Goal: Task Accomplishment & Management: Use online tool/utility

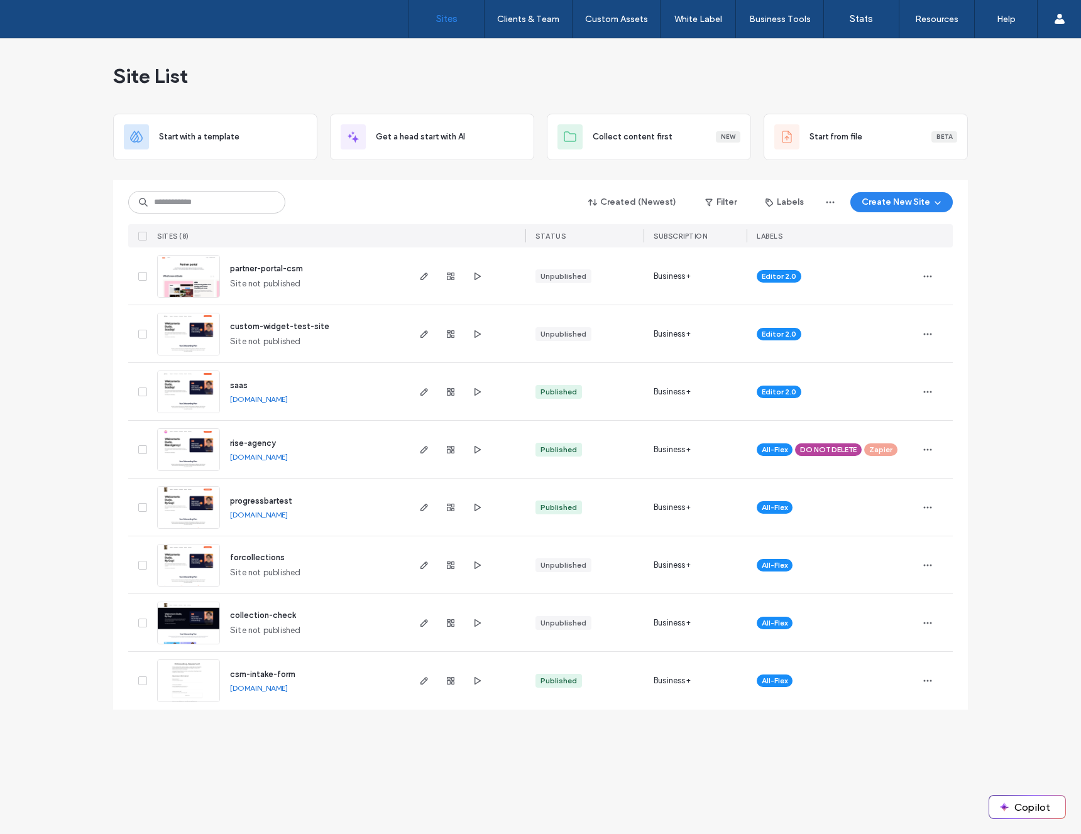
drag, startPoint x: 438, startPoint y: 275, endPoint x: 432, endPoint y: 277, distance: 6.6
click at [438, 275] on div at bounding box center [451, 276] width 68 height 57
click at [423, 278] on use "button" at bounding box center [424, 277] width 8 height 8
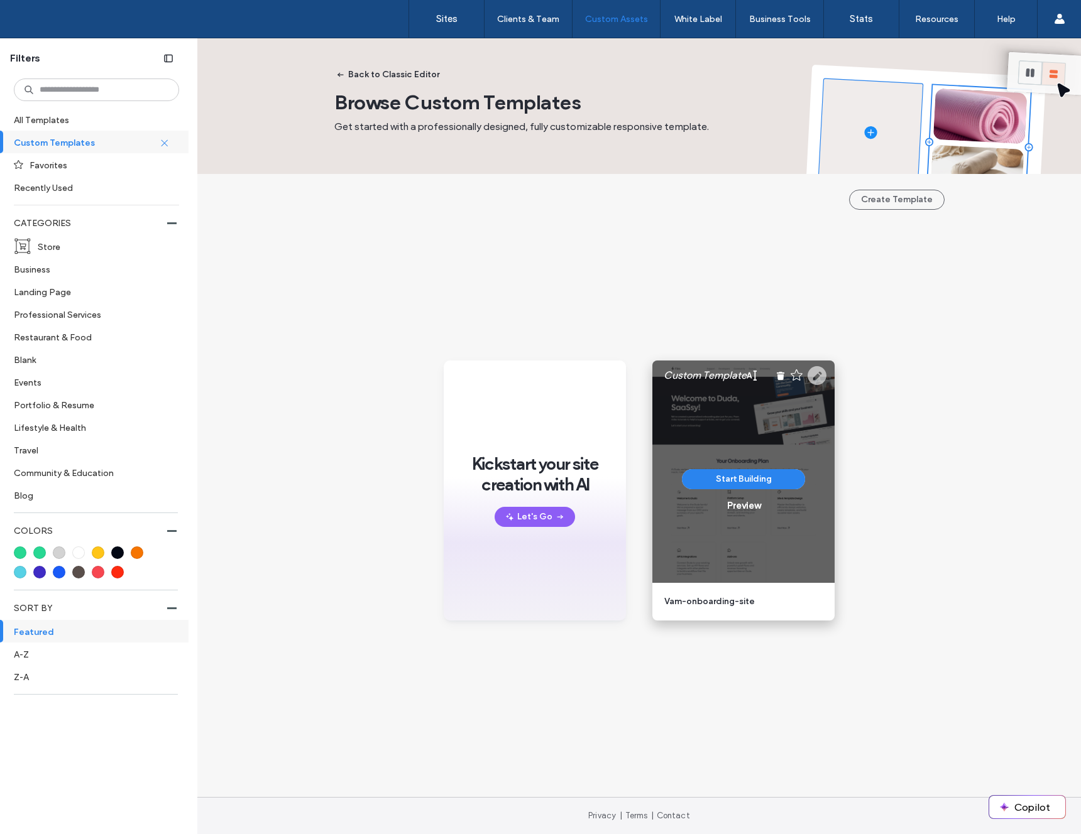
click at [822, 378] on use at bounding box center [816, 375] width 19 height 19
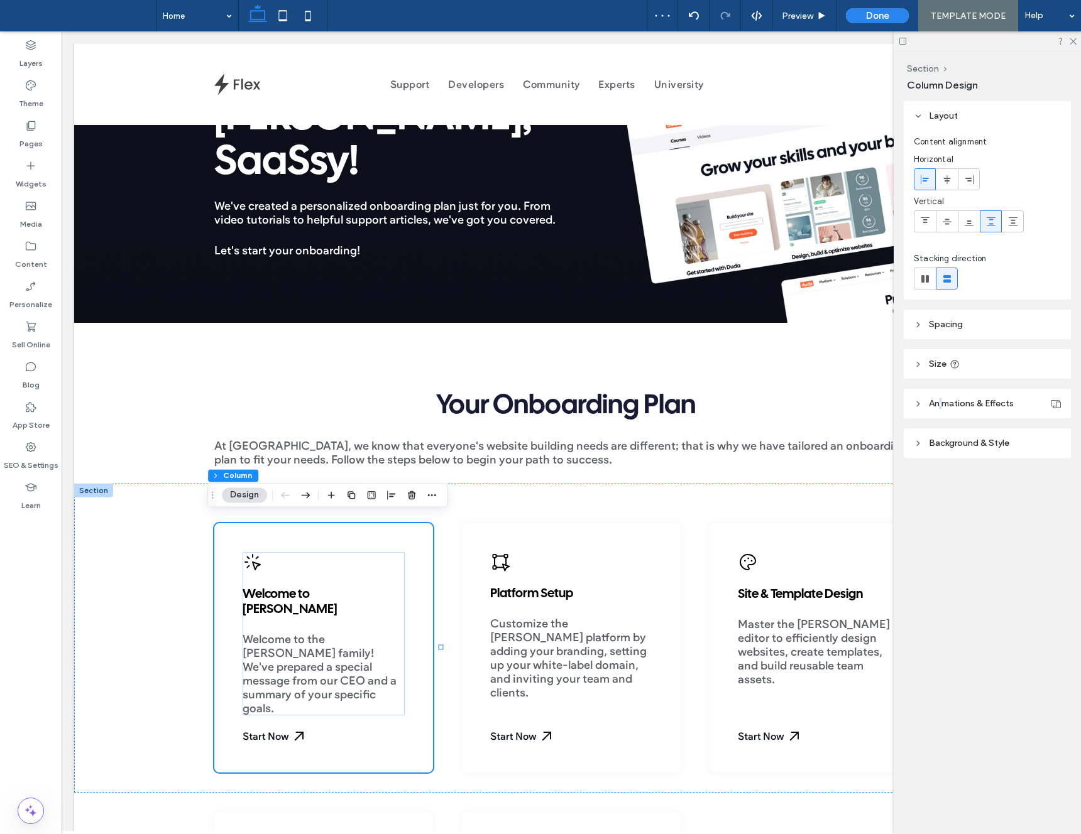
click at [941, 407] on span "Animations & Effects" at bounding box center [971, 403] width 85 height 11
drag, startPoint x: 959, startPoint y: 503, endPoint x: 959, endPoint y: 495, distance: 7.6
click at [959, 501] on span "Shrink" at bounding box center [967, 502] width 23 height 13
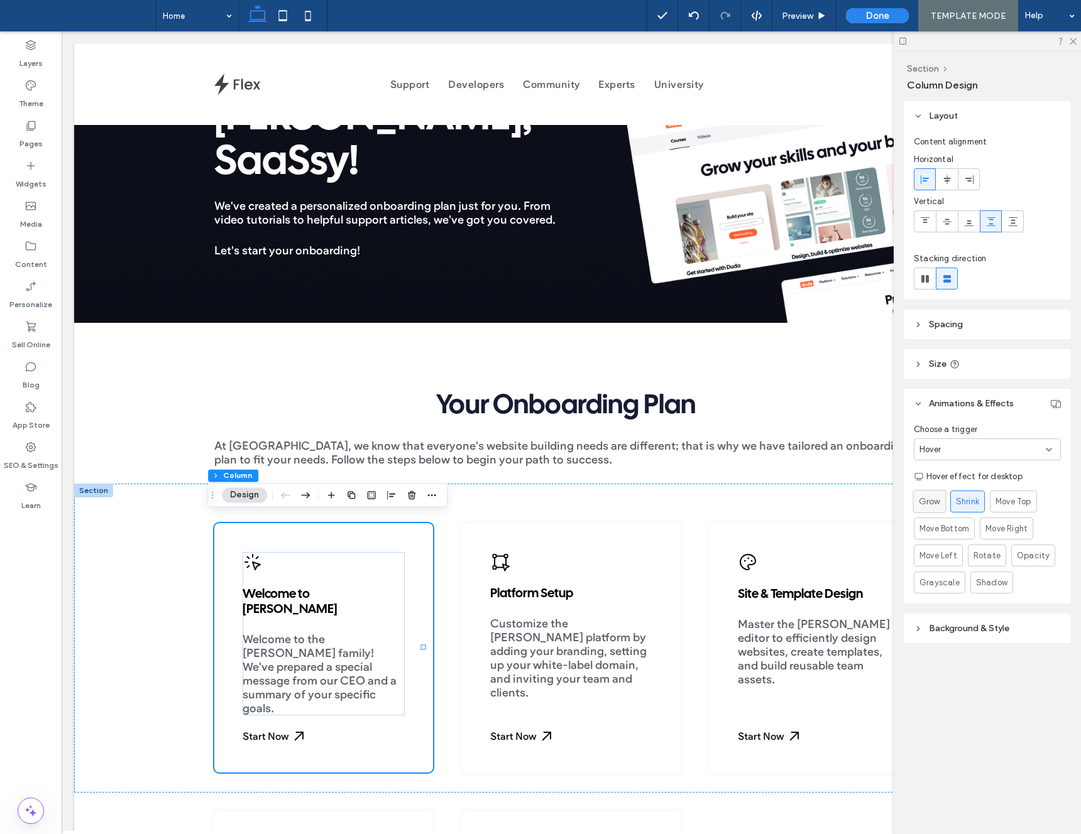
click at [922, 500] on span "Grow" at bounding box center [929, 501] width 21 height 13
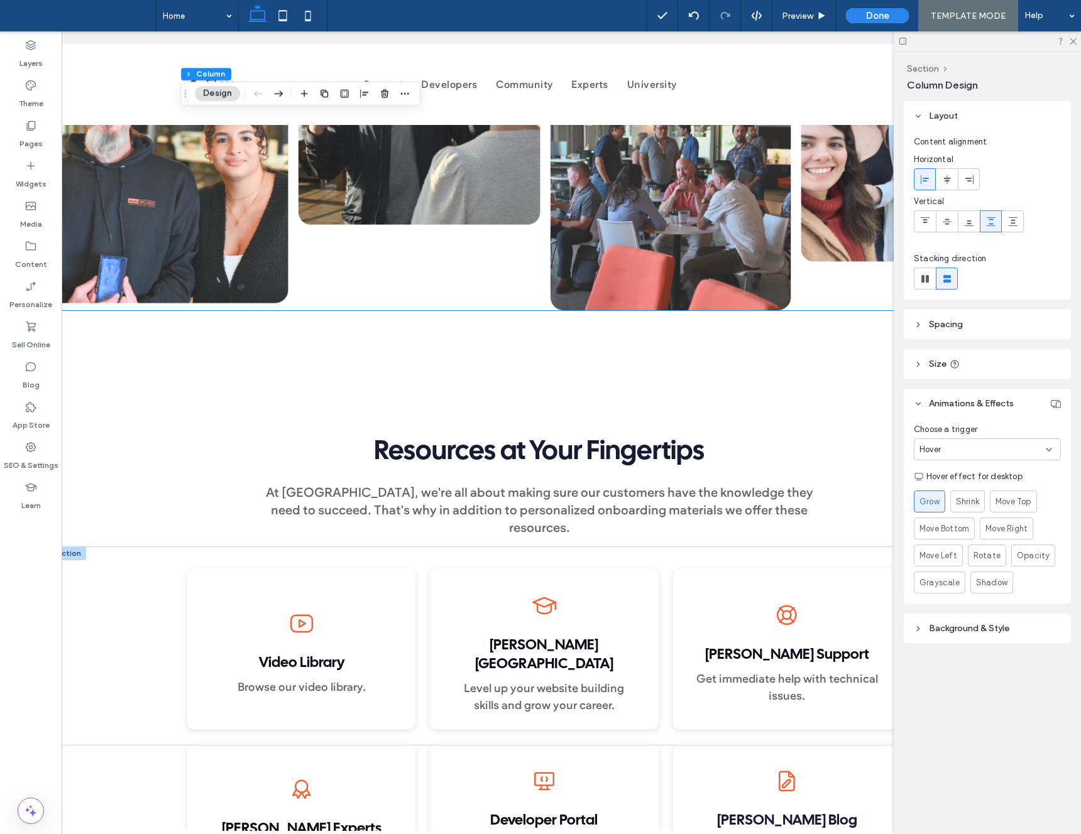
scroll to position [2407, 0]
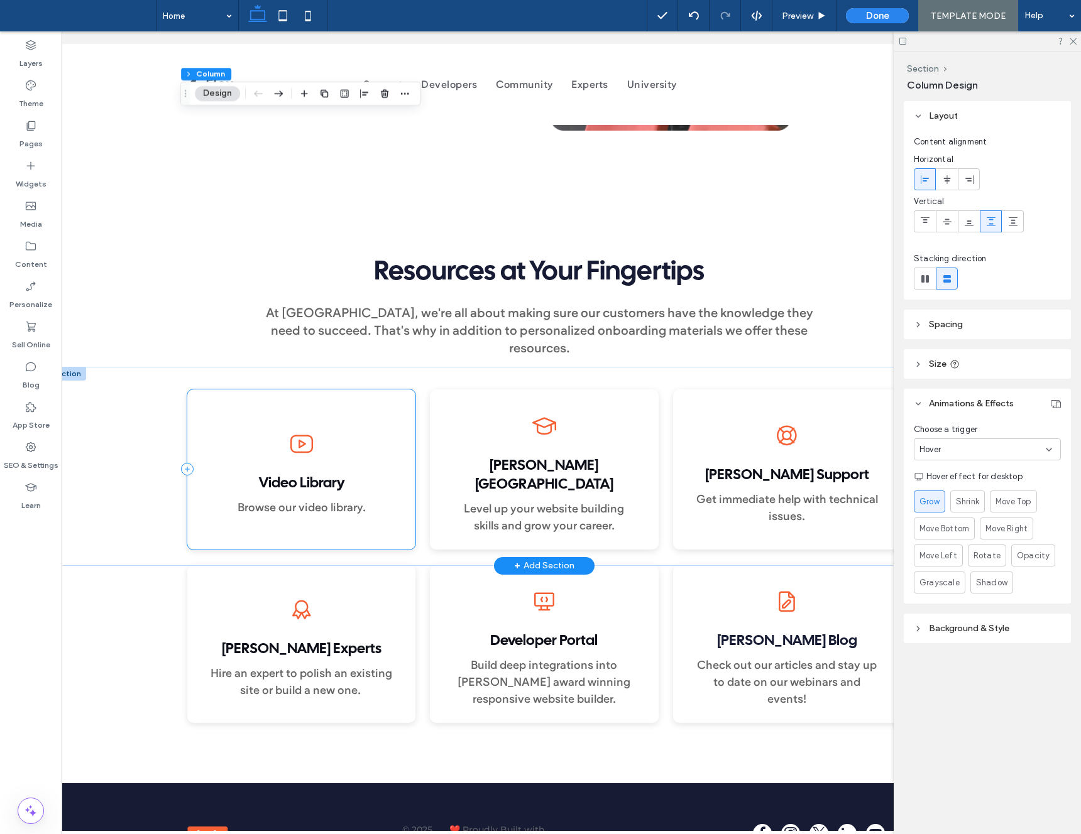
click at [217, 446] on div "Video Library Browse our video library." at bounding box center [301, 470] width 229 height 160
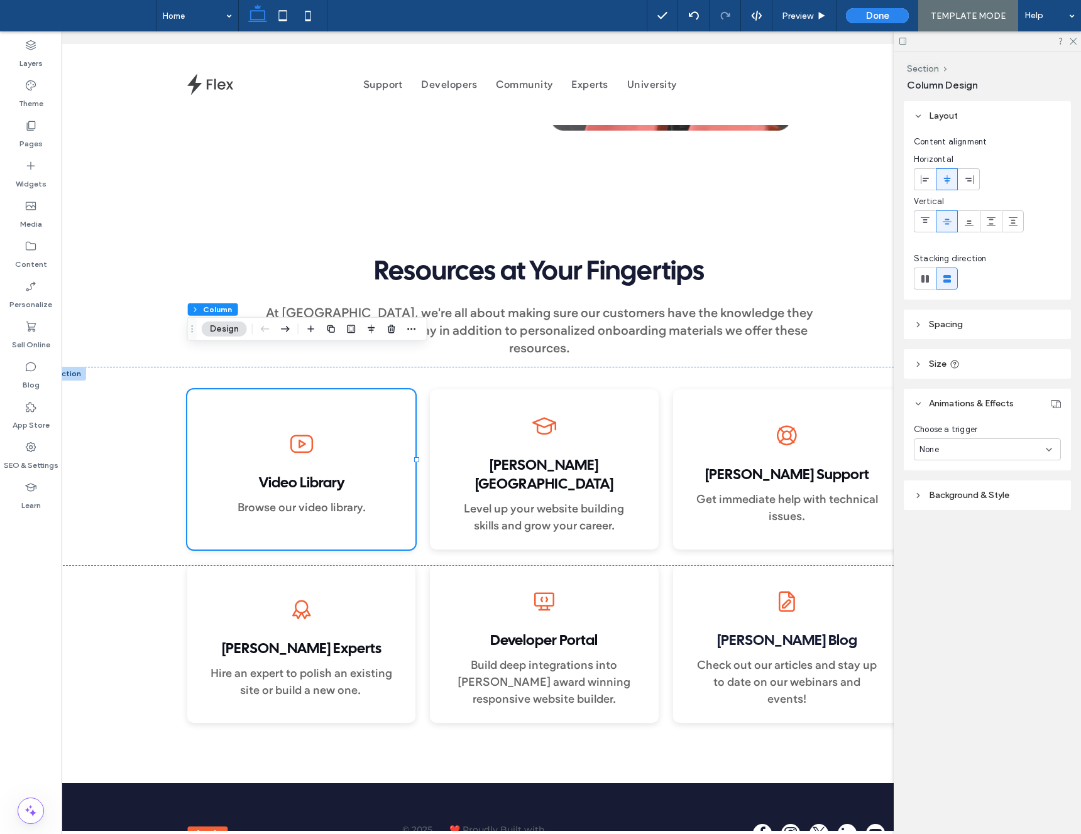
click at [971, 319] on header "Spacing" at bounding box center [987, 325] width 167 height 30
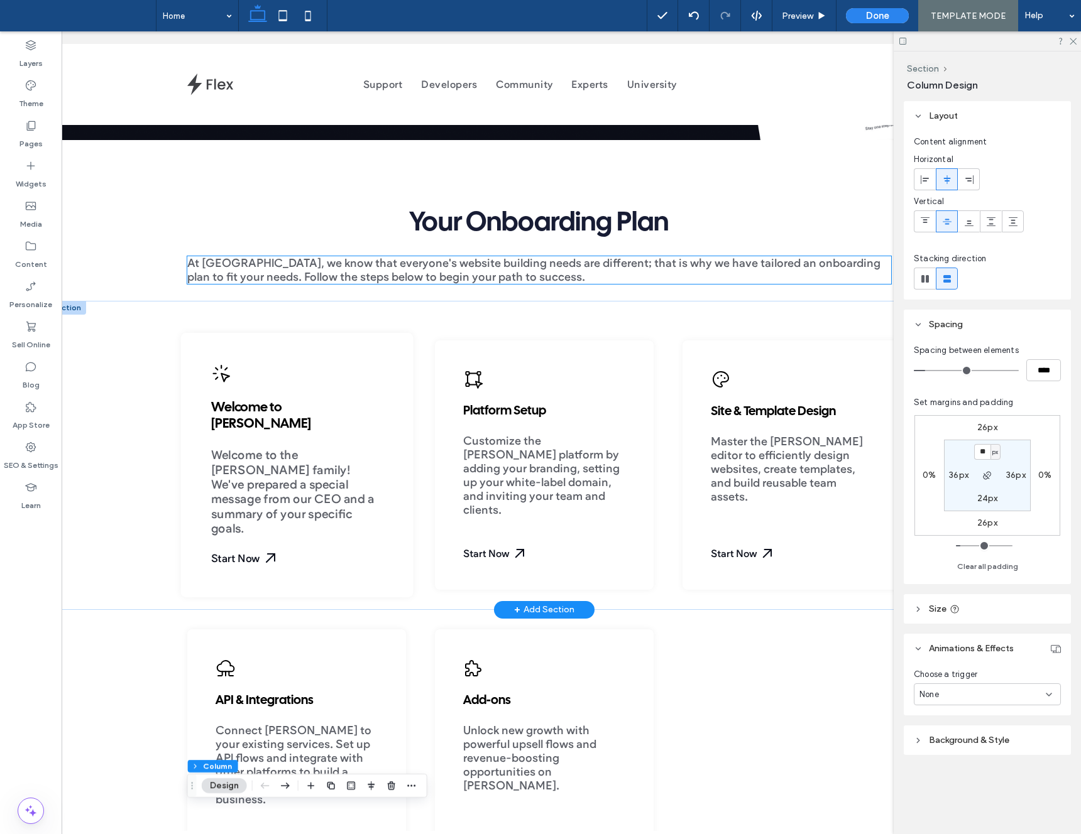
scroll to position [330, 0]
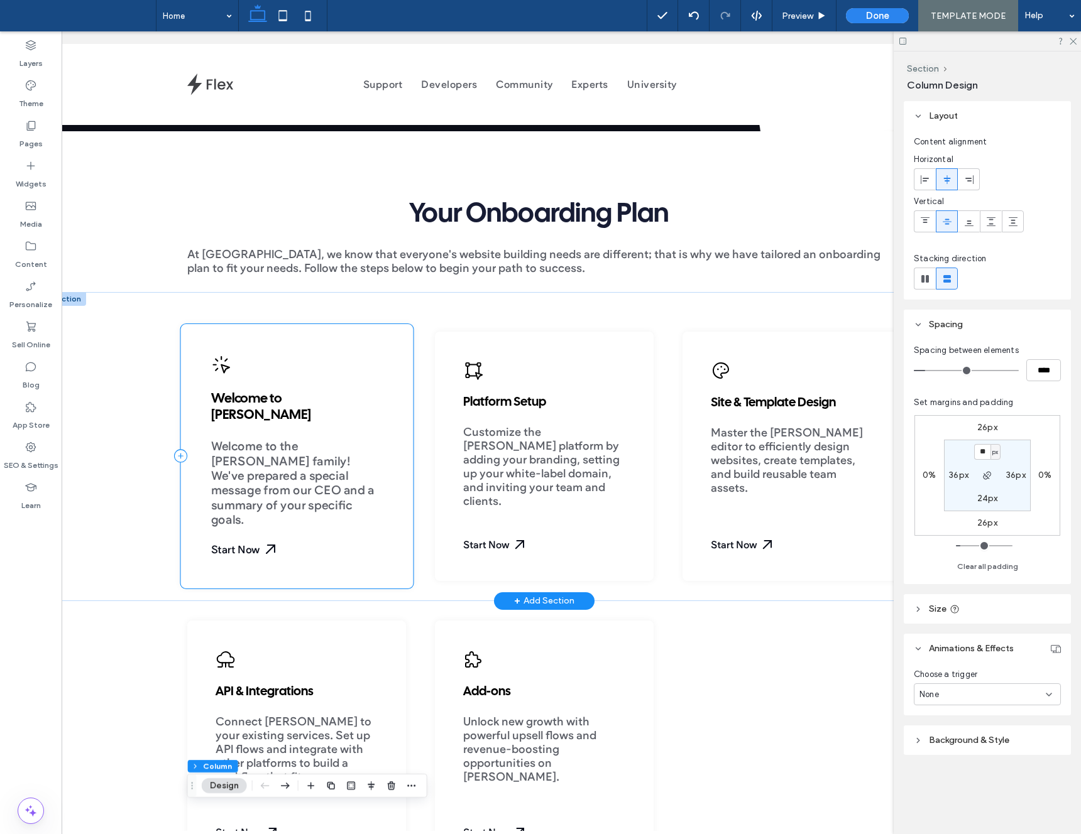
click at [203, 436] on div "Welcome to Duda Welcome to the Duda family! We've prepared a special message fr…" at bounding box center [296, 456] width 232 height 265
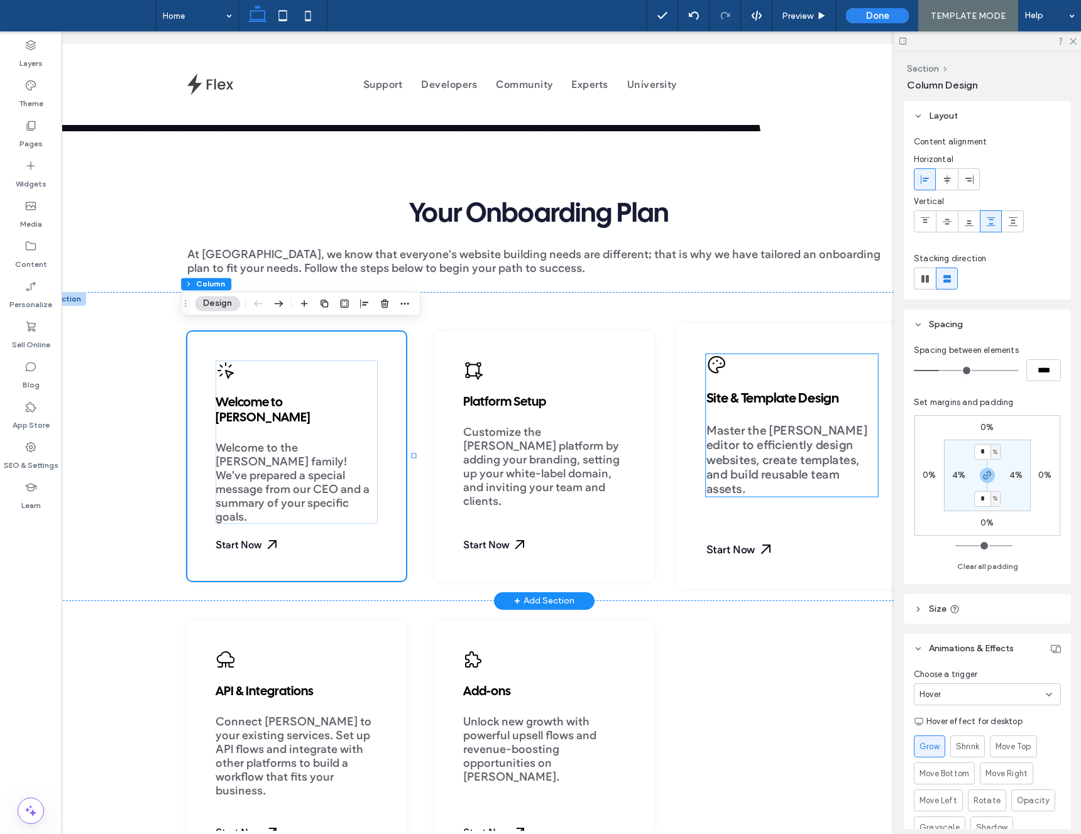
scroll to position [0, 13]
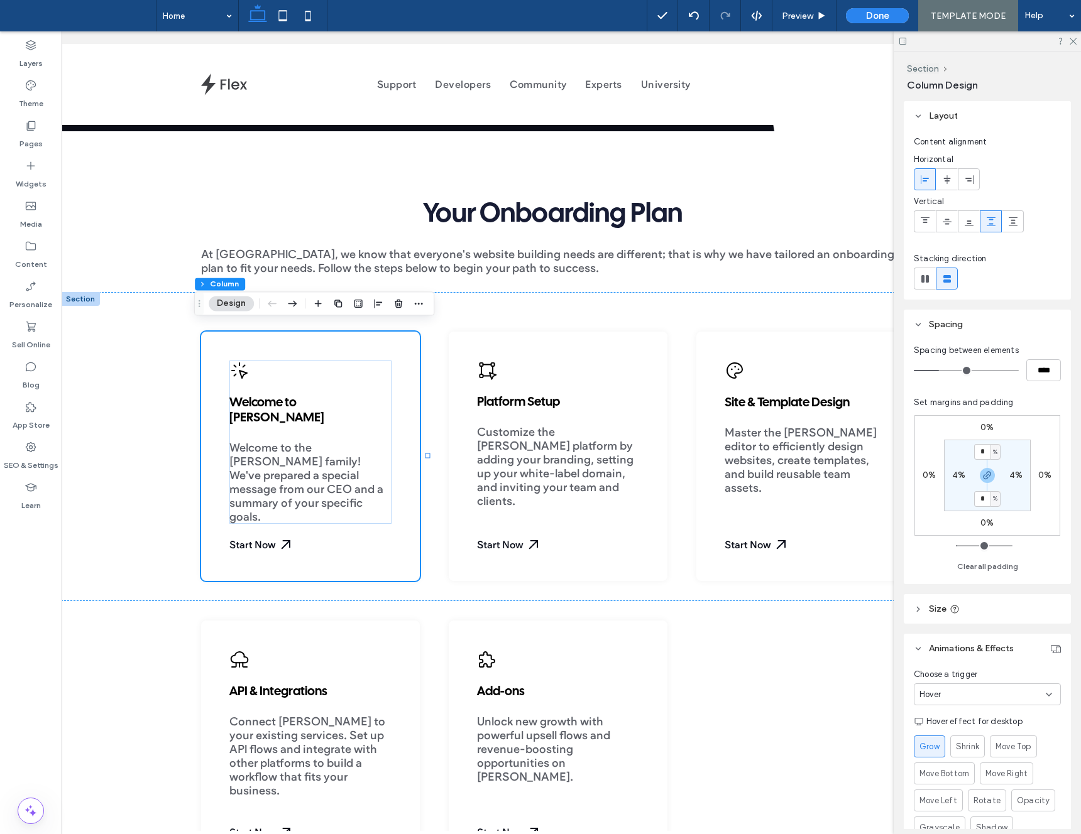
click at [955, 474] on label "4%" at bounding box center [958, 475] width 13 height 11
click at [964, 476] on span "%" at bounding box center [966, 475] width 4 height 13
click at [963, 491] on span "px" at bounding box center [962, 494] width 9 height 13
type input "**"
type input "****"
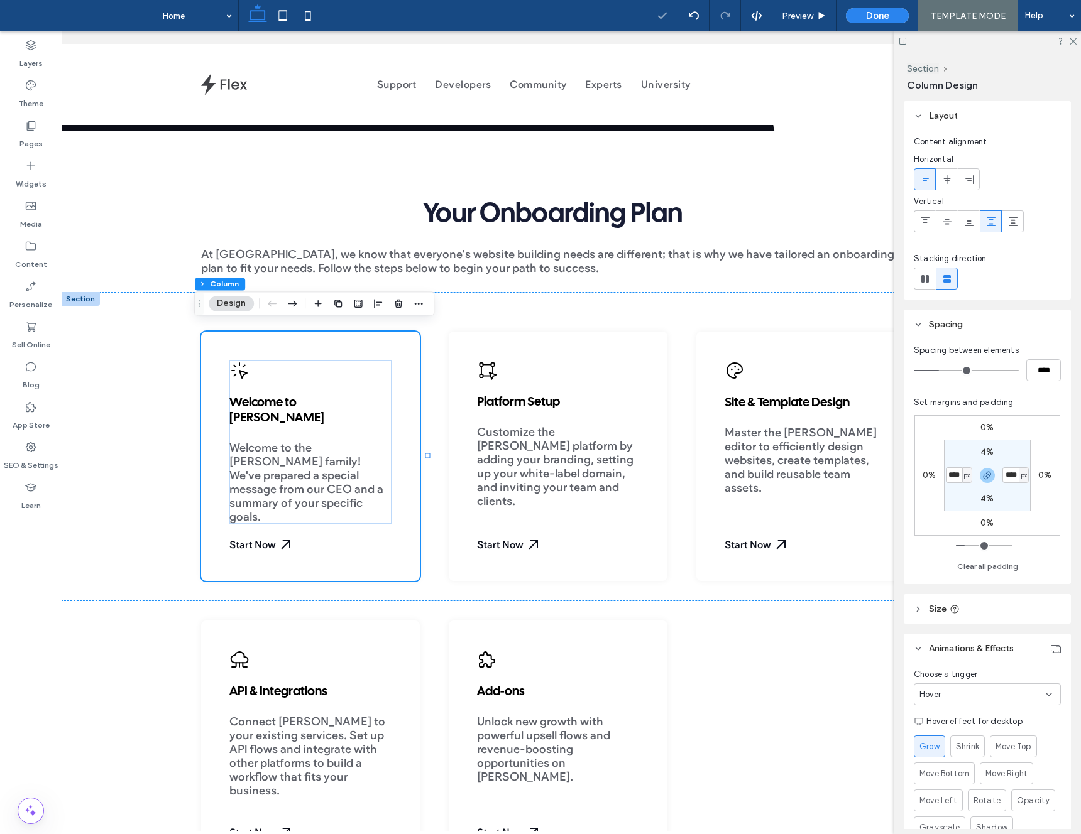
click at [962, 471] on div "px" at bounding box center [967, 475] width 10 height 16
click at [951, 474] on input "****" at bounding box center [954, 475] width 16 height 16
type input "**"
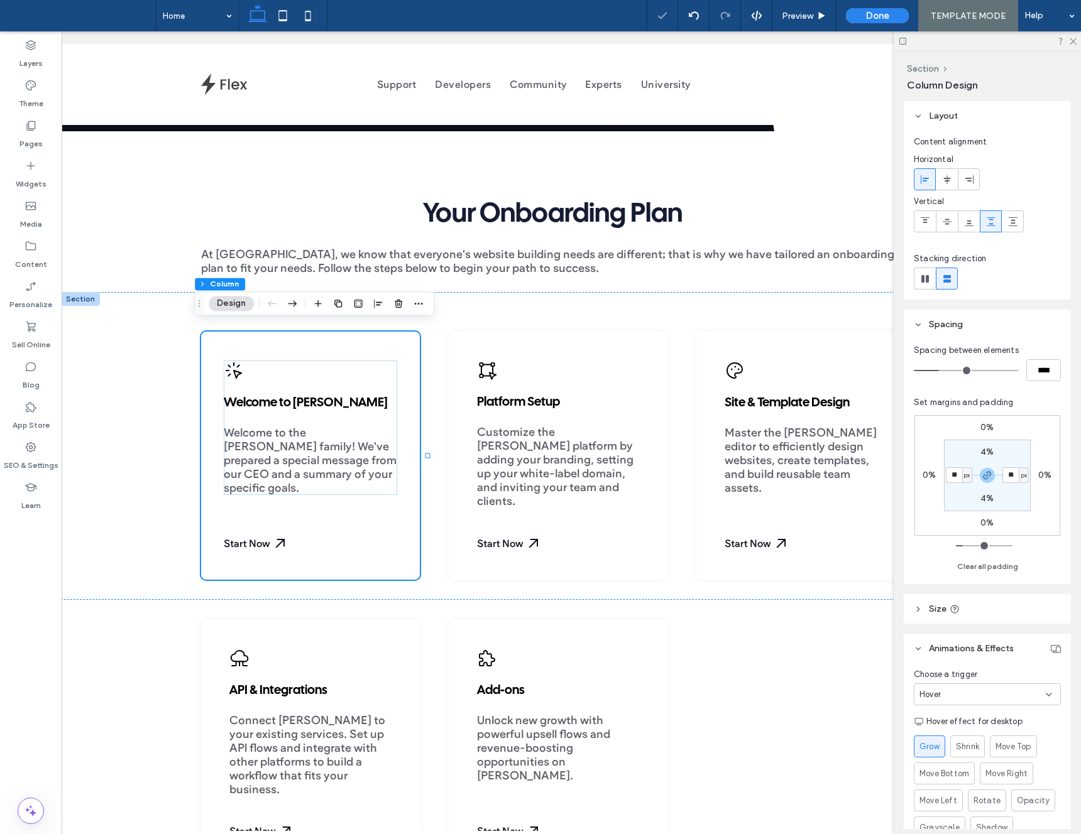
click at [966, 474] on span "px" at bounding box center [967, 475] width 6 height 13
click at [959, 515] on span "%" at bounding box center [963, 516] width 8 height 13
type input "*"
type input "***"
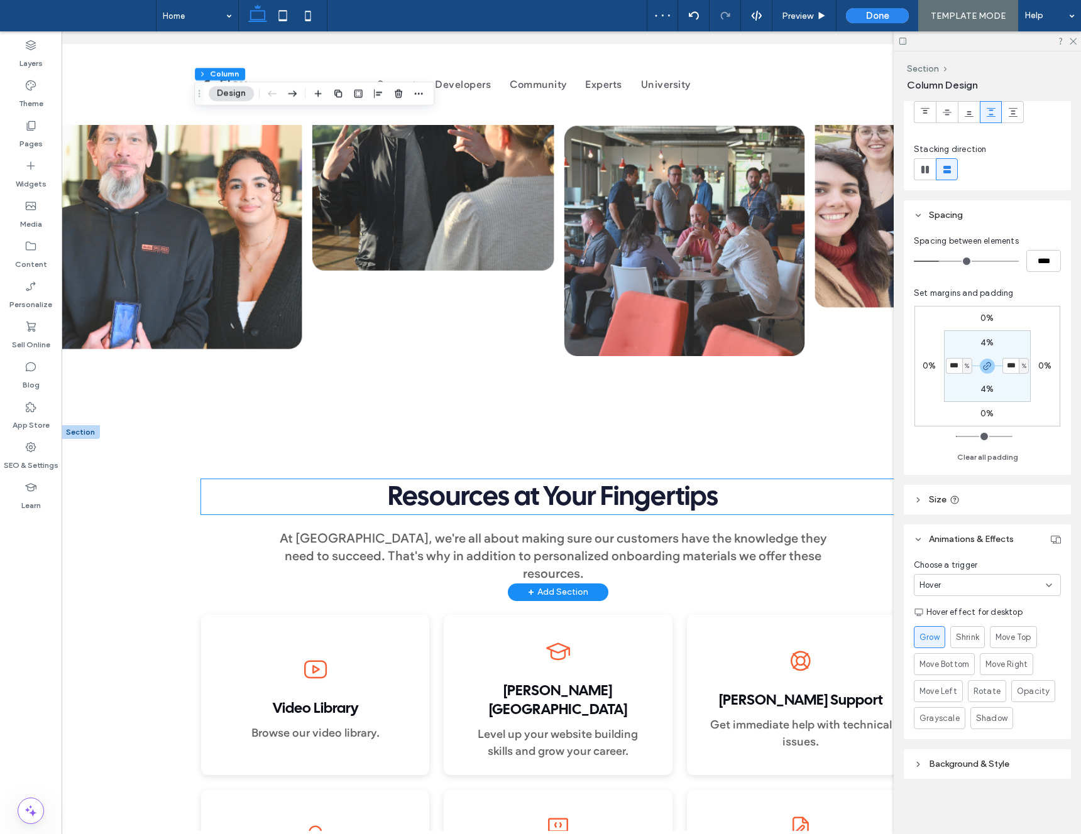
scroll to position [2407, 0]
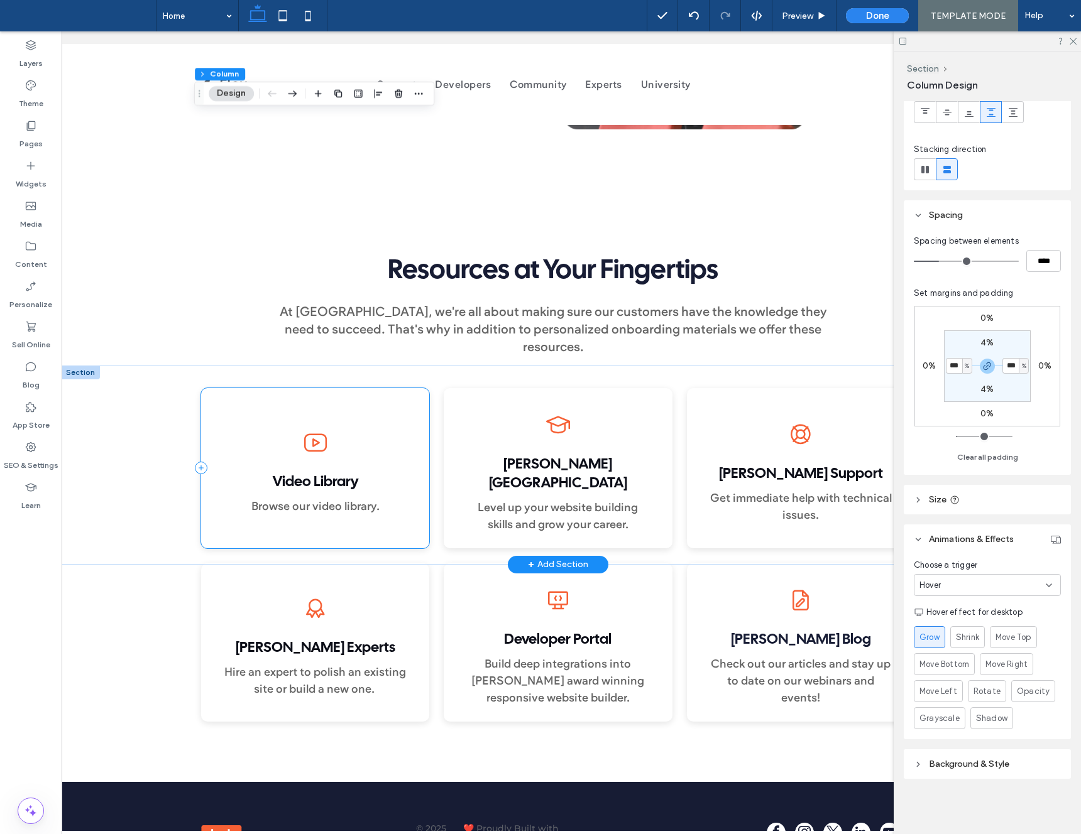
click at [401, 388] on div "Video Library Browse our video library." at bounding box center [315, 468] width 229 height 160
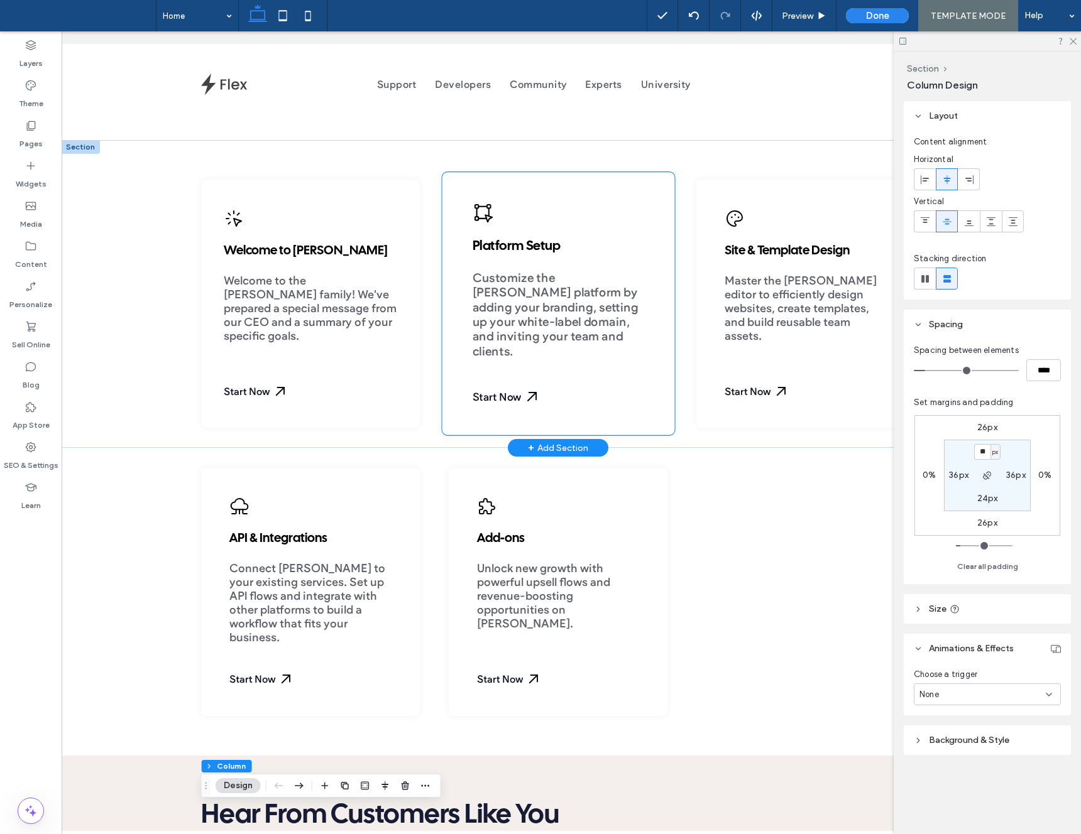
scroll to position [380, 0]
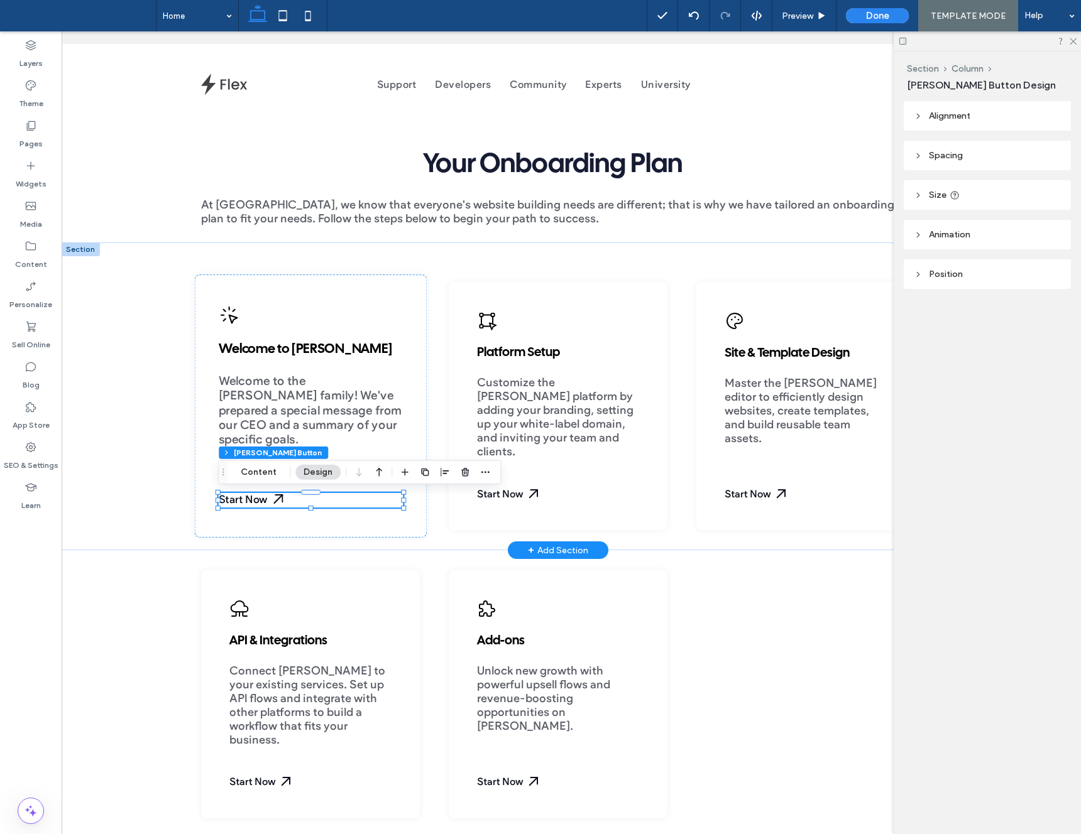
click at [930, 156] on span "Spacing" at bounding box center [946, 155] width 34 height 11
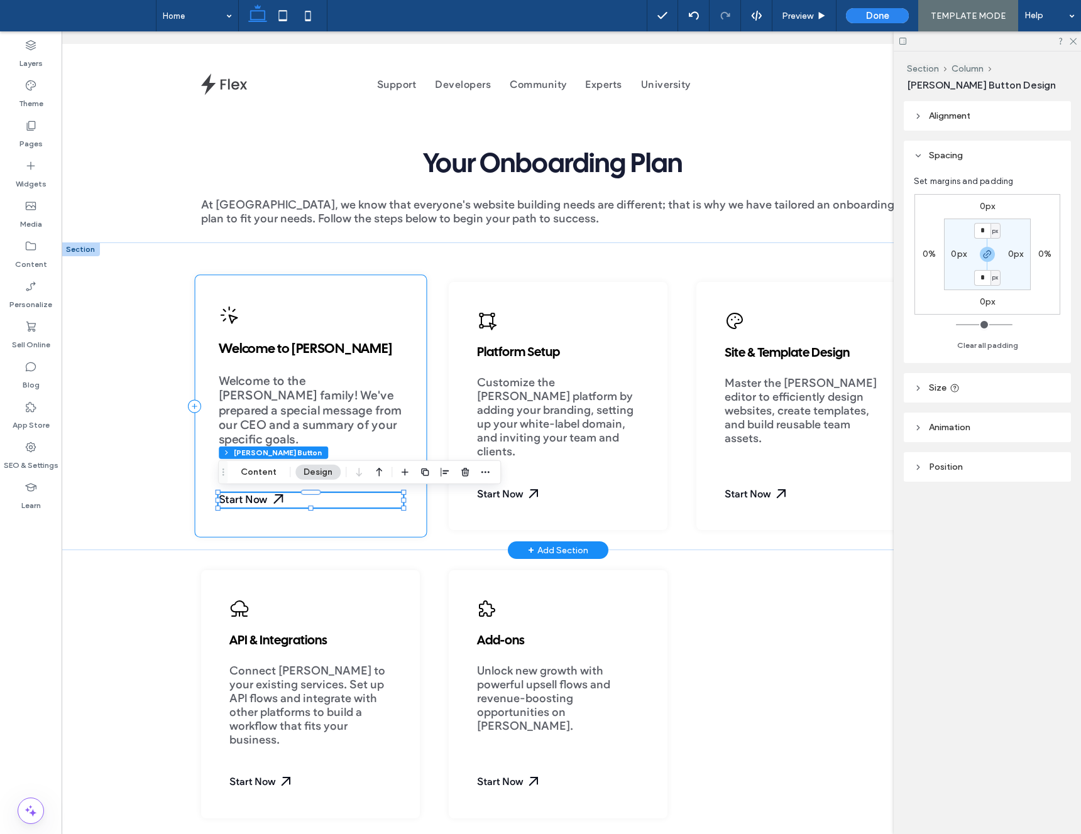
click at [363, 298] on div "Welcome to Duda Welcome to the Duda family! We've prepared a special message fr…" at bounding box center [310, 406] width 232 height 263
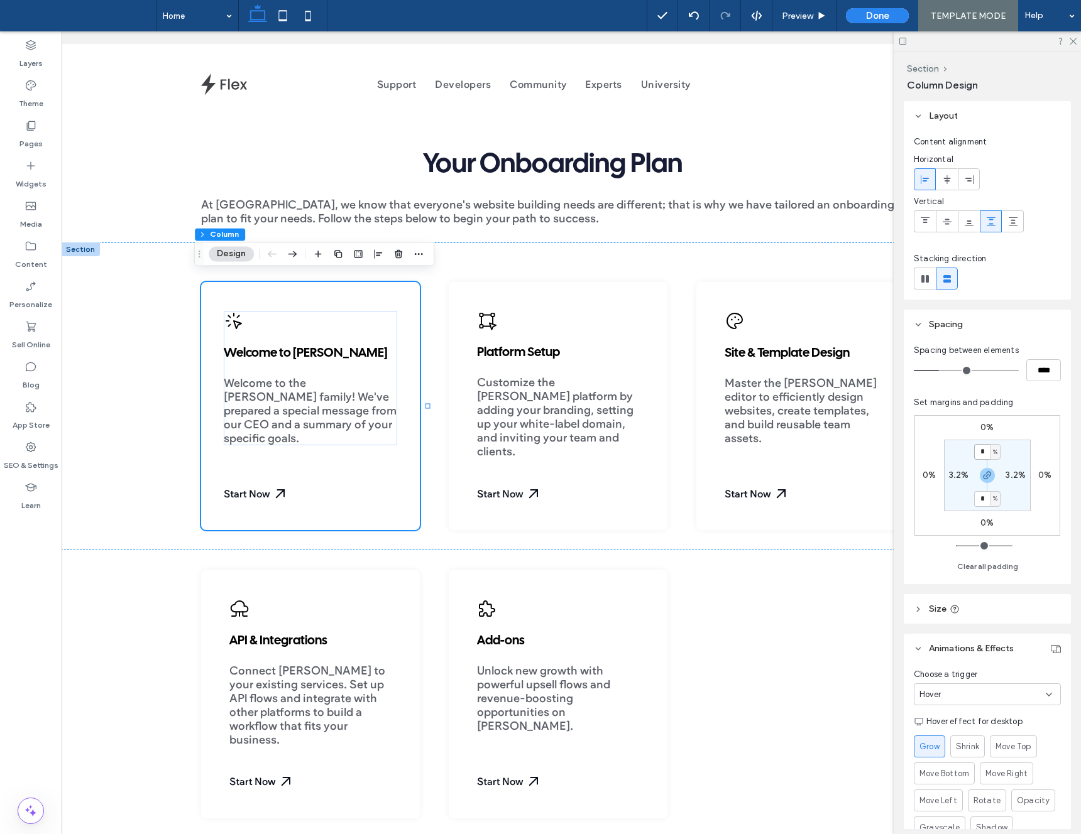
click at [988, 452] on input "*" at bounding box center [982, 452] width 16 height 16
click at [996, 450] on span "%" at bounding box center [995, 452] width 4 height 13
drag, startPoint x: 995, startPoint y: 470, endPoint x: 994, endPoint y: 459, distance: 11.3
click at [995, 469] on span "px" at bounding box center [990, 471] width 9 height 13
type input "****"
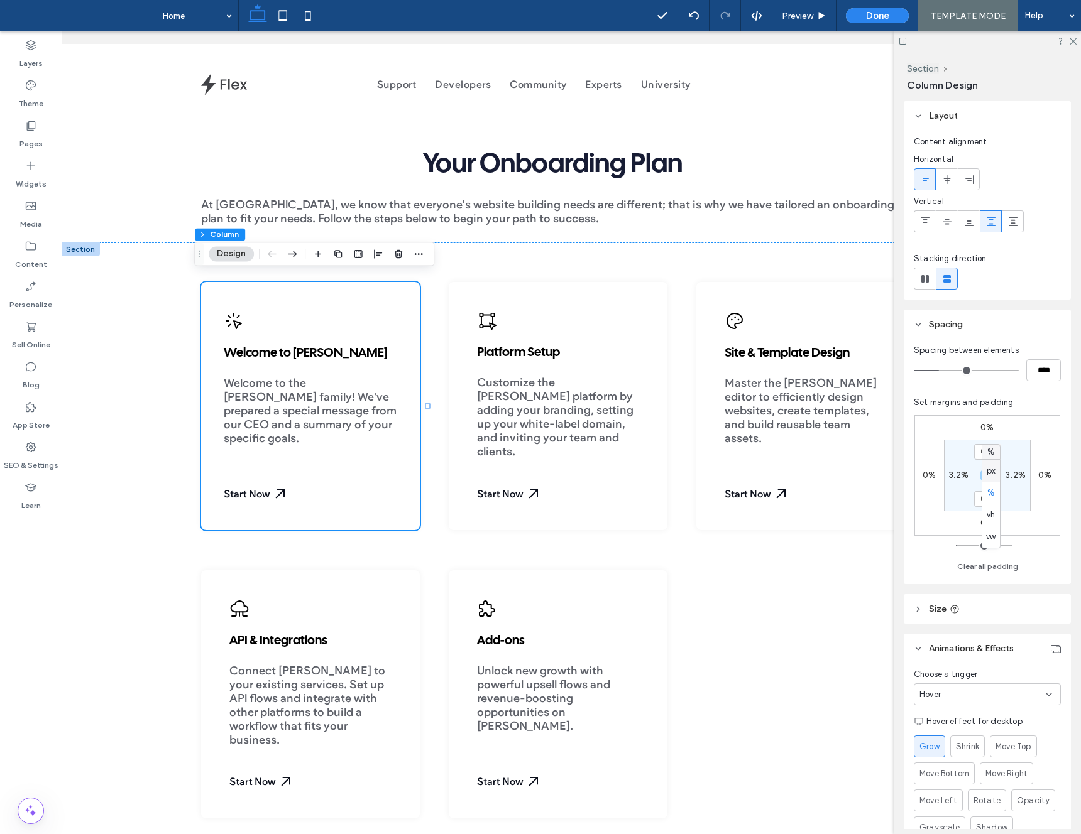
type input "****"
type input "**"
click at [979, 451] on input "****" at bounding box center [982, 452] width 16 height 16
type input "**"
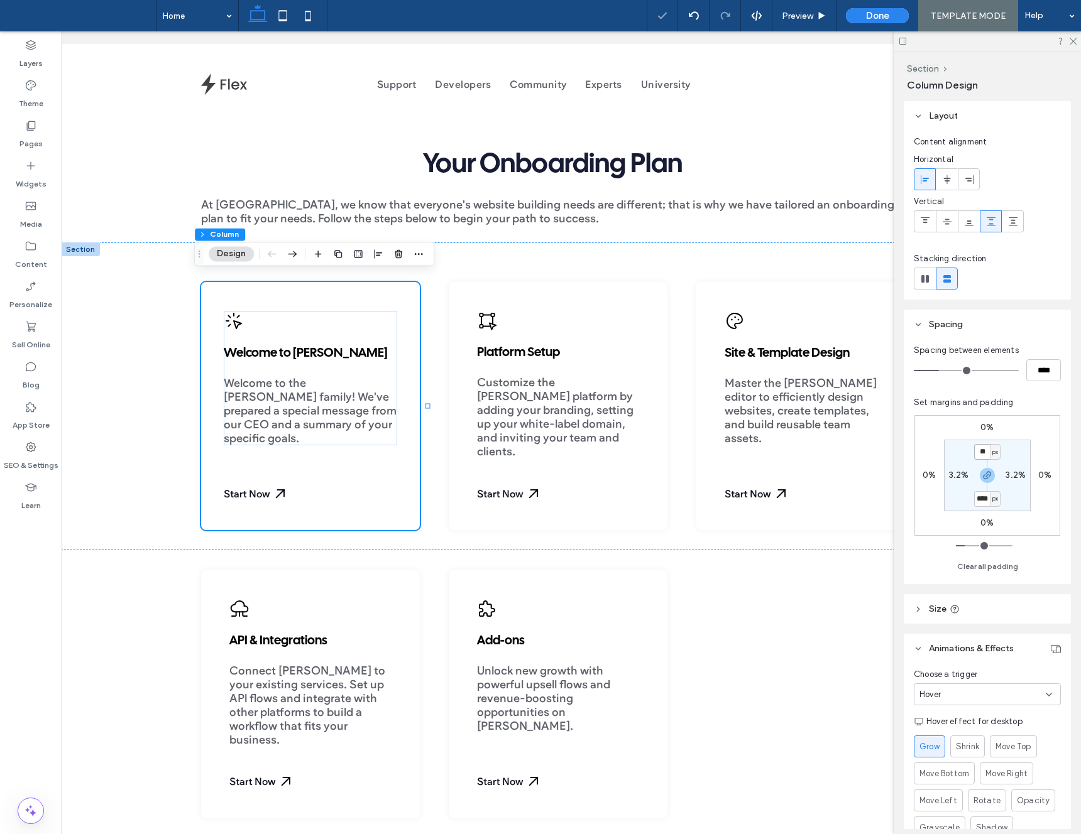
type input "**"
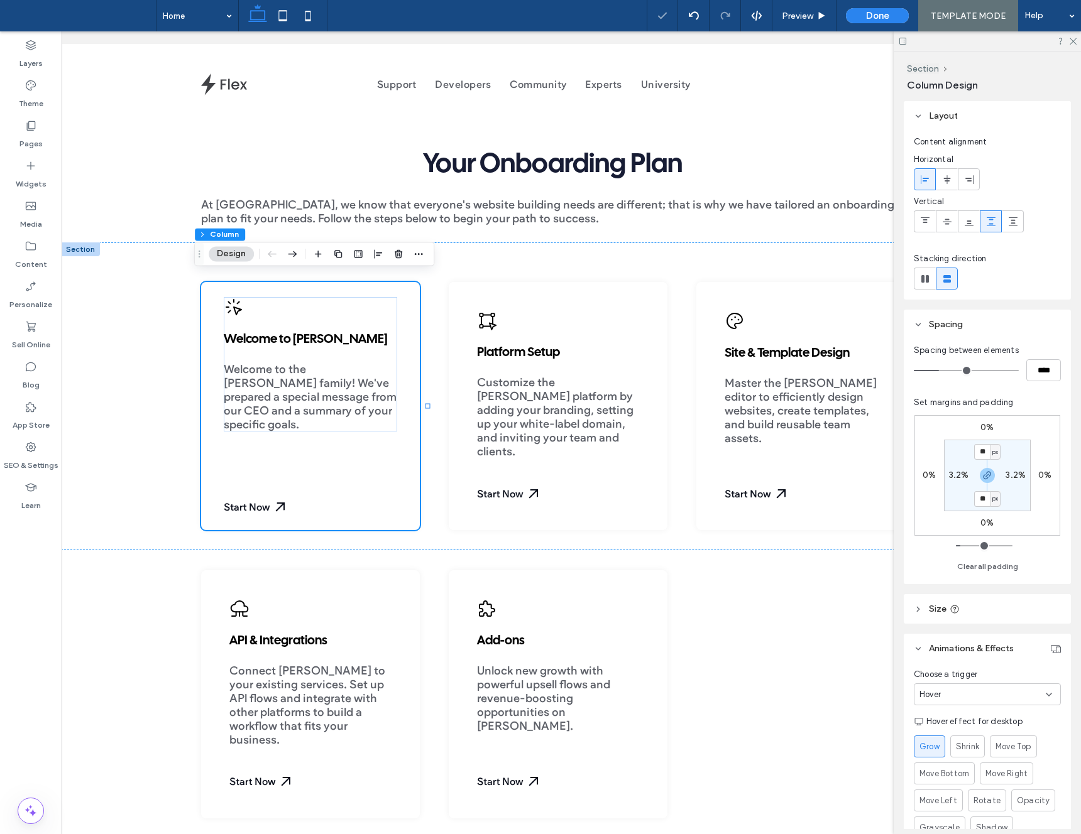
click at [991, 452] on div "px" at bounding box center [995, 452] width 8 height 13
click at [993, 497] on span "%" at bounding box center [991, 493] width 8 height 13
type input "***"
type input "*"
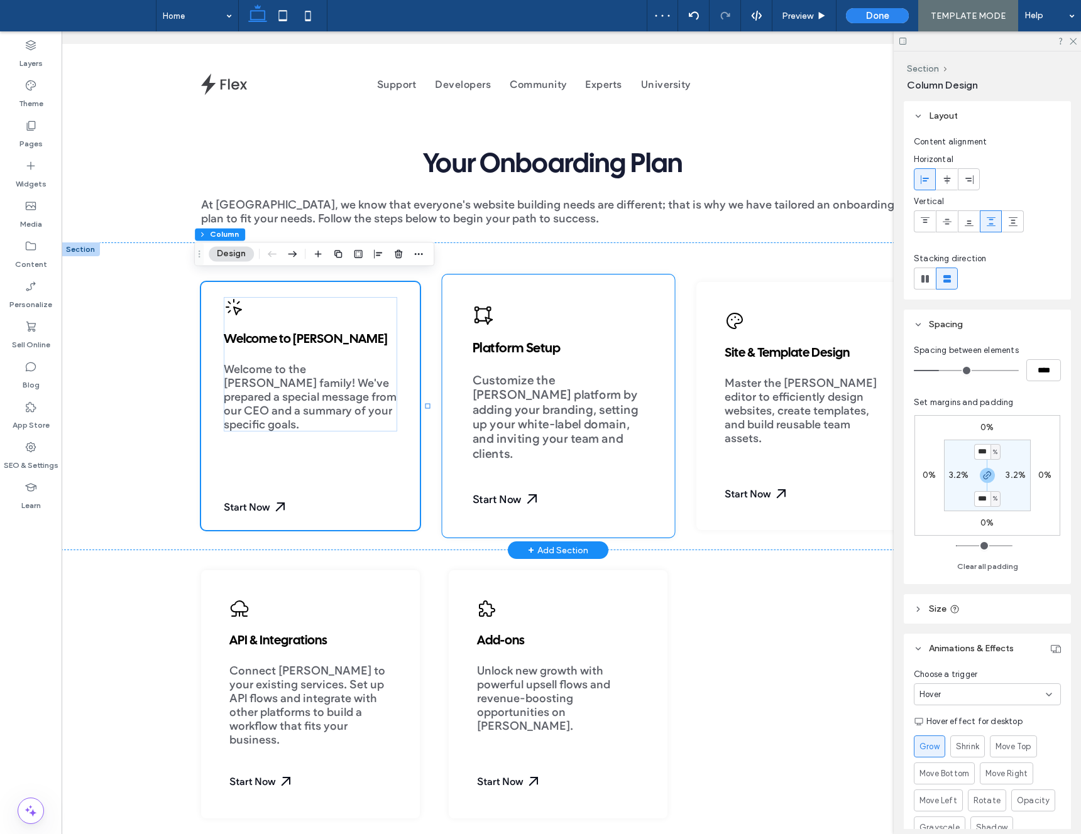
click at [554, 515] on div "Platform Setup Customize the Duda platform by adding your branding, setting up …" at bounding box center [558, 406] width 232 height 263
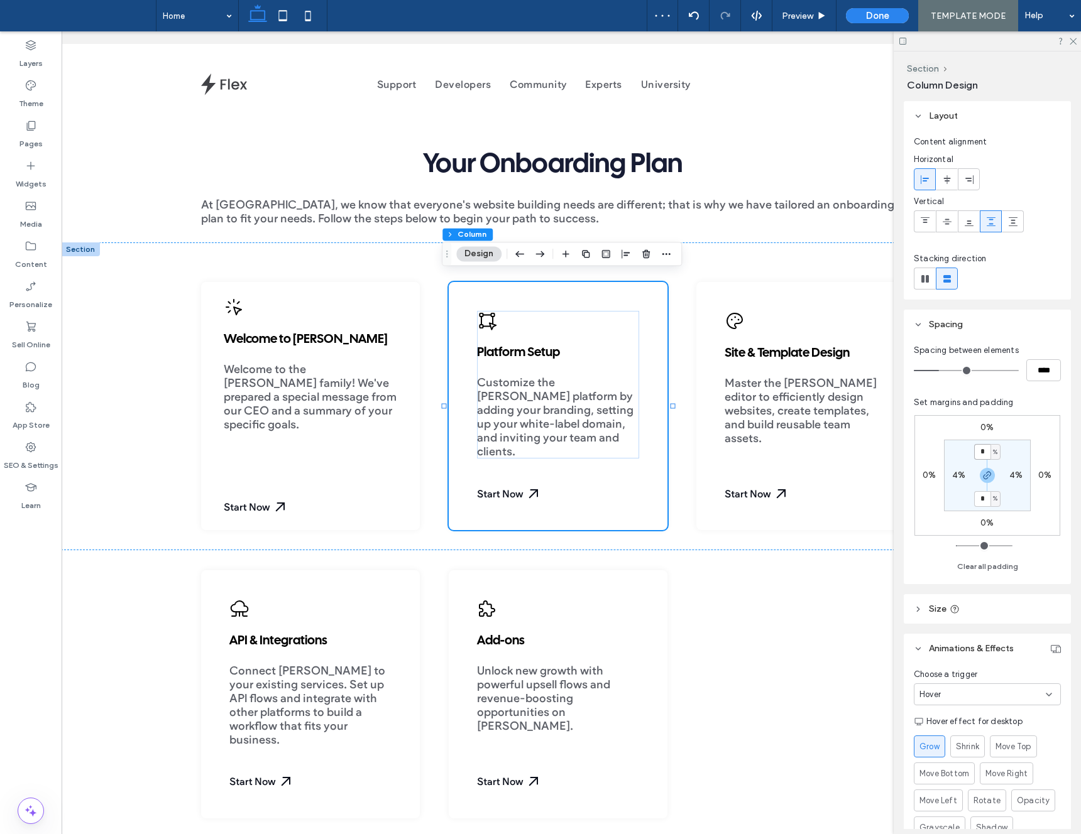
click at [982, 455] on input "*" at bounding box center [982, 452] width 16 height 16
type input "***"
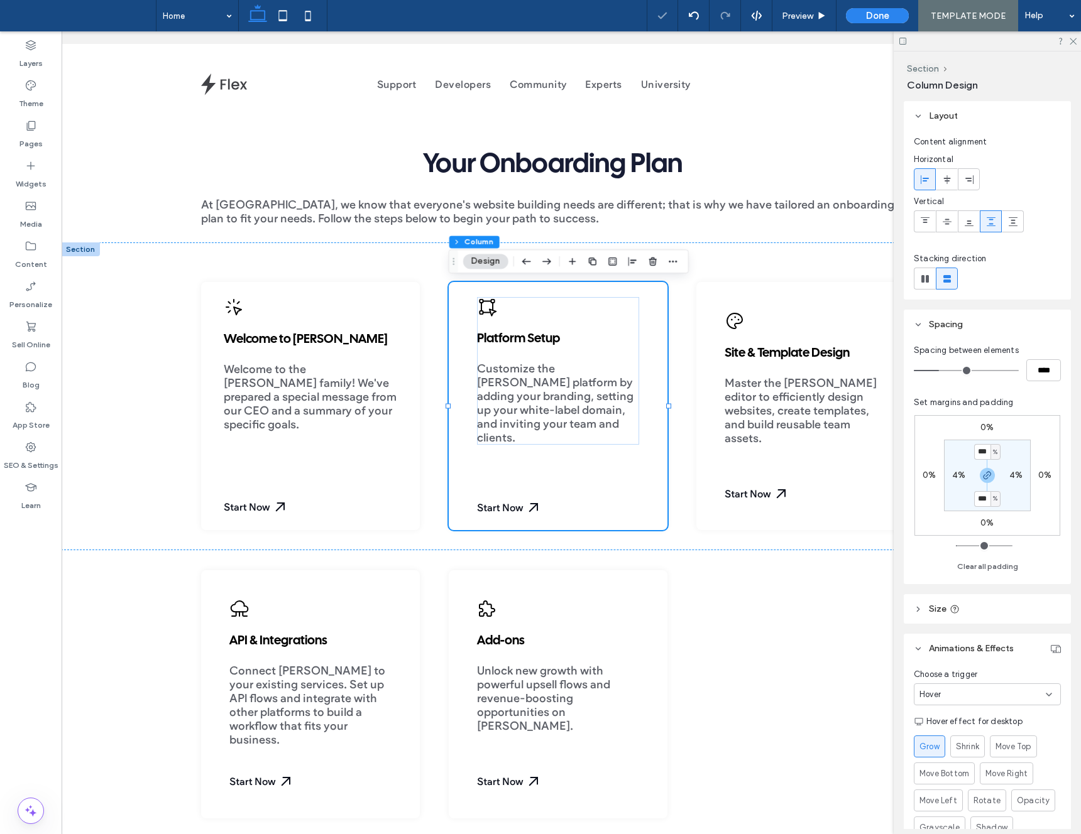
click at [959, 474] on label "4%" at bounding box center [958, 475] width 13 height 11
type input "*"
type input "***"
type input "*"
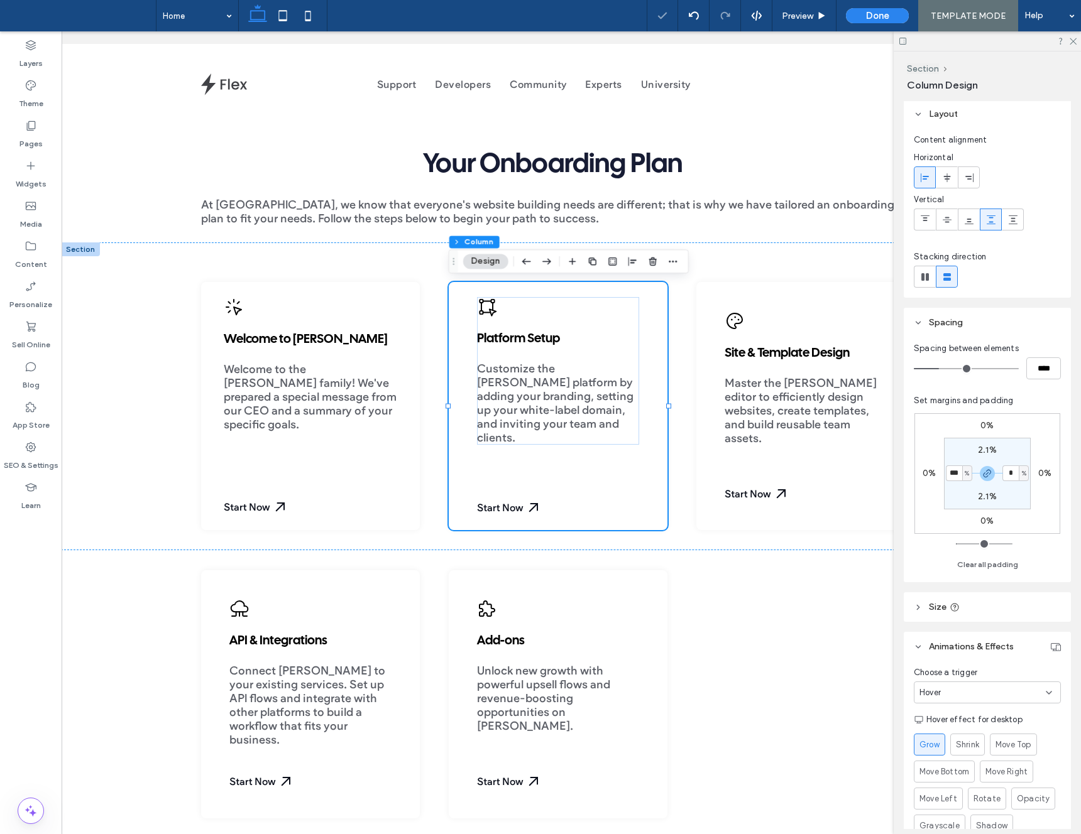
type input "***"
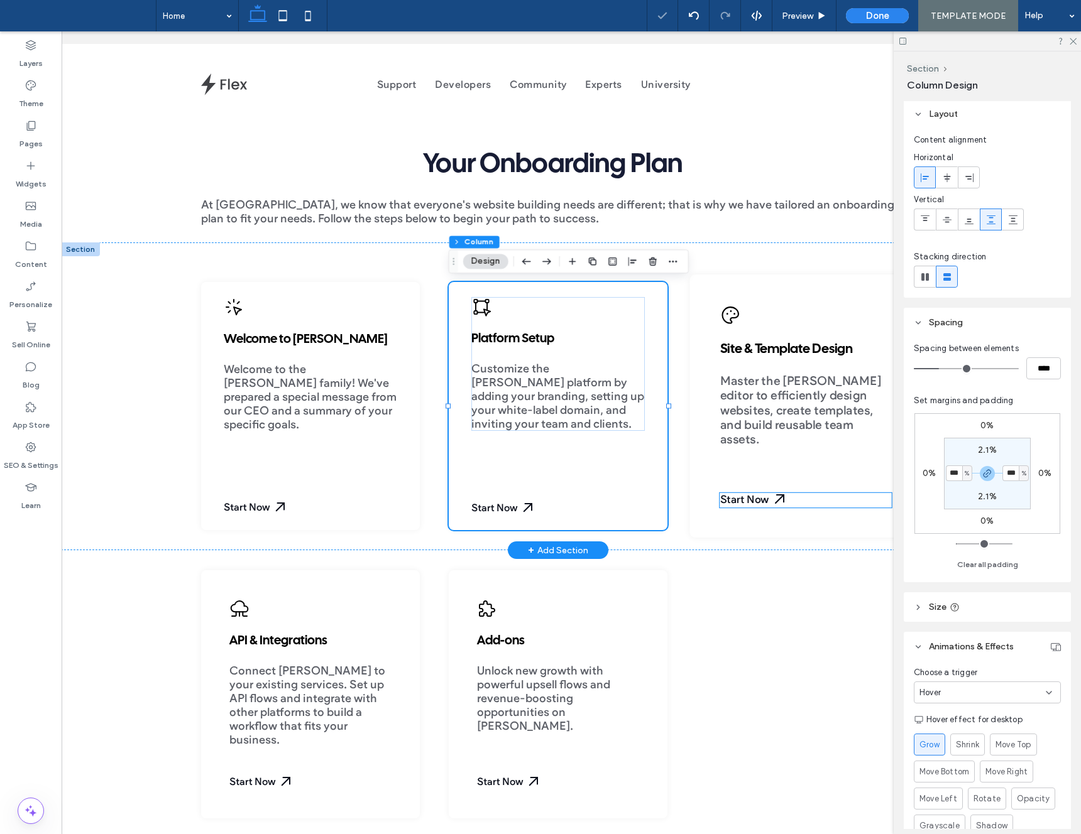
click at [728, 505] on div "Start Now" at bounding box center [805, 500] width 172 height 14
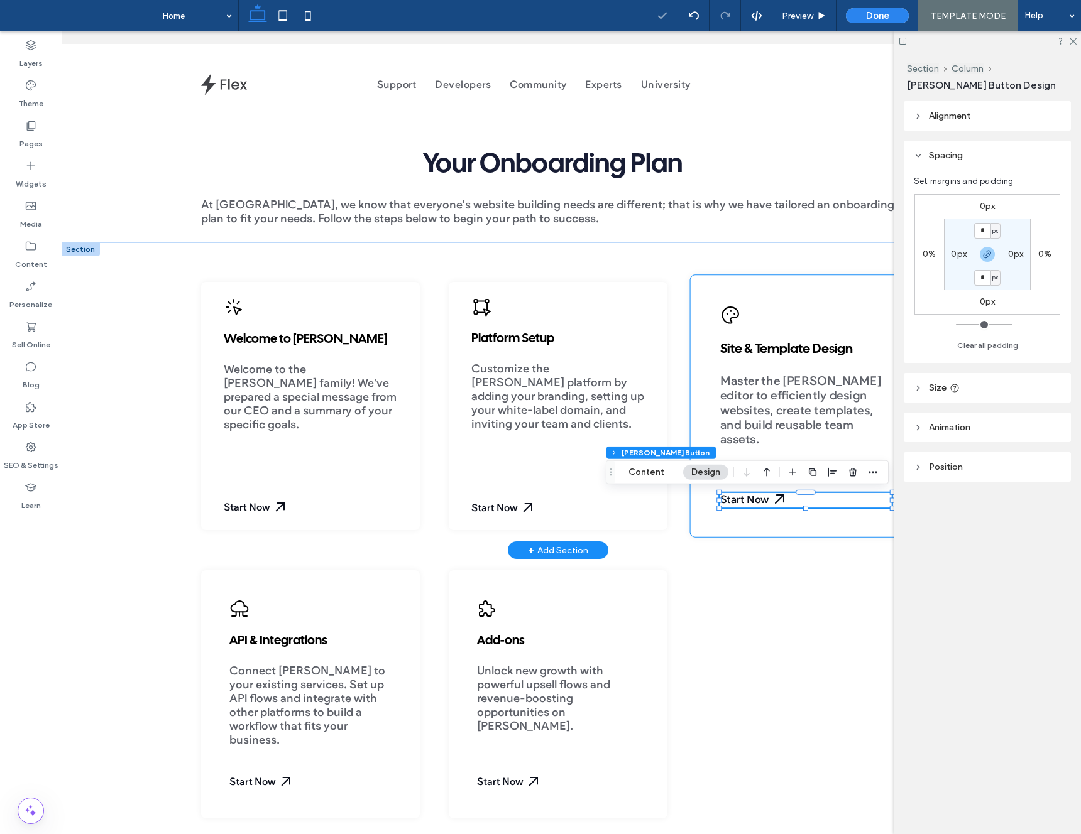
click at [714, 522] on div "Site & Template Design Master the Duda editor to efficiently design websites, c…" at bounding box center [805, 406] width 232 height 263
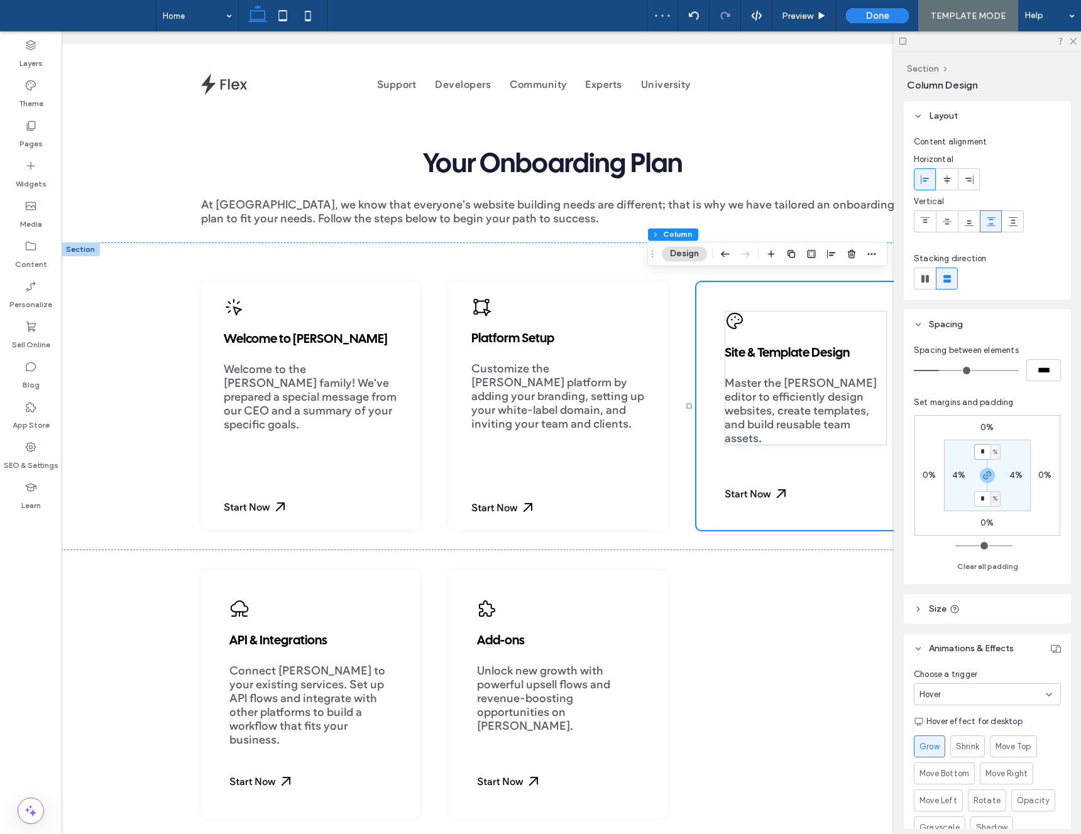
click at [985, 457] on input "*" at bounding box center [982, 452] width 16 height 16
type input "***"
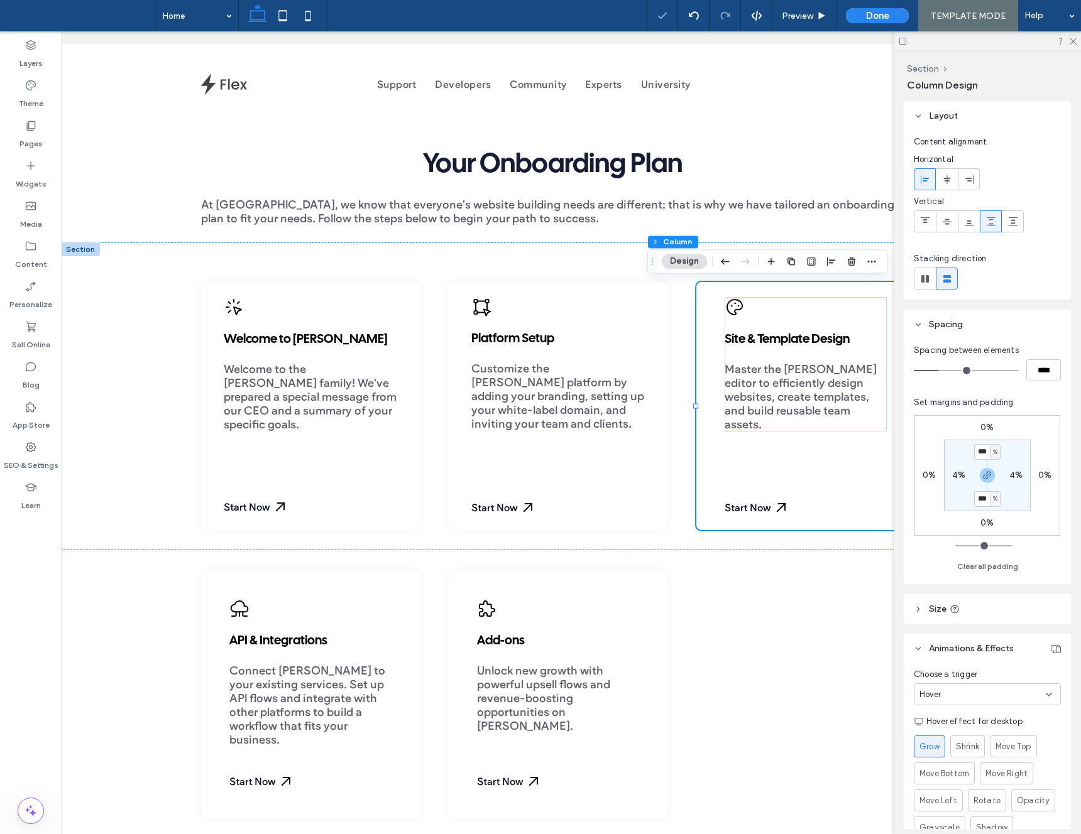
click at [954, 469] on section "*** % 4% *** % 4%" at bounding box center [987, 476] width 87 height 72
click at [954, 472] on label "4%" at bounding box center [958, 475] width 13 height 11
type input "*"
type input "***"
type input "*"
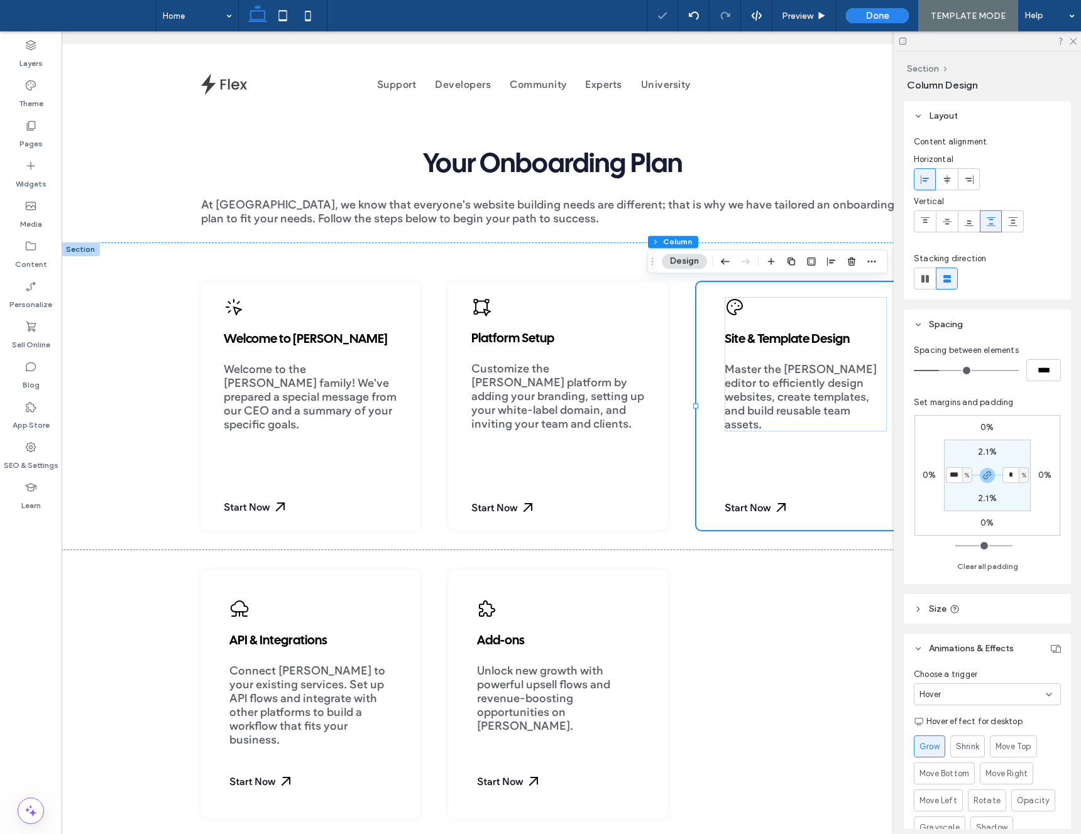
type input "***"
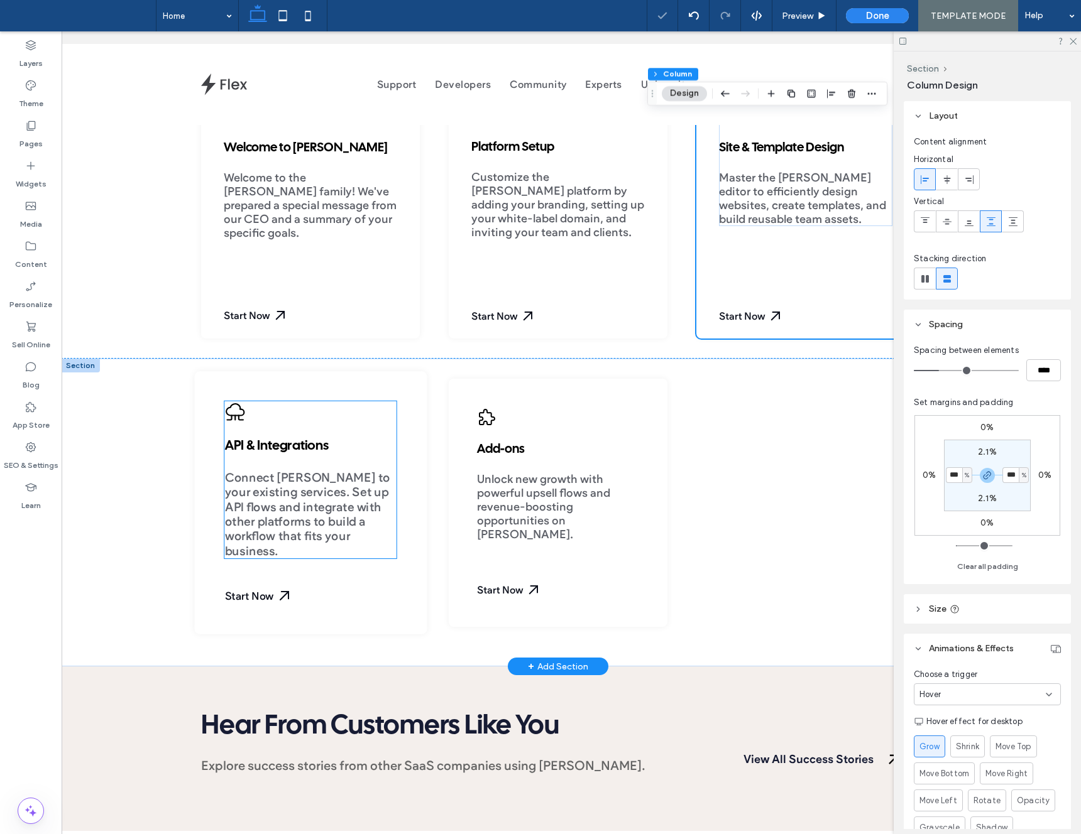
scroll to position [578, 0]
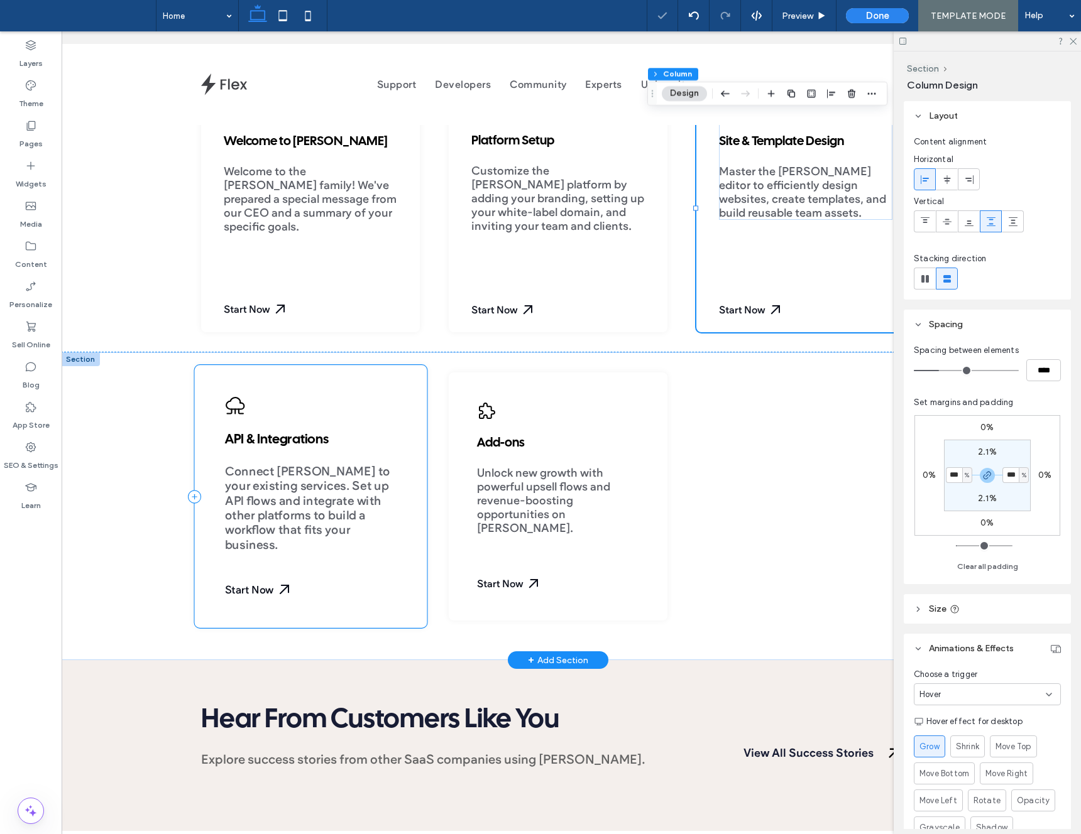
click at [386, 569] on div "API & Integrations Connect Duda to your existing services. Set up API flows and…" at bounding box center [310, 496] width 232 height 263
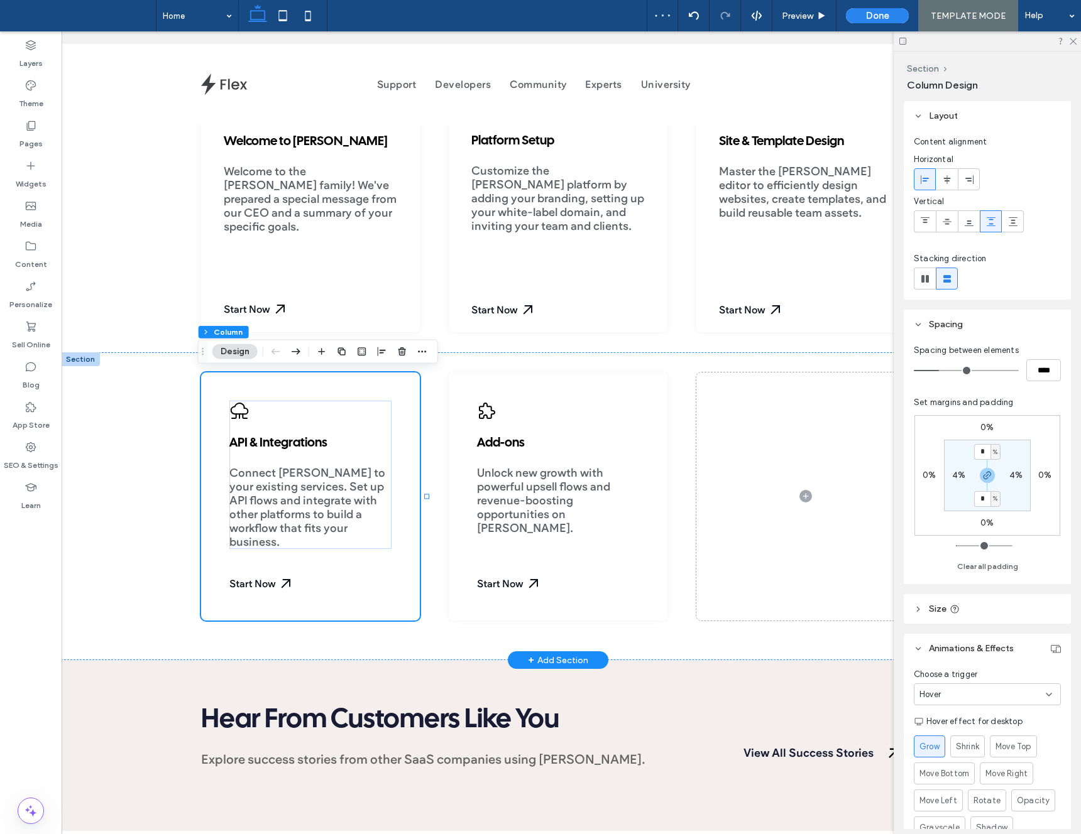
scroll to position [0, 18]
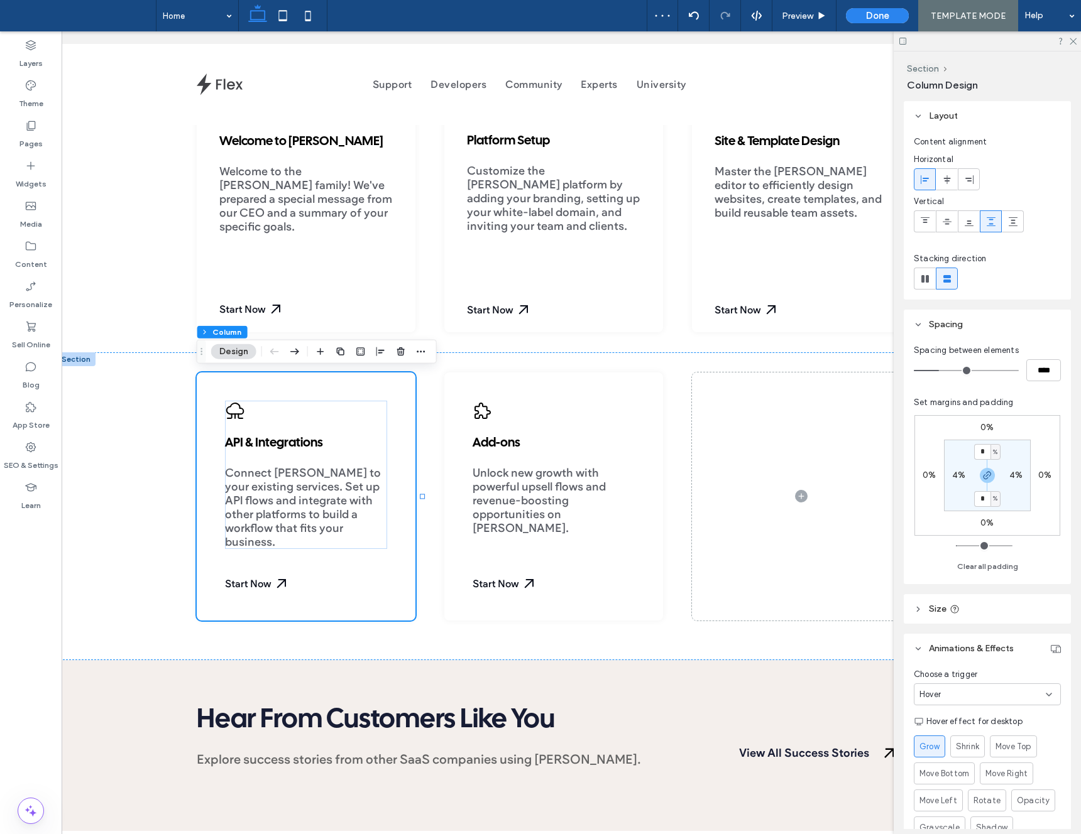
click at [964, 477] on label "4%" at bounding box center [958, 475] width 13 height 11
type input "***"
type input "*"
type input "***"
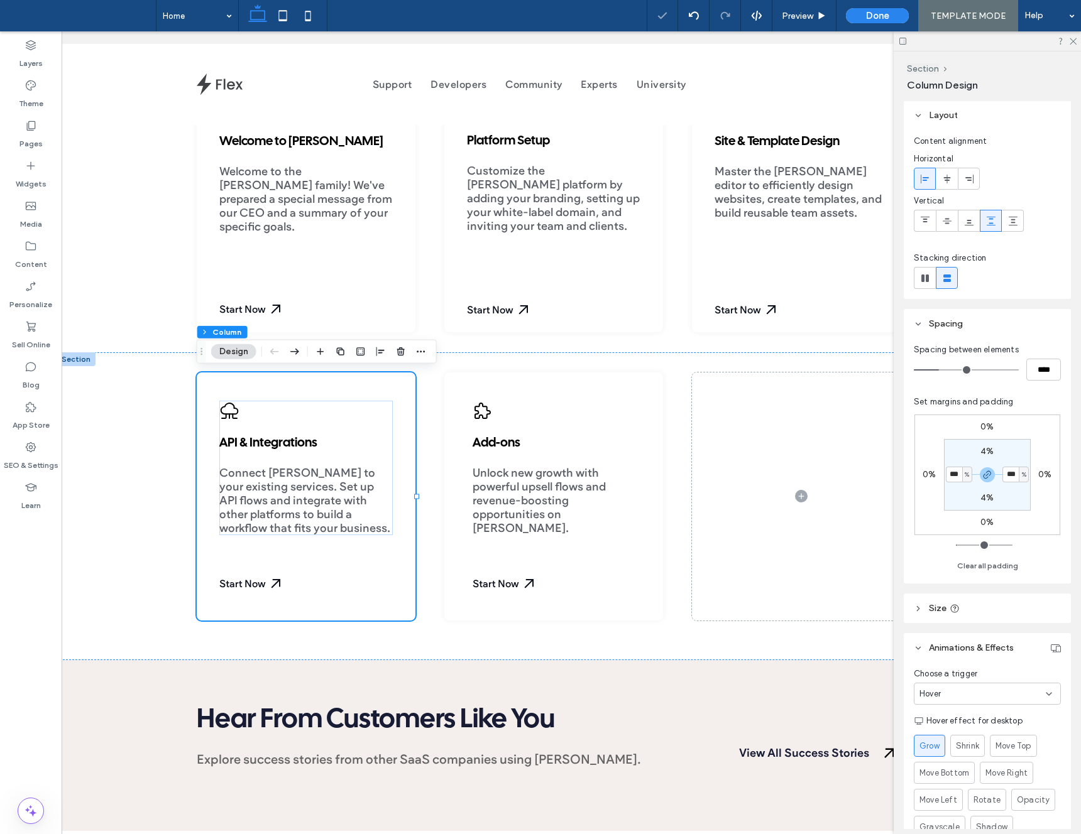
click at [992, 451] on label "4%" at bounding box center [986, 451] width 13 height 11
type input "*"
click at [981, 451] on input "*" at bounding box center [982, 452] width 16 height 16
type input "***"
type input "*"
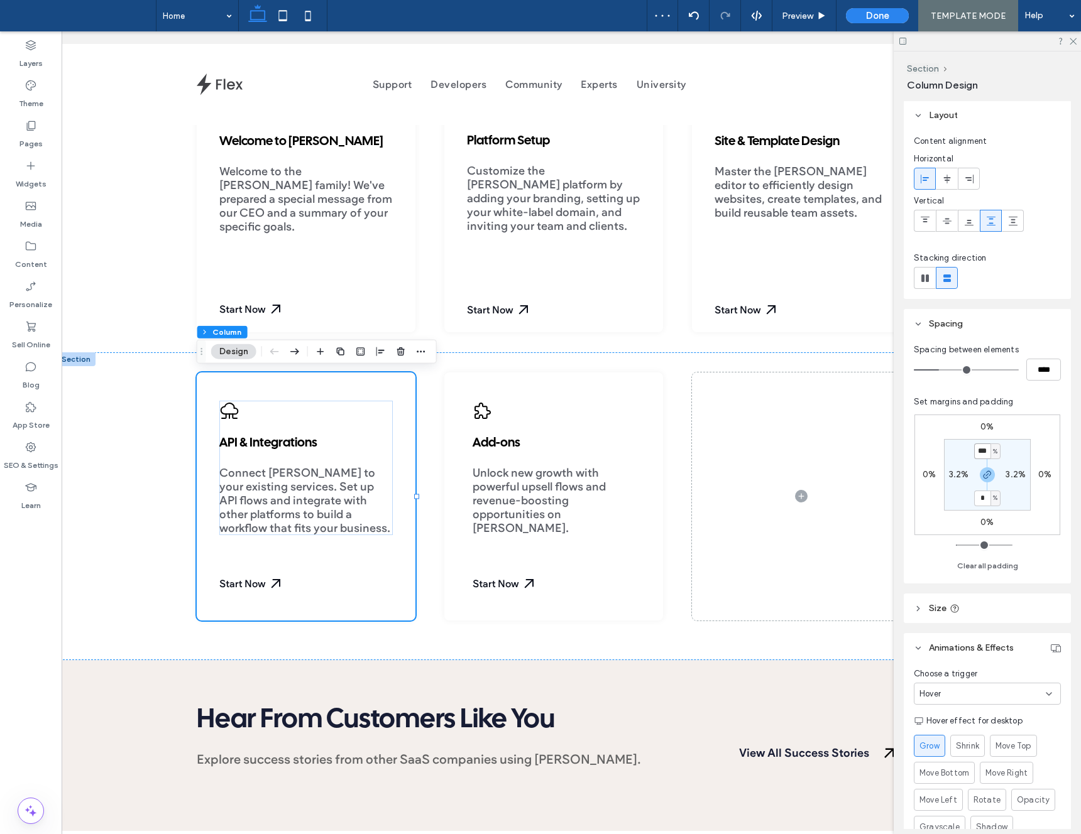
type input "***"
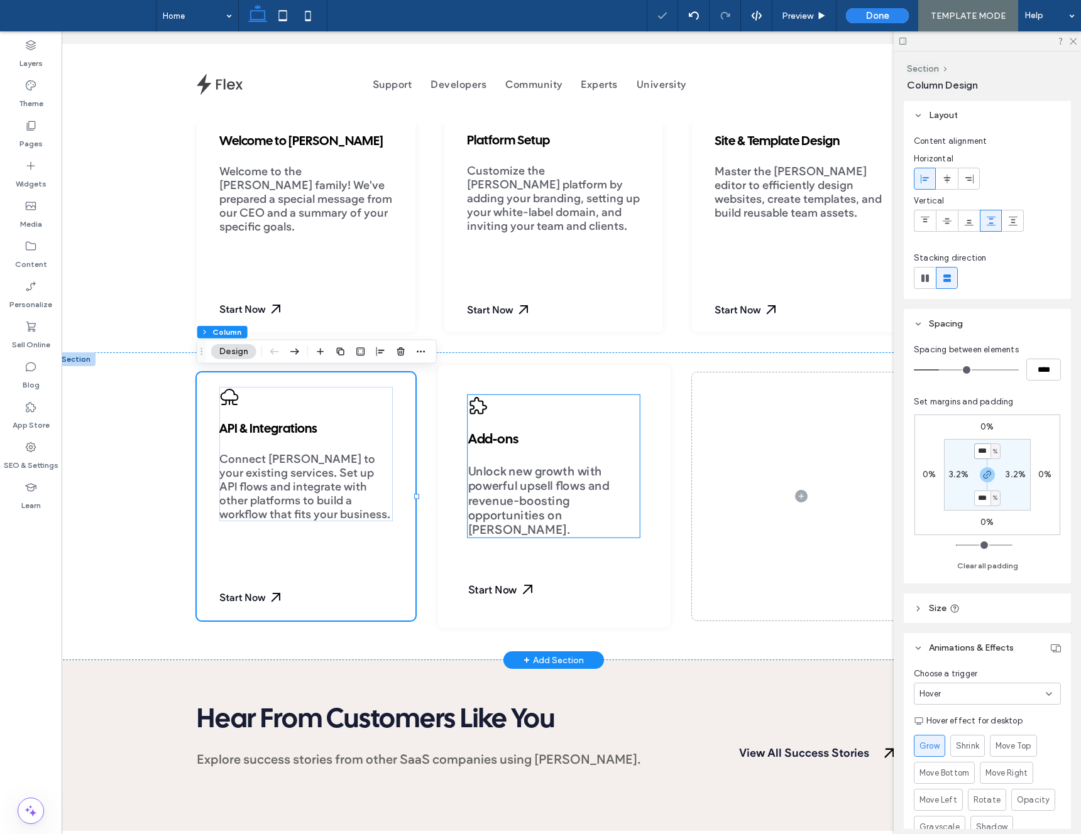
click at [631, 423] on div "Add-ons Unlock new growth with powerful upsell flows and revenue-boosting oppor…" at bounding box center [553, 466] width 172 height 143
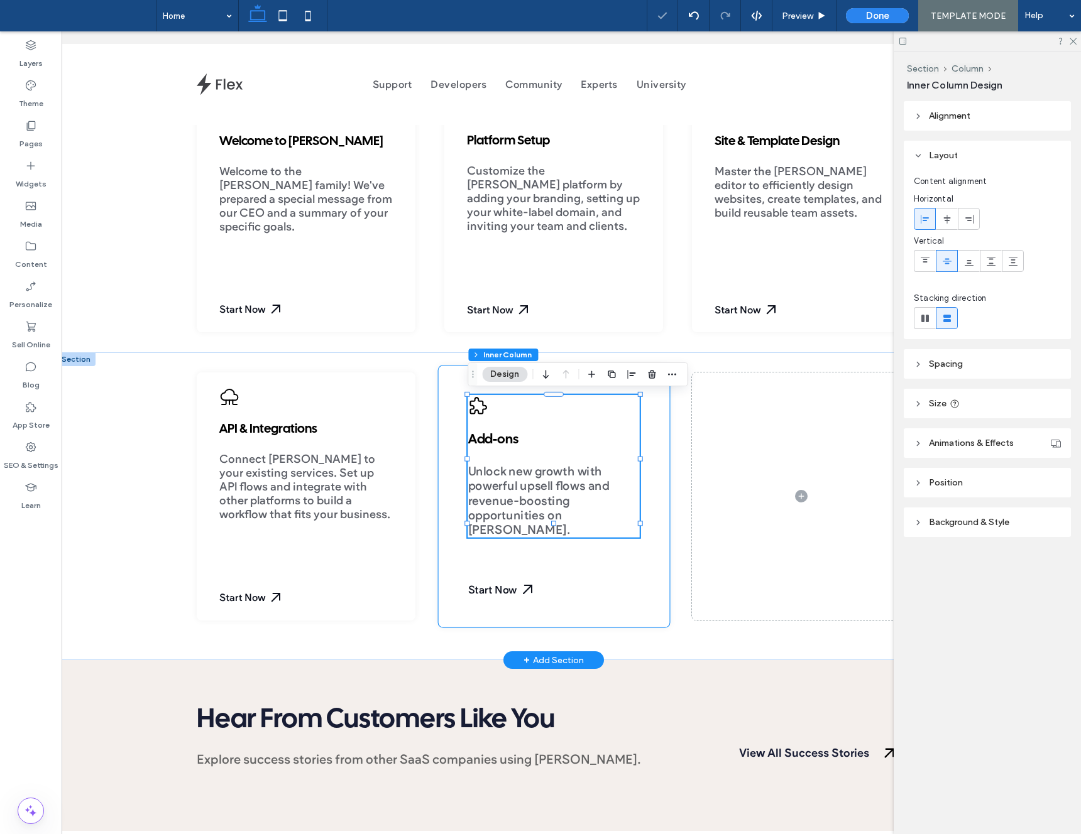
click at [668, 401] on div "Add-ons Unlock new growth with powerful upsell flows and revenue-boosting oppor…" at bounding box center [553, 496] width 232 height 263
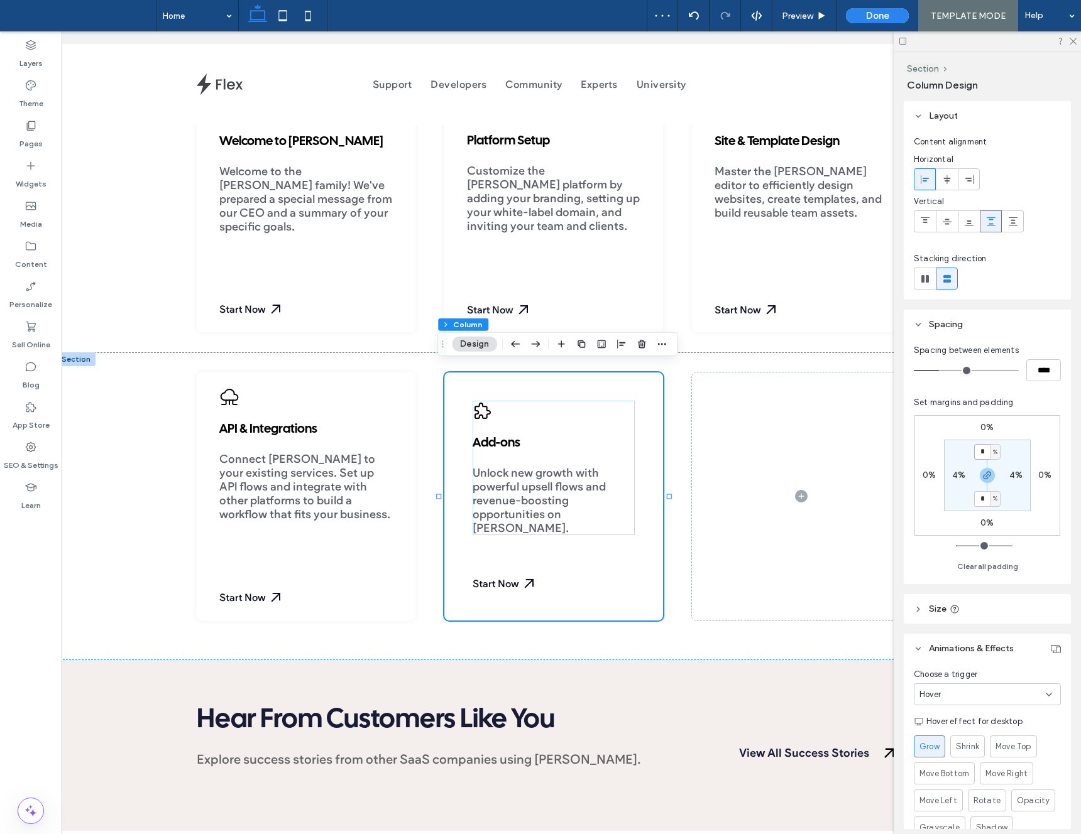
click at [976, 454] on input "*" at bounding box center [982, 452] width 16 height 16
type input "***"
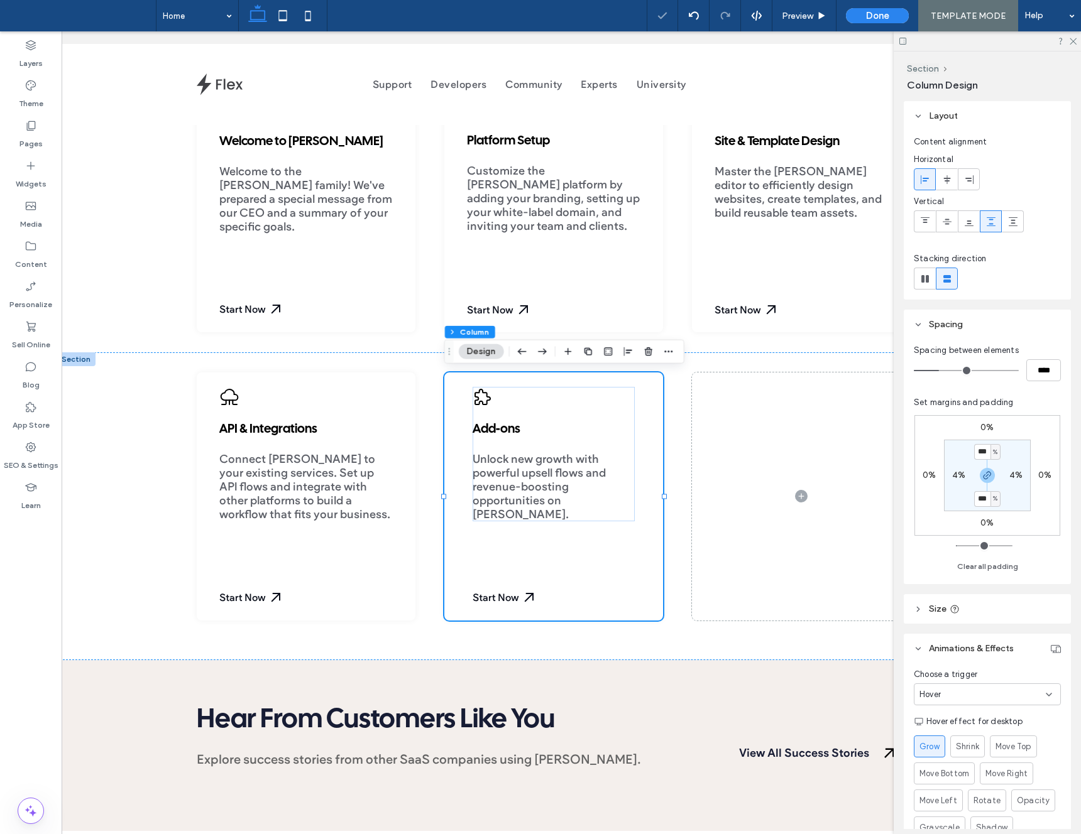
click at [959, 473] on label "4%" at bounding box center [958, 475] width 13 height 11
type input "*"
type input "***"
type input "*"
type input "***"
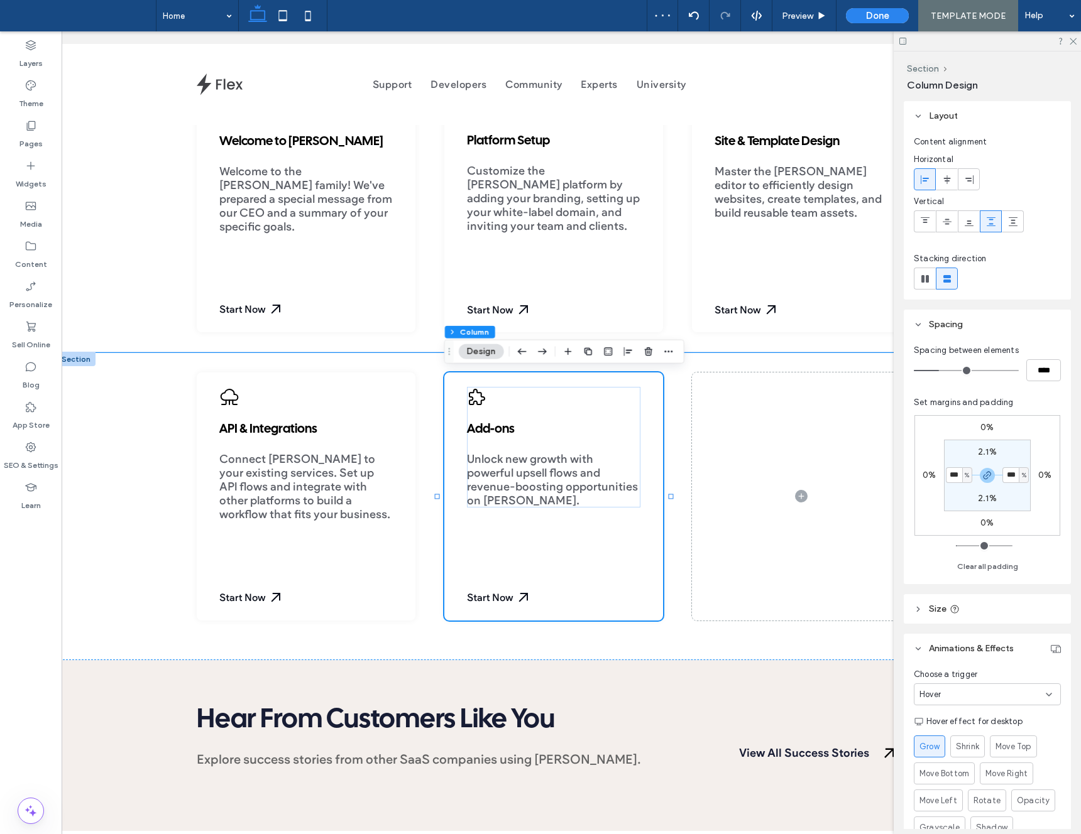
click at [156, 318] on div "Welcome to Duda Welcome to the Duda family! We've prepared a special message fr…" at bounding box center [554, 199] width 994 height 308
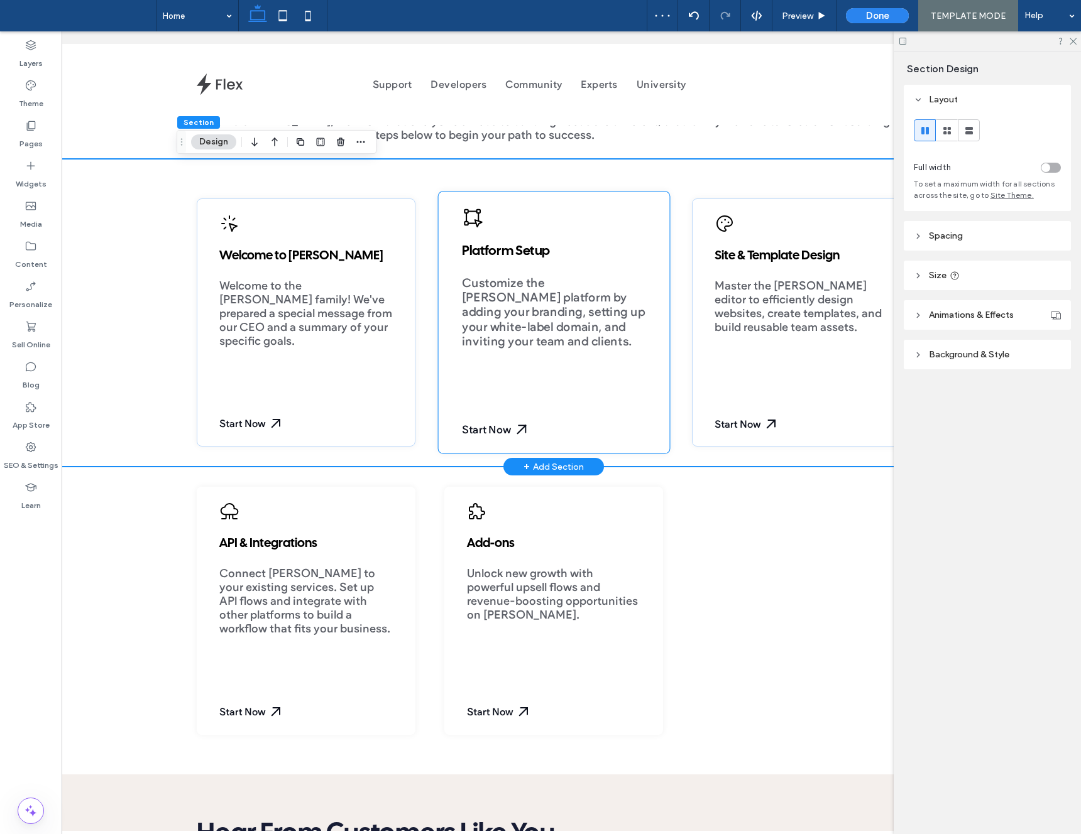
scroll to position [450, 0]
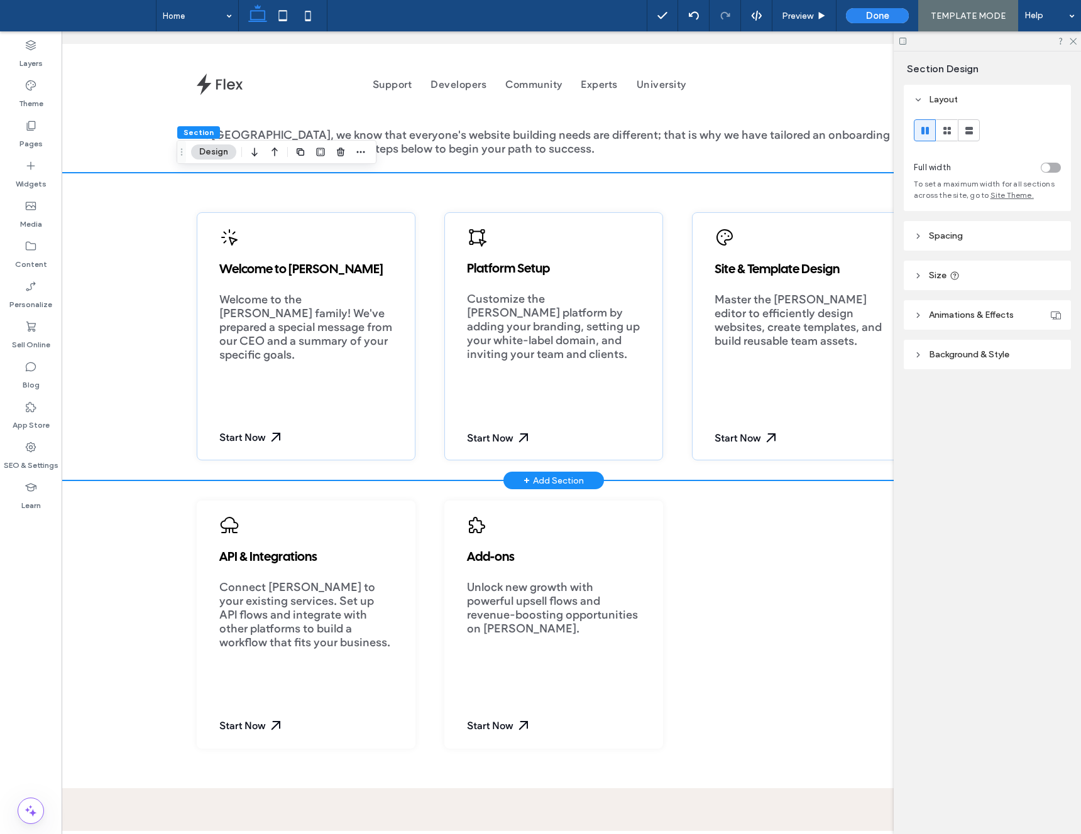
click at [118, 401] on div "Welcome to Duda Welcome to the Duda family! We've prepared a special message fr…" at bounding box center [554, 327] width 994 height 308
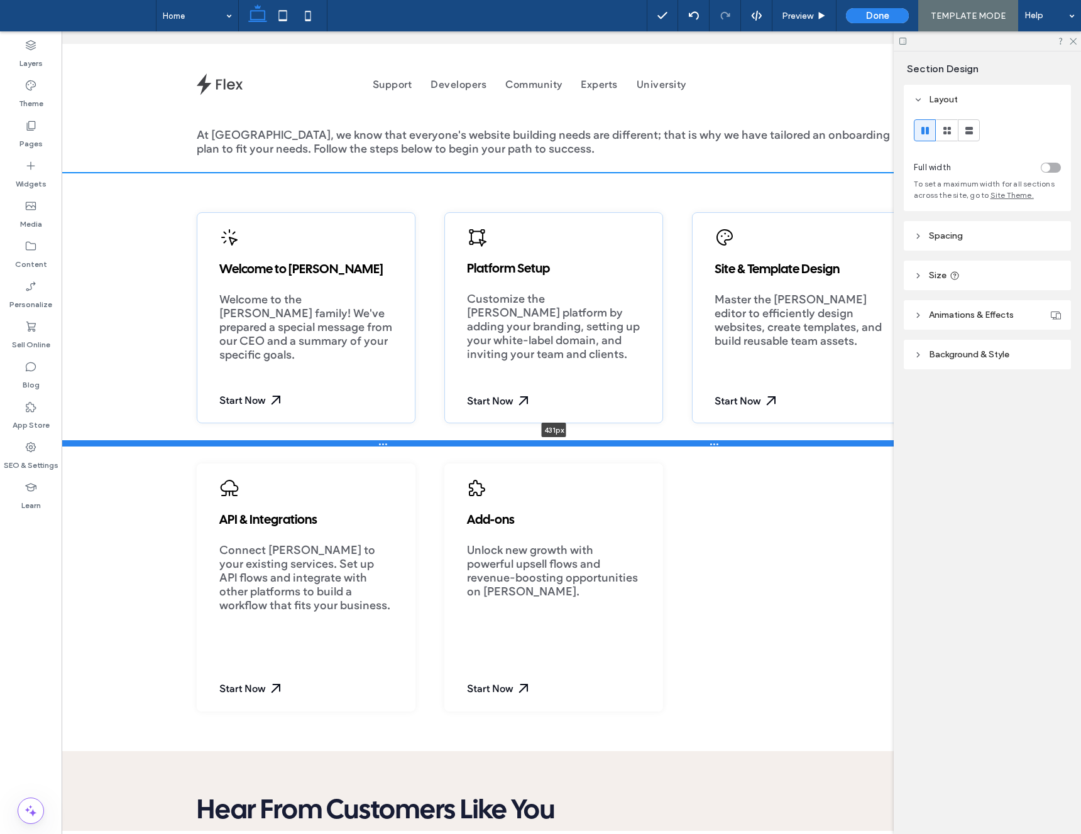
drag, startPoint x: 337, startPoint y: 478, endPoint x: 335, endPoint y: 441, distance: 37.2
click at [335, 441] on div at bounding box center [554, 443] width 994 height 6
type input "***"
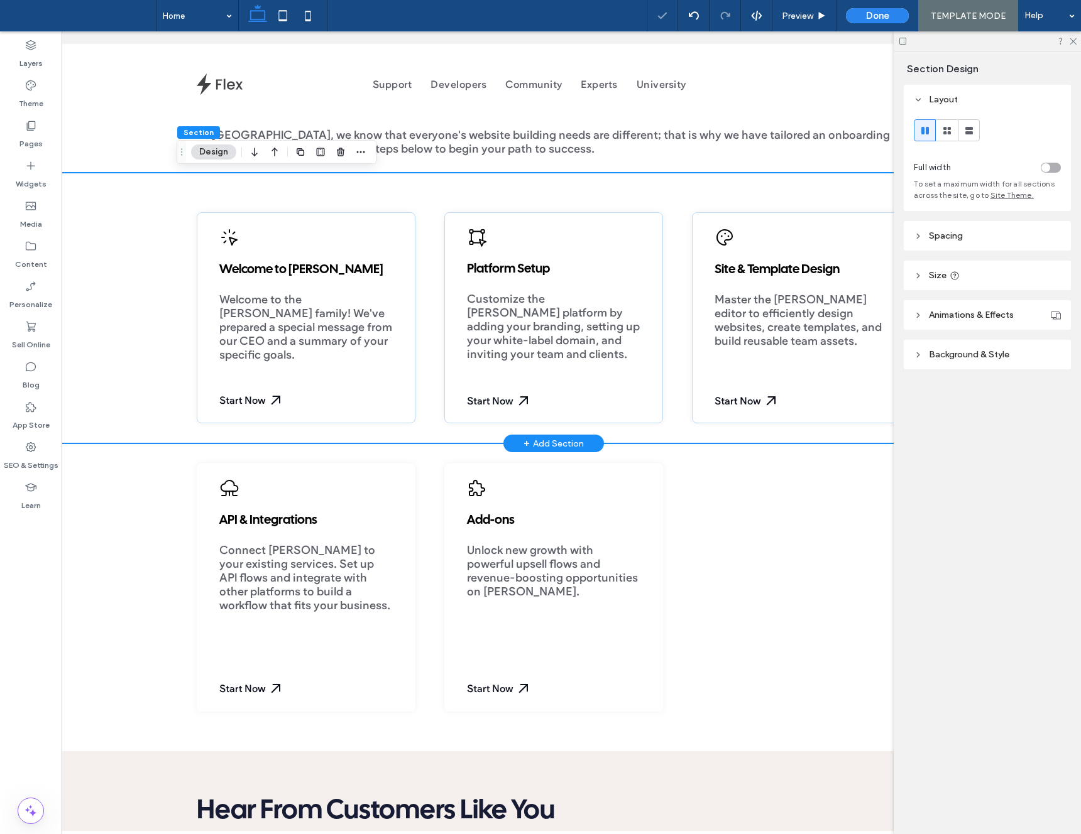
click at [150, 419] on div "Welcome to Duda Welcome to the Duda family! We've prepared a special message fr…" at bounding box center [554, 308] width 994 height 271
click at [937, 270] on span "Size" at bounding box center [938, 275] width 18 height 11
click at [1032, 303] on input "***" at bounding box center [1029, 306] width 25 height 22
type input "***"
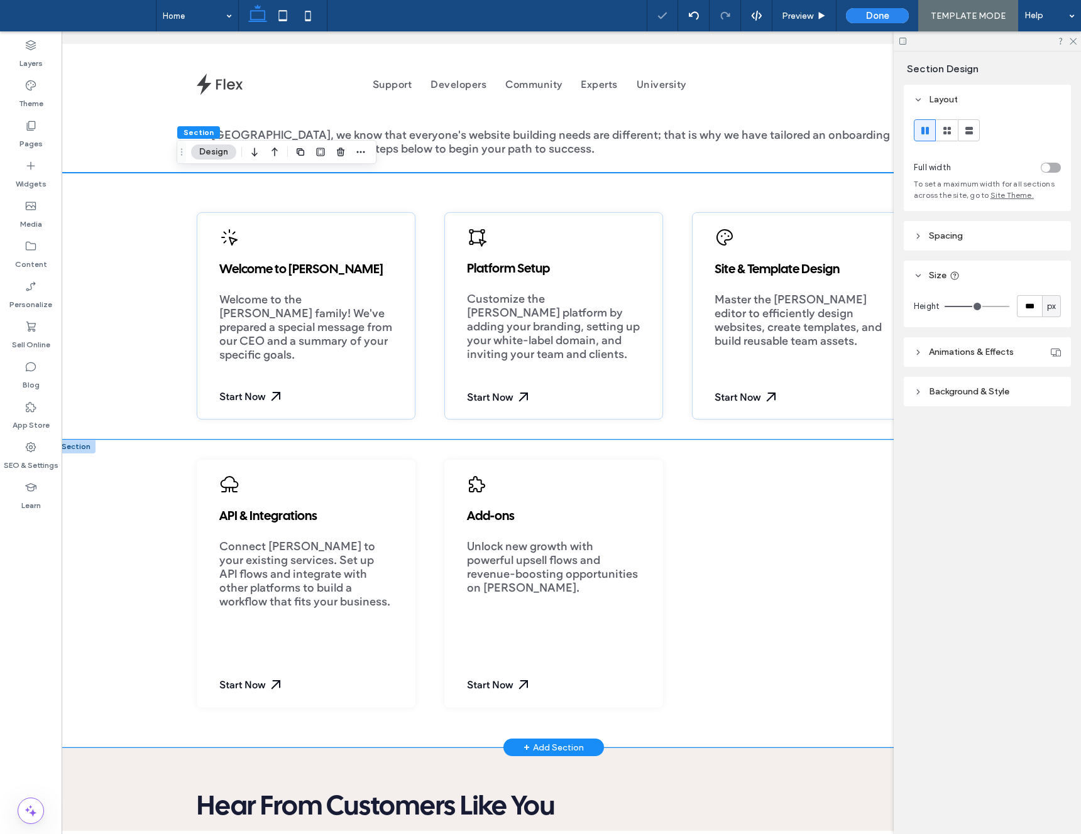
click at [153, 533] on div "API & Integrations Connect Duda to your existing services. Set up API flows and…" at bounding box center [554, 594] width 994 height 308
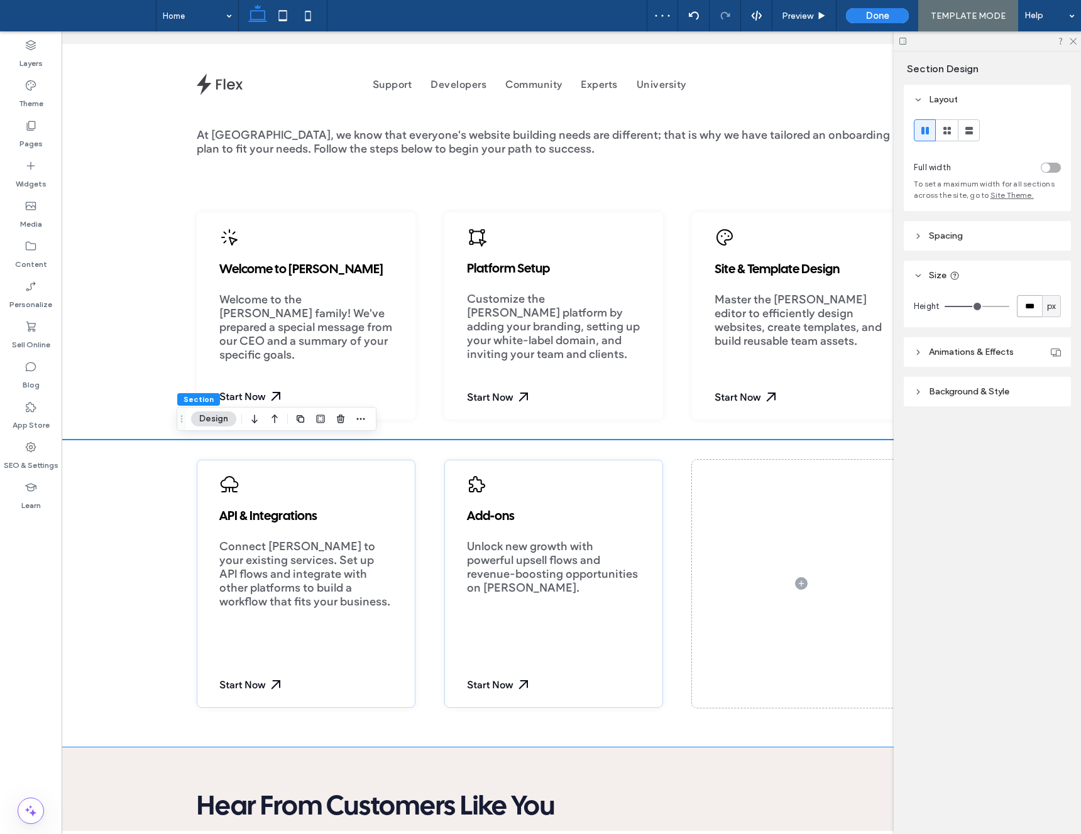
click at [1031, 312] on input "***" at bounding box center [1029, 306] width 25 height 22
type input "***"
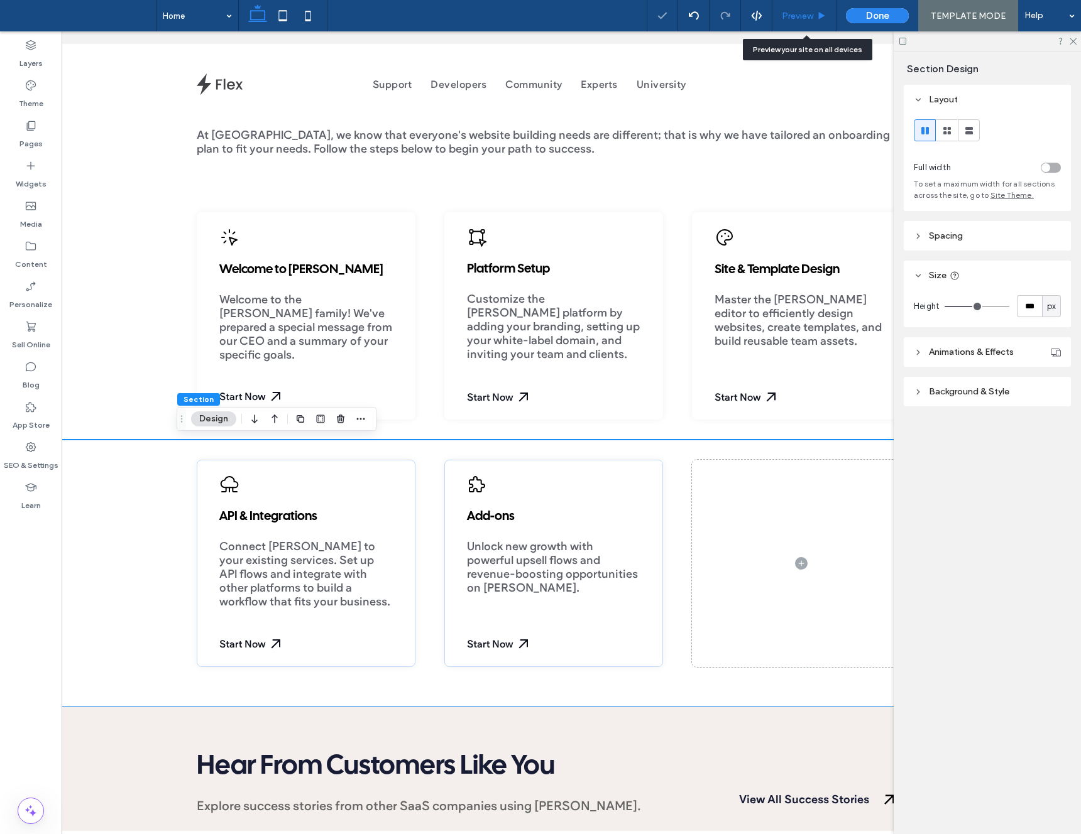
drag, startPoint x: 816, startPoint y: 23, endPoint x: 807, endPoint y: 30, distance: 11.2
click at [815, 23] on div "Preview" at bounding box center [804, 15] width 64 height 31
drag, startPoint x: 809, startPoint y: 21, endPoint x: 789, endPoint y: 41, distance: 28.9
click at [809, 21] on div "Preview" at bounding box center [804, 15] width 64 height 31
click at [800, 11] on span "Preview" at bounding box center [797, 16] width 31 height 11
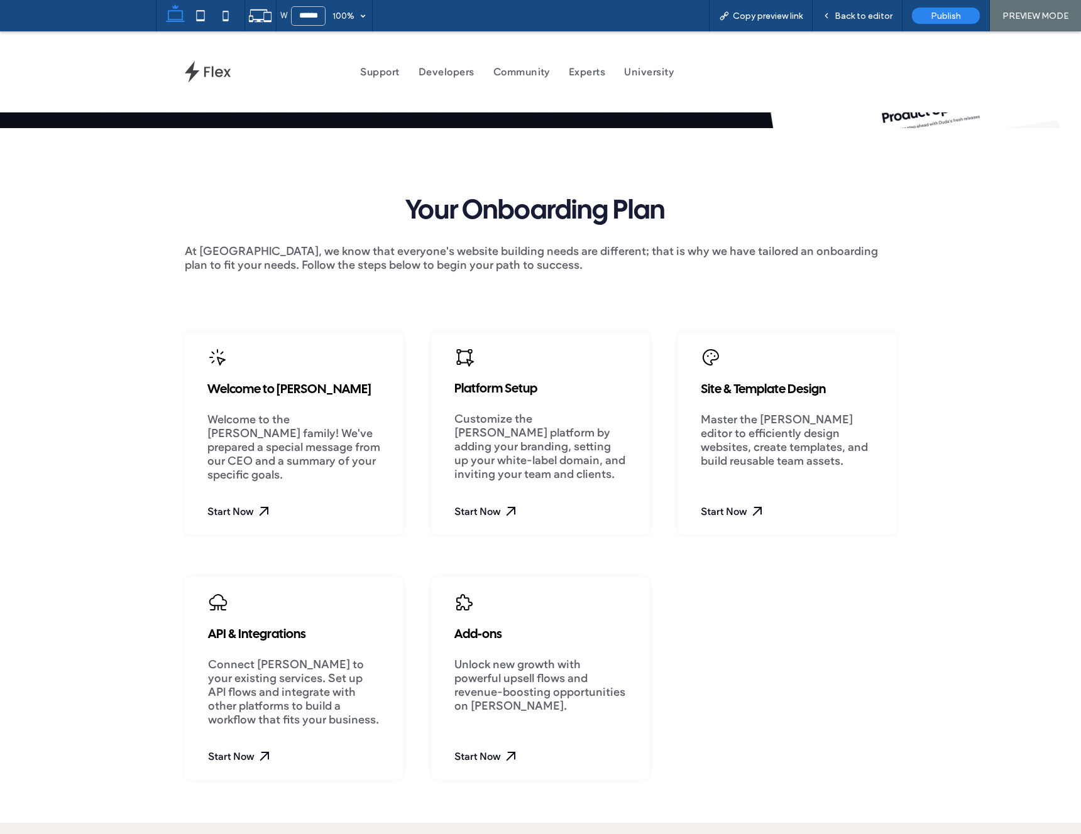
scroll to position [330, 0]
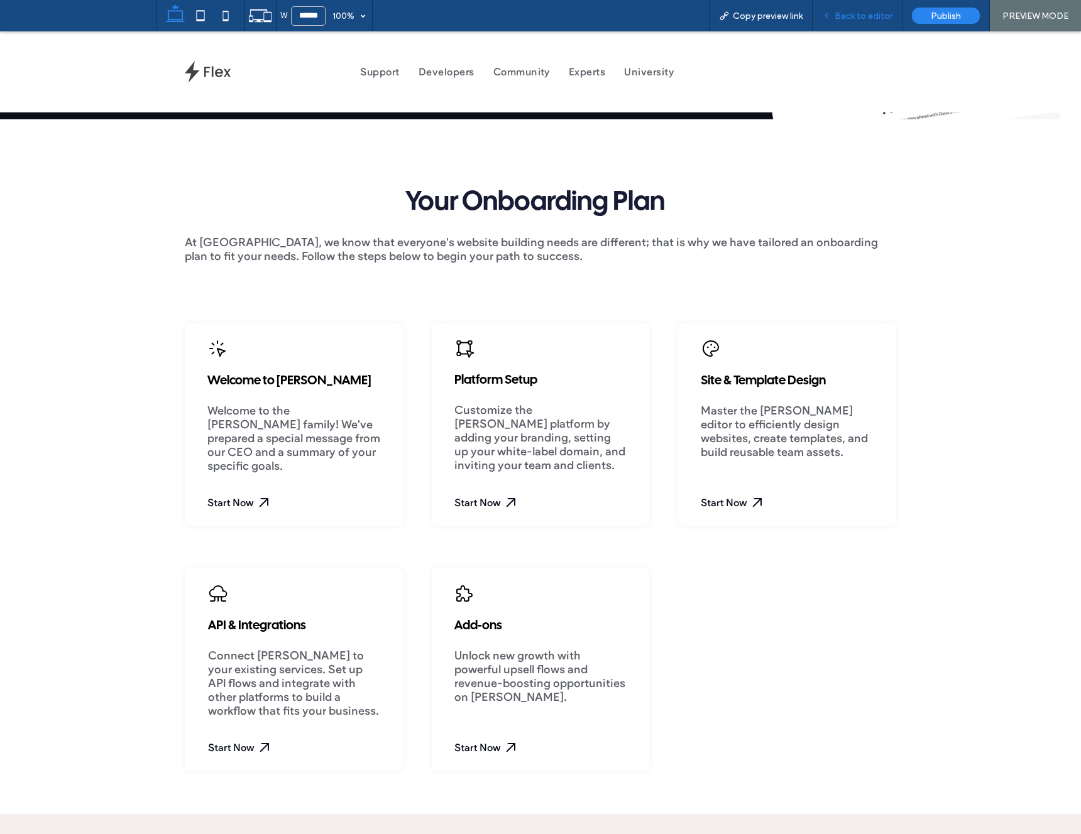
click at [849, 23] on div "Back to editor" at bounding box center [857, 15] width 90 height 31
click at [870, 9] on div "Back to editor" at bounding box center [857, 15] width 90 height 31
click at [863, 20] on span "Back to editor" at bounding box center [863, 16] width 58 height 11
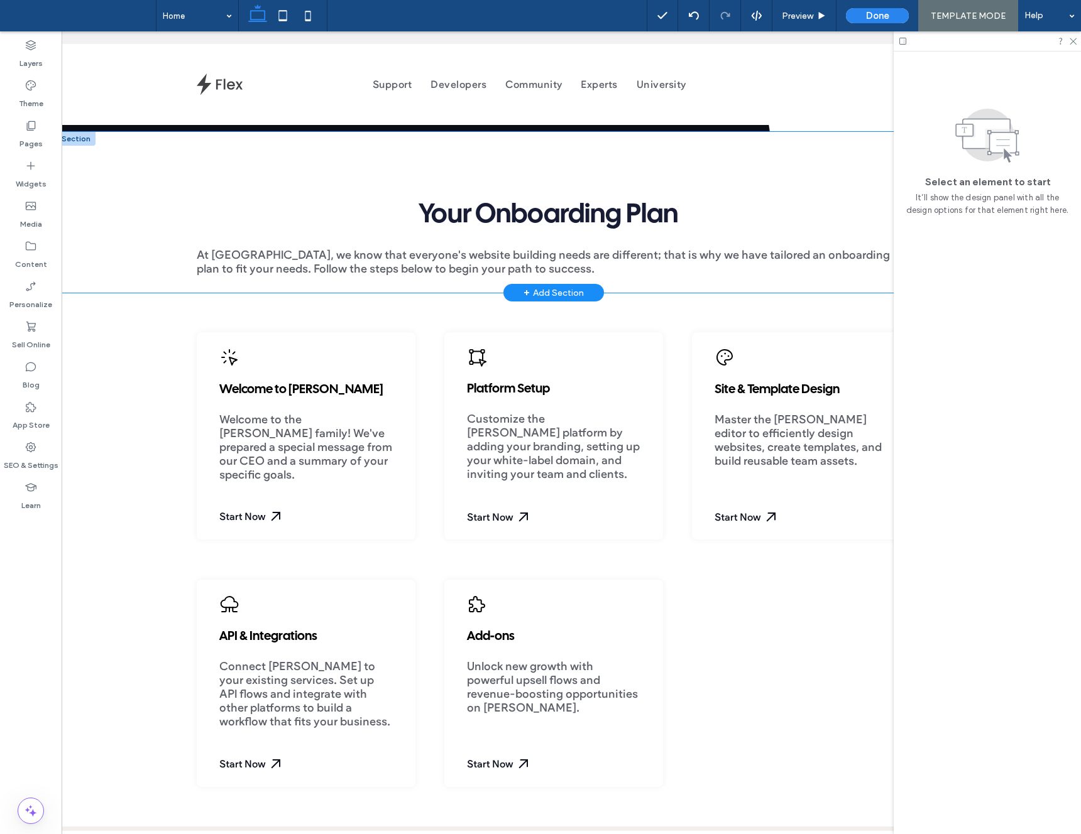
click at [163, 276] on div "Your Onboarding Plan At Duda, we know that everyone's website building needs ar…" at bounding box center [554, 212] width 994 height 161
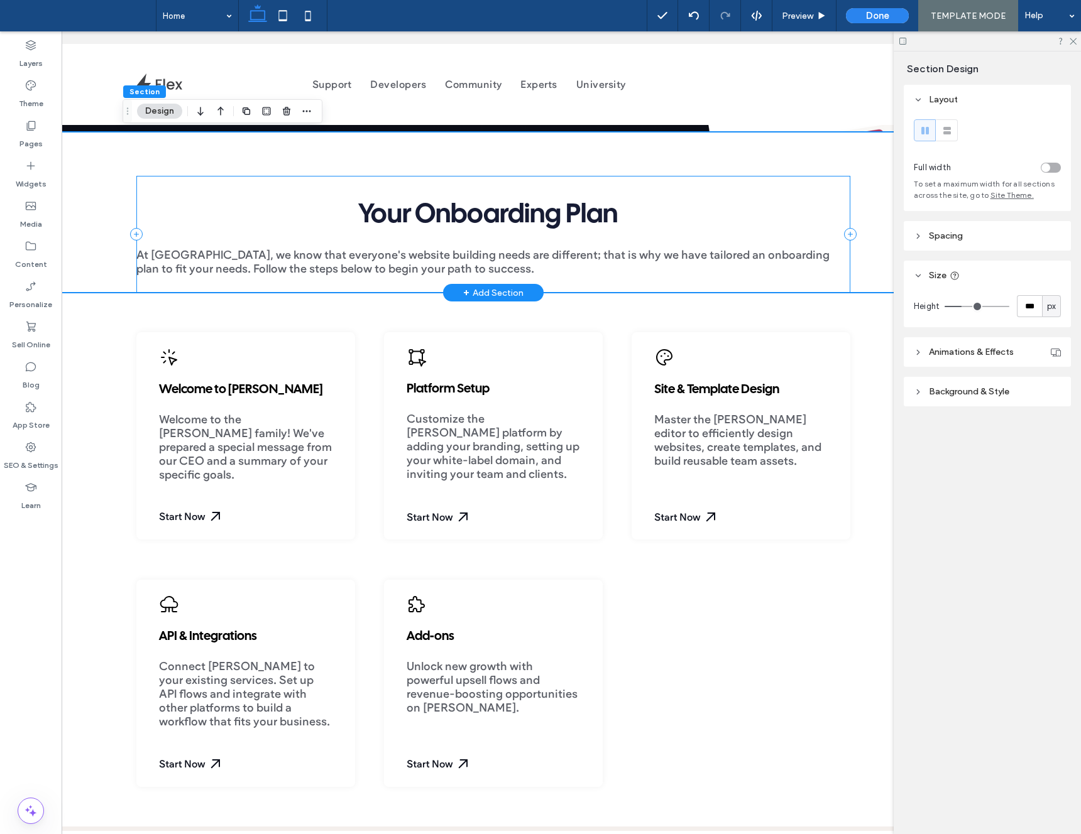
scroll to position [0, 72]
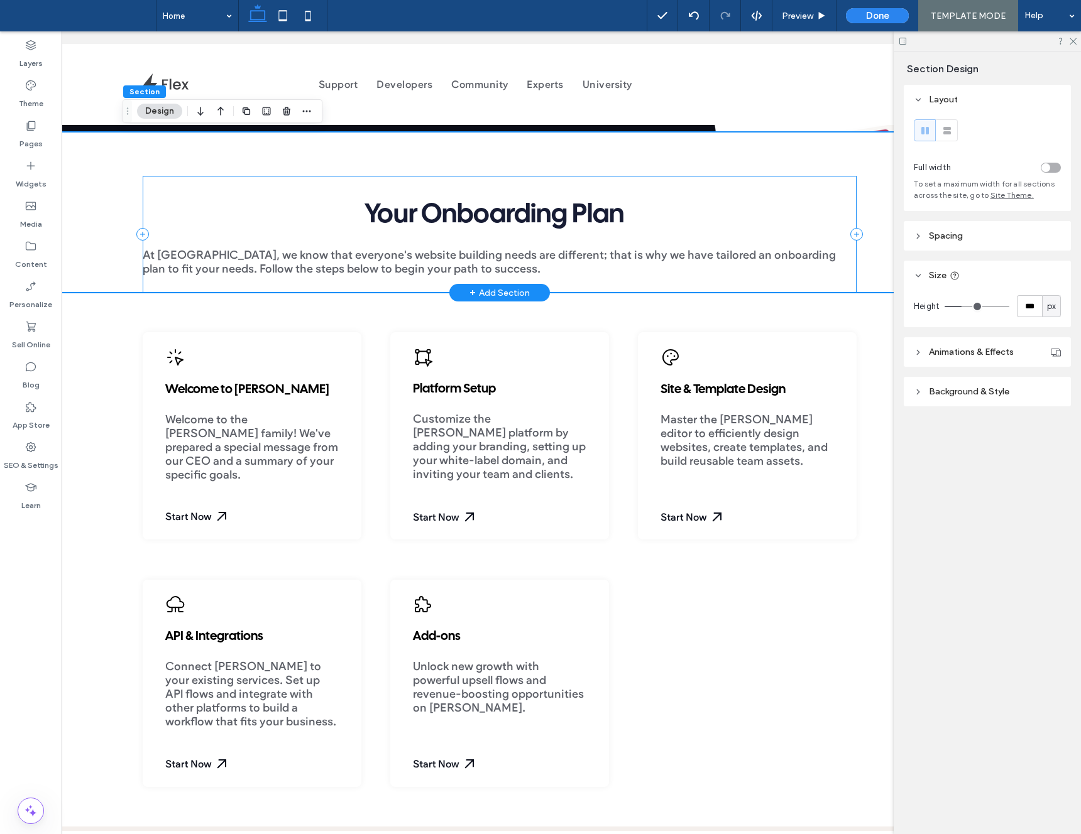
click at [296, 283] on div "Your Onboarding Plan At Duda, we know that everyone's website building needs ar…" at bounding box center [500, 234] width 714 height 117
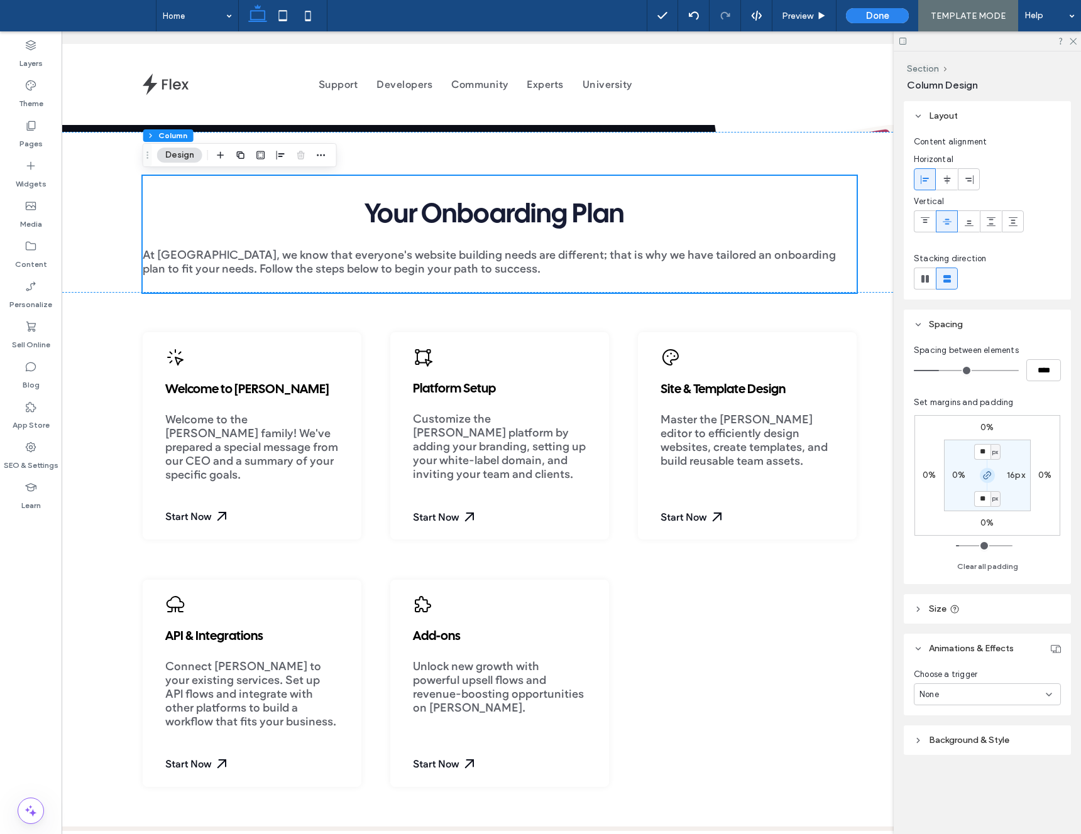
click at [989, 478] on icon "button" at bounding box center [987, 476] width 10 height 10
click at [981, 502] on label "16px" at bounding box center [987, 498] width 18 height 11
type input "*"
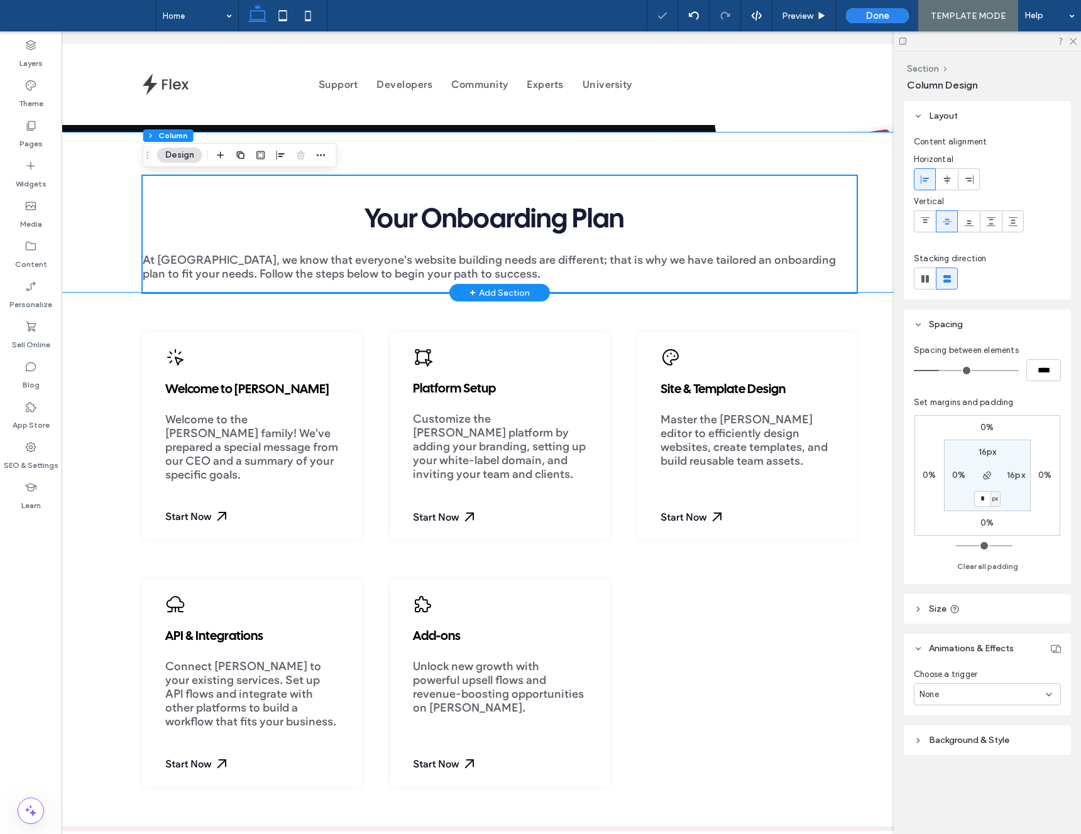
click at [90, 273] on div "Your Onboarding Plan At Duda, we know that everyone's website building needs ar…" at bounding box center [500, 212] width 994 height 161
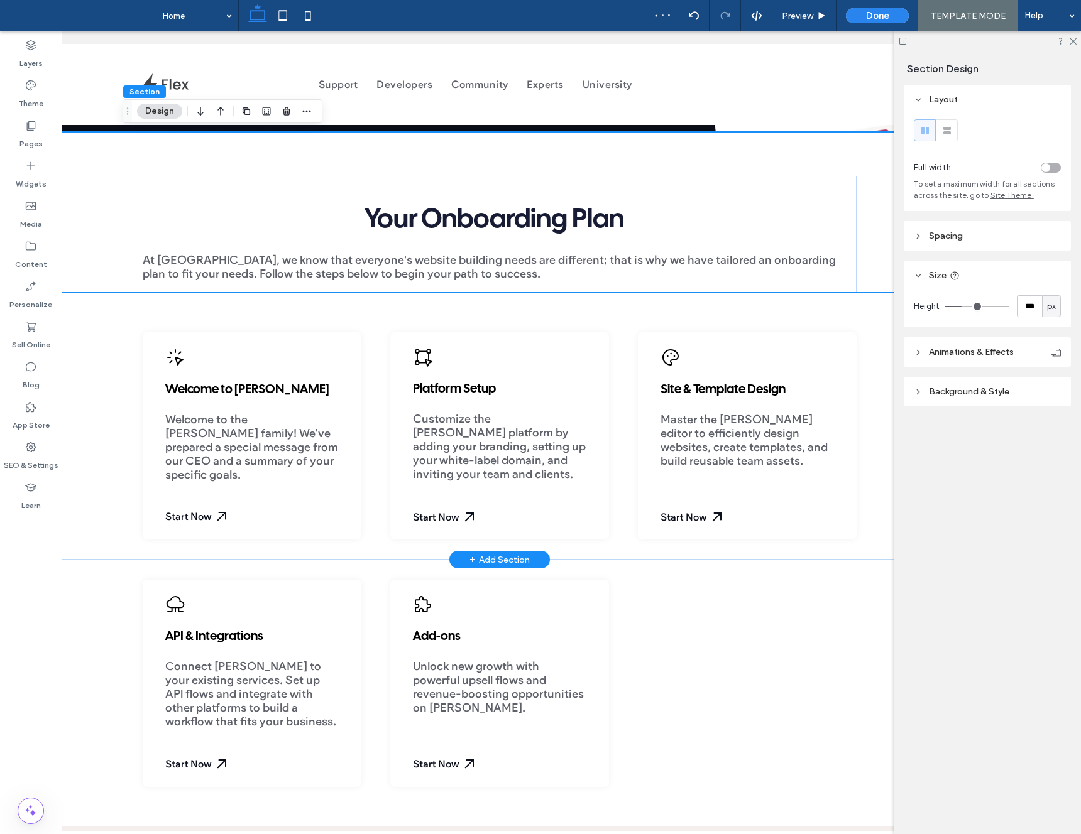
click at [118, 314] on div "Welcome to Duda Welcome to the Duda family! We've prepared a special message fr…" at bounding box center [500, 426] width 994 height 267
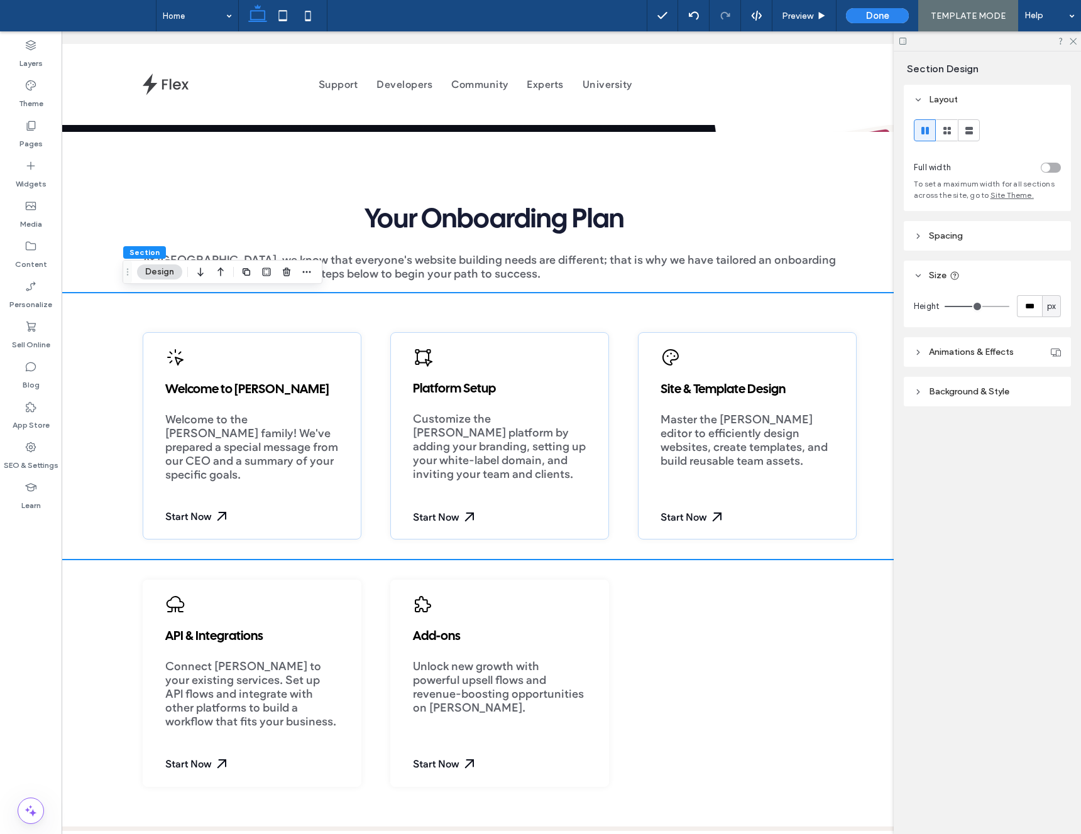
click at [922, 237] on header "Spacing" at bounding box center [987, 236] width 167 height 30
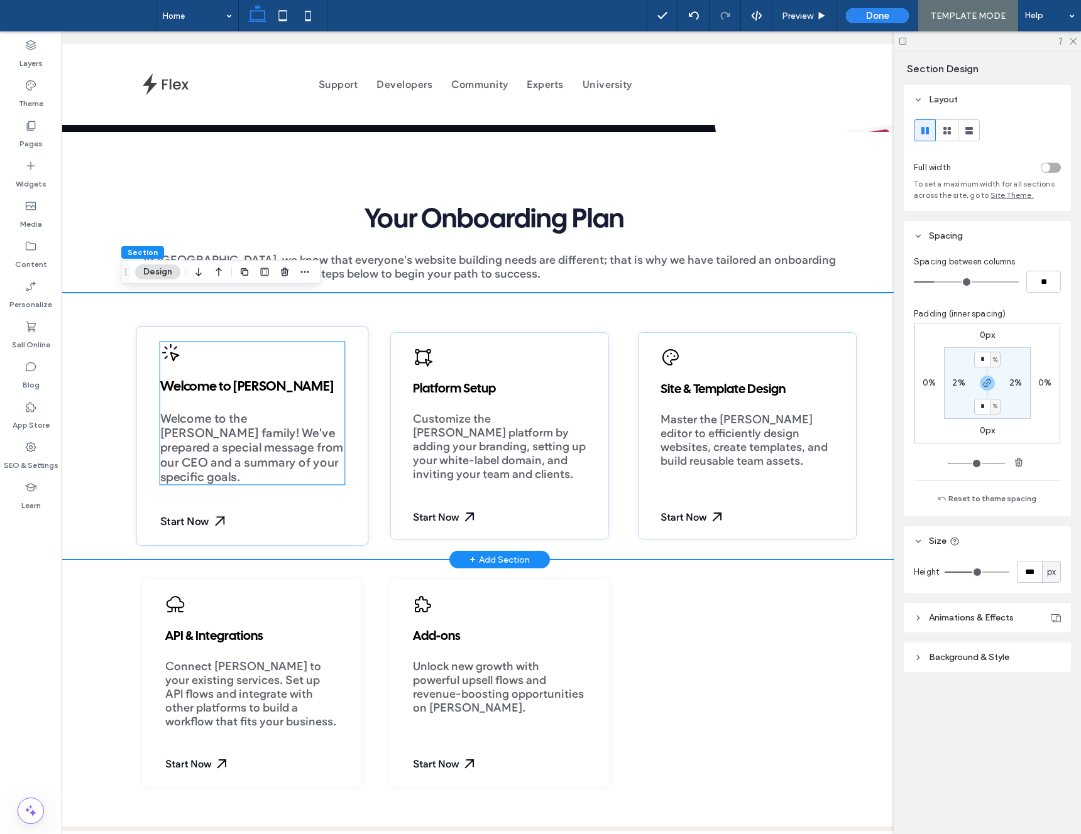
scroll to position [0, 75]
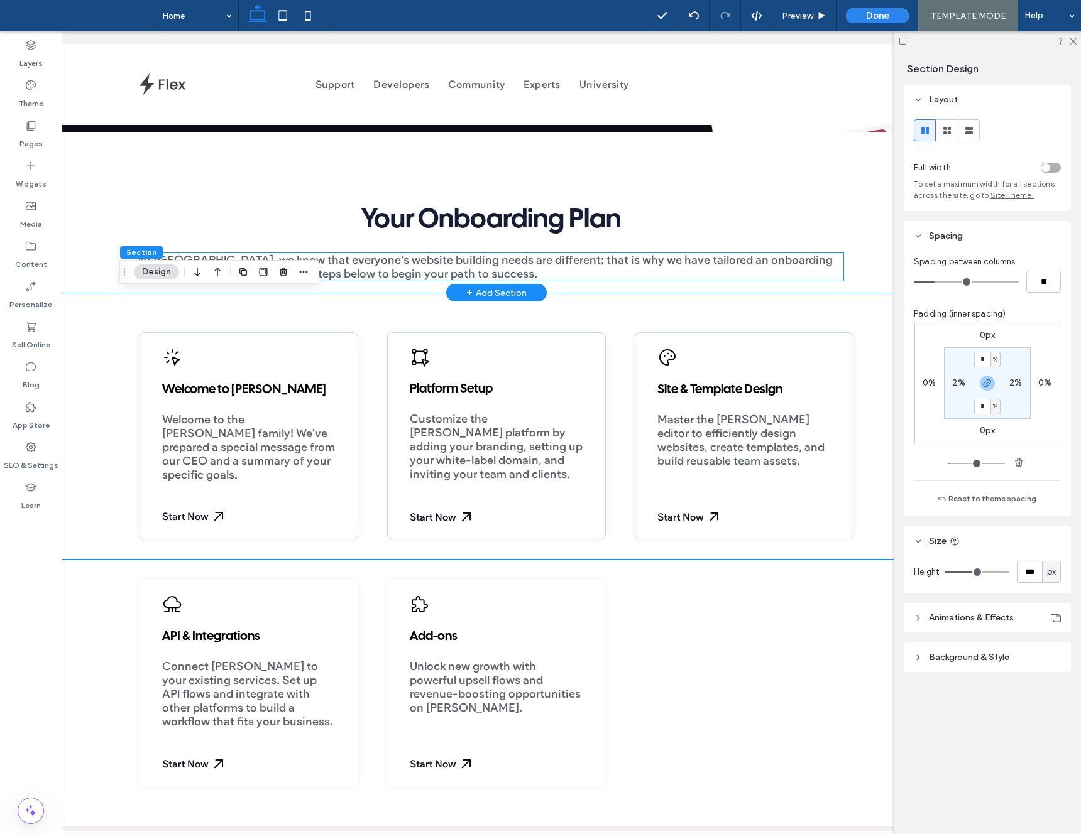
click at [384, 273] on span "At Duda, we know that everyone's website building needs are different; that is …" at bounding box center [485, 267] width 693 height 28
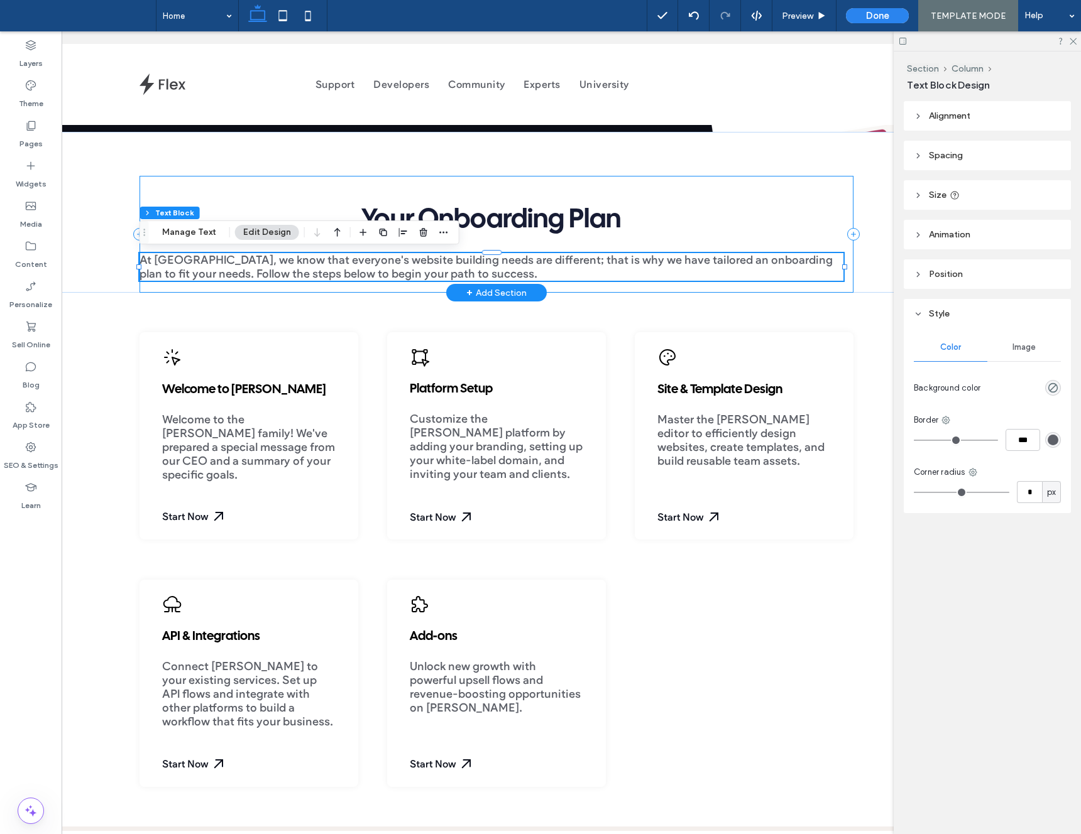
click at [264, 287] on div "Your Onboarding Plan At Duda, we know that everyone's website building needs ar…" at bounding box center [496, 234] width 714 height 117
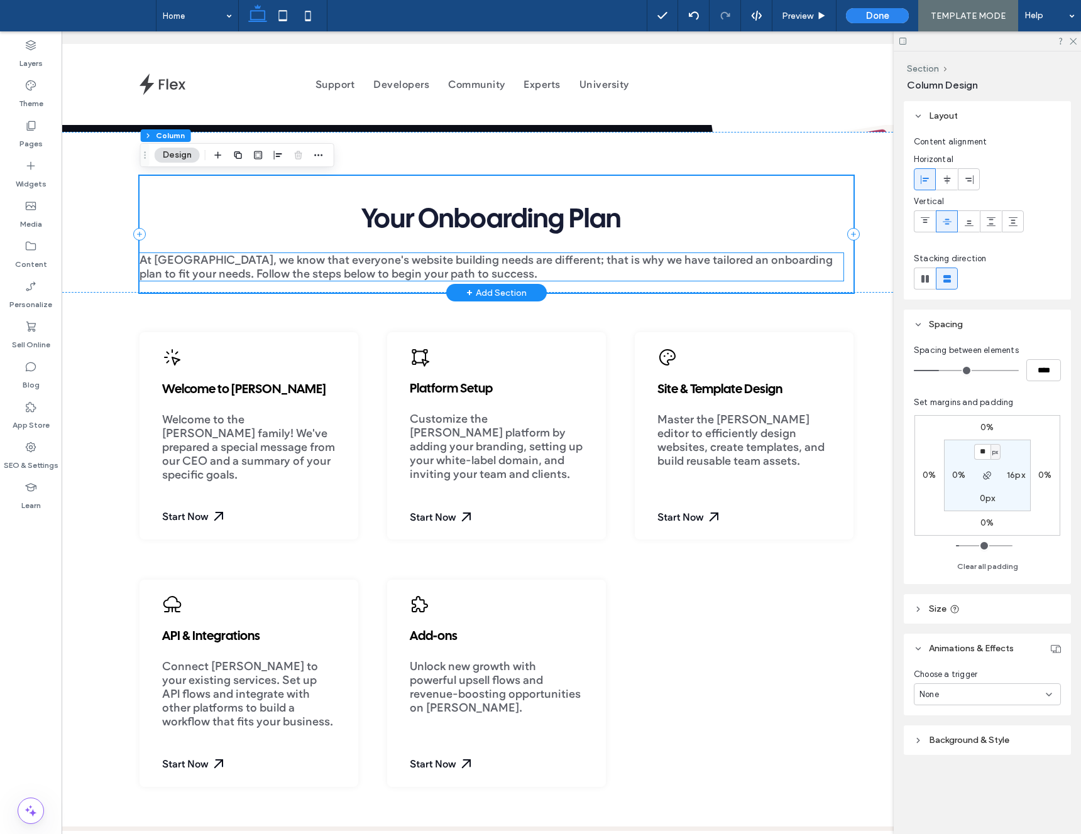
scroll to position [0, 73]
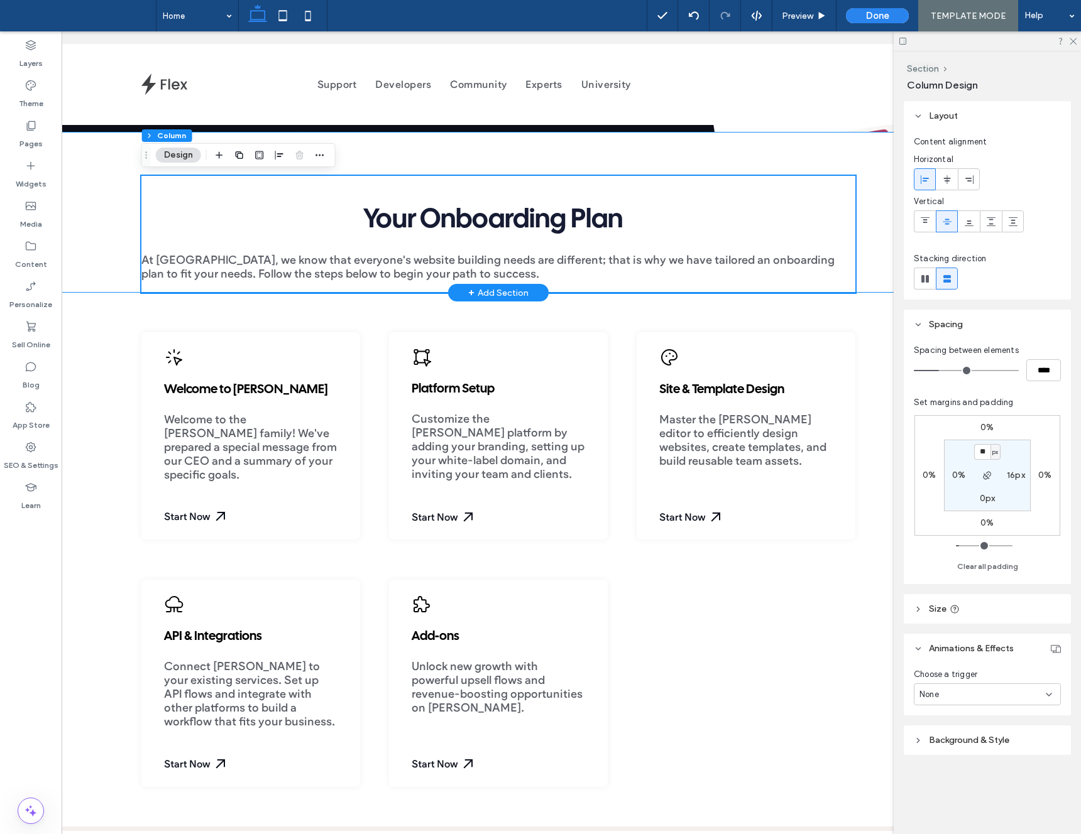
click at [121, 254] on div "Your Onboarding Plan At Duda, we know that everyone's website building needs ar…" at bounding box center [498, 212] width 754 height 161
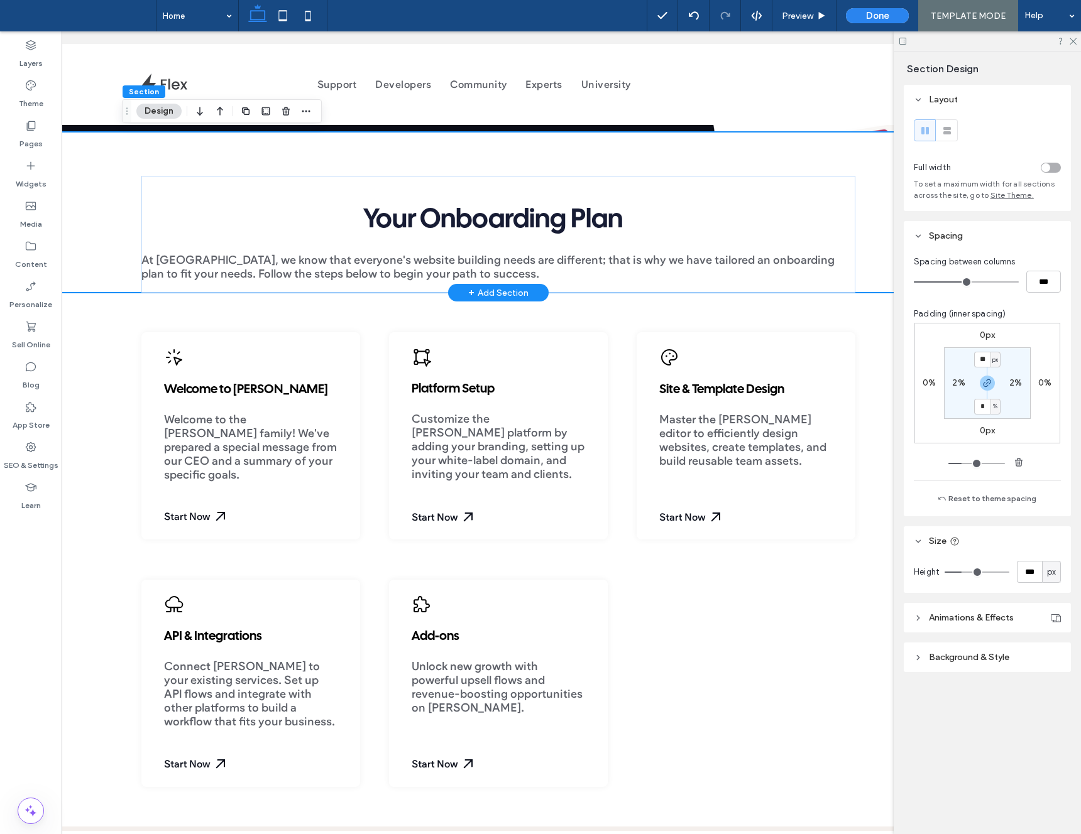
scroll to position [0, 68]
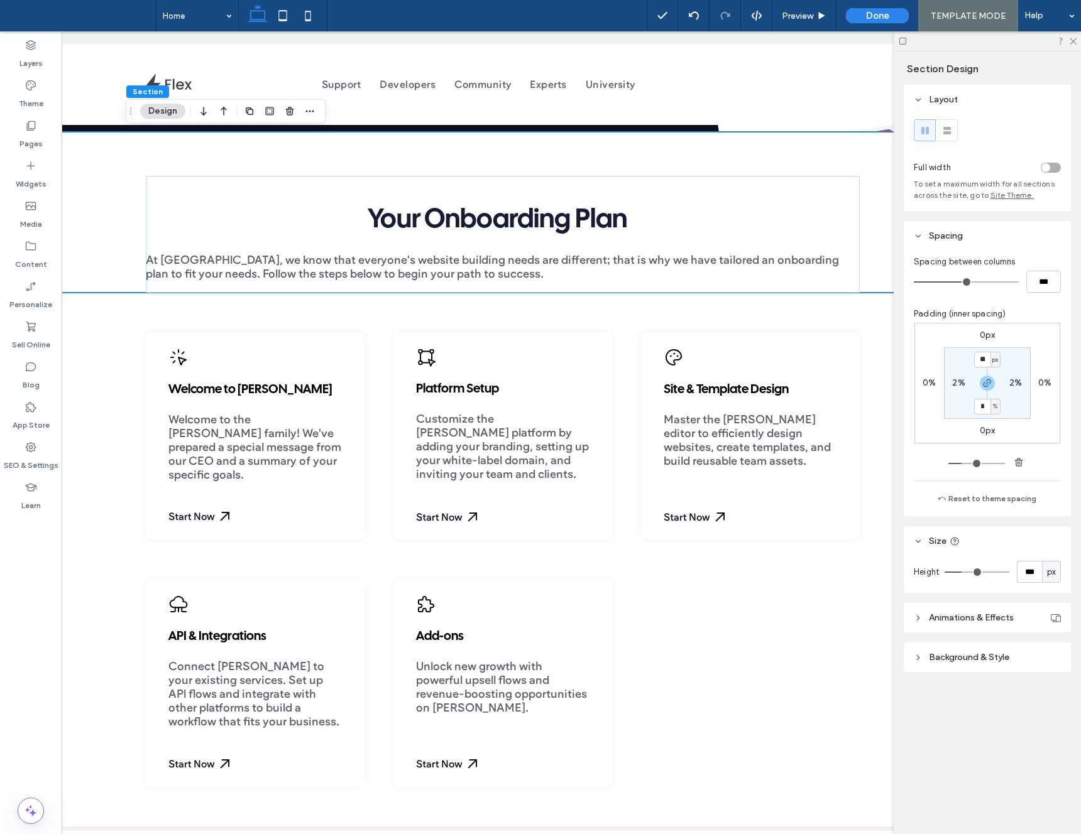
click at [1052, 568] on span "px" at bounding box center [1051, 572] width 9 height 13
click at [1049, 689] on div "A" at bounding box center [1051, 682] width 18 height 22
type input "*"
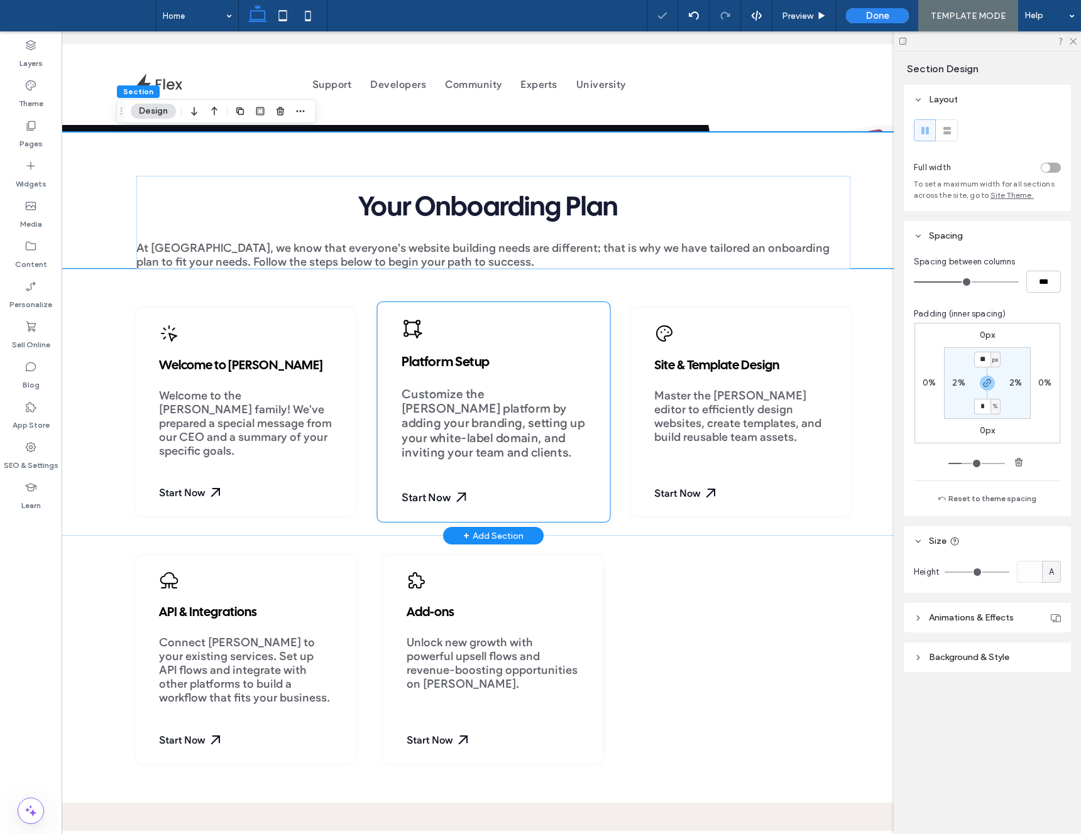
scroll to position [0, 75]
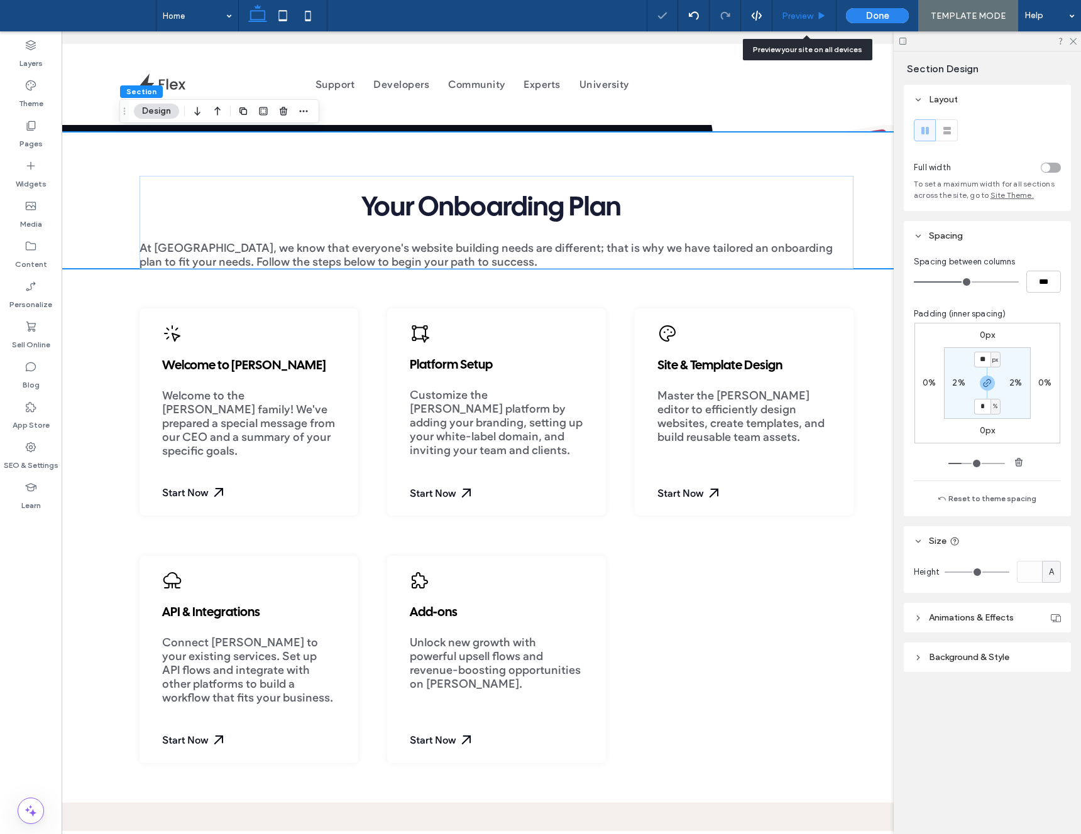
click at [805, 25] on div "Preview" at bounding box center [804, 15] width 64 height 31
click at [807, 21] on div "Preview" at bounding box center [804, 15] width 64 height 31
click at [812, 16] on span "Preview" at bounding box center [797, 16] width 31 height 11
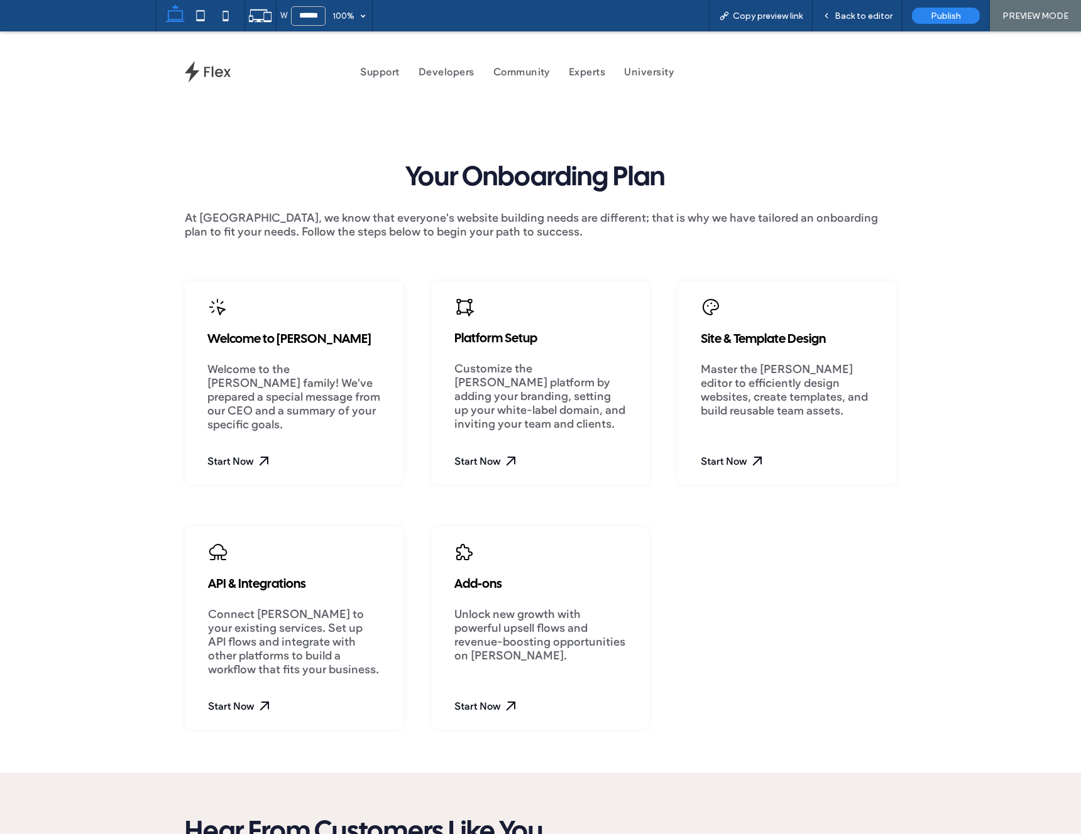
scroll to position [295, 0]
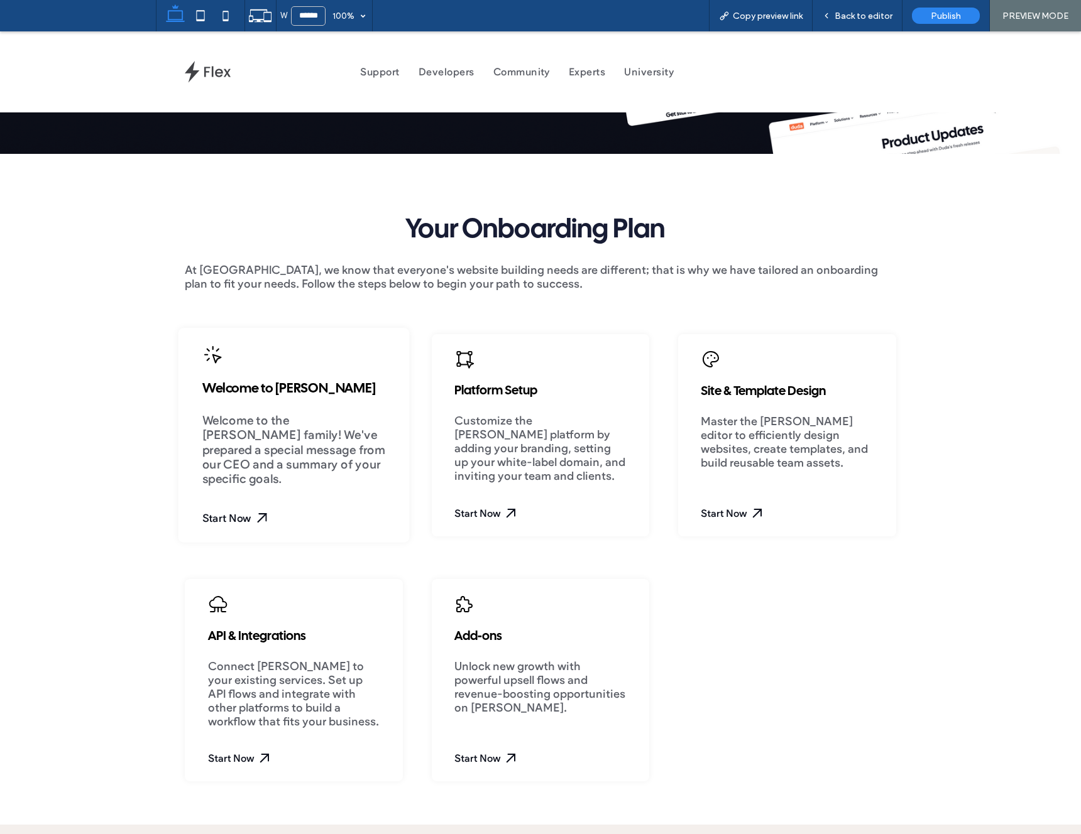
drag, startPoint x: 254, startPoint y: 445, endPoint x: 270, endPoint y: 464, distance: 24.9
click at [254, 445] on span "Welcome to the Duda family! We've prepared a special message from our CEO and a…" at bounding box center [293, 450] width 183 height 74
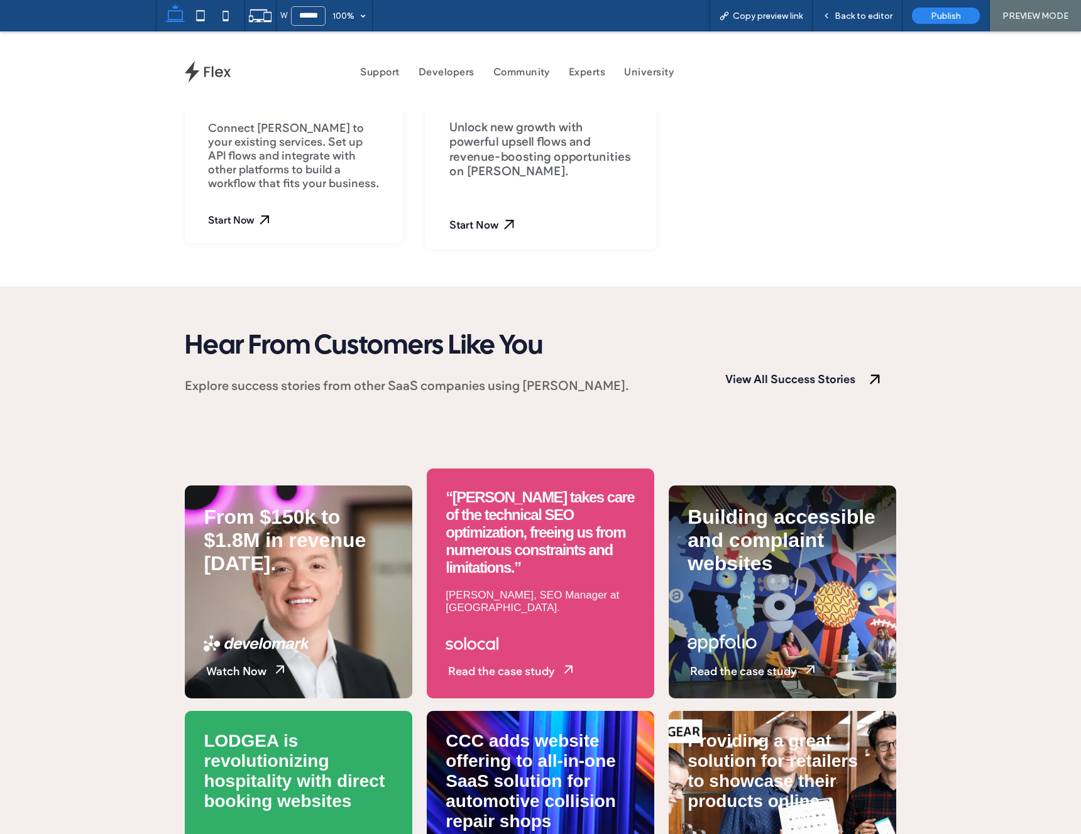
scroll to position [904, 0]
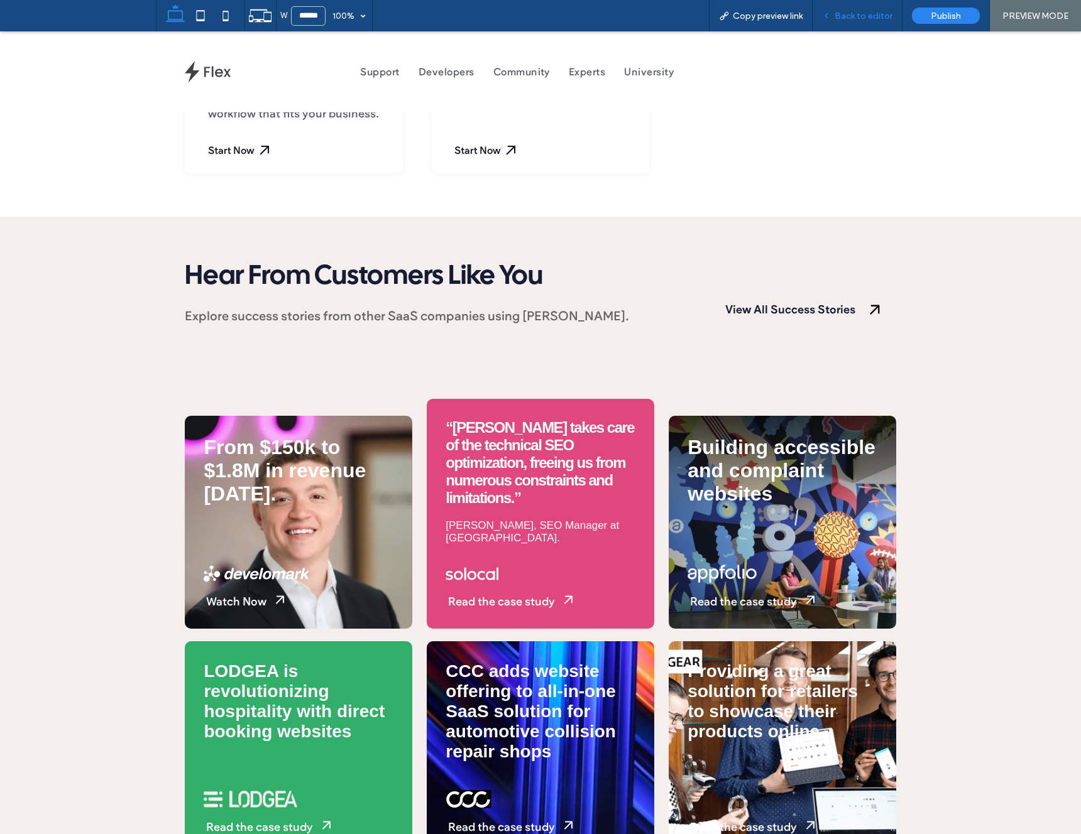
click at [877, 19] on span "Back to editor" at bounding box center [863, 16] width 58 height 11
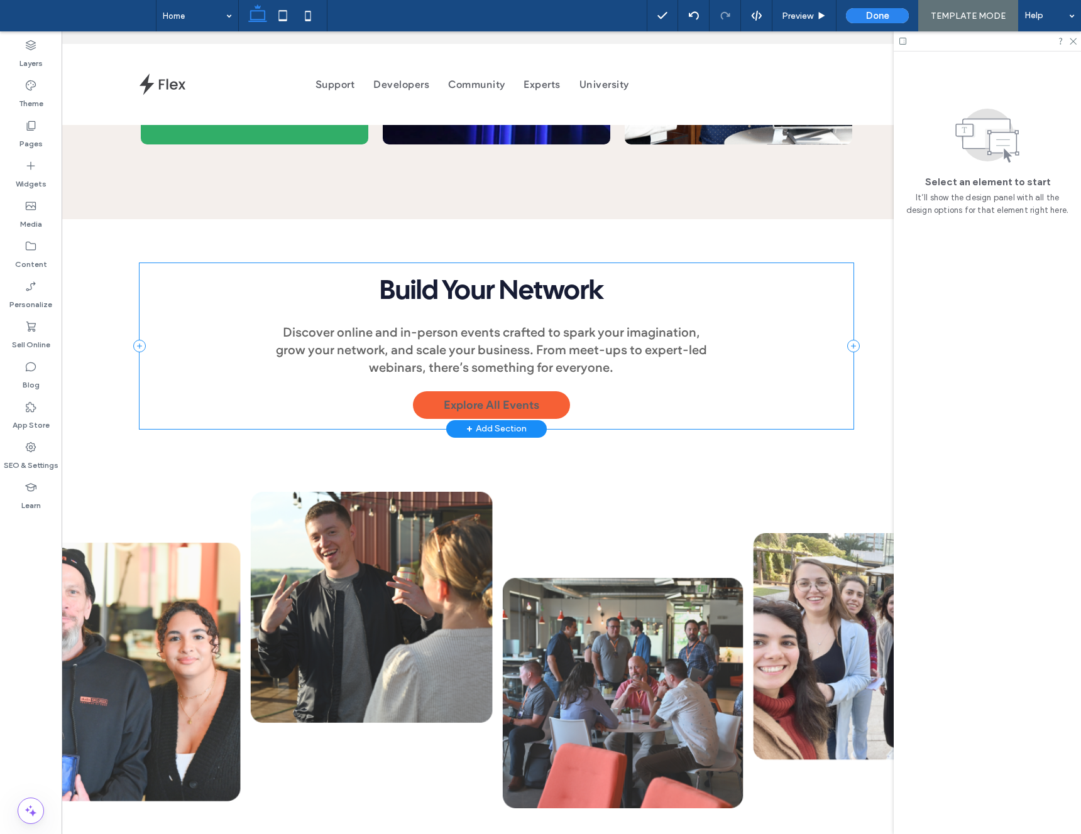
scroll to position [1648, 0]
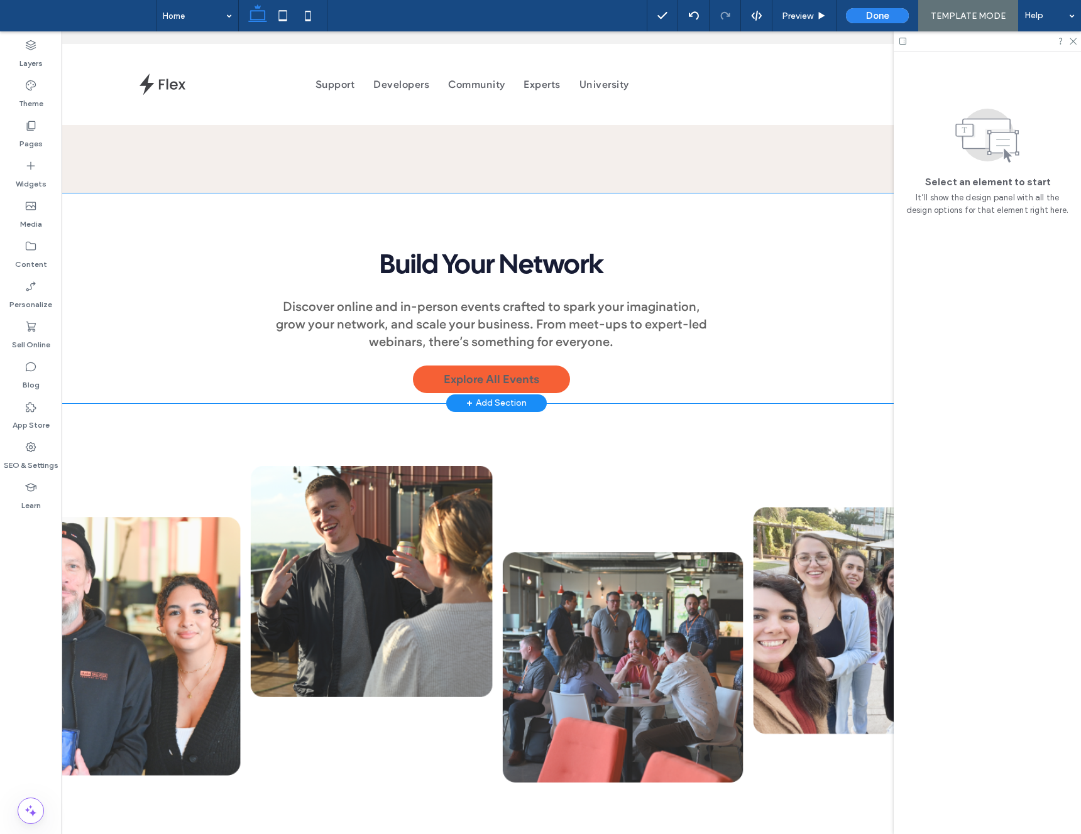
click at [110, 286] on div "Discover online and in-person events crafted to spark your imagination, grow yo…" at bounding box center [496, 299] width 994 height 210
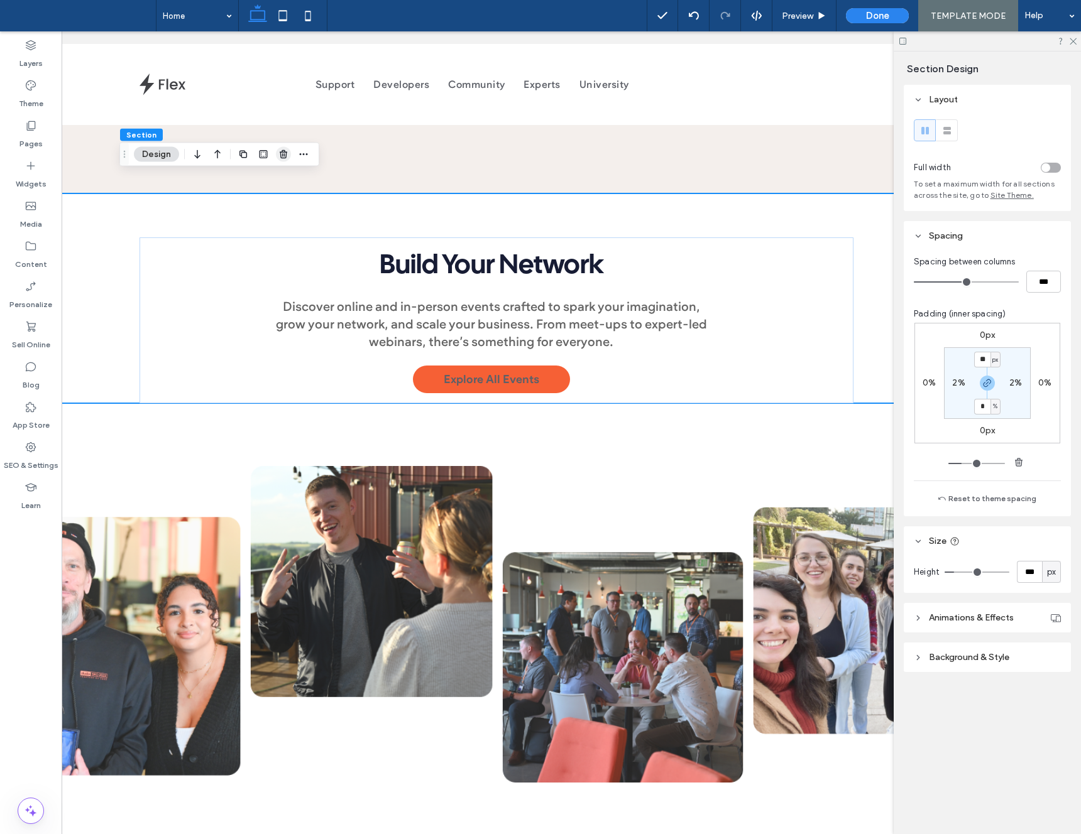
click at [284, 157] on icon "button" at bounding box center [283, 155] width 10 height 10
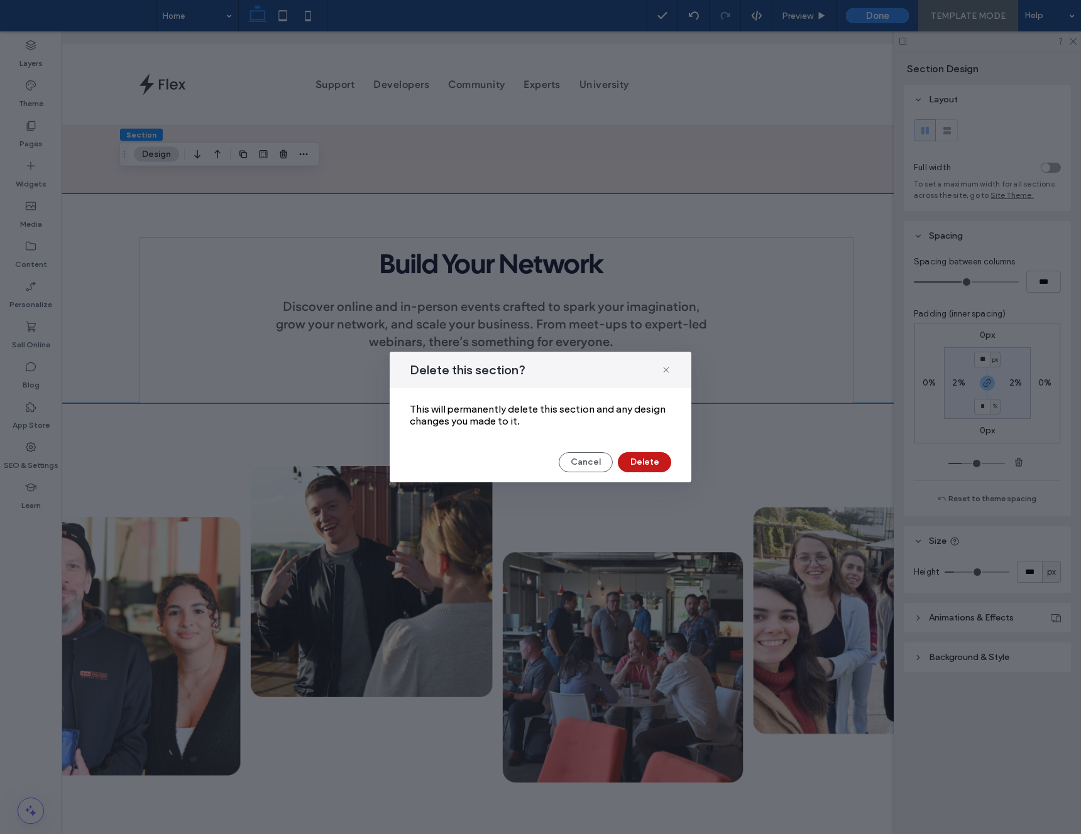
click at [644, 454] on button "Delete" at bounding box center [644, 462] width 53 height 20
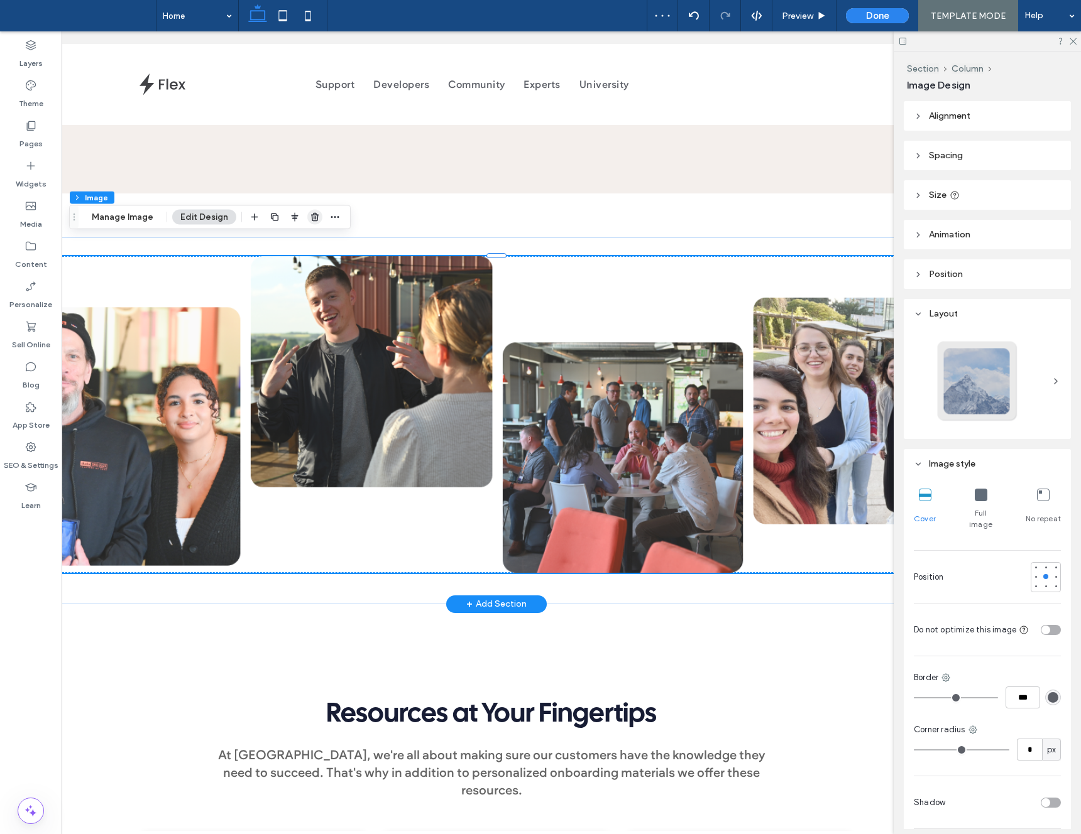
click at [311, 222] on icon "button" at bounding box center [315, 217] width 10 height 10
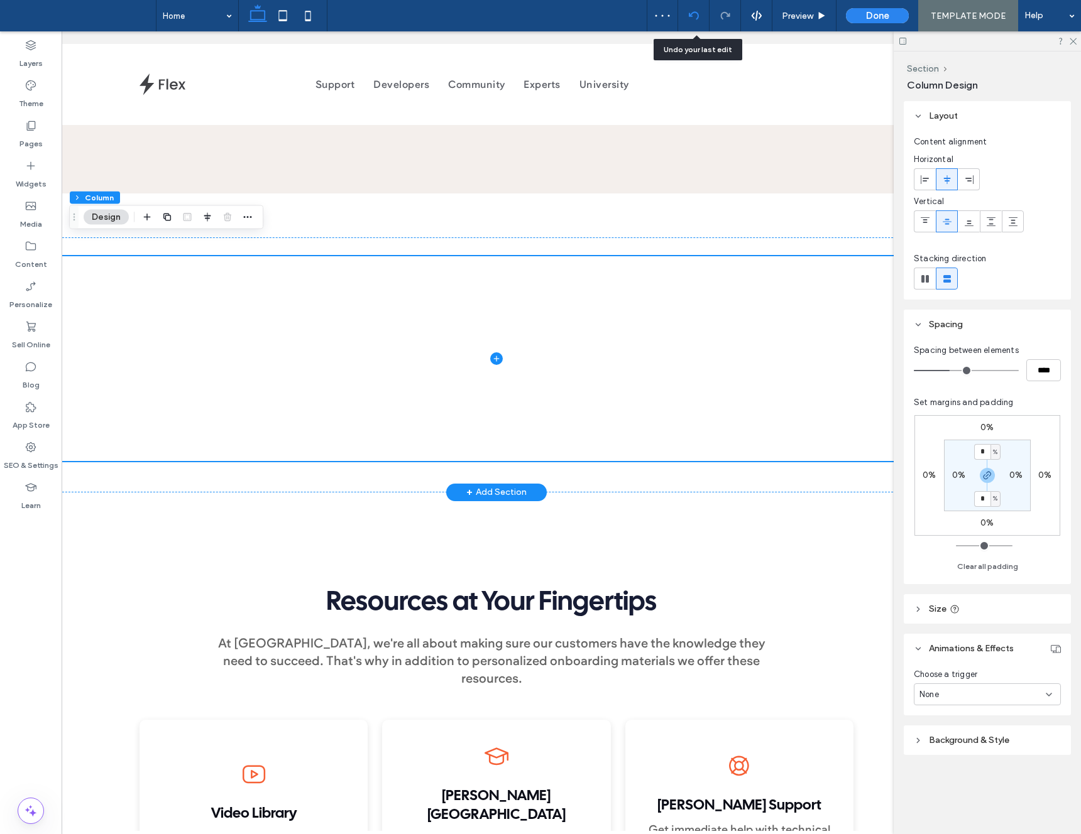
click at [694, 19] on icon at bounding box center [694, 16] width 10 height 10
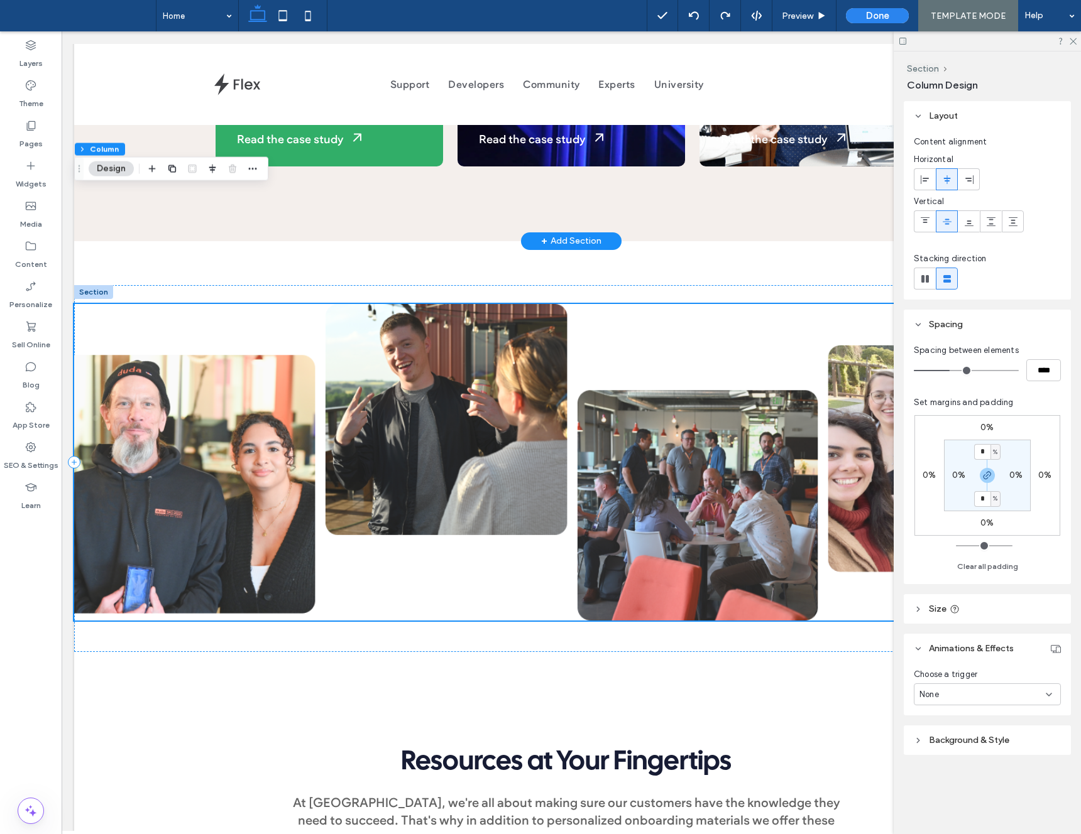
scroll to position [1478, 0]
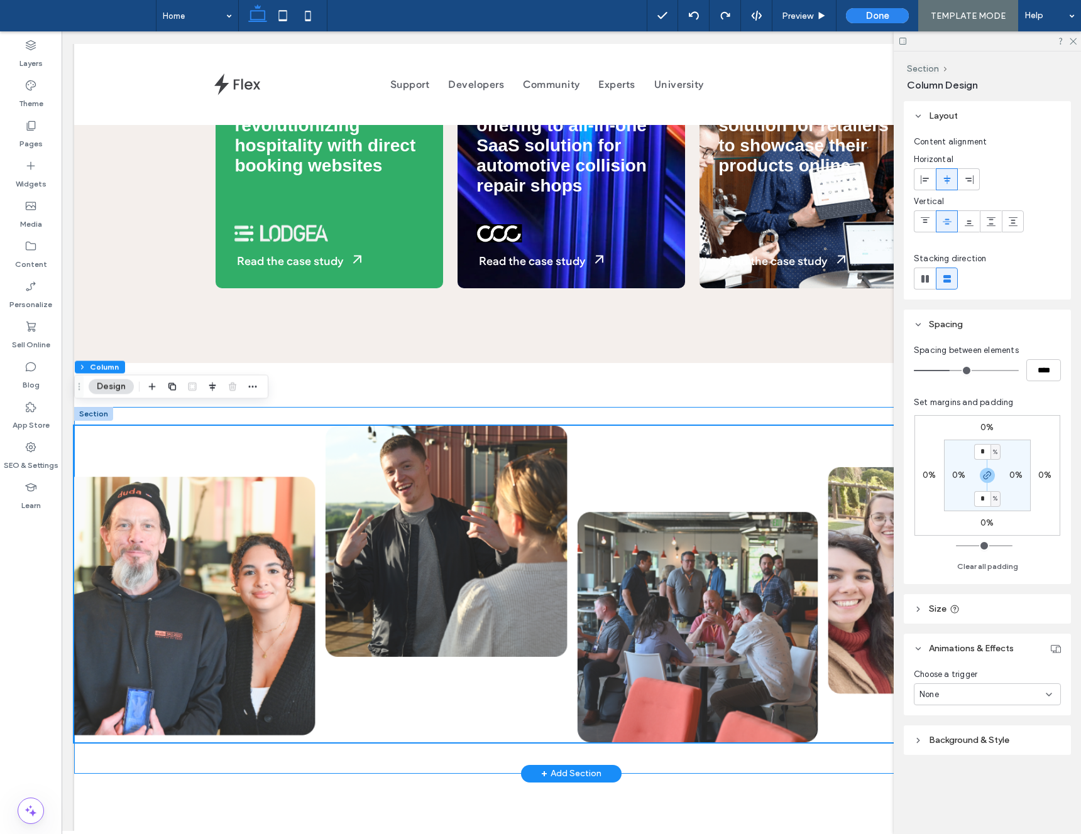
click at [315, 407] on div at bounding box center [571, 590] width 994 height 367
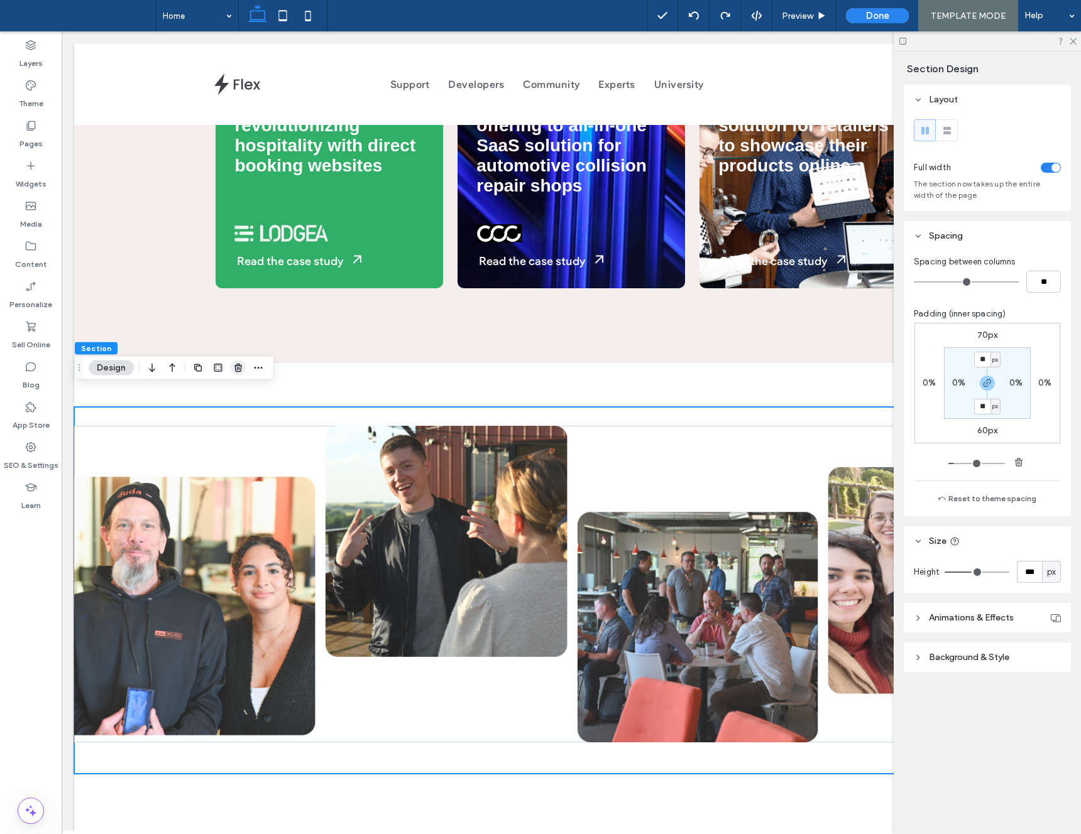
click at [236, 368] on use "button" at bounding box center [238, 368] width 8 height 8
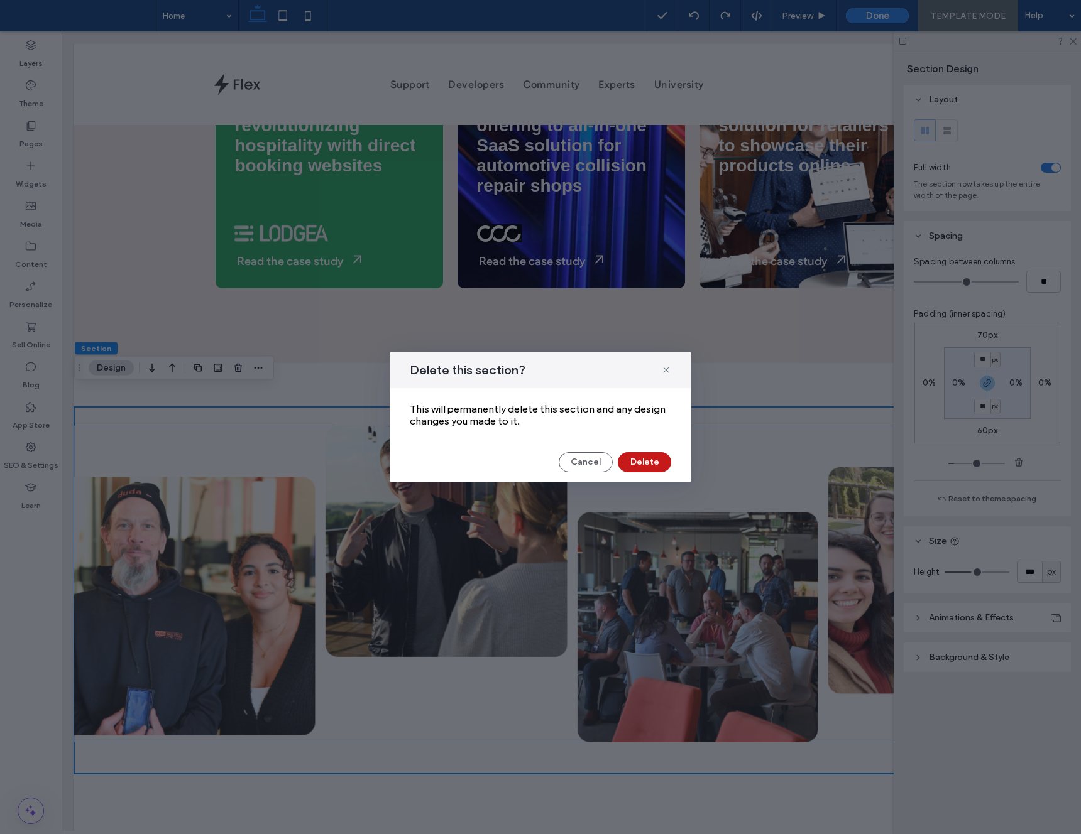
drag, startPoint x: 606, startPoint y: 452, endPoint x: 621, endPoint y: 456, distance: 14.9
click at [613, 455] on div "Cancel Delete" at bounding box center [540, 462] width 261 height 20
click at [623, 457] on button "Delete" at bounding box center [644, 462] width 53 height 20
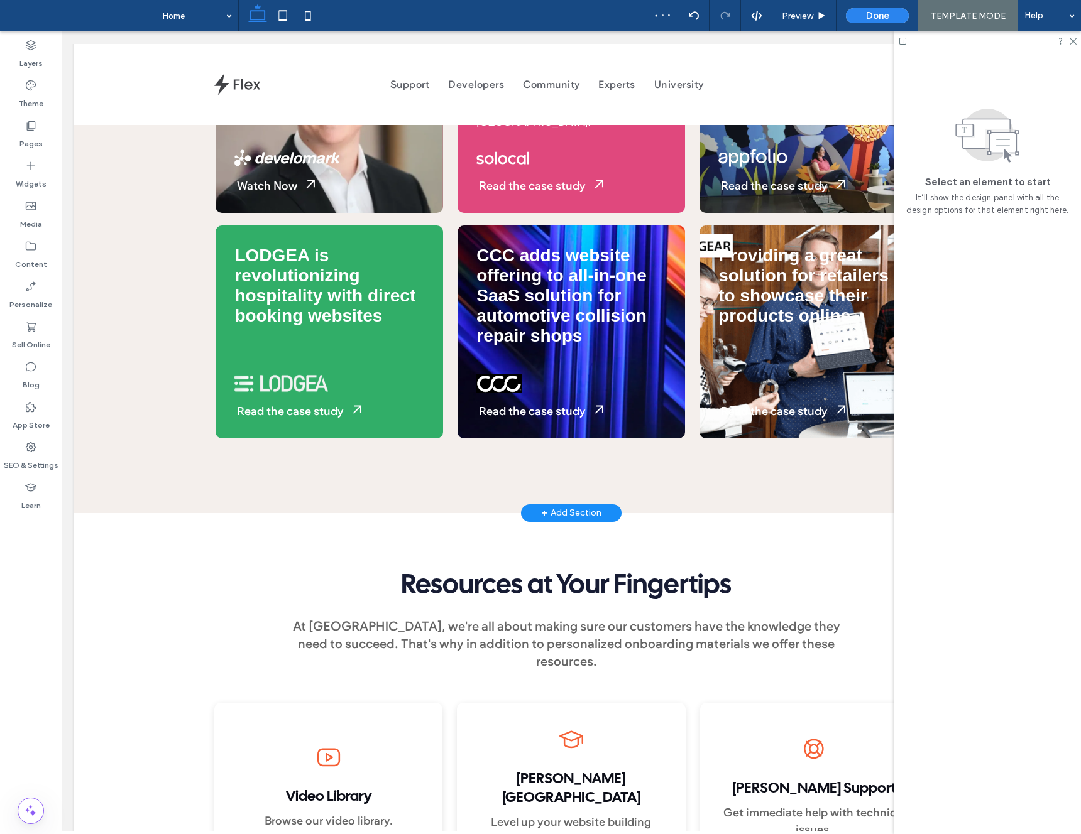
scroll to position [1631, 0]
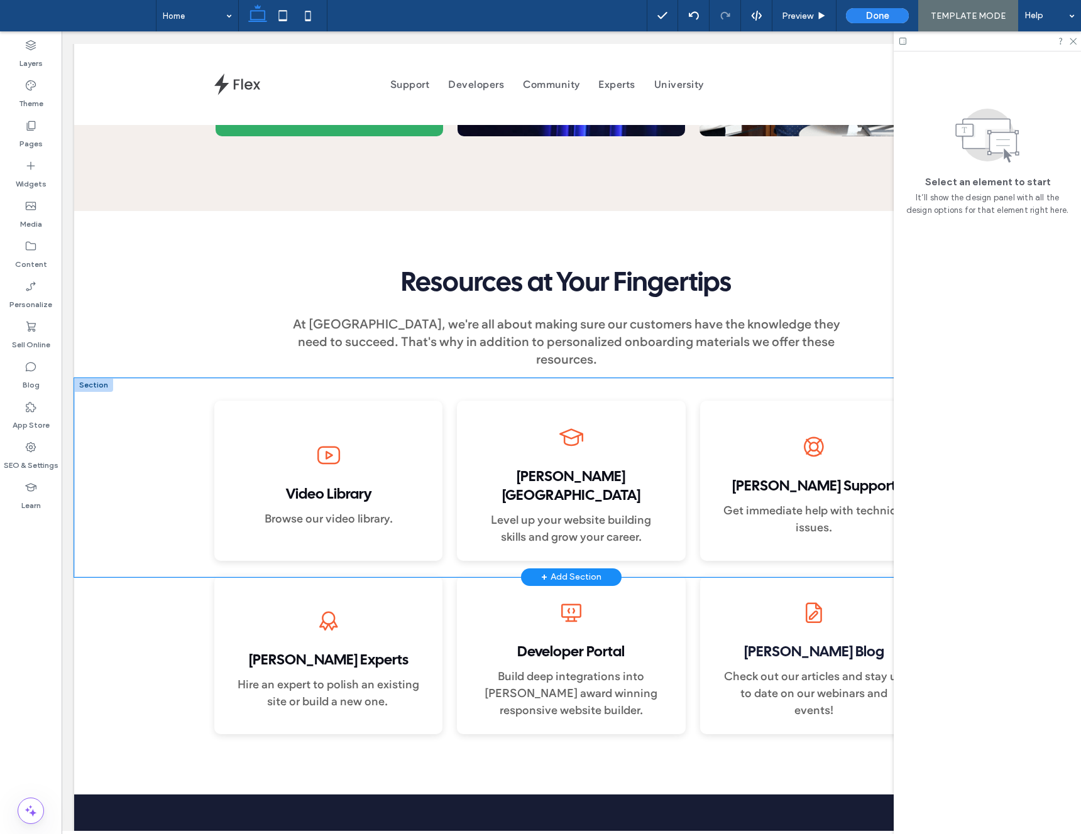
click at [138, 390] on div "Video Library Browse our video library. Duda University Level up your website b…" at bounding box center [571, 477] width 994 height 199
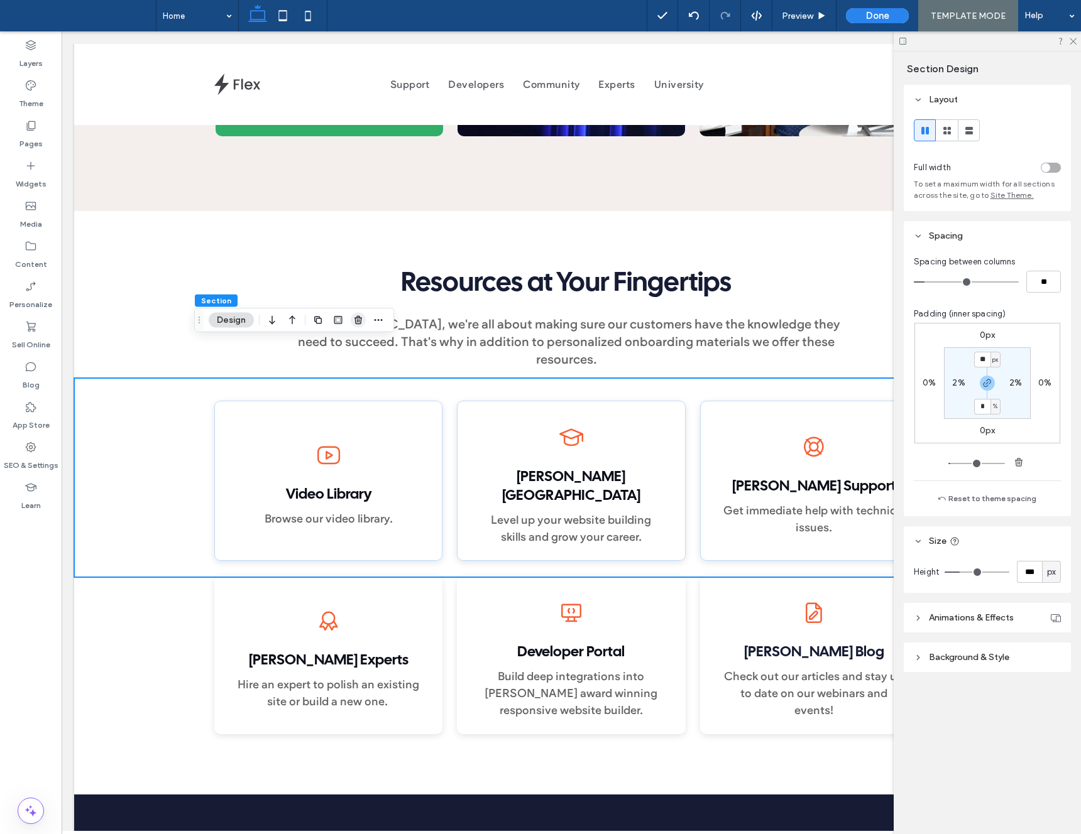
click at [363, 325] on span "button" at bounding box center [358, 320] width 15 height 15
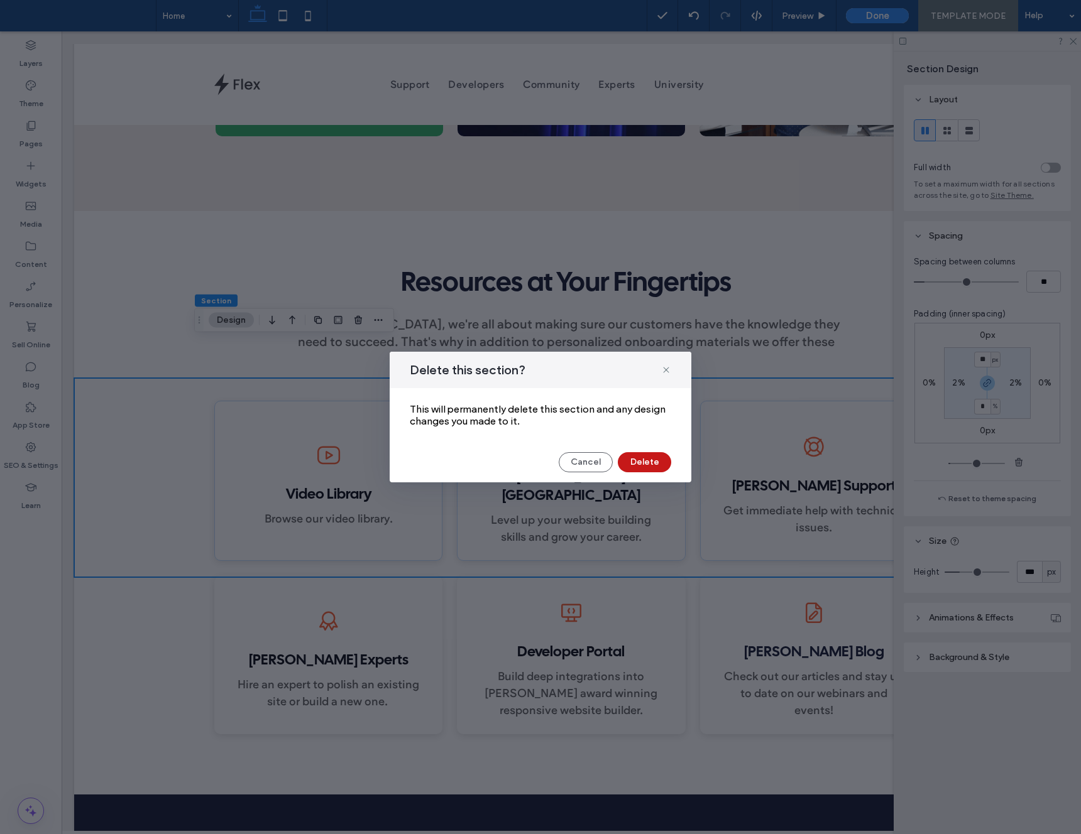
click at [642, 464] on button "Delete" at bounding box center [644, 462] width 53 height 20
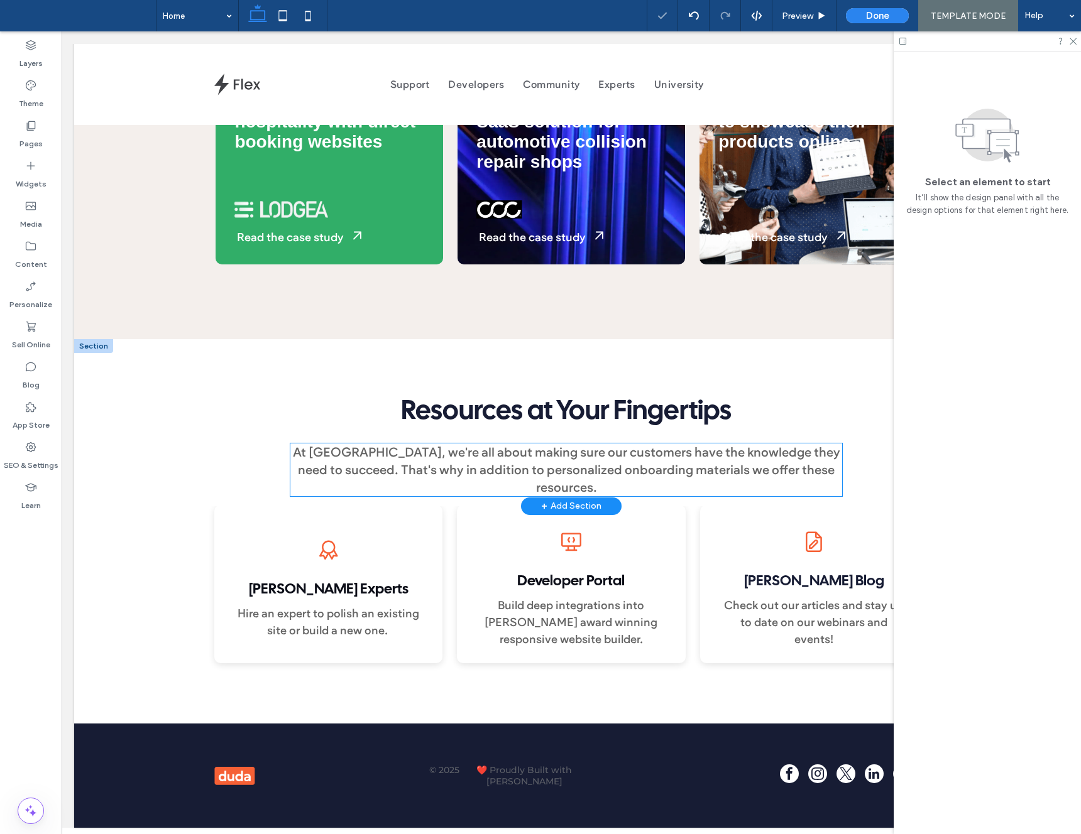
scroll to position [1465, 0]
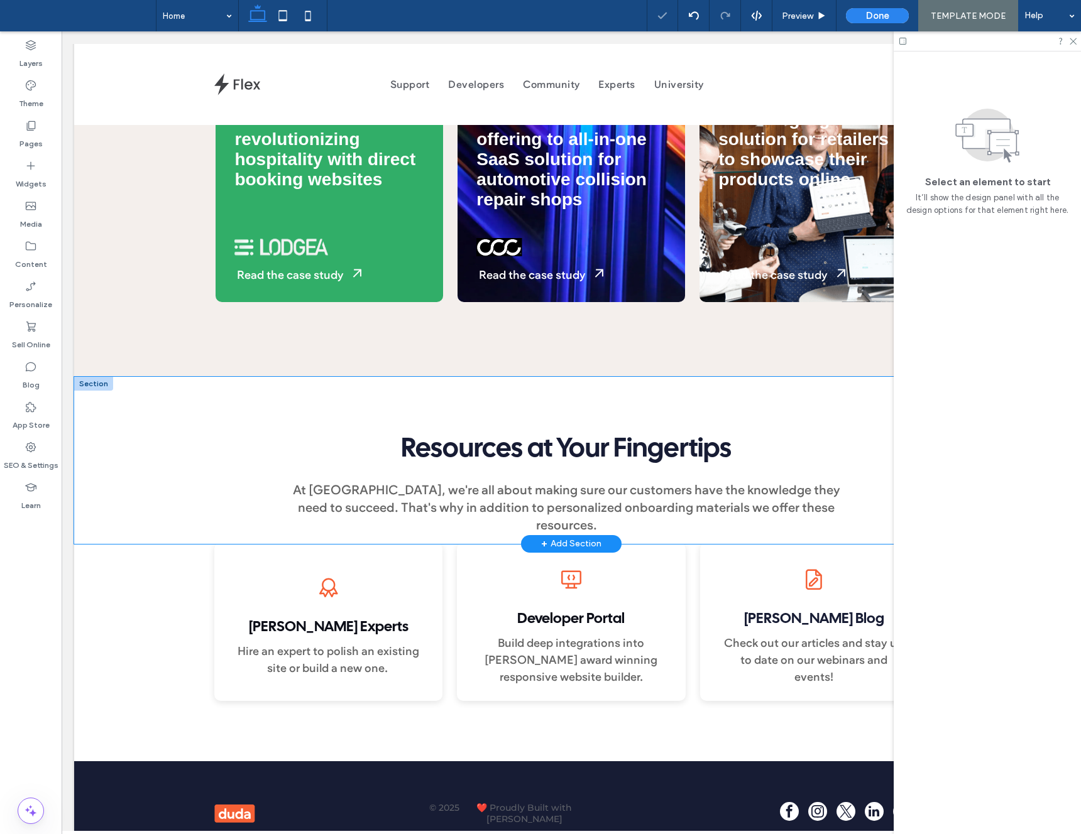
click at [109, 430] on div "At Duda, we're all about making sure our customers have the knowledge they need…" at bounding box center [571, 460] width 994 height 167
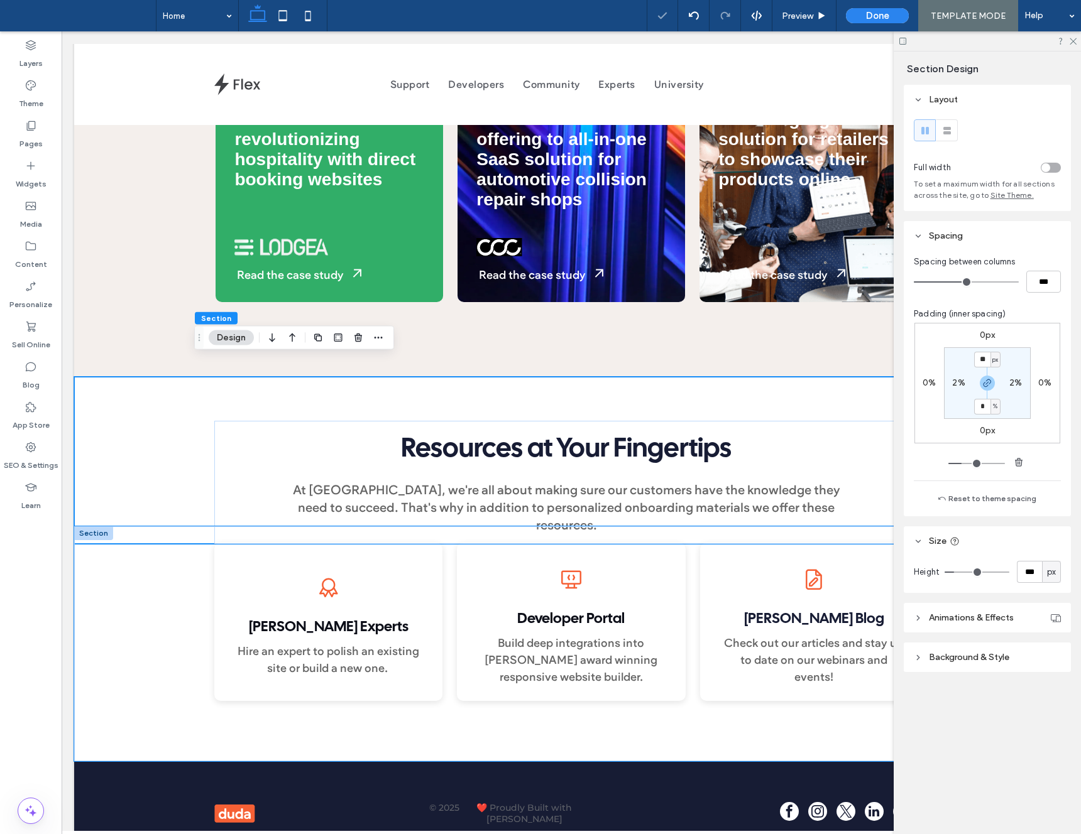
click at [120, 544] on div "Duda Experts Hire an expert to polish an existing site or build a new one. Deve…" at bounding box center [571, 644] width 994 height 235
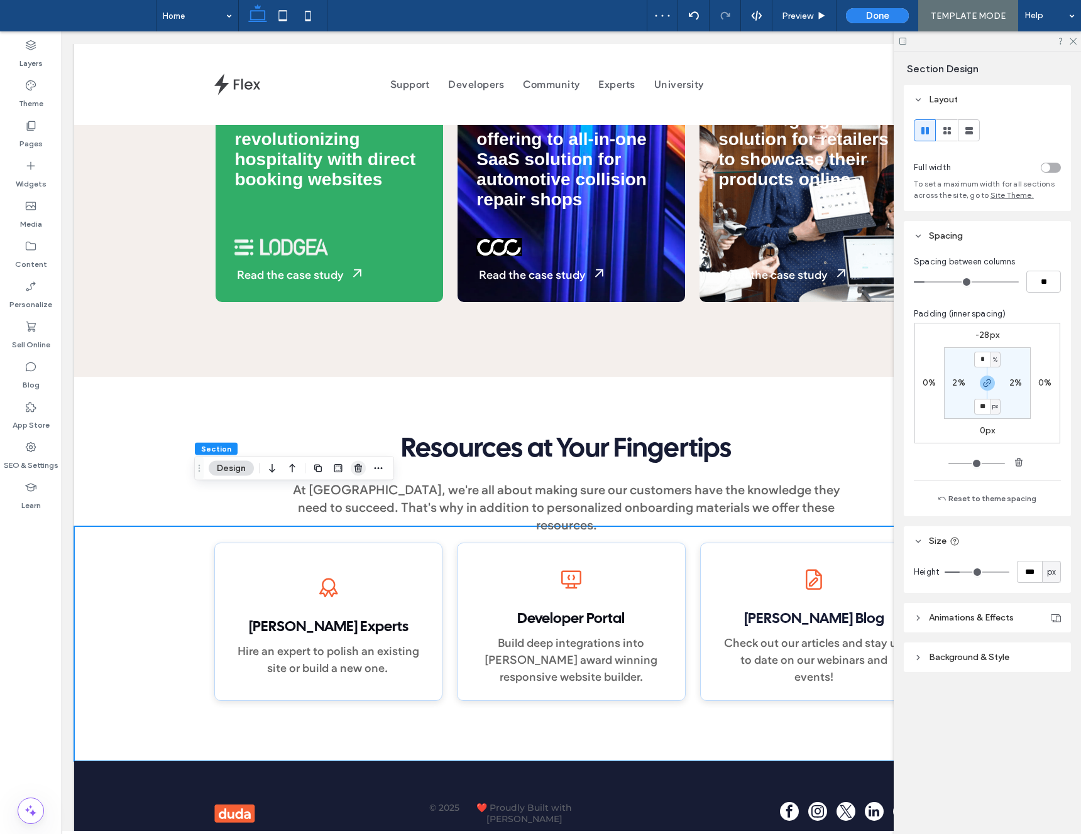
click at [358, 467] on icon "button" at bounding box center [358, 469] width 10 height 10
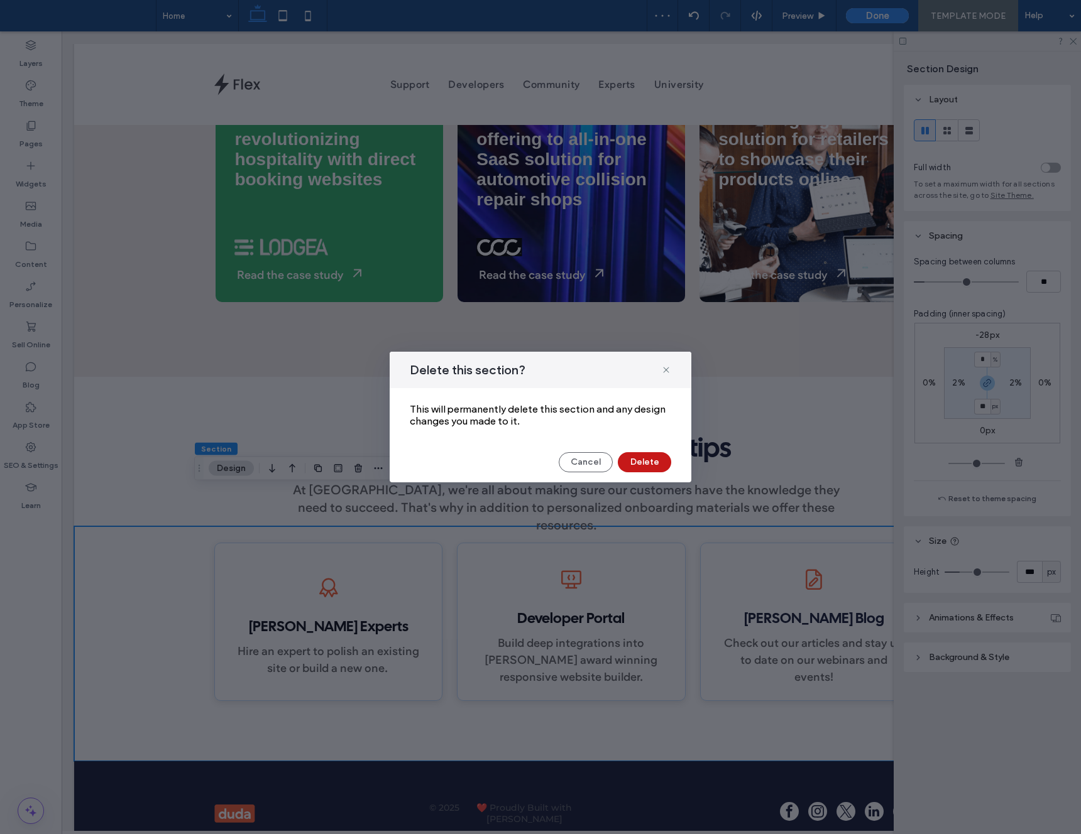
click at [643, 460] on button "Delete" at bounding box center [644, 462] width 53 height 20
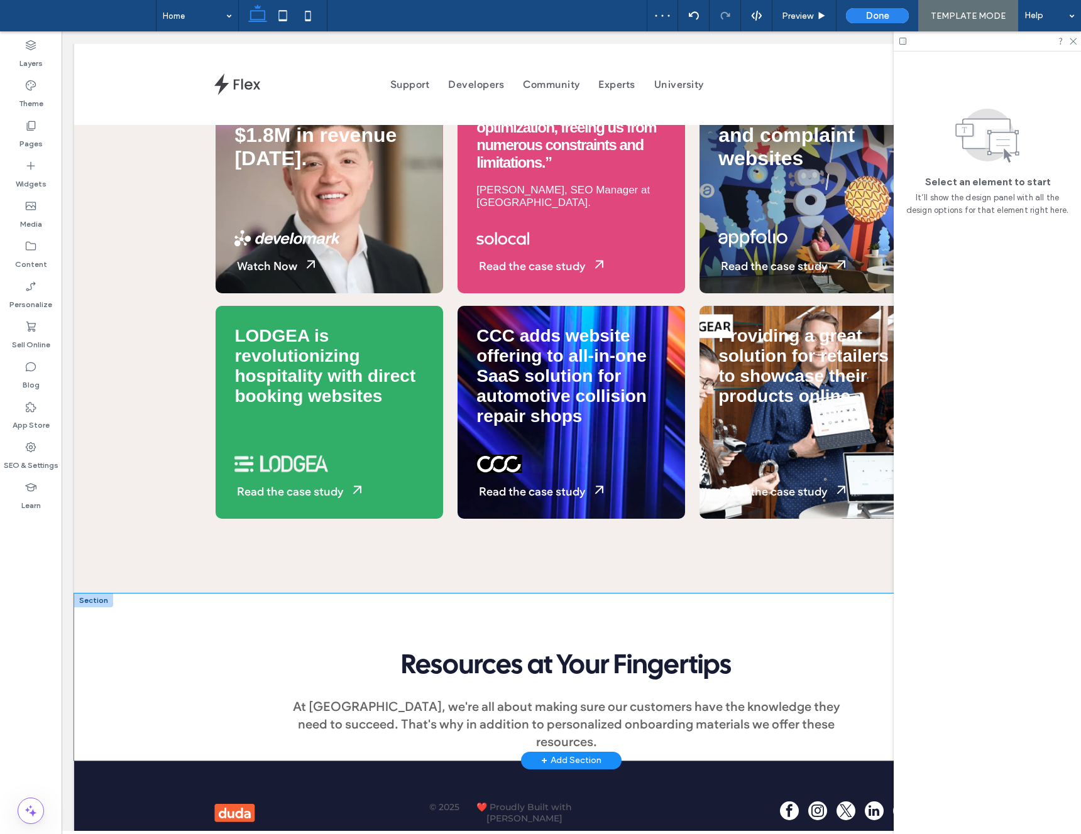
click at [150, 594] on div "At Duda, we're all about making sure our customers have the knowledge they need…" at bounding box center [571, 677] width 994 height 167
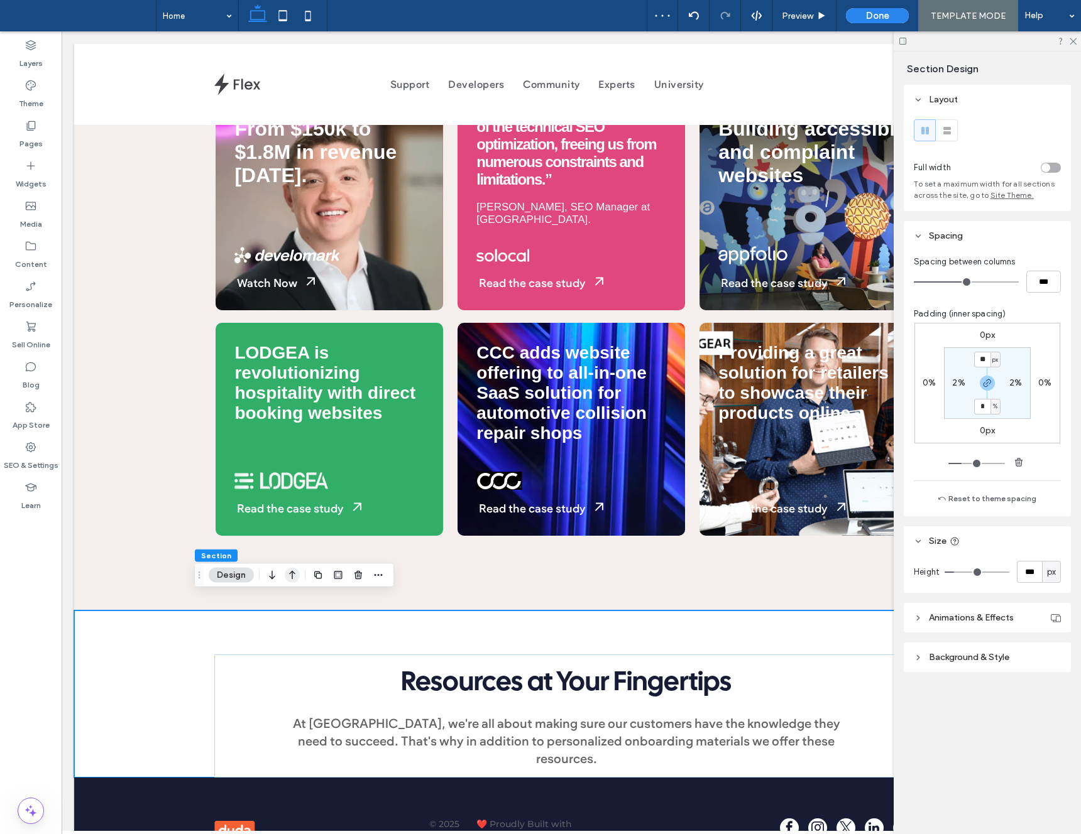
scroll to position [1227, 0]
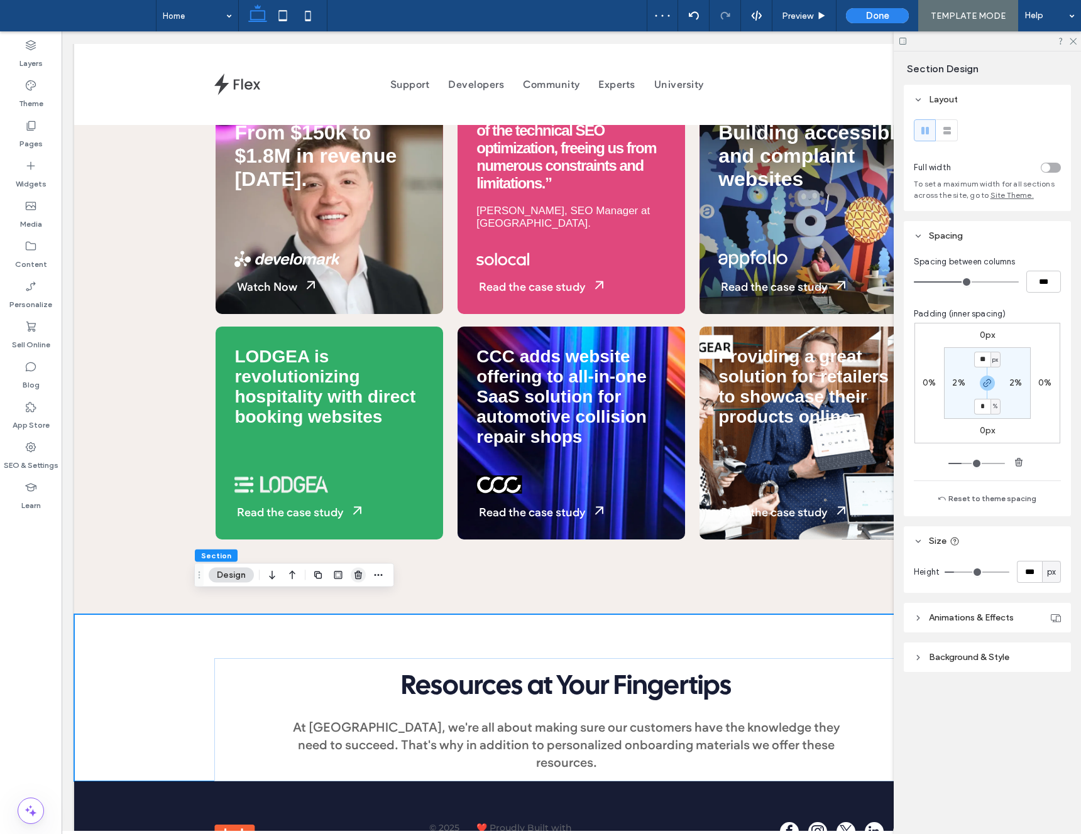
click at [364, 578] on span "button" at bounding box center [358, 575] width 15 height 15
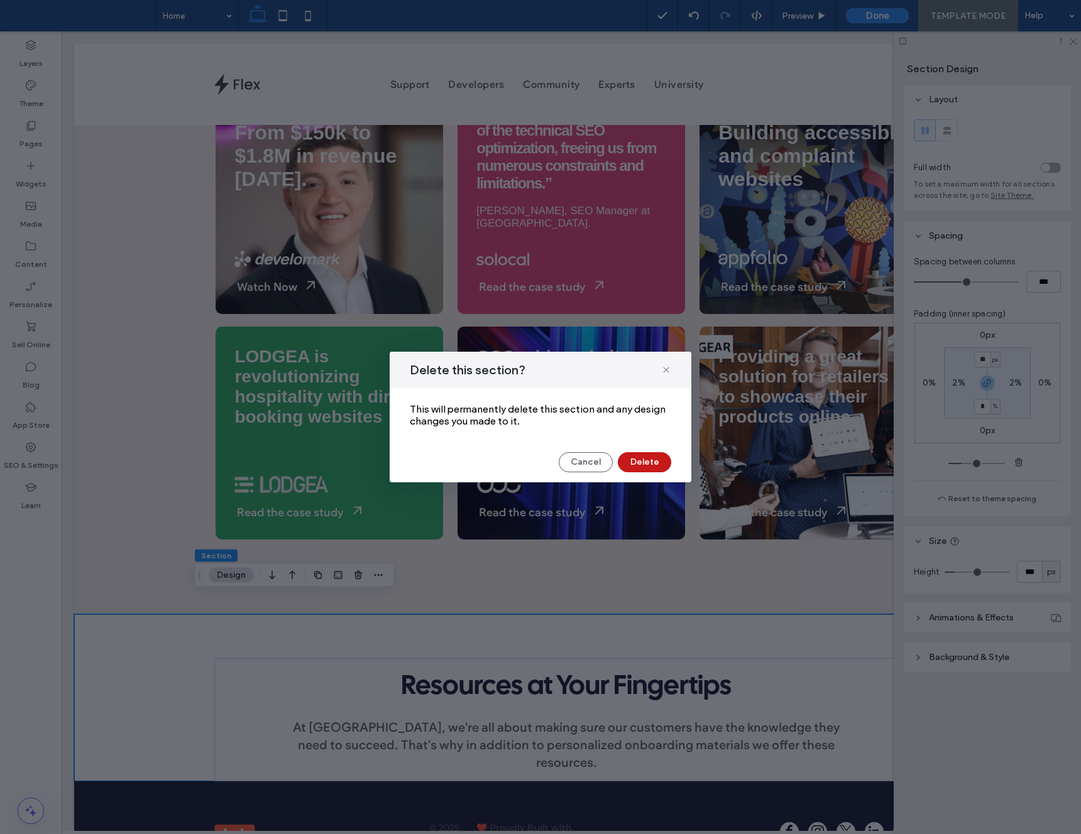
click at [638, 471] on button "Delete" at bounding box center [644, 462] width 53 height 20
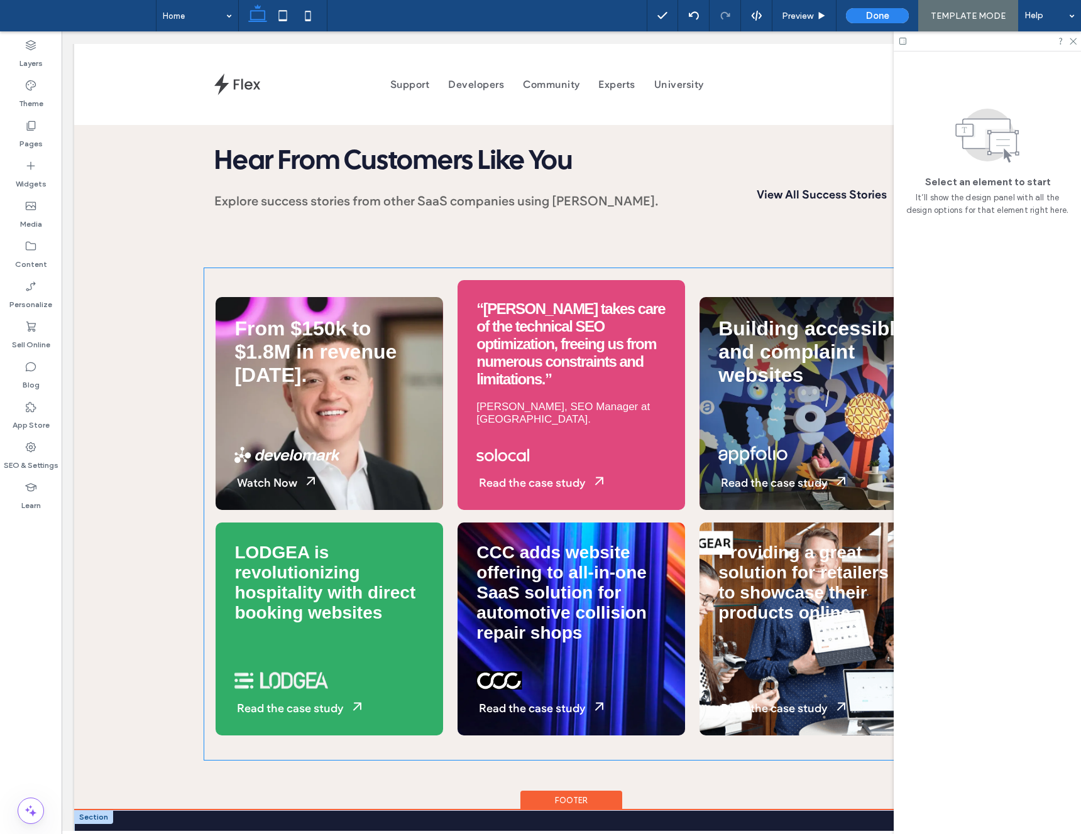
scroll to position [1100, 0]
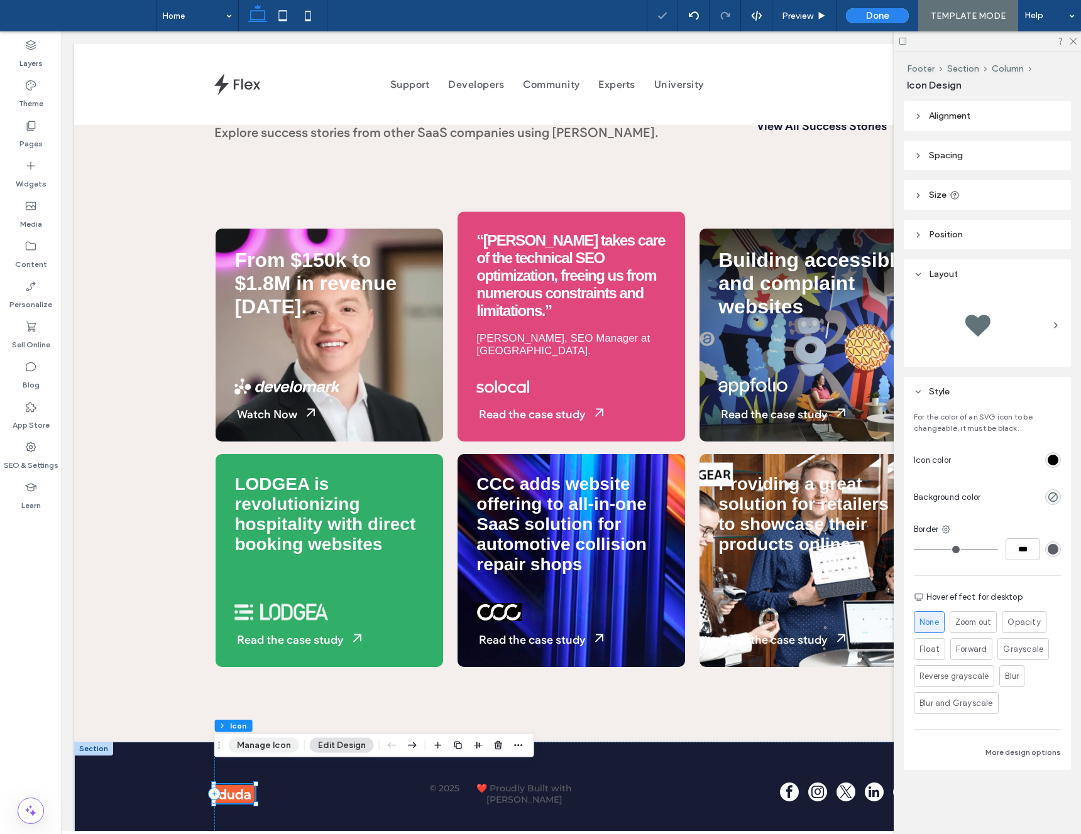
click at [264, 747] on button "Manage Icon" at bounding box center [264, 745] width 70 height 15
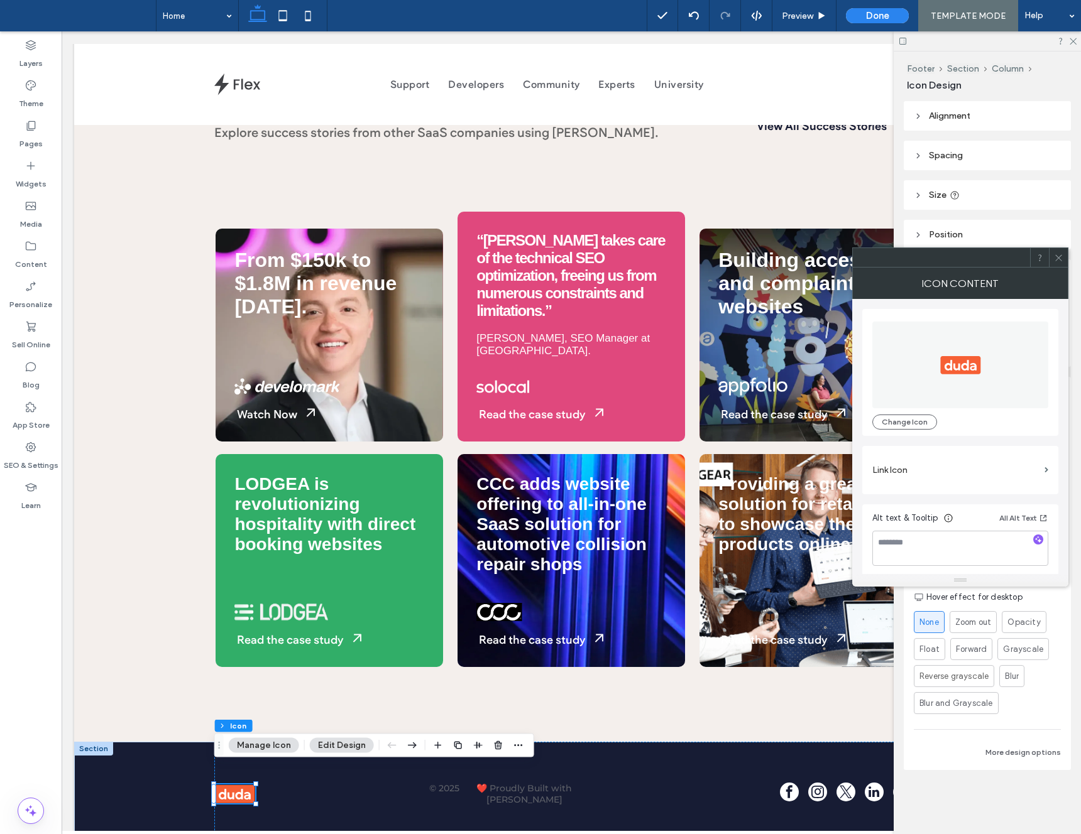
click at [1058, 258] on icon at bounding box center [1058, 257] width 9 height 9
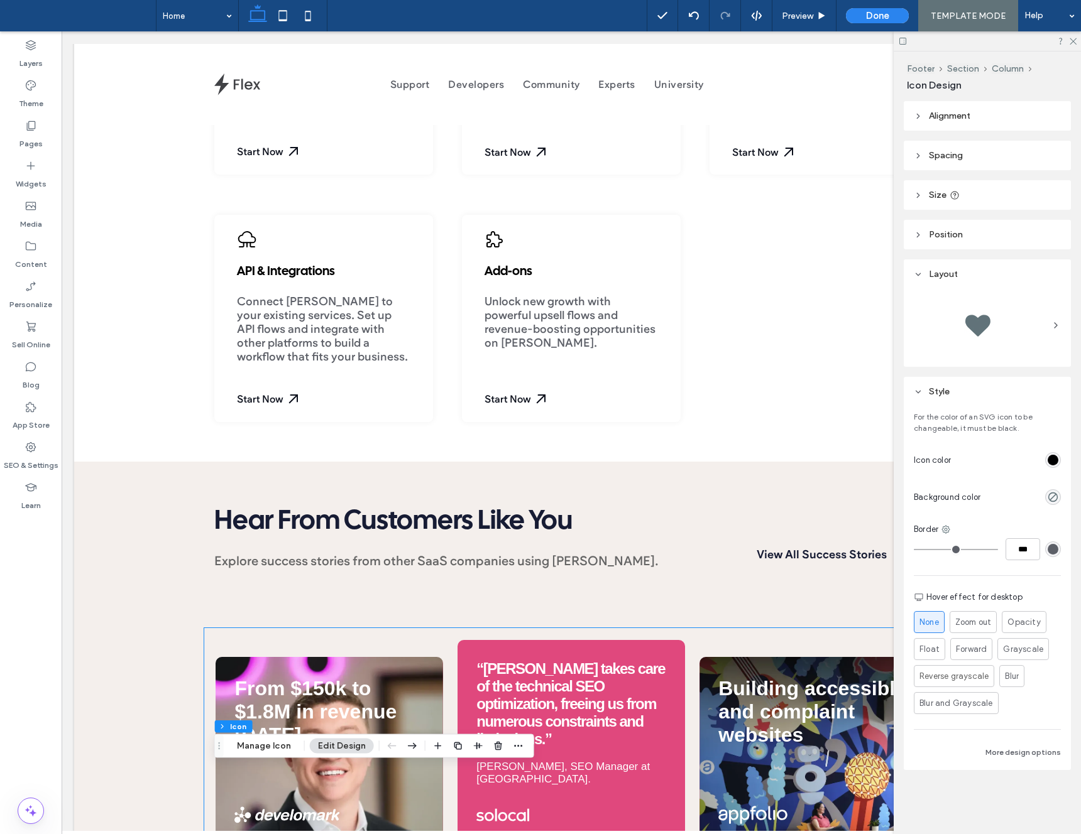
scroll to position [0, 0]
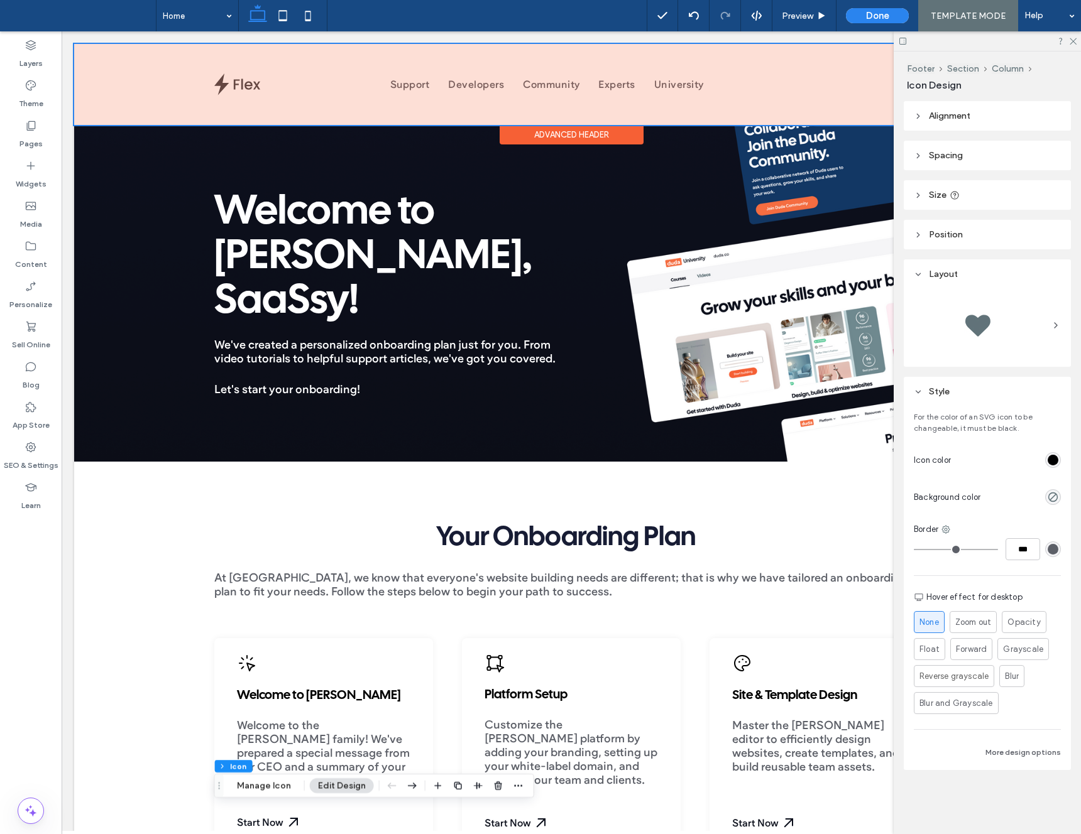
click at [239, 94] on div at bounding box center [571, 84] width 994 height 81
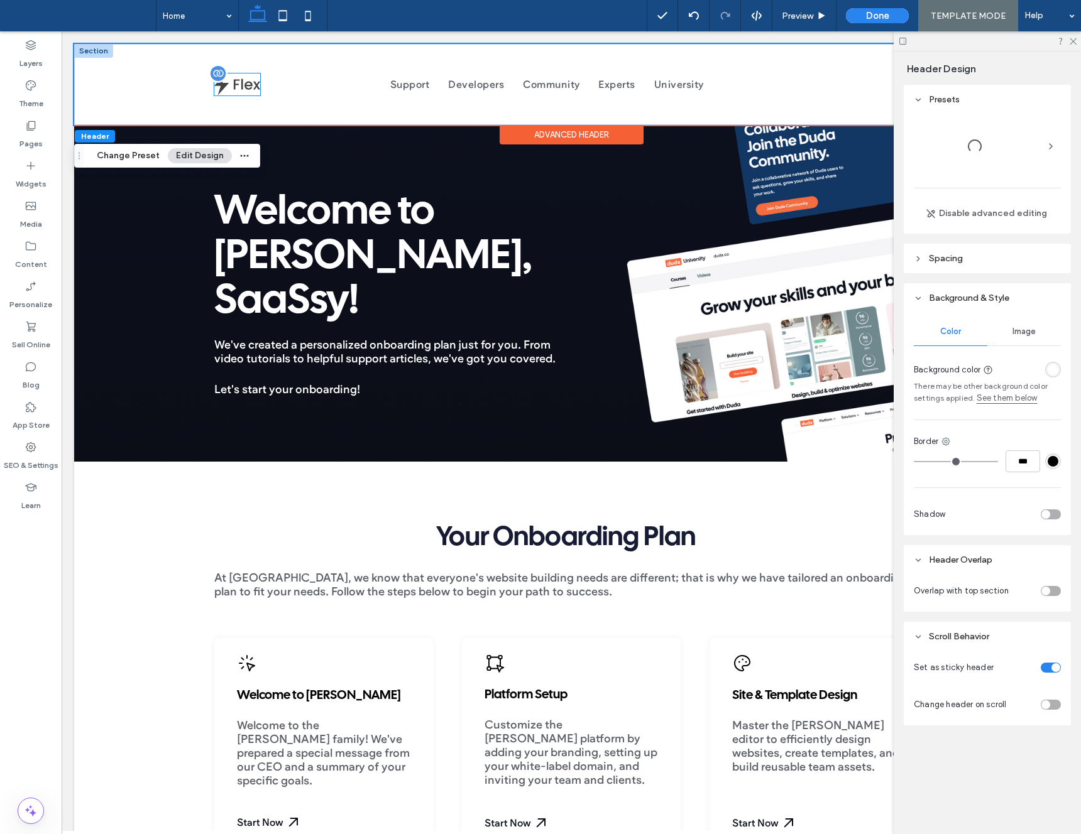
click at [236, 84] on div at bounding box center [237, 85] width 46 height 22
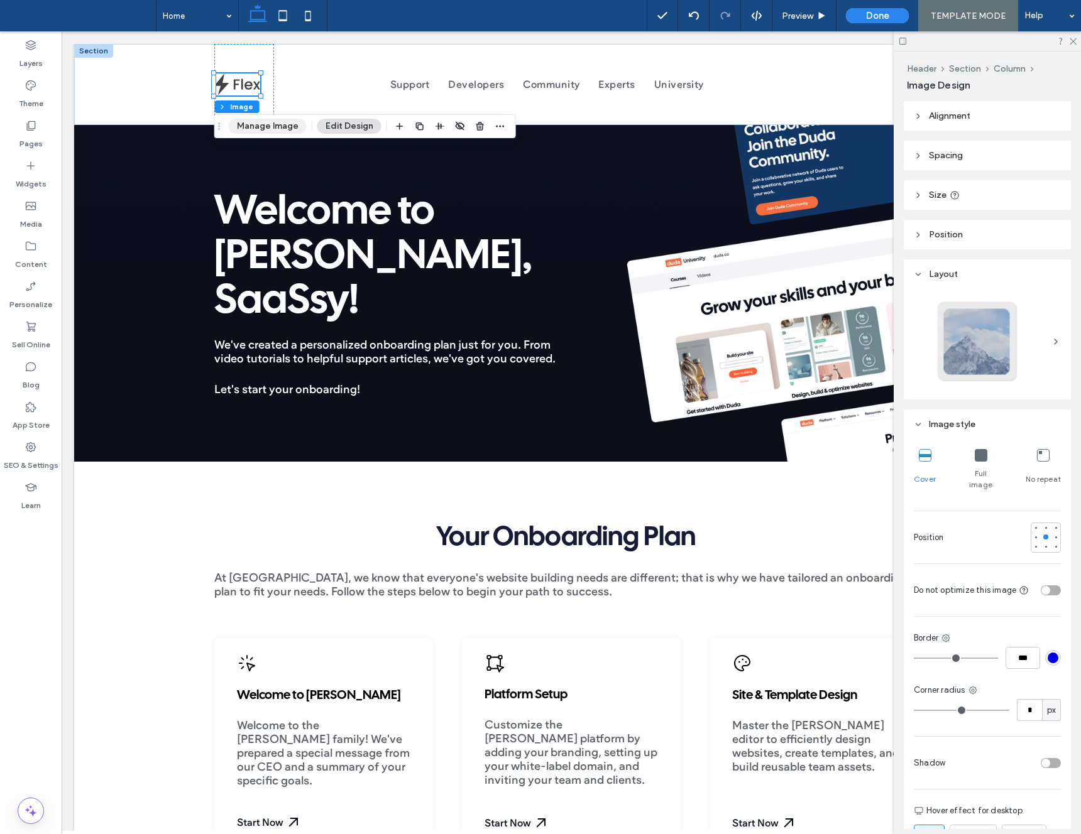
click at [272, 129] on button "Manage Image" at bounding box center [268, 126] width 78 height 15
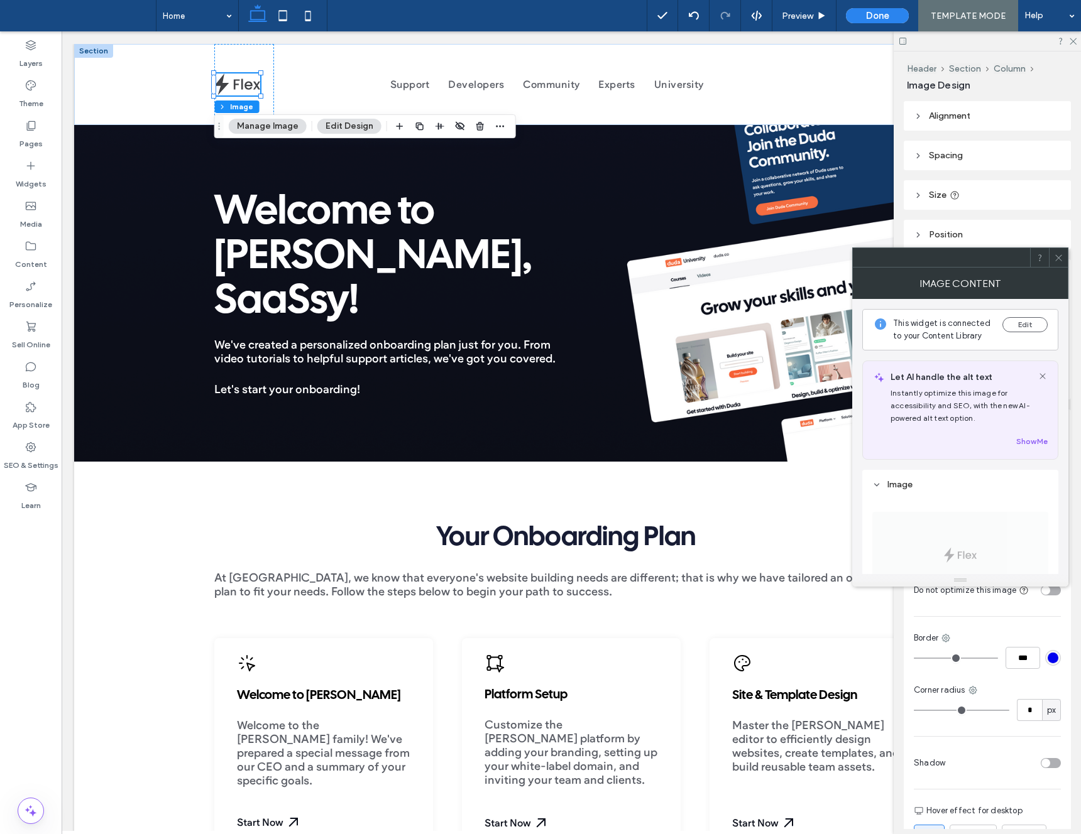
click at [1062, 263] on span at bounding box center [1058, 257] width 9 height 19
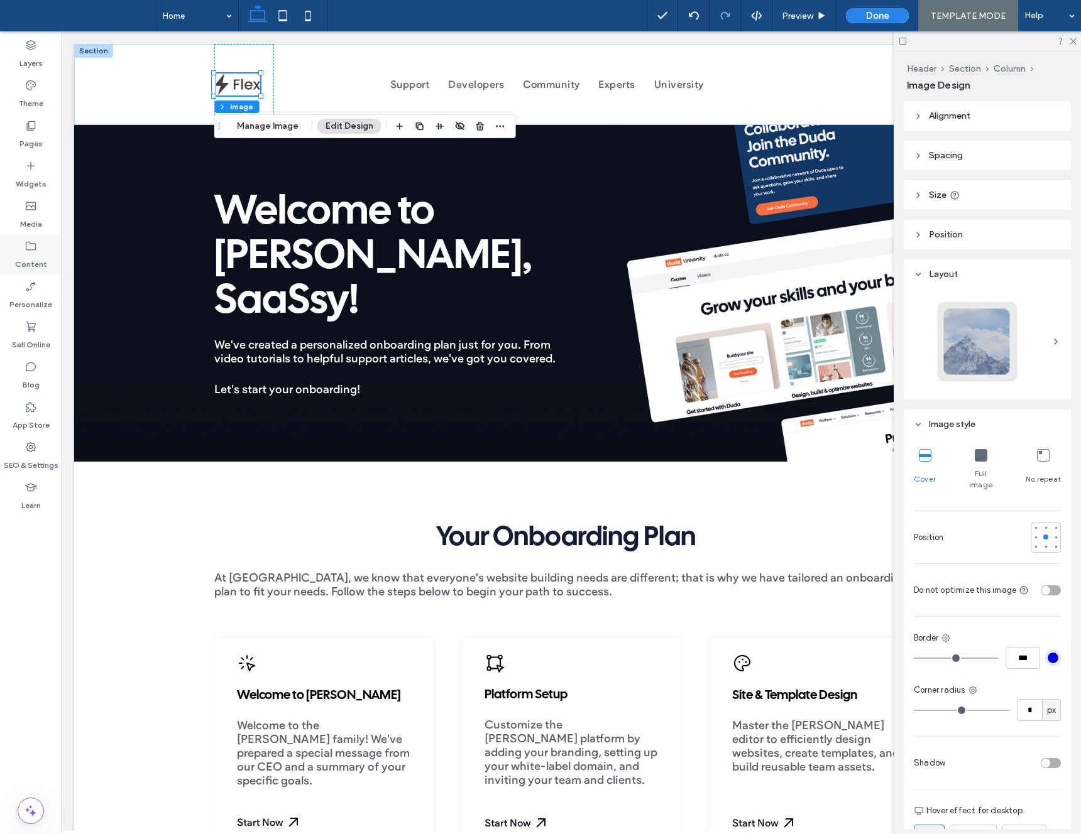
click at [29, 257] on label "Content" at bounding box center [31, 262] width 32 height 18
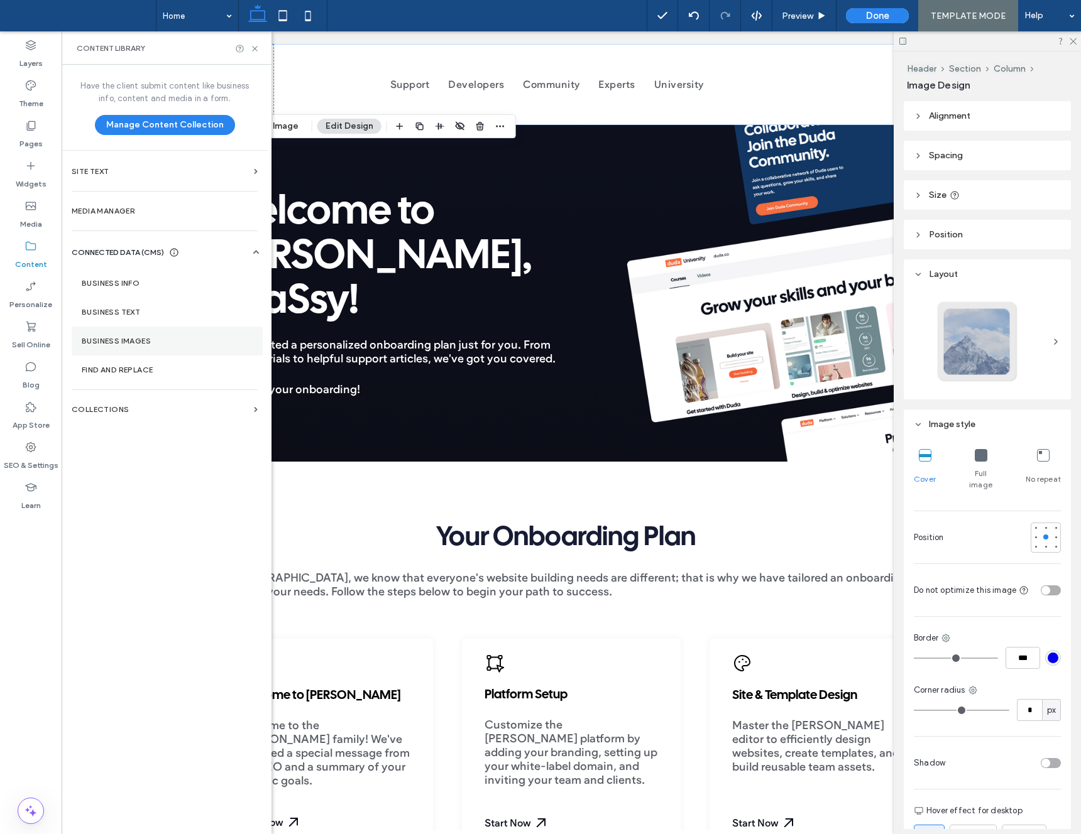
click at [143, 331] on section "Business Images" at bounding box center [167, 341] width 191 height 29
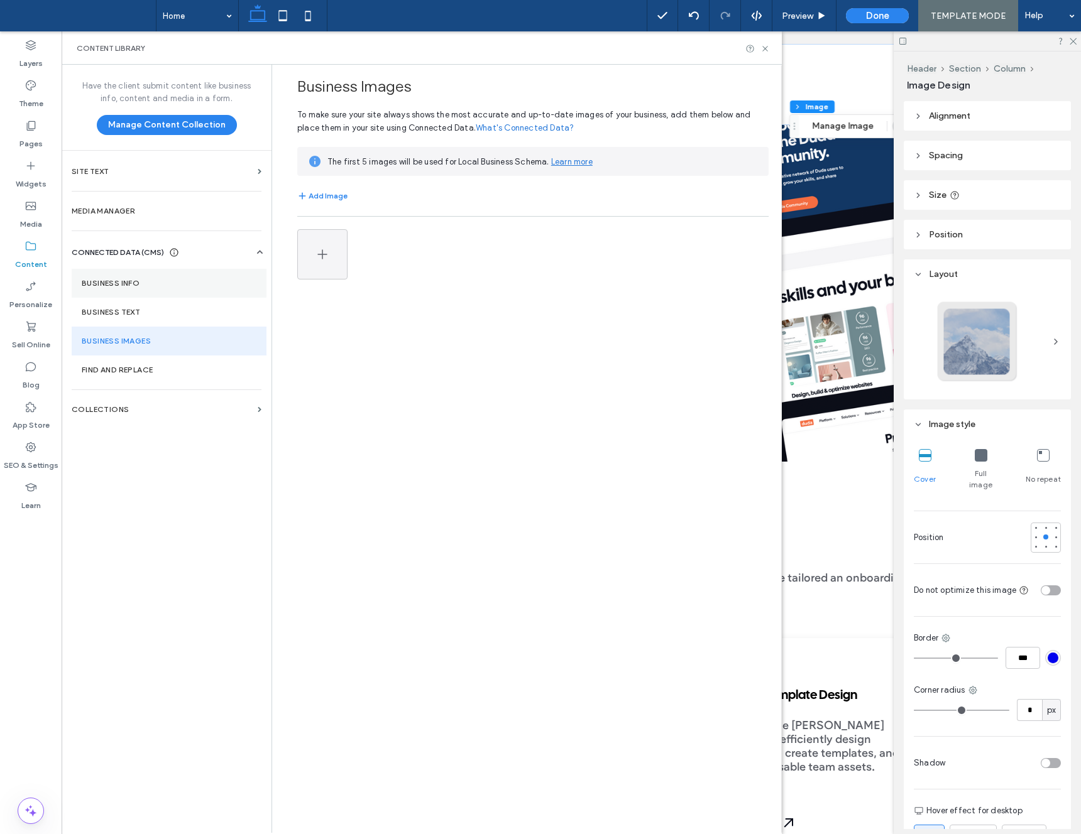
click at [140, 290] on section "Business Info" at bounding box center [169, 283] width 195 height 29
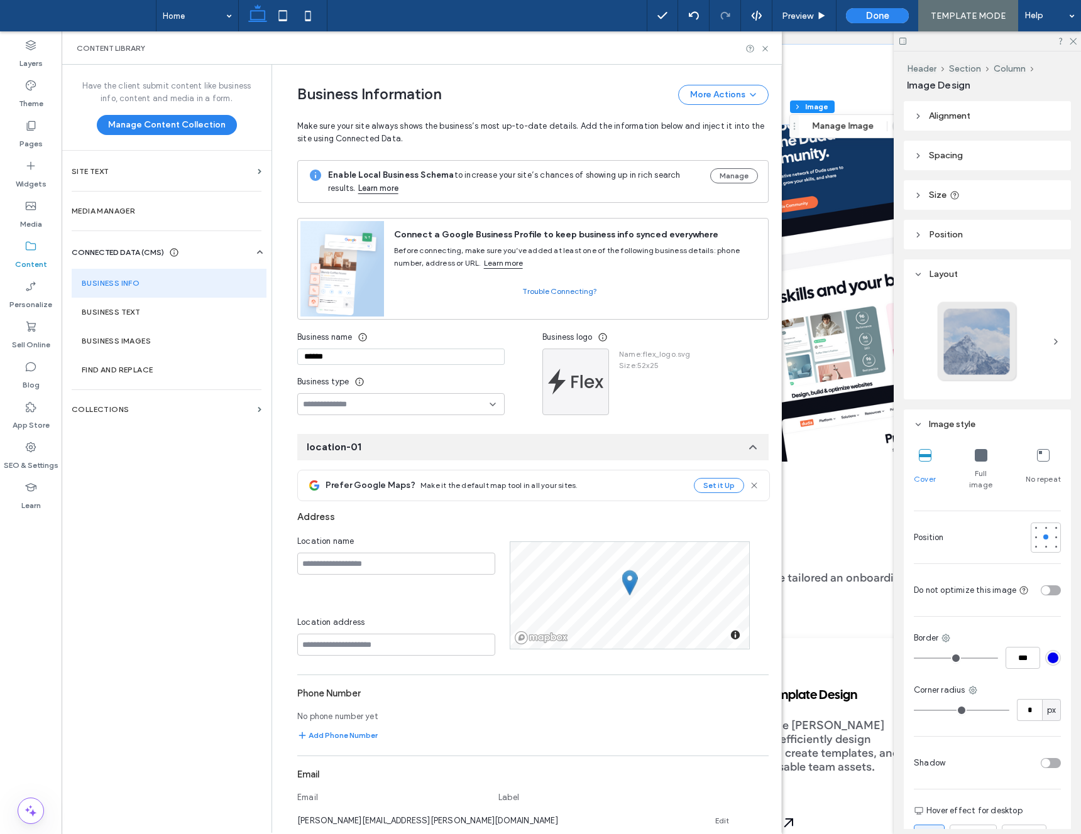
click at [530, 391] on div "Business name ****** Business type" at bounding box center [419, 370] width 245 height 89
click at [593, 352] on div at bounding box center [575, 381] width 65 height 65
click at [593, 361] on use "button" at bounding box center [597, 362] width 8 height 2
click at [611, 393] on span "Replace Image" at bounding box center [637, 391] width 58 height 13
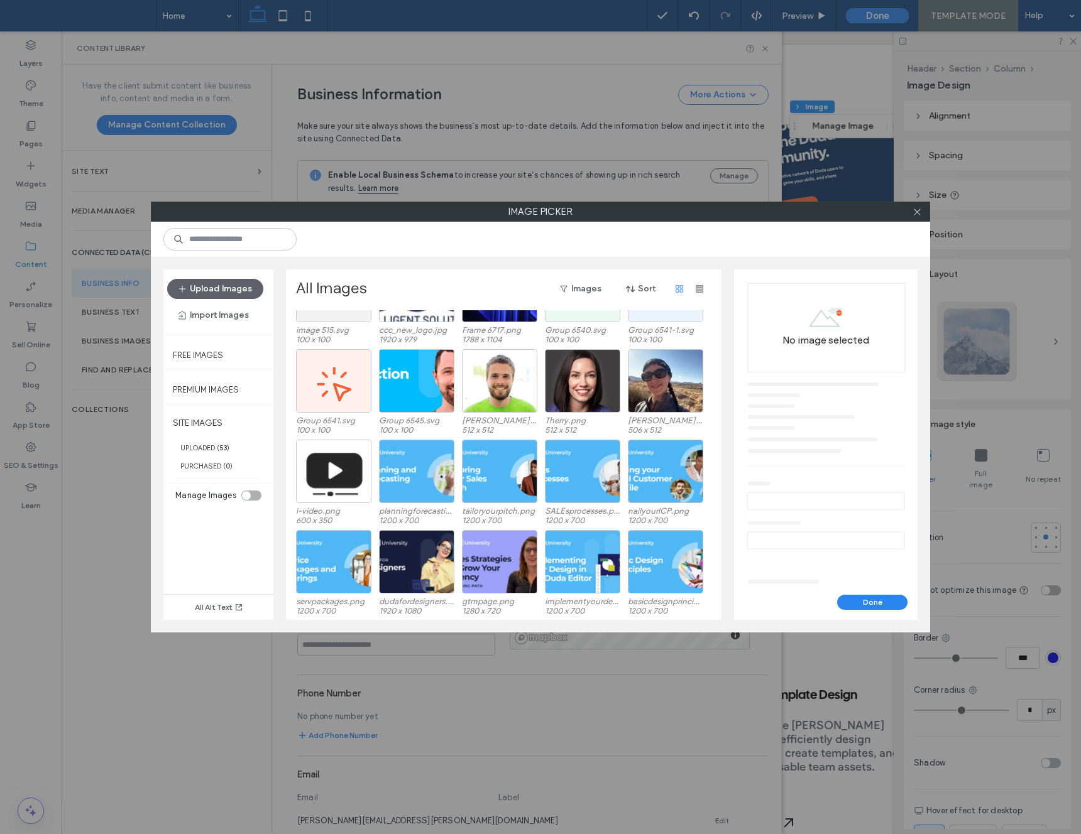
scroll to position [260, 0]
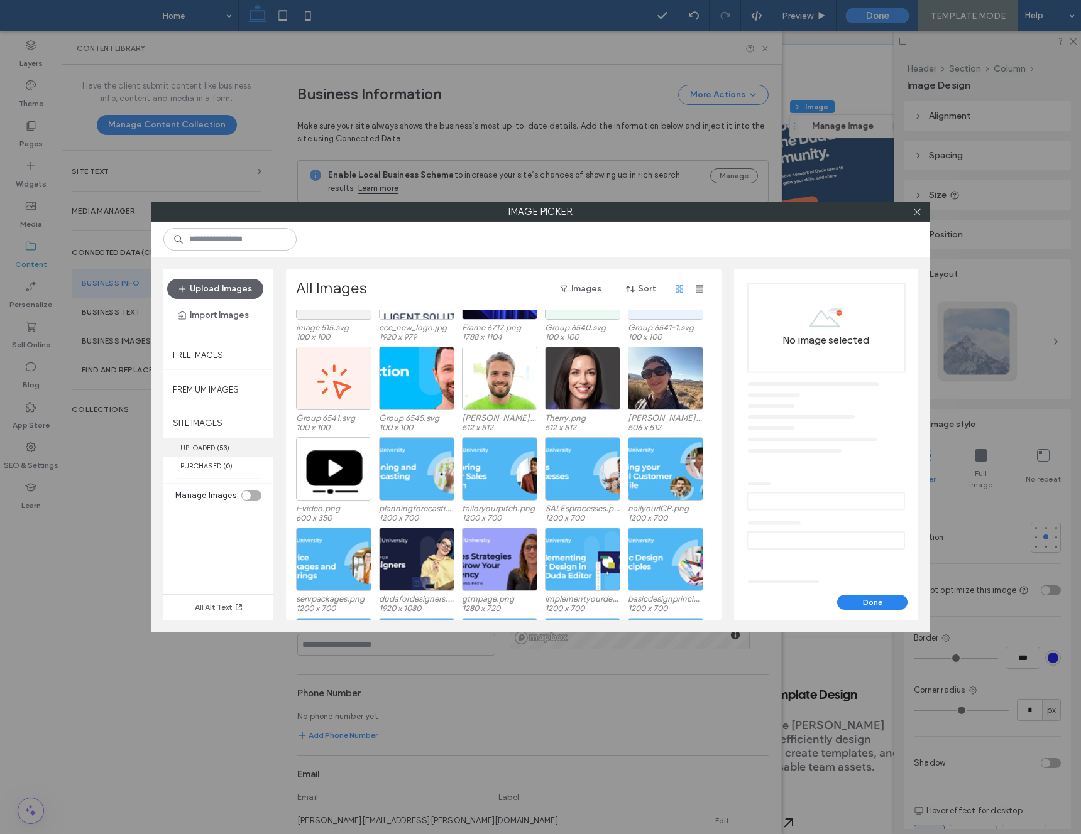
click at [214, 444] on label "UPLOADED ( 53 )" at bounding box center [218, 448] width 110 height 18
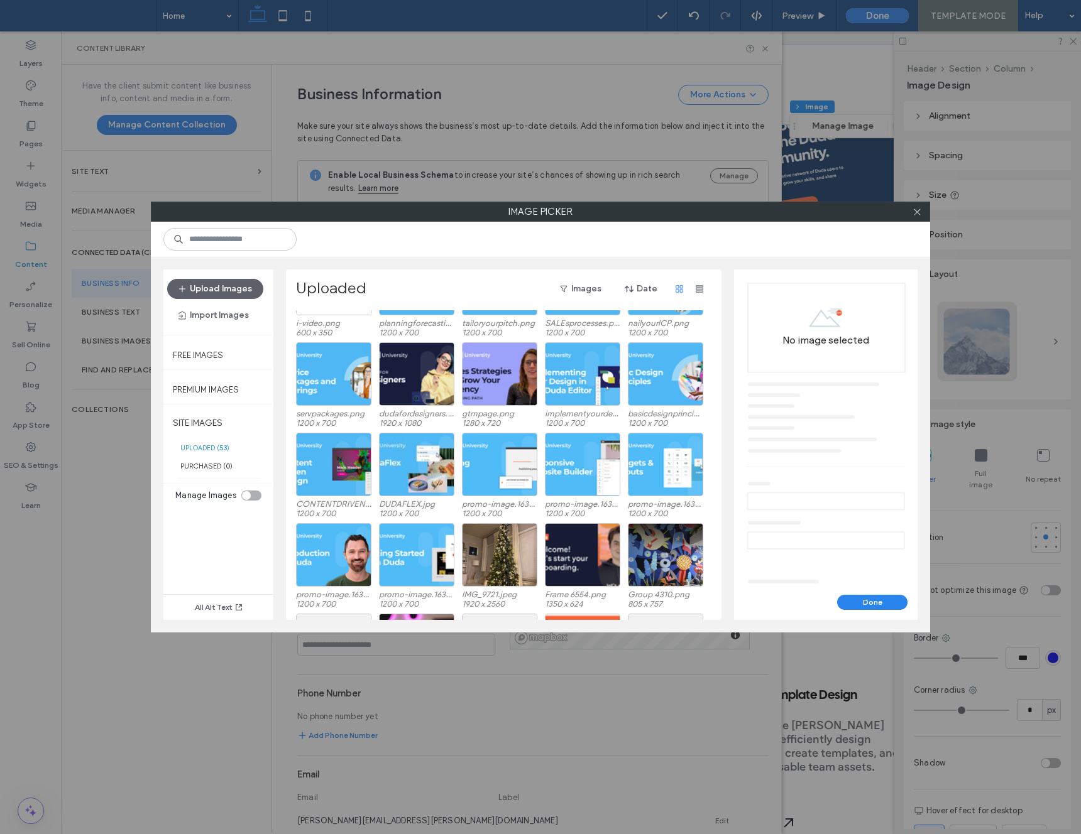
scroll to position [505, 0]
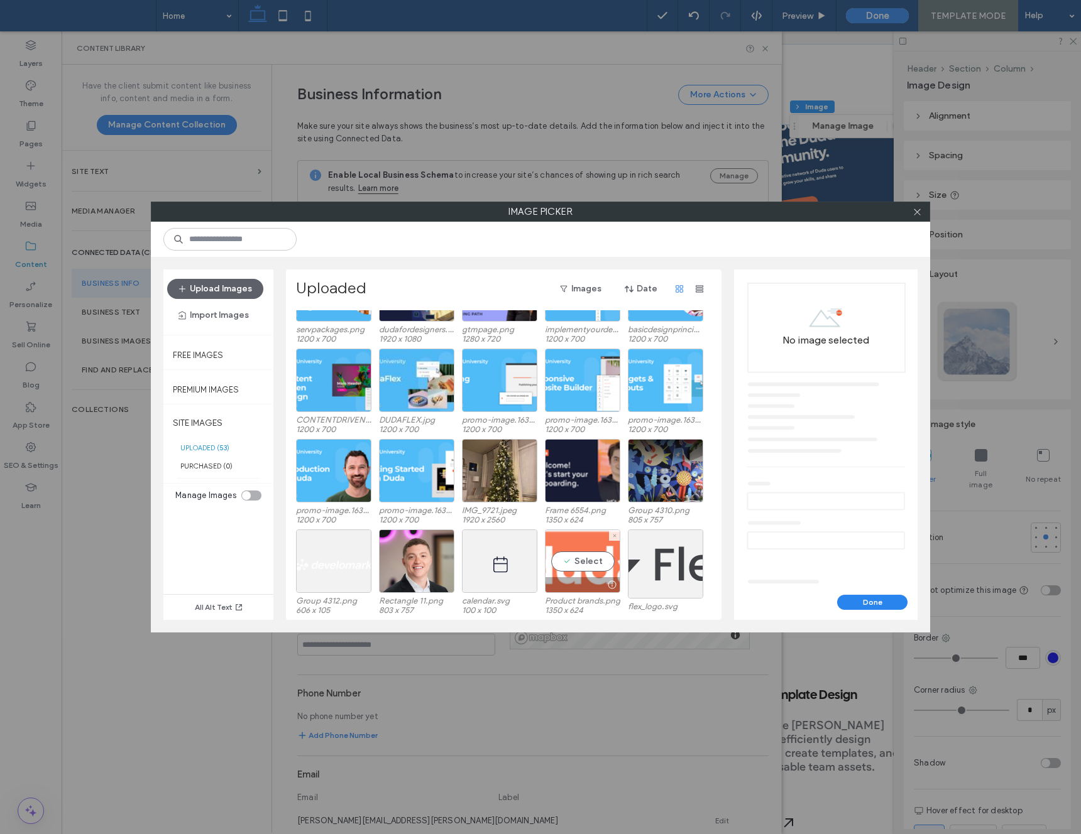
click at [589, 572] on div "Select" at bounding box center [582, 561] width 75 height 63
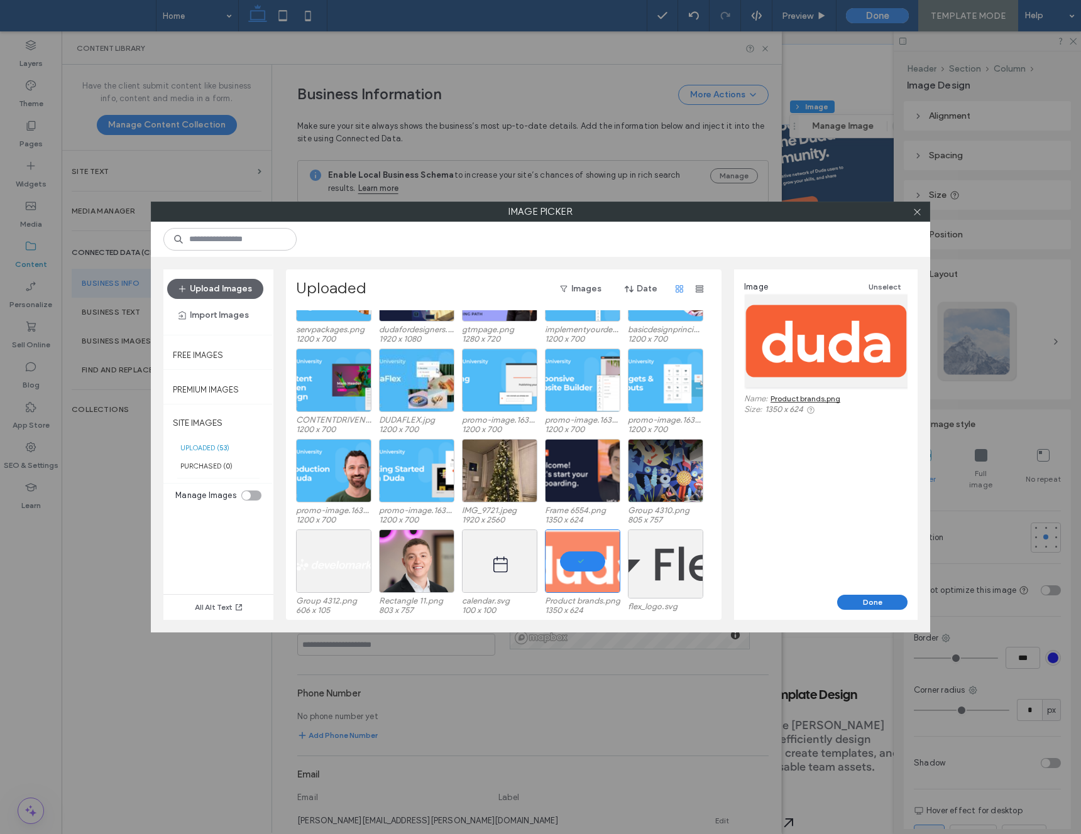
click at [876, 604] on button "Done" at bounding box center [872, 602] width 70 height 15
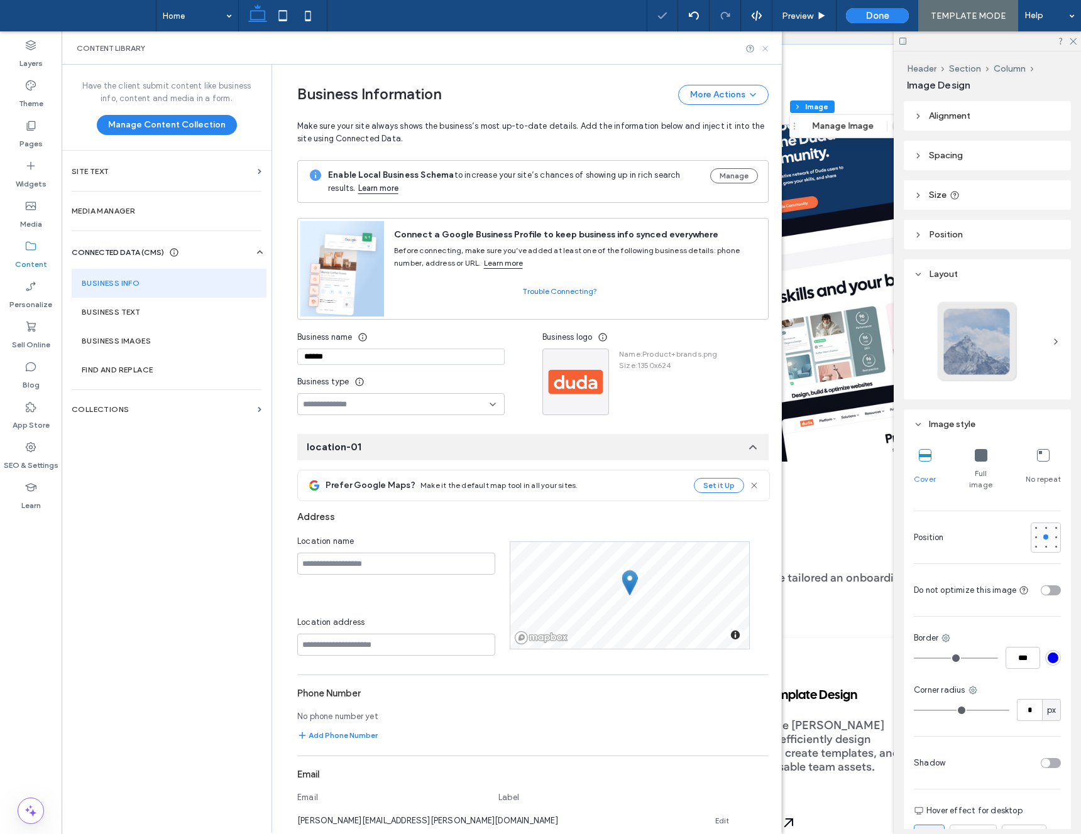
click at [769, 45] on icon at bounding box center [764, 48] width 9 height 9
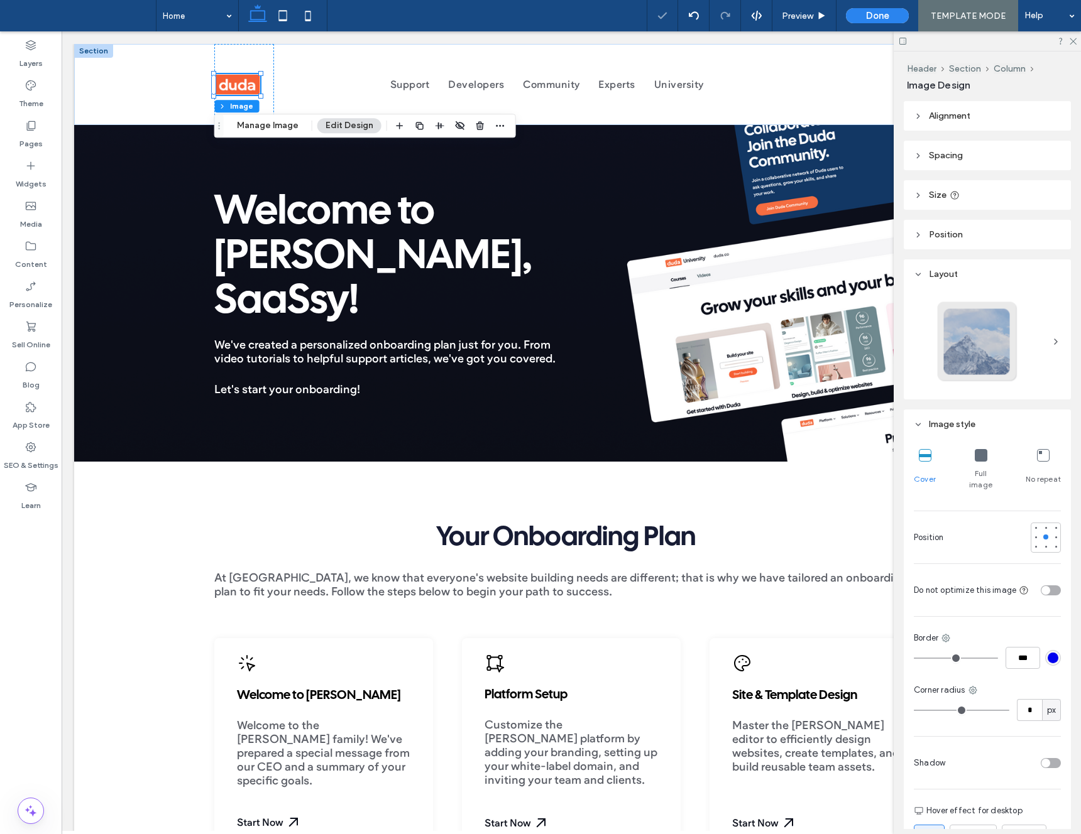
scroll to position [0, 0]
click at [929, 112] on span "Alignment" at bounding box center [949, 116] width 41 height 11
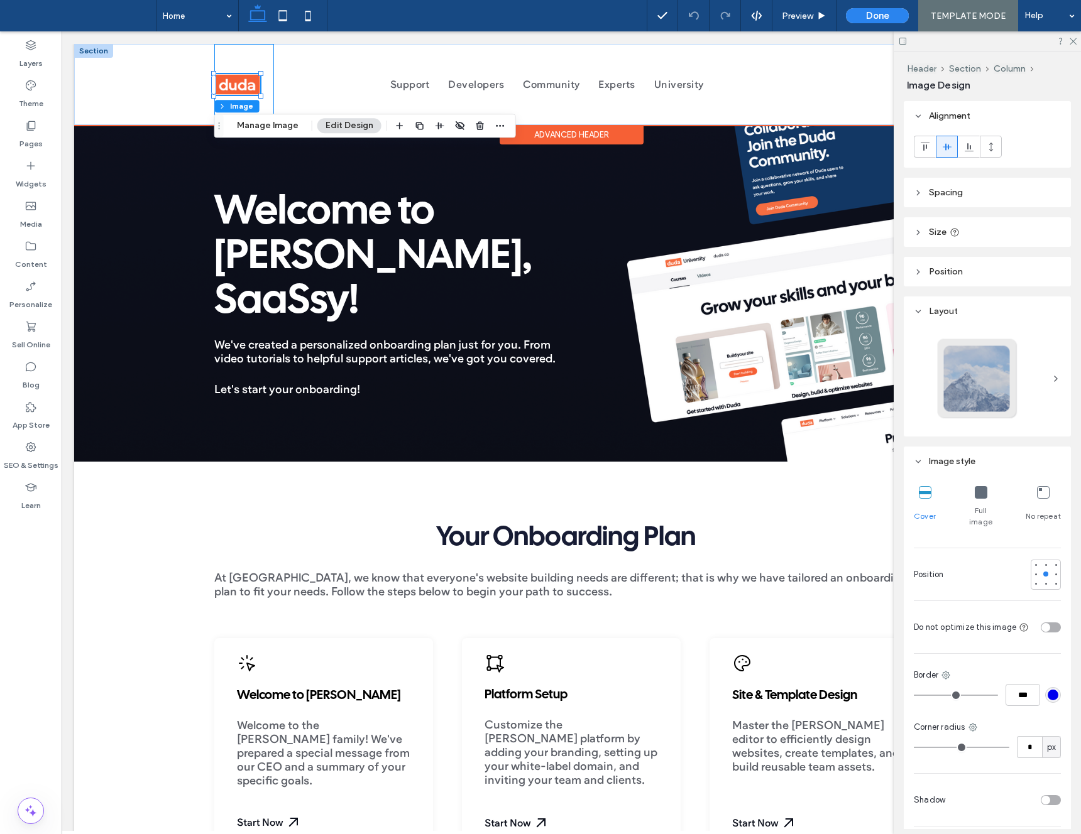
click at [265, 107] on div at bounding box center [244, 84] width 60 height 81
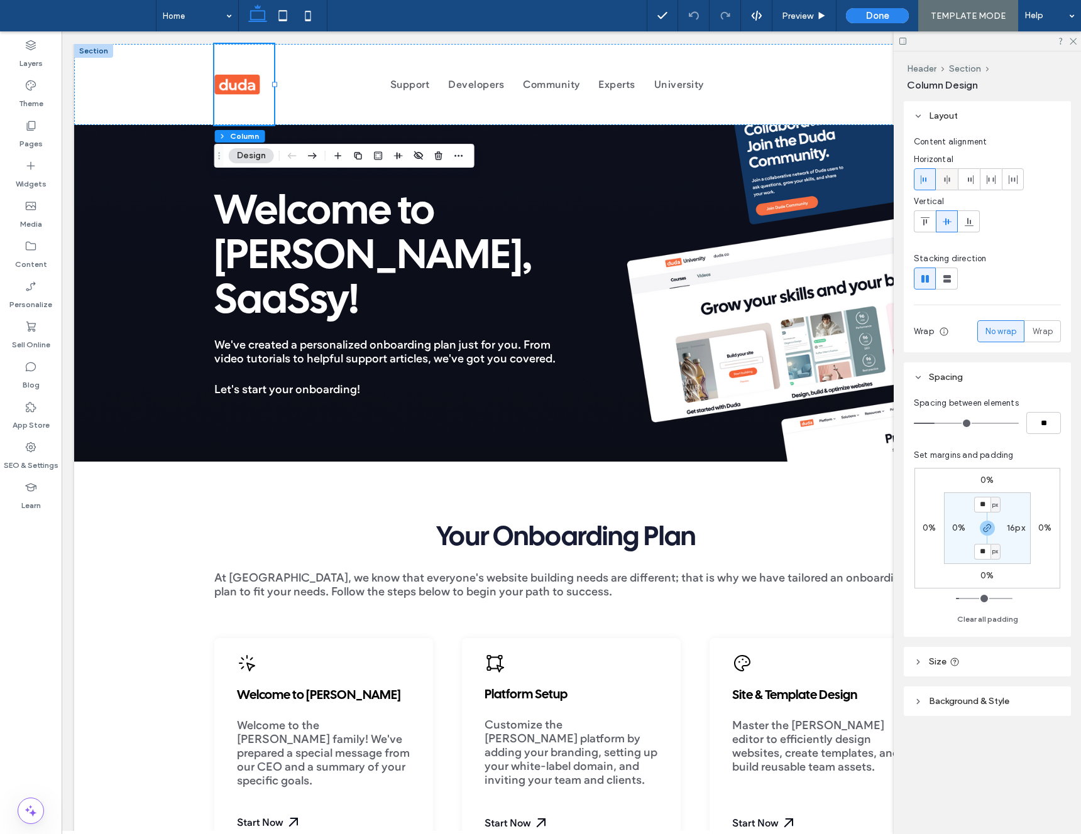
click at [944, 181] on use at bounding box center [947, 179] width 6 height 9
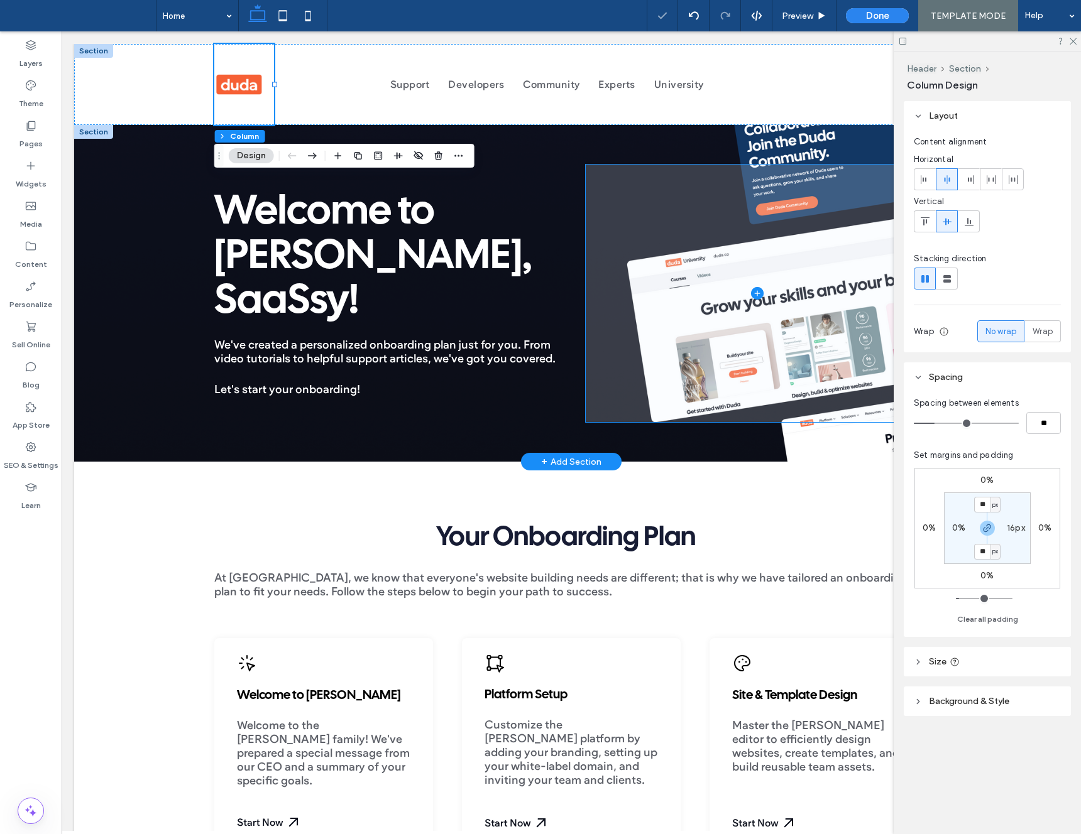
click at [594, 234] on span at bounding box center [757, 293] width 343 height 257
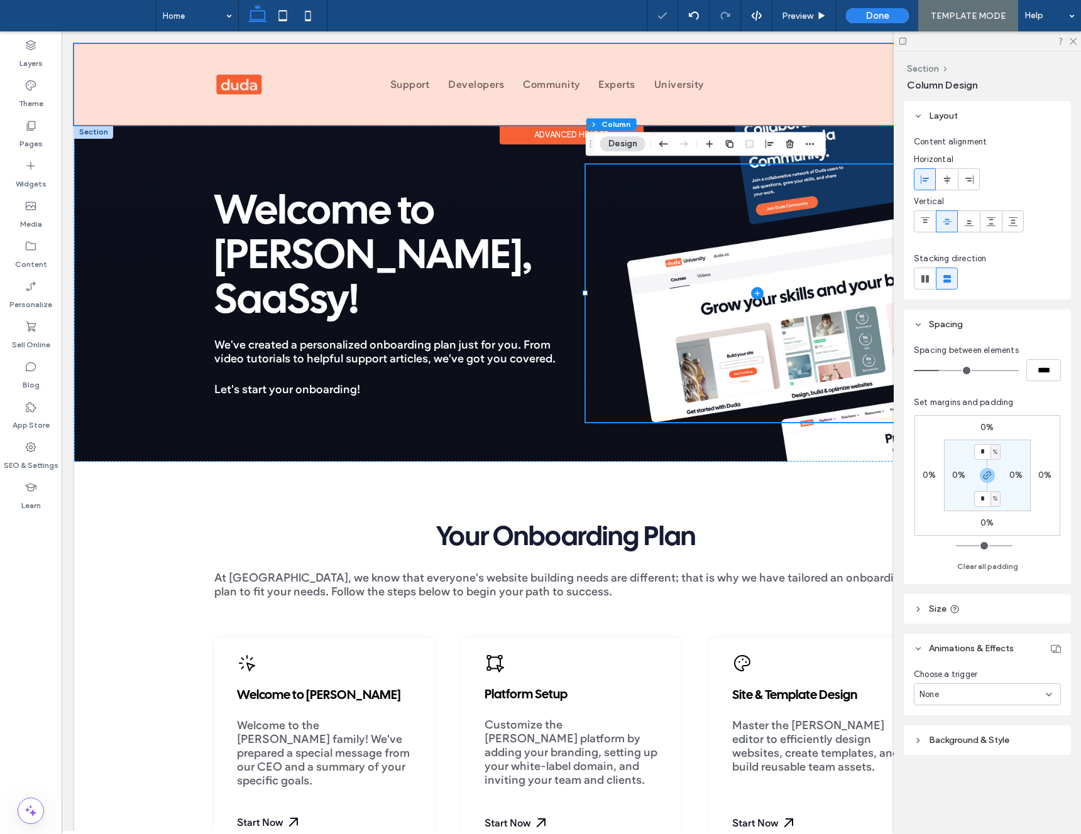
drag, startPoint x: 209, startPoint y: 92, endPoint x: 227, endPoint y: 83, distance: 20.5
click at [209, 91] on div at bounding box center [571, 84] width 994 height 81
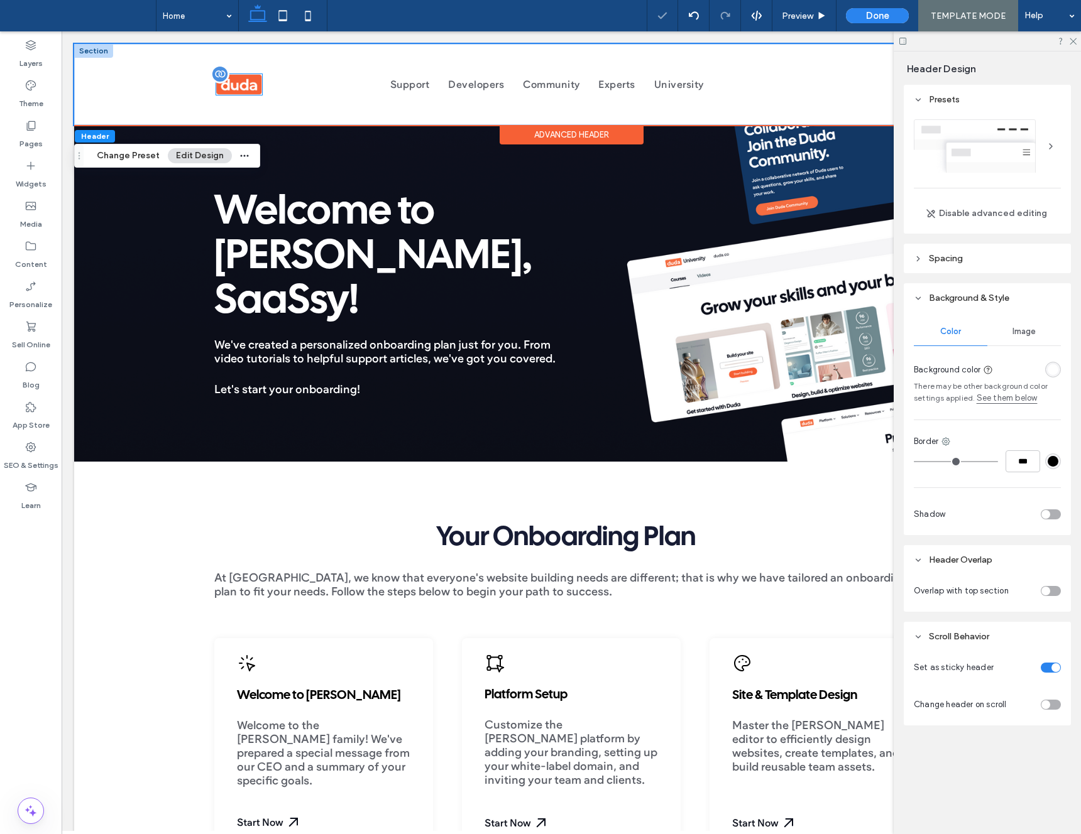
click at [227, 83] on img at bounding box center [239, 84] width 46 height 21
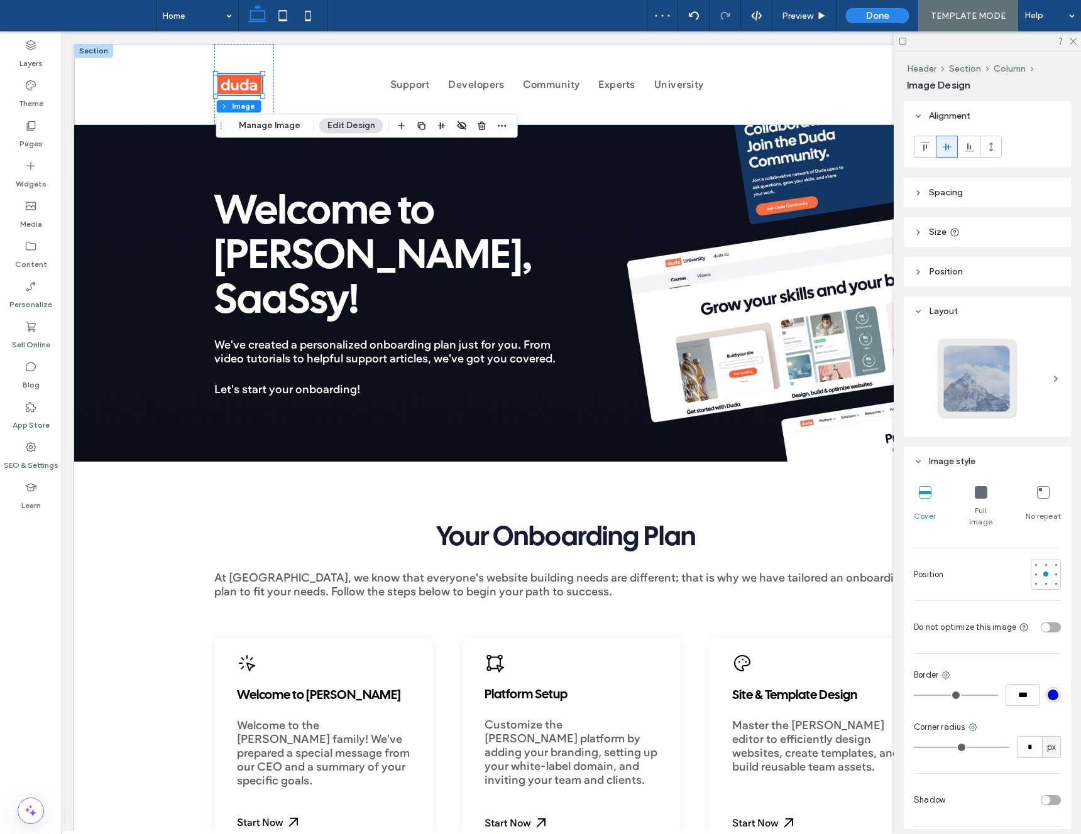
click at [949, 189] on span "Spacing" at bounding box center [946, 192] width 34 height 11
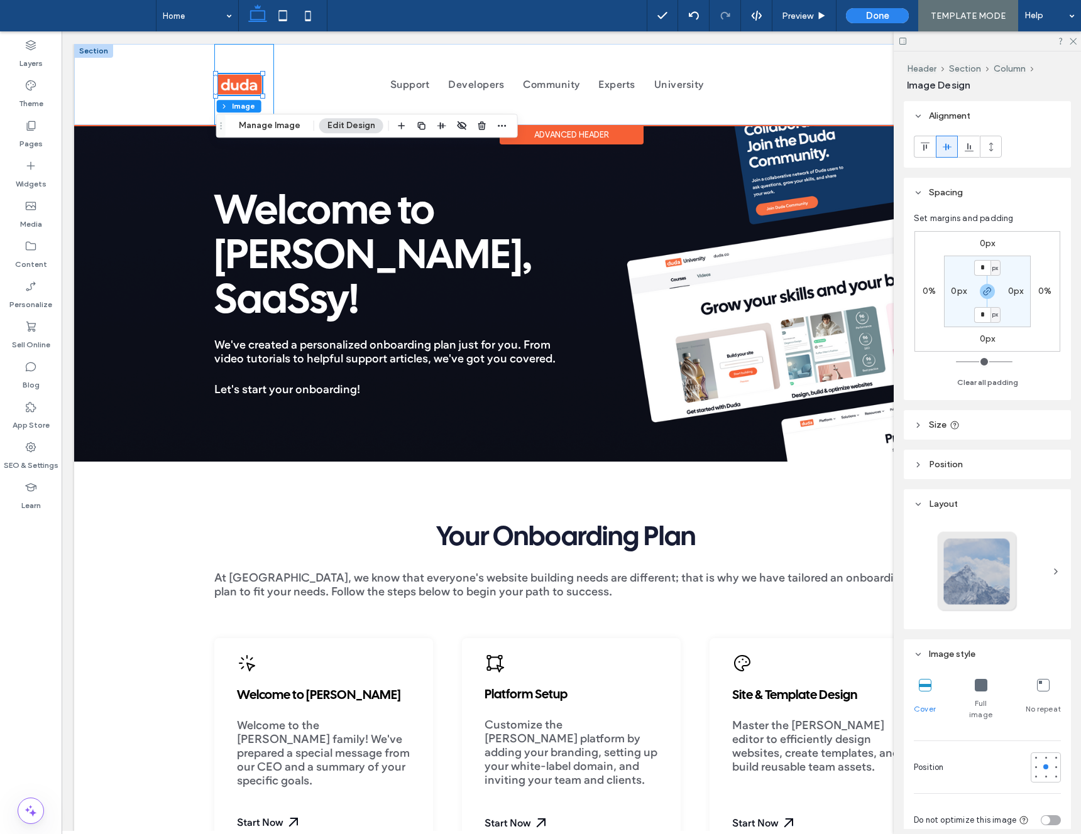
click at [267, 61] on div at bounding box center [244, 84] width 60 height 81
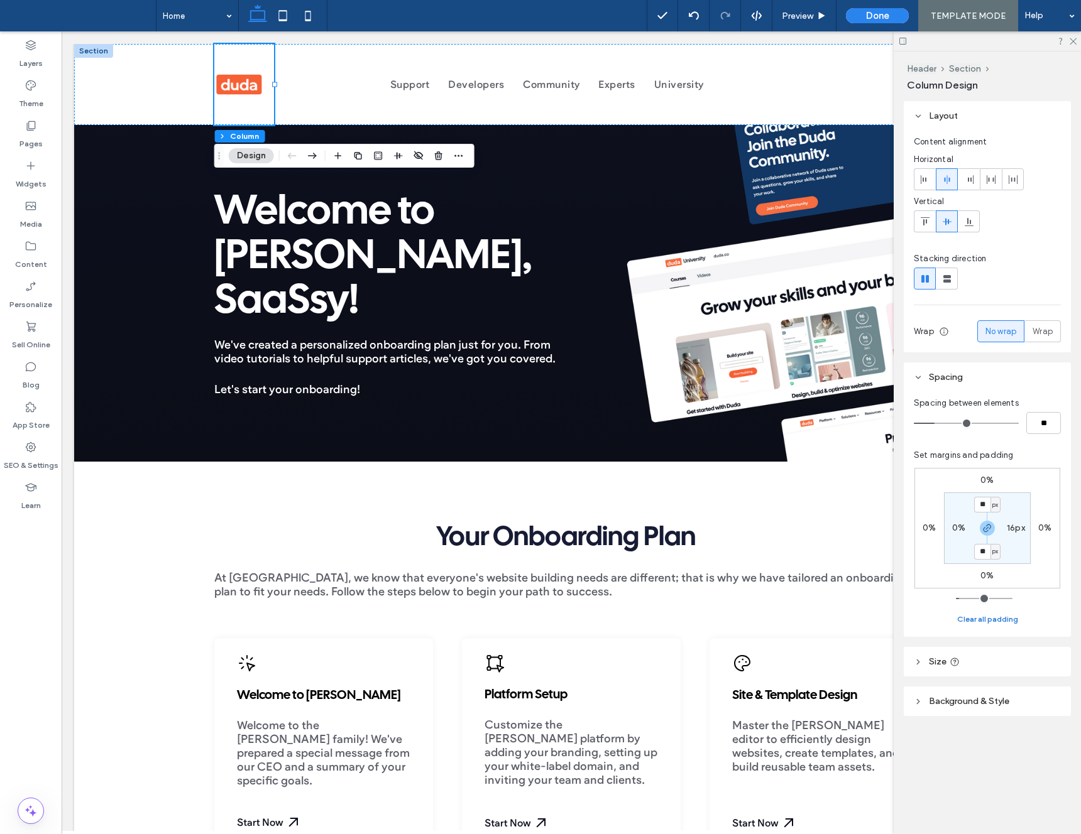
click at [980, 619] on button "Clear all padding" at bounding box center [987, 619] width 61 height 15
type input "*"
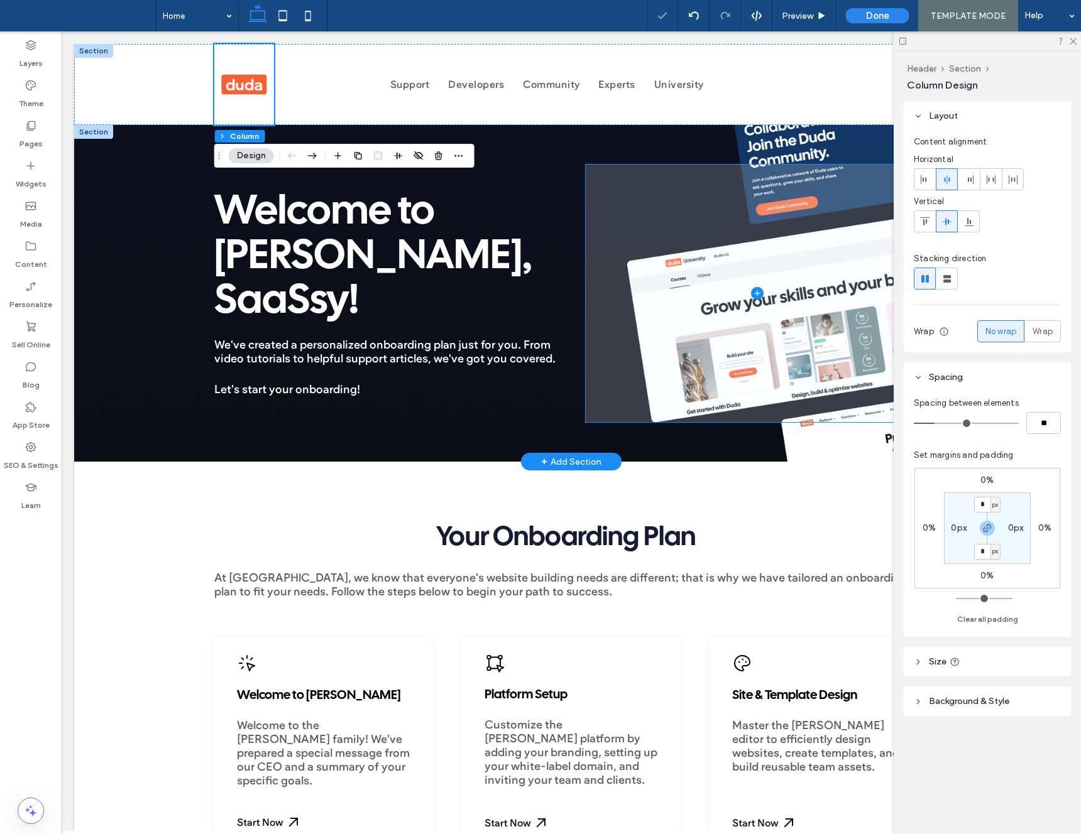
scroll to position [11, 0]
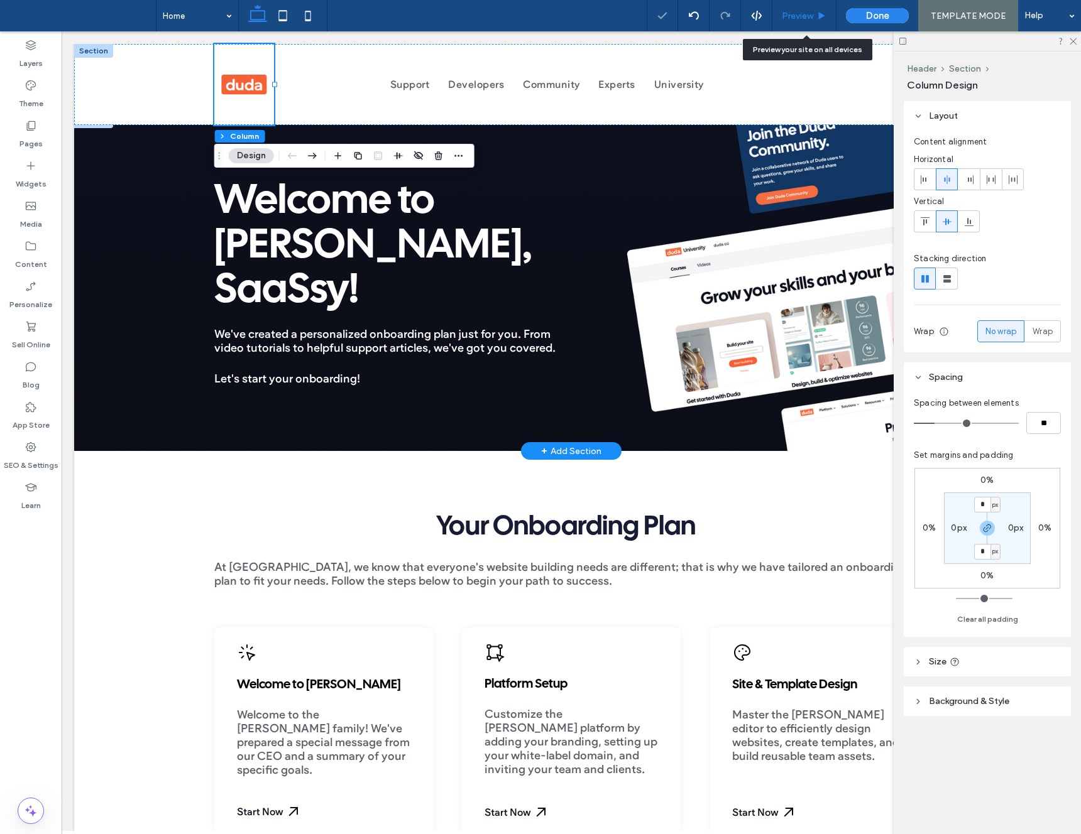
click at [800, 16] on span "Preview" at bounding box center [797, 16] width 31 height 11
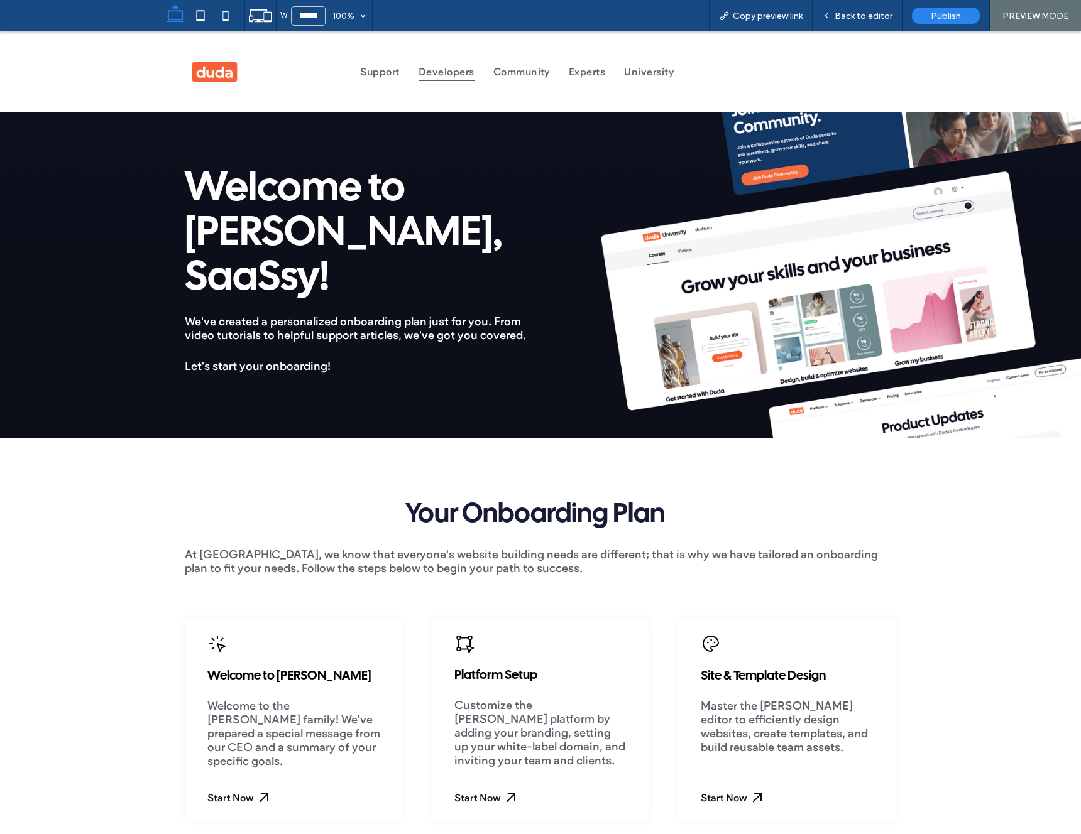
click at [450, 72] on span "Developers" at bounding box center [446, 72] width 56 height 18
click at [557, 99] on div "Open link in new tab" at bounding box center [564, 98] width 157 height 13
click at [849, 26] on div "Back to editor" at bounding box center [857, 15] width 90 height 31
click at [856, 24] on div "Back to editor" at bounding box center [857, 15] width 90 height 31
click at [853, 20] on span "Back to editor" at bounding box center [863, 16] width 58 height 11
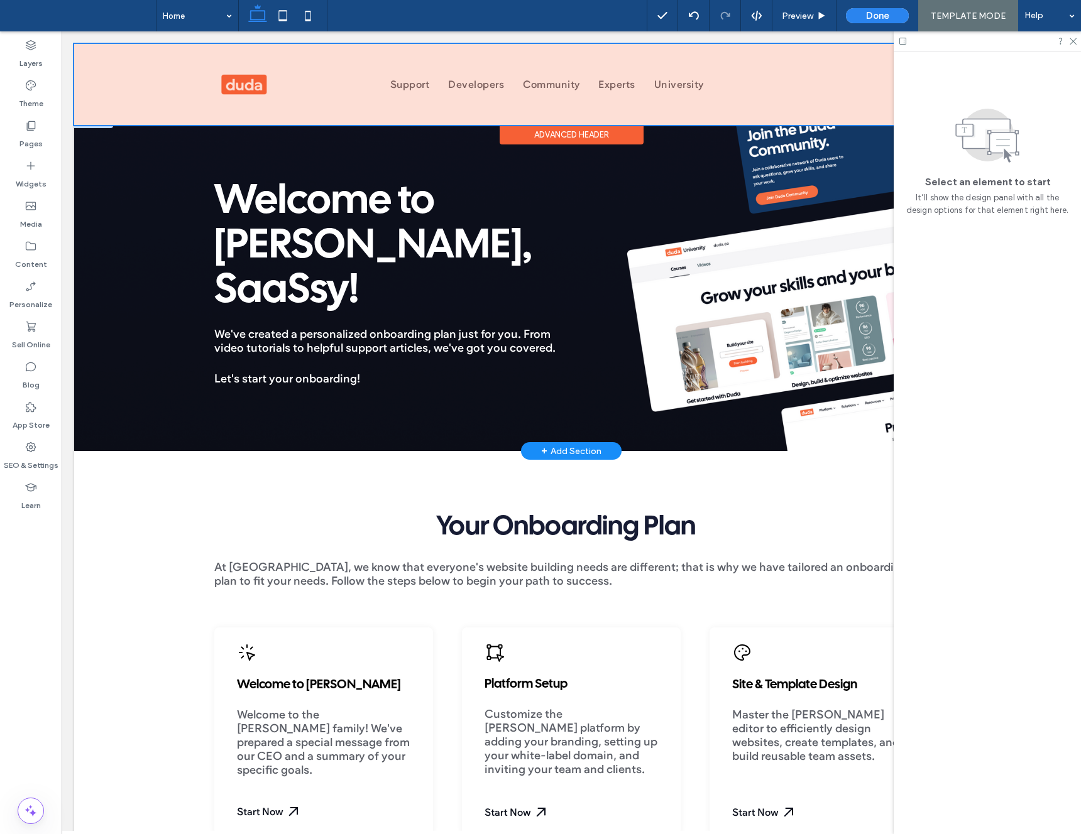
click at [552, 93] on div at bounding box center [571, 84] width 994 height 81
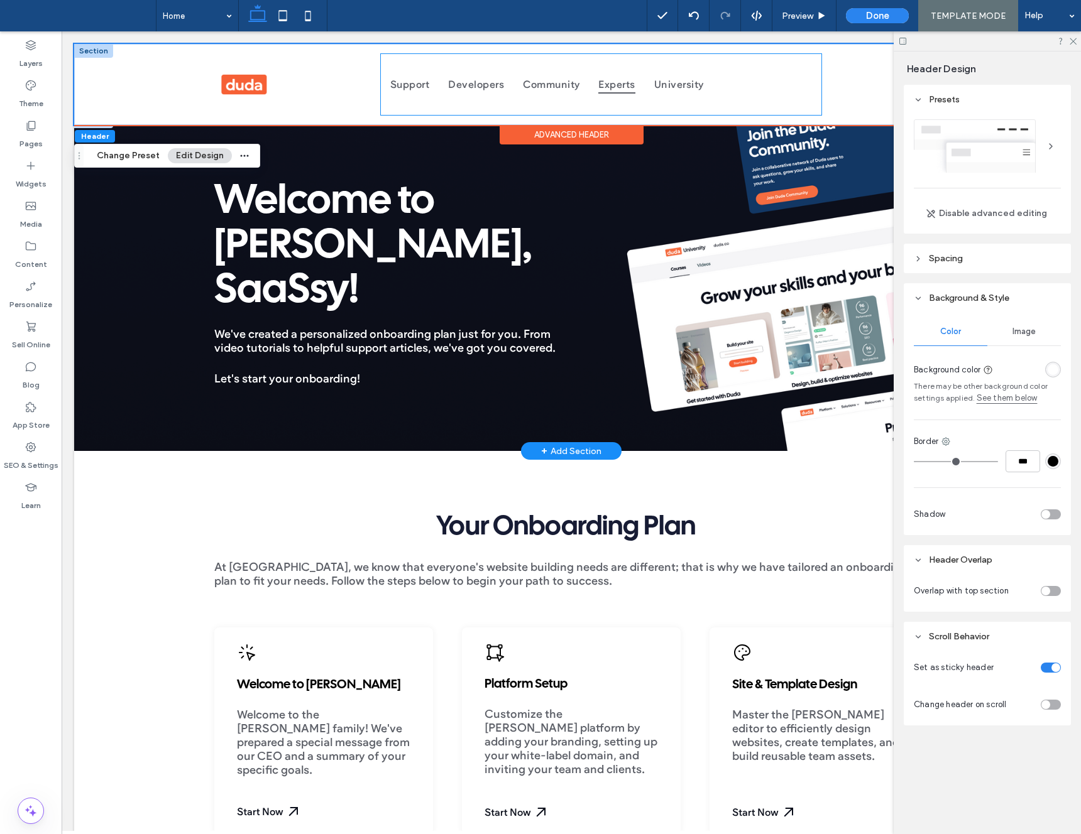
click at [618, 81] on span "Experts" at bounding box center [616, 84] width 36 height 18
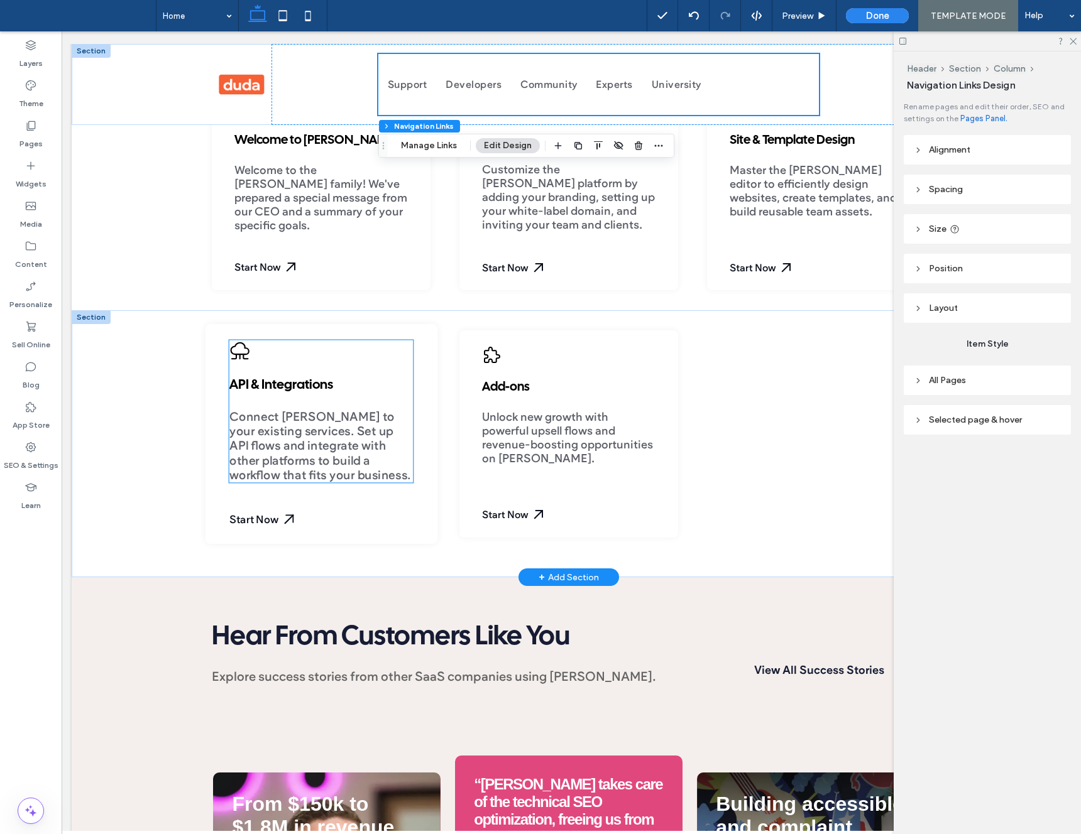
scroll to position [603, 0]
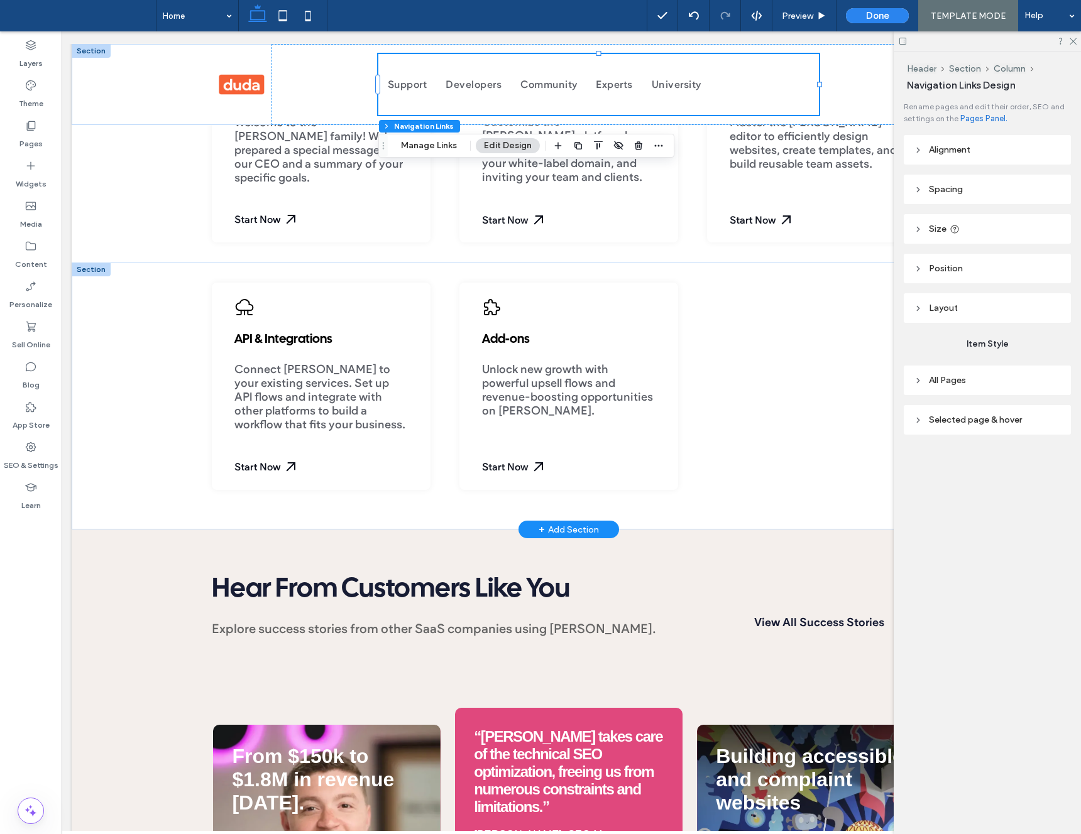
click at [574, 528] on div "+ Add Section" at bounding box center [568, 530] width 60 height 14
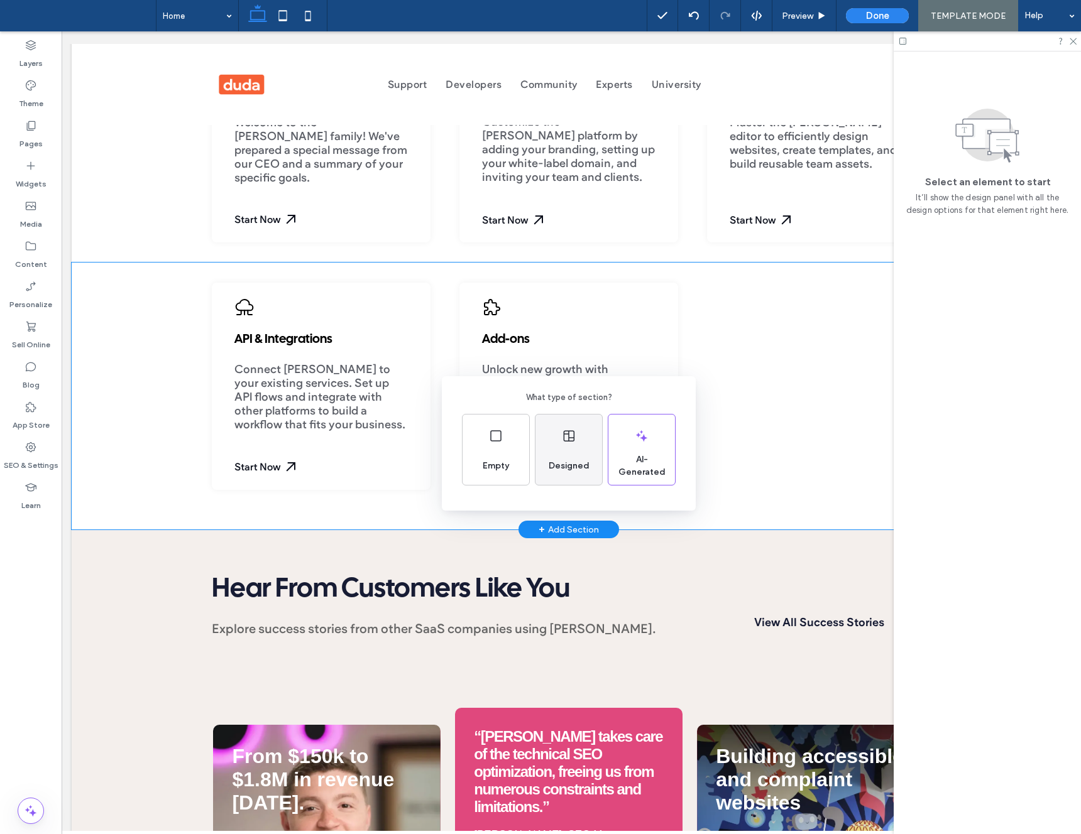
click at [591, 449] on div "Designed" at bounding box center [568, 450] width 67 height 70
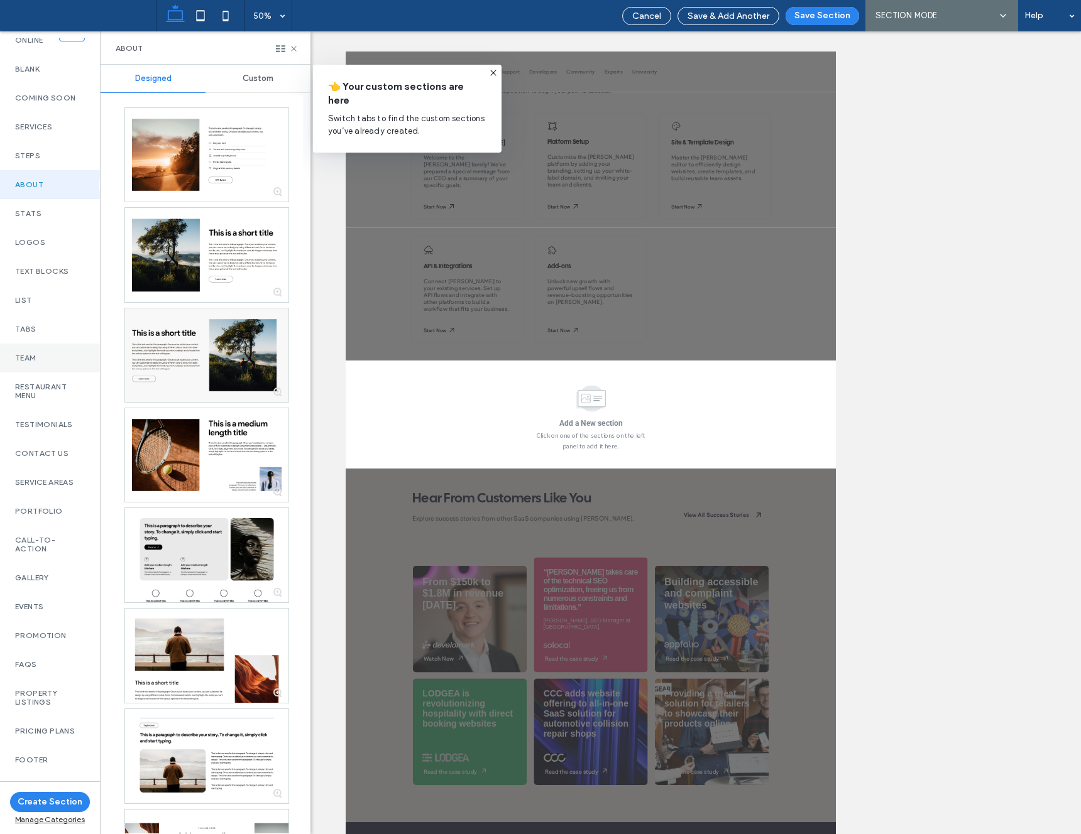
scroll to position [221, 0]
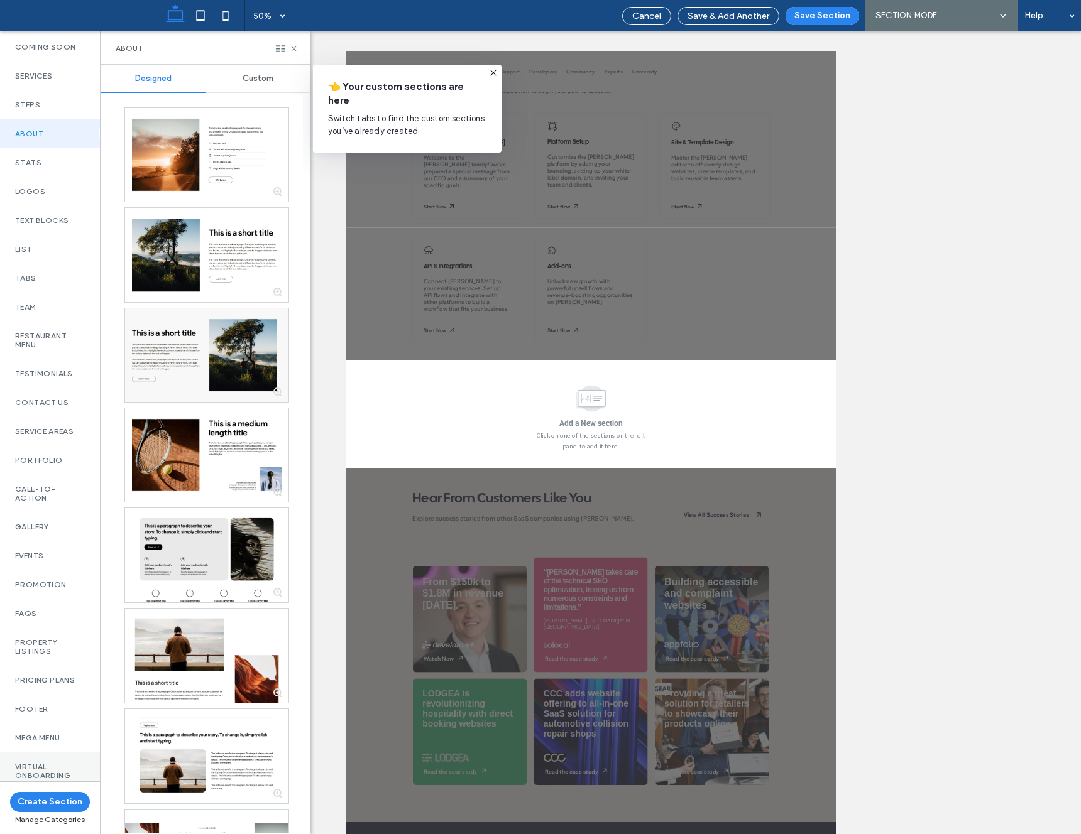
click at [39, 768] on label "Virtual Onboarding" at bounding box center [50, 772] width 70 height 18
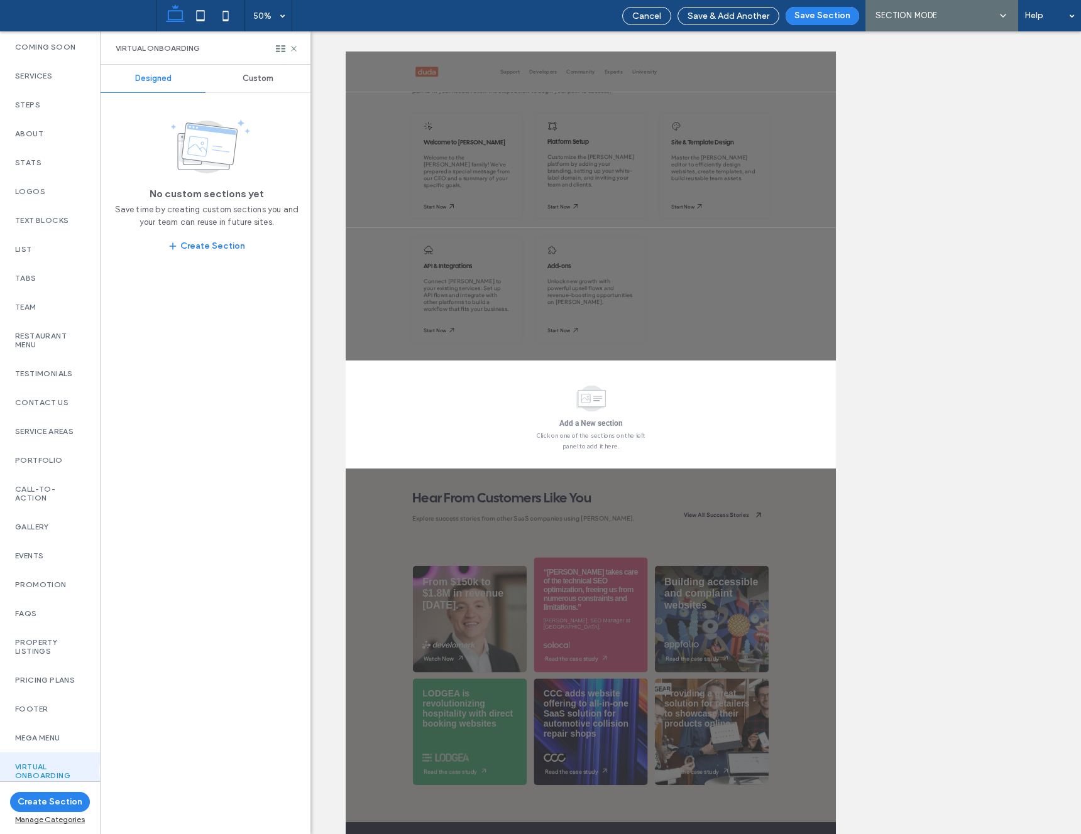
click at [248, 68] on div "Custom" at bounding box center [257, 79] width 105 height 28
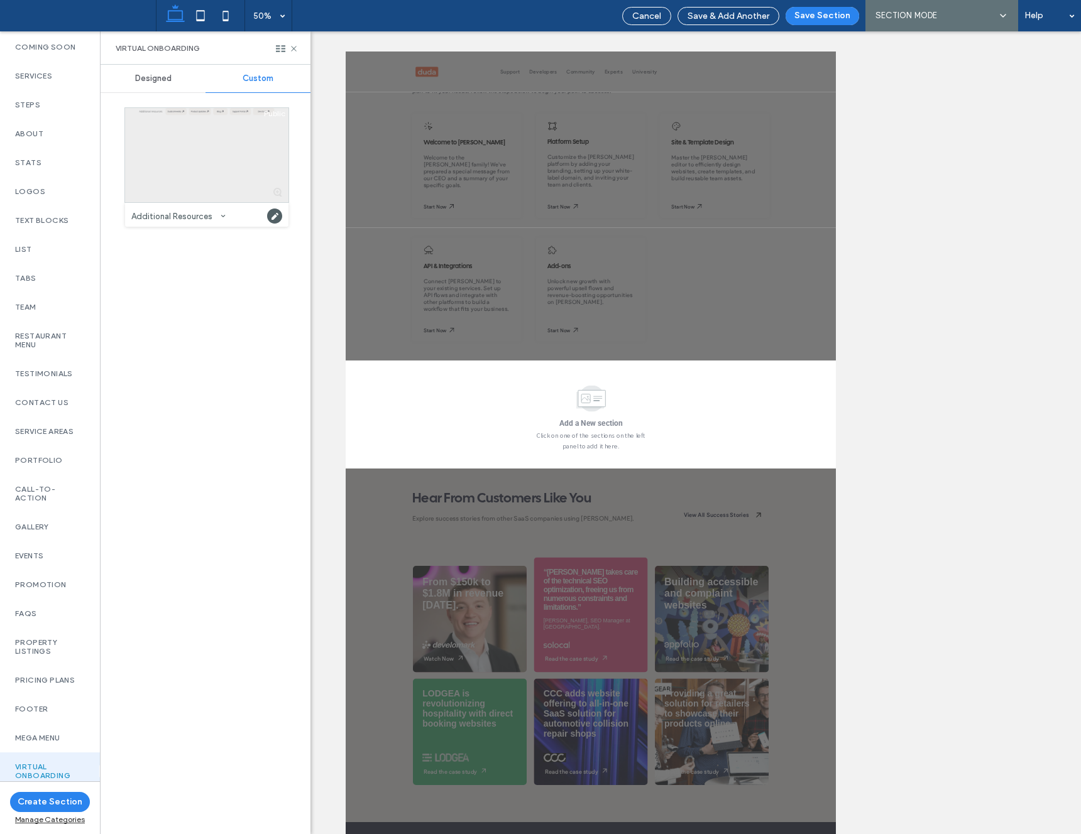
click at [199, 144] on div at bounding box center [206, 155] width 163 height 94
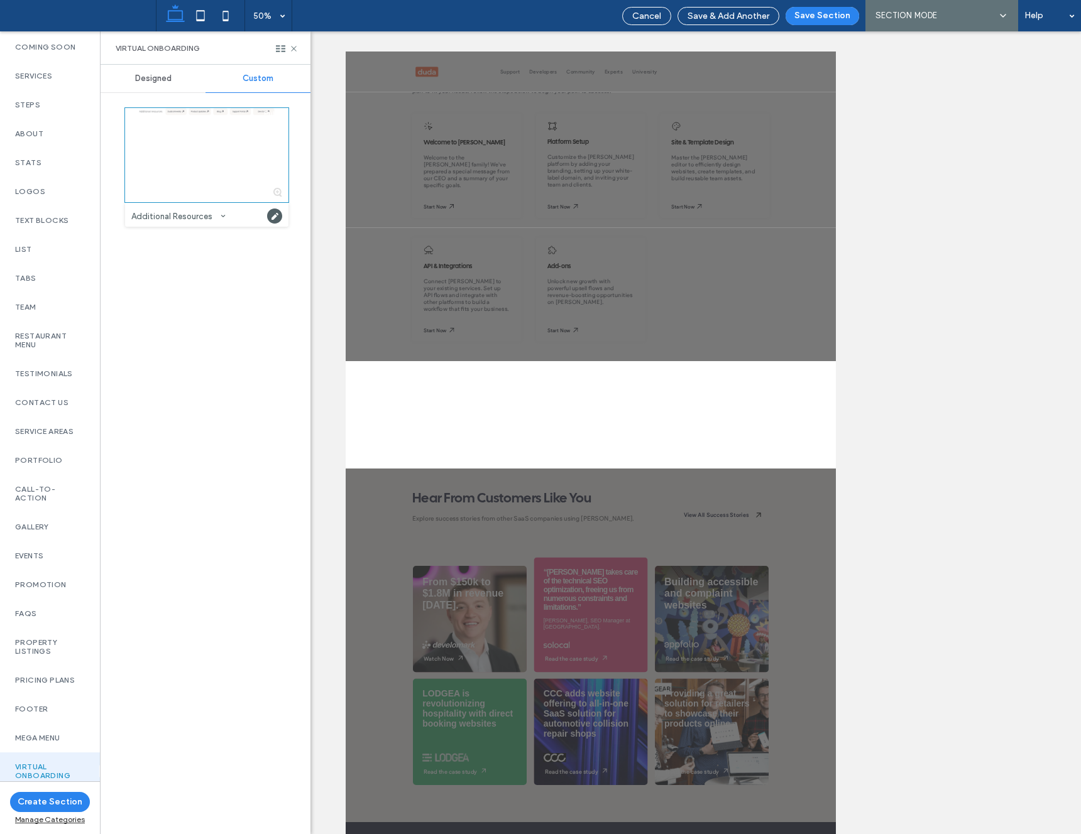
scroll to position [365, 0]
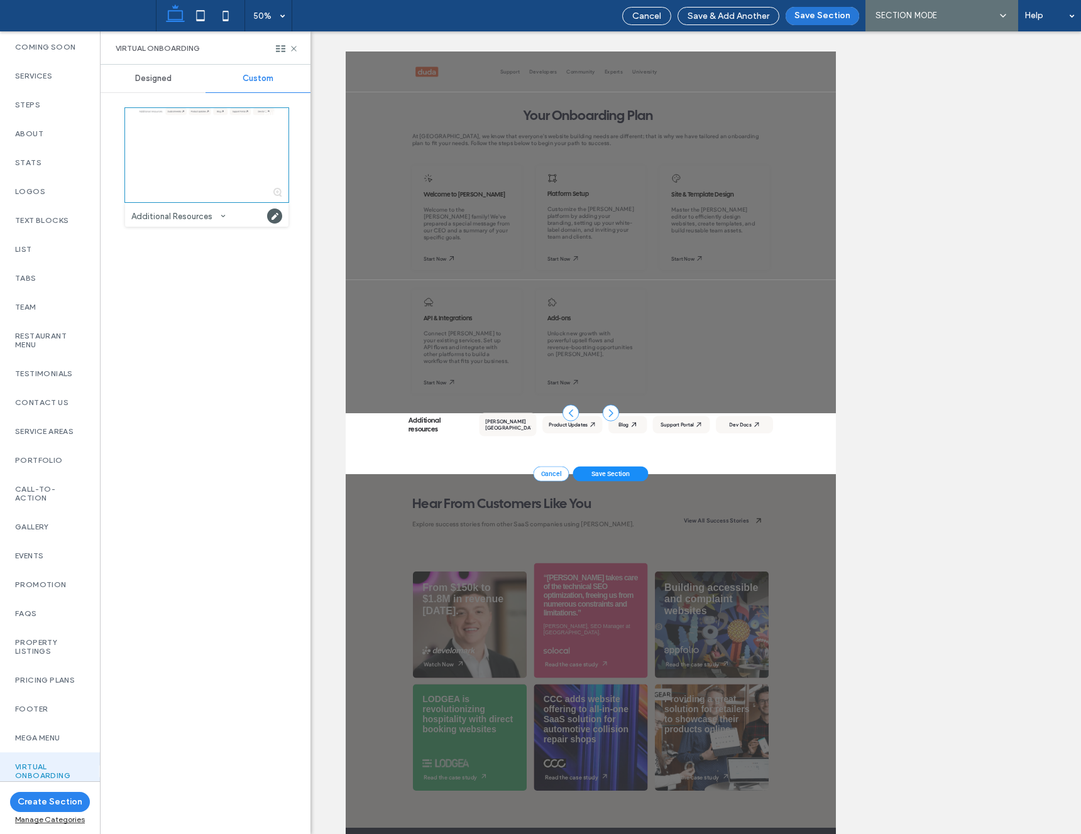
click at [828, 14] on button "Save Section" at bounding box center [822, 16] width 74 height 18
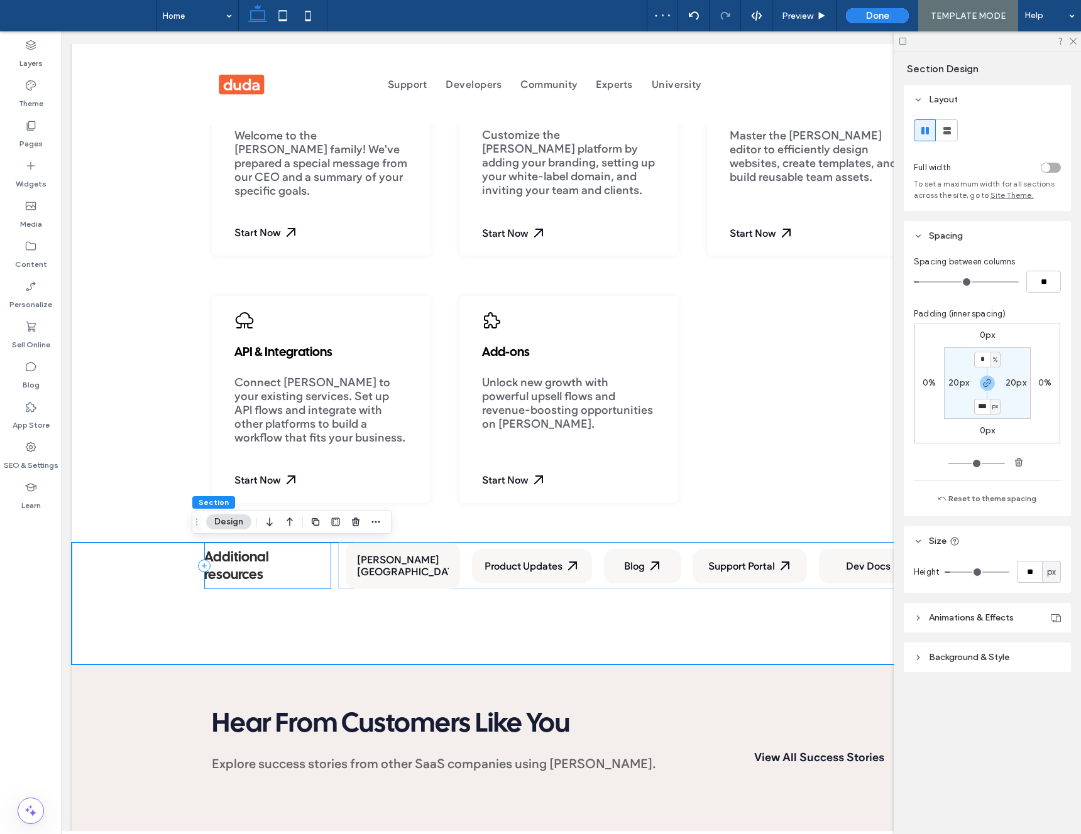
scroll to position [686, 0]
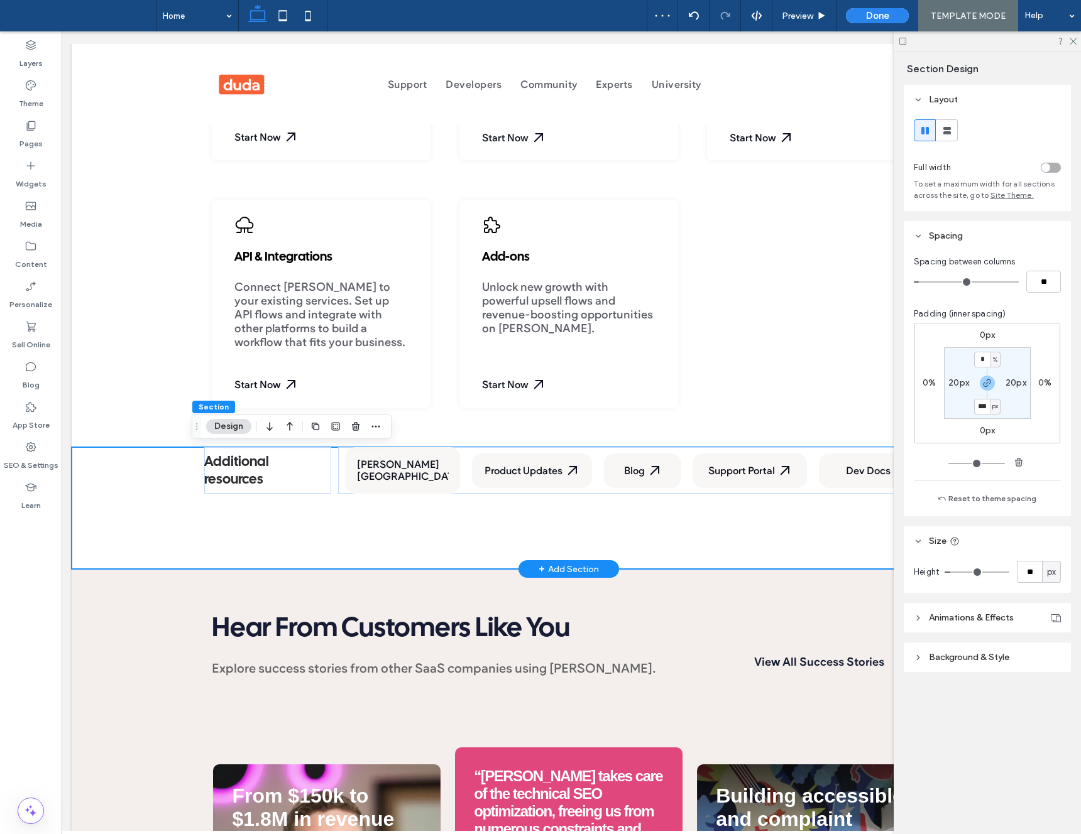
click at [198, 508] on div "Additional resources Duda University Product Updates Blog Support Portal Dev Do…" at bounding box center [569, 508] width 754 height 122
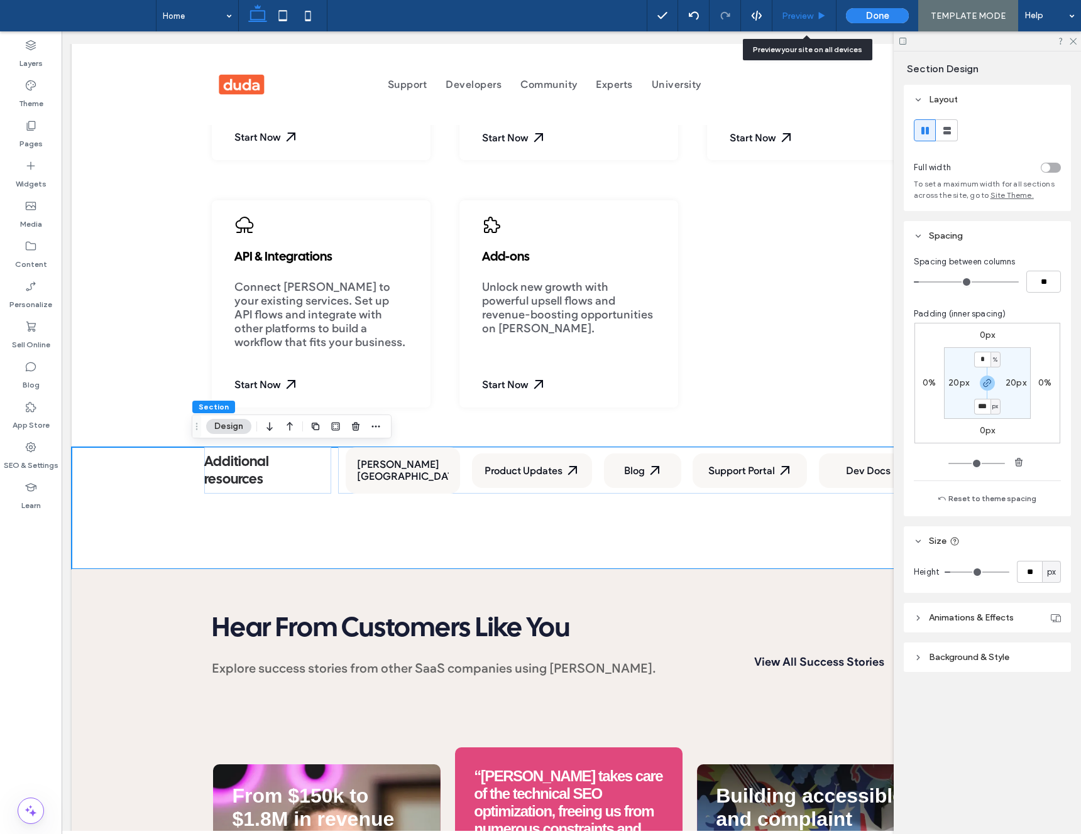
click at [816, 11] on div "Preview" at bounding box center [803, 16] width 63 height 11
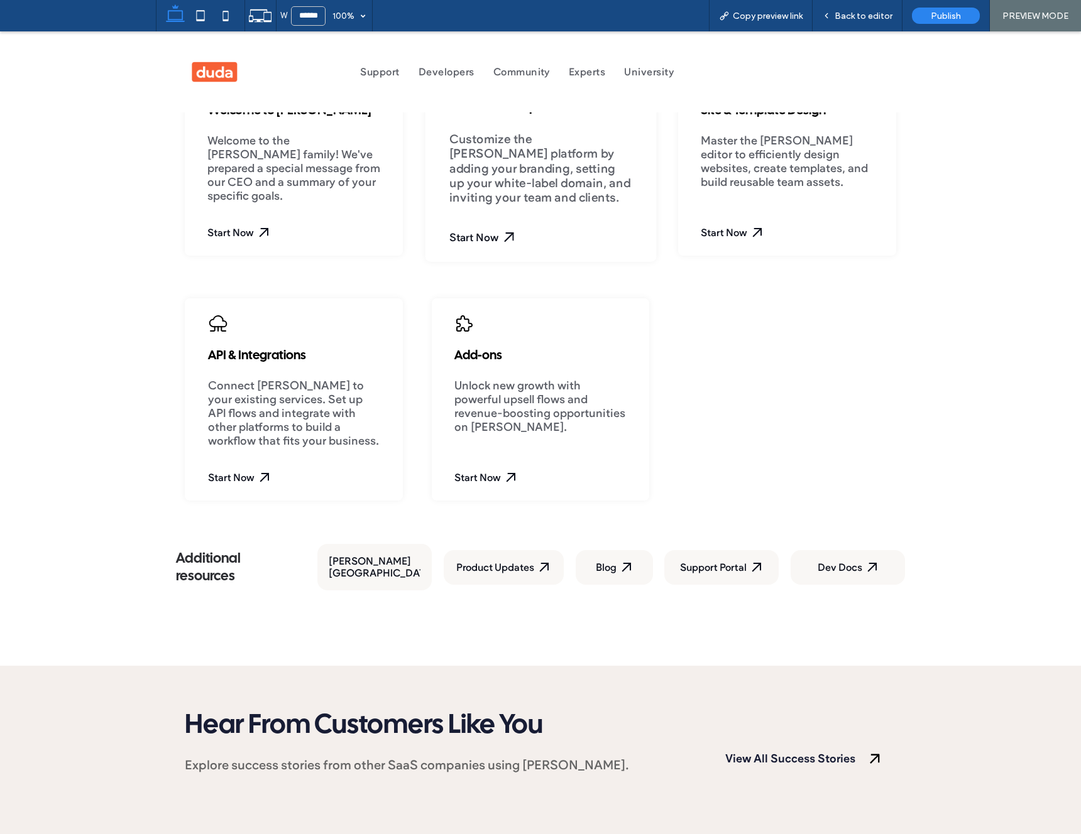
scroll to position [569, 0]
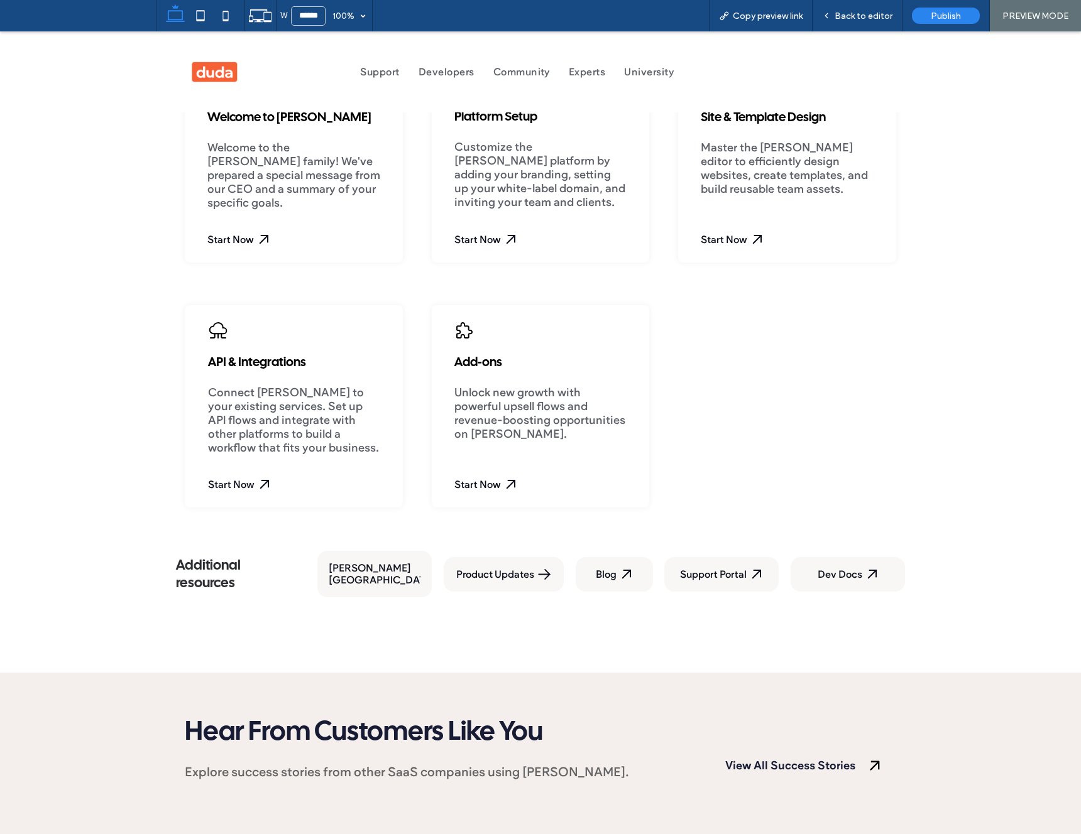
click at [505, 569] on div "Product Updates" at bounding box center [503, 575] width 94 height 12
click at [547, 569] on icon at bounding box center [547, 572] width 6 height 6
click at [517, 569] on div "Product Updates" at bounding box center [503, 575] width 94 height 12
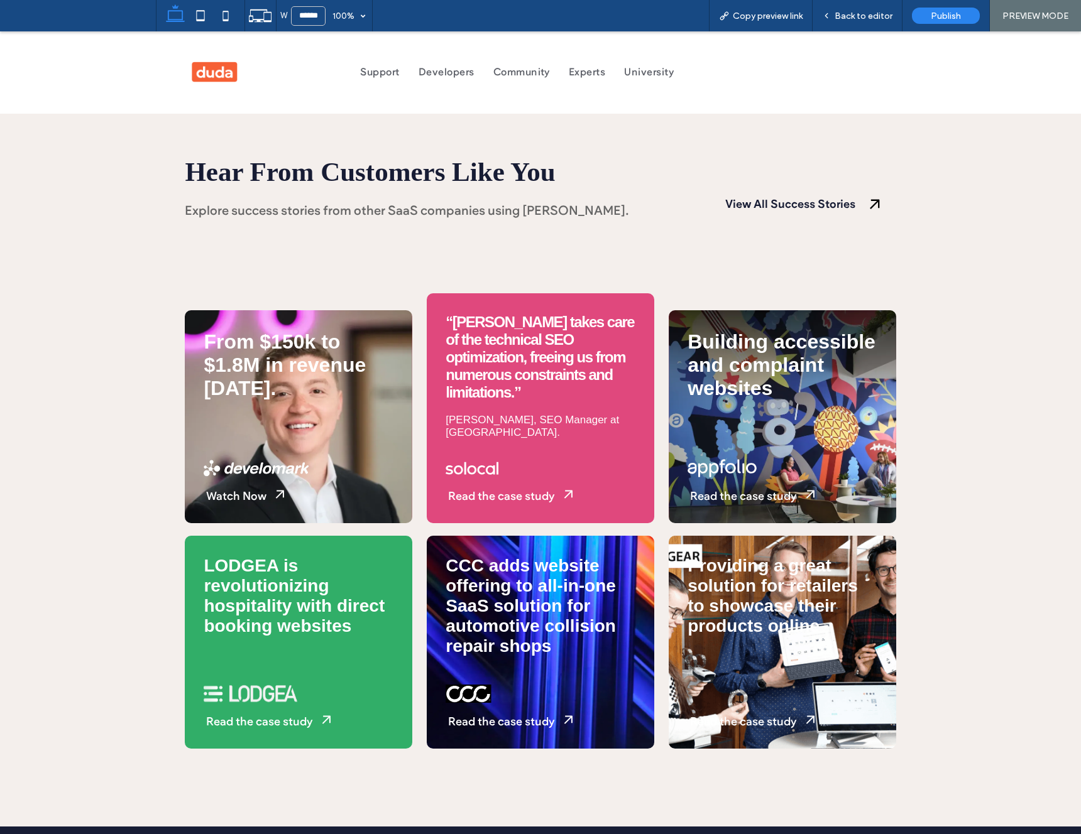
scroll to position [1198, 0]
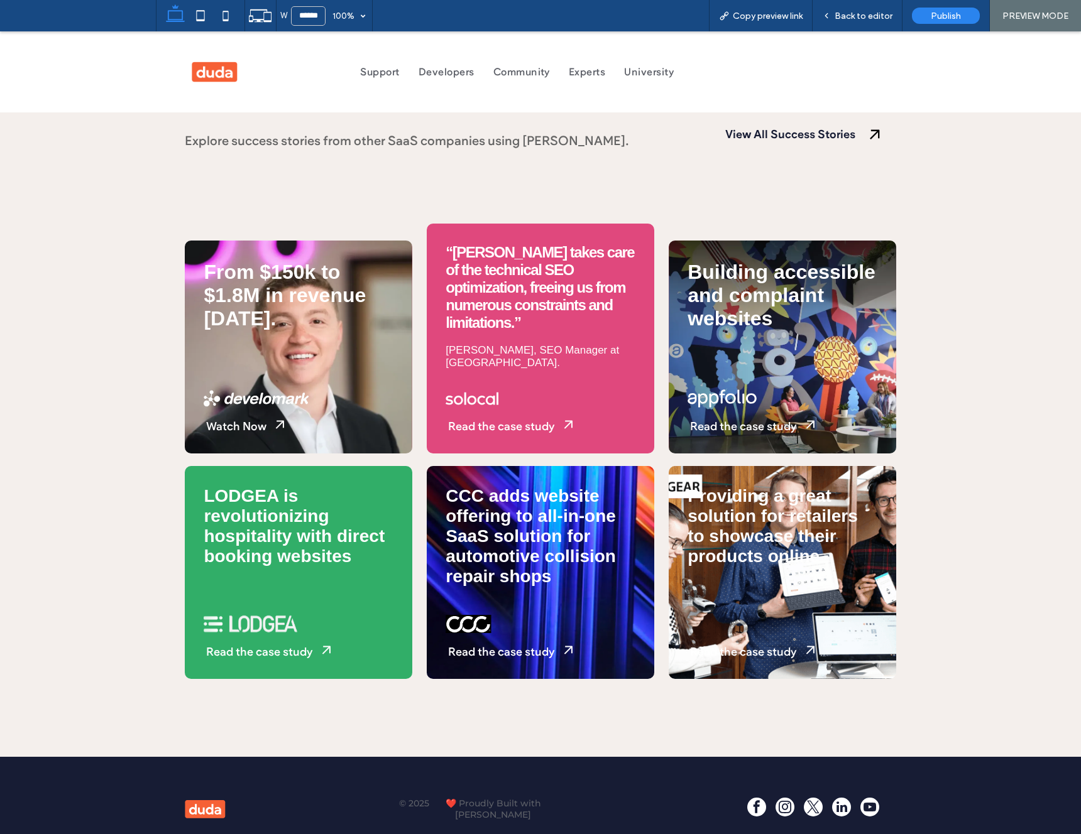
click at [427, 798] on span "© 2025" at bounding box center [414, 809] width 30 height 23
click at [832, 21] on div "Back to editor" at bounding box center [857, 15] width 90 height 31
click at [851, 16] on span "Back to editor" at bounding box center [863, 16] width 58 height 11
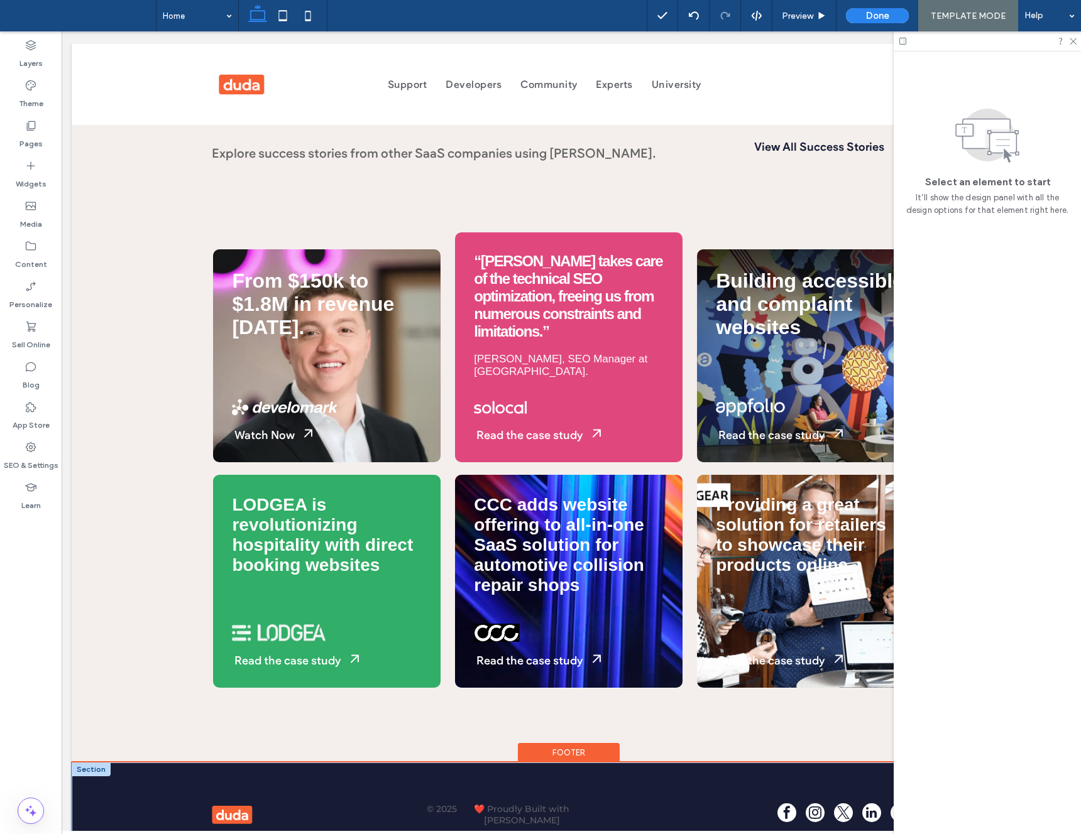
click at [105, 767] on div "© 2025 ❤️ Proudly Built with Duda" at bounding box center [569, 815] width 994 height 104
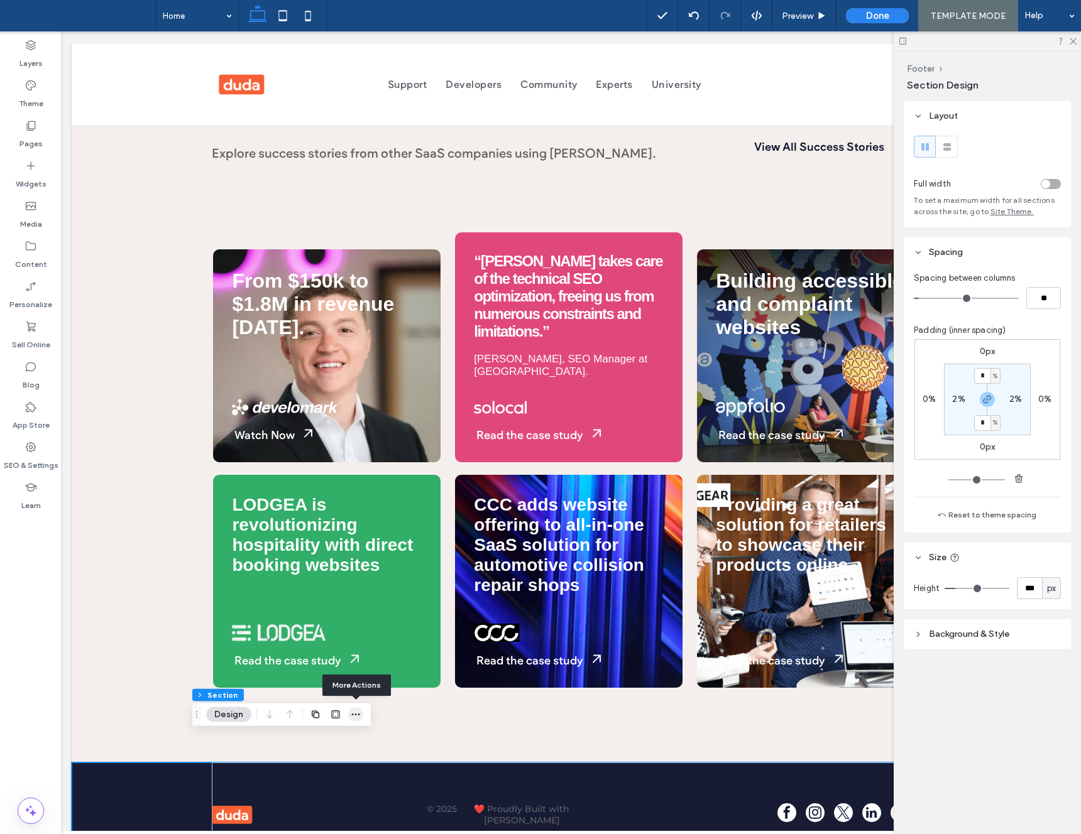
click at [351, 716] on icon "button" at bounding box center [356, 715] width 10 height 10
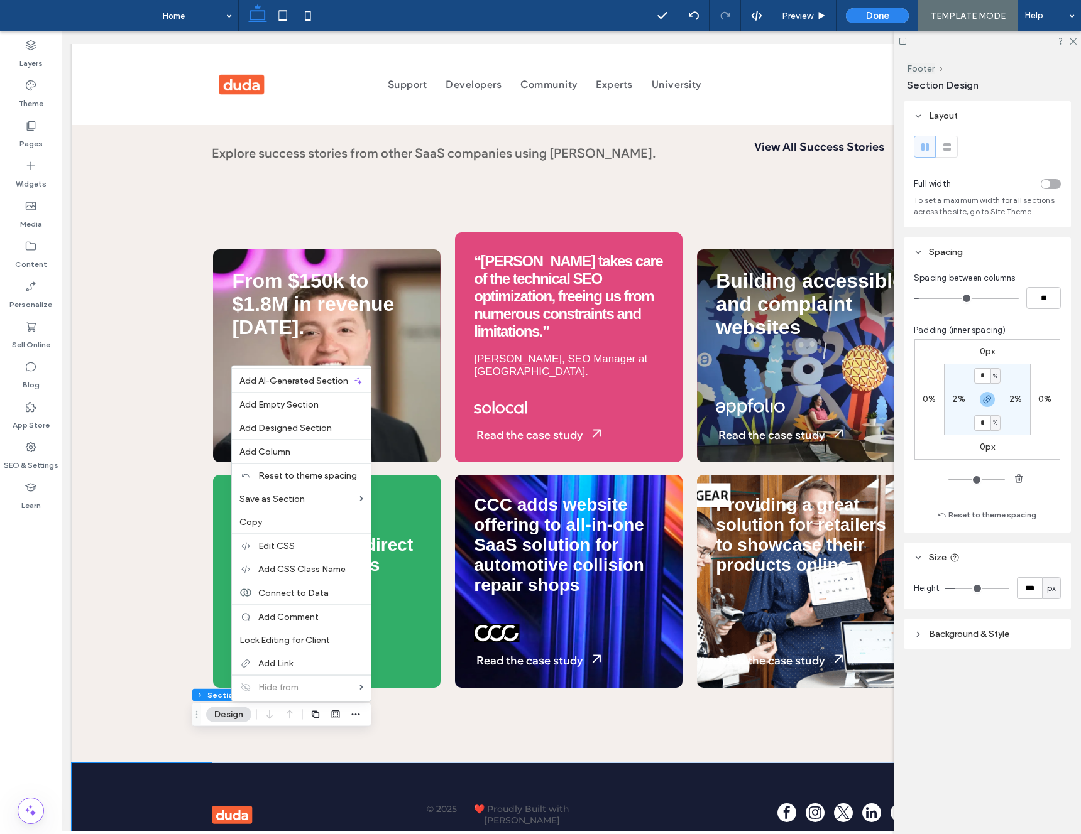
click at [278, 420] on div "Add Designed Section" at bounding box center [301, 428] width 139 height 23
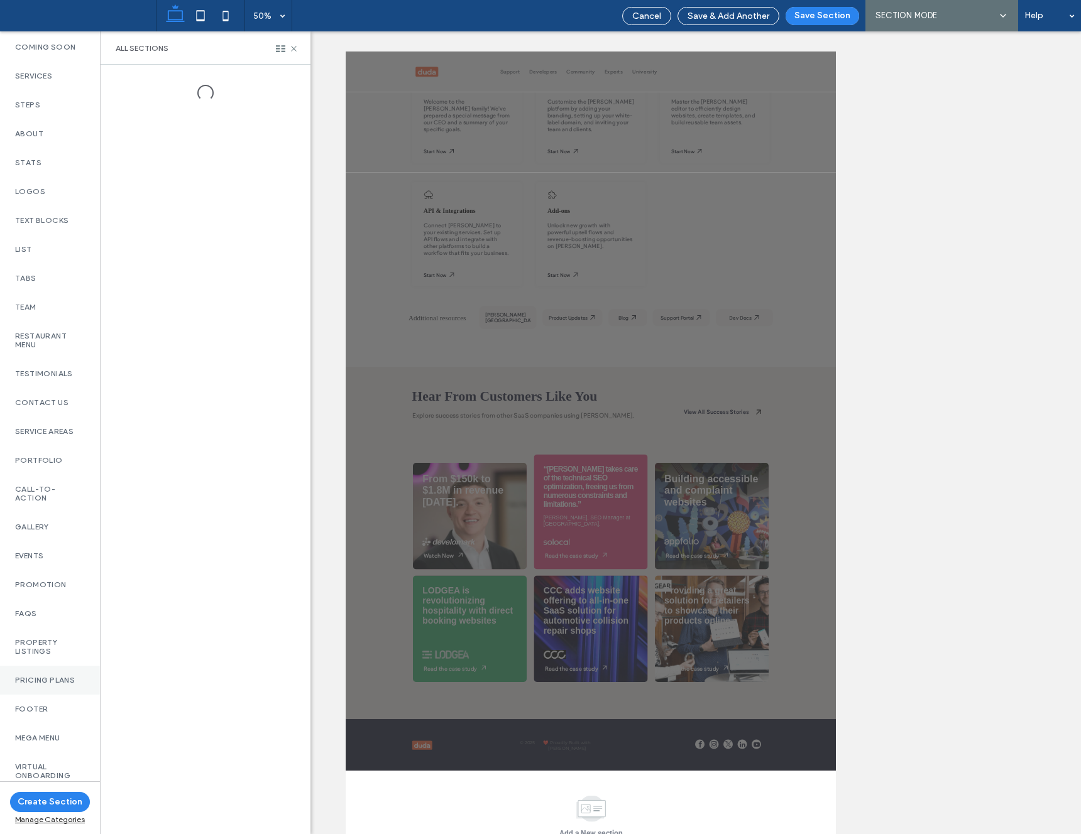
scroll to position [221, 0]
click at [53, 763] on label "Virtual Onboarding" at bounding box center [50, 772] width 70 height 18
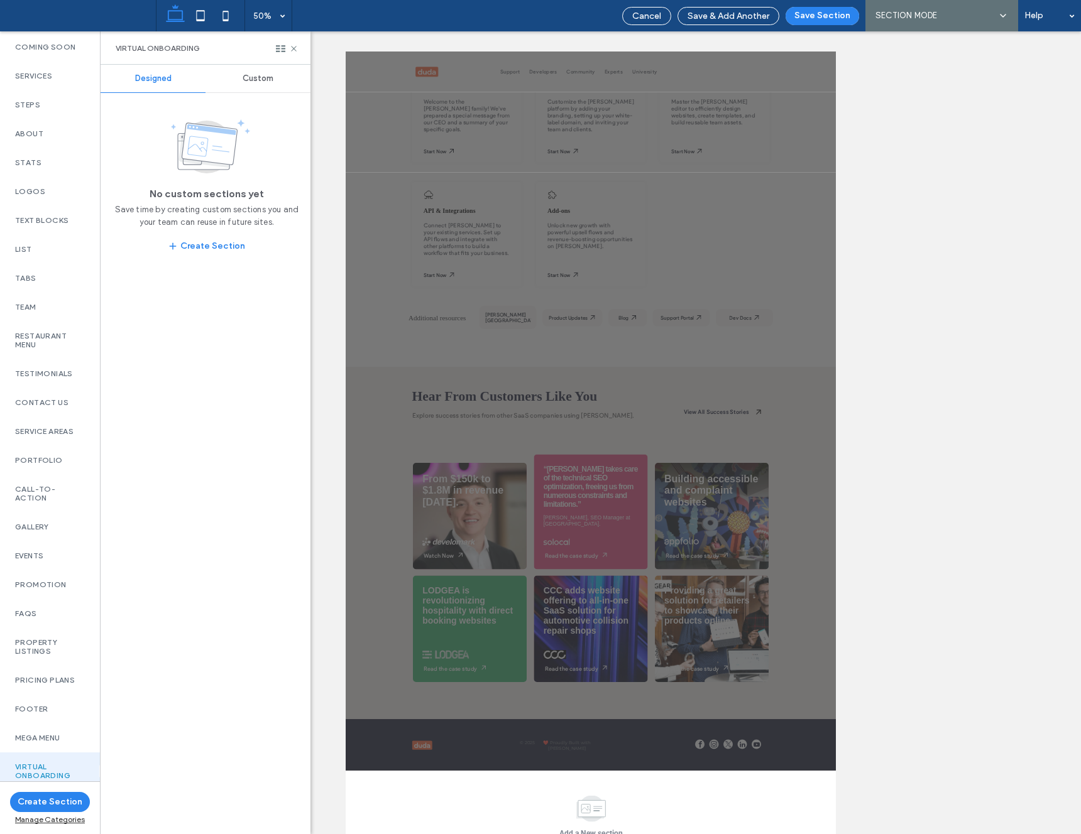
click at [258, 65] on div "Custom" at bounding box center [257, 79] width 105 height 28
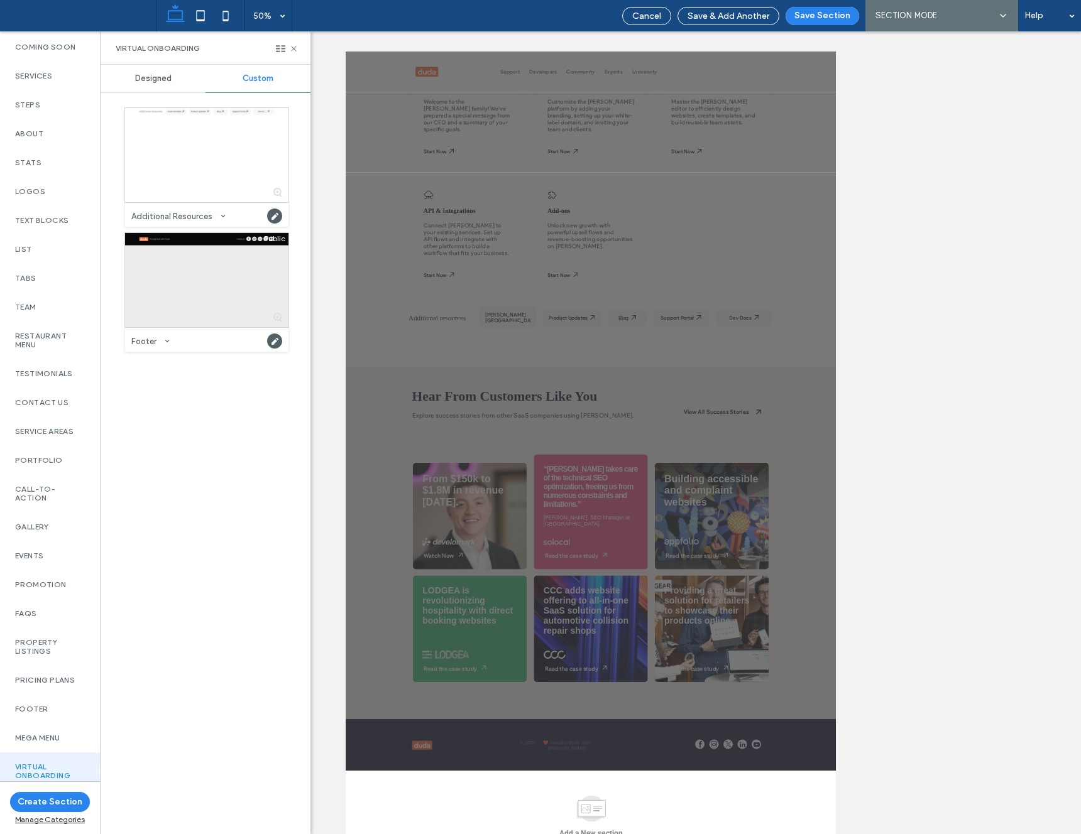
click at [219, 281] on div at bounding box center [206, 280] width 163 height 94
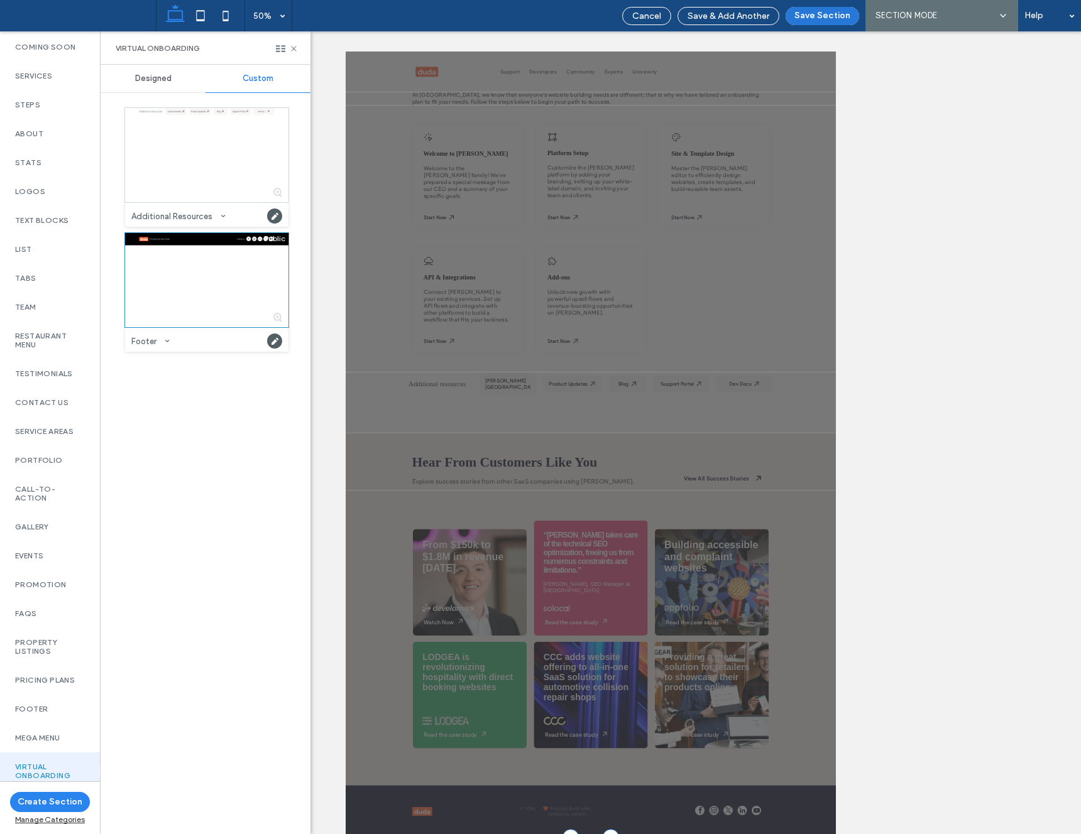
click at [799, 23] on button "Save Section" at bounding box center [822, 16] width 74 height 18
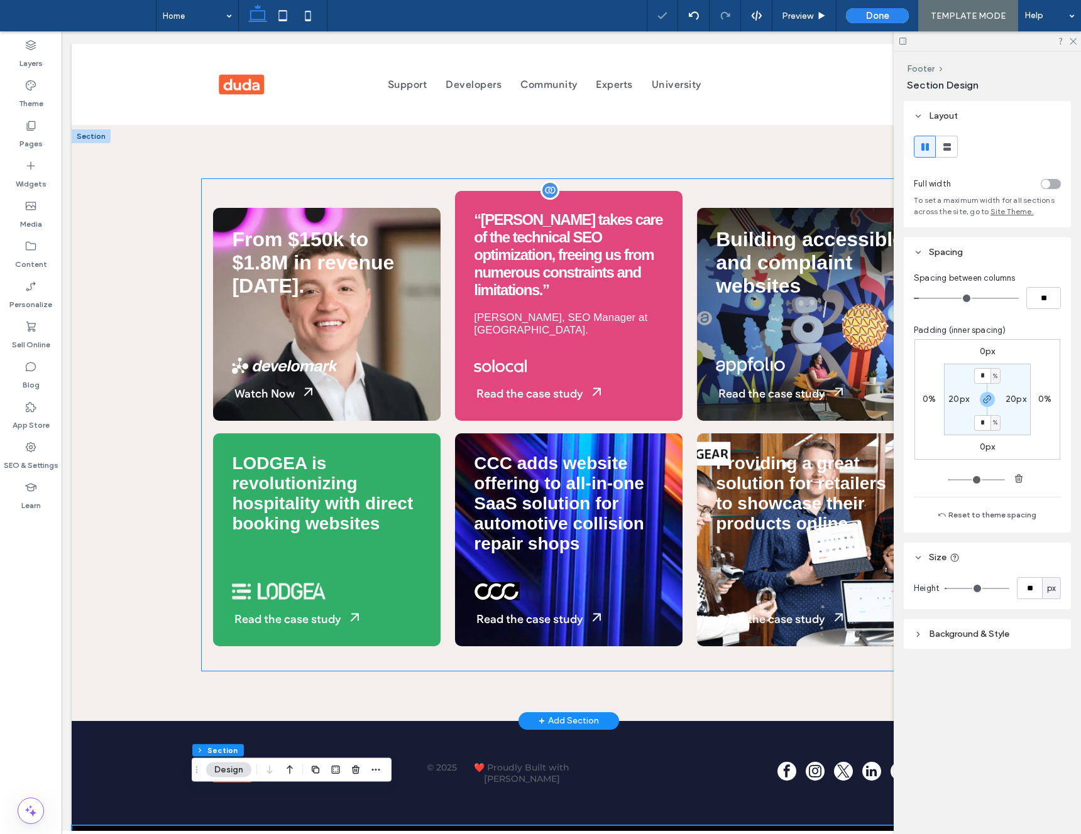
scroll to position [1281, 0]
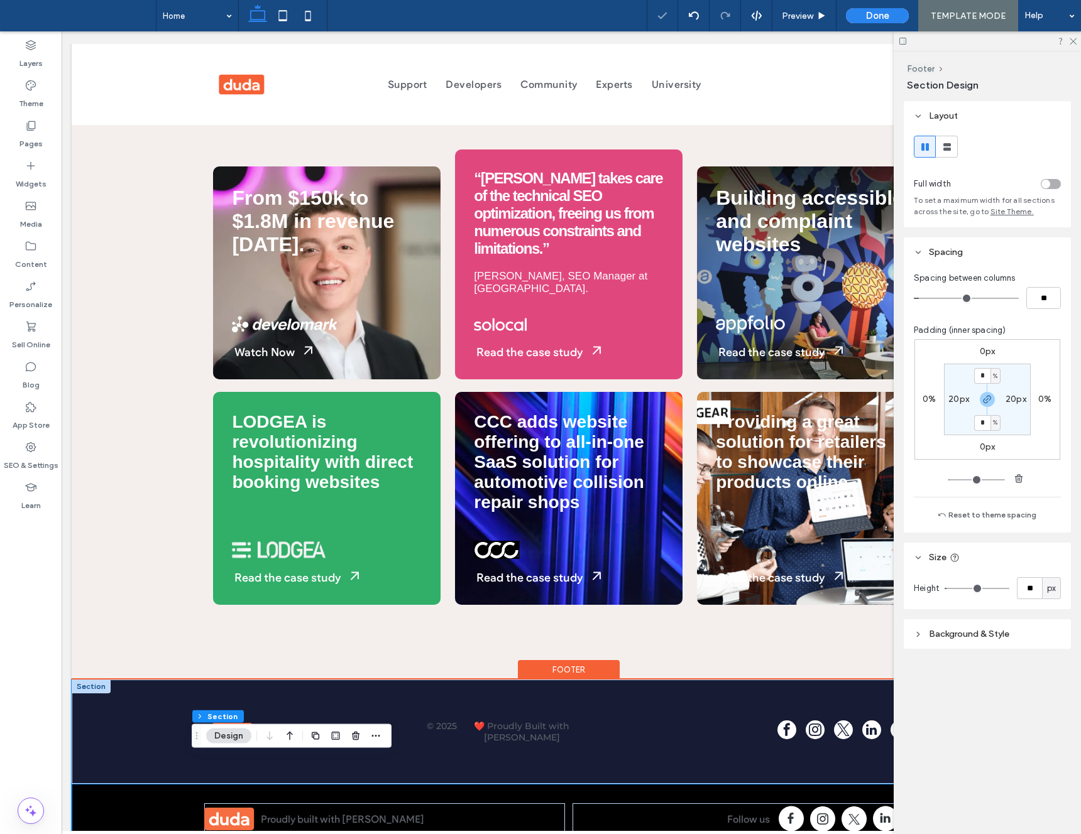
click at [121, 680] on div "© 2025 ❤️ Proudly Built with Duda" at bounding box center [569, 732] width 994 height 104
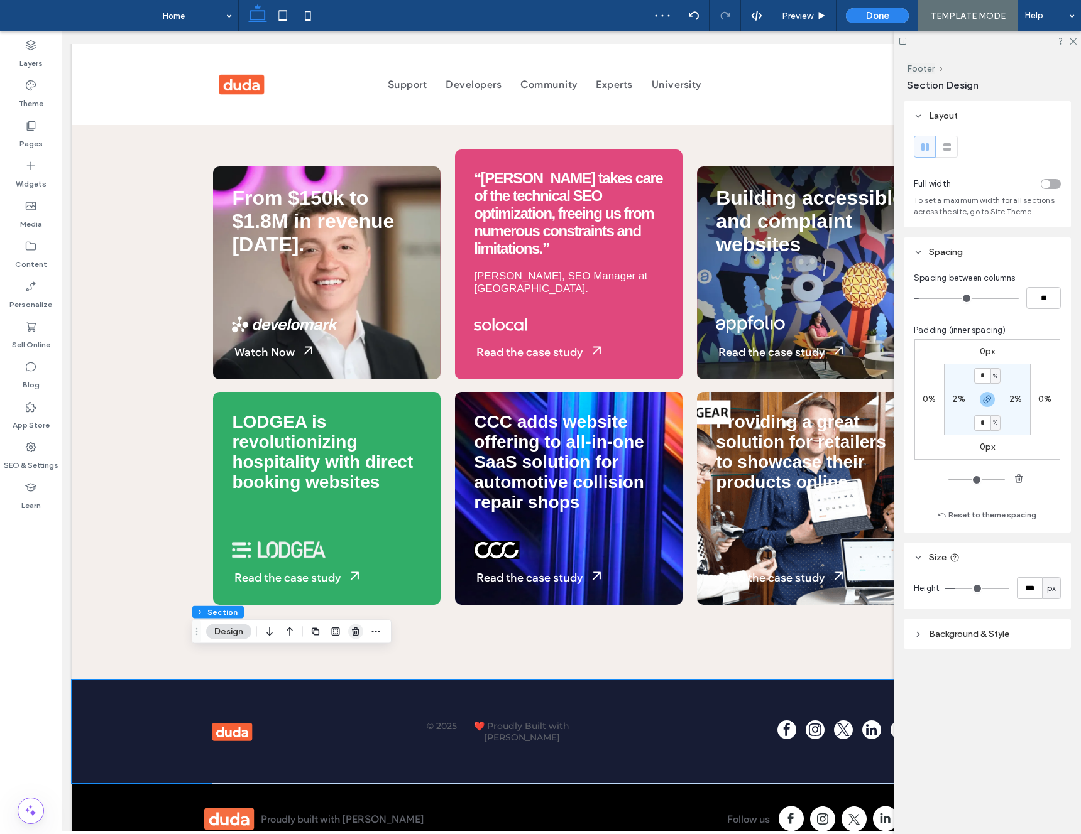
click at [351, 631] on icon "button" at bounding box center [356, 632] width 10 height 10
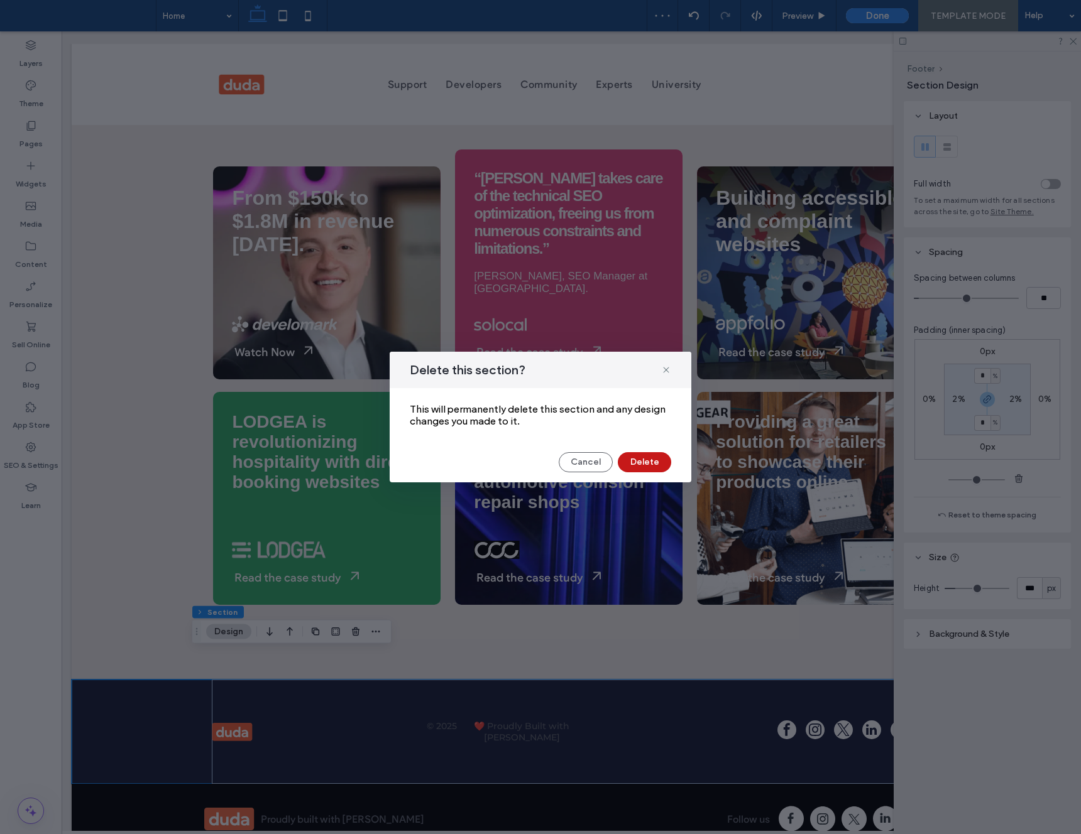
click at [643, 462] on button "Delete" at bounding box center [644, 462] width 53 height 20
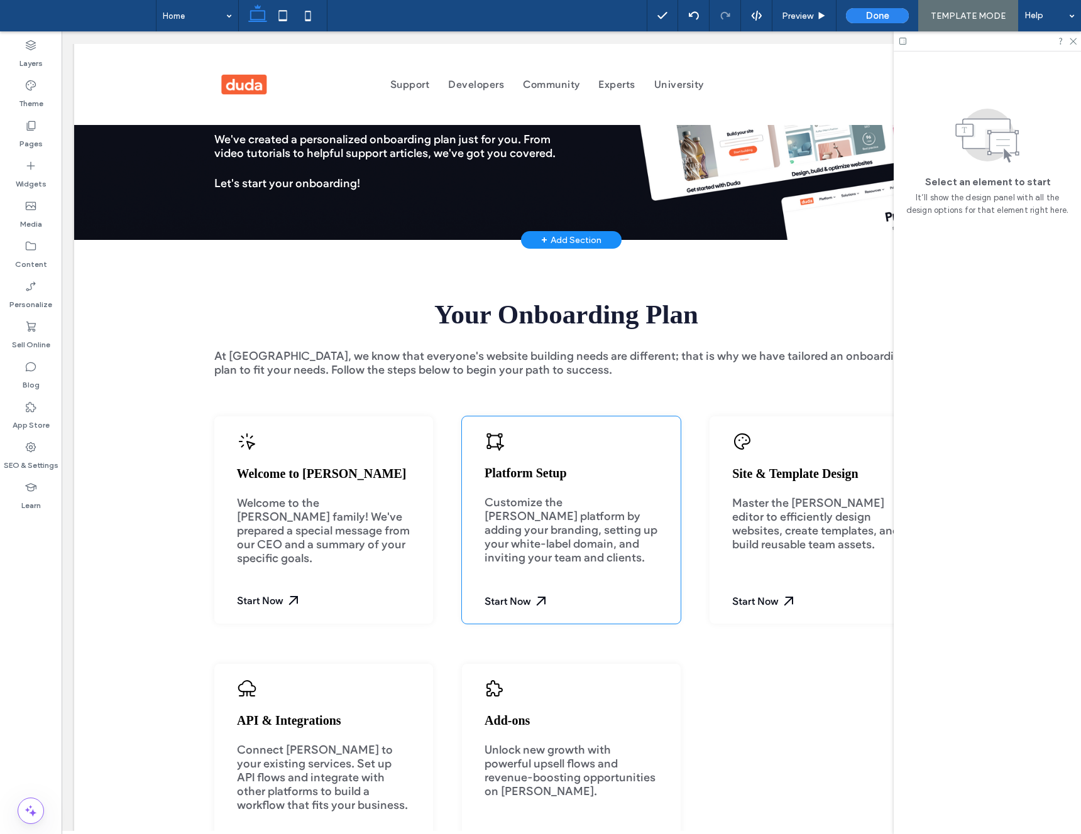
scroll to position [0, 0]
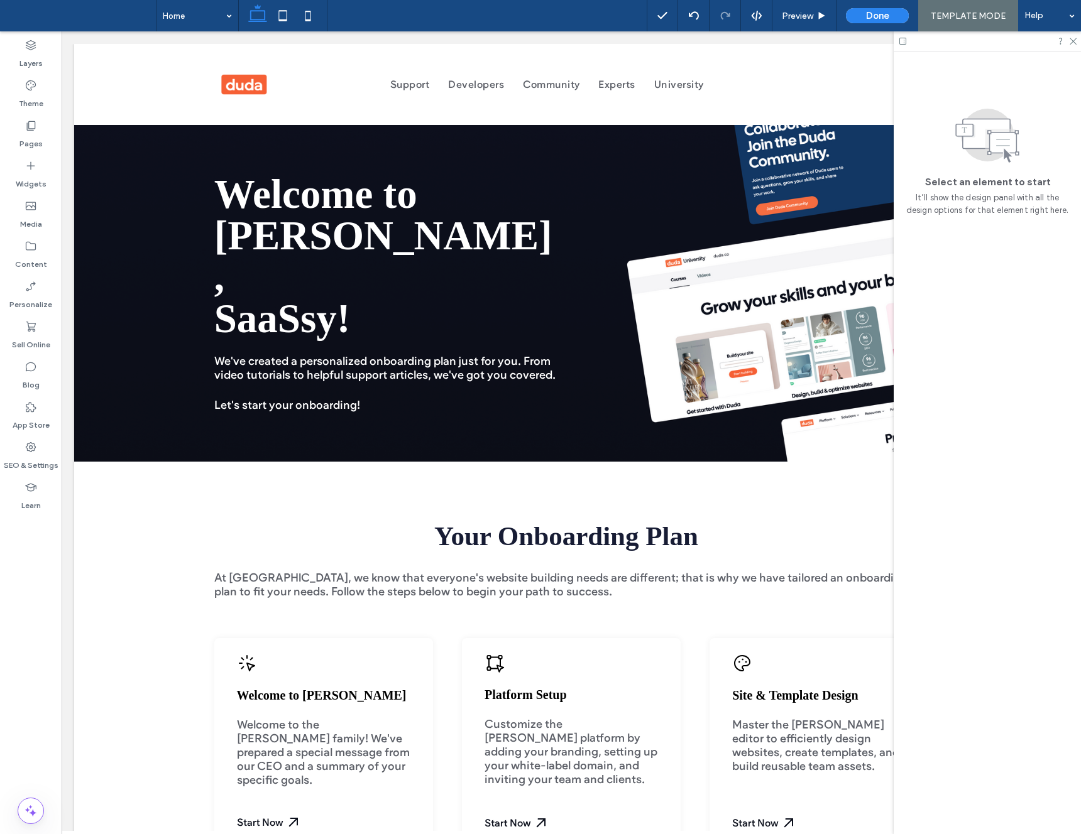
click at [1071, 45] on div at bounding box center [986, 40] width 187 height 19
click at [1074, 41] on icon at bounding box center [1072, 40] width 8 height 8
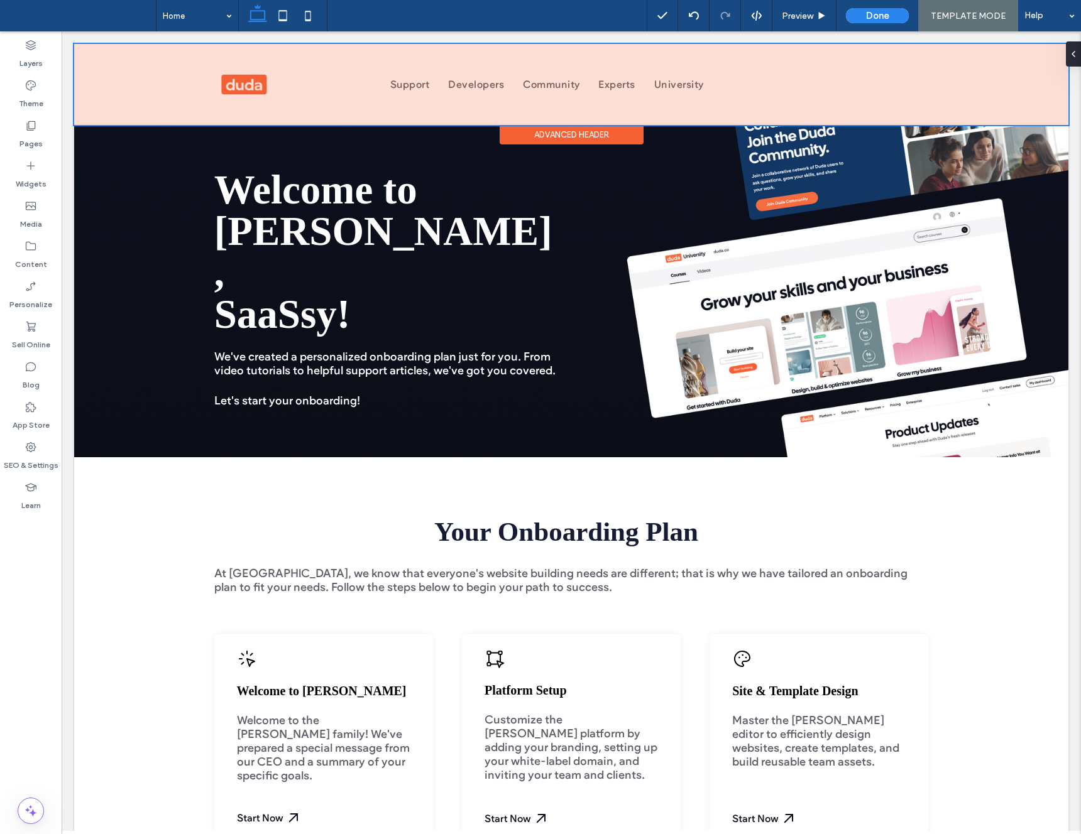
scroll to position [7, 0]
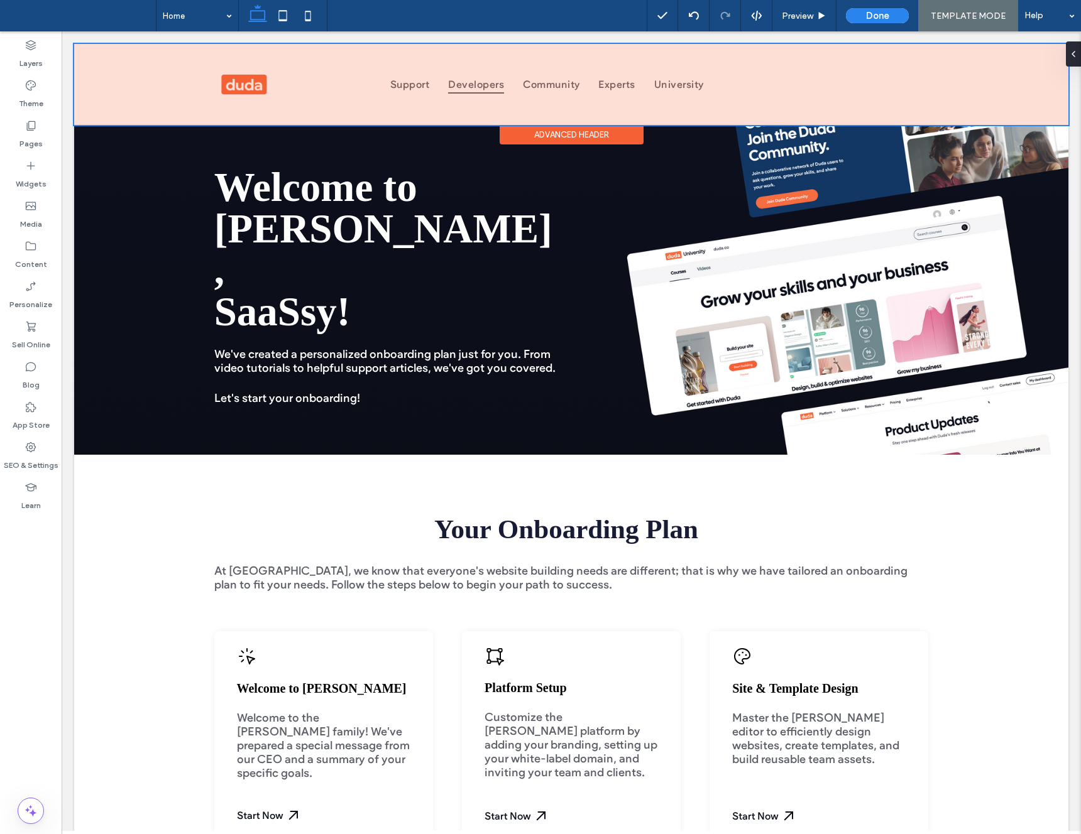
drag, startPoint x: 460, startPoint y: 92, endPoint x: 452, endPoint y: 92, distance: 7.5
click at [460, 92] on div at bounding box center [571, 84] width 994 height 81
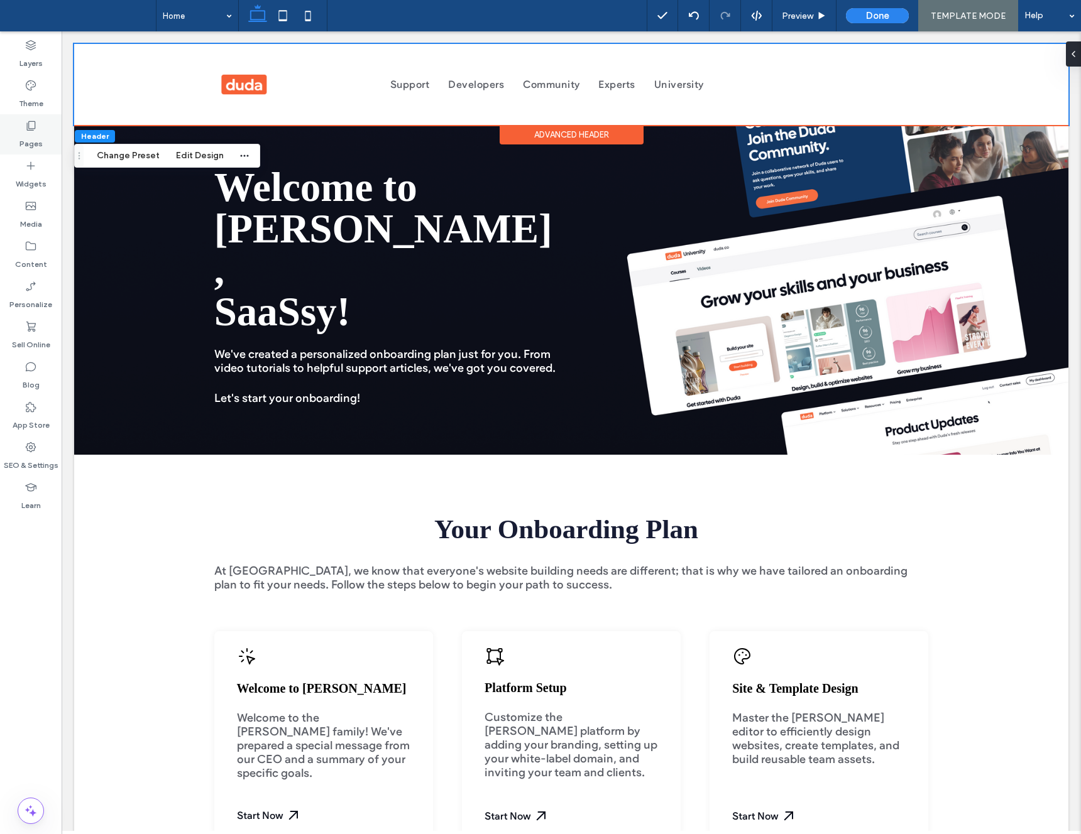
click at [48, 138] on div "Pages" at bounding box center [31, 134] width 62 height 40
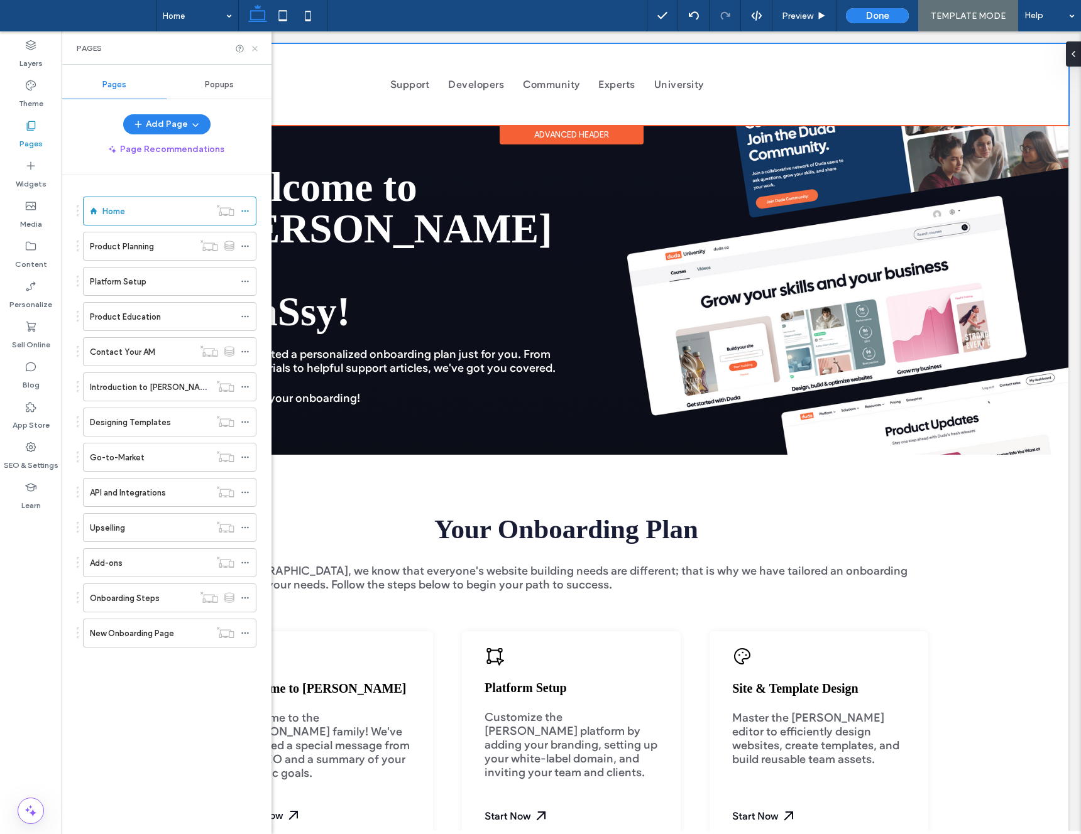
click at [258, 49] on icon at bounding box center [254, 48] width 9 height 9
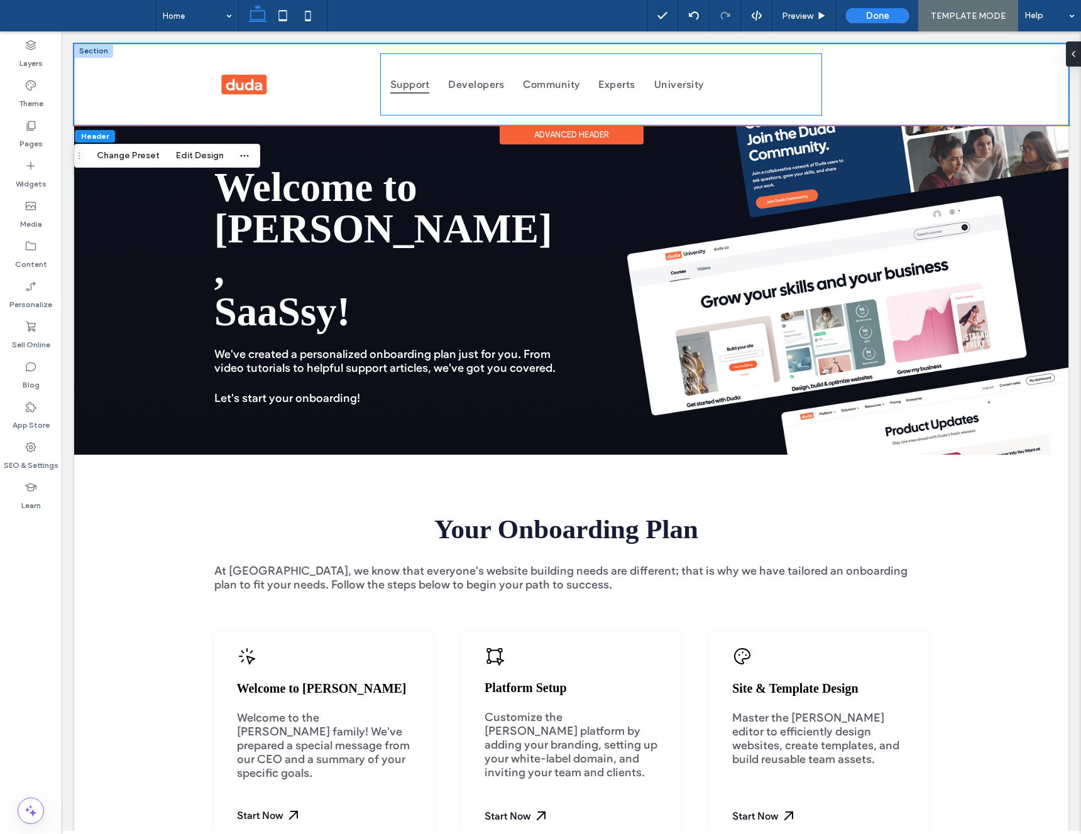
click at [410, 93] on span "Support" at bounding box center [409, 84] width 39 height 18
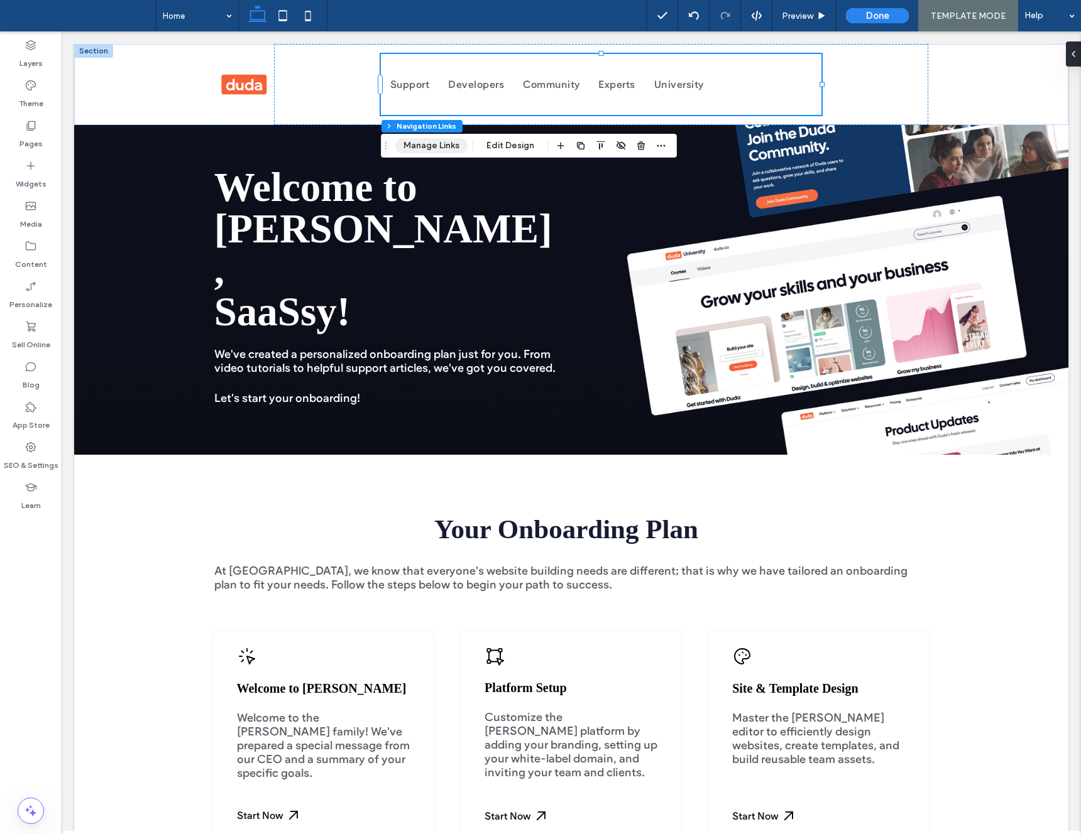
click at [437, 151] on button "Manage Links" at bounding box center [431, 145] width 72 height 15
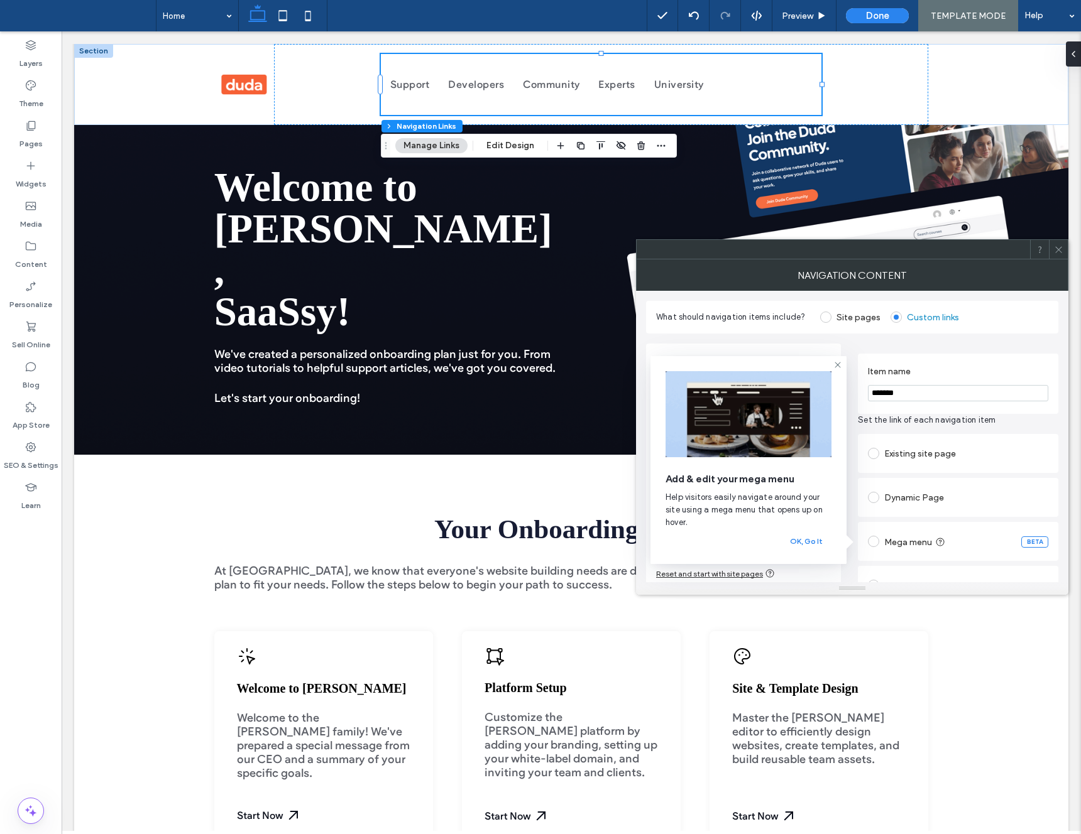
drag, startPoint x: 871, startPoint y: 395, endPoint x: 789, endPoint y: 390, distance: 81.8
click at [789, 390] on body ".wqwq-1{fill:#231f20;} .cls-1q, .cls-2q { fill-rule: evenodd; } .cls-2q { fill:…" at bounding box center [540, 417] width 1081 height 834
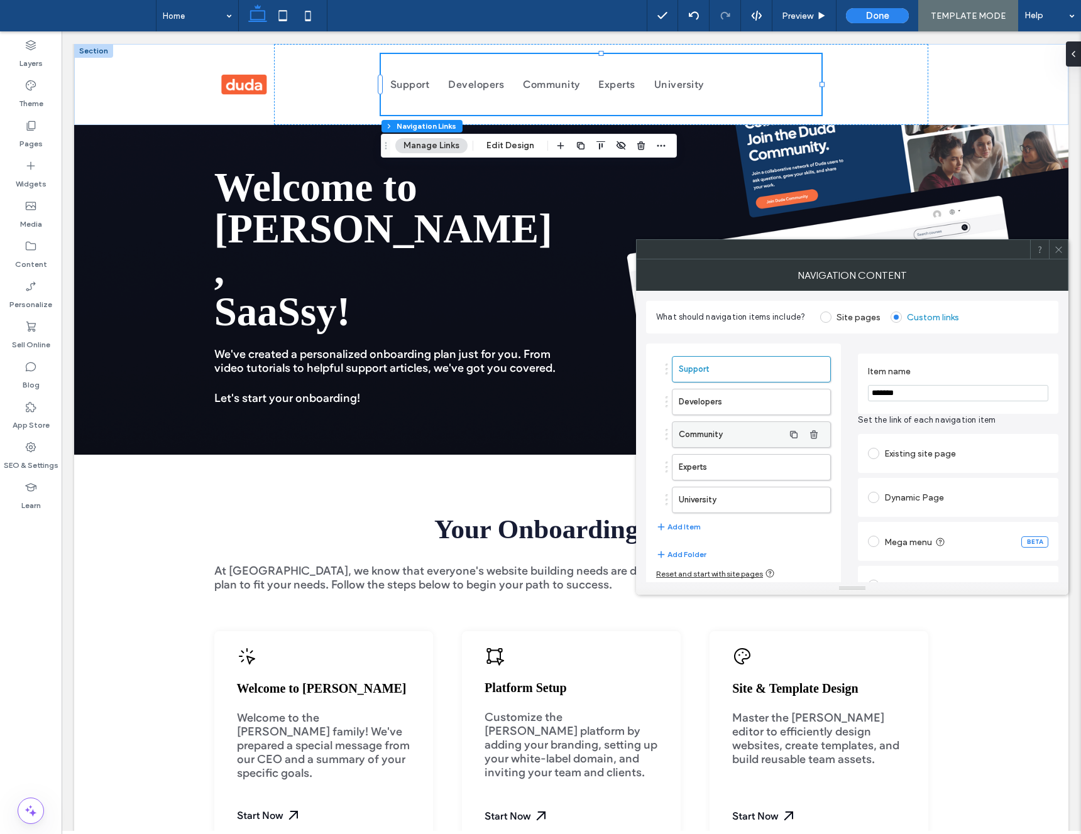
click at [733, 441] on label "Community" at bounding box center [731, 434] width 105 height 25
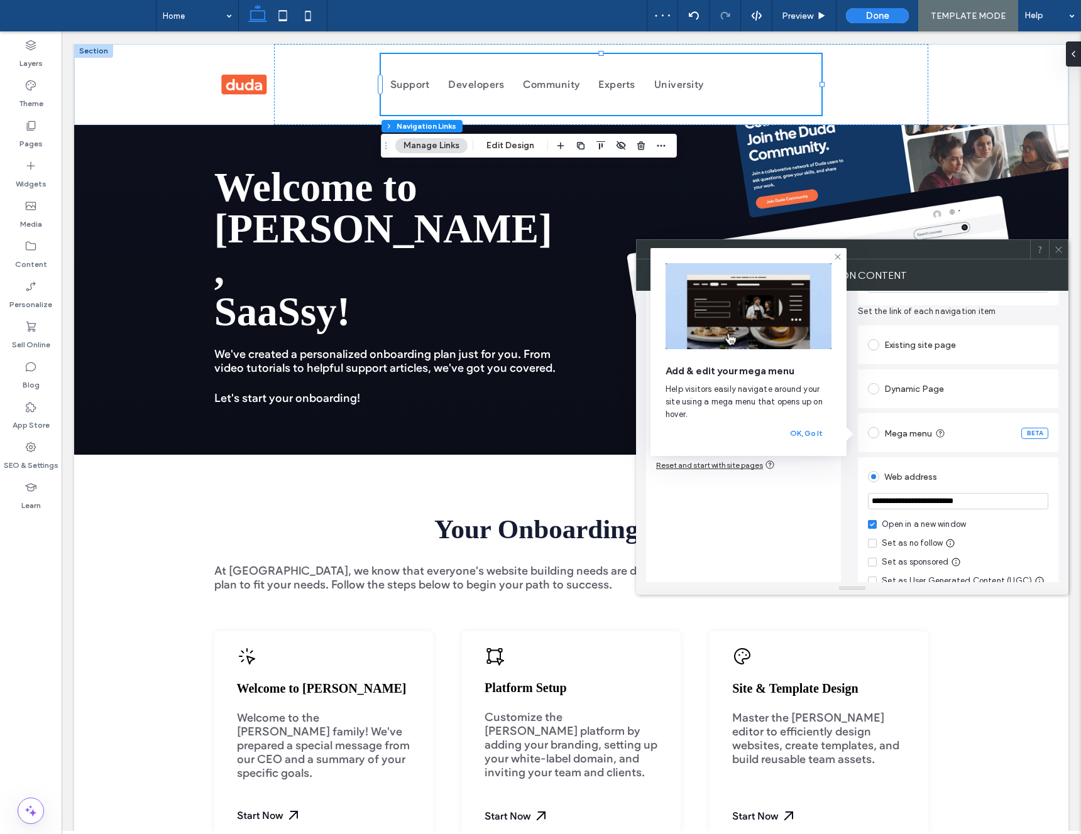
scroll to position [0, 0]
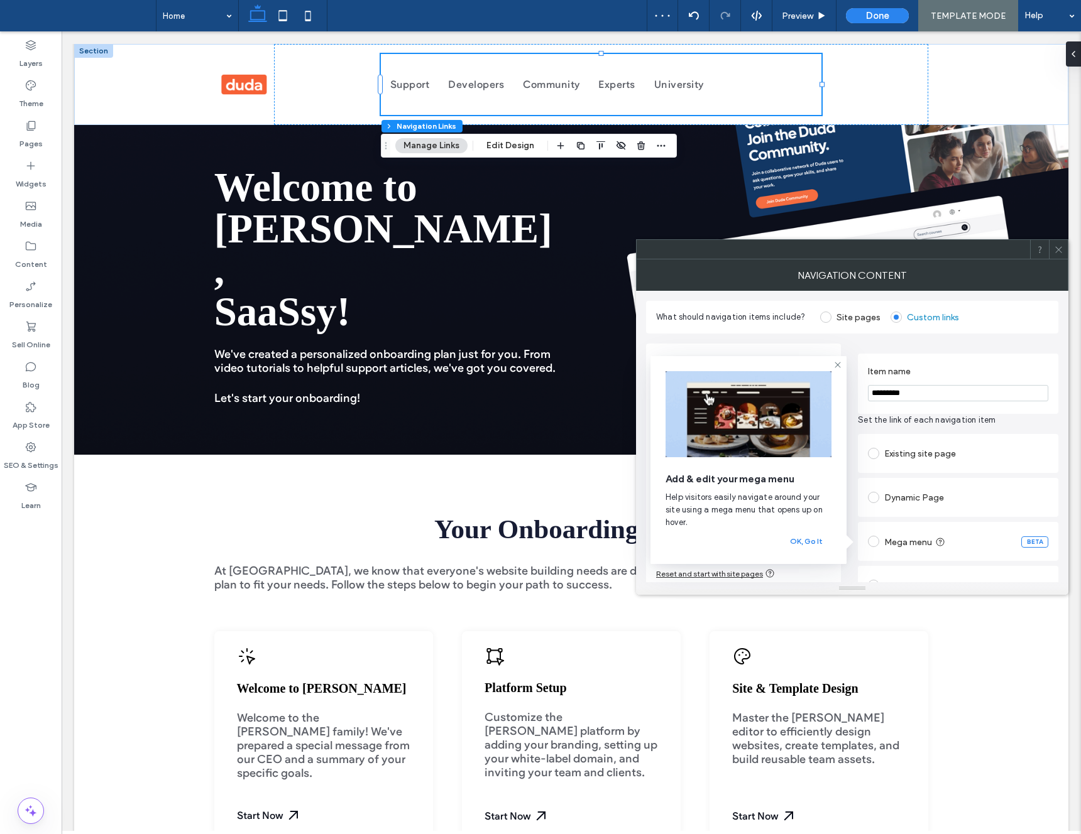
click at [1060, 246] on icon at bounding box center [1058, 249] width 9 height 9
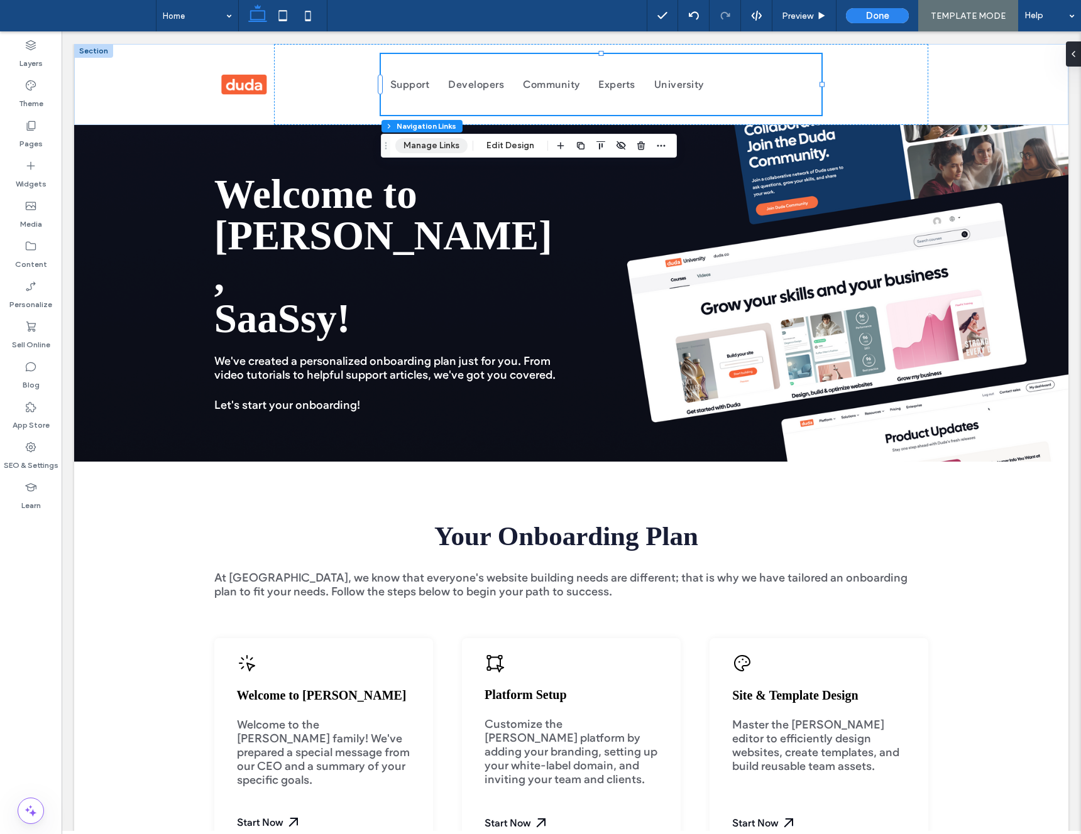
click at [421, 143] on button "Manage Links" at bounding box center [431, 145] width 72 height 15
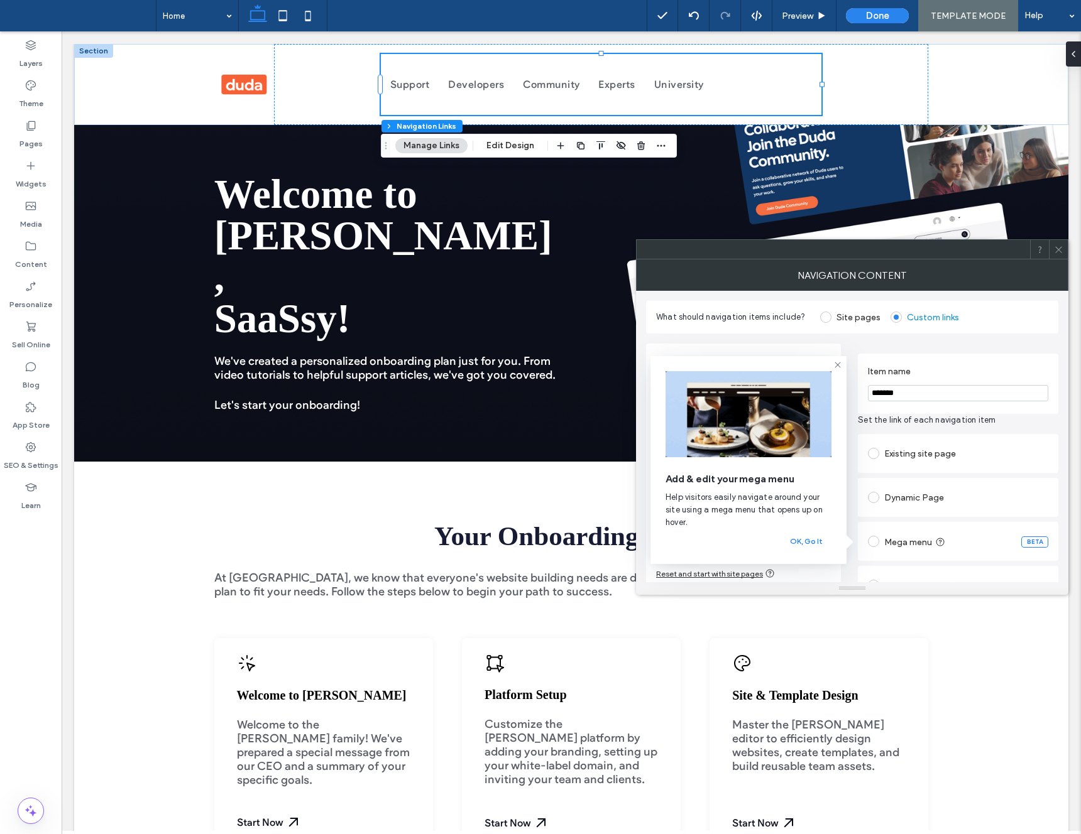
drag, startPoint x: 912, startPoint y: 396, endPoint x: 839, endPoint y: 391, distance: 72.4
click at [839, 392] on body ".wqwq-1{fill:#231f20;} .cls-1q, .cls-2q { fill-rule: evenodd; } .cls-2q { fill:…" at bounding box center [540, 417] width 1081 height 834
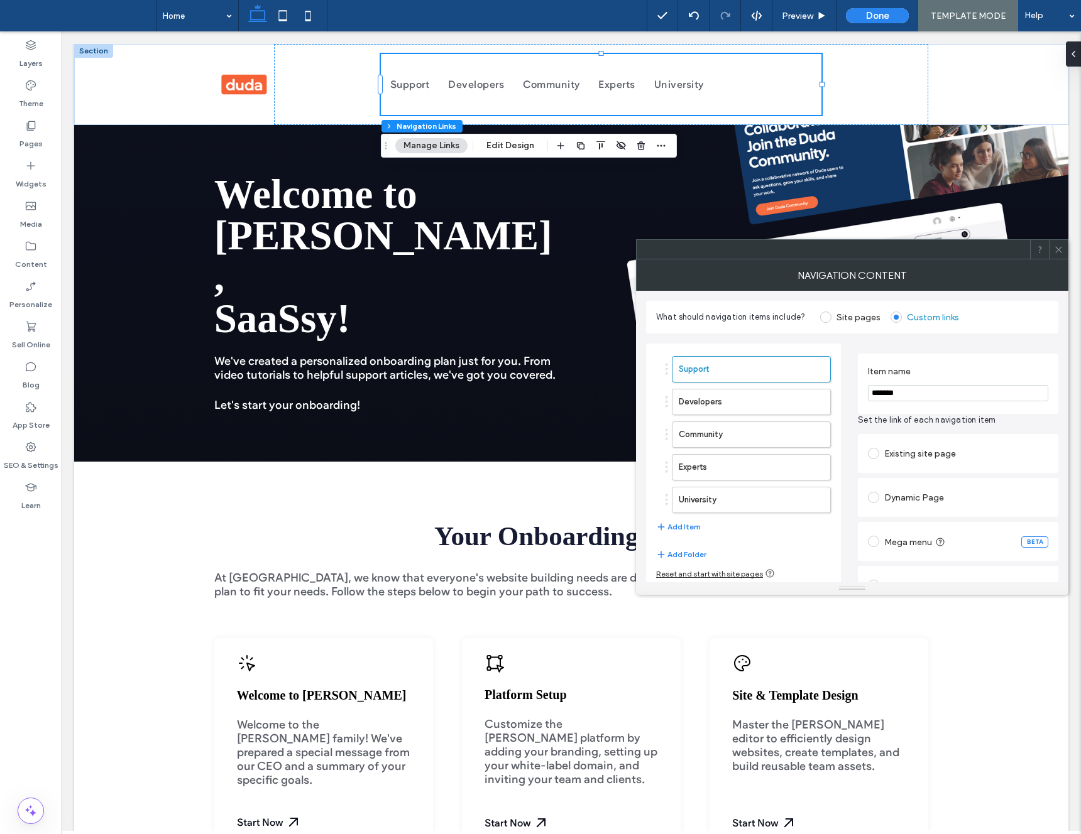
click at [899, 390] on input "*******" at bounding box center [958, 393] width 180 height 16
click at [898, 390] on input "*******" at bounding box center [958, 393] width 180 height 16
click at [897, 390] on input "*******" at bounding box center [958, 393] width 180 height 16
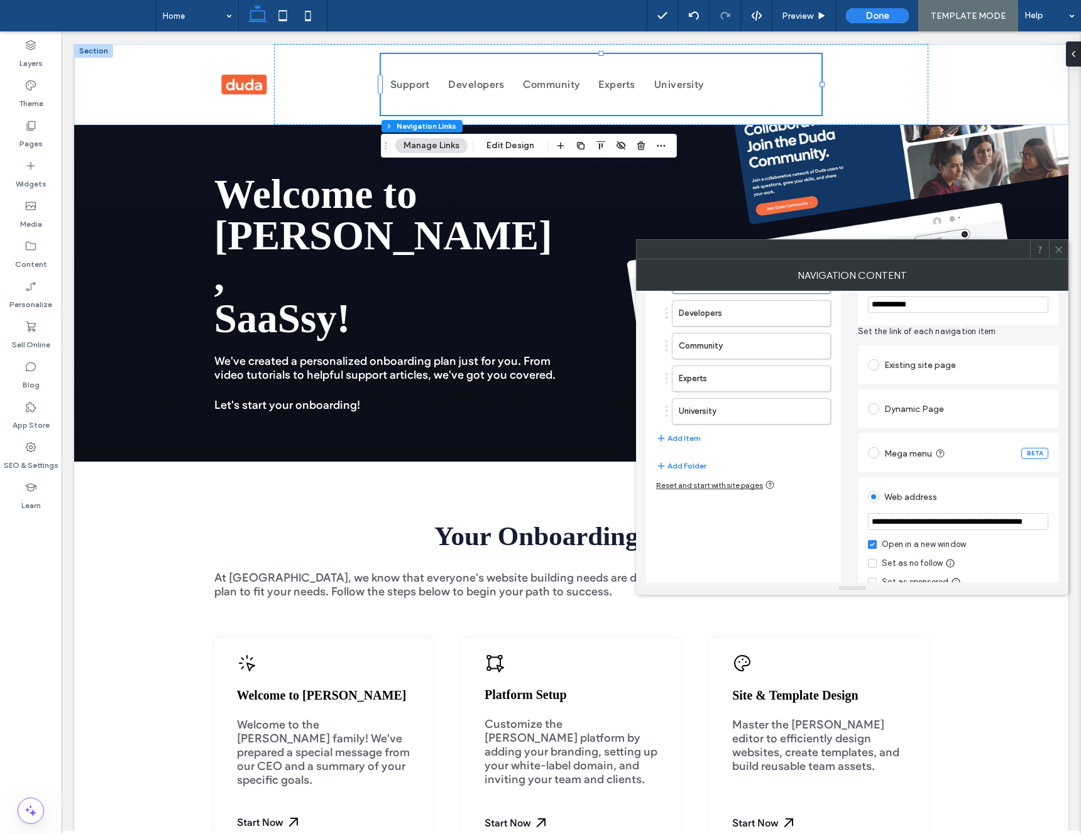
scroll to position [165, 0]
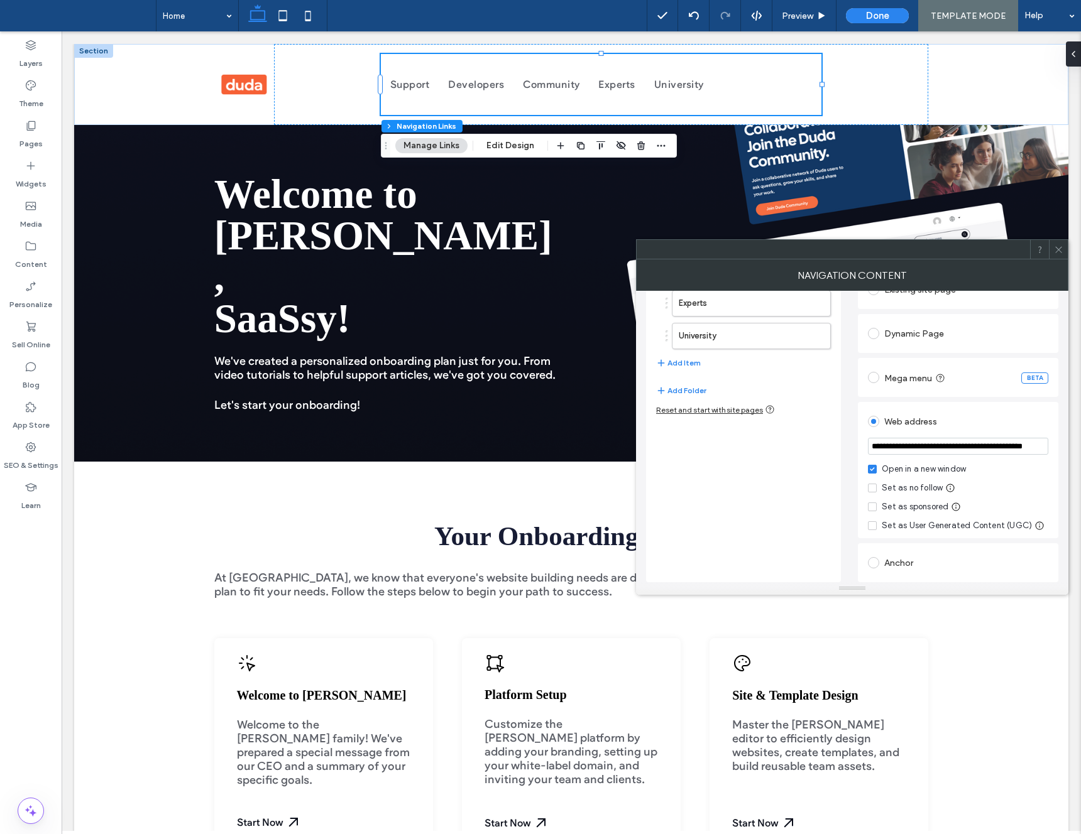
type input "**********"
click at [946, 448] on input "**********" at bounding box center [958, 446] width 180 height 17
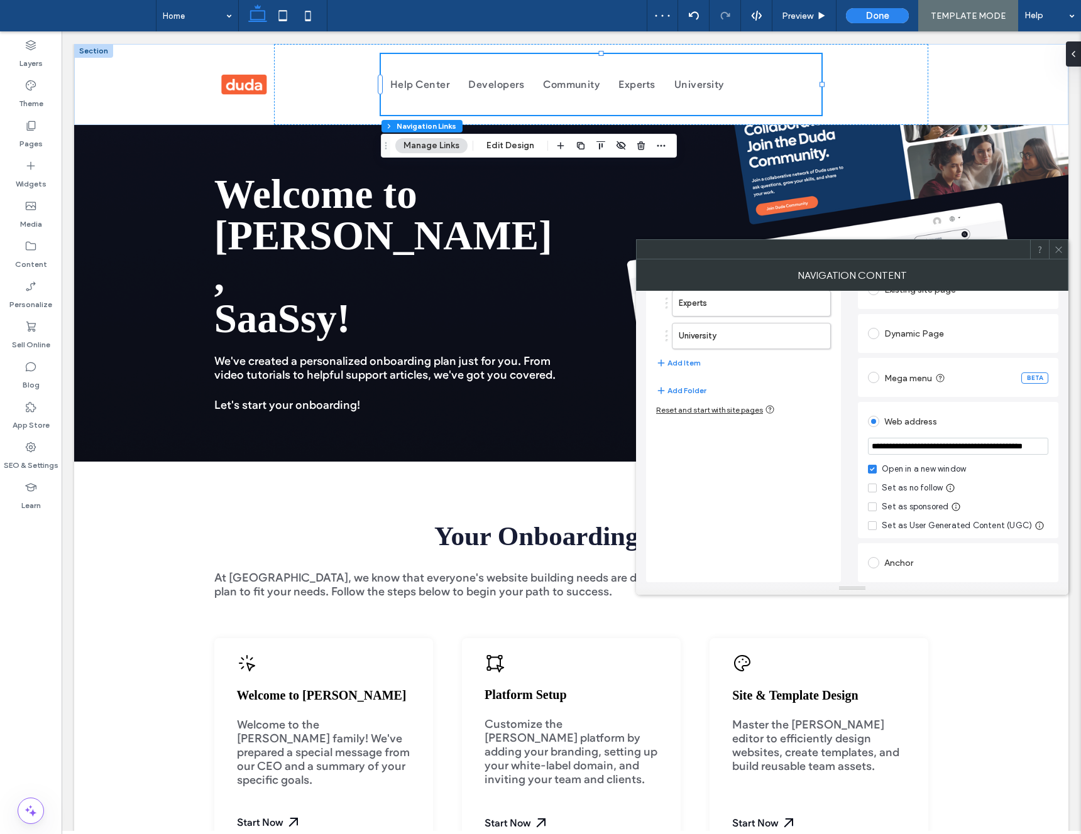
click at [1054, 253] on icon at bounding box center [1058, 249] width 9 height 9
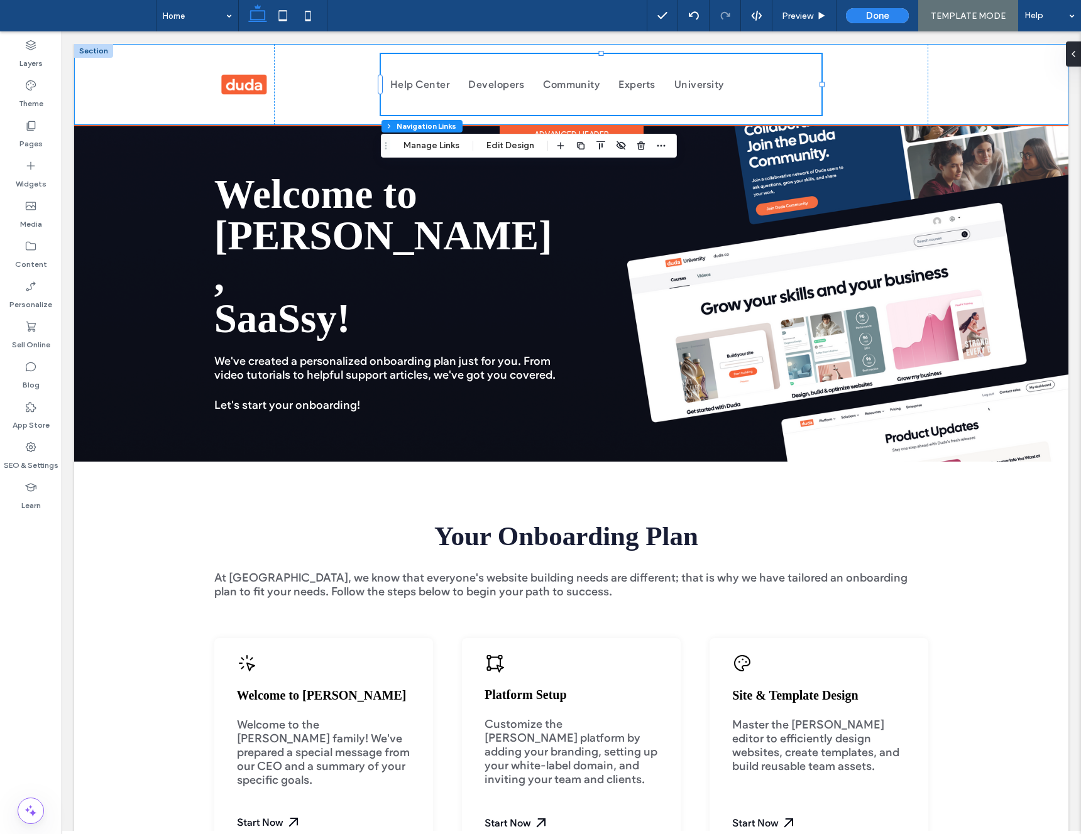
drag, startPoint x: 158, startPoint y: 97, endPoint x: 179, endPoint y: 92, distance: 21.9
click at [158, 97] on div "Help Center Developers Community Experts University" at bounding box center [571, 84] width 994 height 81
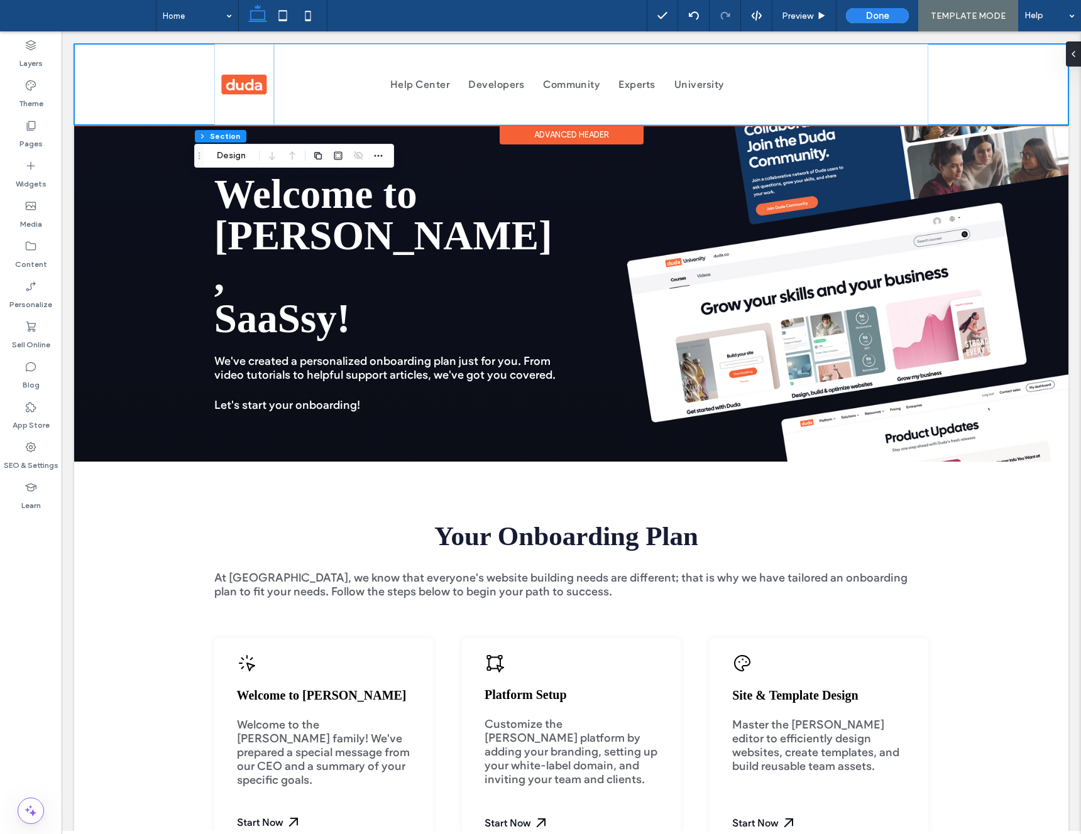
click at [182, 93] on div "Help Center Developers Community Experts University" at bounding box center [571, 84] width 994 height 81
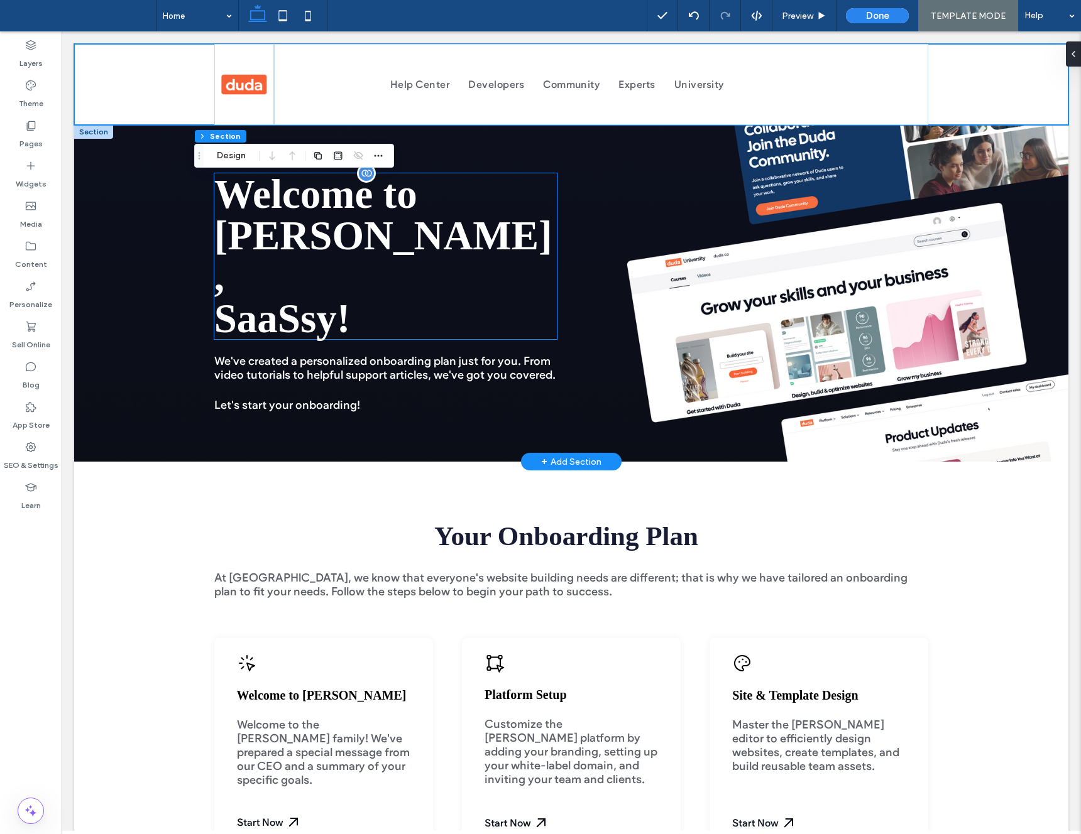
click at [287, 296] on span "SaaSsy" at bounding box center [275, 318] width 123 height 45
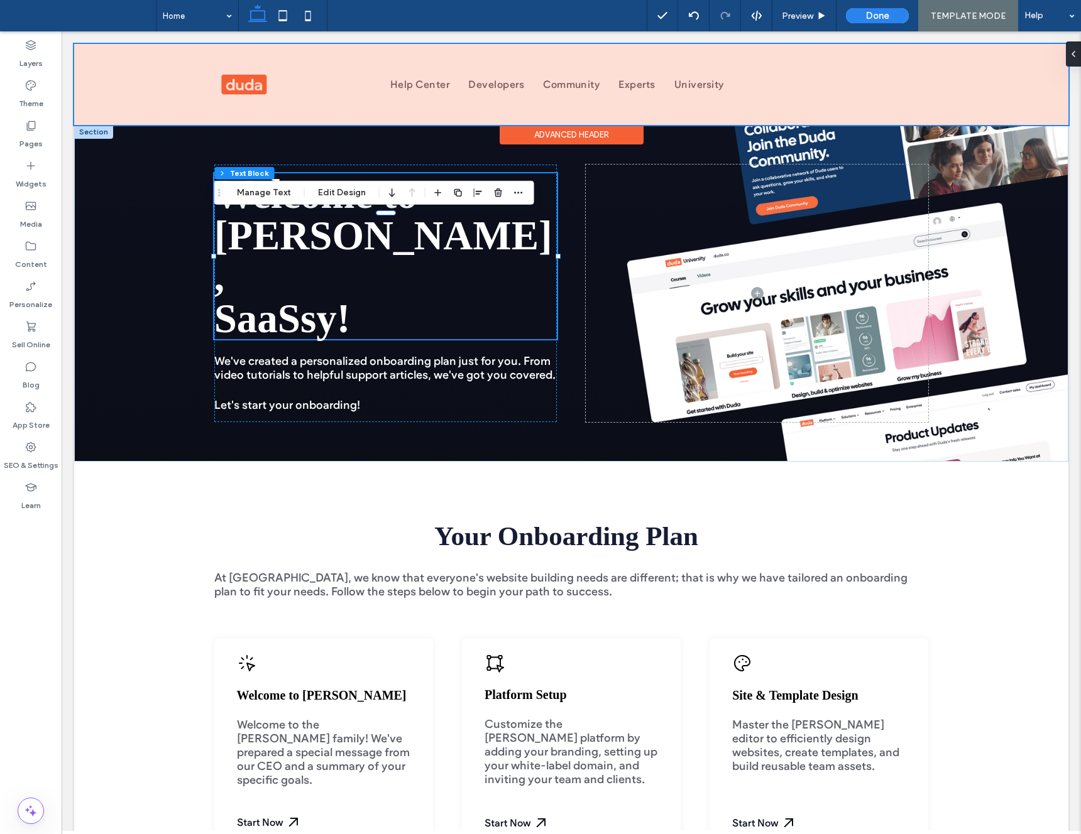
click at [231, 102] on div at bounding box center [571, 84] width 994 height 81
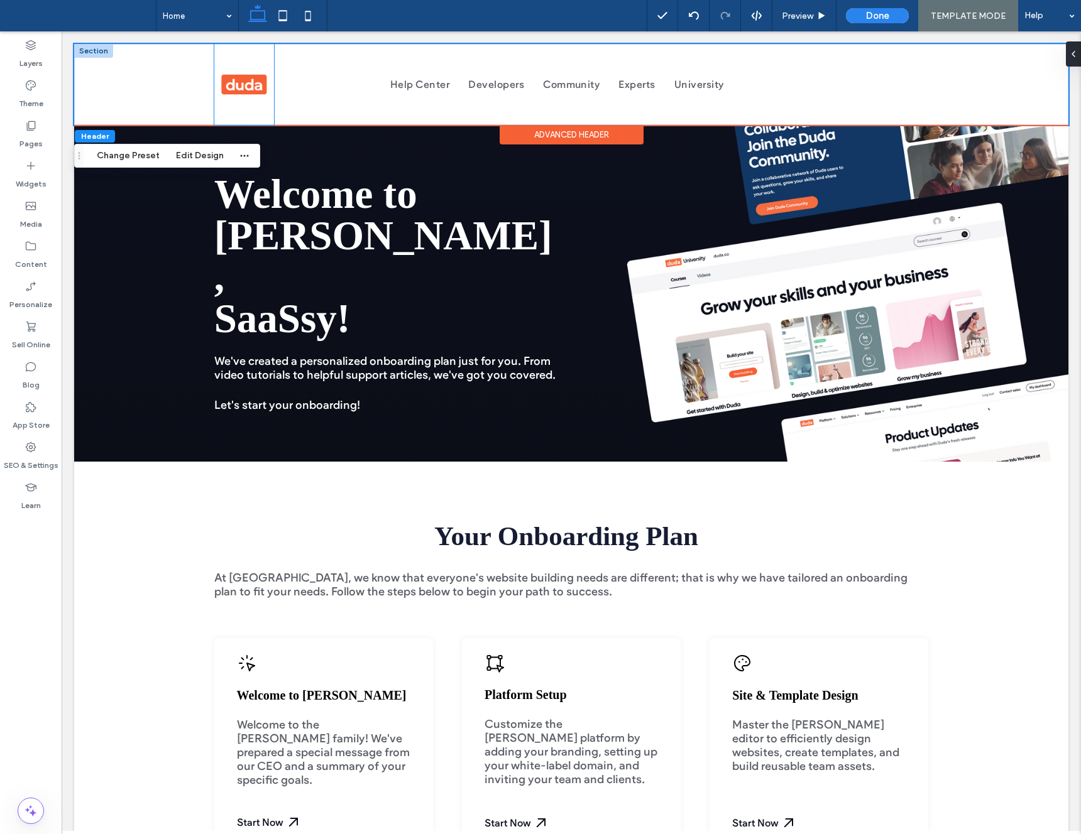
click at [219, 103] on div at bounding box center [244, 84] width 60 height 81
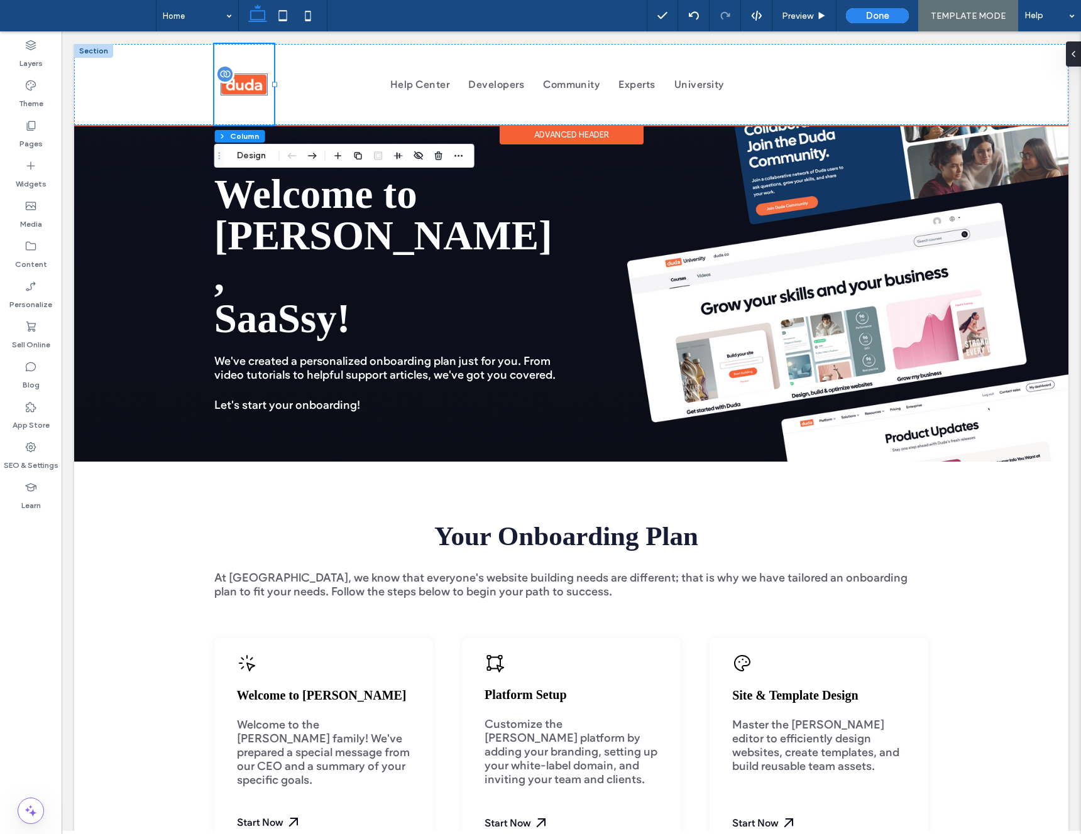
click at [237, 88] on img at bounding box center [244, 84] width 46 height 21
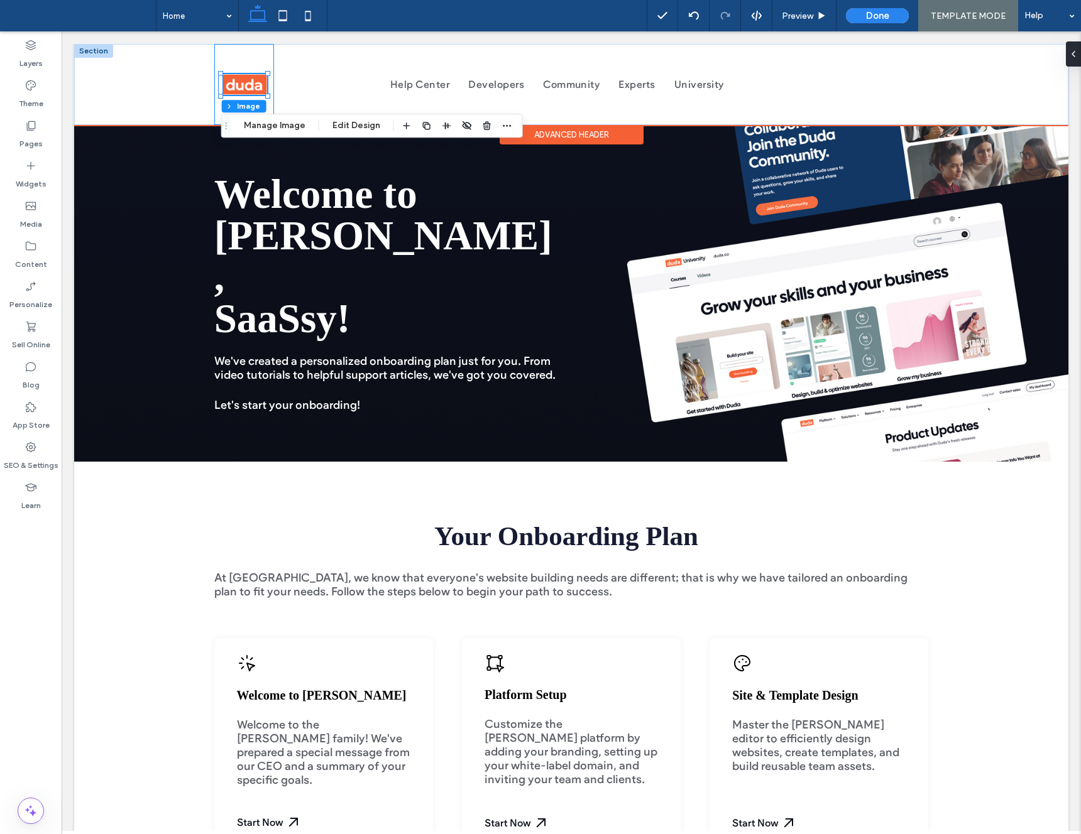
click at [217, 104] on div at bounding box center [244, 84] width 60 height 81
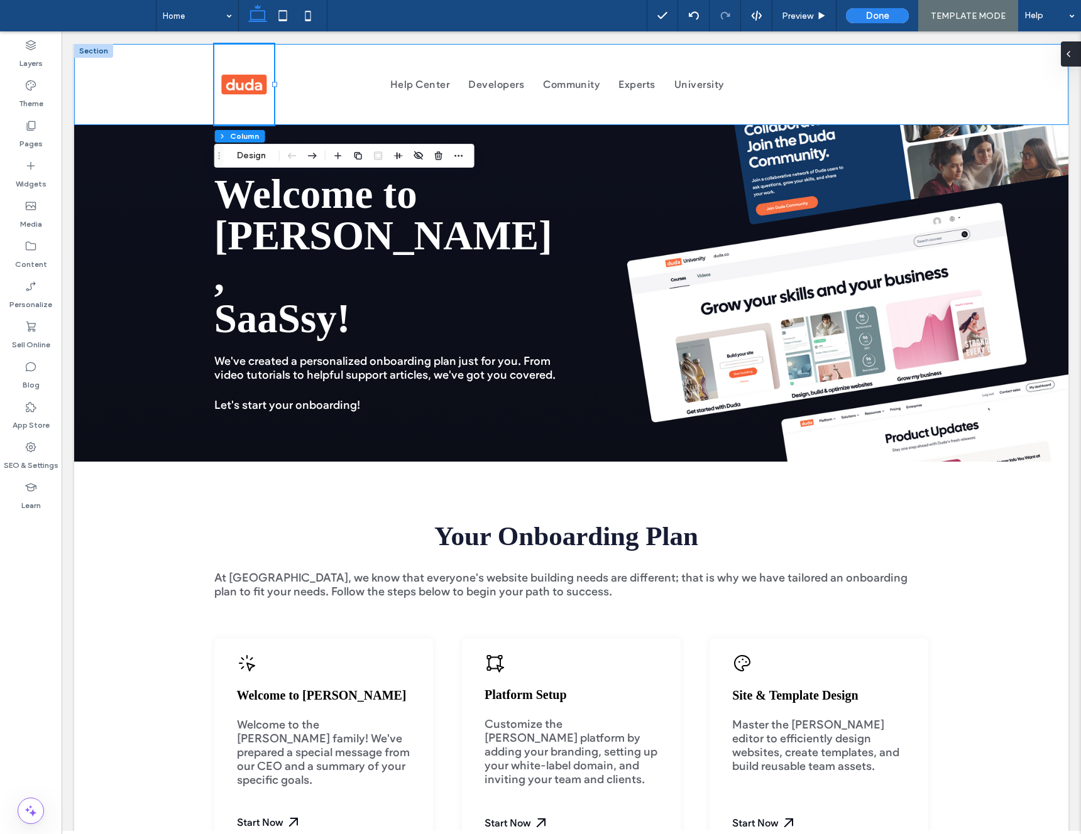
click at [1070, 52] on icon at bounding box center [1068, 54] width 10 height 10
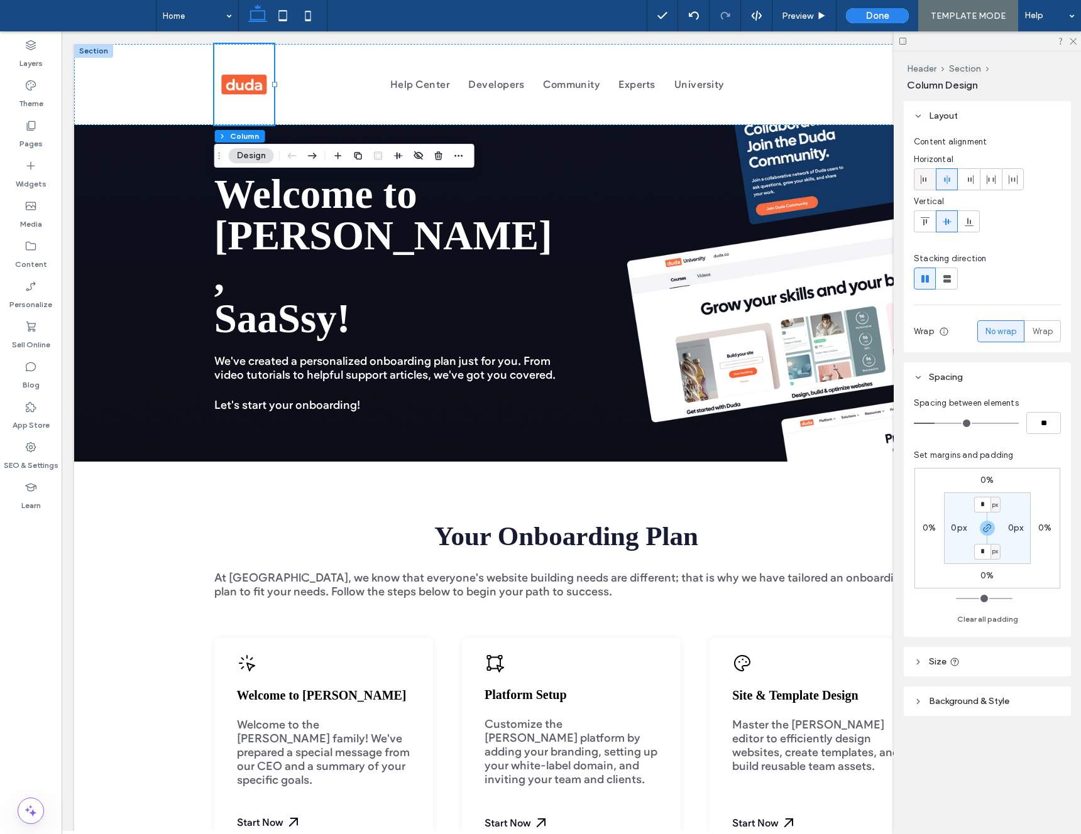
click at [925, 175] on icon at bounding box center [925, 180] width 10 height 10
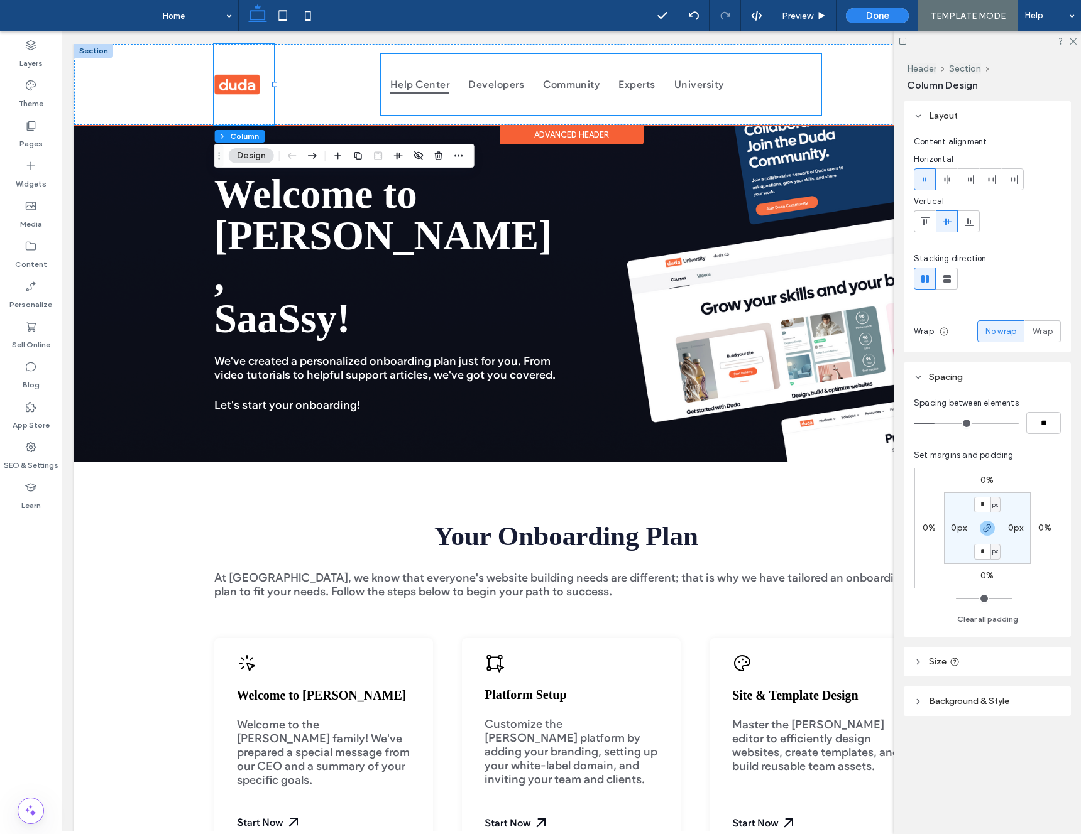
click at [437, 91] on span "Help Center" at bounding box center [419, 84] width 59 height 18
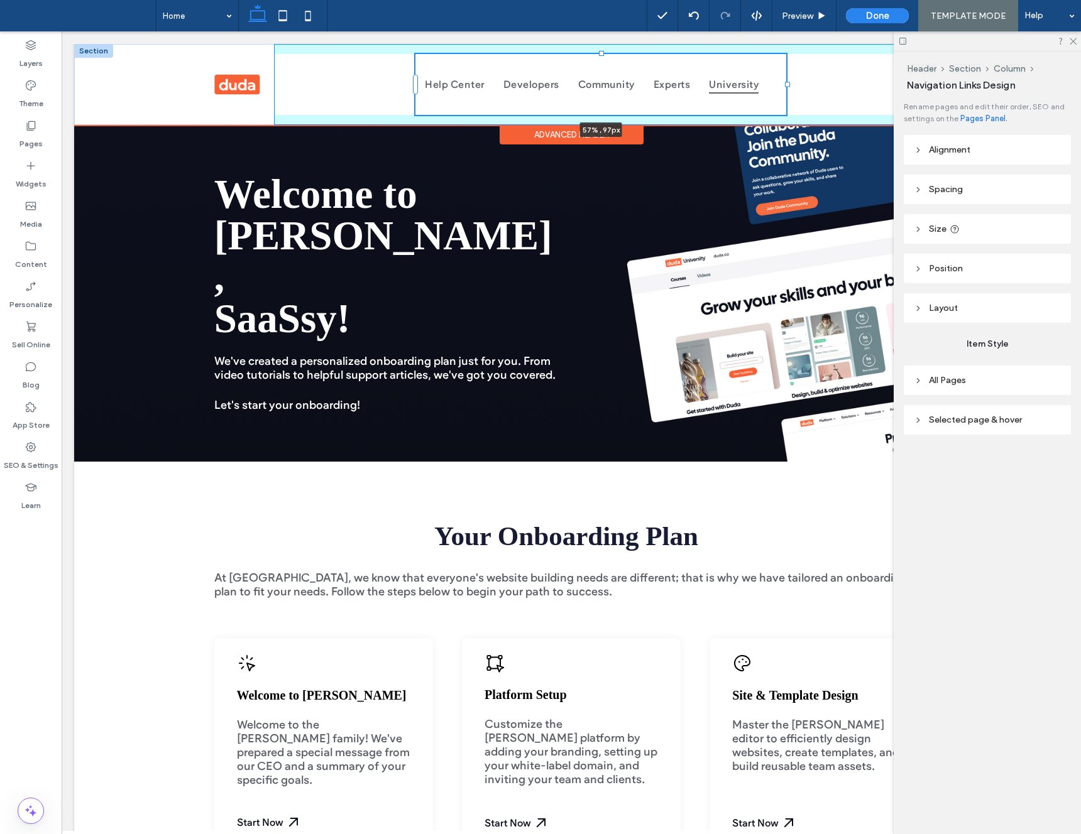
drag, startPoint x: 820, startPoint y: 84, endPoint x: 750, endPoint y: 84, distance: 69.7
click at [750, 84] on div "Help Center Developers Community Experts University 57% , 97px" at bounding box center [571, 84] width 754 height 81
type input "**"
type input "****"
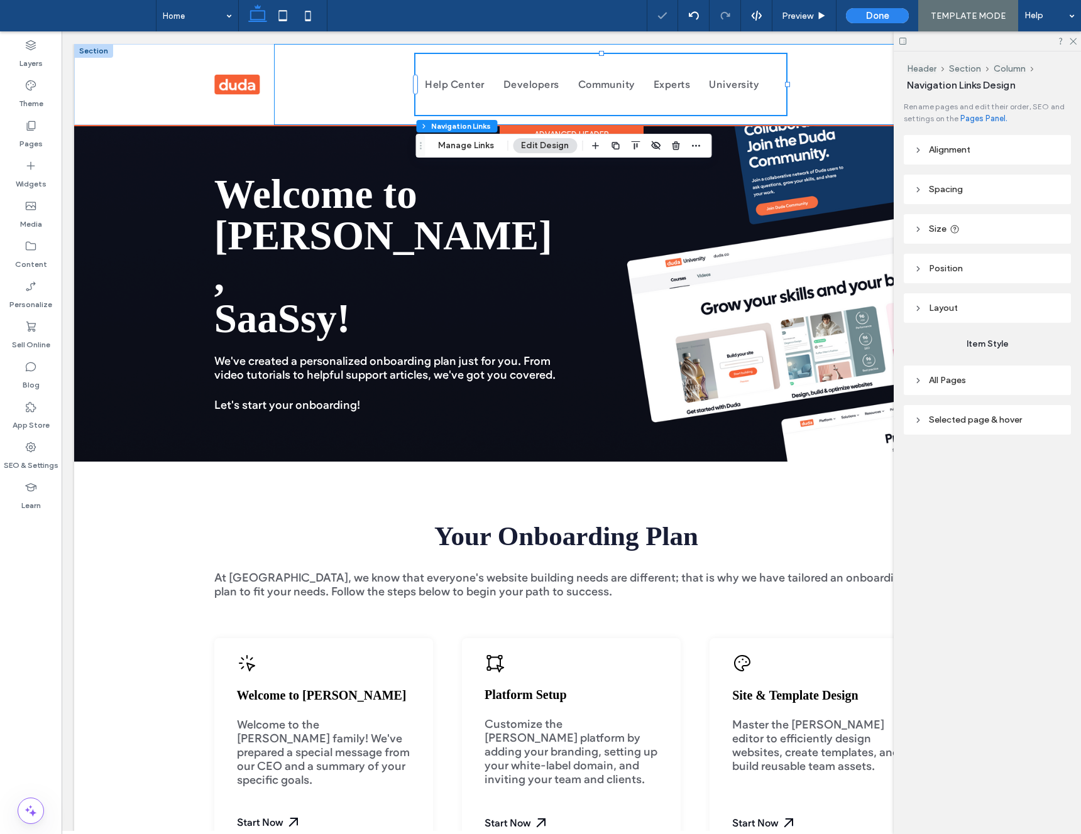
click at [328, 87] on div "Help Center Developers Community Experts University 57% , 97px" at bounding box center [601, 84] width 655 height 81
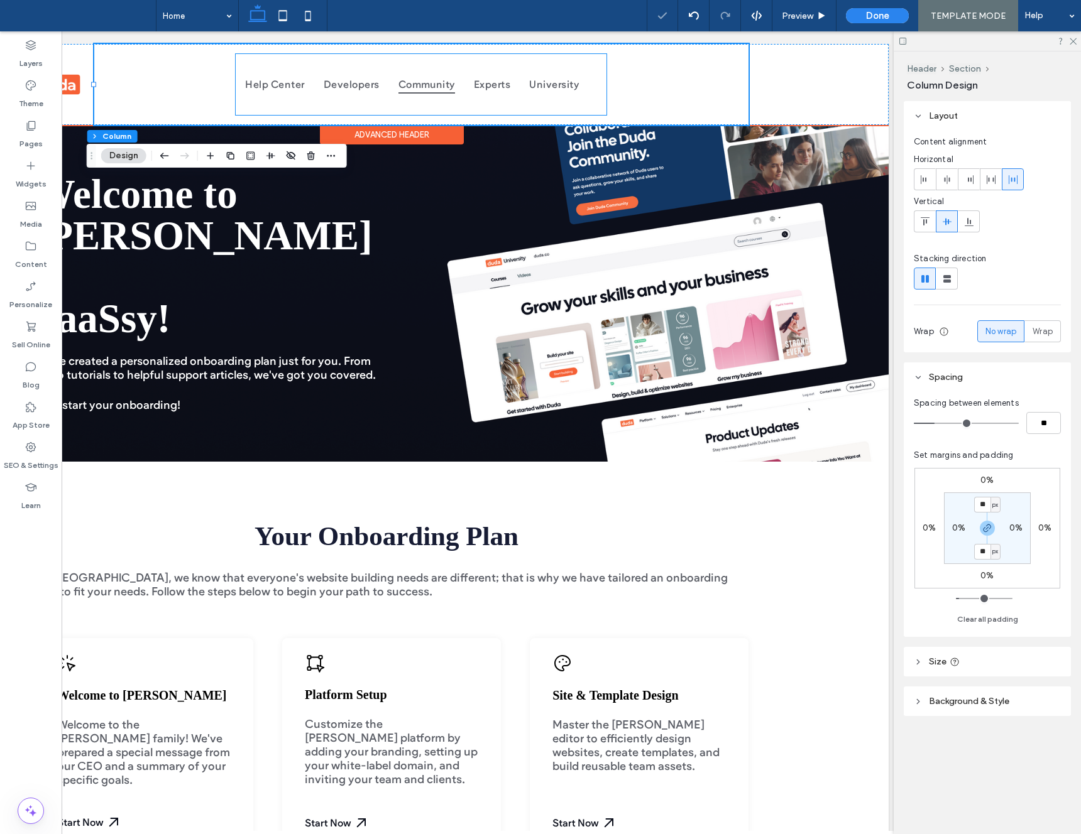
scroll to position [0, 187]
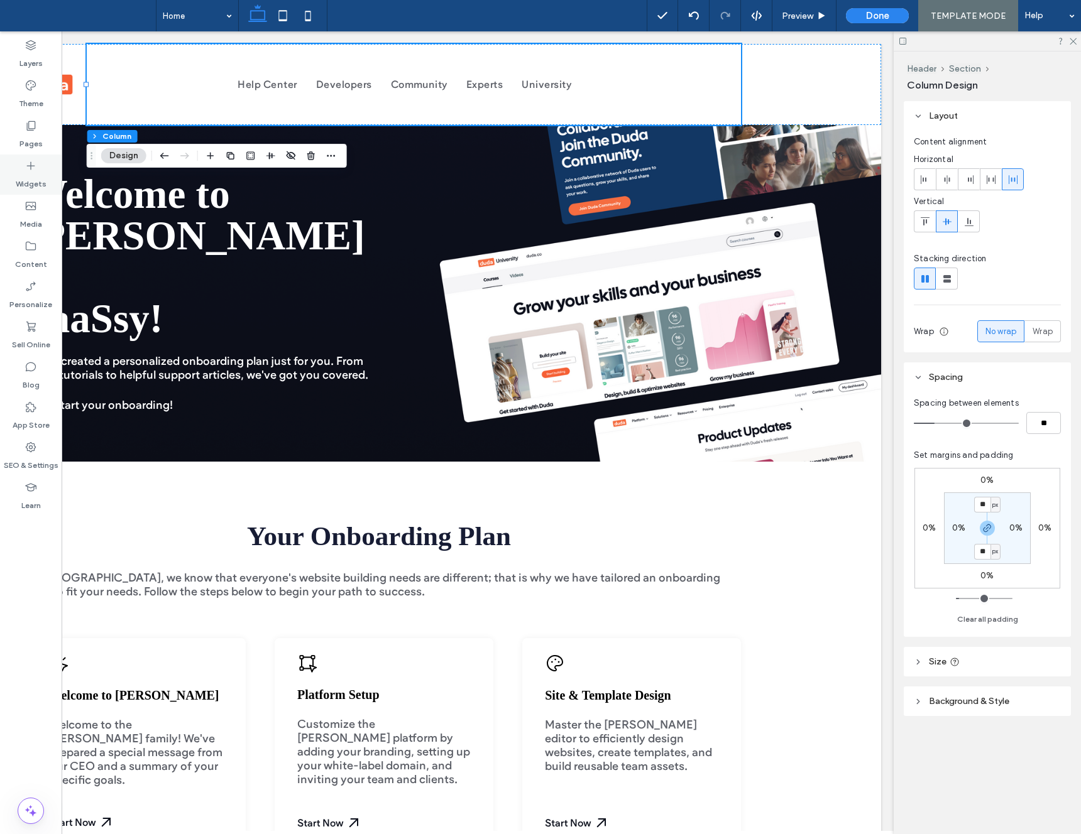
click at [31, 178] on label "Widgets" at bounding box center [31, 181] width 31 height 18
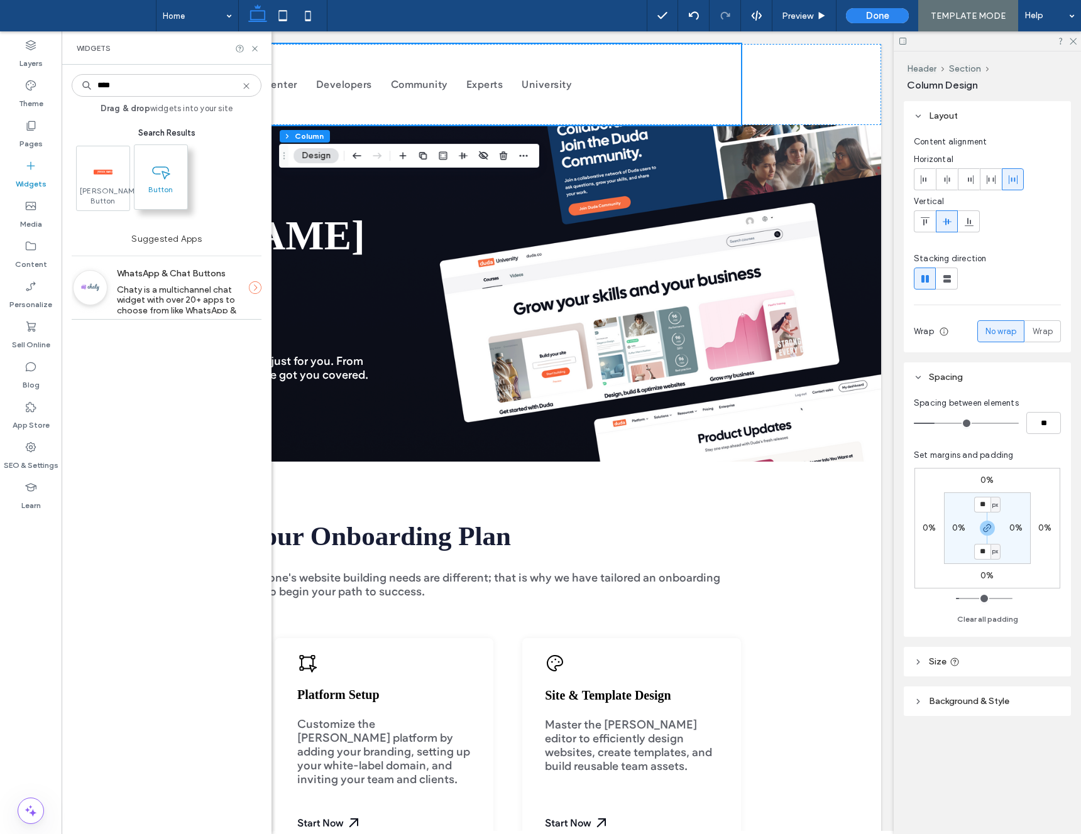
type input "****"
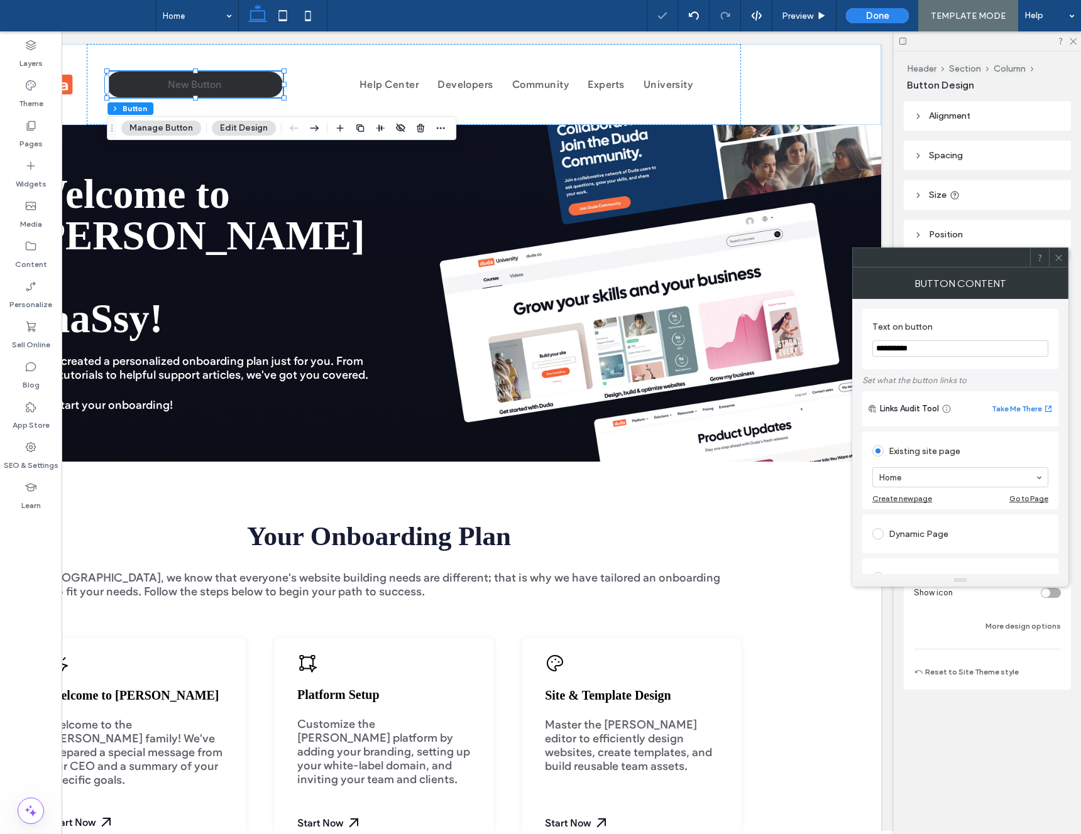
click at [425, 128] on div at bounding box center [390, 128] width 116 height 23
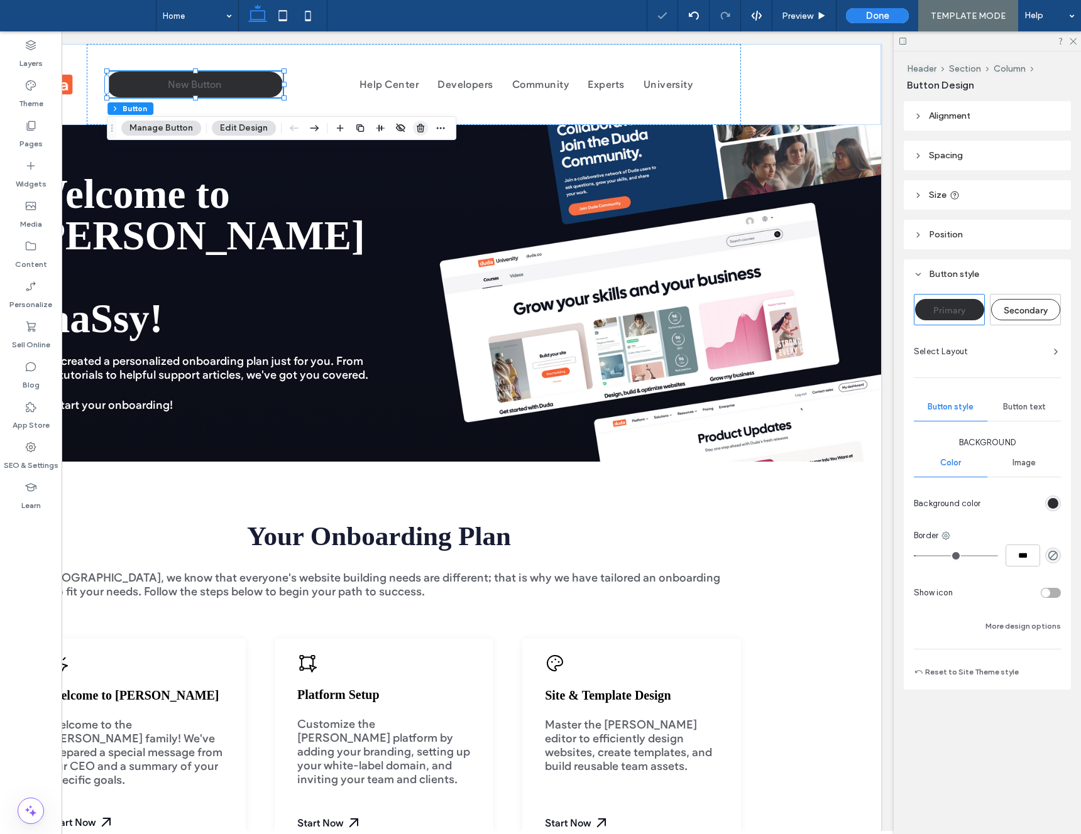
click at [420, 129] on use "button" at bounding box center [421, 128] width 8 height 8
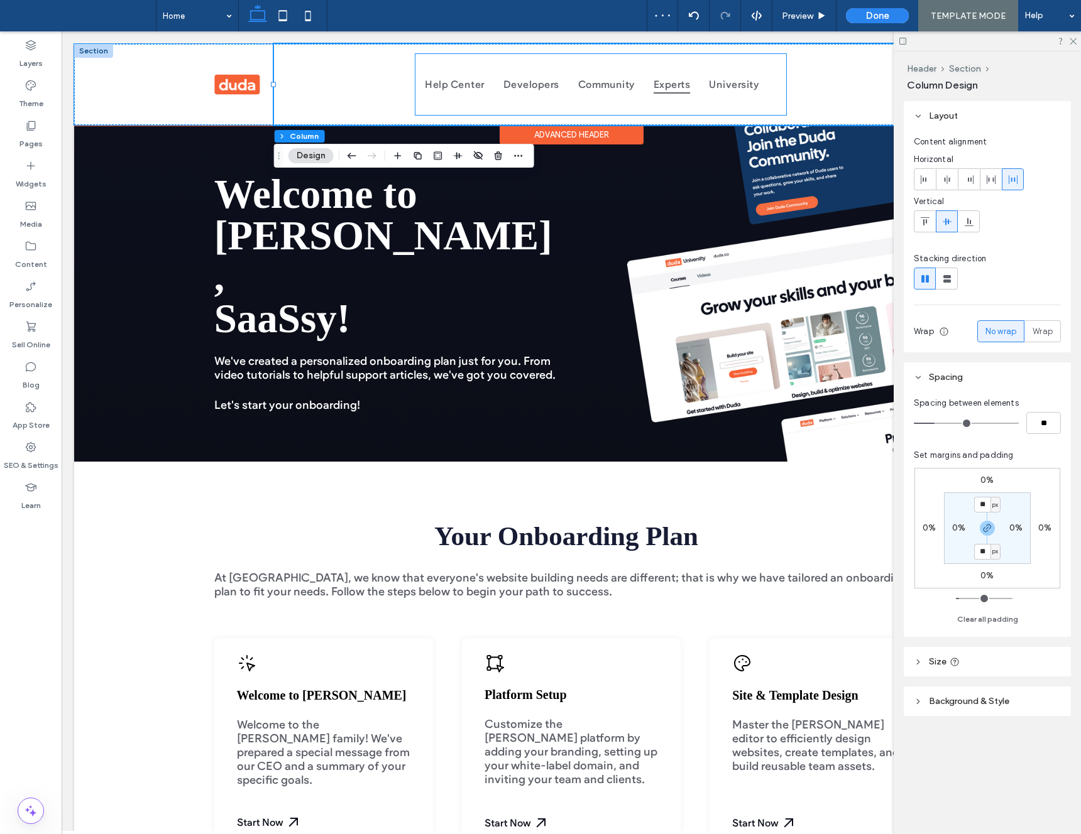
scroll to position [0, 126]
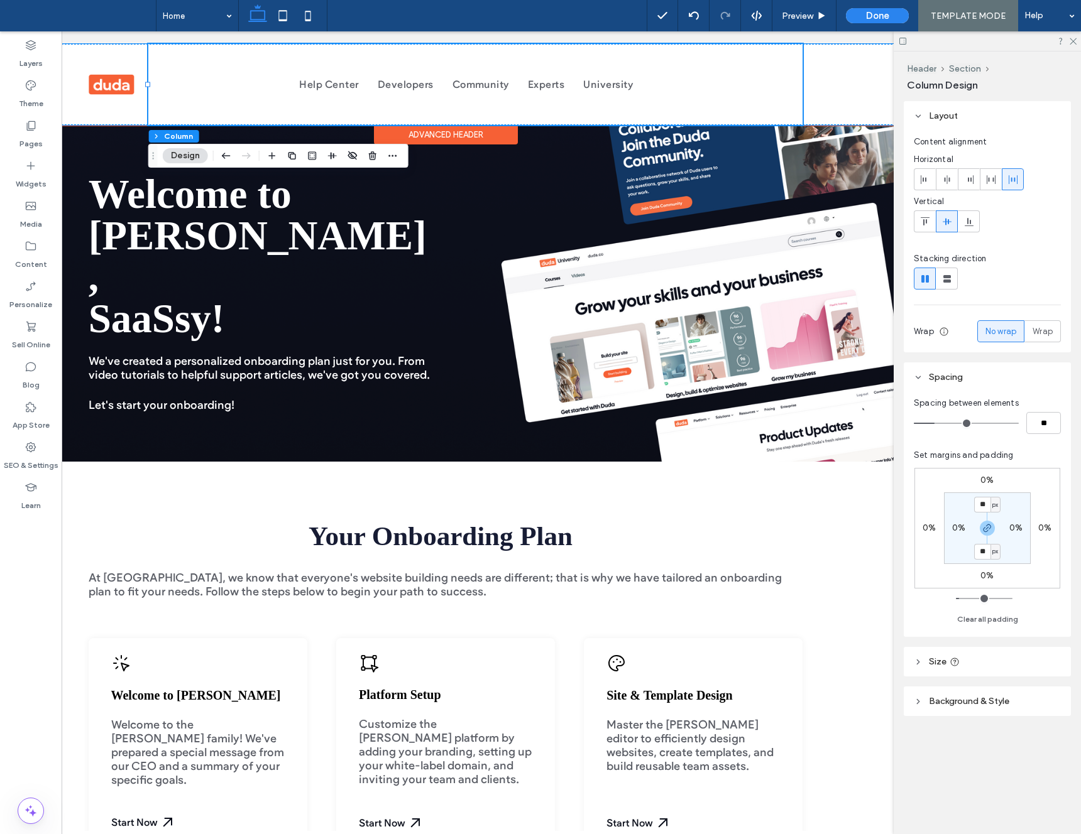
click at [694, 86] on div "Help Center Developers Community Experts University" at bounding box center [475, 84] width 655 height 81
click at [37, 178] on label "Widgets" at bounding box center [31, 181] width 31 height 18
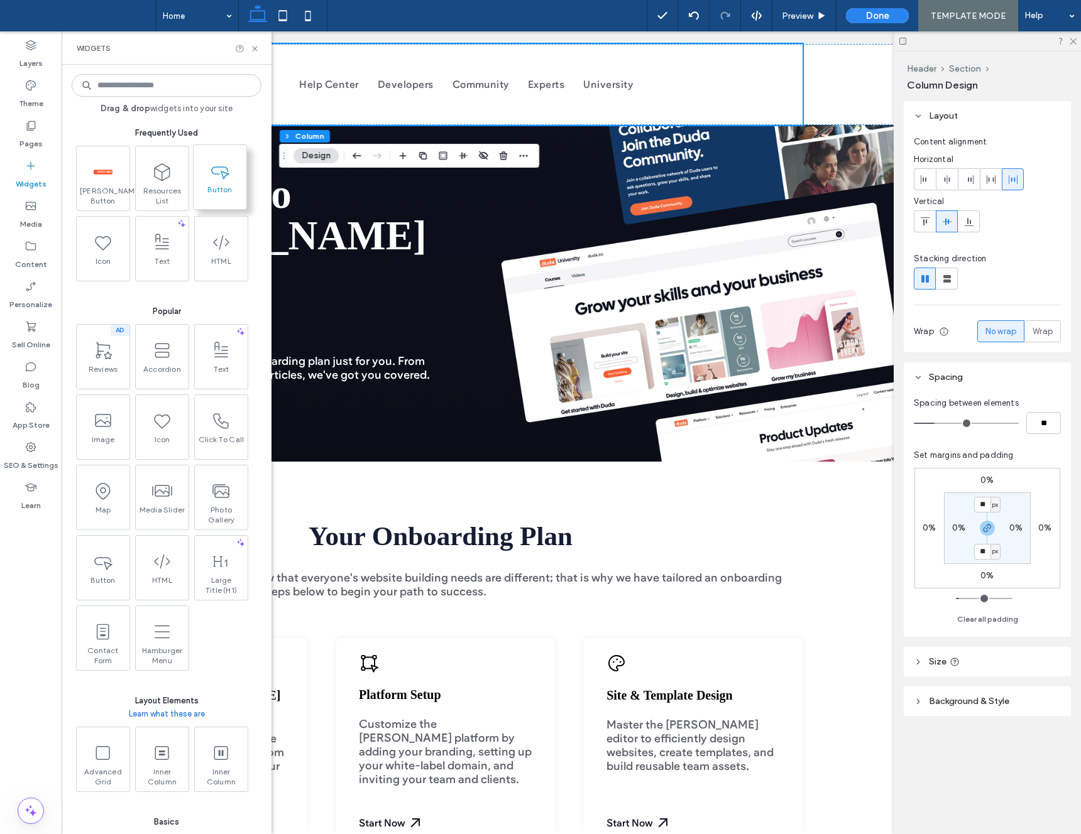
click at [210, 195] on span "Button" at bounding box center [220, 194] width 53 height 18
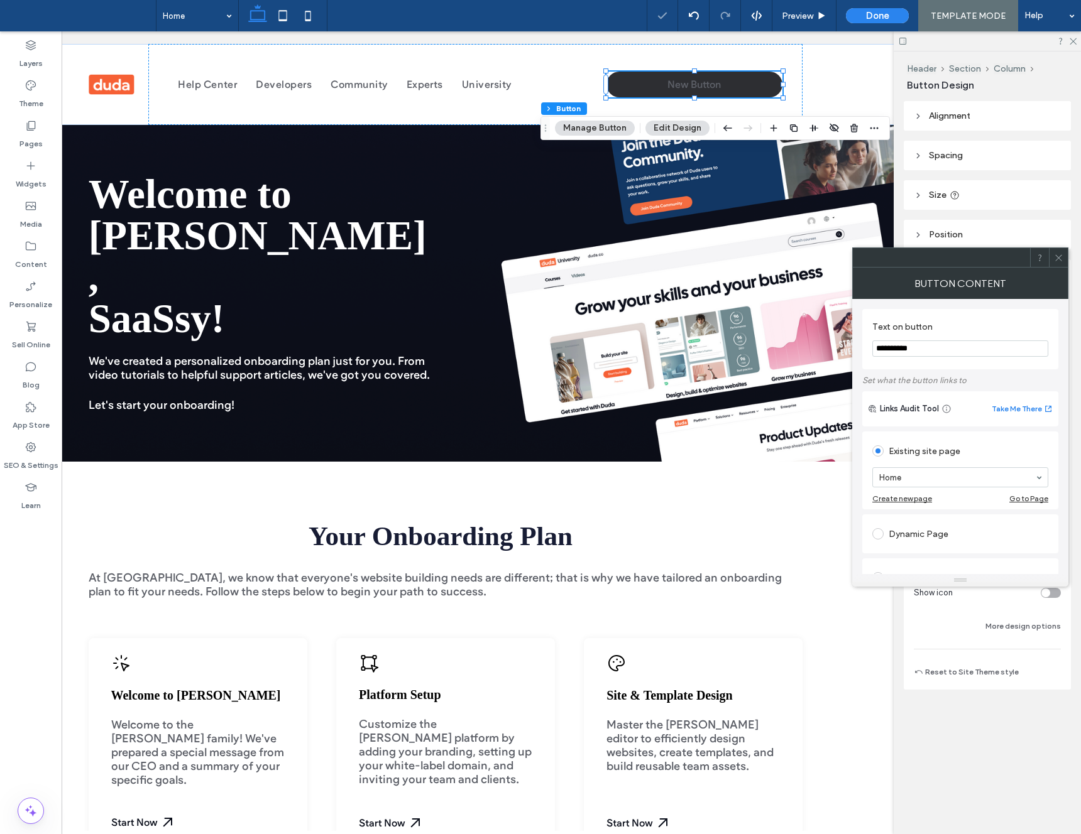
drag, startPoint x: 1061, startPoint y: 259, endPoint x: 1047, endPoint y: 261, distance: 13.3
click at [1057, 261] on icon at bounding box center [1058, 257] width 9 height 9
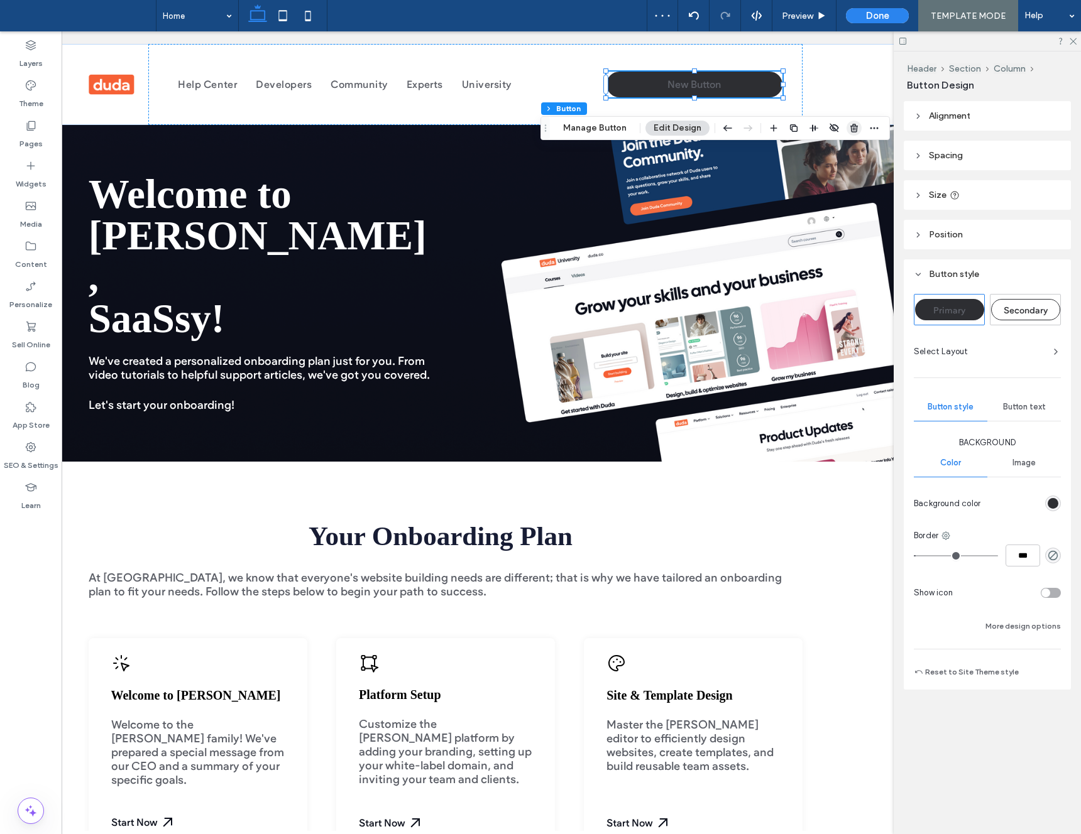
click at [849, 132] on icon "button" at bounding box center [854, 128] width 10 height 10
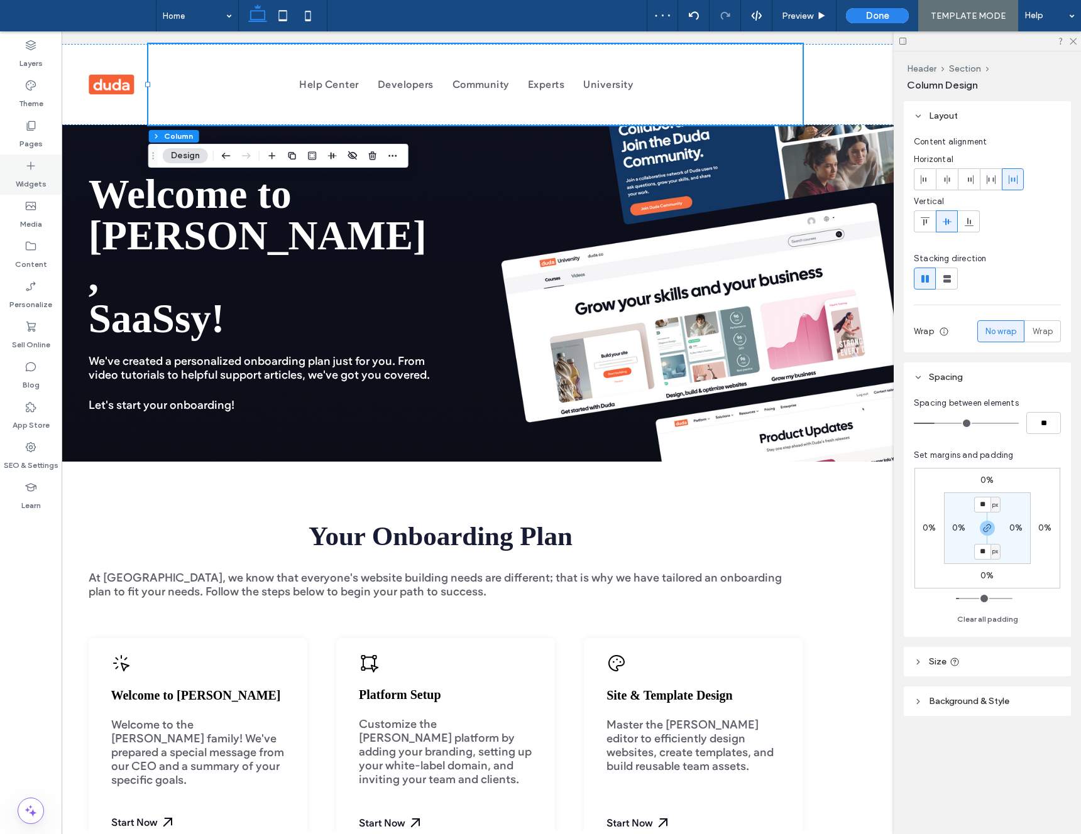
click at [39, 168] on div "Widgets" at bounding box center [31, 175] width 62 height 40
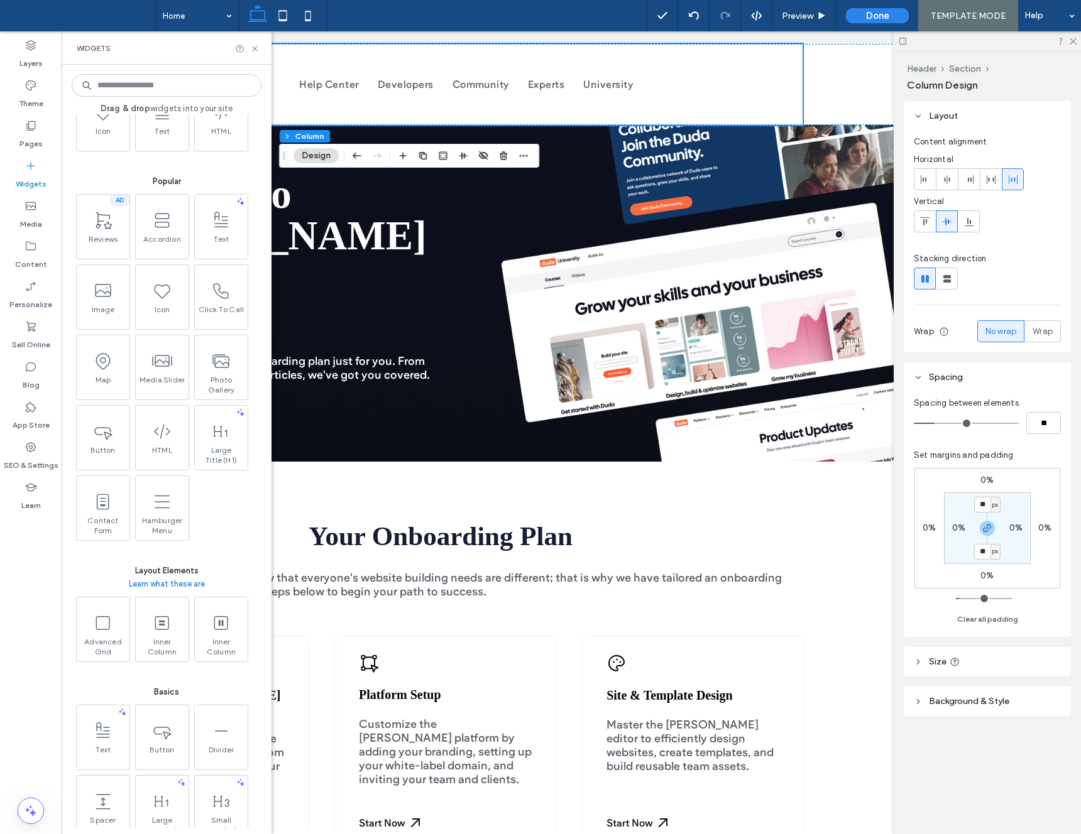
scroll to position [131, 0]
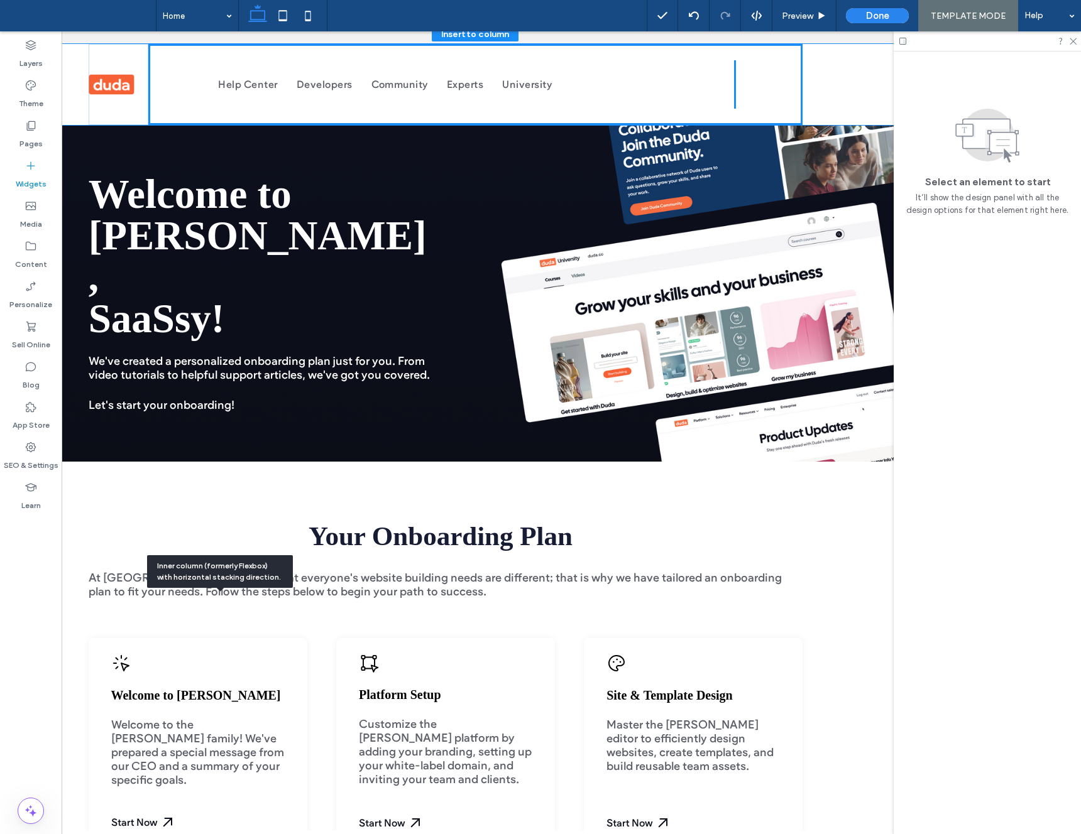
drag, startPoint x: 159, startPoint y: 672, endPoint x: 167, endPoint y: 661, distance: 14.0
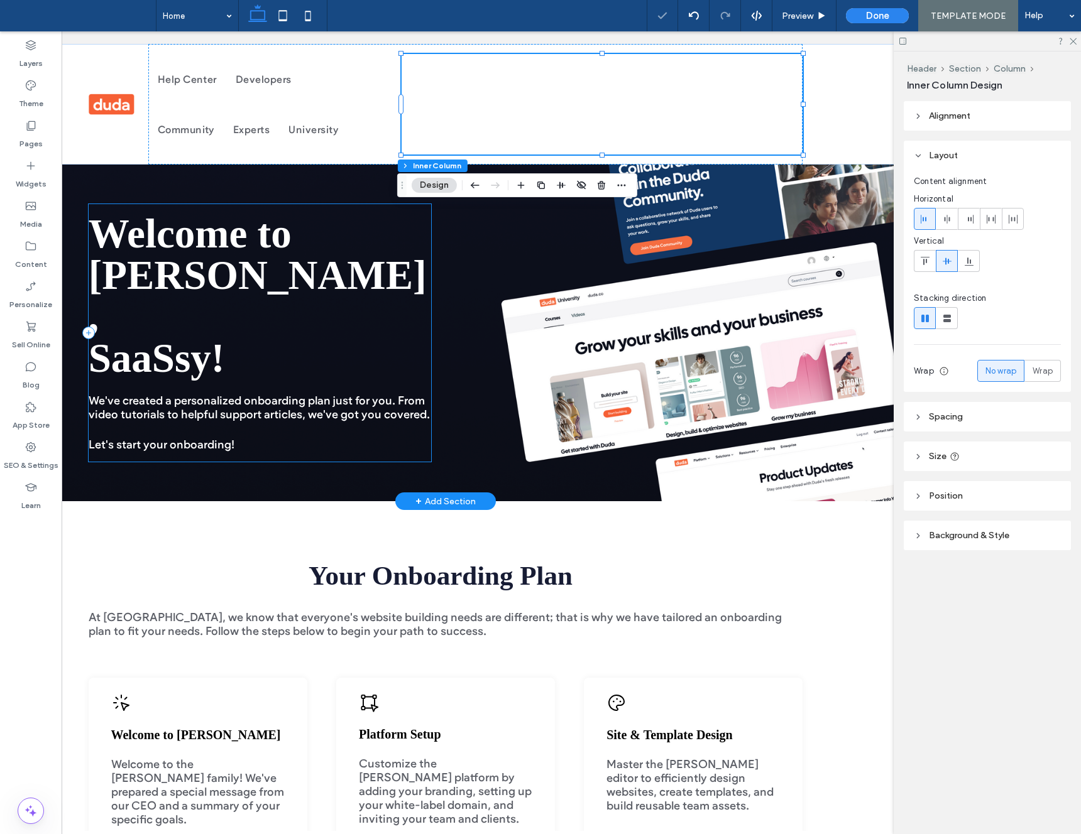
scroll to position [0, 130]
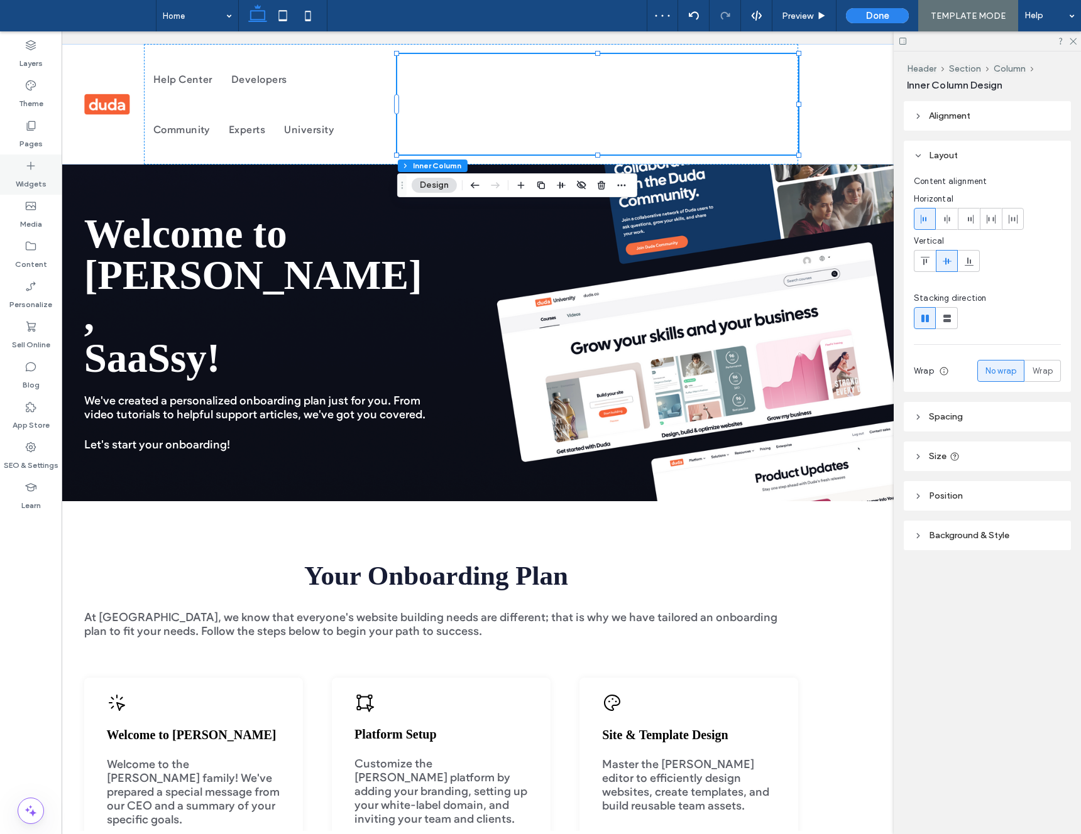
click at [30, 181] on label "Widgets" at bounding box center [31, 181] width 31 height 18
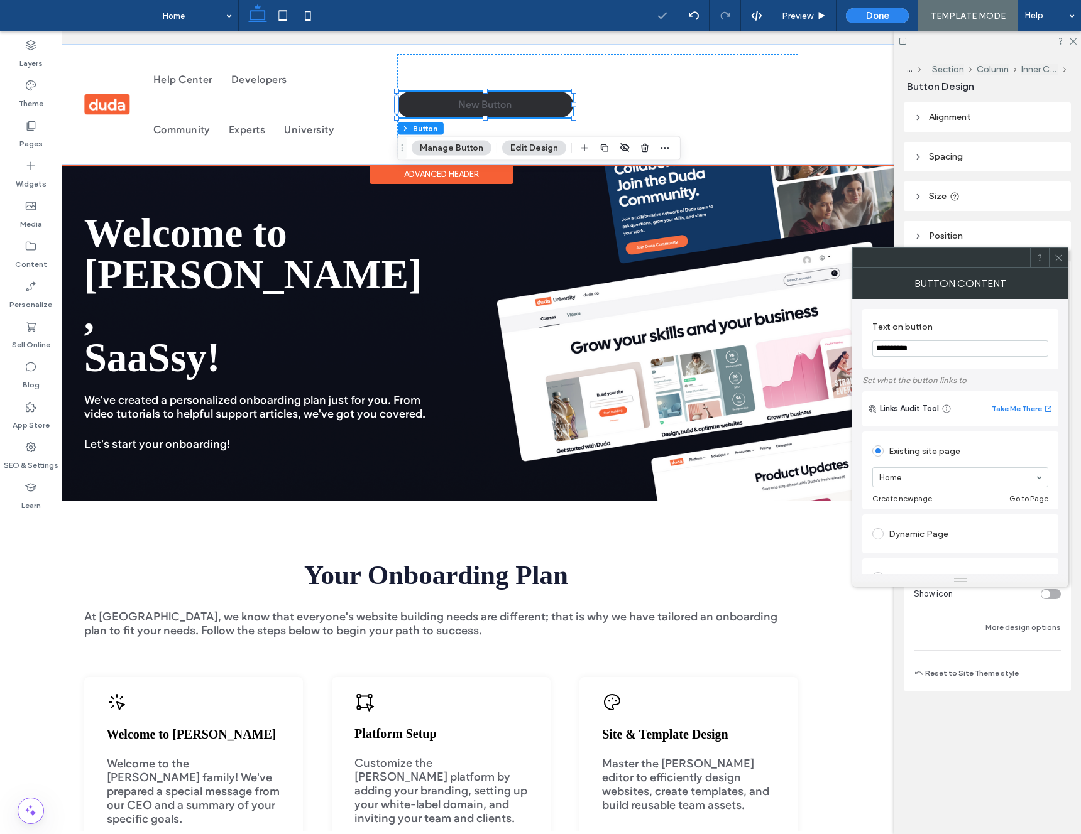
scroll to position [0, 133]
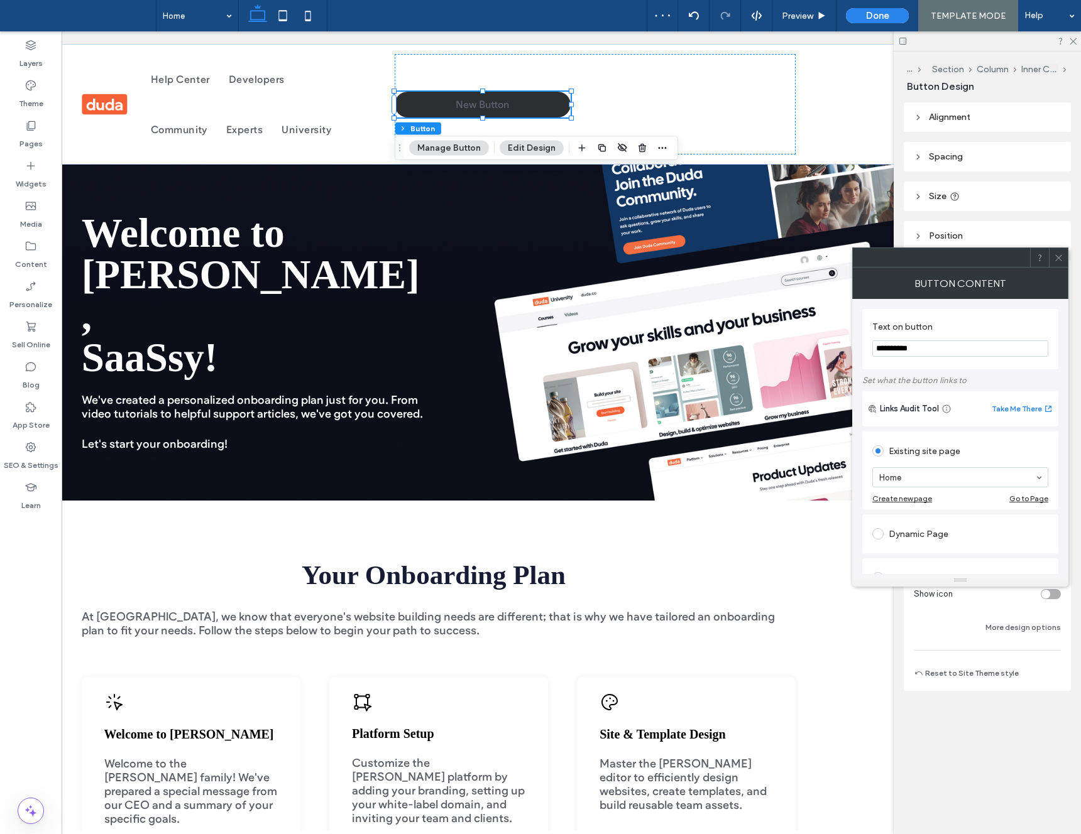
click at [968, 354] on input "**********" at bounding box center [960, 349] width 176 height 16
drag, startPoint x: 794, startPoint y: 379, endPoint x: 833, endPoint y: 347, distance: 50.0
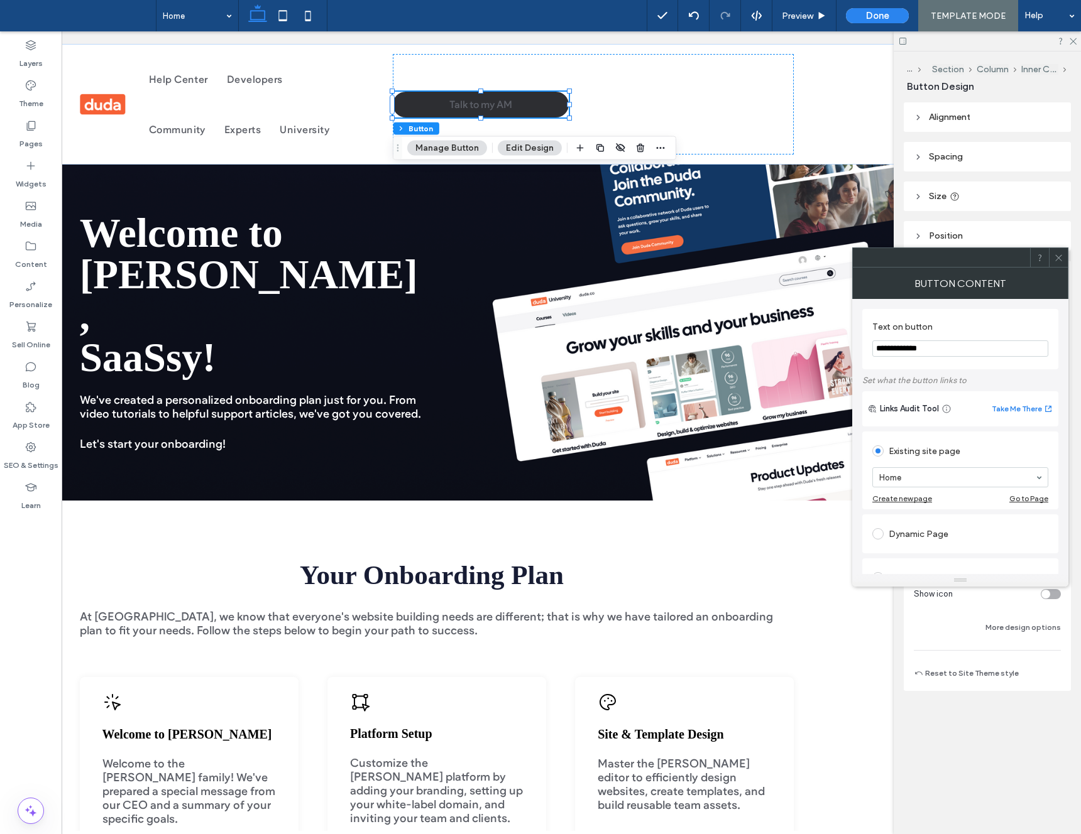
scroll to position [0, 143]
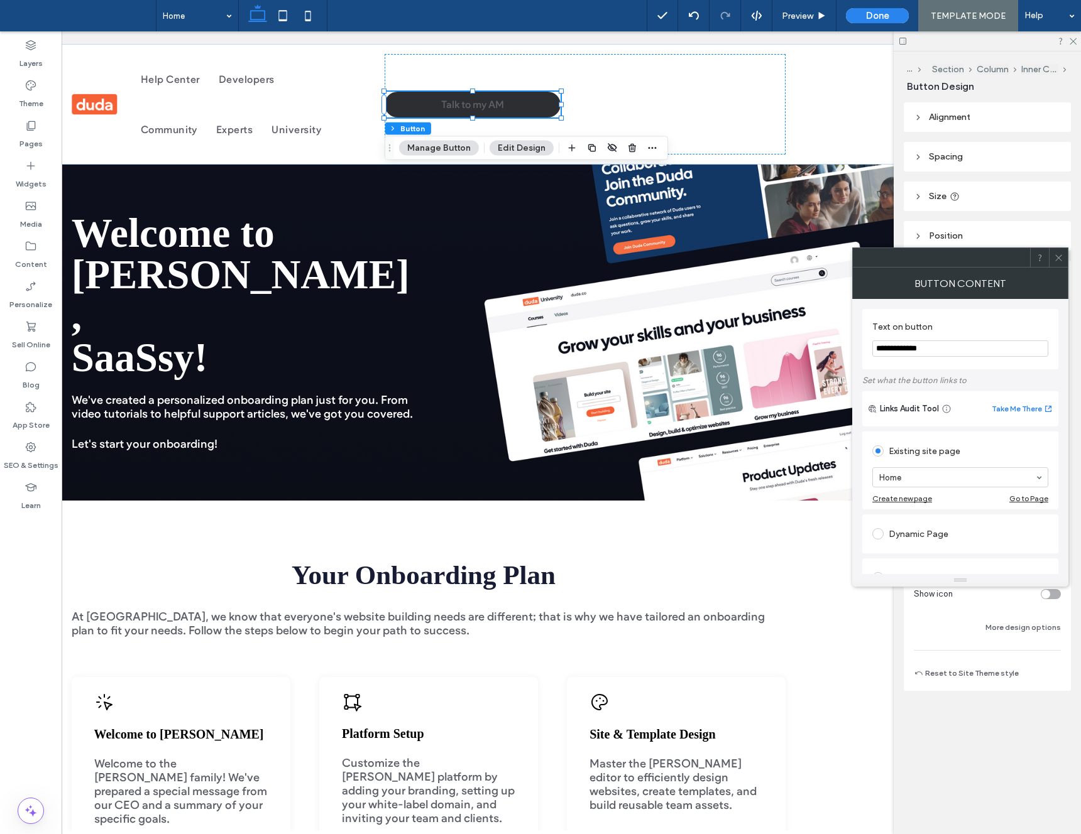
type input "**********"
click at [1061, 258] on icon at bounding box center [1058, 257] width 9 height 9
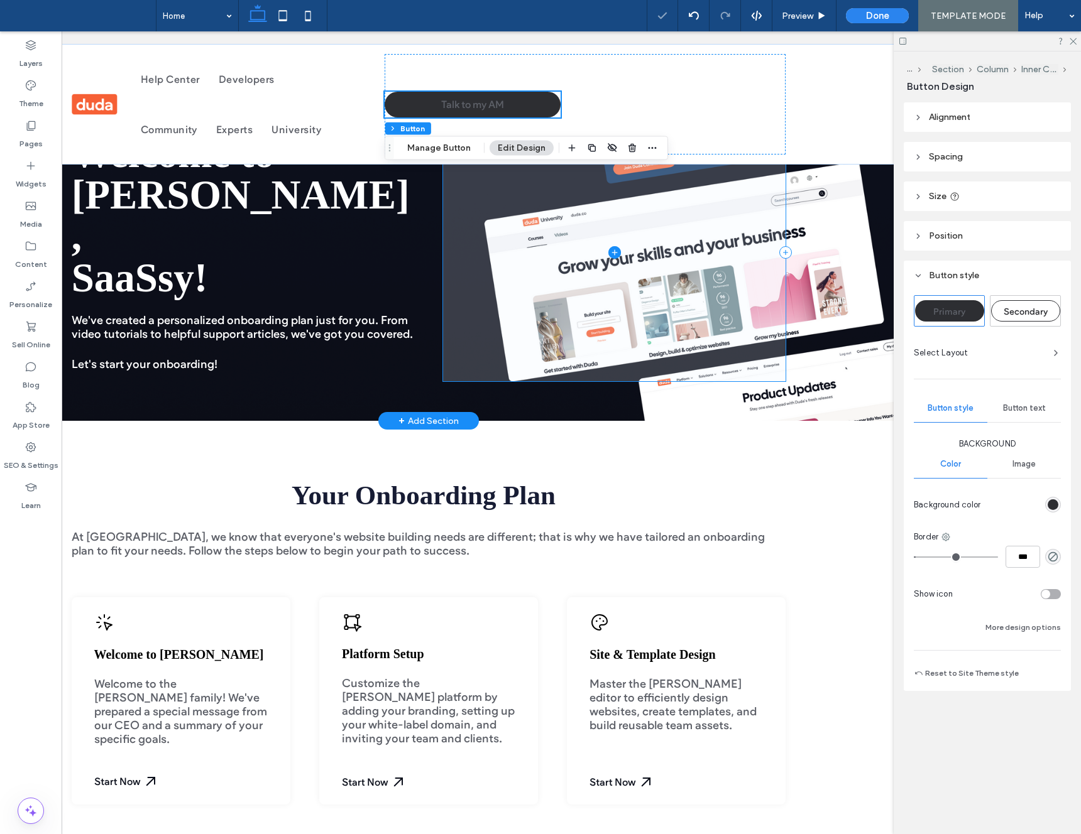
scroll to position [149, 0]
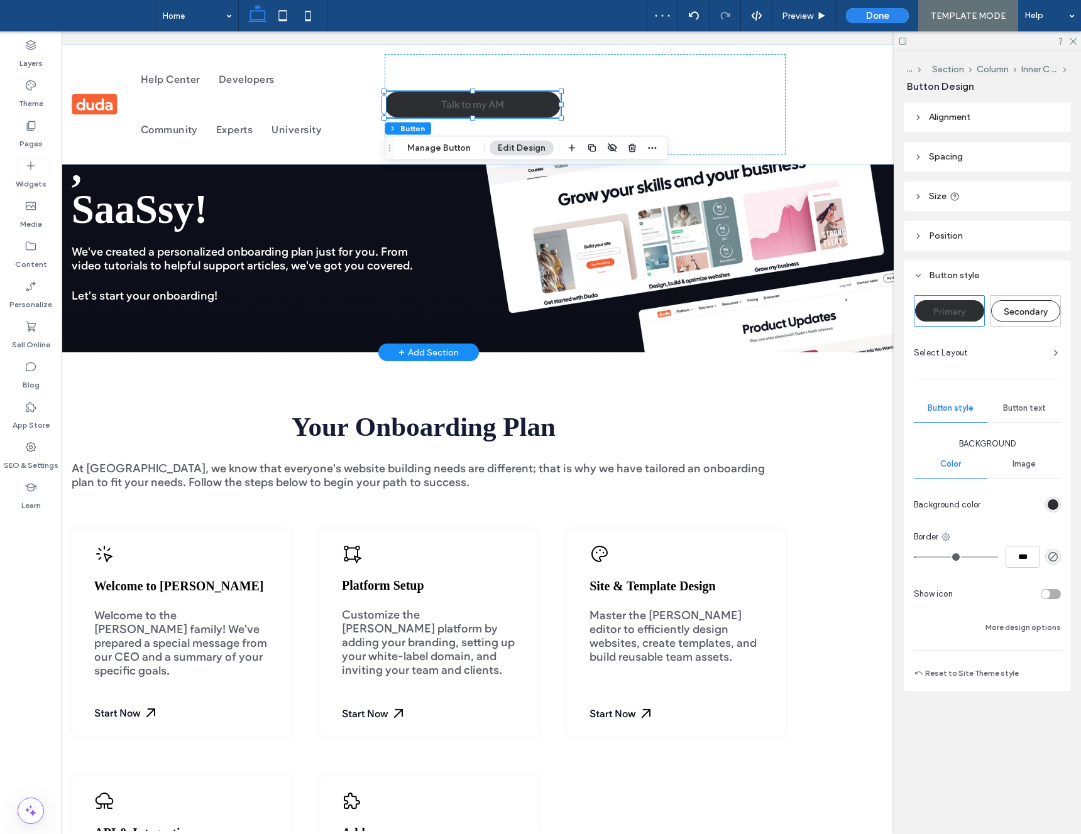
click at [1007, 315] on span "Secondary" at bounding box center [1025, 312] width 44 height 11
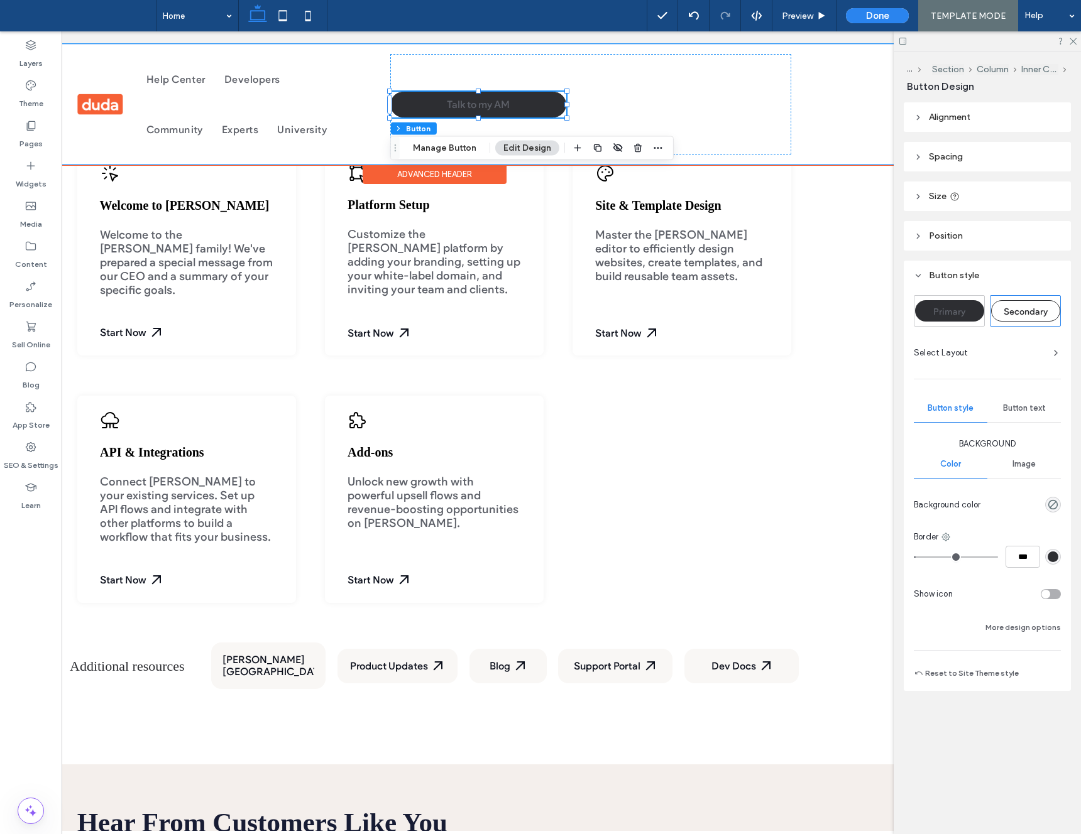
scroll to position [530, 0]
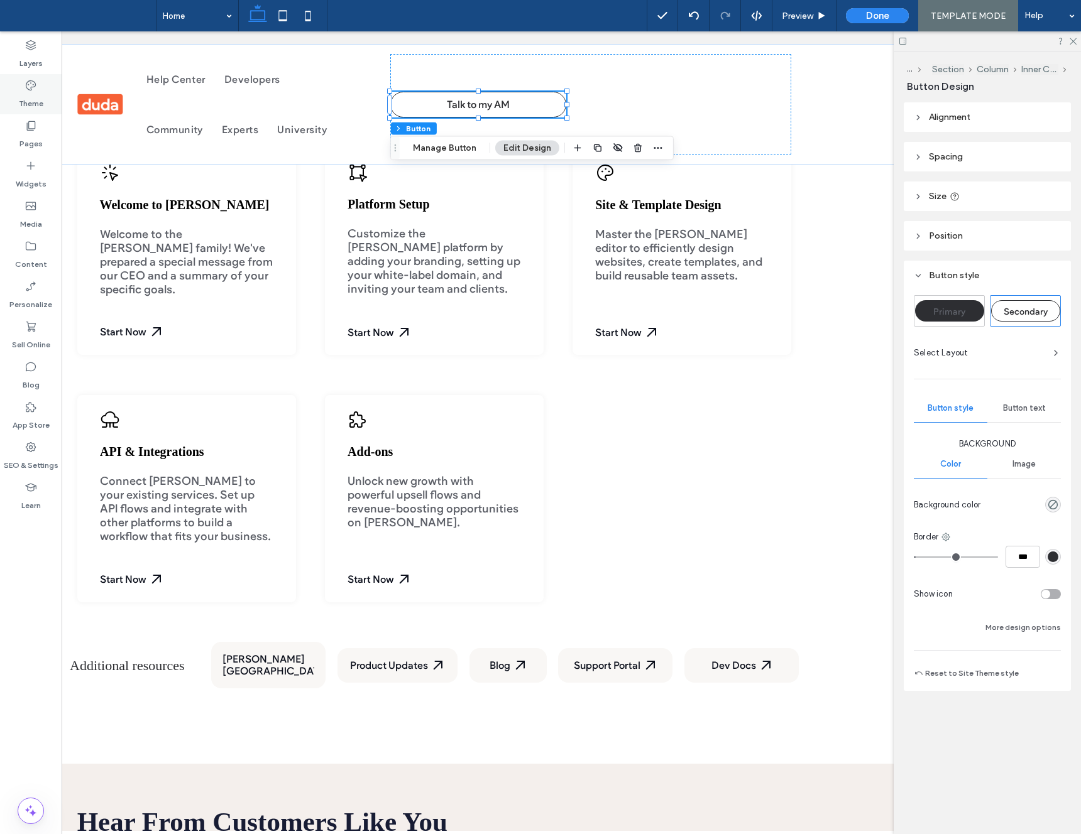
click at [31, 90] on icon at bounding box center [31, 85] width 13 height 13
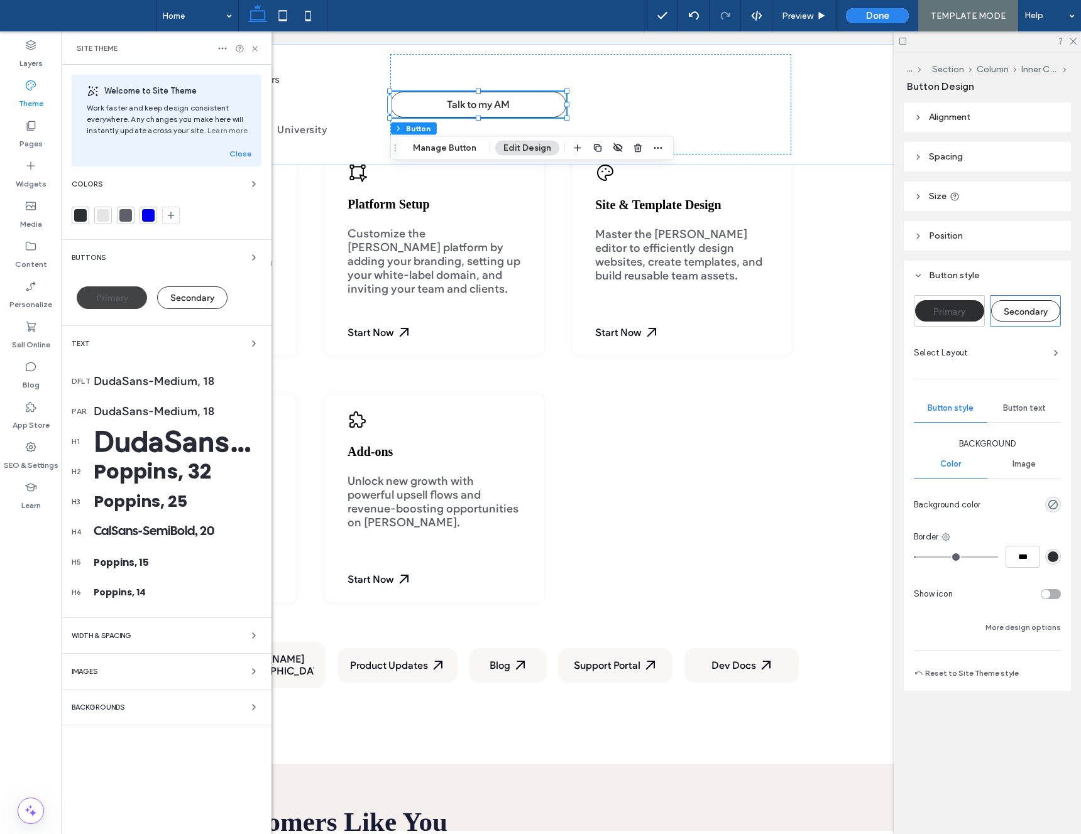
click at [109, 303] on span "Primary" at bounding box center [112, 298] width 32 height 11
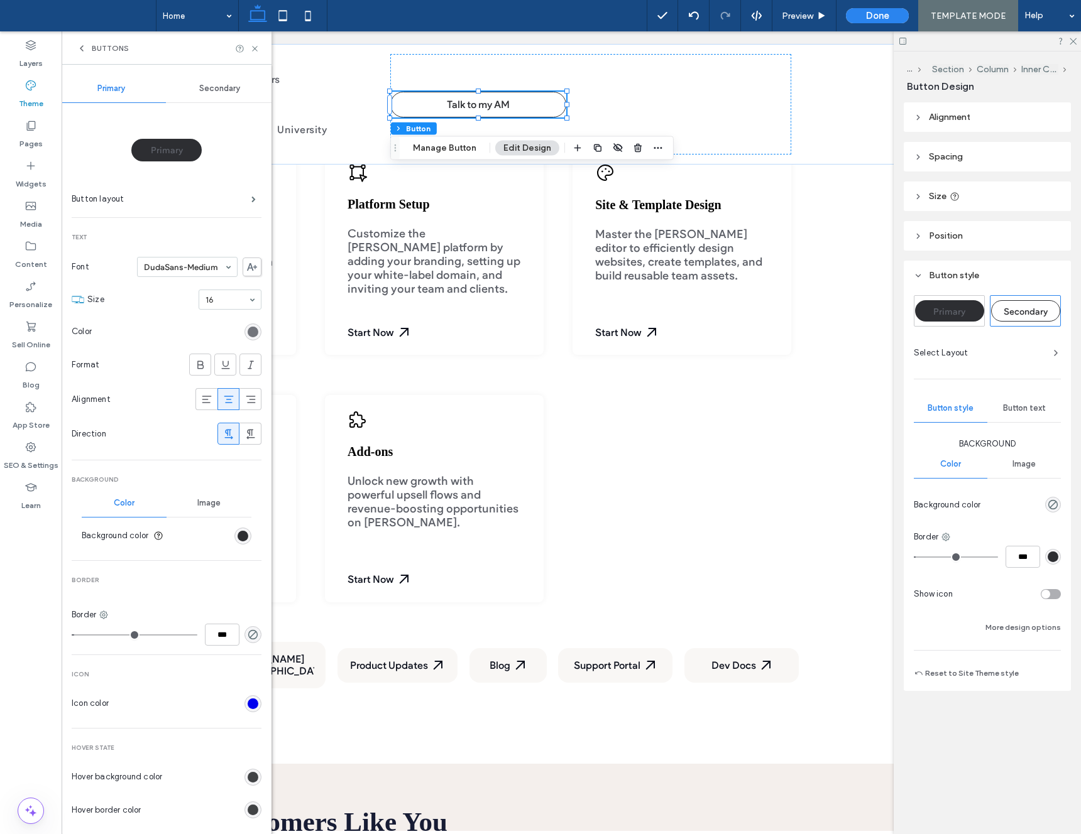
click at [248, 333] on div "rgb(93, 96, 104)" at bounding box center [253, 332] width 11 height 11
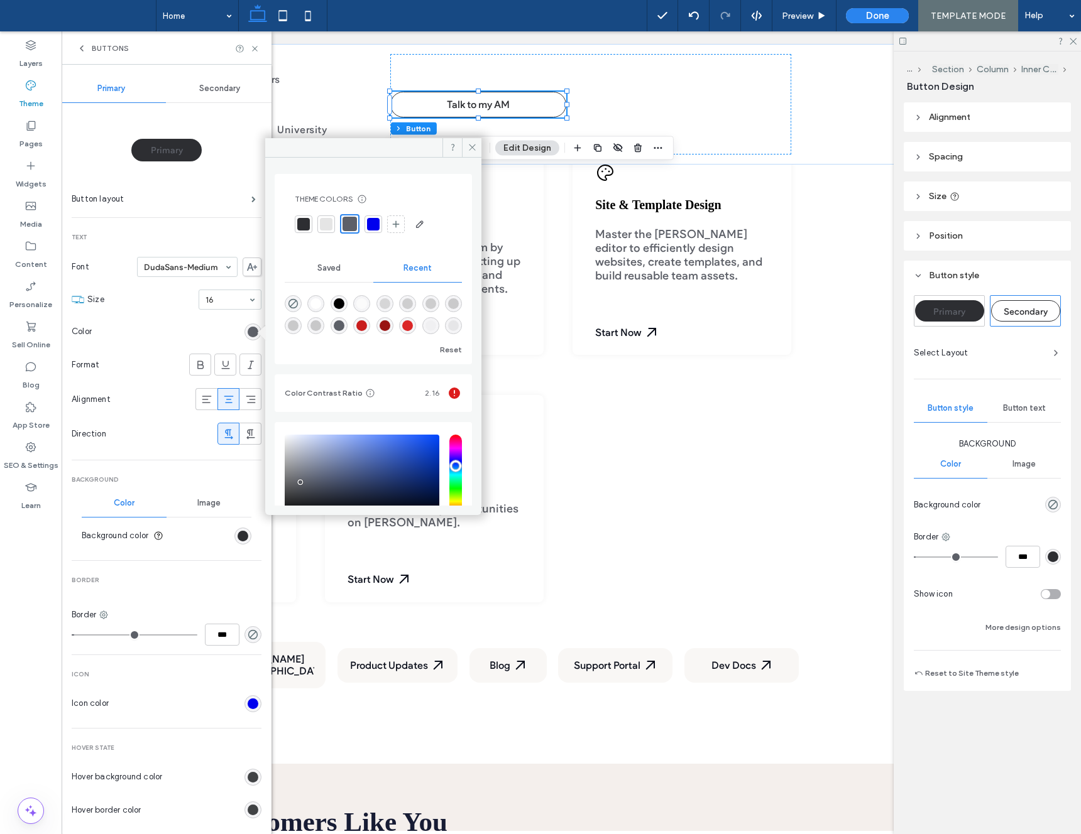
scroll to position [89, 0]
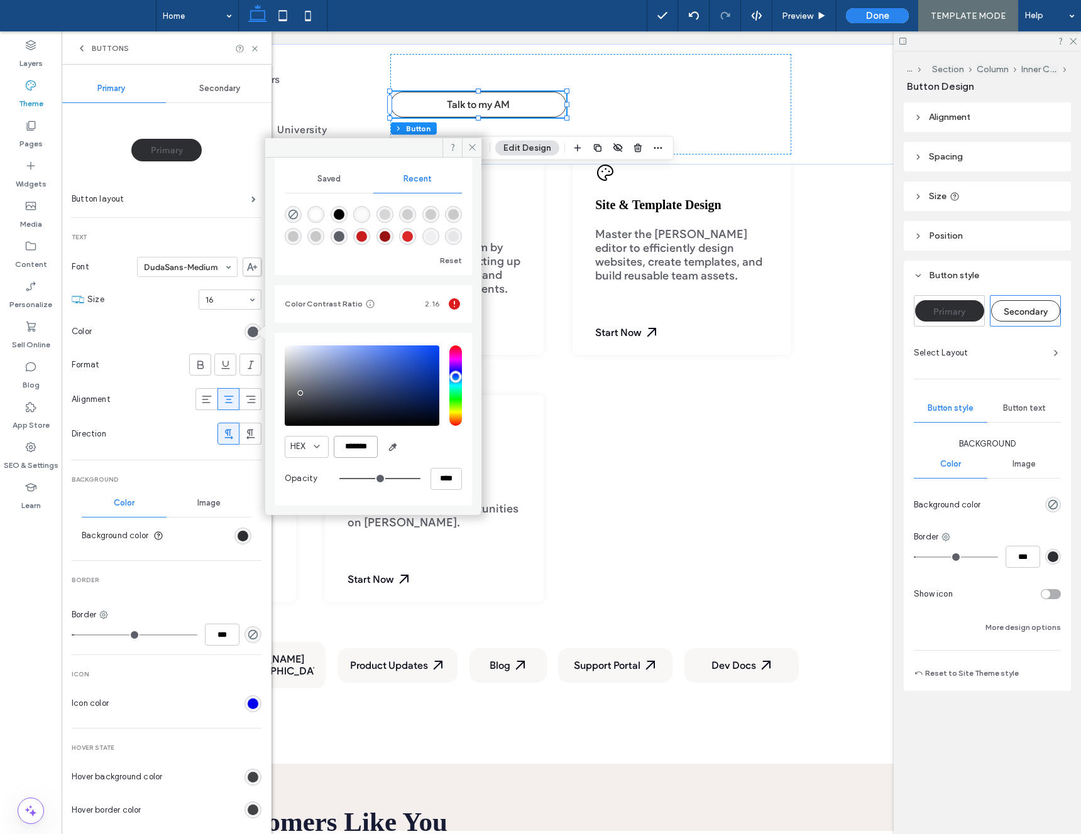
click at [368, 447] on input "*******" at bounding box center [356, 447] width 44 height 22
paste input "*"
click at [347, 447] on input "********" at bounding box center [356, 447] width 44 height 22
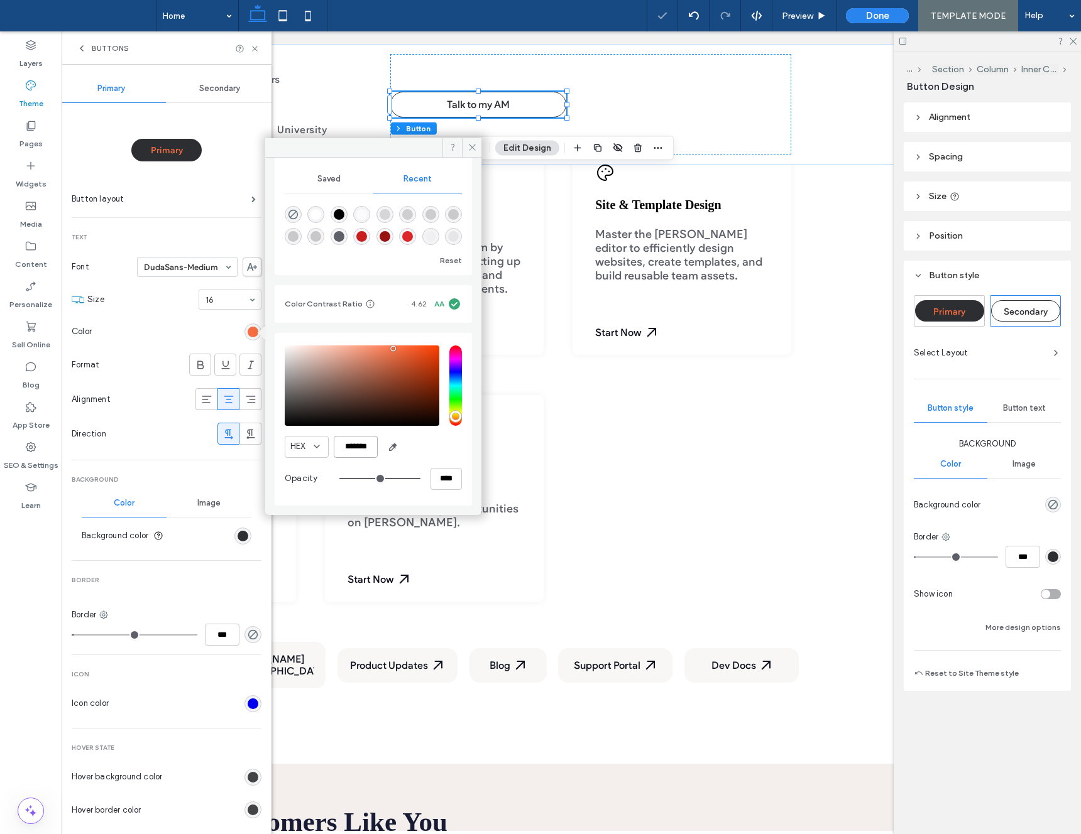
scroll to position [0, 0]
type input "*******"
drag, startPoint x: 469, startPoint y: 145, endPoint x: 455, endPoint y: 155, distance: 18.0
click at [469, 145] on use at bounding box center [472, 148] width 6 height 6
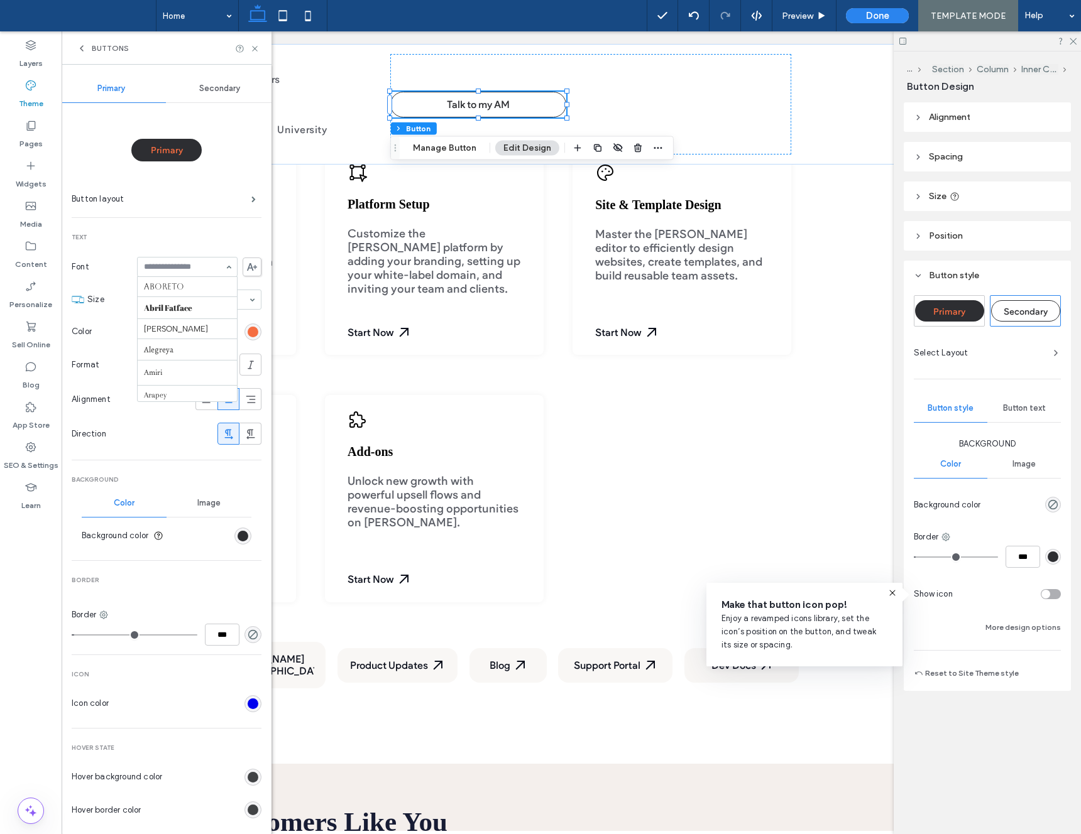
scroll to position [398, 0]
drag, startPoint x: 188, startPoint y: 212, endPoint x: 229, endPoint y: 301, distance: 97.6
click at [191, 217] on div "Primary Button layout Text Font Aboreto Abril Fatface Albert Sans Alegreya Amir…" at bounding box center [167, 555] width 190 height 904
click at [248, 333] on div "rgb(245, 109, 65)" at bounding box center [253, 332] width 11 height 11
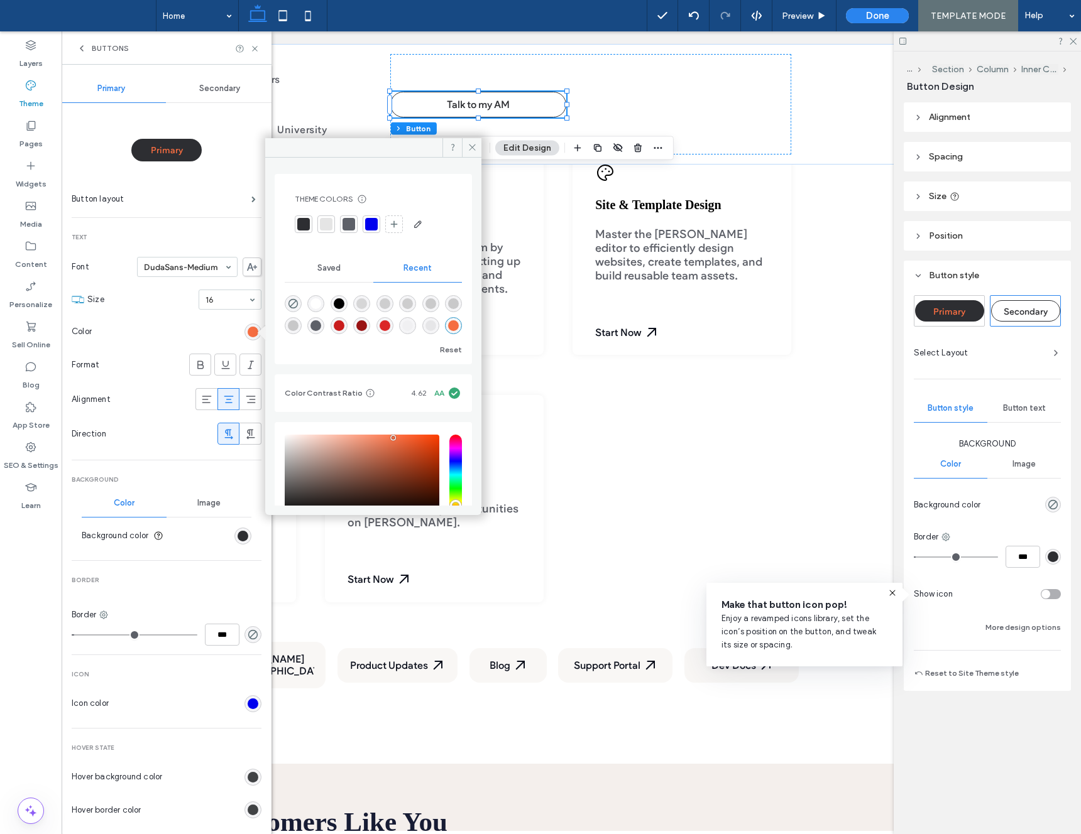
click at [315, 298] on div "rgba(255, 255, 255, 1)" at bounding box center [315, 303] width 11 height 11
type input "*******"
drag, startPoint x: 166, startPoint y: 479, endPoint x: 238, endPoint y: 541, distance: 94.9
click at [168, 479] on span "Background" at bounding box center [167, 480] width 190 height 9
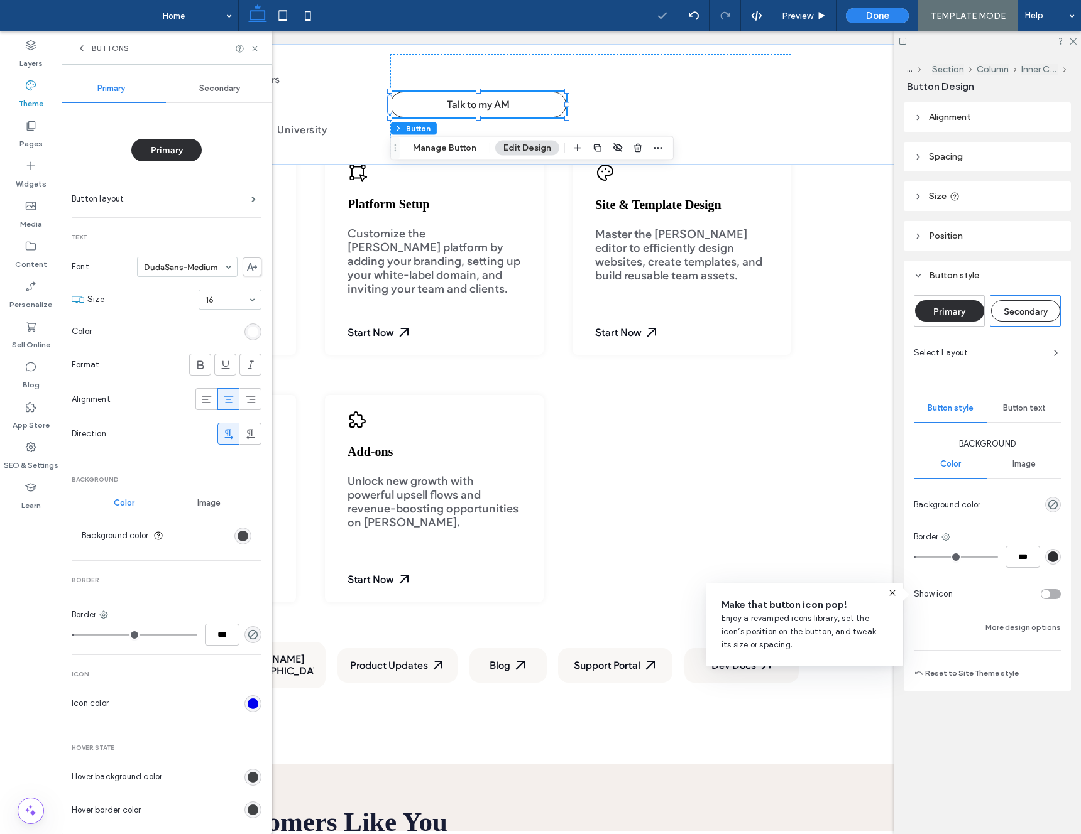
click at [238, 540] on div "rgb(45, 46, 50)" at bounding box center [243, 536] width 11 height 11
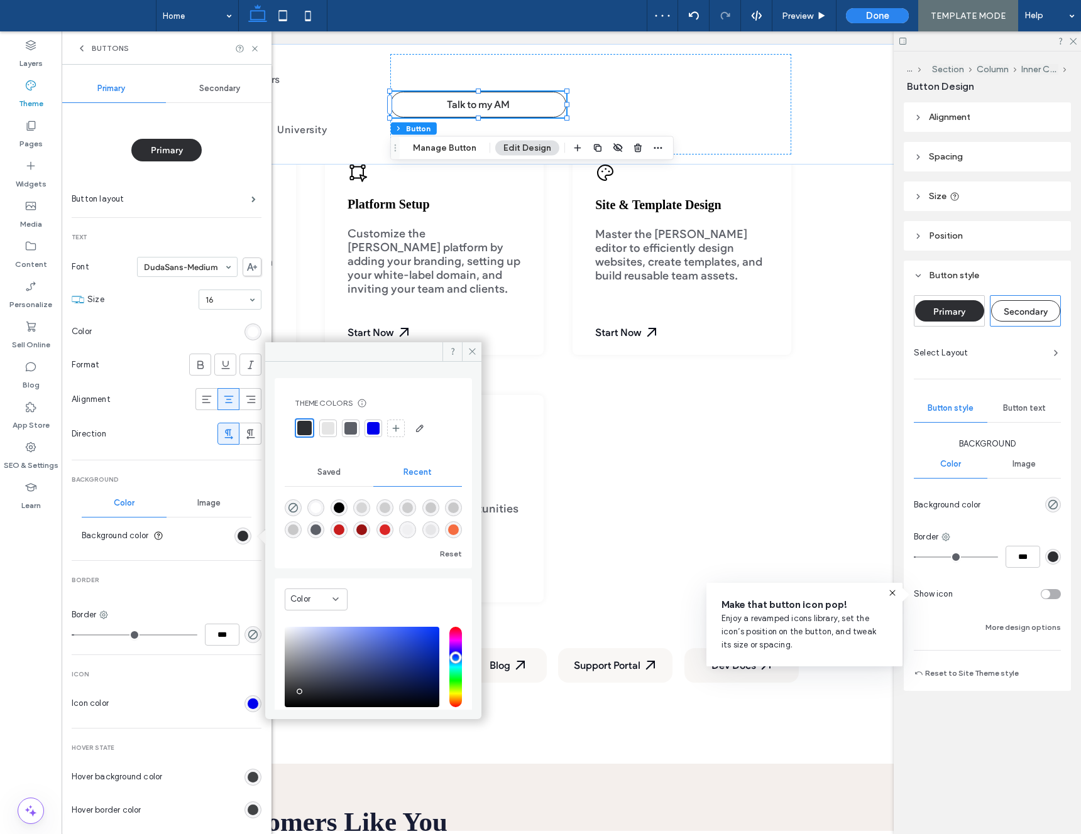
click at [390, 532] on div "rgba(219, 39, 39, 1)" at bounding box center [385, 530] width 11 height 11
type input "*******"
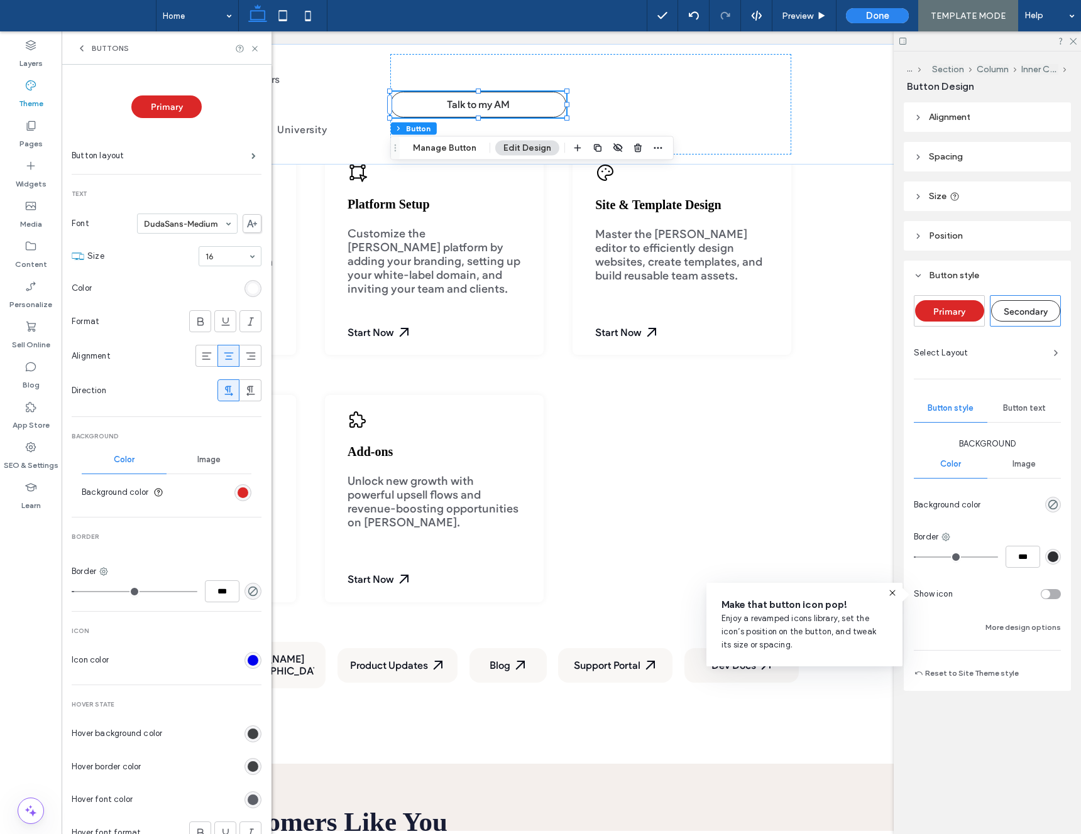
scroll to position [65, 0]
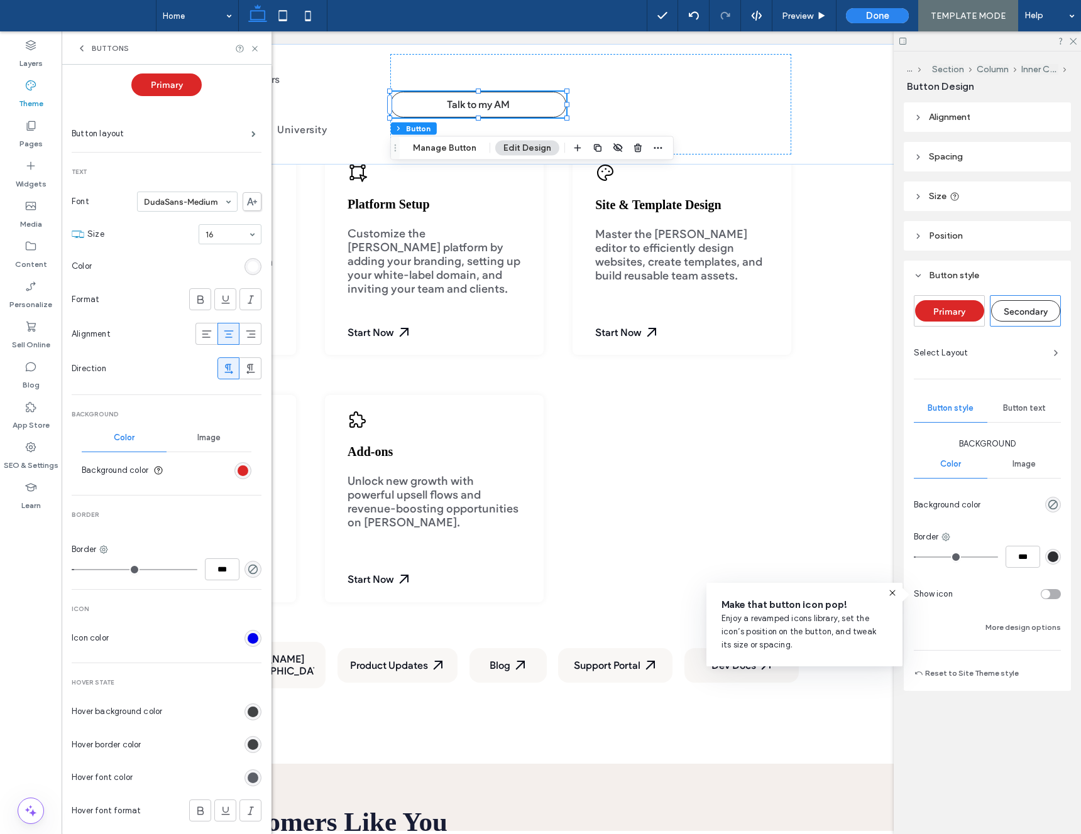
type input "*"
type input "***"
type input "*"
drag, startPoint x: 77, startPoint y: 571, endPoint x: 55, endPoint y: 571, distance: 22.0
click at [53, 570] on div "Layers Theme Pages Widgets Media Content Personalize Sell Online Blog App Store…" at bounding box center [31, 432] width 62 height 803
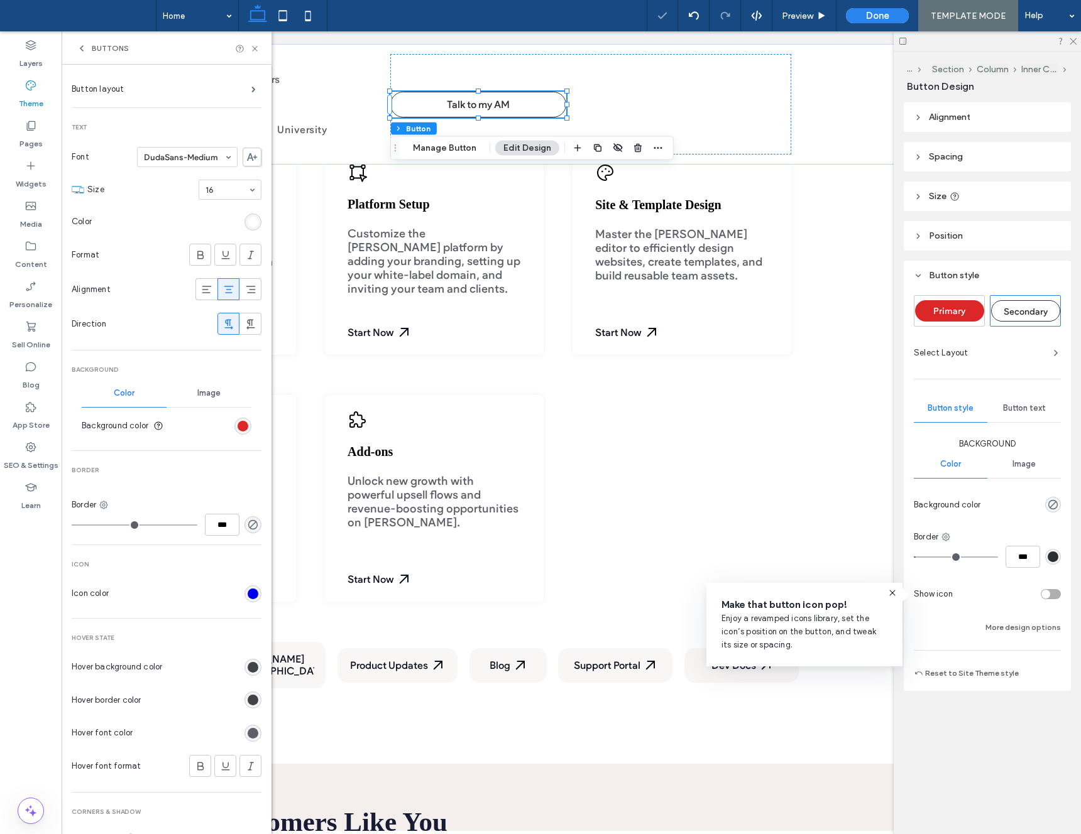
scroll to position [123, 0]
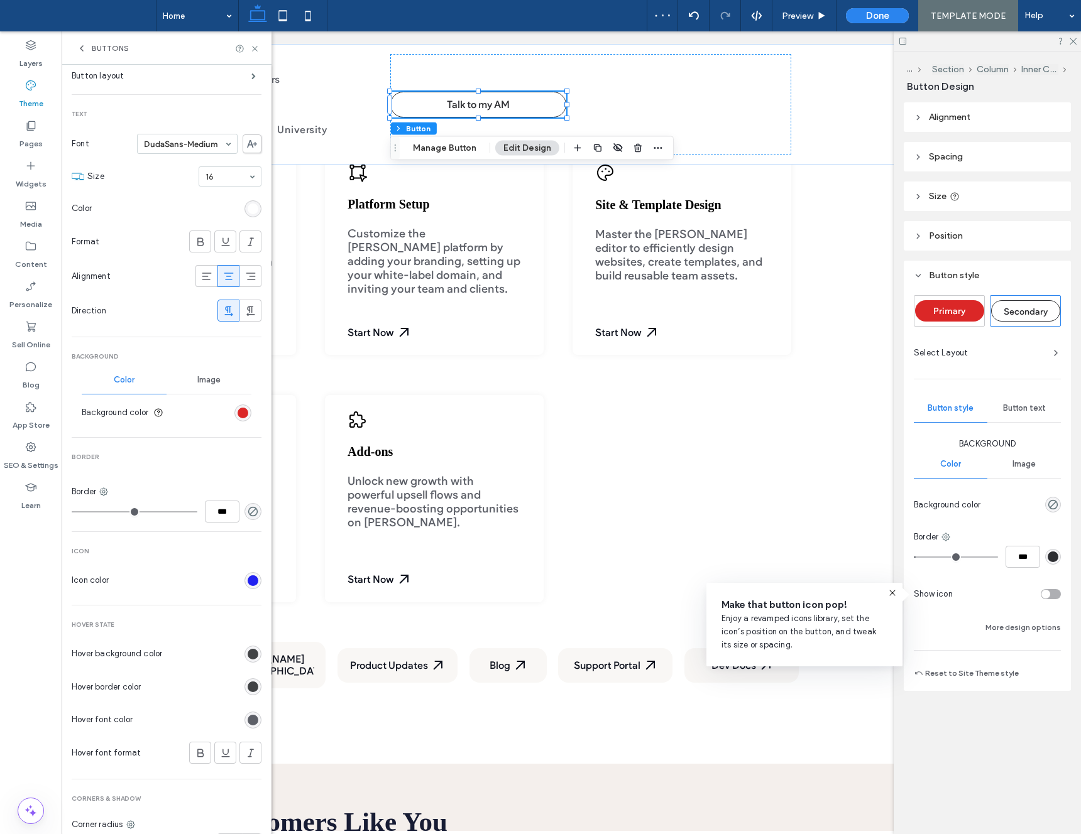
click at [248, 584] on div "rgb(0, 0, 238)" at bounding box center [253, 581] width 11 height 11
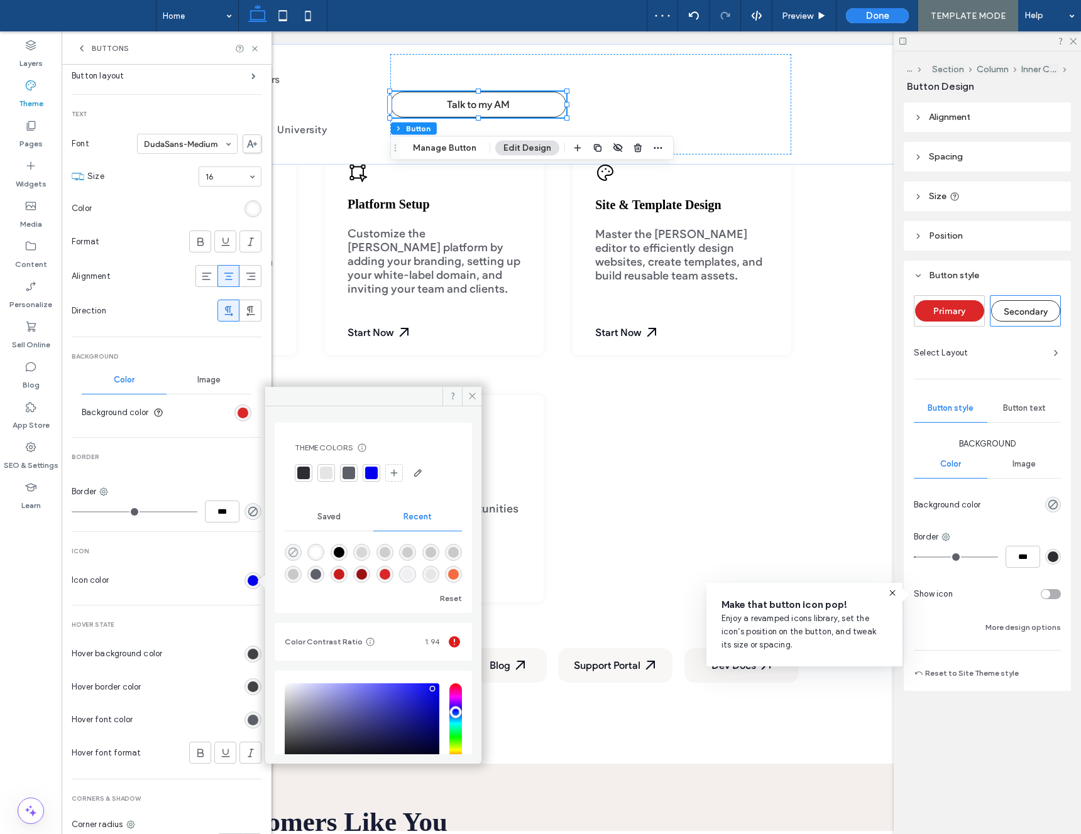
click at [290, 557] on icon "rgba(0, 0, 0, 0)" at bounding box center [293, 552] width 11 height 11
type input "*******"
type input "*"
type input "**"
click at [187, 565] on section "Icon color" at bounding box center [167, 580] width 190 height 31
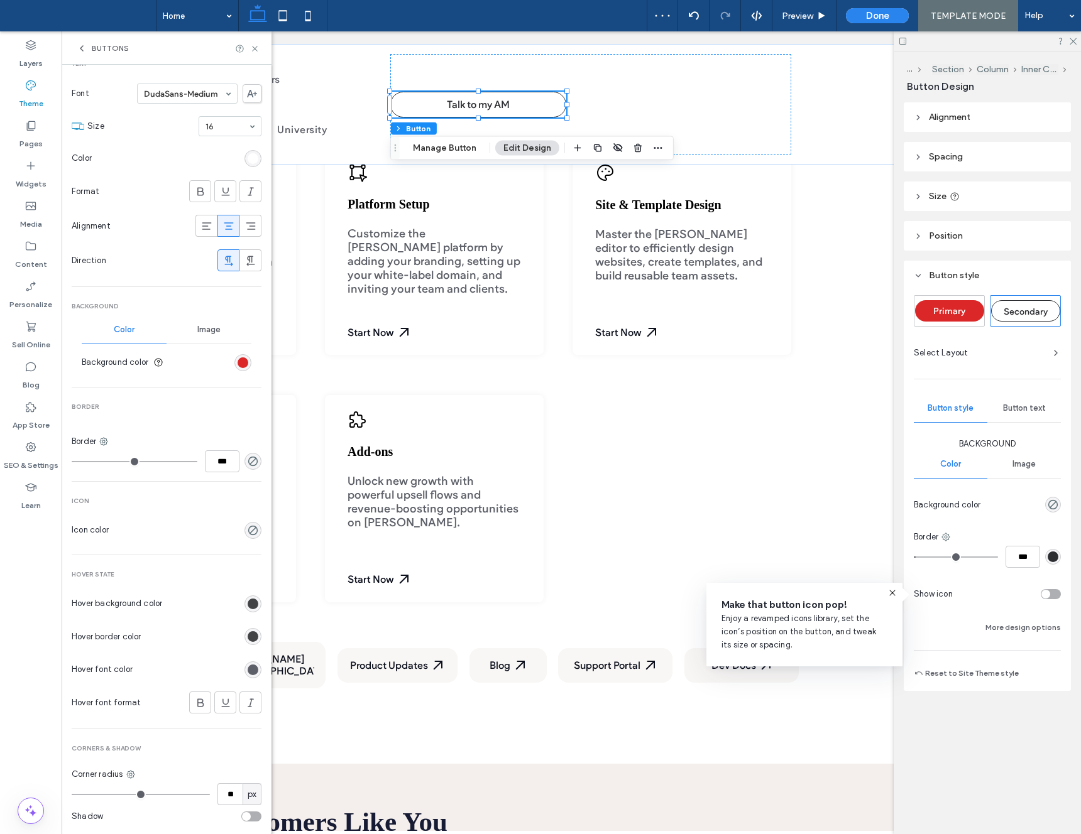
scroll to position [182, 0]
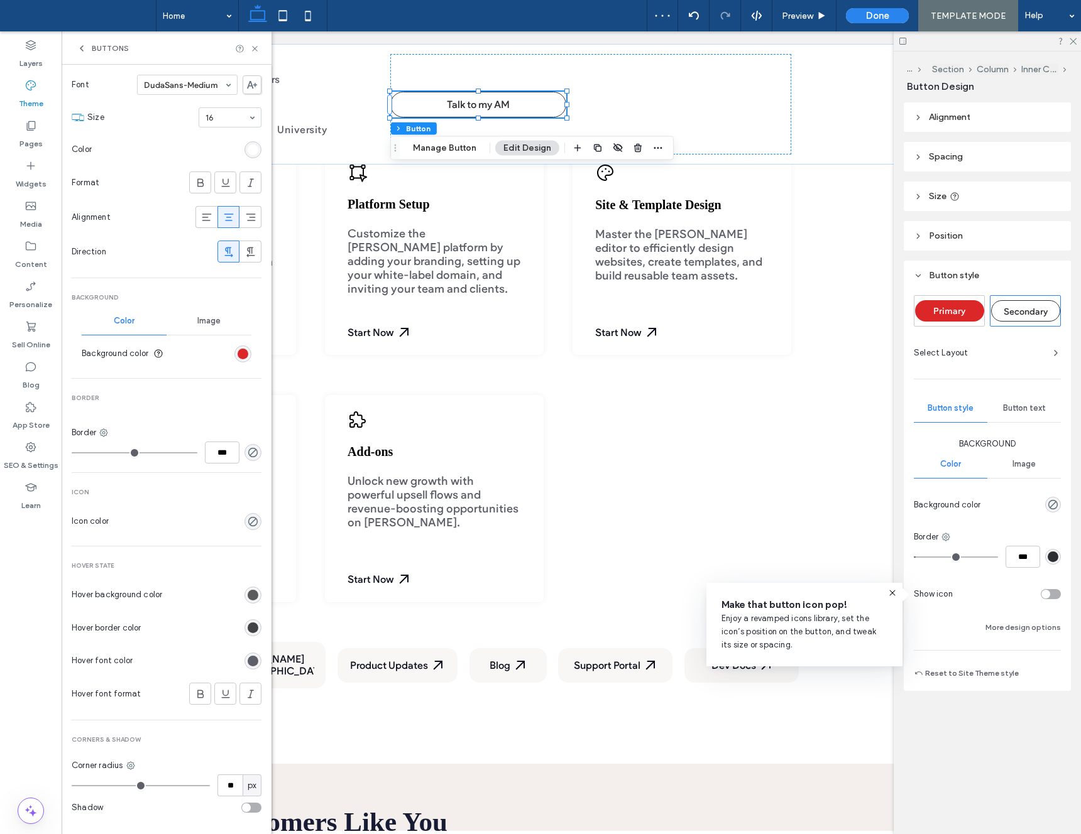
click at [248, 596] on div "rgb(65, 67, 69)" at bounding box center [253, 595] width 11 height 11
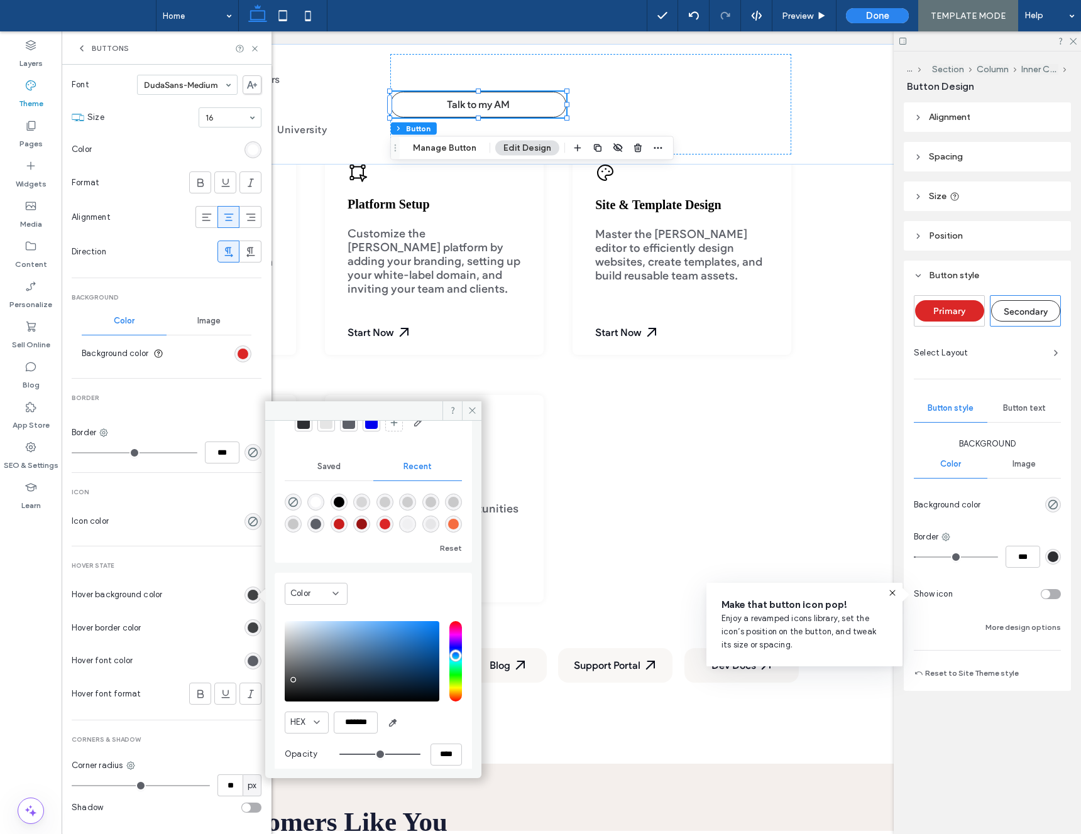
scroll to position [77, 0]
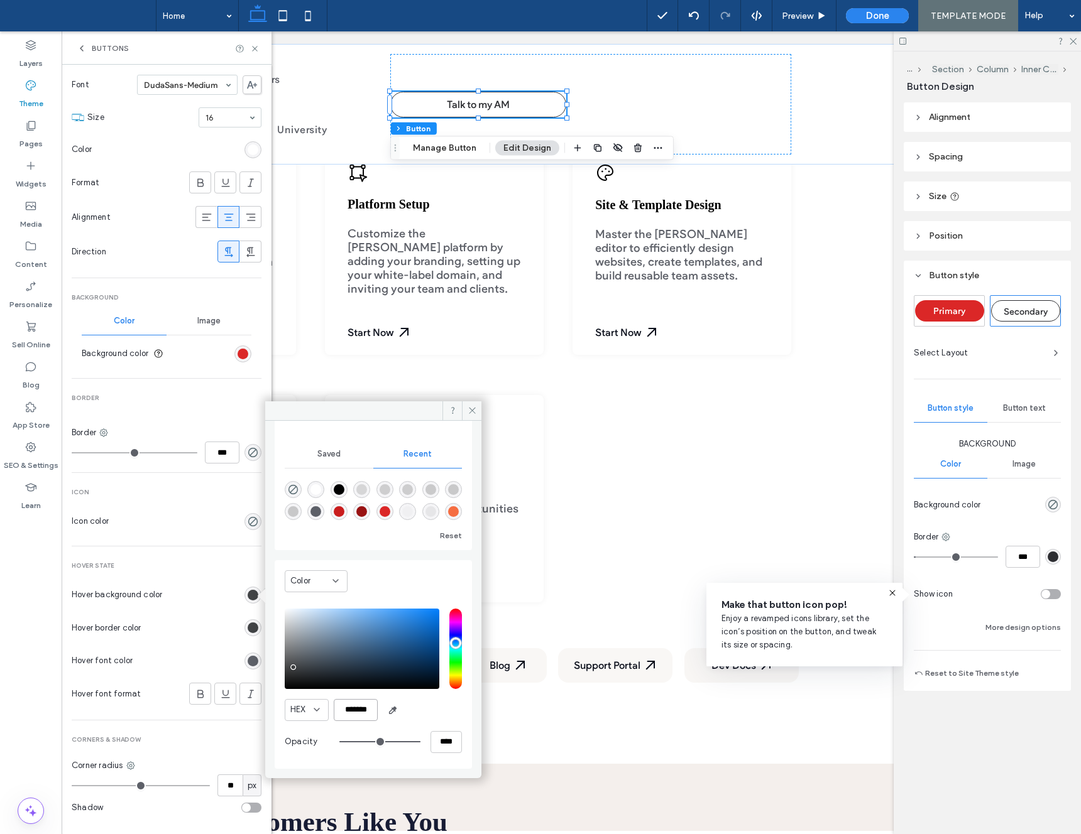
click at [361, 710] on input "*******" at bounding box center [356, 710] width 44 height 22
paste input "*"
click at [345, 711] on input "********" at bounding box center [356, 710] width 44 height 22
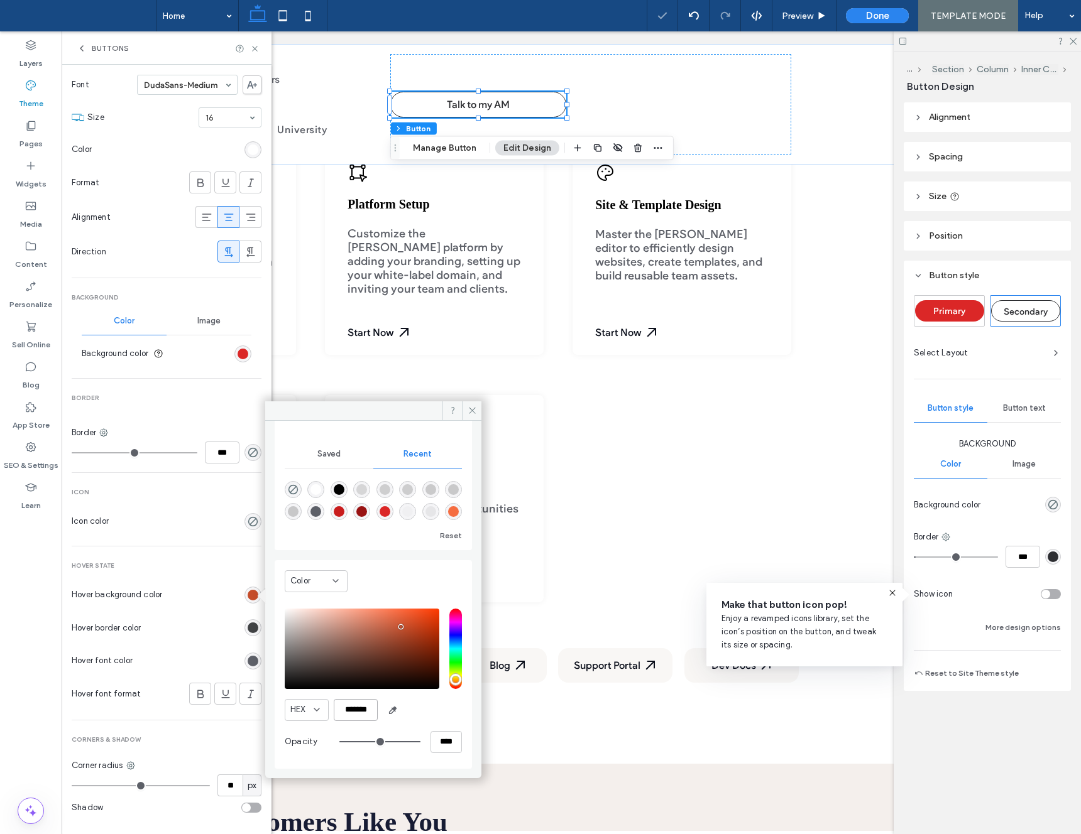
scroll to position [0, 0]
type input "*******"
click at [476, 415] on icon at bounding box center [471, 410] width 9 height 9
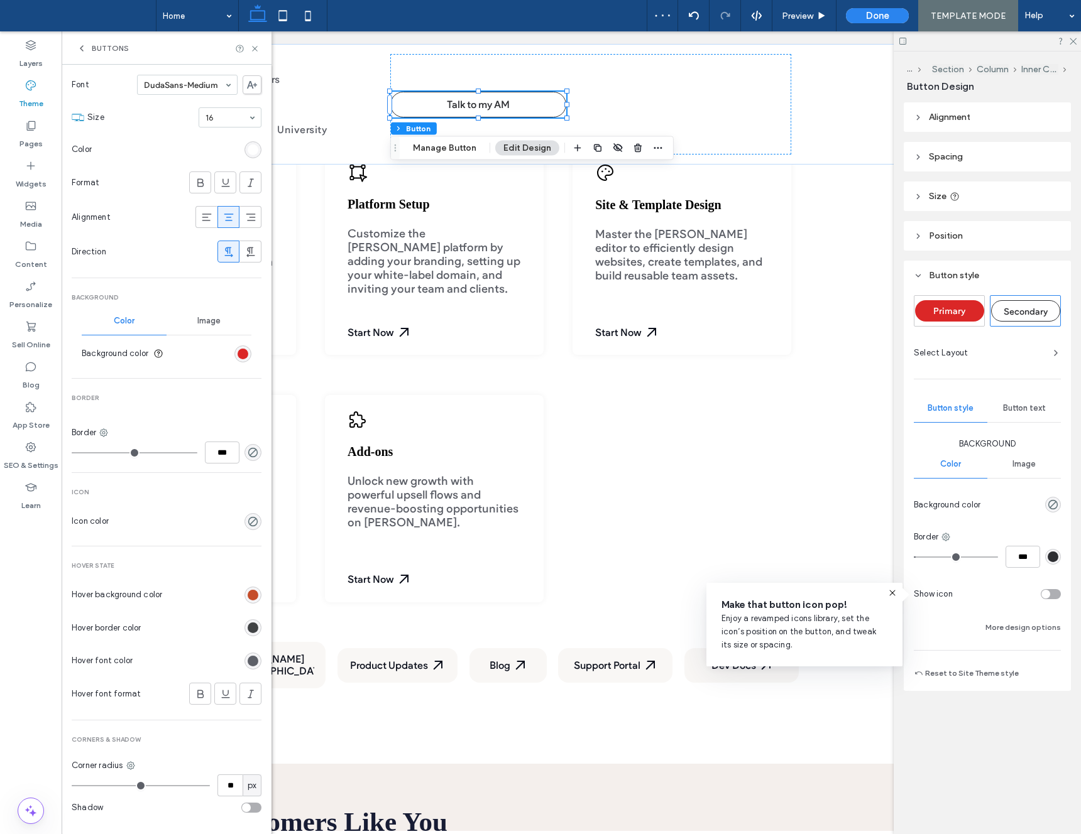
click at [249, 629] on div "rgb(65, 67, 69)" at bounding box center [253, 628] width 11 height 11
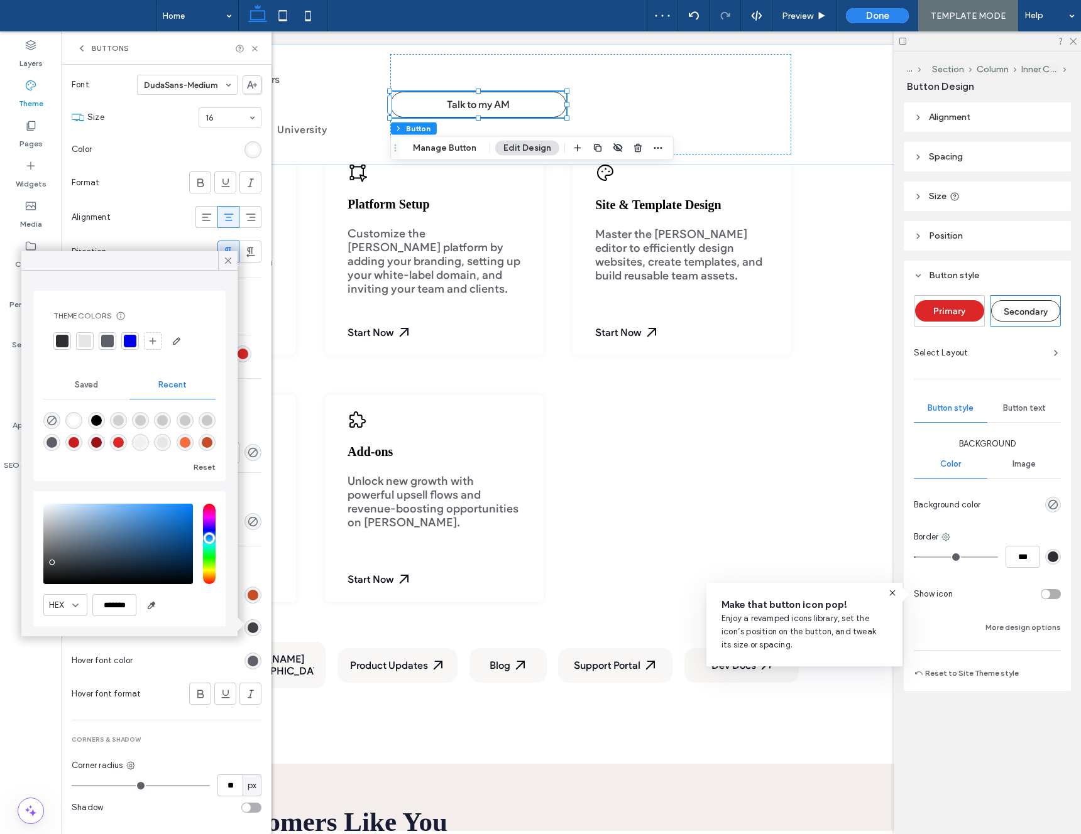
click at [227, 261] on use at bounding box center [228, 261] width 6 height 6
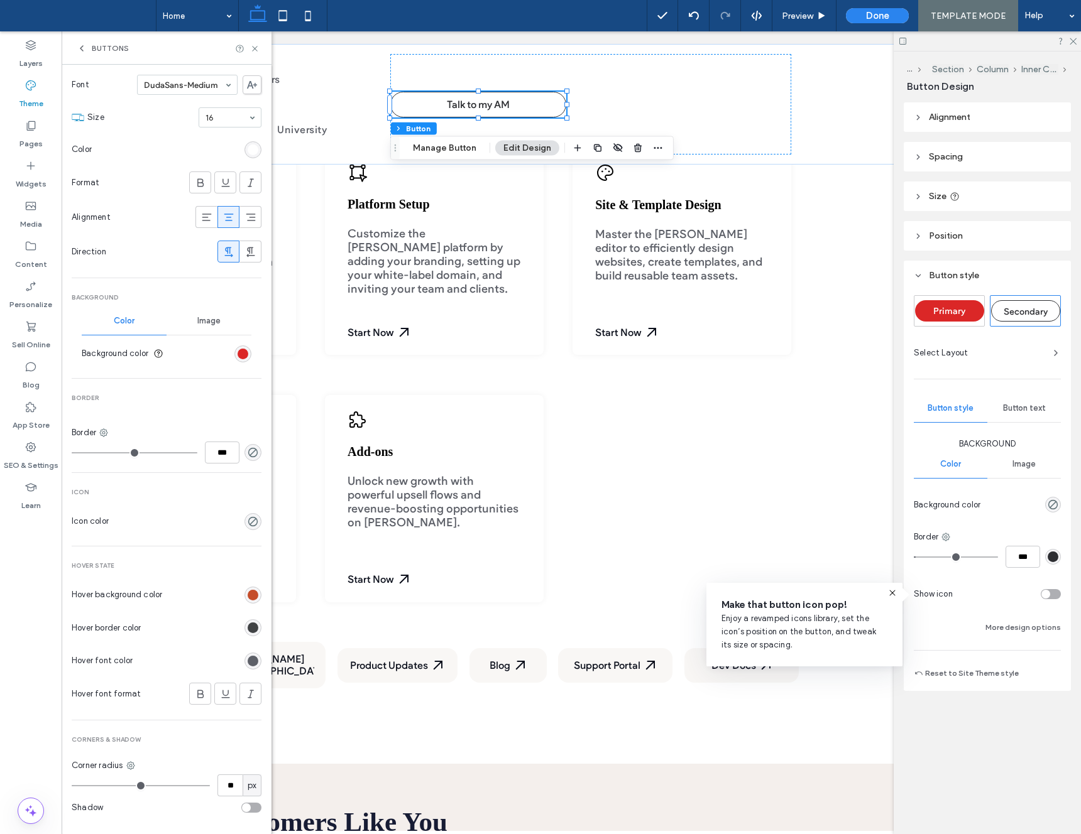
click at [248, 630] on div "rgb(65, 67, 69)" at bounding box center [253, 628] width 11 height 11
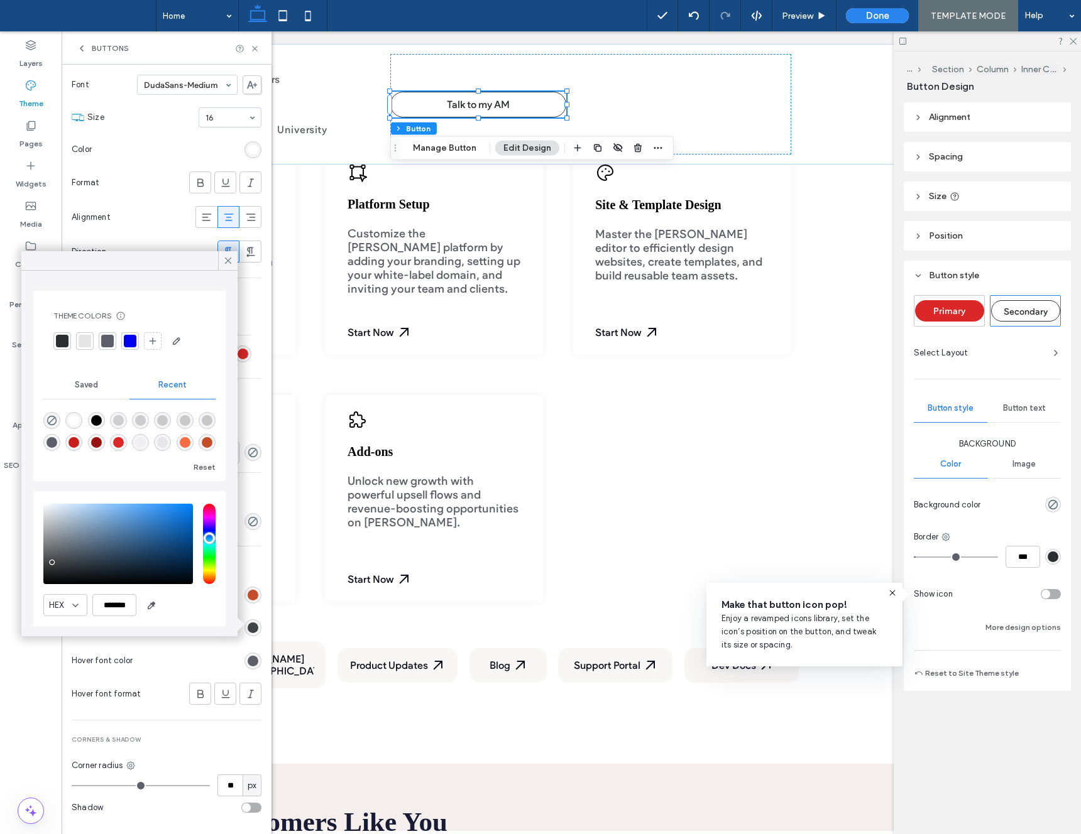
scroll to position [38, 0]
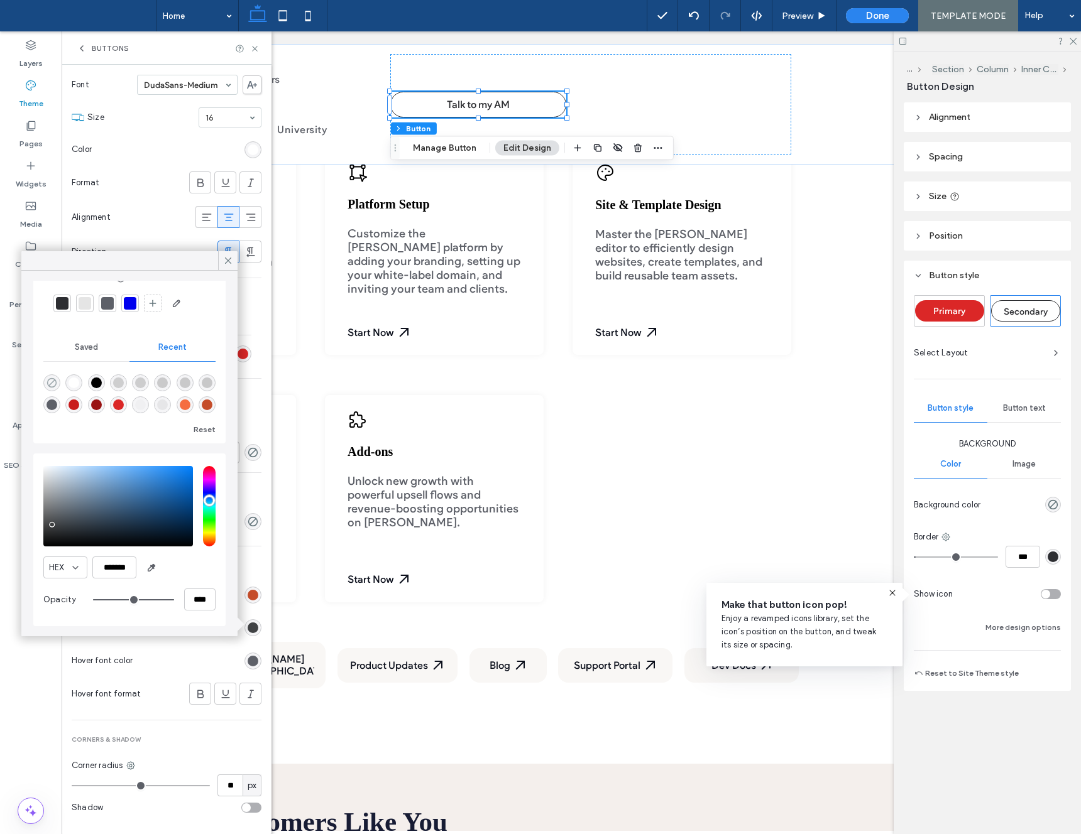
click at [57, 381] on icon "rgba(0, 0, 0, 0)" at bounding box center [51, 383] width 11 height 11
type input "*******"
type input "*"
type input "**"
click at [223, 261] on icon at bounding box center [227, 260] width 11 height 11
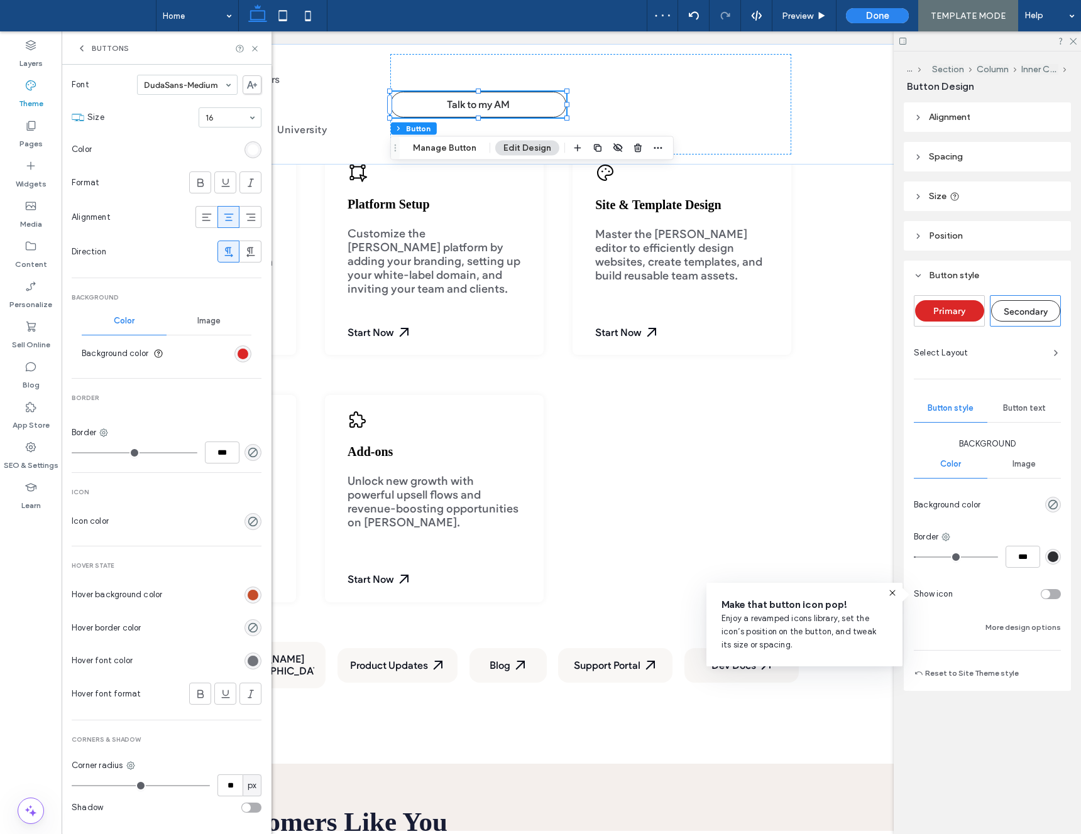
click at [248, 662] on div "rgb(93, 96, 104)" at bounding box center [253, 661] width 11 height 11
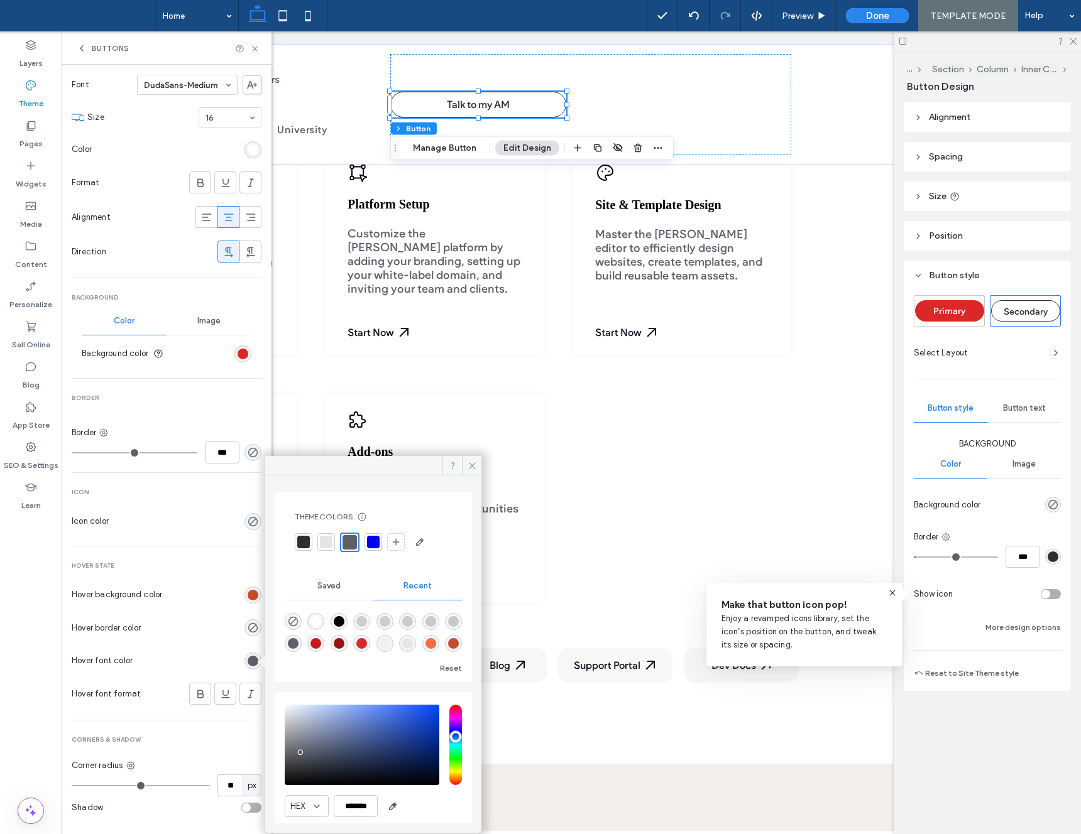
click at [322, 615] on div "rgba(255, 255, 255, 1)" at bounding box center [315, 621] width 17 height 17
type input "*******"
drag, startPoint x: 473, startPoint y: 465, endPoint x: 186, endPoint y: 545, distance: 298.0
click at [473, 465] on icon at bounding box center [471, 465] width 9 height 9
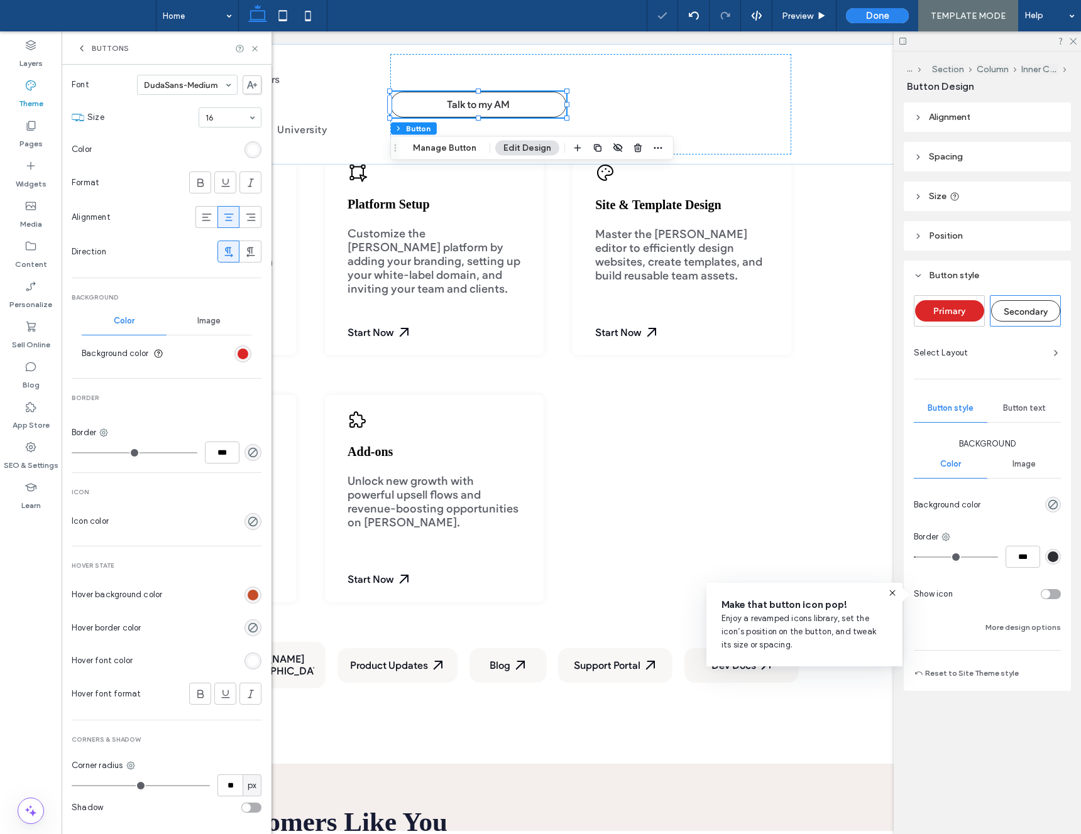
scroll to position [198, 0]
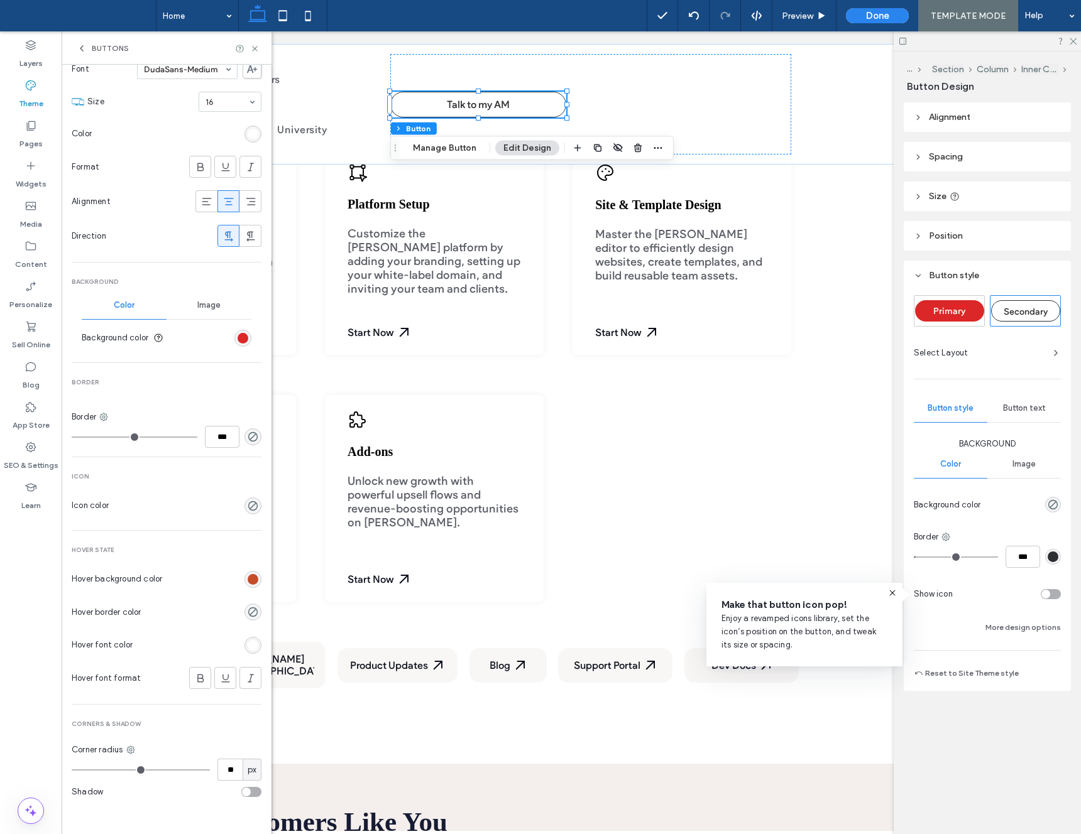
click at [931, 307] on div "Primary" at bounding box center [949, 310] width 69 height 21
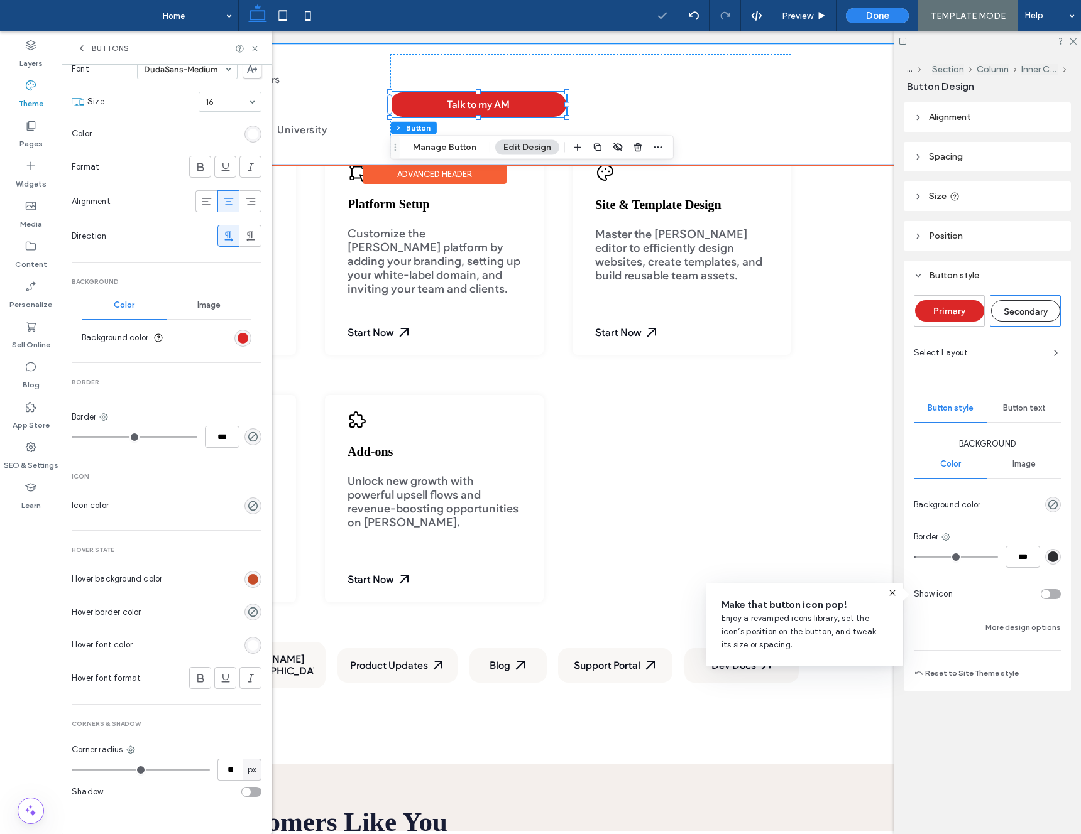
type input "*"
type input "***"
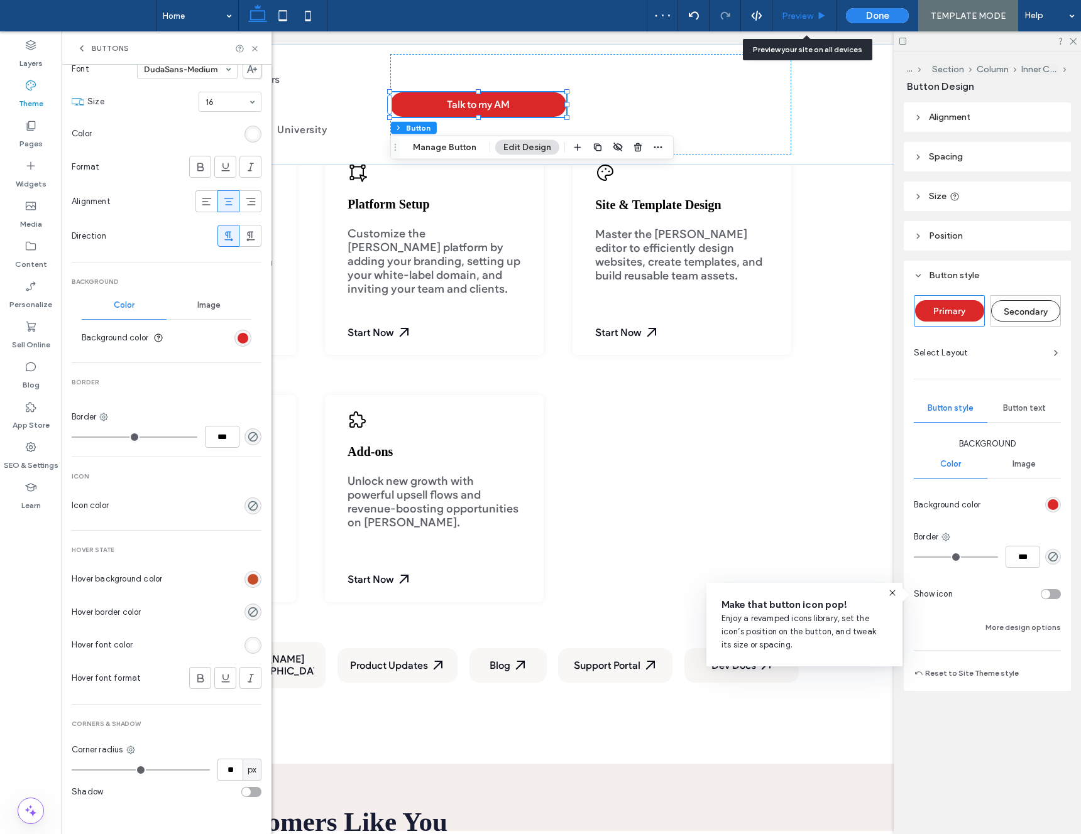
click at [799, 14] on span "Preview" at bounding box center [797, 16] width 31 height 11
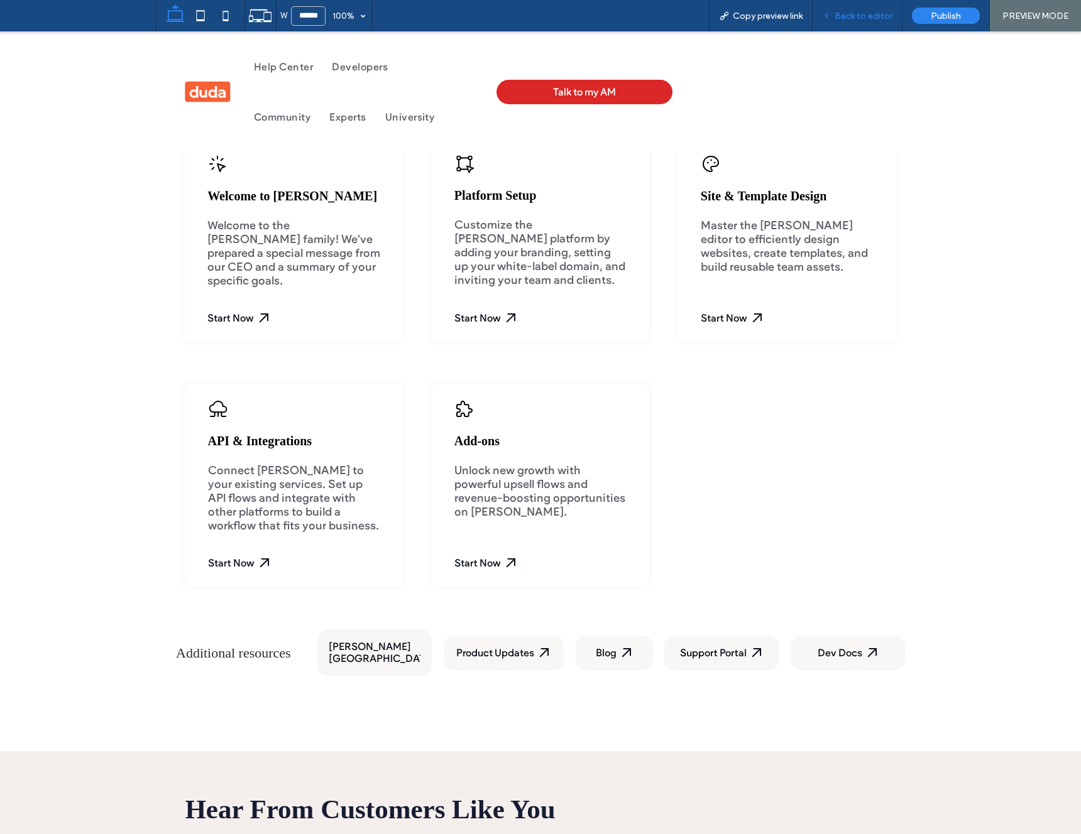
click at [849, 21] on span "Back to editor" at bounding box center [863, 16] width 58 height 11
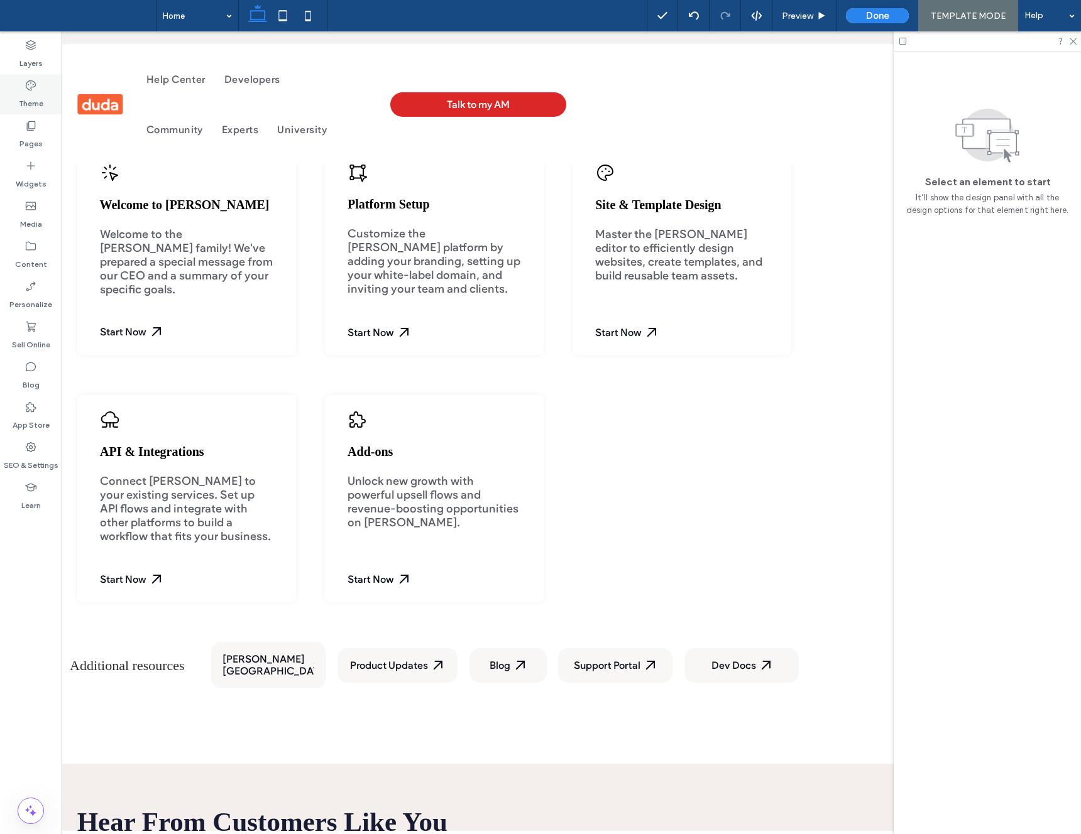
click at [36, 92] on label "Theme" at bounding box center [31, 101] width 25 height 18
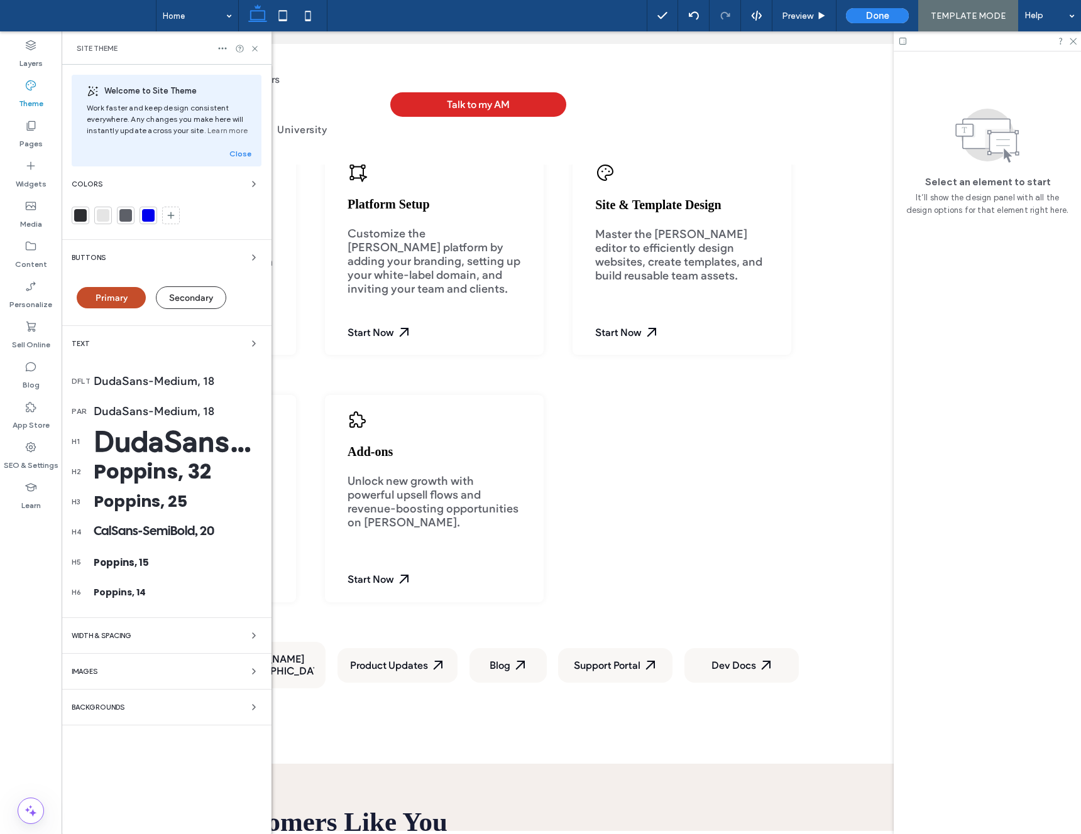
click at [130, 303] on div "Primary" at bounding box center [111, 297] width 69 height 21
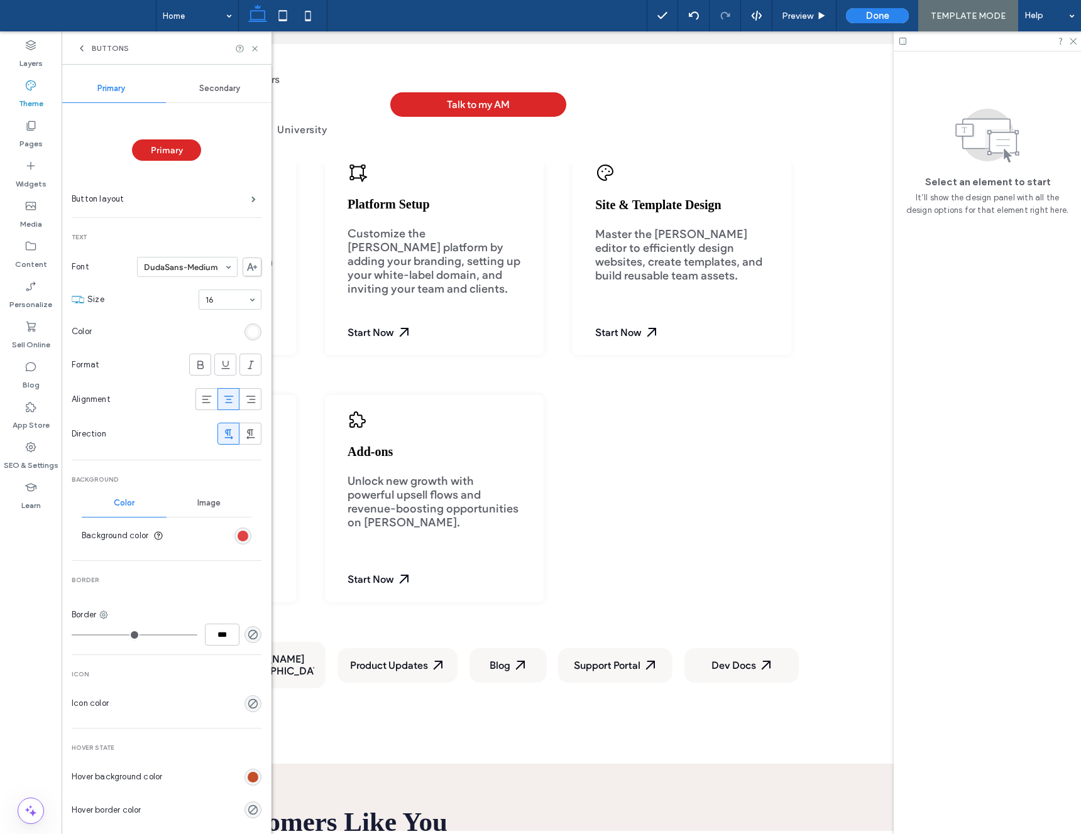
click at [238, 538] on div "rgb(219, 39, 39)" at bounding box center [243, 536] width 11 height 11
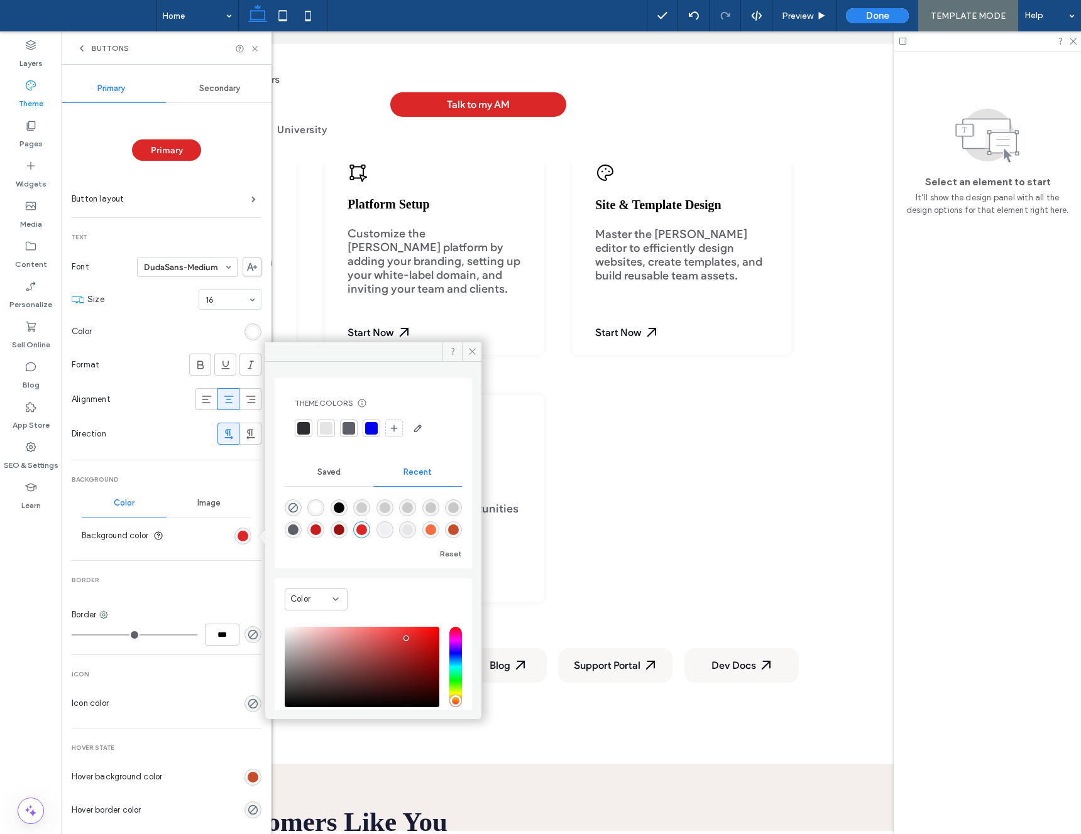
scroll to position [77, 0]
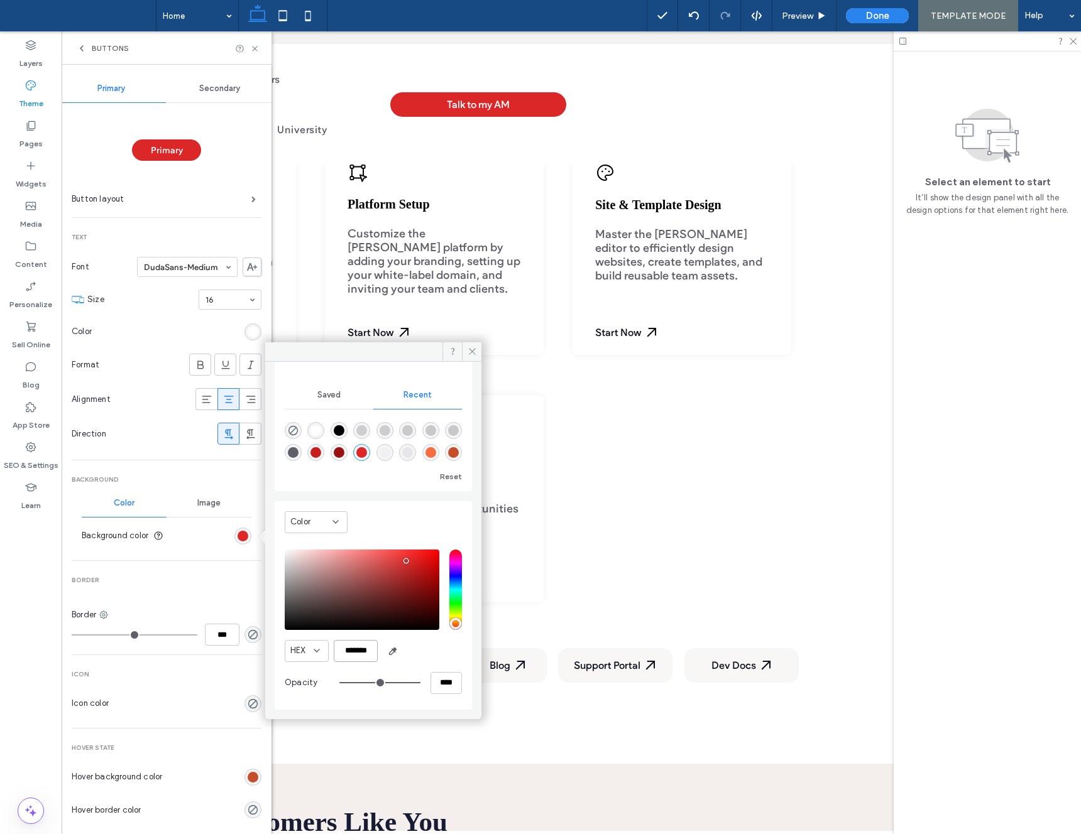
drag, startPoint x: 339, startPoint y: 655, endPoint x: 434, endPoint y: 654, distance: 95.5
click at [434, 654] on div "HEX *******" at bounding box center [373, 651] width 177 height 22
paste input "color picker textbox"
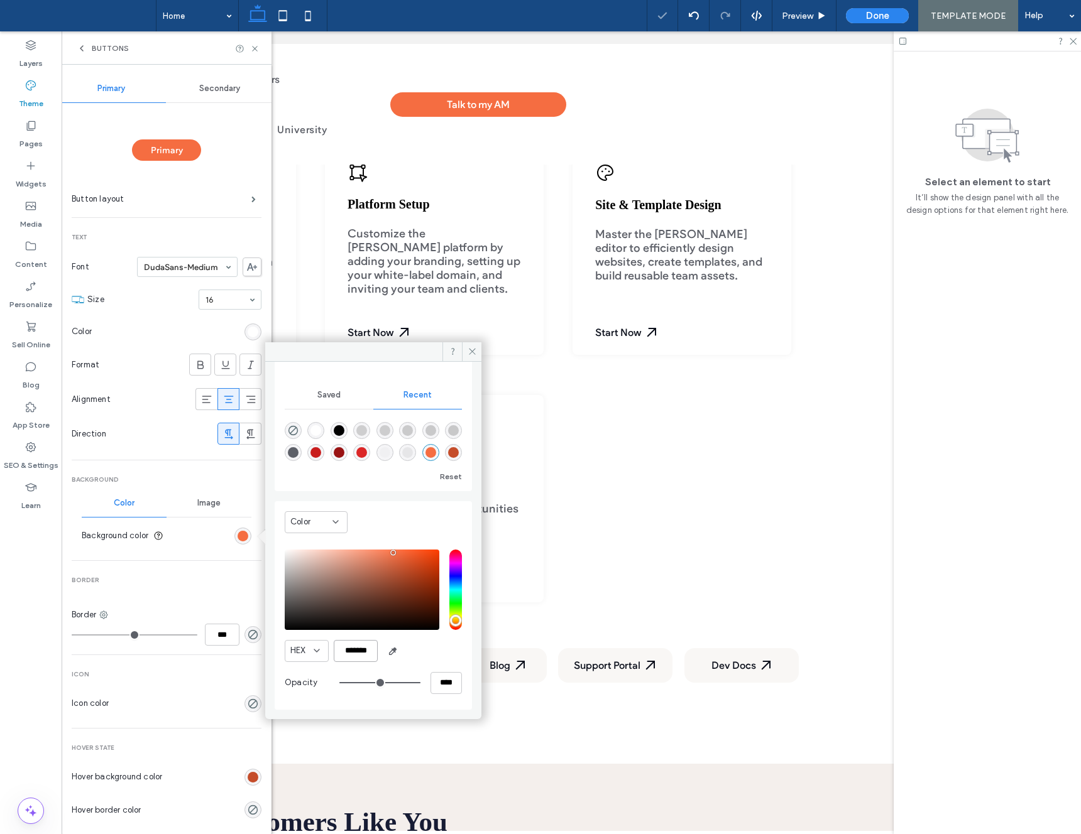
type input "*******"
click at [479, 351] on span at bounding box center [471, 351] width 19 height 19
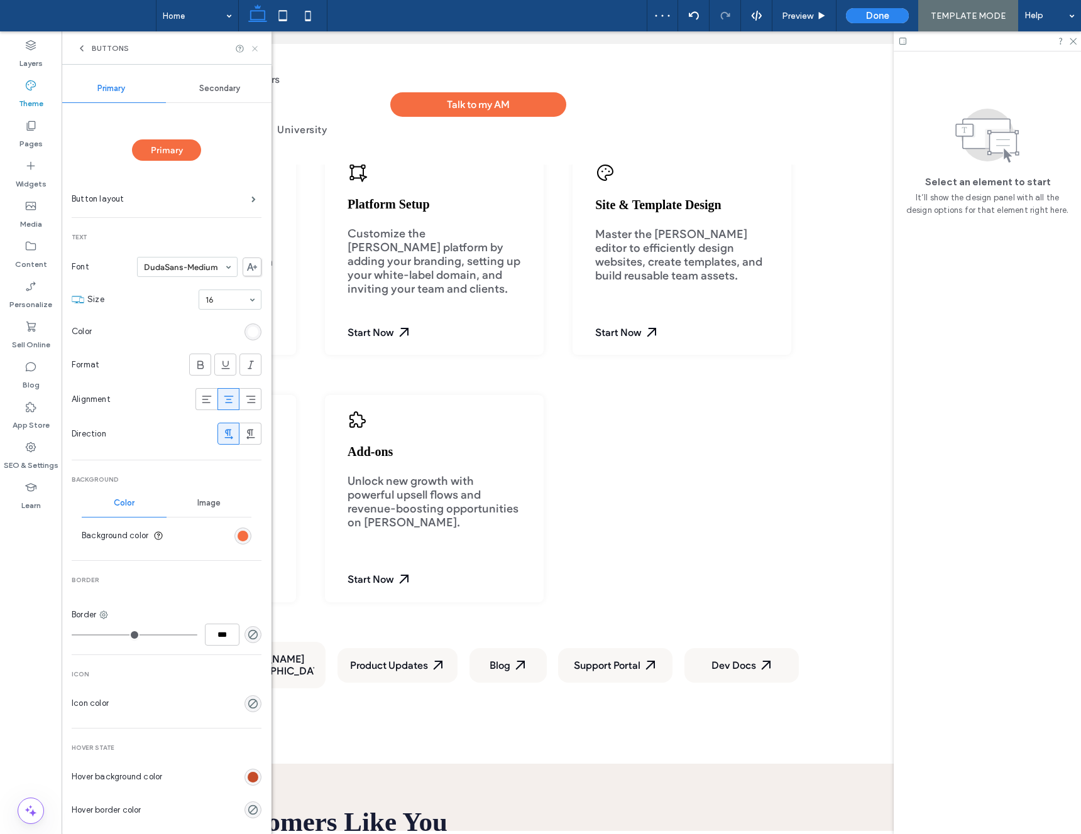
click at [252, 49] on icon at bounding box center [254, 48] width 9 height 9
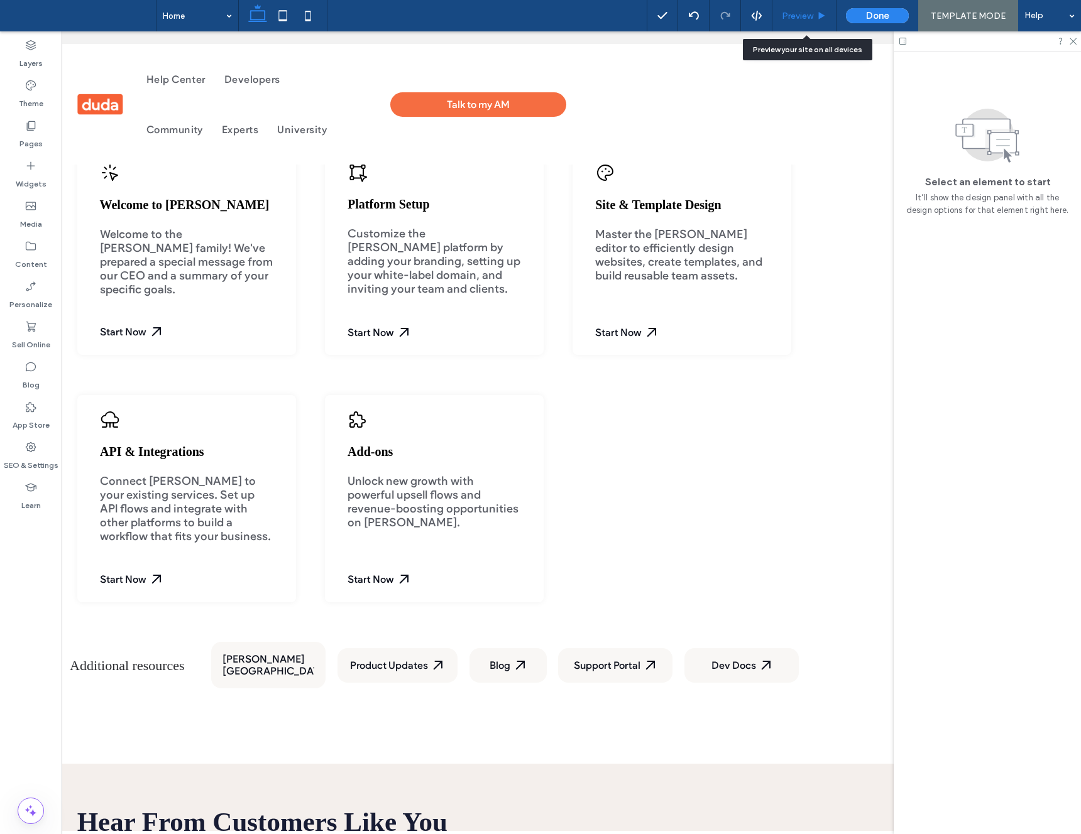
click at [794, 16] on span "Preview" at bounding box center [797, 16] width 31 height 11
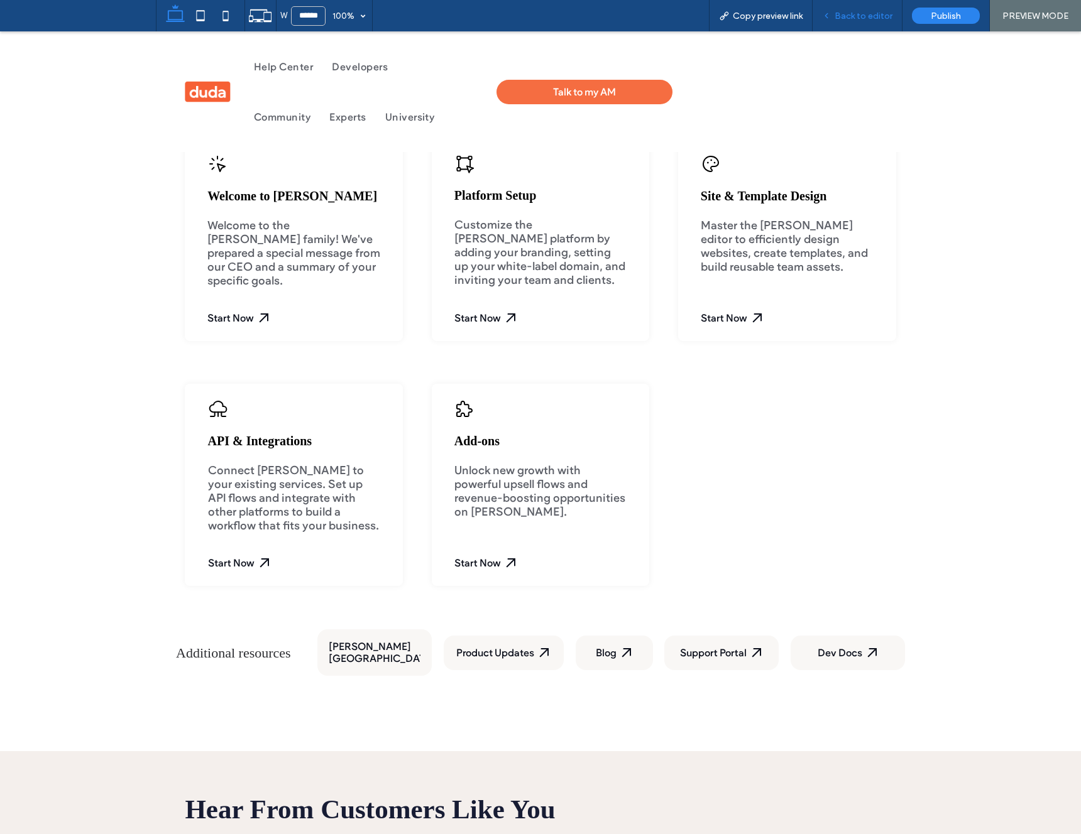
click at [865, 16] on span "Back to editor" at bounding box center [863, 16] width 58 height 11
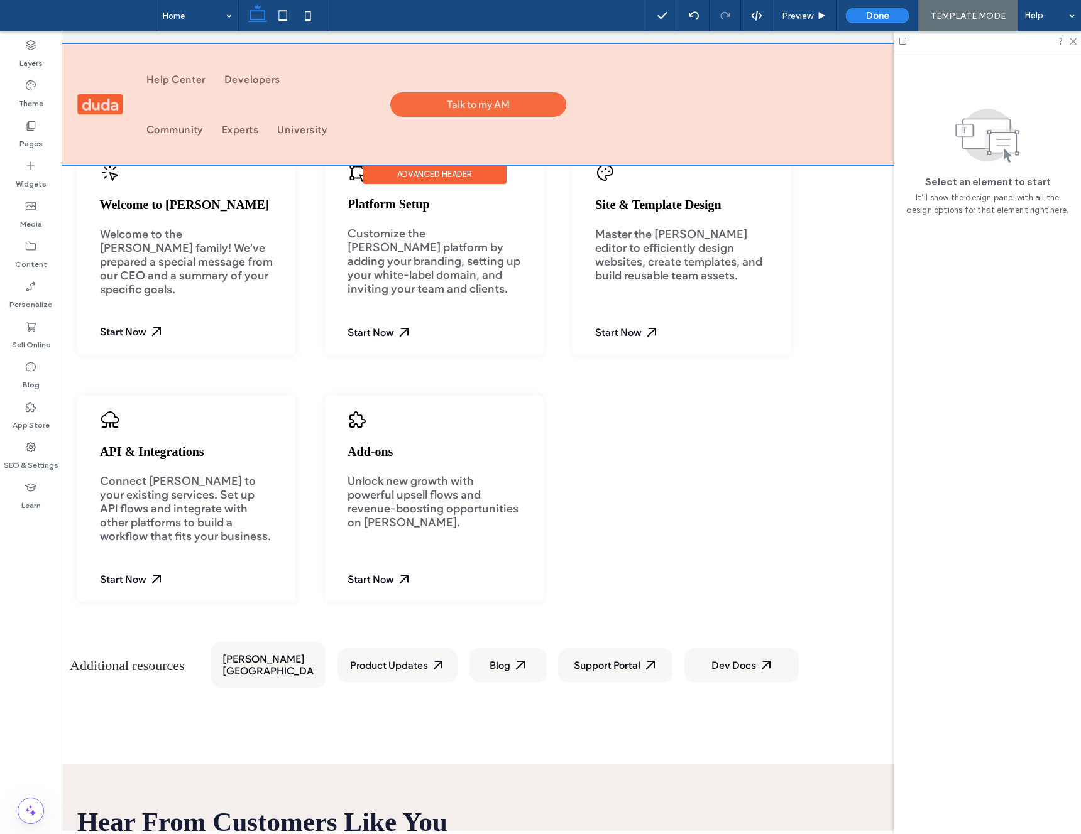
click at [513, 102] on div at bounding box center [434, 104] width 994 height 121
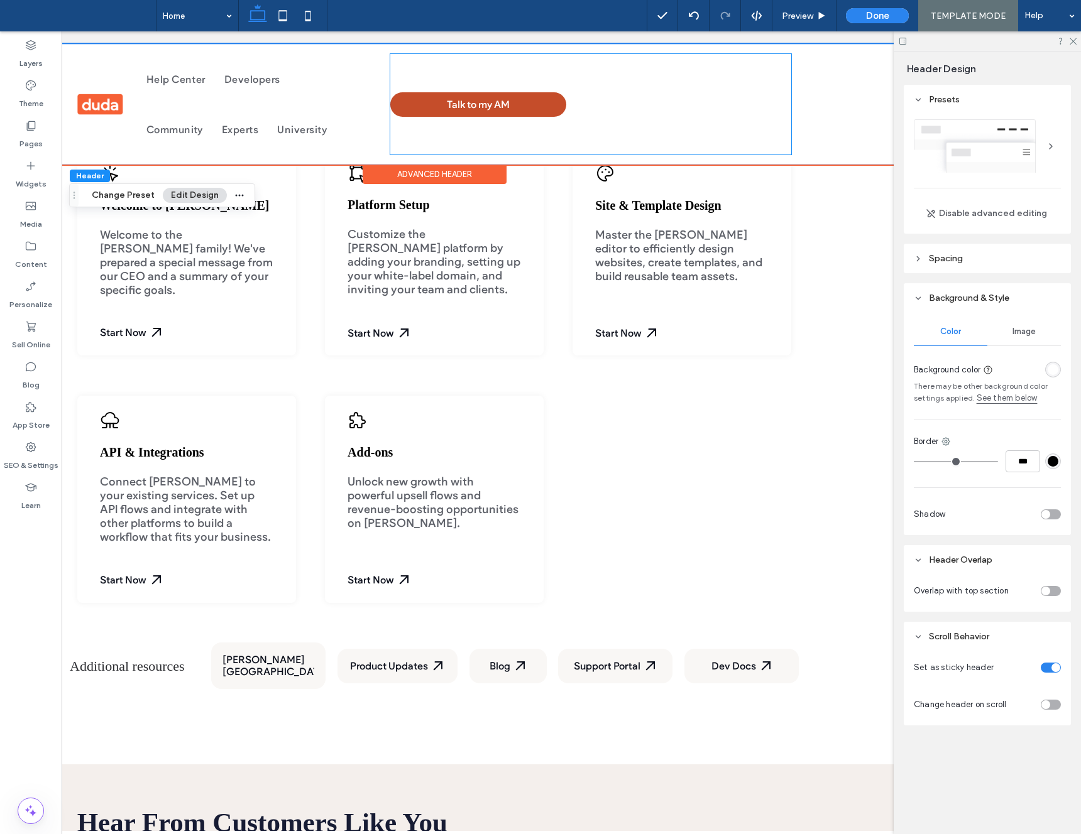
click at [533, 109] on link "Talk to my AM" at bounding box center [478, 104] width 176 height 25
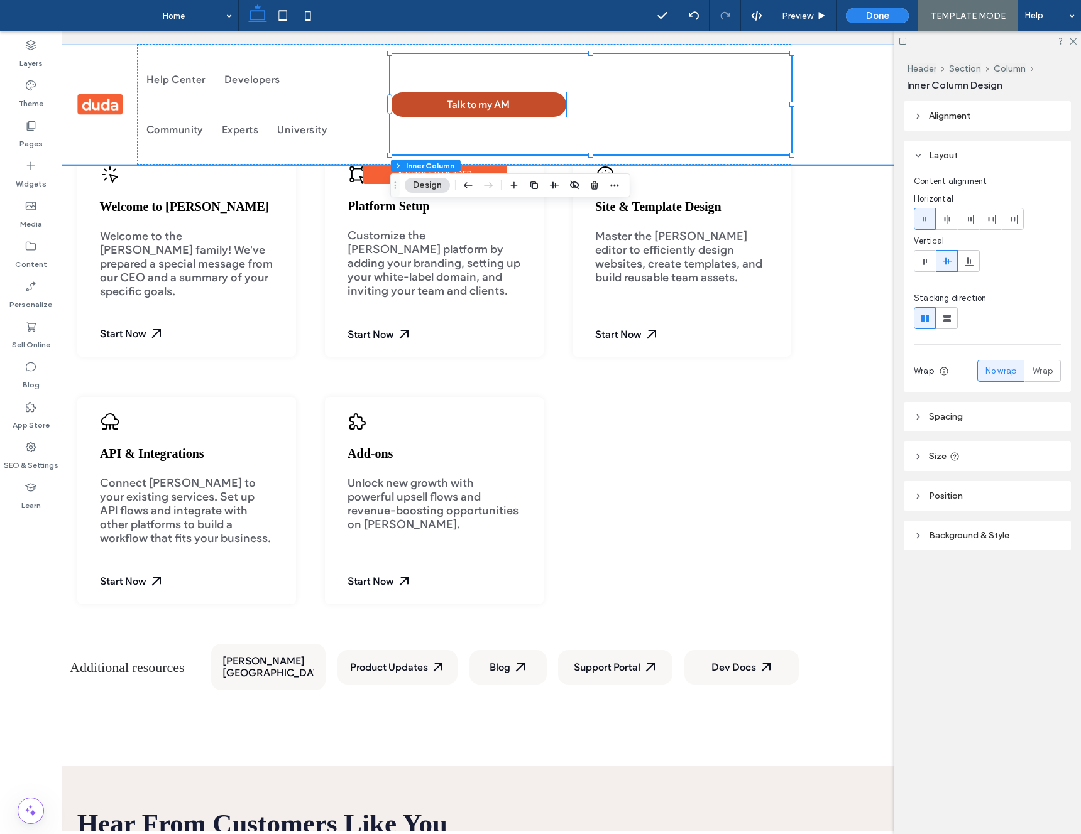
click at [549, 104] on link "Talk to my AM" at bounding box center [478, 104] width 176 height 25
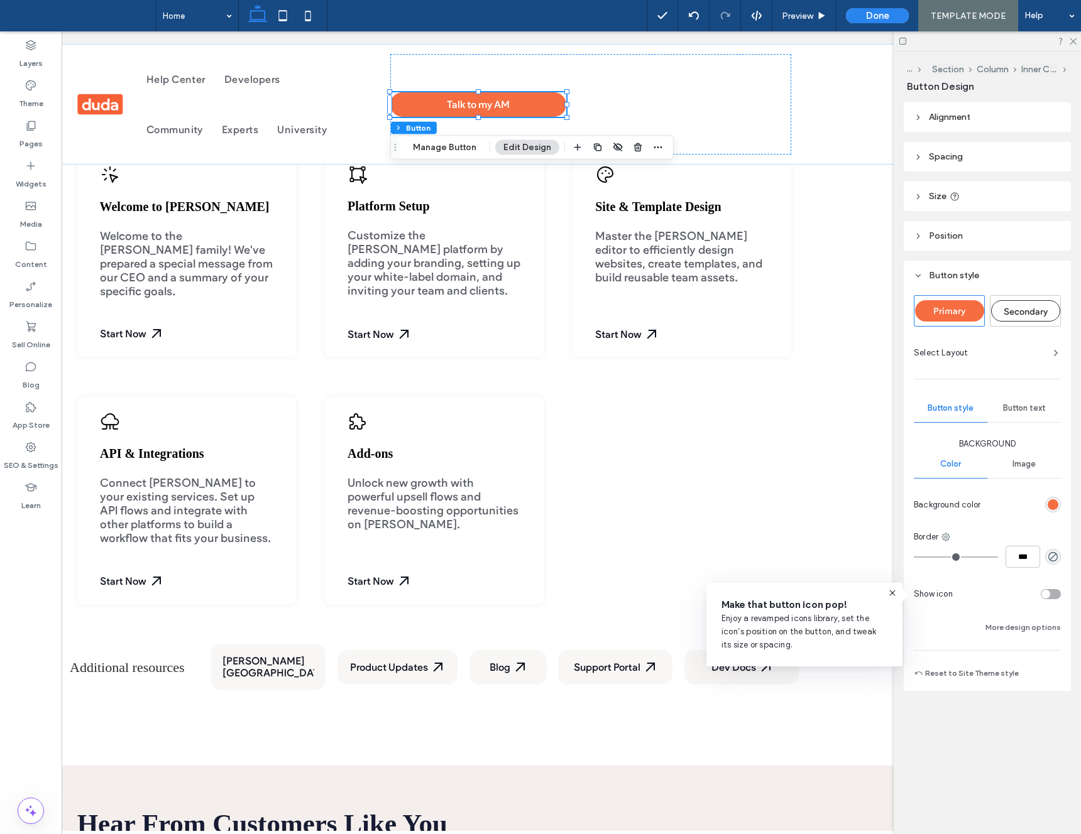
click at [941, 196] on span "Size" at bounding box center [938, 196] width 18 height 11
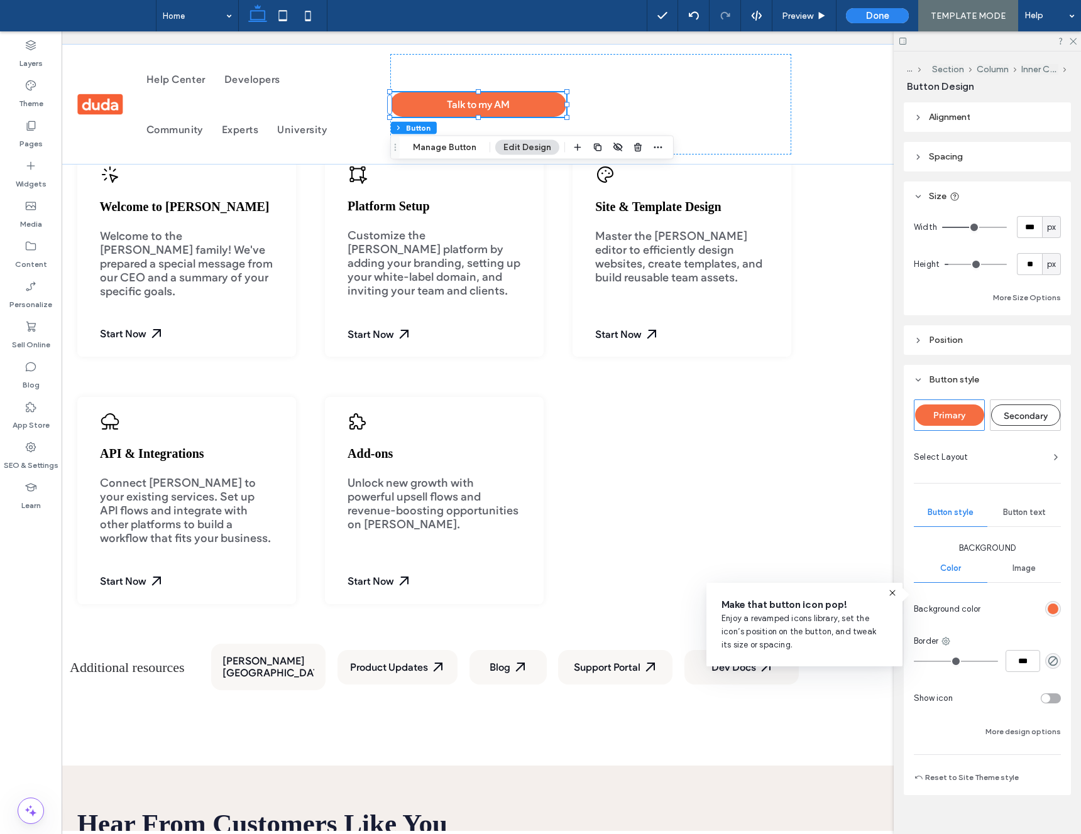
click at [1054, 229] on span "px" at bounding box center [1051, 227] width 9 height 13
click at [1052, 336] on span "A" at bounding box center [1051, 337] width 5 height 13
type input "*"
click at [1054, 229] on span "A" at bounding box center [1051, 227] width 5 height 13
click at [1055, 251] on span "px" at bounding box center [1051, 249] width 9 height 13
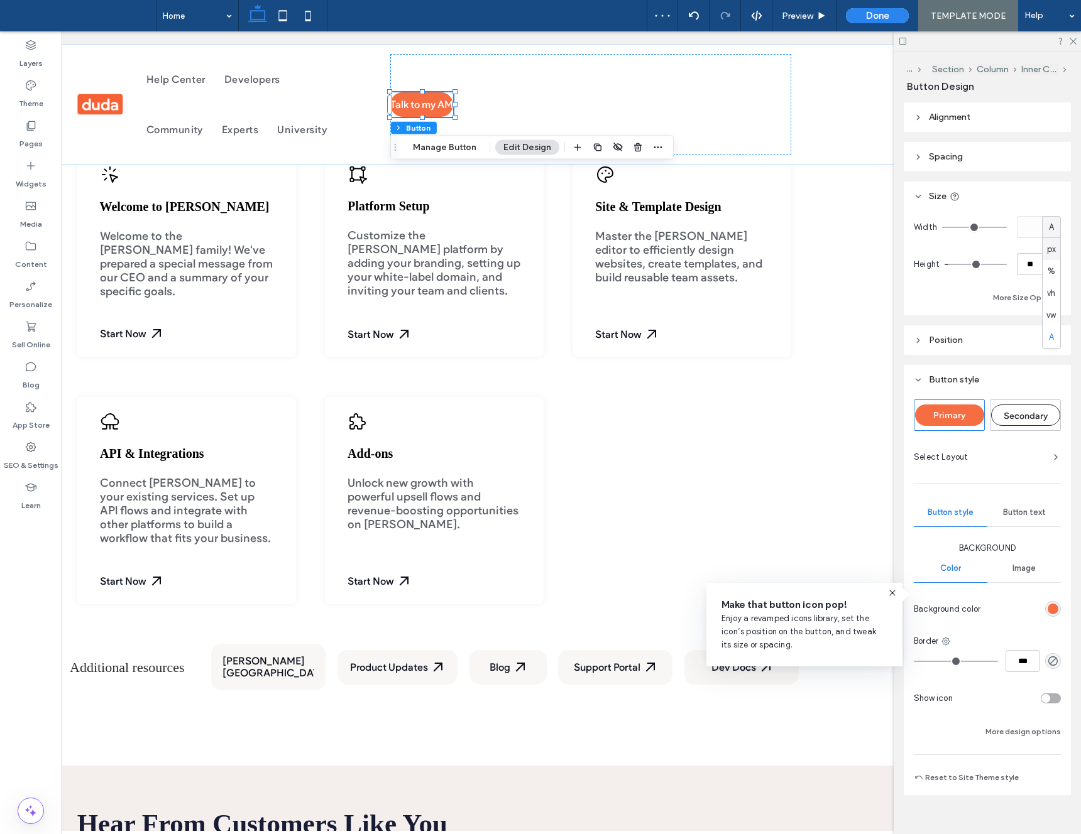
type input "***"
type input "*****"
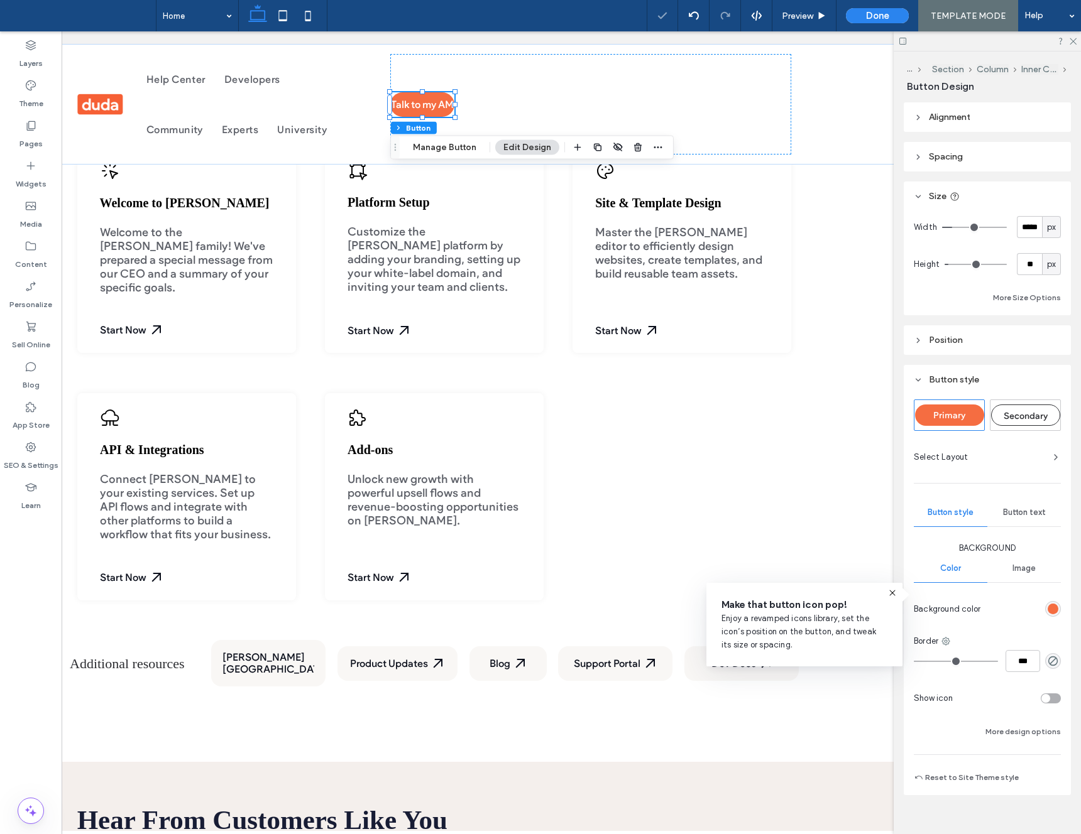
type input "***"
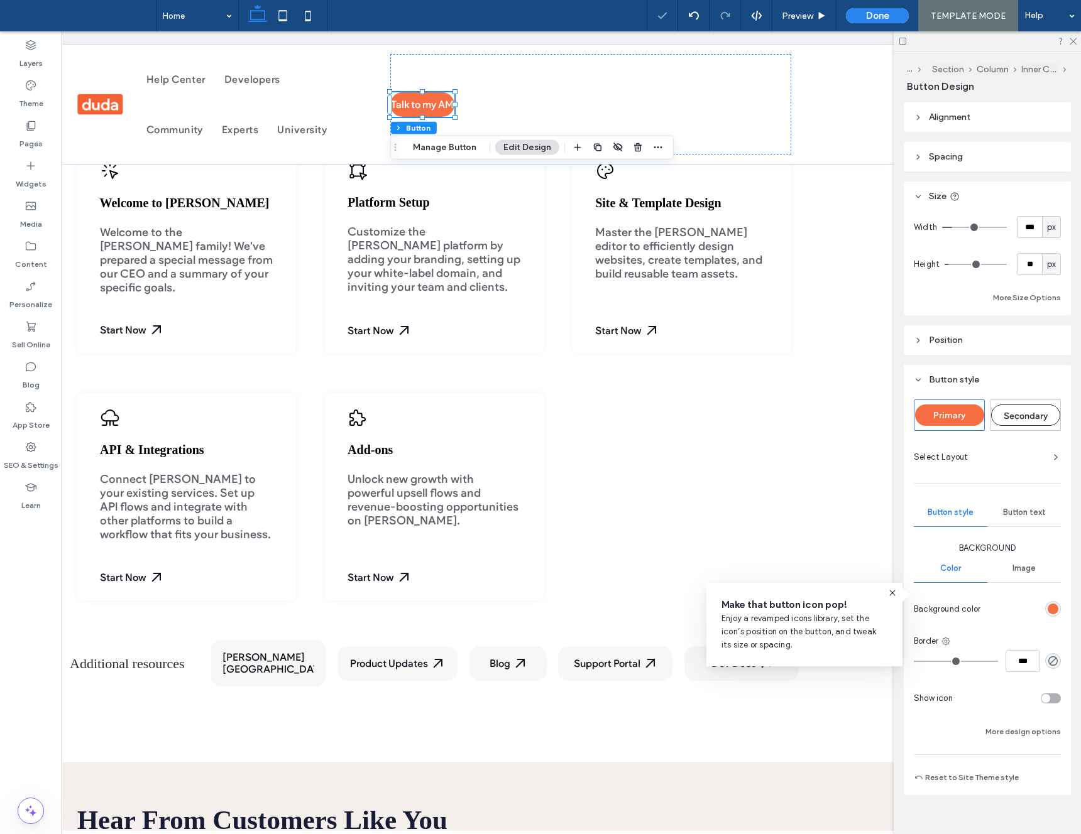
type input "***"
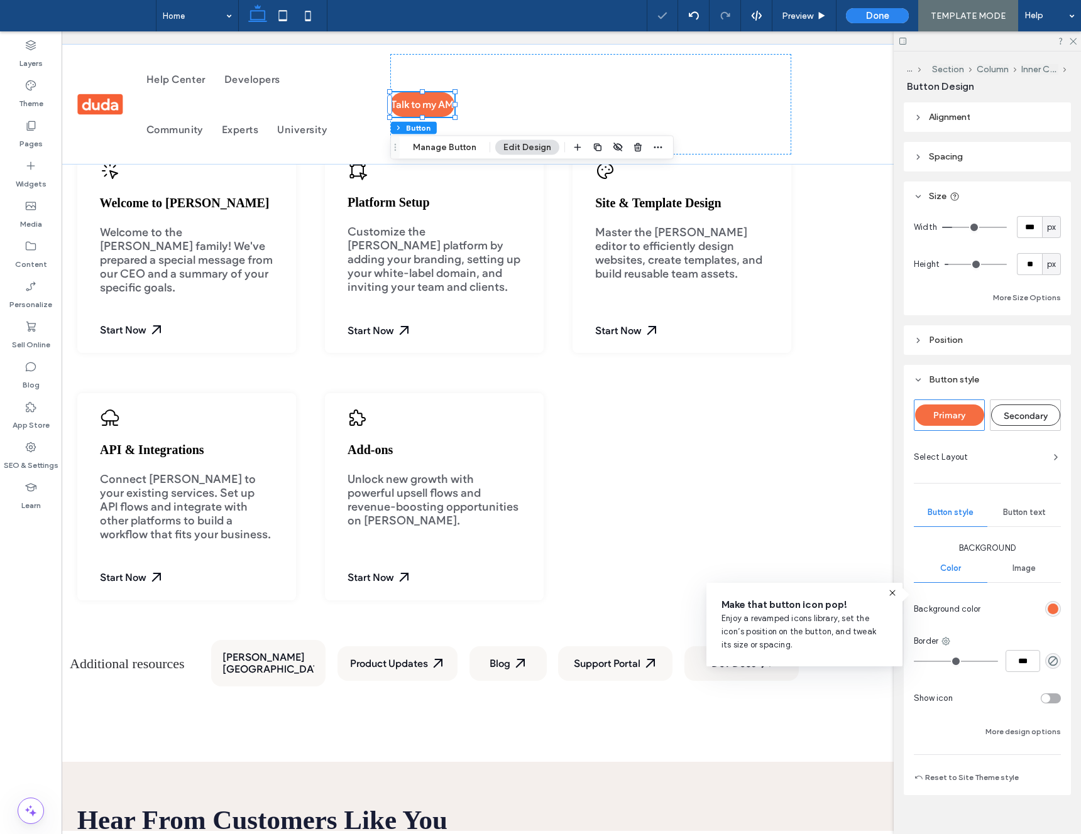
type input "***"
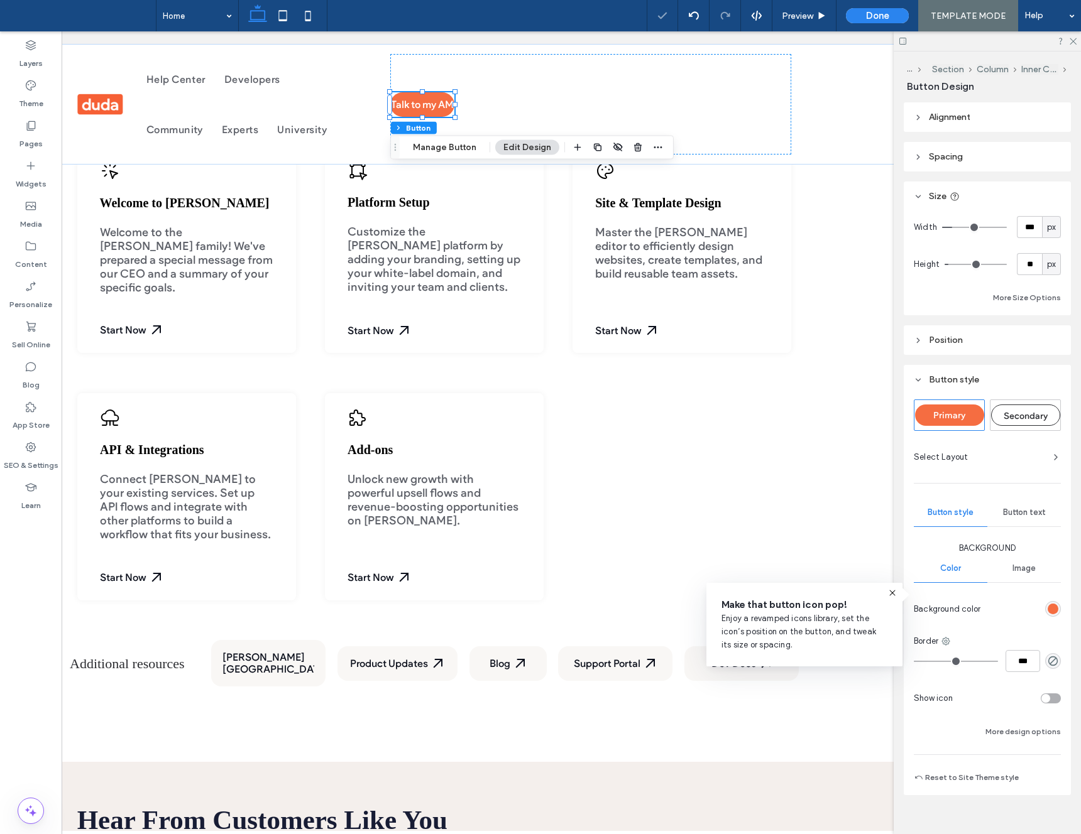
type input "***"
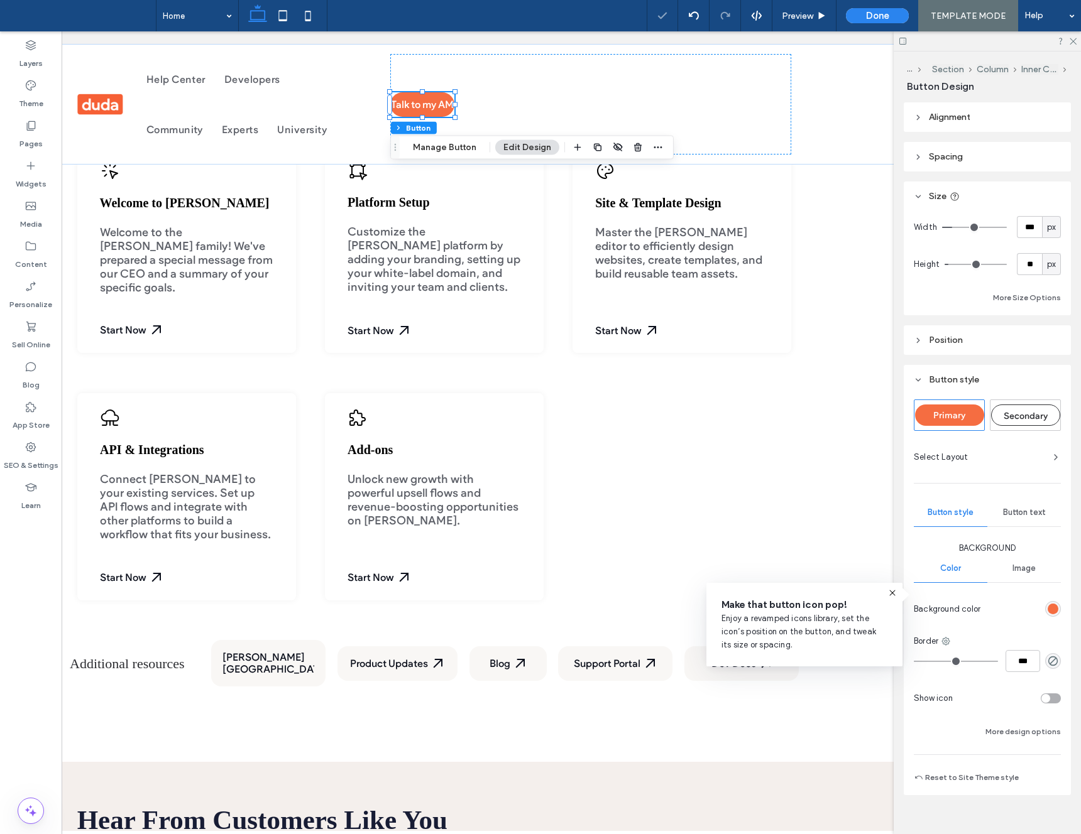
type input "***"
drag, startPoint x: 954, startPoint y: 227, endPoint x: 964, endPoint y: 227, distance: 9.4
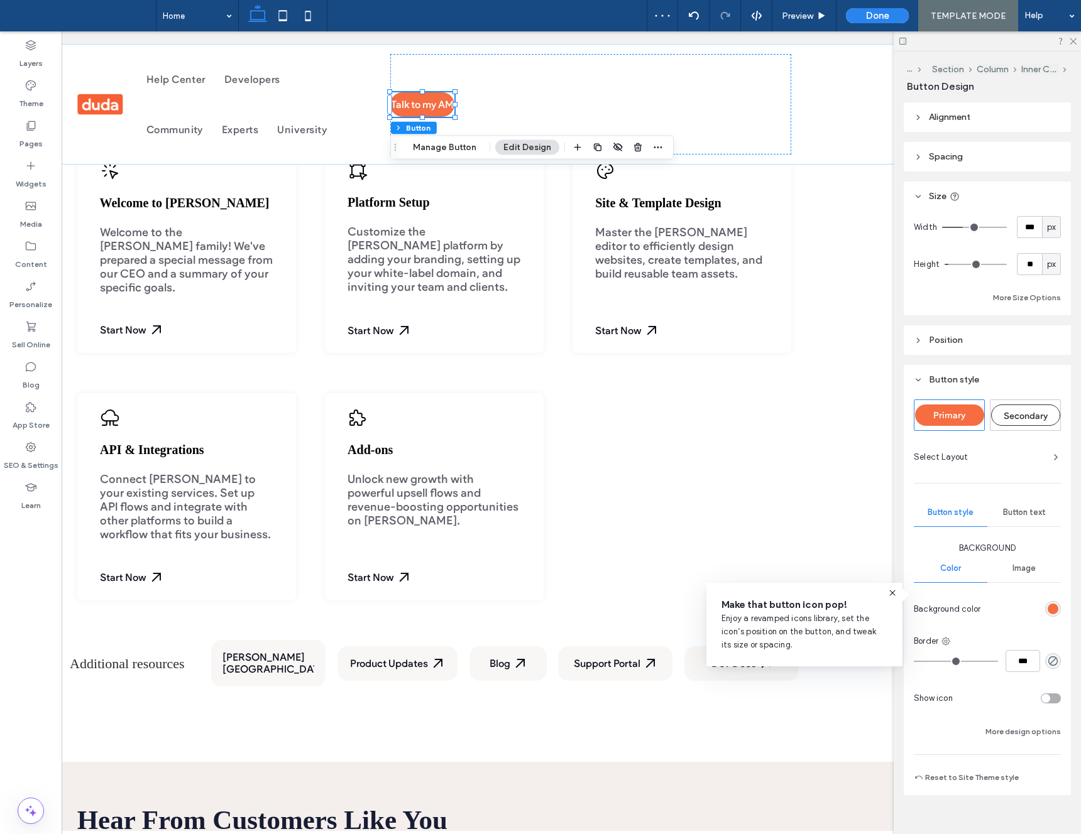
click at [964, 227] on input "range" at bounding box center [974, 227] width 65 height 1
type input "***"
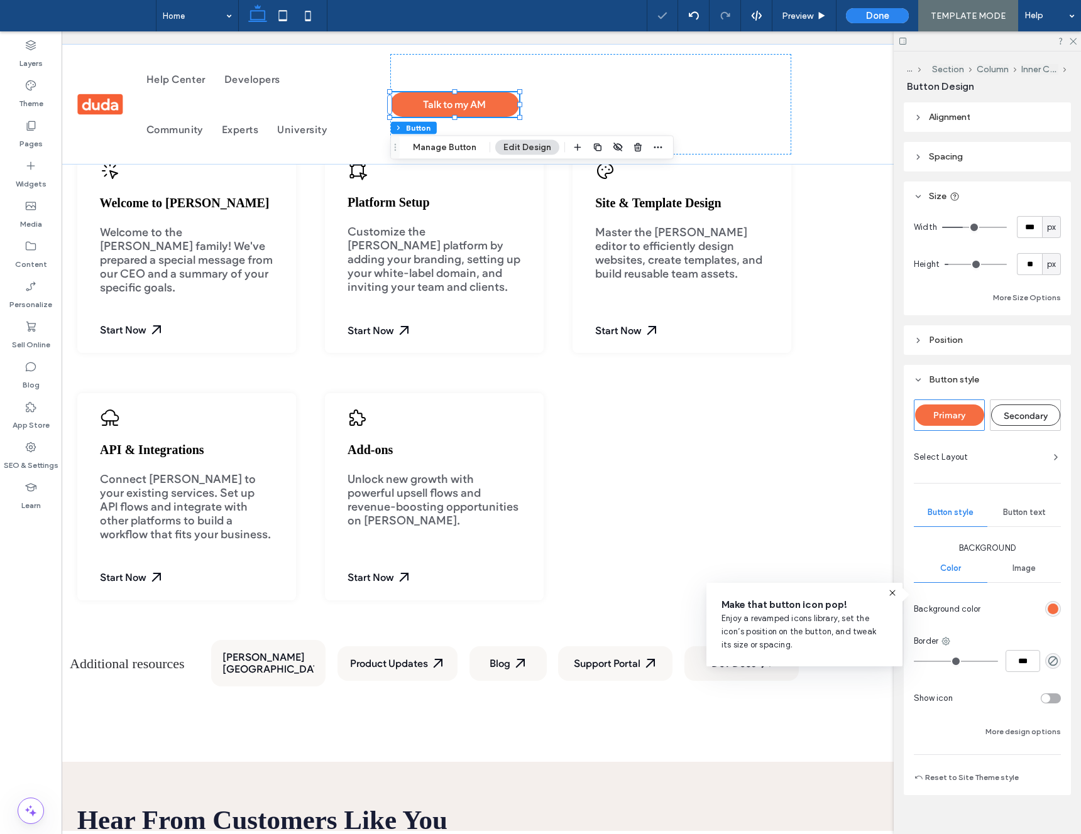
type input "***"
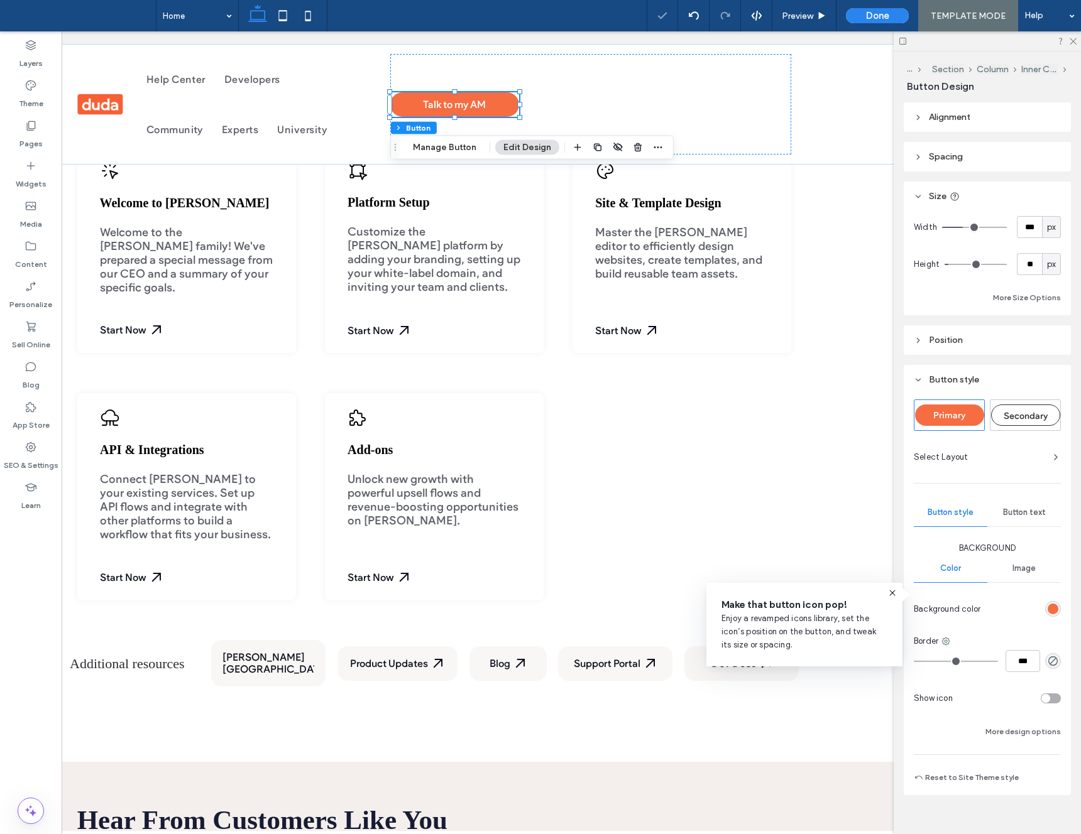
type input "***"
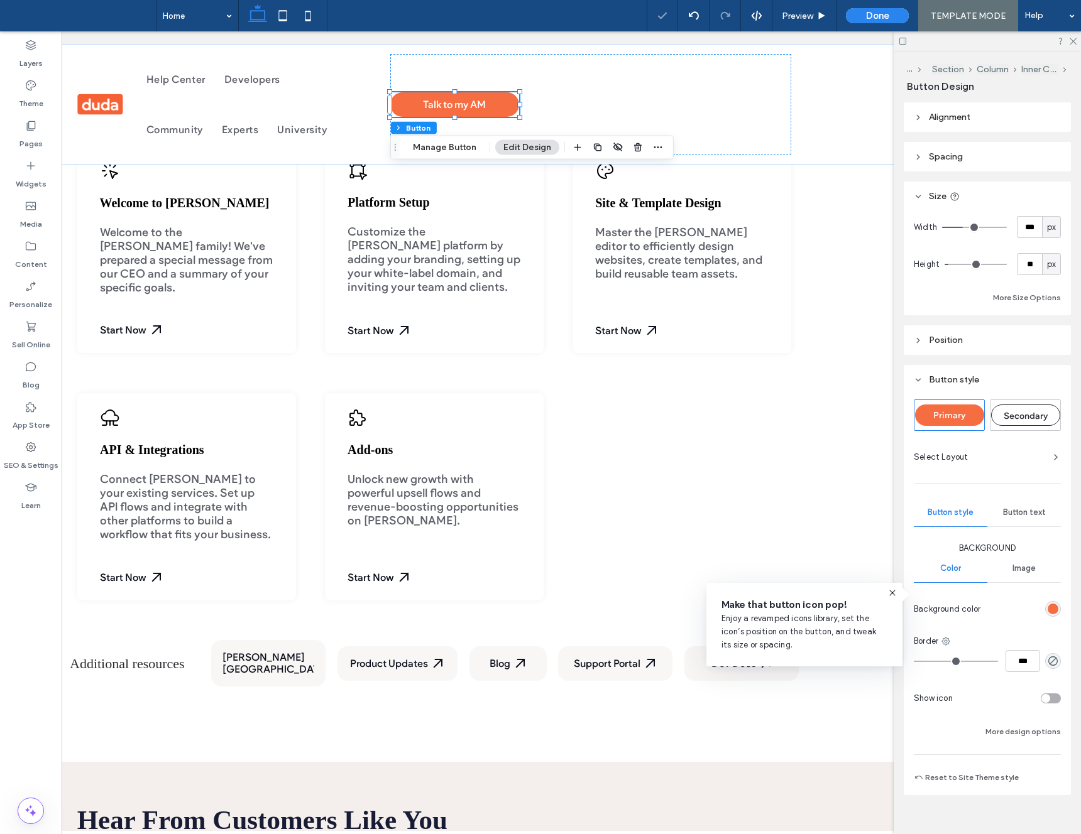
type input "***"
click at [960, 228] on input "range" at bounding box center [974, 227] width 65 height 1
type input "***"
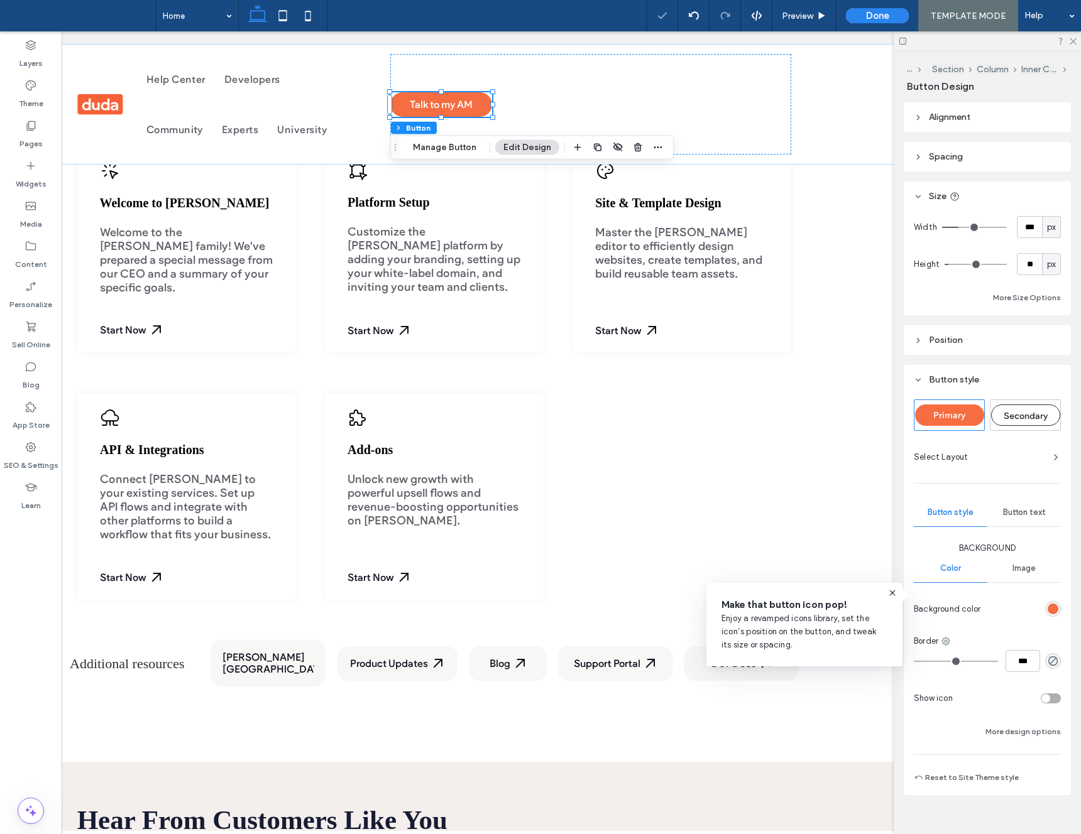
type input "***"
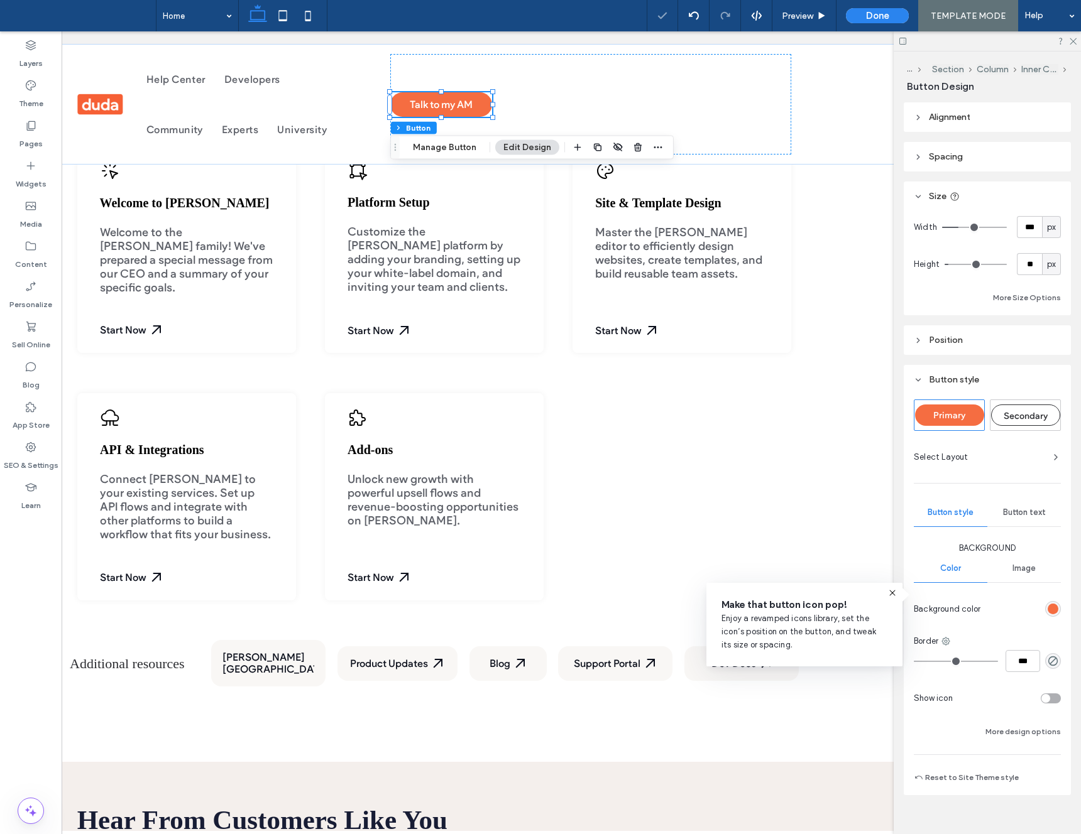
type input "***"
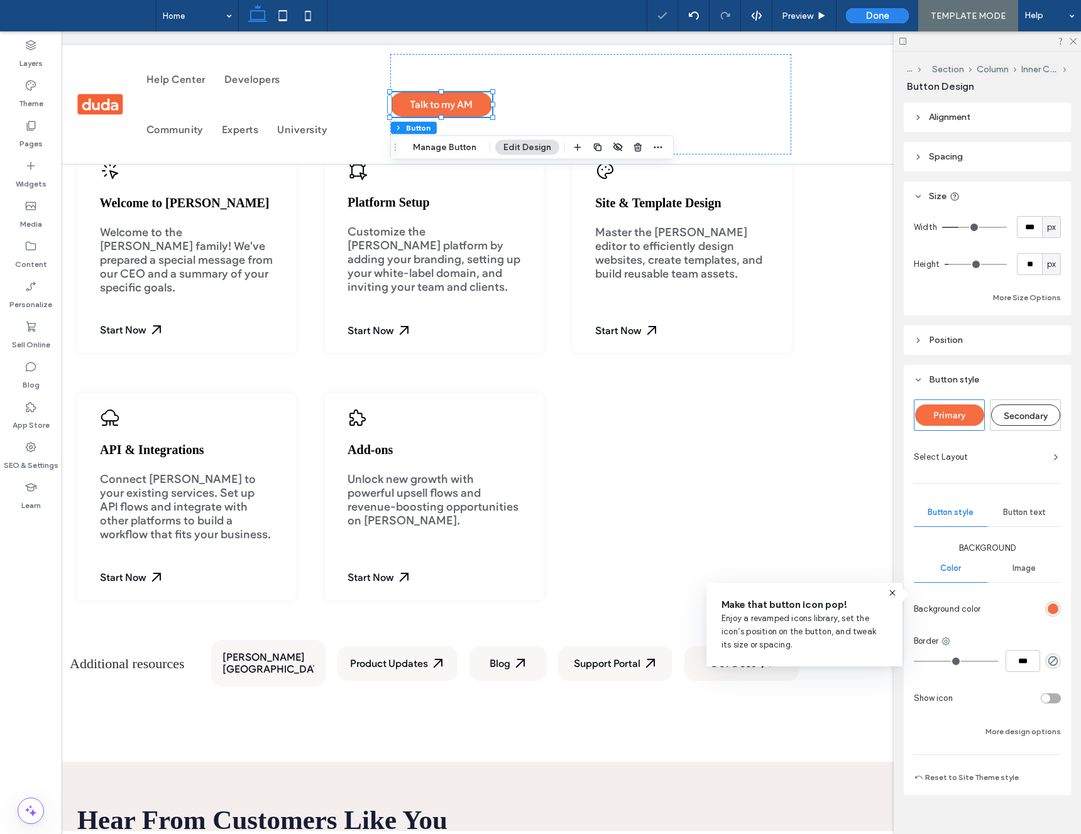
type input "***"
click at [958, 228] on input "range" at bounding box center [974, 227] width 65 height 1
type input "***"
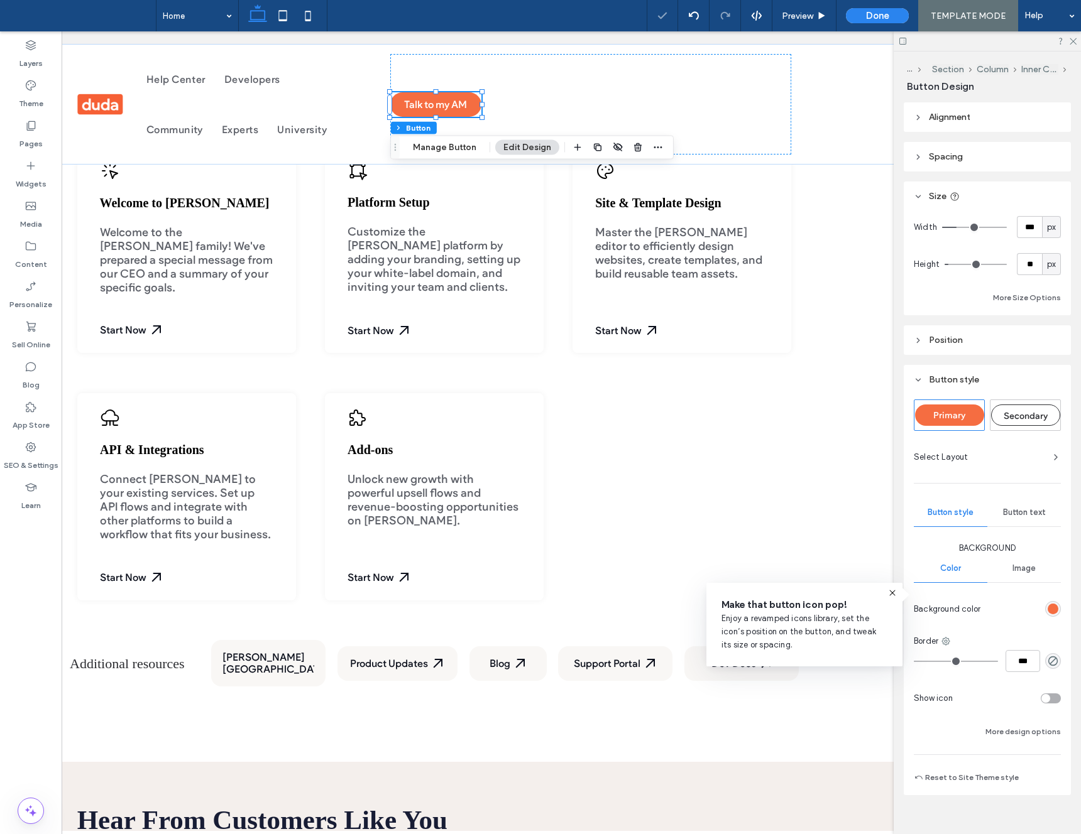
type input "***"
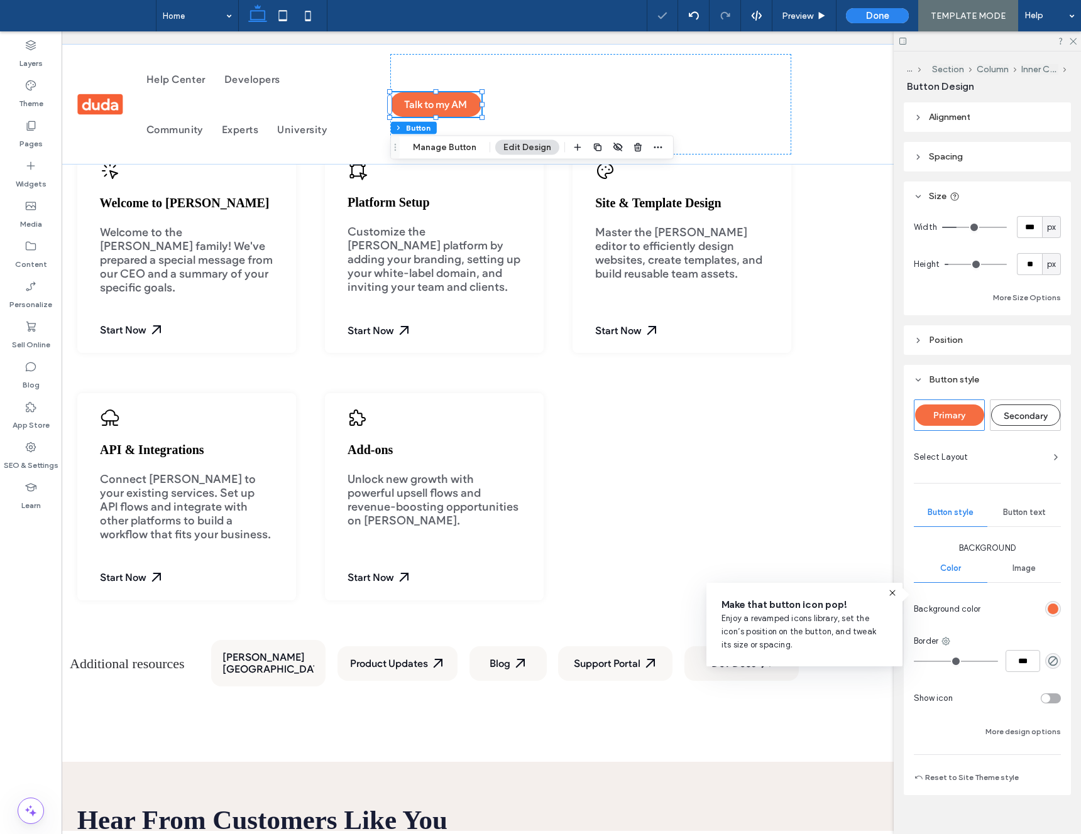
type input "***"
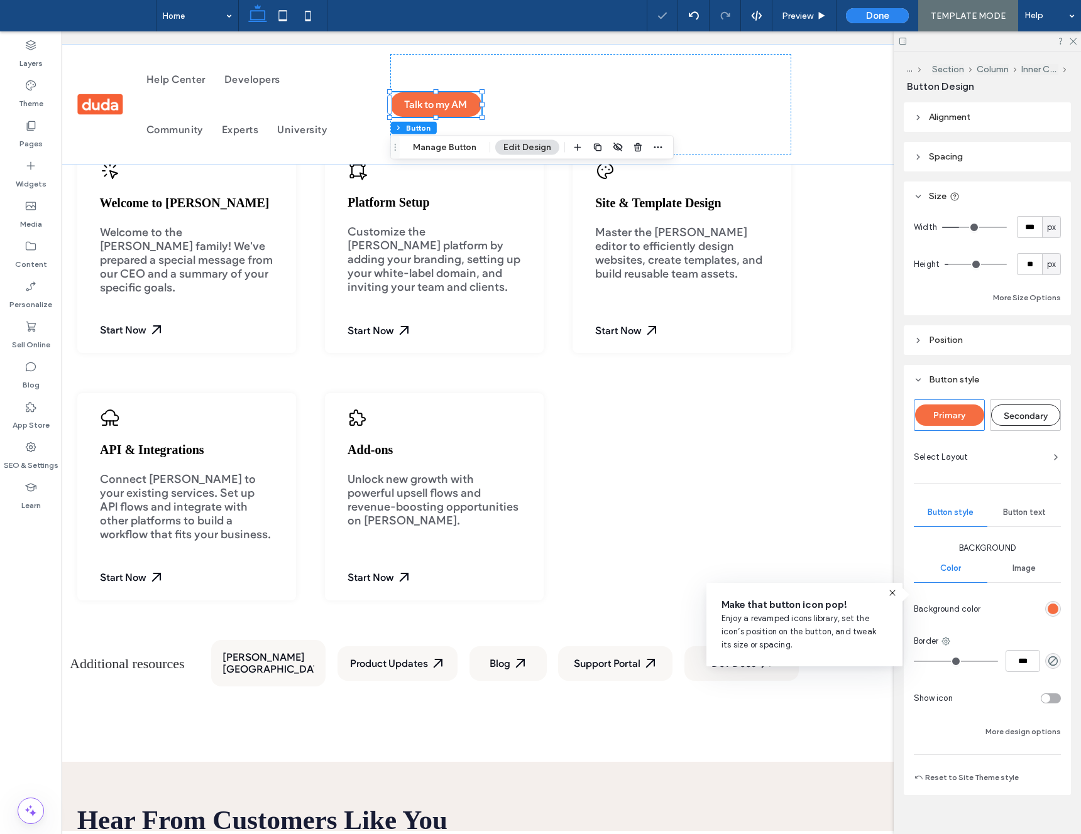
type input "***"
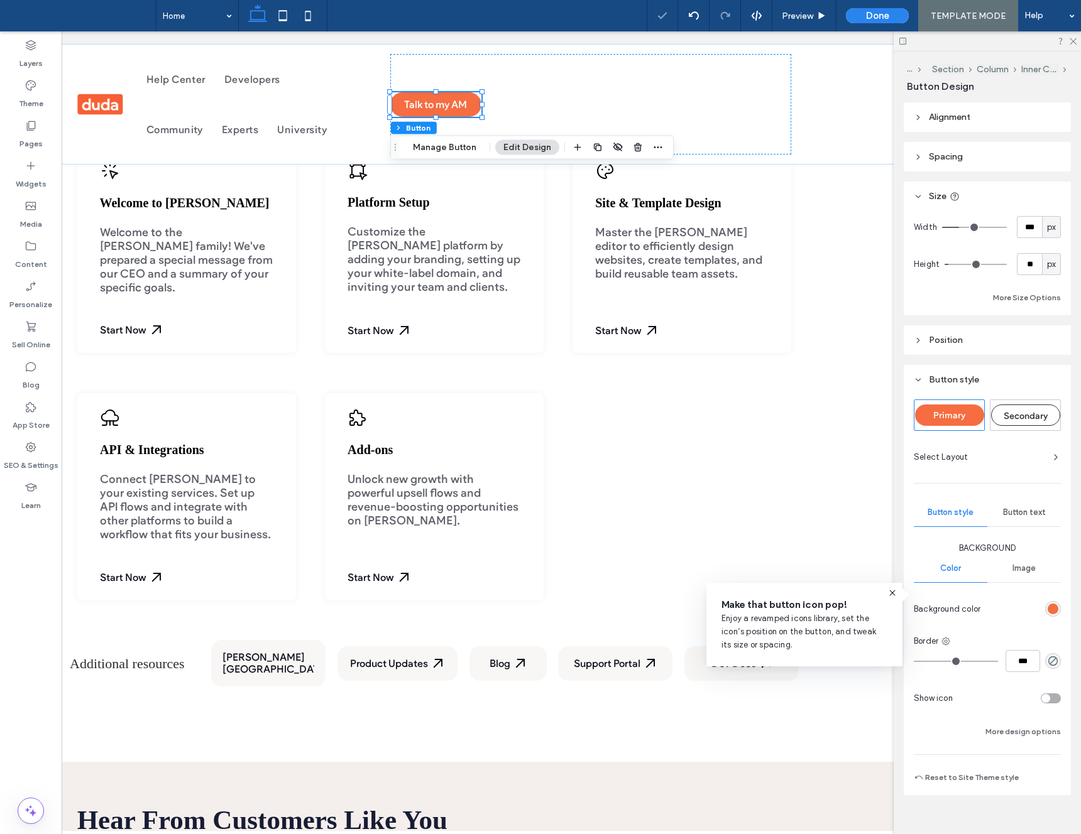
type input "***"
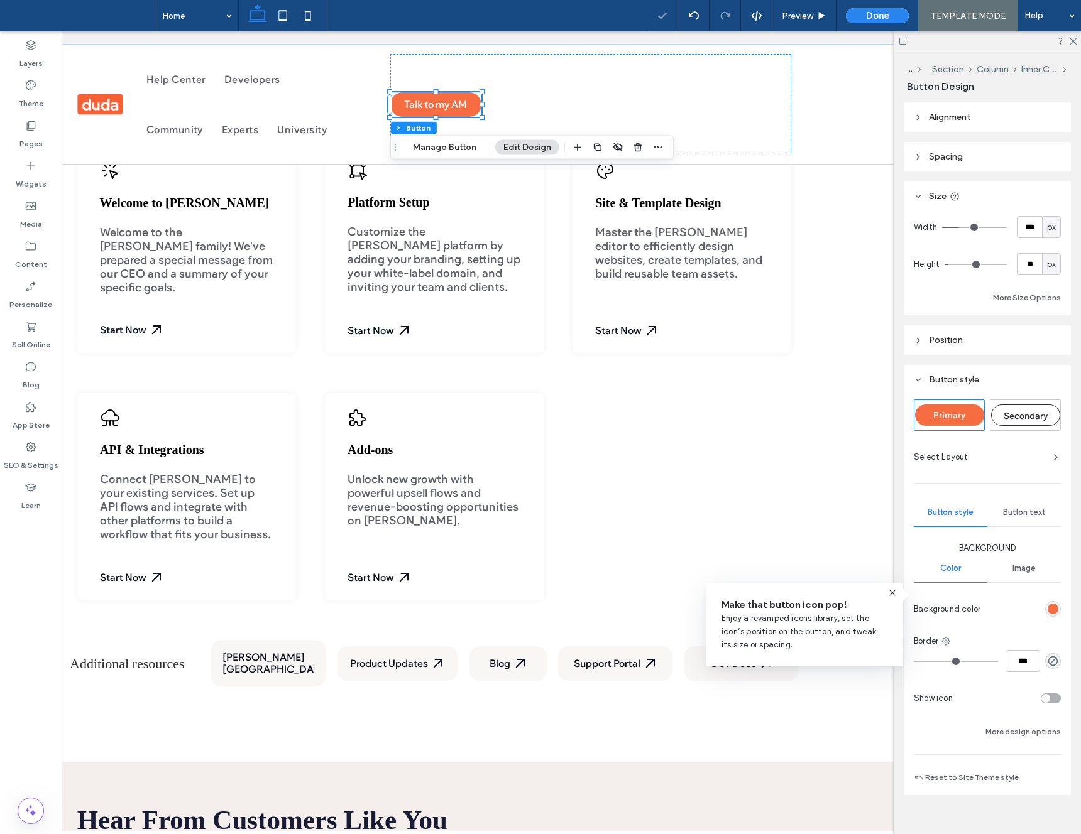
drag, startPoint x: 959, startPoint y: 228, endPoint x: 966, endPoint y: 239, distance: 13.1
click at [961, 228] on input "range" at bounding box center [974, 227] width 65 height 1
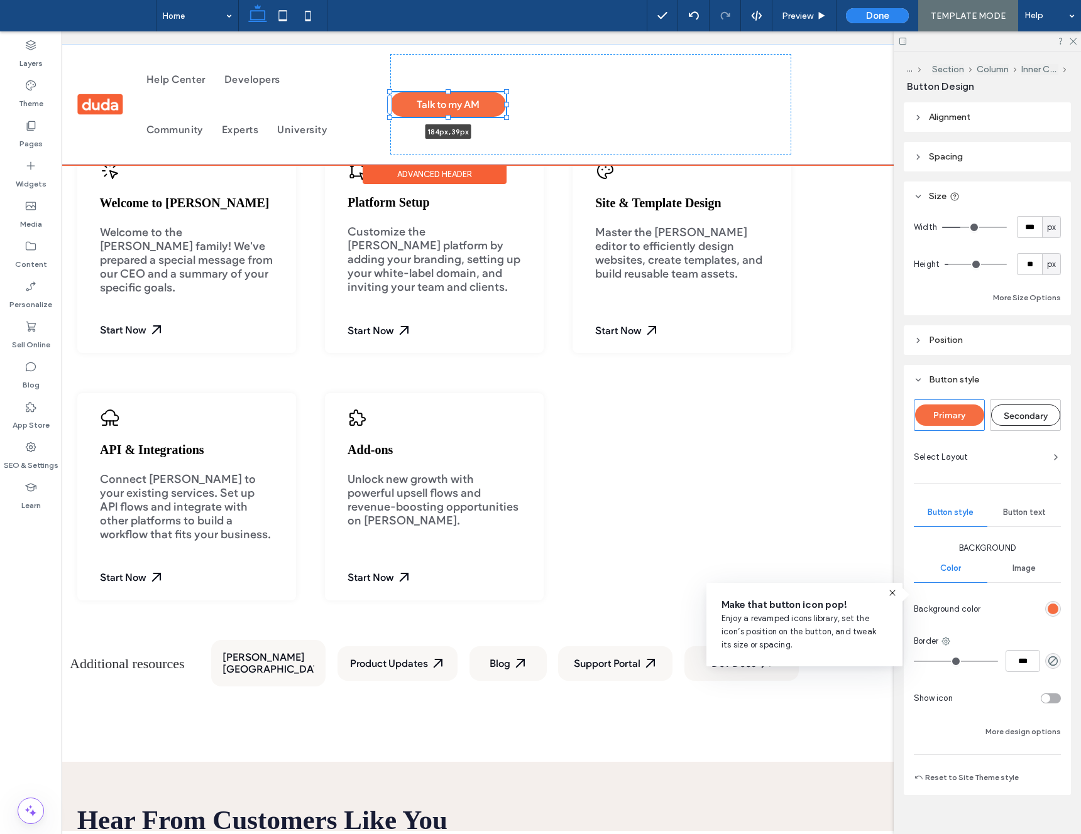
click at [507, 105] on div at bounding box center [506, 104] width 5 height 5
type input "***"
click at [583, 108] on div "Talk to my AM 184px , 39px" at bounding box center [590, 104] width 401 height 101
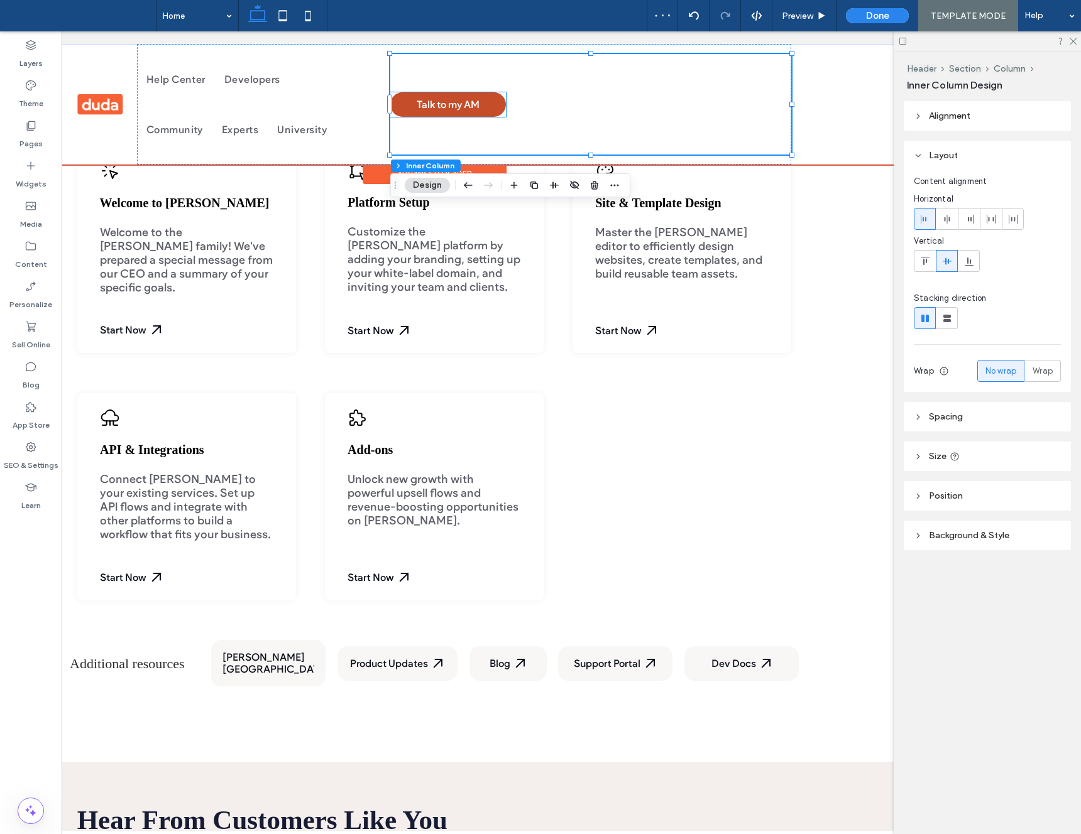
click at [473, 106] on span "Talk to my AM" at bounding box center [448, 105] width 63 height 12
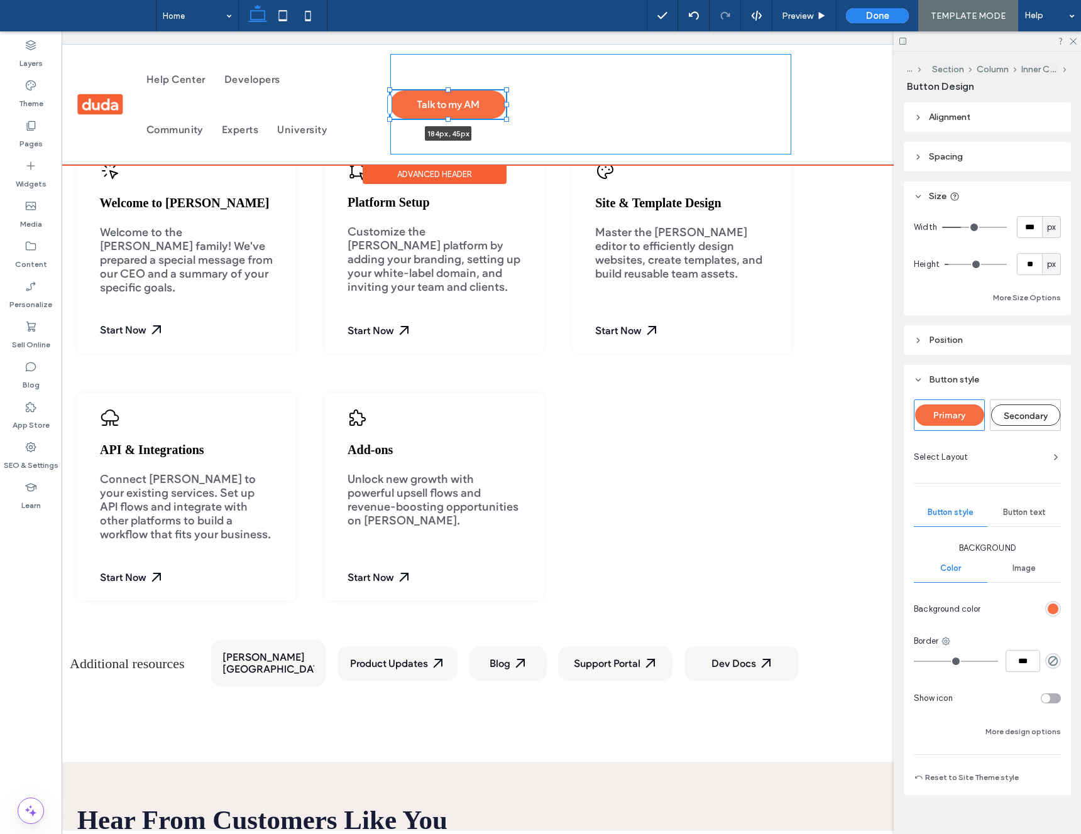
click at [447, 120] on div at bounding box center [447, 119] width 5 height 5
type input "**"
click at [606, 108] on div "Talk to my AM 184px , 45px" at bounding box center [590, 104] width 401 height 101
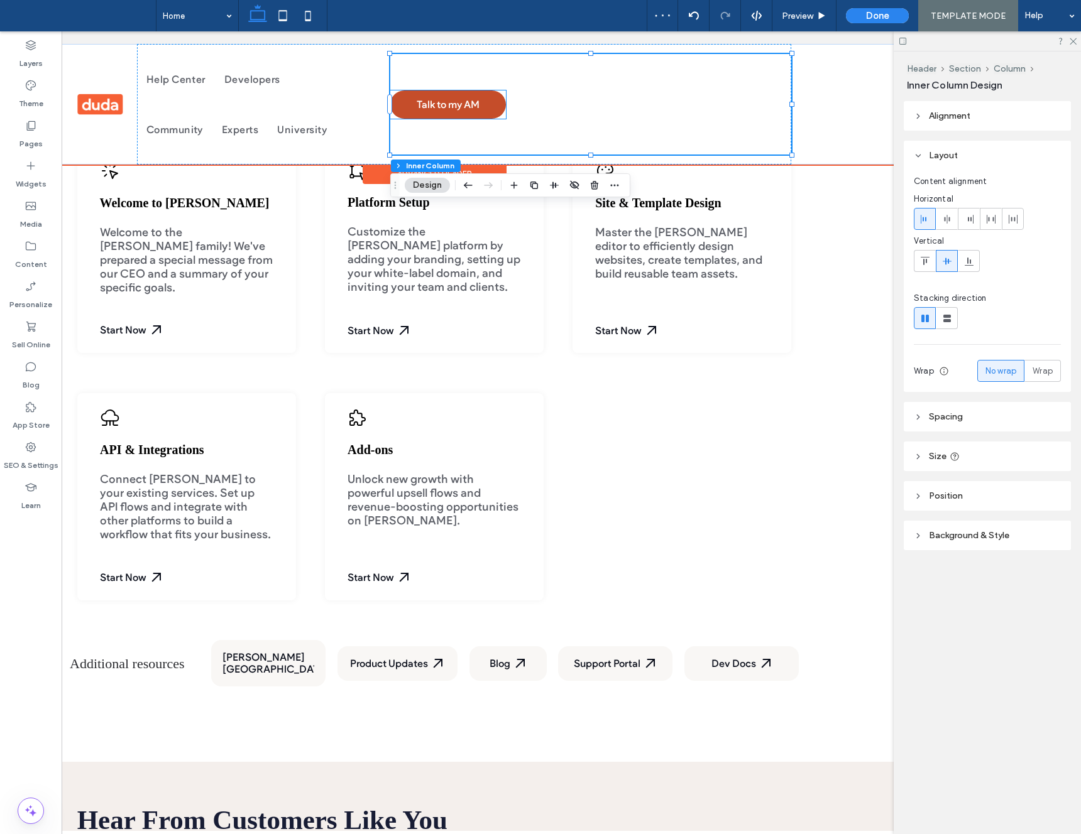
click at [476, 107] on span "Talk to my AM" at bounding box center [448, 105] width 63 height 12
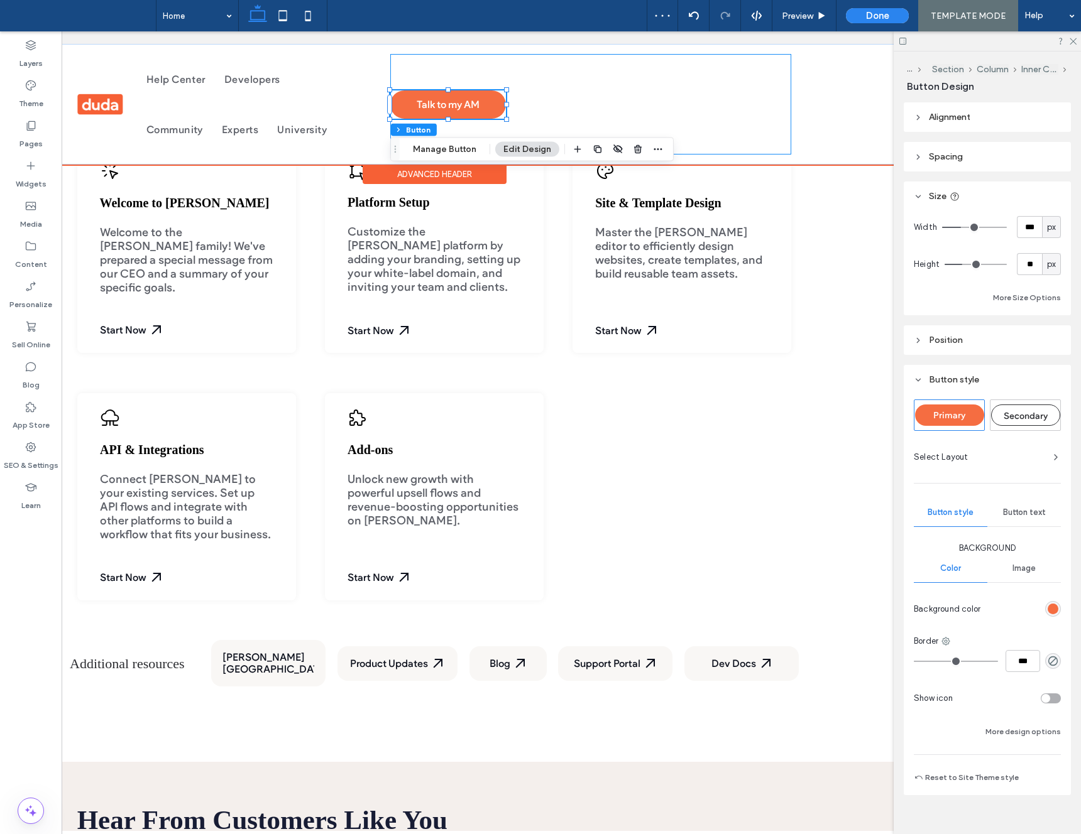
click at [620, 106] on div "Talk to my AM" at bounding box center [590, 104] width 401 height 101
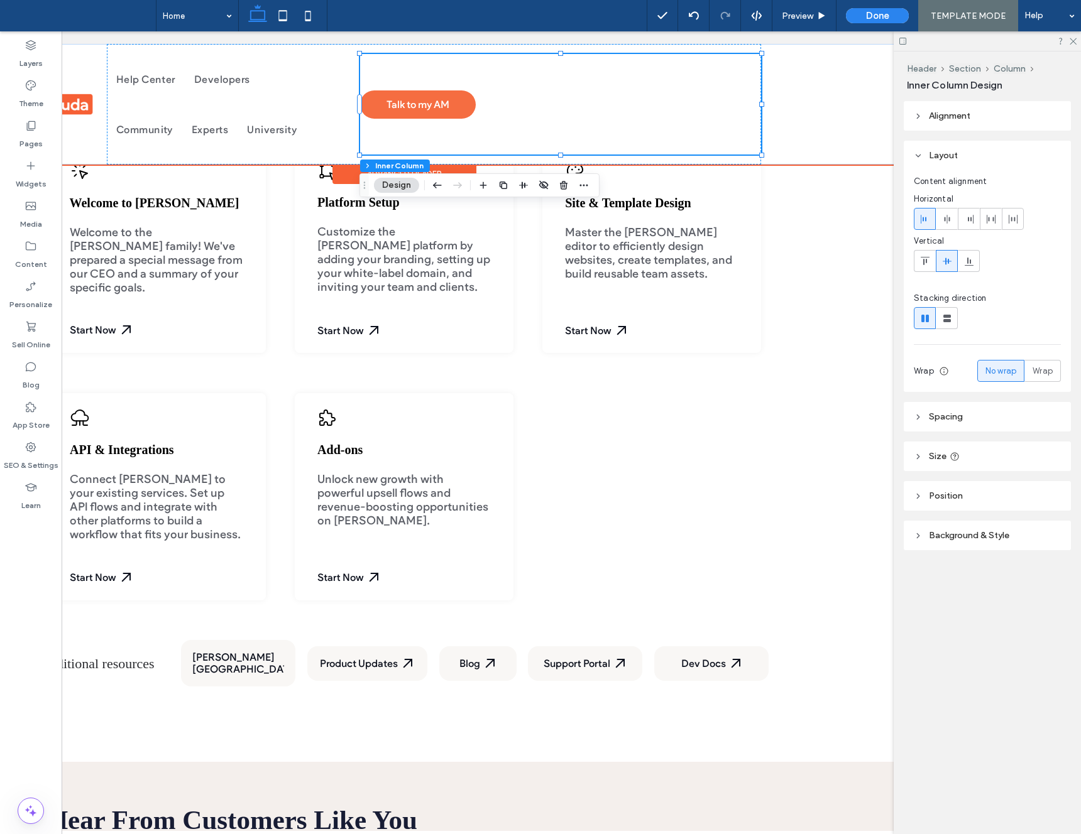
scroll to position [0, 168]
click at [498, 134] on div "Talk to my AM" at bounding box center [559, 104] width 401 height 101
click at [33, 182] on label "Widgets" at bounding box center [31, 181] width 31 height 18
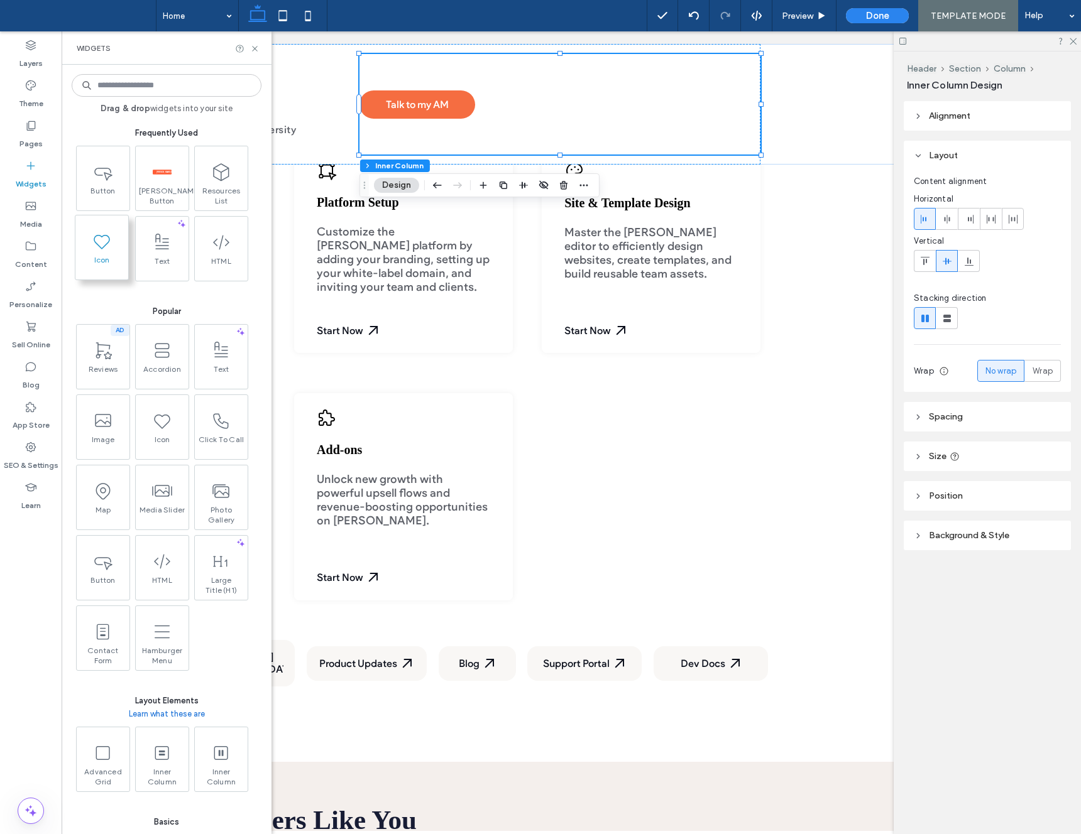
click at [96, 233] on icon at bounding box center [102, 241] width 20 height 20
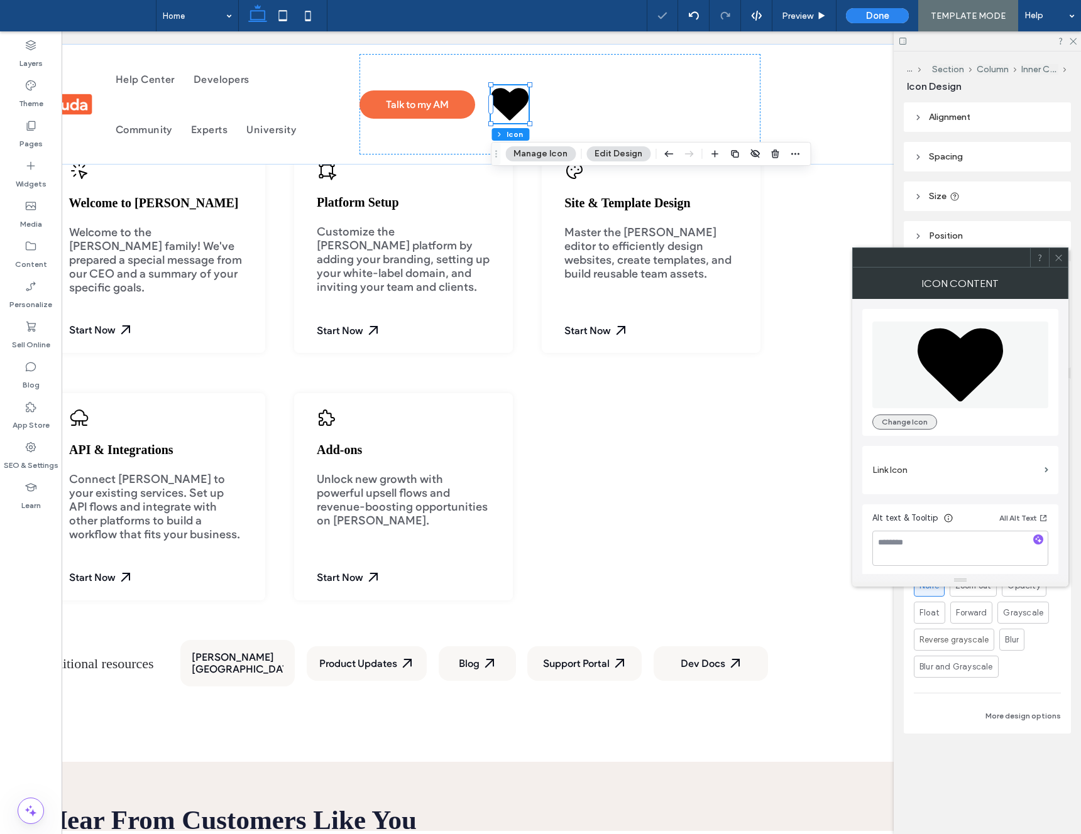
click at [882, 420] on button "Change Icon" at bounding box center [904, 422] width 65 height 15
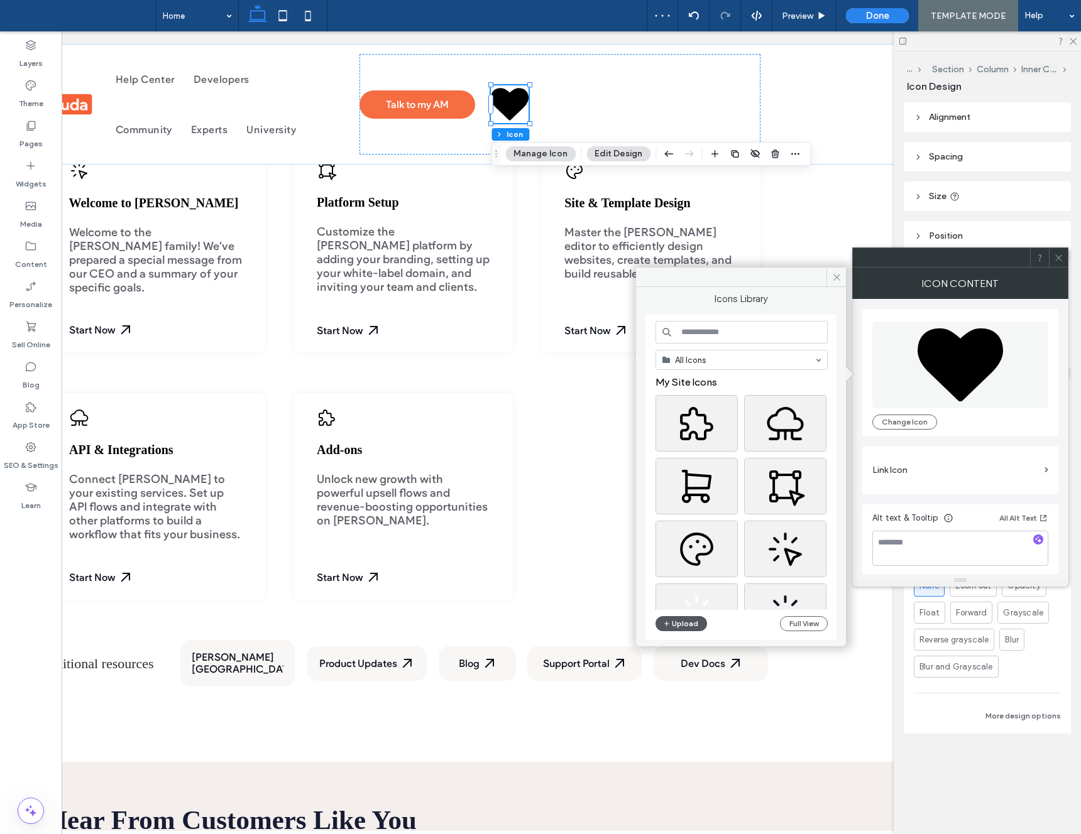
click at [674, 625] on button "Upload" at bounding box center [681, 623] width 52 height 15
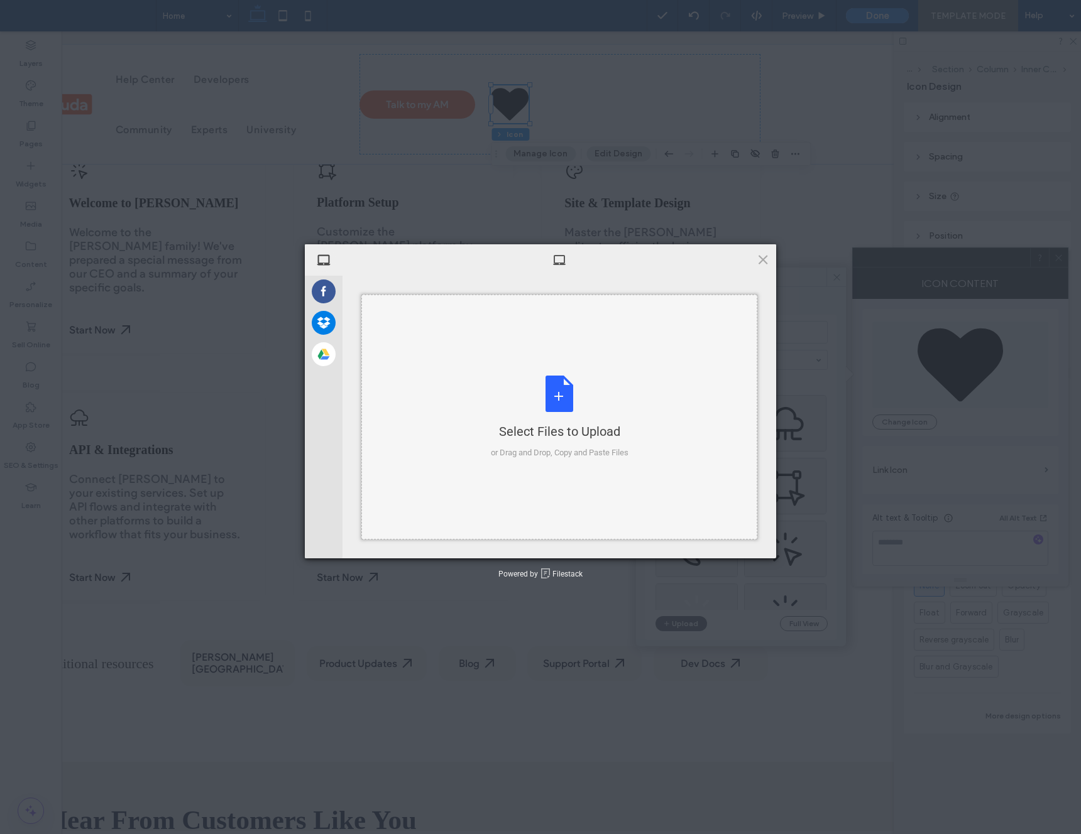
click at [562, 390] on div "Select Files to Upload or Drag and Drop, Copy and Paste Files" at bounding box center [560, 418] width 138 height 84
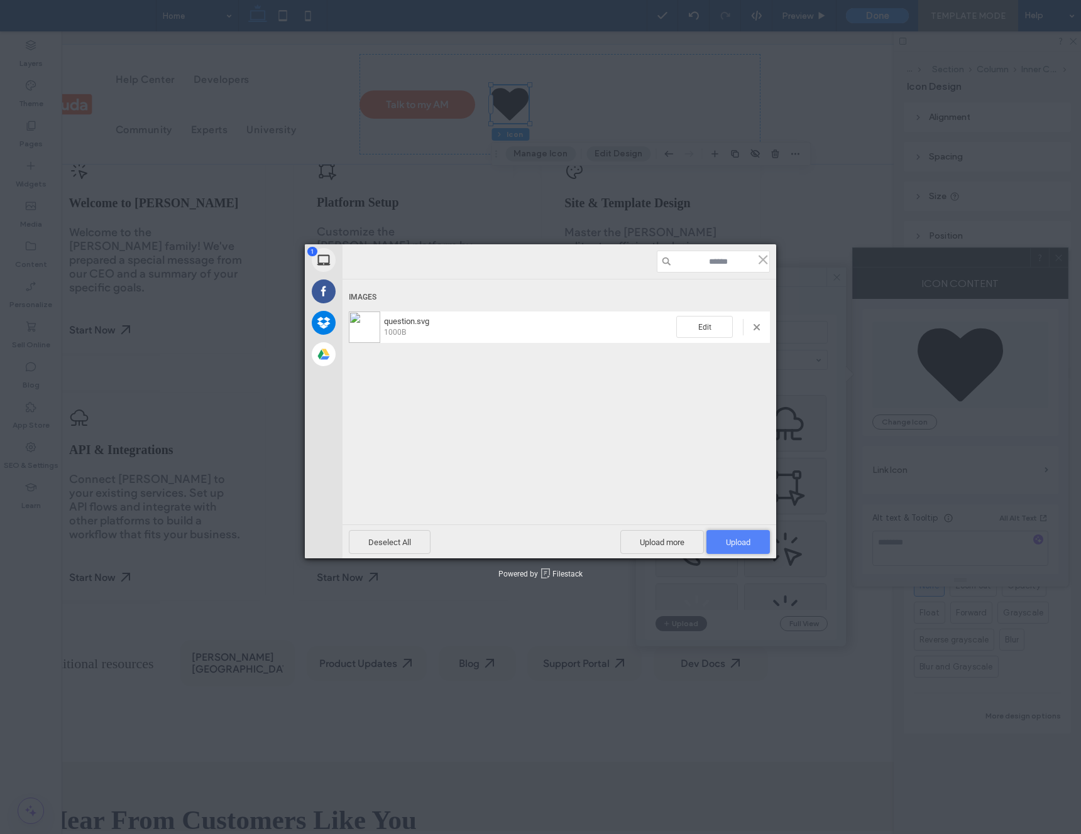
click at [720, 538] on span "Upload 1" at bounding box center [737, 542] width 63 height 24
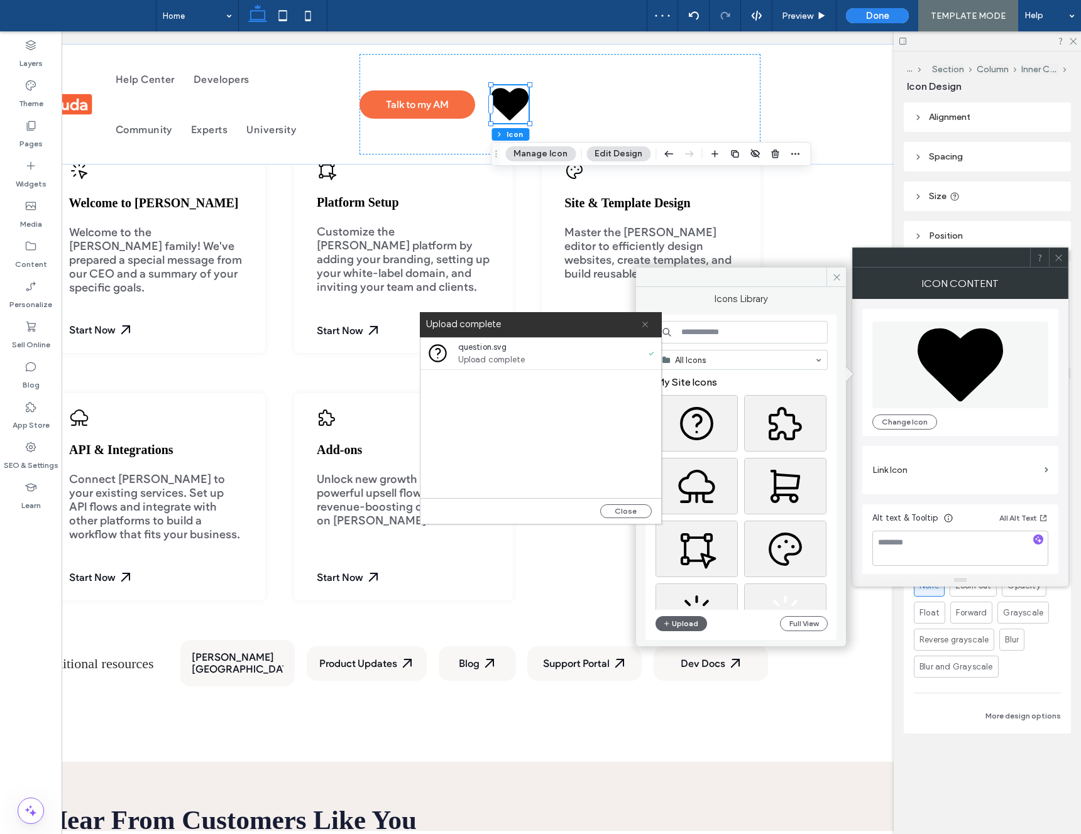
click at [646, 324] on icon at bounding box center [645, 324] width 8 height 8
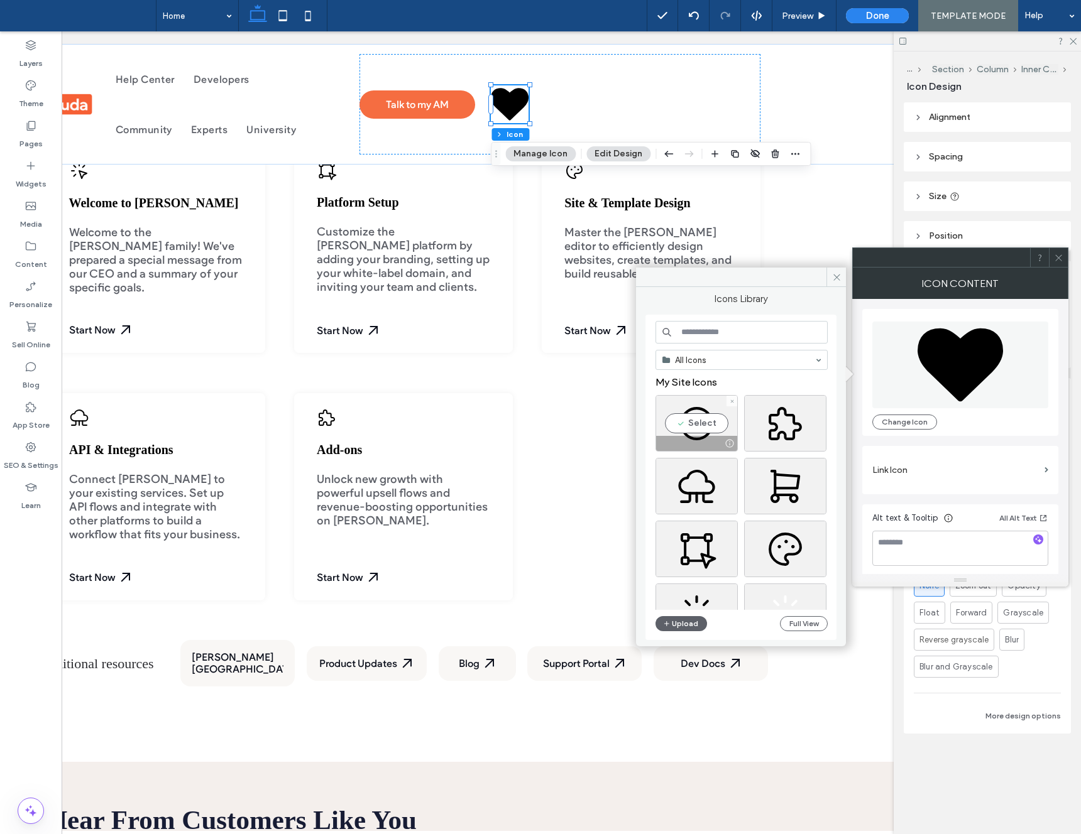
click at [679, 413] on div "My Site Icons Select Stock Icons" at bounding box center [746, 493] width 182 height 234
click at [708, 413] on div "My Site Icons Select Stock Icons" at bounding box center [746, 493] width 182 height 234
click at [702, 422] on div "Select" at bounding box center [696, 422] width 82 height 57
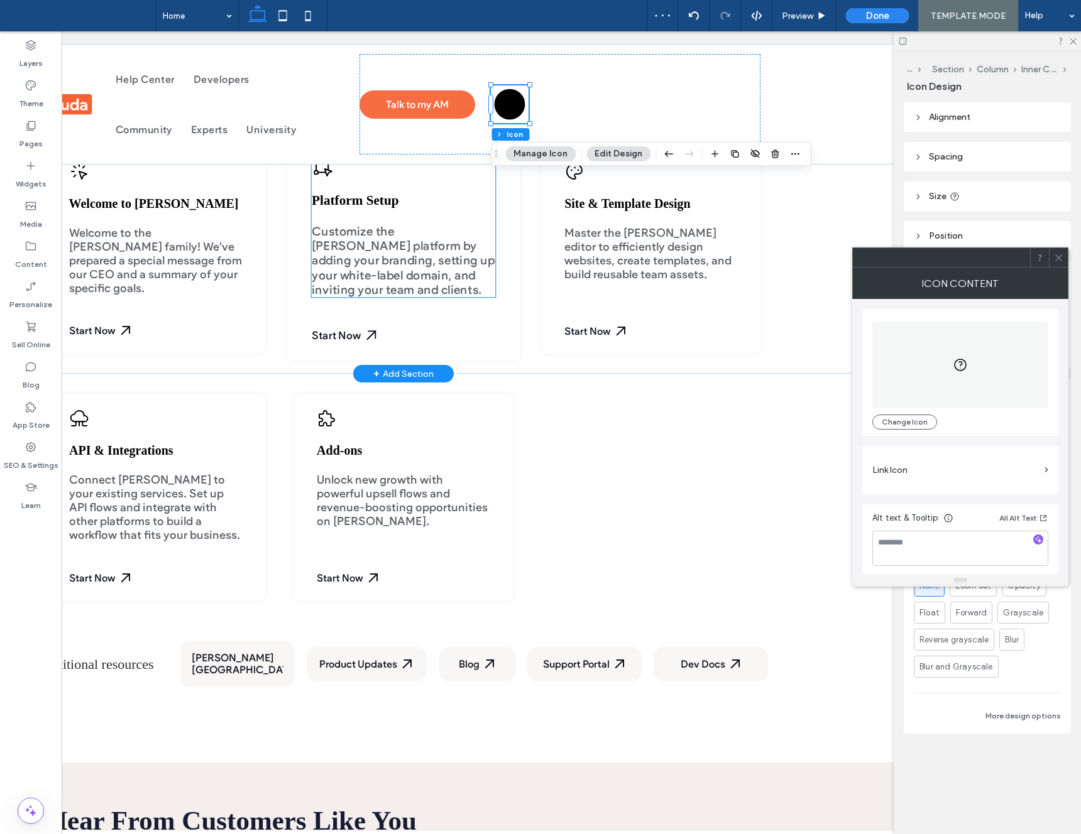
scroll to position [0, 175]
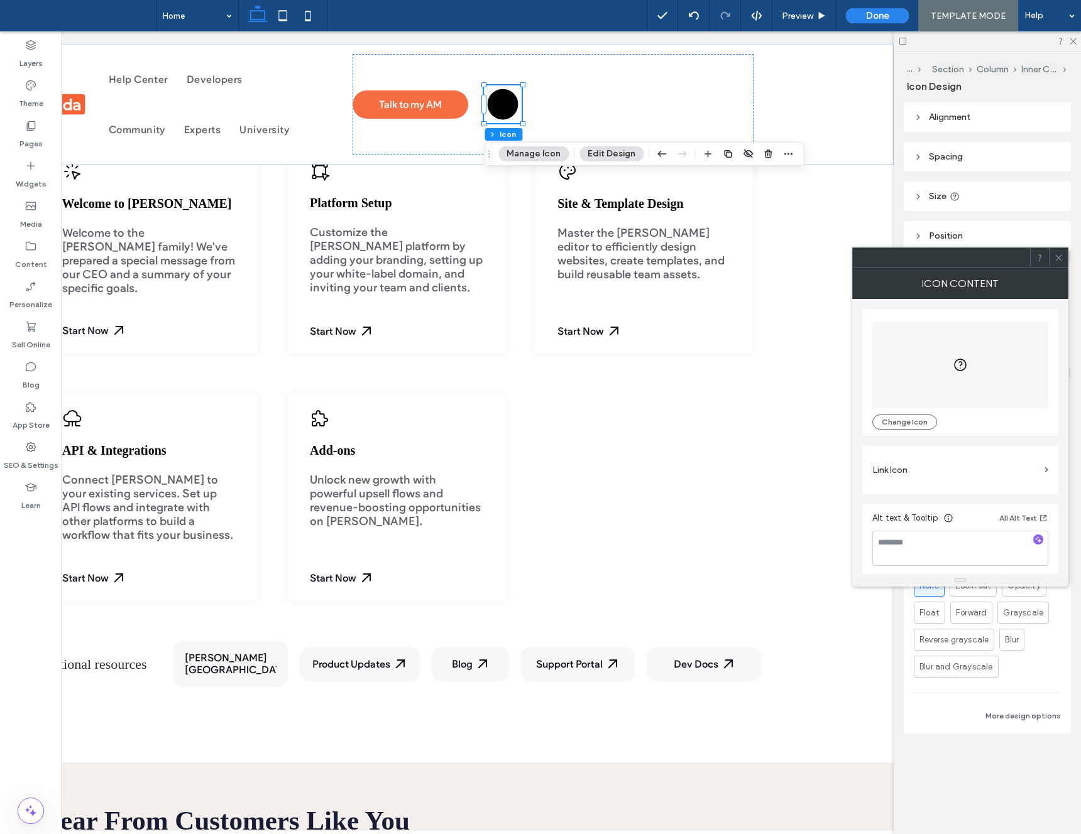
click at [1062, 256] on icon at bounding box center [1058, 257] width 9 height 9
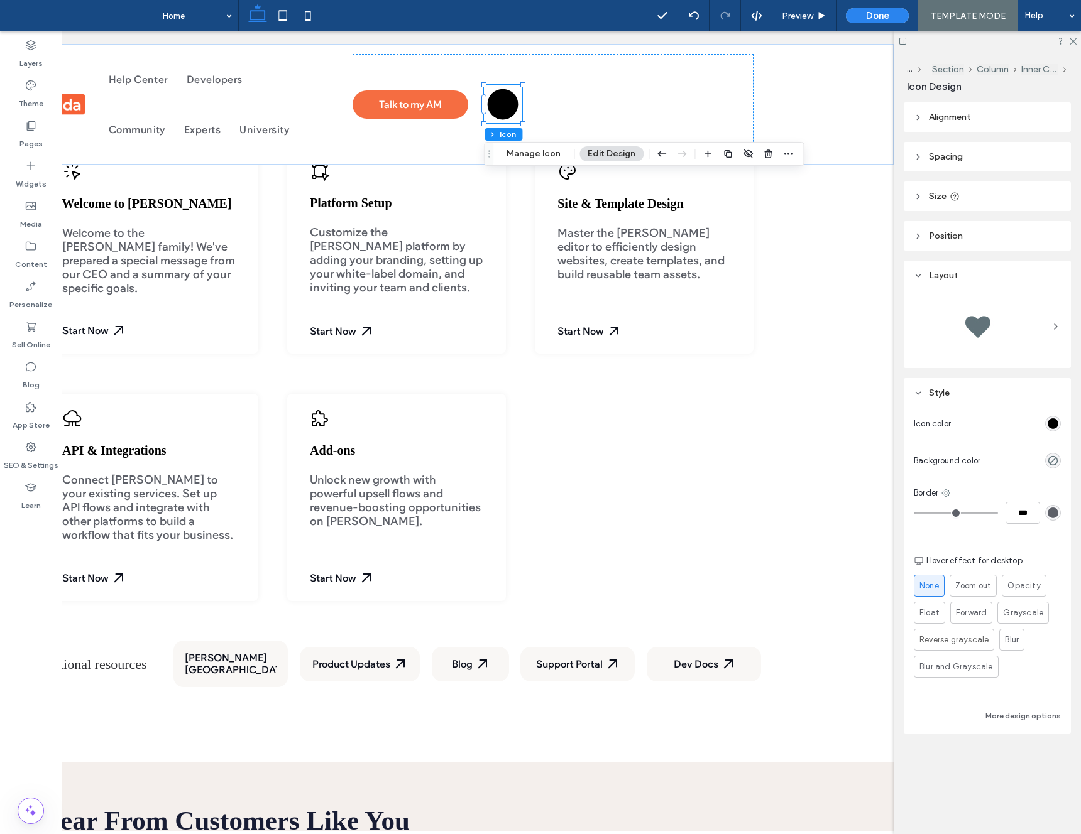
click at [1052, 423] on div "rgb(0, 0, 0)" at bounding box center [1052, 423] width 11 height 11
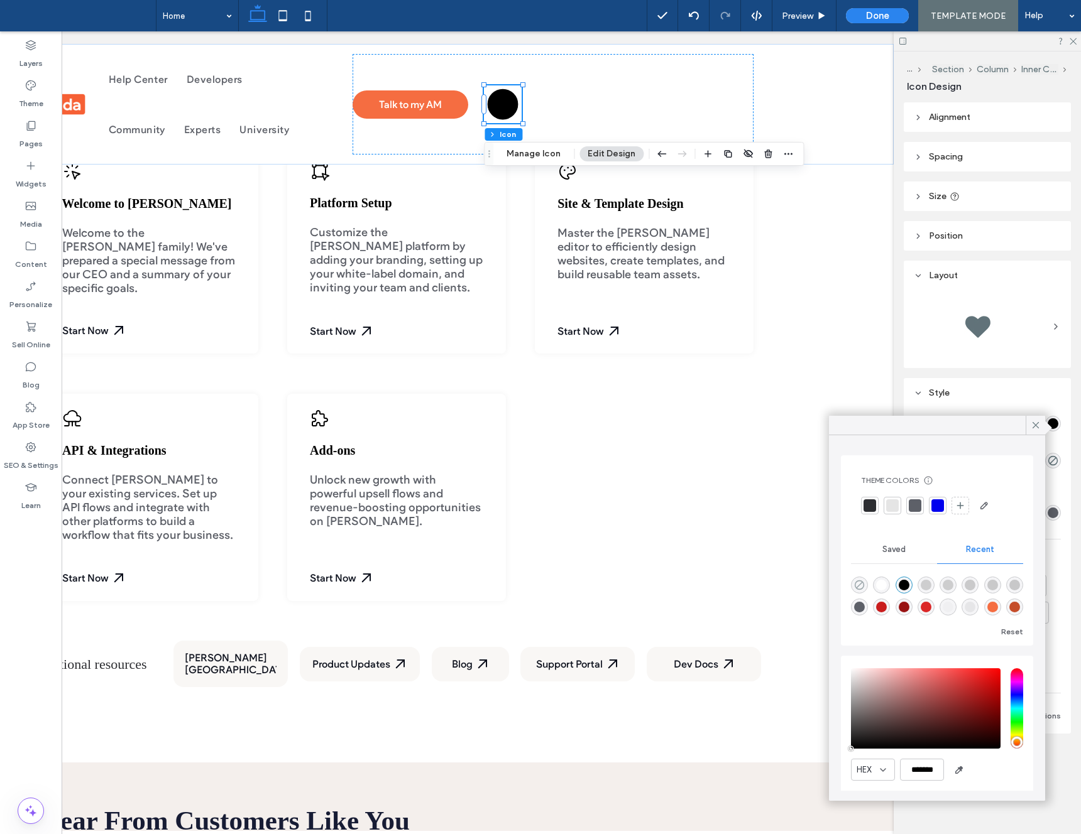
click at [862, 581] on icon "rgba(0, 0, 0, 0)" at bounding box center [859, 585] width 11 height 11
type input "*"
type input "**"
click at [1041, 429] on div at bounding box center [1034, 425] width 19 height 19
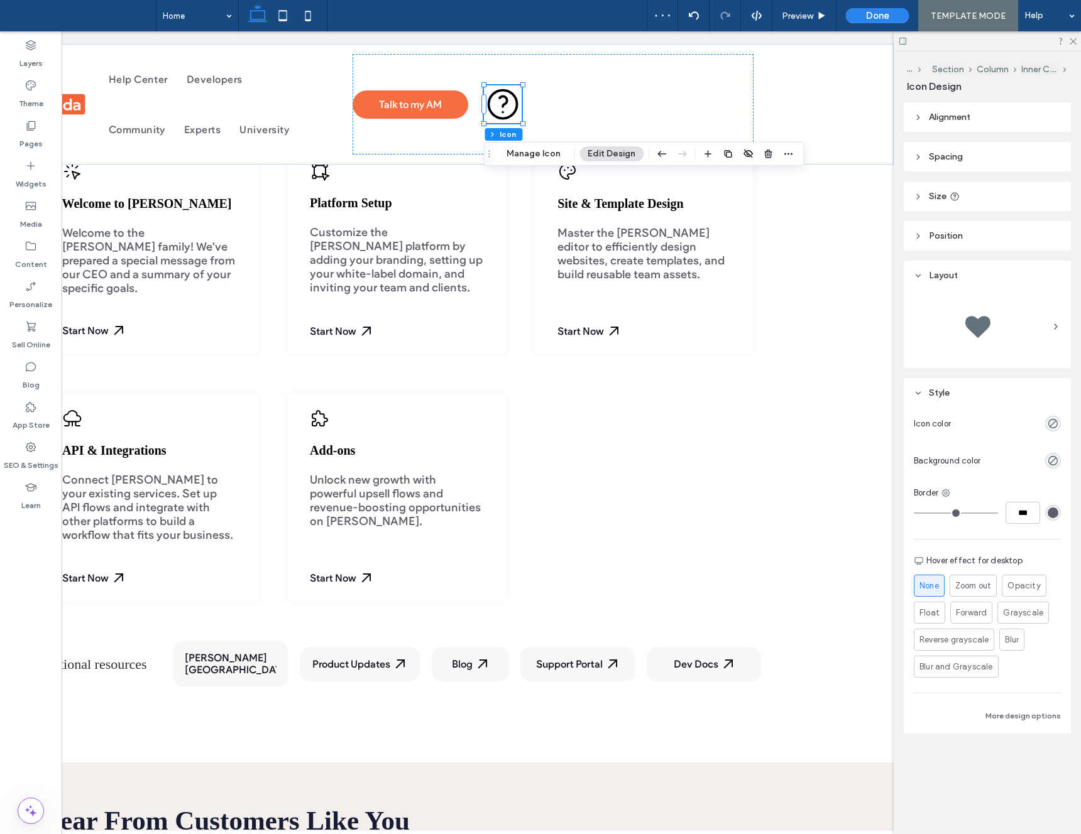
click at [944, 193] on span "Size" at bounding box center [938, 196] width 18 height 11
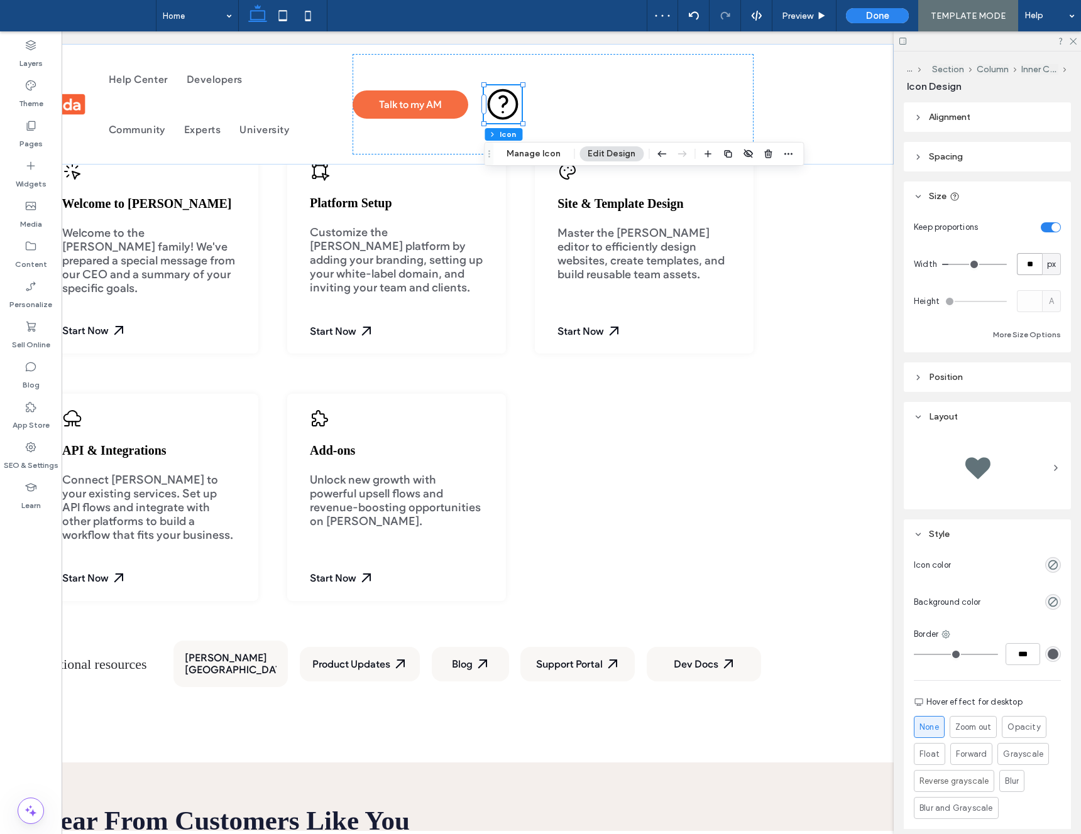
click at [1037, 259] on input "**" at bounding box center [1029, 264] width 25 height 22
type input "**"
click at [1030, 258] on input "**" at bounding box center [1029, 264] width 25 height 22
drag, startPoint x: 1020, startPoint y: 265, endPoint x: 1048, endPoint y: 266, distance: 28.3
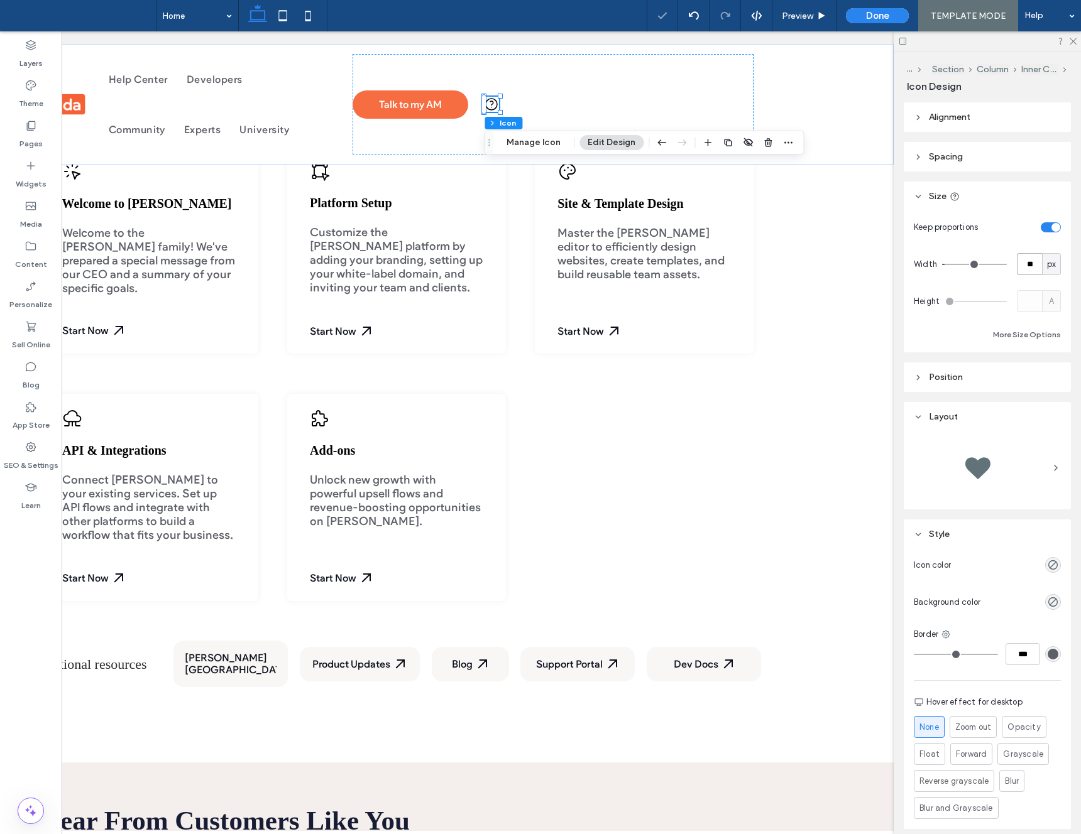
click at [1048, 266] on div "** px" at bounding box center [1039, 264] width 44 height 22
type input "**"
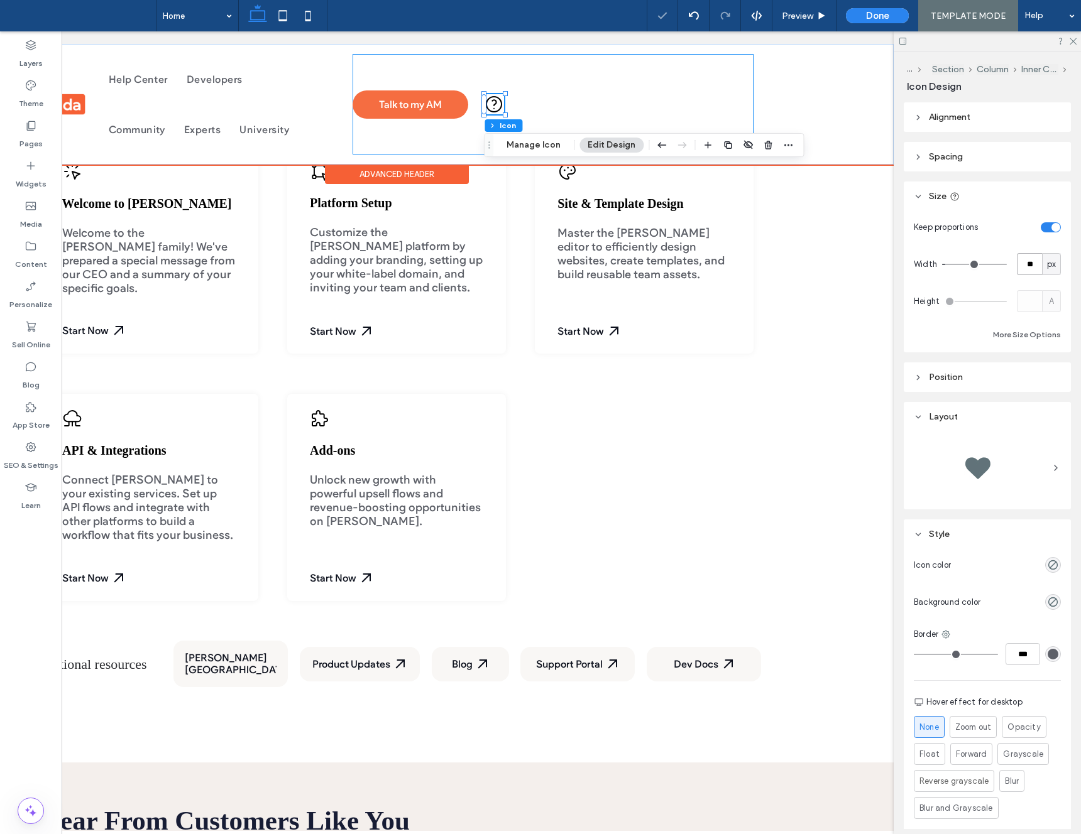
click at [459, 73] on div "Talk to my AM" at bounding box center [552, 104] width 401 height 101
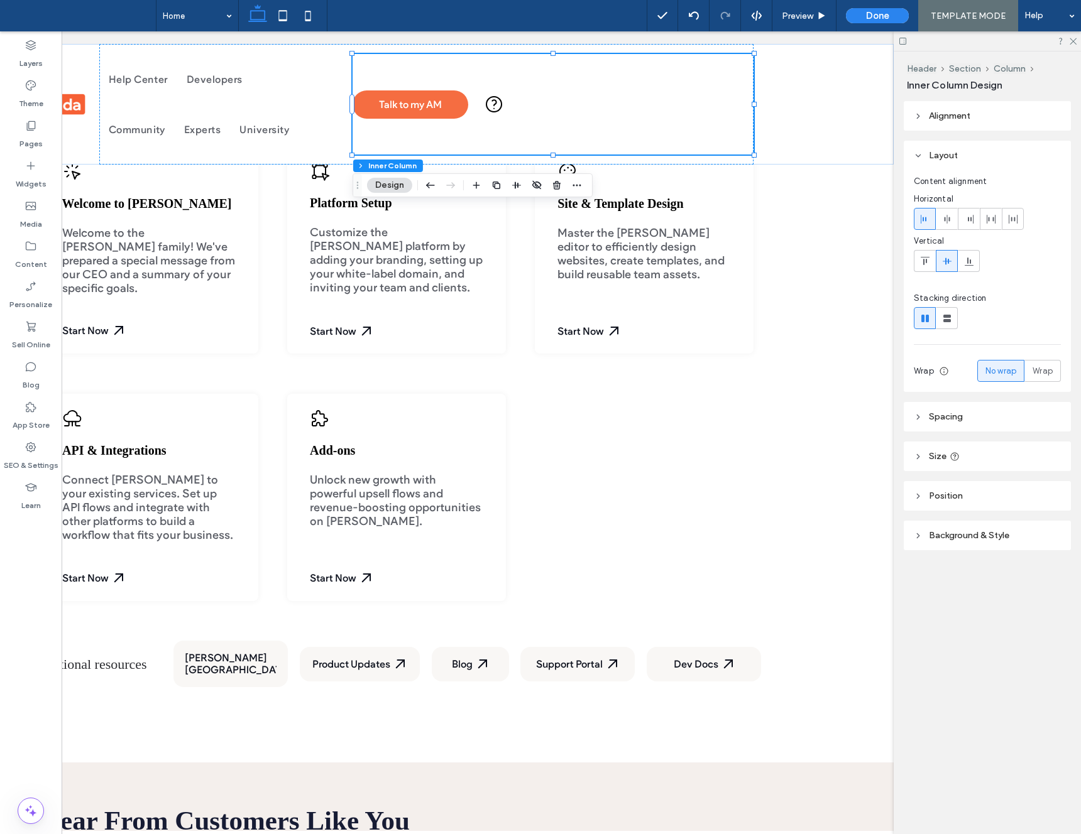
click at [942, 453] on span "Size" at bounding box center [938, 456] width 18 height 11
click at [1053, 489] on span "%" at bounding box center [1051, 487] width 8 height 13
click at [1050, 600] on span "A" at bounding box center [1051, 597] width 5 height 13
type input "*"
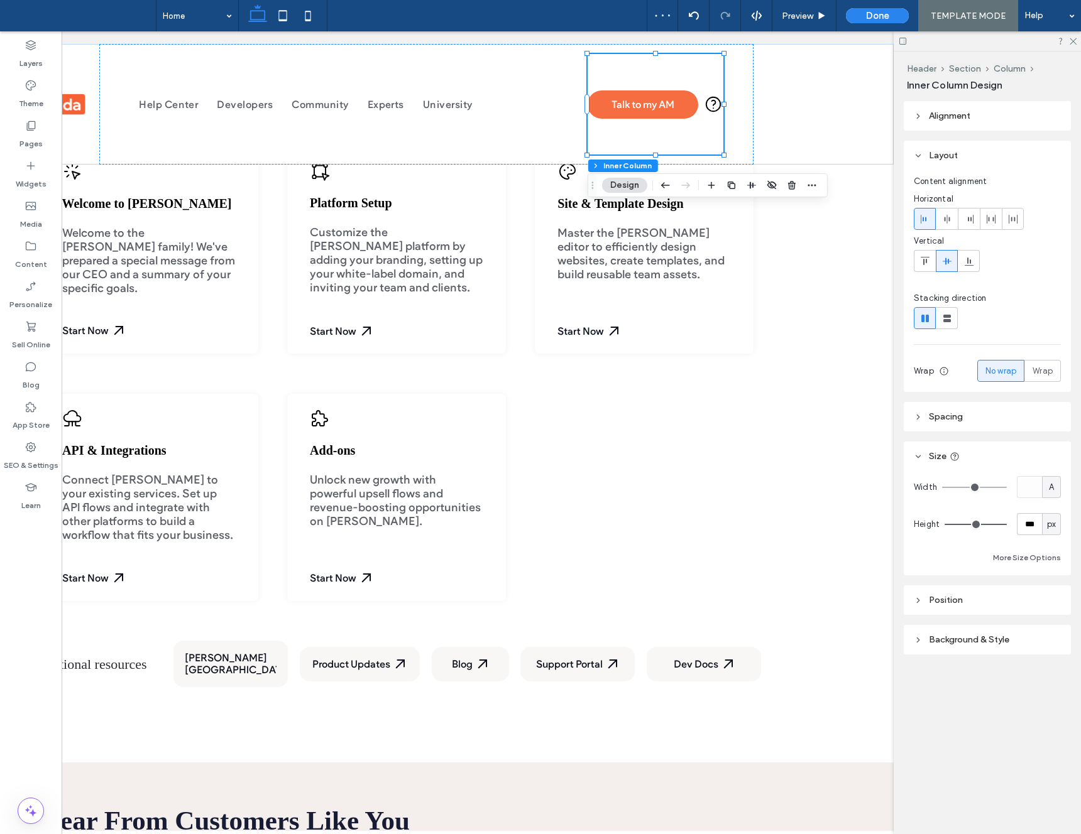
click at [1057, 523] on div "px" at bounding box center [1051, 524] width 13 height 13
click at [1053, 643] on div "A" at bounding box center [1051, 634] width 18 height 22
type input "*"
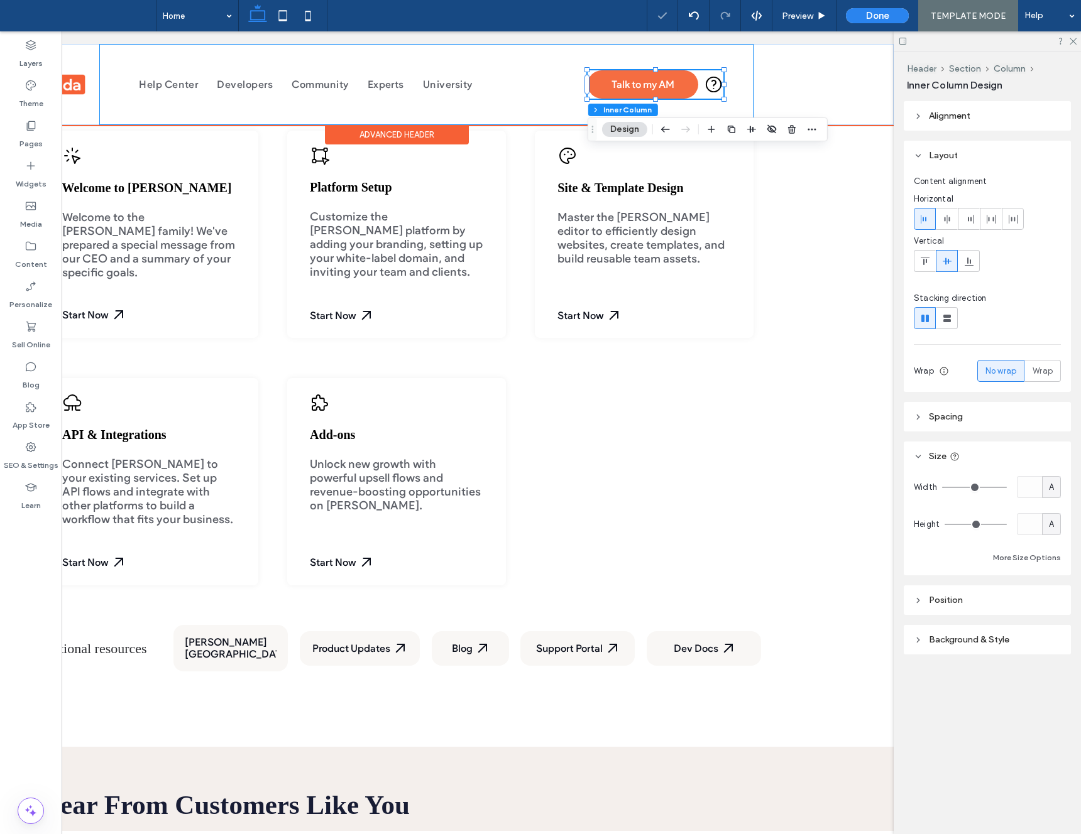
click at [728, 54] on div "Help Center Developers Community Experts University Talk to my AM" at bounding box center [426, 84] width 655 height 81
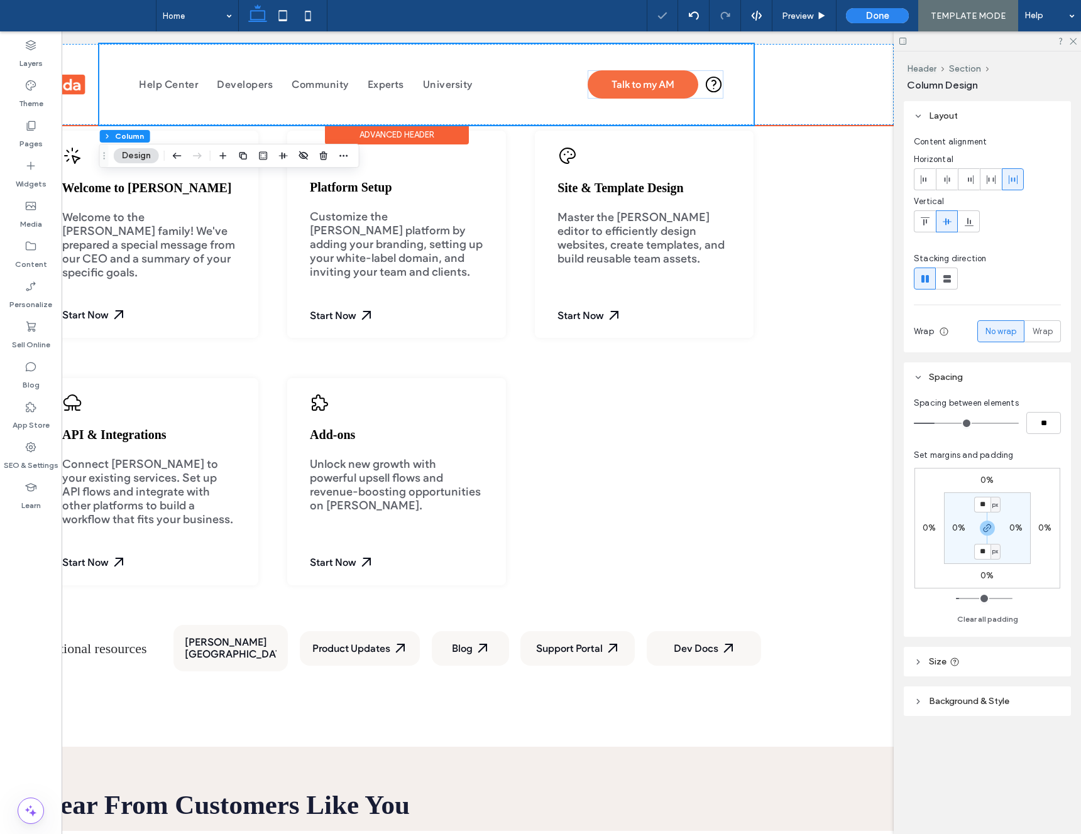
scroll to position [508, 0]
click at [988, 184] on span at bounding box center [991, 179] width 10 height 21
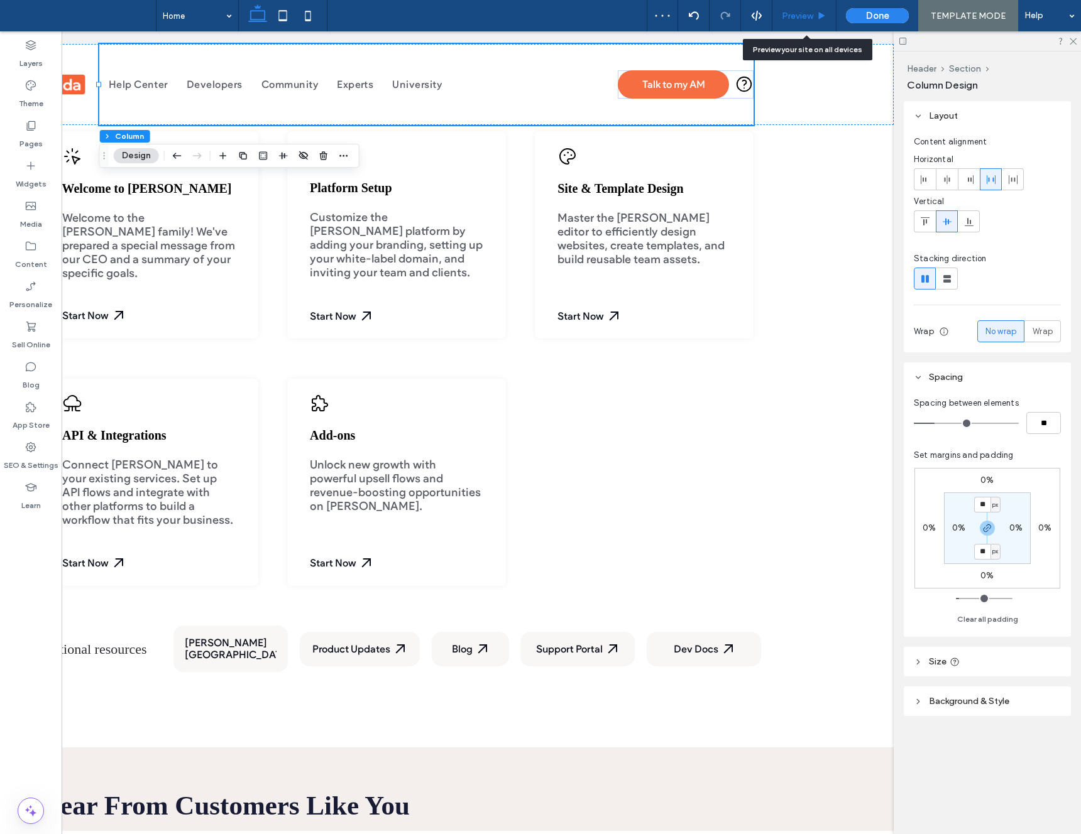
click at [806, 13] on span "Preview" at bounding box center [797, 16] width 31 height 11
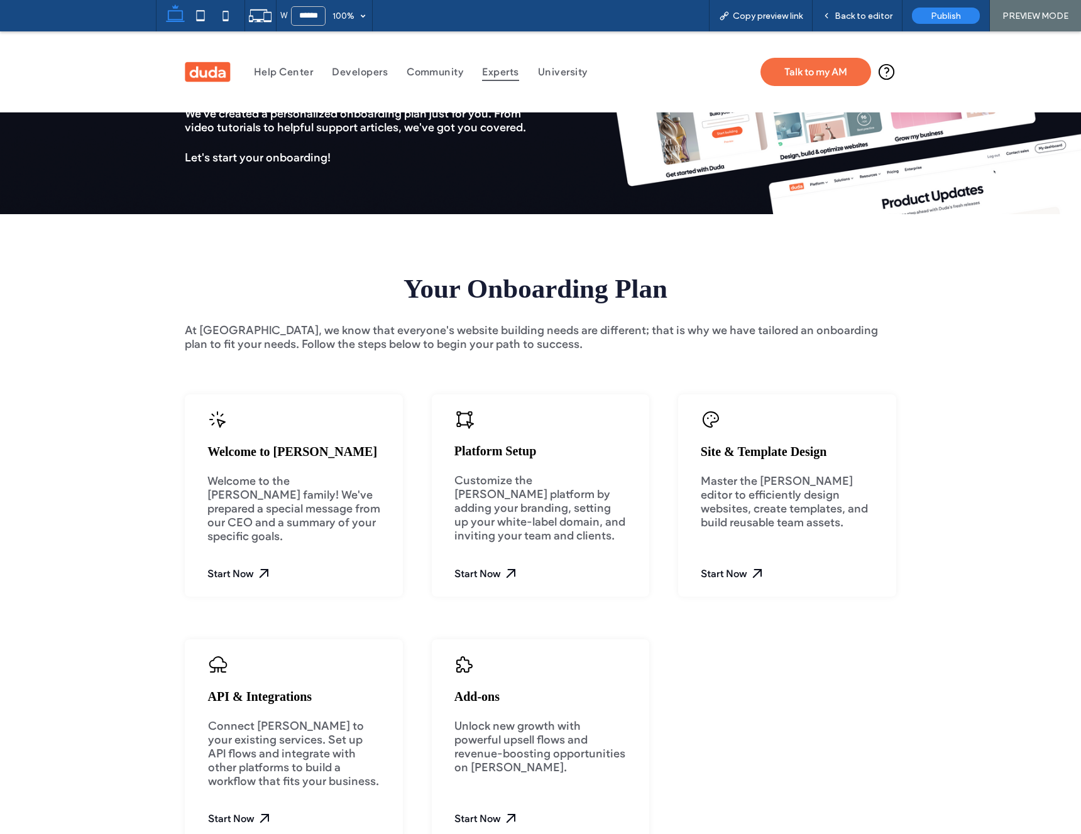
scroll to position [197, 0]
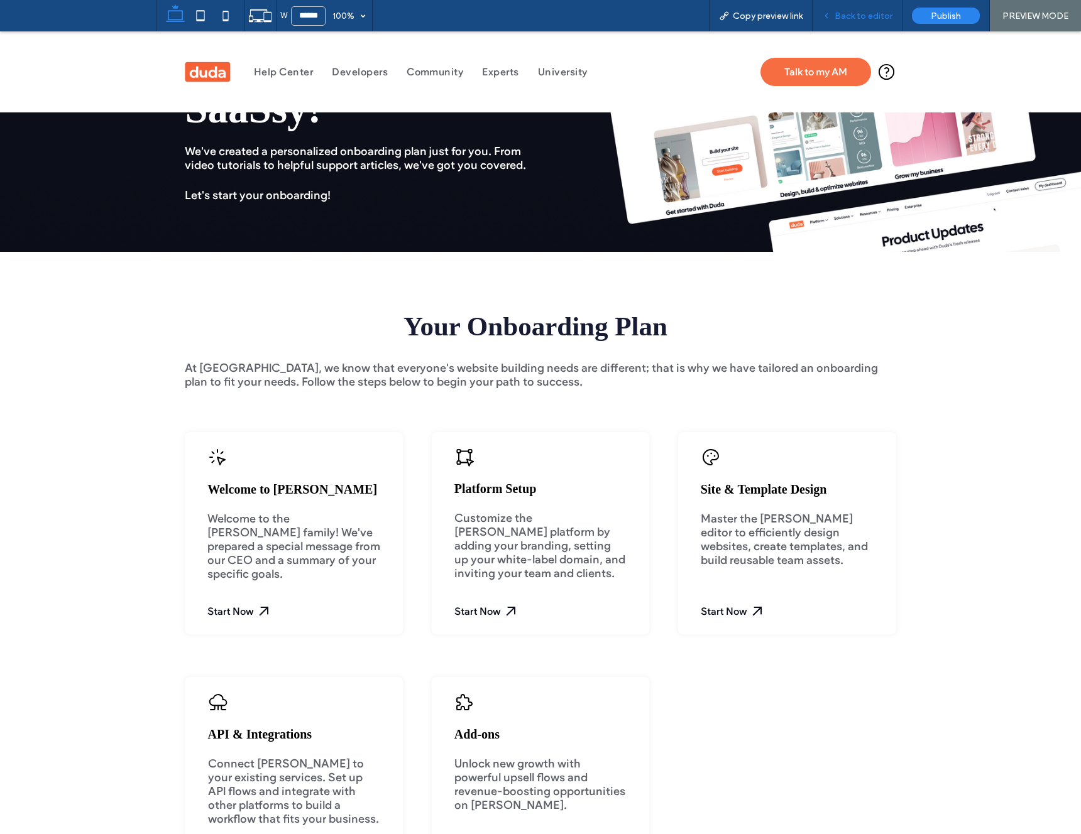
click at [866, 23] on div "Back to editor" at bounding box center [857, 15] width 90 height 31
click at [869, 19] on span "Back to editor" at bounding box center [863, 16] width 58 height 11
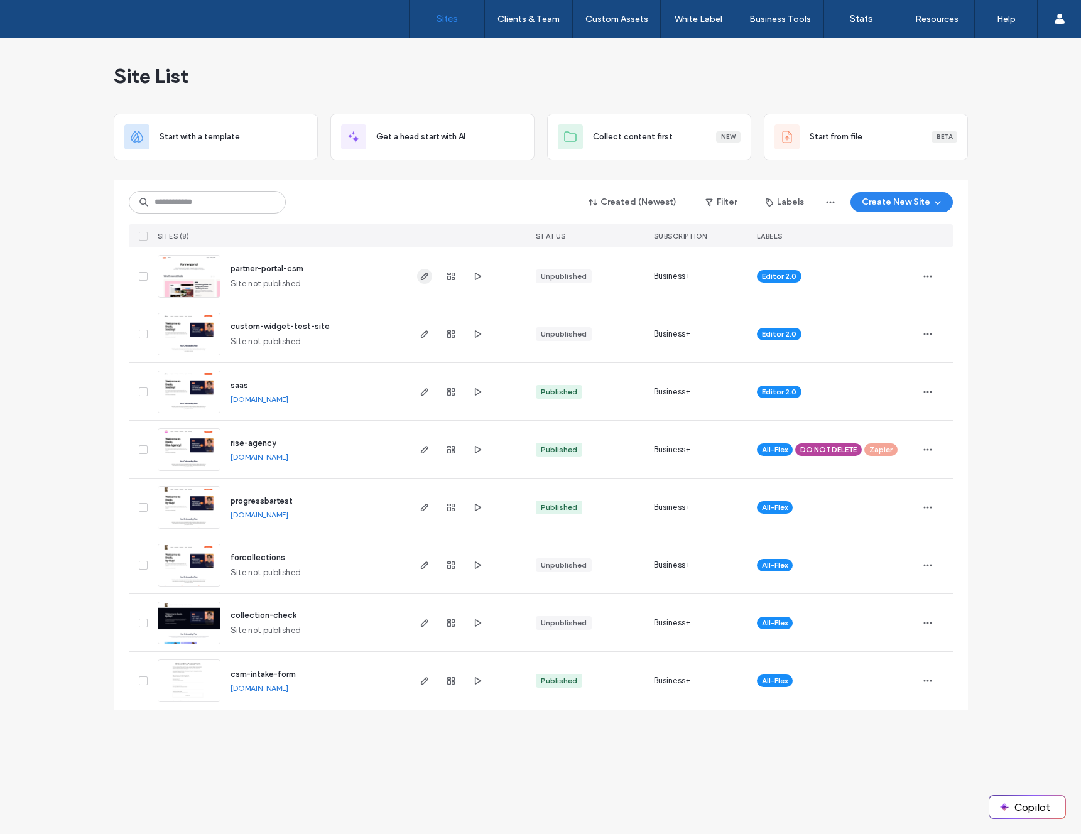
click at [429, 279] on icon "button" at bounding box center [425, 276] width 10 height 10
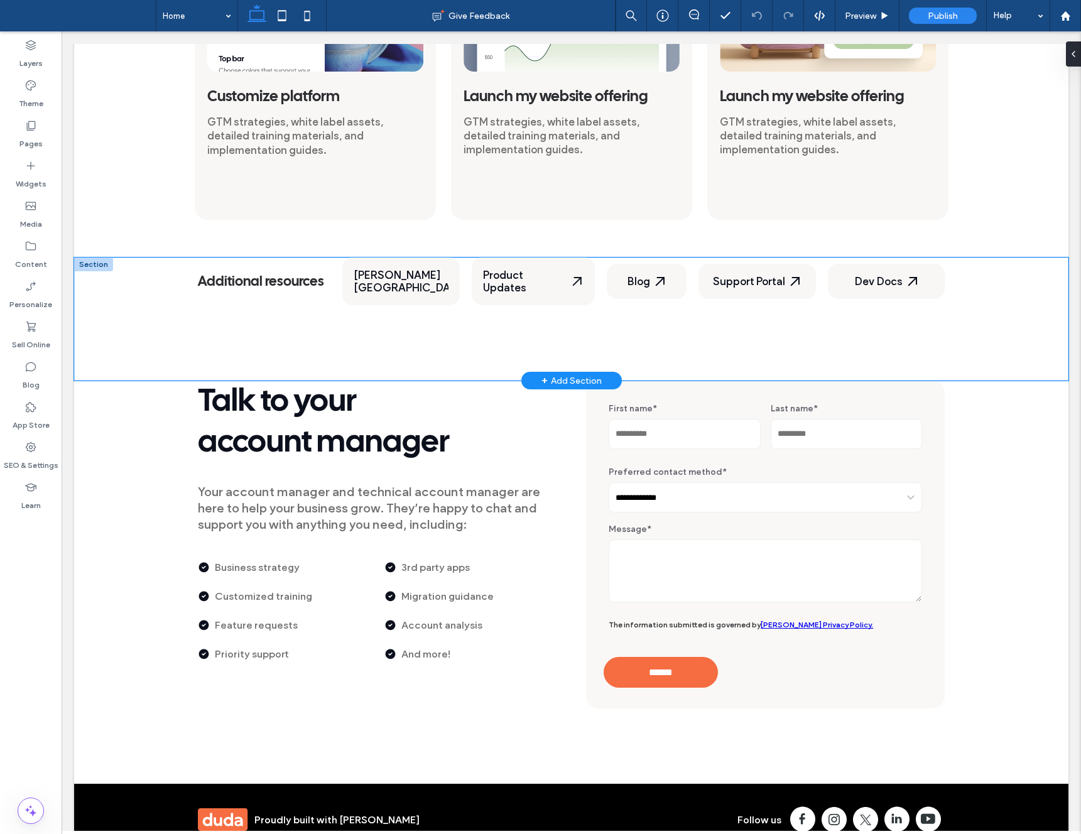
click at [145, 279] on div "Additional resources Duda University Product Updates Blog Support Portal Dev Do…" at bounding box center [571, 319] width 995 height 123
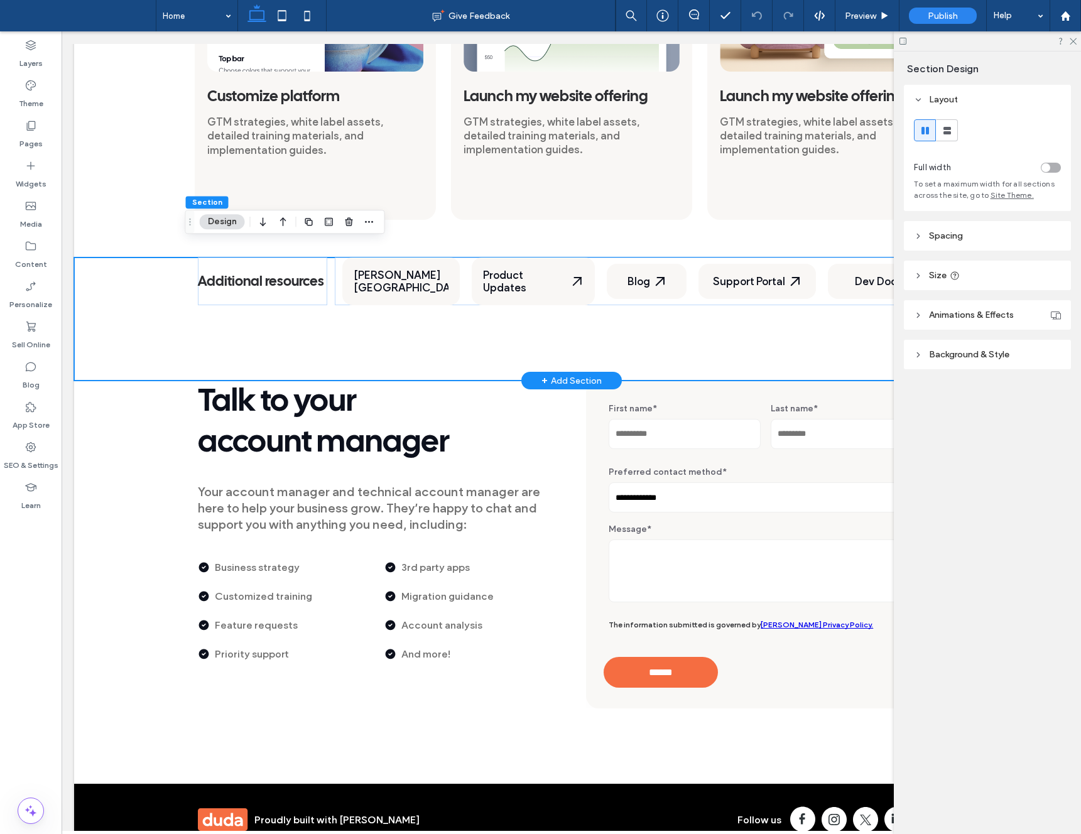
click at [126, 280] on div "Additional resources Duda University Product Updates Blog Support Portal Dev Do…" at bounding box center [571, 319] width 995 height 123
click at [368, 227] on span "button" at bounding box center [369, 221] width 15 height 15
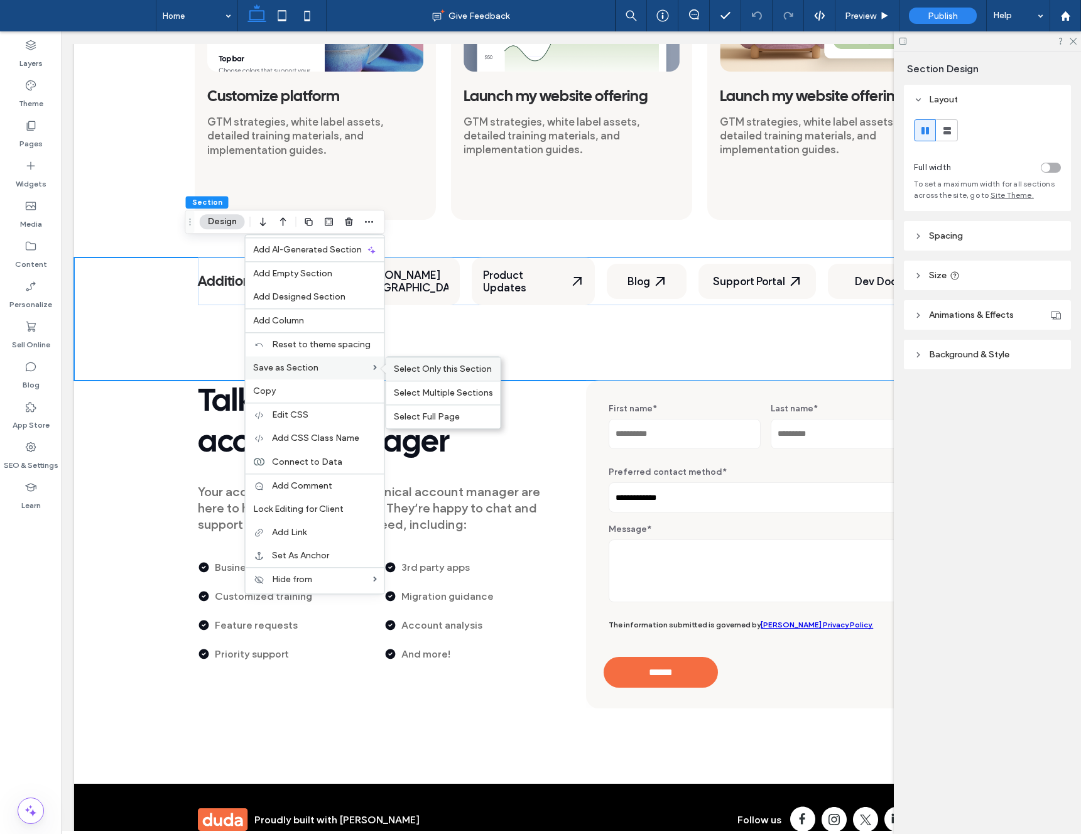
click at [447, 369] on span "Select Only this Section" at bounding box center [443, 369] width 98 height 11
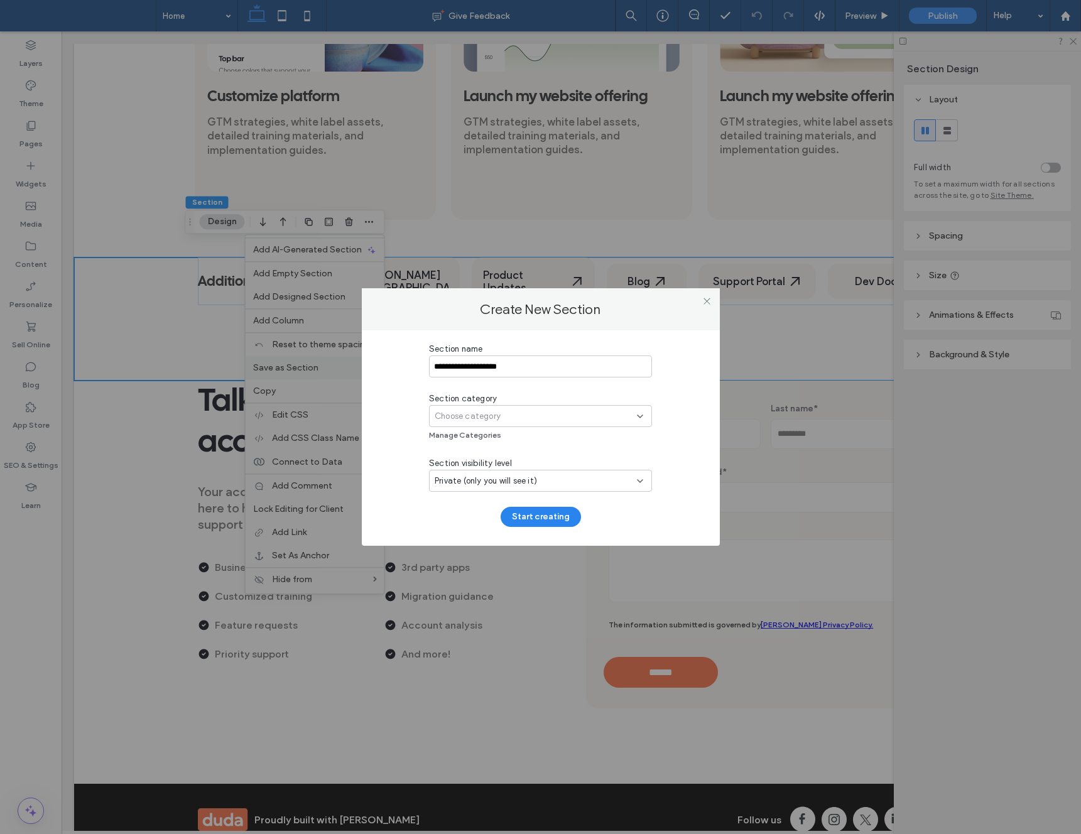
type input "**********"
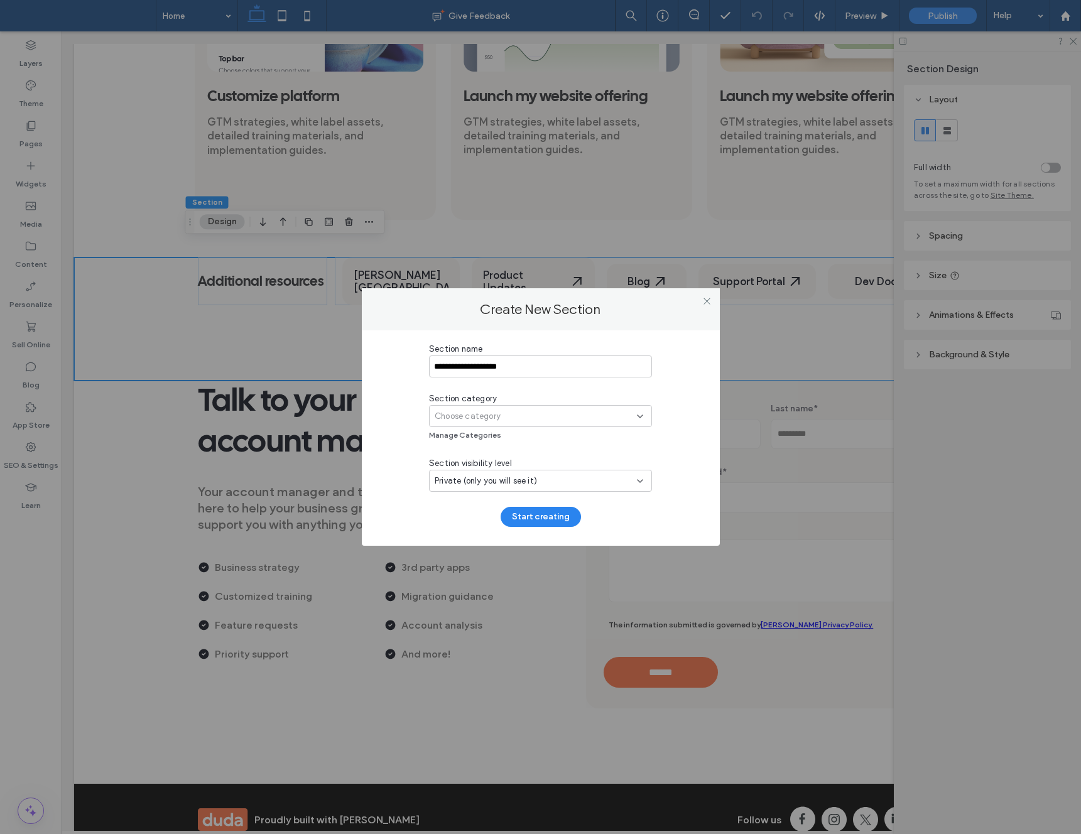
click at [474, 414] on span "Choose category" at bounding box center [468, 416] width 66 height 13
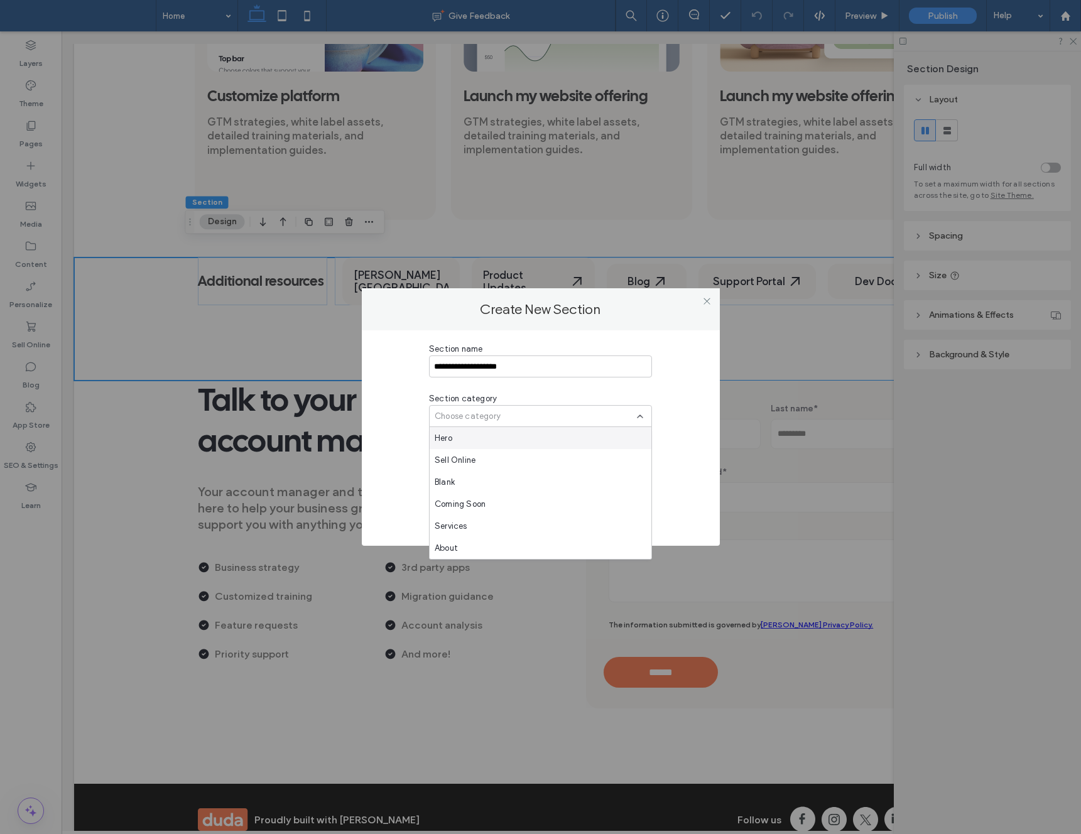
drag, startPoint x: 390, startPoint y: 367, endPoint x: 393, endPoint y: 373, distance: 7.3
click at [390, 367] on div "**********" at bounding box center [541, 435] width 320 height 184
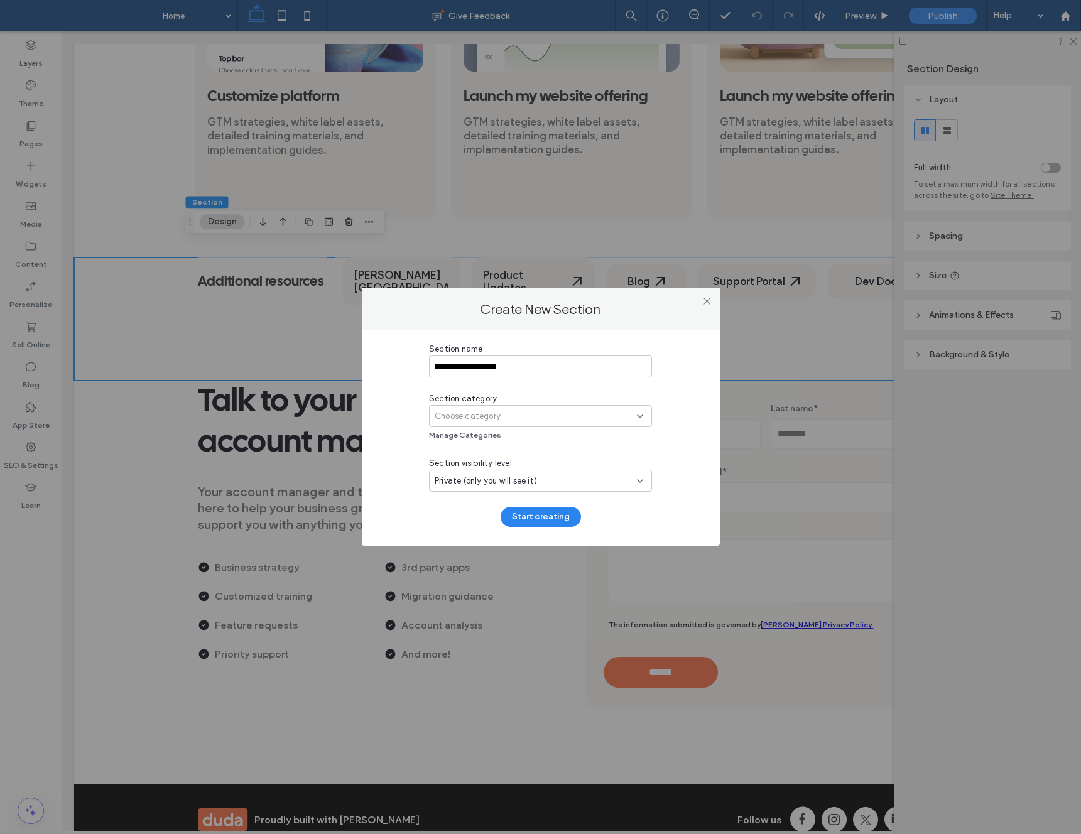
click at [516, 483] on span "Private (only you will see it)" at bounding box center [486, 481] width 102 height 13
drag, startPoint x: 408, startPoint y: 469, endPoint x: 466, endPoint y: 423, distance: 72.9
click at [410, 467] on div "**********" at bounding box center [541, 435] width 320 height 184
click at [474, 417] on span "Choose category" at bounding box center [468, 416] width 66 height 13
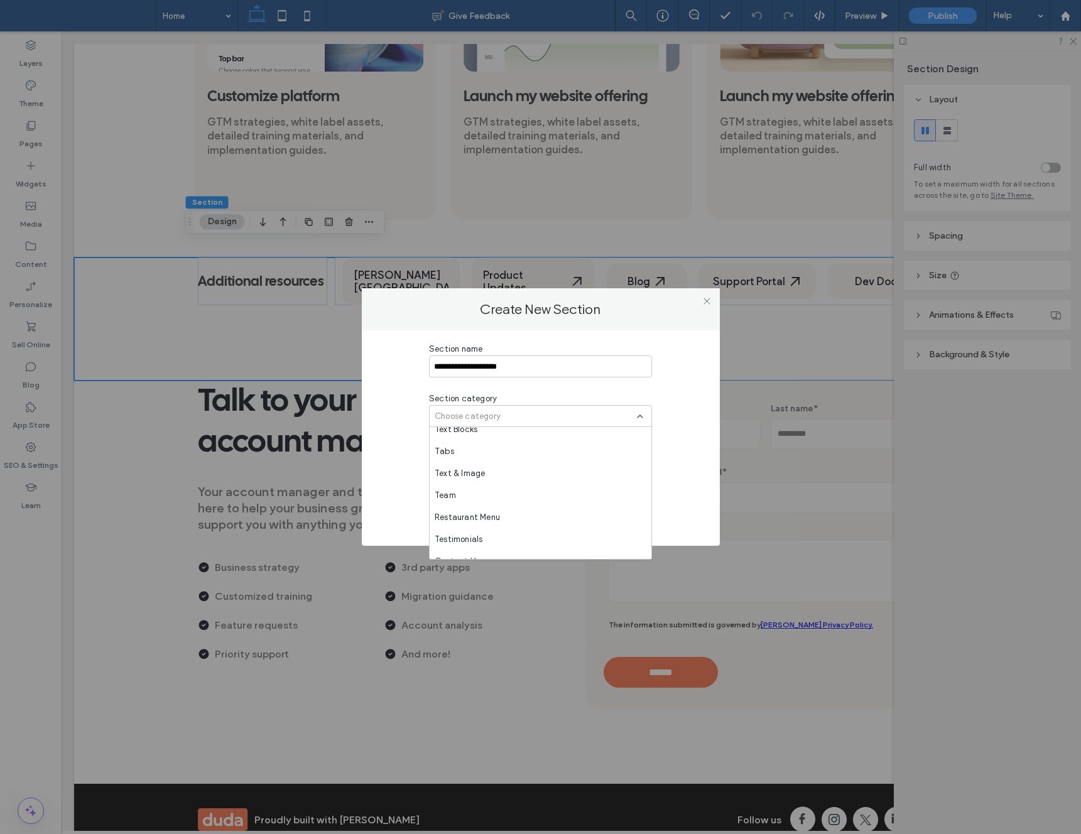
scroll to position [440, 0]
click at [386, 468] on div "**********" at bounding box center [541, 435] width 320 height 184
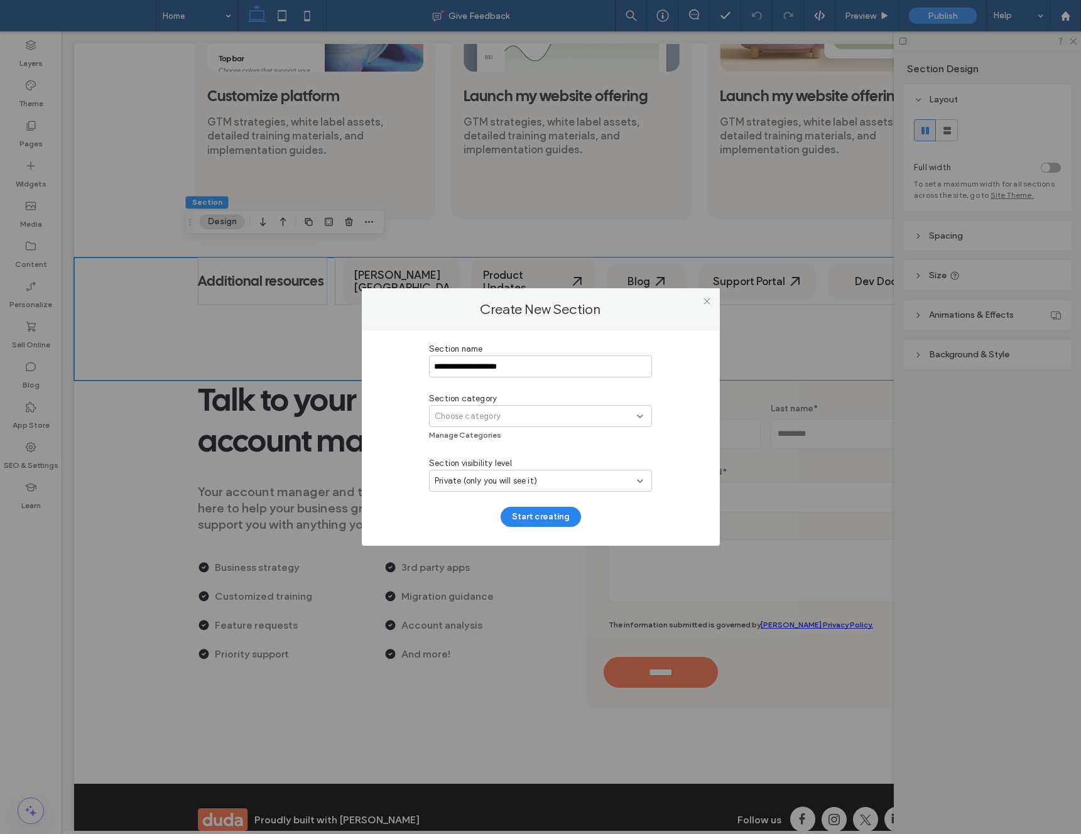
click at [516, 412] on div "Choose category" at bounding box center [536, 416] width 202 height 13
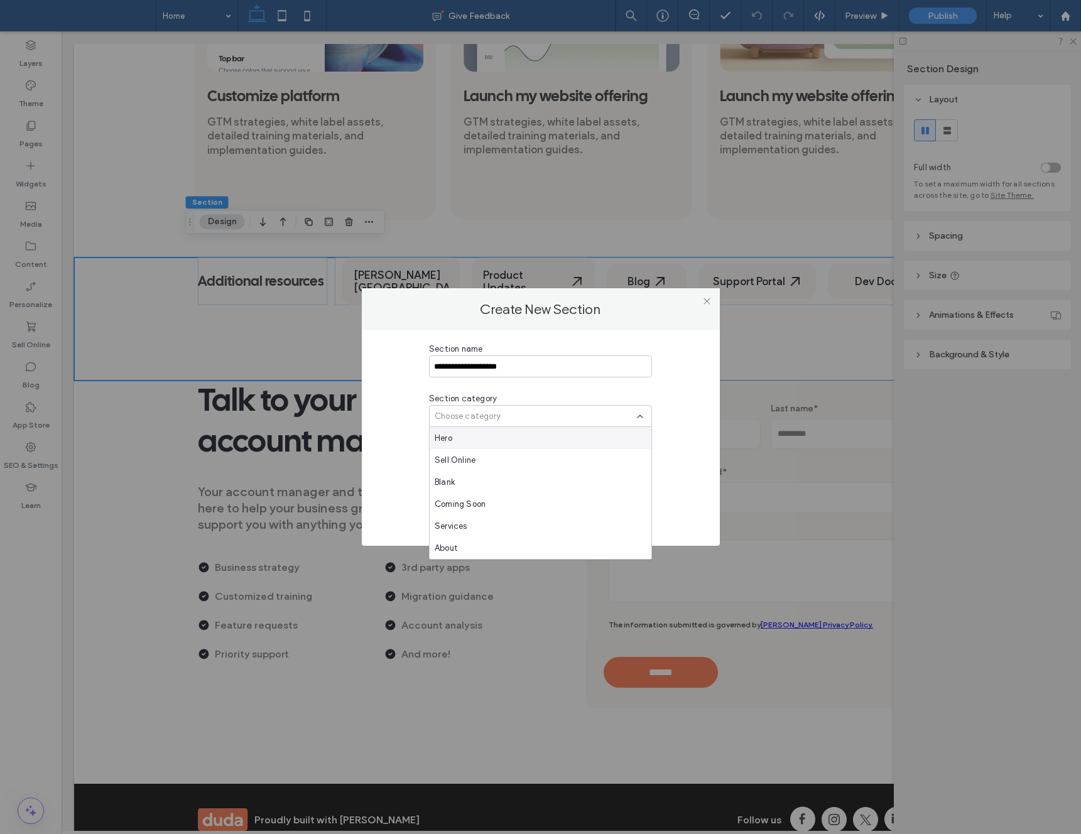
click at [516, 413] on div "Choose category" at bounding box center [536, 416] width 202 height 13
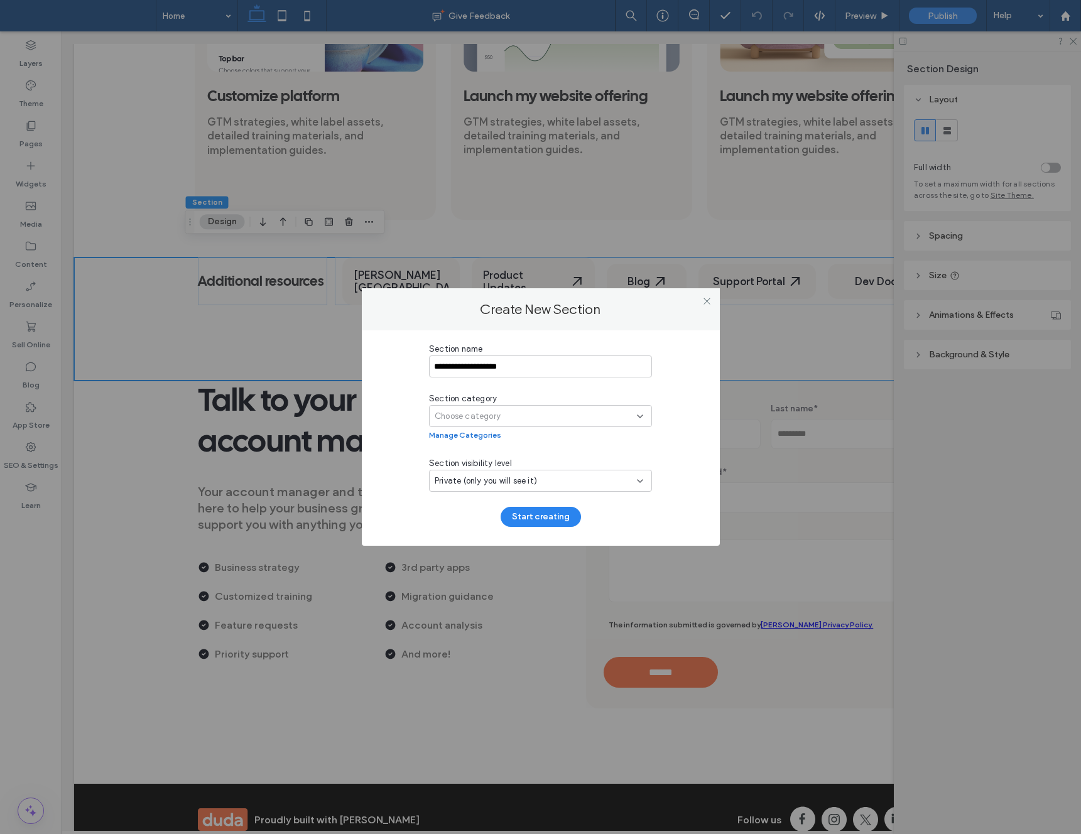
click at [449, 433] on button "Manage Categories" at bounding box center [465, 434] width 72 height 15
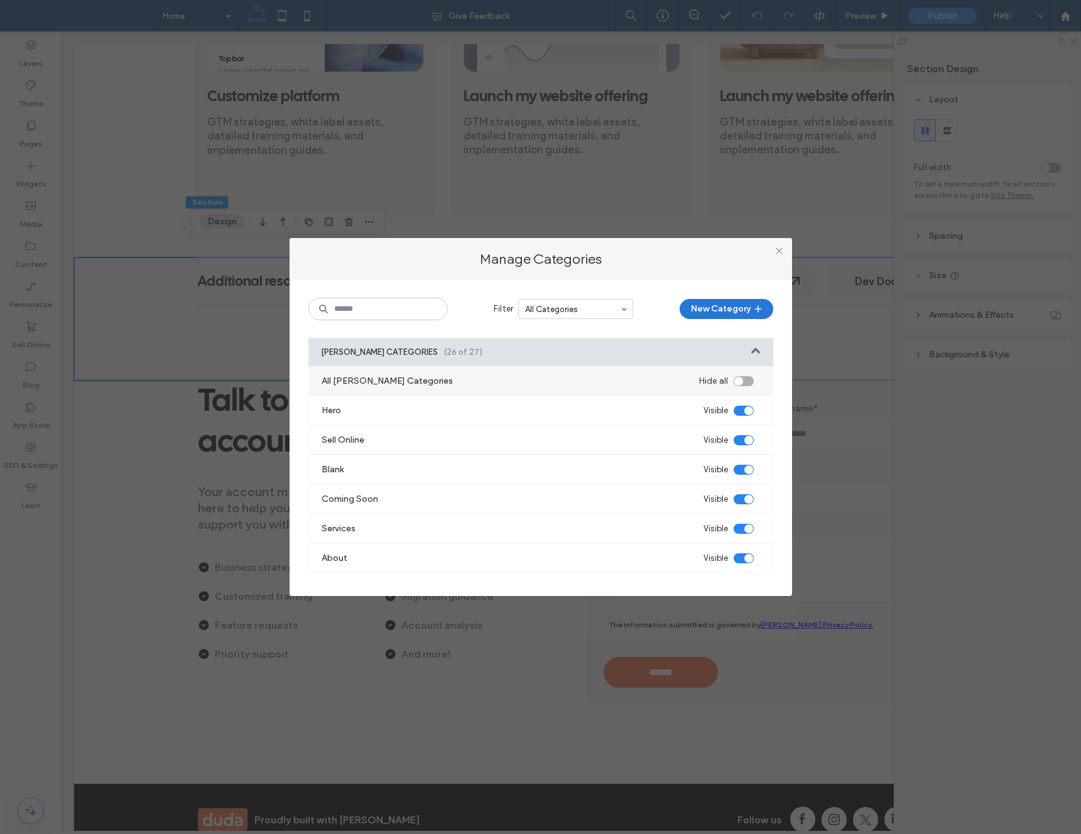
click at [706, 310] on button "New Category" at bounding box center [727, 309] width 94 height 20
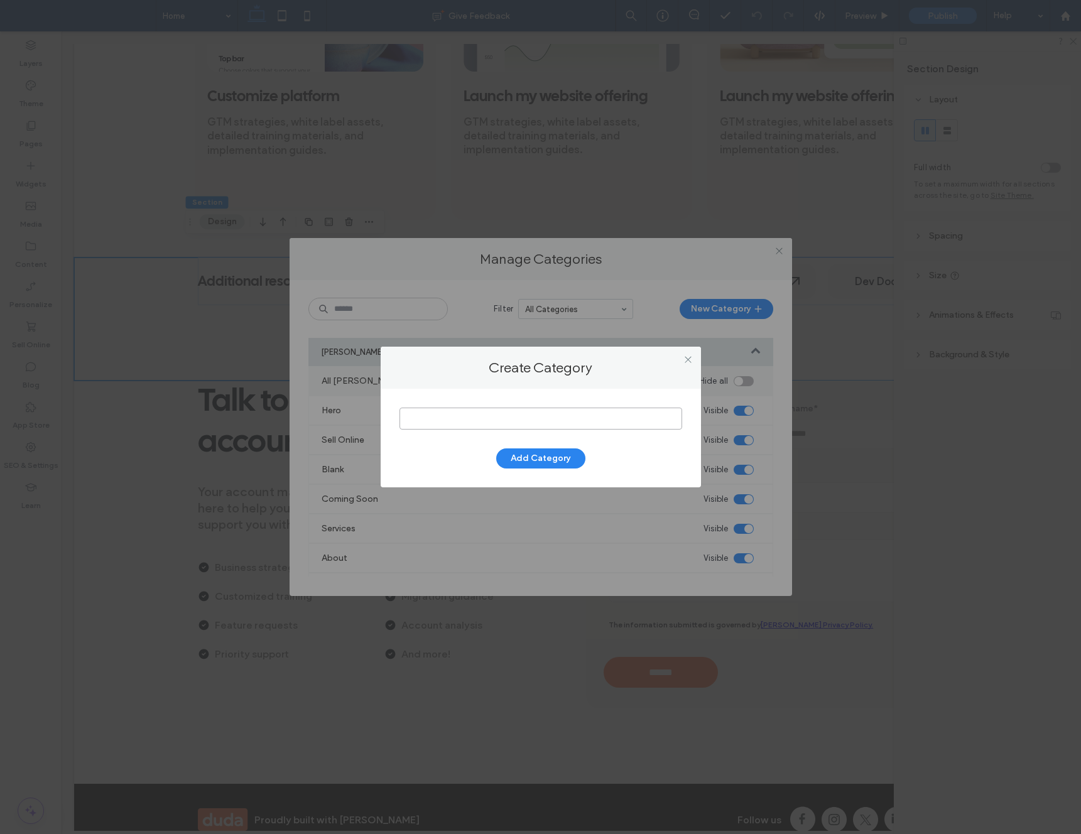
click at [501, 418] on input at bounding box center [541, 419] width 283 height 22
type input "**********"
click at [542, 457] on button "Add Category" at bounding box center [540, 459] width 89 height 20
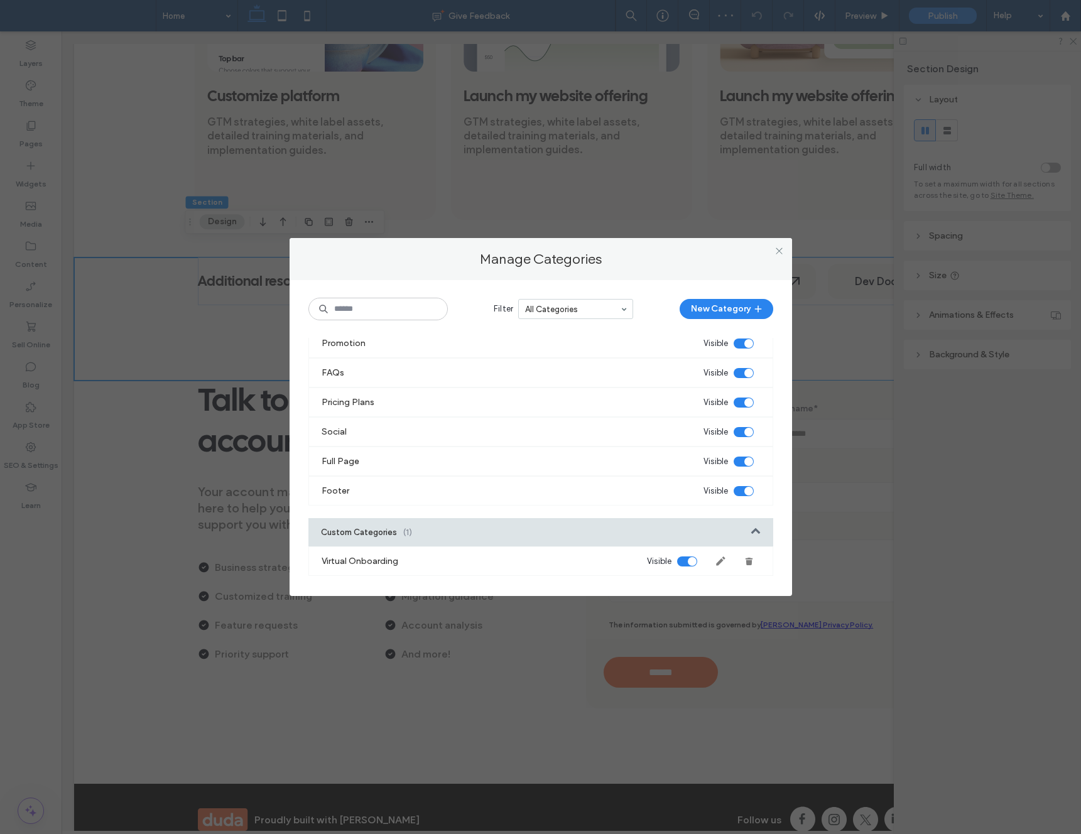
scroll to position [658, 0]
drag, startPoint x: 779, startPoint y: 251, endPoint x: 692, endPoint y: 307, distance: 103.4
click at [779, 252] on icon at bounding box center [779, 250] width 9 height 9
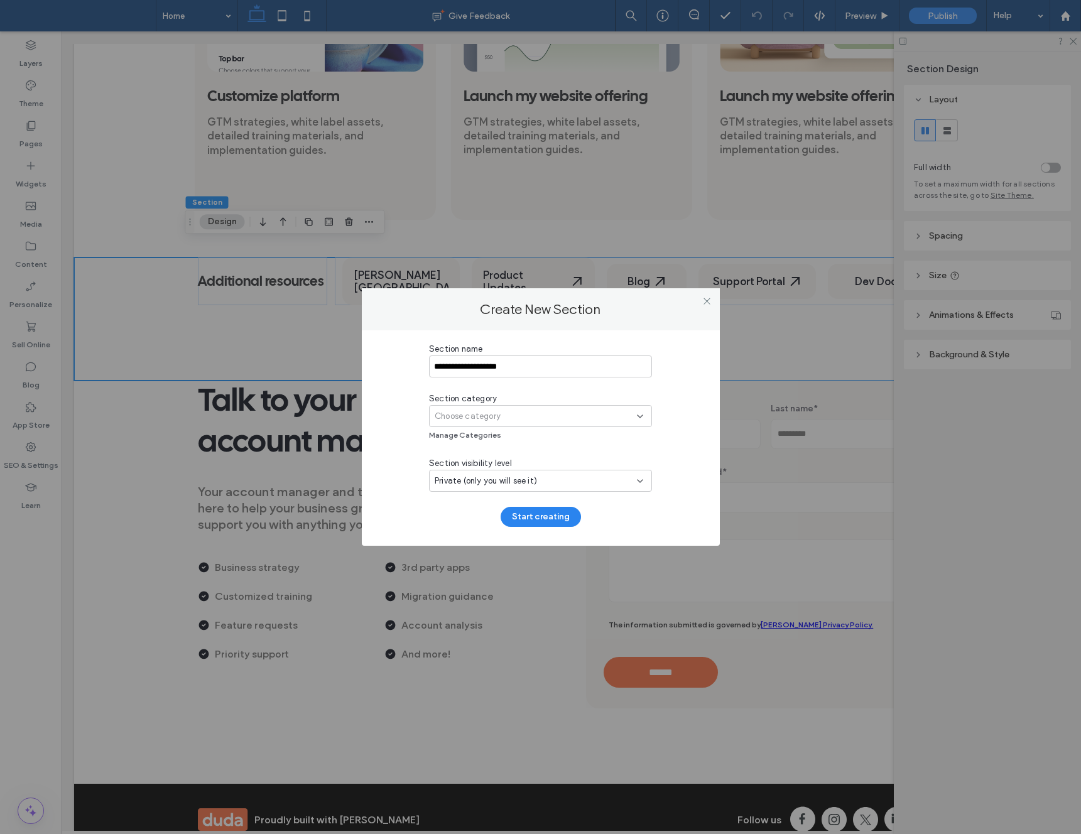
click at [569, 420] on div "Choose category" at bounding box center [536, 416] width 202 height 13
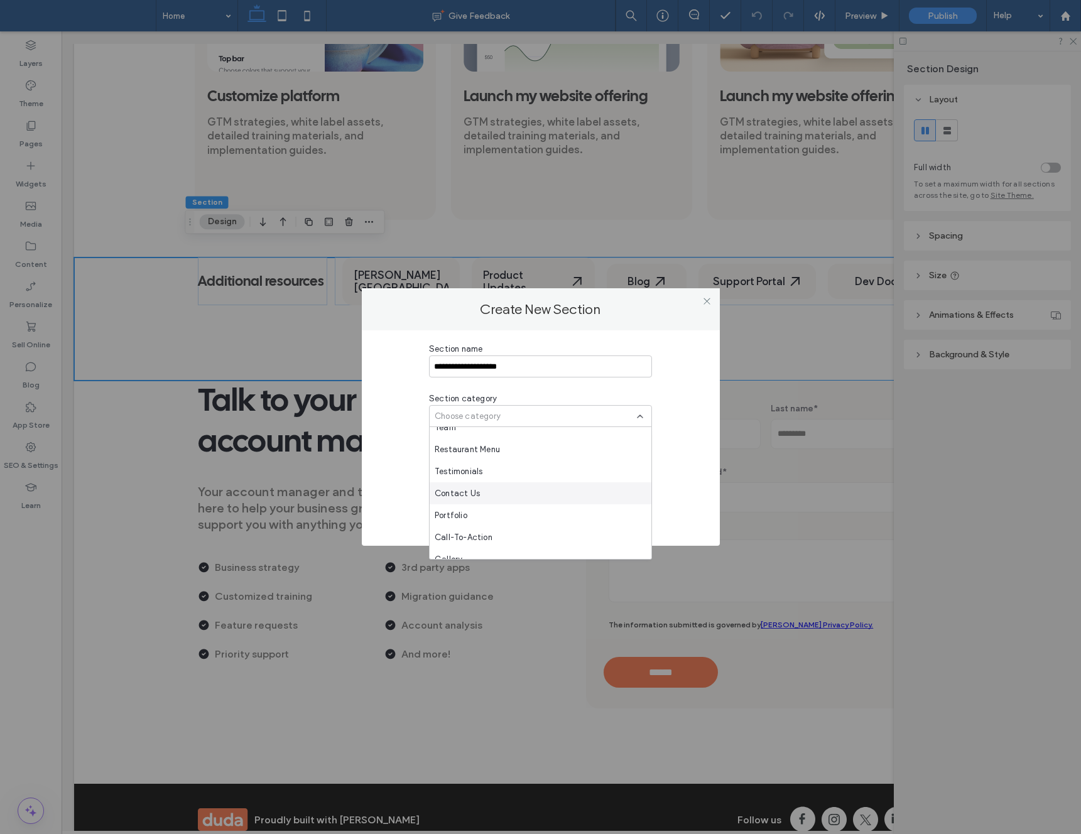
scroll to position [243, 0]
click at [493, 413] on span "Choose category" at bounding box center [468, 416] width 66 height 13
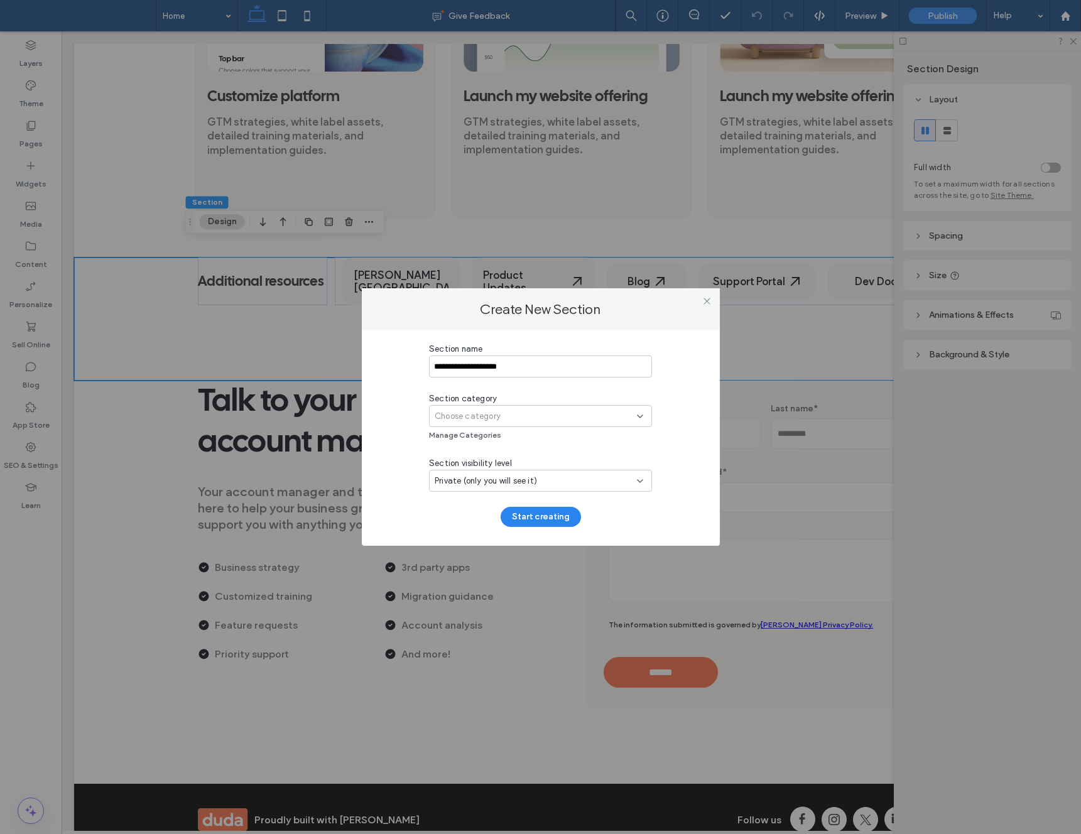
drag, startPoint x: 501, startPoint y: 415, endPoint x: 498, endPoint y: 421, distance: 6.8
click at [501, 415] on div "Choose category" at bounding box center [536, 416] width 202 height 13
click at [506, 543] on span "Virtual Onboarding" at bounding box center [472, 548] width 74 height 13
click at [520, 475] on span "Private (only you will see it)" at bounding box center [486, 481] width 102 height 13
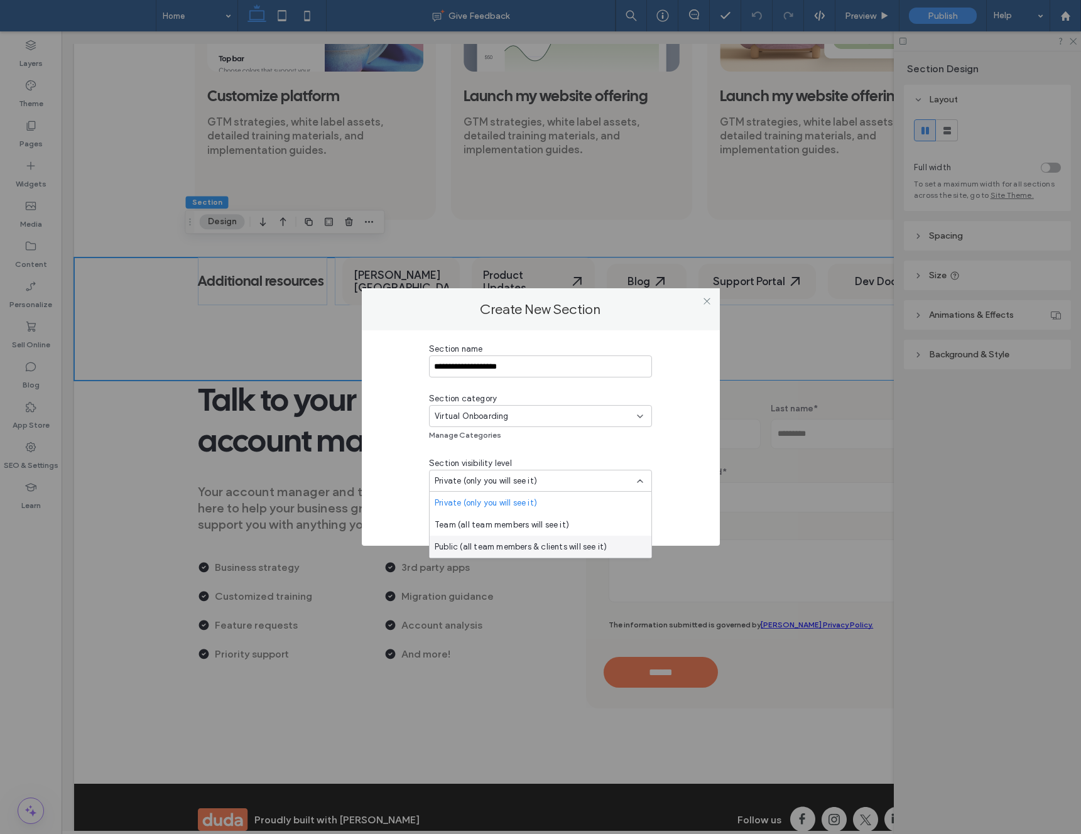
click at [510, 544] on span "Public (all team members & clients will see it)" at bounding box center [521, 547] width 172 height 13
click at [551, 511] on button "Start creating" at bounding box center [541, 517] width 80 height 20
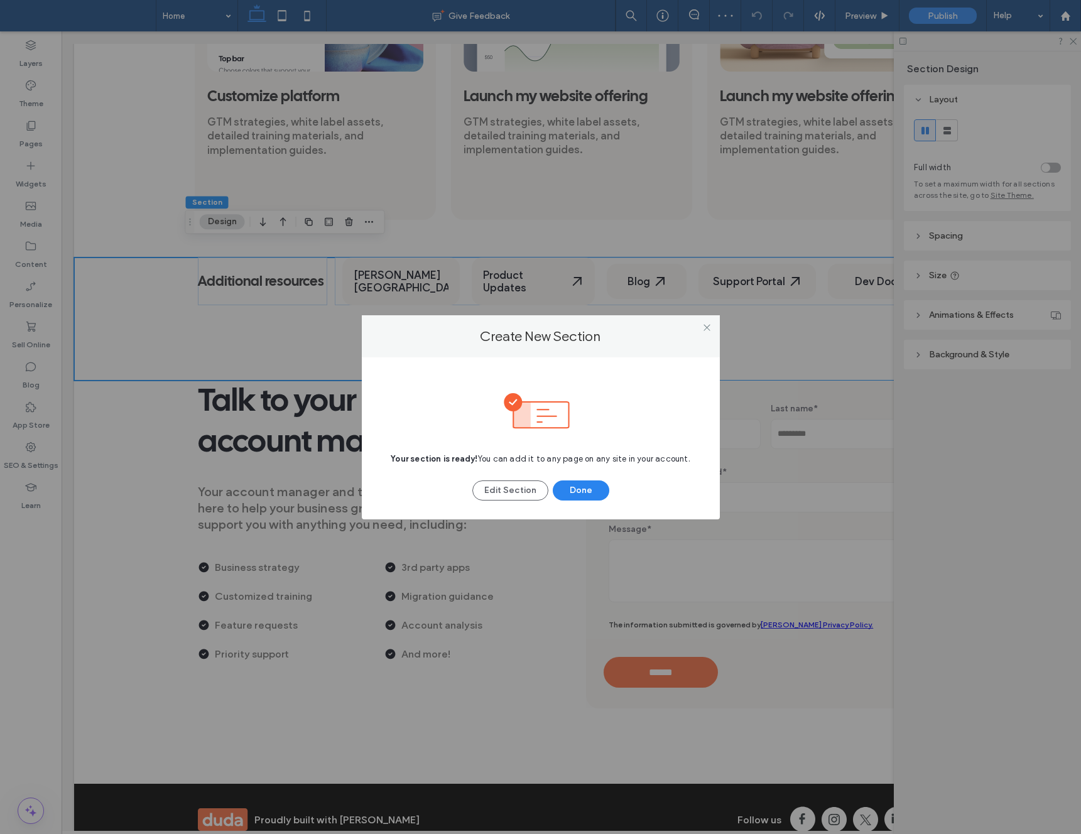
drag, startPoint x: 576, startPoint y: 493, endPoint x: 751, endPoint y: 462, distance: 178.1
click at [577, 493] on button "Done" at bounding box center [581, 491] width 57 height 20
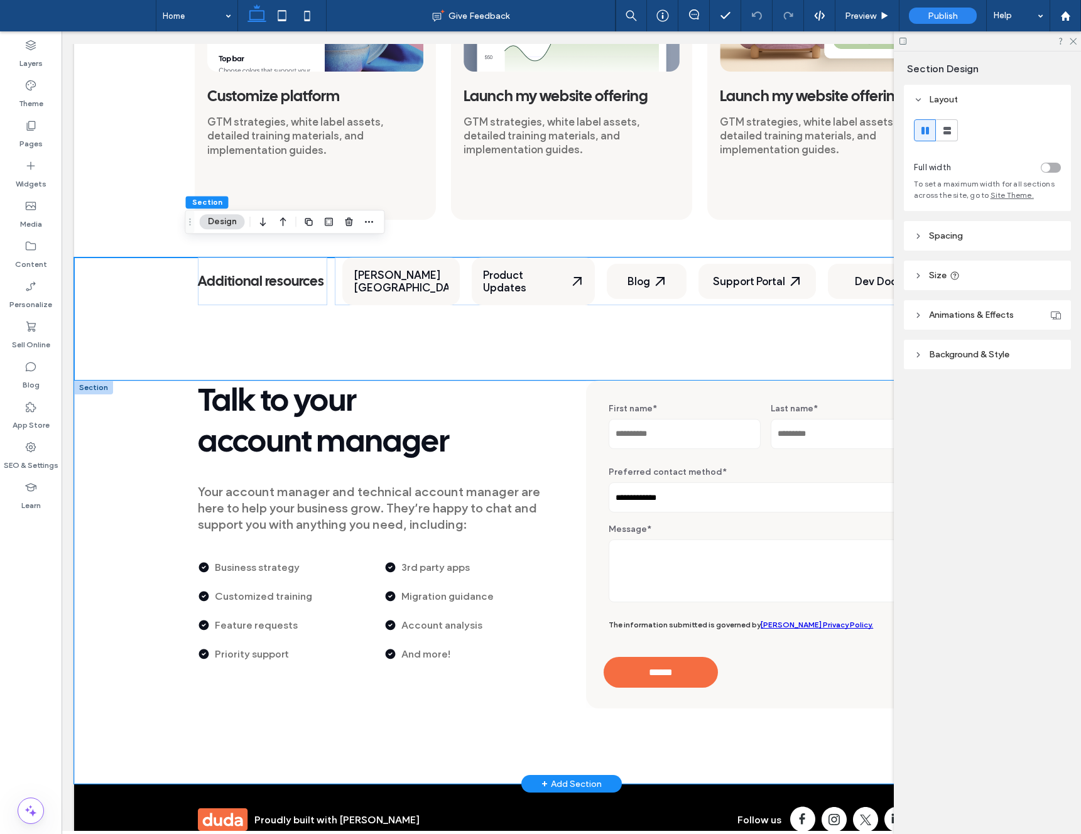
click at [143, 395] on div "**********" at bounding box center [571, 582] width 995 height 403
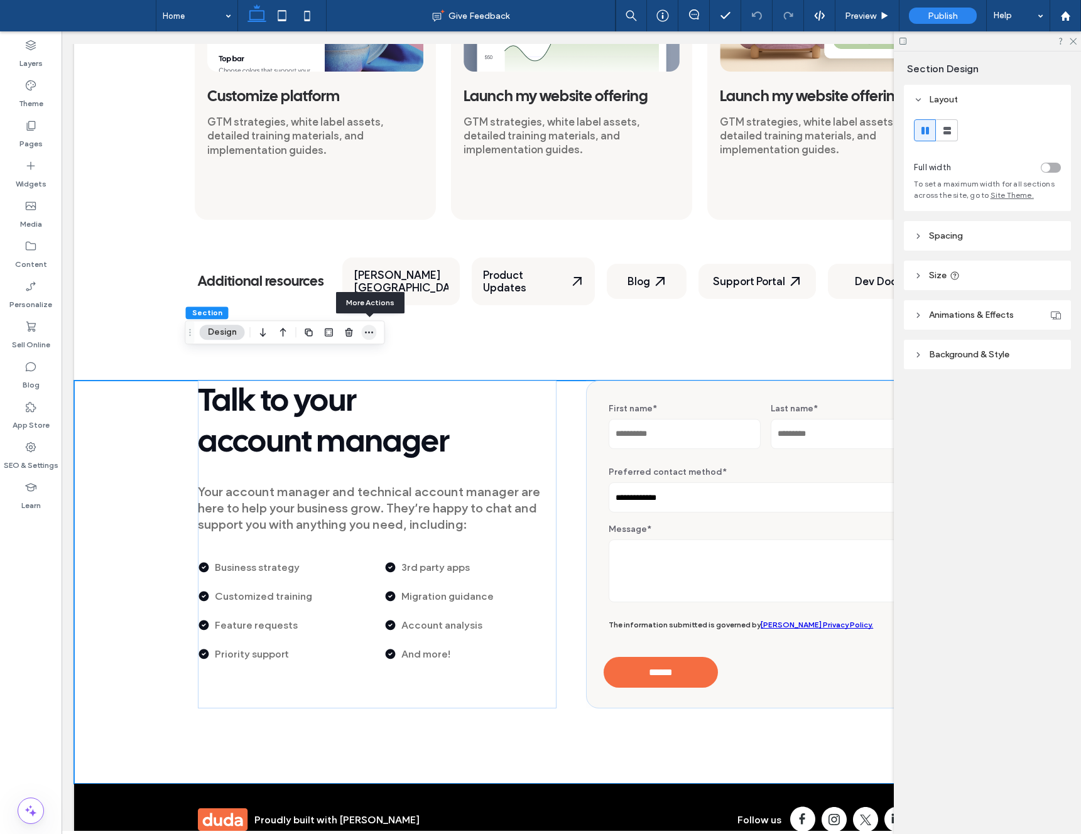
click at [367, 333] on icon "button" at bounding box center [369, 332] width 10 height 10
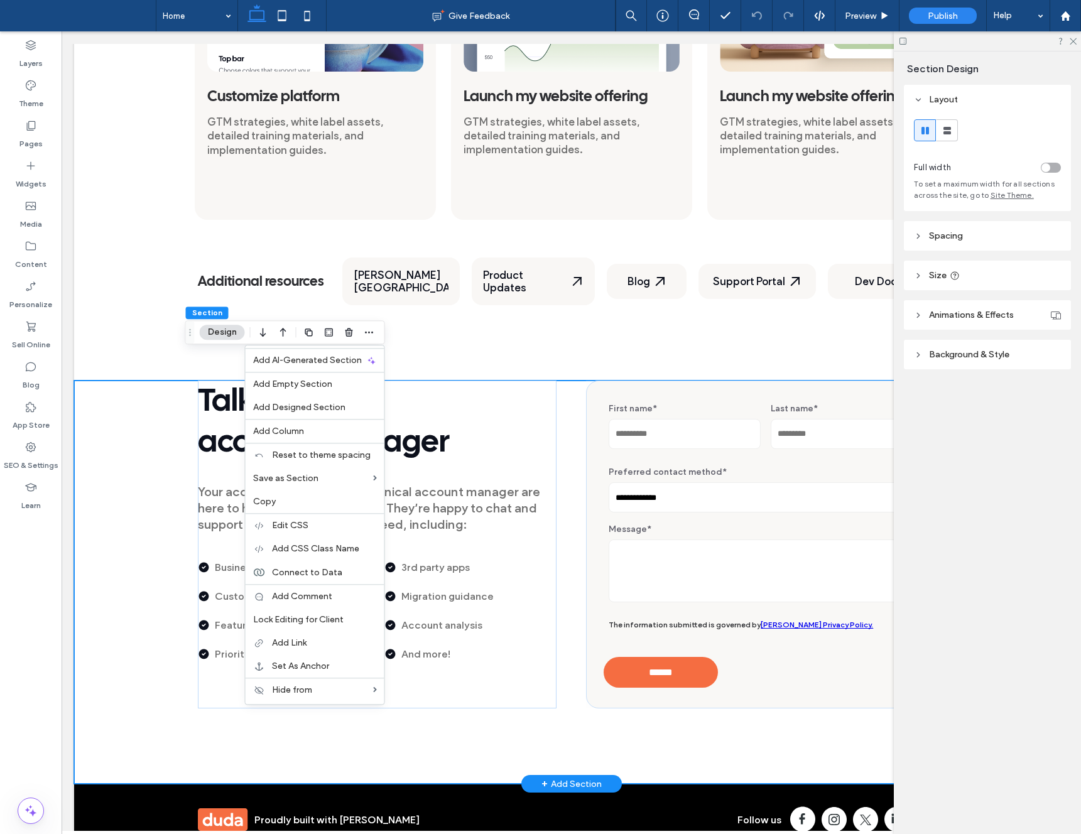
click at [148, 440] on div "**********" at bounding box center [571, 582] width 995 height 403
click at [320, 382] on span "Add Empty Section" at bounding box center [292, 384] width 79 height 11
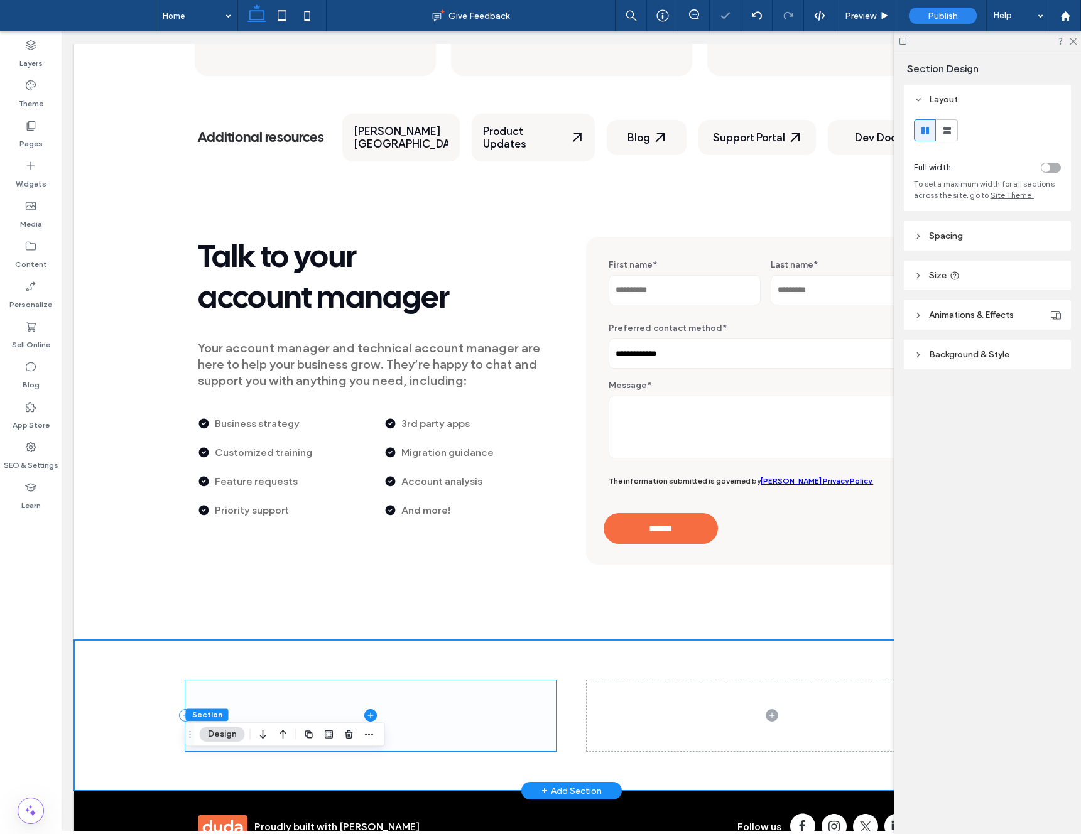
scroll to position [1069, 0]
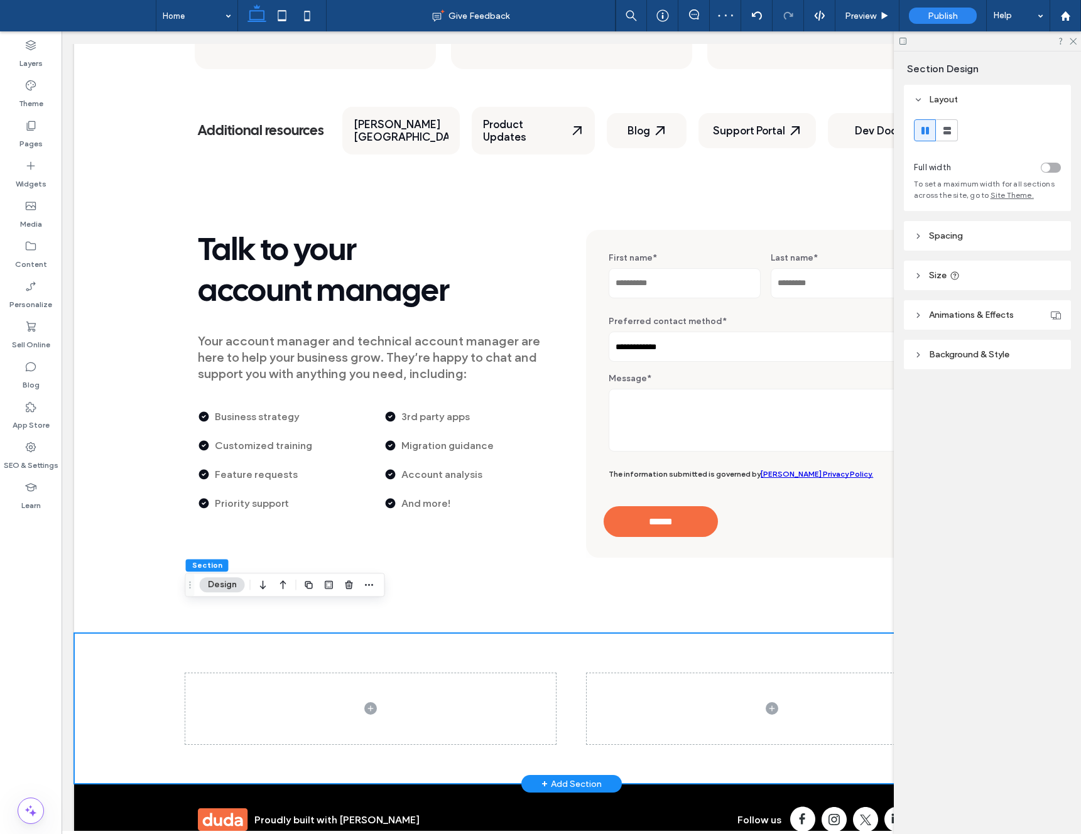
drag, startPoint x: 150, startPoint y: 639, endPoint x: 160, endPoint y: 633, distance: 11.0
click at [150, 639] on div at bounding box center [571, 708] width 995 height 151
click at [350, 586] on use "button" at bounding box center [349, 585] width 8 height 8
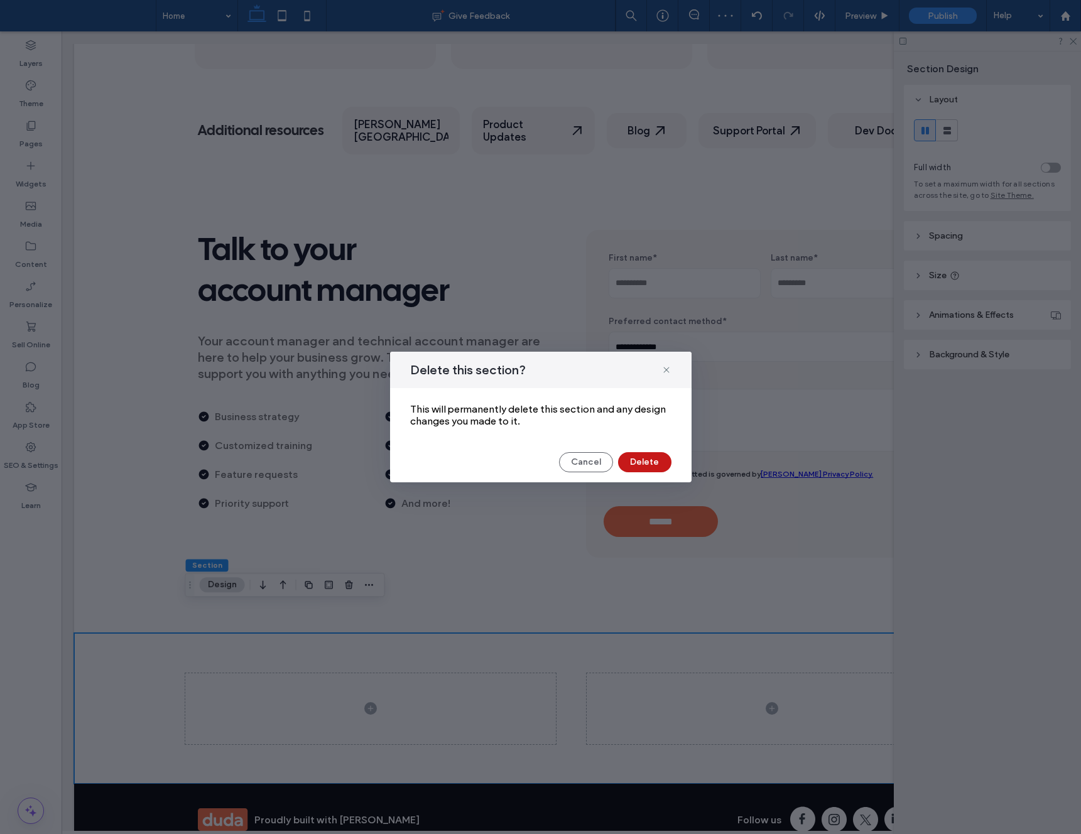
click at [650, 454] on button "Delete" at bounding box center [644, 462] width 53 height 20
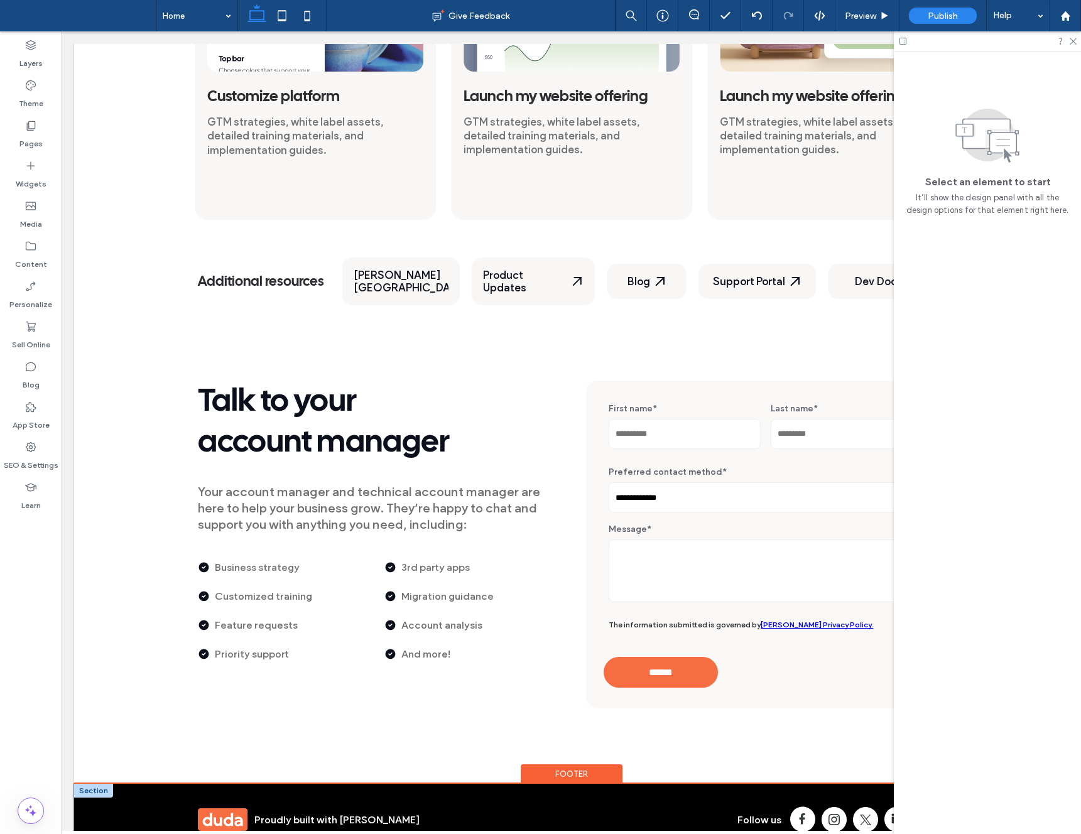
click at [109, 784] on div "Proudly built with Duda Follow us" at bounding box center [571, 819] width 995 height 71
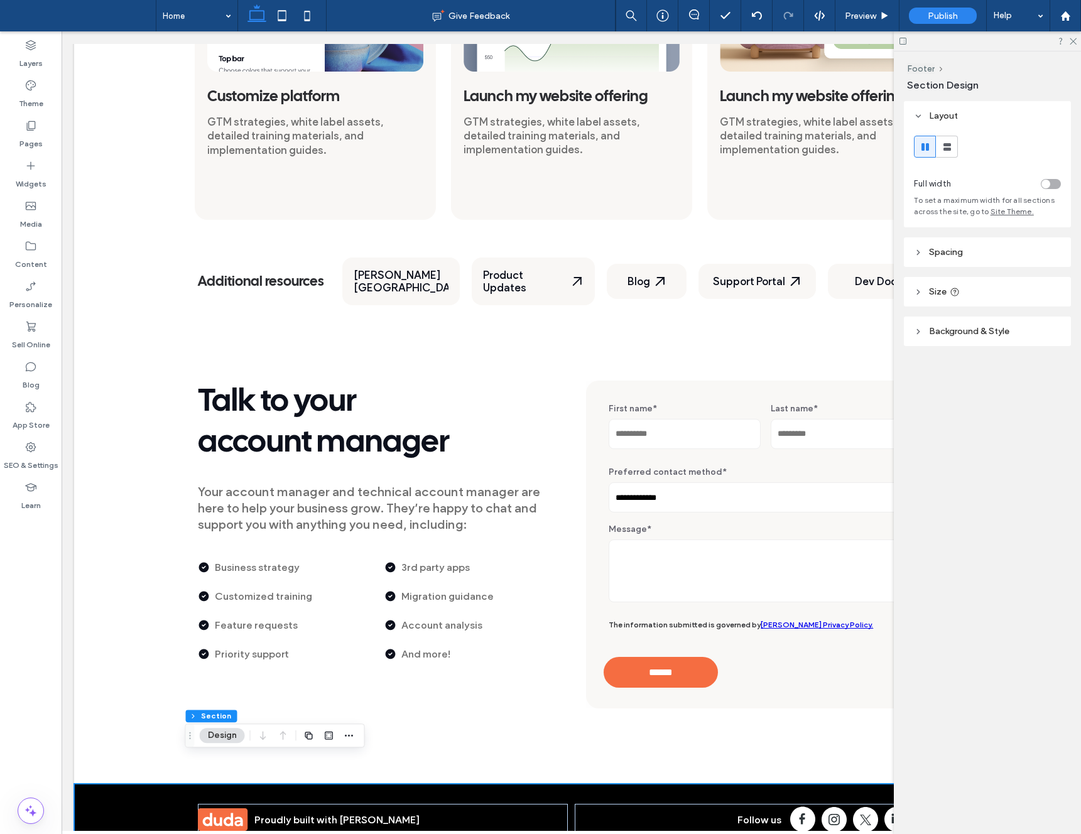
click at [356, 733] on div "Footer Section Design" at bounding box center [275, 736] width 180 height 24
click at [351, 735] on icon "button" at bounding box center [349, 736] width 10 height 10
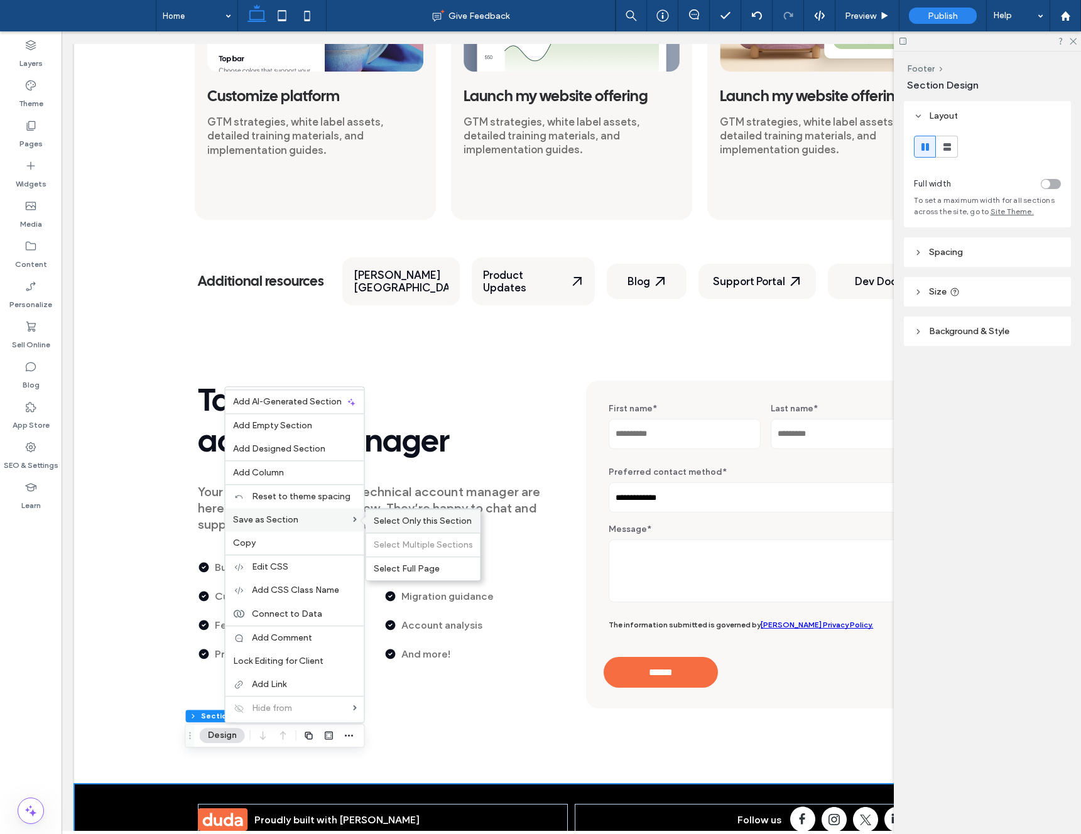
click at [421, 520] on span "Select Only this Section" at bounding box center [423, 521] width 98 height 11
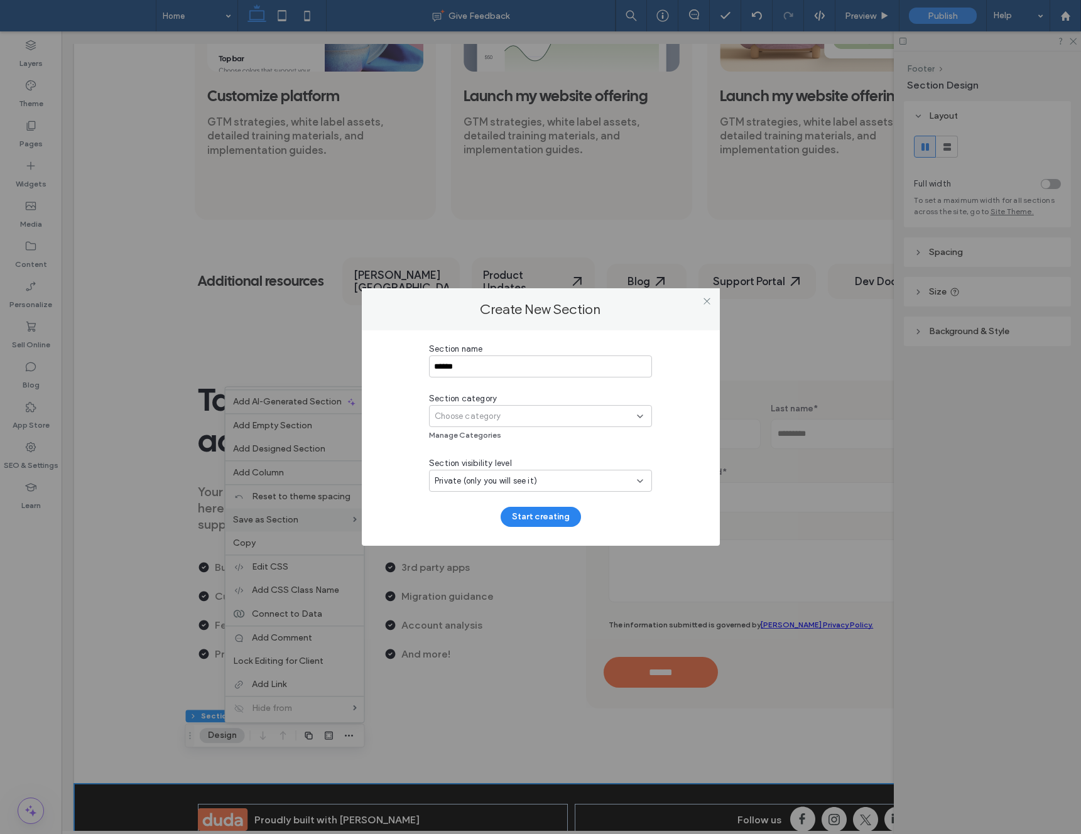
type input "******"
click at [476, 413] on span "Choose category" at bounding box center [468, 416] width 66 height 13
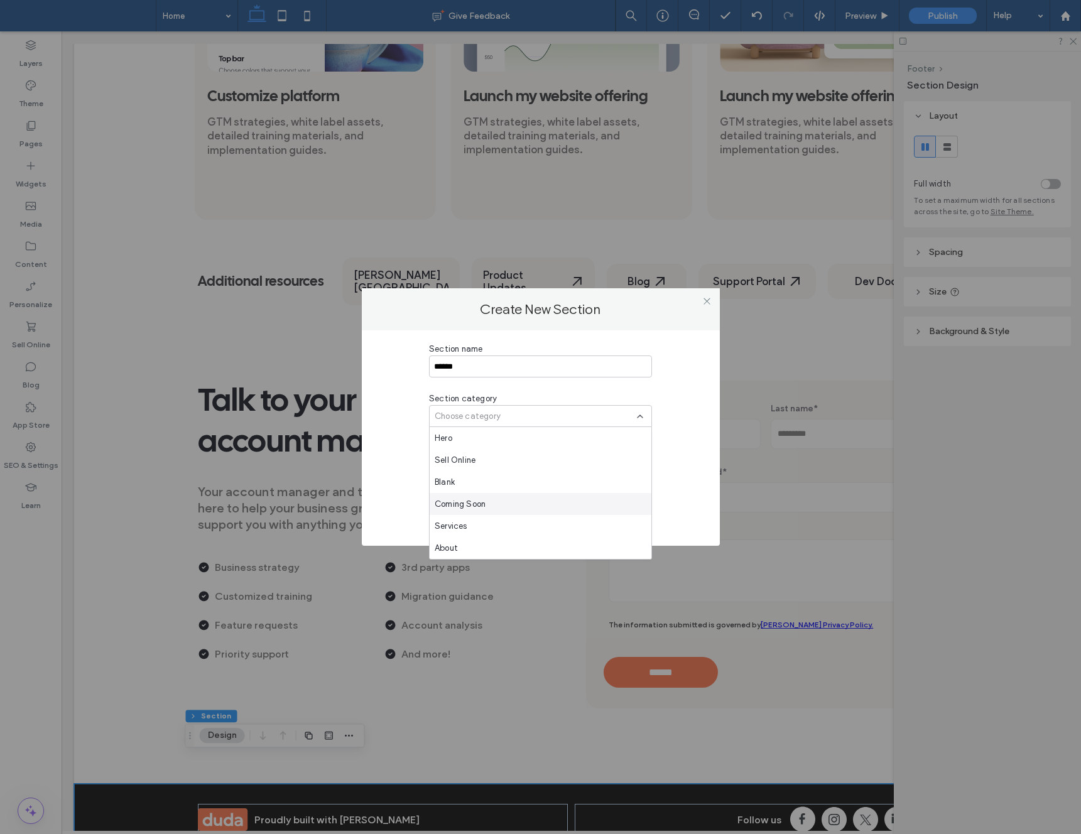
scroll to position [462, 0]
click at [474, 551] on span "Virtual Onboarding" at bounding box center [472, 548] width 74 height 13
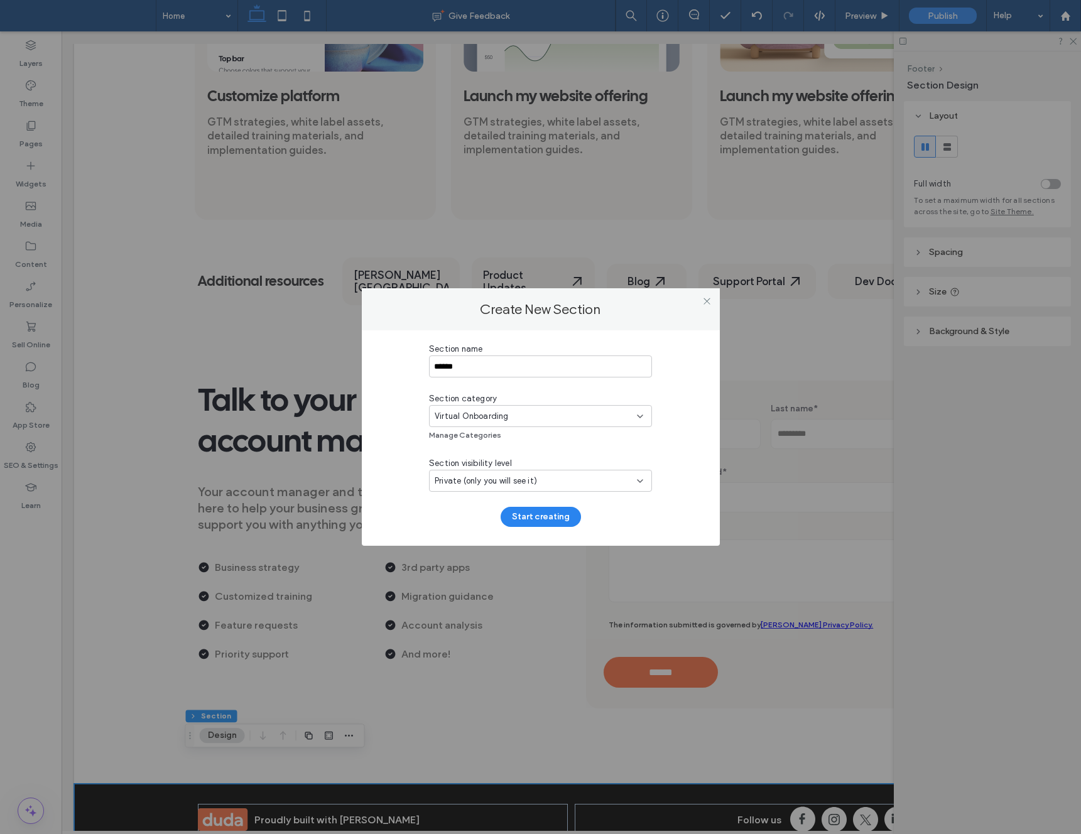
click at [498, 488] on div "Private (only you will see it)" at bounding box center [540, 481] width 223 height 22
click at [501, 547] on span "Public (all team members & clients will see it)" at bounding box center [521, 547] width 172 height 13
click at [548, 519] on button "Start creating" at bounding box center [541, 517] width 80 height 20
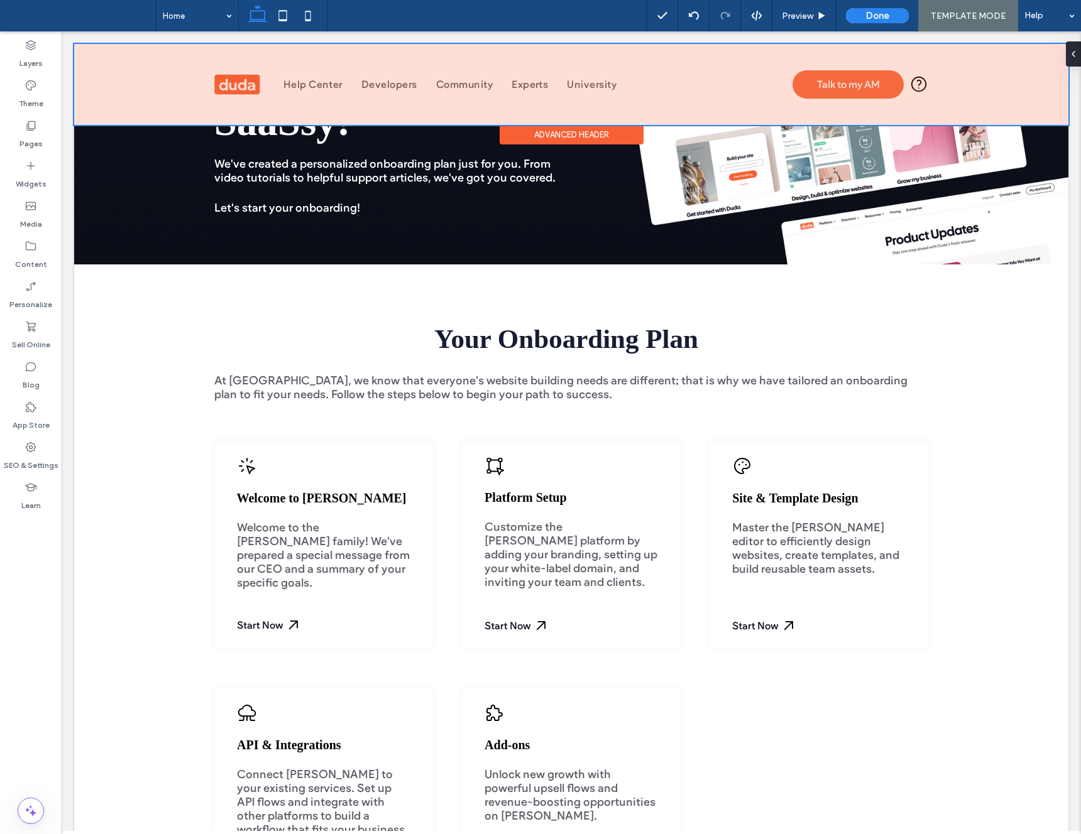
drag, startPoint x: 932, startPoint y: 80, endPoint x: 914, endPoint y: 84, distance: 18.6
click at [932, 80] on div at bounding box center [571, 84] width 994 height 81
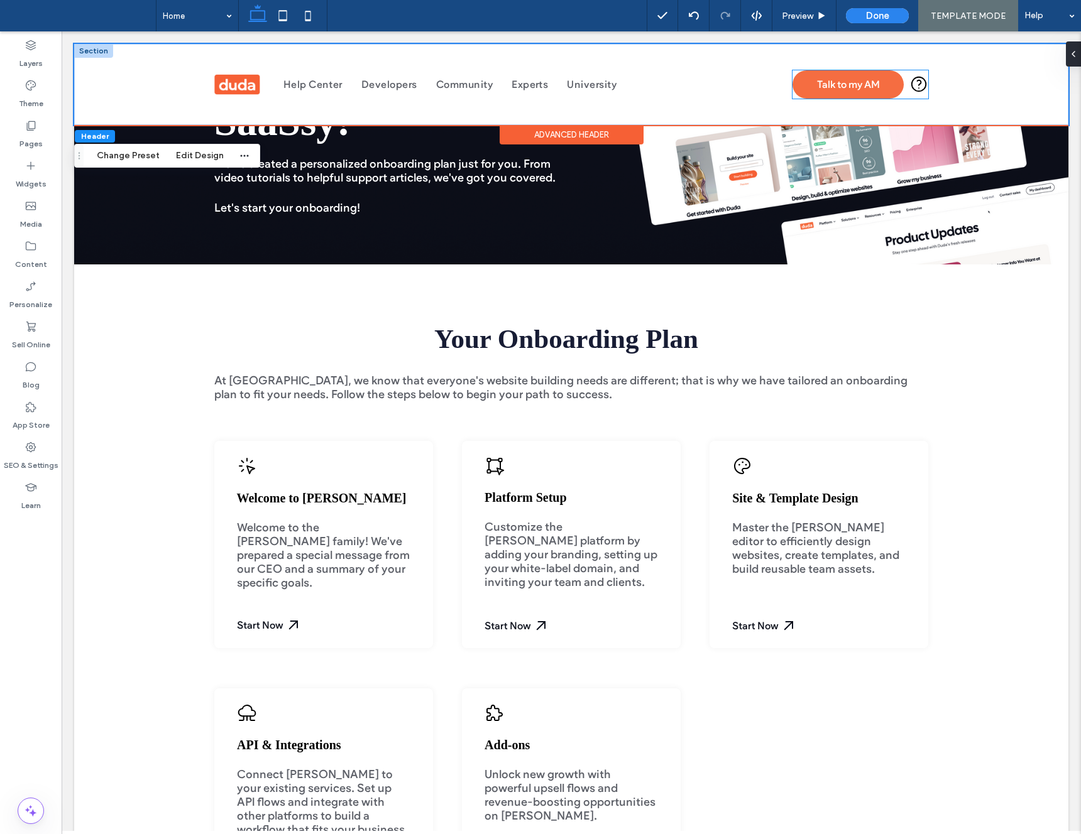
click at [914, 84] on icon at bounding box center [918, 84] width 14 height 14
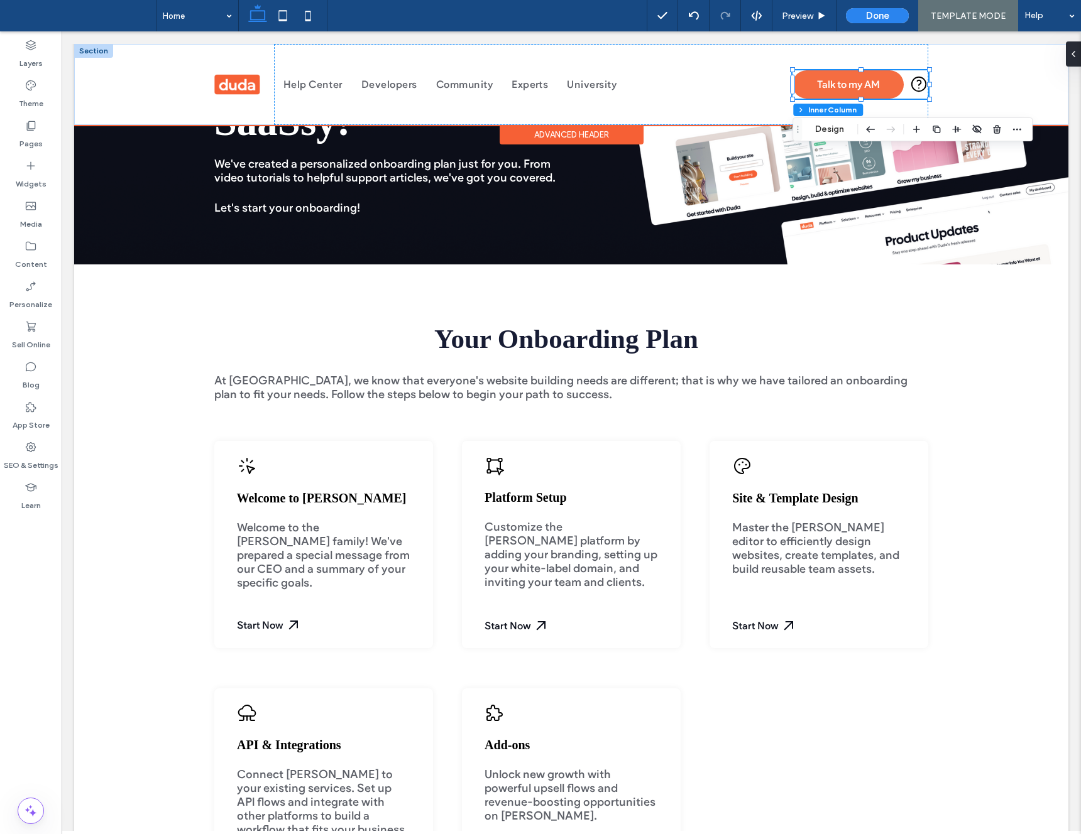
click at [917, 84] on icon at bounding box center [918, 84] width 14 height 14
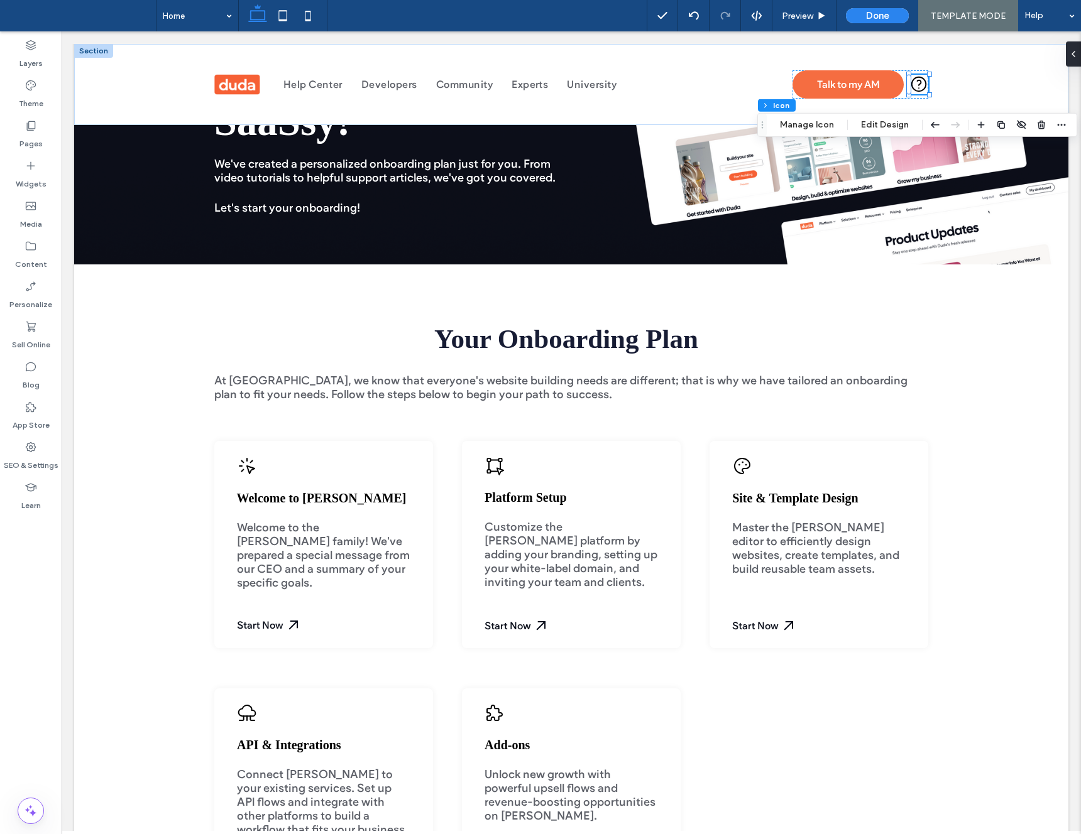
drag, startPoint x: 1069, startPoint y: 54, endPoint x: 1053, endPoint y: 78, distance: 28.6
click at [1068, 55] on icon at bounding box center [1073, 54] width 10 height 10
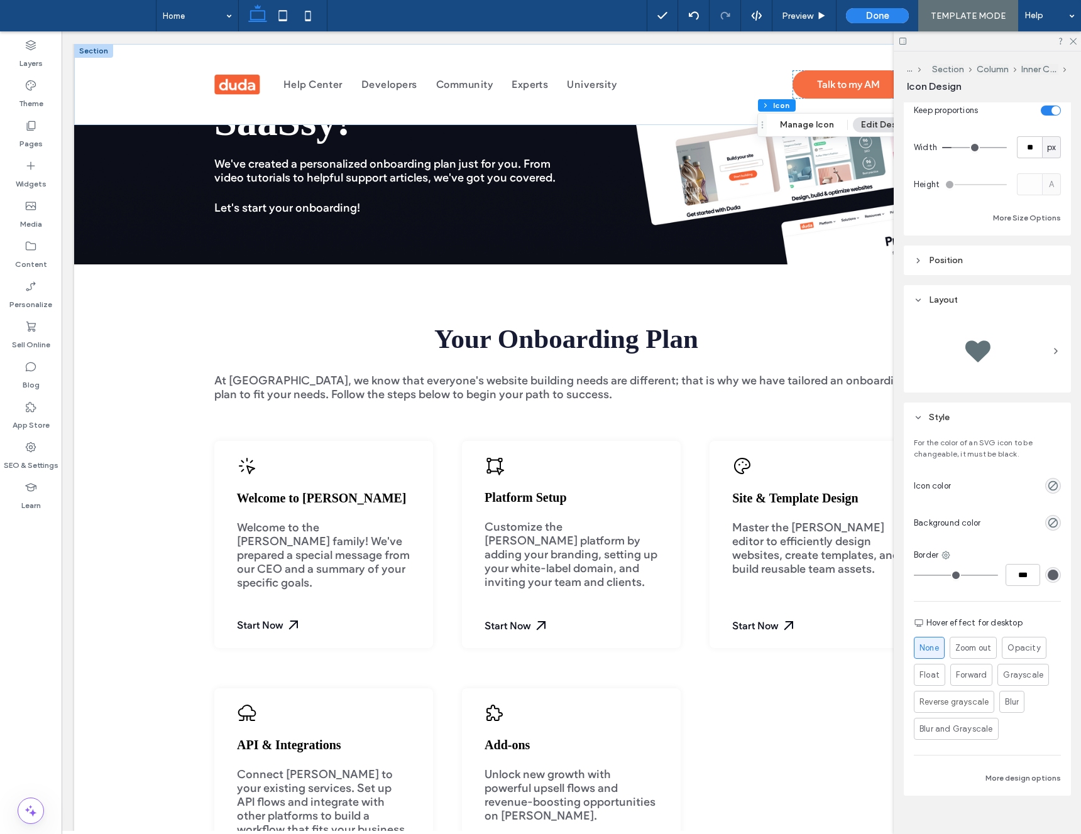
scroll to position [134, 0]
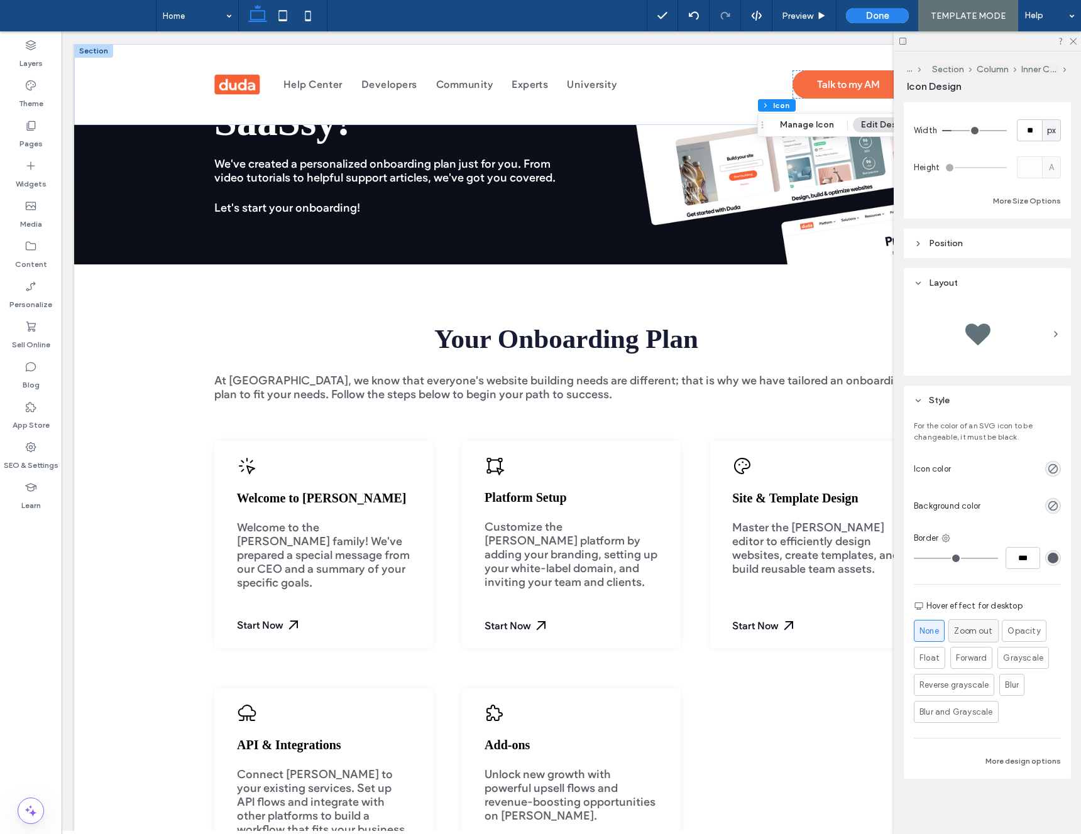
click at [968, 633] on span "Zoom out" at bounding box center [973, 631] width 38 height 13
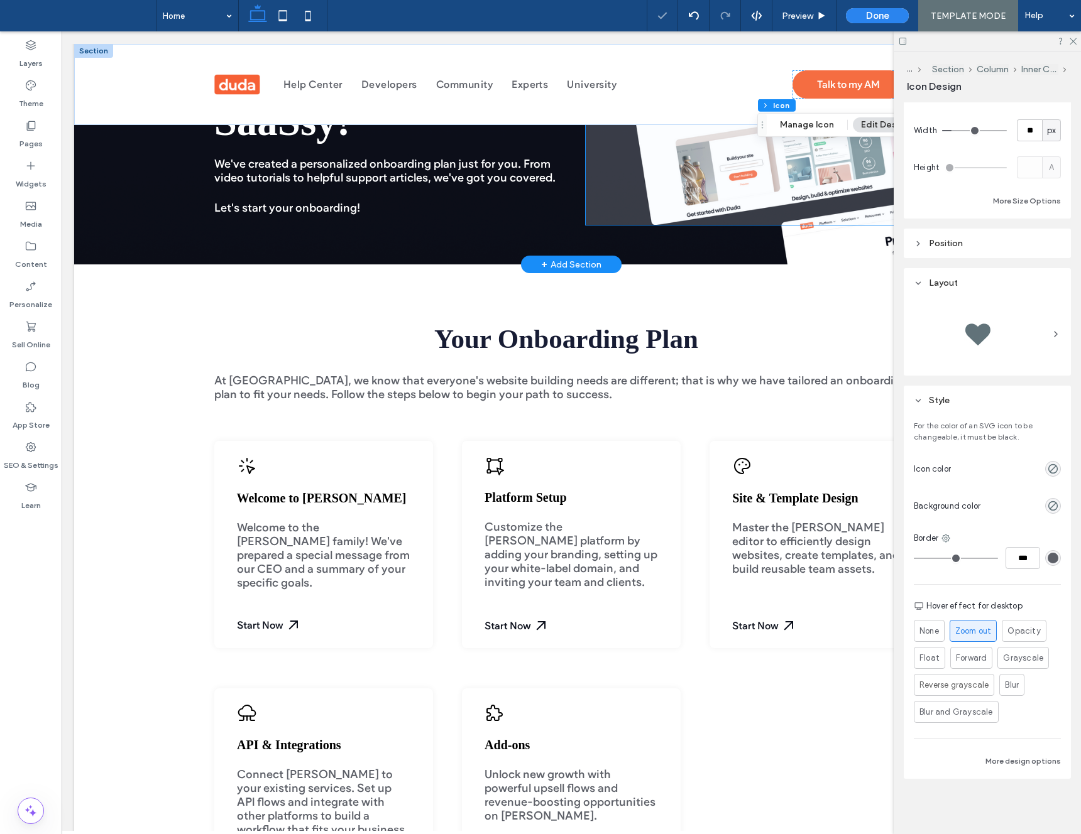
scroll to position [0, 187]
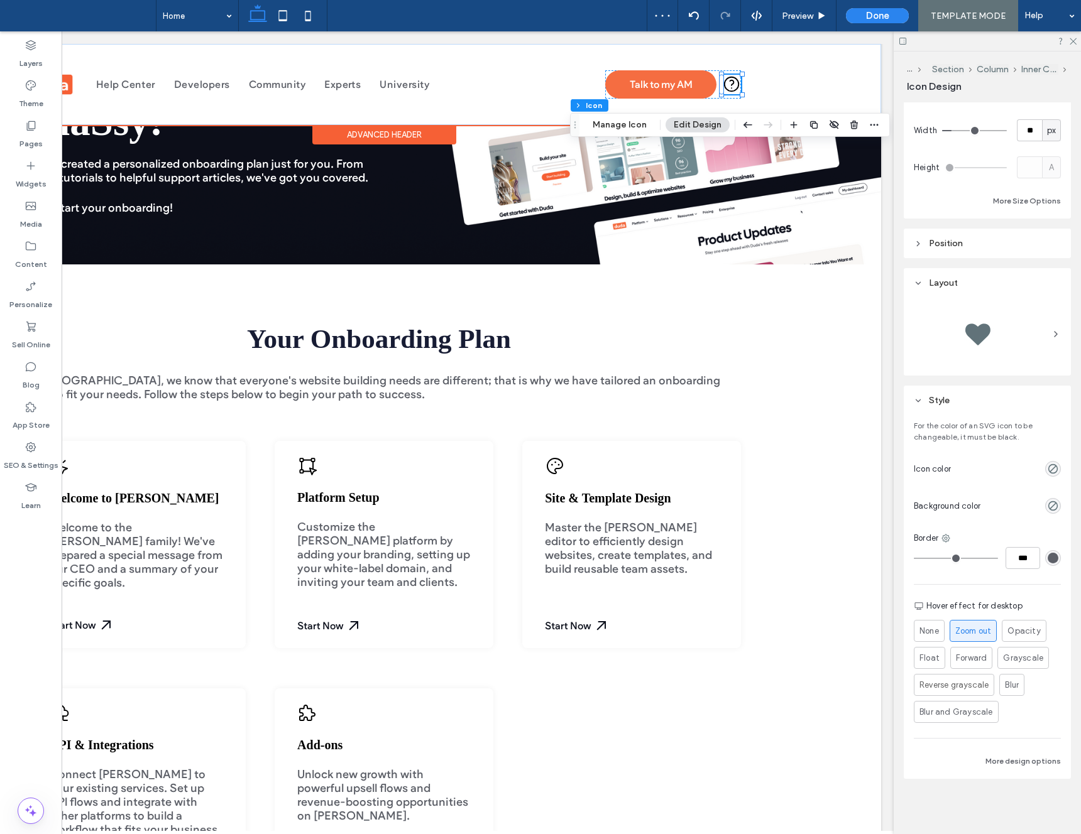
click at [621, 112] on div "Help Center Developers Community Experts [GEOGRAPHIC_DATA] Talk to my AM" at bounding box center [414, 84] width 655 height 81
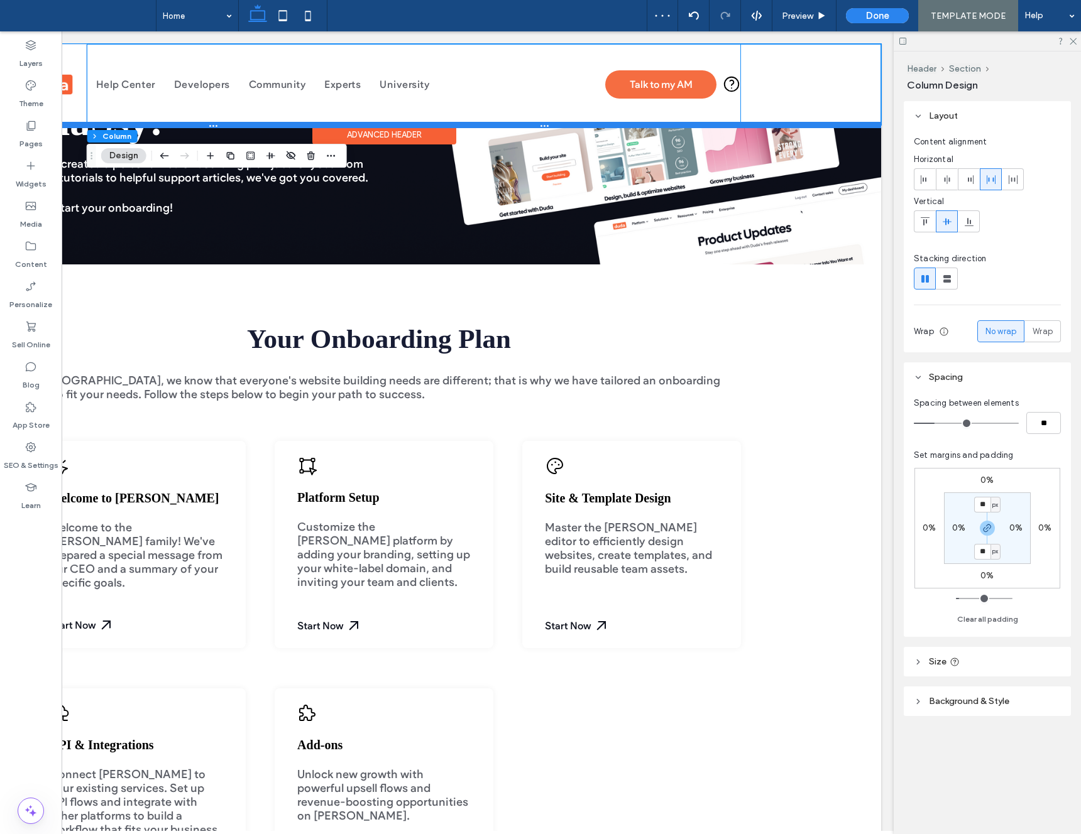
click at [617, 126] on div at bounding box center [384, 125] width 994 height 6
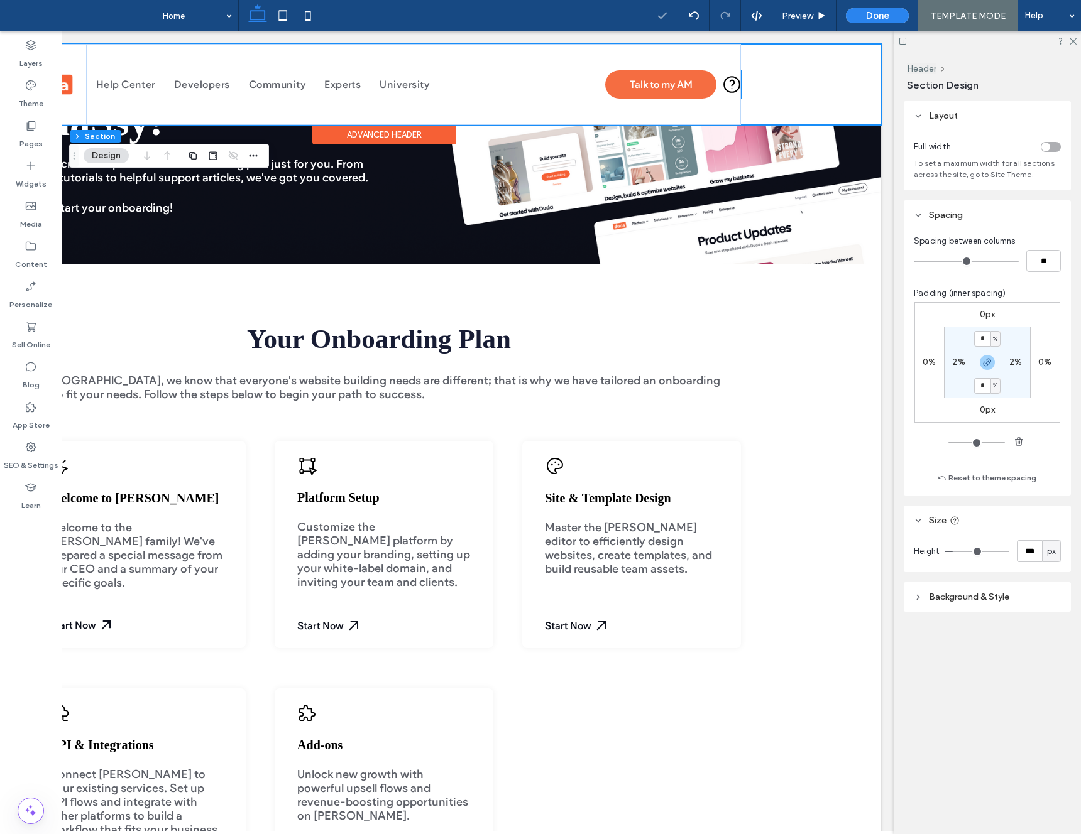
click at [733, 83] on icon at bounding box center [731, 83] width 4 height 6
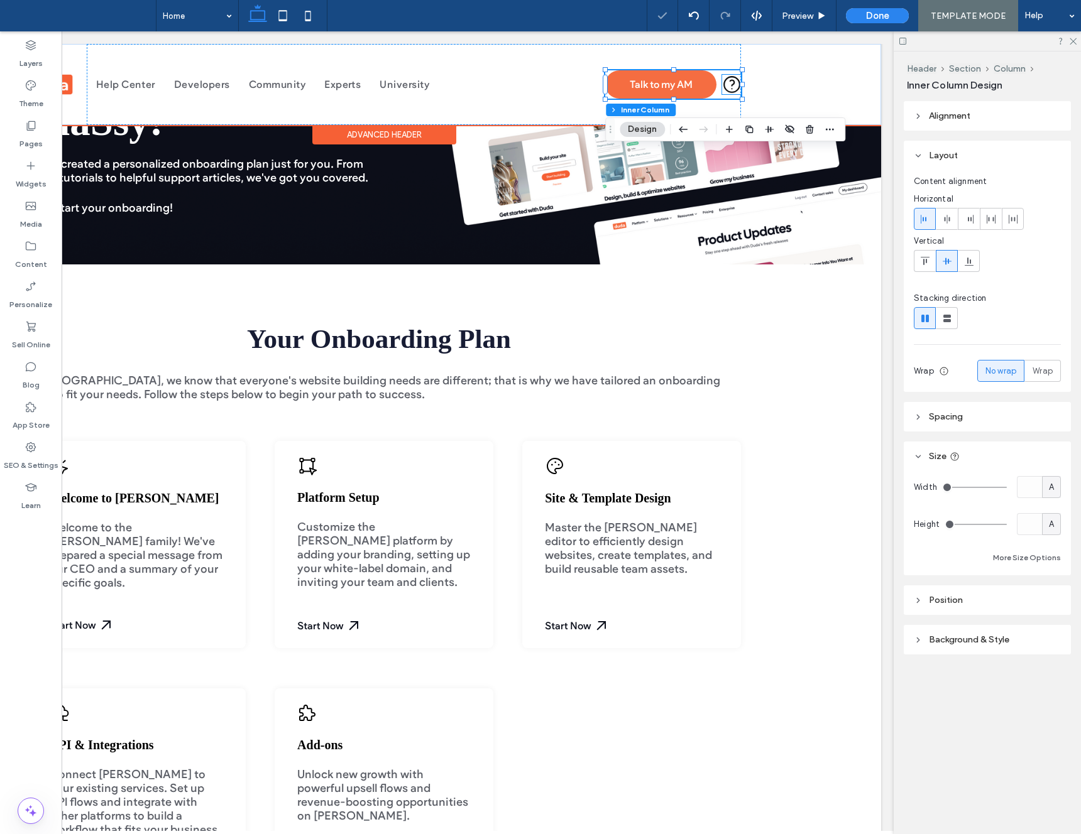
click at [730, 83] on icon at bounding box center [731, 84] width 15 height 15
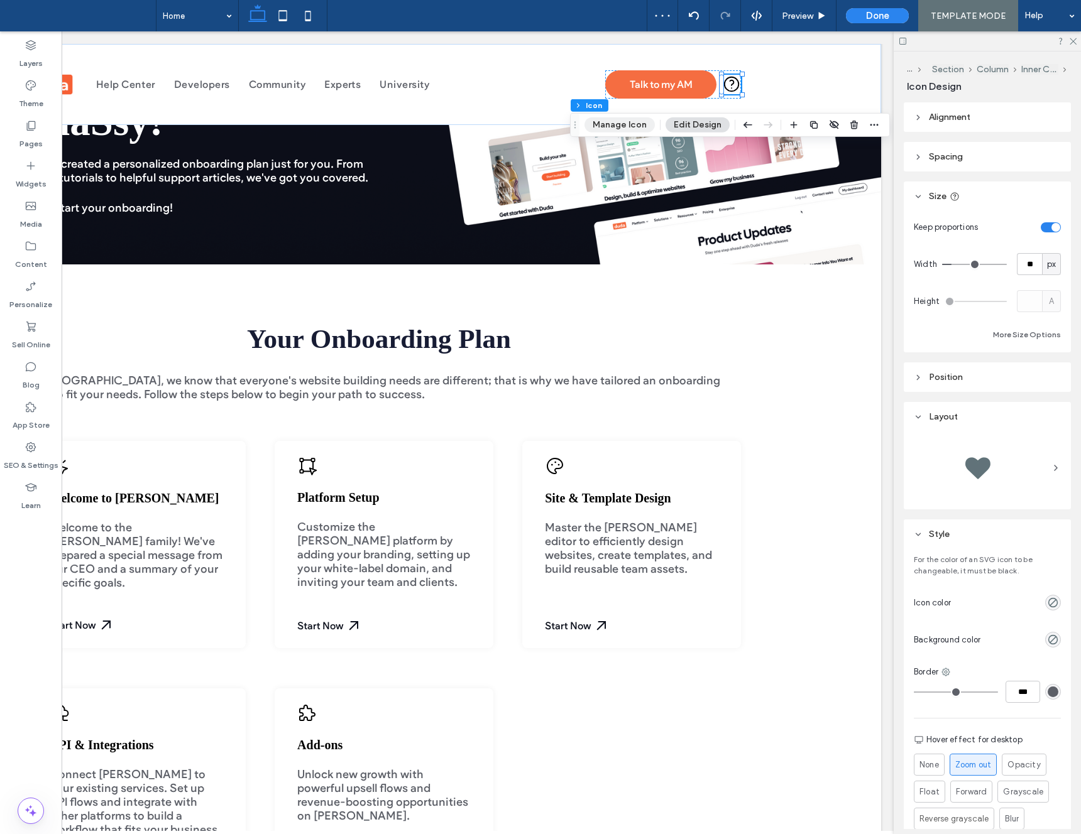
click at [628, 125] on button "Manage Icon" at bounding box center [619, 124] width 70 height 15
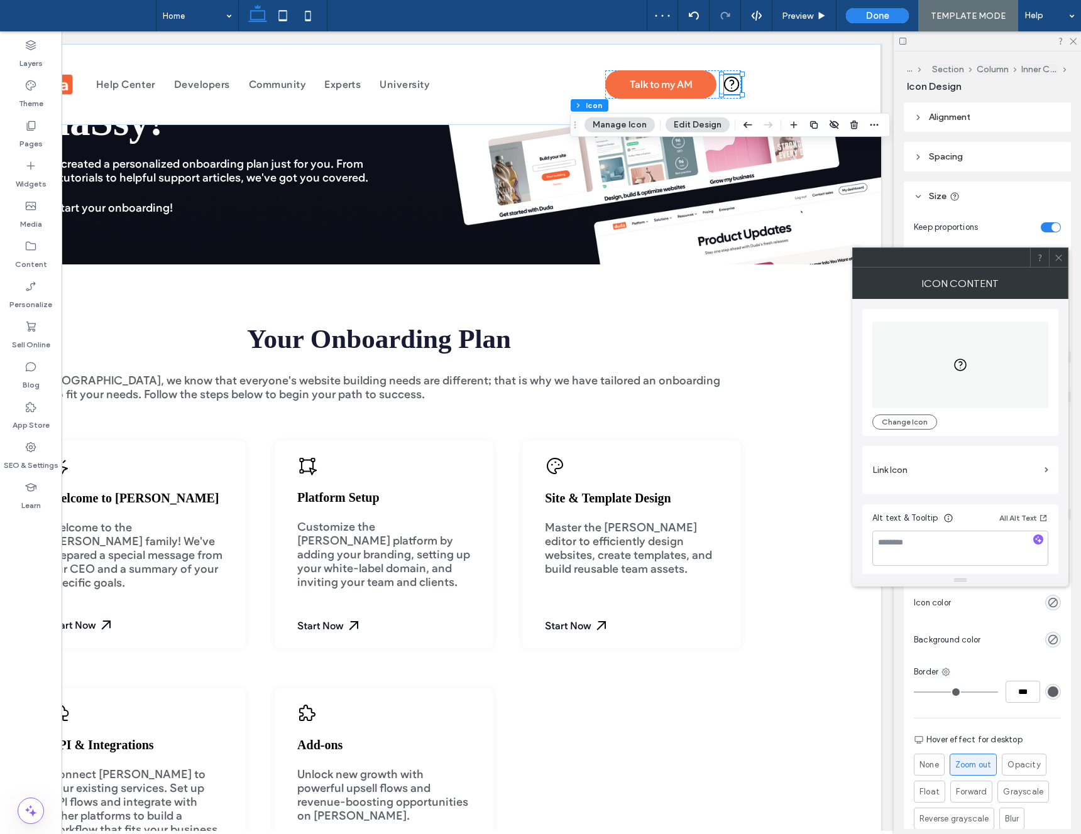
scroll to position [3, 0]
click at [923, 469] on label "Link Icon" at bounding box center [955, 467] width 167 height 23
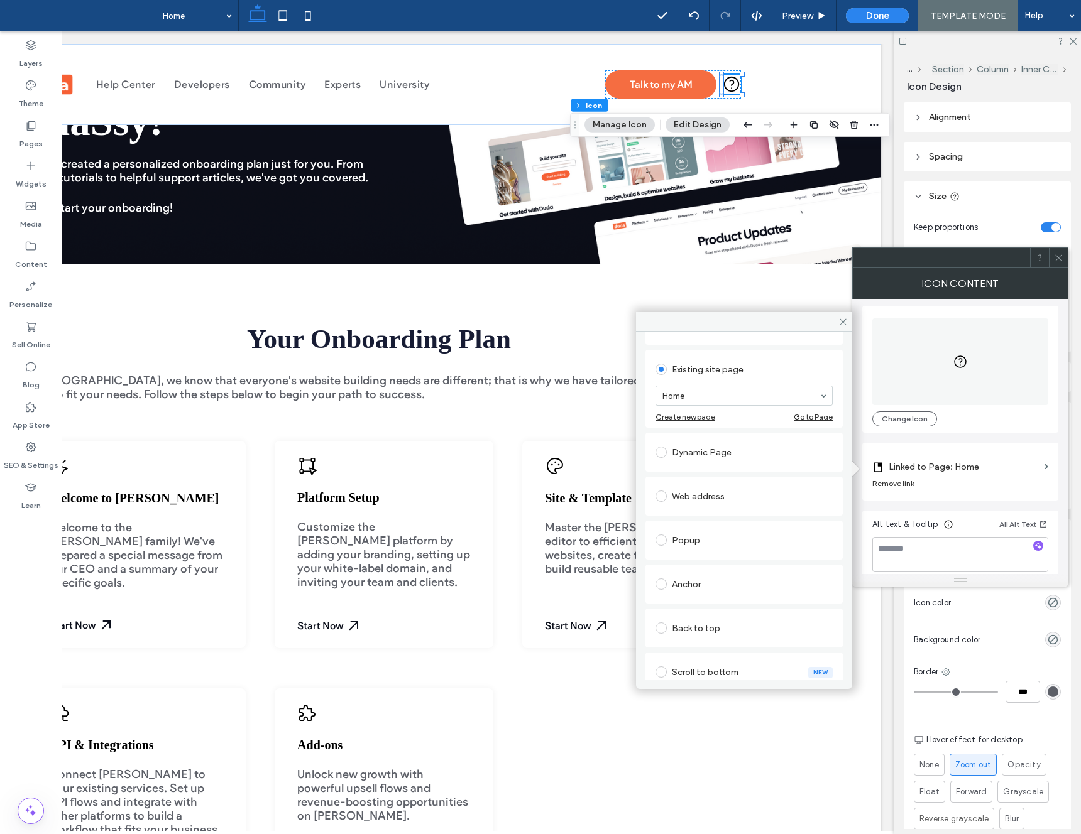
scroll to position [57, 0]
click at [685, 483] on div "Web address" at bounding box center [743, 487] width 177 height 20
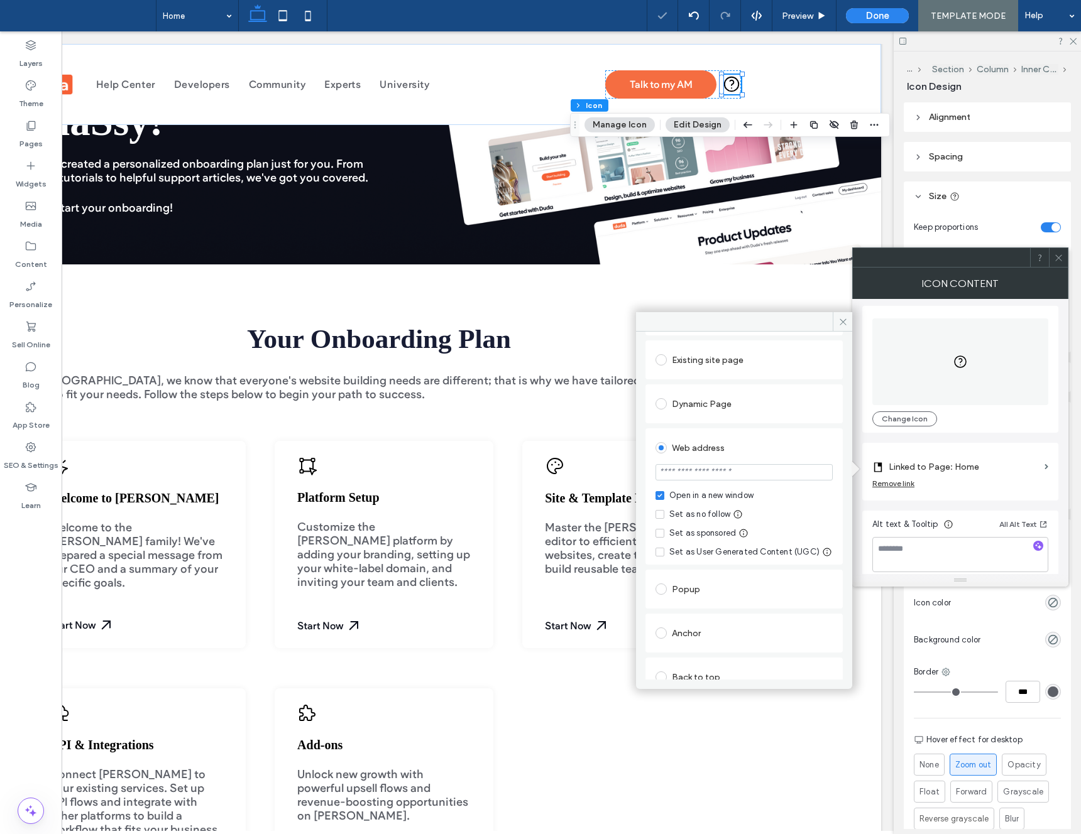
click at [718, 471] on input "url" at bounding box center [743, 472] width 177 height 16
paste input "**********"
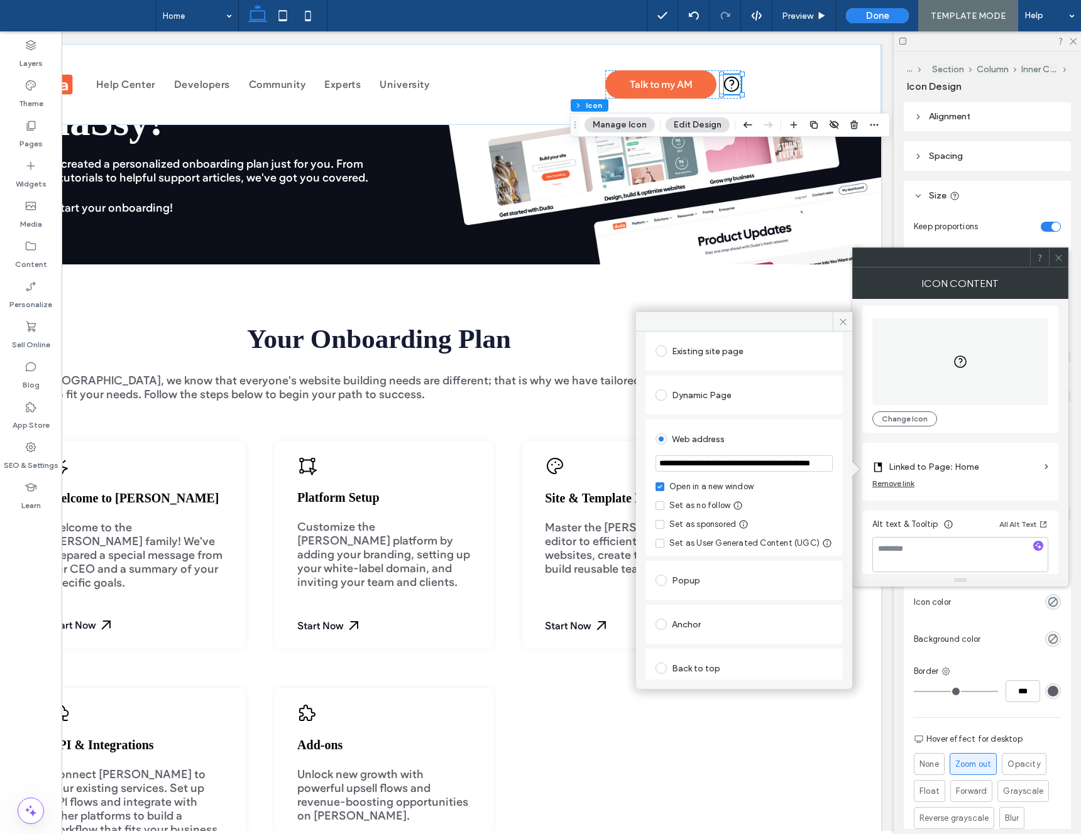
scroll to position [0, 57]
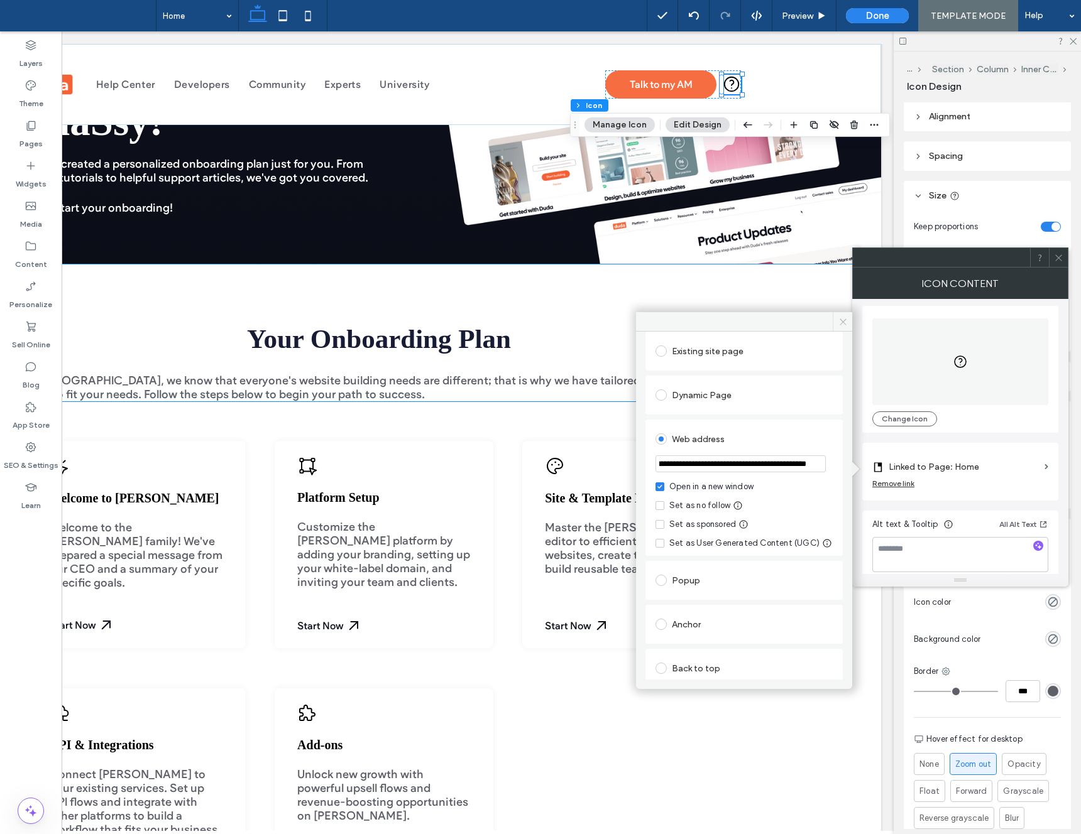
type input "**********"
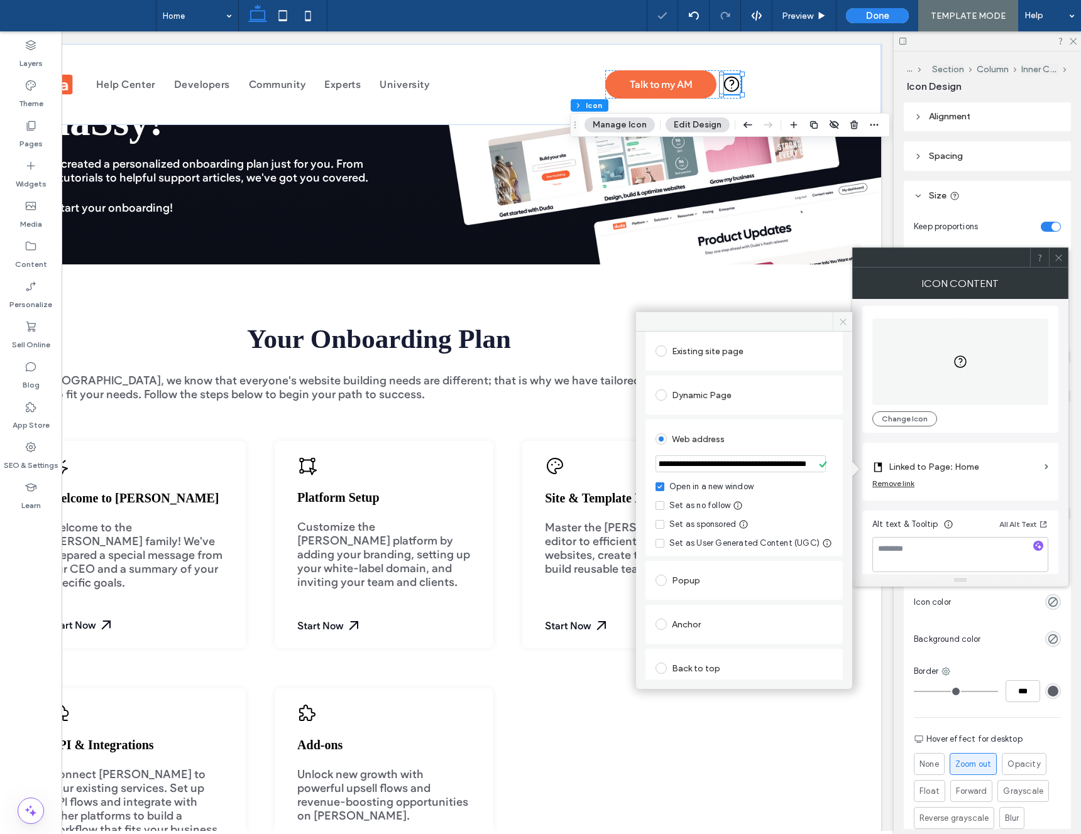
scroll to position [0, 0]
drag, startPoint x: 841, startPoint y: 317, endPoint x: 886, endPoint y: 295, distance: 49.5
click at [841, 317] on icon at bounding box center [842, 321] width 9 height 9
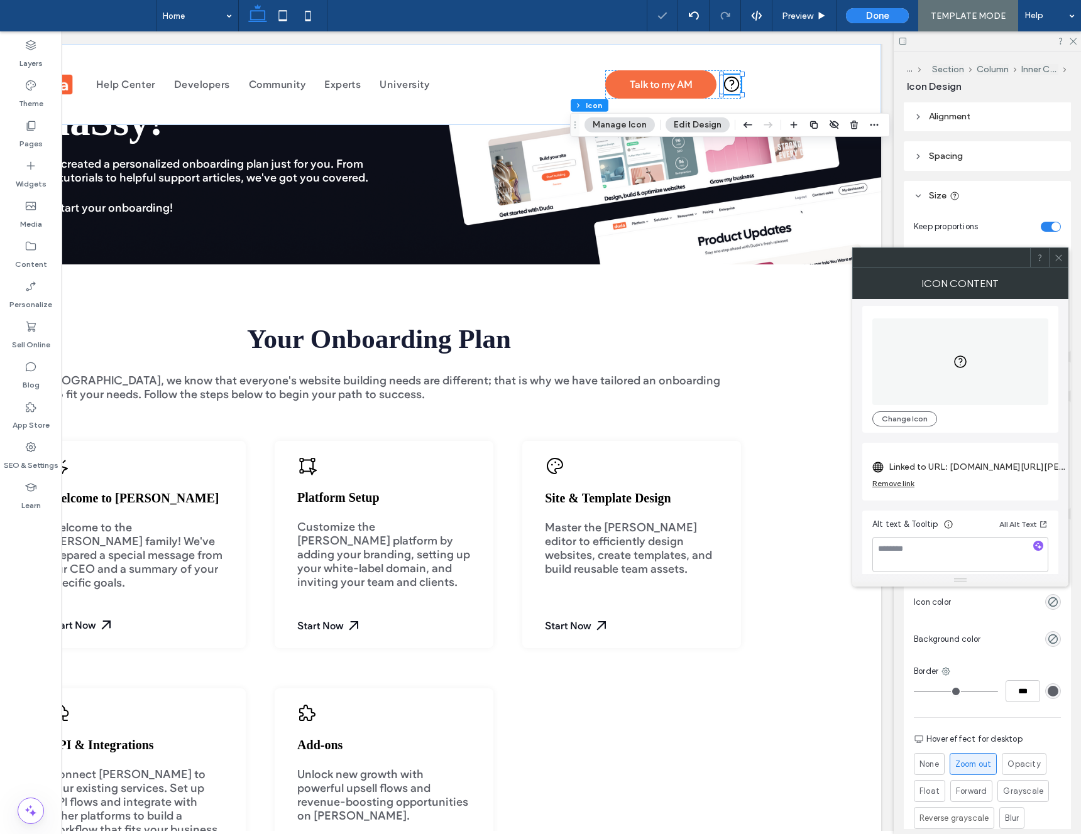
click at [1063, 263] on div at bounding box center [1058, 257] width 19 height 19
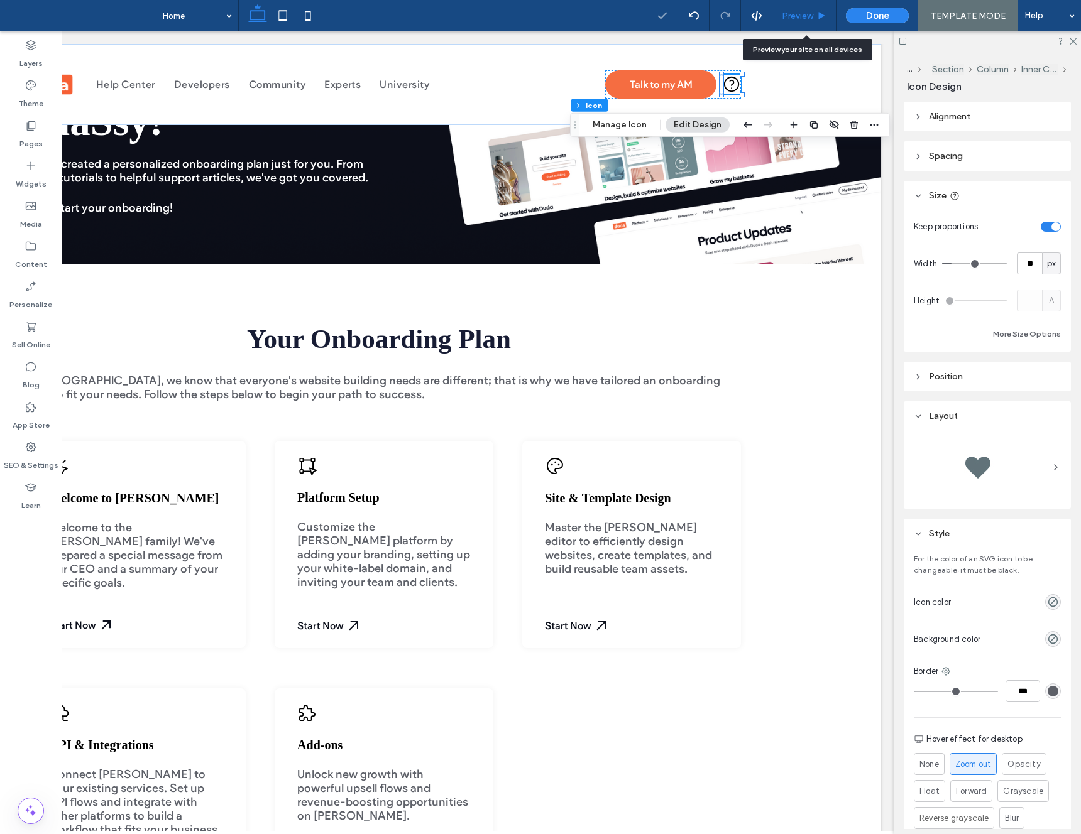
click at [807, 18] on span "Preview" at bounding box center [797, 16] width 31 height 11
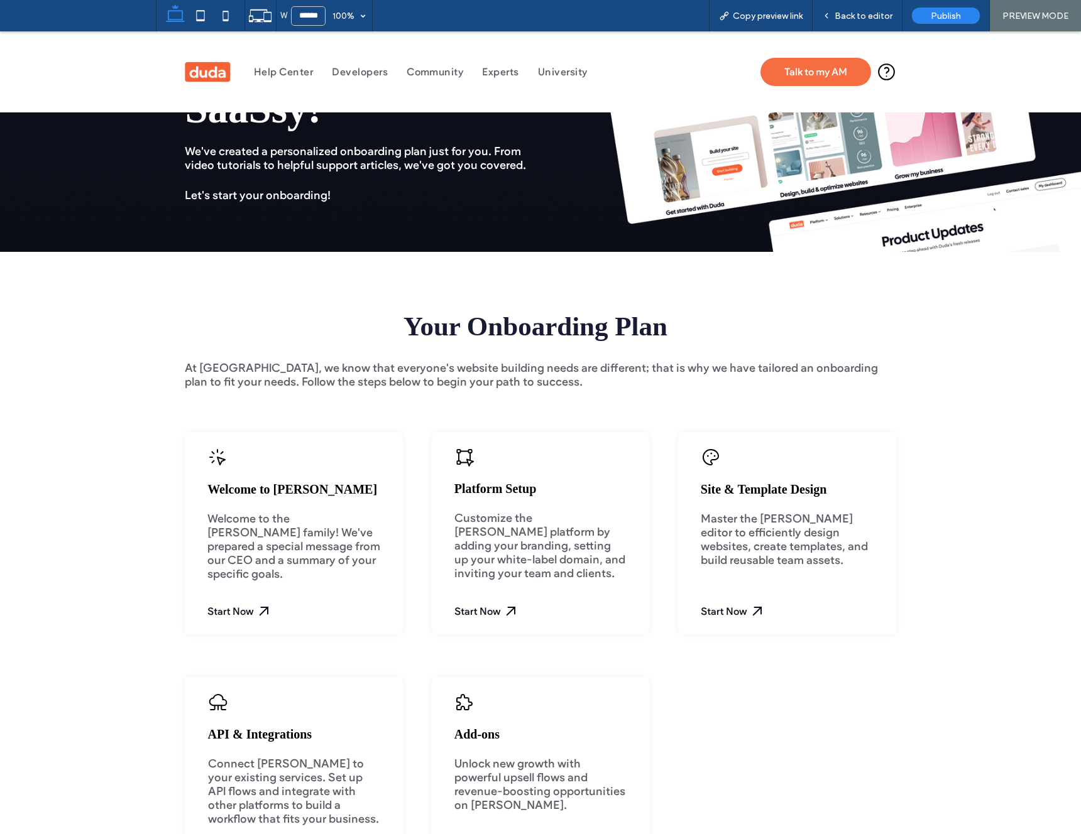
click at [883, 74] on icon at bounding box center [885, 71] width 15 height 15
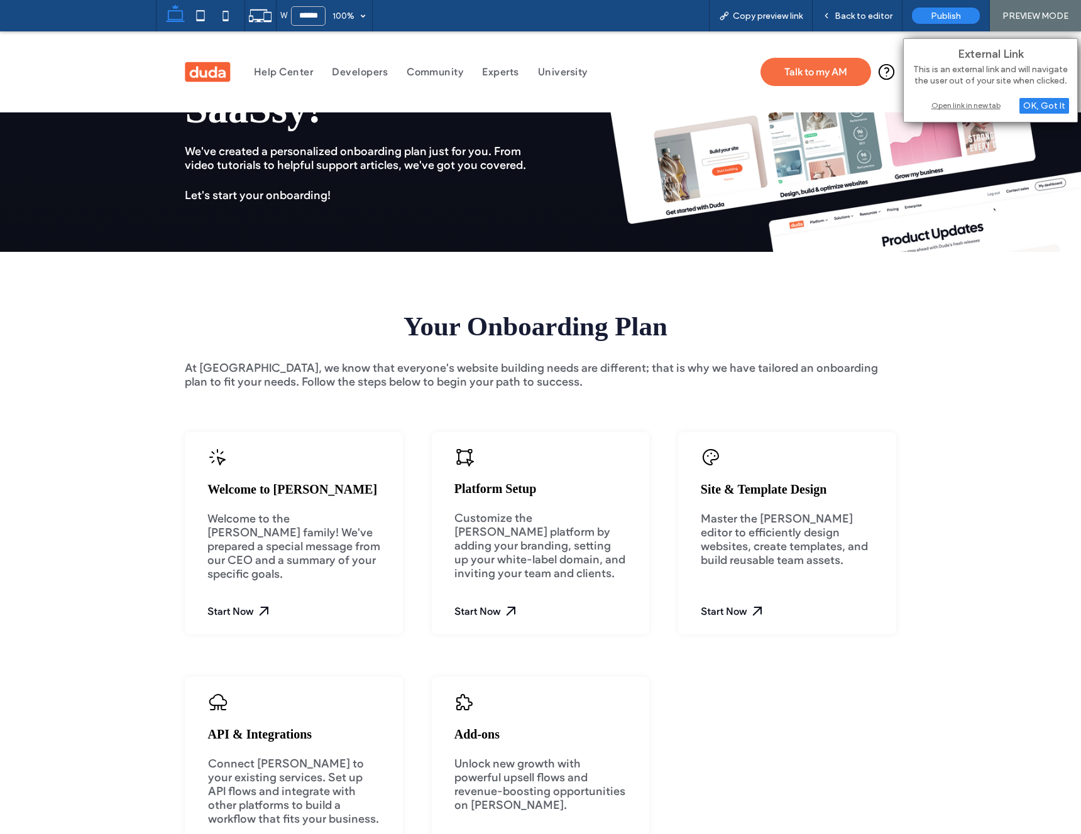
click at [955, 104] on div "Open link in new tab" at bounding box center [990, 105] width 157 height 13
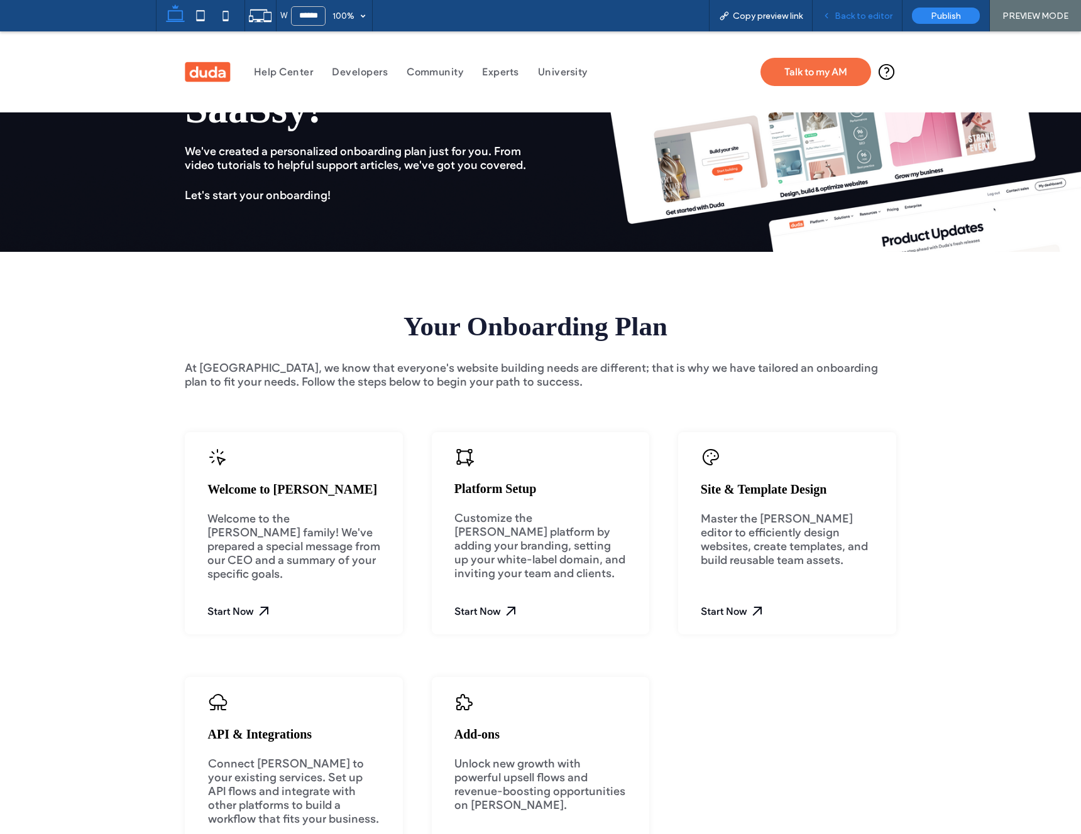
click at [860, 28] on div "Back to editor" at bounding box center [857, 15] width 90 height 31
click at [862, 21] on div "Back to editor" at bounding box center [857, 15] width 90 height 31
click at [853, 13] on span "Back to editor" at bounding box center [863, 16] width 58 height 11
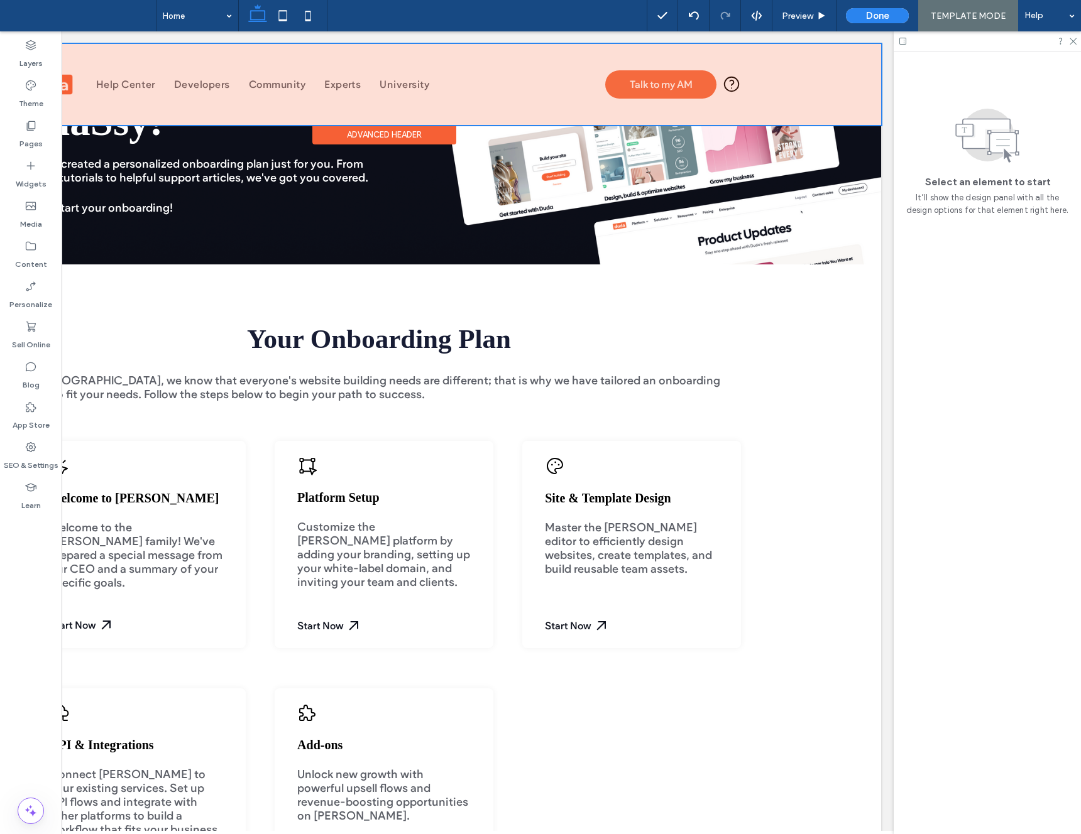
click at [737, 87] on div at bounding box center [384, 84] width 994 height 81
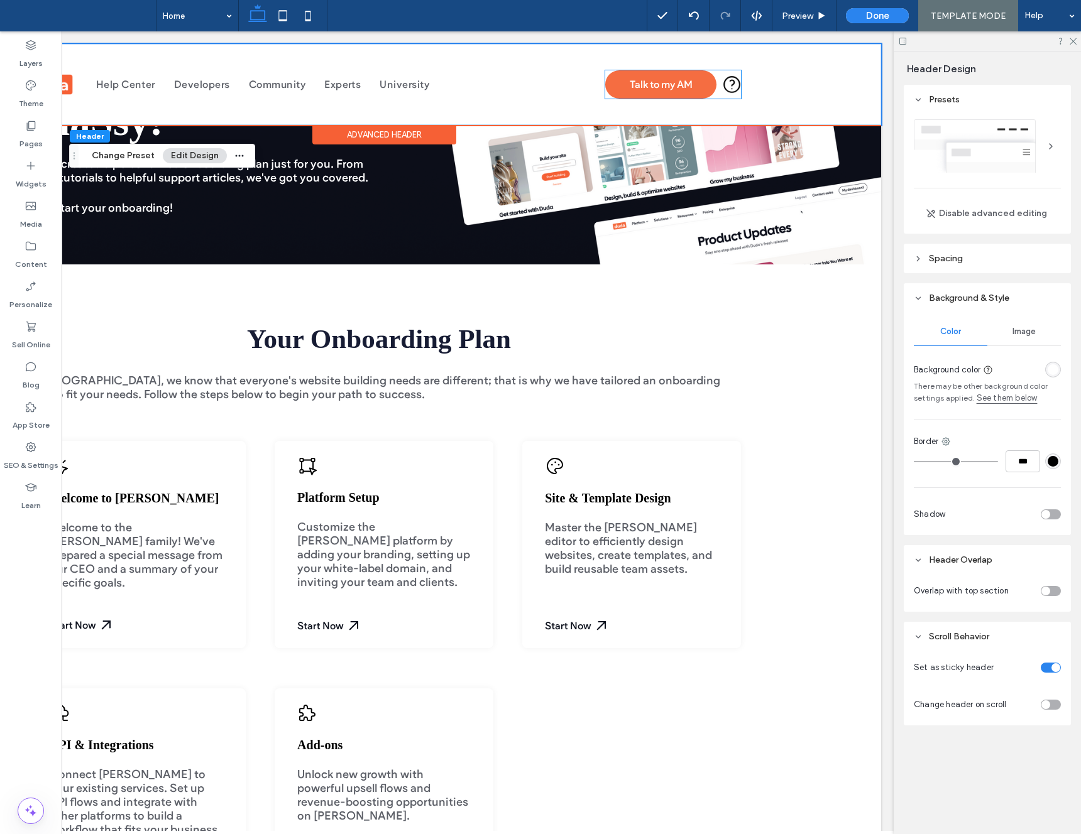
click at [733, 87] on icon at bounding box center [731, 84] width 15 height 15
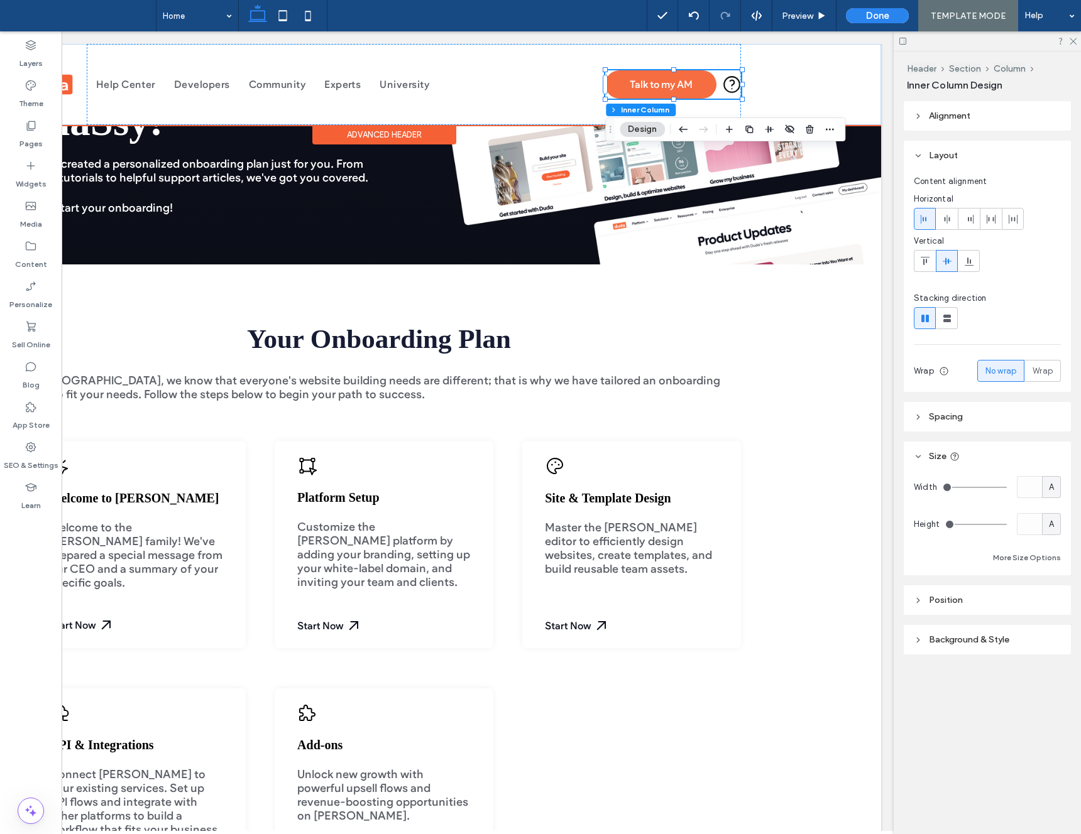
click at [733, 87] on icon at bounding box center [731, 84] width 15 height 15
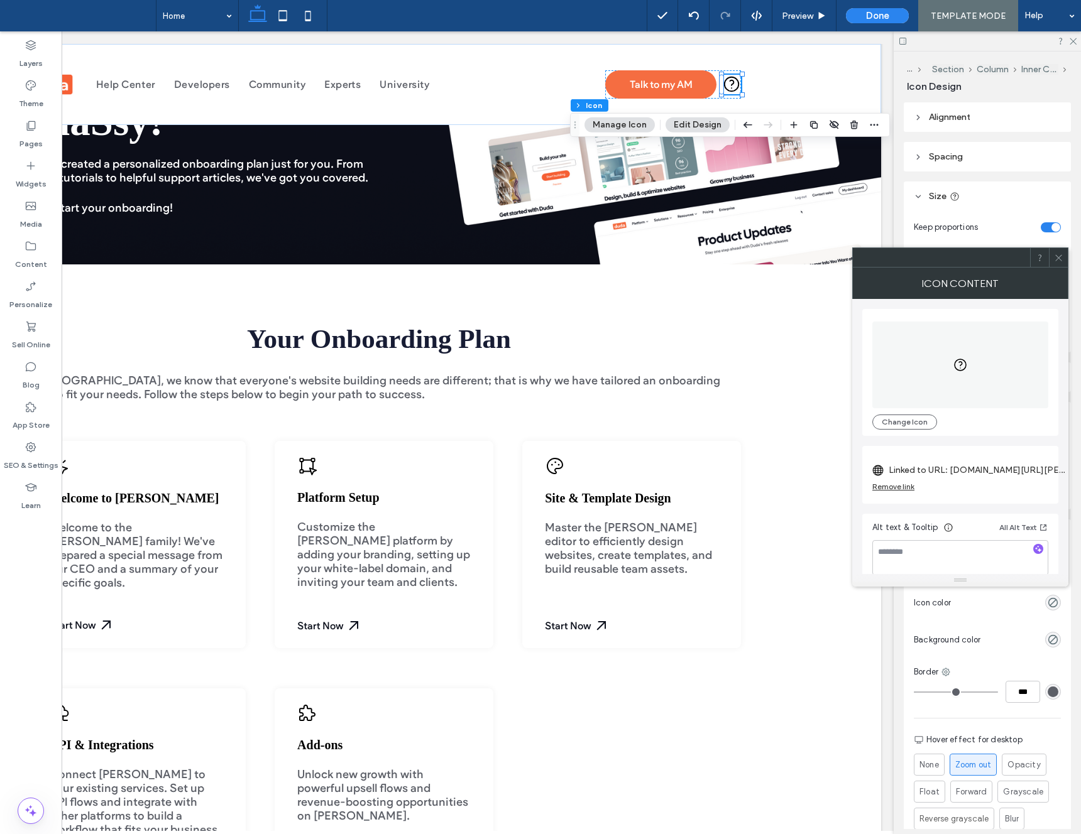
scroll to position [13, 0]
click at [909, 545] on textarea at bounding box center [960, 545] width 176 height 35
type textarea "**********"
click at [1061, 253] on icon at bounding box center [1058, 257] width 9 height 9
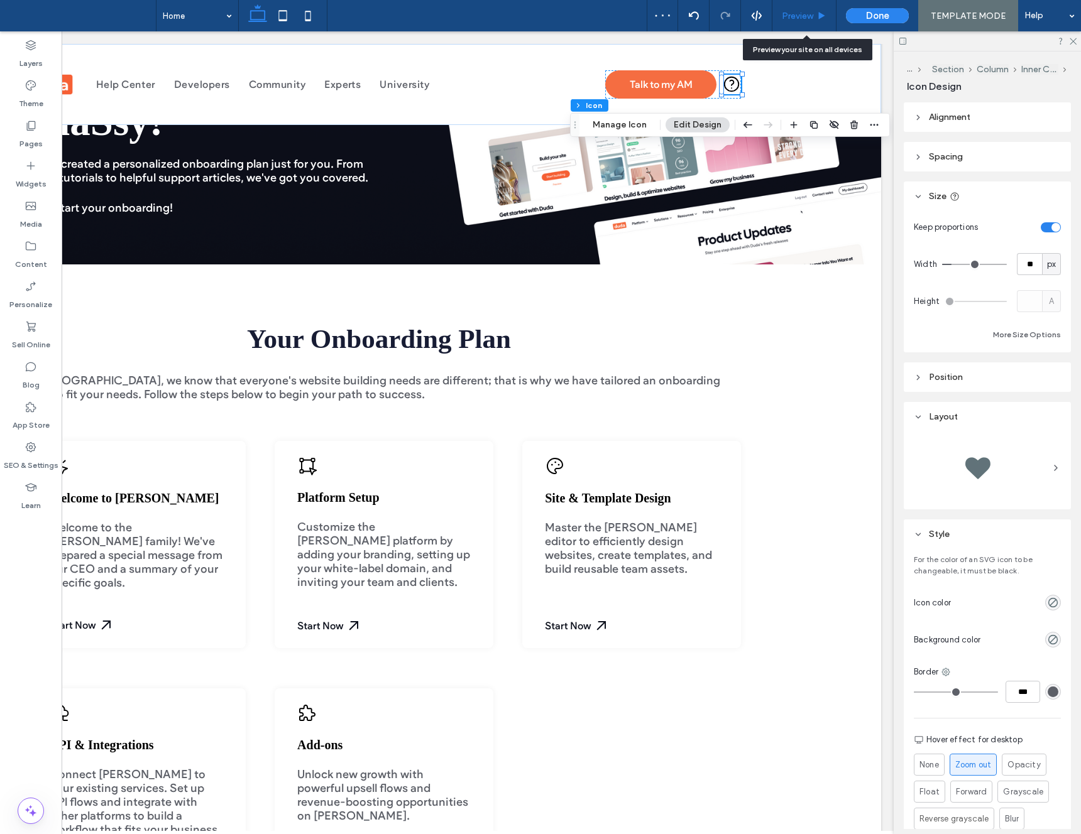
click at [810, 15] on span "Preview" at bounding box center [797, 16] width 31 height 11
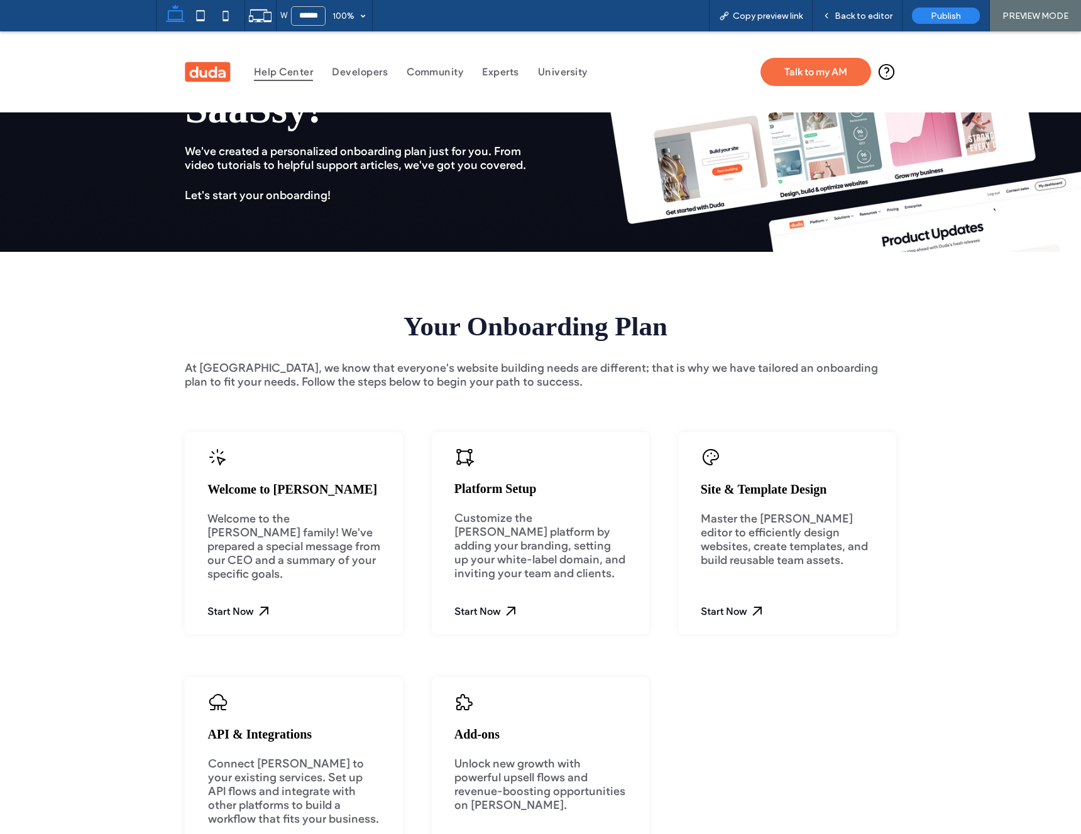
click at [268, 69] on span "Help Center" at bounding box center [283, 72] width 59 height 18
click at [293, 145] on span "We've created a personalized onboarding plan just for you. From video tutorials…" at bounding box center [355, 159] width 341 height 28
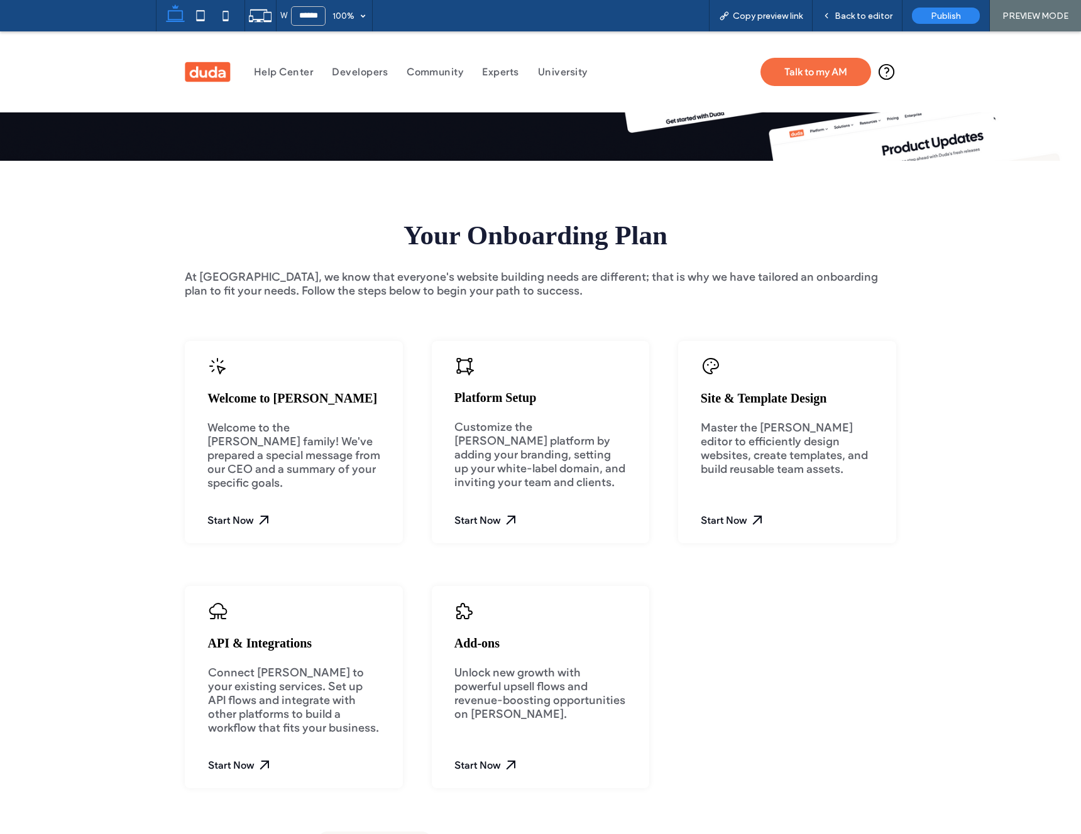
scroll to position [285, 0]
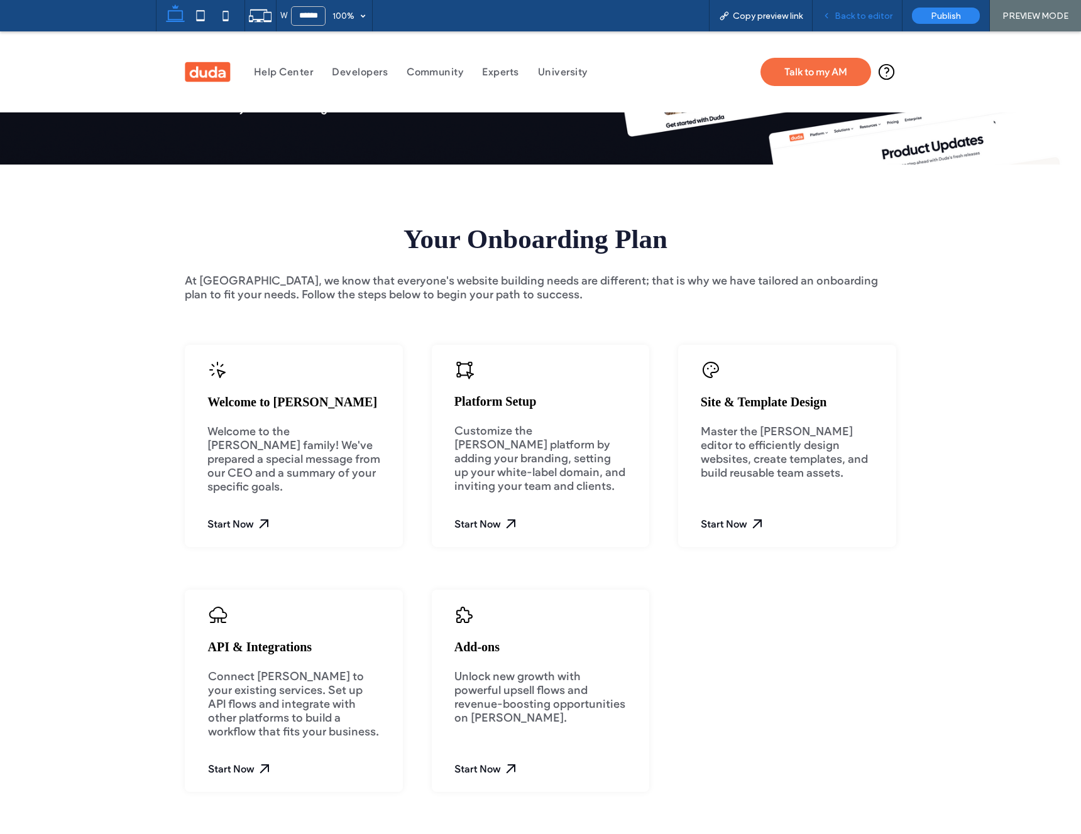
click at [868, 20] on span "Back to editor" at bounding box center [863, 16] width 58 height 11
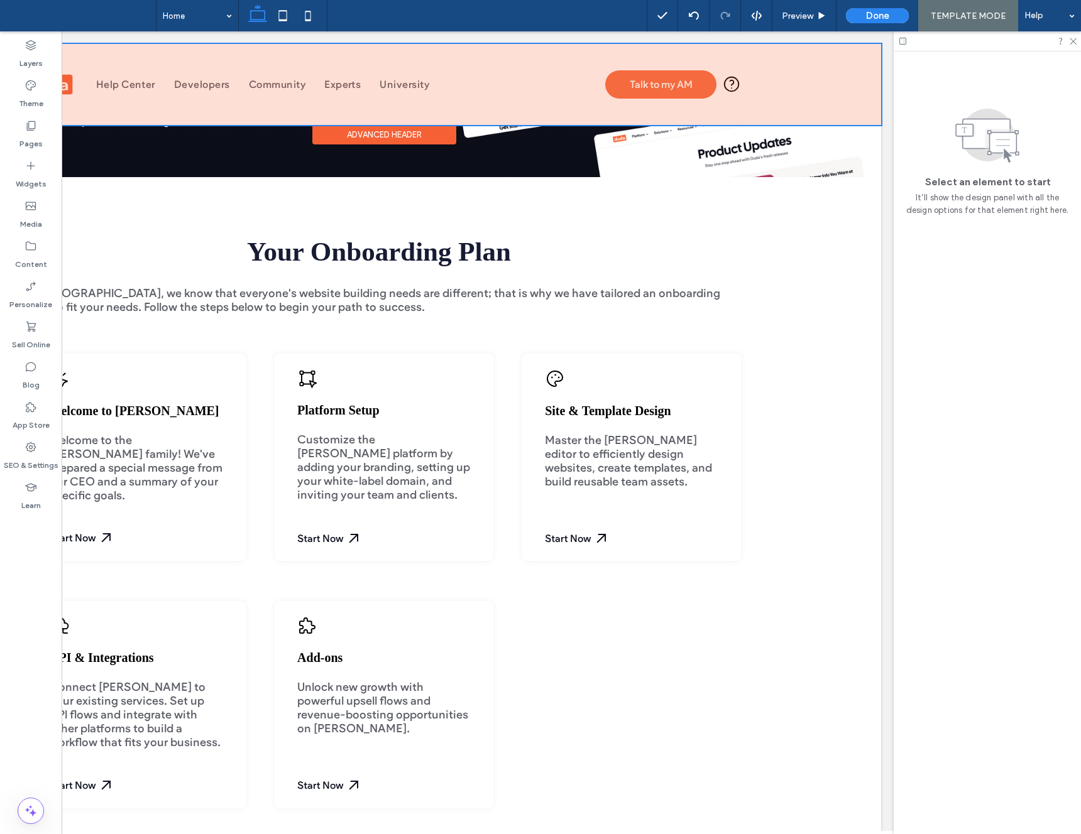
click at [653, 90] on div at bounding box center [384, 84] width 994 height 81
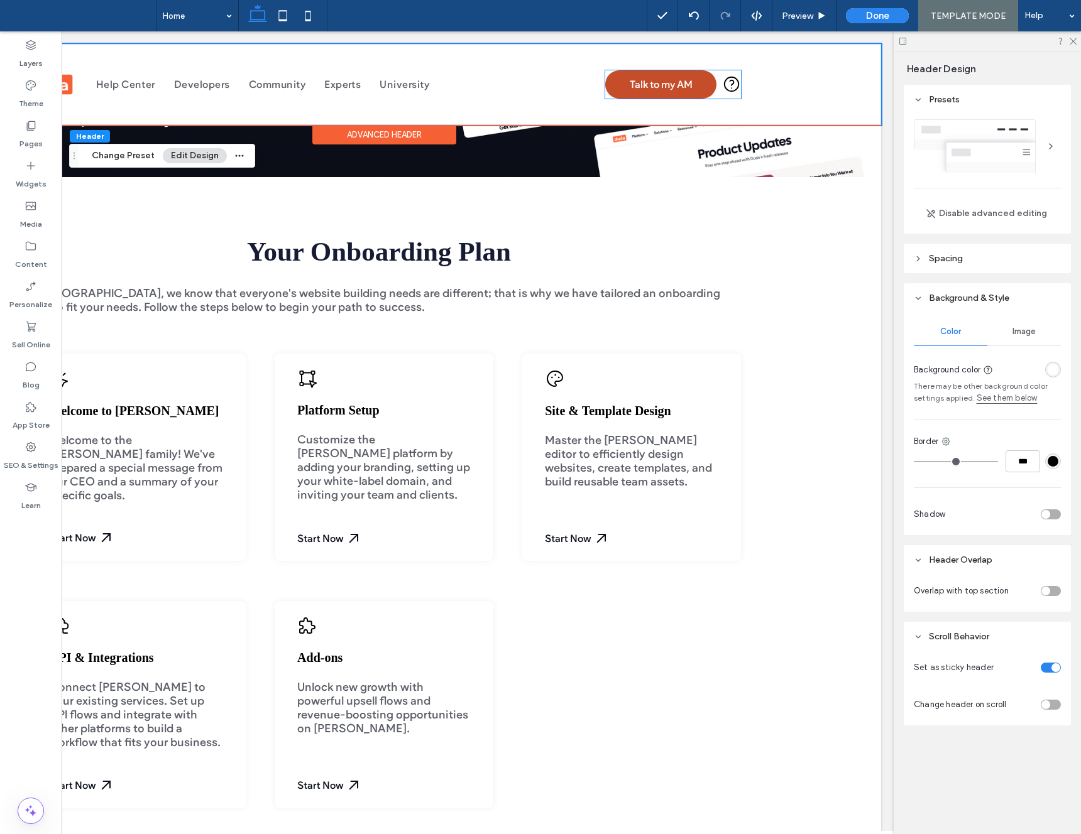
click at [631, 84] on span "Talk to my AM" at bounding box center [661, 85] width 63 height 12
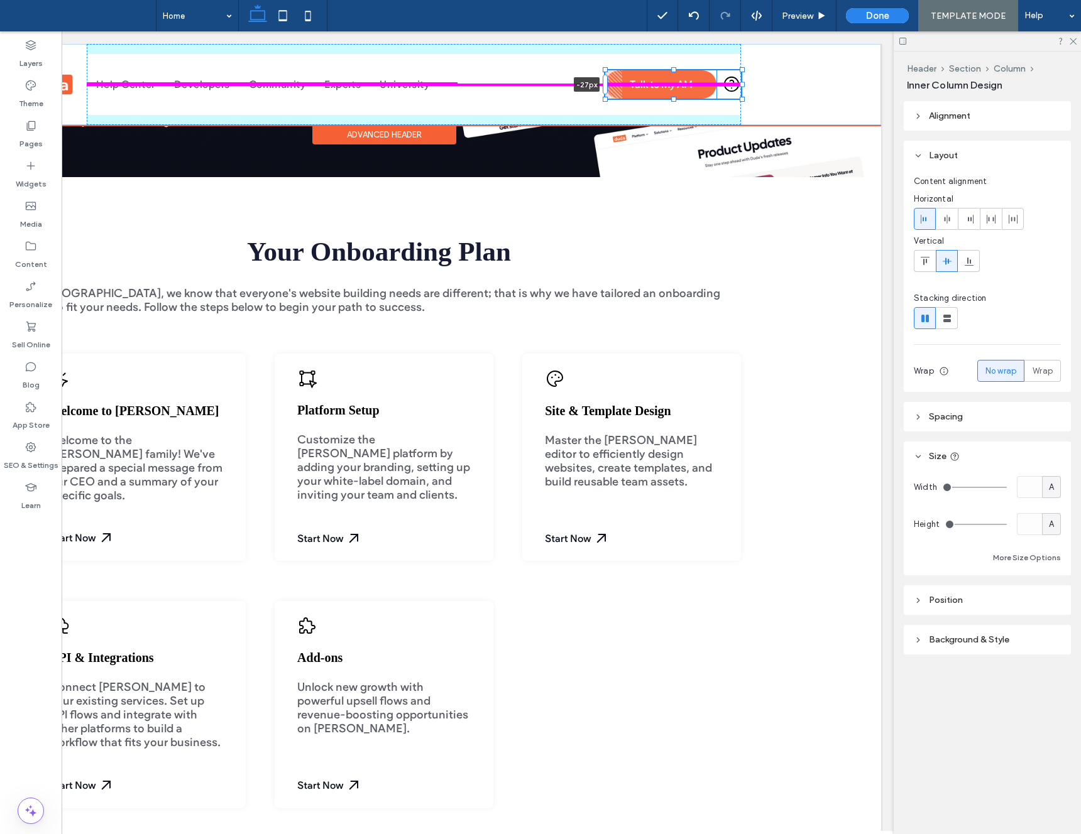
drag, startPoint x: 603, startPoint y: 85, endPoint x: 586, endPoint y: 85, distance: 17.0
click at [586, 85] on div "Help Center Developers Community Experts [GEOGRAPHIC_DATA] Talk to my AM Contac…" at bounding box center [384, 84] width 754 height 81
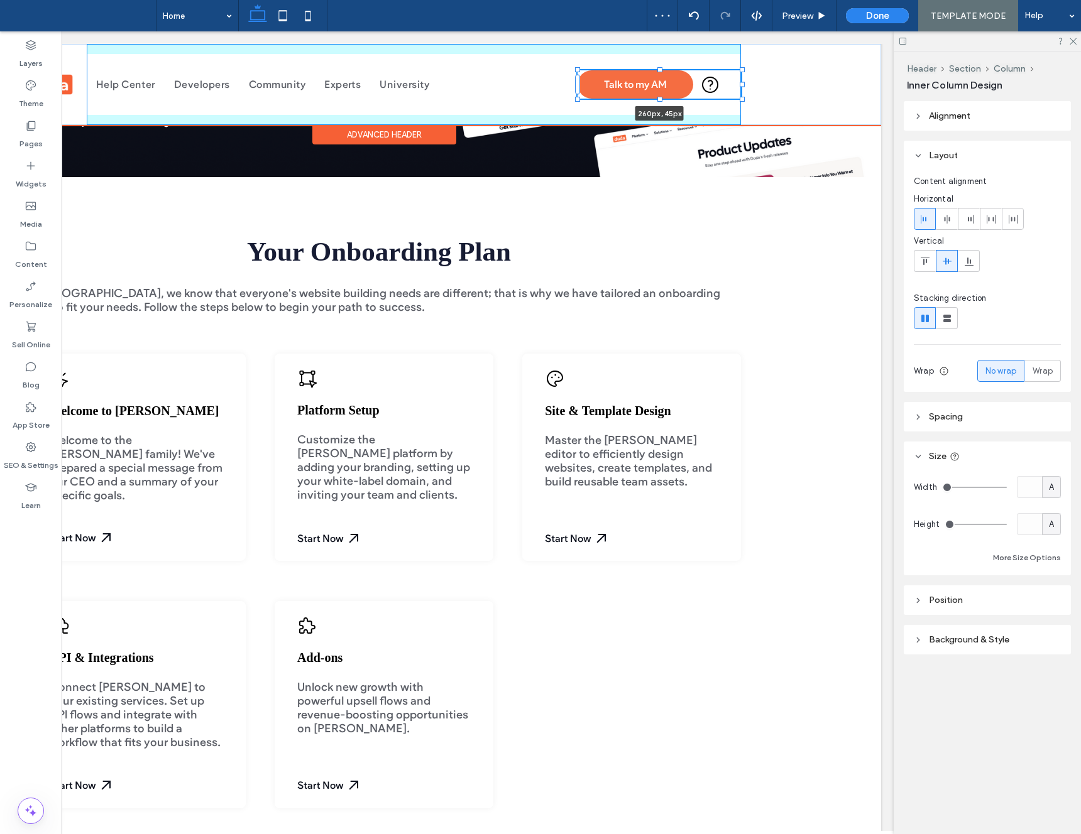
drag, startPoint x: 604, startPoint y: 98, endPoint x: 577, endPoint y: 98, distance: 27.6
click at [577, 98] on div at bounding box center [577, 99] width 5 height 5
type input "***"
type input "**"
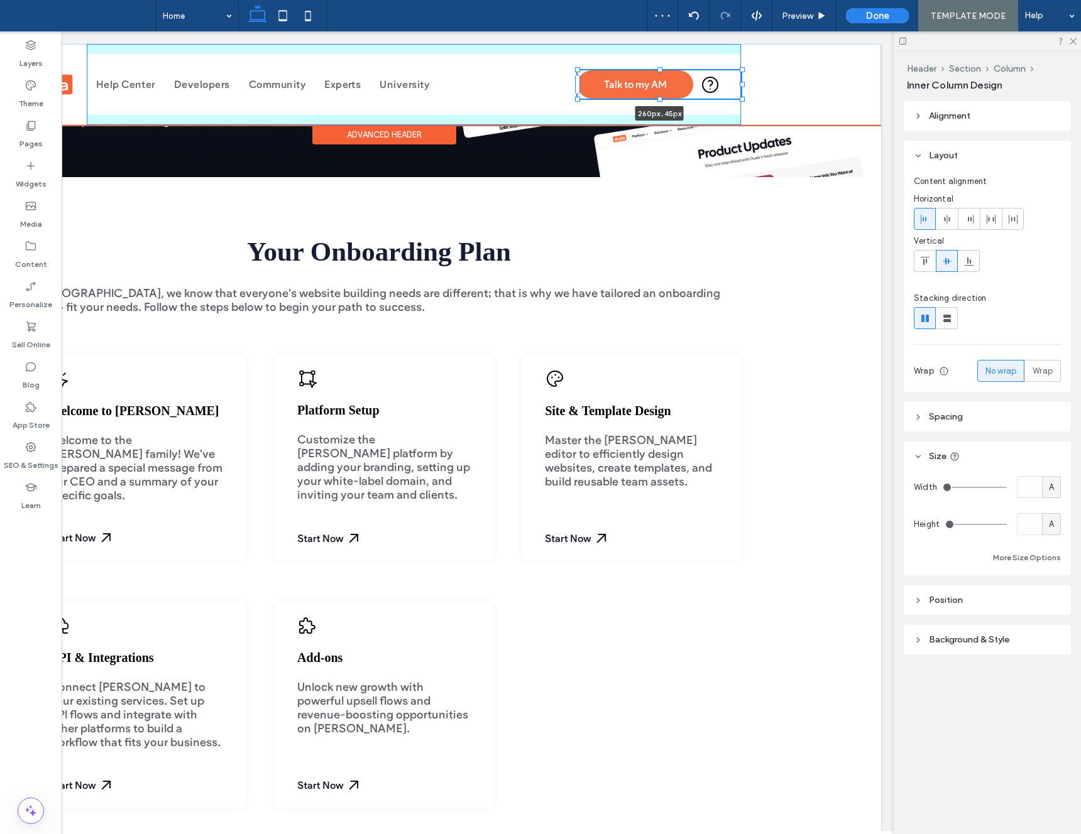
type input "**"
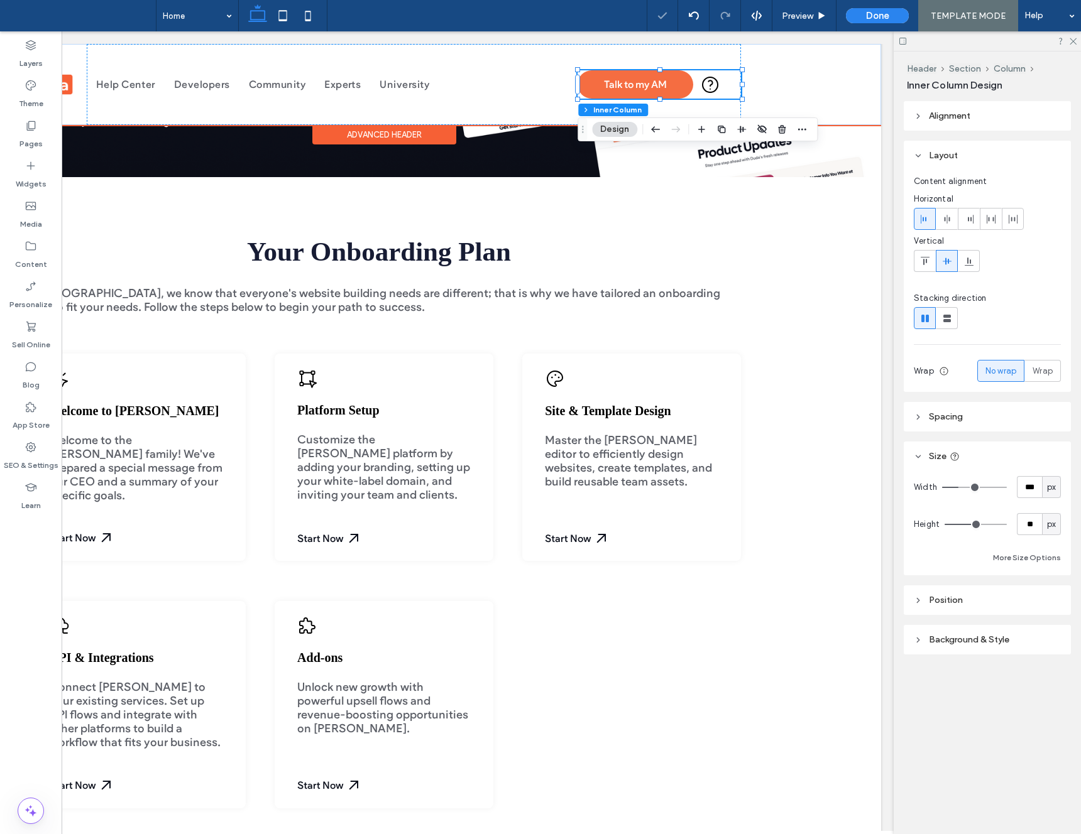
click at [731, 84] on div "Talk to my AM Contact Support 260px , 45px" at bounding box center [658, 84] width 163 height 28
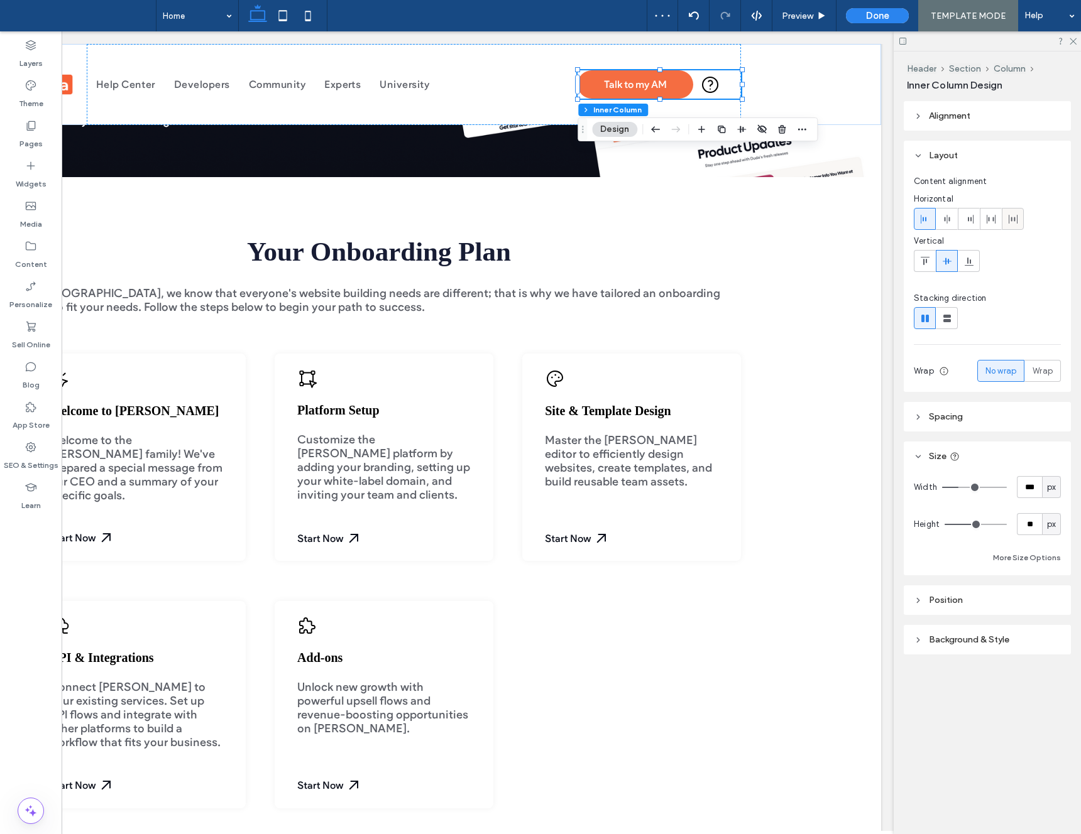
click at [1004, 221] on div at bounding box center [1012, 219] width 21 height 21
click at [993, 224] on icon at bounding box center [991, 219] width 10 height 10
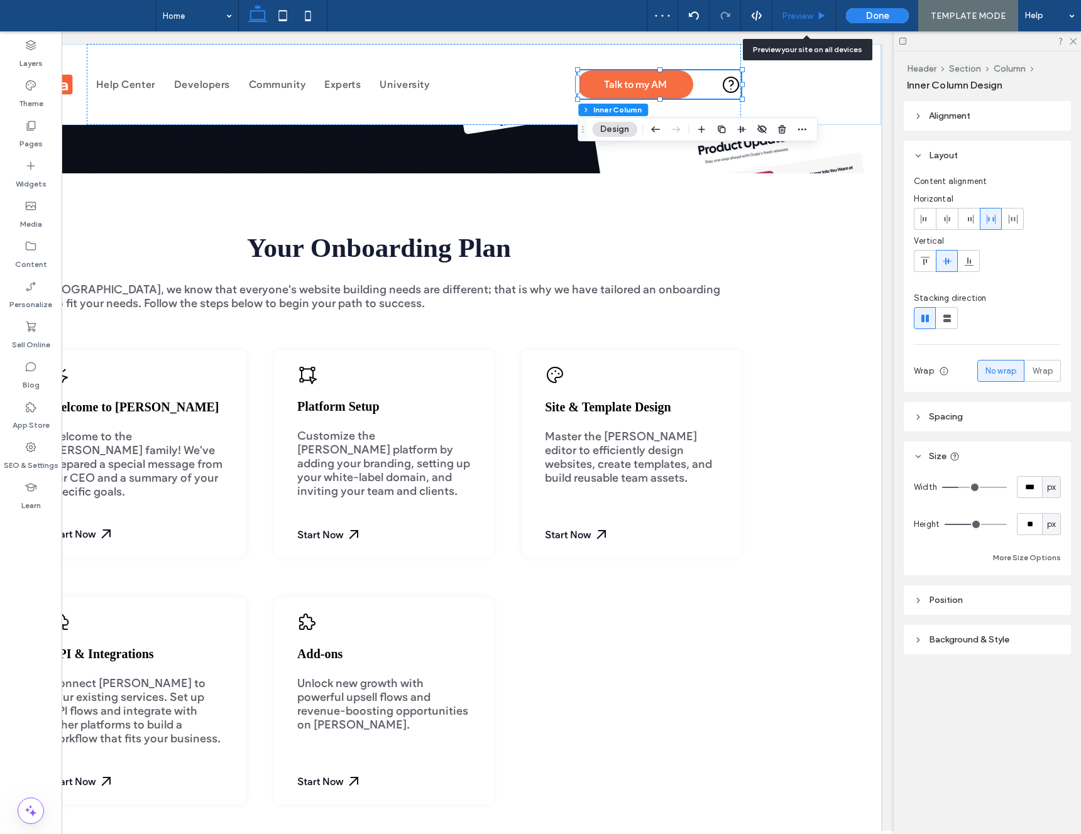
click at [810, 11] on span "Preview" at bounding box center [797, 16] width 31 height 11
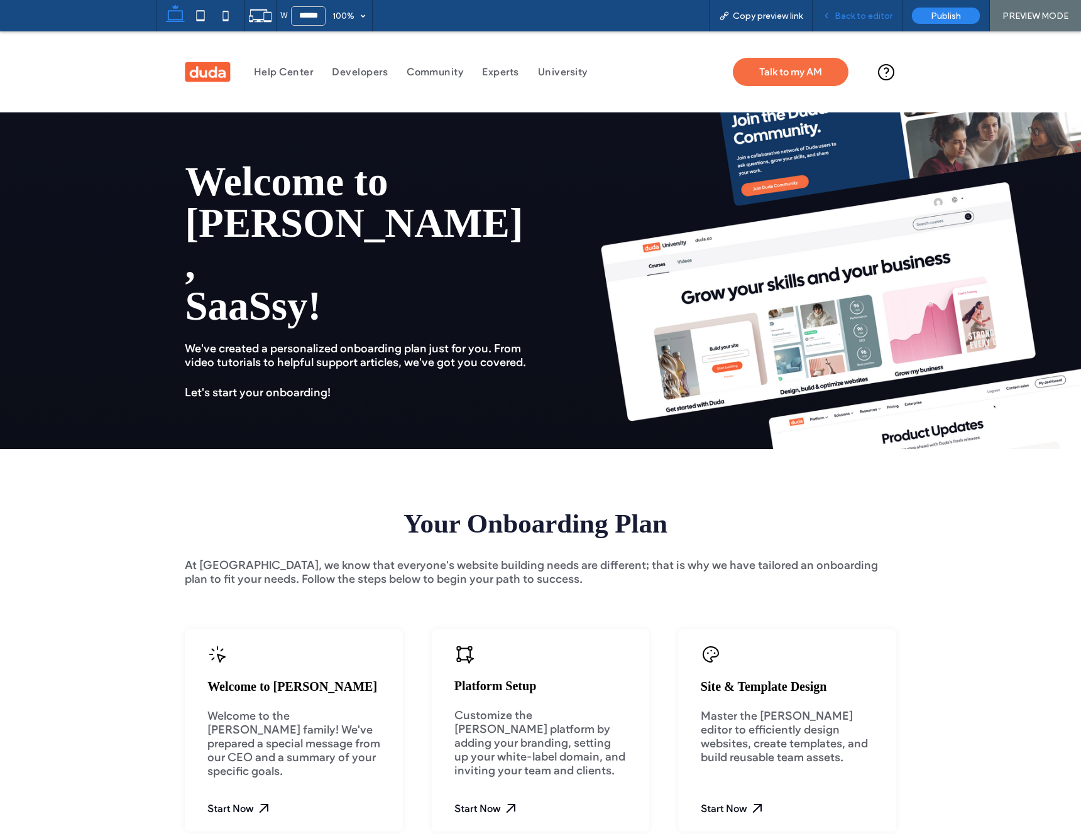
click at [840, 13] on span "Back to editor" at bounding box center [863, 16] width 58 height 11
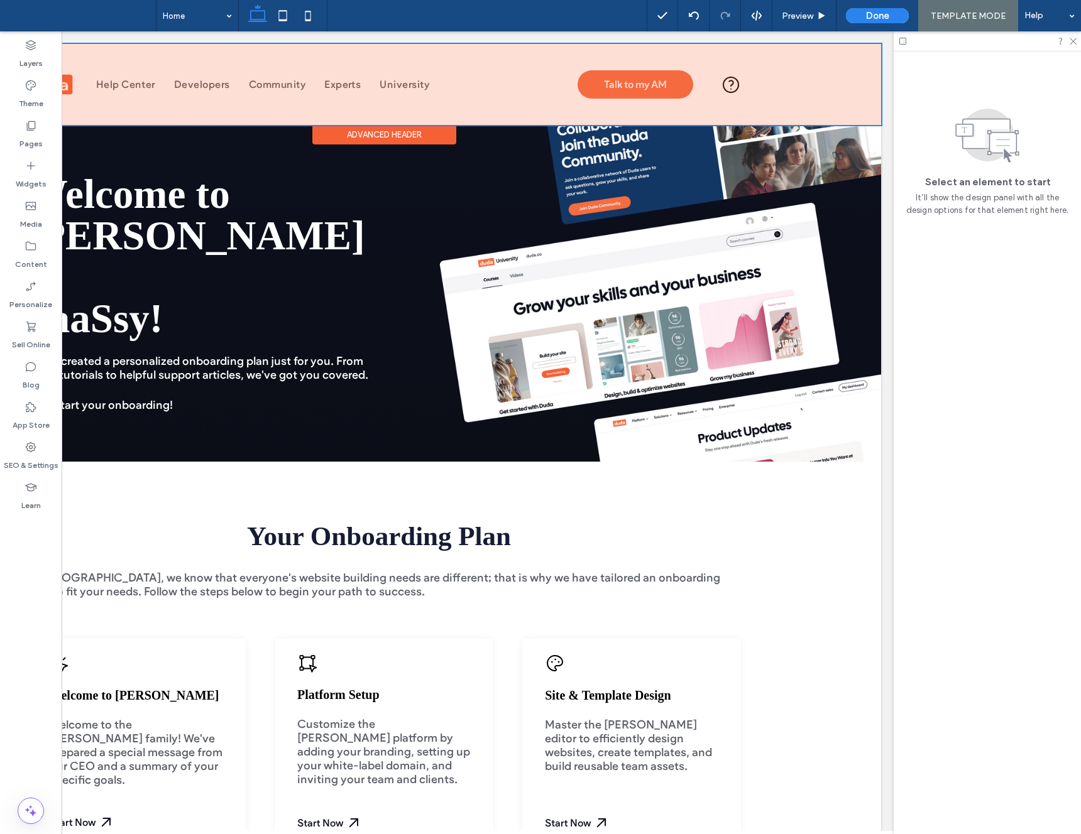
click at [616, 85] on div at bounding box center [384, 84] width 994 height 81
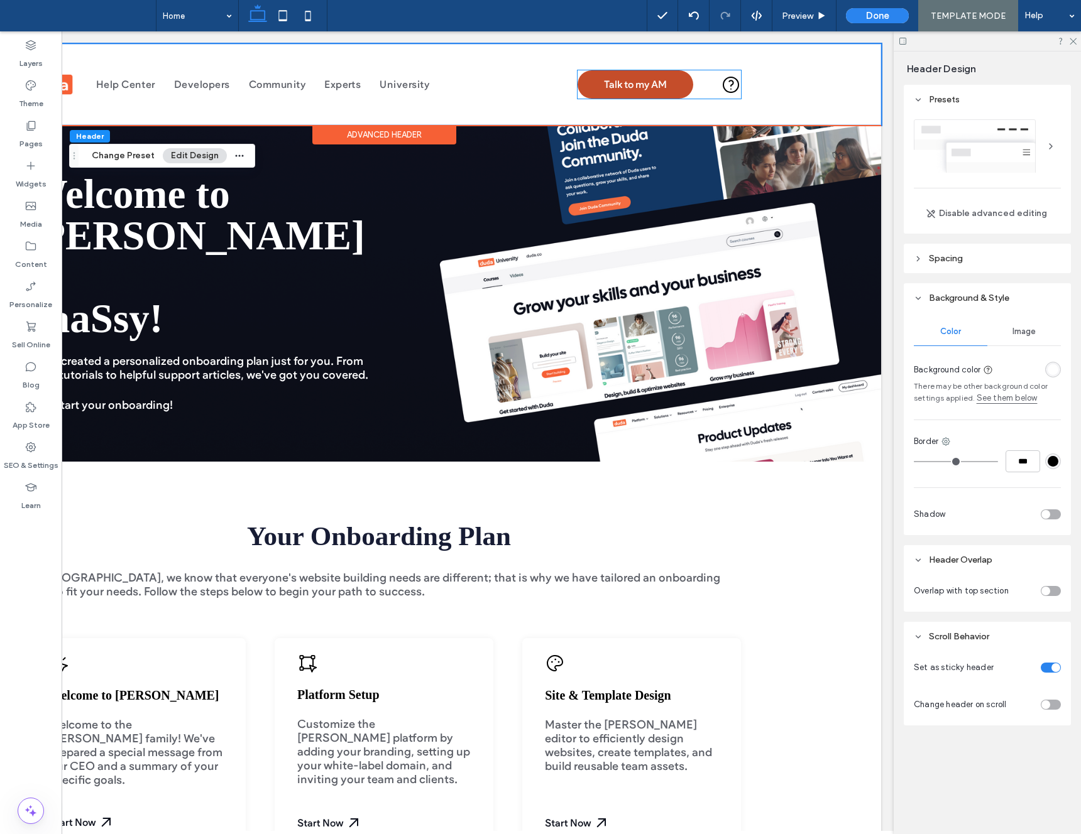
click at [584, 84] on link "Talk to my AM" at bounding box center [635, 84] width 116 height 28
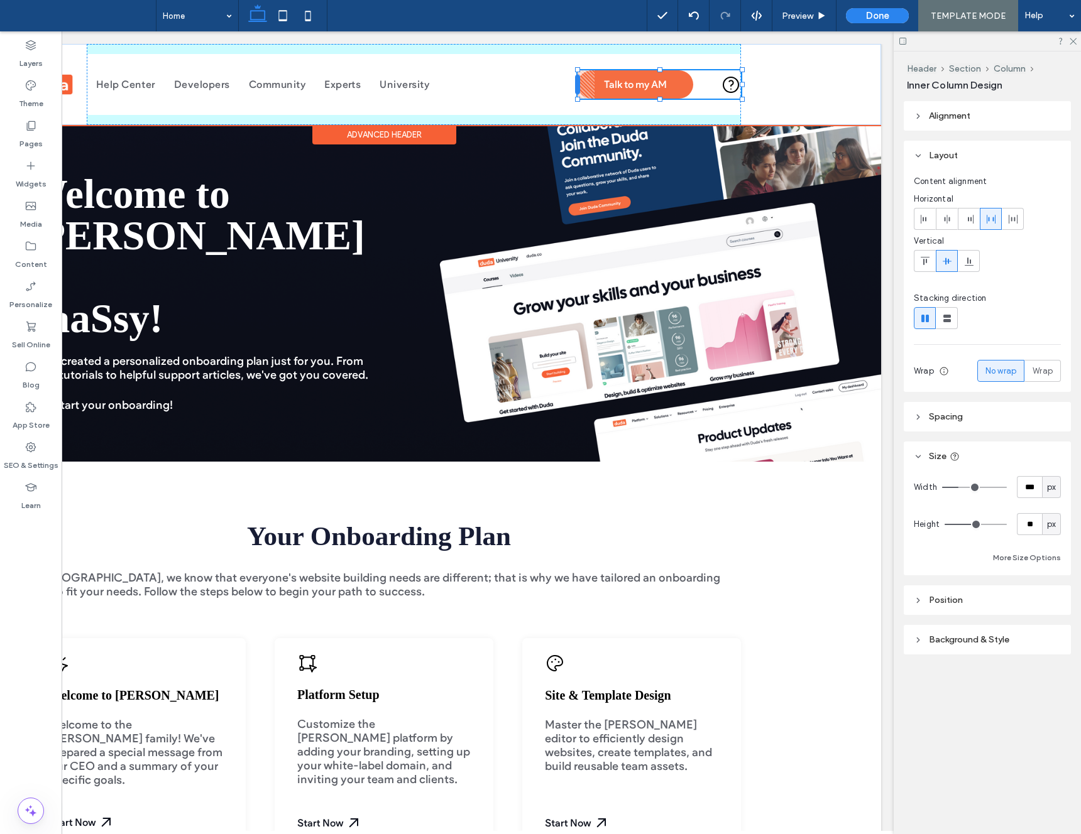
click at [577, 83] on div at bounding box center [577, 85] width 5 height 20
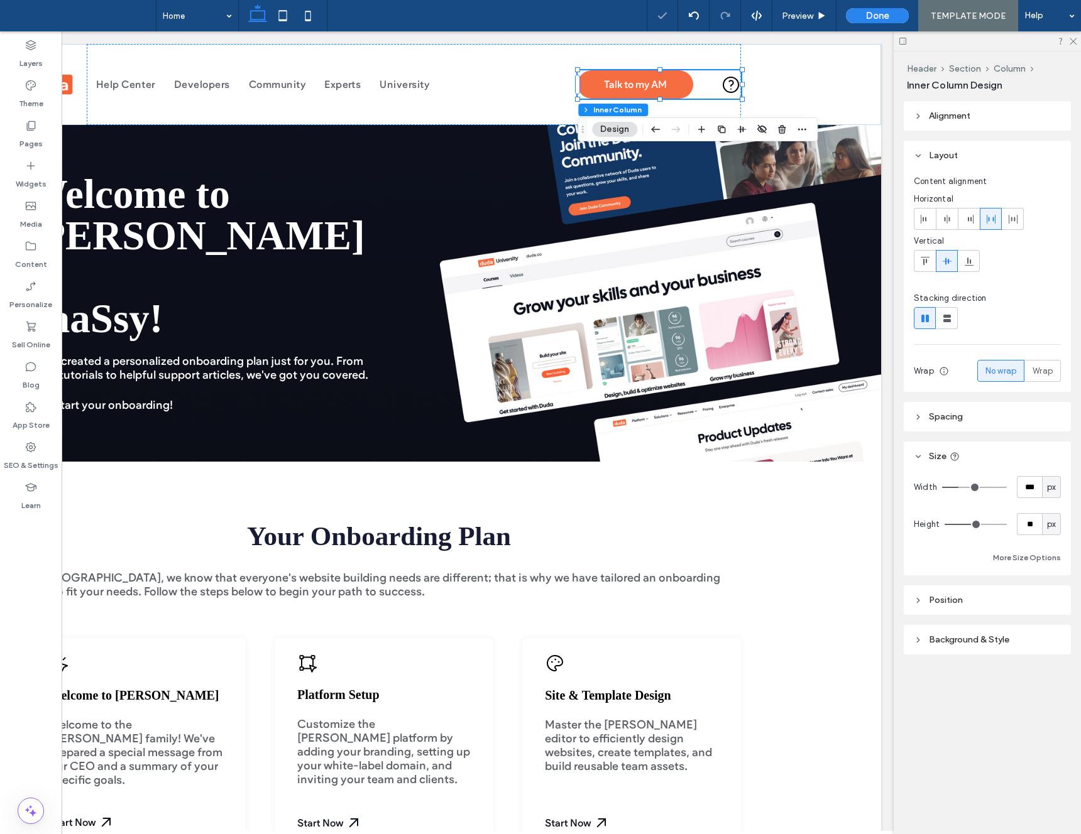
click at [936, 425] on header "Spacing" at bounding box center [987, 417] width 167 height 30
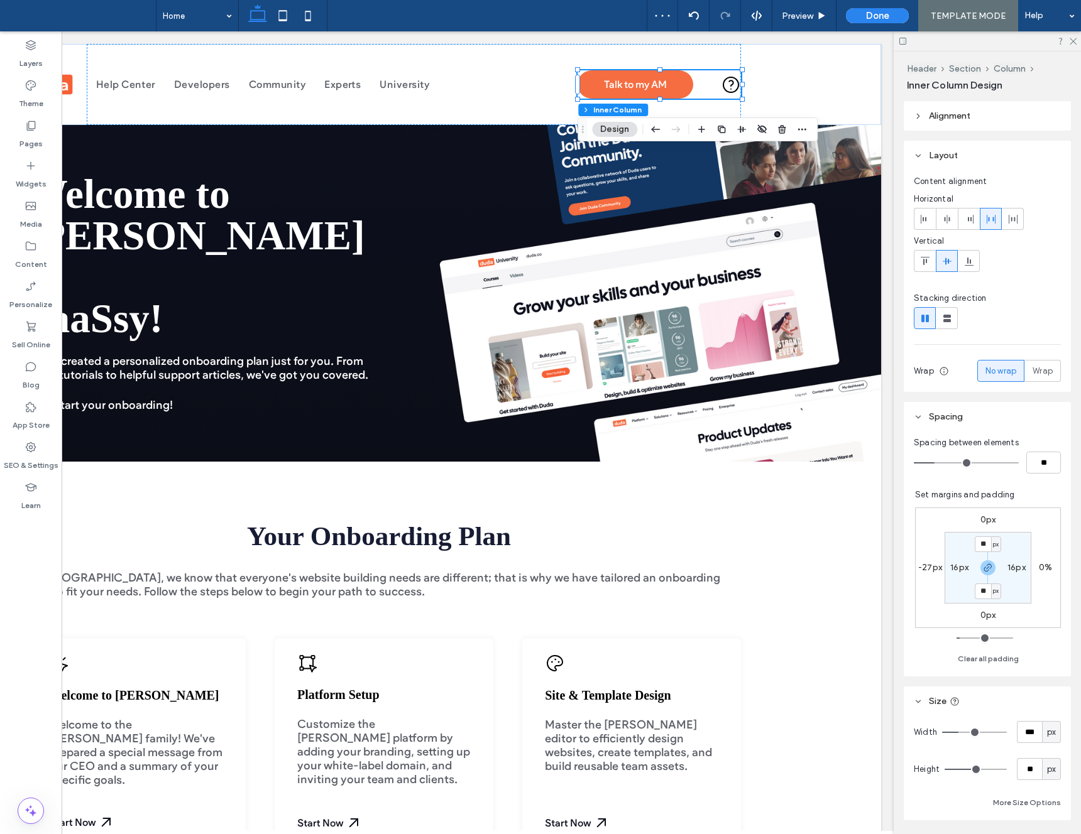
click at [921, 569] on label "-27px" at bounding box center [930, 567] width 24 height 11
type input "*"
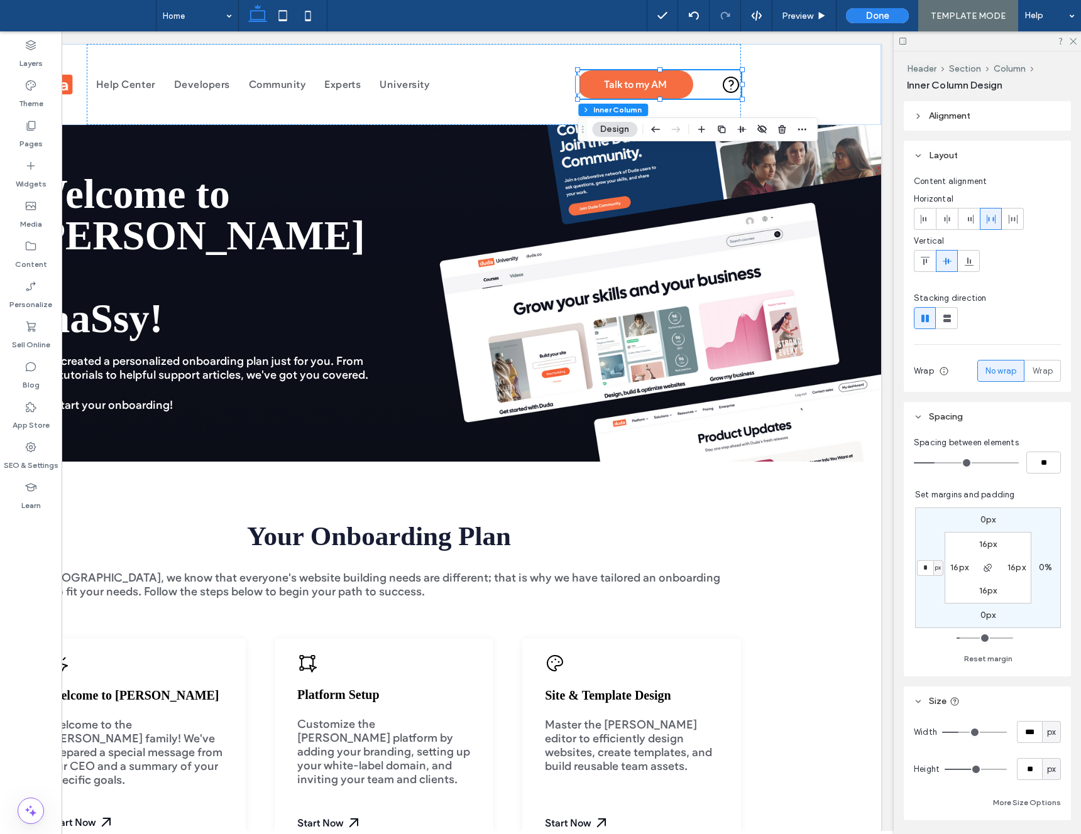
type input "*"
drag, startPoint x: 810, startPoint y: 19, endPoint x: 716, endPoint y: 17, distance: 93.6
click at [810, 19] on span "Preview" at bounding box center [797, 16] width 31 height 11
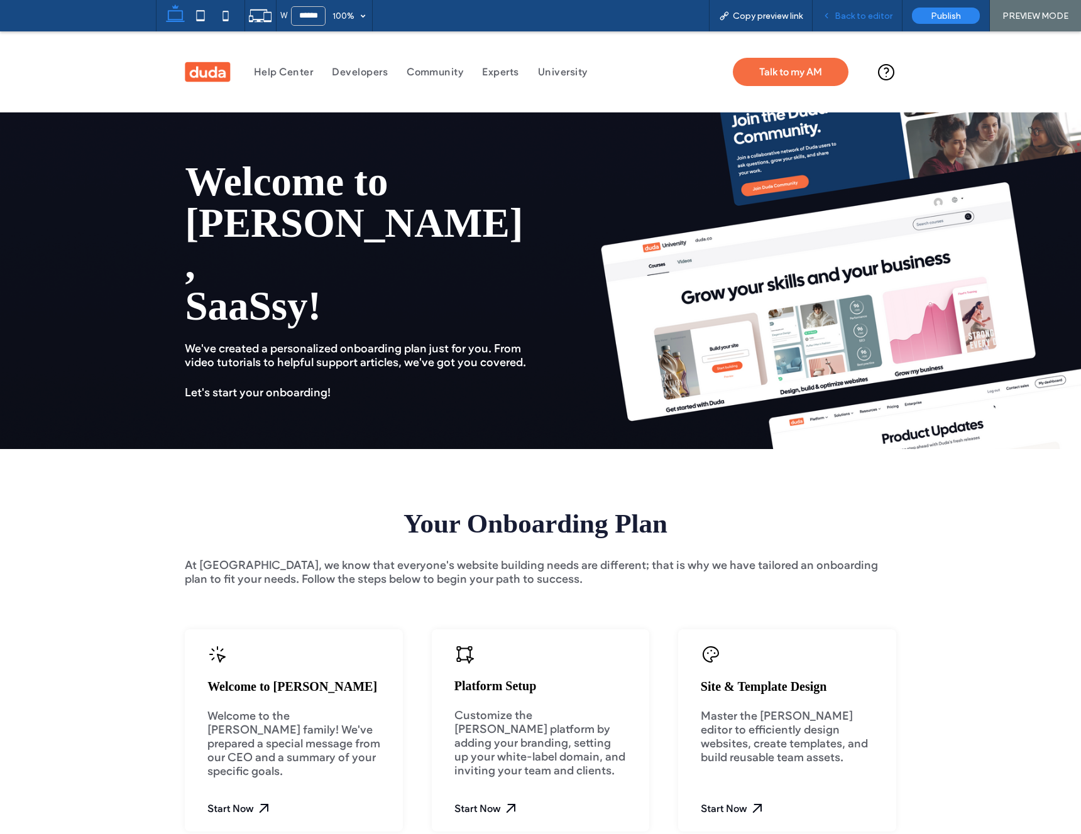
click at [852, 22] on div "Back to editor" at bounding box center [857, 15] width 90 height 31
click at [853, 25] on div "Back to editor" at bounding box center [857, 15] width 90 height 31
click at [843, 22] on div "Back to editor" at bounding box center [857, 15] width 90 height 31
click at [844, 21] on span "Back to editor" at bounding box center [863, 16] width 58 height 11
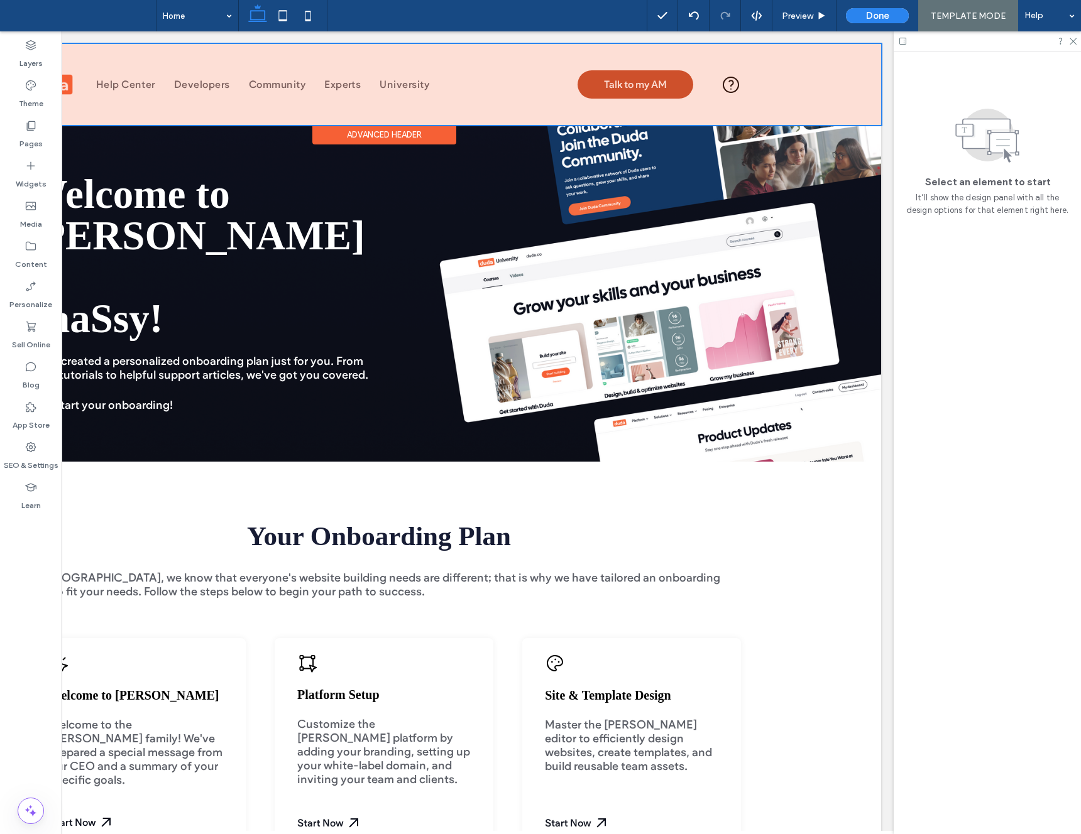
click at [591, 87] on div at bounding box center [384, 84] width 994 height 81
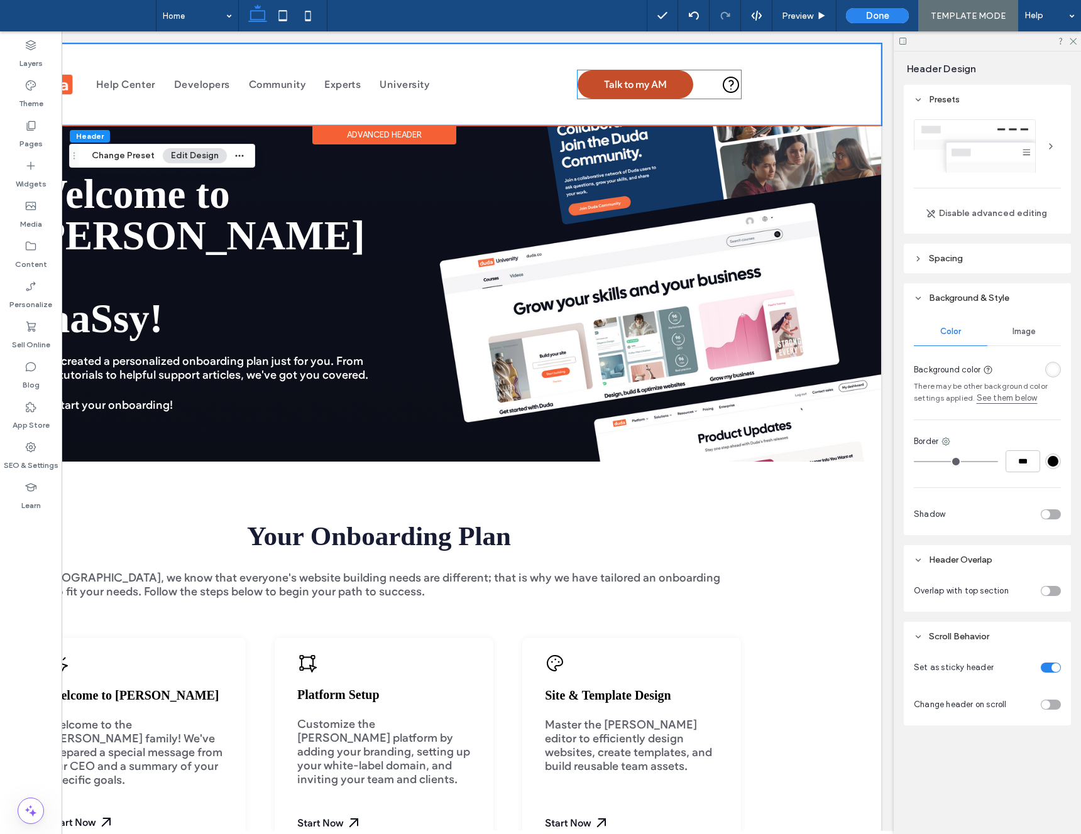
click at [582, 87] on link "Talk to my AM" at bounding box center [635, 84] width 116 height 28
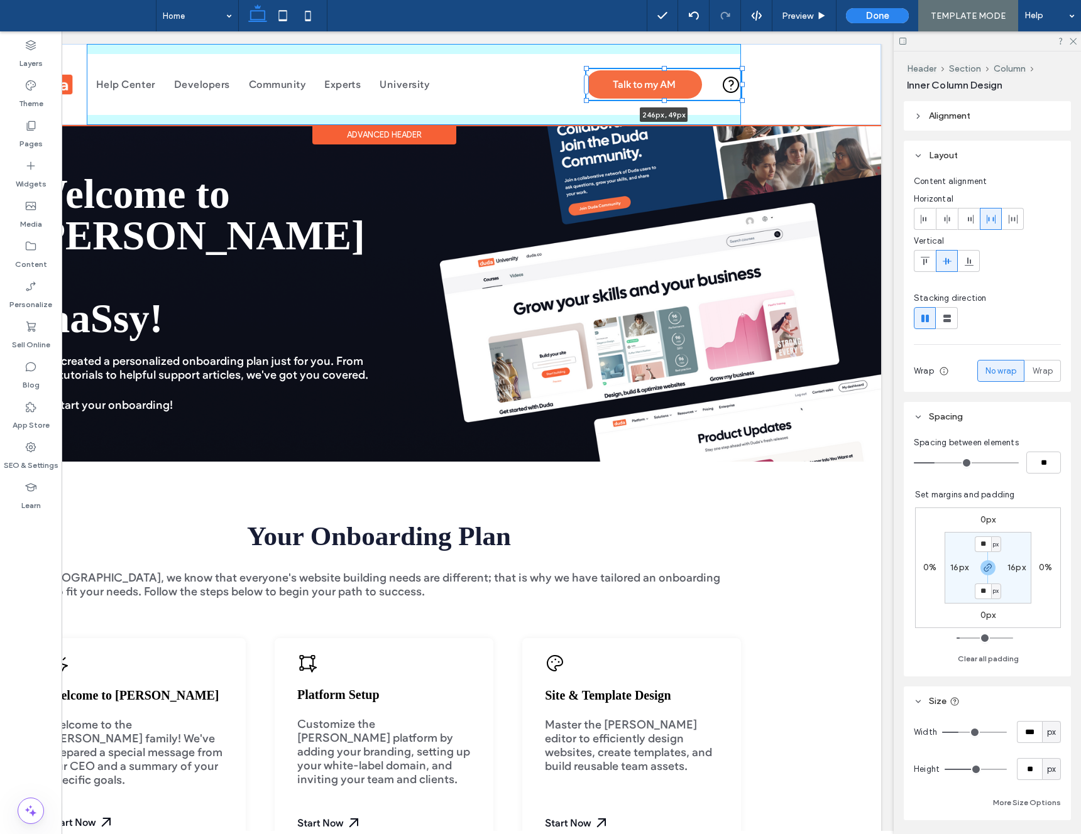
drag, startPoint x: 576, startPoint y: 99, endPoint x: 585, endPoint y: 100, distance: 8.9
click at [585, 100] on div at bounding box center [586, 100] width 5 height 5
type input "***"
type input "**"
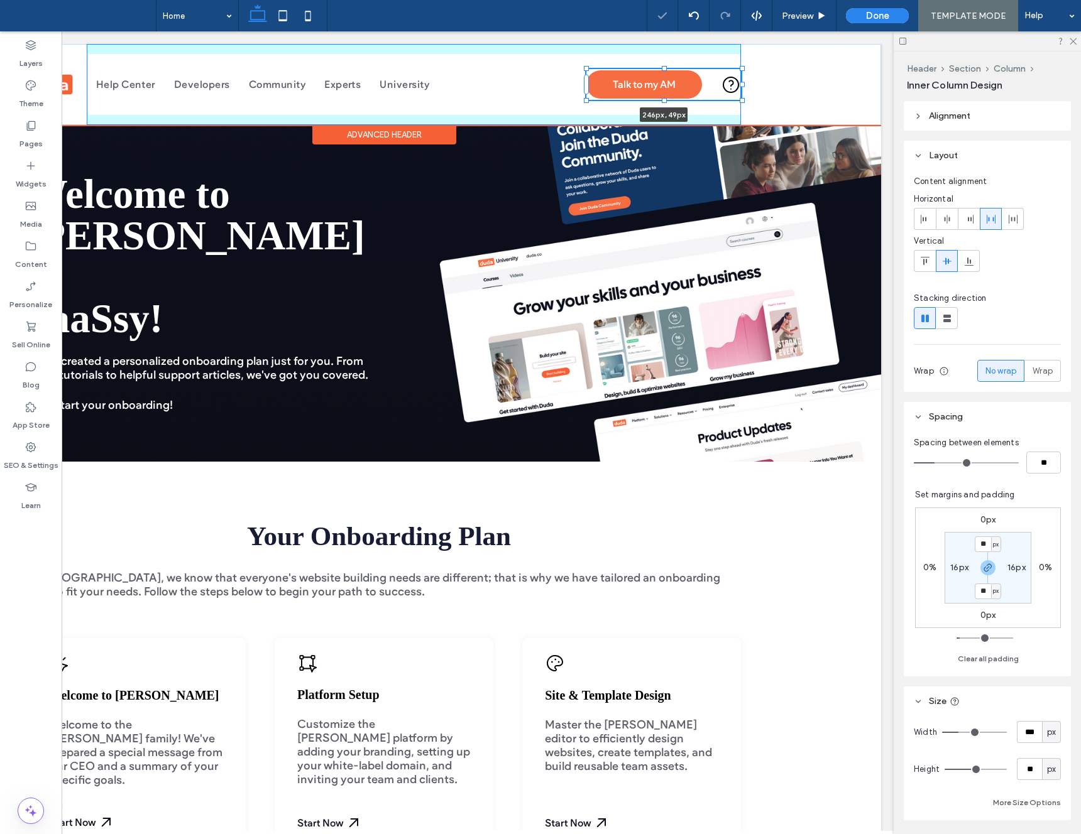
type input "**"
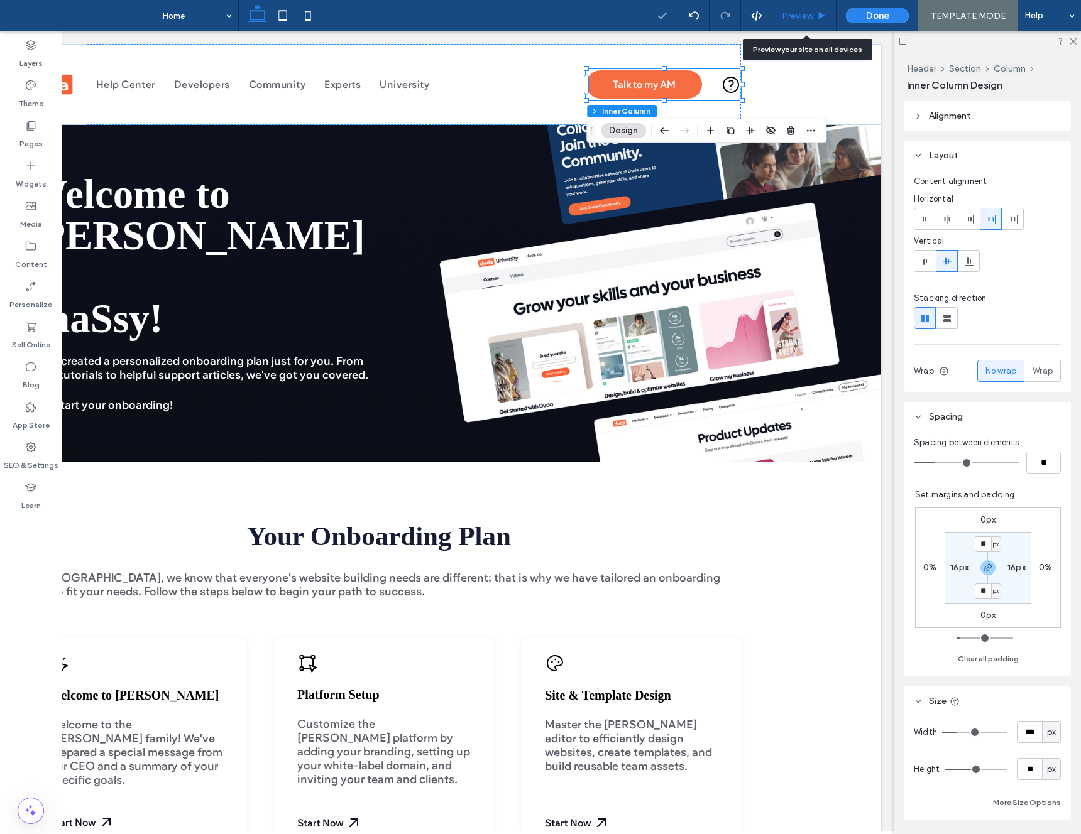
click at [794, 25] on div "Preview" at bounding box center [804, 15] width 64 height 31
click at [795, 23] on div "Preview" at bounding box center [804, 15] width 64 height 31
click at [803, 19] on span "Preview" at bounding box center [797, 16] width 31 height 11
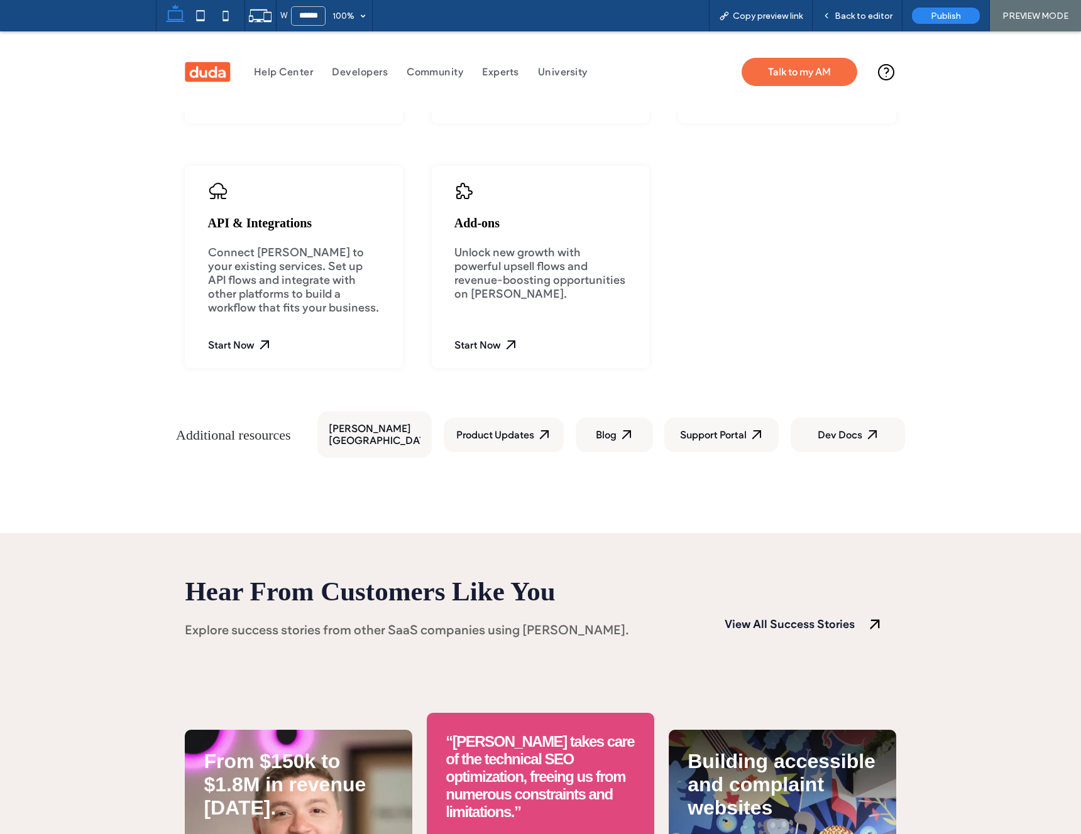
scroll to position [710, 0]
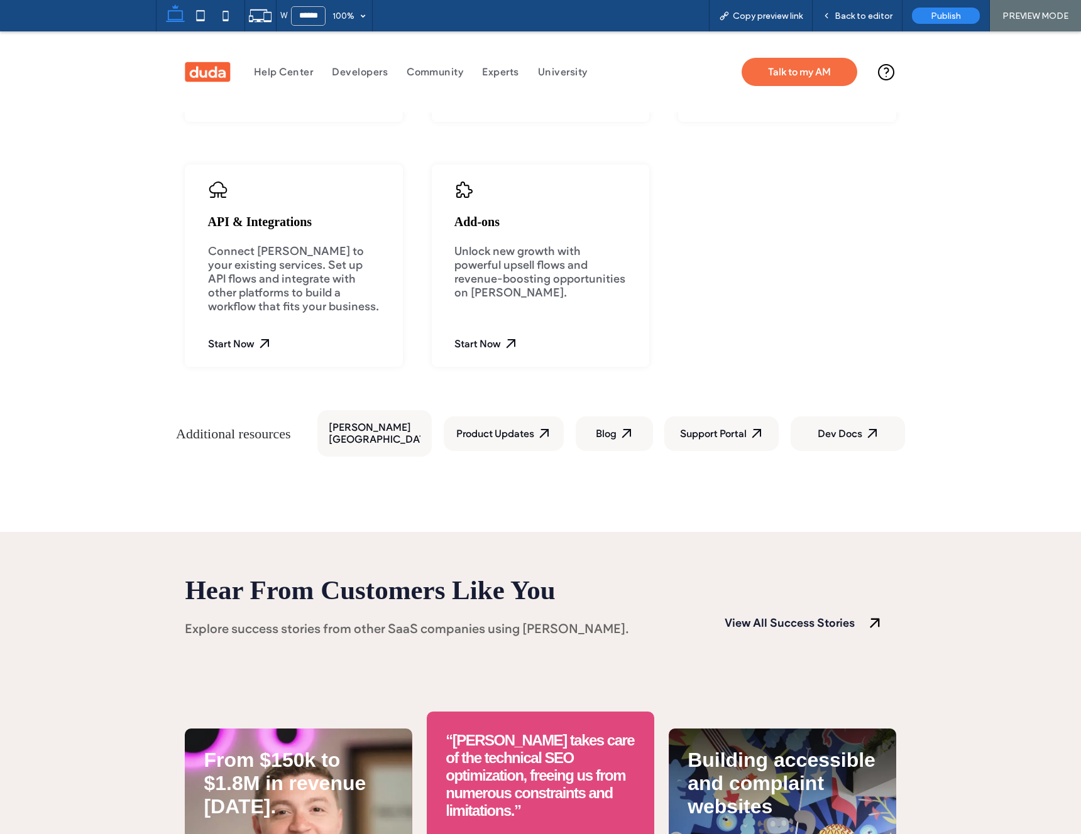
drag, startPoint x: 826, startPoint y: 629, endPoint x: 873, endPoint y: 599, distance: 56.5
click at [833, 626] on div "View All Success Stories" at bounding box center [804, 605] width 181 height 83
click at [679, 597] on div "Explore success stories from other SaaS companies using [PERSON_NAME]. Hear Fro…" at bounding box center [449, 605] width 529 height 83
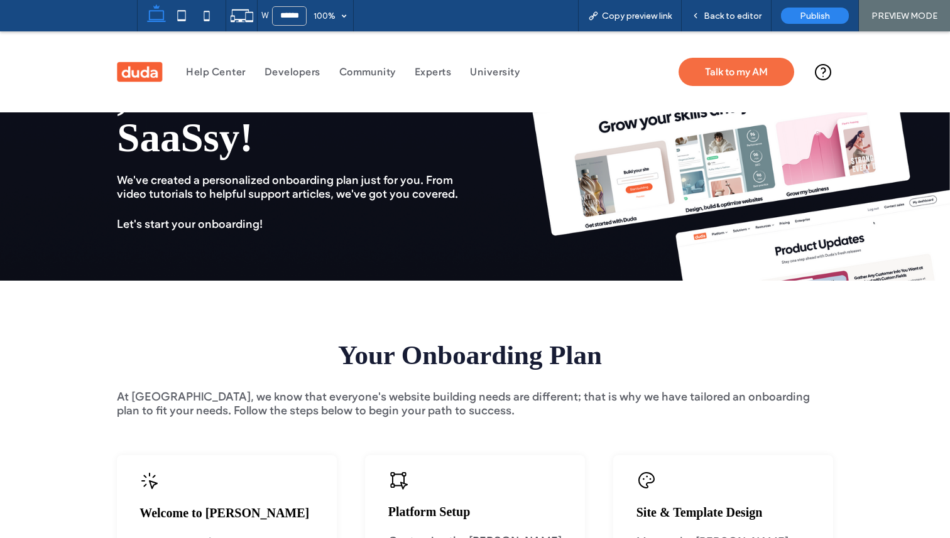
scroll to position [0, 0]
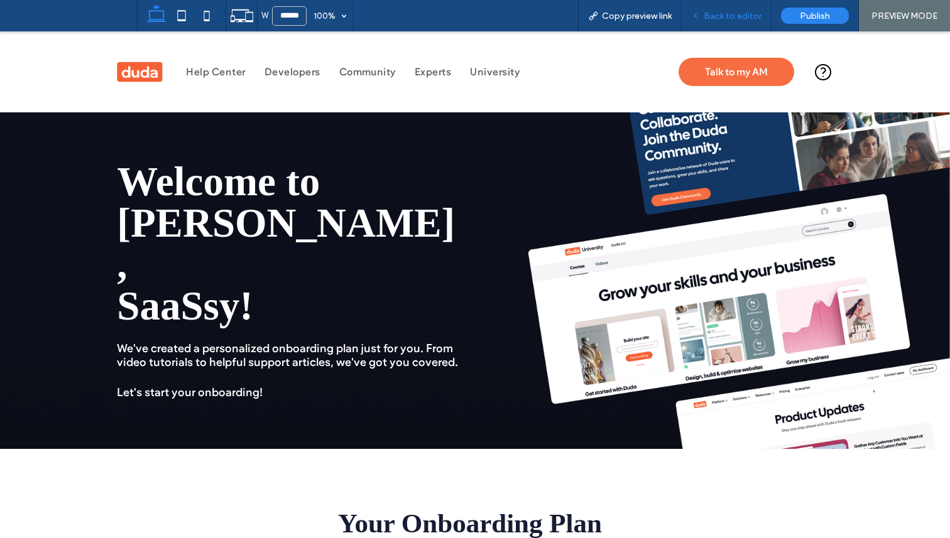
click at [731, 18] on span "Back to editor" at bounding box center [733, 16] width 58 height 11
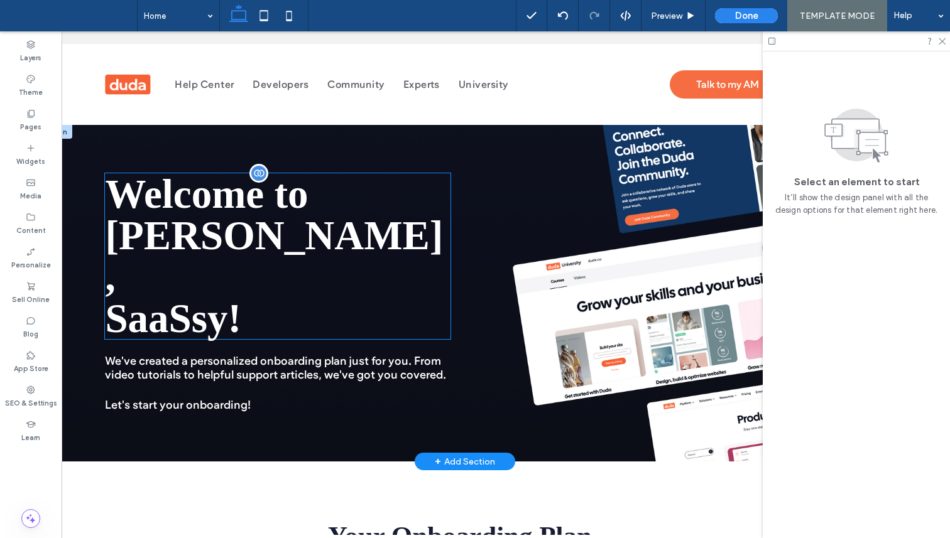
scroll to position [0, 26]
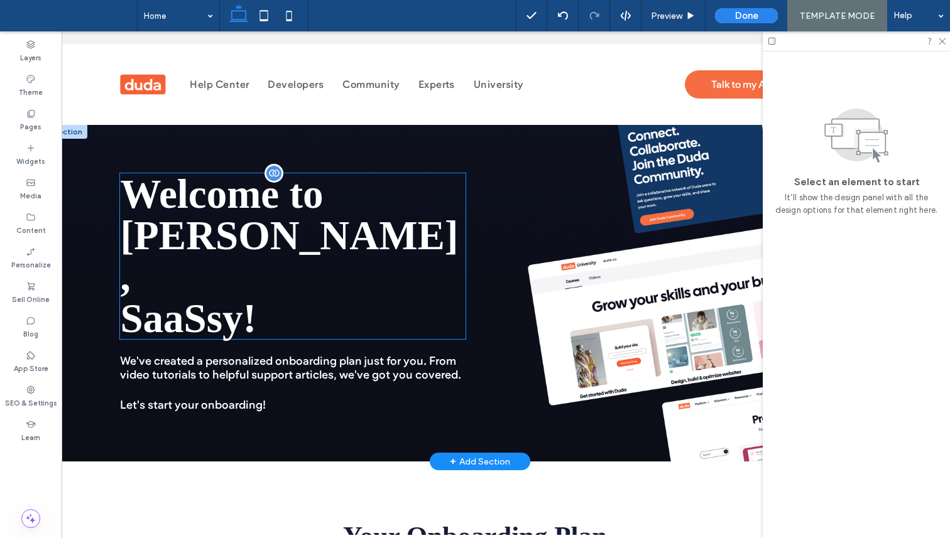
click at [359, 255] on span "Welcome to [PERSON_NAME], SaaSsy !" at bounding box center [289, 257] width 338 height 170
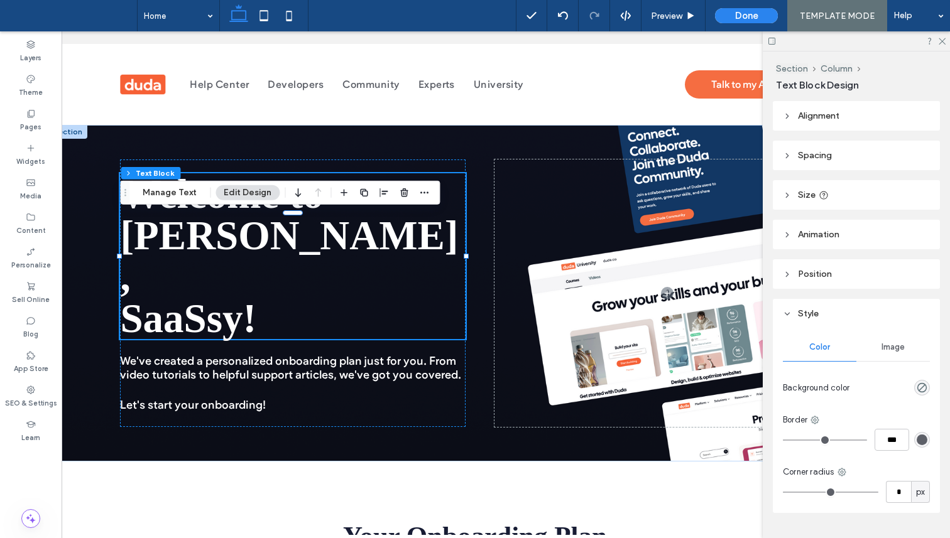
click at [800, 196] on span "Size" at bounding box center [807, 195] width 18 height 11
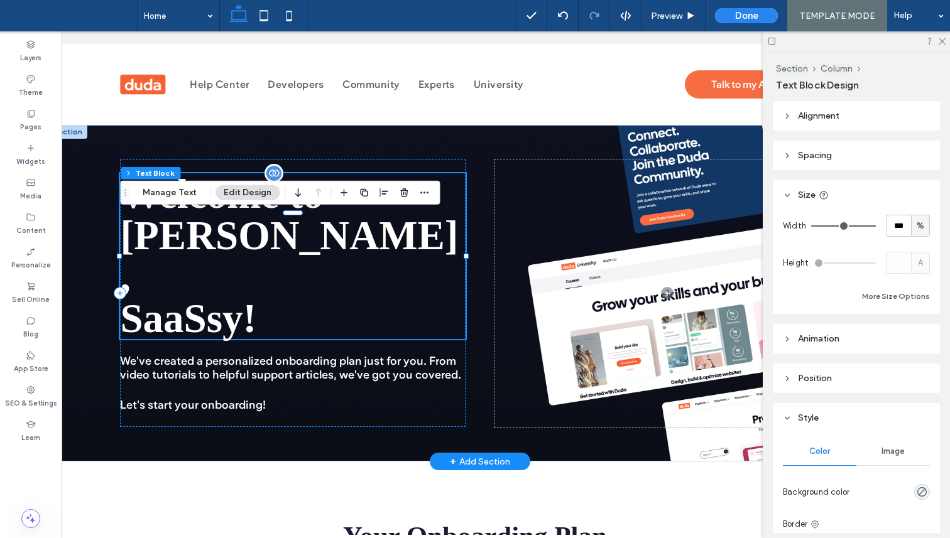
click at [441, 231] on span "Welcome to [PERSON_NAME], SaaSsy !" at bounding box center [289, 257] width 338 height 170
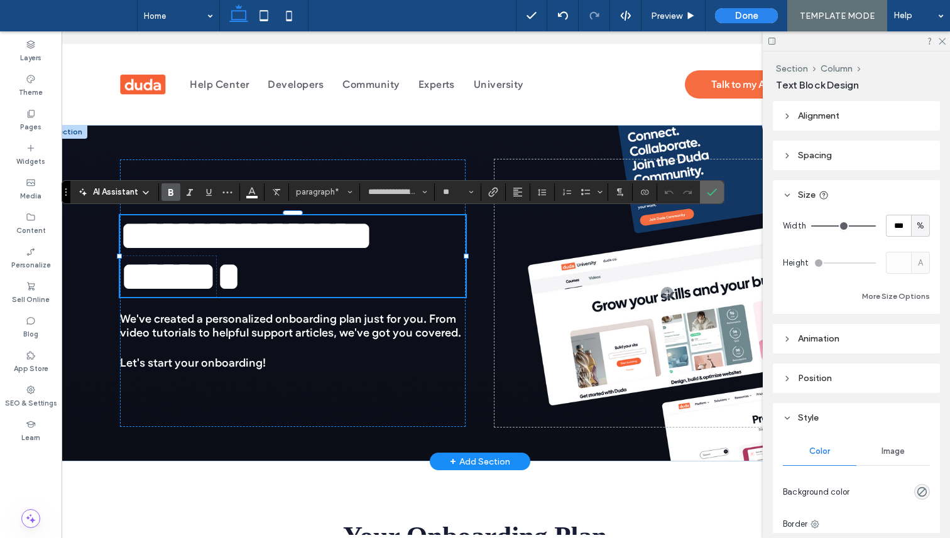
click at [715, 186] on span "Confirm" at bounding box center [712, 192] width 10 height 21
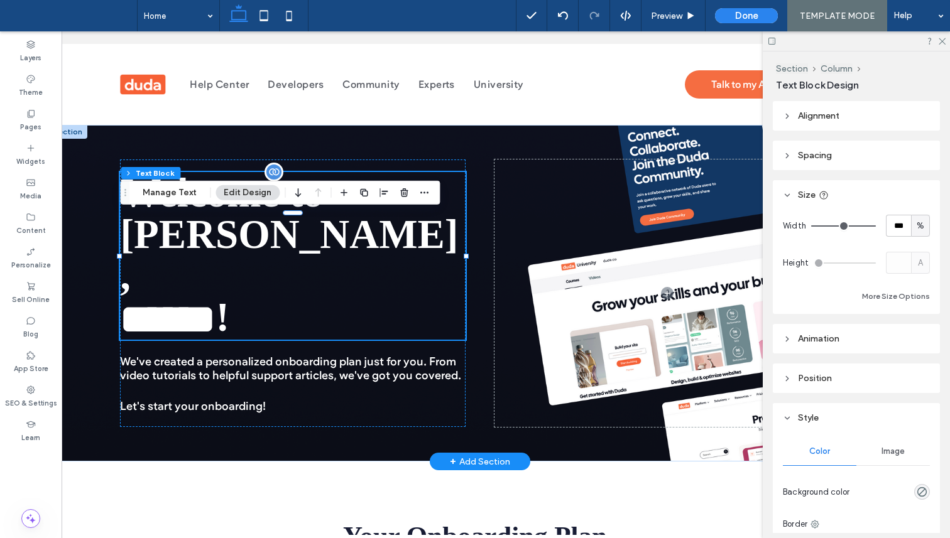
click at [917, 224] on span "%" at bounding box center [921, 226] width 8 height 13
click at [919, 252] on span "px" at bounding box center [920, 248] width 9 height 13
type input "***"
type input "*****"
click at [687, 18] on div "Preview" at bounding box center [673, 16] width 63 height 11
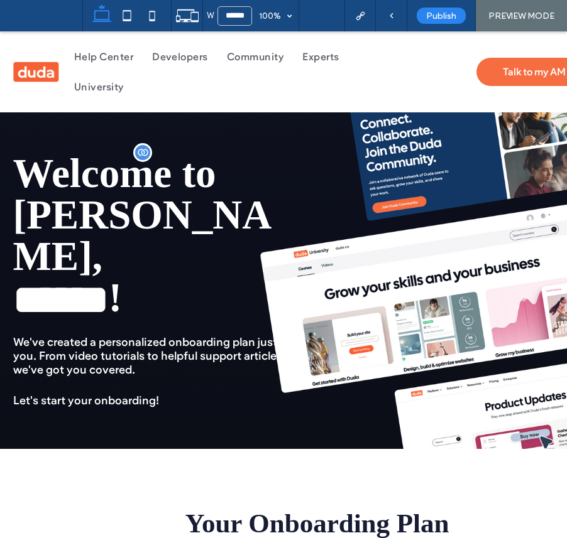
click at [562, 265] on div at bounding box center [482, 280] width 297 height 285
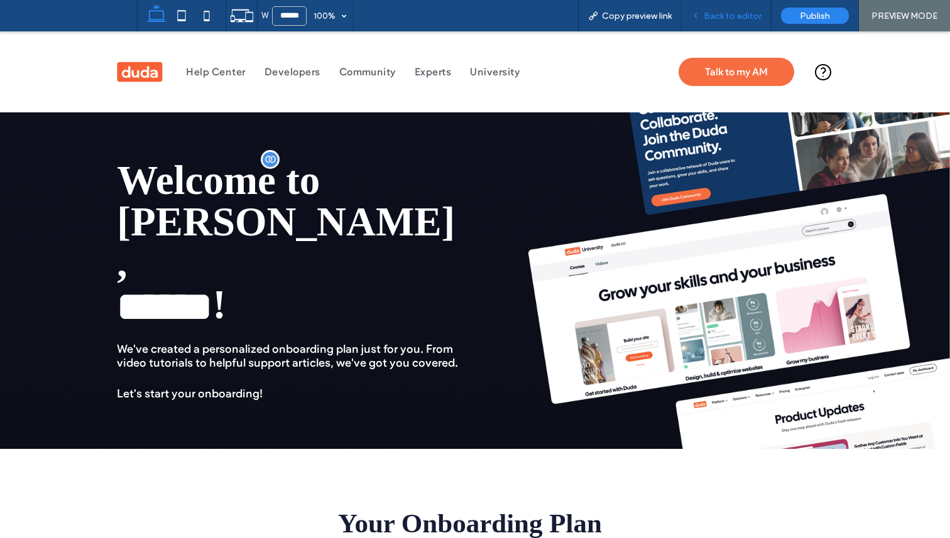
click at [727, 19] on span "Back to editor" at bounding box center [733, 16] width 58 height 11
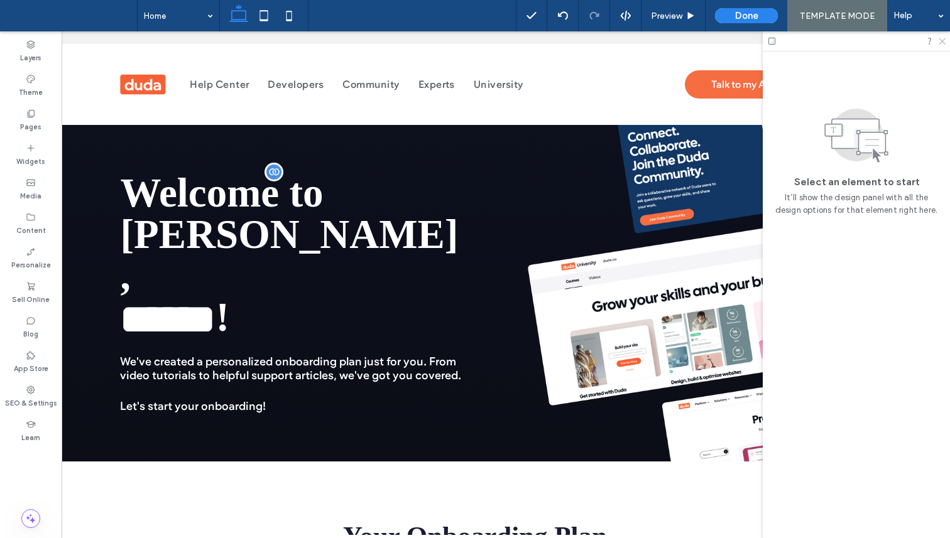
click at [944, 43] on use at bounding box center [942, 41] width 7 height 7
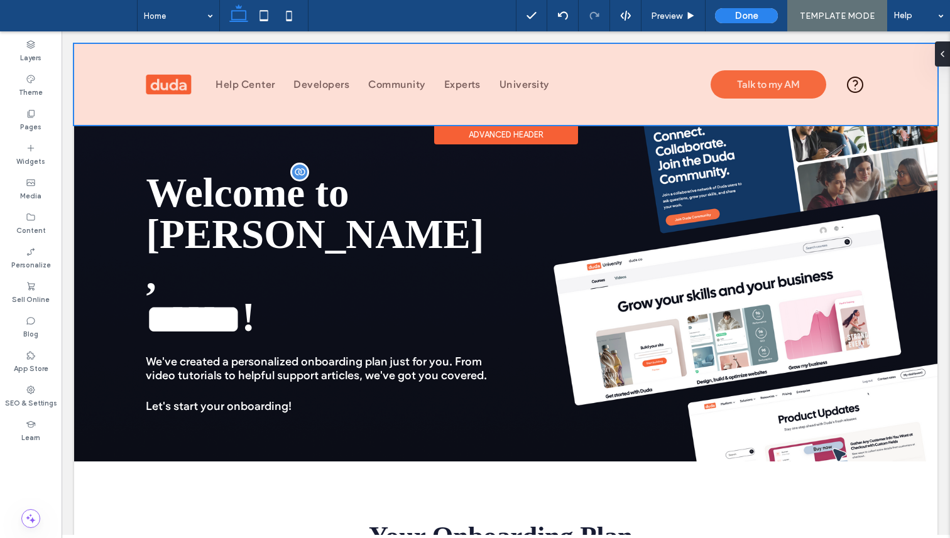
scroll to position [14, 0]
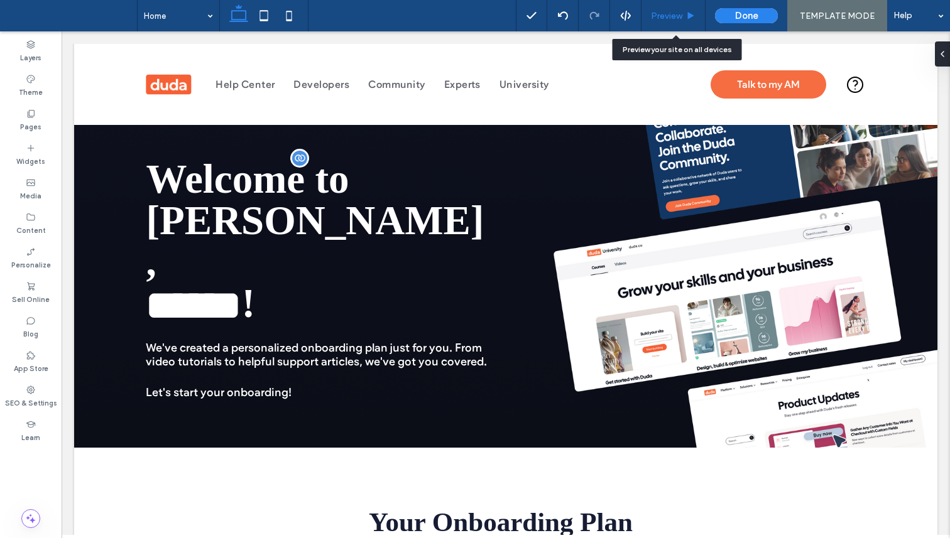
click at [686, 7] on div "Preview" at bounding box center [674, 15] width 64 height 31
click at [681, 19] on span "Preview" at bounding box center [666, 16] width 31 height 11
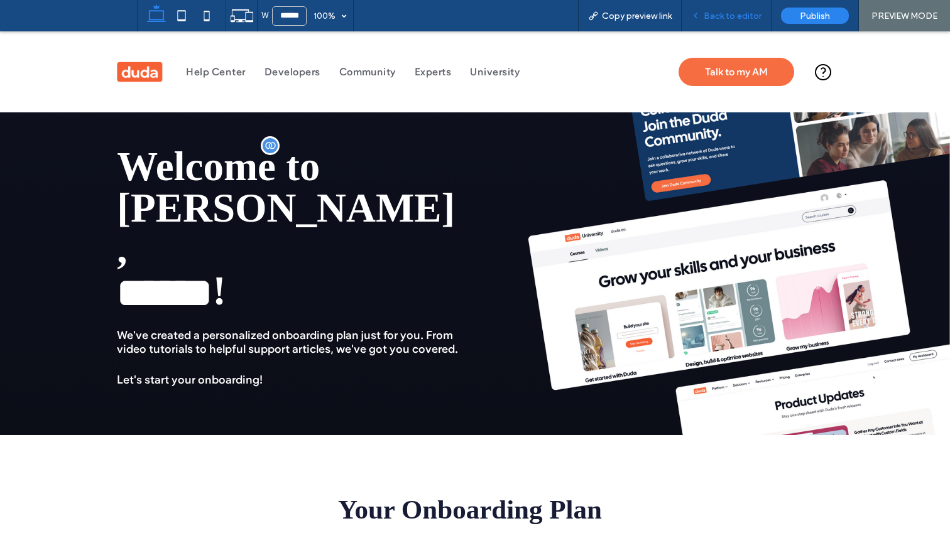
click at [728, 26] on div "Back to editor" at bounding box center [727, 15] width 90 height 31
click at [715, 13] on span "Back to editor" at bounding box center [733, 16] width 58 height 11
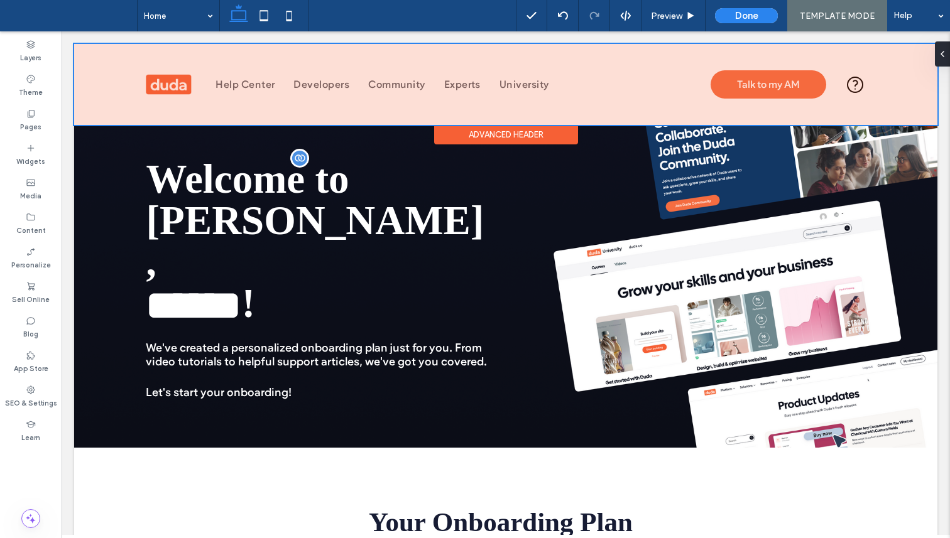
click at [841, 101] on div at bounding box center [505, 84] width 863 height 81
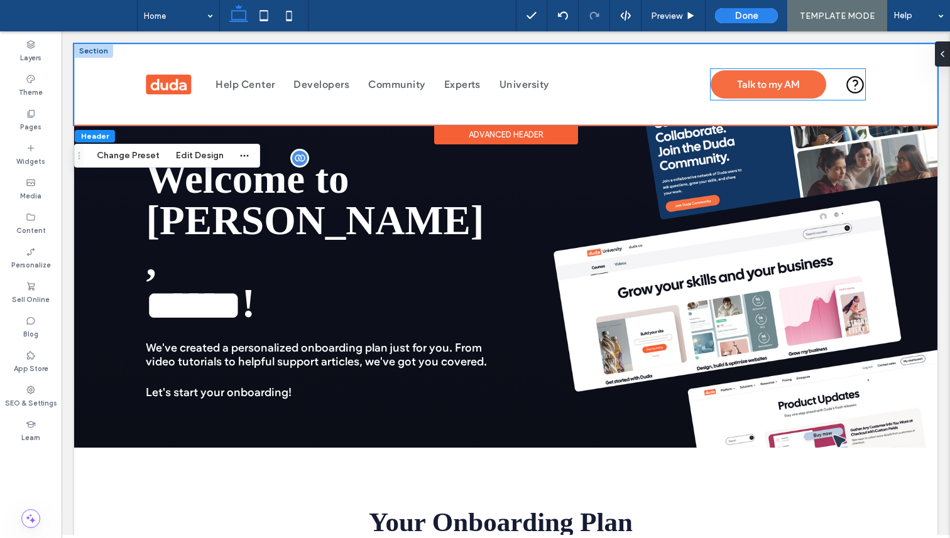
click at [846, 90] on icon "Contact Support" at bounding box center [854, 84] width 21 height 21
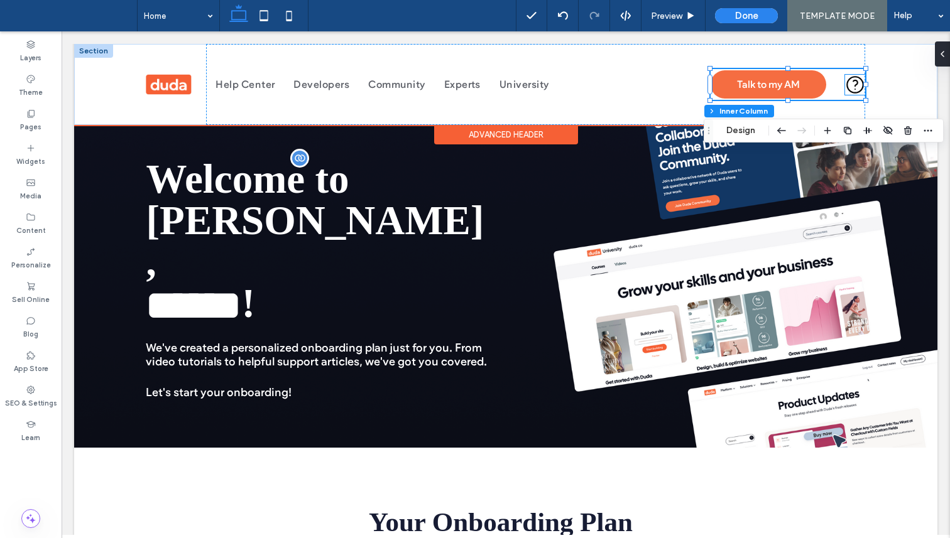
click at [853, 87] on icon at bounding box center [856, 85] width 16 height 16
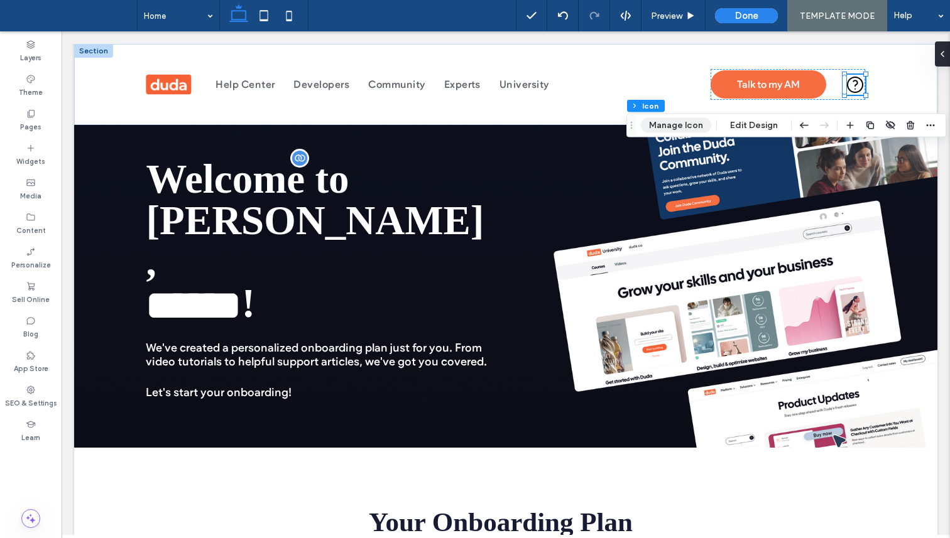
click at [679, 121] on button "Manage Icon" at bounding box center [676, 125] width 70 height 15
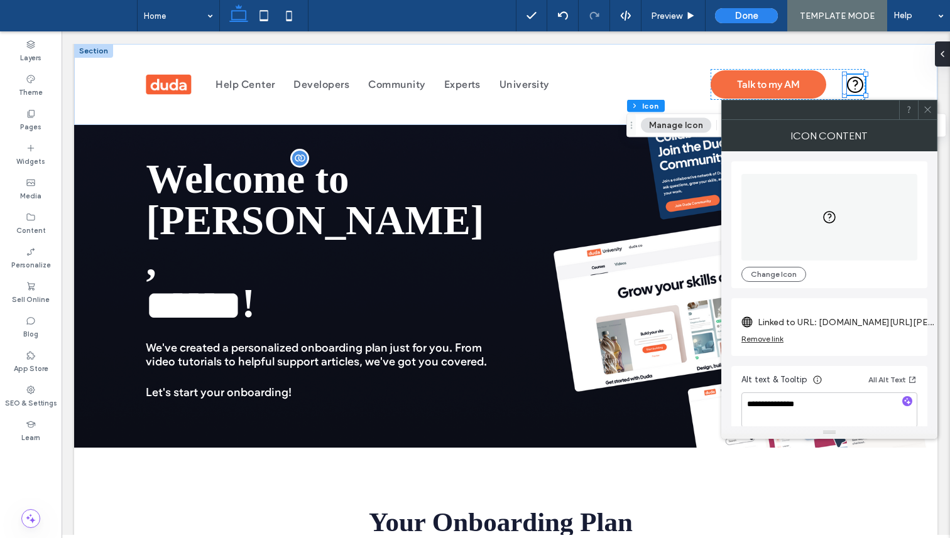
click at [926, 116] on span at bounding box center [927, 110] width 9 height 19
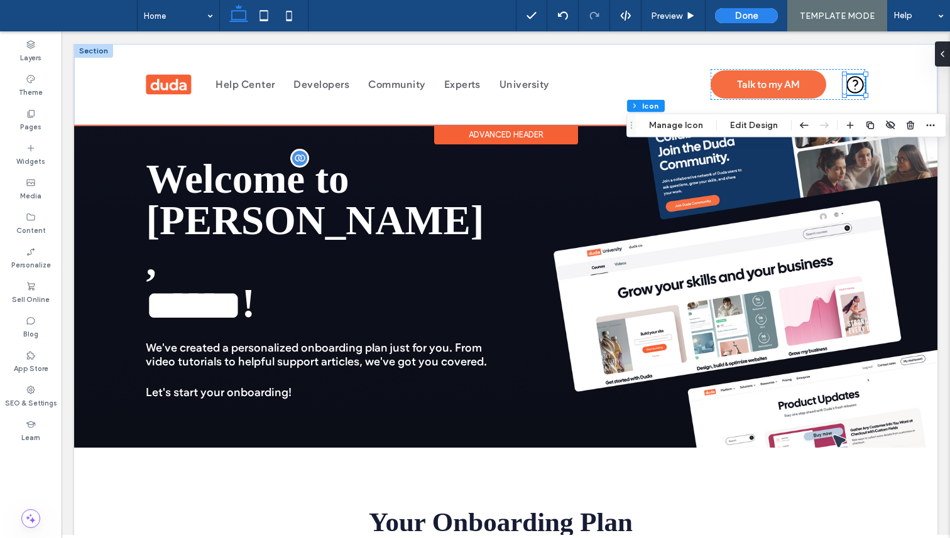
click at [849, 84] on icon at bounding box center [856, 85] width 16 height 16
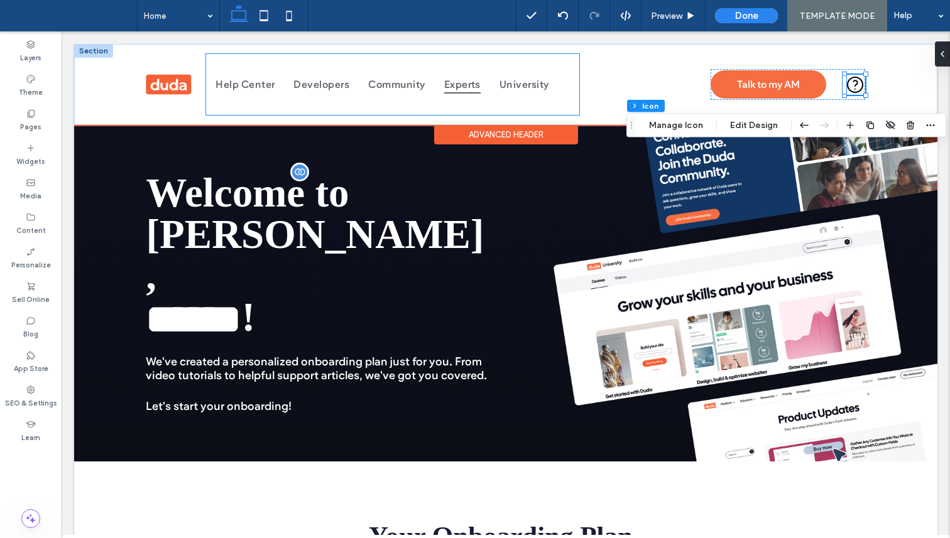
click at [449, 82] on span "Experts" at bounding box center [462, 84] width 36 height 18
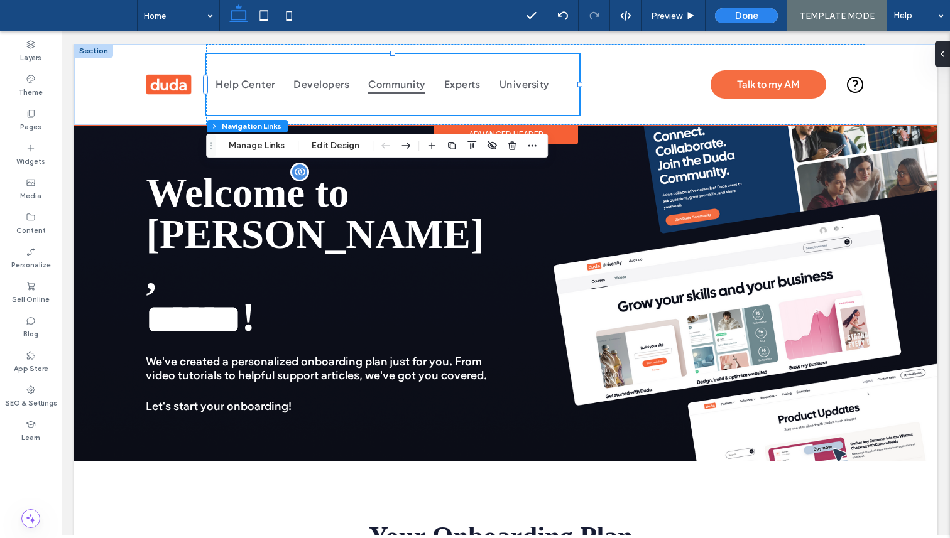
click at [396, 84] on span "Community" at bounding box center [396, 84] width 57 height 18
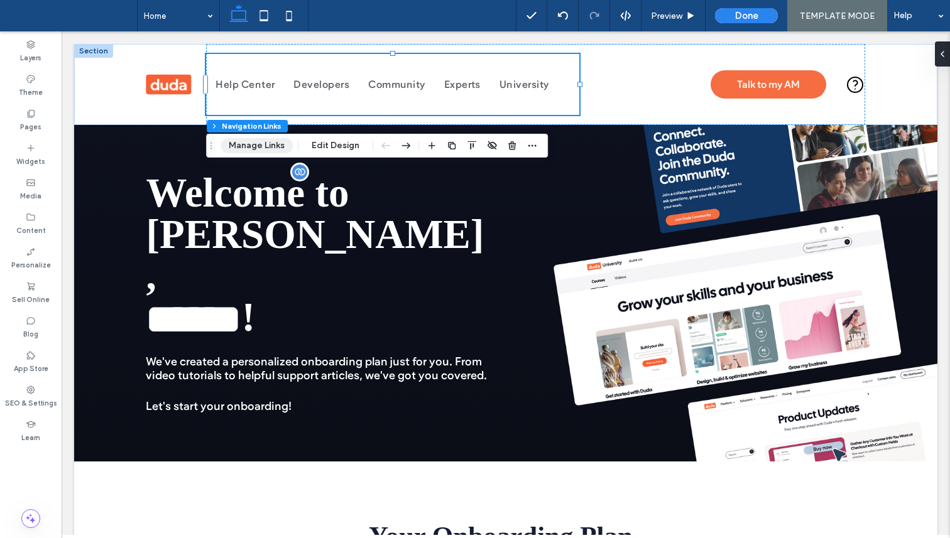
click at [256, 146] on button "Manage Links" at bounding box center [257, 145] width 72 height 15
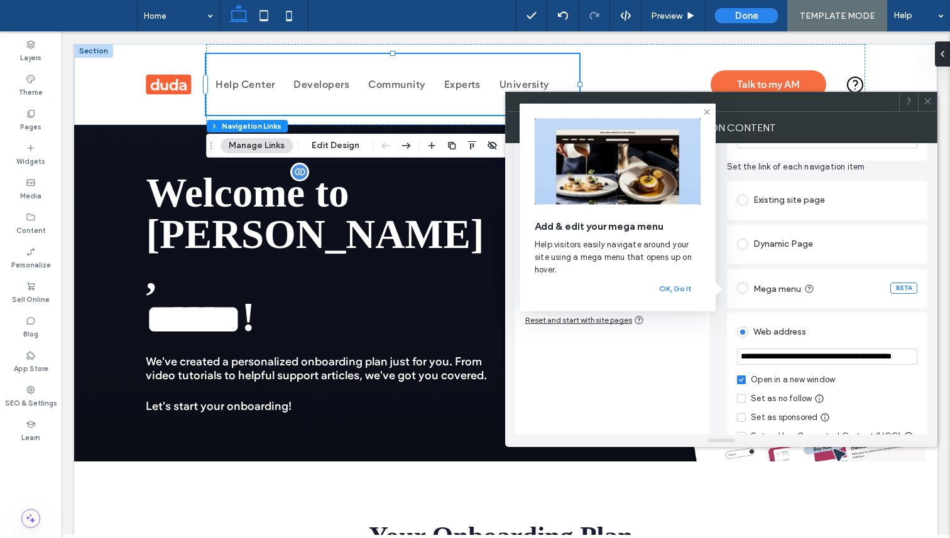
scroll to position [0, 47]
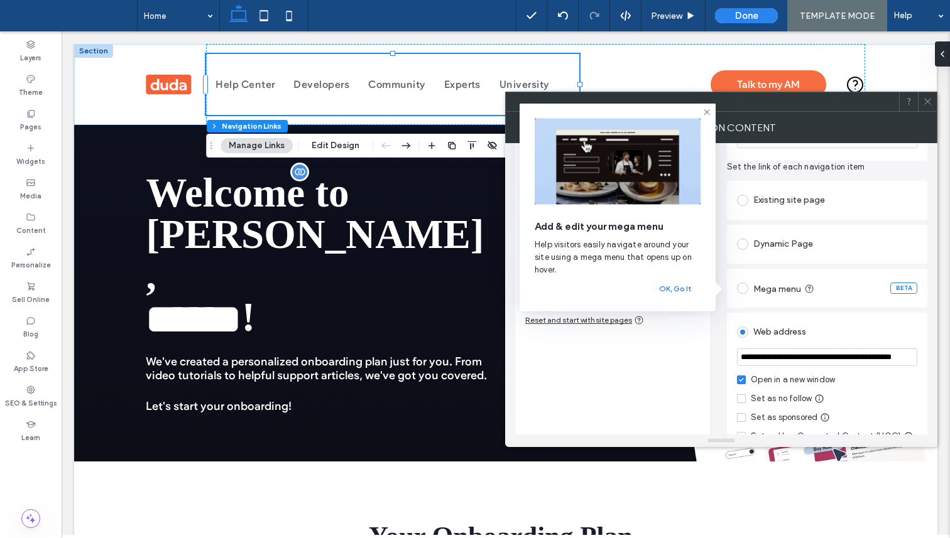
drag, startPoint x: 837, startPoint y: 359, endPoint x: 949, endPoint y: 349, distance: 112.9
click at [949, 349] on body ".wqwq-1{fill:#231f20;} .cls-1q, .cls-2q { fill-rule: evenodd; } .cls-2q { fill:…" at bounding box center [475, 269] width 950 height 538
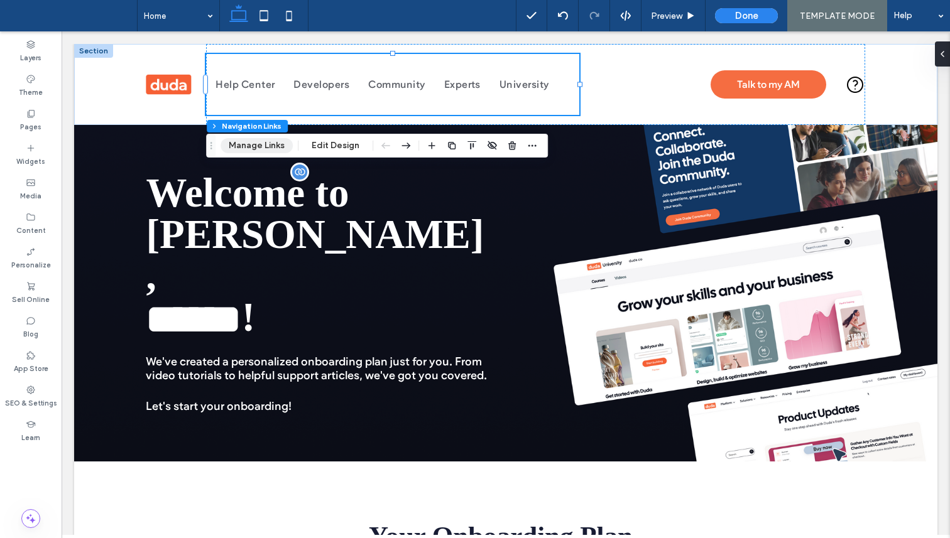
click at [253, 144] on button "Manage Links" at bounding box center [257, 145] width 72 height 15
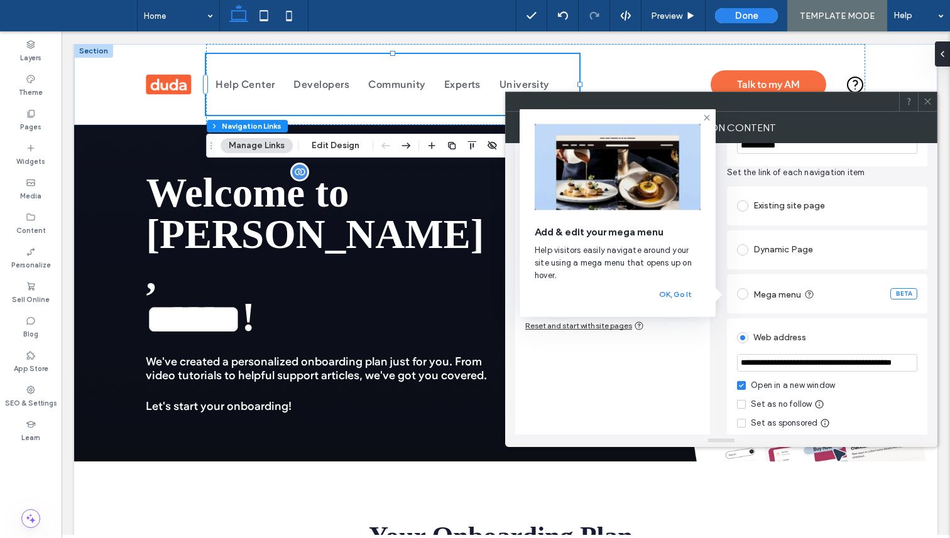
drag, startPoint x: 835, startPoint y: 364, endPoint x: 949, endPoint y: 369, distance: 114.5
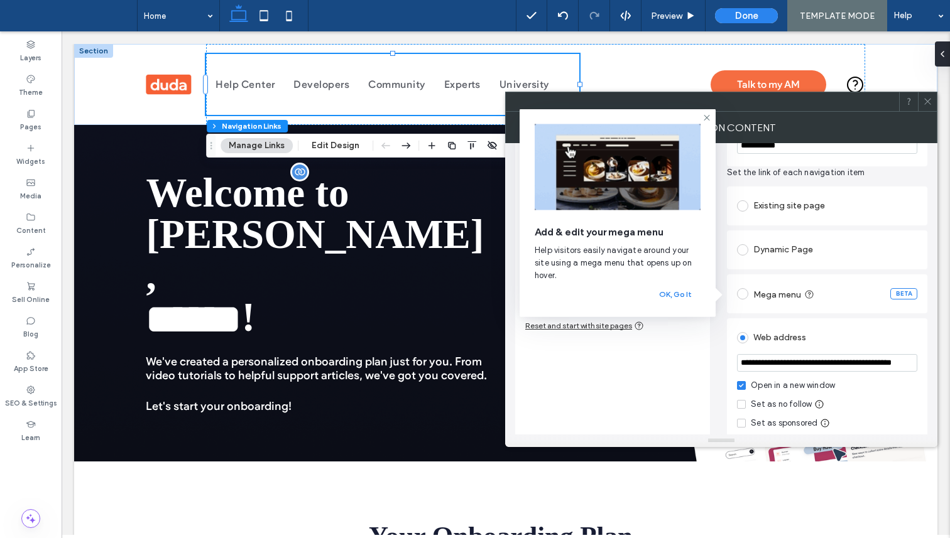
click at [949, 369] on body ".wqwq-1{fill:#231f20;} .cls-1q, .cls-2q { fill-rule: evenodd; } .cls-2q { fill:…" at bounding box center [475, 269] width 950 height 538
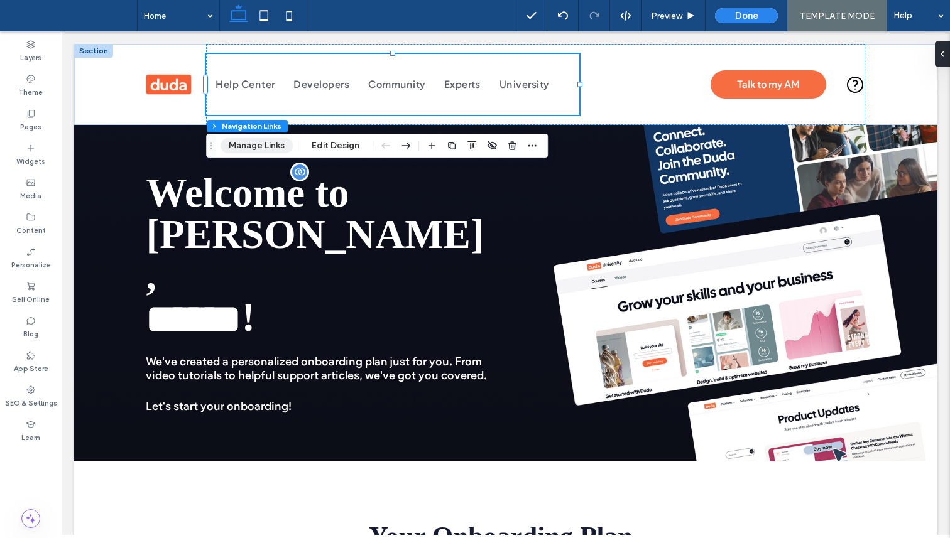
click at [261, 141] on button "Manage Links" at bounding box center [257, 145] width 72 height 15
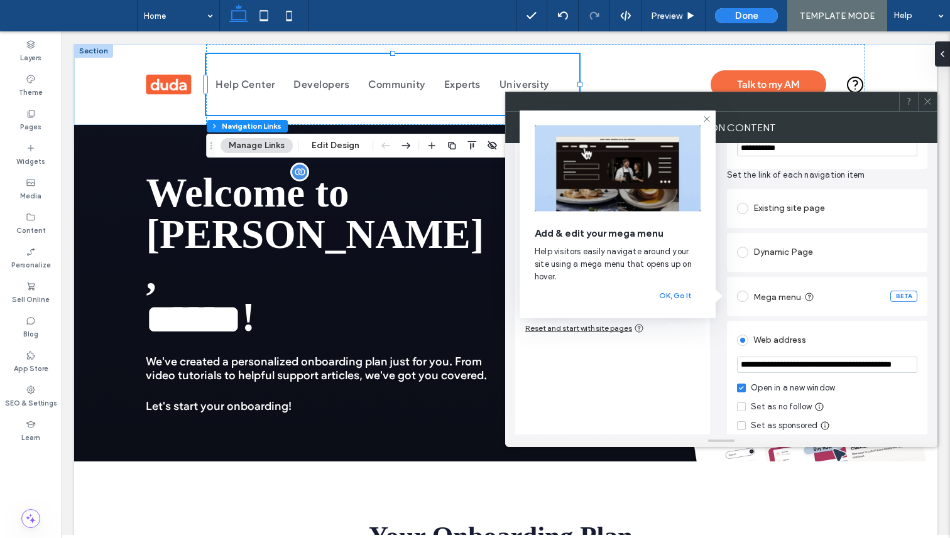
scroll to position [102, 0]
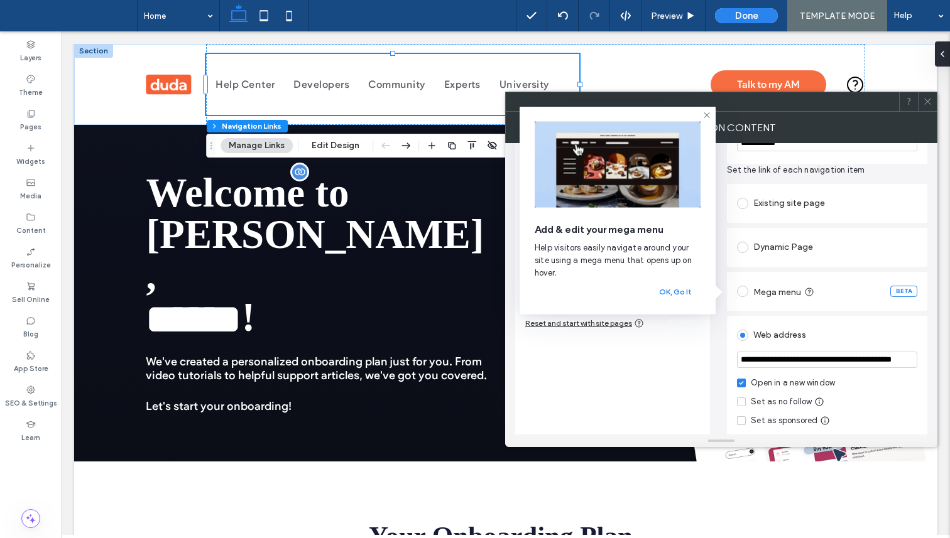
click at [873, 364] on input "**********" at bounding box center [827, 360] width 180 height 16
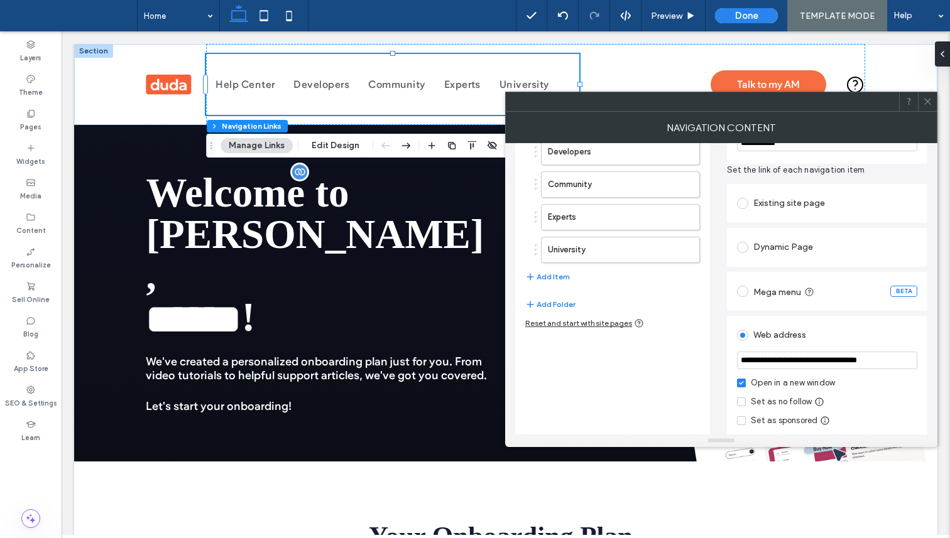
scroll to position [0, 0]
type input "**********"
click at [926, 100] on icon at bounding box center [927, 101] width 9 height 9
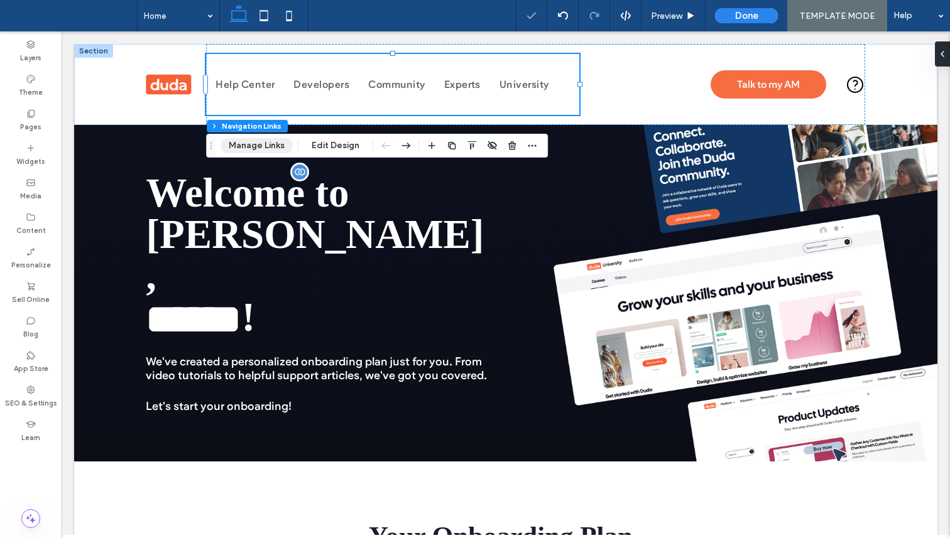
click at [265, 150] on button "Manage Links" at bounding box center [257, 145] width 72 height 15
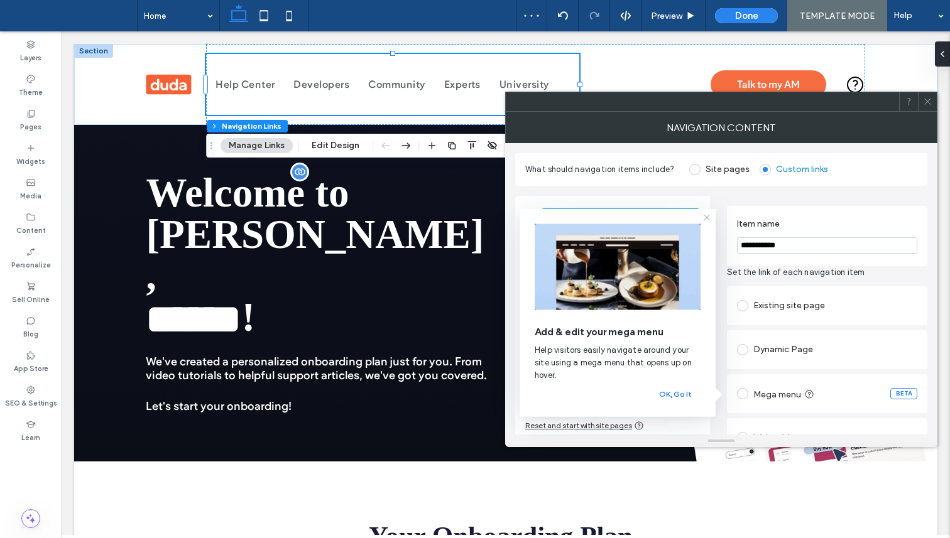
click at [705, 218] on icon at bounding box center [707, 218] width 10 height 10
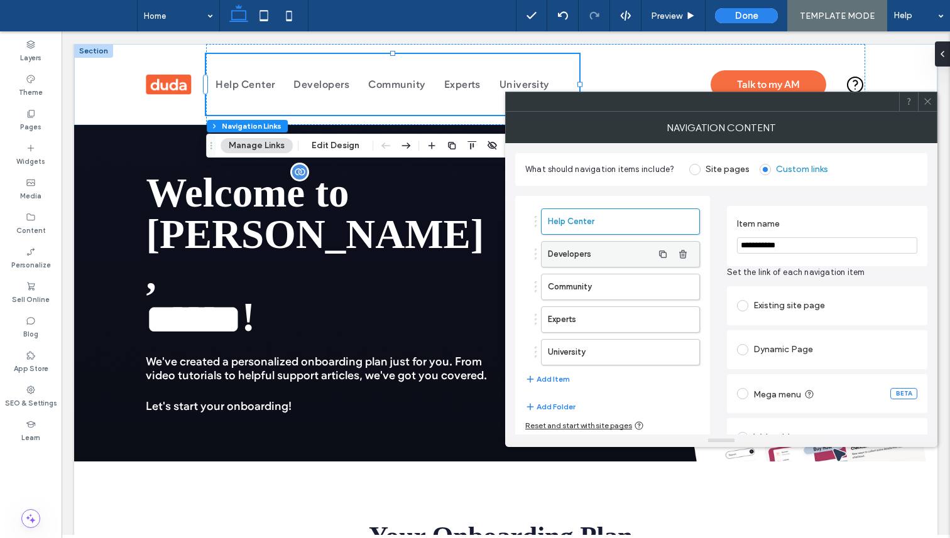
click at [623, 261] on label "Developers" at bounding box center [600, 254] width 105 height 25
drag, startPoint x: 790, startPoint y: 248, endPoint x: 684, endPoint y: 243, distance: 106.3
click at [686, 243] on div "**********" at bounding box center [721, 392] width 412 height 413
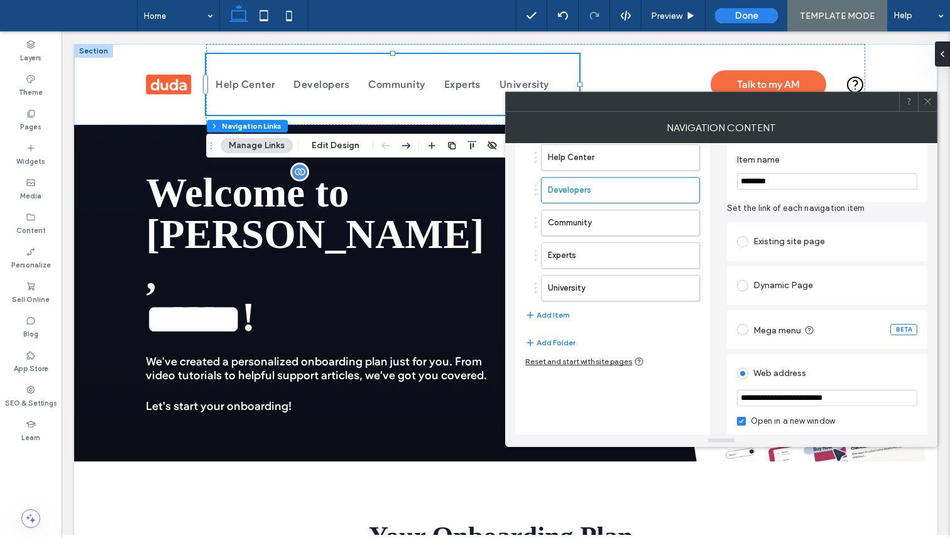
scroll to position [33, 0]
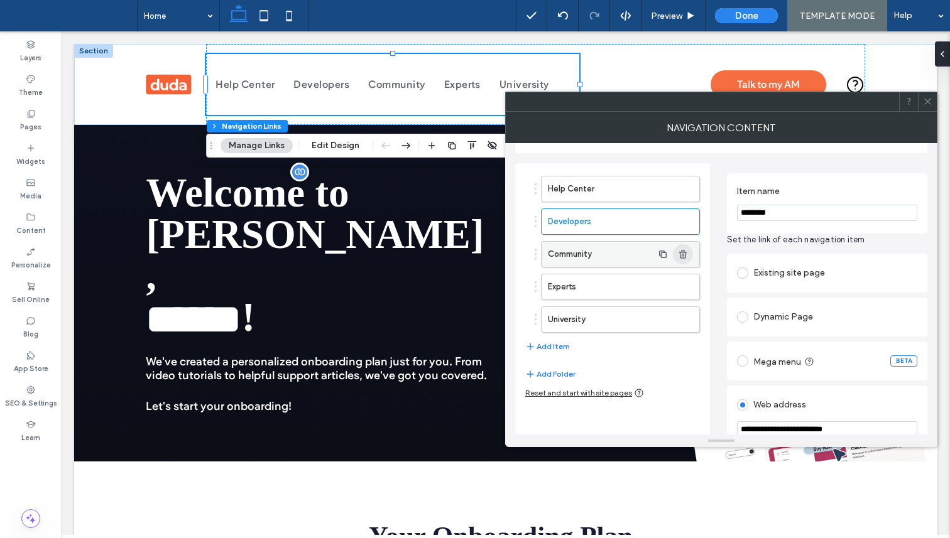
type input "********"
click at [683, 255] on icon "button" at bounding box center [683, 254] width 10 height 10
click at [687, 255] on icon "button" at bounding box center [683, 254] width 10 height 10
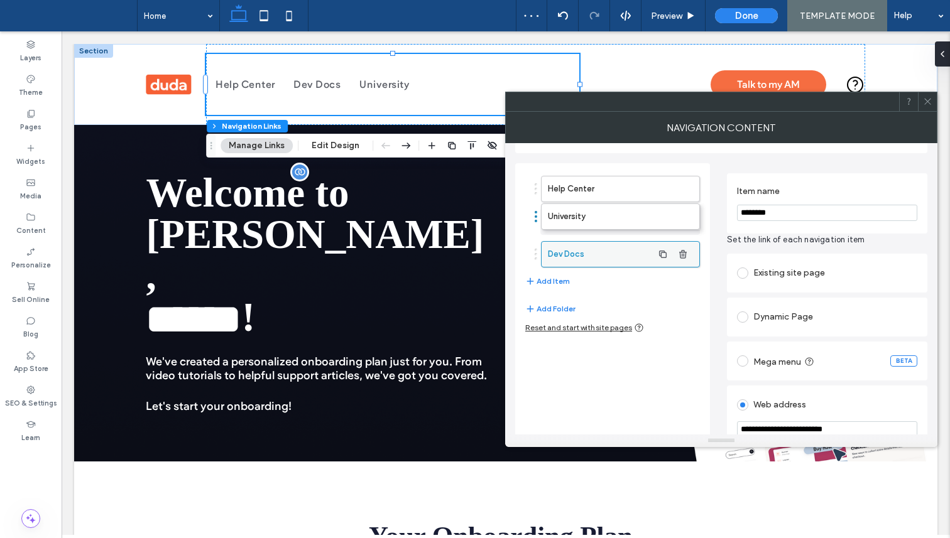
drag, startPoint x: 638, startPoint y: 259, endPoint x: 638, endPoint y: 221, distance: 37.7
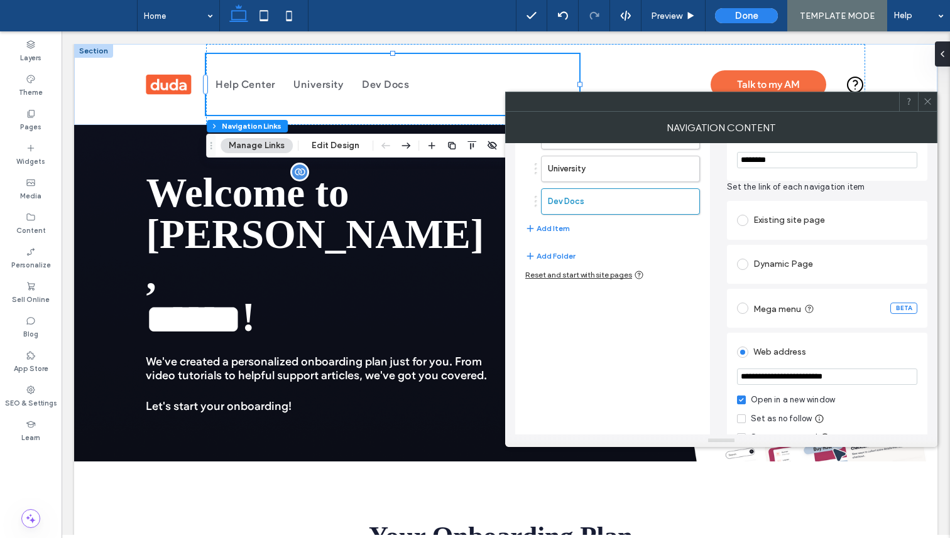
scroll to position [97, 0]
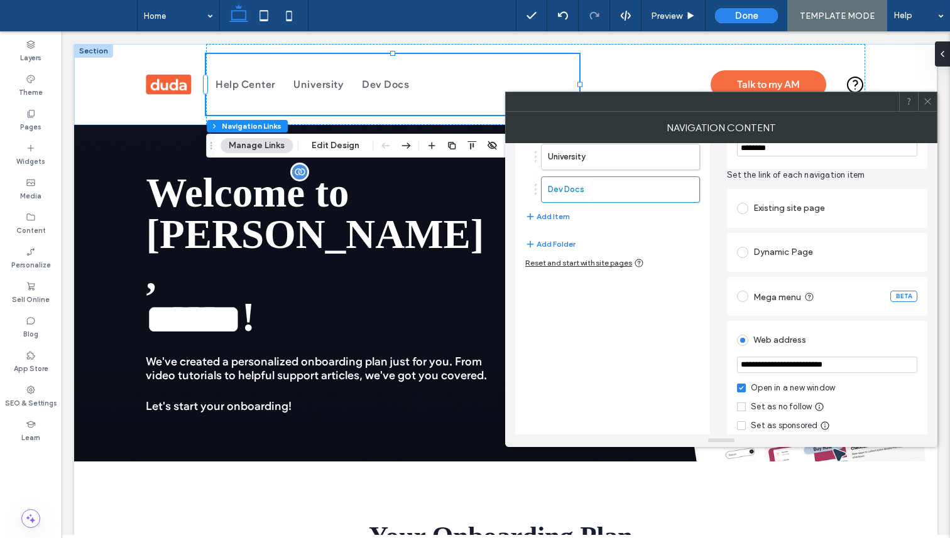
click at [928, 102] on use at bounding box center [927, 102] width 6 height 6
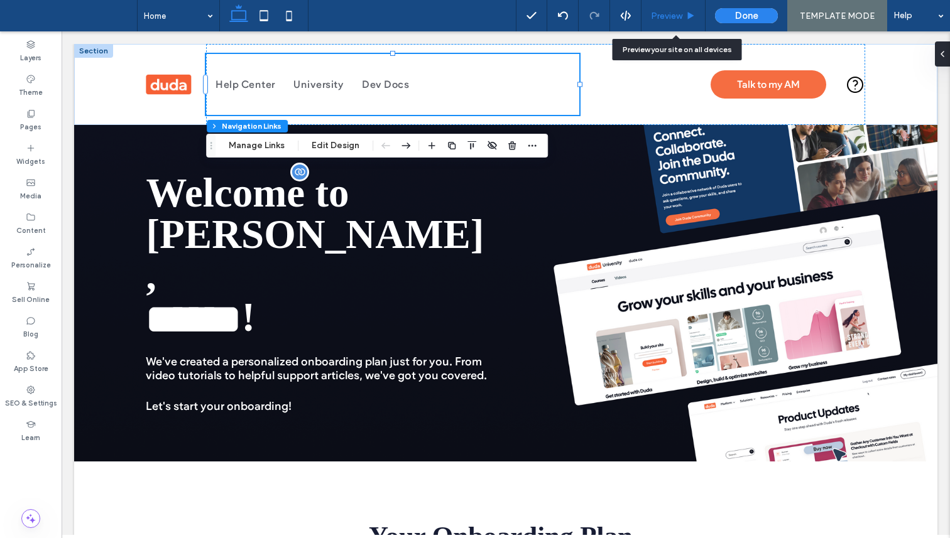
click at [689, 15] on icon at bounding box center [690, 15] width 9 height 9
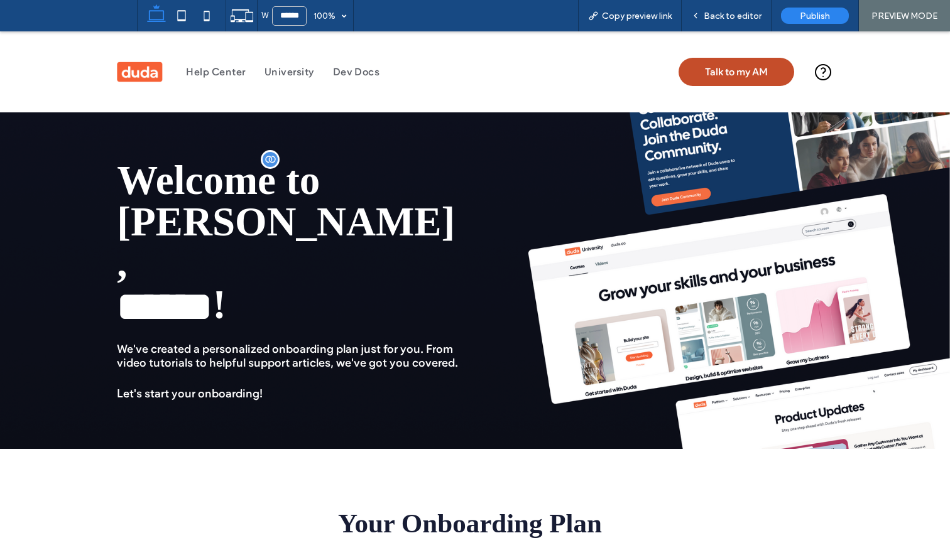
click at [721, 76] on span "Talk to my AM" at bounding box center [736, 72] width 63 height 12
click at [719, 21] on div "Back to editor" at bounding box center [727, 15] width 90 height 31
click at [714, 16] on span "Back to editor" at bounding box center [733, 16] width 58 height 11
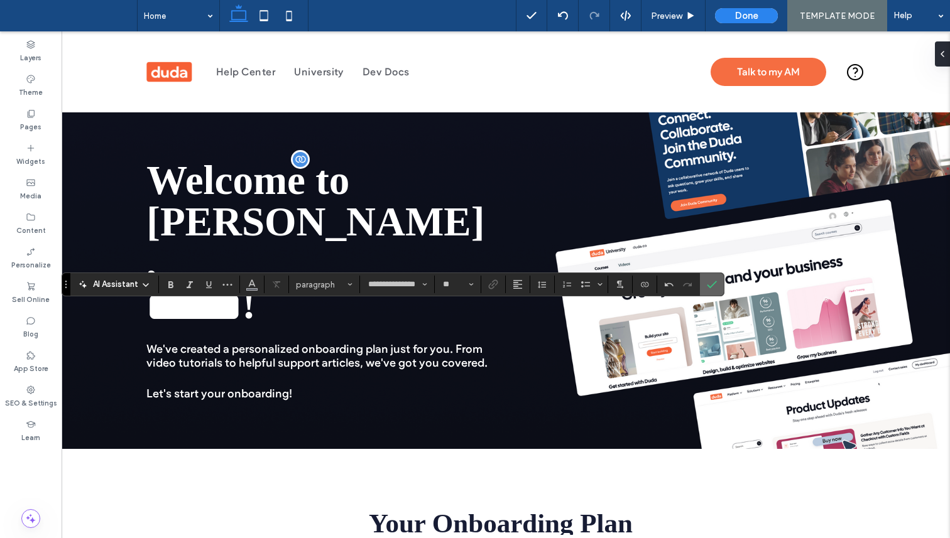
click at [716, 286] on label "Confirm" at bounding box center [711, 284] width 19 height 23
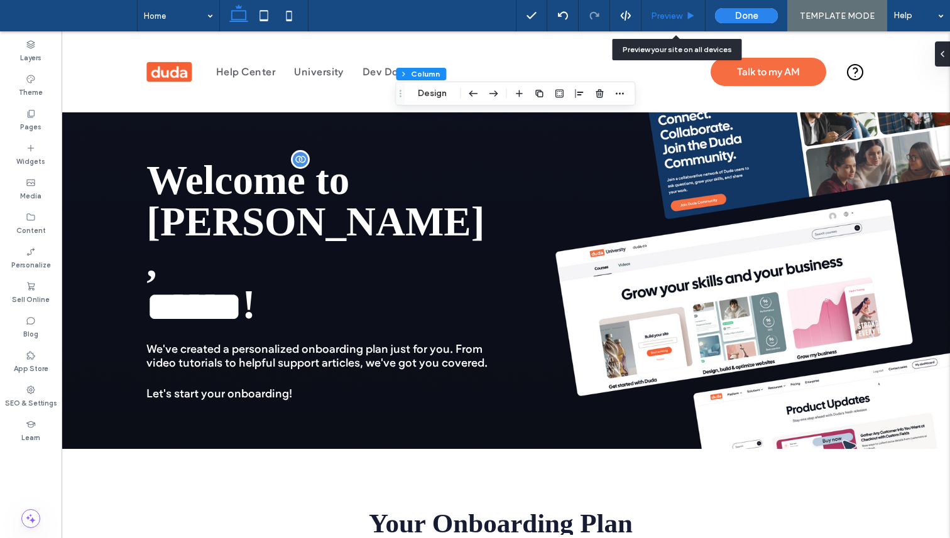
click at [691, 19] on icon at bounding box center [690, 15] width 9 height 9
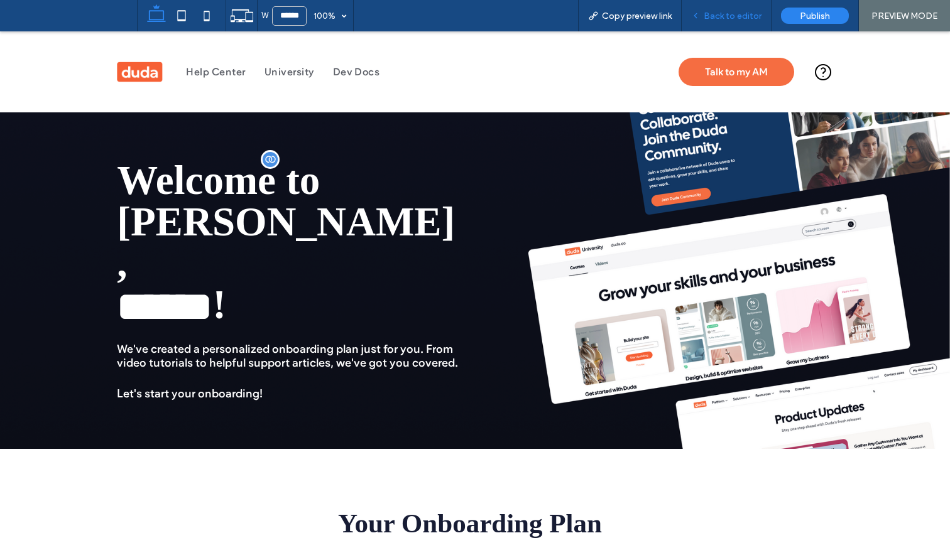
click at [723, 16] on span "Back to editor" at bounding box center [733, 16] width 58 height 11
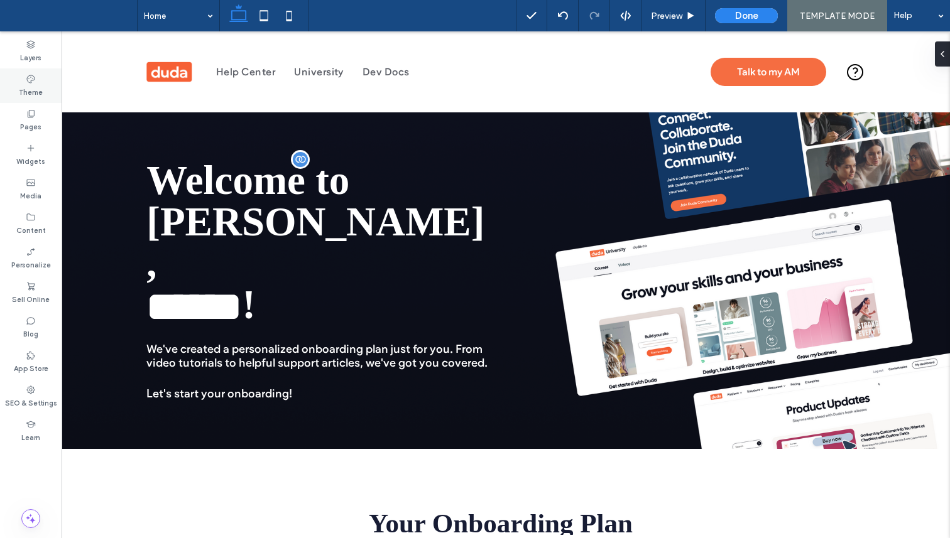
click at [31, 85] on label "Theme" at bounding box center [31, 91] width 24 height 14
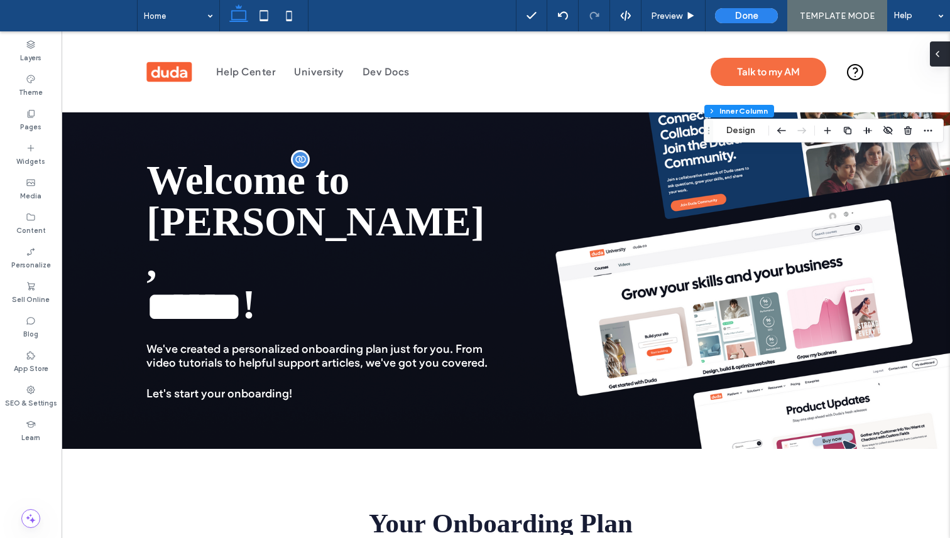
click at [936, 55] on icon at bounding box center [937, 54] width 10 height 10
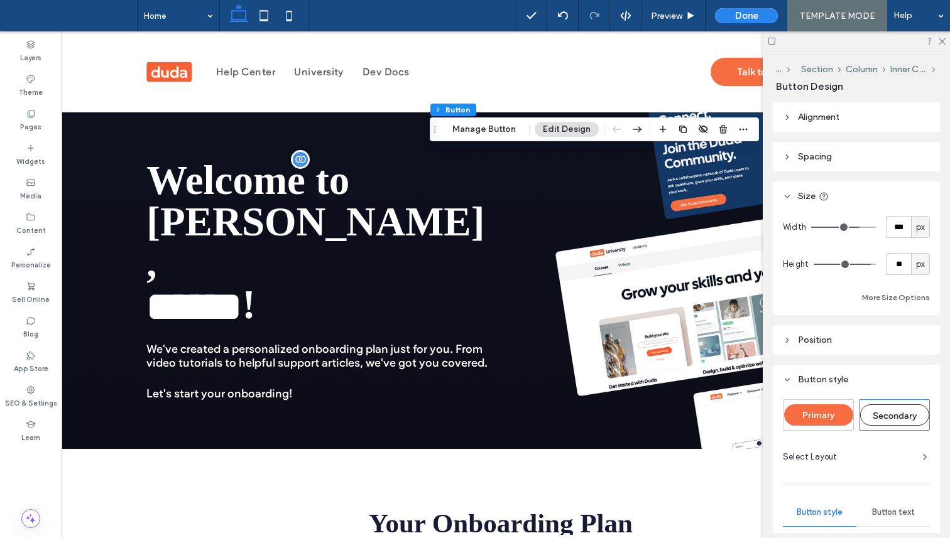
click at [820, 406] on div "Primary" at bounding box center [818, 415] width 69 height 21
type input "*"
type input "***"
click at [946, 43] on div at bounding box center [856, 40] width 187 height 19
click at [943, 43] on icon at bounding box center [941, 40] width 8 height 8
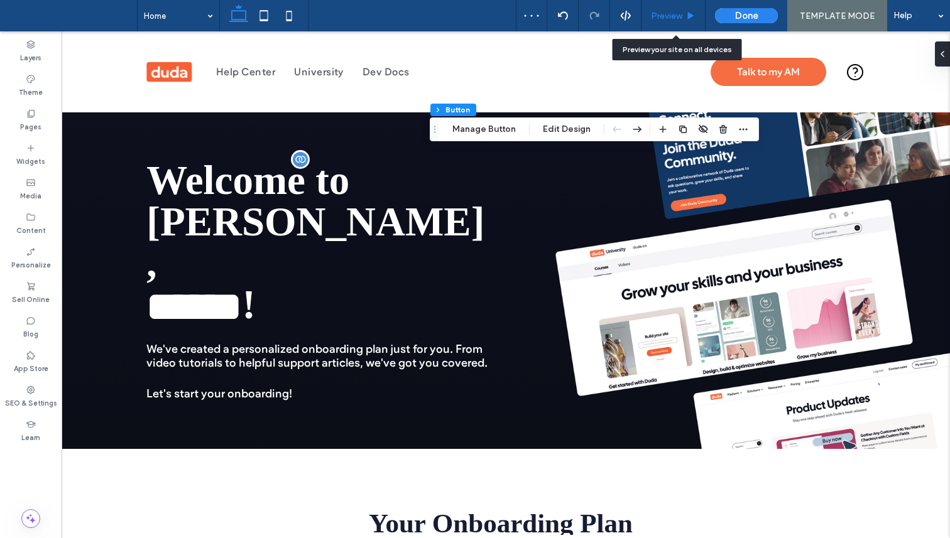
click at [680, 14] on span "Preview" at bounding box center [666, 16] width 31 height 11
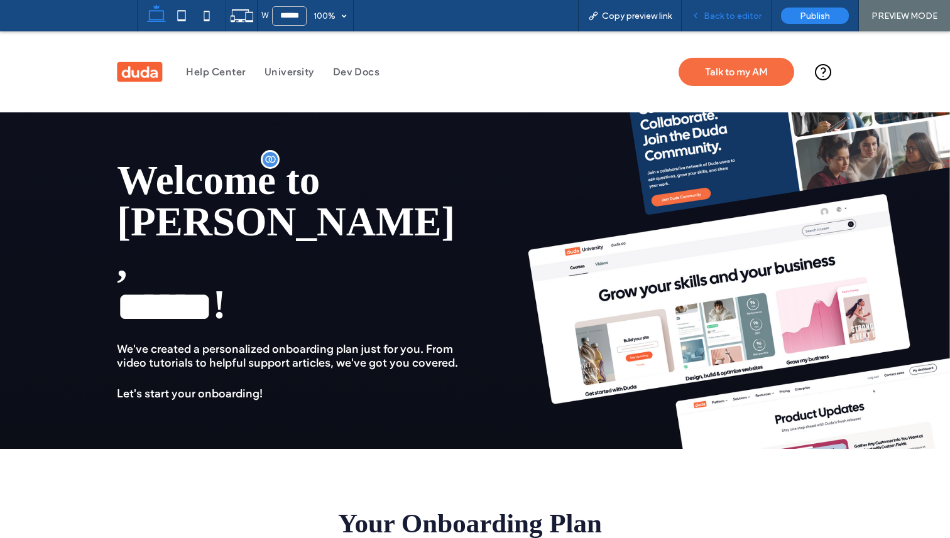
click at [713, 16] on span "Back to editor" at bounding box center [733, 16] width 58 height 11
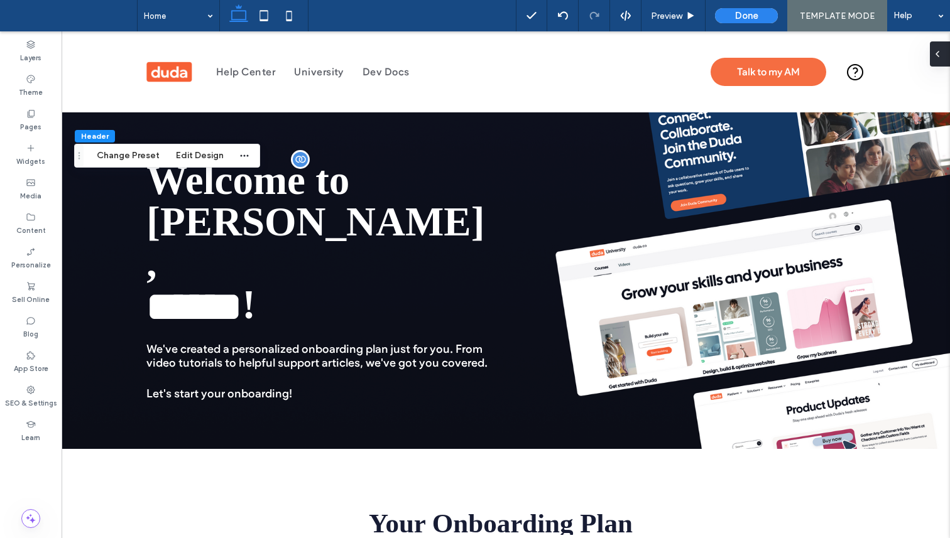
click at [948, 60] on div at bounding box center [940, 53] width 20 height 25
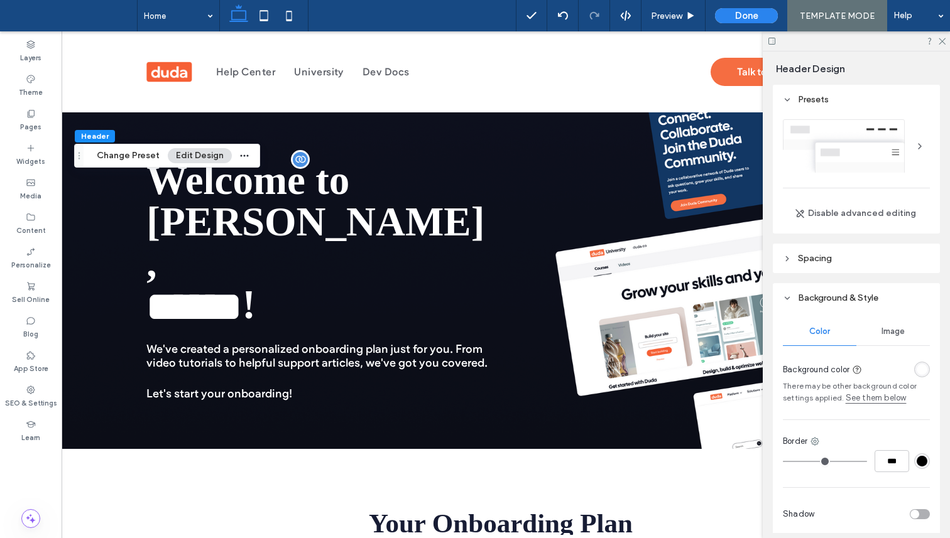
scroll to position [243, 0]
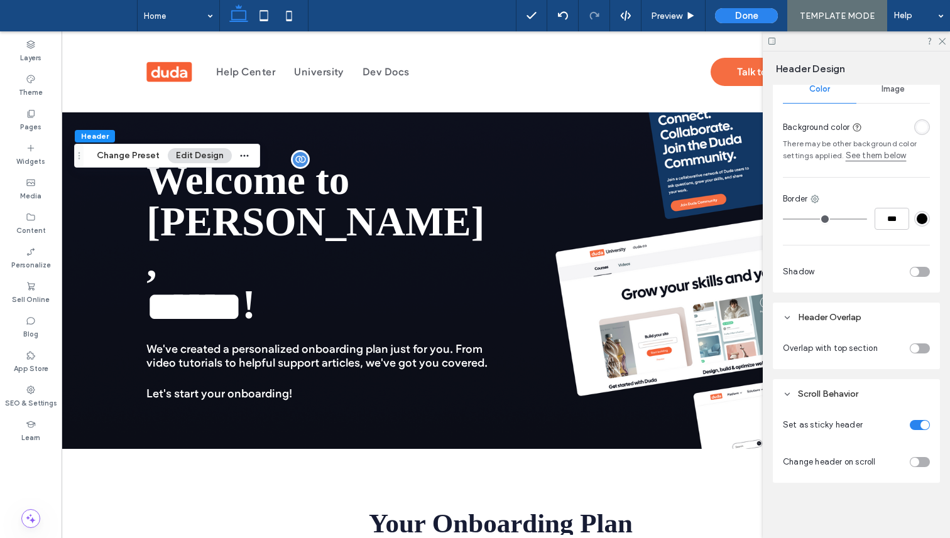
click at [917, 459] on div "toggle" at bounding box center [914, 462] width 9 height 9
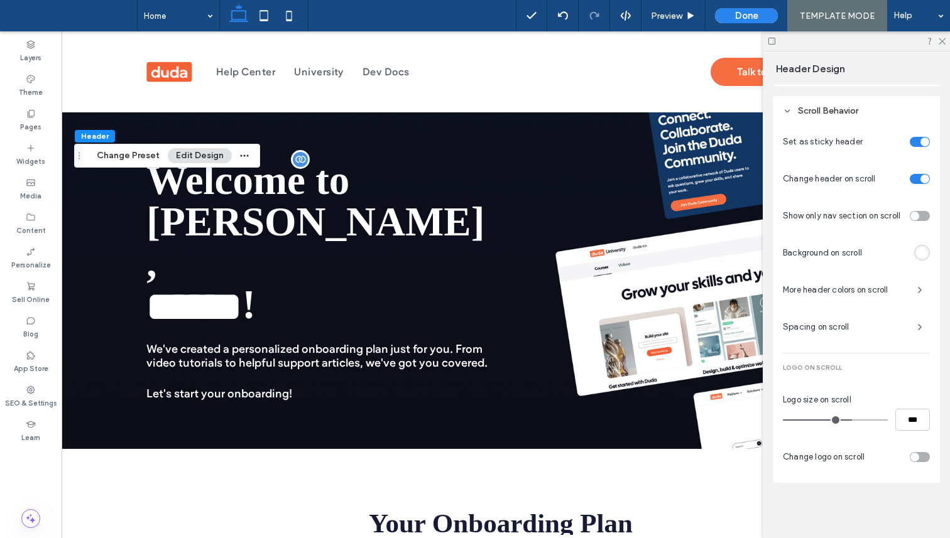
scroll to position [525, 0]
click at [871, 297] on div "More header colors on scroll" at bounding box center [856, 291] width 147 height 20
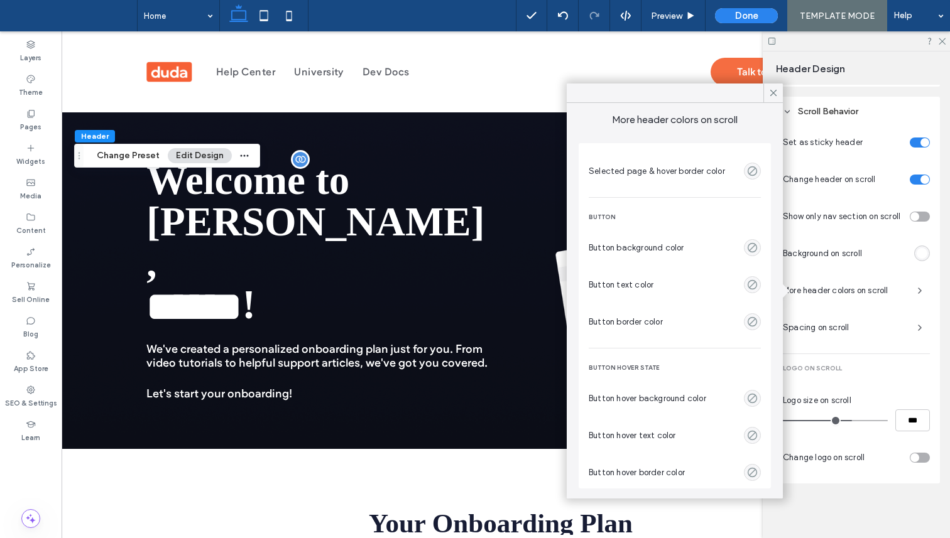
scroll to position [245, 0]
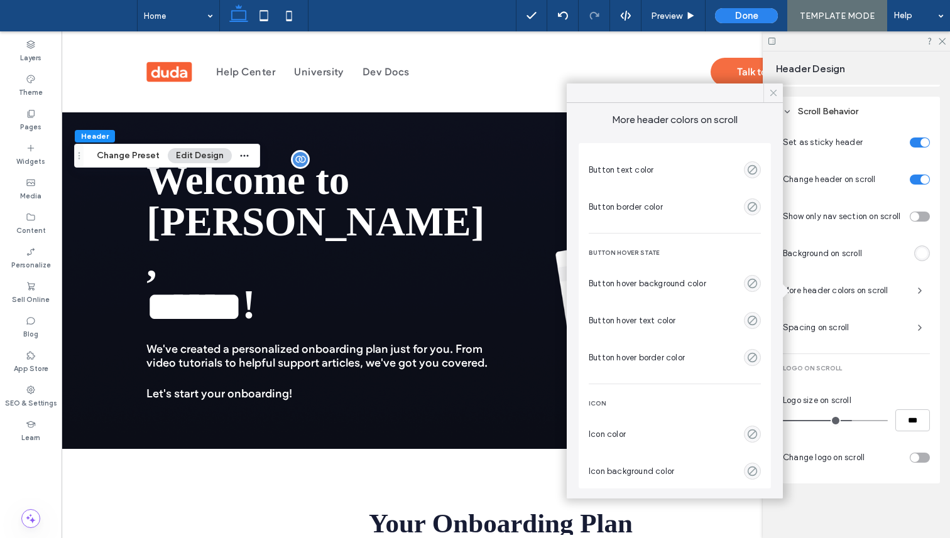
click at [773, 96] on icon at bounding box center [773, 92] width 11 height 11
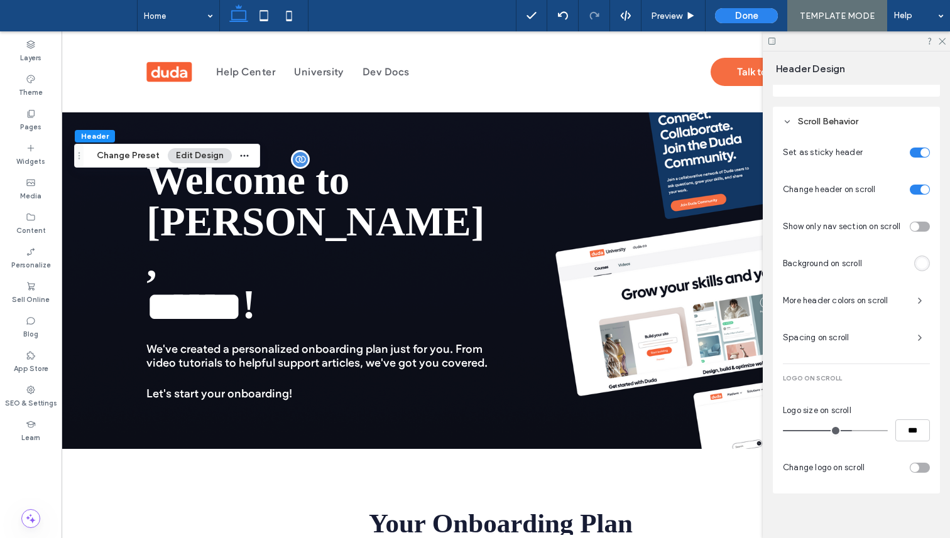
scroll to position [527, 0]
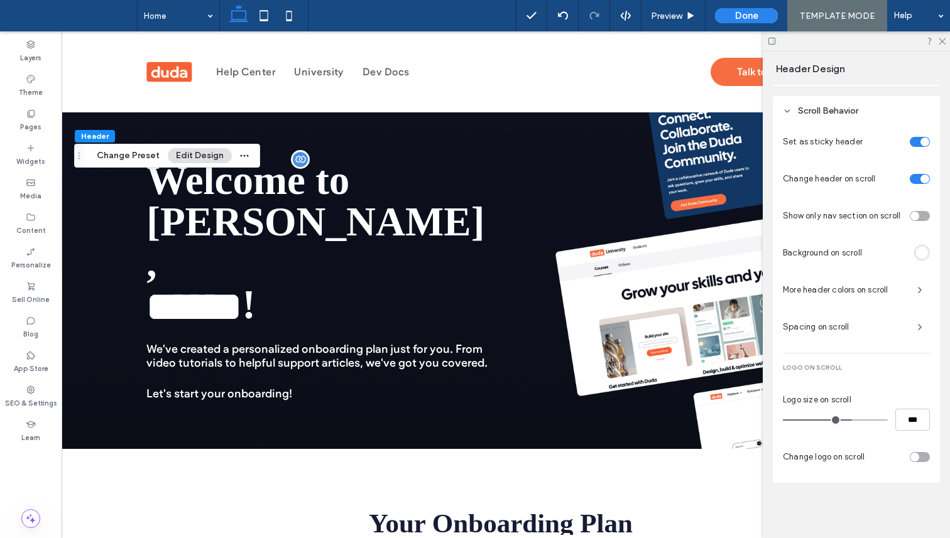
click at [886, 329] on span "Spacing on scroll" at bounding box center [845, 327] width 124 height 13
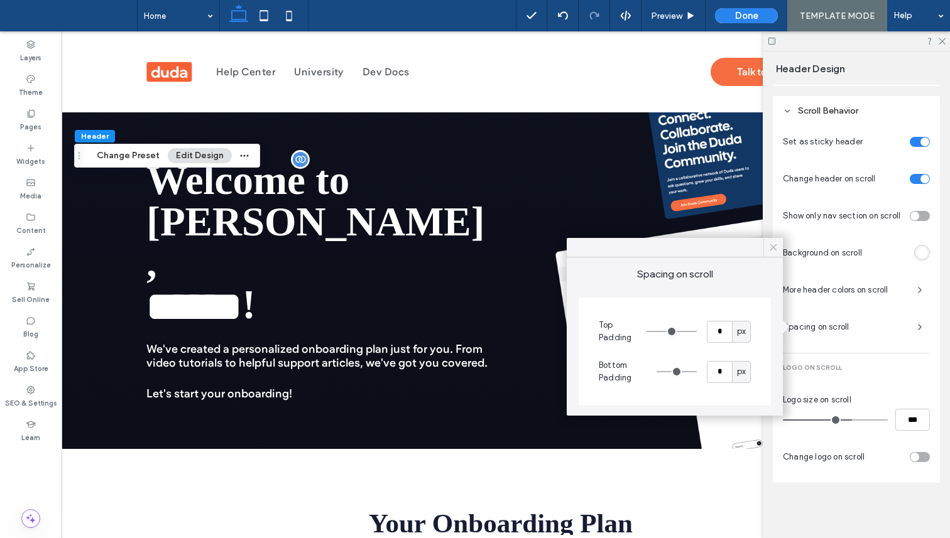
click at [777, 251] on icon at bounding box center [773, 247] width 11 height 11
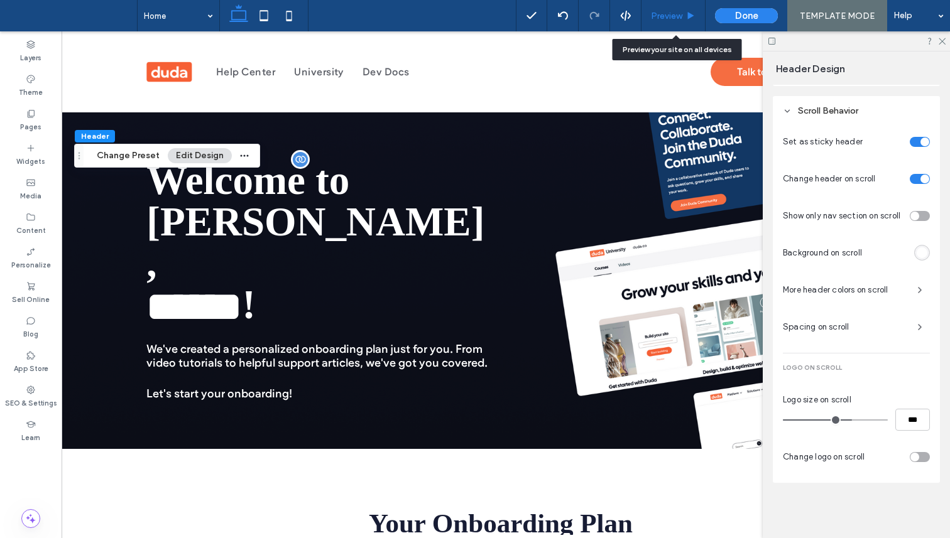
click at [691, 16] on use at bounding box center [691, 15] width 6 height 7
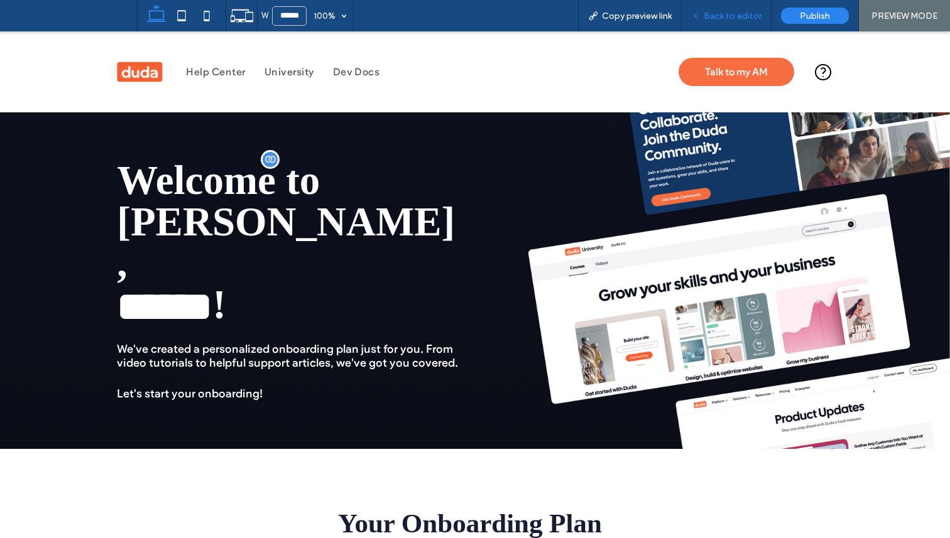
click at [715, 19] on span "Back to editor" at bounding box center [733, 16] width 58 height 11
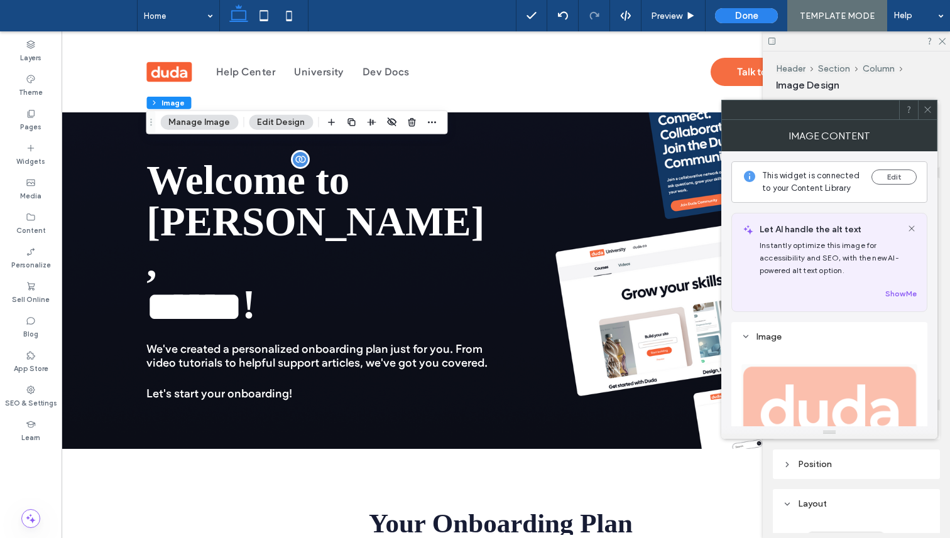
click at [923, 102] on span at bounding box center [927, 110] width 9 height 19
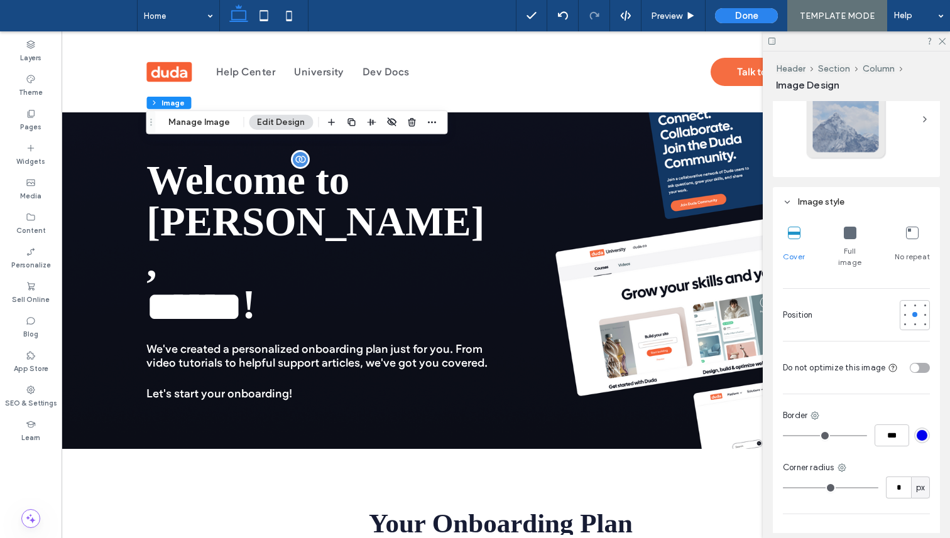
scroll to position [674, 0]
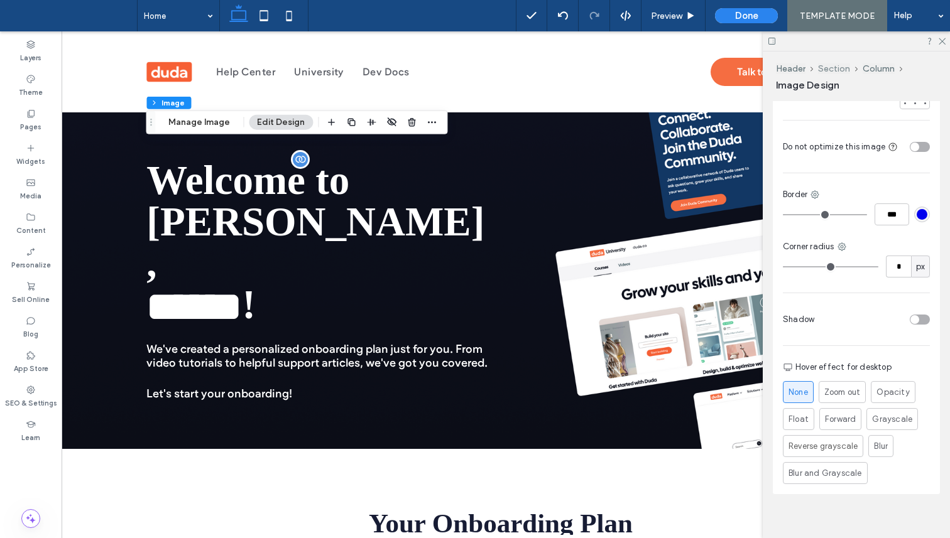
click at [834, 66] on button "Section" at bounding box center [834, 68] width 32 height 11
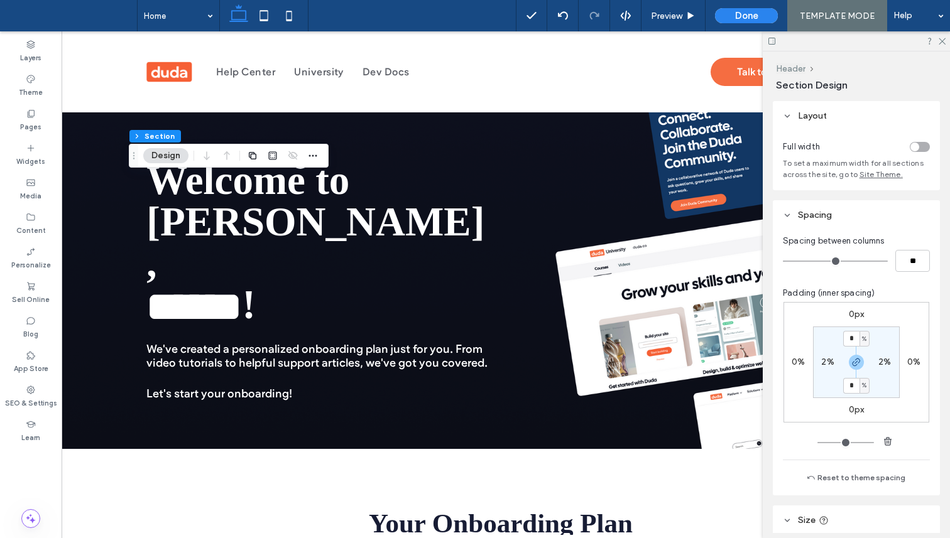
click at [797, 65] on button "Header" at bounding box center [791, 68] width 30 height 11
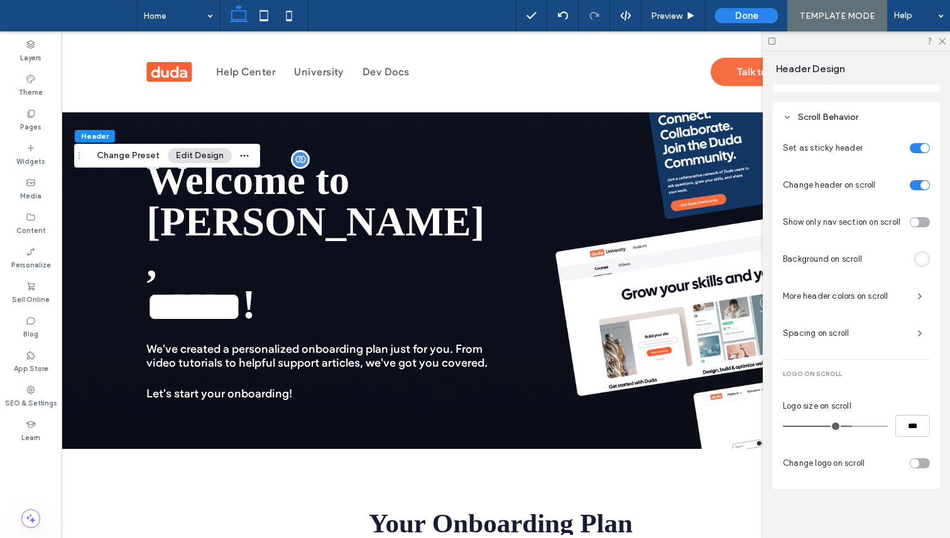
scroll to position [527, 0]
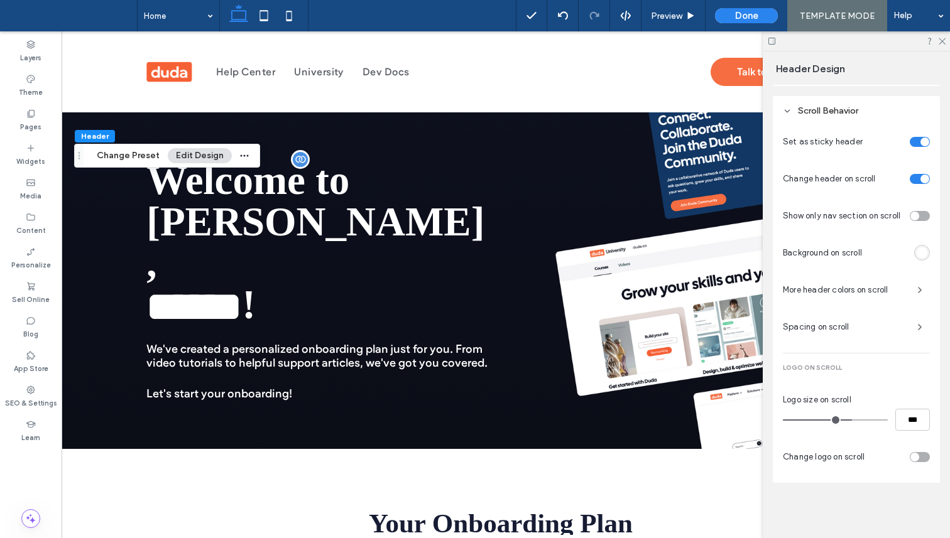
type input "**"
type input "***"
type input "**"
type input "***"
type input "**"
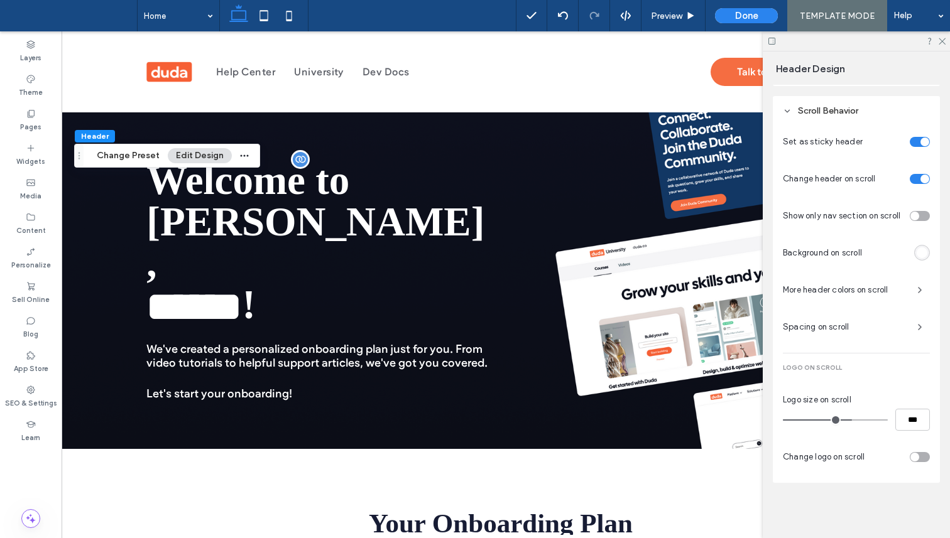
type input "***"
type input "**"
type input "***"
type input "****"
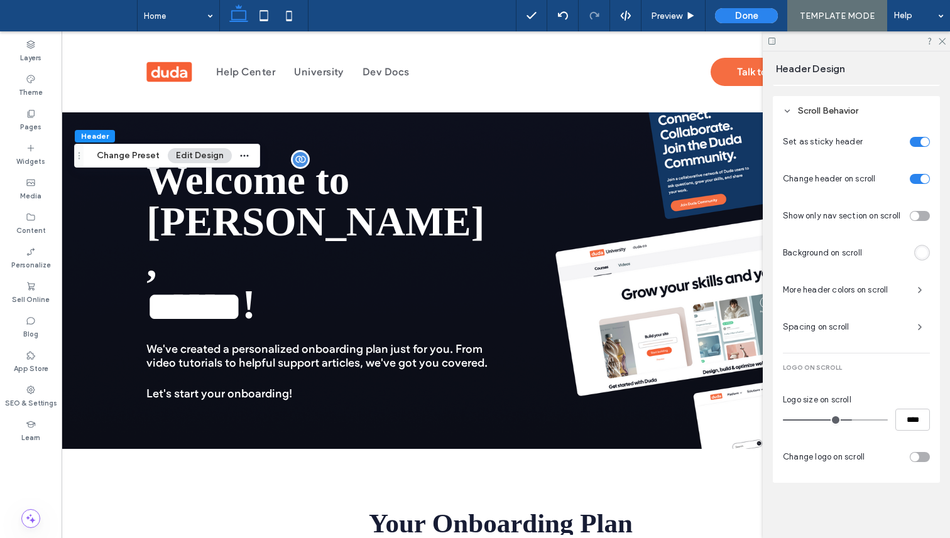
drag, startPoint x: 850, startPoint y: 417, endPoint x: 949, endPoint y: 417, distance: 99.3
type input "***"
click at [888, 420] on input "range" at bounding box center [835, 420] width 105 height 1
click at [894, 321] on span "Spacing on scroll" at bounding box center [845, 327] width 124 height 13
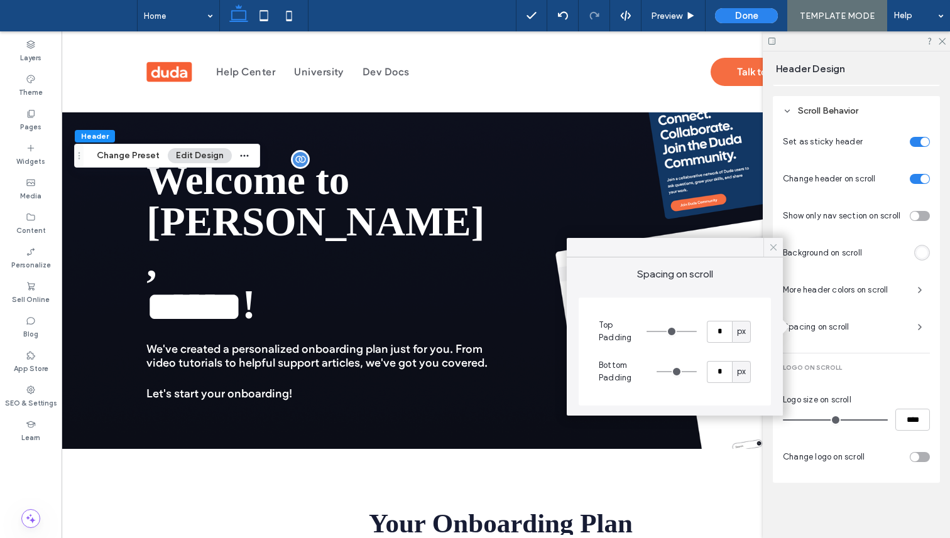
click at [770, 244] on icon at bounding box center [773, 247] width 11 height 11
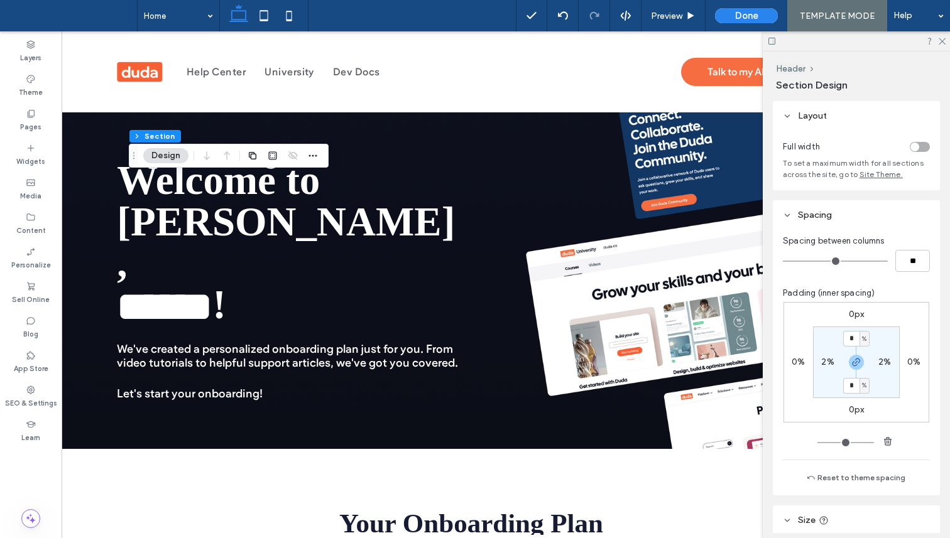
scroll to position [0, 0]
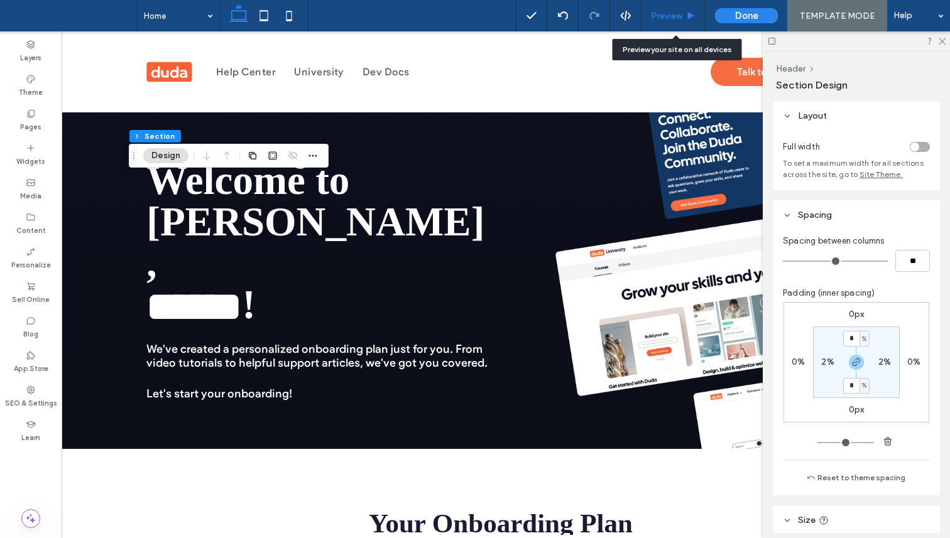
click at [682, 5] on div "Preview" at bounding box center [674, 15] width 64 height 31
click at [691, 16] on use at bounding box center [691, 15] width 6 height 7
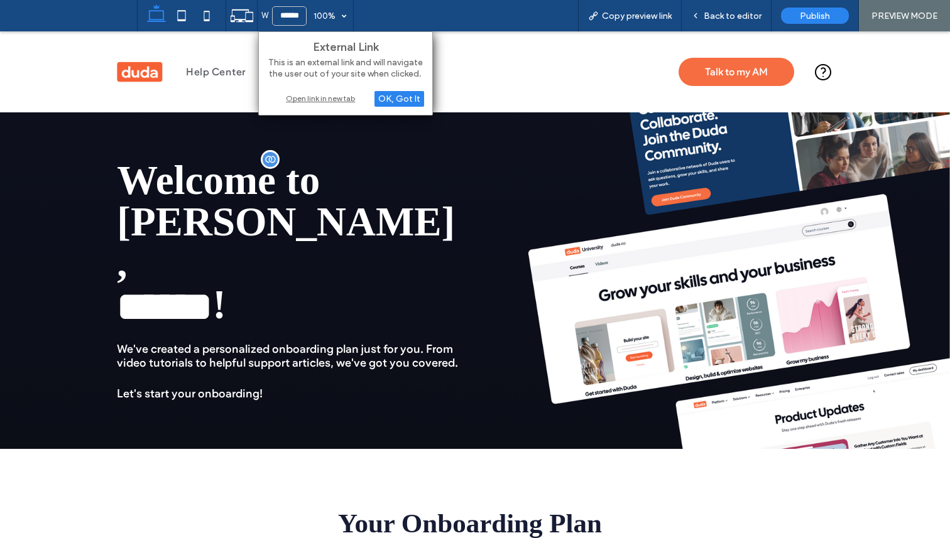
click at [319, 97] on div "Open link in new tab" at bounding box center [345, 98] width 157 height 13
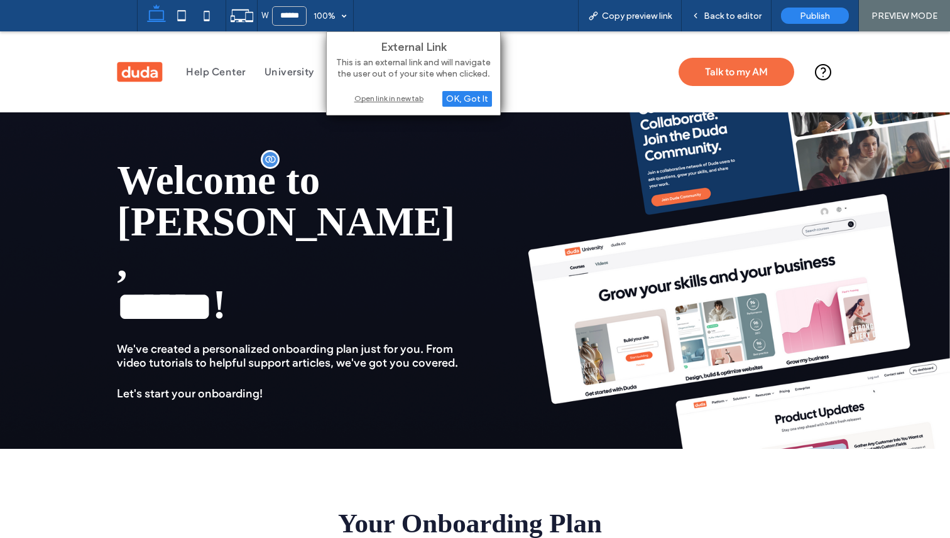
click at [393, 97] on div "Open link in new tab" at bounding box center [413, 98] width 157 height 13
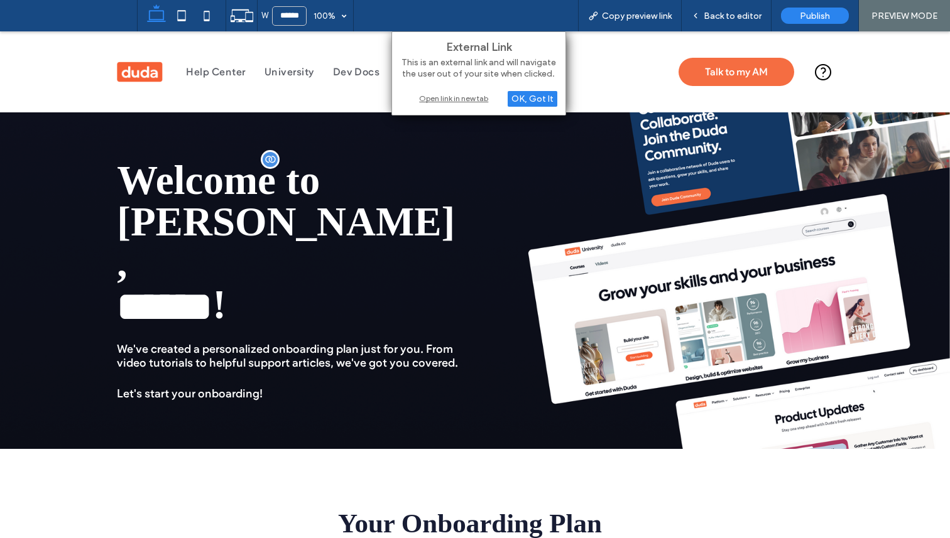
click at [443, 94] on div "Open link in new tab" at bounding box center [478, 98] width 157 height 13
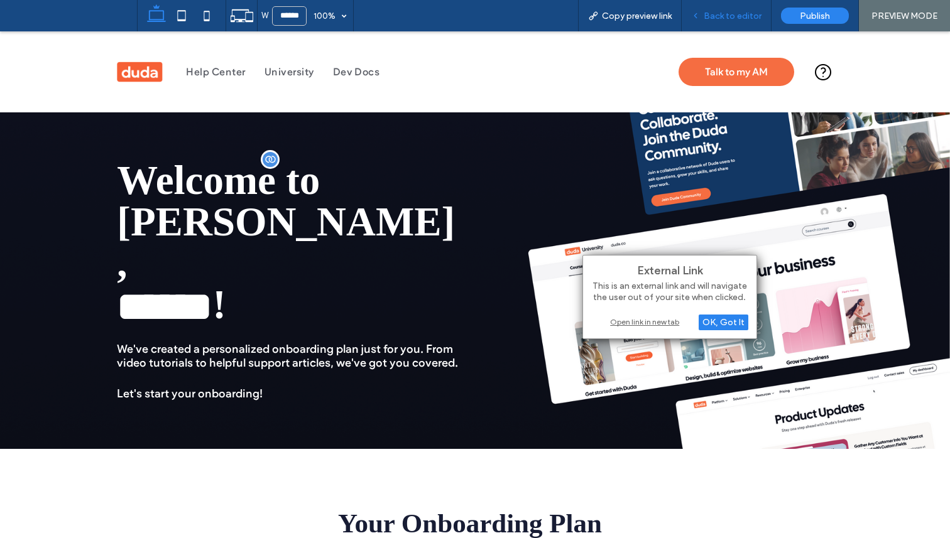
click at [706, 7] on div "Back to editor" at bounding box center [727, 15] width 90 height 31
click at [706, 9] on div "Back to editor" at bounding box center [727, 15] width 90 height 31
click at [704, 14] on div "Back to editor" at bounding box center [726, 16] width 89 height 11
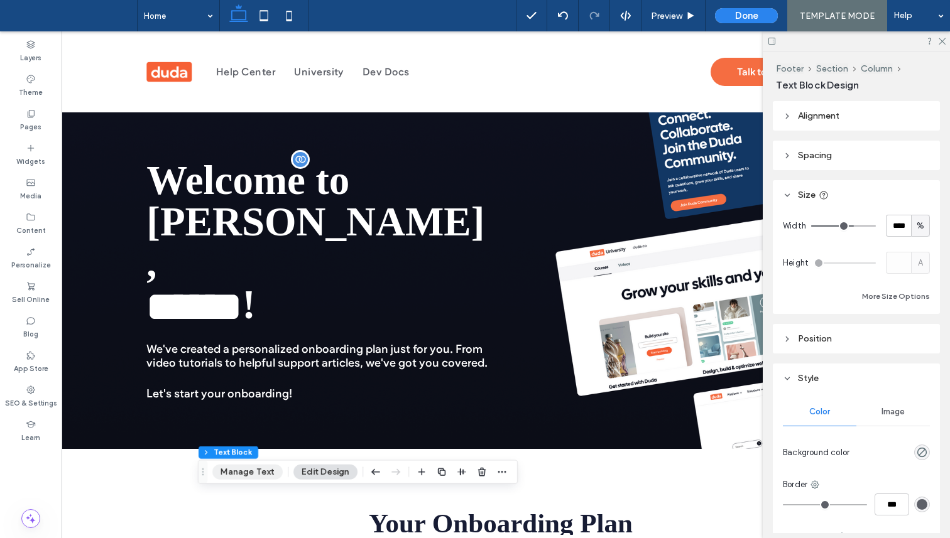
click at [239, 479] on button "Manage Text" at bounding box center [247, 472] width 70 height 15
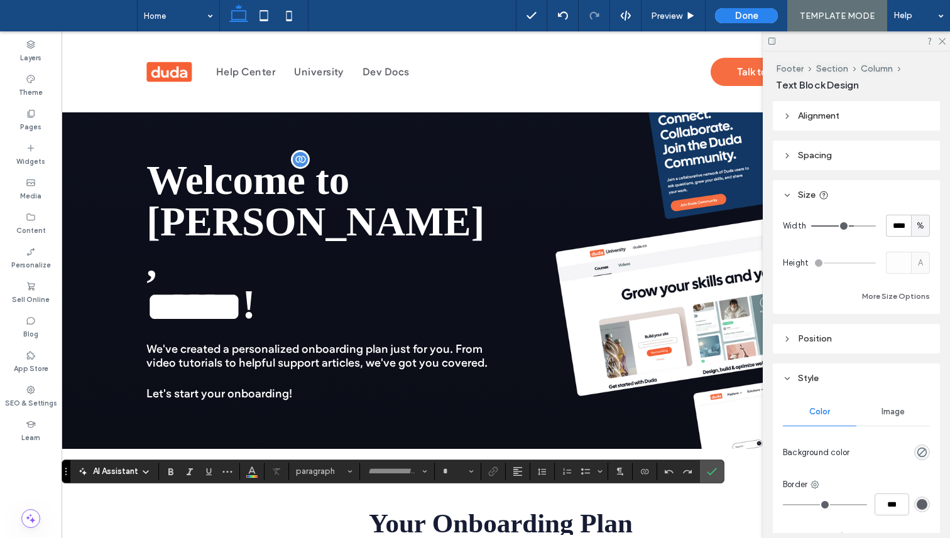
type input "**********"
type input "**"
click at [254, 475] on span "Color" at bounding box center [252, 470] width 10 height 16
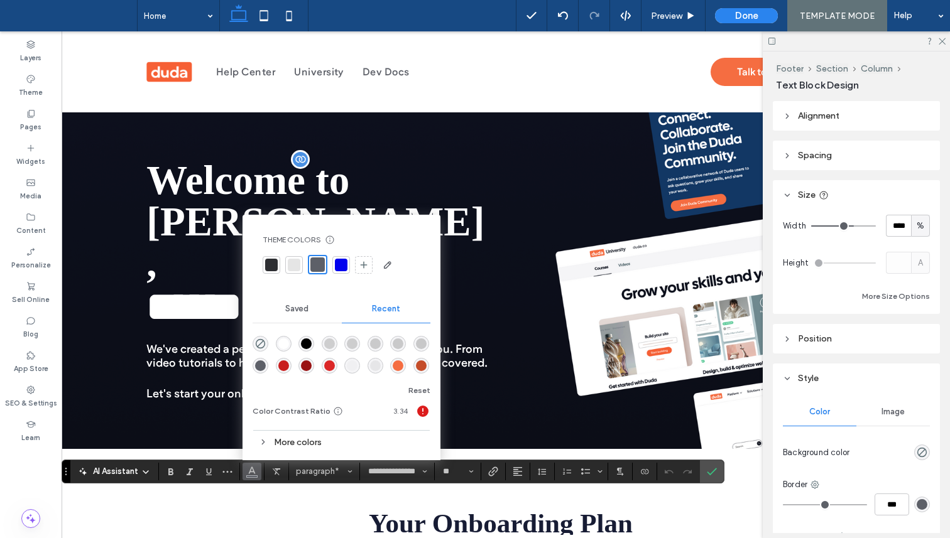
click at [283, 334] on div at bounding box center [342, 353] width 178 height 47
click at [284, 342] on div "rgba(255, 255, 255, 1)" at bounding box center [283, 344] width 11 height 11
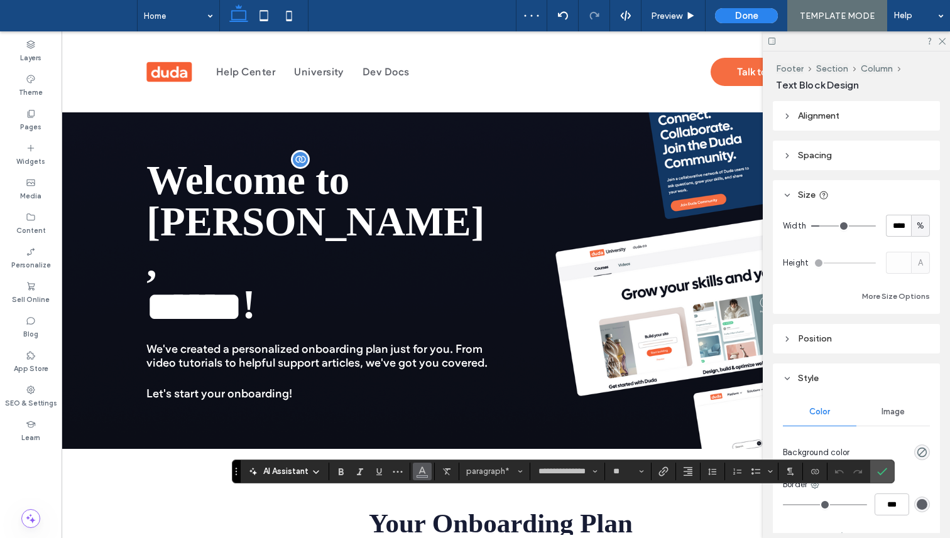
click at [422, 473] on icon "Color" at bounding box center [422, 471] width 10 height 10
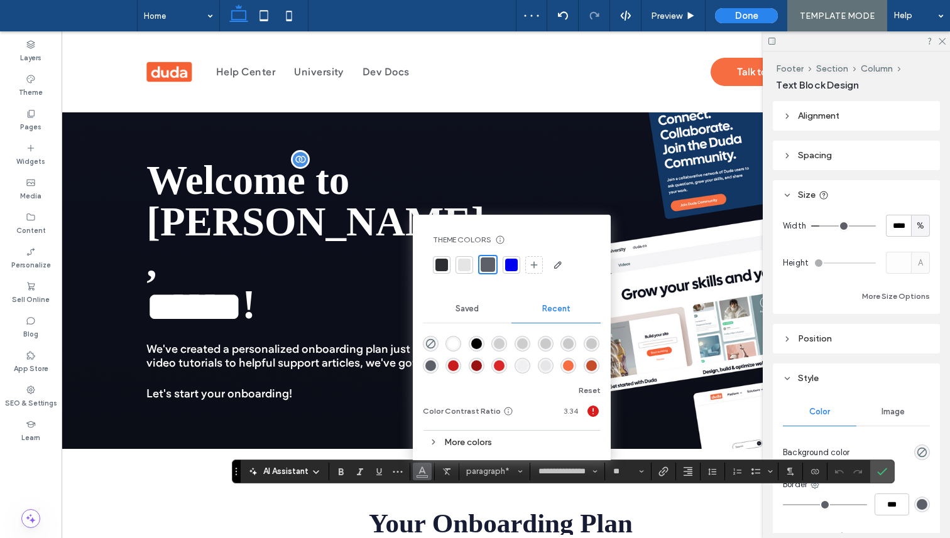
click at [456, 345] on div "rgba(255, 255, 255, 1)" at bounding box center [453, 344] width 11 height 11
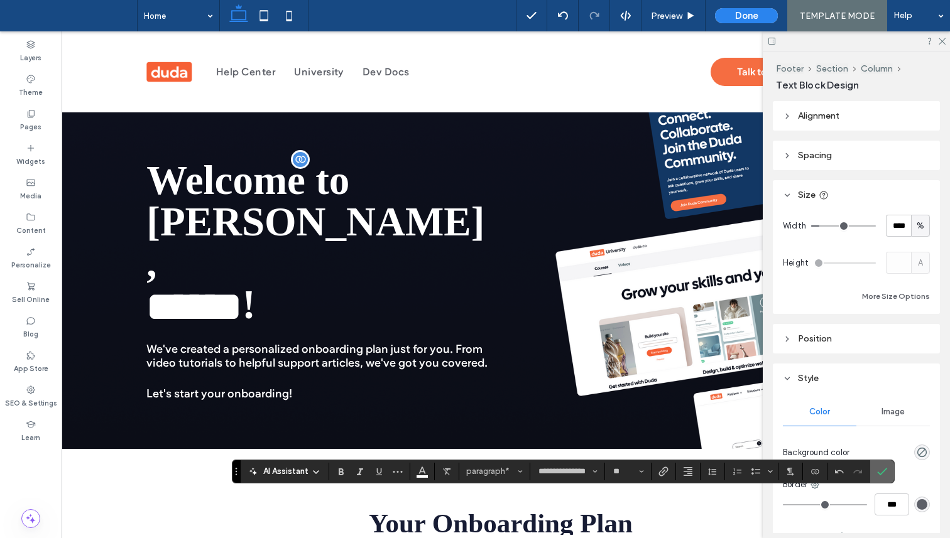
click at [878, 467] on icon "Confirm" at bounding box center [882, 472] width 10 height 10
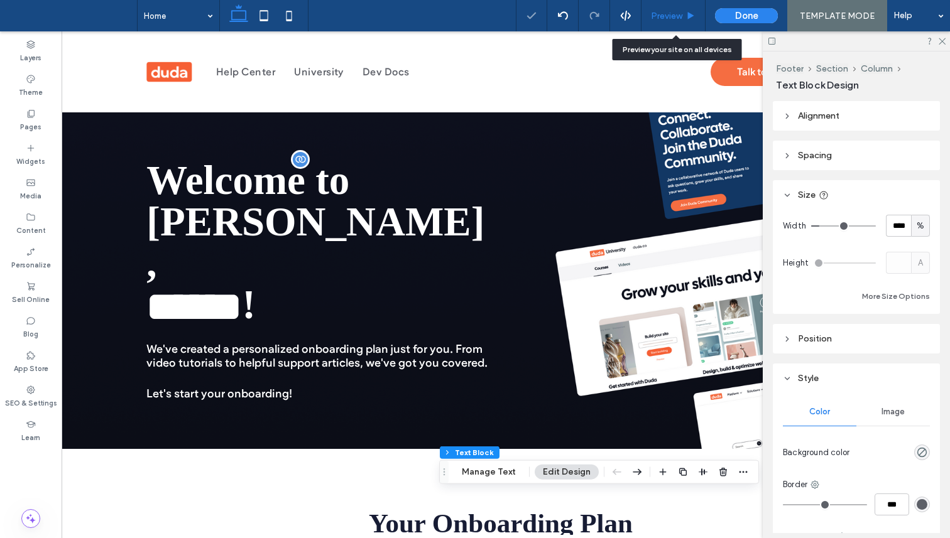
click at [667, 16] on span "Preview" at bounding box center [666, 16] width 31 height 11
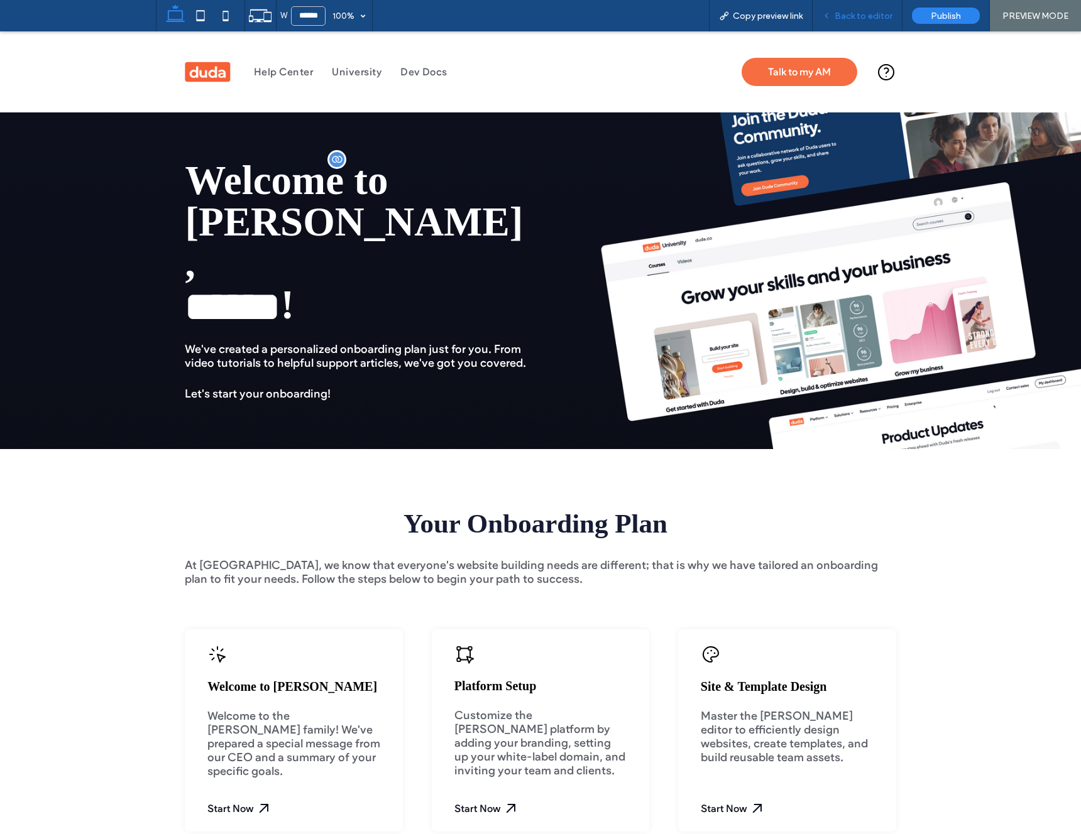
click at [847, 16] on span "Back to editor" at bounding box center [863, 16] width 58 height 11
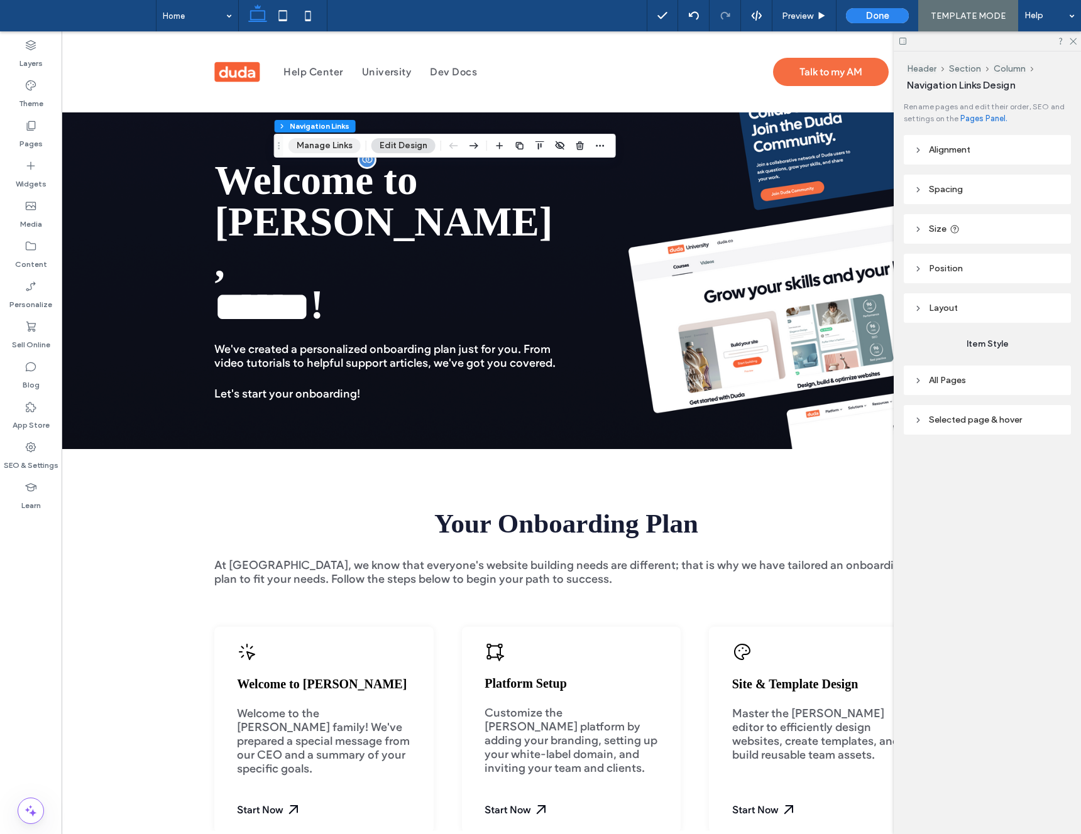
click at [306, 140] on button "Manage Links" at bounding box center [324, 145] width 72 height 15
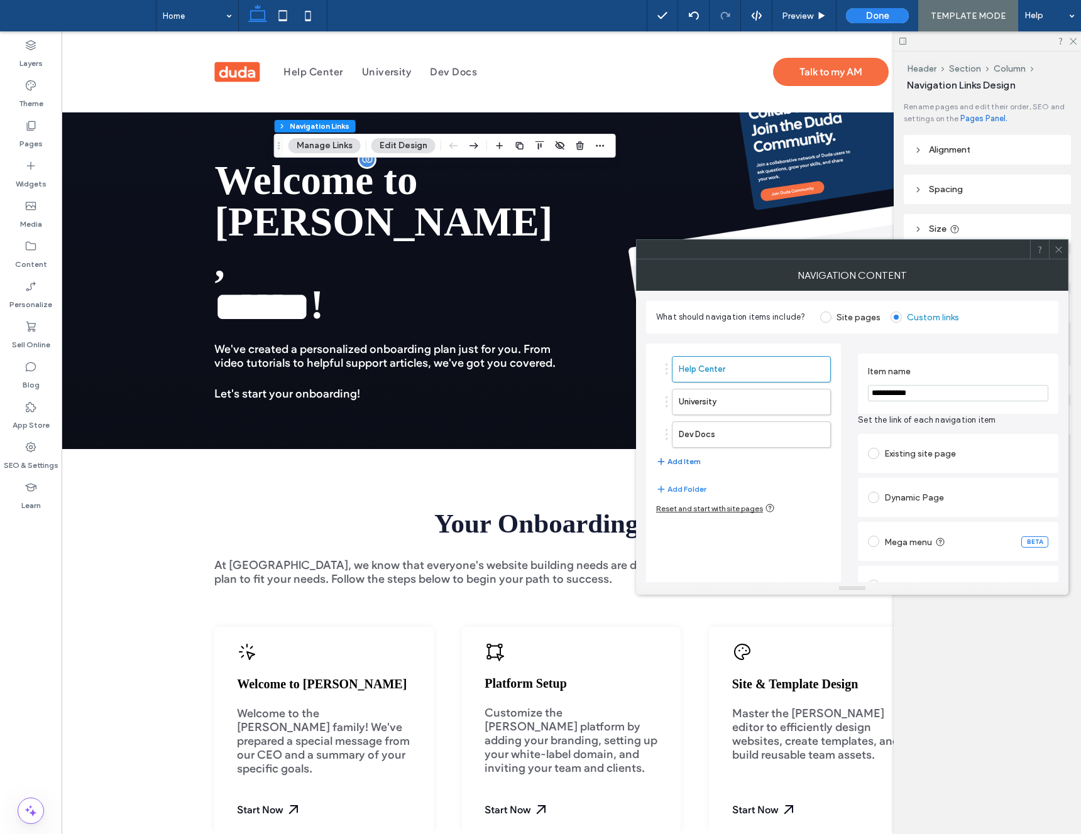
click at [686, 463] on button "Add Item" at bounding box center [678, 461] width 45 height 15
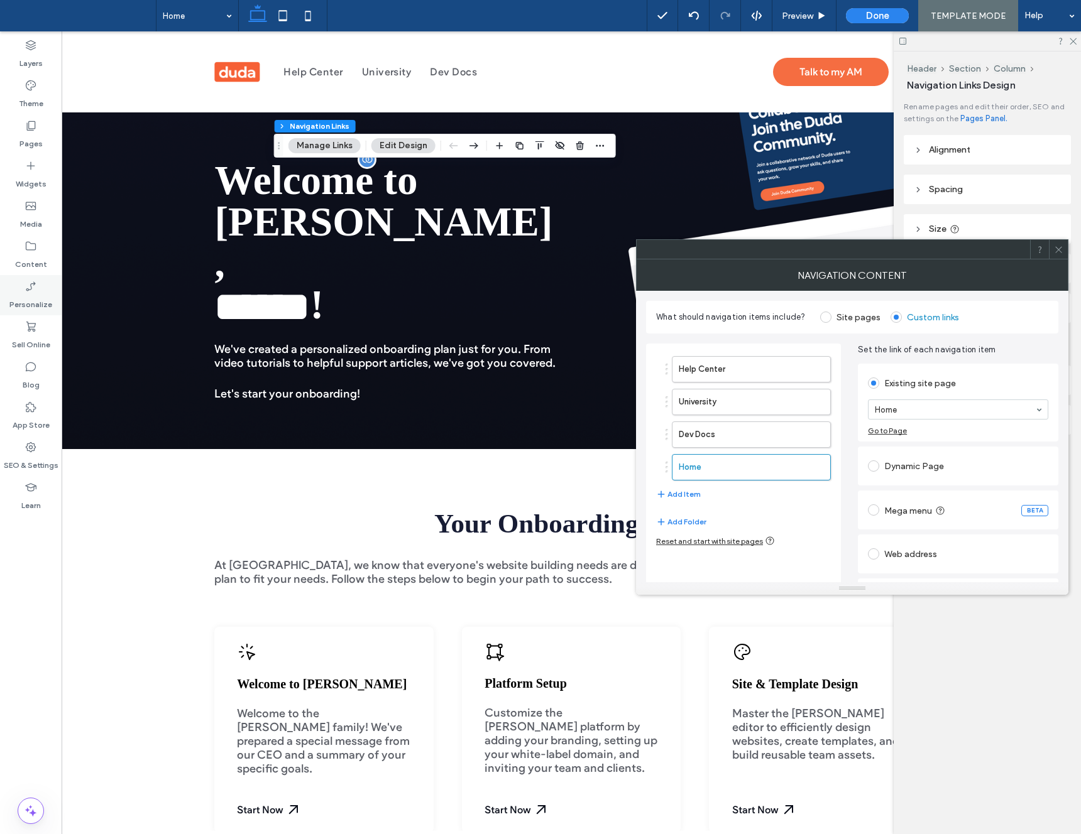
scroll to position [35, 0]
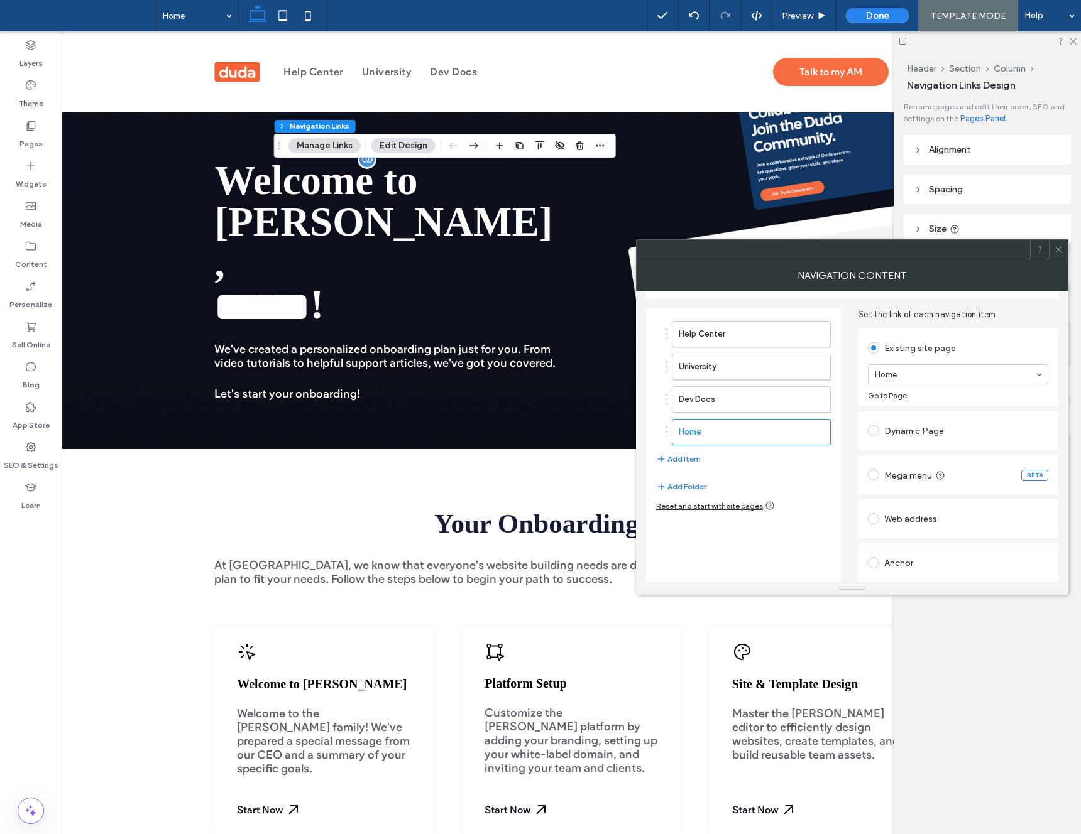
click at [899, 518] on div "Web address" at bounding box center [958, 519] width 180 height 20
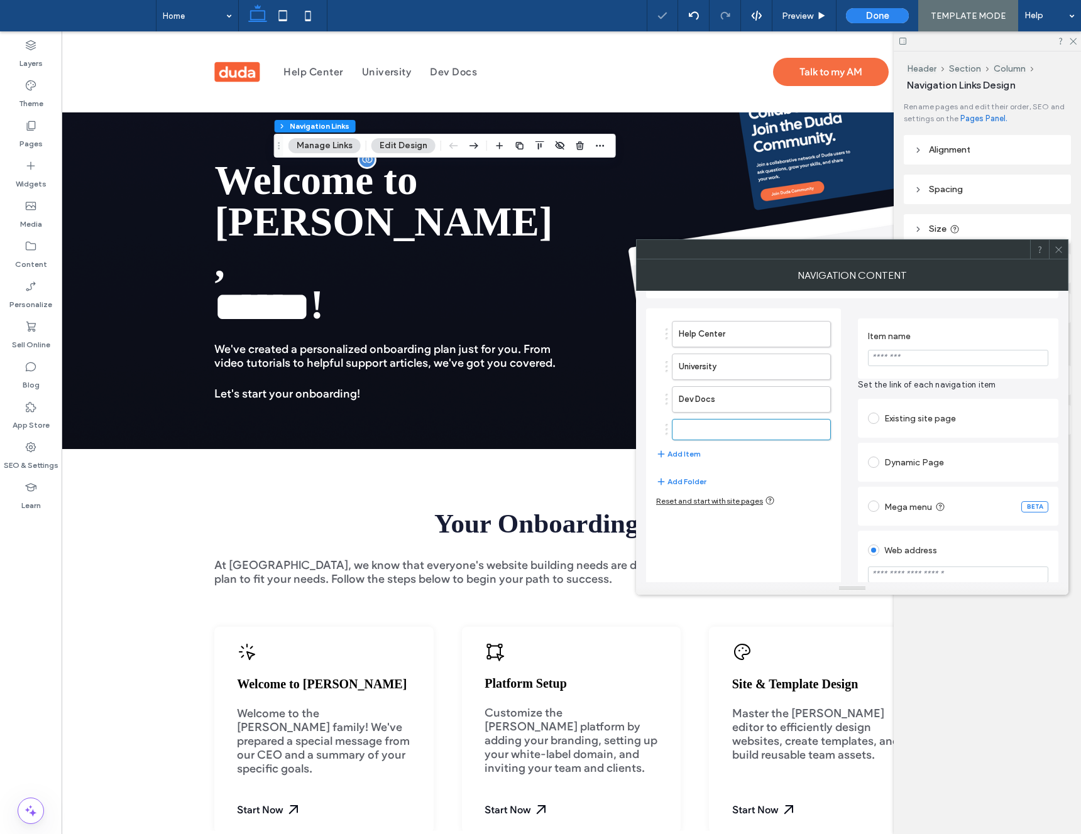
click at [897, 356] on input "Item name" at bounding box center [958, 358] width 180 height 16
type input "*"
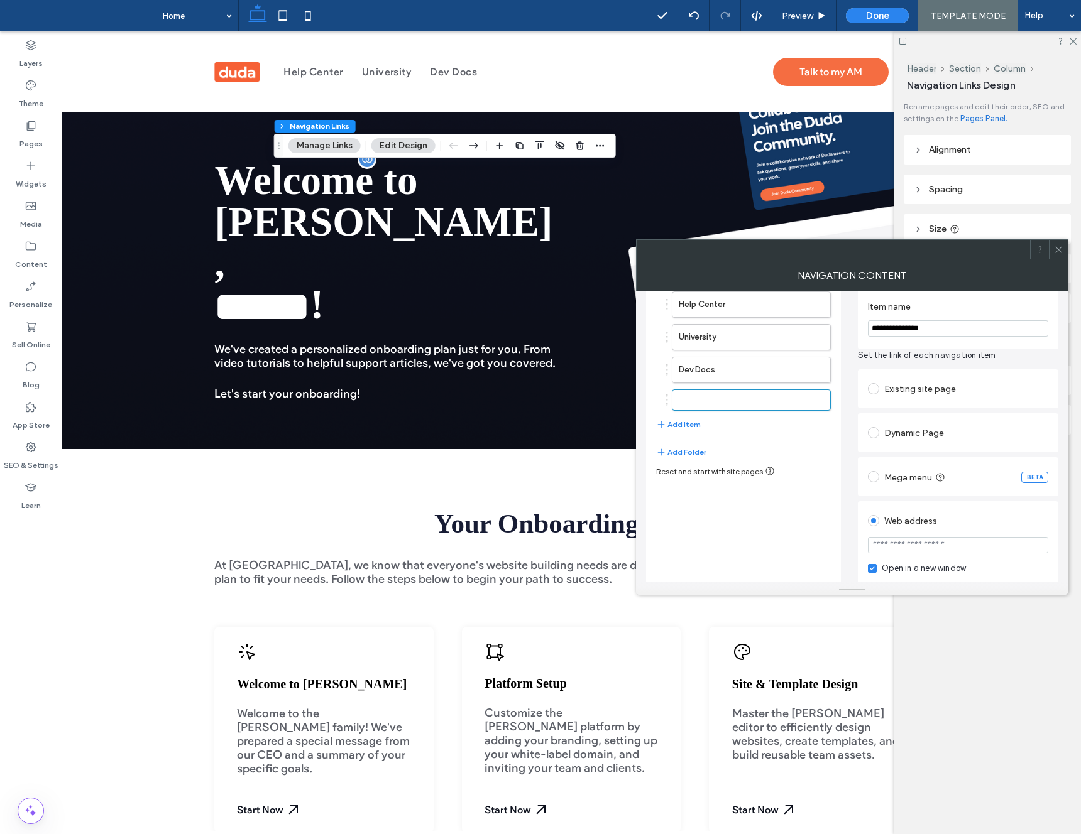
scroll to position [67, 0]
type input "**********"
click at [915, 545] on input "url" at bounding box center [958, 543] width 180 height 16
paste input "**********"
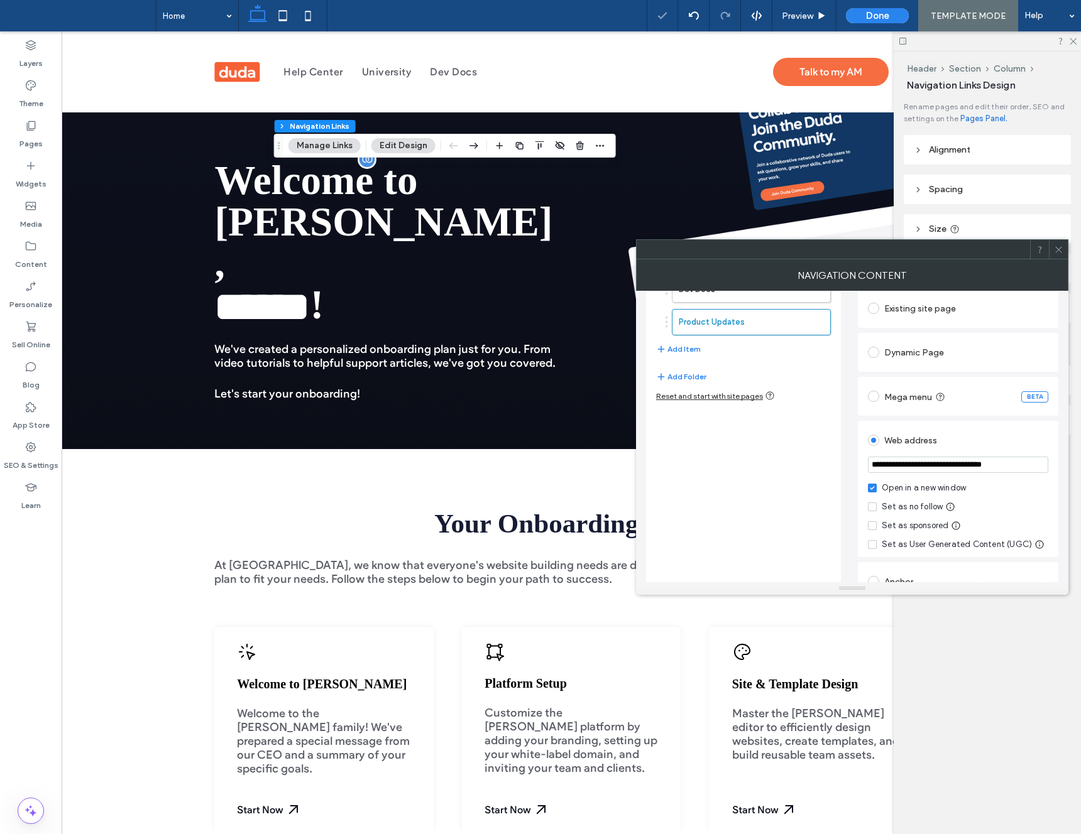
scroll to position [165, 0]
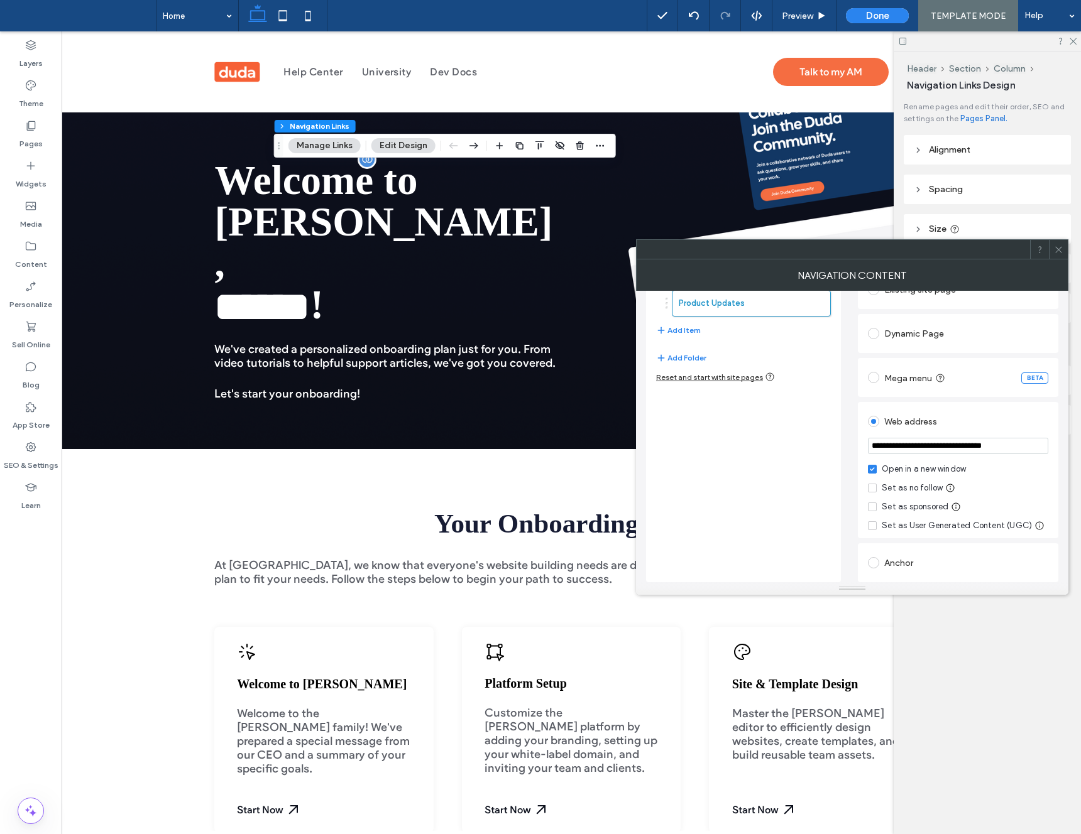
type input "**********"
click at [1055, 254] on span at bounding box center [1058, 249] width 9 height 19
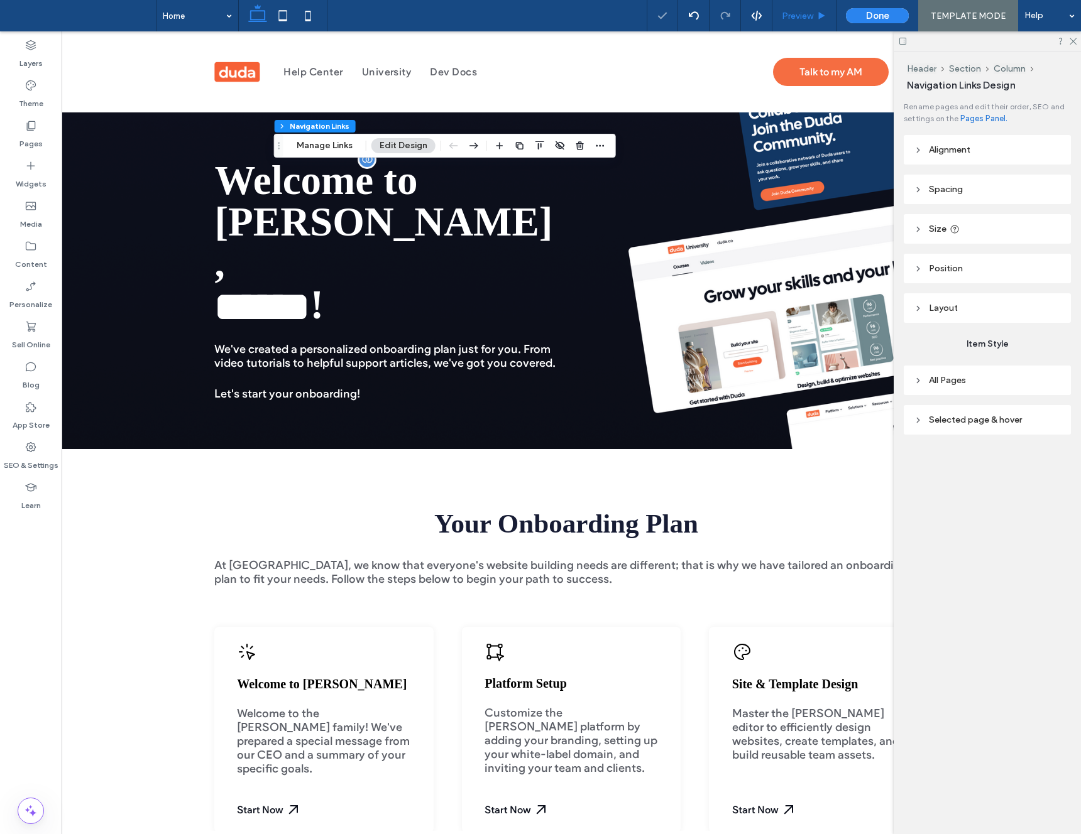
click at [813, 19] on span "Preview" at bounding box center [797, 16] width 31 height 11
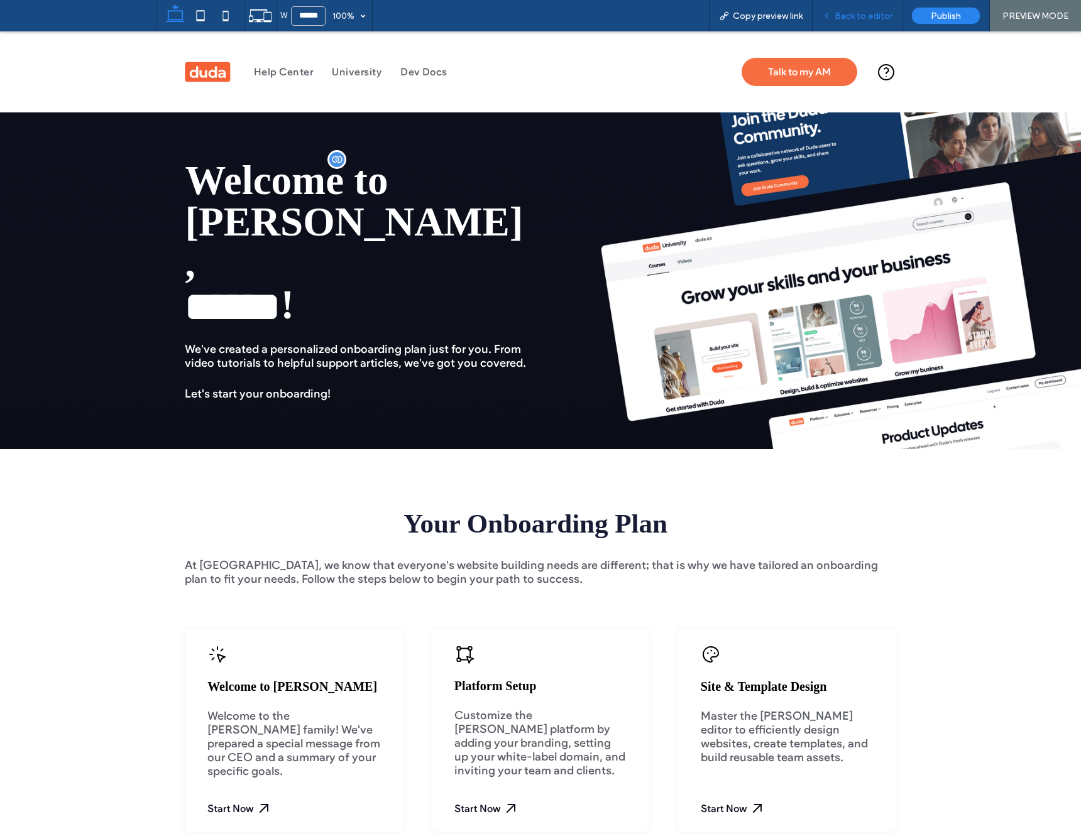
click at [866, 13] on span "Back to editor" at bounding box center [863, 16] width 58 height 11
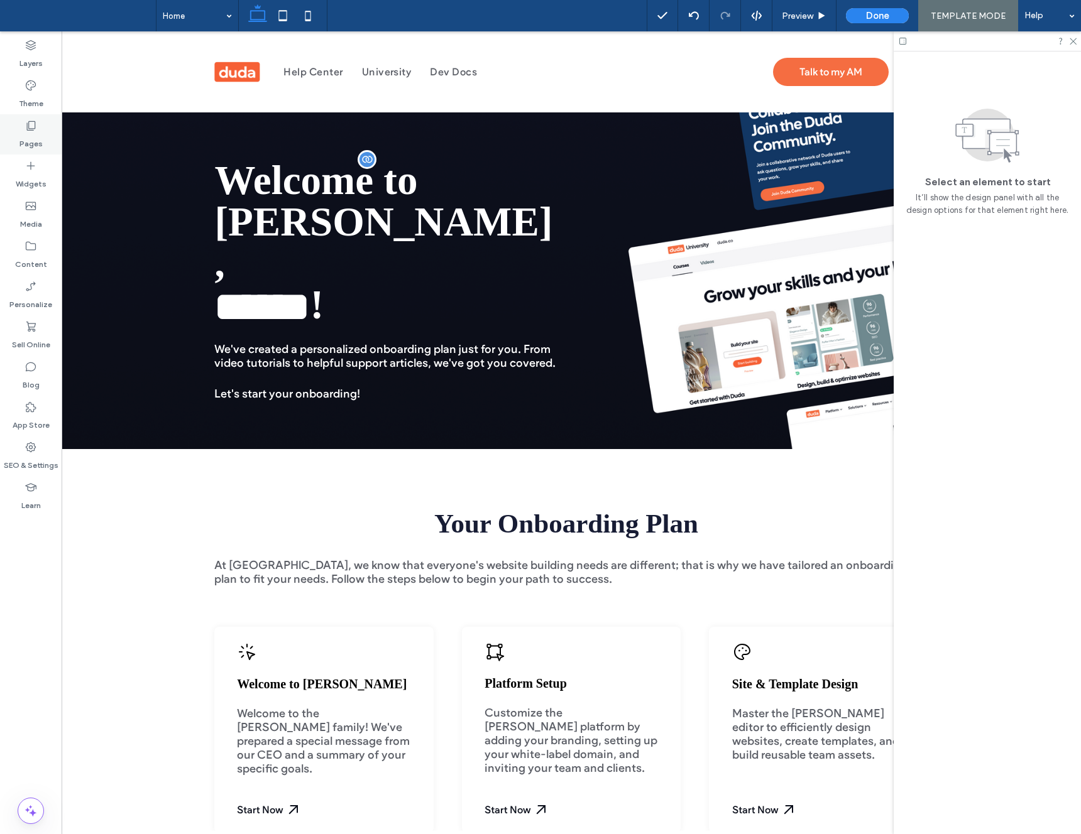
click at [37, 121] on div "Pages" at bounding box center [31, 134] width 62 height 40
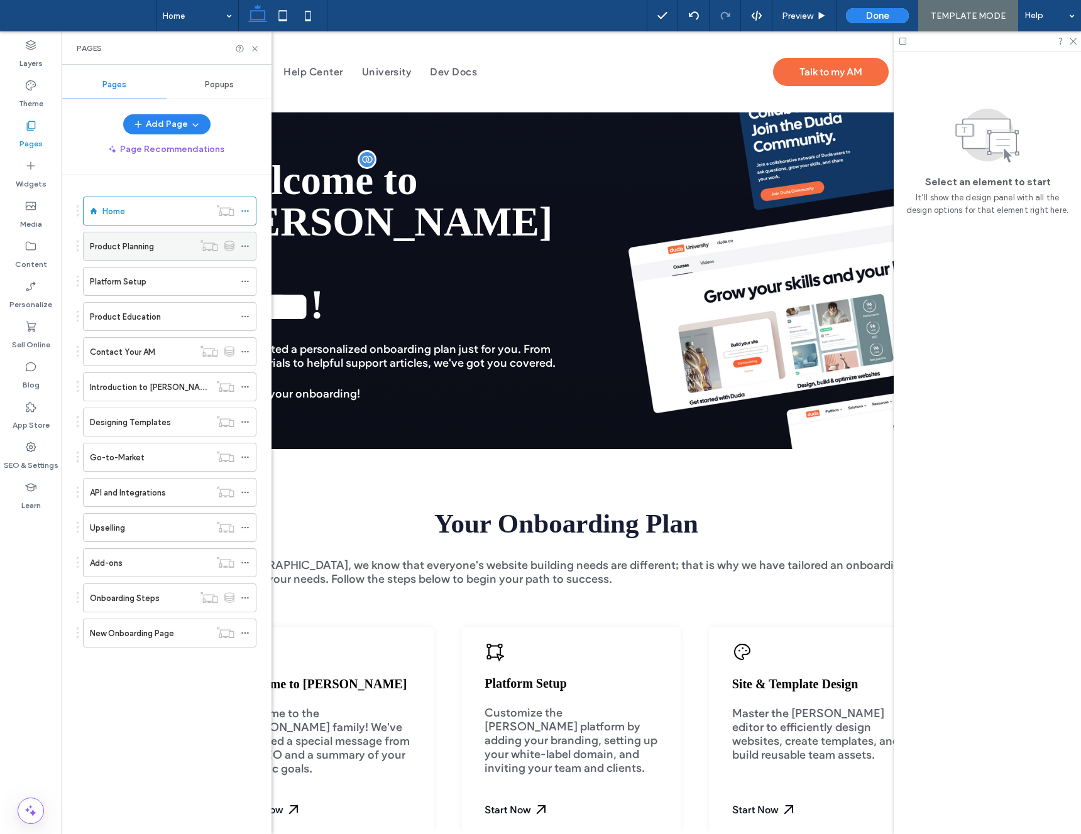
click at [128, 251] on label "Product Planning" at bounding box center [122, 247] width 64 height 22
click at [254, 49] on icon at bounding box center [254, 48] width 9 height 9
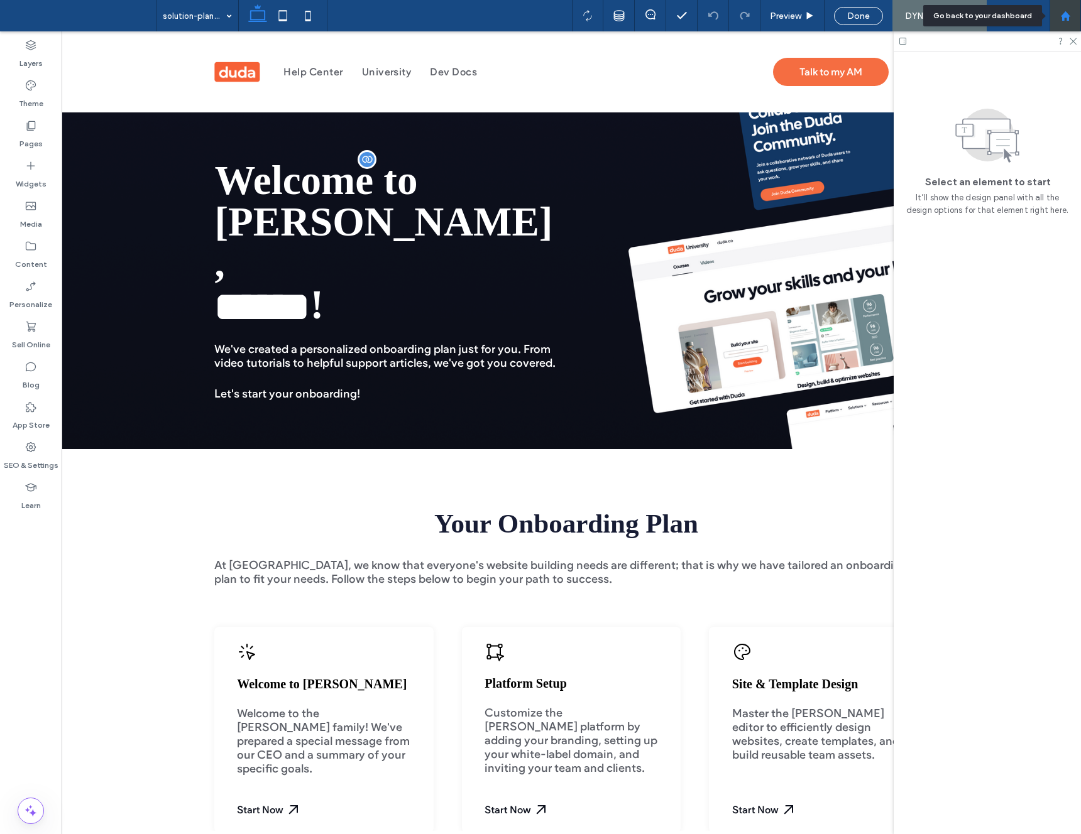
click at [1065, 22] on div at bounding box center [1064, 15] width 31 height 31
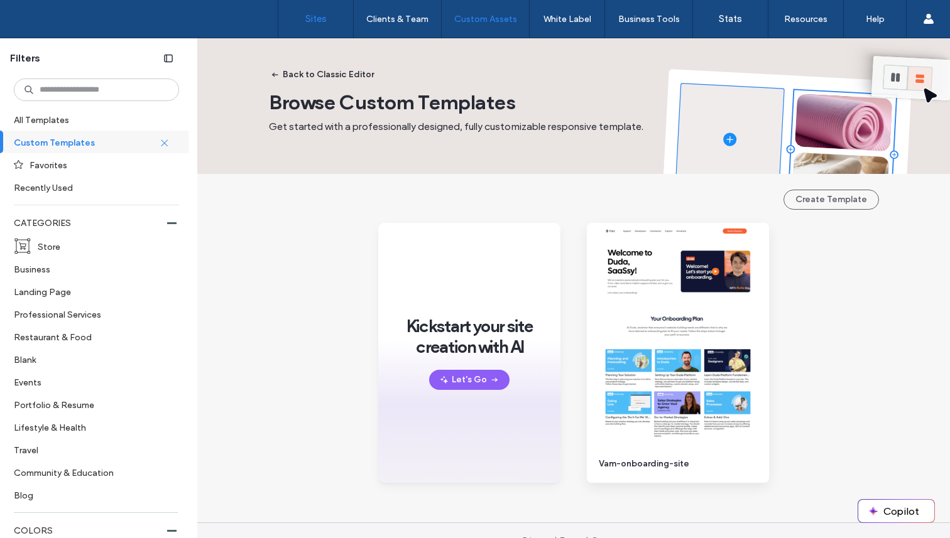
click at [318, 18] on label "Sites" at bounding box center [315, 18] width 21 height 11
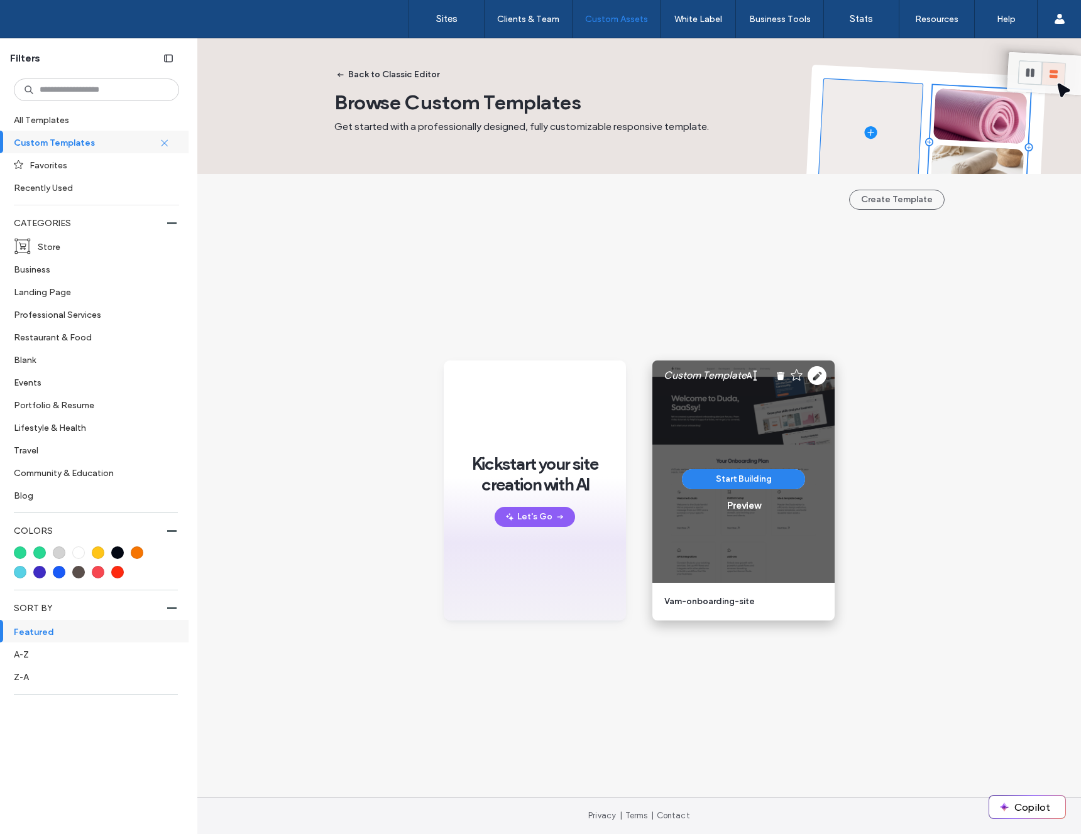
click at [818, 386] on div "Custom Template" at bounding box center [743, 376] width 182 height 30
click at [815, 378] on icon at bounding box center [816, 375] width 19 height 19
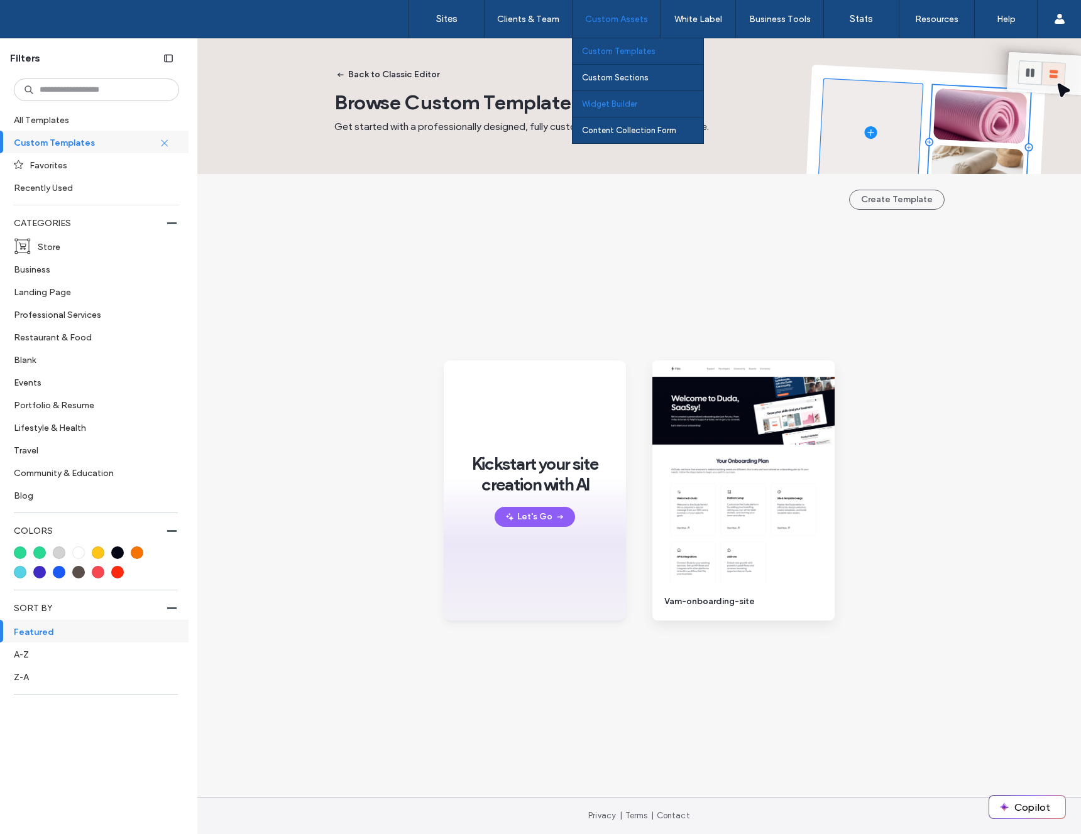
click at [636, 102] on label "Widget Builder" at bounding box center [609, 103] width 55 height 9
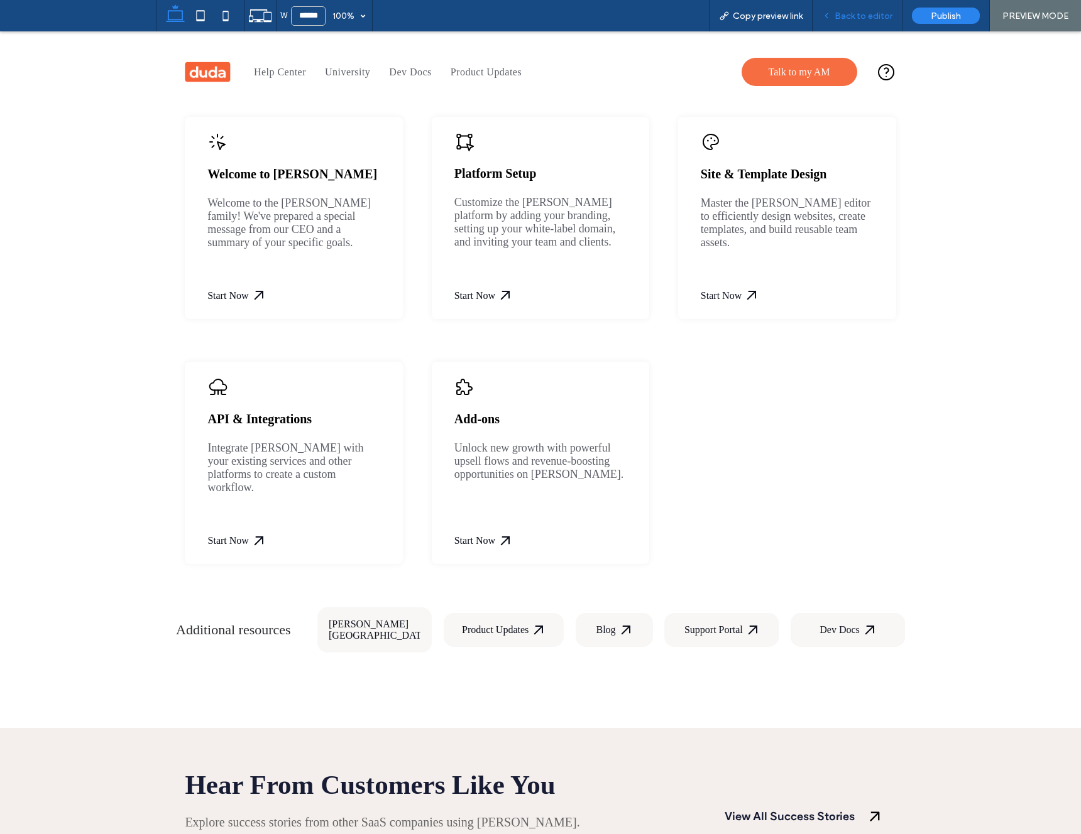
click at [837, 19] on div "Back to editor" at bounding box center [856, 16] width 89 height 11
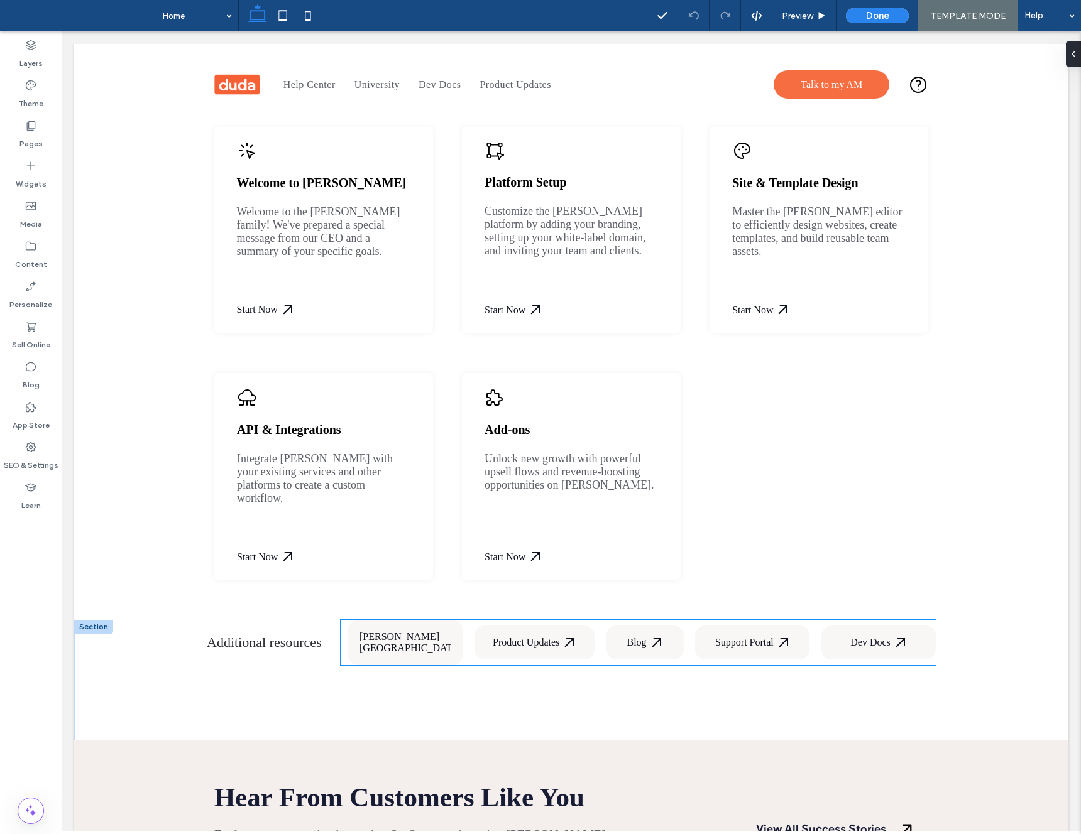
click at [411, 646] on div "[PERSON_NAME][GEOGRAPHIC_DATA]" at bounding box center [405, 642] width 114 height 45
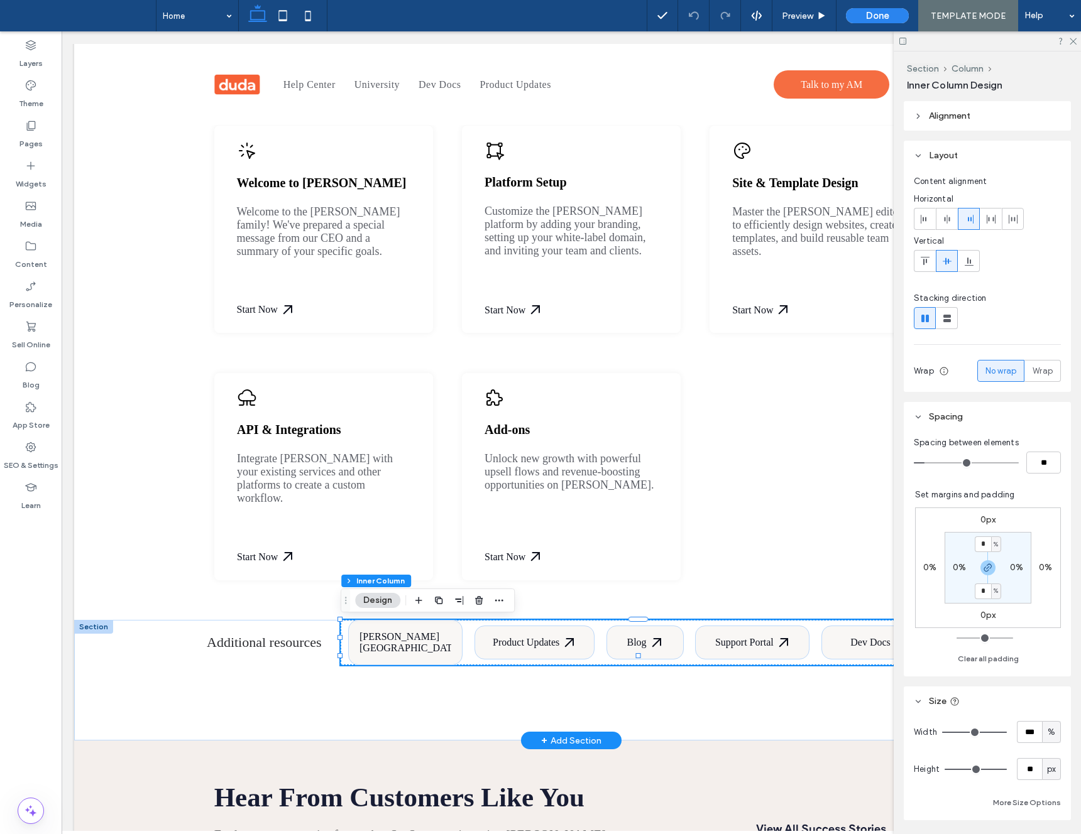
click at [412, 646] on div "[PERSON_NAME][GEOGRAPHIC_DATA]" at bounding box center [405, 642] width 114 height 45
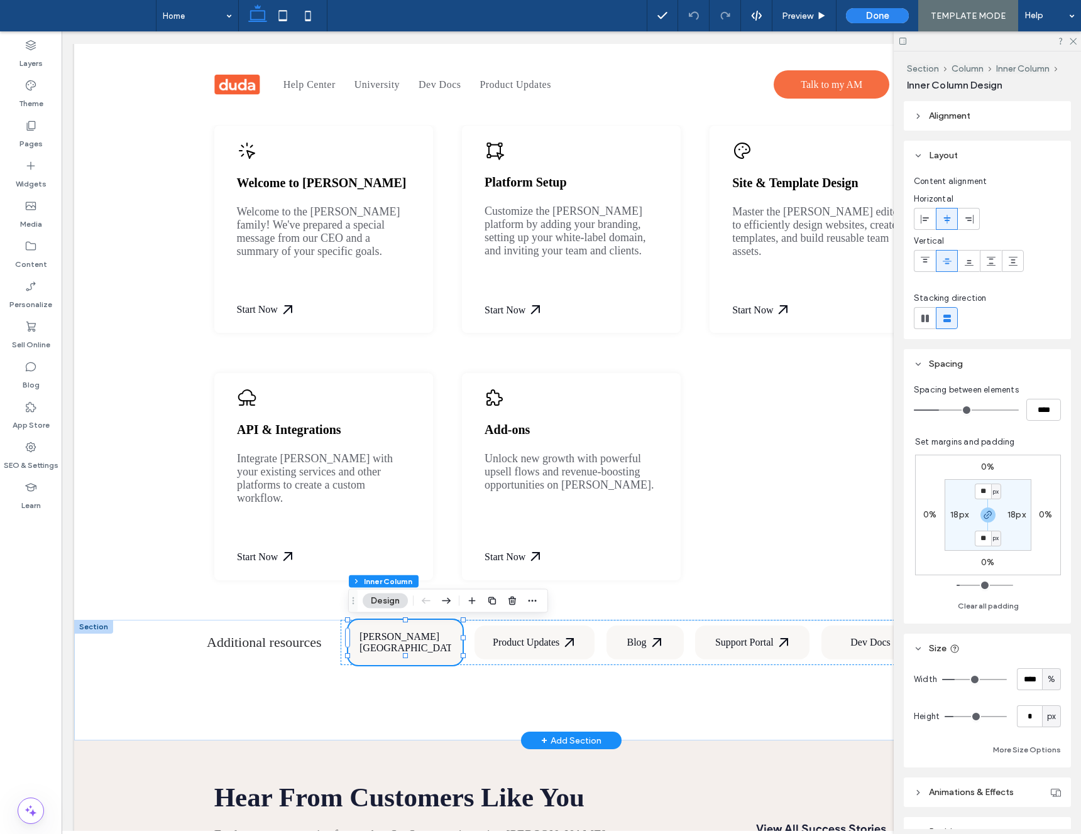
click at [386, 634] on div "[PERSON_NAME][GEOGRAPHIC_DATA]" at bounding box center [418, 642] width 119 height 23
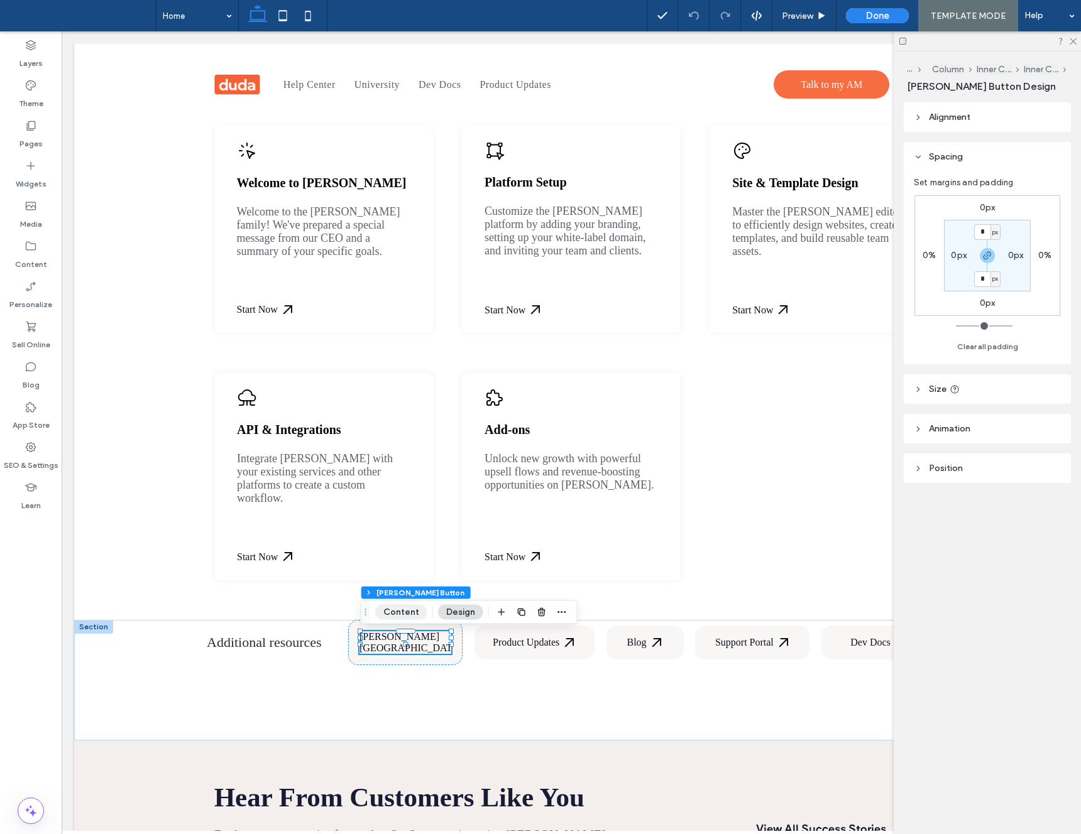
click at [395, 614] on button "Content" at bounding box center [401, 612] width 52 height 15
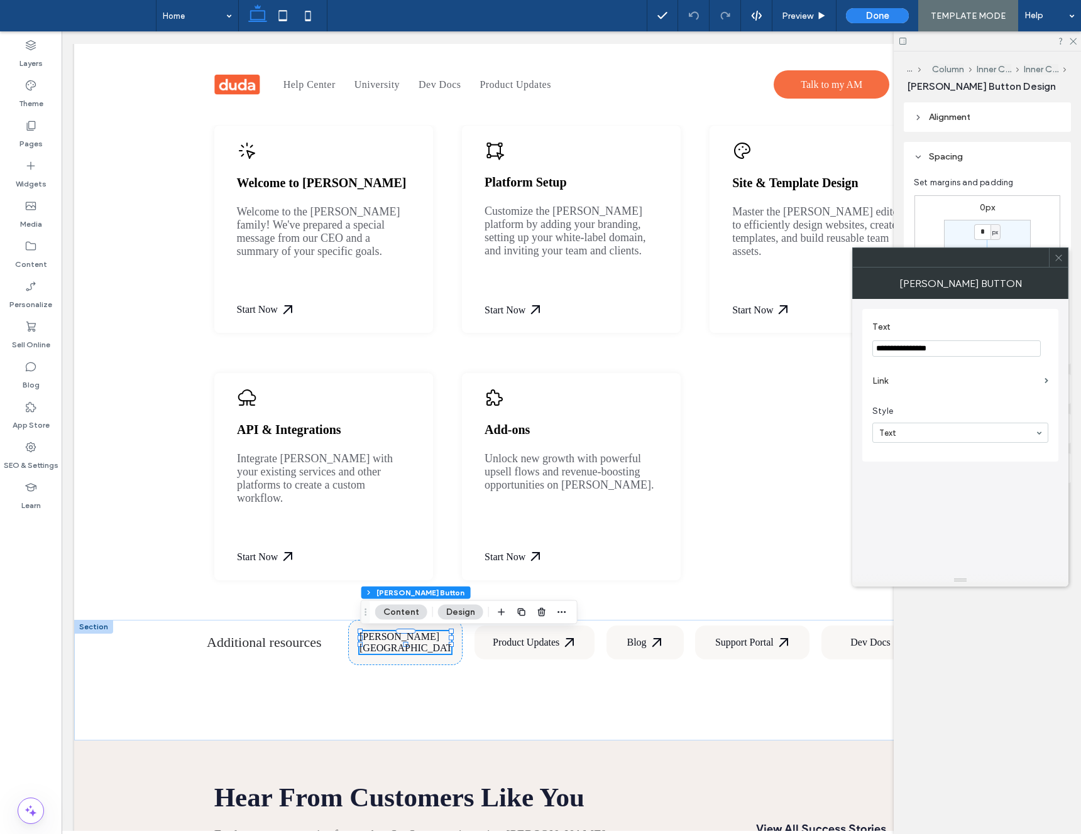
click at [985, 377] on label "Link" at bounding box center [955, 380] width 167 height 23
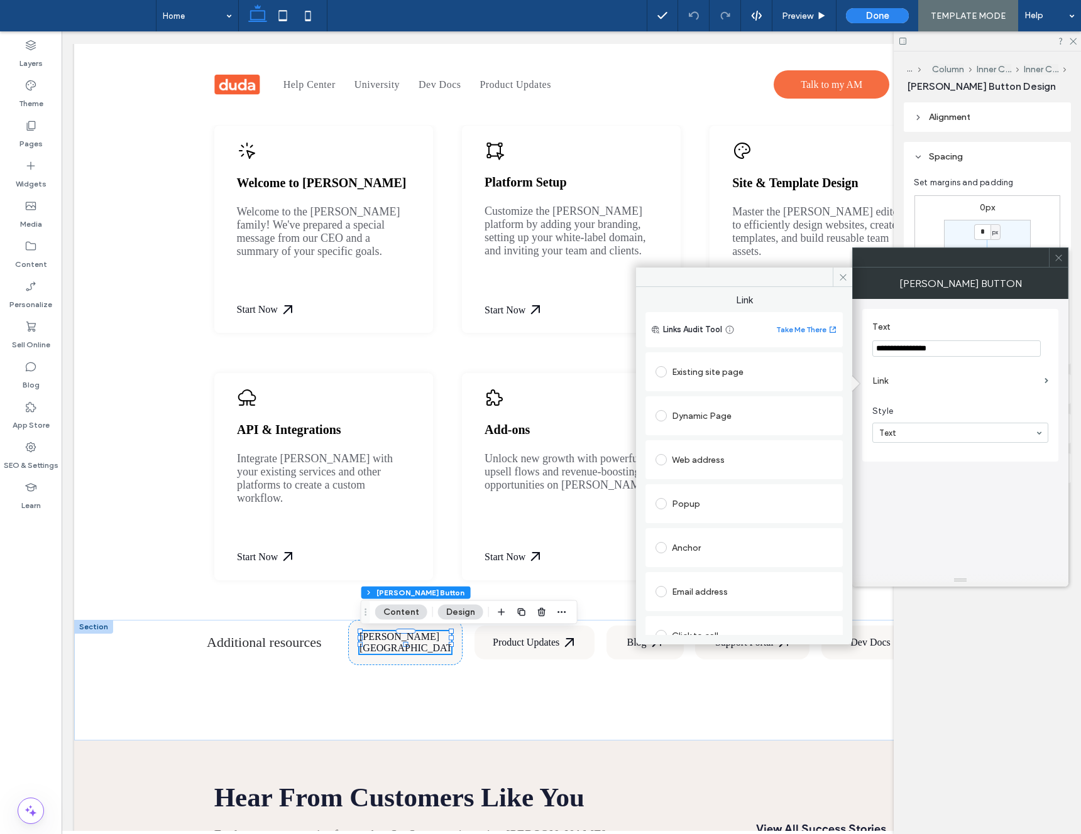
click at [680, 456] on div "Web address" at bounding box center [743, 460] width 177 height 20
click at [701, 481] on input "url" at bounding box center [739, 484] width 168 height 16
paste input "**********"
type input "**********"
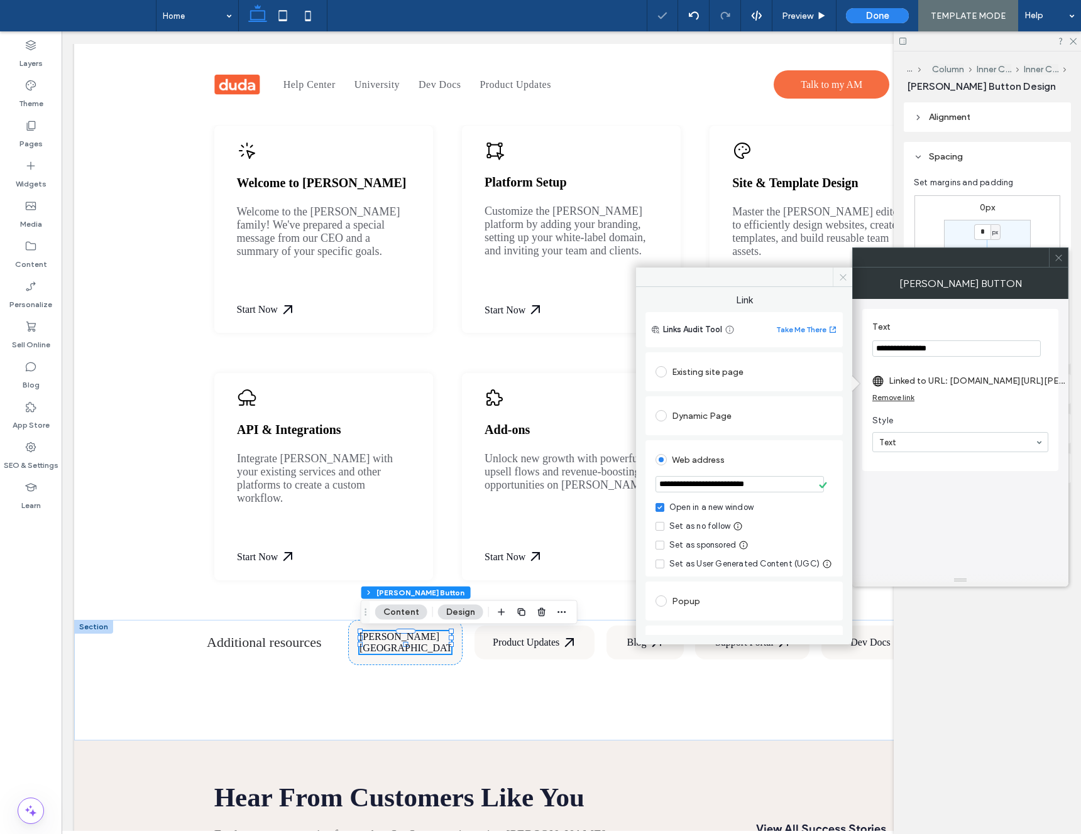
click at [844, 276] on icon at bounding box center [842, 277] width 9 height 9
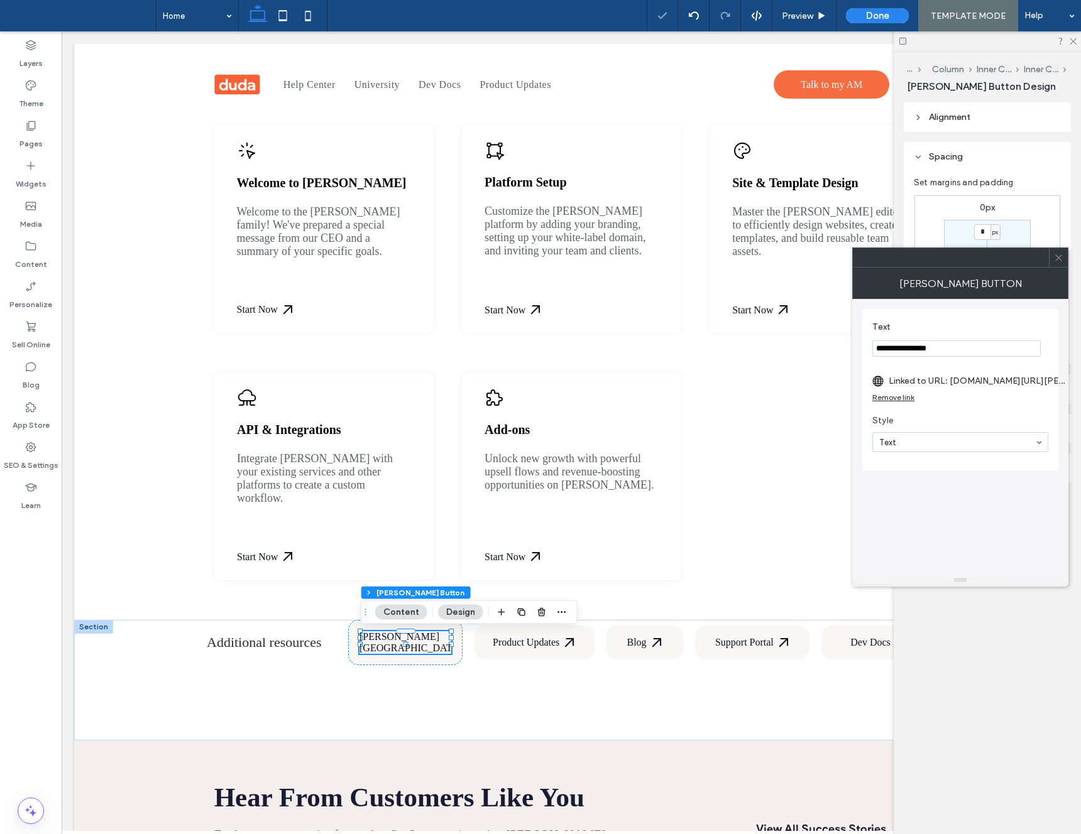
drag, startPoint x: 1057, startPoint y: 261, endPoint x: 1033, endPoint y: 254, distance: 25.0
click at [1057, 261] on icon at bounding box center [1058, 257] width 9 height 9
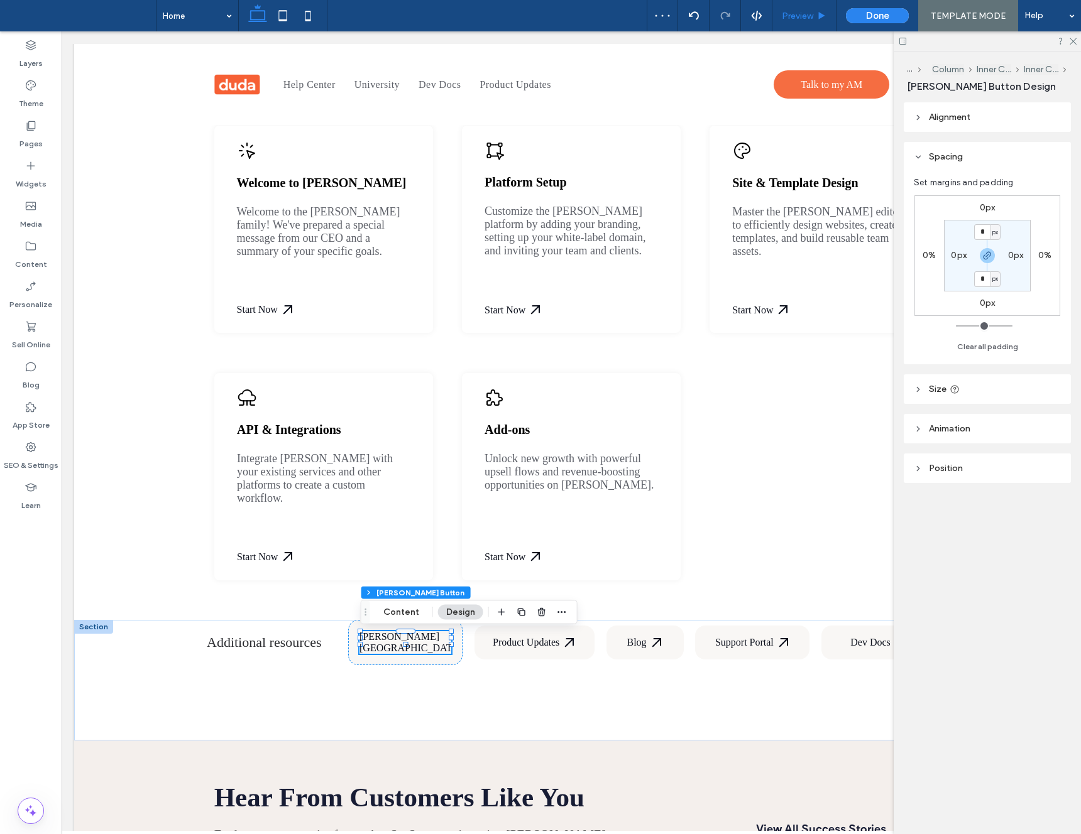
click at [799, 11] on span "Preview" at bounding box center [797, 16] width 31 height 11
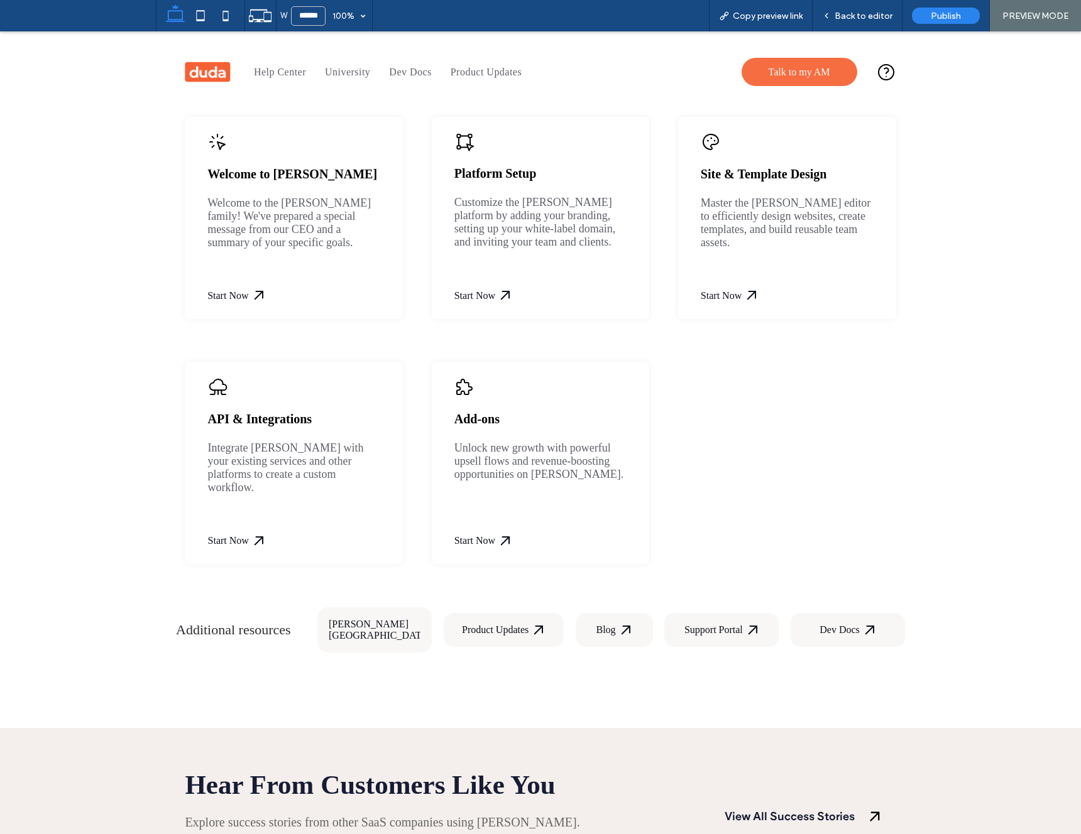
click at [386, 623] on div "[PERSON_NAME][GEOGRAPHIC_DATA]" at bounding box center [388, 630] width 119 height 23
click at [505, 652] on div "Additional resources Duda University Product Updates Blog Support Portal Dev Do…" at bounding box center [540, 668] width 754 height 121
click at [403, 619] on div "[PERSON_NAME][GEOGRAPHIC_DATA]" at bounding box center [374, 630] width 114 height 45
click at [385, 625] on div "Duda University" at bounding box center [388, 630] width 119 height 23
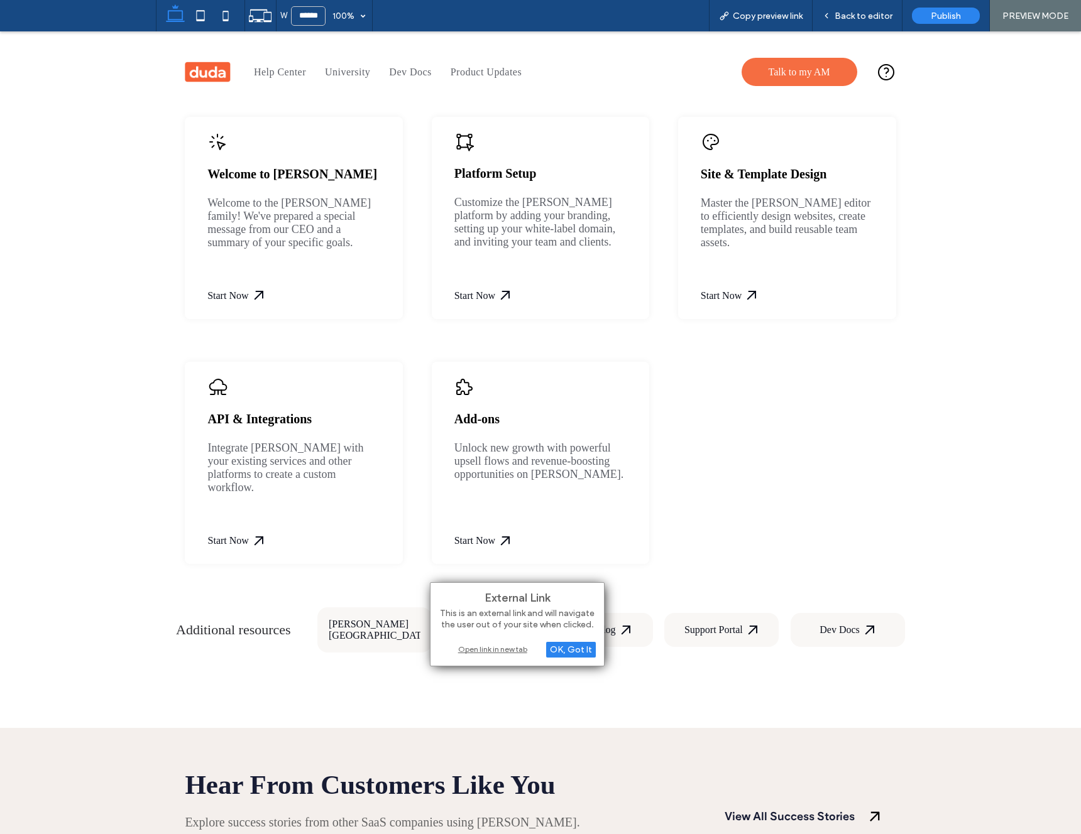
click at [477, 648] on div "Open link in new tab" at bounding box center [517, 649] width 157 height 13
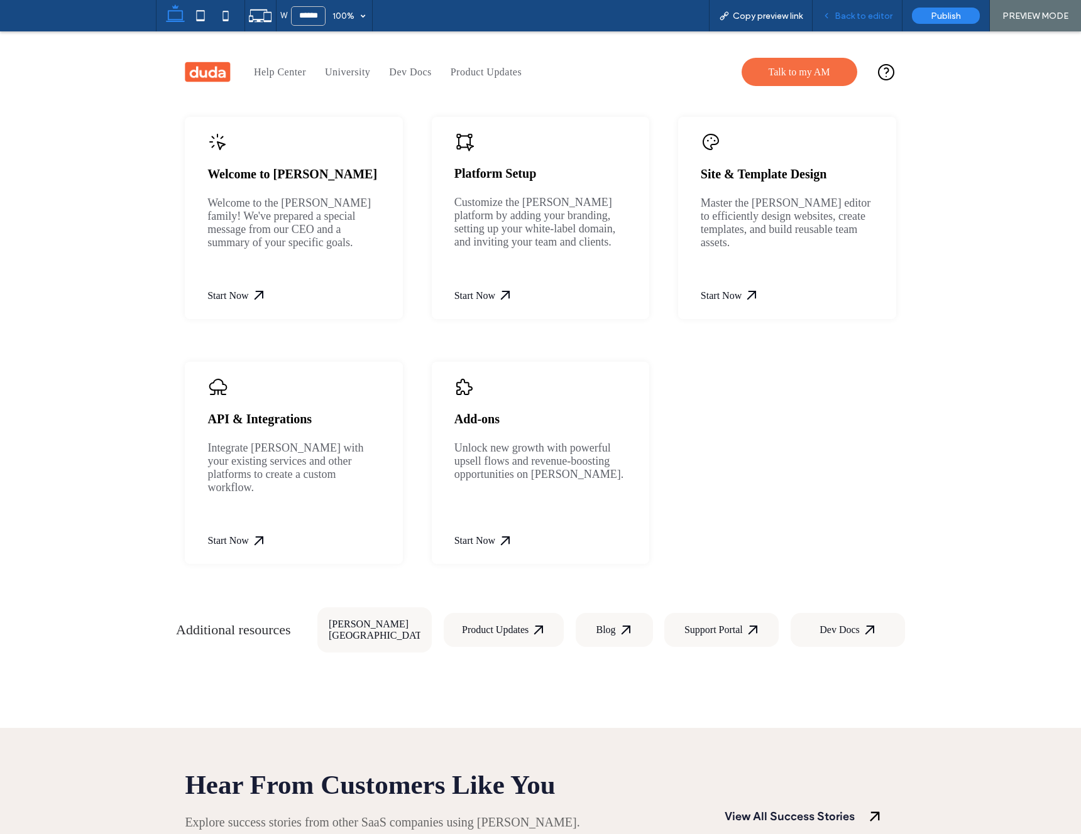
click at [842, 18] on span "Back to editor" at bounding box center [863, 16] width 58 height 11
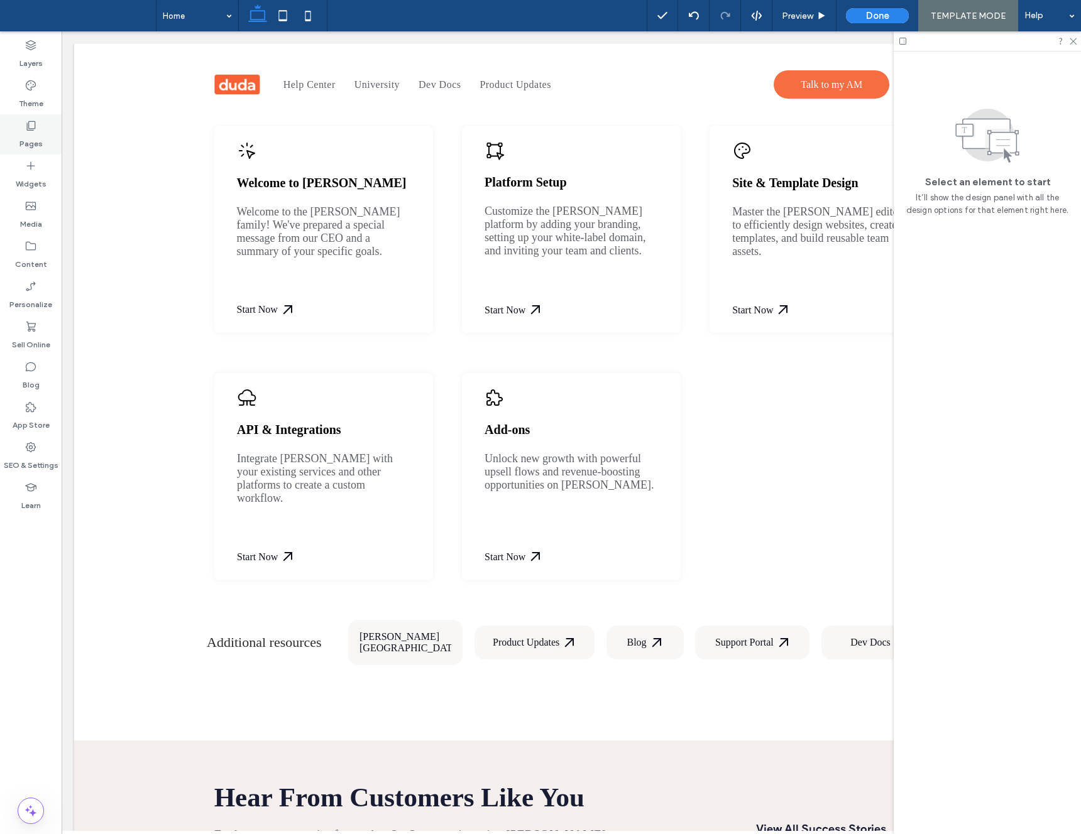
click at [41, 136] on label "Pages" at bounding box center [30, 141] width 23 height 18
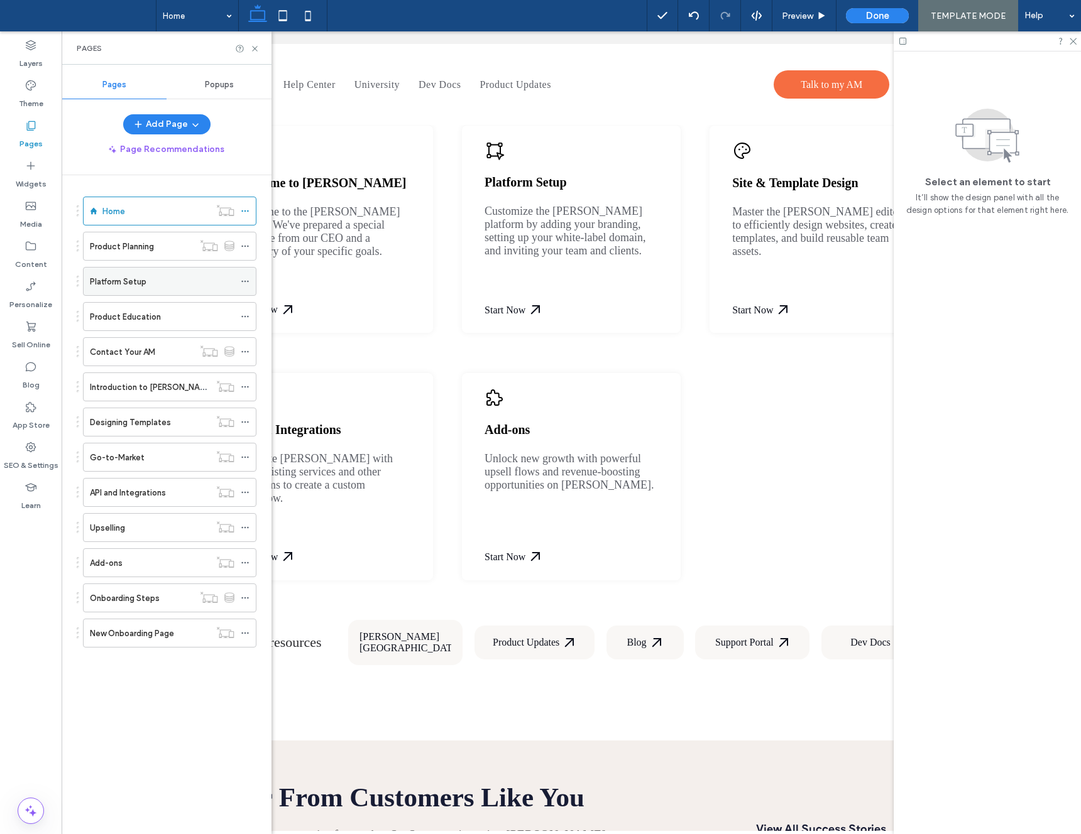
click at [156, 287] on div "Platform Setup" at bounding box center [162, 281] width 145 height 13
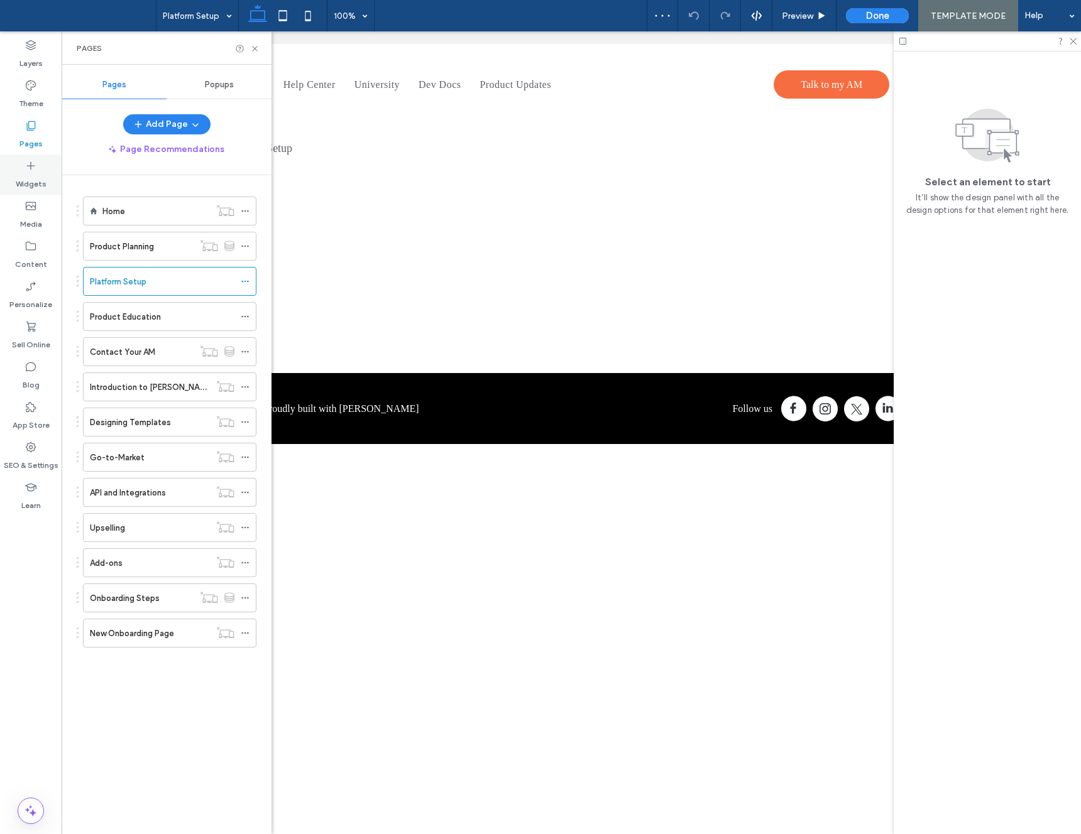
click at [45, 169] on div "Widgets" at bounding box center [31, 175] width 62 height 40
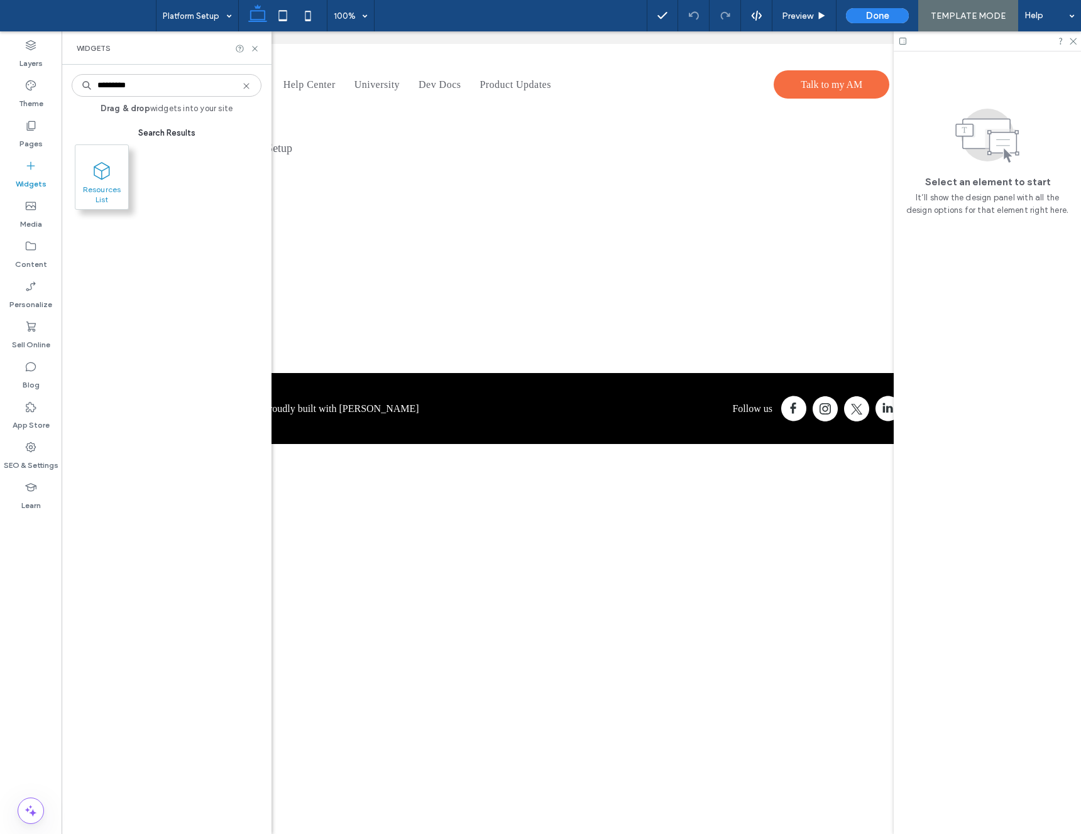
type input "*********"
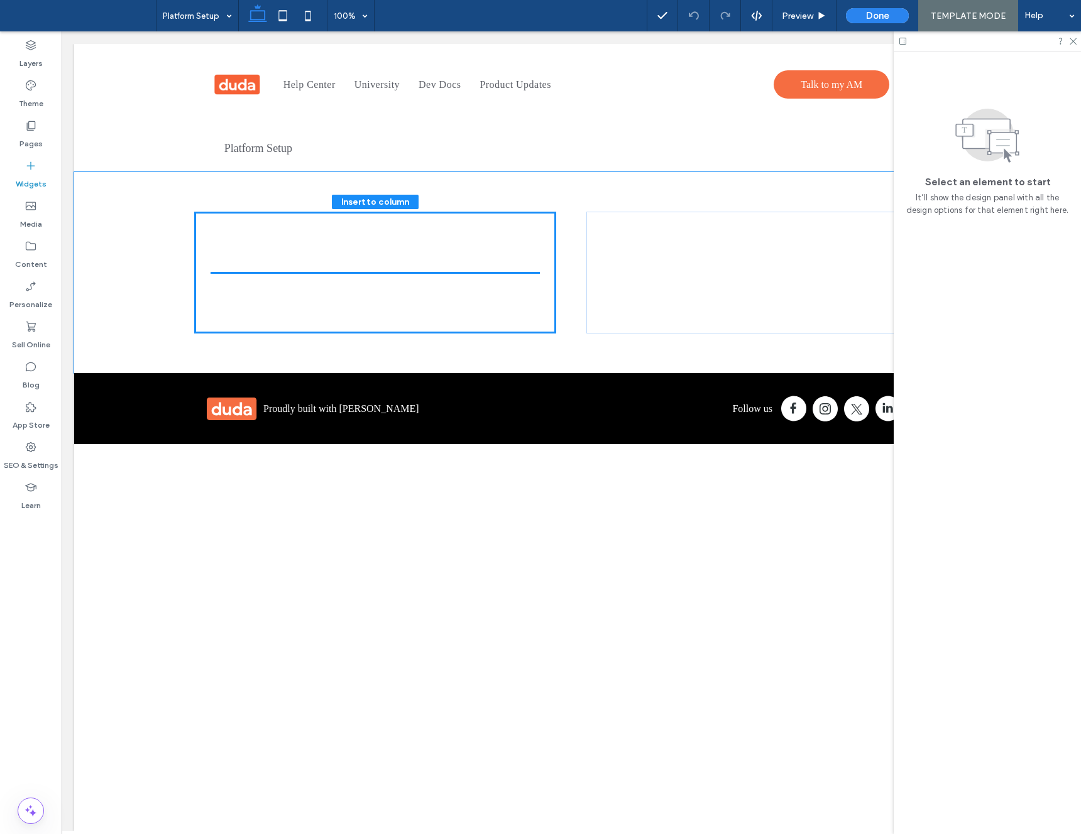
drag, startPoint x: 167, startPoint y: 200, endPoint x: 176, endPoint y: 201, distance: 9.5
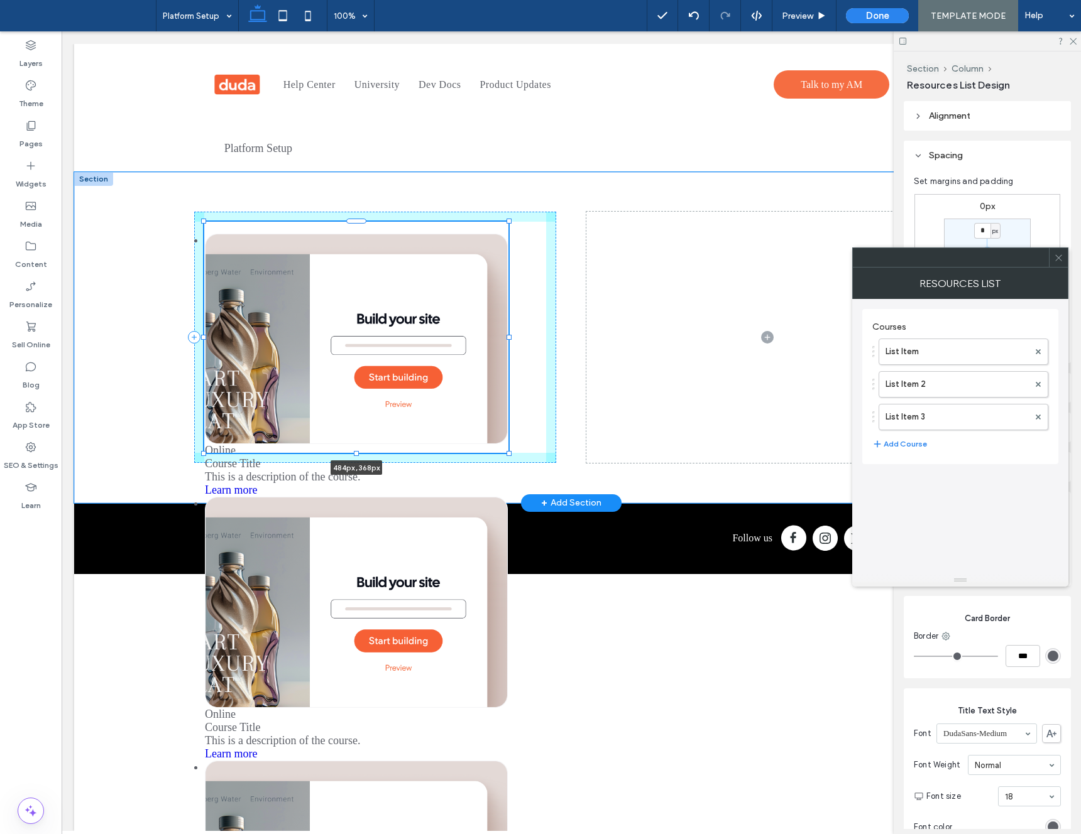
drag, startPoint x: 393, startPoint y: 336, endPoint x: 508, endPoint y: 340, distance: 115.7
click at [508, 340] on div "Online Course Title This is a description of the course. Learn more Online Cour…" at bounding box center [571, 337] width 754 height 331
type input "***"
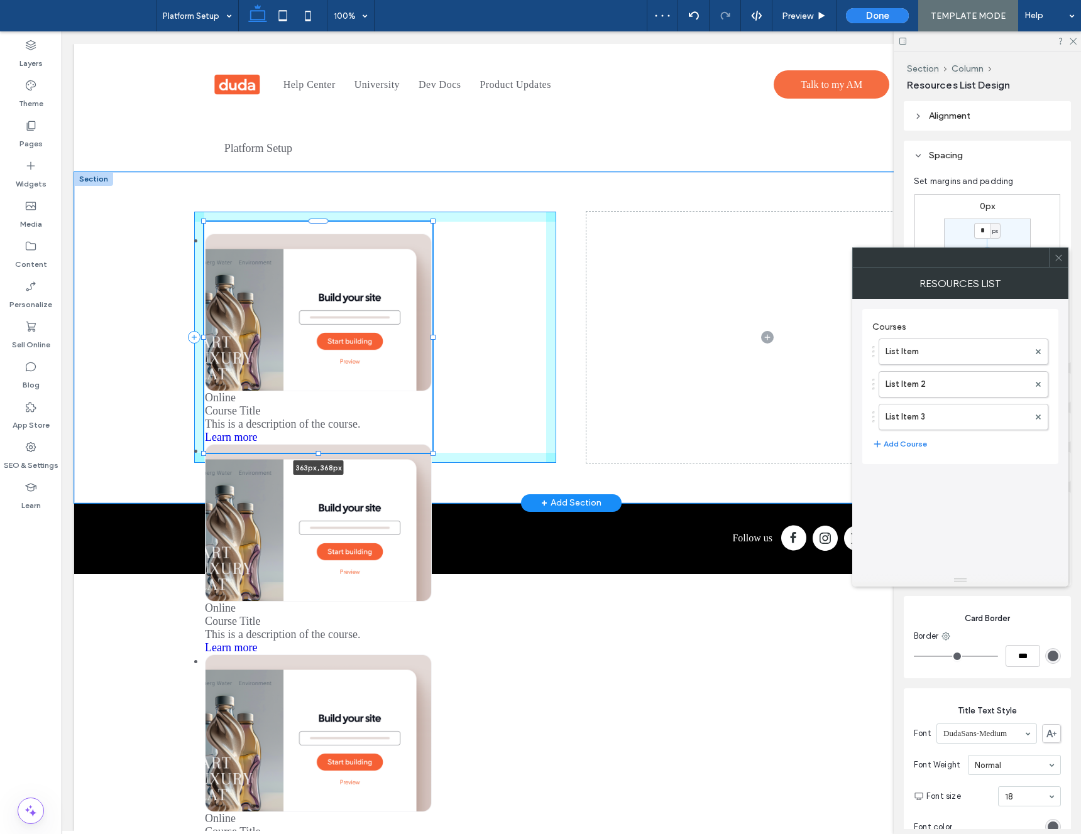
drag, startPoint x: 511, startPoint y: 339, endPoint x: 435, endPoint y: 344, distance: 76.2
click at [435, 344] on div "Online Course Title This is a description of the course. Learn more Online Cour…" at bounding box center [571, 337] width 754 height 331
type input "***"
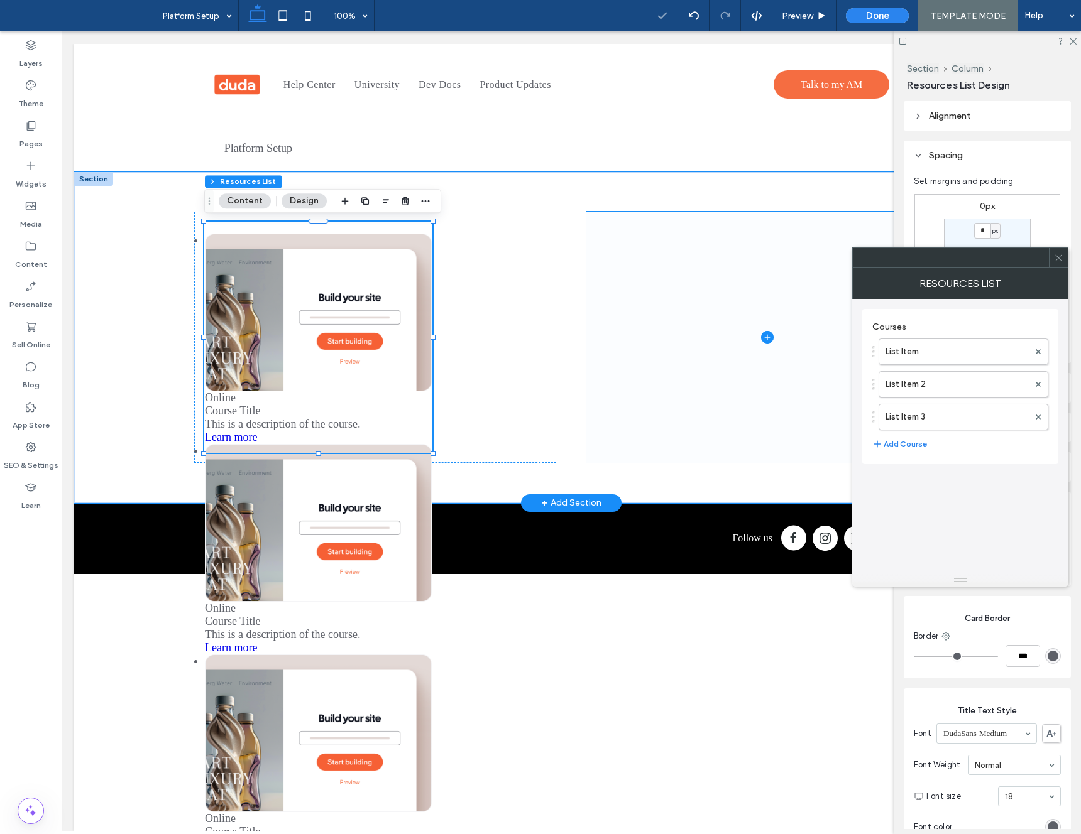
scroll to position [0, 4]
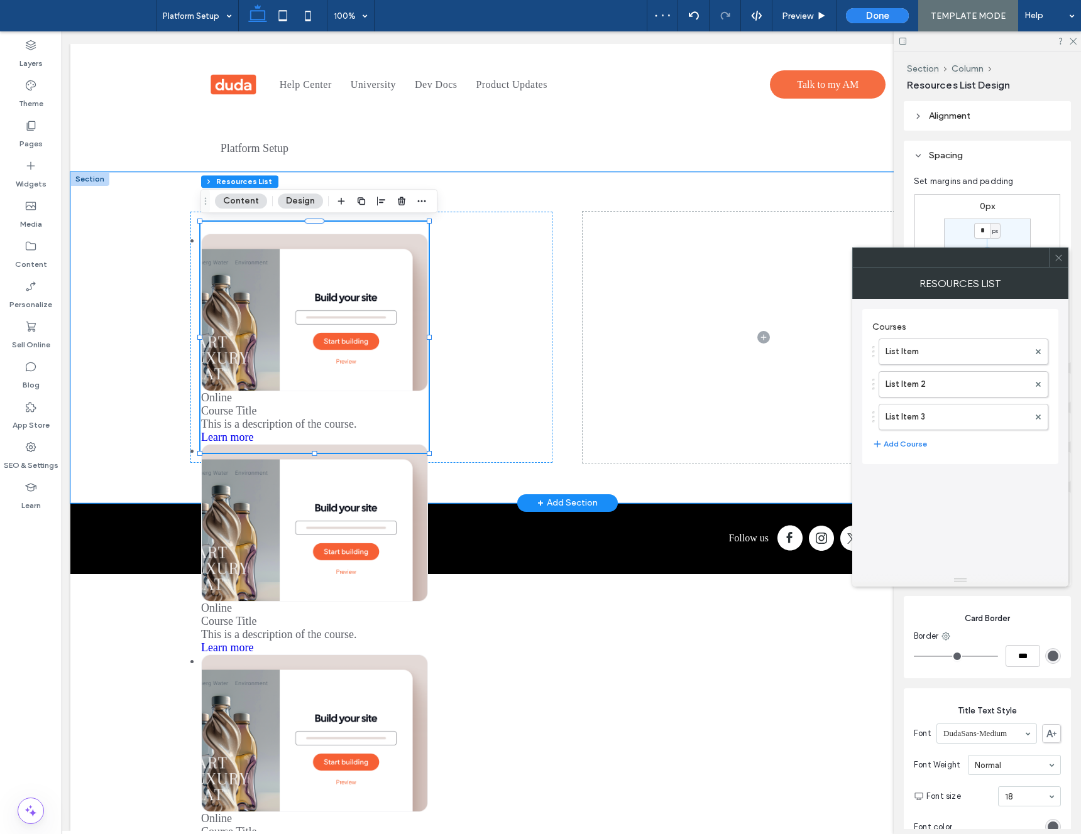
click at [1057, 258] on icon at bounding box center [1058, 257] width 9 height 9
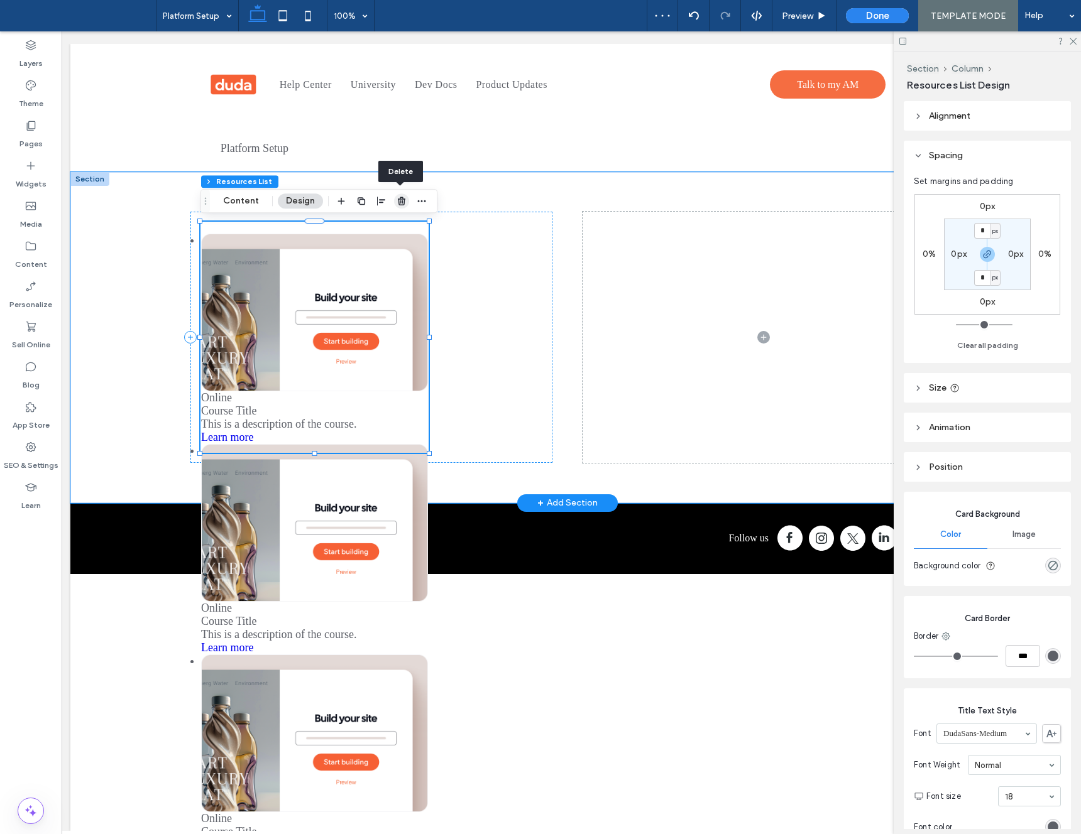
click at [398, 199] on use "button" at bounding box center [402, 201] width 8 height 8
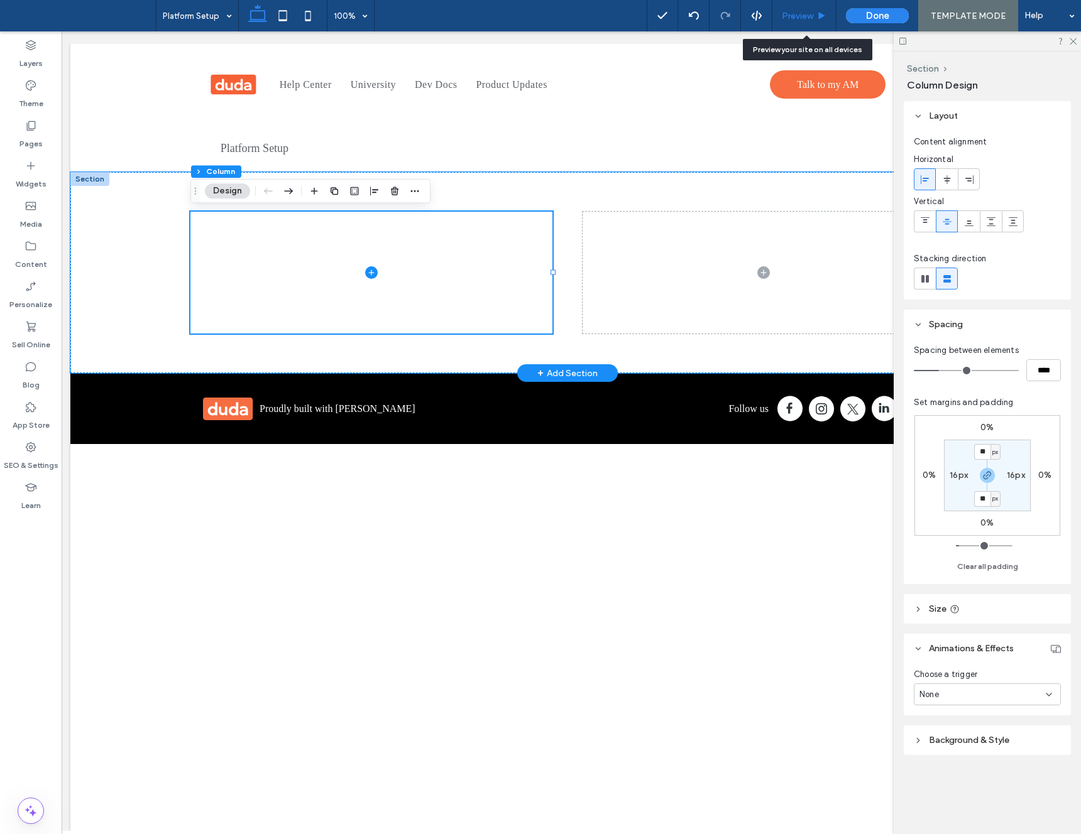
click at [805, 16] on span "Preview" at bounding box center [797, 16] width 31 height 11
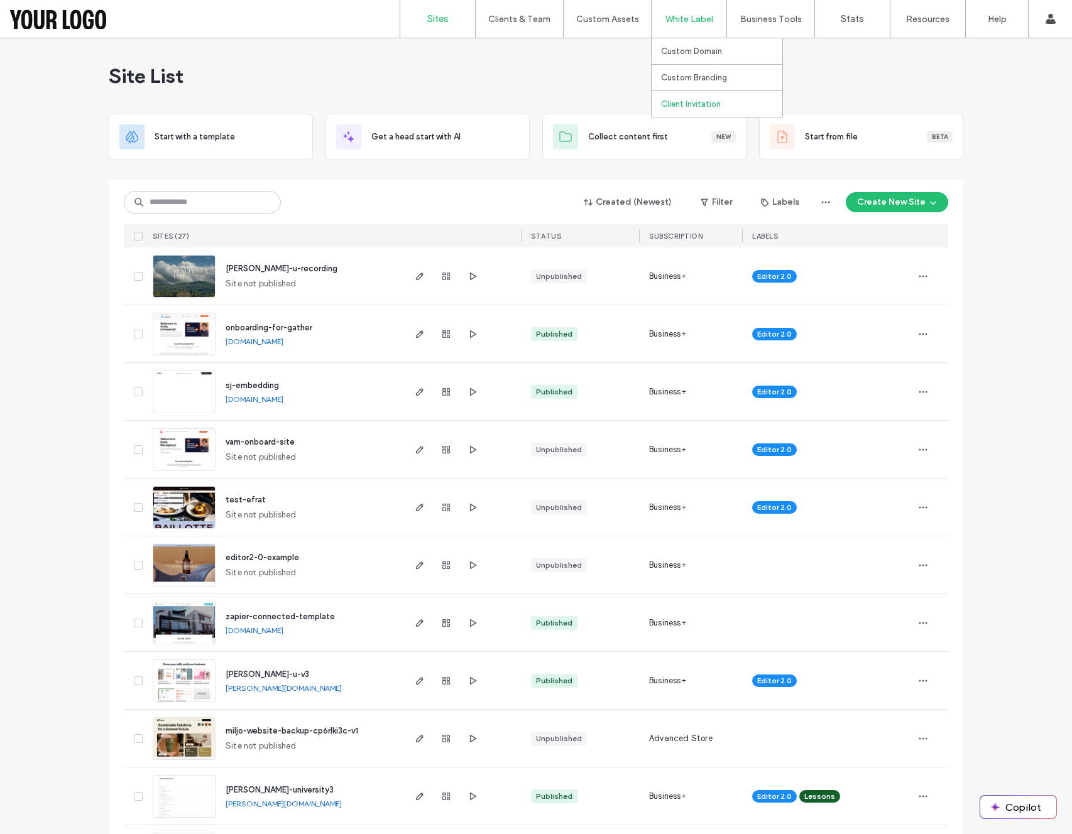
scroll to position [1, 0]
click at [618, 99] on label "Widget Builder" at bounding box center [600, 103] width 55 height 9
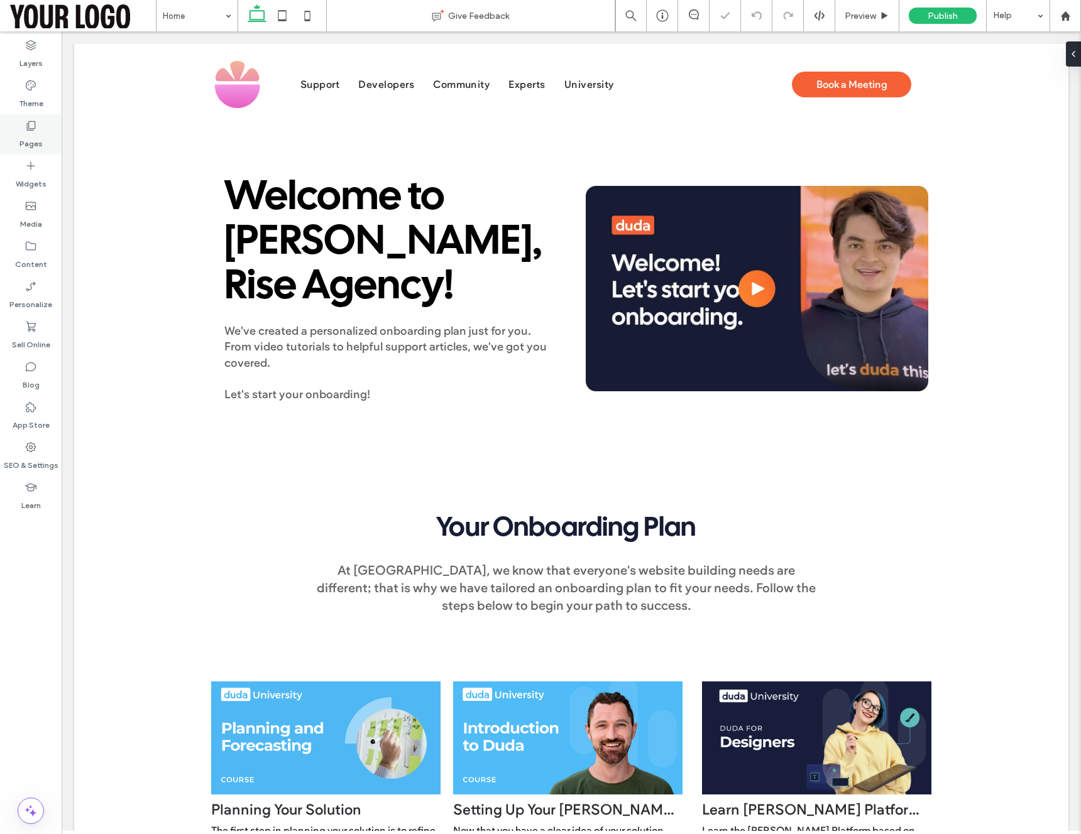
click at [41, 125] on div "Pages" at bounding box center [31, 134] width 62 height 40
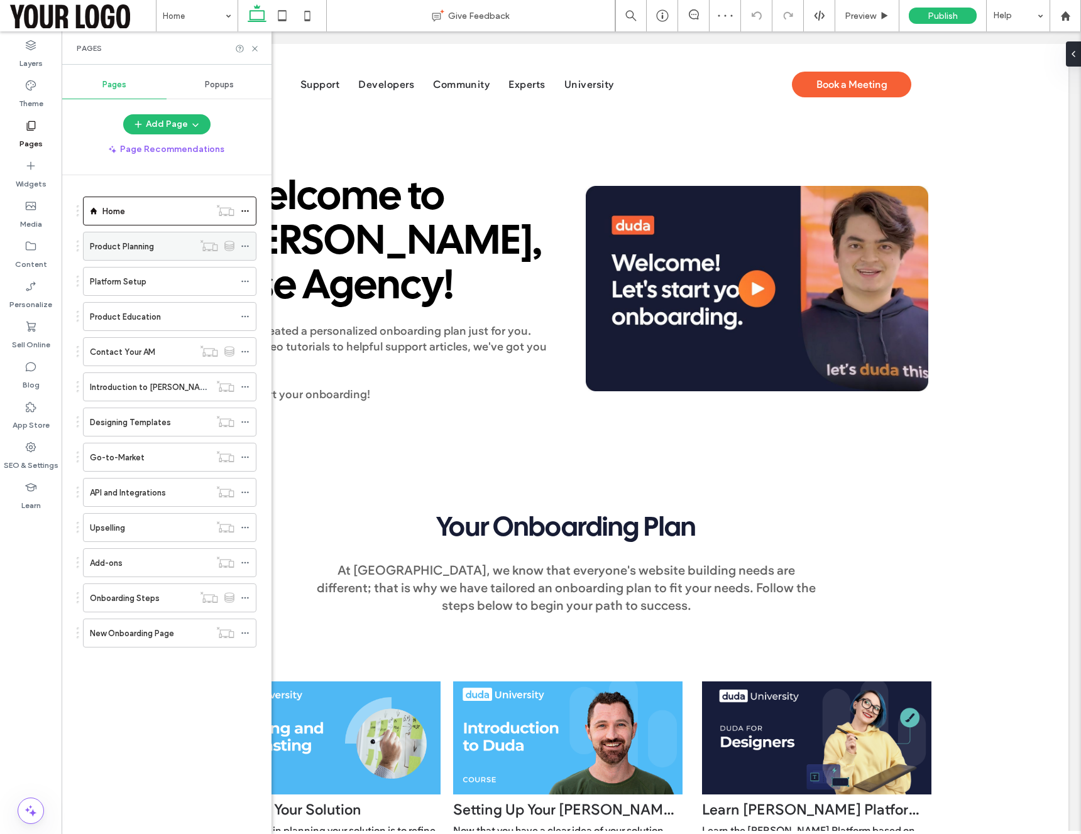
click at [170, 241] on div "Product Planning" at bounding box center [142, 246] width 104 height 13
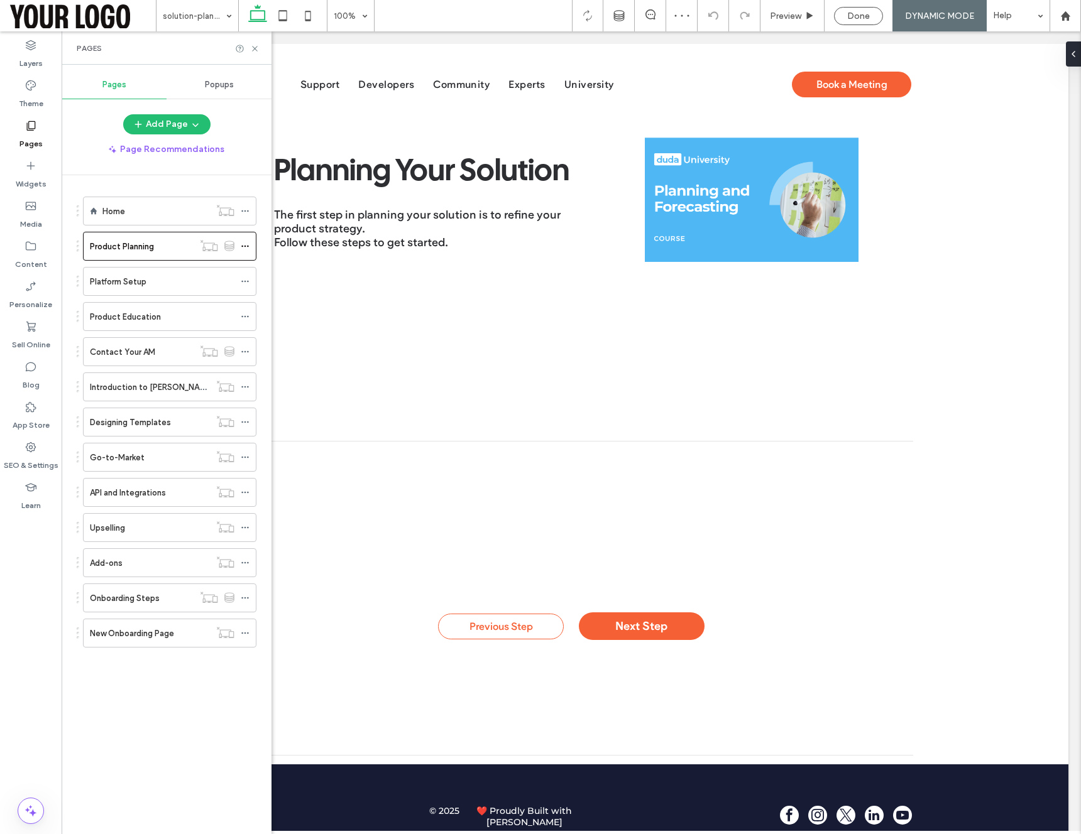
click at [158, 289] on div "Platform Setup" at bounding box center [162, 282] width 145 height 28
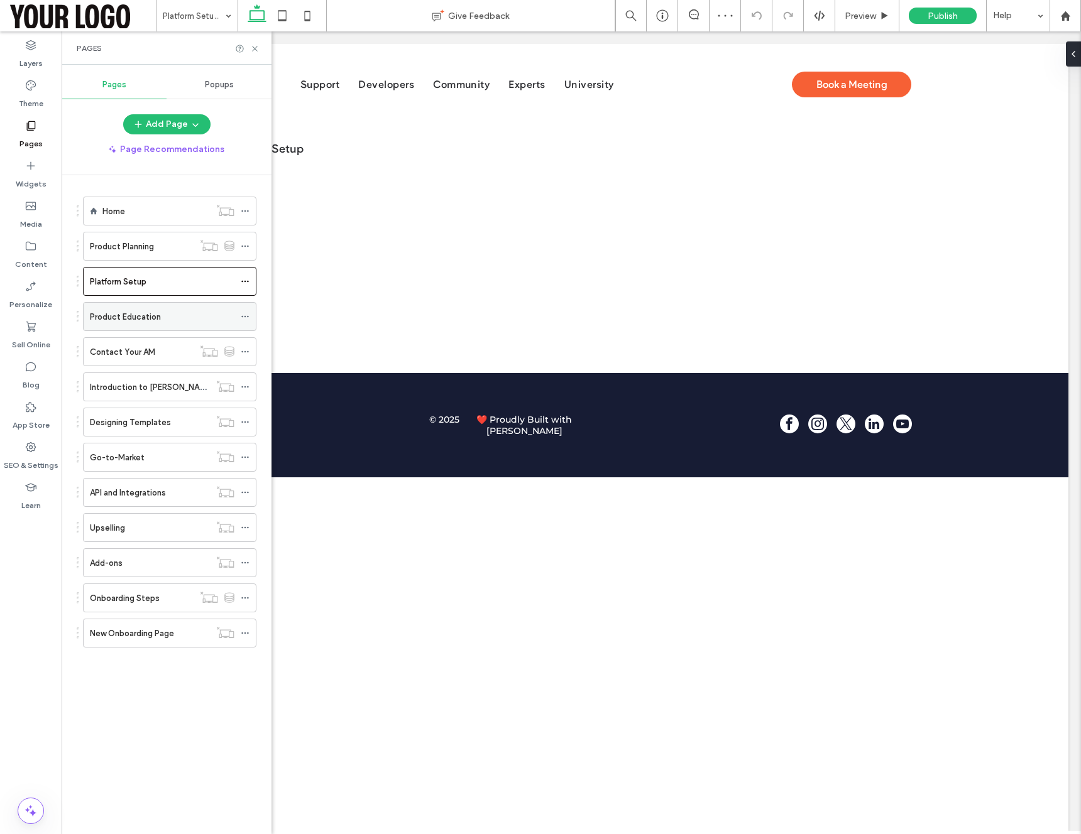
click at [146, 315] on label "Product Education" at bounding box center [125, 317] width 71 height 22
click at [124, 394] on div "Introduction to [PERSON_NAME]" at bounding box center [150, 387] width 120 height 28
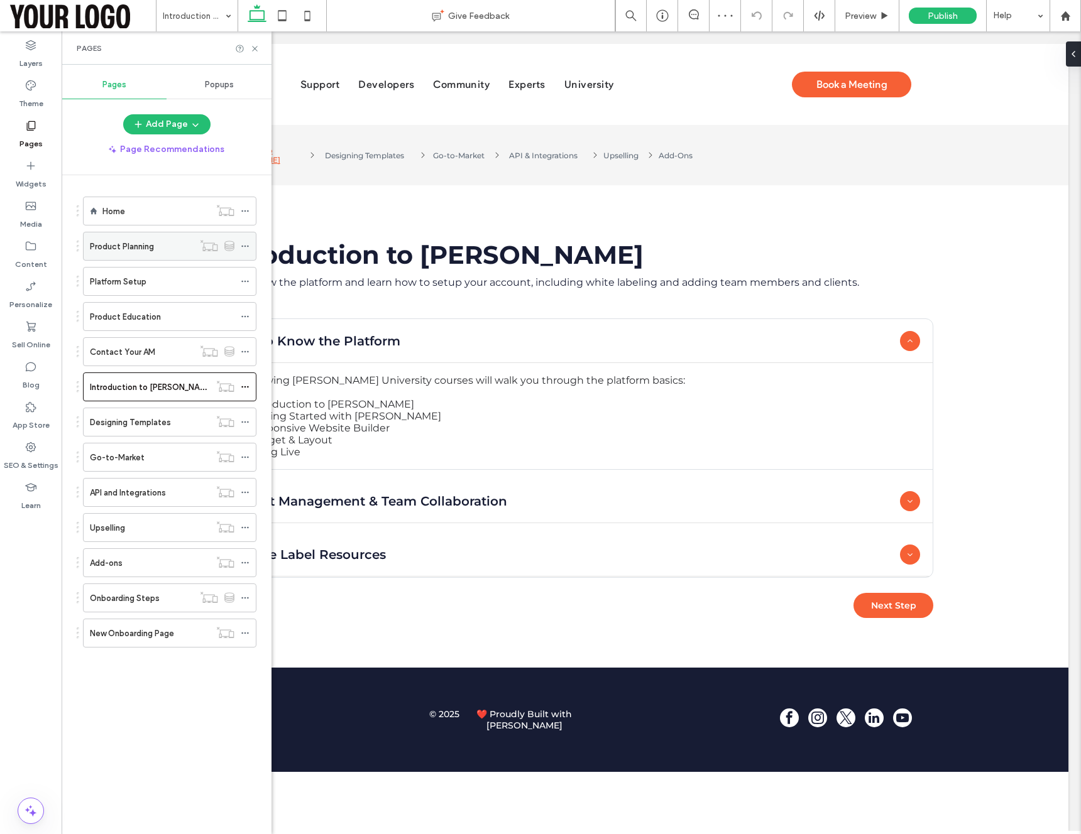
click at [168, 238] on div "Product Planning" at bounding box center [142, 246] width 104 height 28
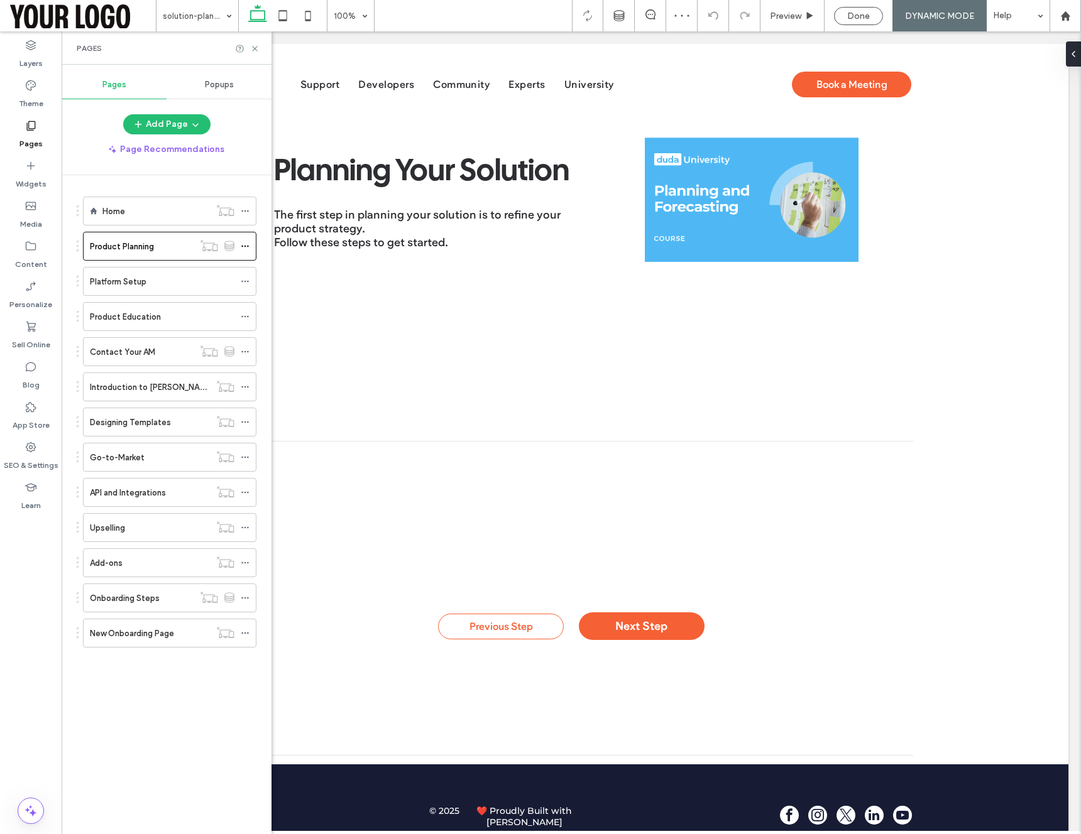
click at [252, 53] on div "Pages" at bounding box center [167, 48] width 180 height 10
click at [253, 48] on icon at bounding box center [254, 48] width 9 height 9
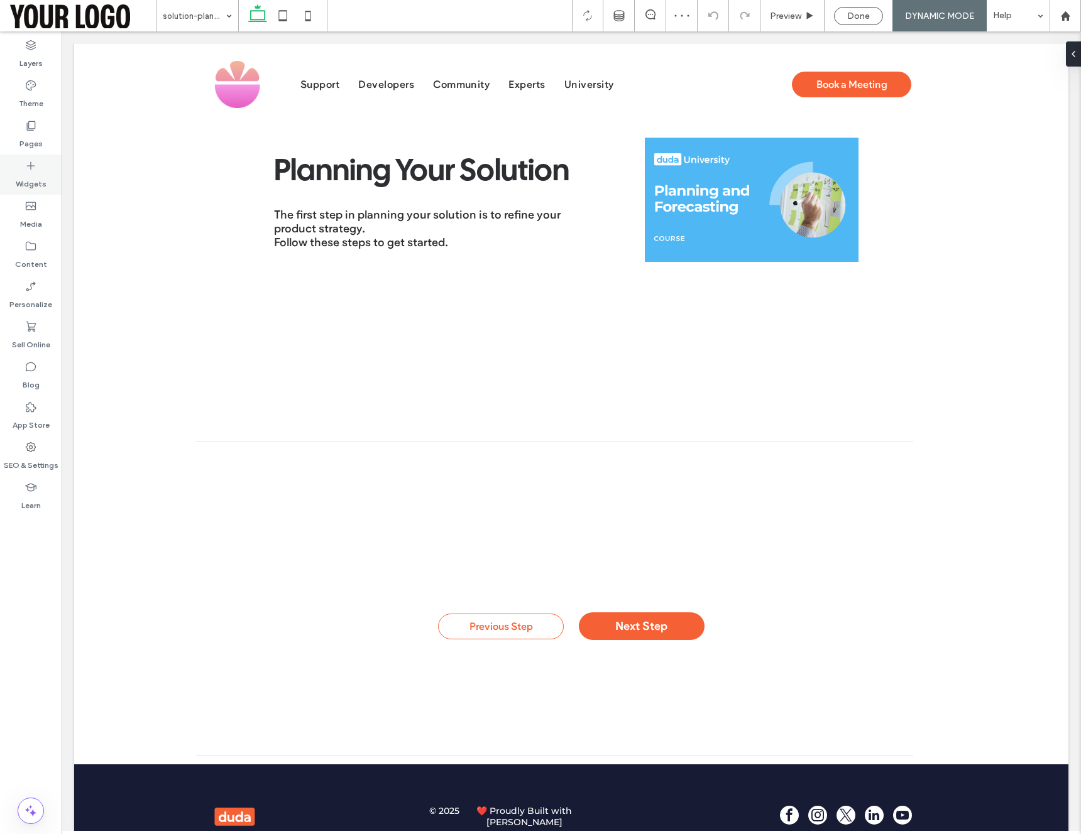
click at [36, 160] on icon at bounding box center [31, 166] width 13 height 13
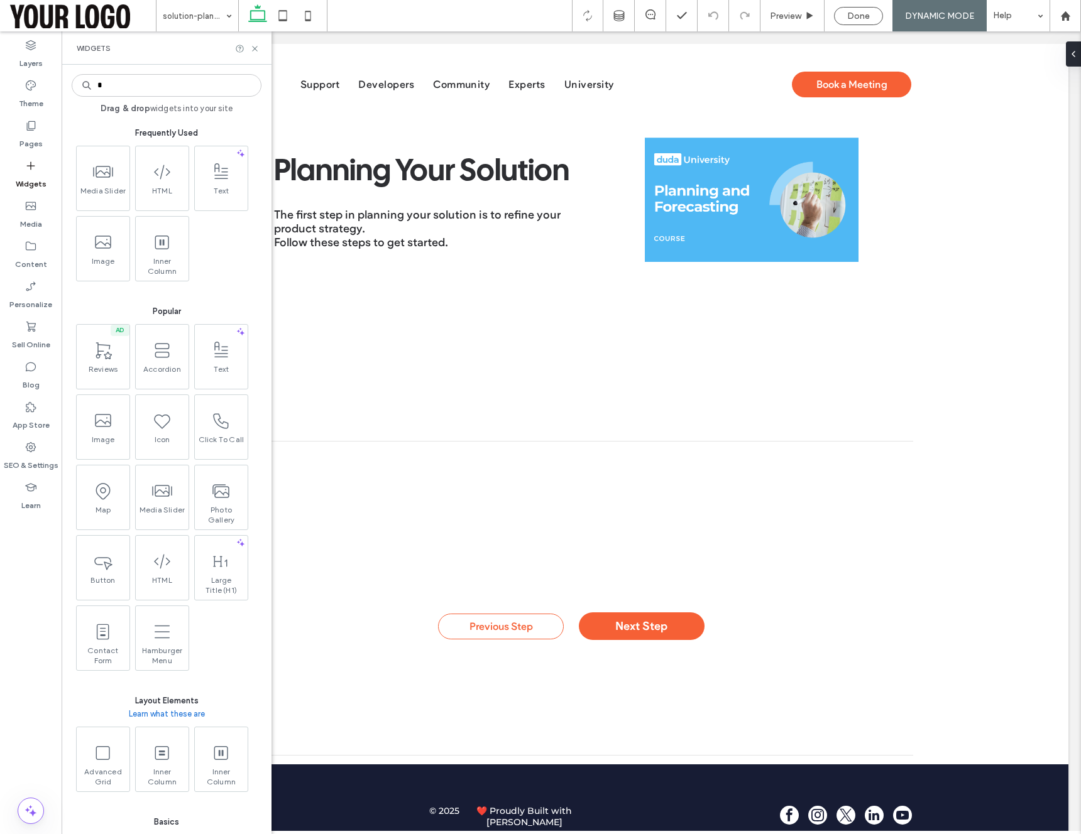
type input "*"
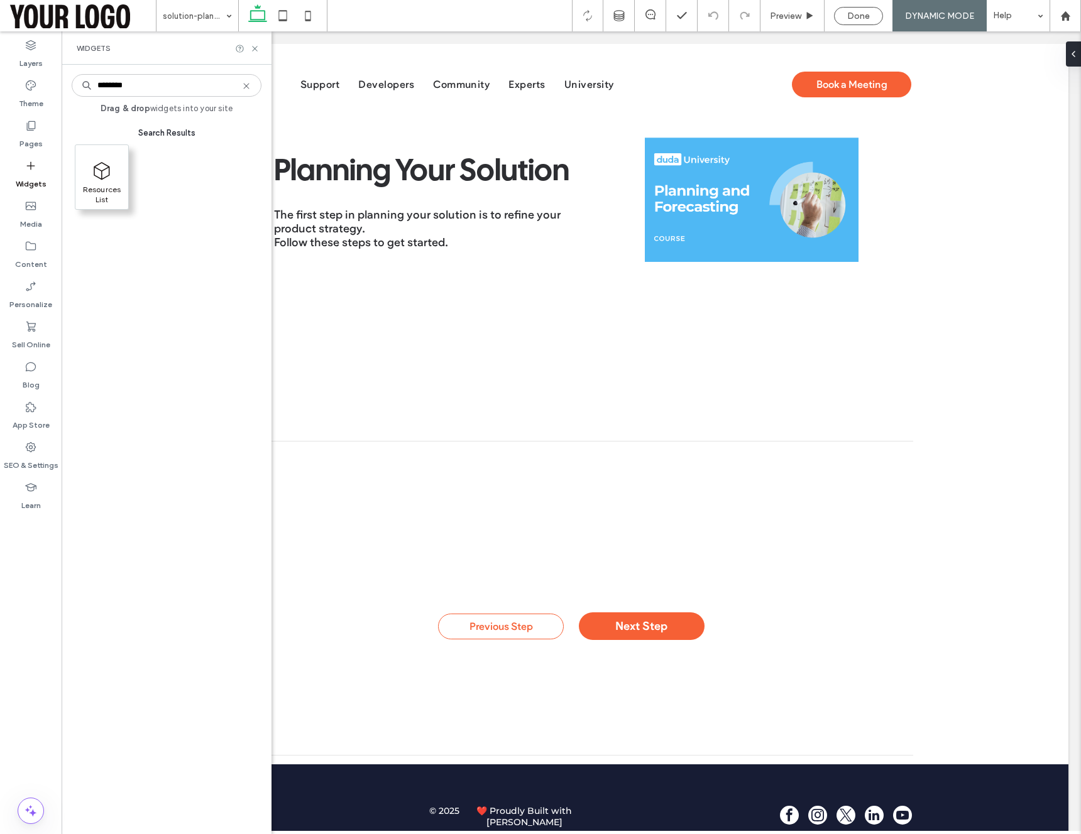
type input "********"
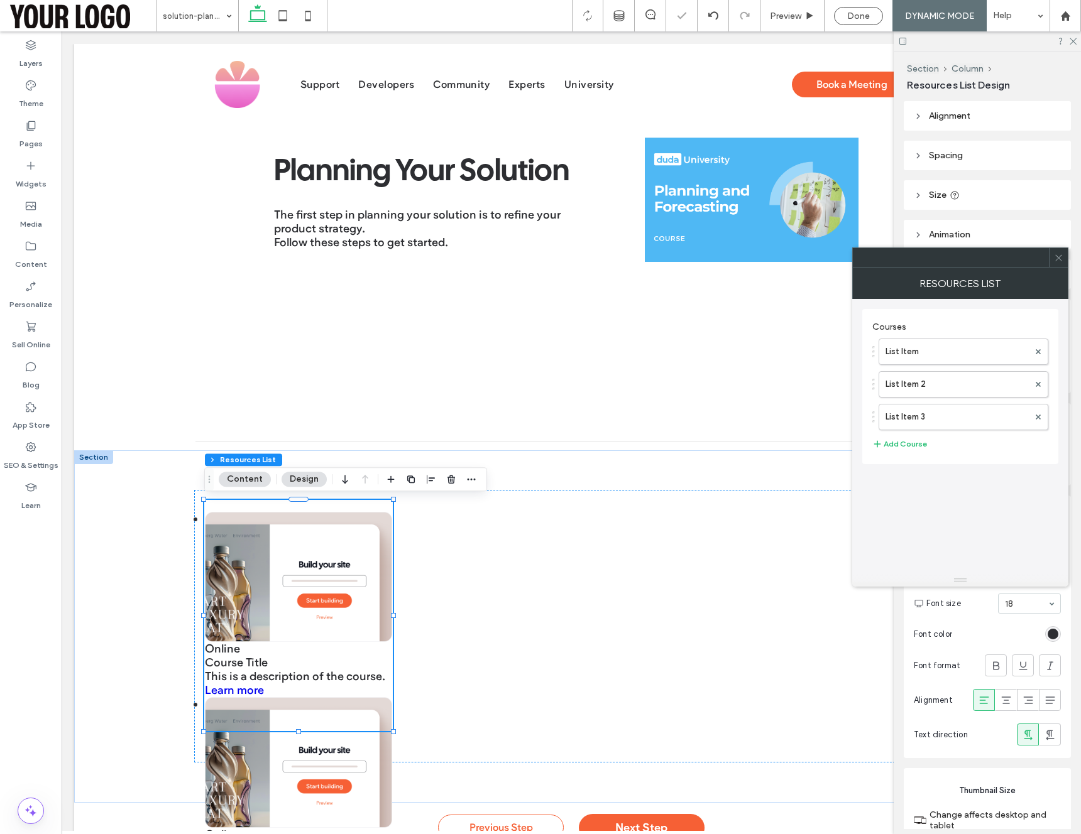
drag, startPoint x: 1057, startPoint y: 254, endPoint x: 914, endPoint y: 308, distance: 152.5
click at [1056, 254] on icon at bounding box center [1058, 257] width 9 height 9
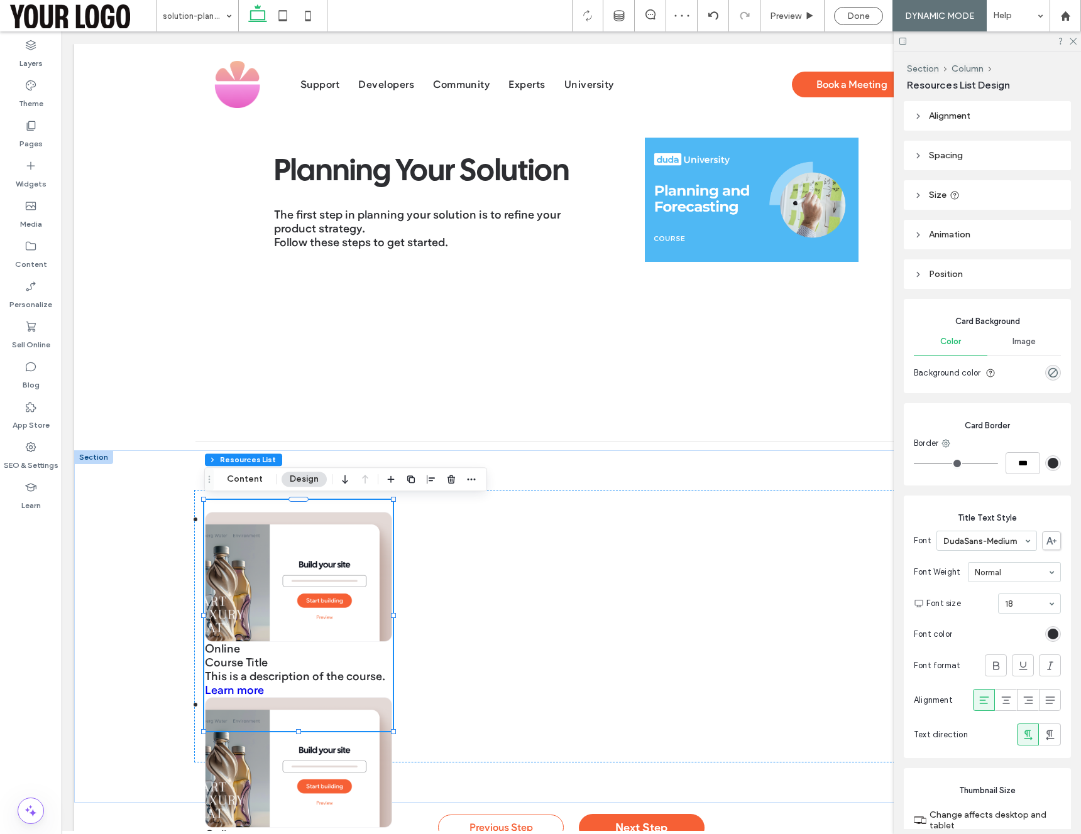
click at [944, 194] on span "Size" at bounding box center [938, 195] width 18 height 11
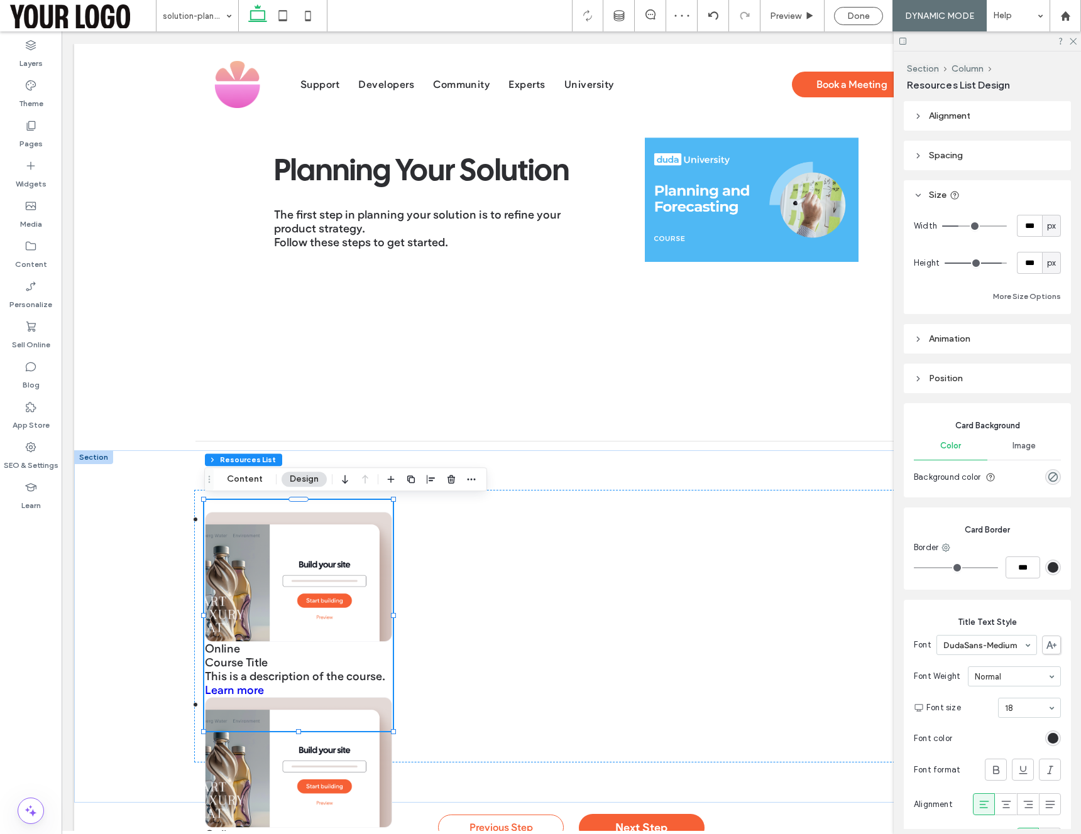
type input "***"
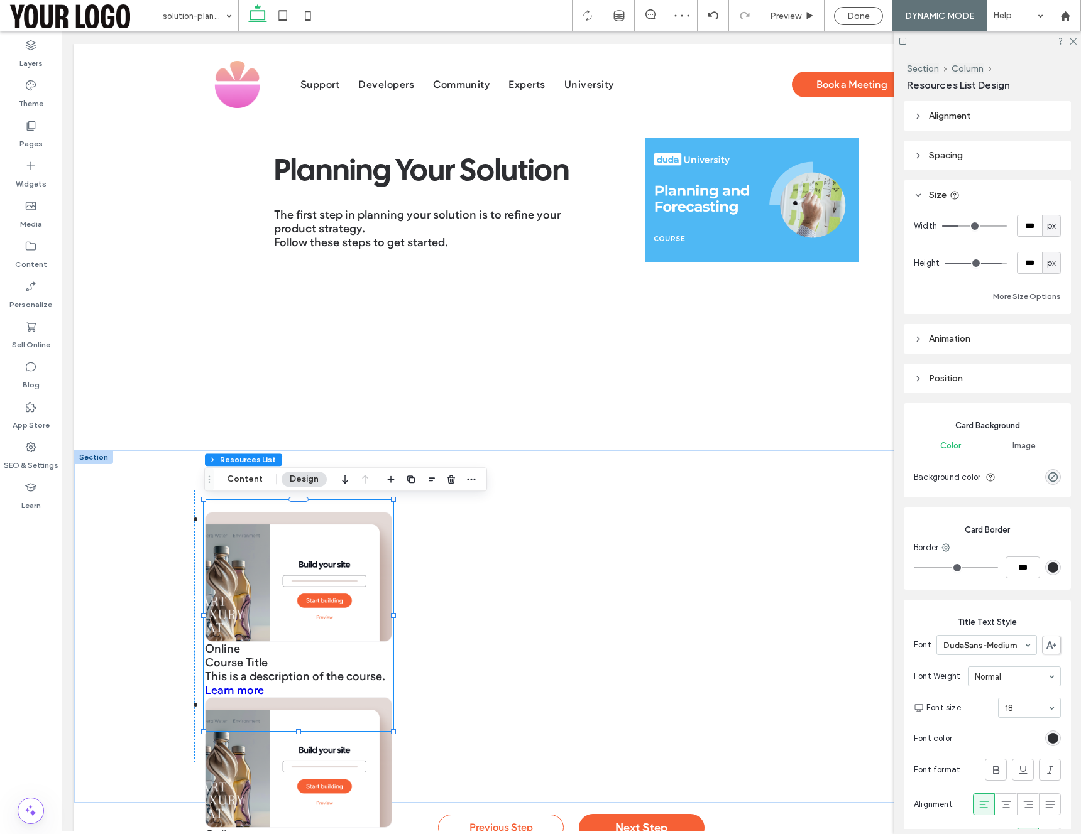
type input "***"
type input "****"
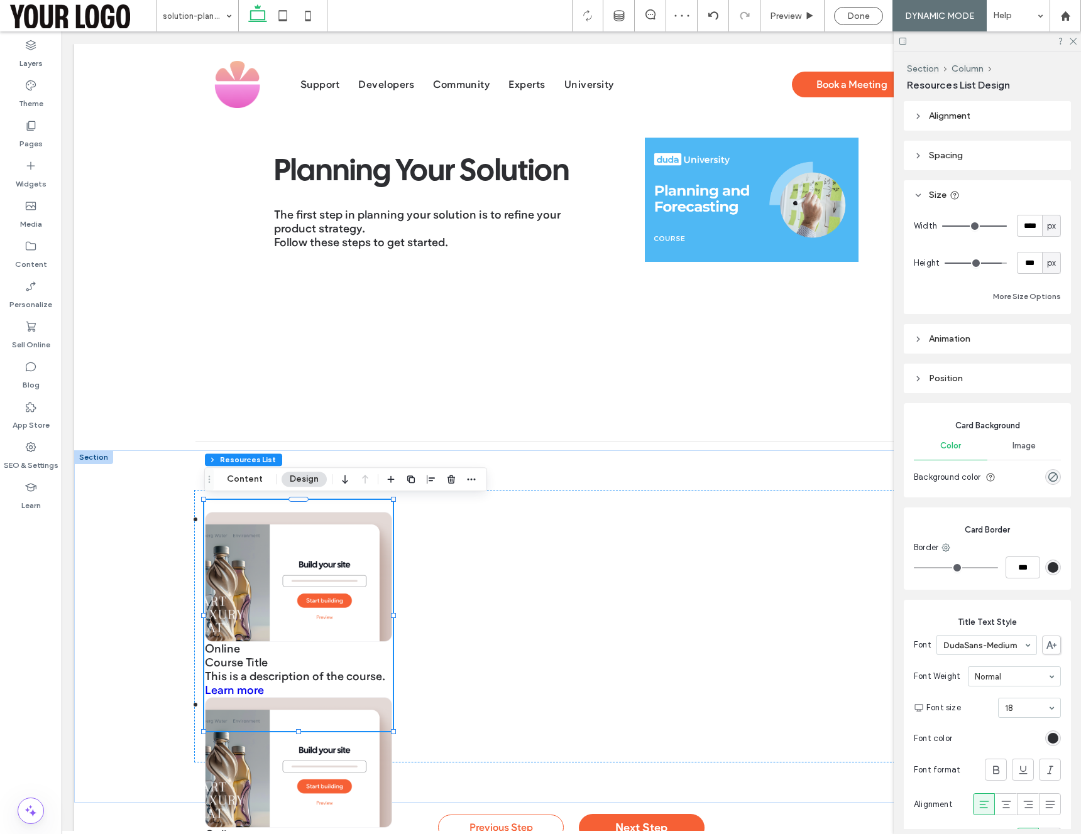
drag, startPoint x: 963, startPoint y: 224, endPoint x: 1055, endPoint y: 234, distance: 92.9
type input "****"
click at [1007, 227] on input "range" at bounding box center [974, 226] width 65 height 1
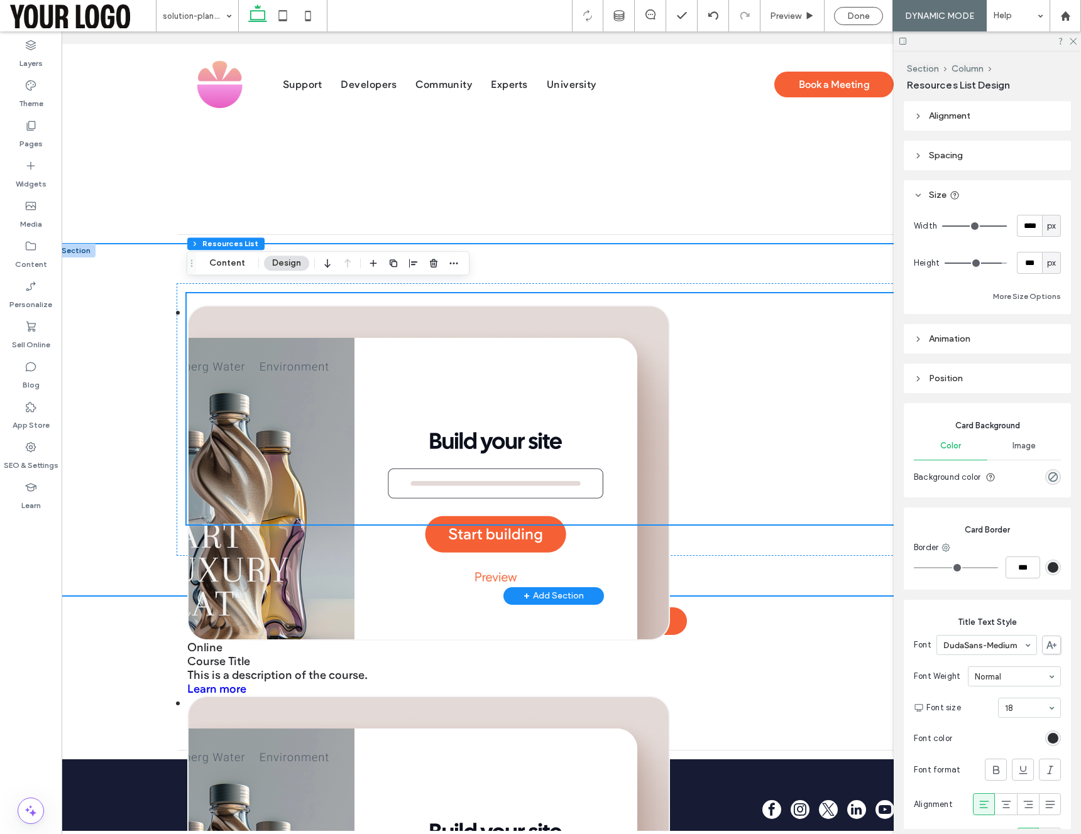
scroll to position [200, 0]
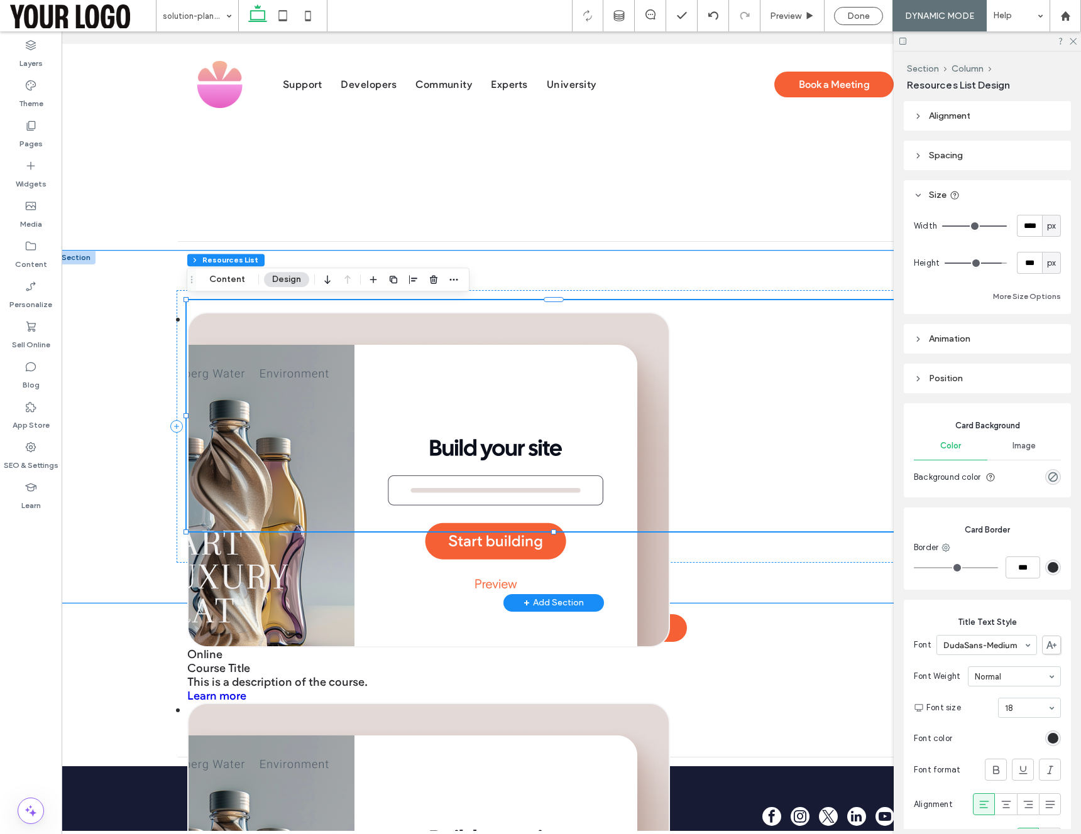
click at [495, 395] on img at bounding box center [428, 480] width 483 height 336
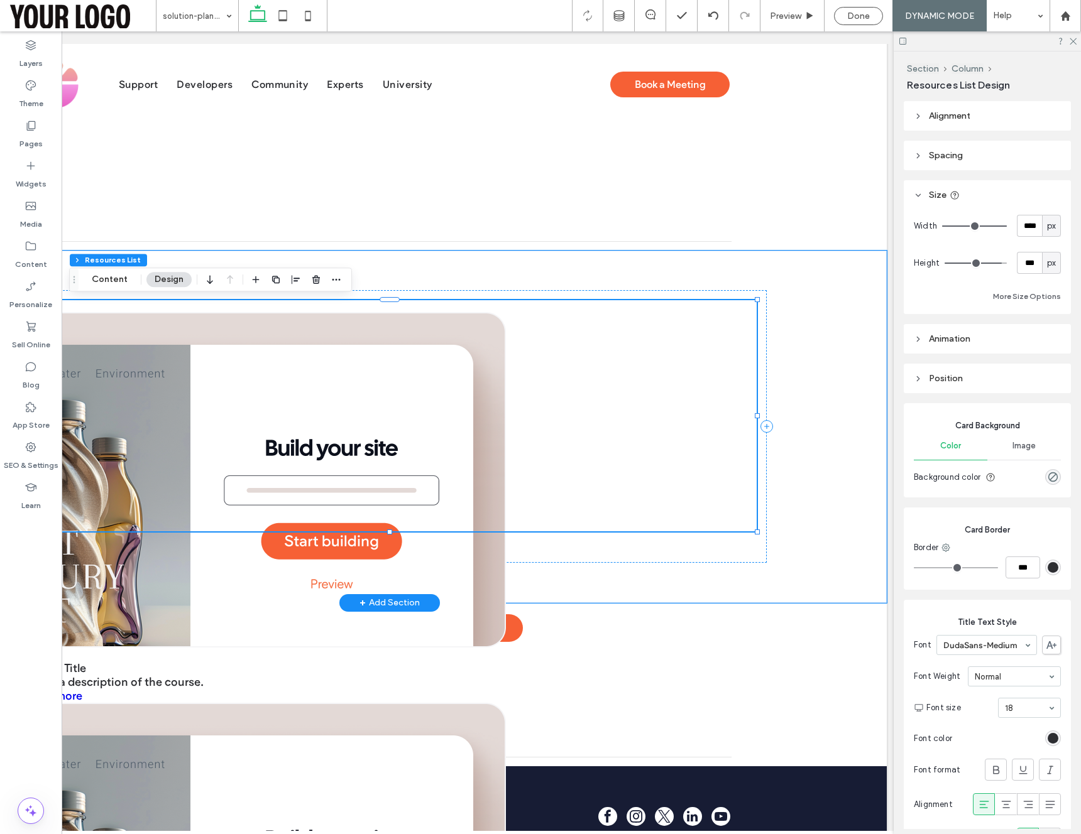
scroll to position [0, 187]
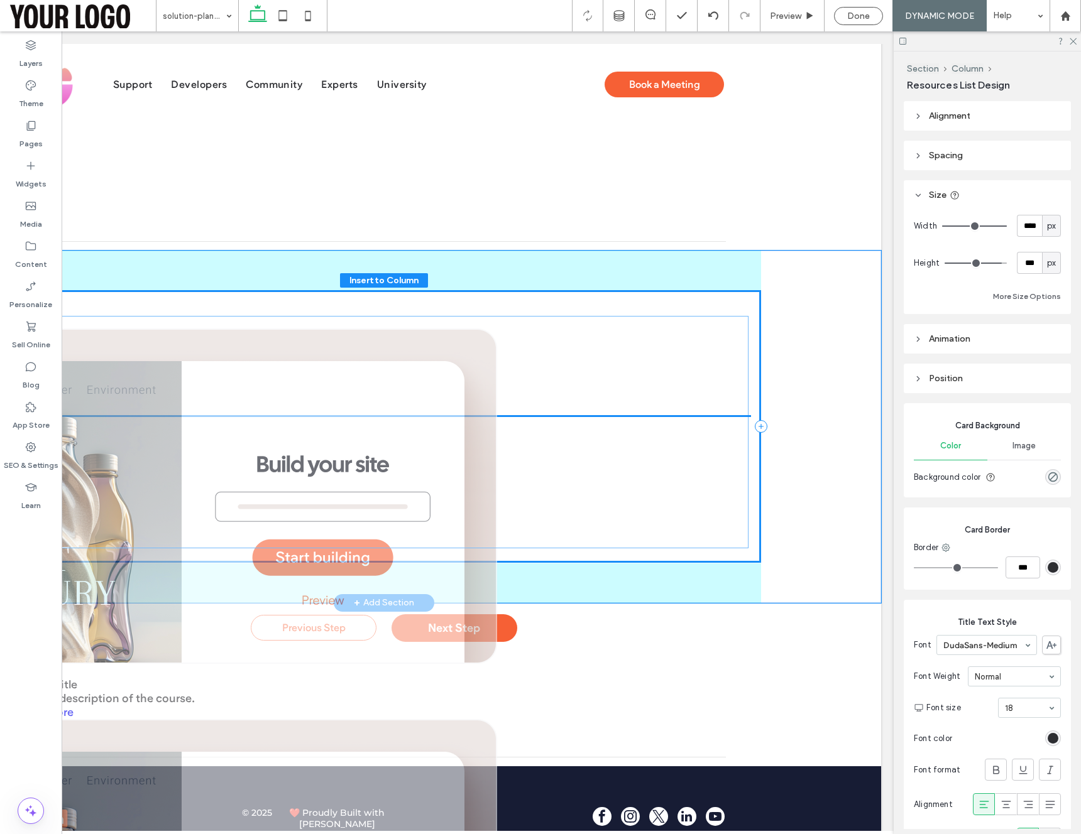
drag, startPoint x: 386, startPoint y: 532, endPoint x: 383, endPoint y: 545, distance: 13.1
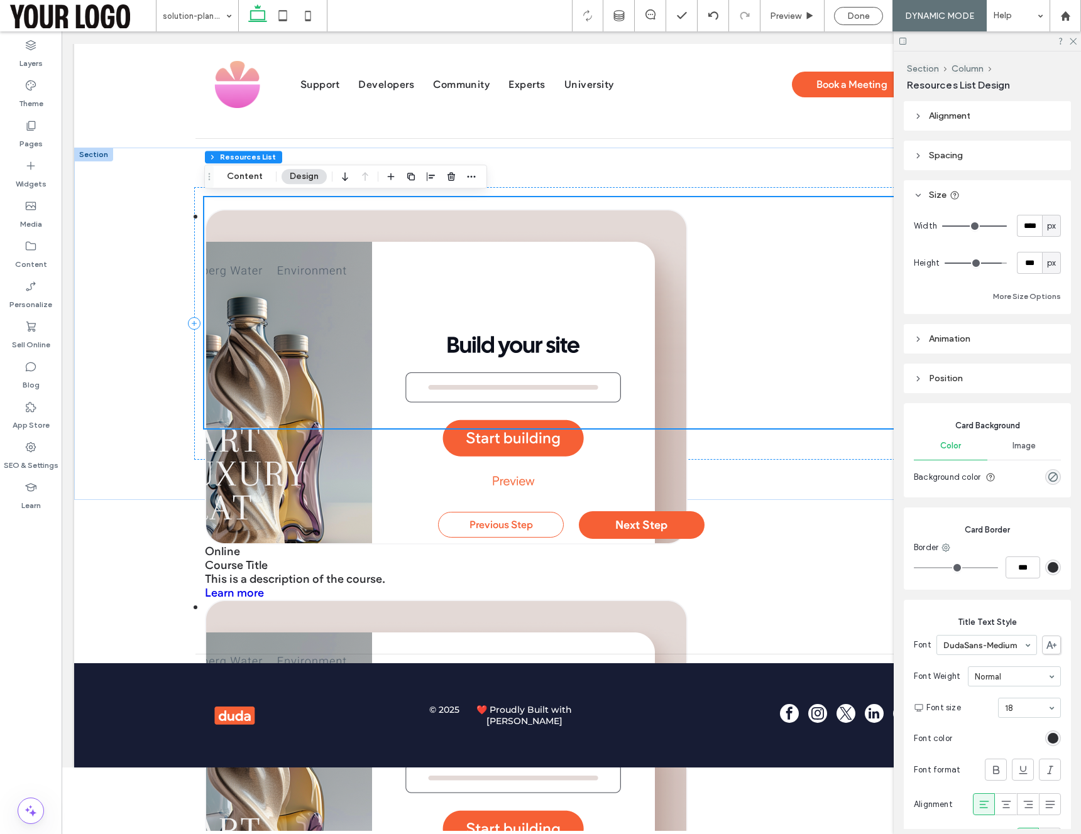
scroll to position [305, 0]
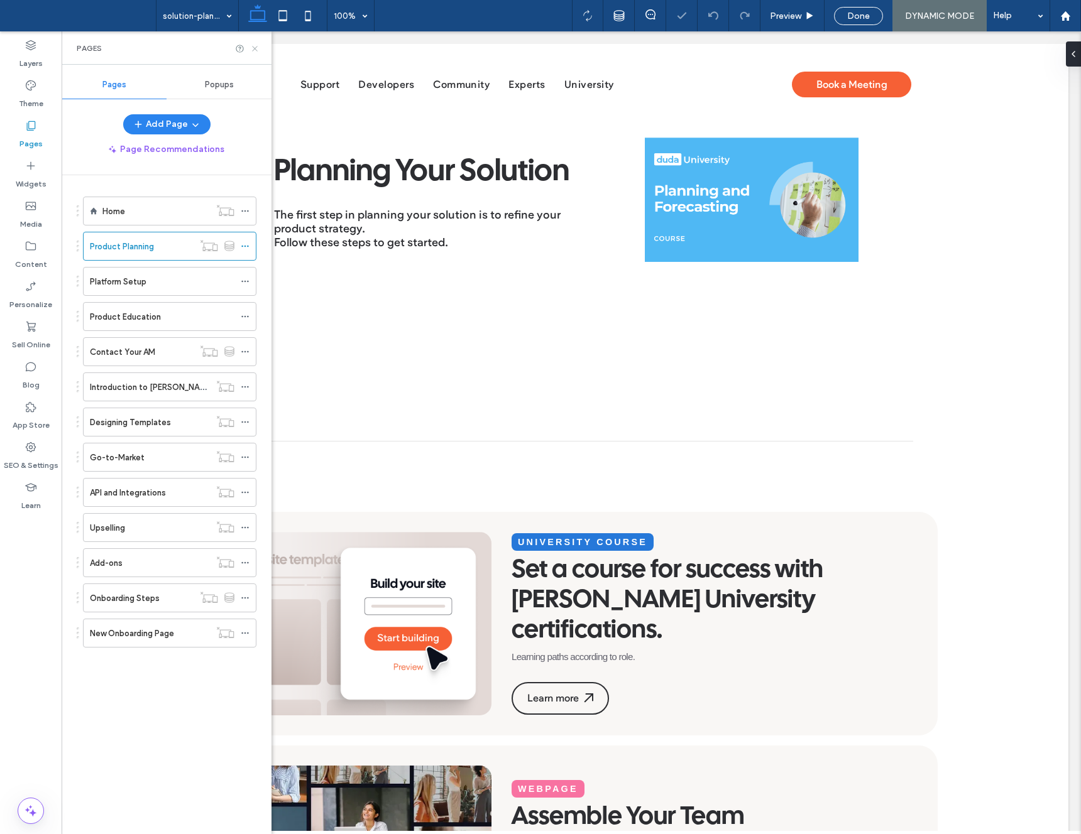
drag, startPoint x: 256, startPoint y: 49, endPoint x: 194, endPoint y: 18, distance: 69.4
click at [256, 49] on use at bounding box center [254, 48] width 5 height 5
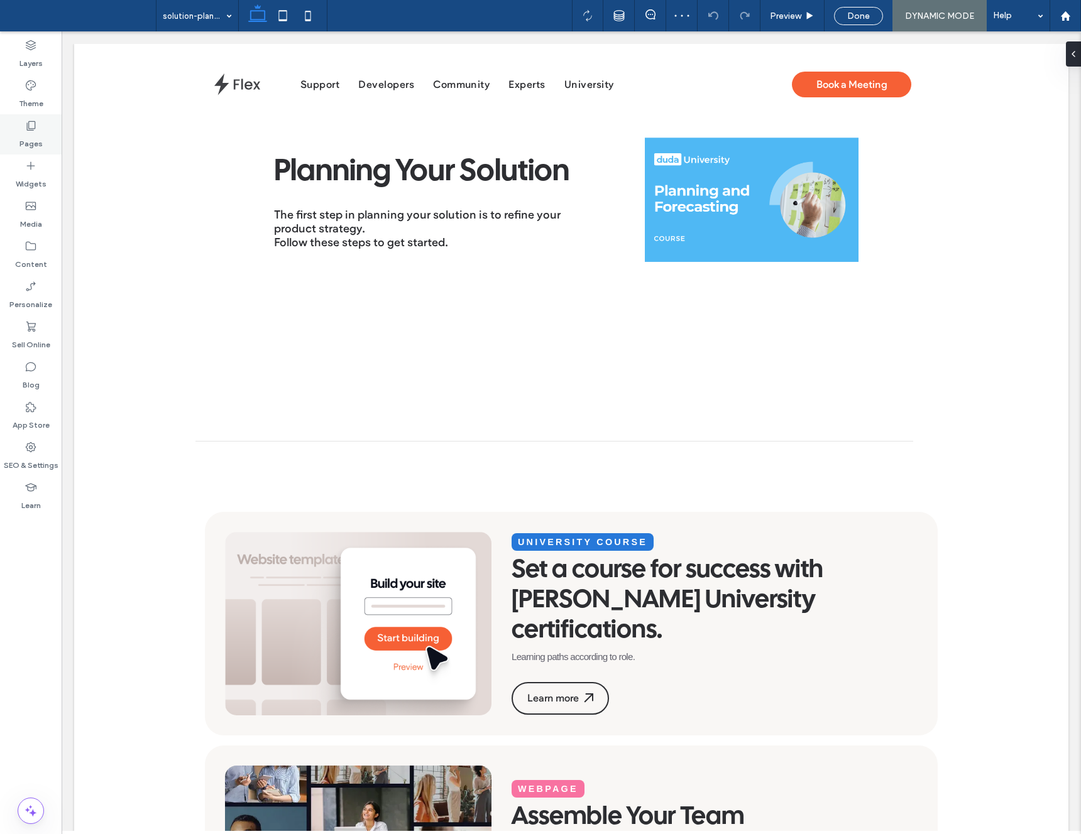
click at [32, 132] on label "Pages" at bounding box center [30, 141] width 23 height 18
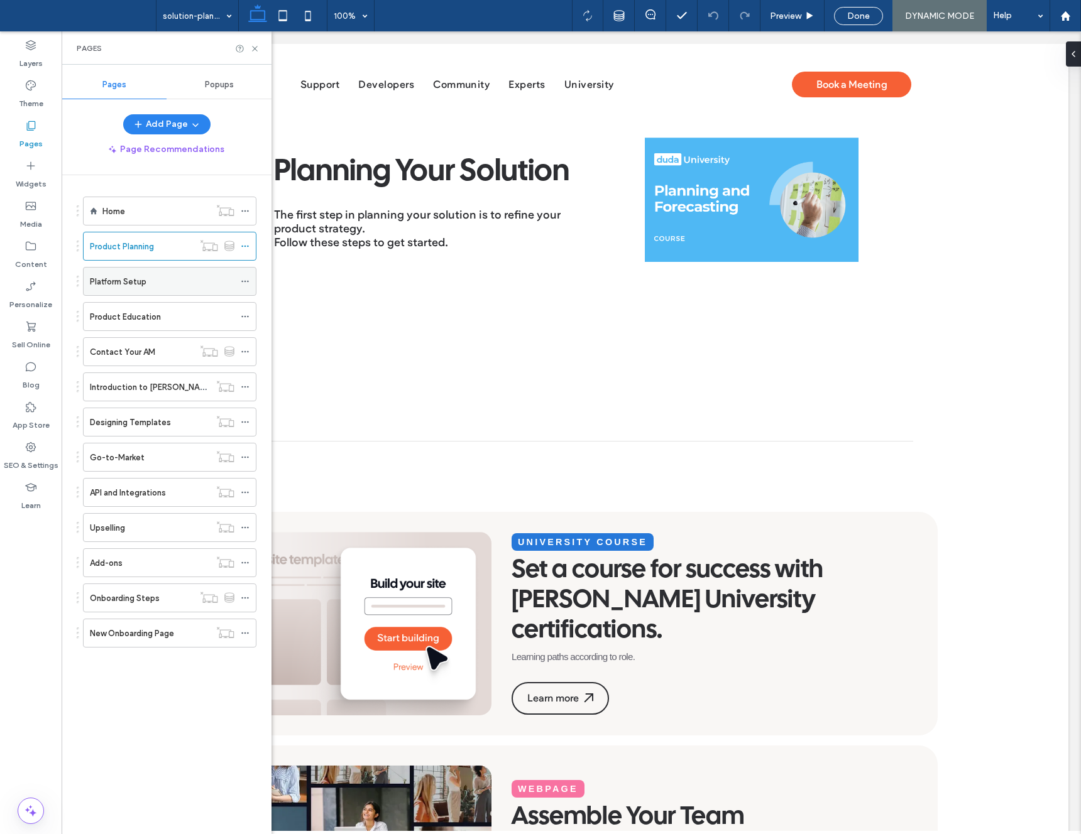
click at [243, 279] on icon at bounding box center [245, 281] width 9 height 9
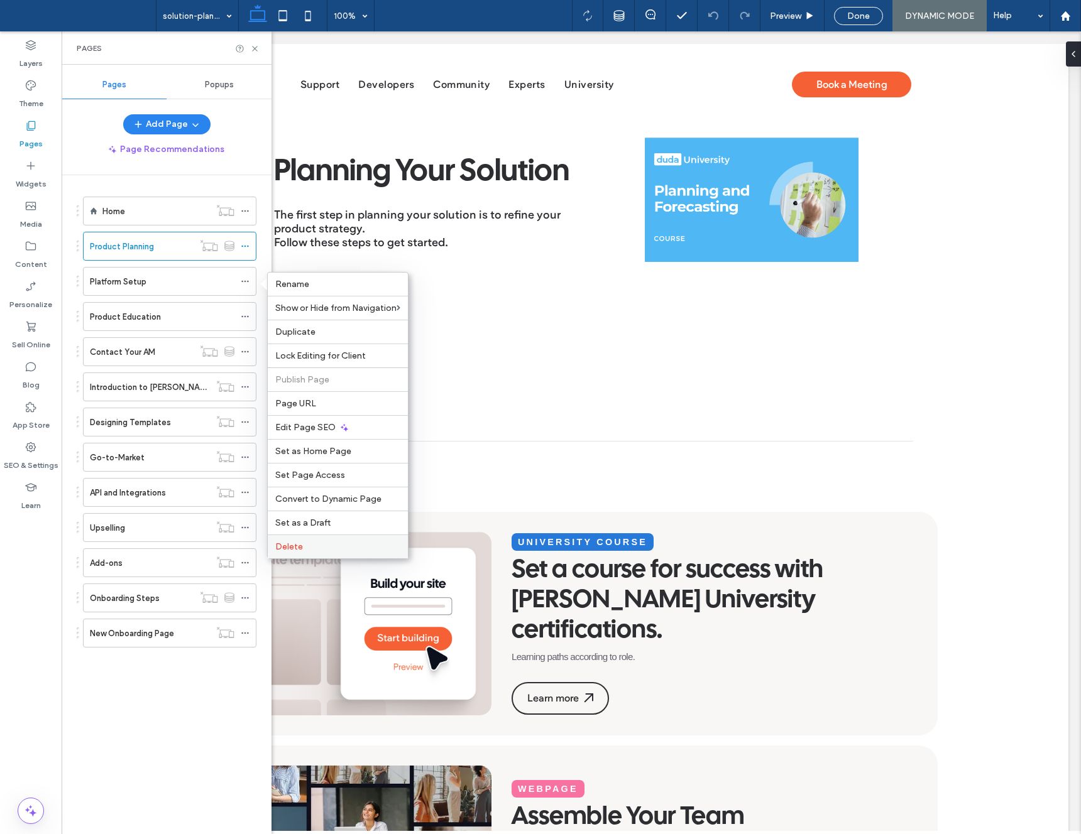
click at [286, 544] on span "Delete" at bounding box center [289, 547] width 28 height 11
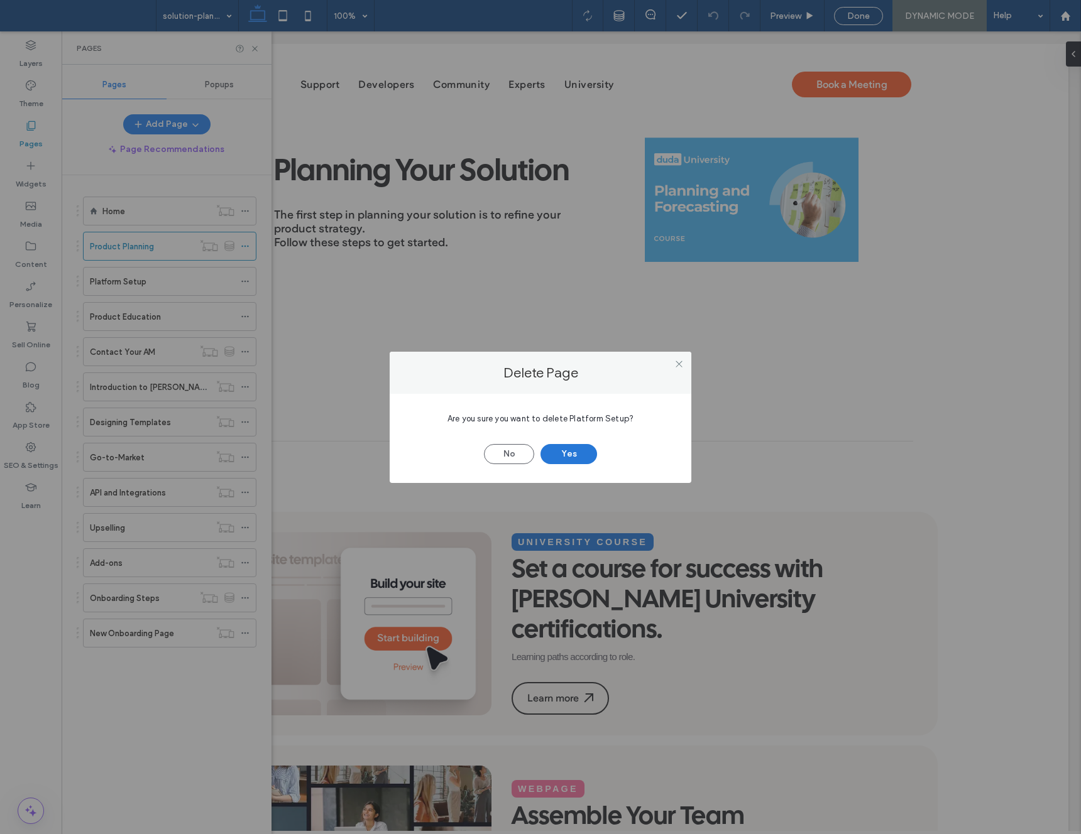
click at [584, 464] on button "Yes" at bounding box center [568, 454] width 57 height 20
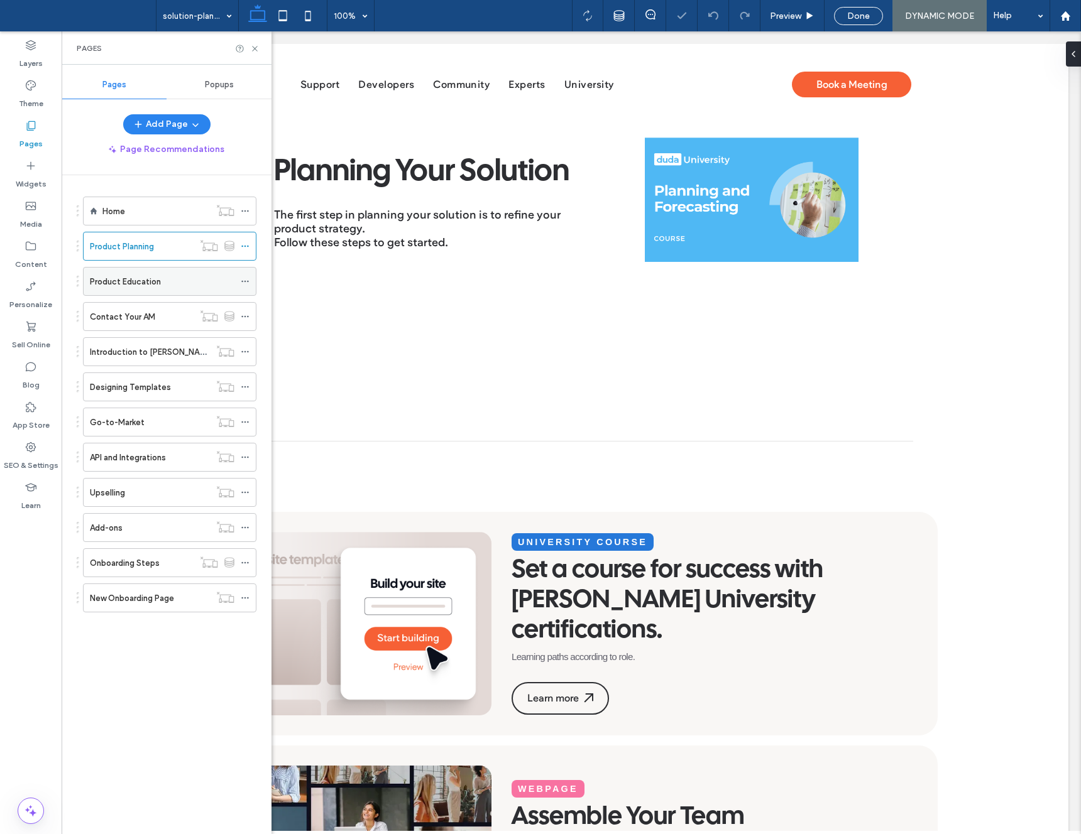
click at [245, 277] on icon at bounding box center [245, 281] width 9 height 9
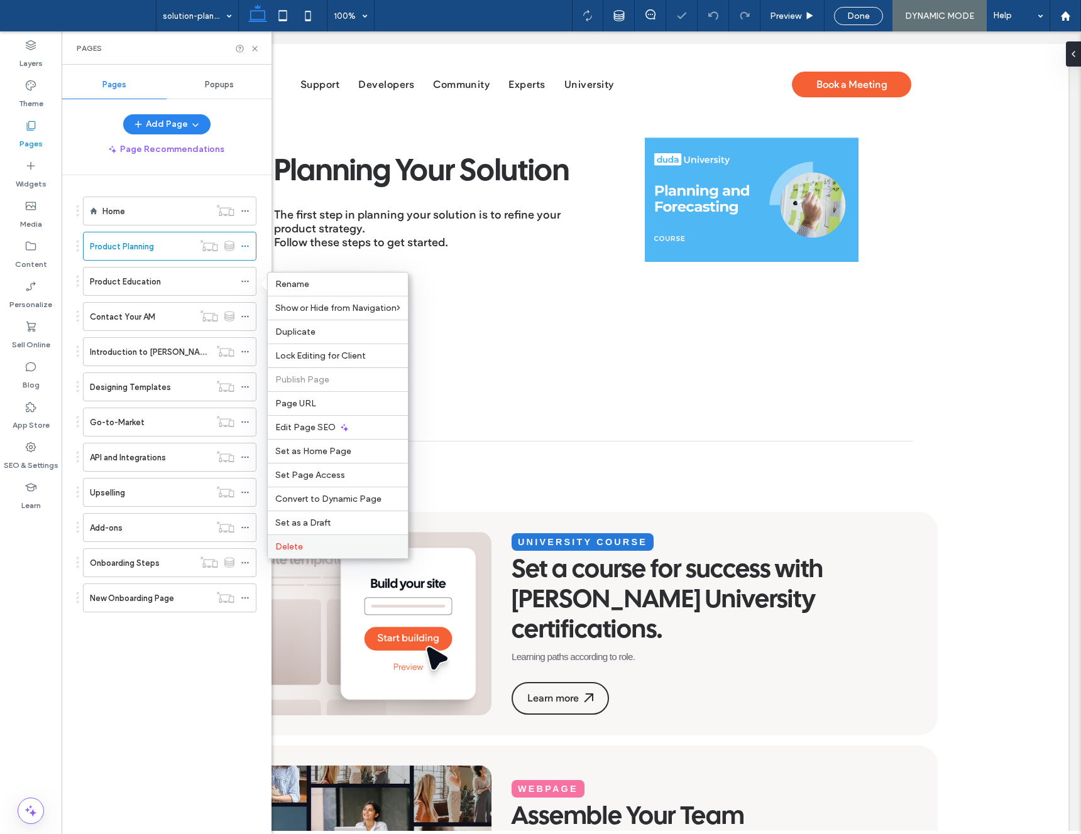
click at [344, 547] on label "Delete" at bounding box center [337, 547] width 125 height 11
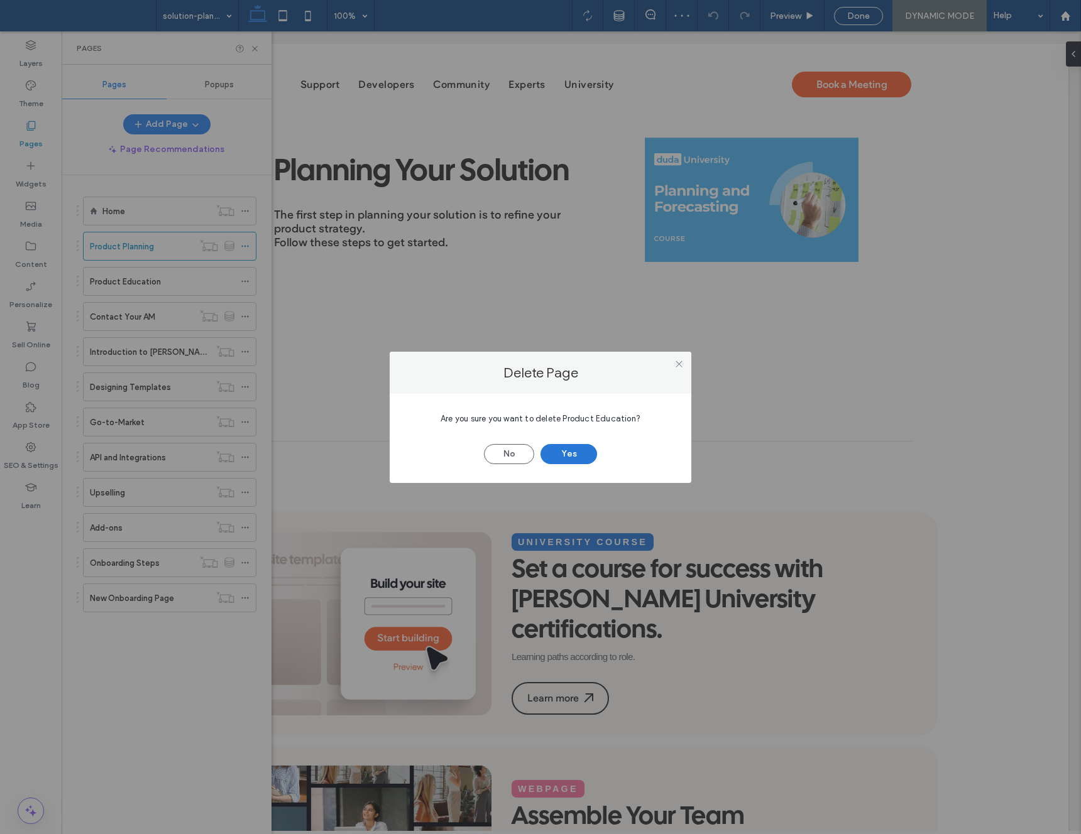
click at [568, 453] on button "Yes" at bounding box center [568, 454] width 57 height 20
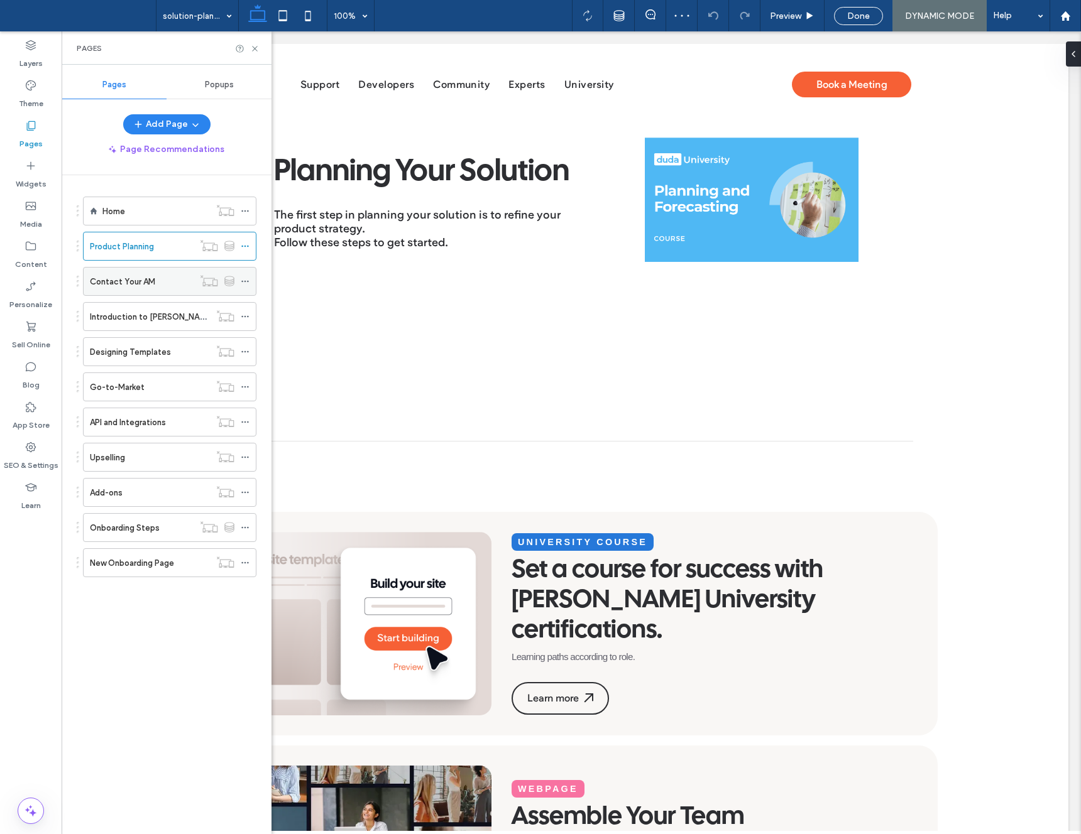
click at [247, 278] on icon at bounding box center [245, 281] width 9 height 9
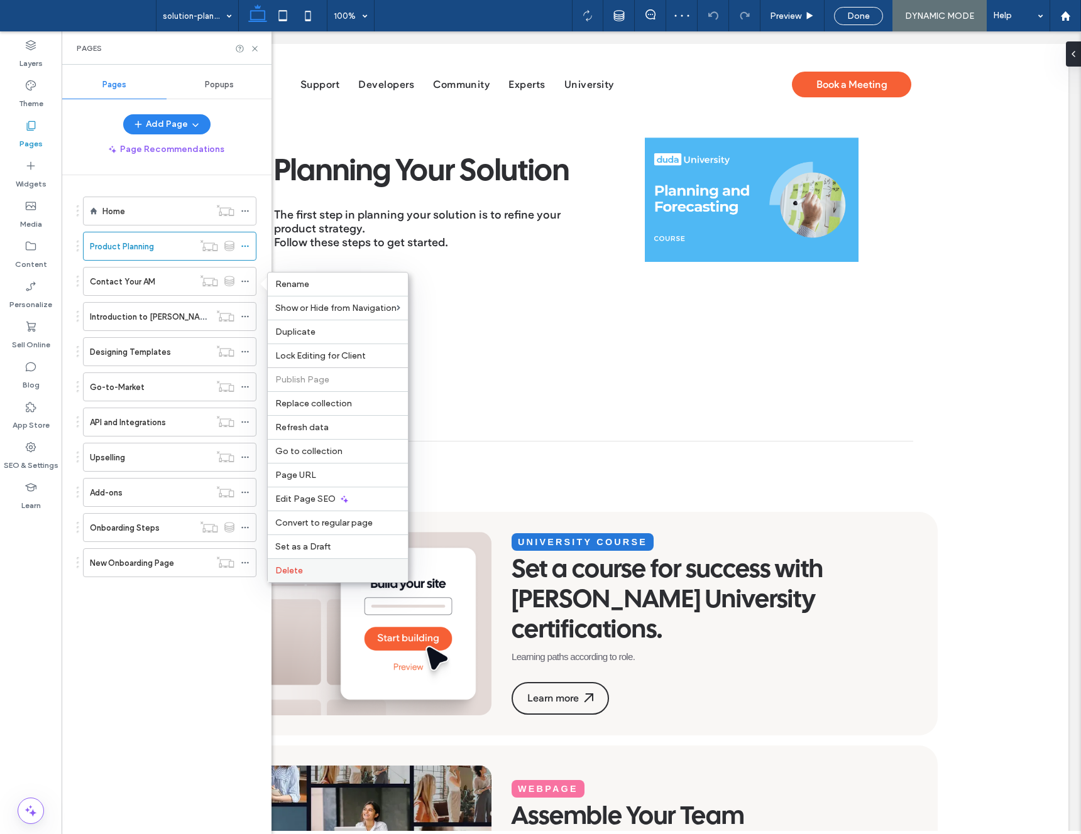
click at [347, 571] on label "Delete" at bounding box center [337, 570] width 125 height 11
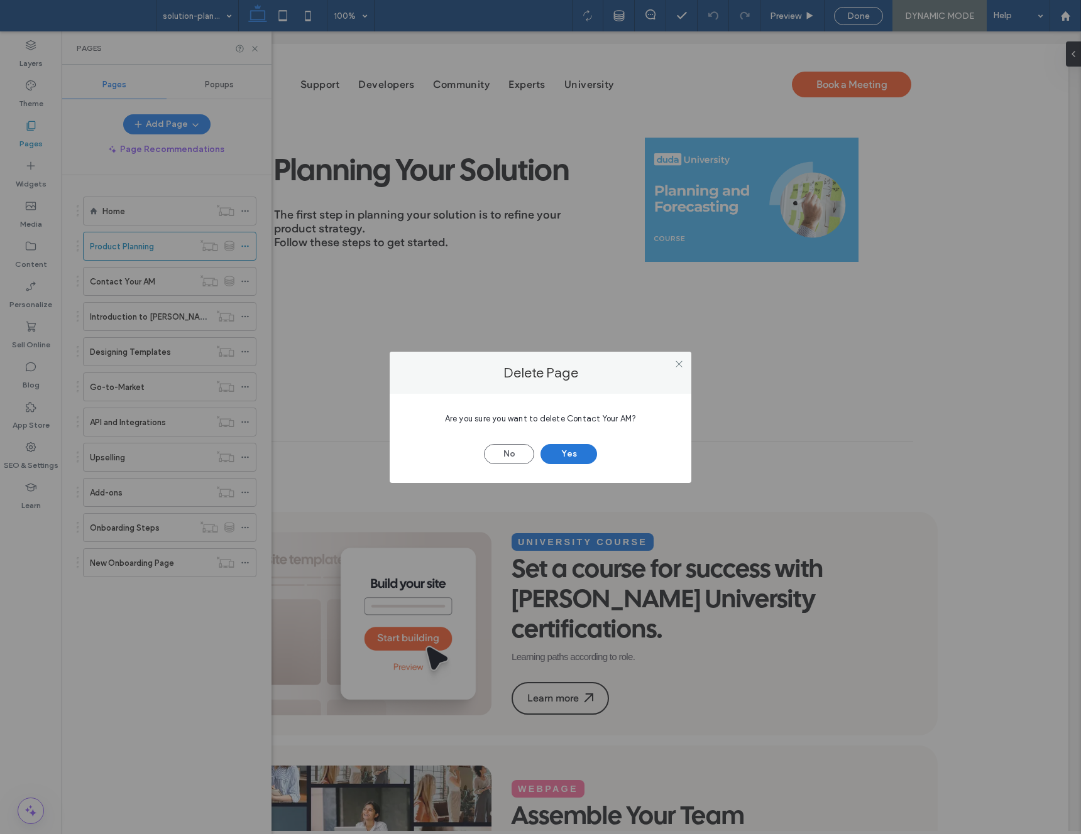
click at [561, 454] on button "Yes" at bounding box center [568, 454] width 57 height 20
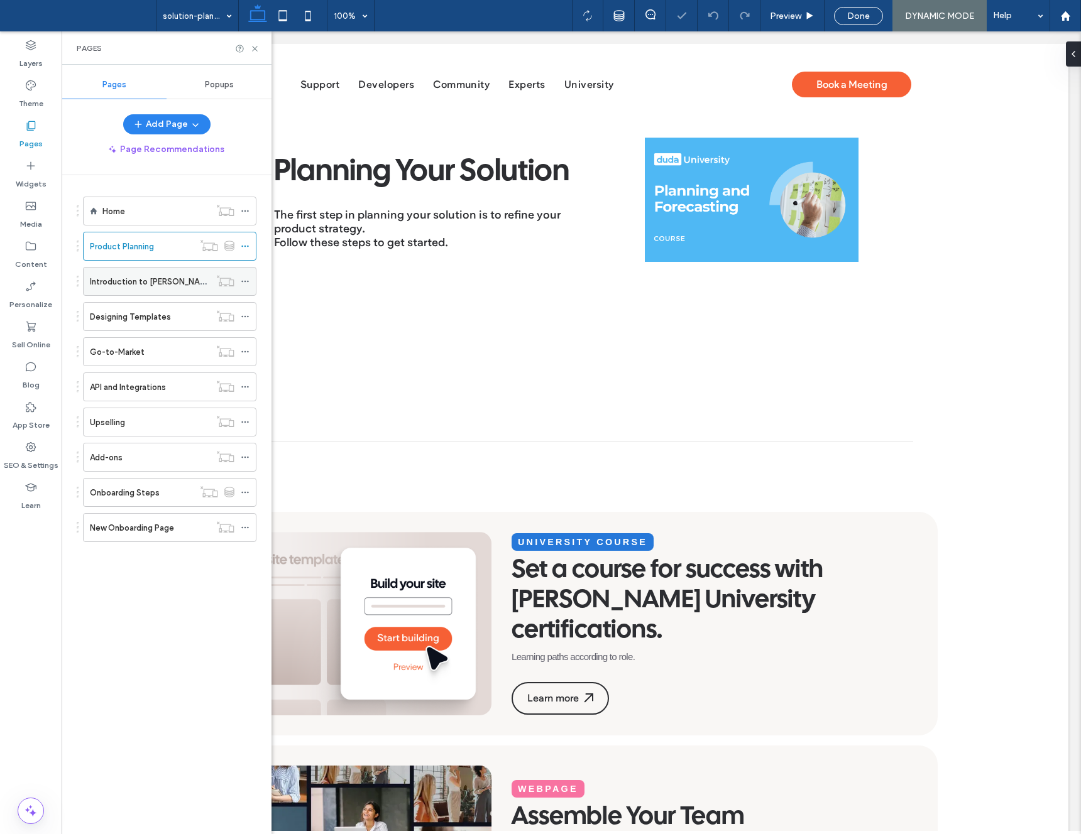
click at [249, 285] on icon at bounding box center [245, 281] width 9 height 9
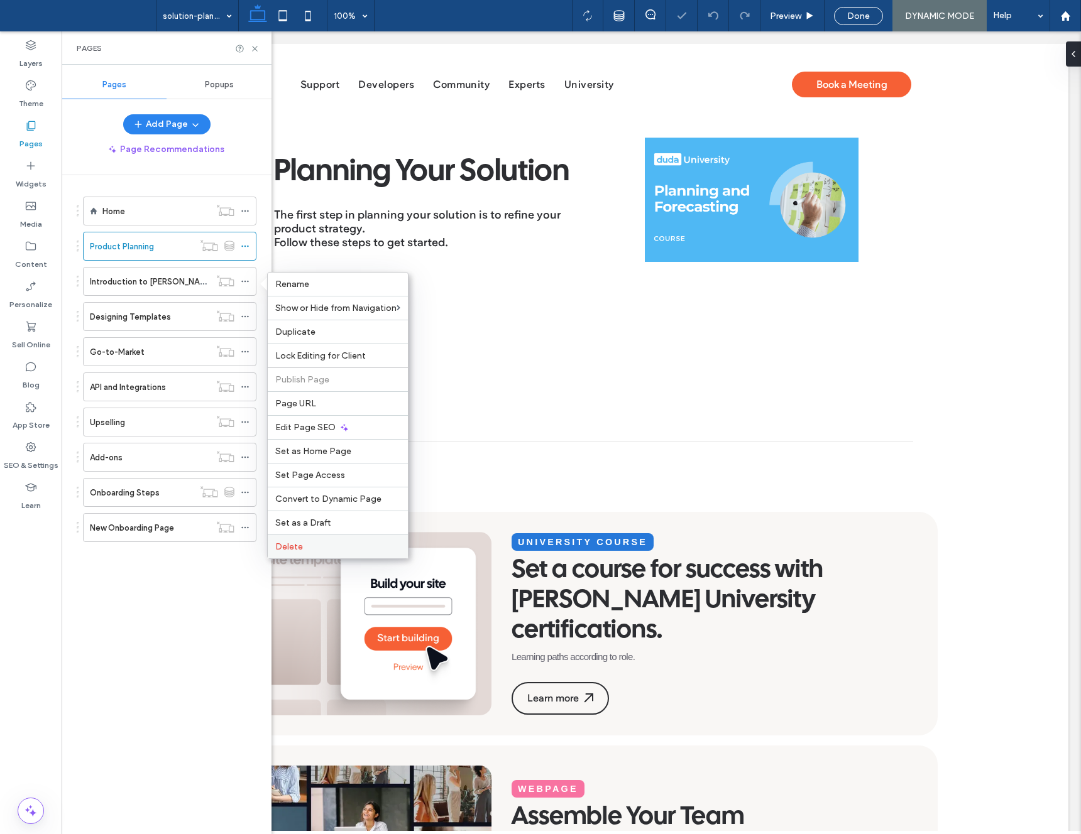
click at [319, 552] on div "Delete" at bounding box center [338, 547] width 140 height 24
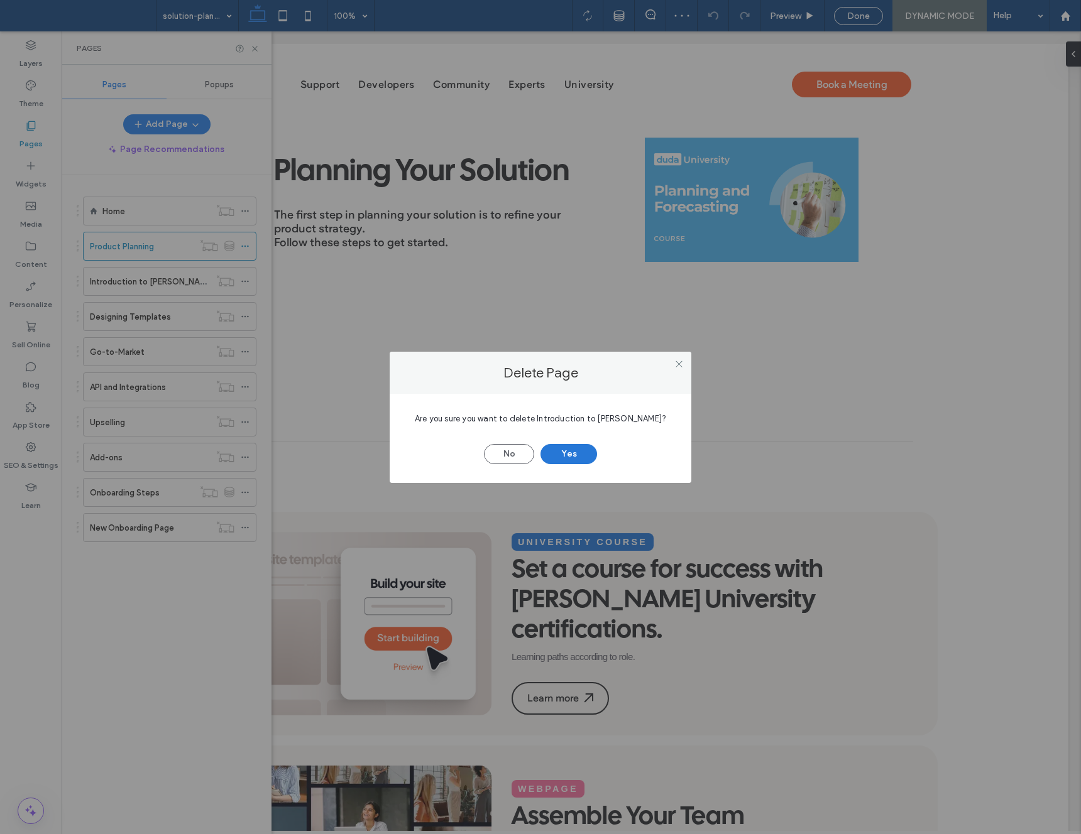
click at [574, 457] on button "Yes" at bounding box center [568, 454] width 57 height 20
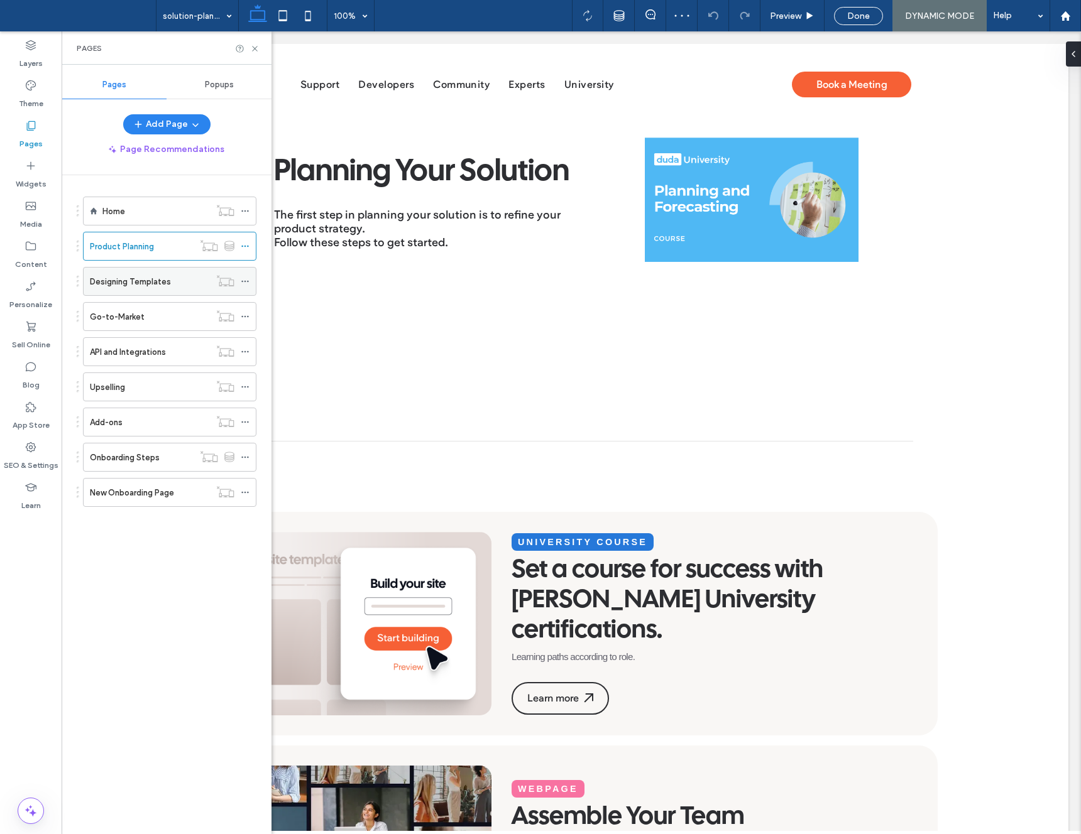
click at [241, 280] on icon at bounding box center [245, 281] width 9 height 9
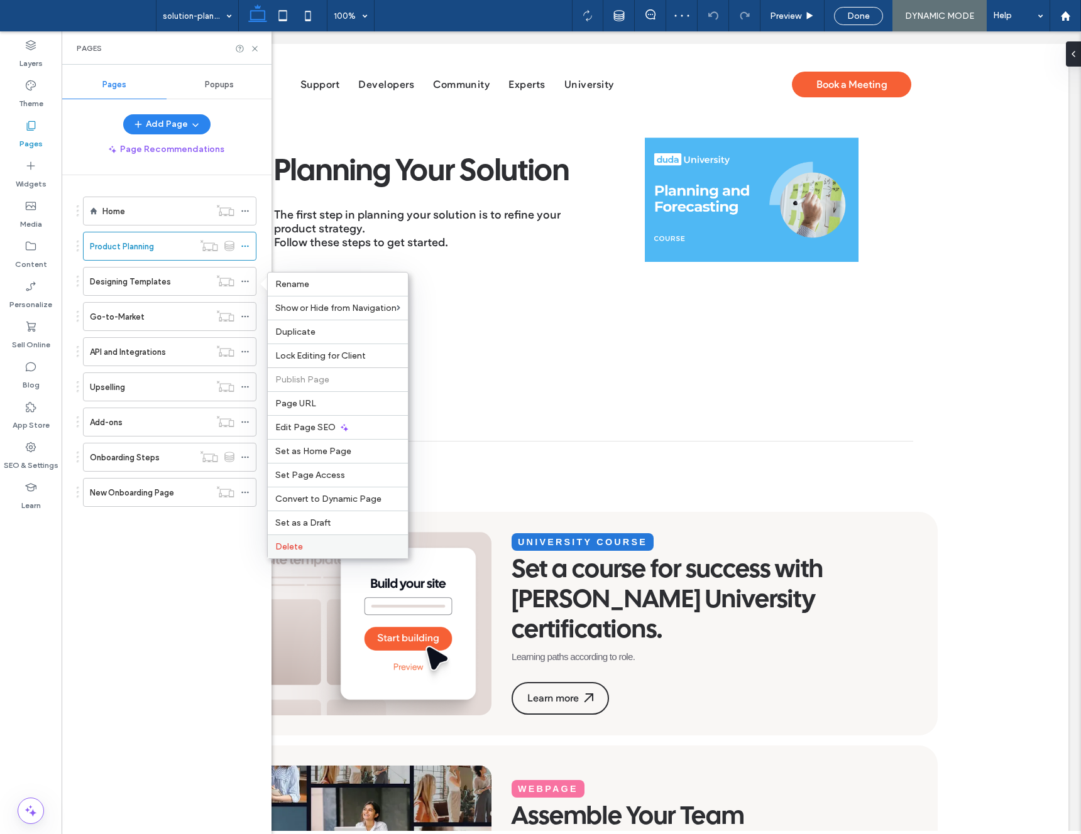
click at [301, 550] on span "Delete" at bounding box center [289, 547] width 28 height 11
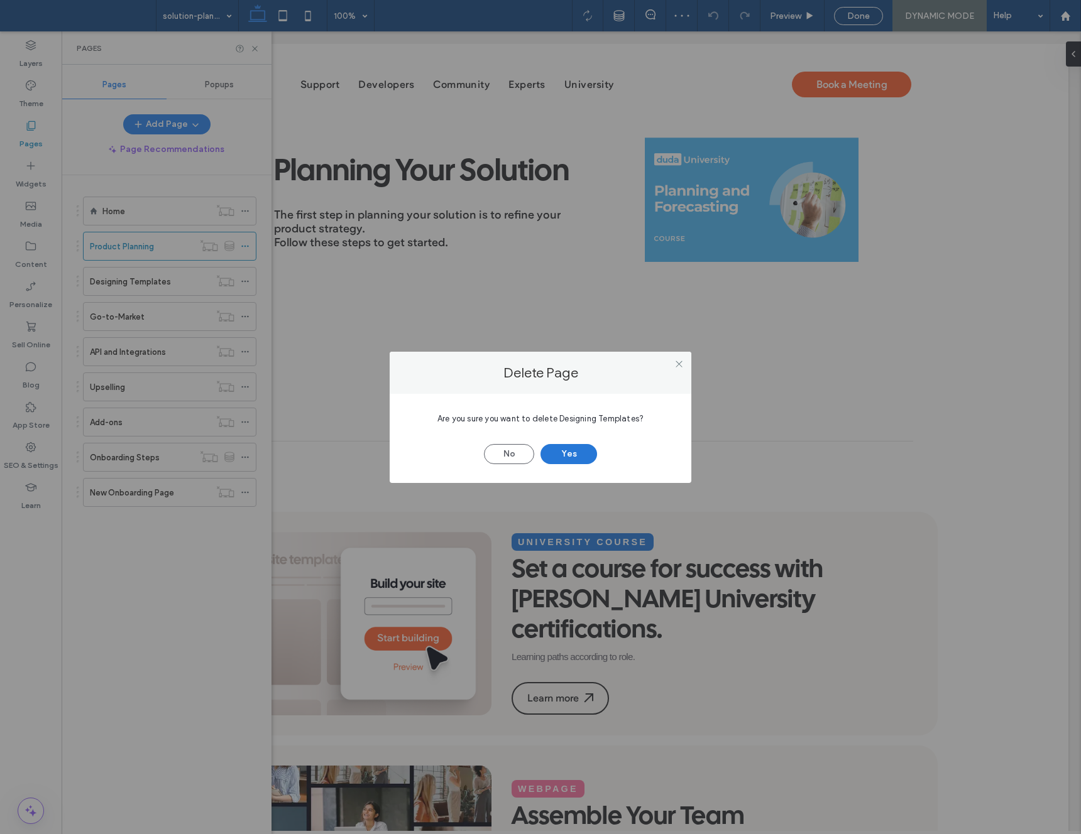
drag, startPoint x: 574, startPoint y: 456, endPoint x: 566, endPoint y: 458, distance: 7.8
click at [573, 456] on button "Yes" at bounding box center [568, 454] width 57 height 20
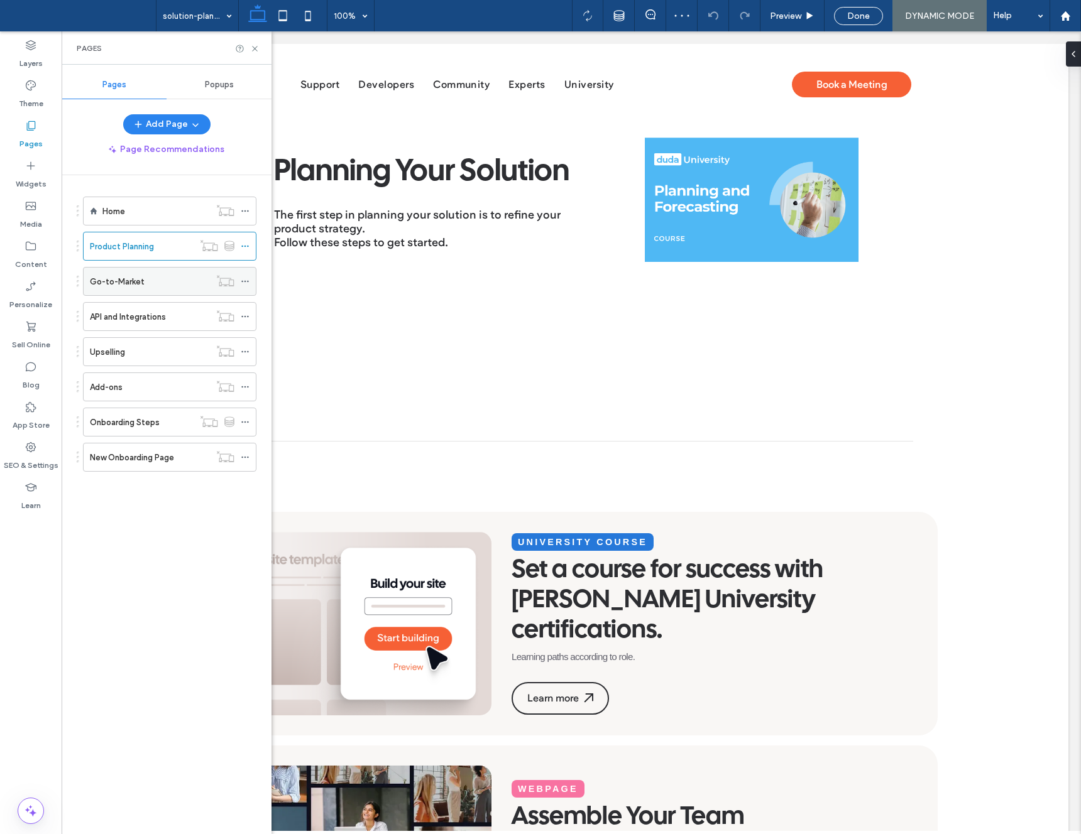
click at [246, 283] on icon at bounding box center [245, 281] width 9 height 9
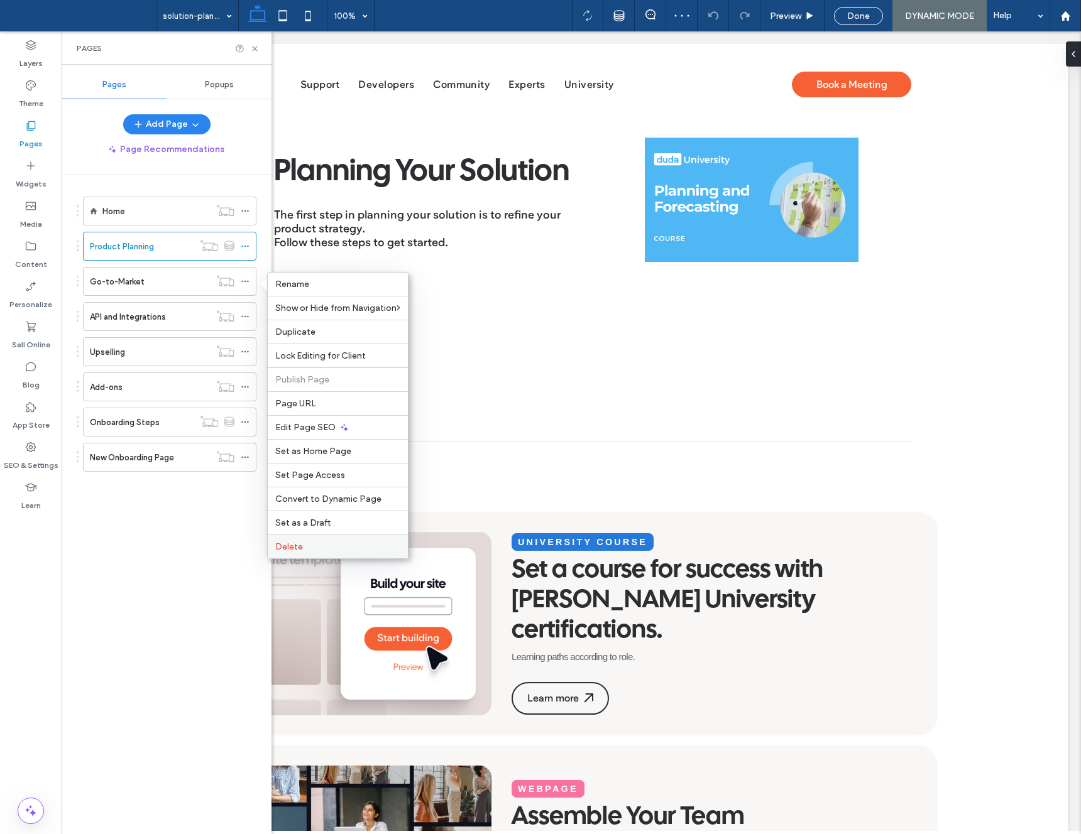
click at [327, 542] on label "Delete" at bounding box center [337, 547] width 125 height 11
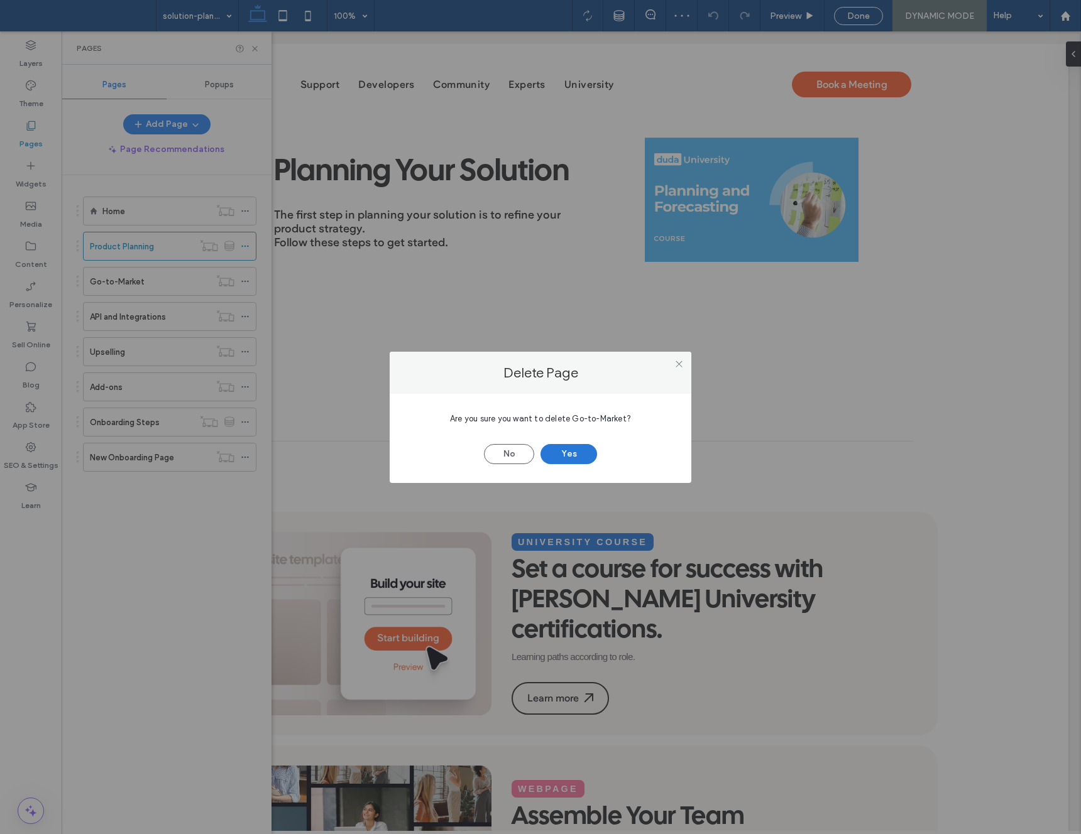
click at [585, 453] on button "Yes" at bounding box center [568, 454] width 57 height 20
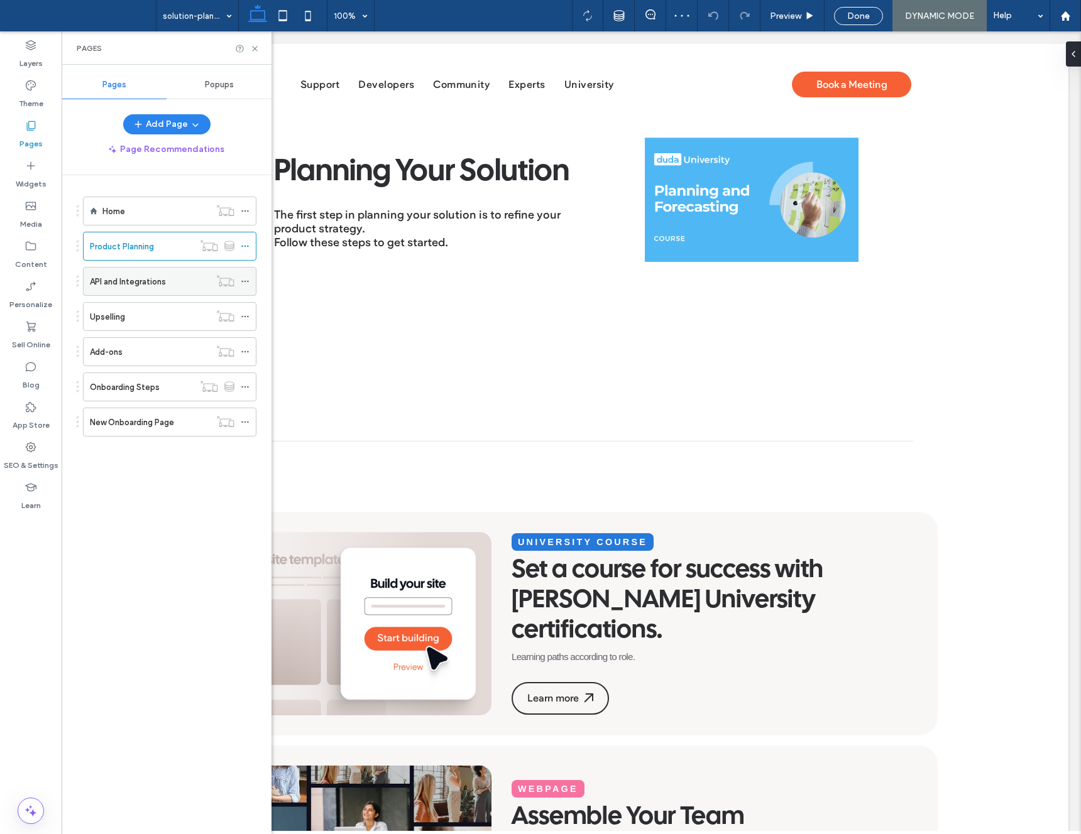
click at [241, 281] on icon at bounding box center [245, 281] width 9 height 9
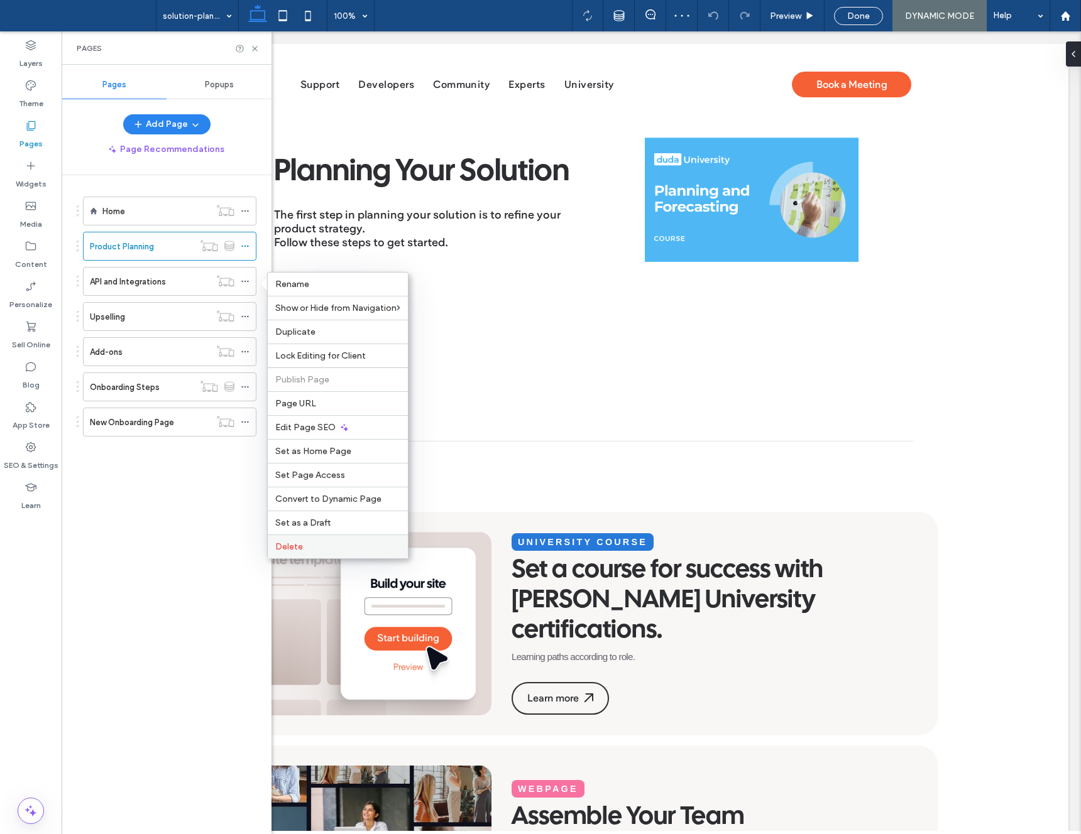
click at [331, 539] on div "Delete" at bounding box center [338, 547] width 140 height 24
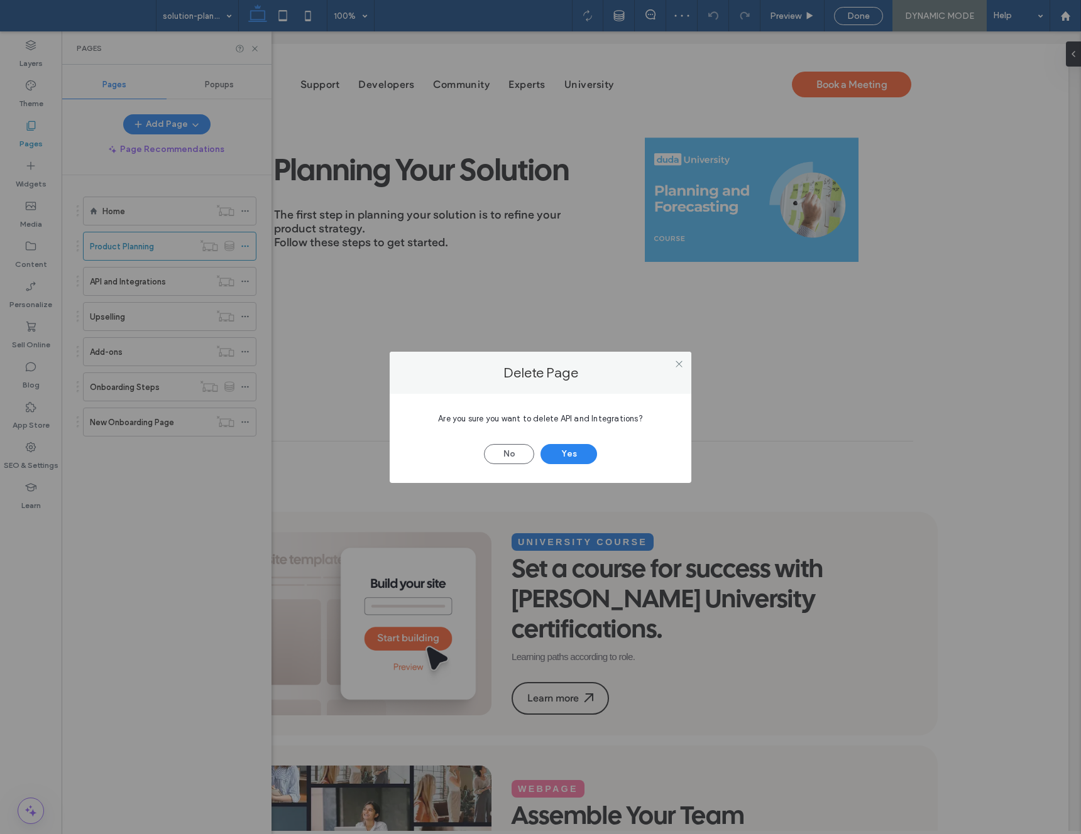
drag, startPoint x: 563, startPoint y: 461, endPoint x: 480, endPoint y: 400, distance: 102.9
click at [562, 461] on button "Yes" at bounding box center [568, 454] width 57 height 20
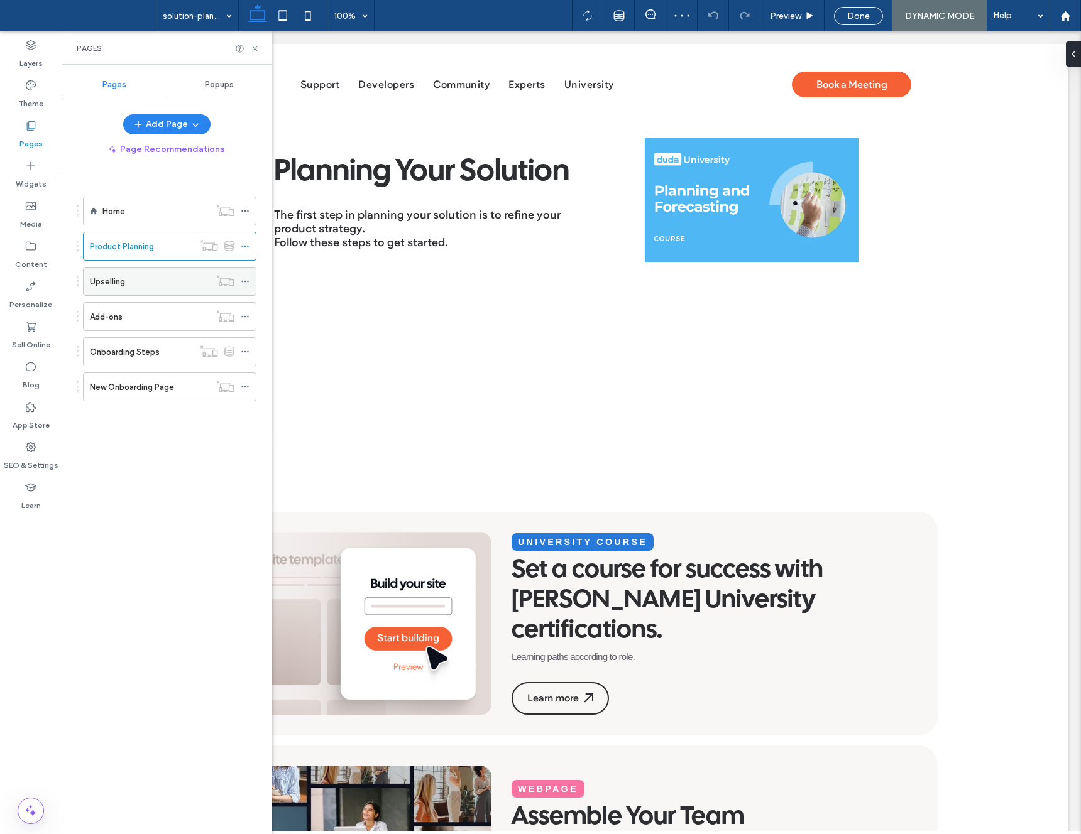
click at [238, 278] on div at bounding box center [225, 281] width 31 height 13
click at [243, 279] on icon at bounding box center [245, 281] width 9 height 9
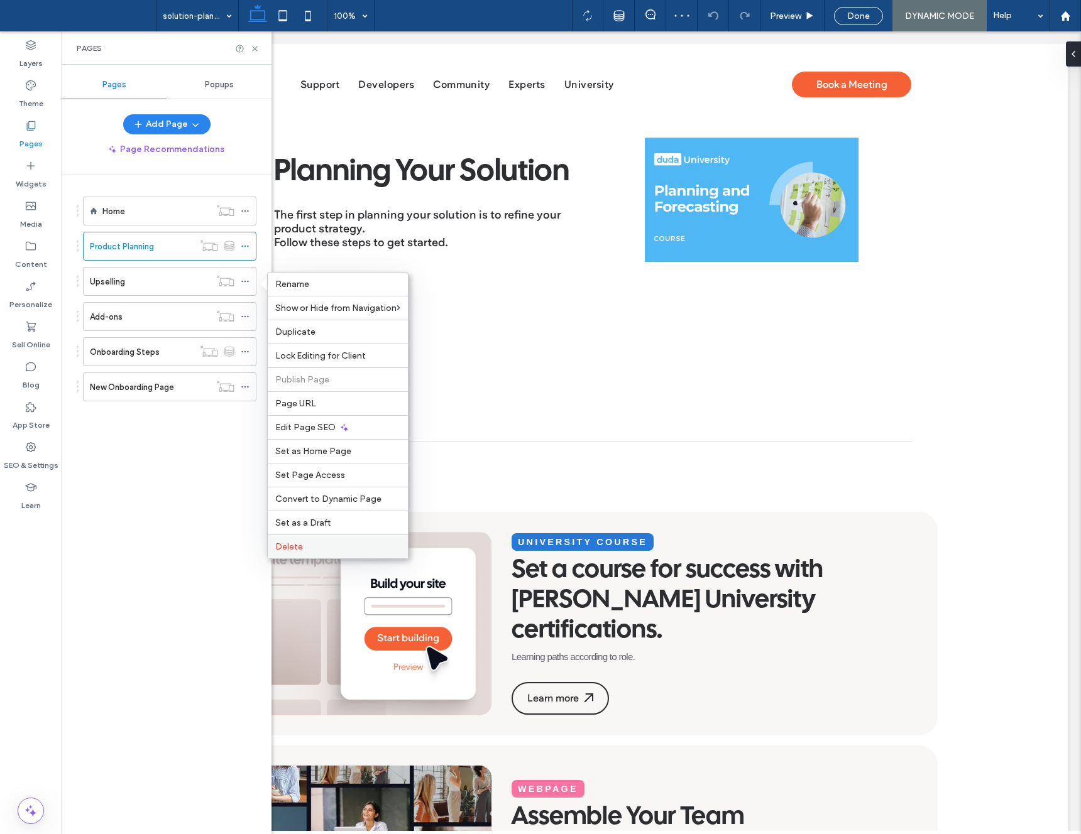
click at [372, 551] on label "Delete" at bounding box center [337, 547] width 125 height 11
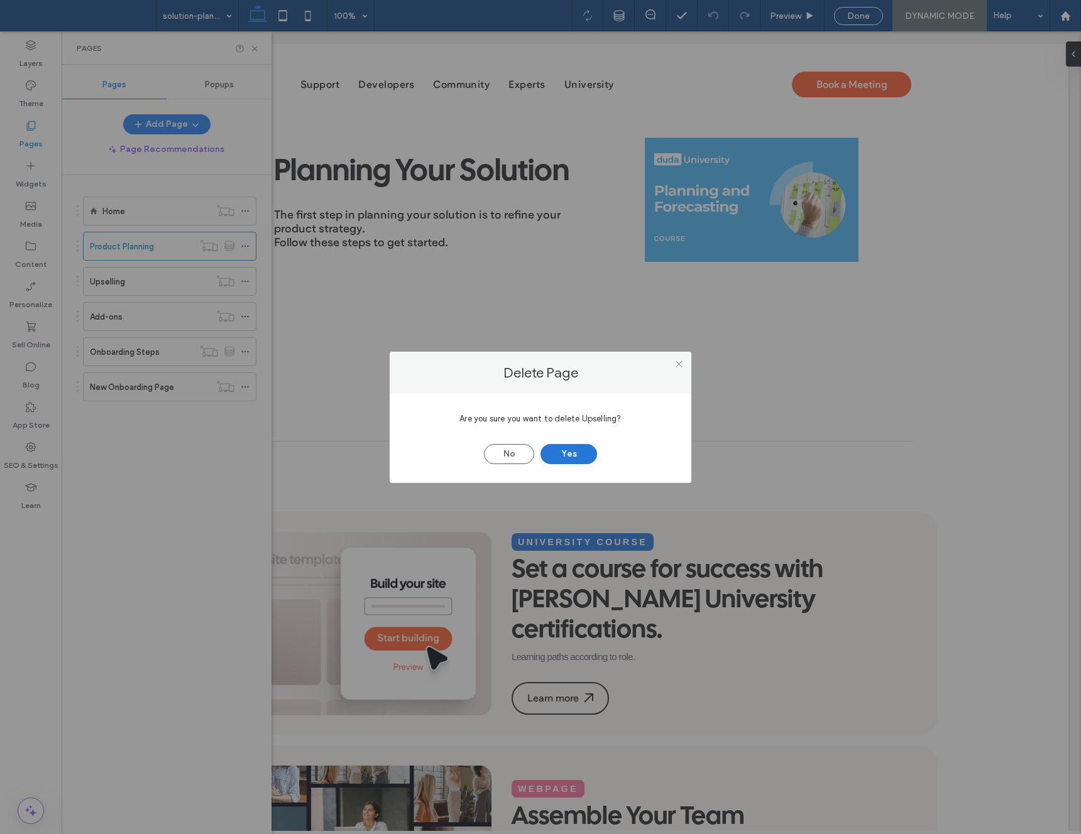
click at [579, 459] on button "Yes" at bounding box center [568, 454] width 57 height 20
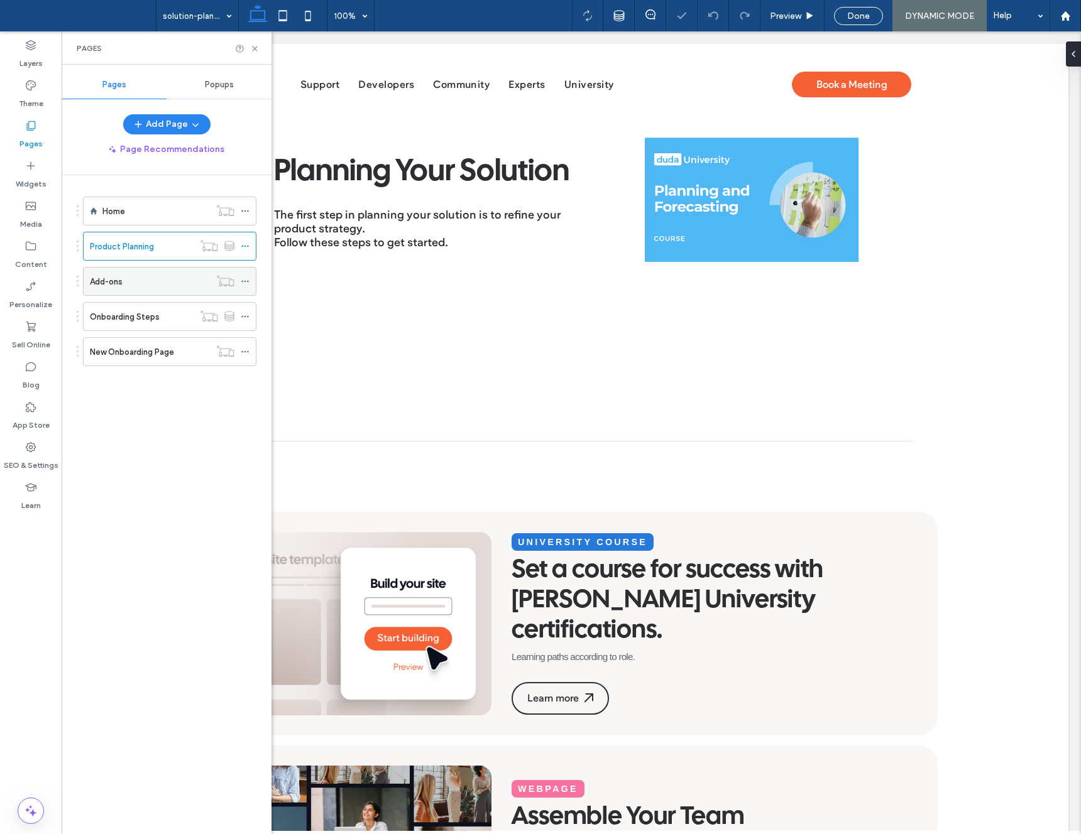
click at [246, 280] on icon at bounding box center [245, 281] width 9 height 9
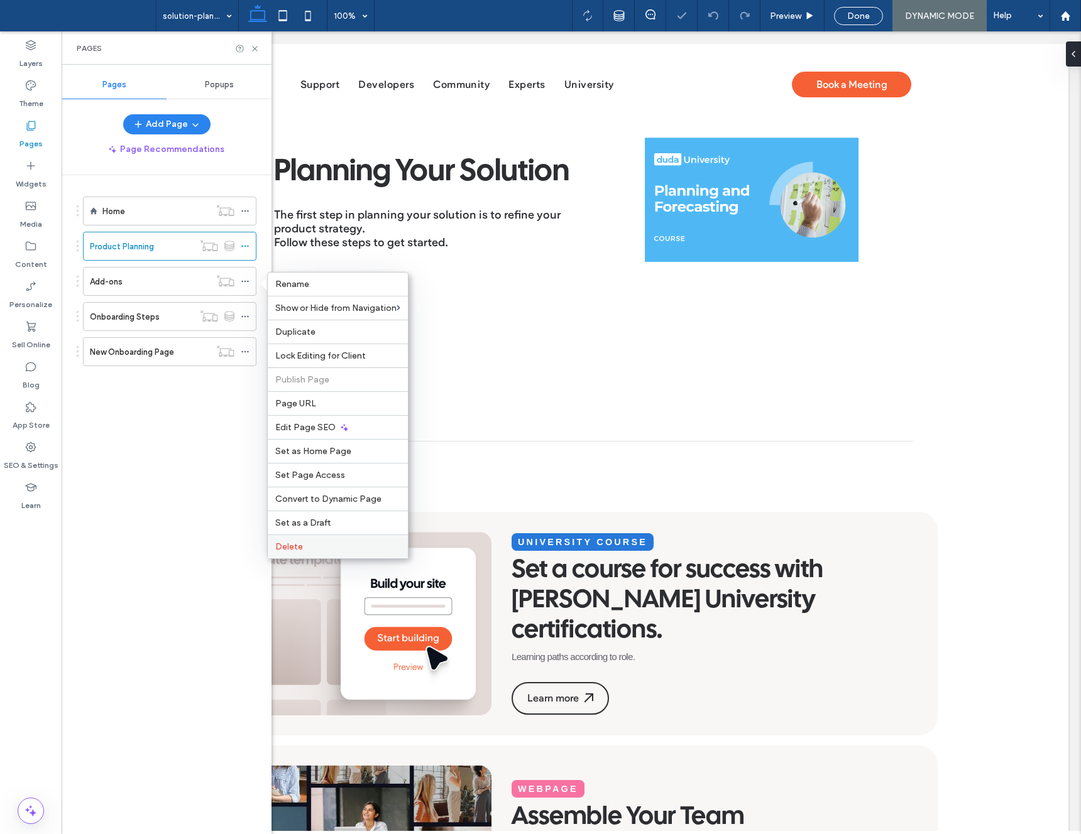
click at [315, 552] on div "Delete" at bounding box center [338, 547] width 140 height 24
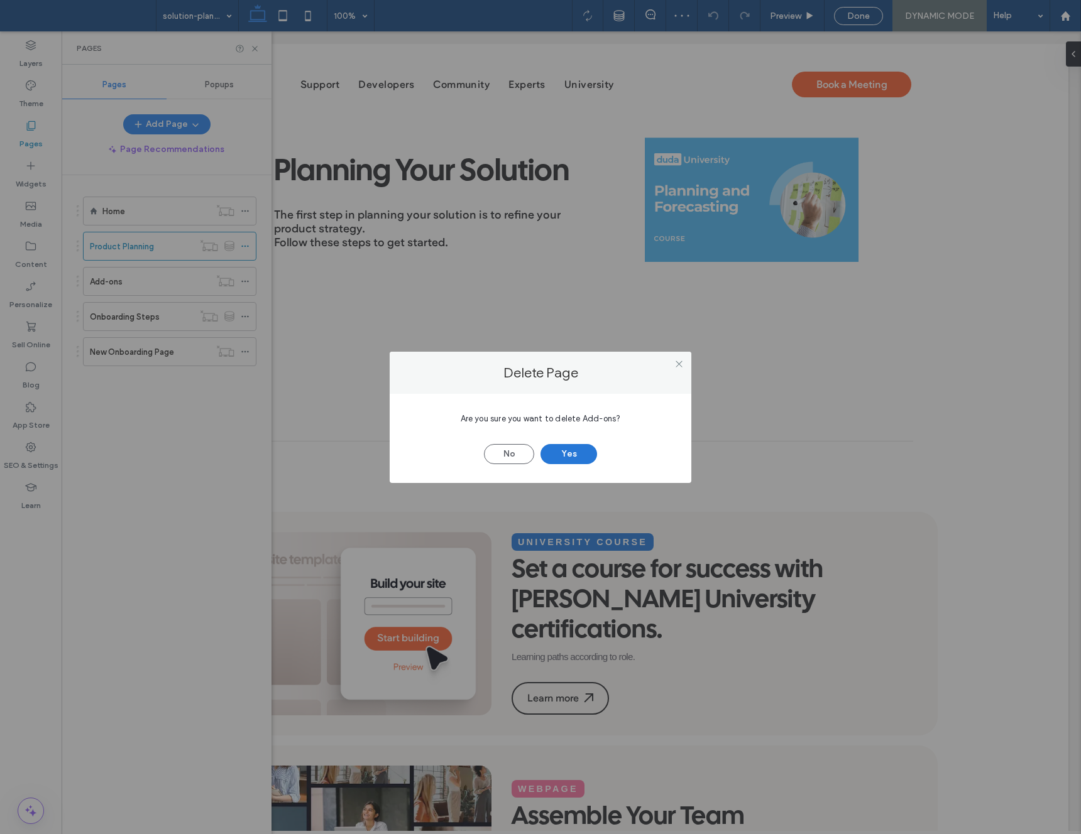
drag, startPoint x: 567, startPoint y: 450, endPoint x: 559, endPoint y: 451, distance: 8.8
click at [566, 451] on button "Yes" at bounding box center [568, 454] width 57 height 20
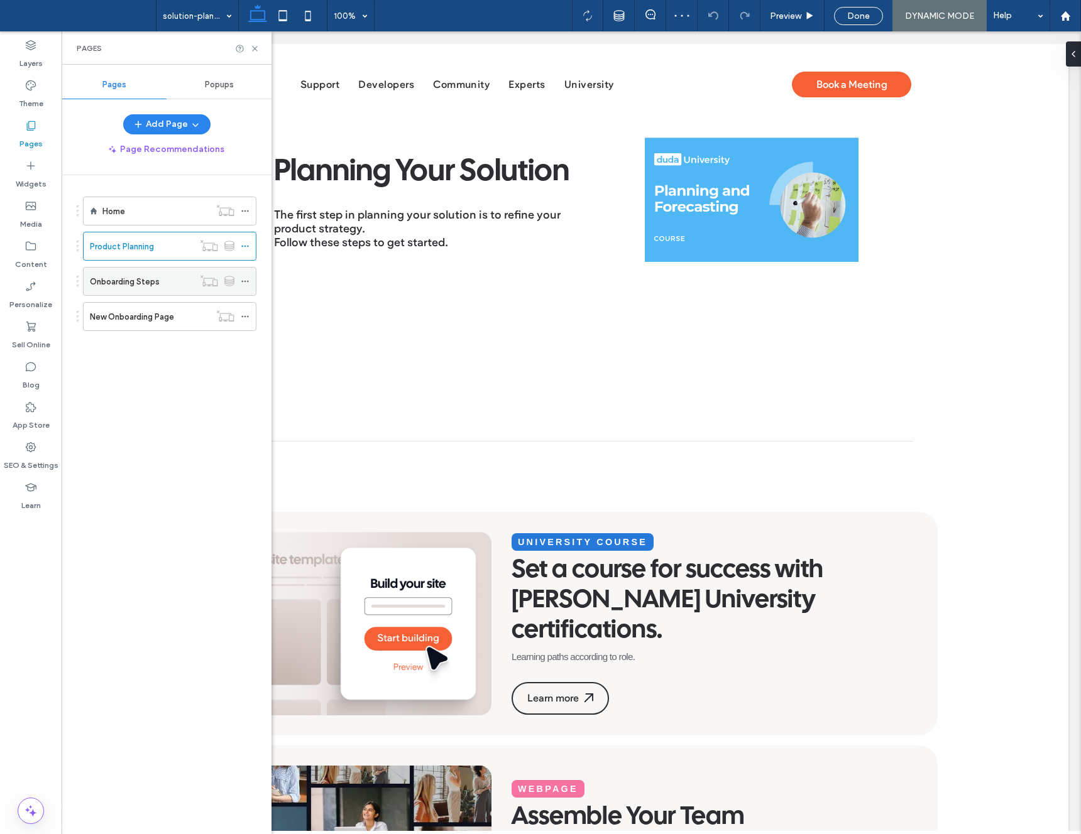
click at [241, 280] on icon at bounding box center [245, 281] width 9 height 9
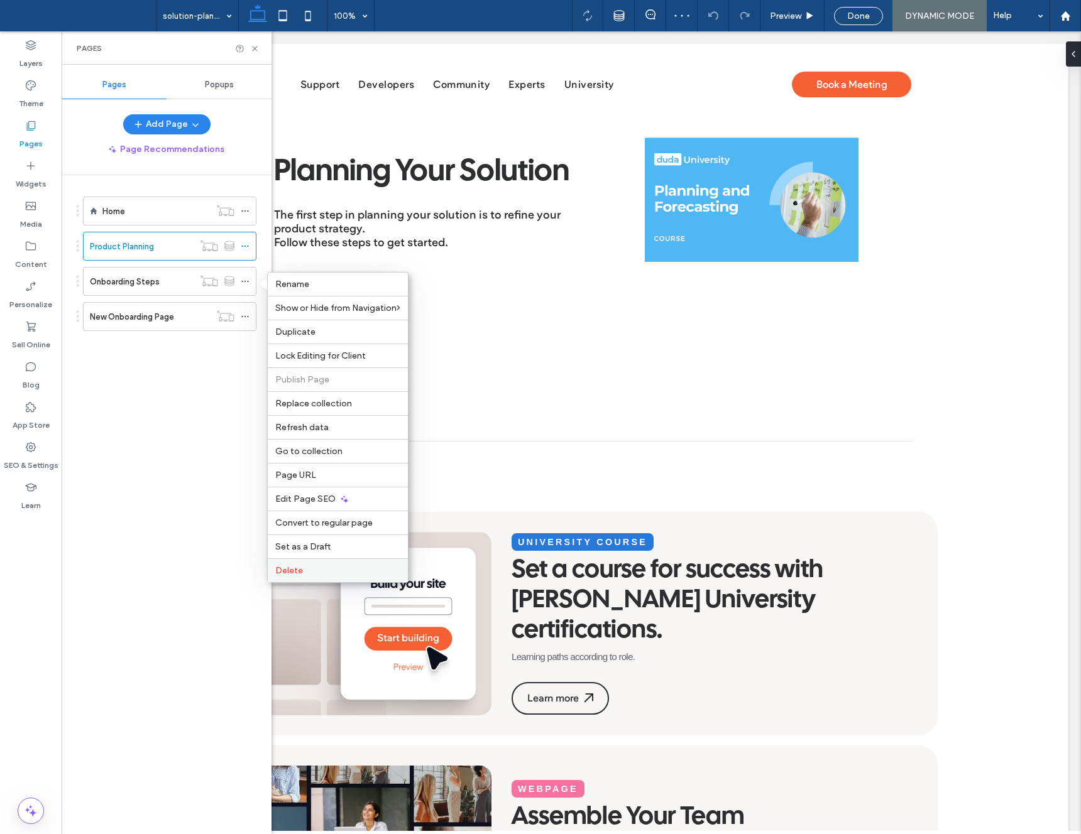
click at [353, 575] on label "Delete" at bounding box center [337, 570] width 125 height 11
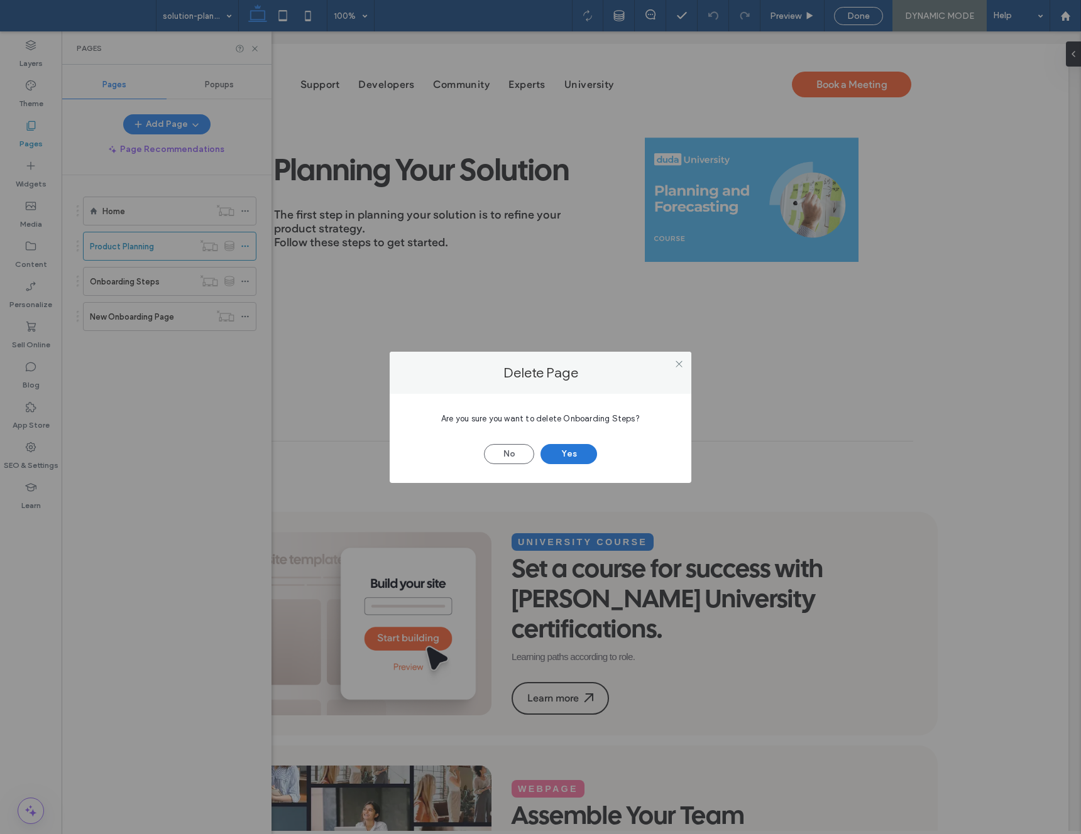
click at [572, 453] on button "Yes" at bounding box center [568, 454] width 57 height 20
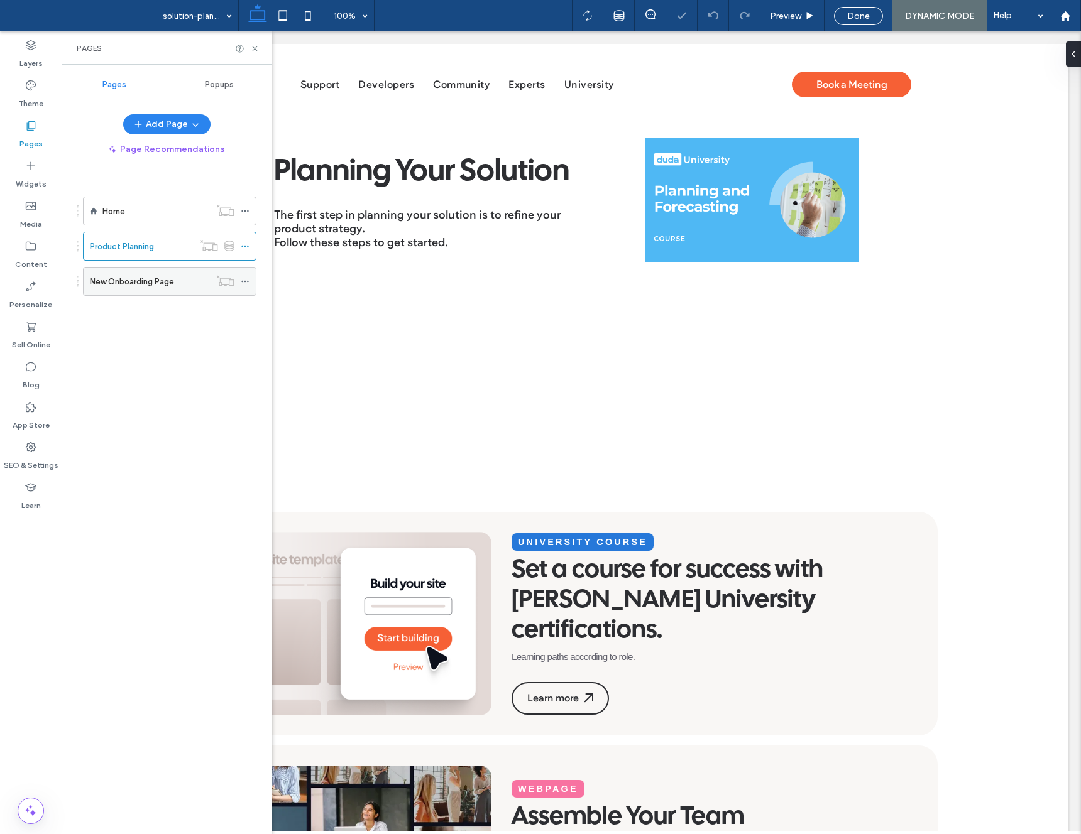
click at [241, 277] on icon at bounding box center [245, 281] width 9 height 9
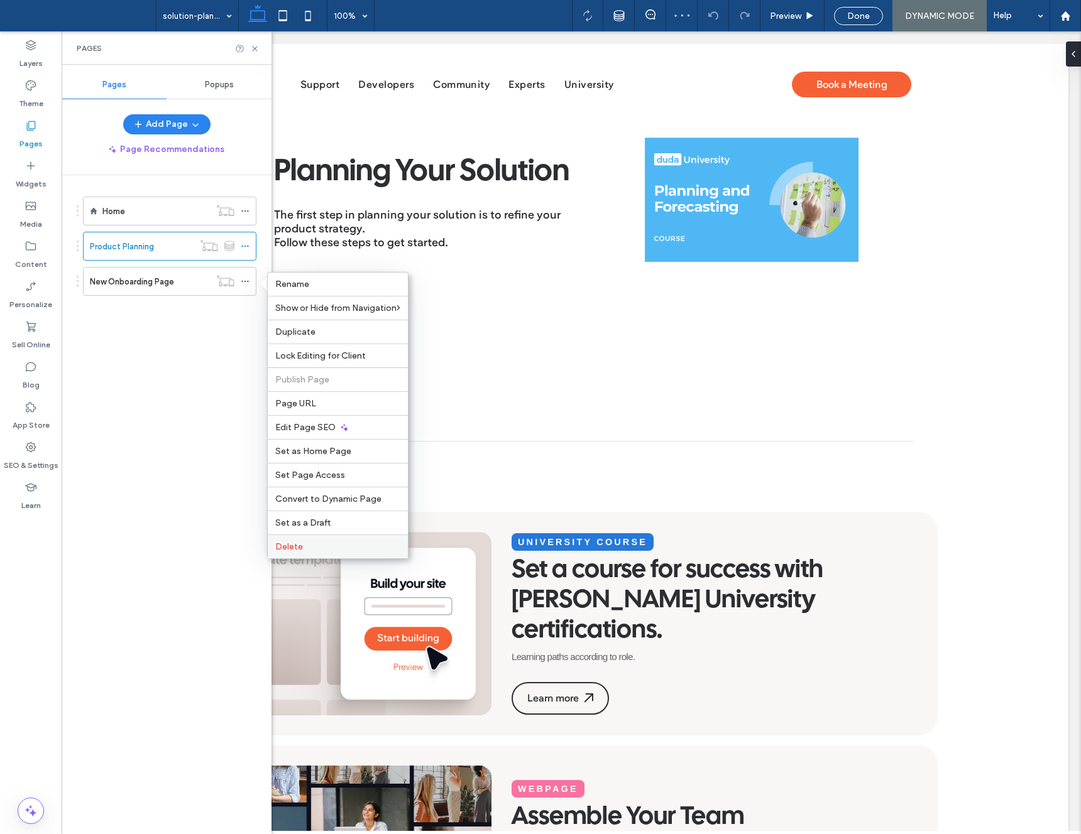
click at [297, 544] on span "Delete" at bounding box center [289, 547] width 28 height 11
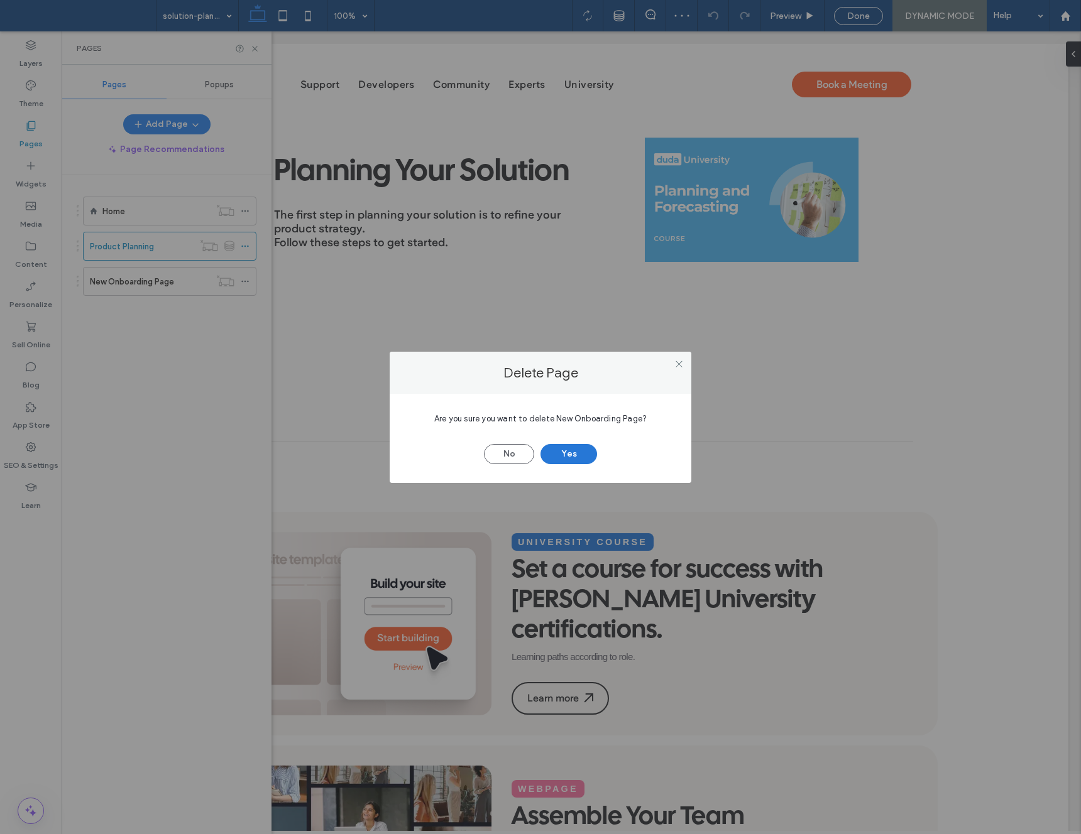
click at [567, 452] on button "Yes" at bounding box center [568, 454] width 57 height 20
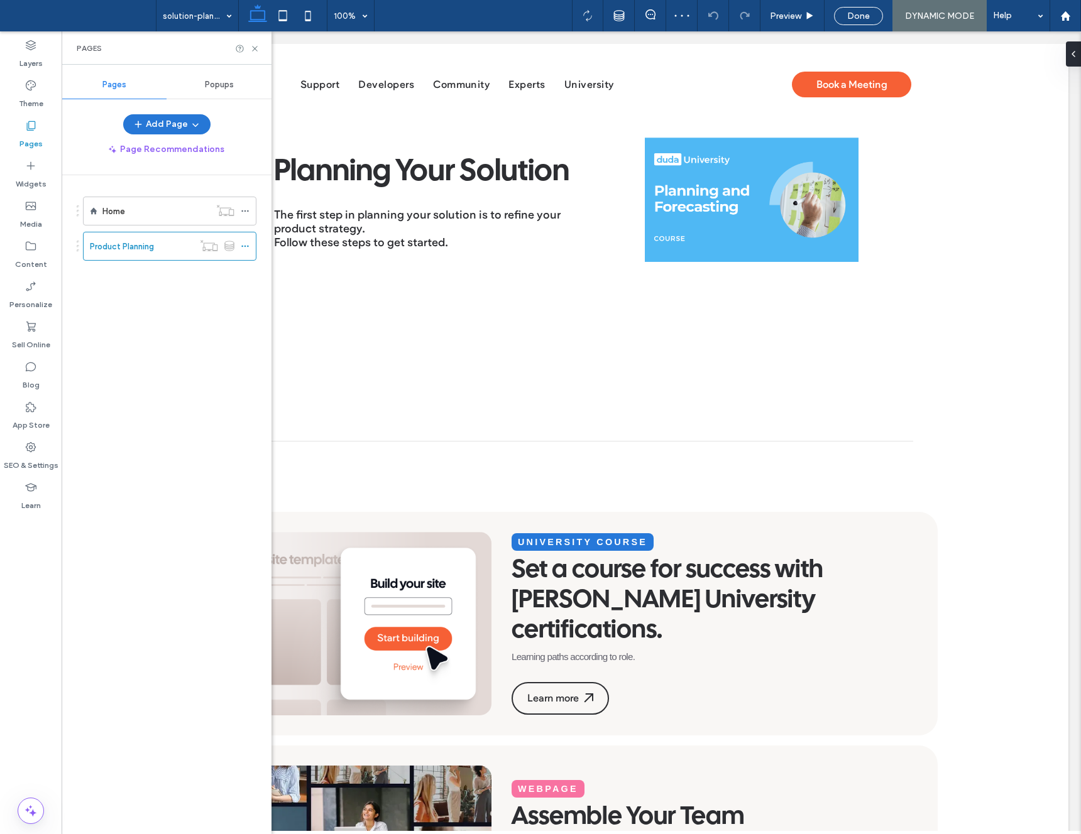
click at [148, 129] on button "Add Page" at bounding box center [166, 124] width 87 height 20
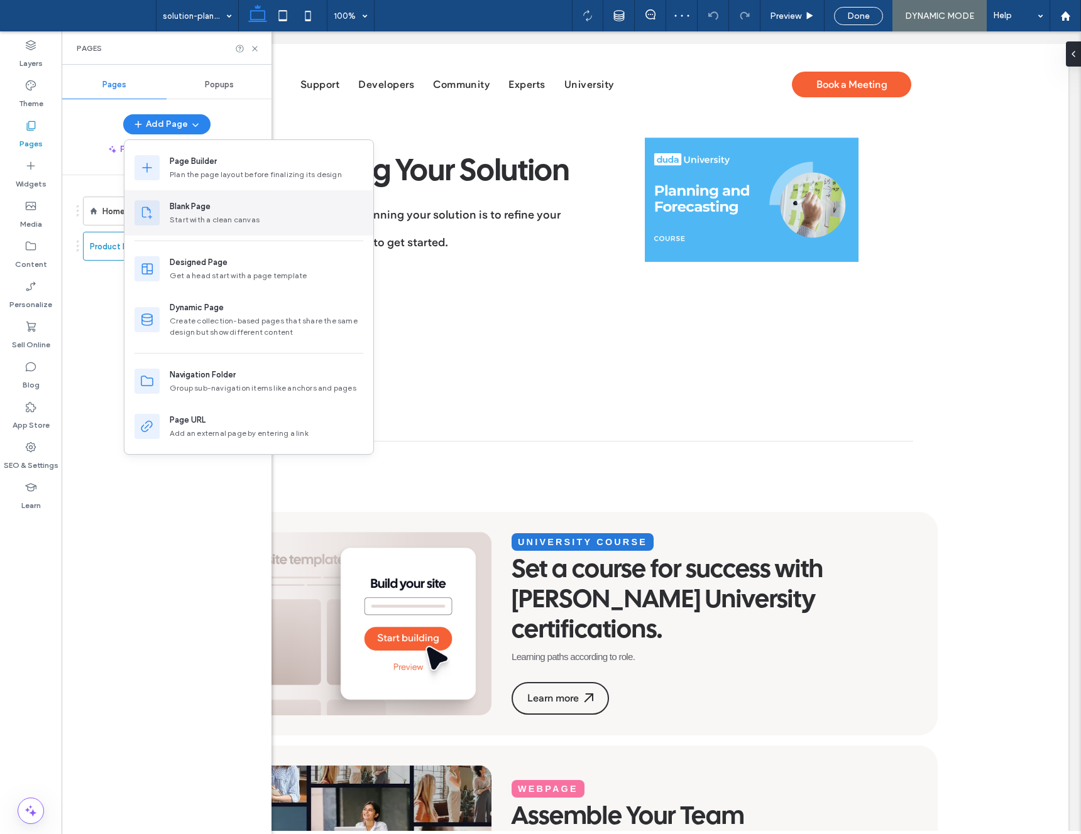
click at [168, 205] on div "Blank Page Start with a clean canvas" at bounding box center [248, 212] width 249 height 45
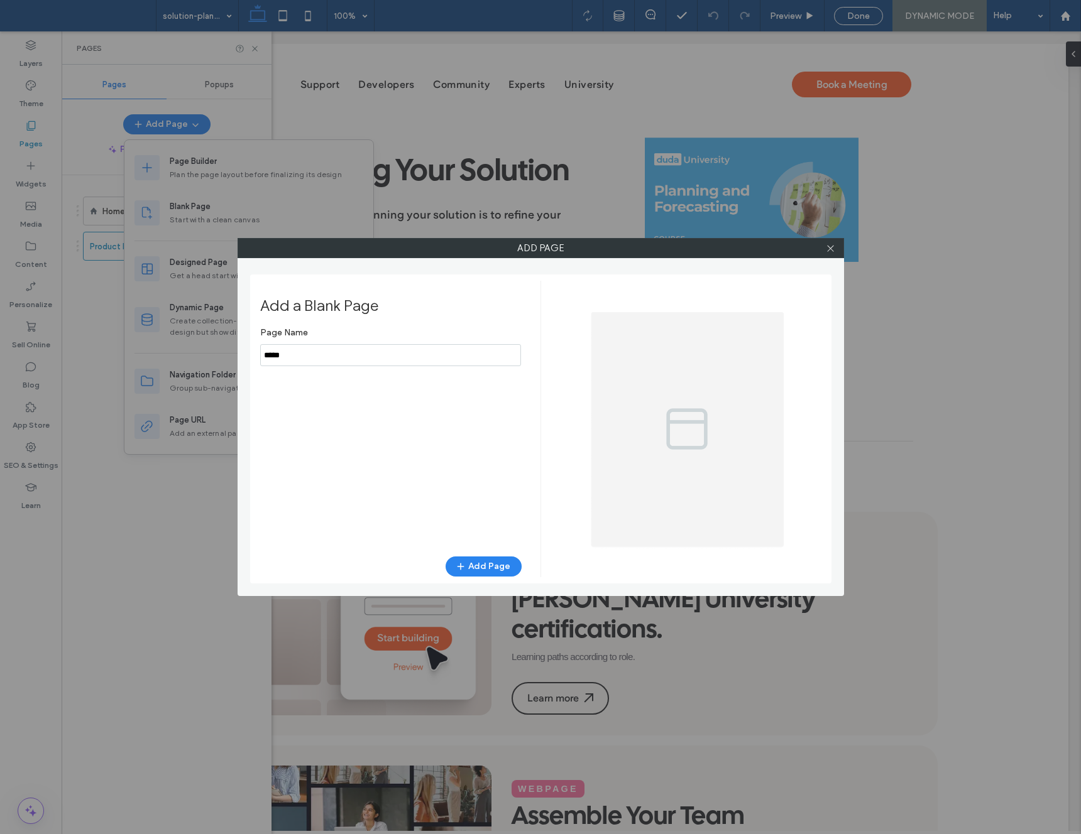
drag, startPoint x: 164, startPoint y: 337, endPoint x: 151, endPoint y: 339, distance: 12.6
click at [151, 339] on div "Add Page Add a Blank Page Page Name Add Page" at bounding box center [540, 417] width 1081 height 834
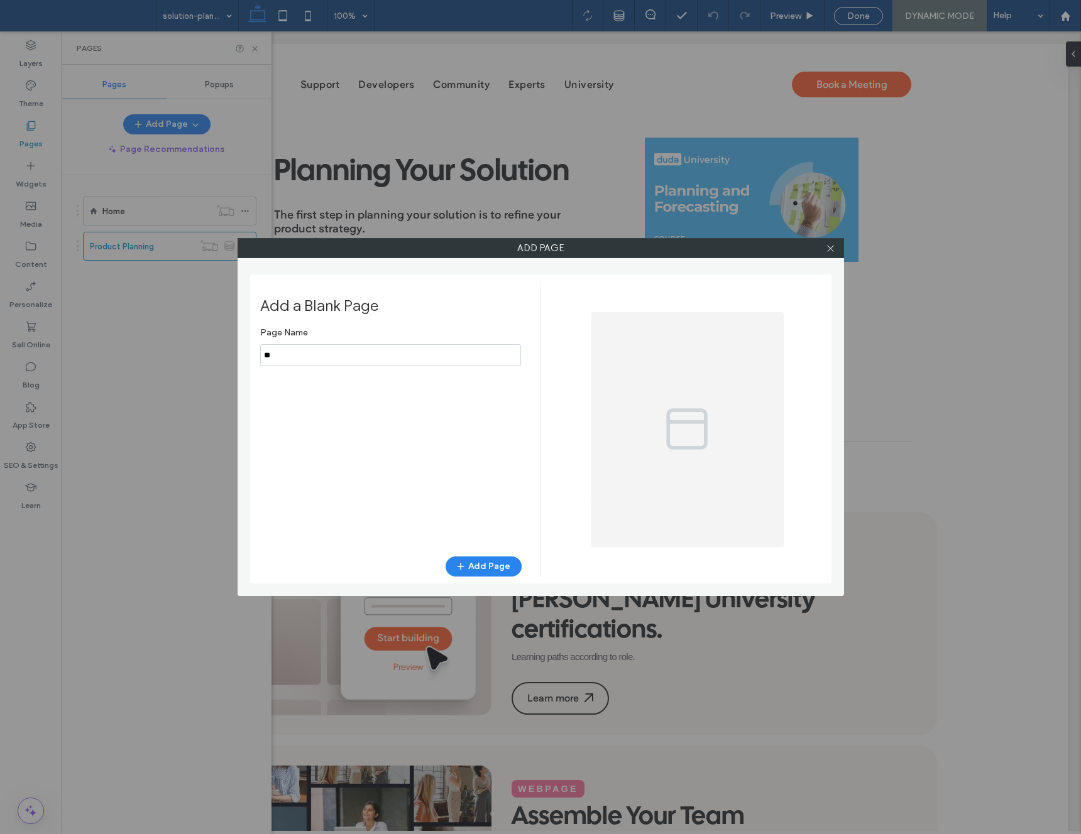
type input "*"
type input "**********"
drag, startPoint x: 474, startPoint y: 562, endPoint x: 481, endPoint y: 561, distance: 6.4
click at [476, 562] on button "Add Page" at bounding box center [483, 567] width 76 height 20
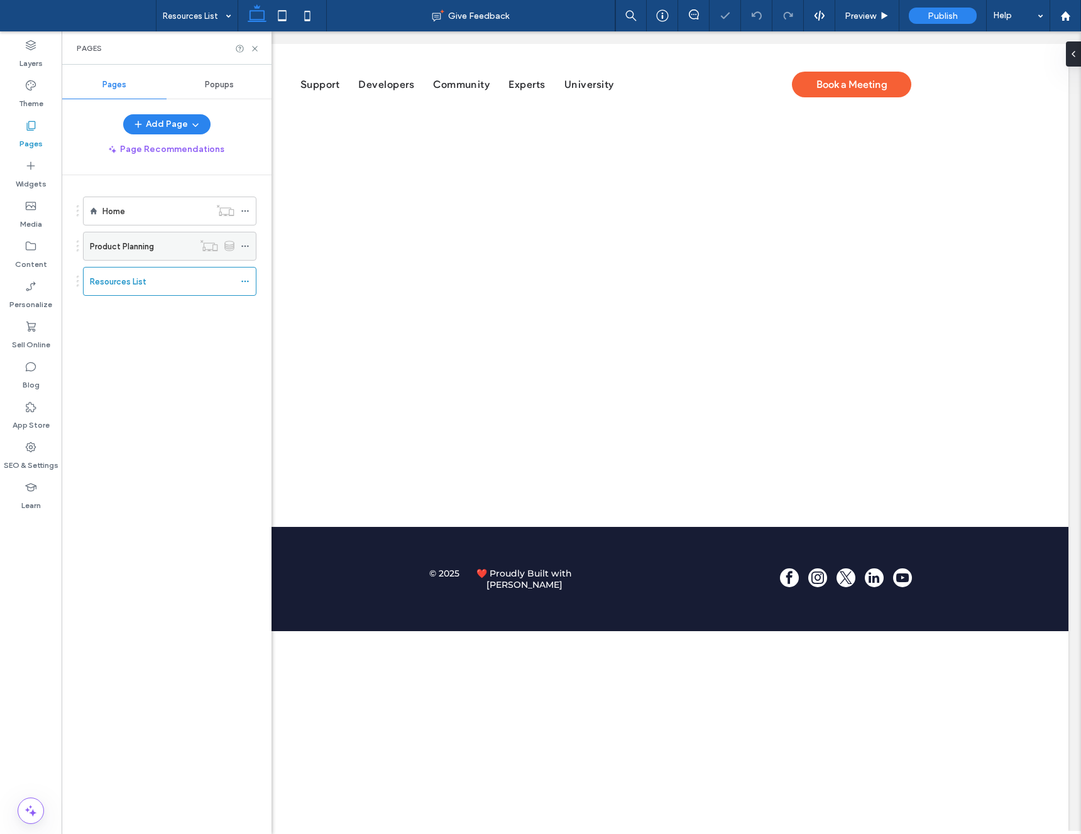
click at [131, 244] on label "Product Planning" at bounding box center [122, 247] width 64 height 22
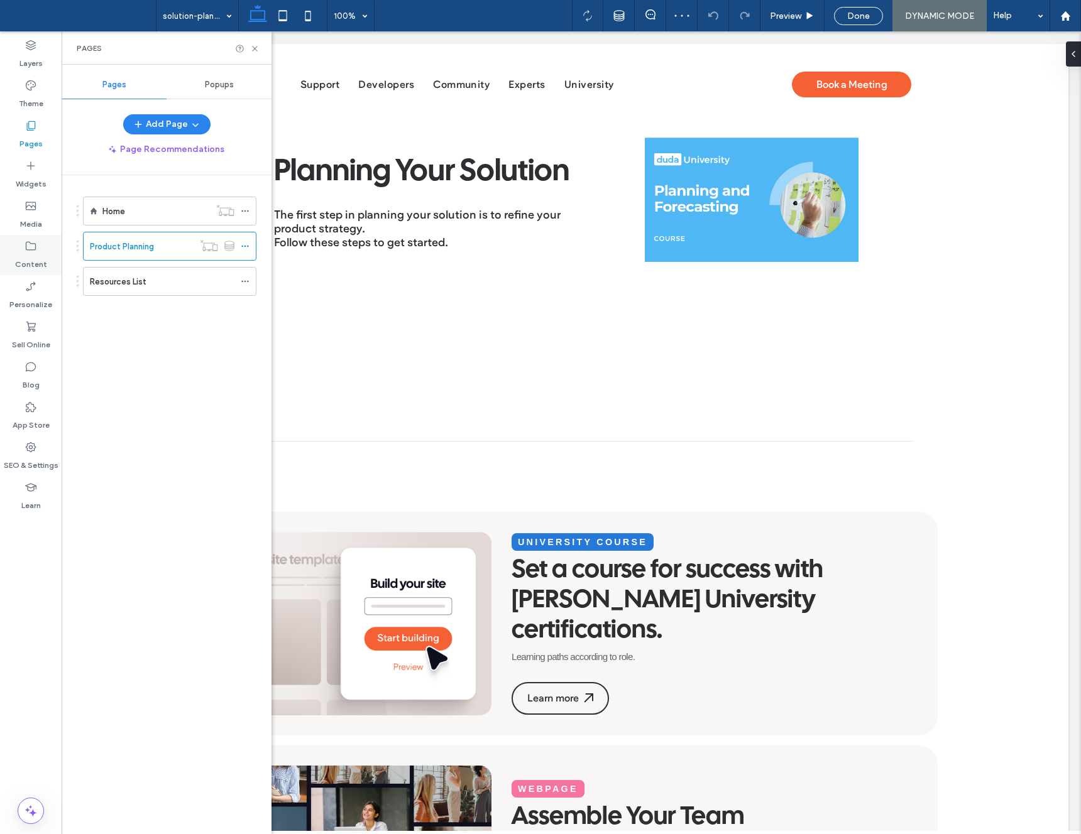
click at [23, 243] on div "Content" at bounding box center [31, 255] width 62 height 40
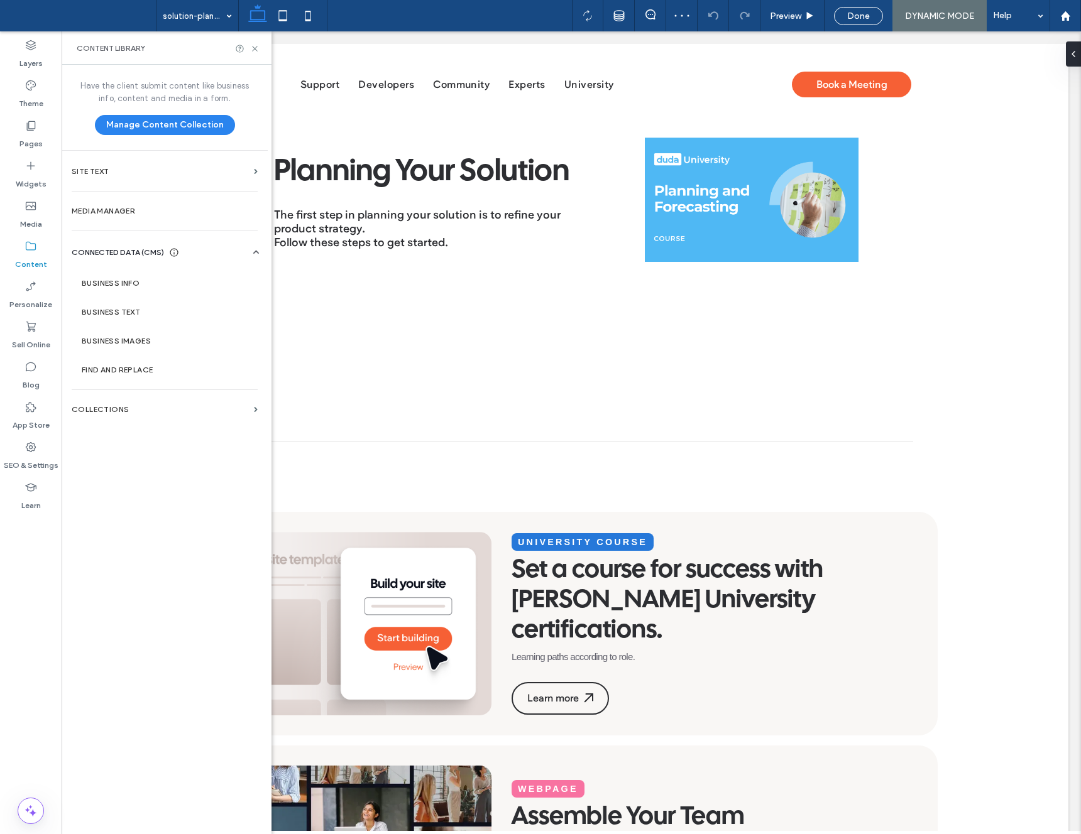
click at [23, 243] on div "Content" at bounding box center [31, 255] width 62 height 40
click at [28, 133] on label "Pages" at bounding box center [30, 141] width 23 height 18
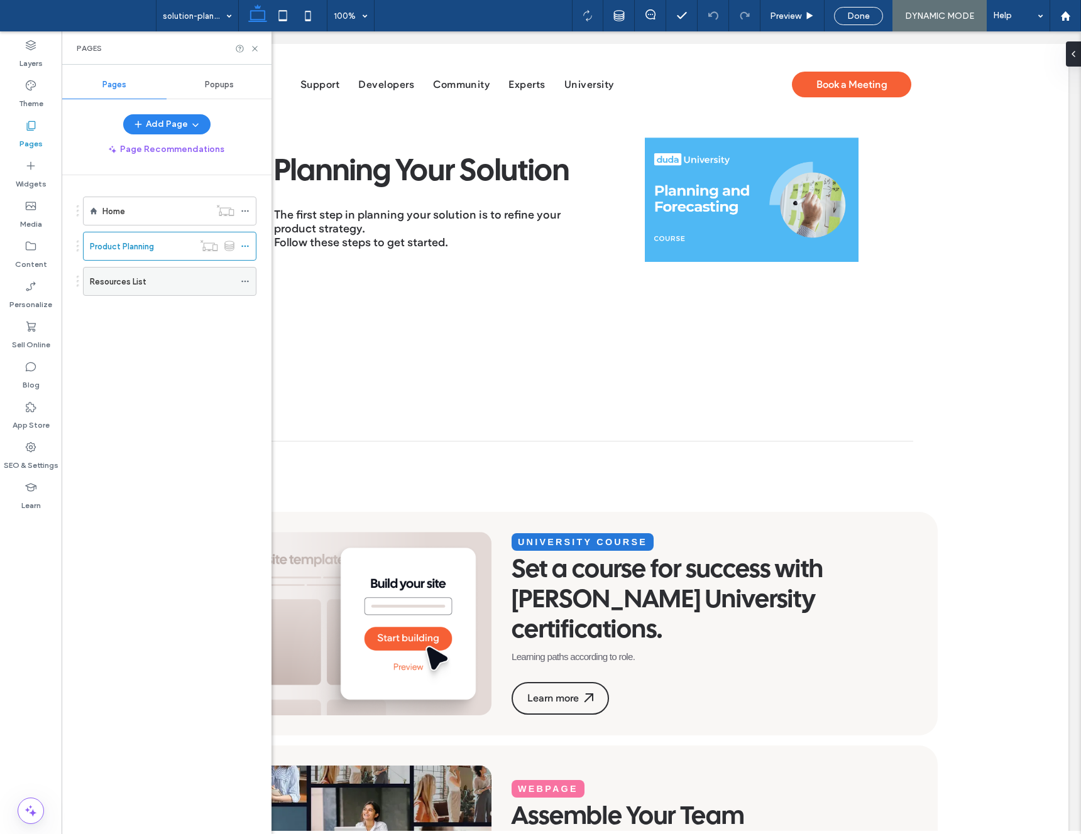
click at [94, 284] on label "Resources List" at bounding box center [118, 282] width 57 height 22
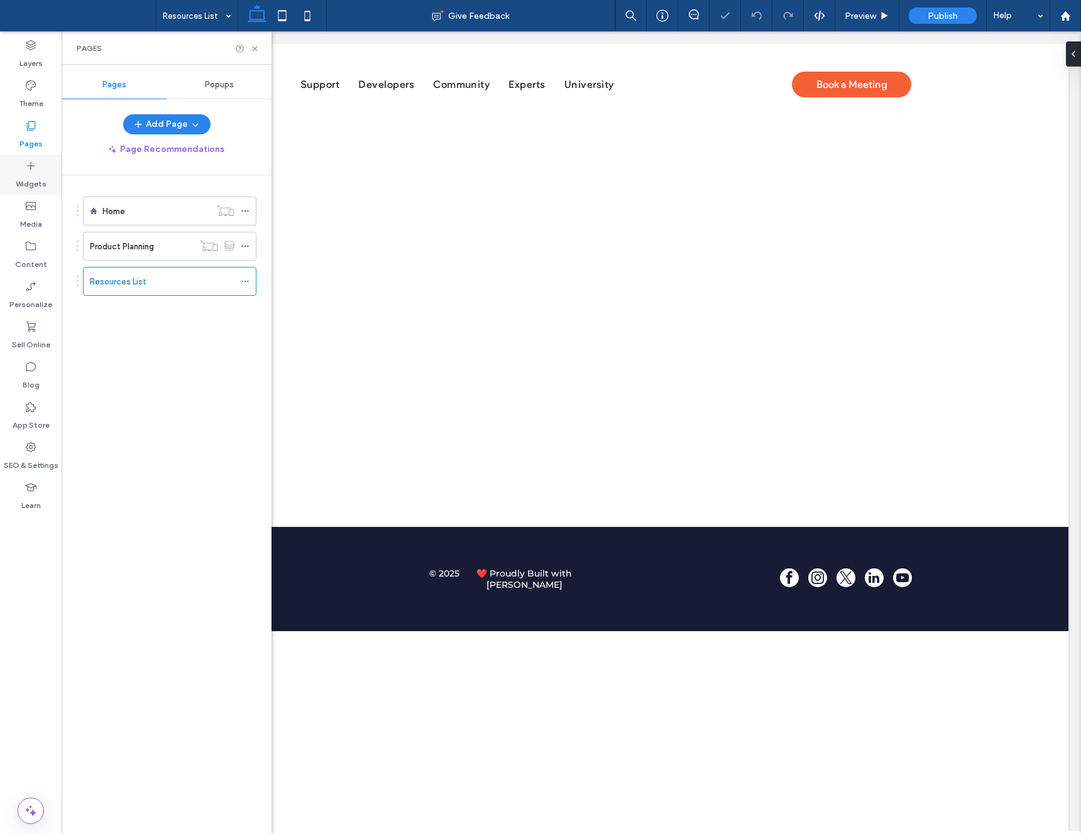
click at [37, 177] on label "Widgets" at bounding box center [31, 181] width 31 height 18
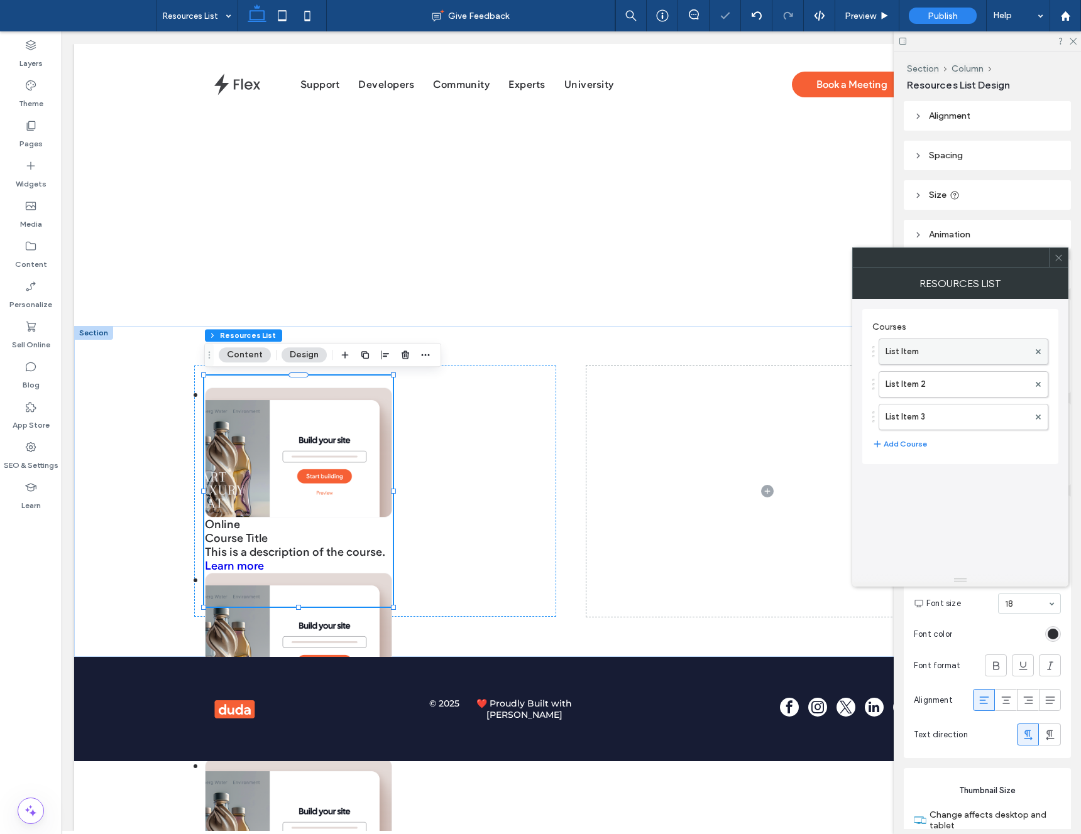
click at [958, 344] on label "List Item" at bounding box center [956, 351] width 143 height 25
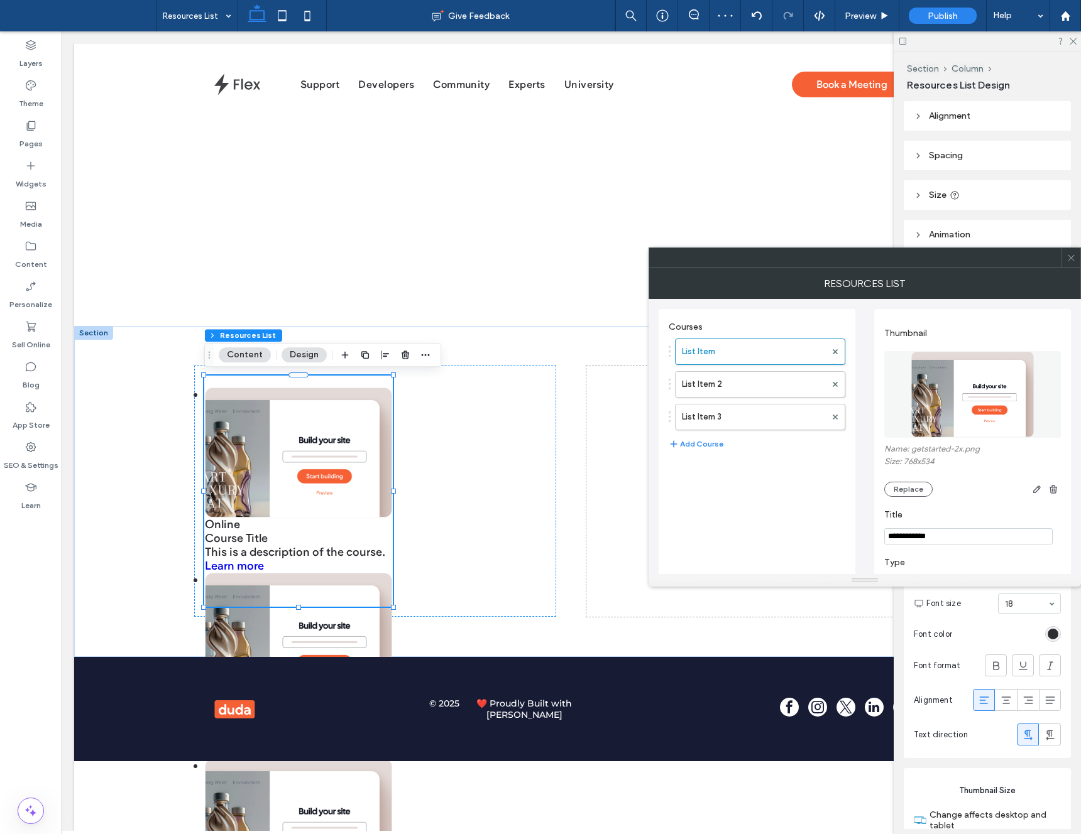
drag, startPoint x: 1062, startPoint y: 263, endPoint x: 996, endPoint y: 219, distance: 80.2
click at [1062, 263] on div at bounding box center [1070, 257] width 19 height 19
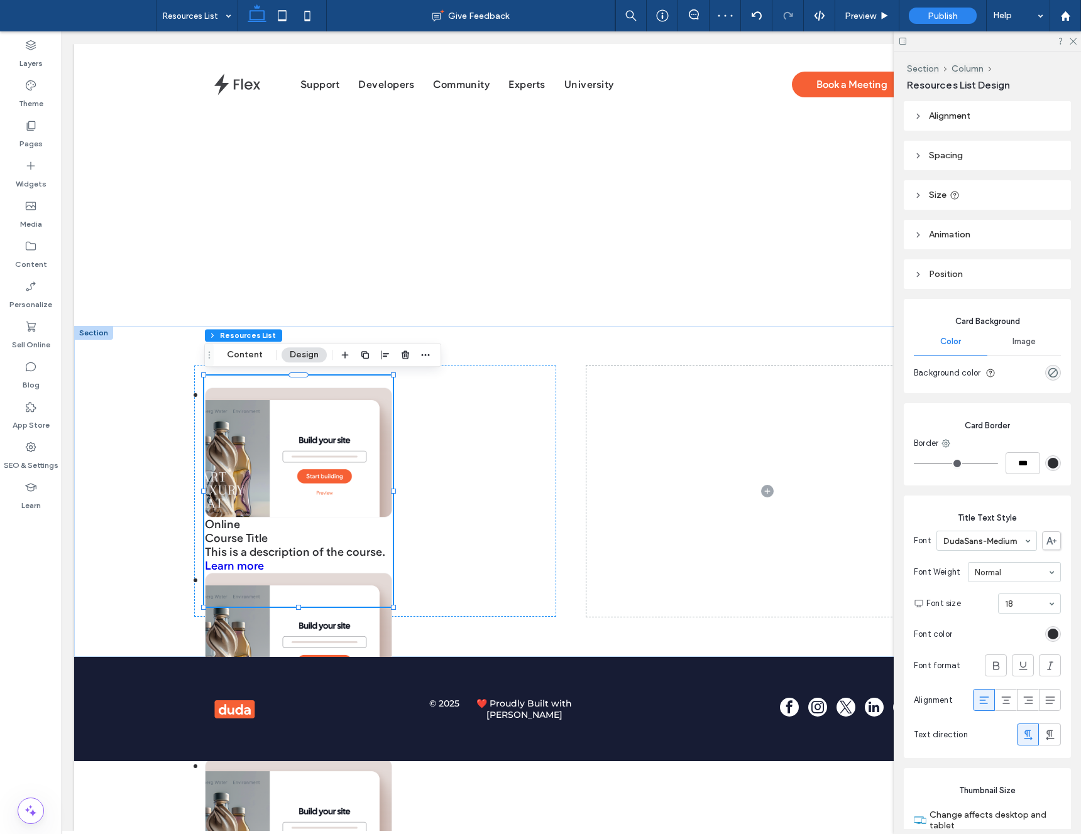
click at [952, 194] on icon at bounding box center [954, 195] width 10 height 10
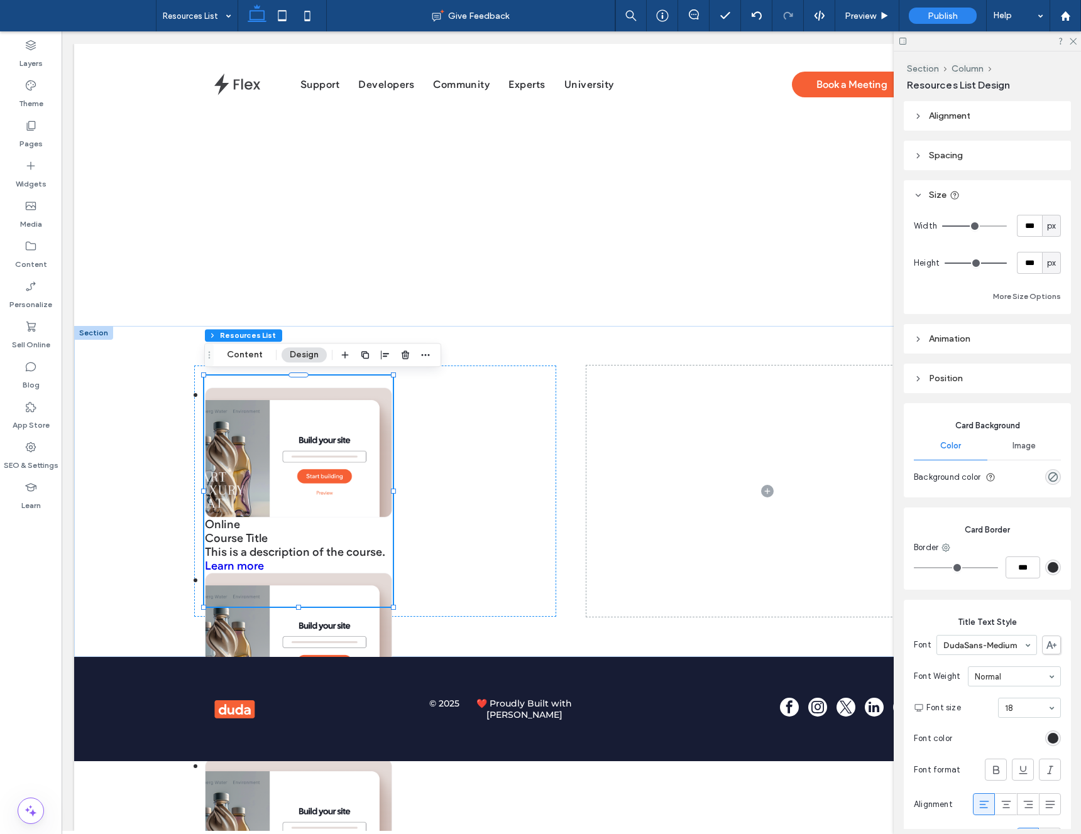
type input "***"
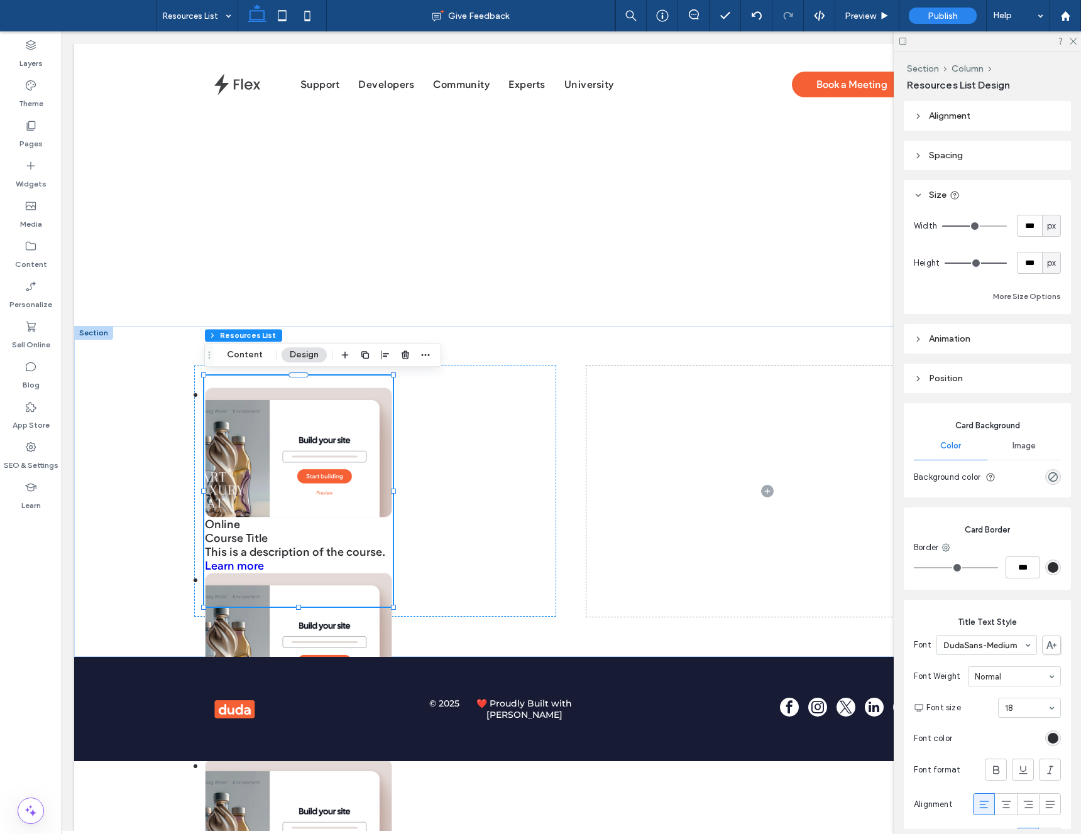
type input "***"
drag, startPoint x: 977, startPoint y: 223, endPoint x: 1080, endPoint y: 242, distance: 104.8
type input "***"
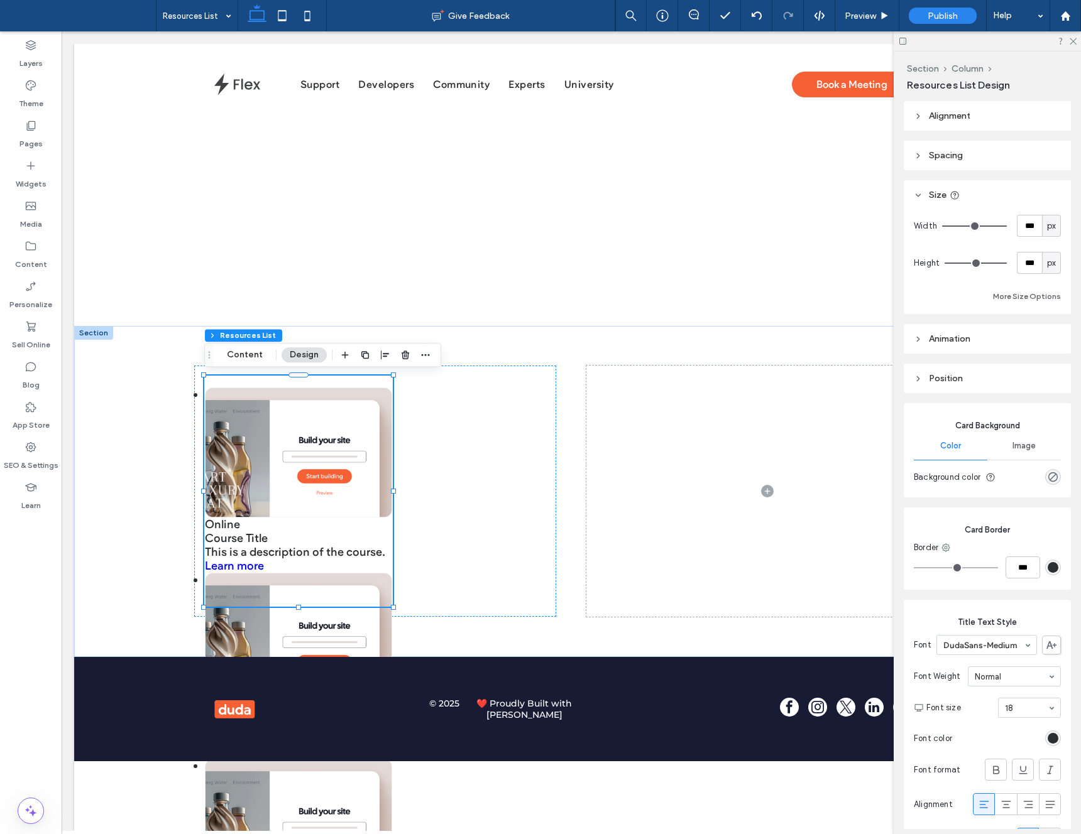
click at [1007, 227] on input "range" at bounding box center [974, 226] width 65 height 1
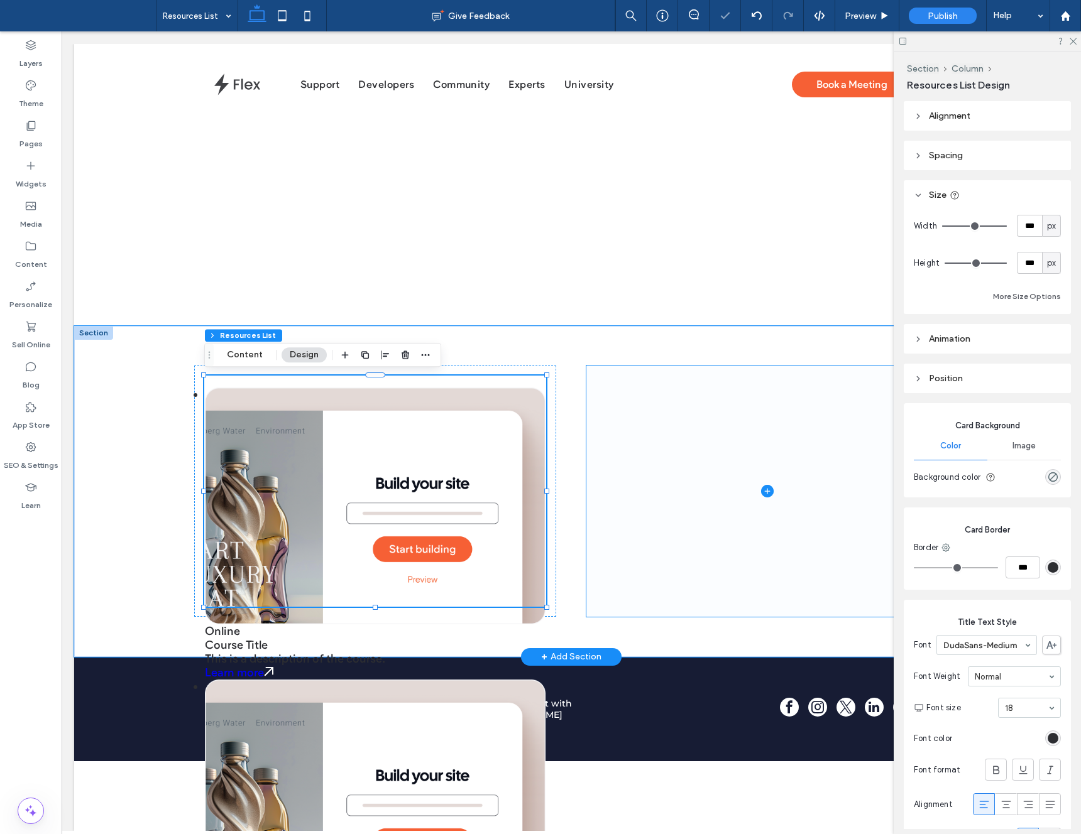
click at [625, 374] on span at bounding box center [767, 491] width 362 height 251
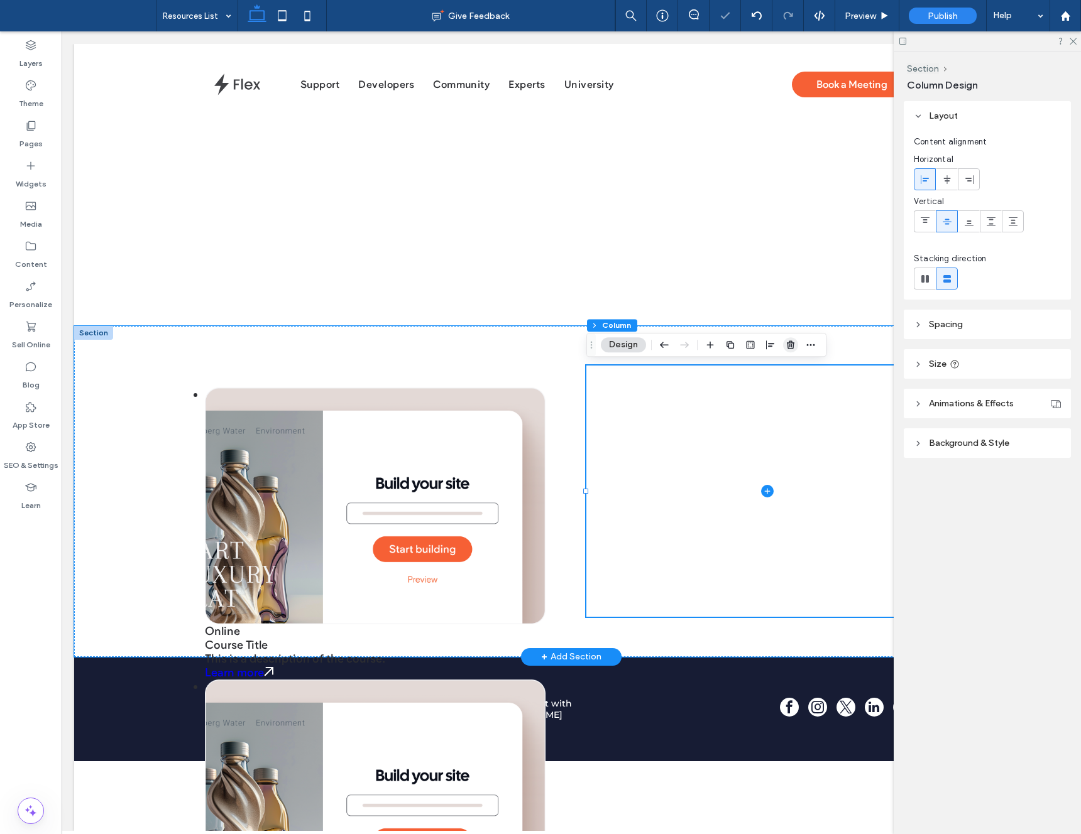
click at [790, 346] on icon "button" at bounding box center [790, 345] width 10 height 10
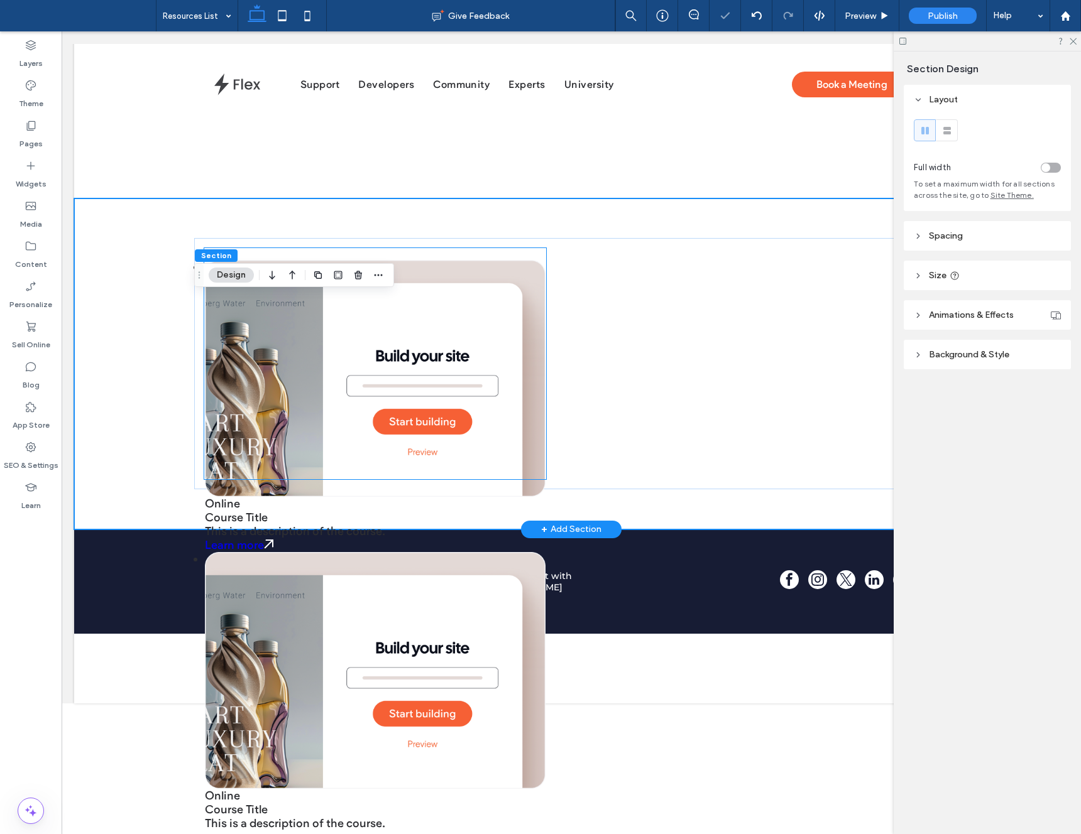
scroll to position [226, 0]
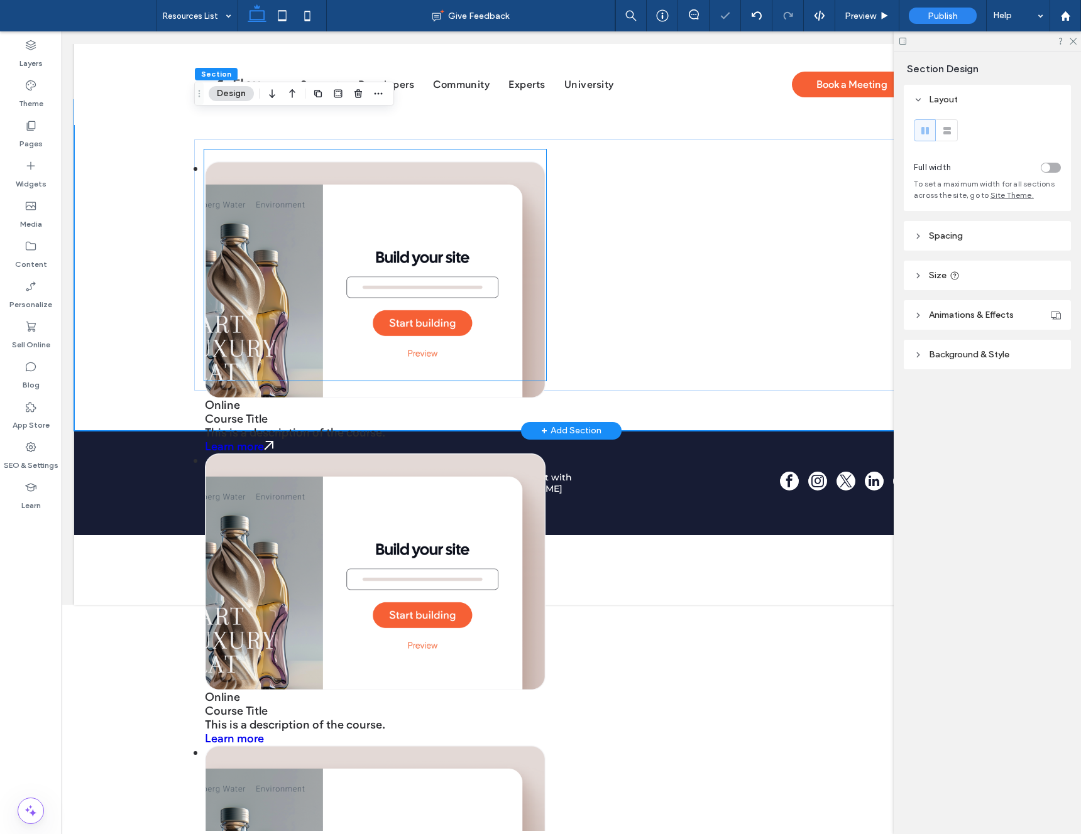
click at [331, 283] on img at bounding box center [375, 279] width 341 height 237
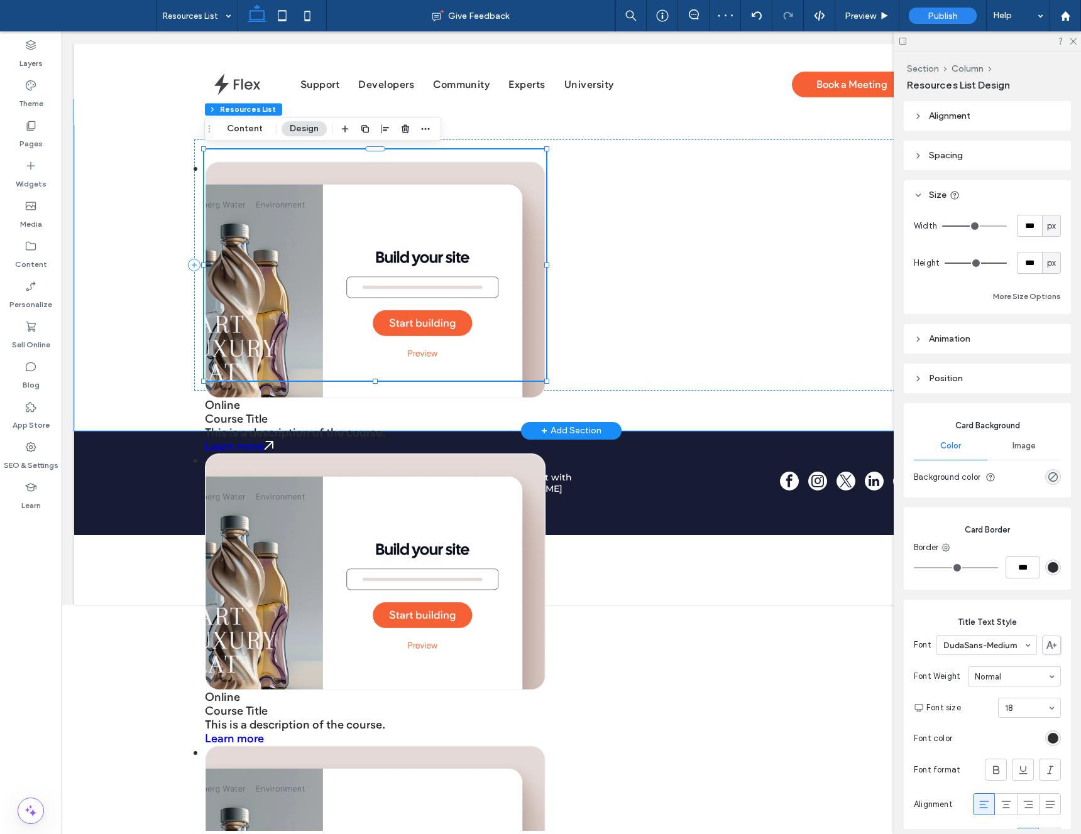
click at [207, 159] on div "Online Course Title This is a description of the course. Learn more Online Cour…" at bounding box center [375, 265] width 342 height 231
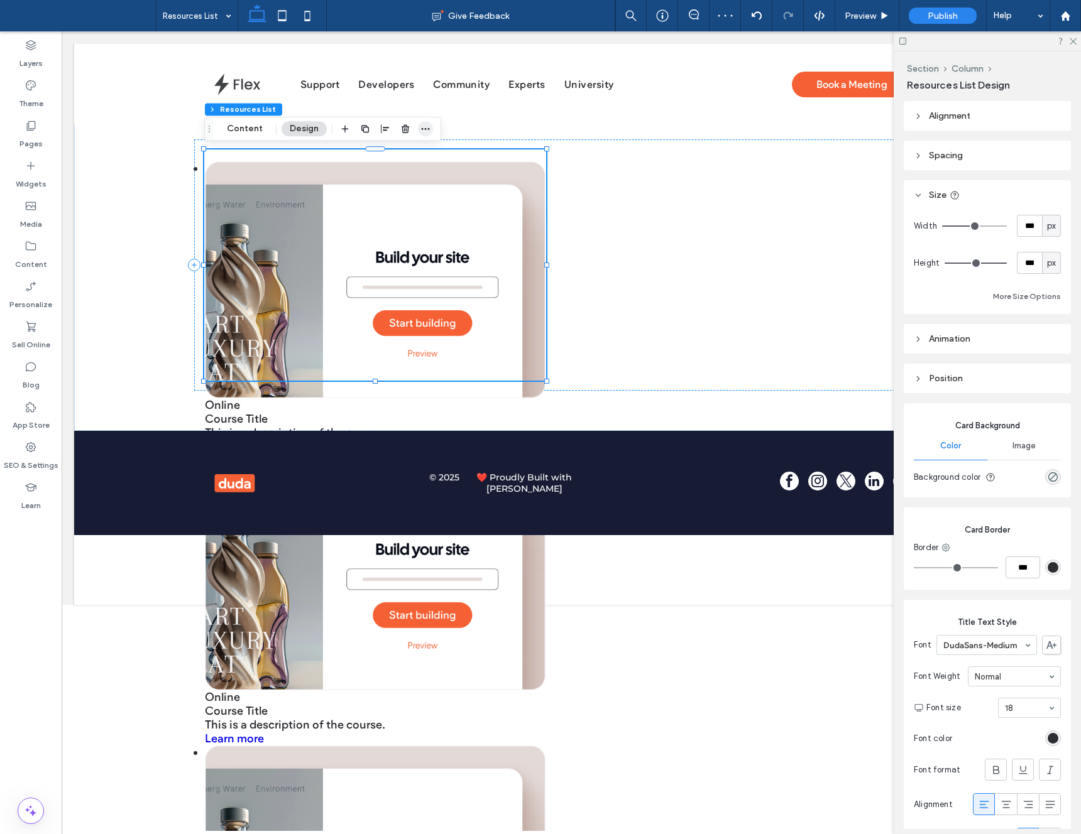
click at [422, 124] on icon "button" at bounding box center [425, 129] width 10 height 10
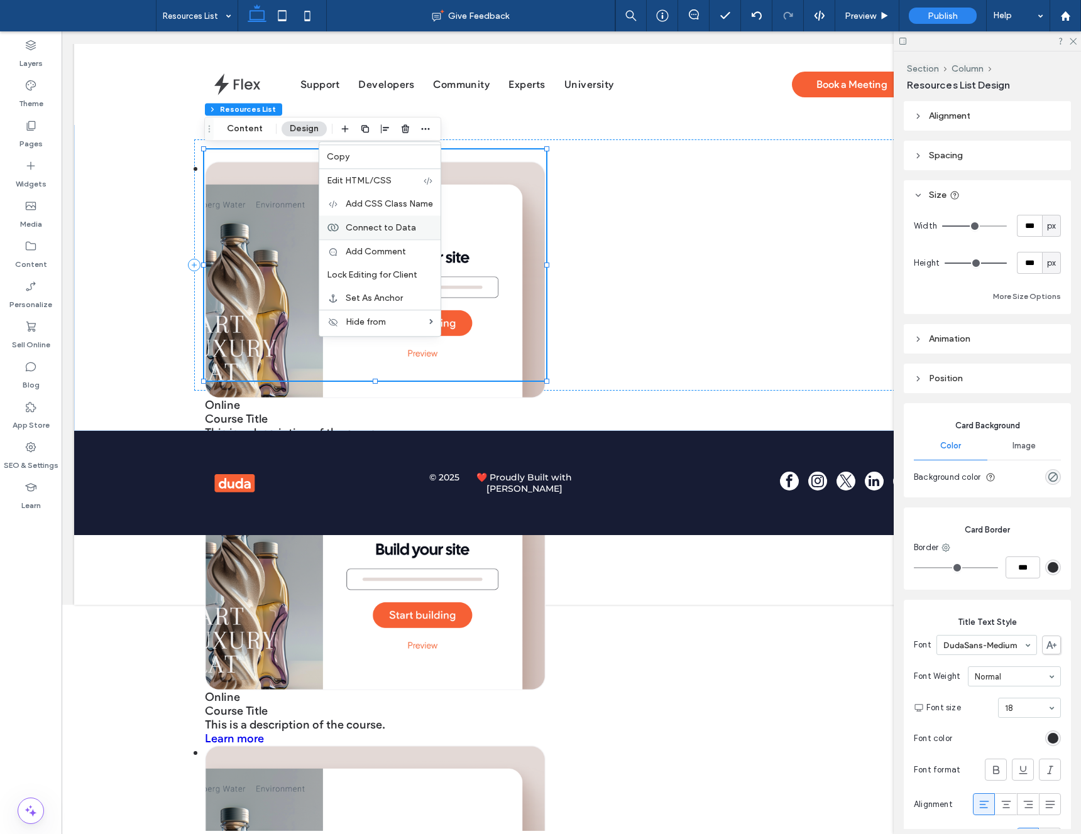
click at [354, 226] on span "Connect to Data" at bounding box center [381, 227] width 70 height 11
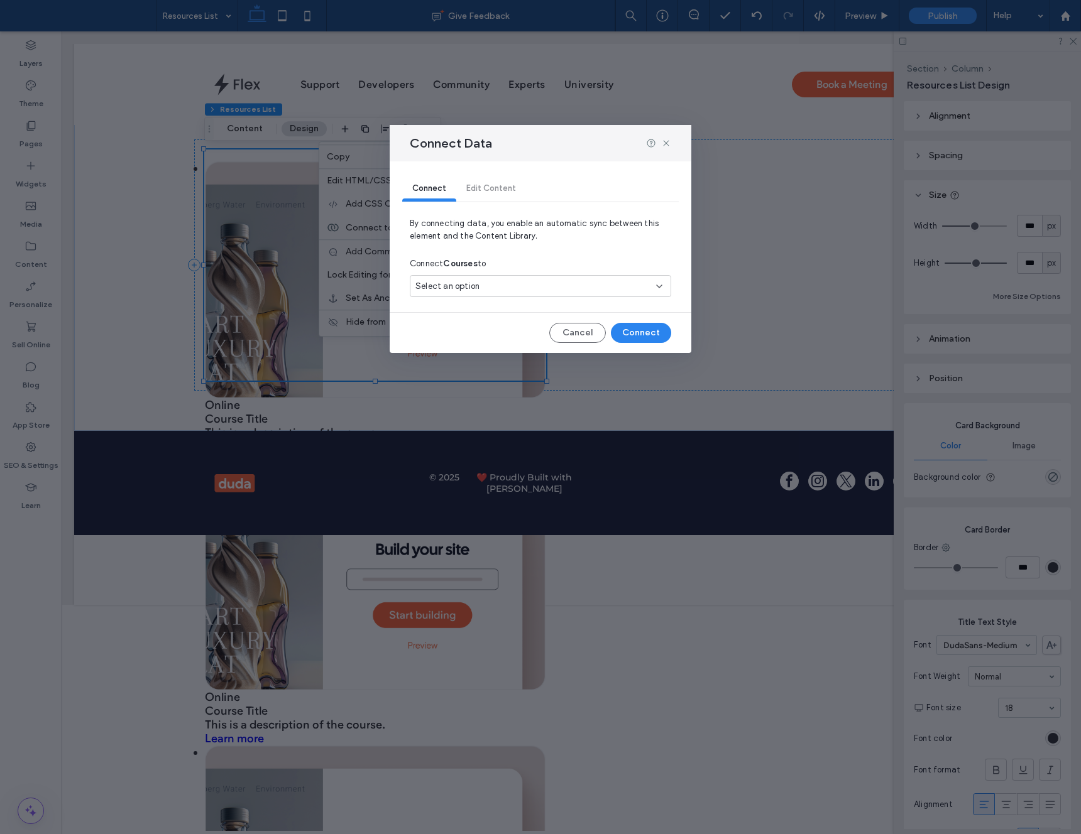
click at [475, 289] on span "Select an option" at bounding box center [447, 286] width 64 height 13
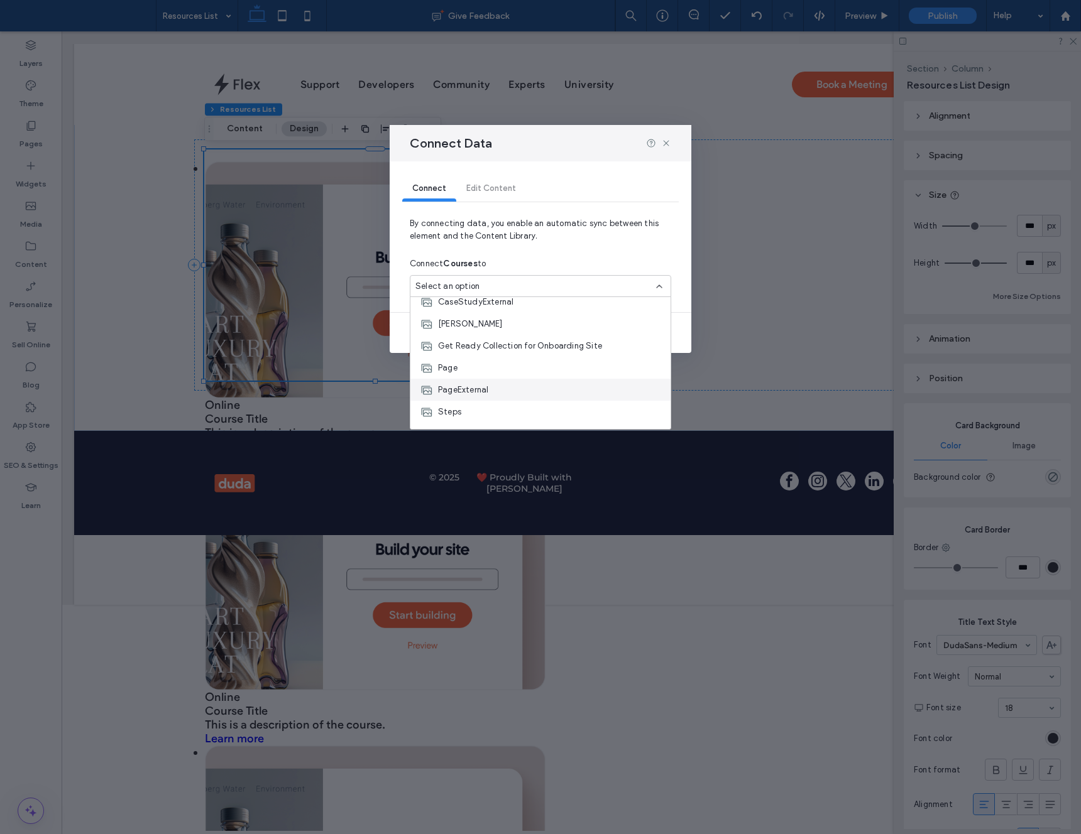
scroll to position [119, 0]
click at [505, 337] on span "Get Ready Collection for Onboarding Site" at bounding box center [520, 343] width 164 height 13
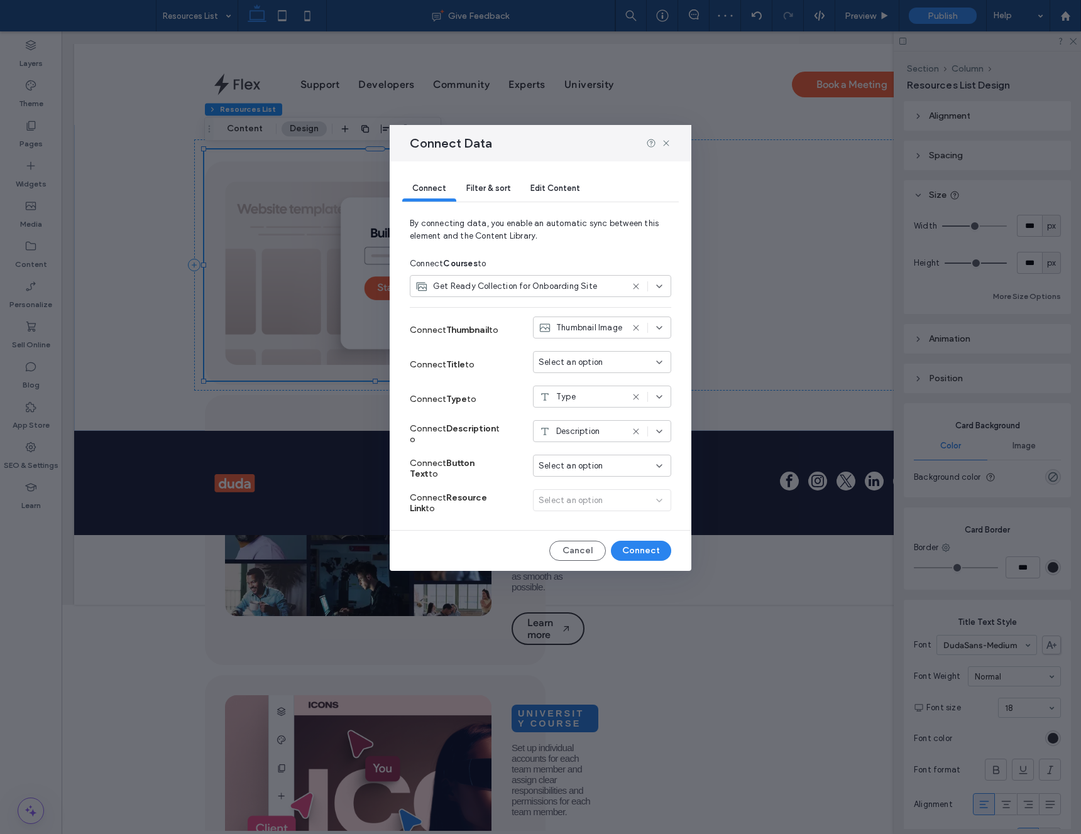
click at [581, 362] on span "Select an option" at bounding box center [570, 362] width 64 height 13
click at [593, 428] on span "Heading = Title" at bounding box center [591, 428] width 60 height 13
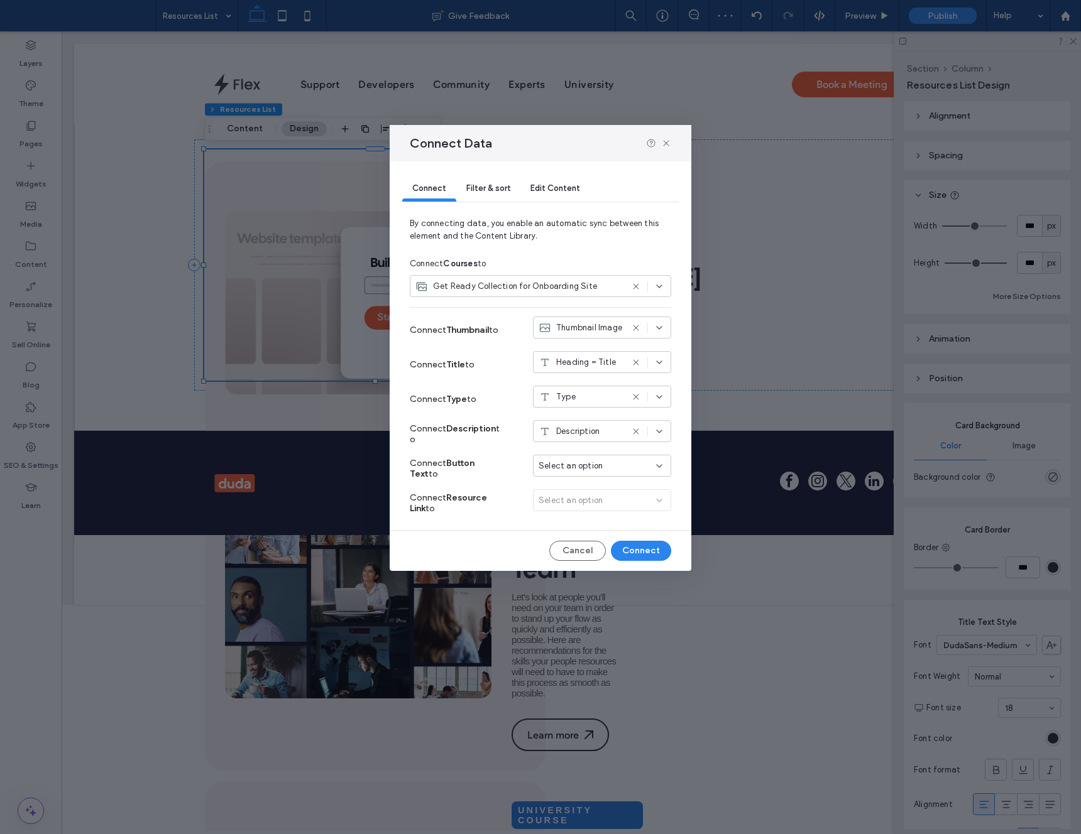
click at [587, 399] on div "Type" at bounding box center [580, 397] width 84 height 13
click at [597, 417] on div "Type" at bounding box center [601, 419] width 137 height 22
click at [603, 466] on div "Select an option" at bounding box center [594, 466] width 112 height 13
click at [609, 569] on div "Link" at bounding box center [601, 576] width 137 height 22
click at [631, 546] on button "Connect" at bounding box center [641, 551] width 60 height 20
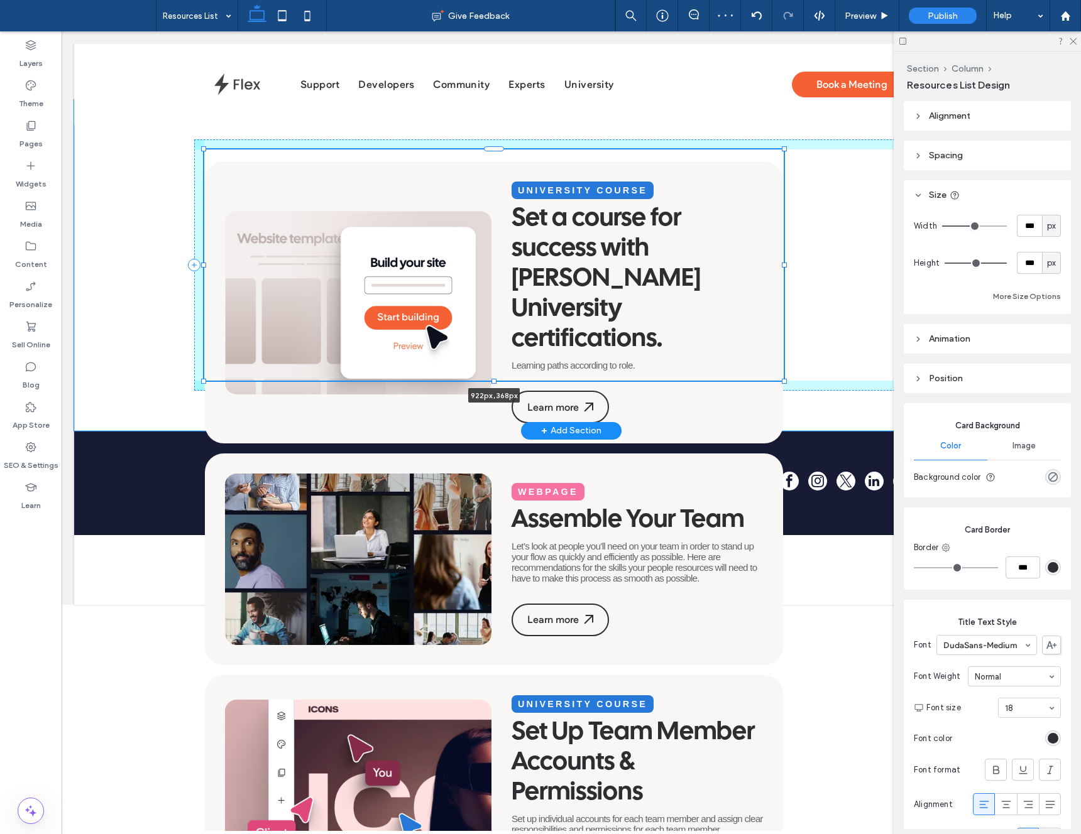
drag, startPoint x: 547, startPoint y: 265, endPoint x: 784, endPoint y: 272, distance: 237.6
click at [784, 271] on div "University Course Set a course for success with Duda University certifications.…" at bounding box center [571, 265] width 754 height 331
type input "***"
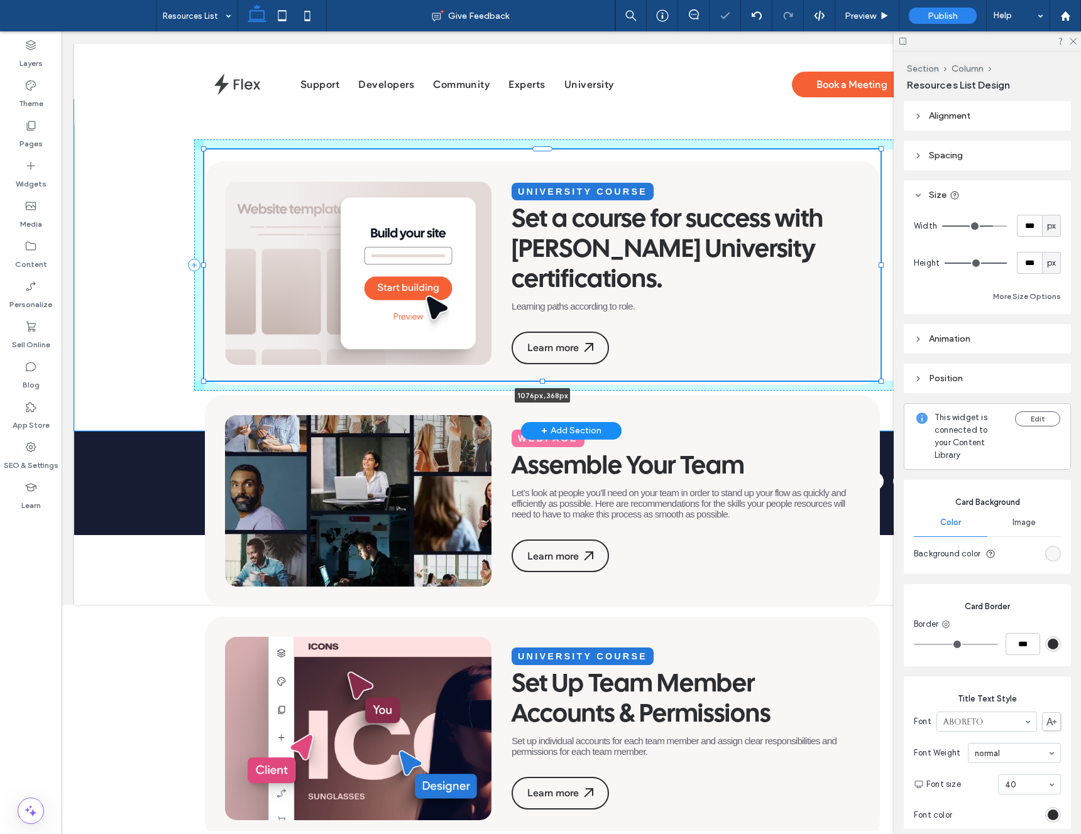
drag, startPoint x: 794, startPoint y: 265, endPoint x: 955, endPoint y: 269, distance: 160.9
click at [955, 269] on div "University Course Set a course for success with Duda University certifications.…" at bounding box center [571, 265] width 994 height 331
type input "****"
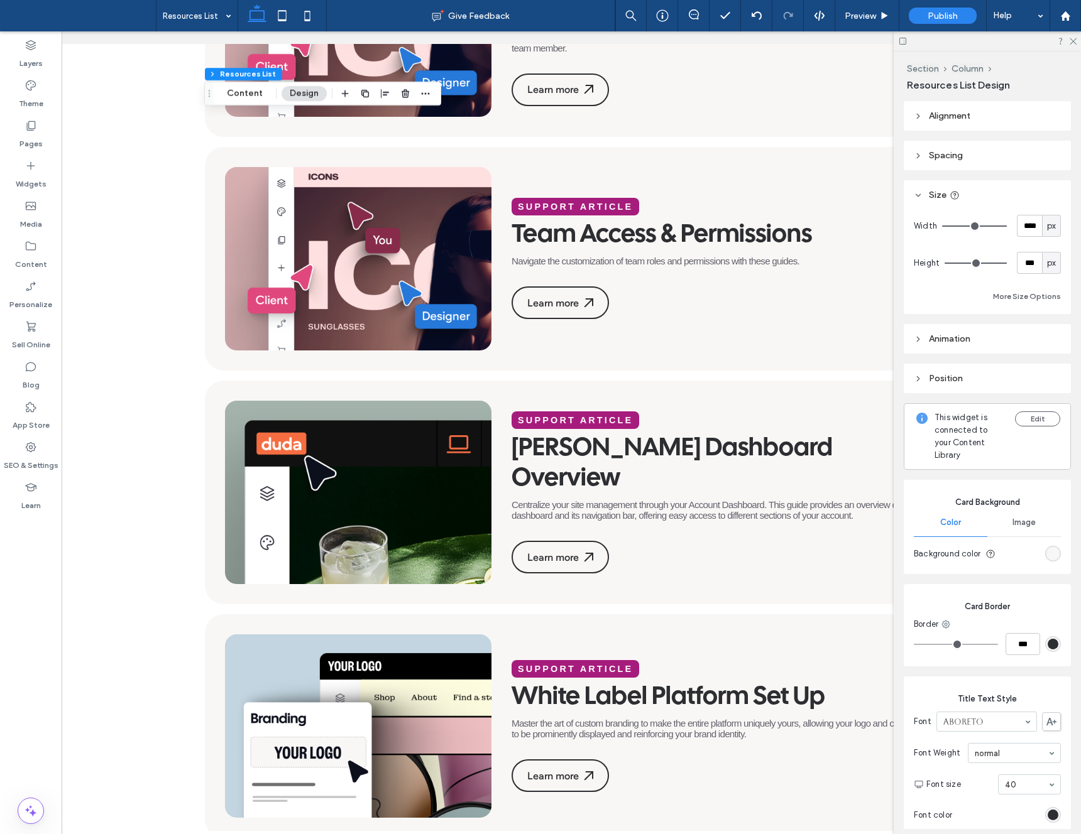
scroll to position [621, 0]
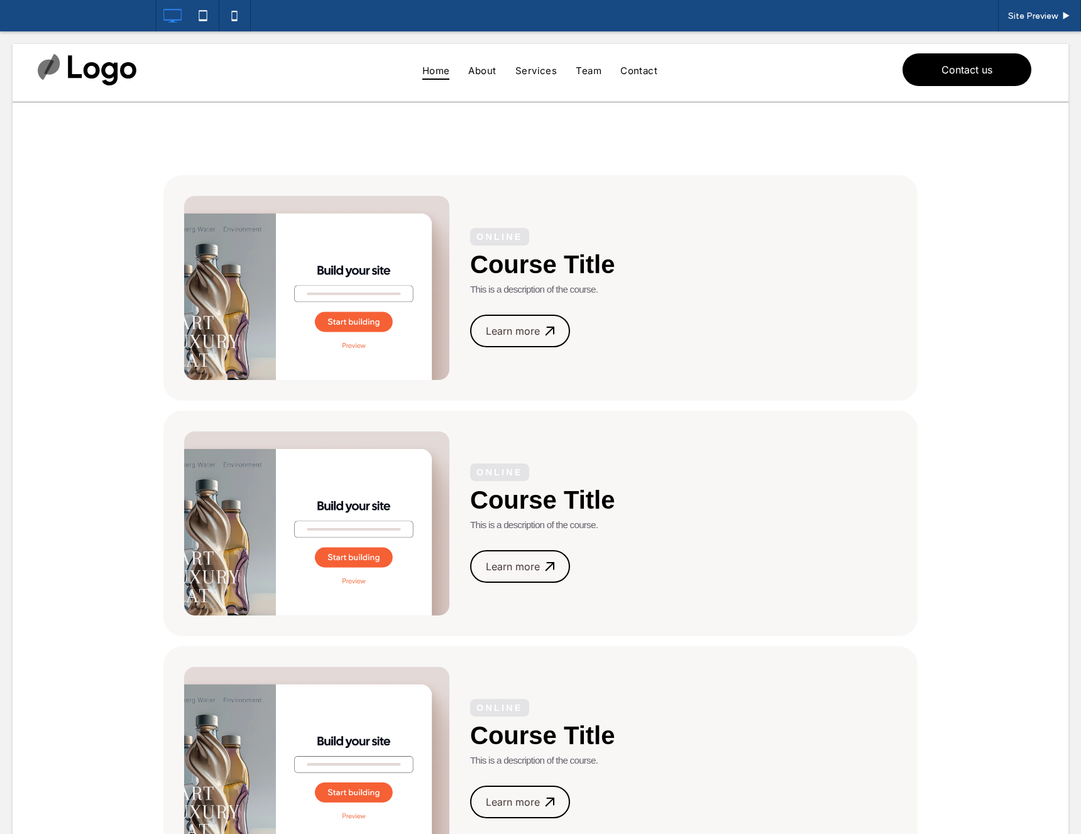
click at [773, 19] on div "Site Preview" at bounding box center [618, 15] width 925 height 31
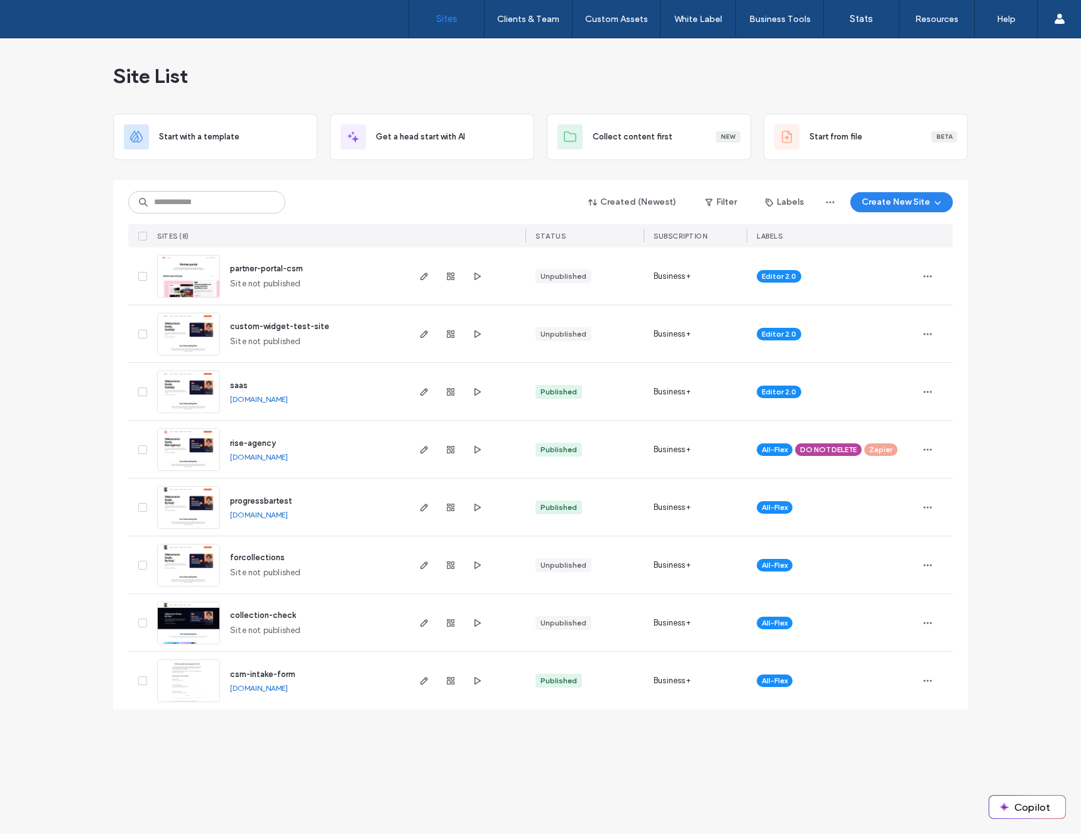
click at [914, 333] on div "Editor 2.0" at bounding box center [831, 333] width 170 height 57
click at [369, 200] on div "Created (Newest) Filter Labels Create New Site" at bounding box center [540, 202] width 824 height 24
click at [927, 329] on icon "button" at bounding box center [927, 334] width 10 height 10
click at [879, 492] on span "Delete Site" at bounding box center [870, 494] width 43 height 13
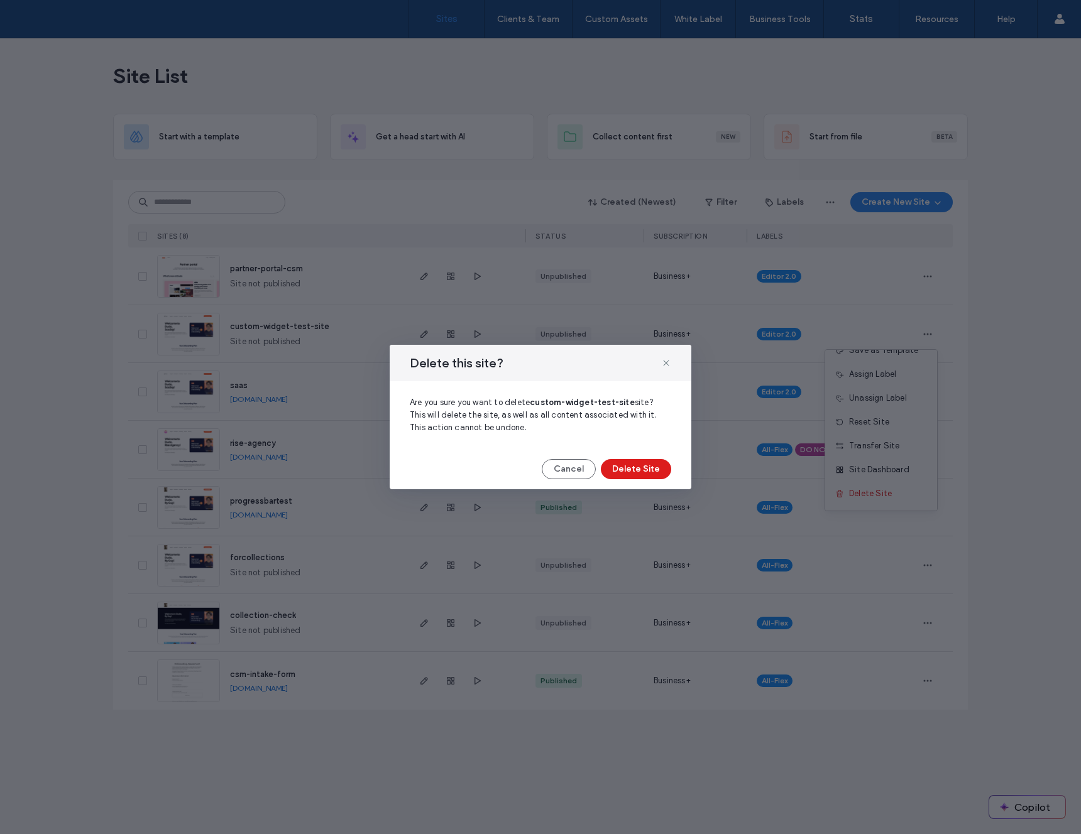
click at [562, 473] on button "Cancel" at bounding box center [569, 469] width 54 height 20
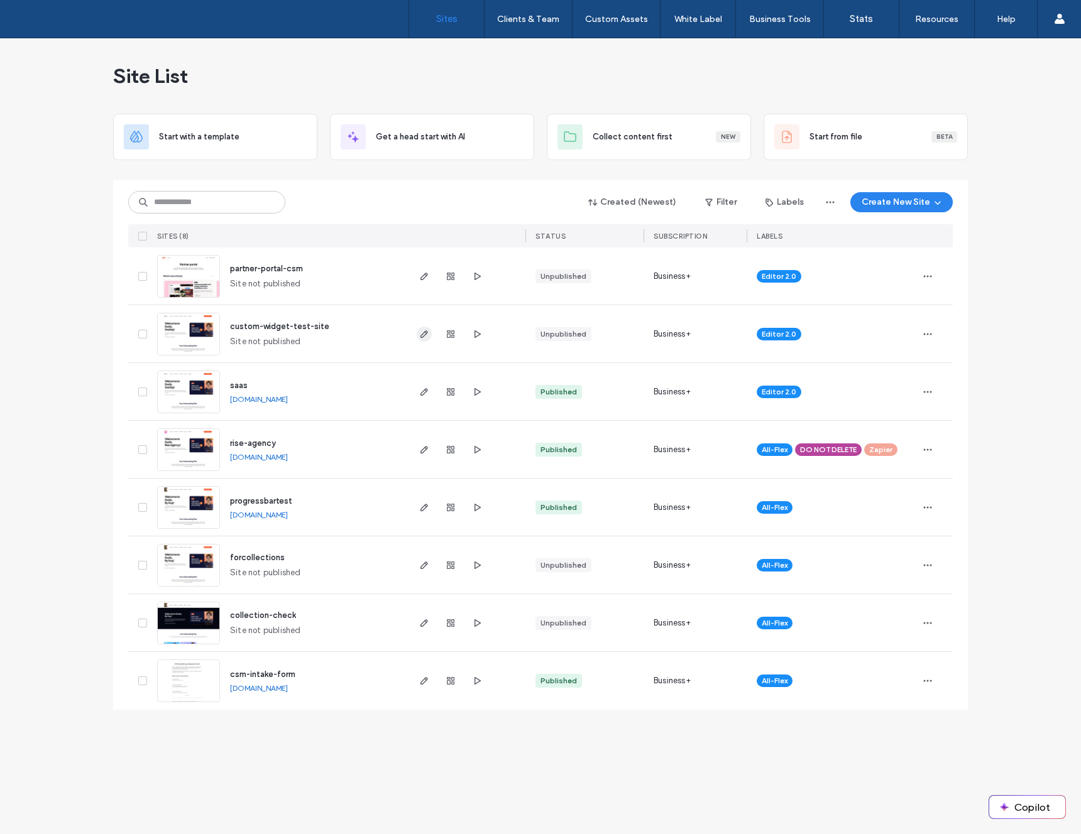
click at [429, 336] on icon "button" at bounding box center [424, 334] width 10 height 10
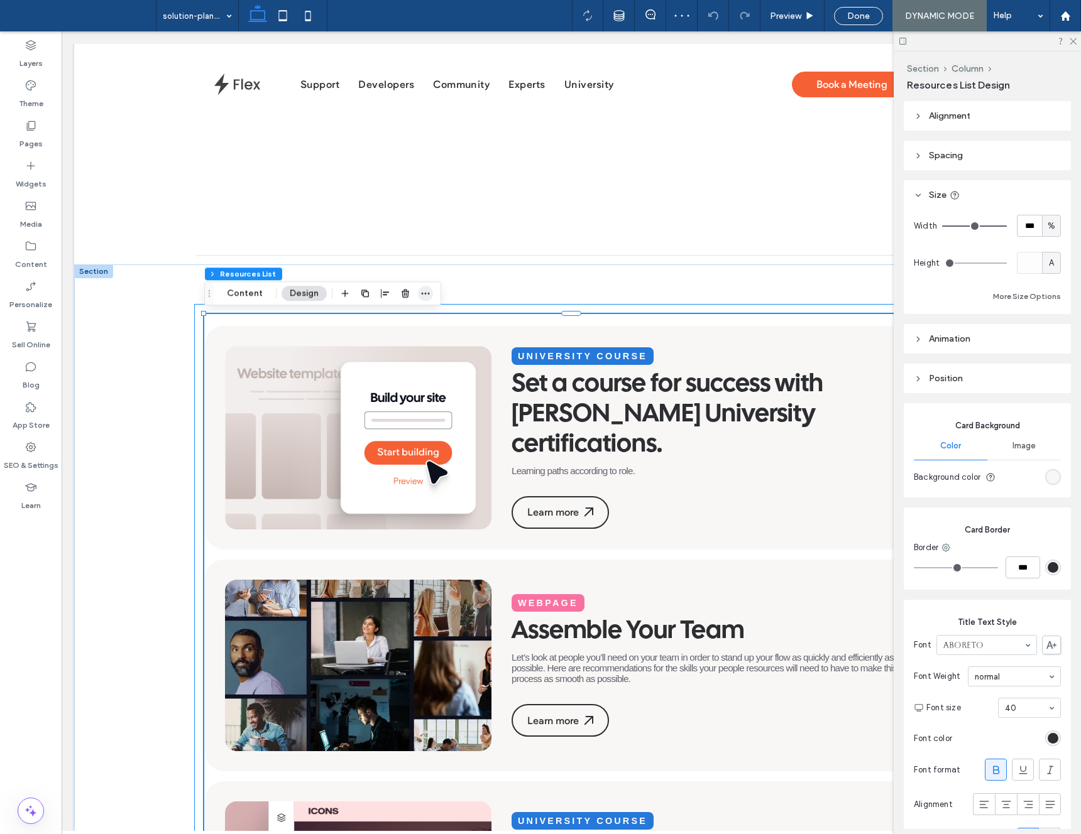
click at [427, 295] on icon "button" at bounding box center [425, 293] width 10 height 10
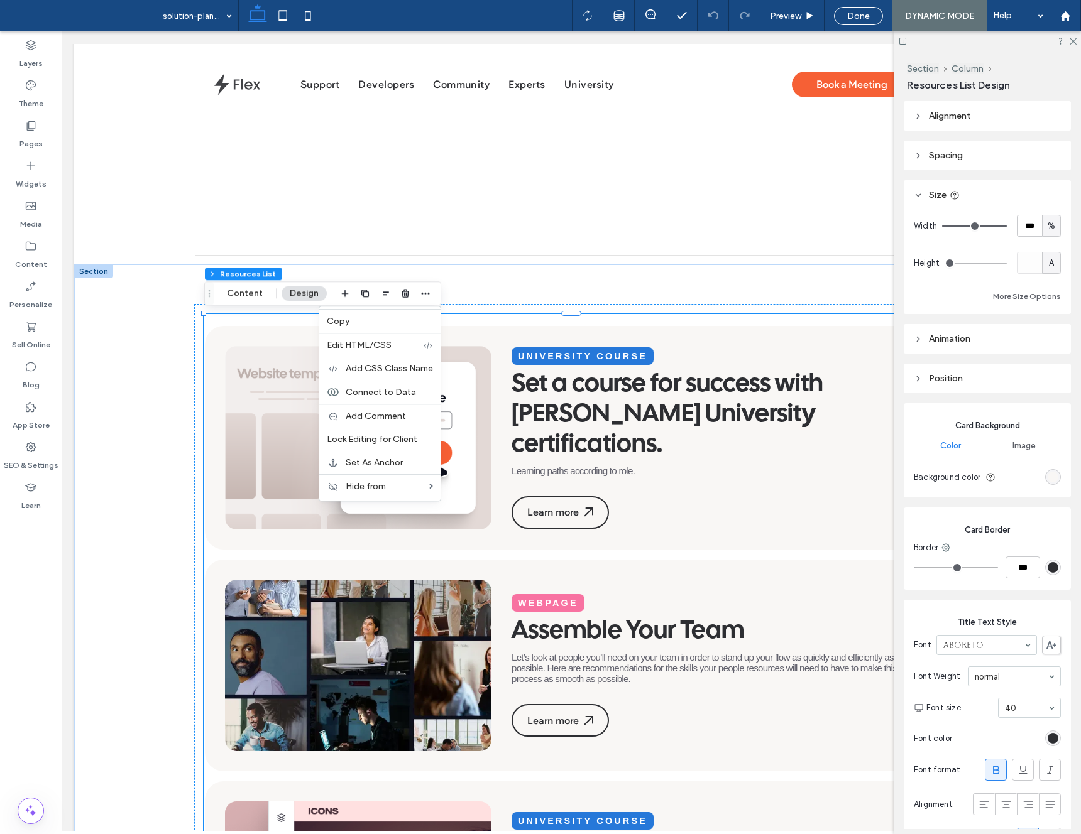
click at [515, 479] on div "University Course Set a course for success with Duda University certifications.…" at bounding box center [714, 438] width 406 height 182
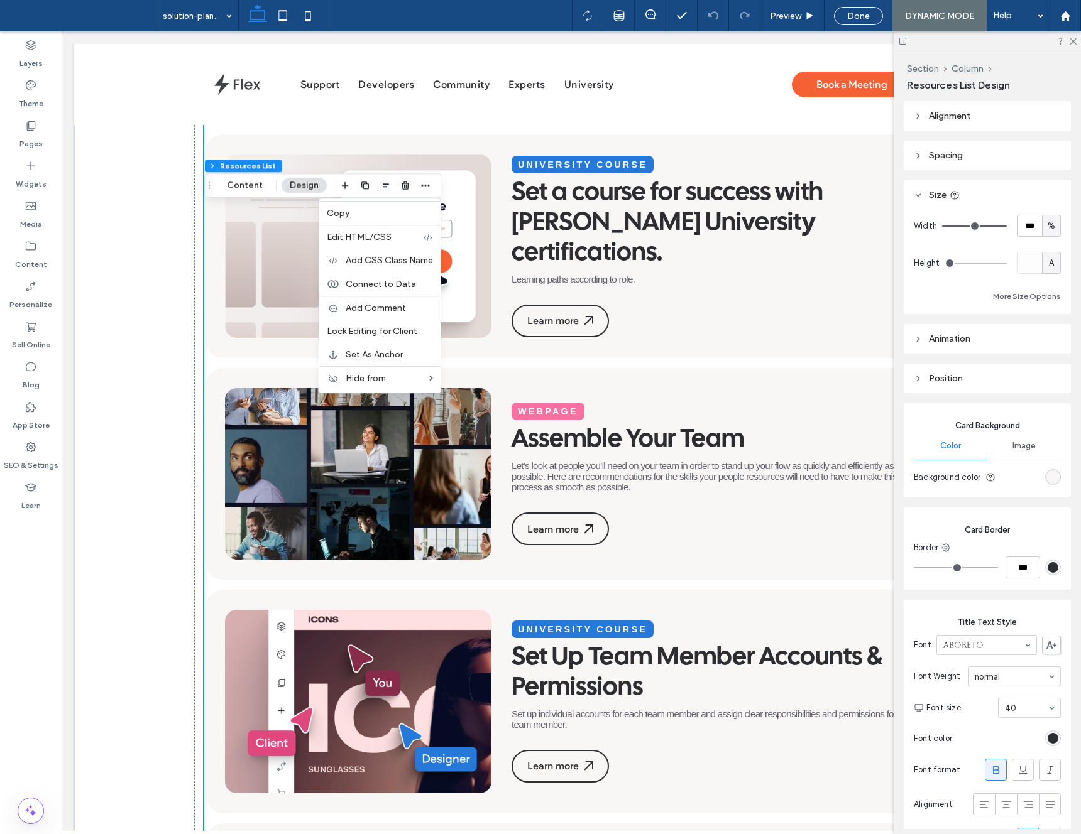
scroll to position [523, 0]
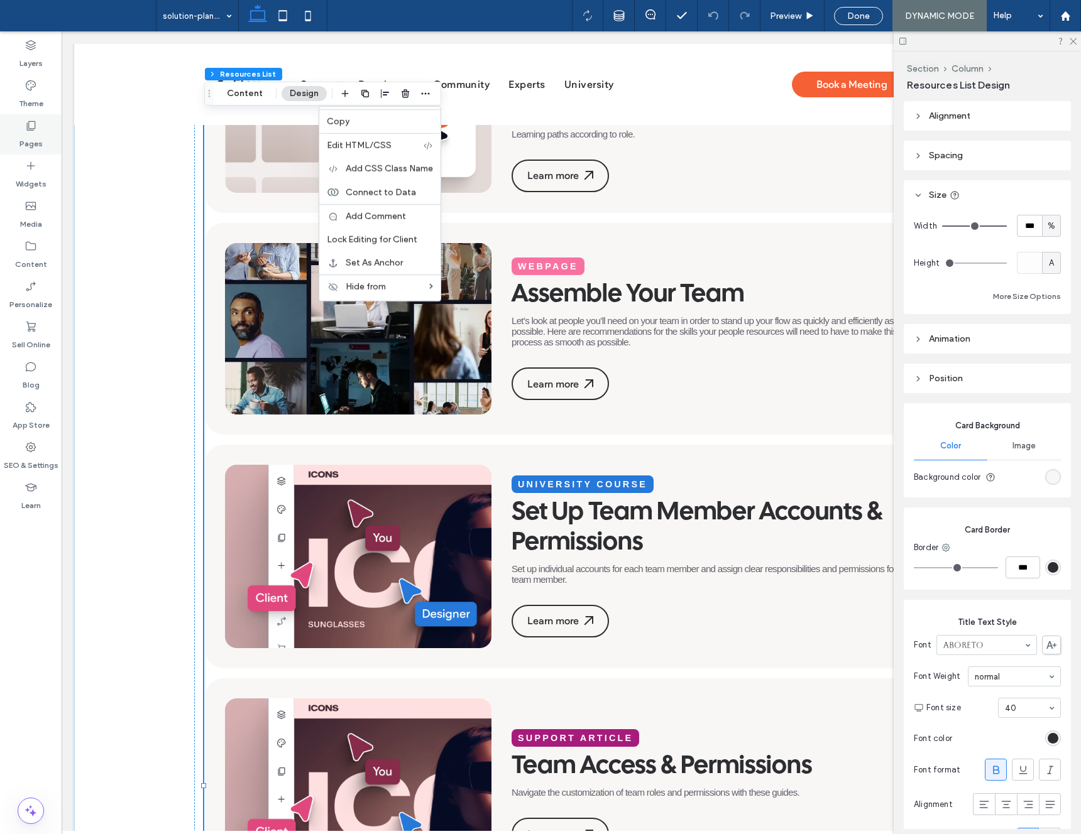
click at [19, 134] on div "Pages" at bounding box center [31, 134] width 62 height 40
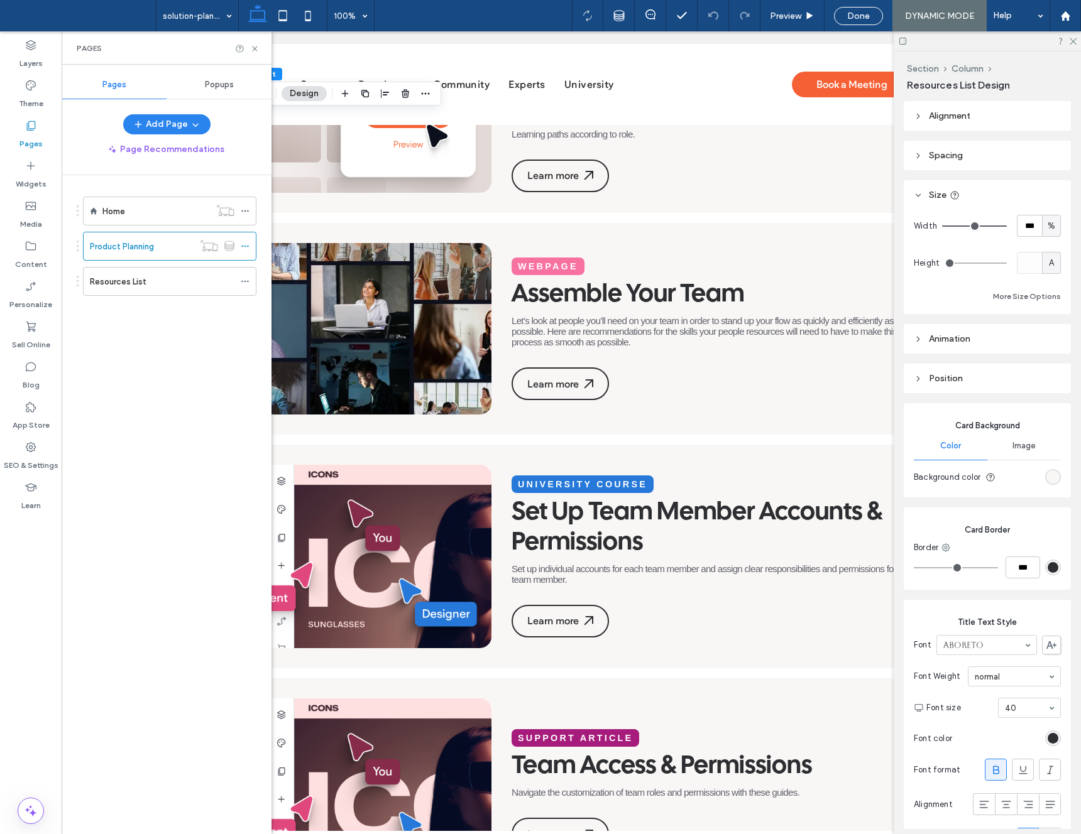
click at [134, 285] on label "Resources List" at bounding box center [118, 282] width 57 height 22
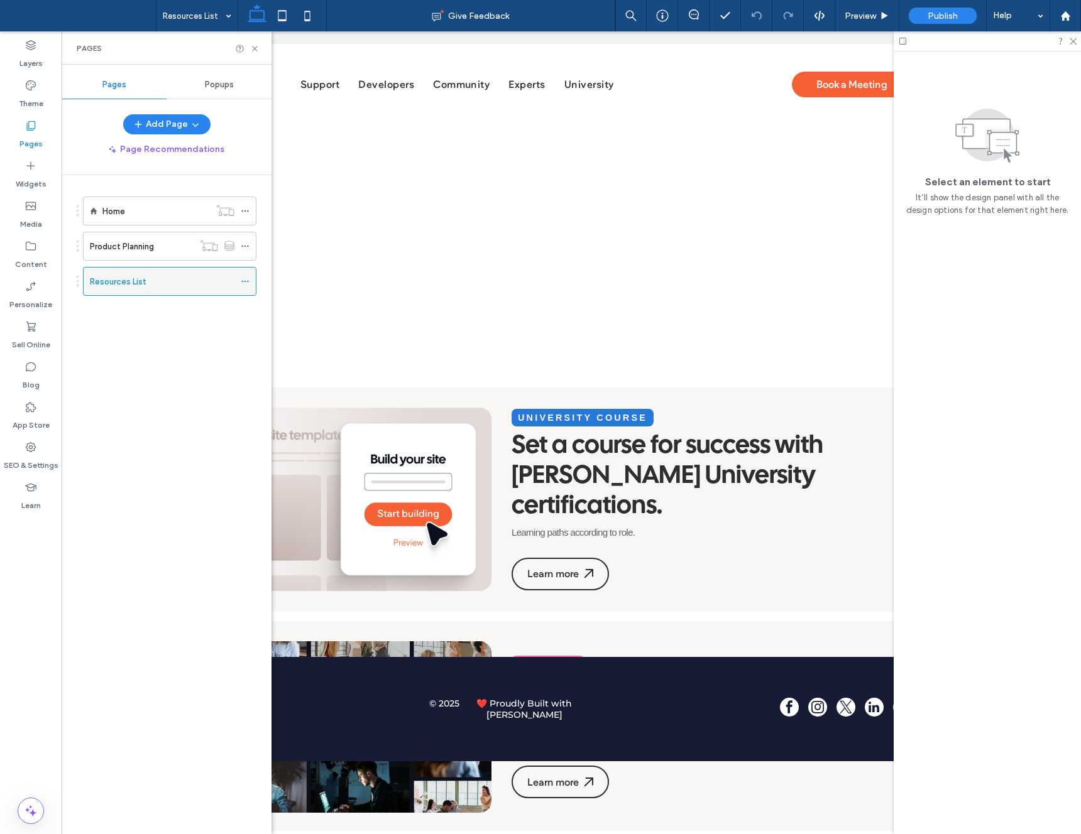
scroll to position [0, 0]
click at [248, 280] on icon at bounding box center [245, 281] width 9 height 9
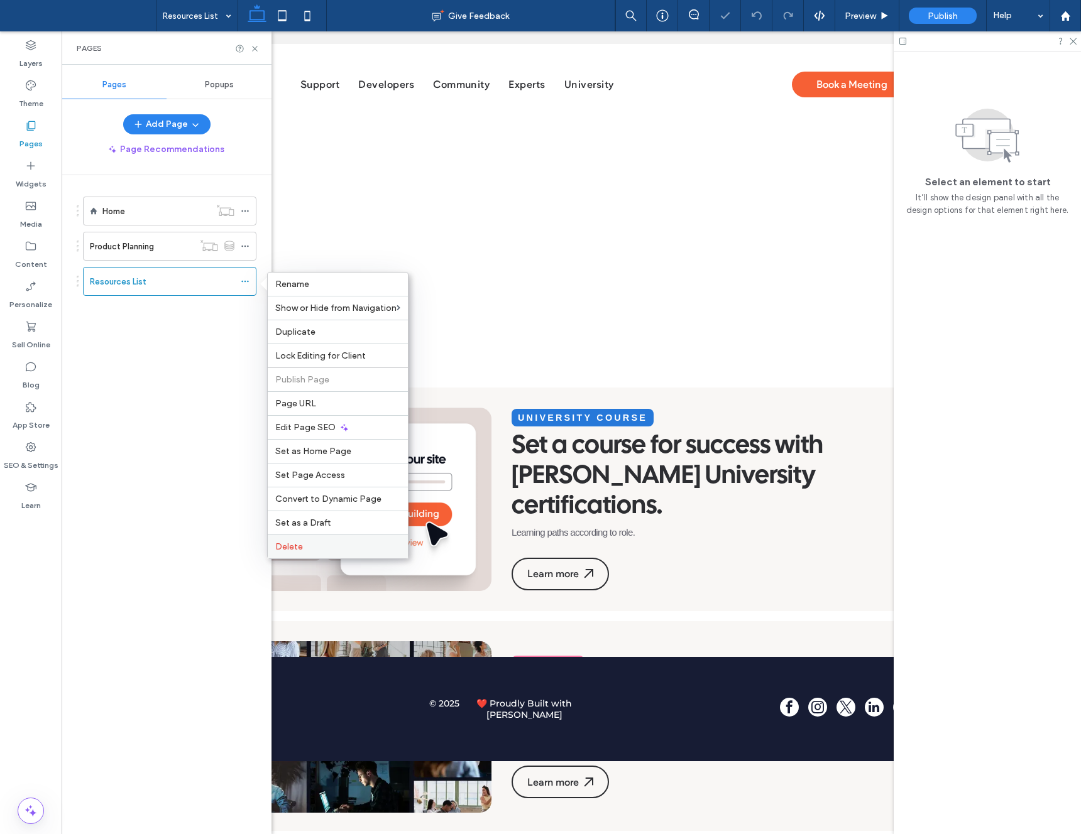
click at [323, 543] on label "Delete" at bounding box center [337, 547] width 125 height 11
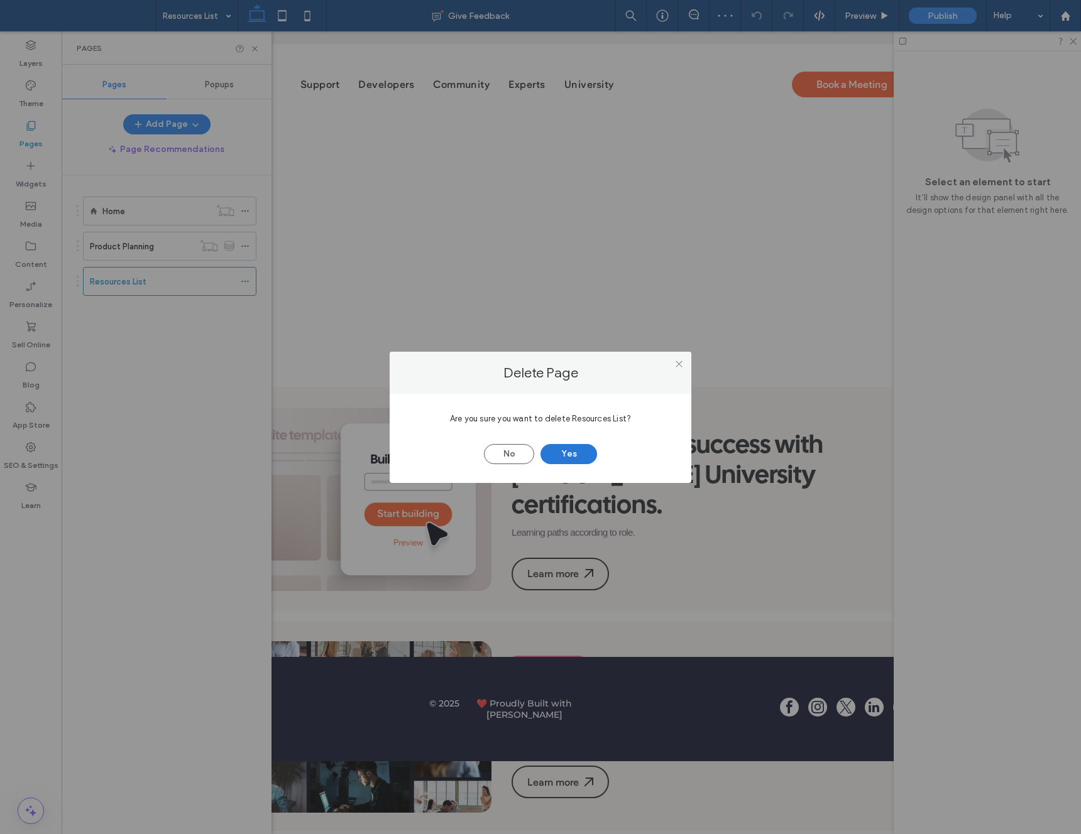
click at [578, 454] on button "Yes" at bounding box center [568, 454] width 57 height 20
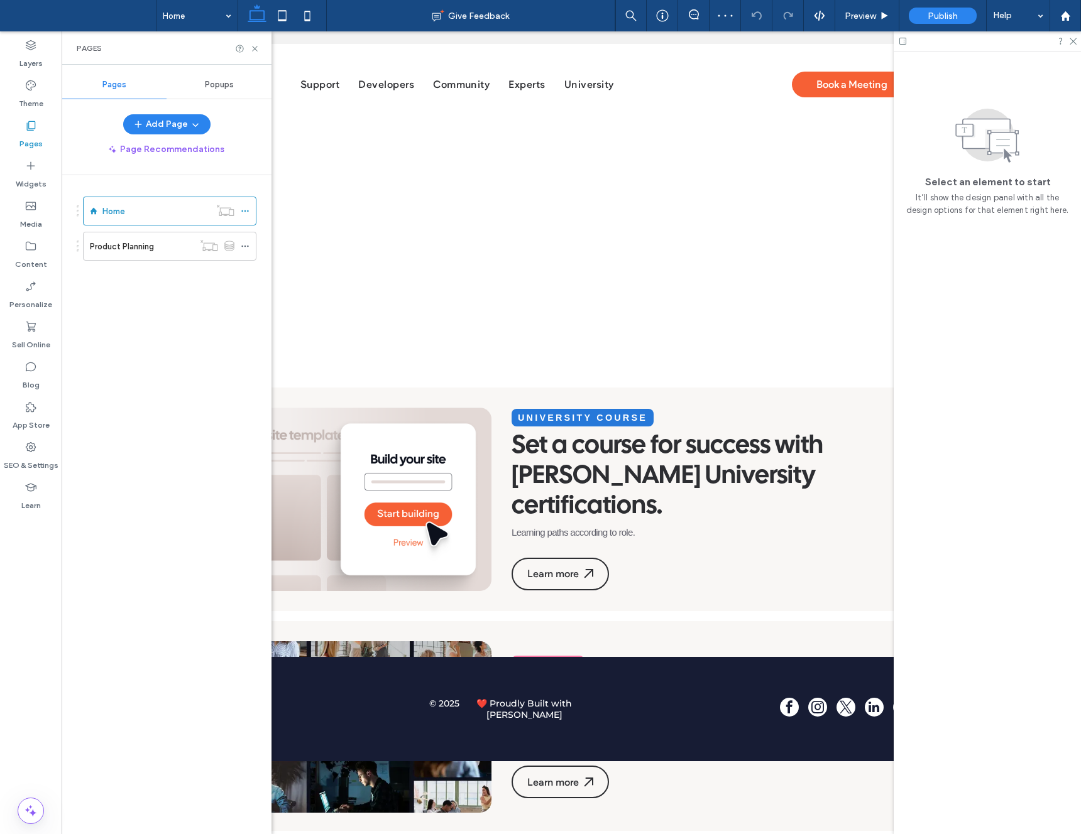
click at [190, 136] on div at bounding box center [540, 417] width 1081 height 834
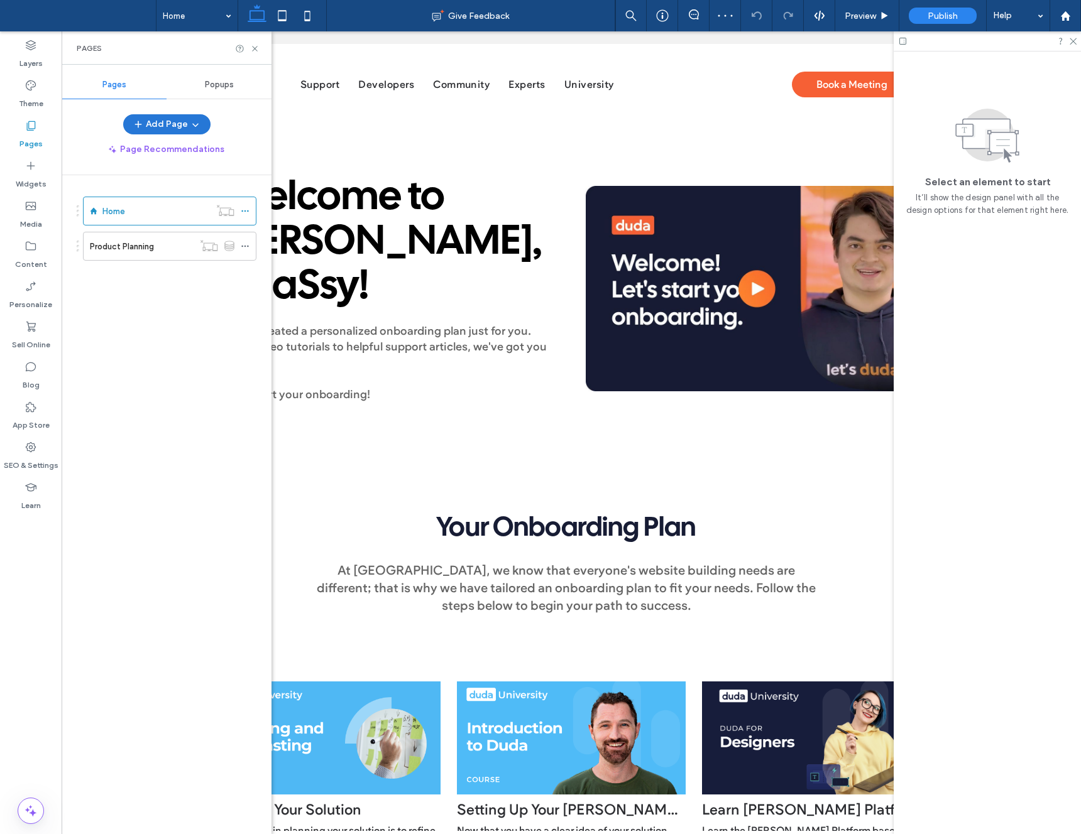
click at [175, 127] on button "Add Page" at bounding box center [166, 124] width 87 height 20
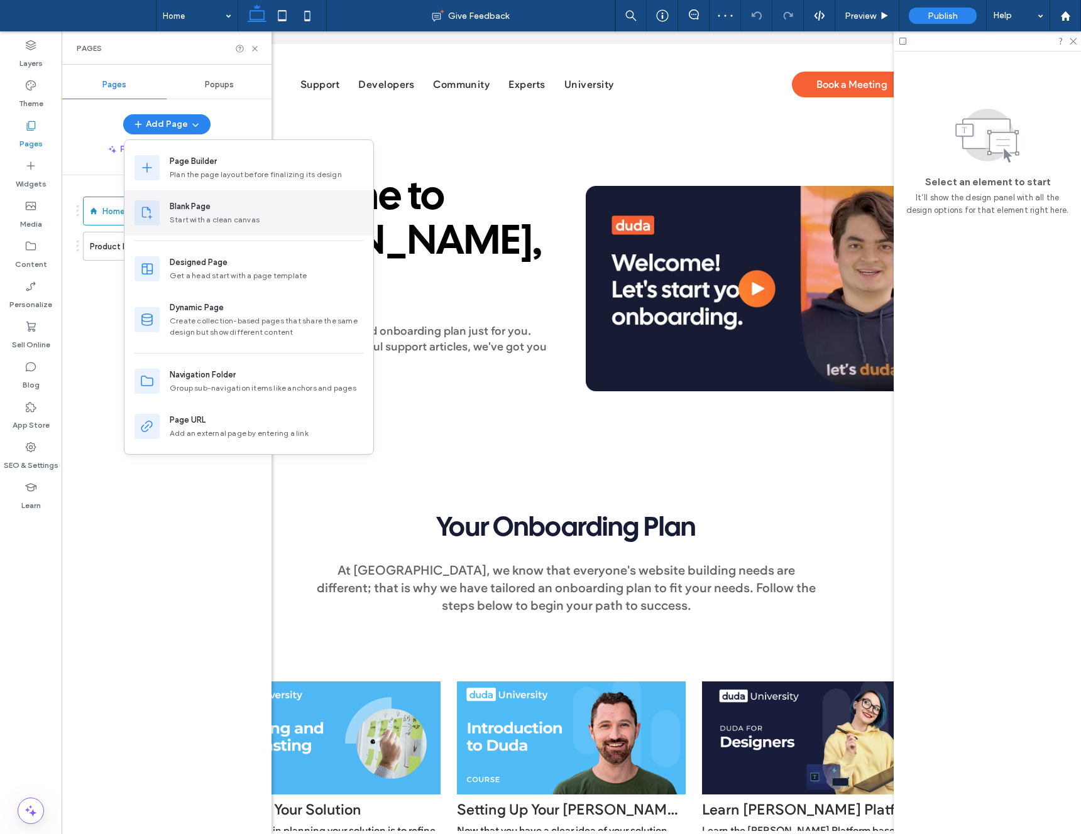
click at [189, 197] on div "Blank Page Start with a clean canvas" at bounding box center [248, 212] width 249 height 45
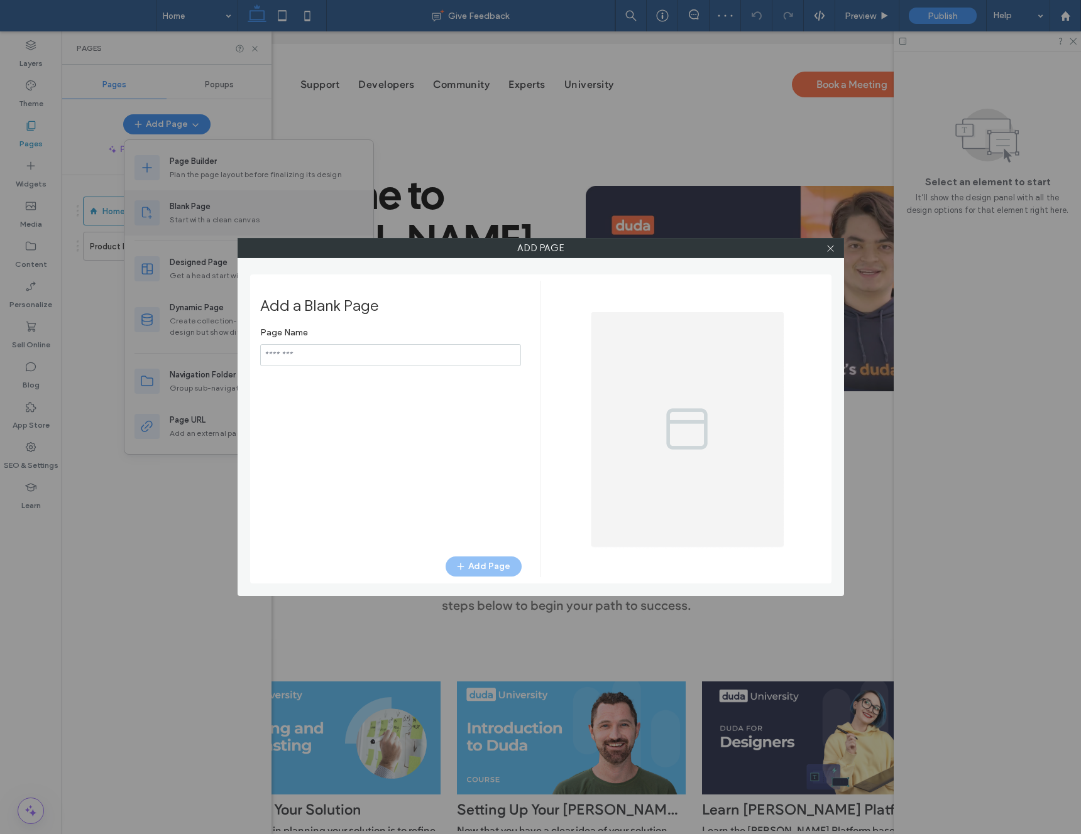
type input "*****"
click at [490, 572] on button "Add Page" at bounding box center [483, 567] width 76 height 20
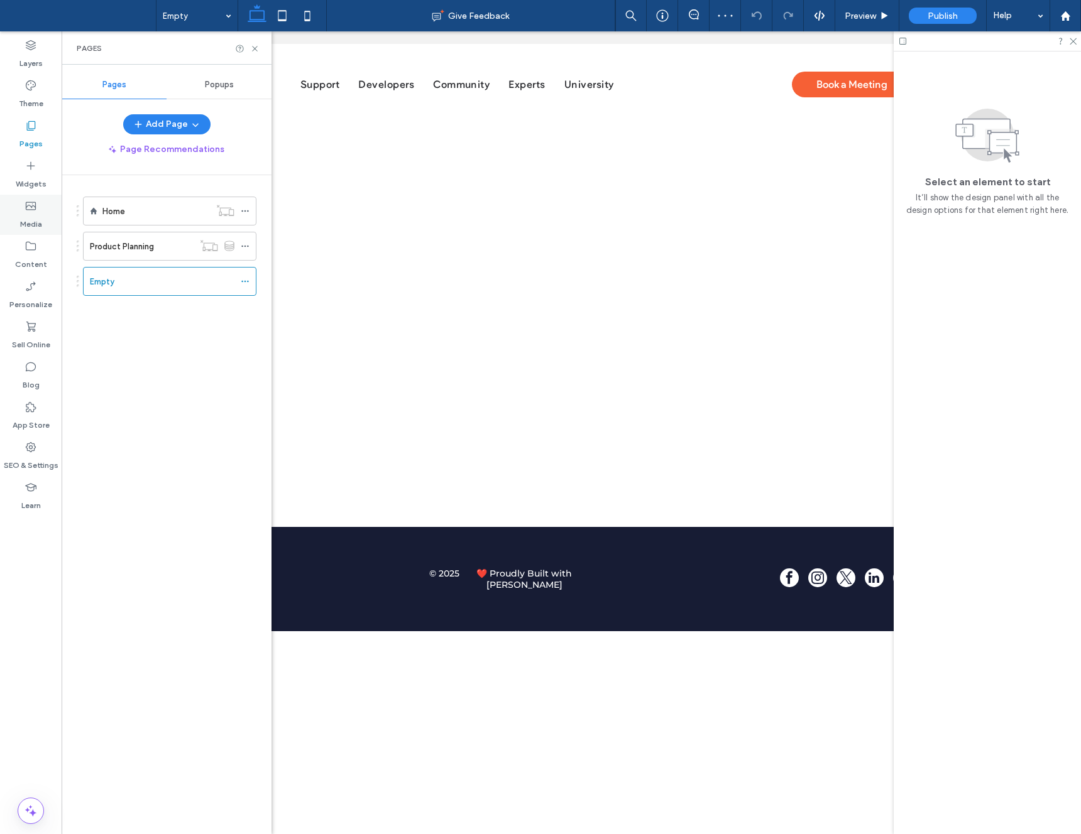
click at [26, 206] on use at bounding box center [31, 206] width 10 height 8
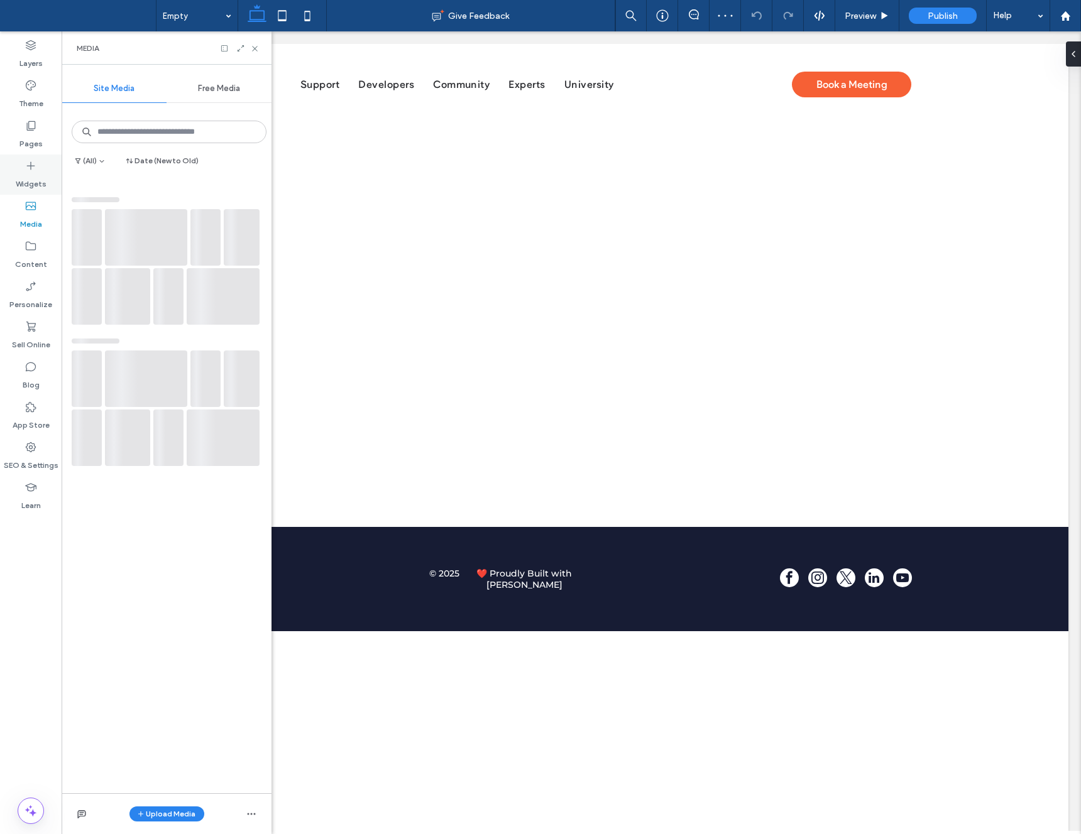
click at [30, 170] on icon at bounding box center [31, 166] width 13 height 13
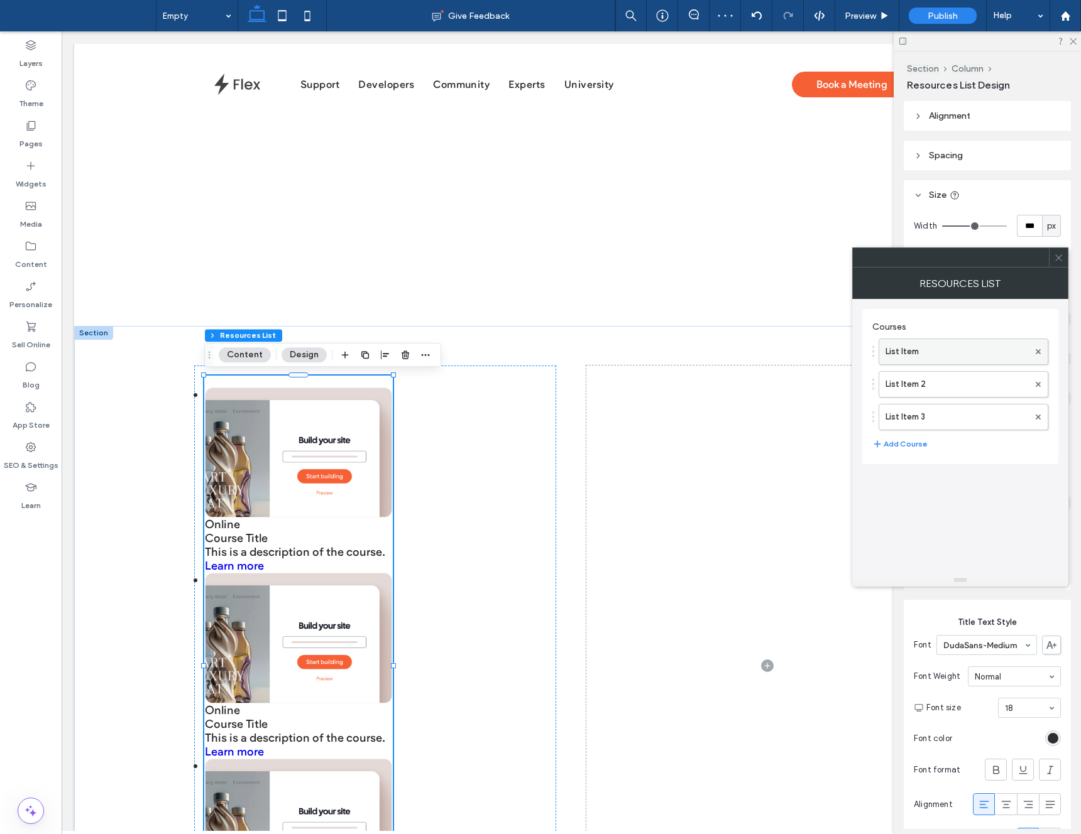
click at [922, 347] on label "List Item" at bounding box center [956, 351] width 143 height 25
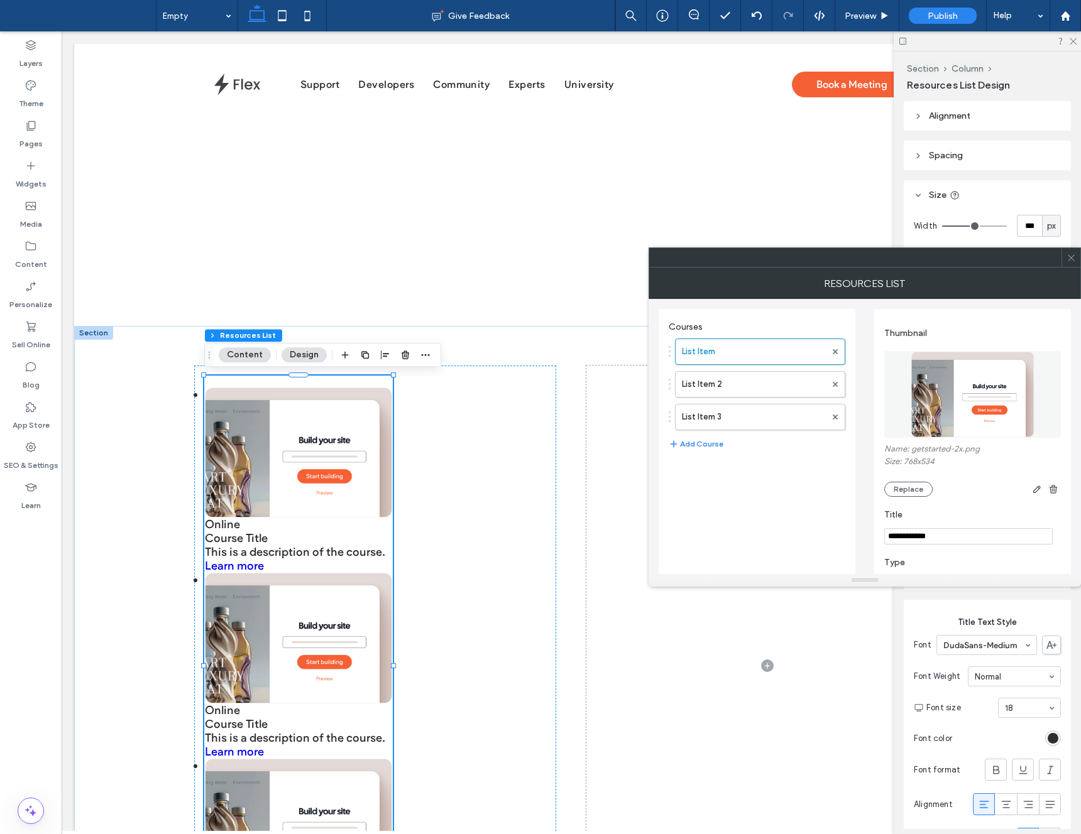
click at [1071, 255] on icon at bounding box center [1070, 257] width 9 height 9
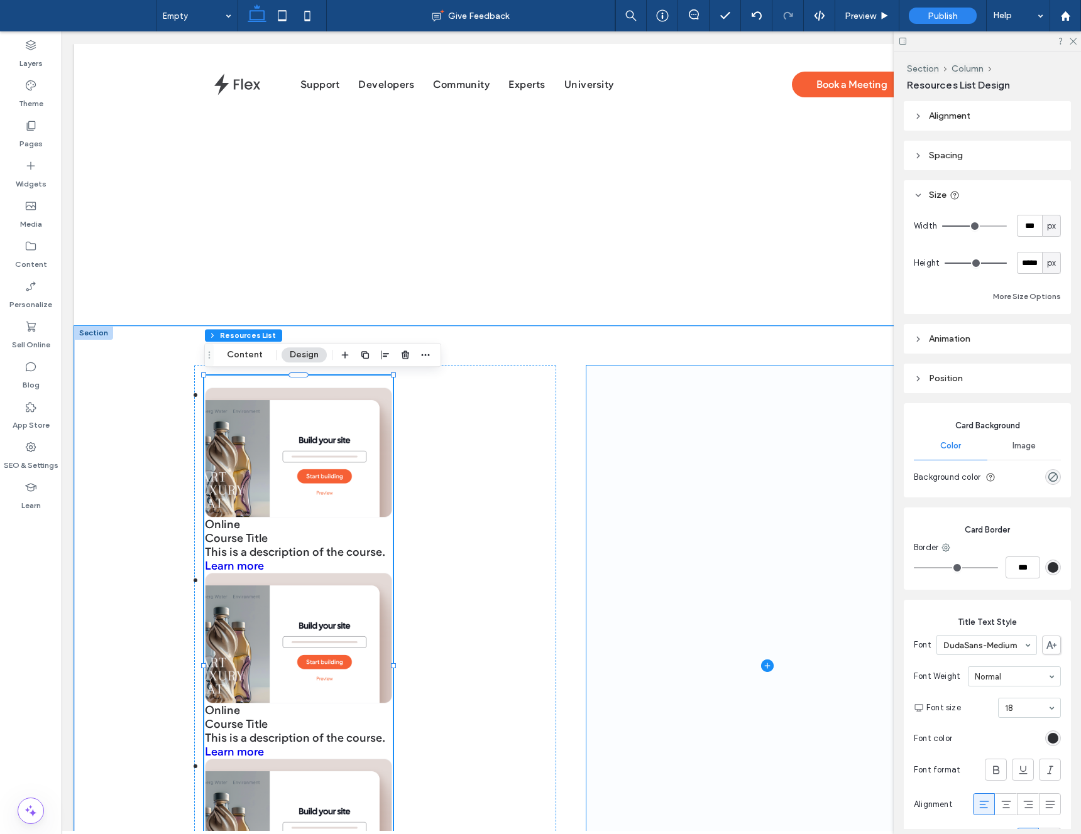
click span
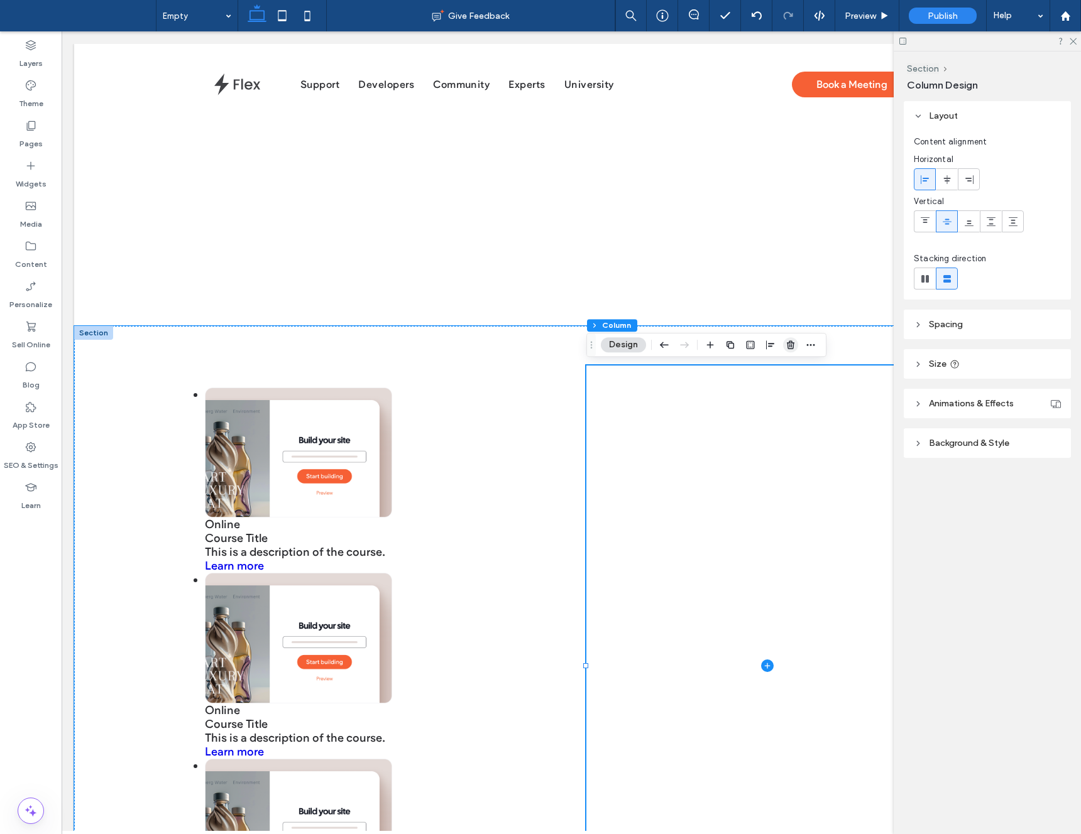
click icon "button"
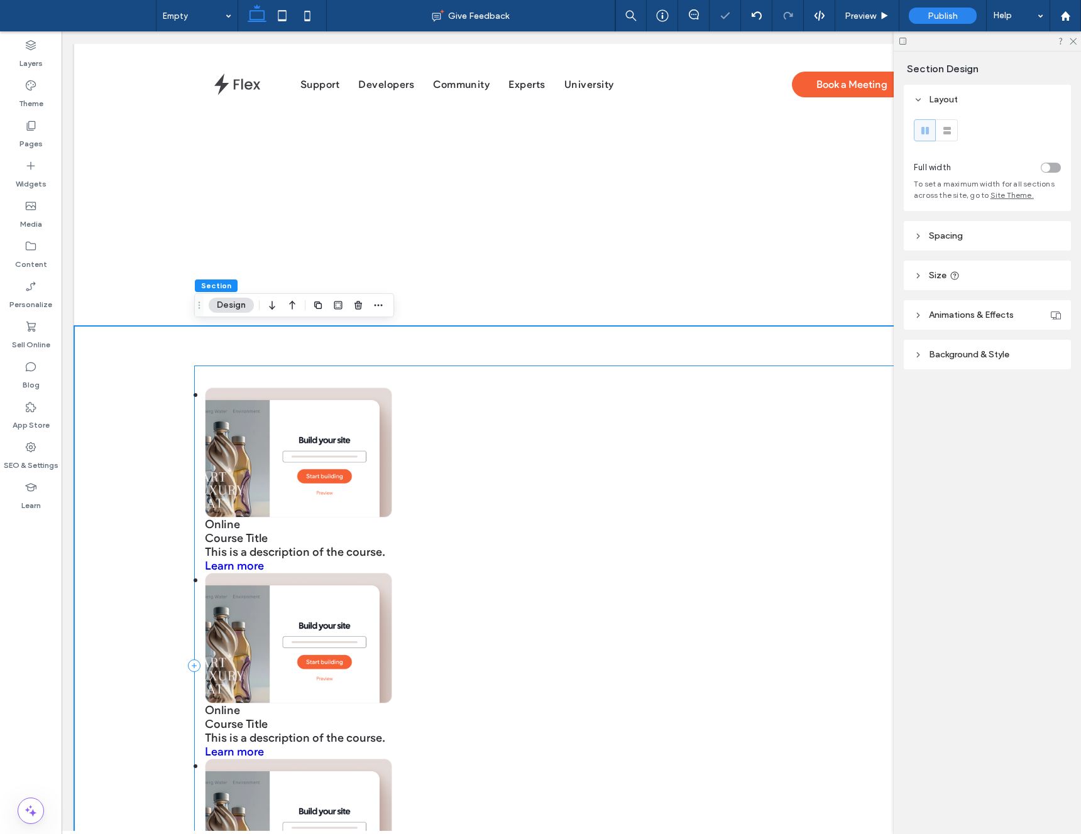
click div "Online Course Title This is a description of the course. Learn more Online Cour…"
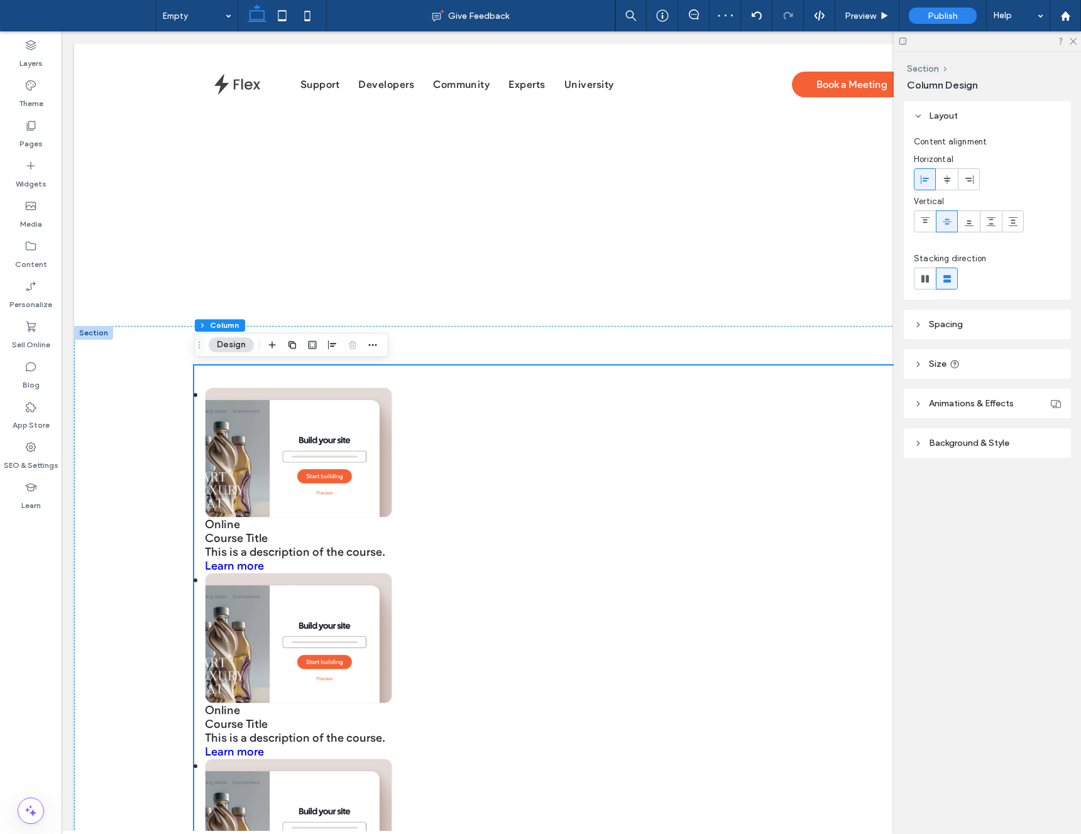
click span "Size"
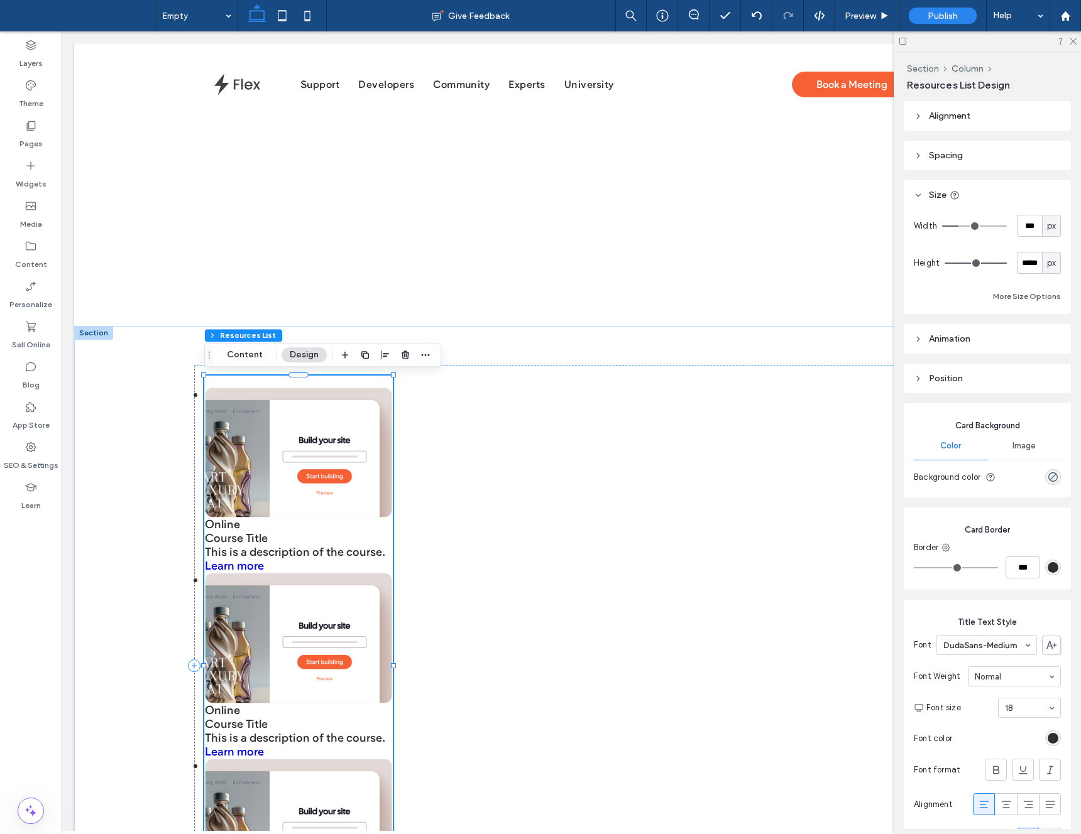
click span "px"
drag, startPoint x: 1046, startPoint y: 268, endPoint x: 1008, endPoint y: 238, distance: 48.3
click div "%"
type input "**"
type input "****"
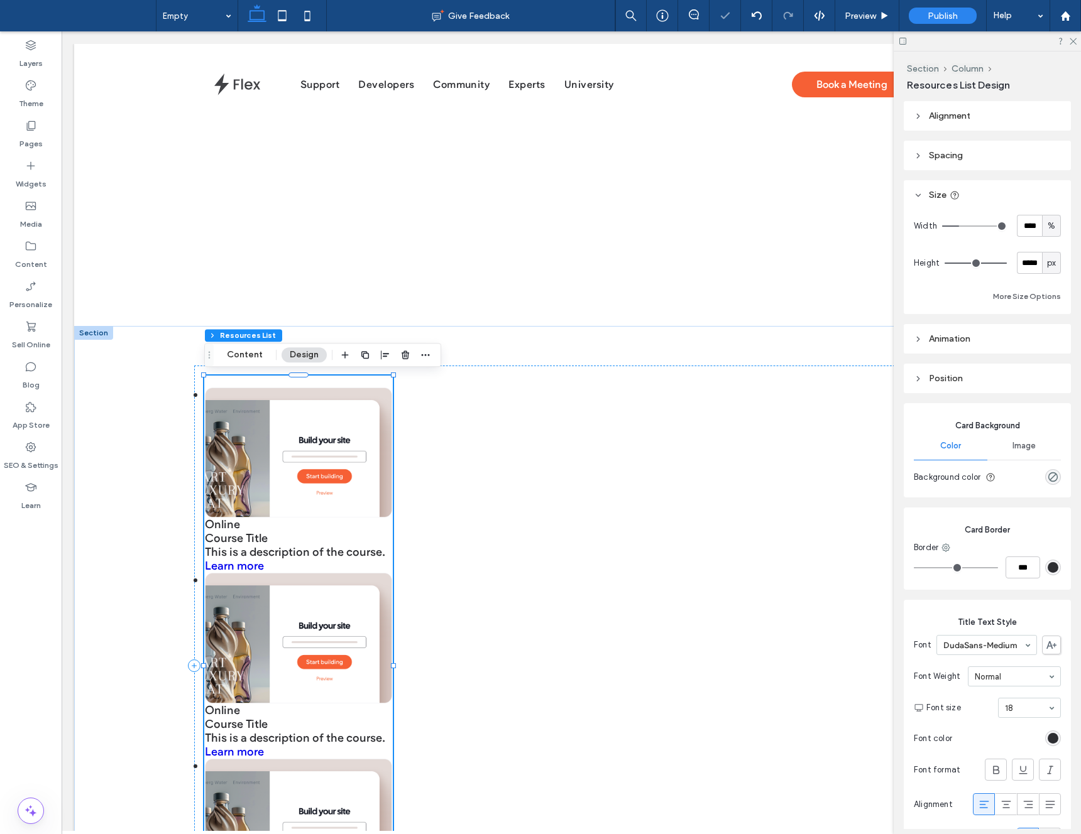
type input "**"
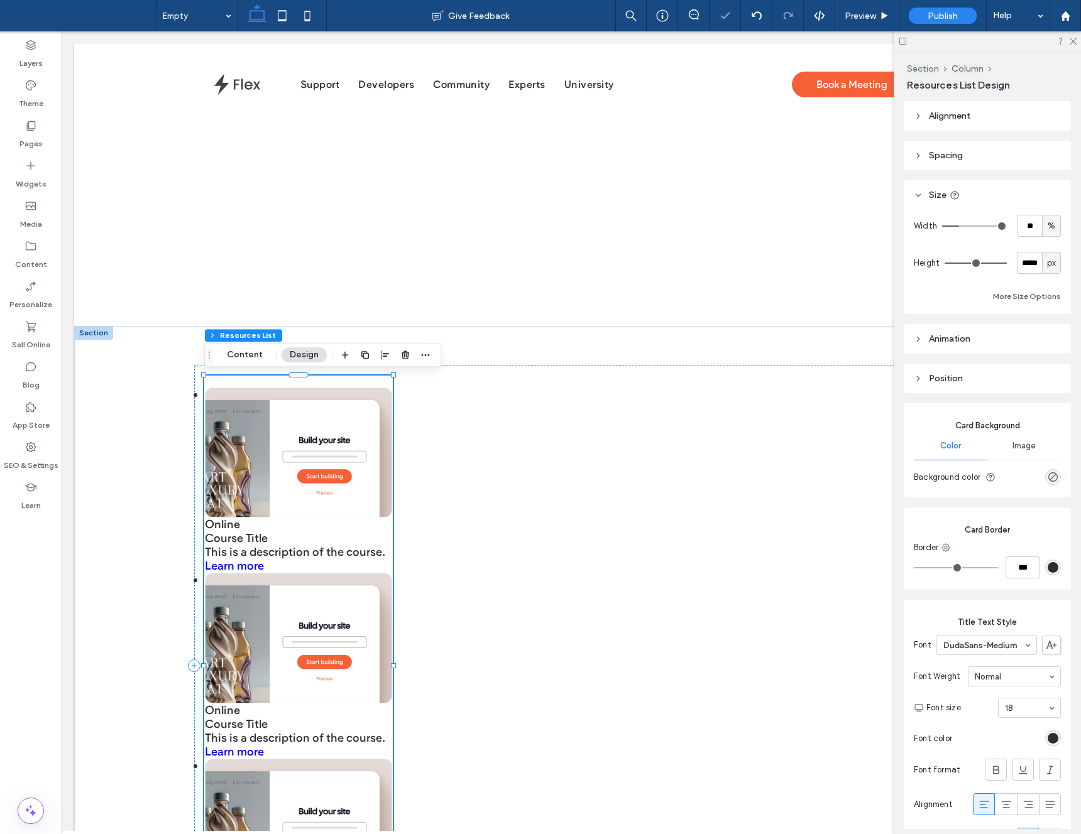
type input "**"
type input "***"
drag, startPoint x: 958, startPoint y: 222, endPoint x: 1072, endPoint y: 229, distance: 114.5
type input "***"
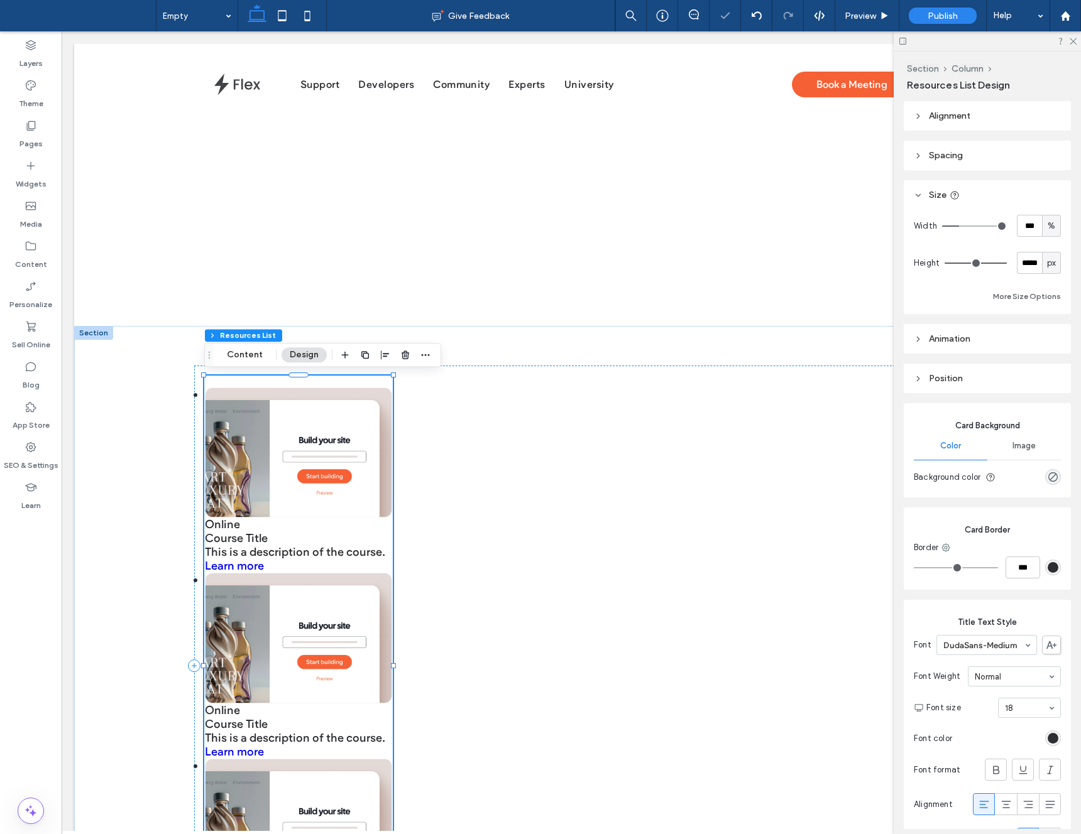
click input "range"
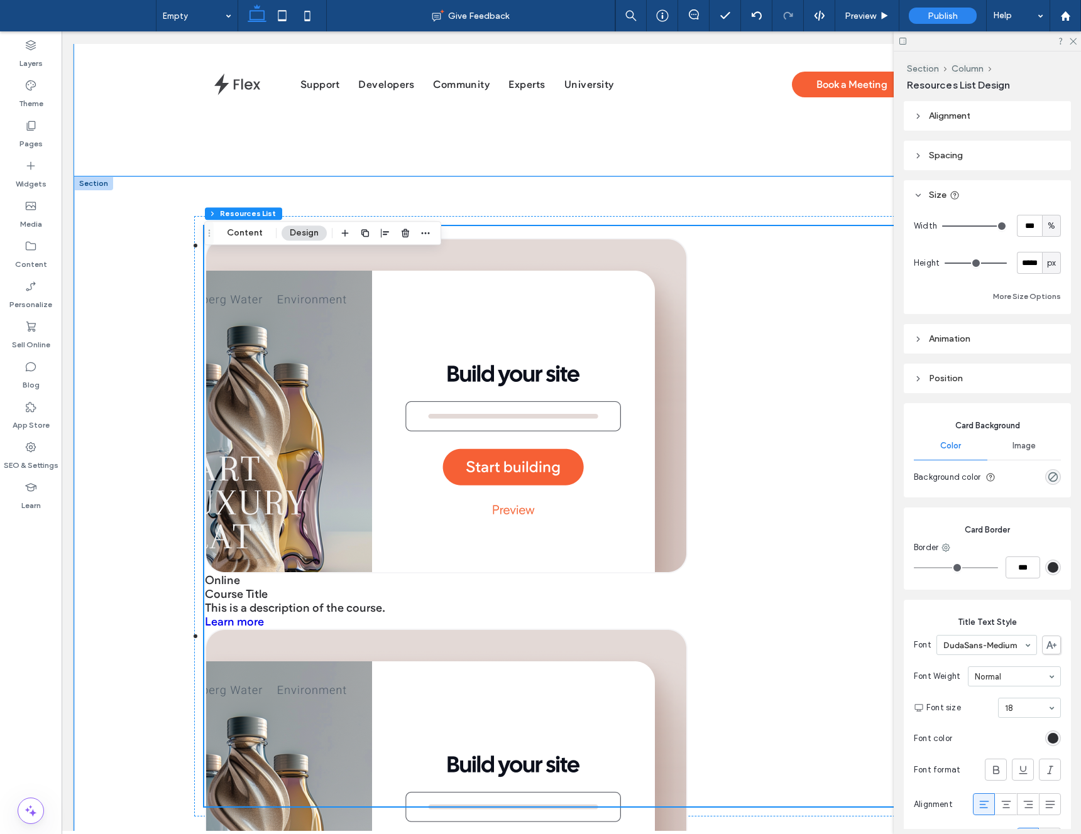
scroll to position [203, 0]
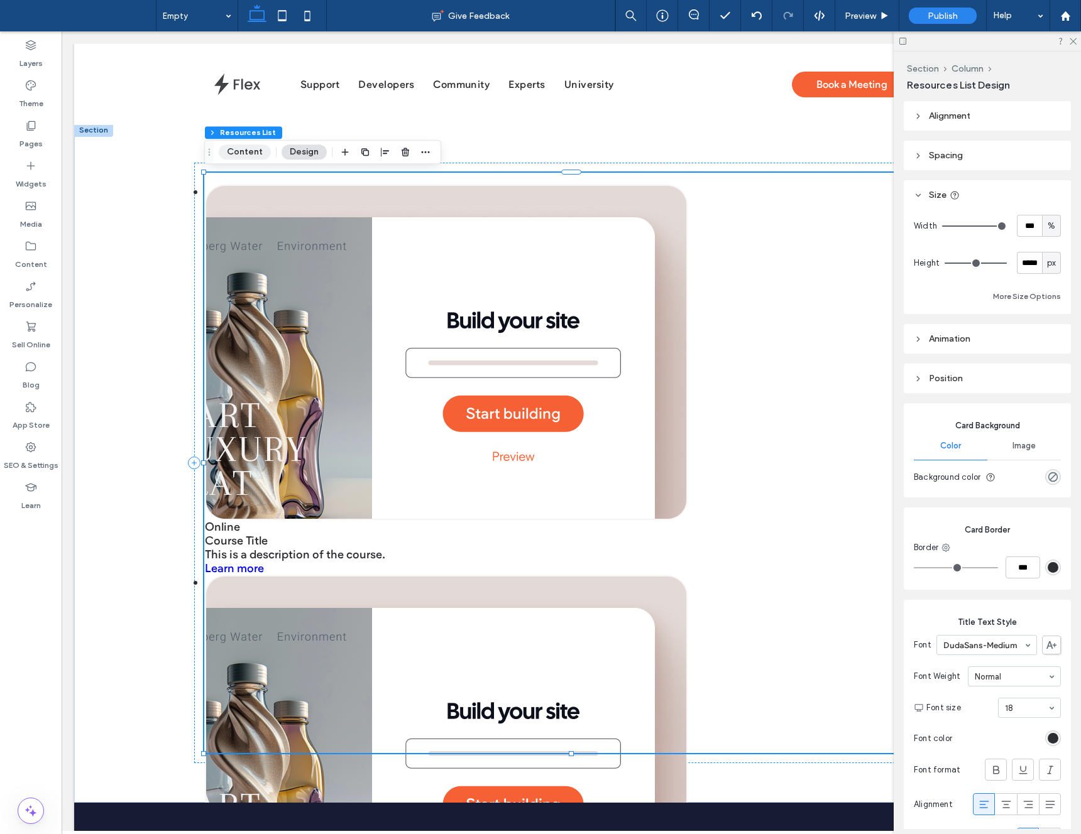
click div "Section Column Resources List Content Design"
click button "Content"
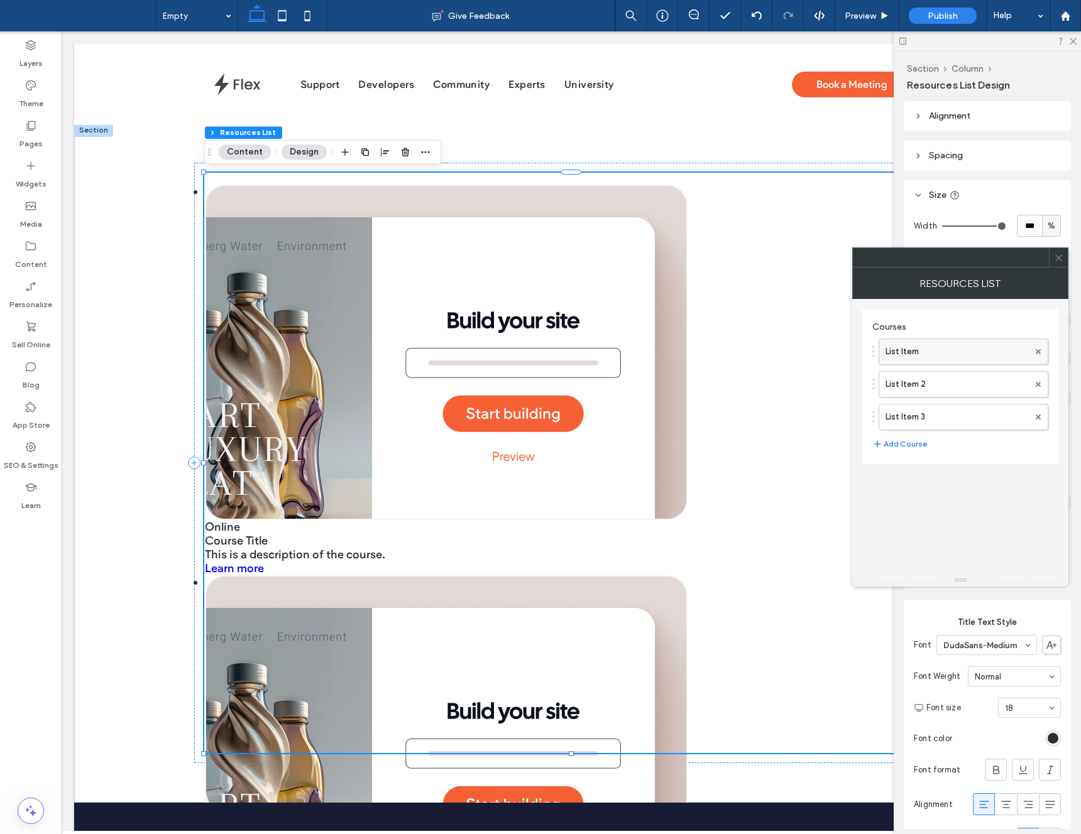
click label "List Item"
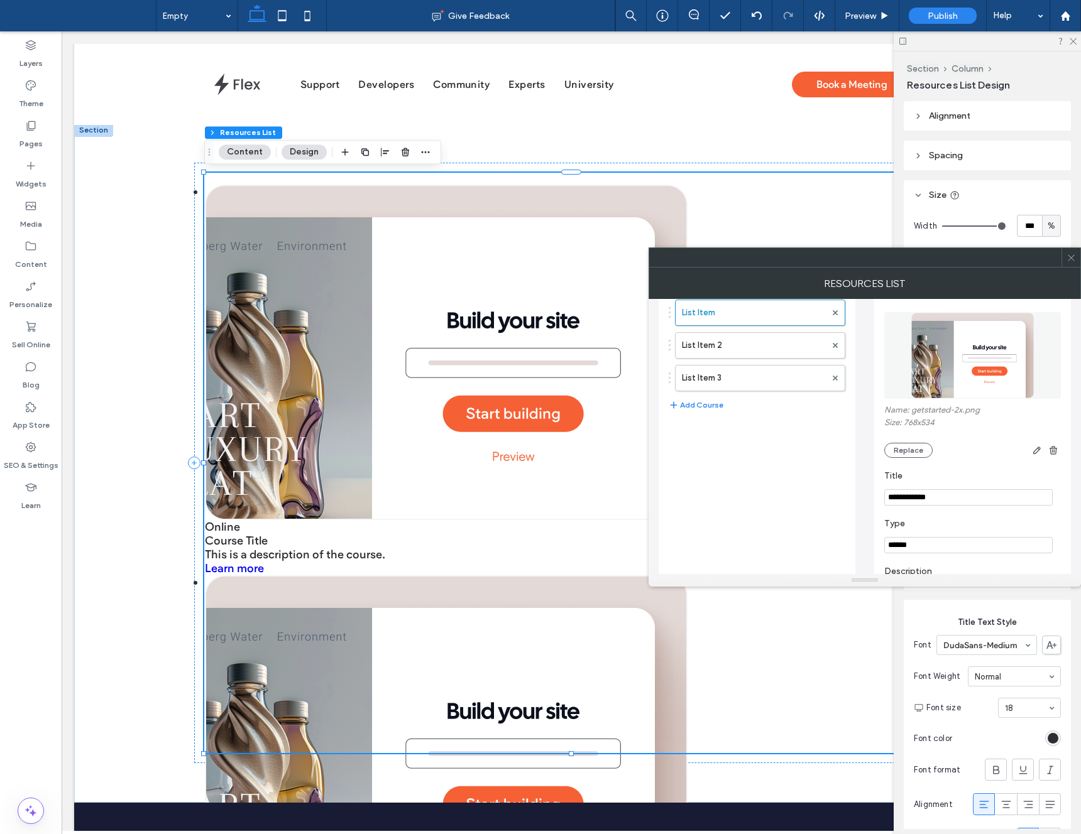
scroll to position [0, 0]
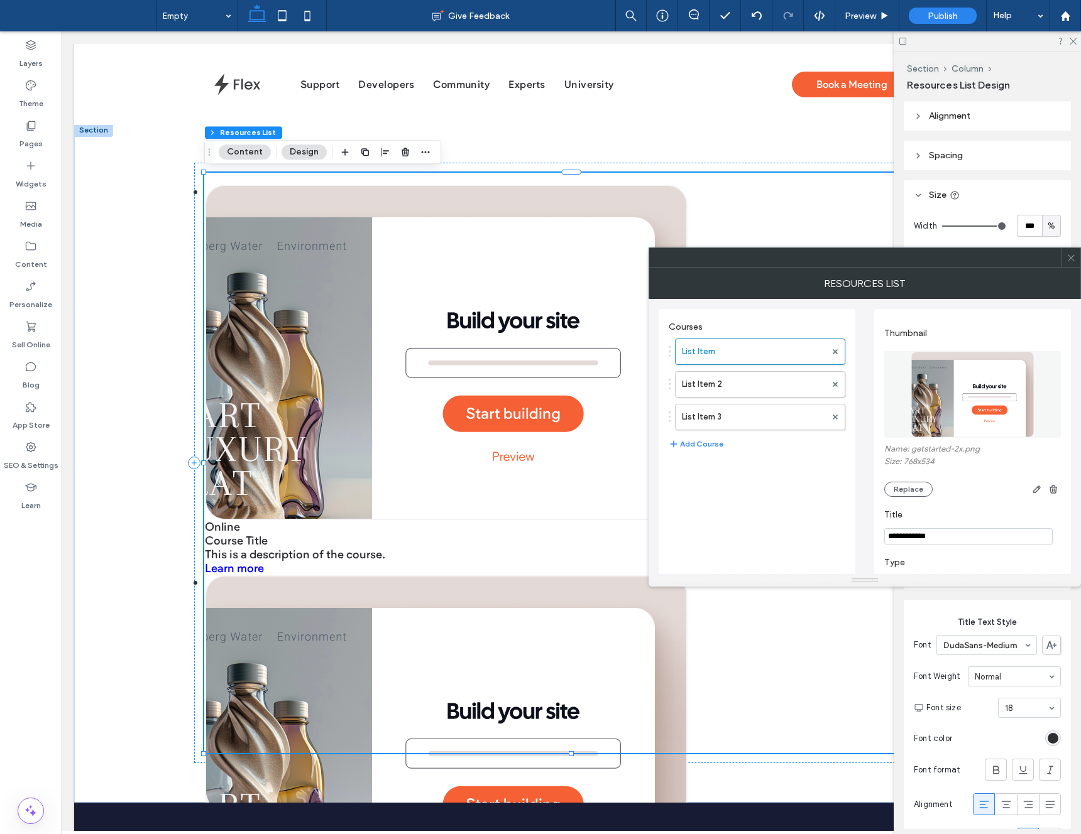
click icon
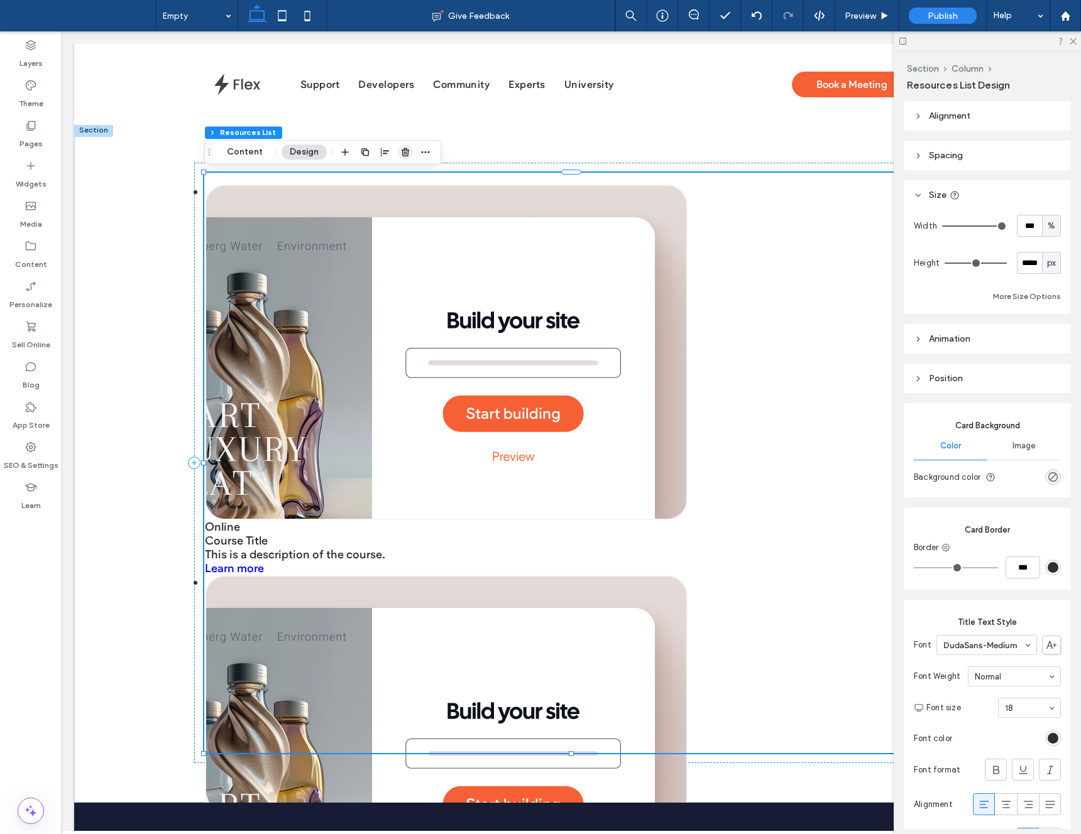
click use "button"
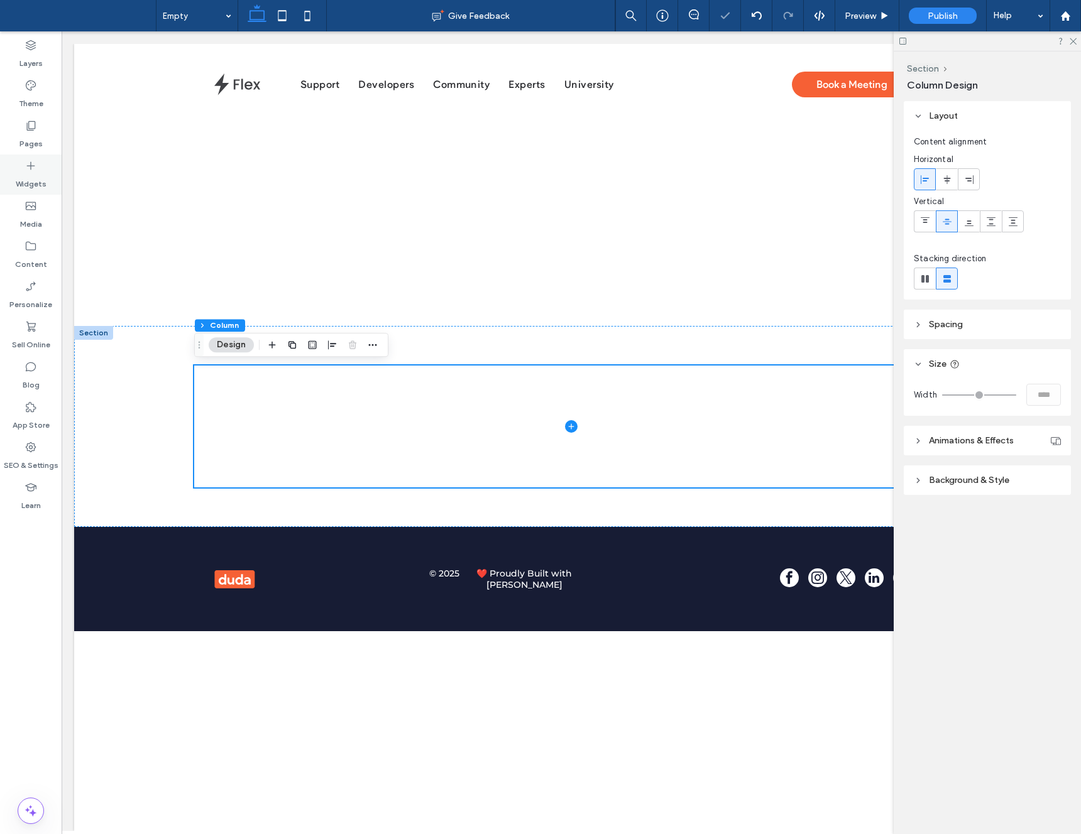
click div "Widgets"
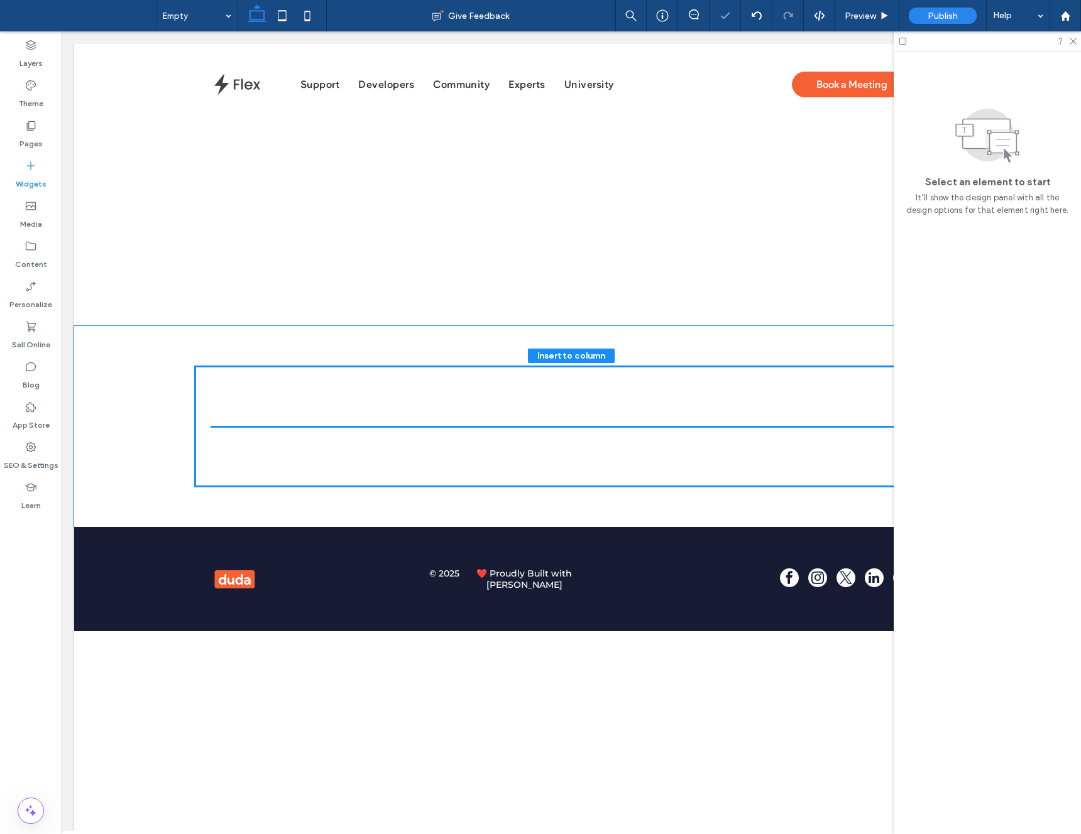
drag, startPoint x: 94, startPoint y: 176, endPoint x: 376, endPoint y: 403, distance: 362.5
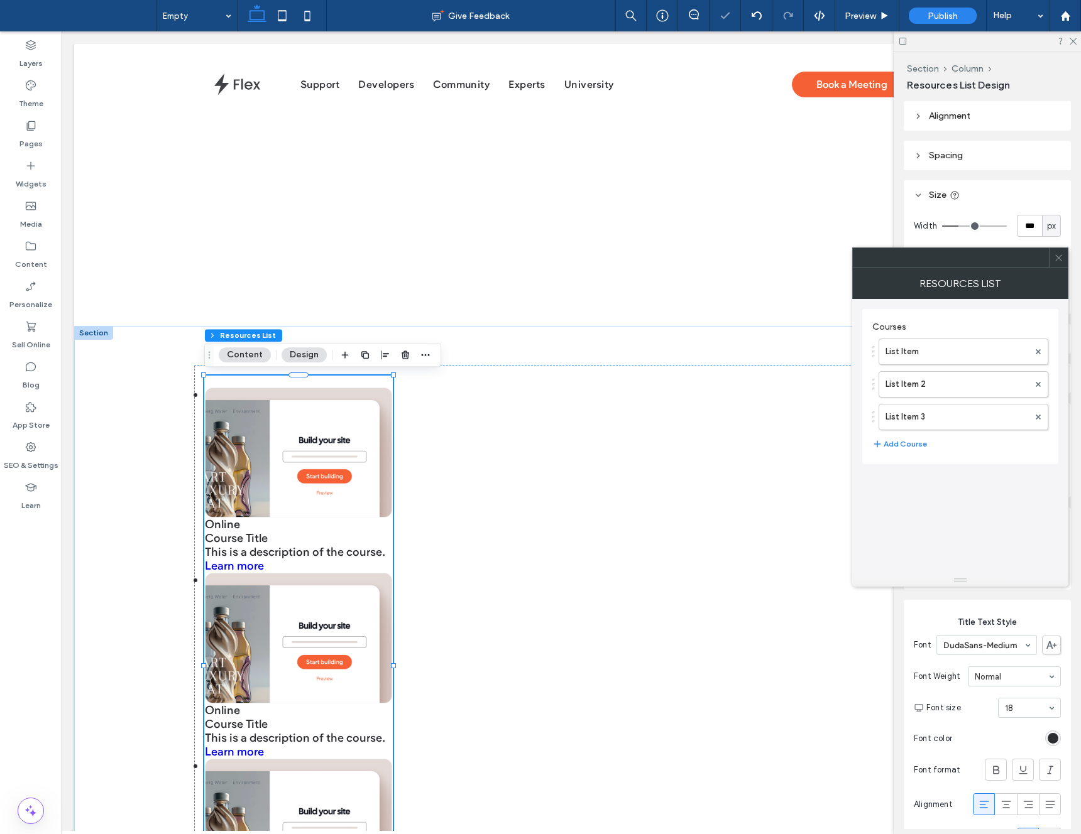
click icon
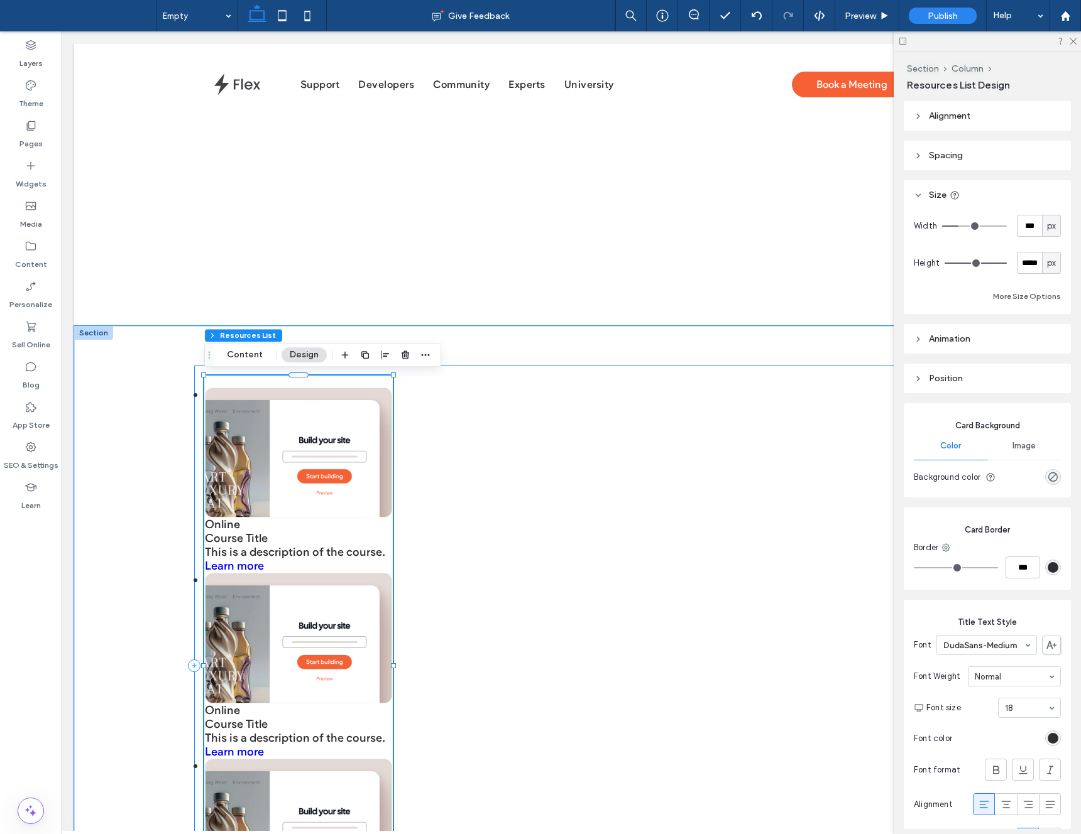
click div
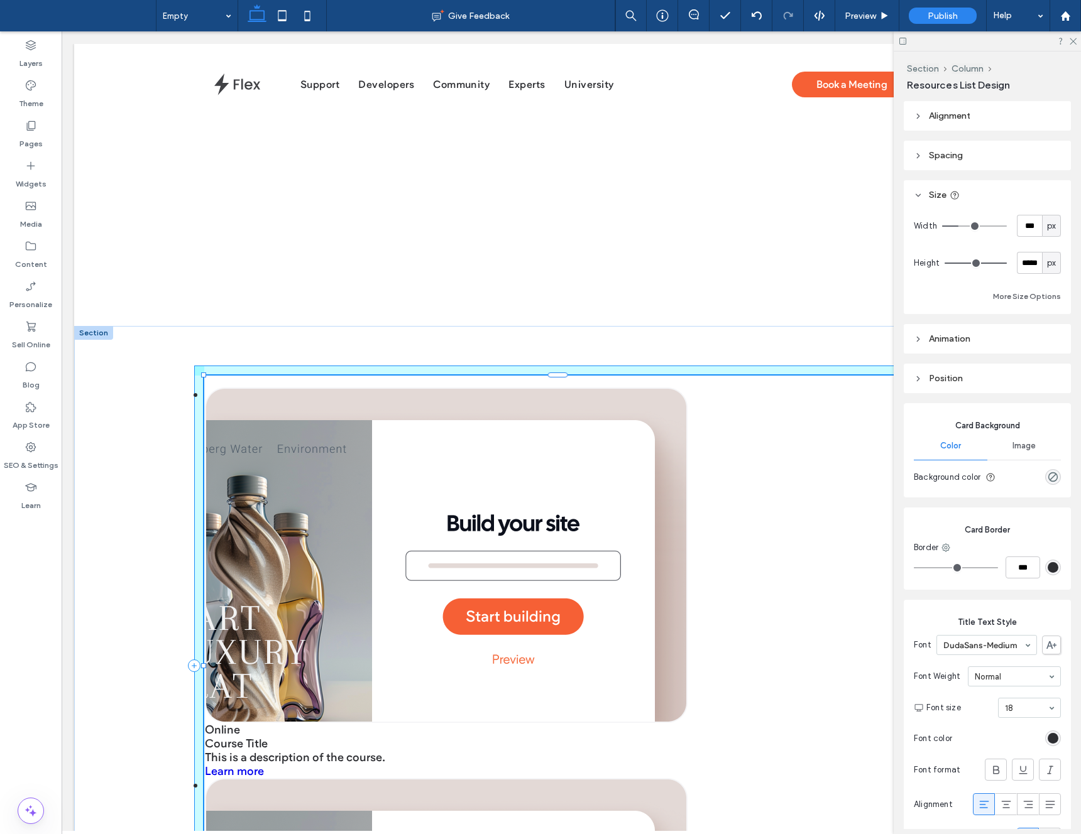
drag, startPoint x: 332, startPoint y: 635, endPoint x: 872, endPoint y: 600, distance: 541.5
click div "Online Course Title This is a description of the course. Learn more Online Cour…"
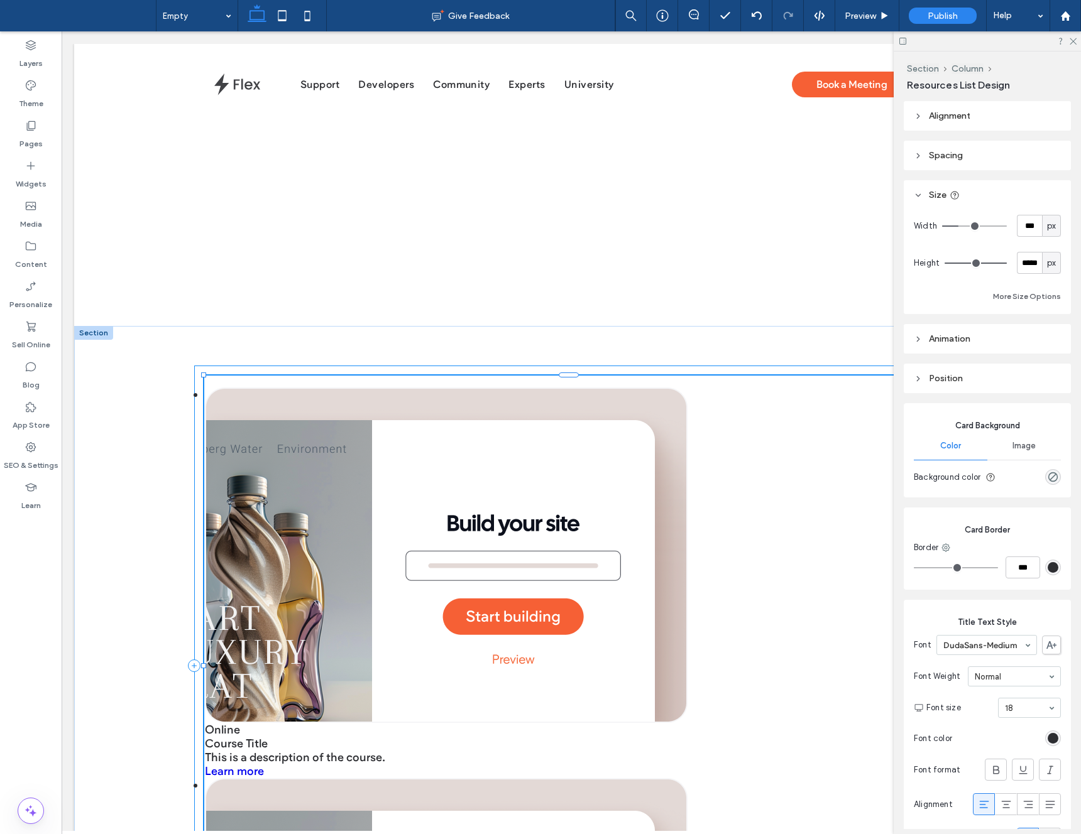
type input "****"
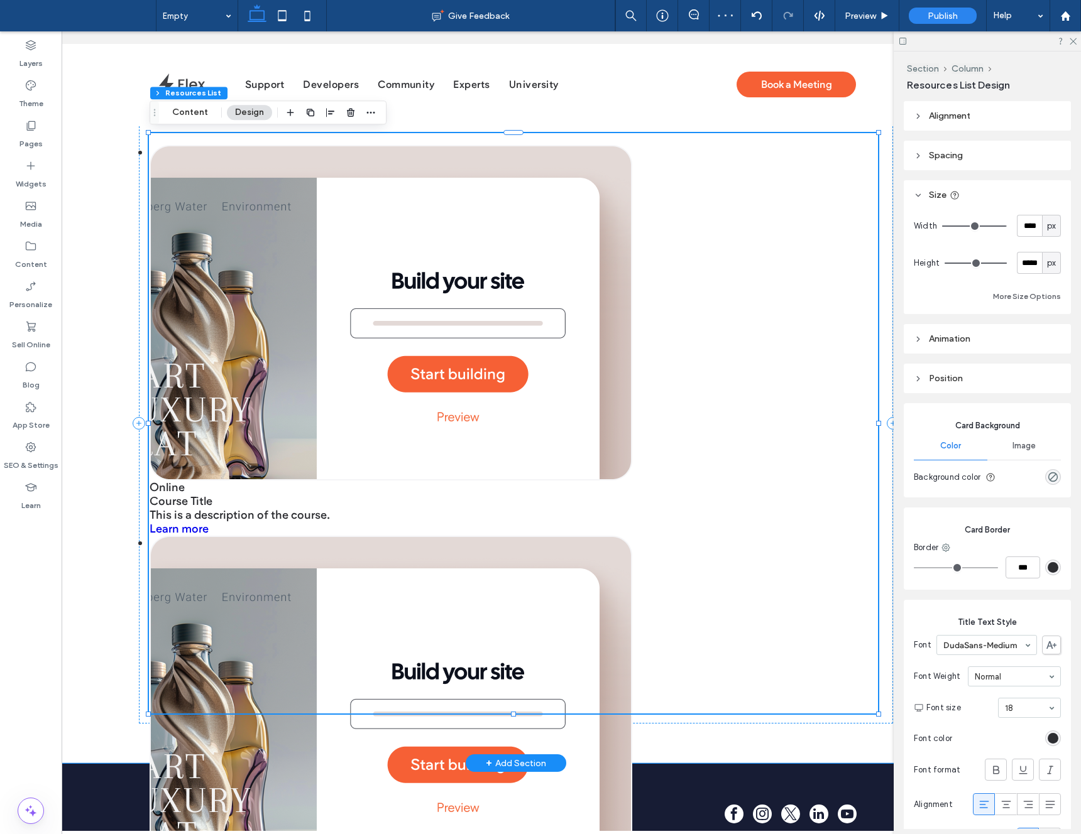
scroll to position [0, 55]
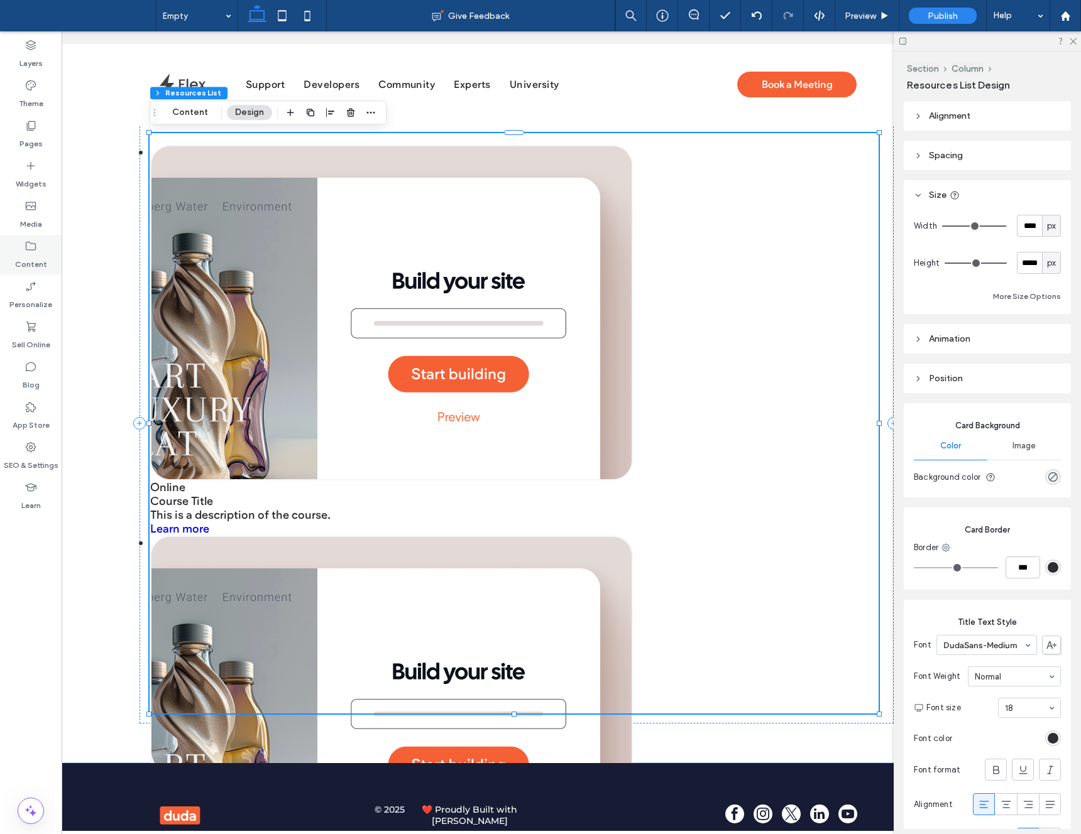
click label "Content"
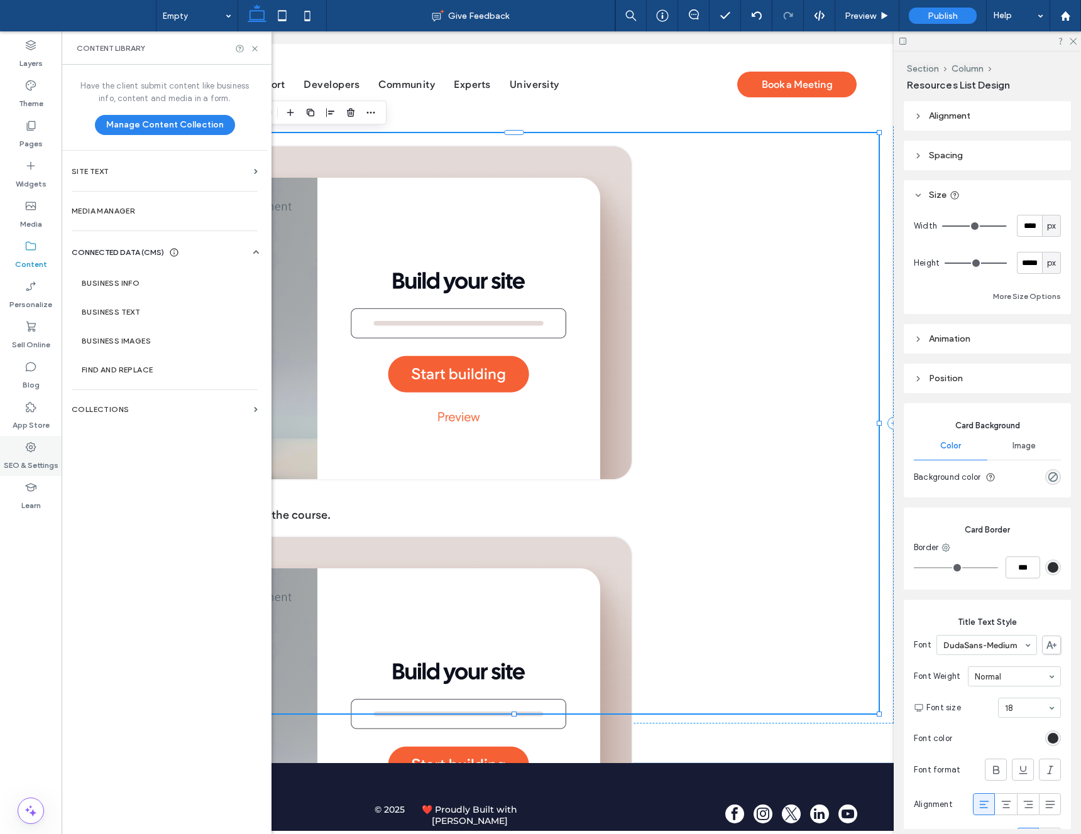
click label "SEO & Settings"
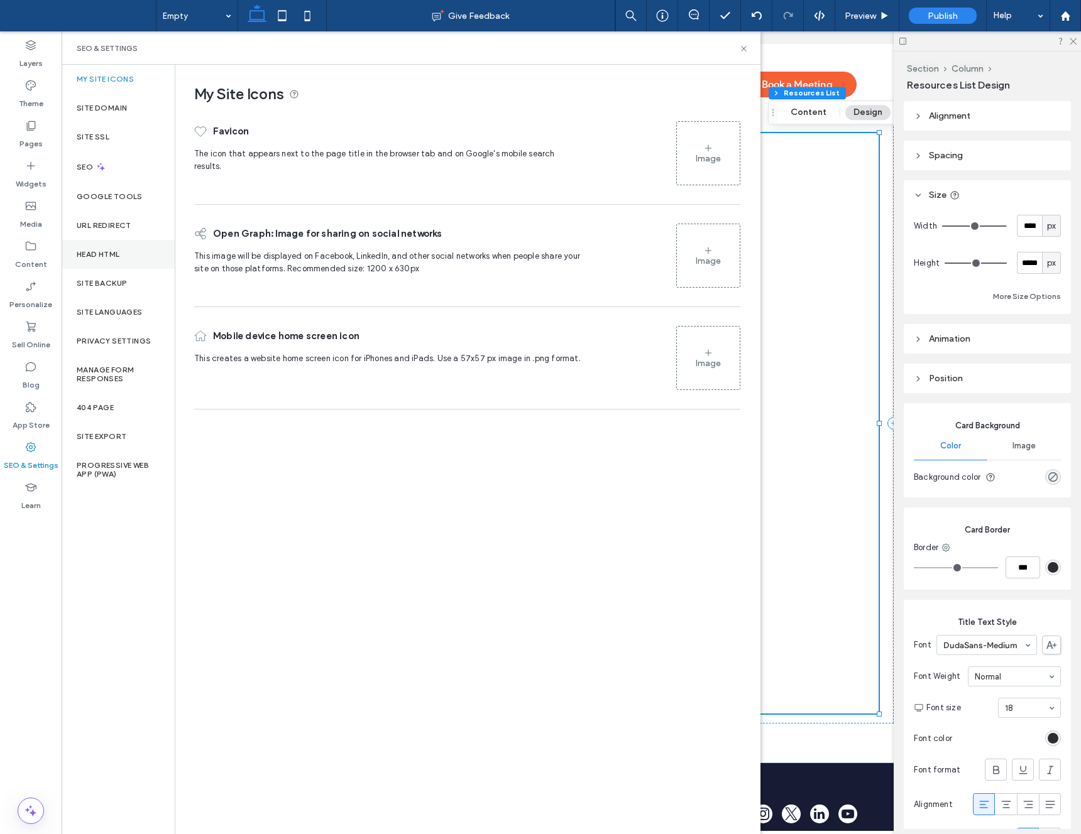
click label "Head HTML"
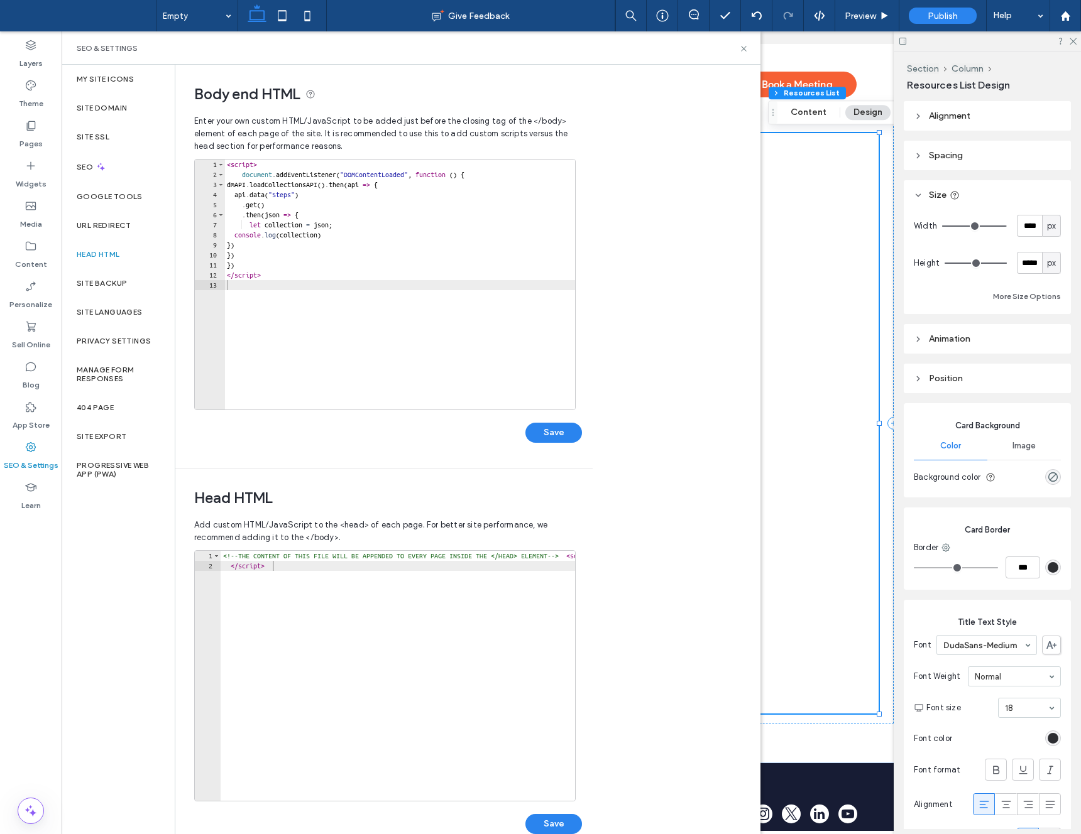
scroll to position [26, 0]
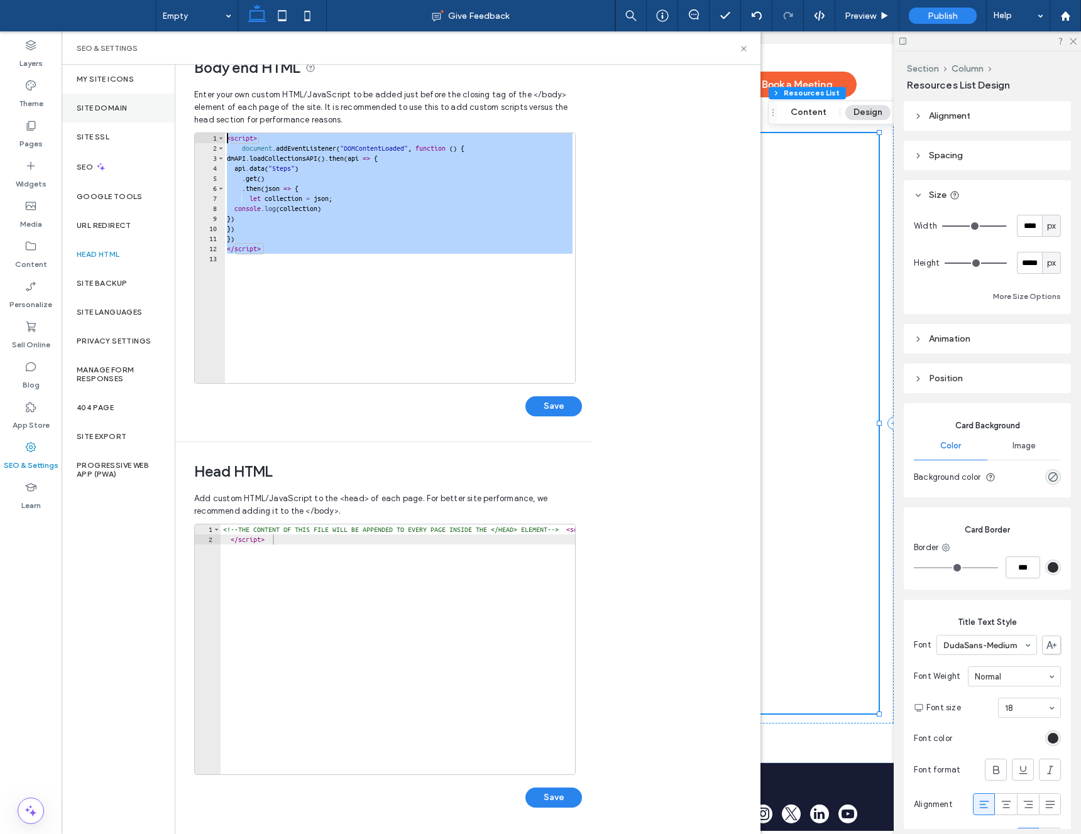
drag, startPoint x: 289, startPoint y: 256, endPoint x: 170, endPoint y: 107, distance: 190.9
click div "My Site Icons Site Domain Site SSL SEO Google Tools URL Redirect Head HTML Site…"
type textarea "**********"
click div "// < script > // document.addEventListener("DOMContentLoaded", function () { //…"
drag, startPoint x: 353, startPoint y: 260, endPoint x: 138, endPoint y: 125, distance: 253.8
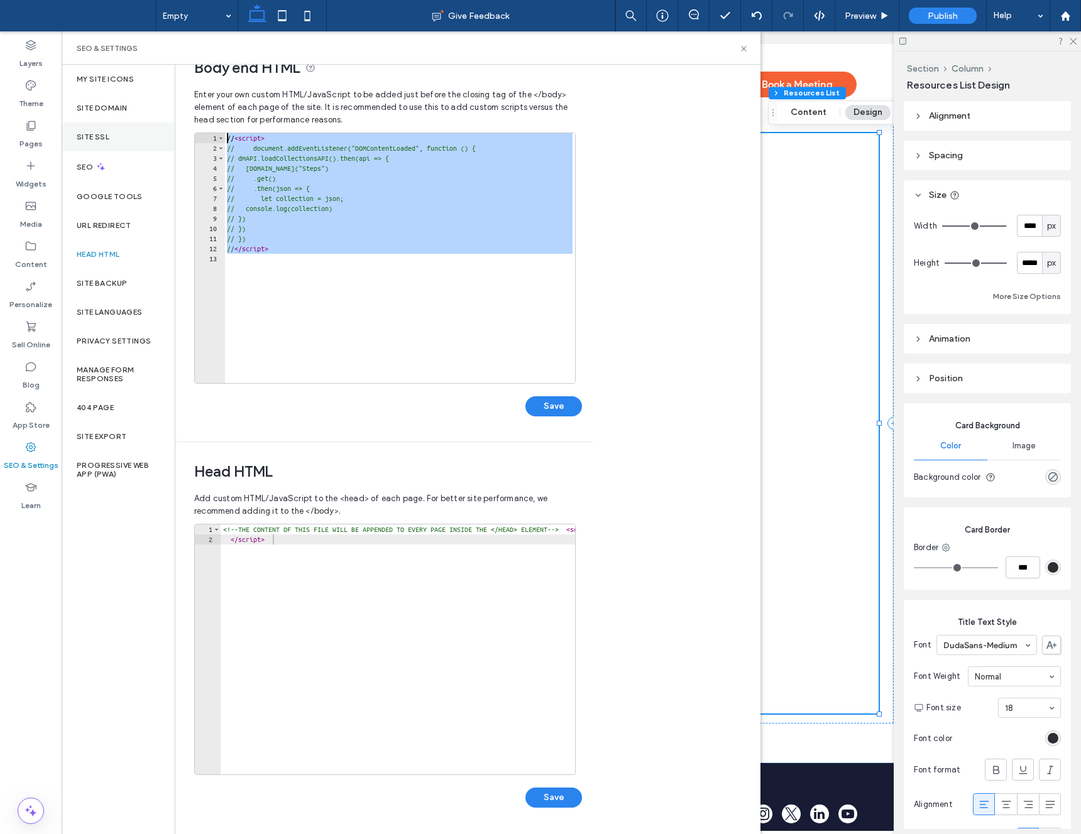
click div "My Site Icons Site Domain Site SSL SEO Google Tools URL Redirect Head HTML Site…"
type textarea "**********"
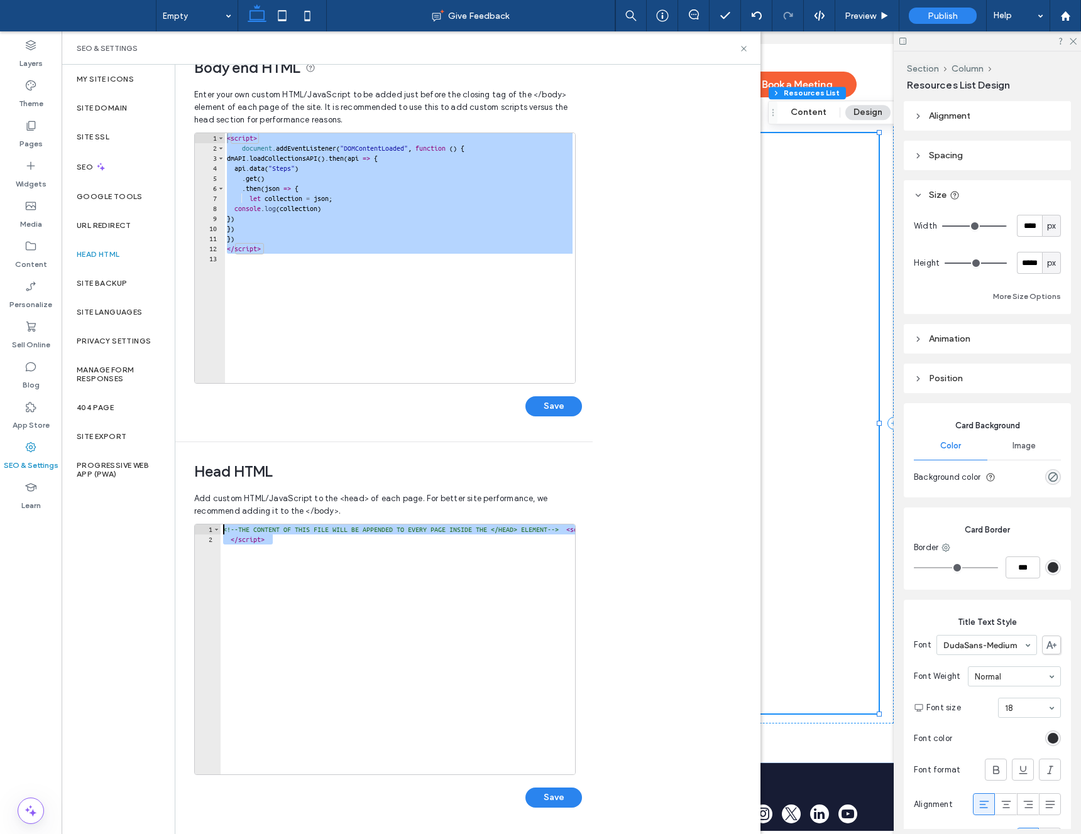
drag, startPoint x: 229, startPoint y: 522, endPoint x: 158, endPoint y: 506, distance: 72.0
click div "**********"
type textarea "**********"
click button "Save"
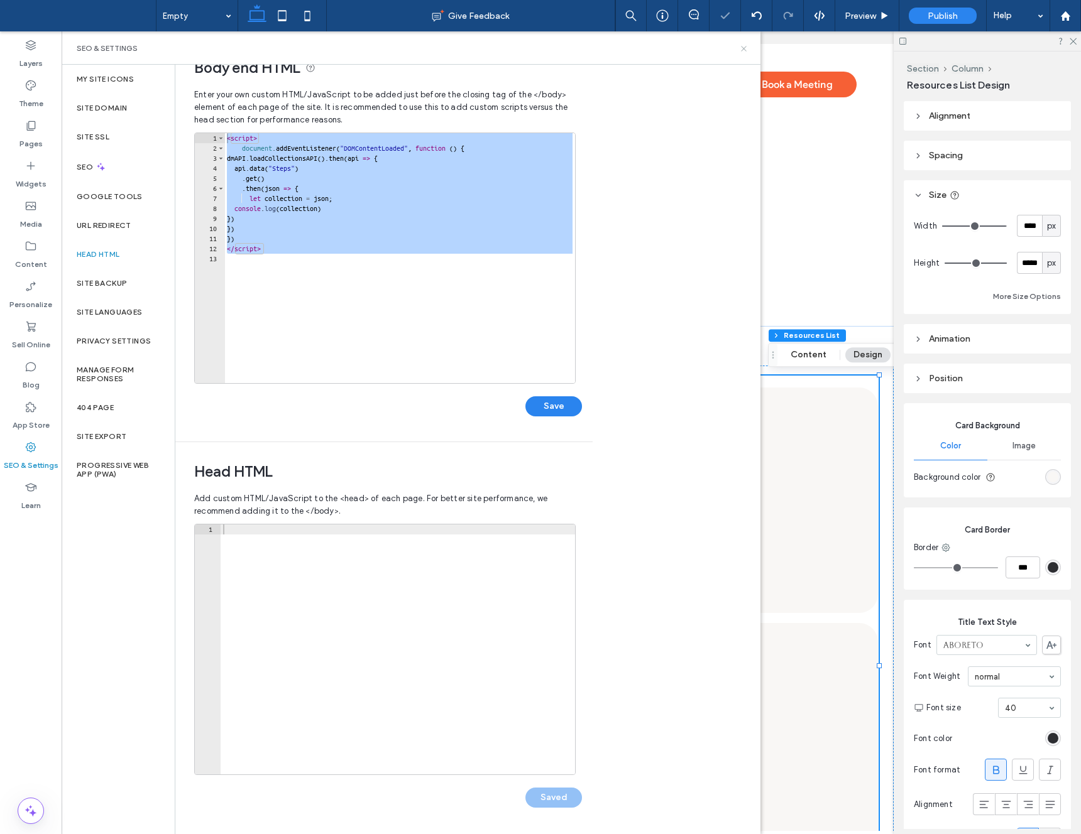
click icon
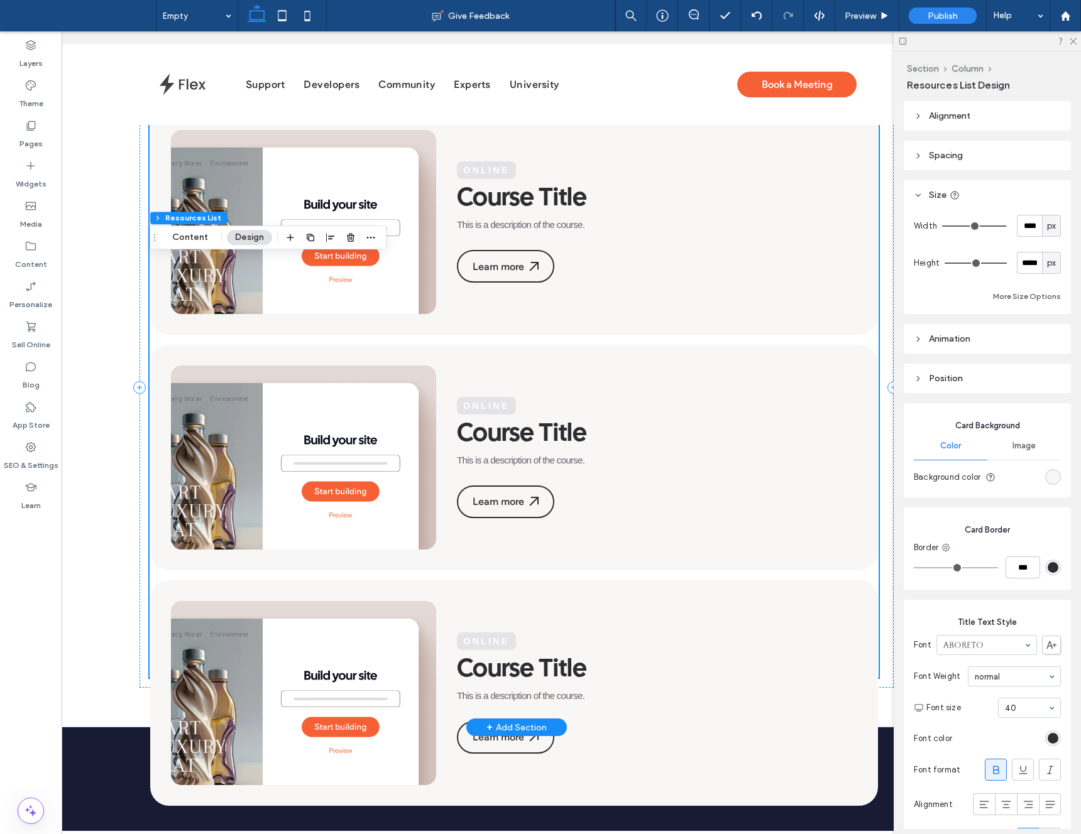
scroll to position [282, 0]
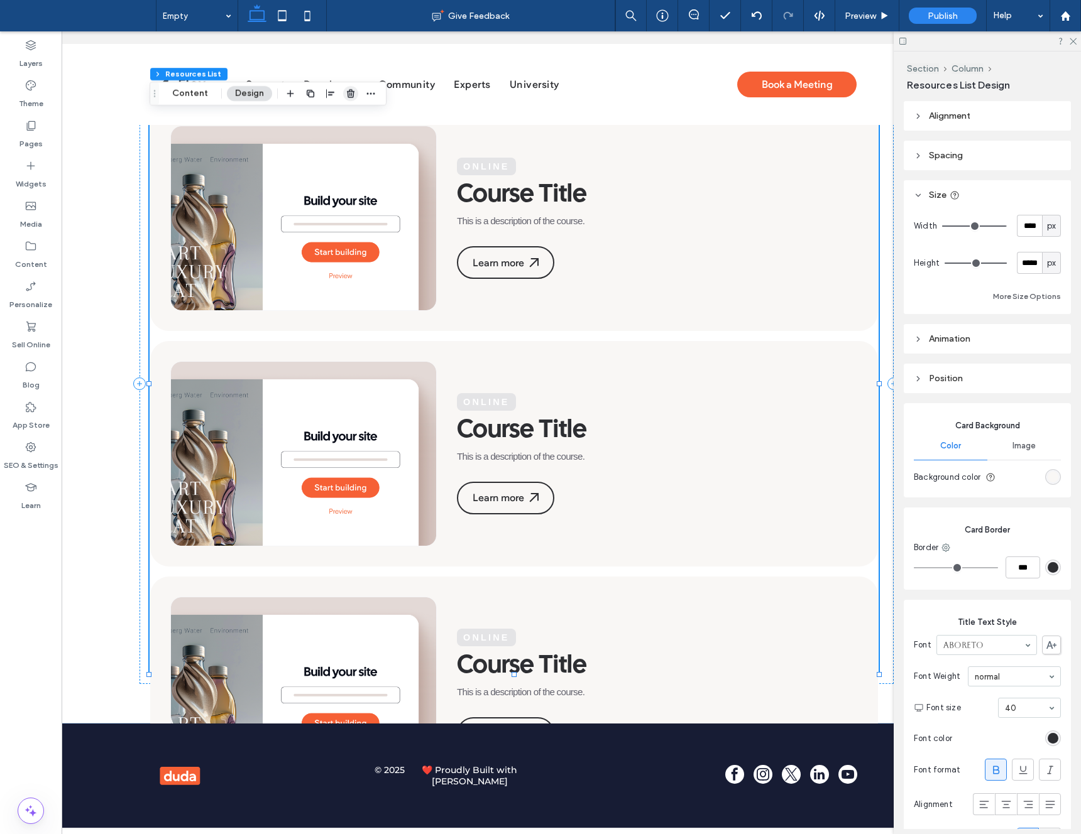
drag, startPoint x: 334, startPoint y: 77, endPoint x: 346, endPoint y: 90, distance: 18.3
click icon "button"
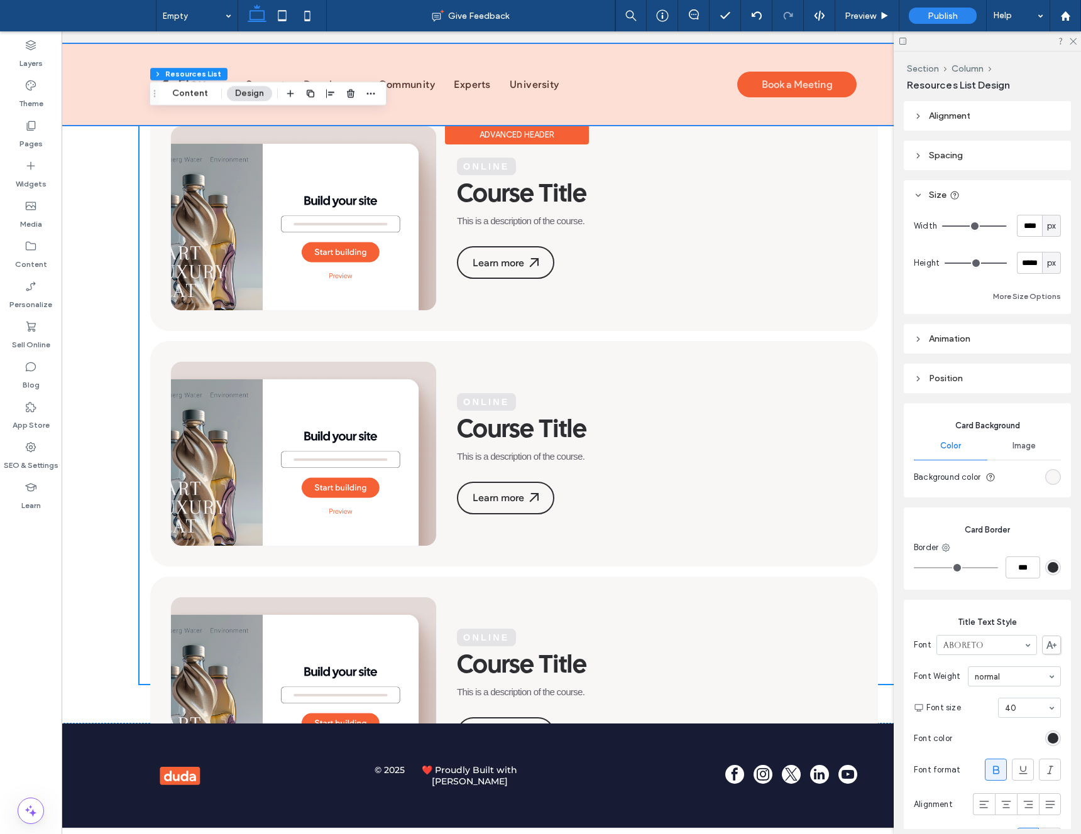
scroll to position [0, 0]
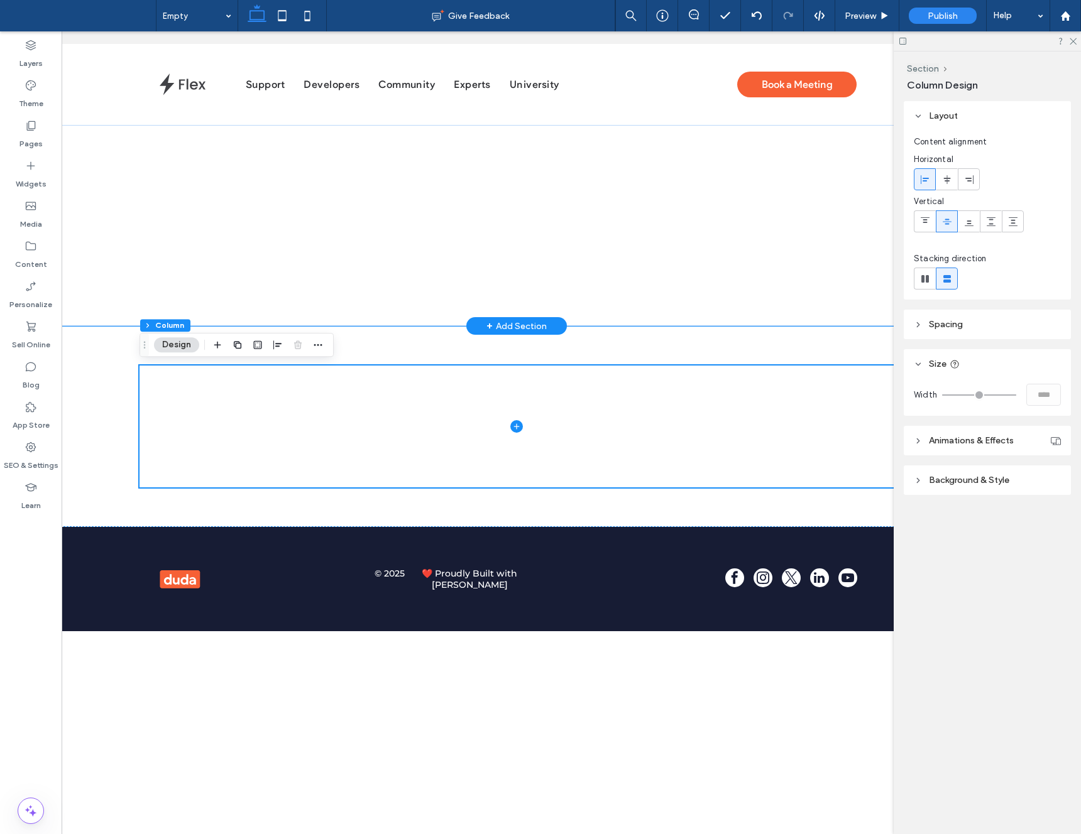
click div
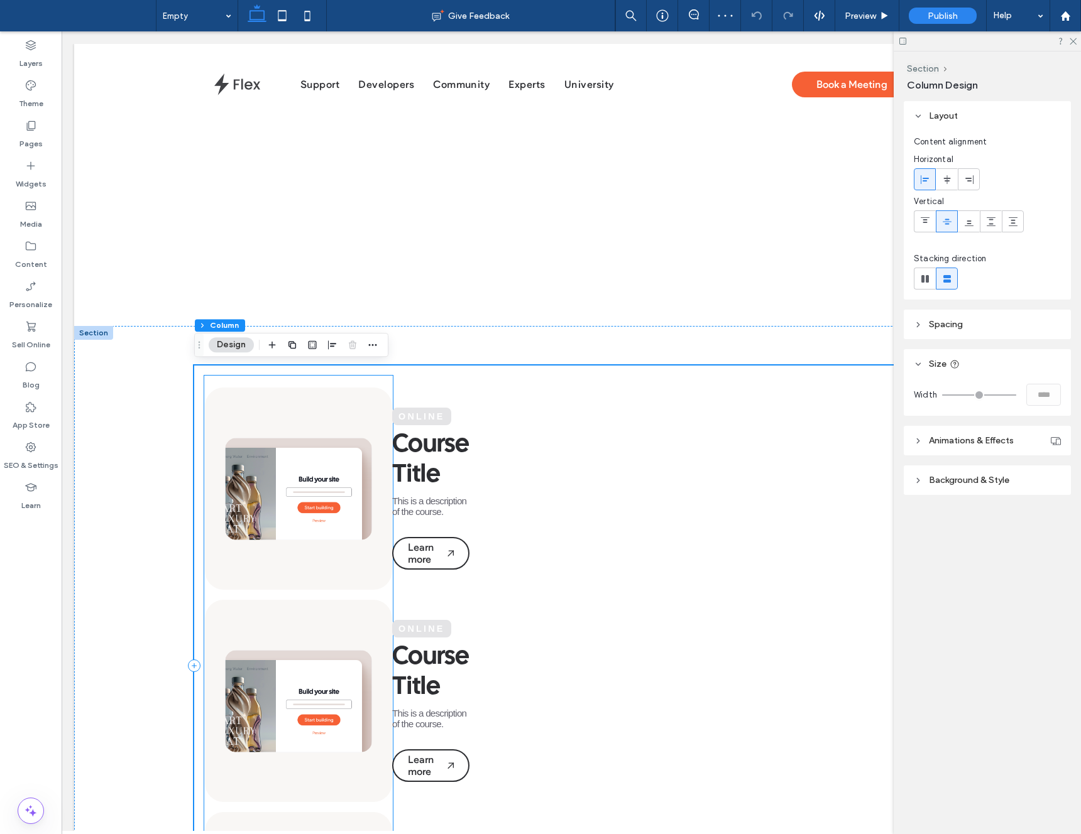
click at [341, 449] on img at bounding box center [298, 489] width 147 height 102
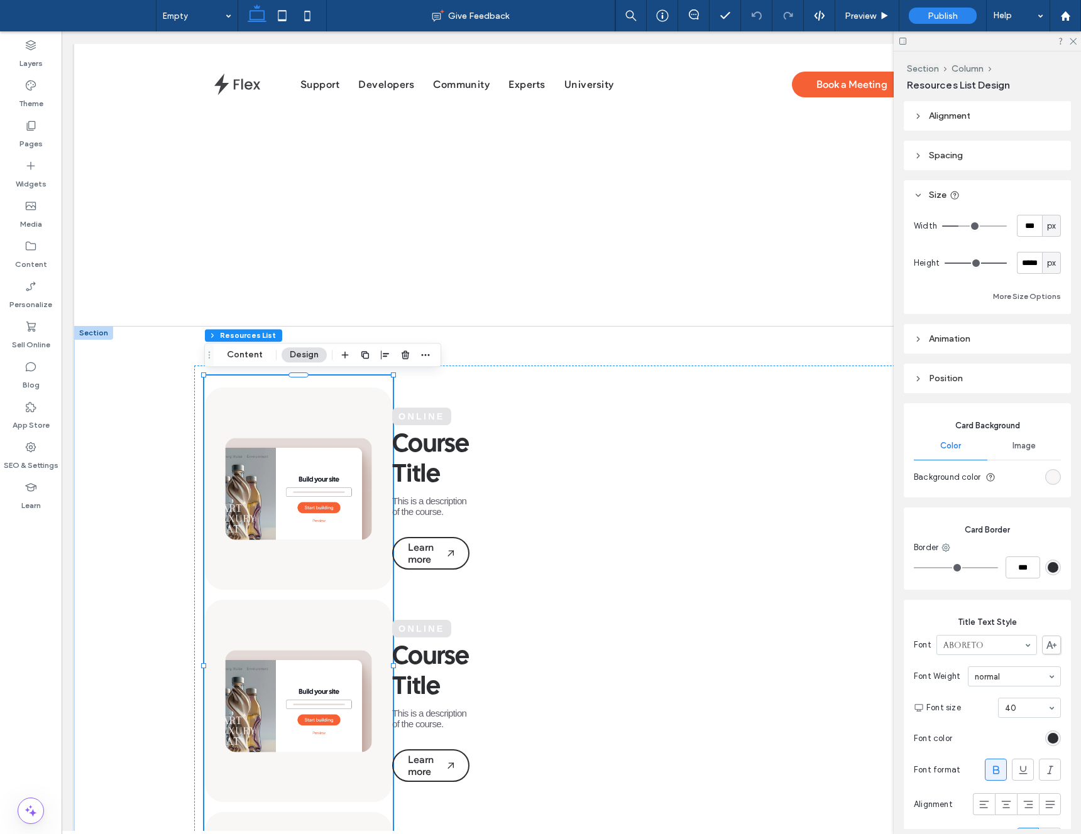
type input "***"
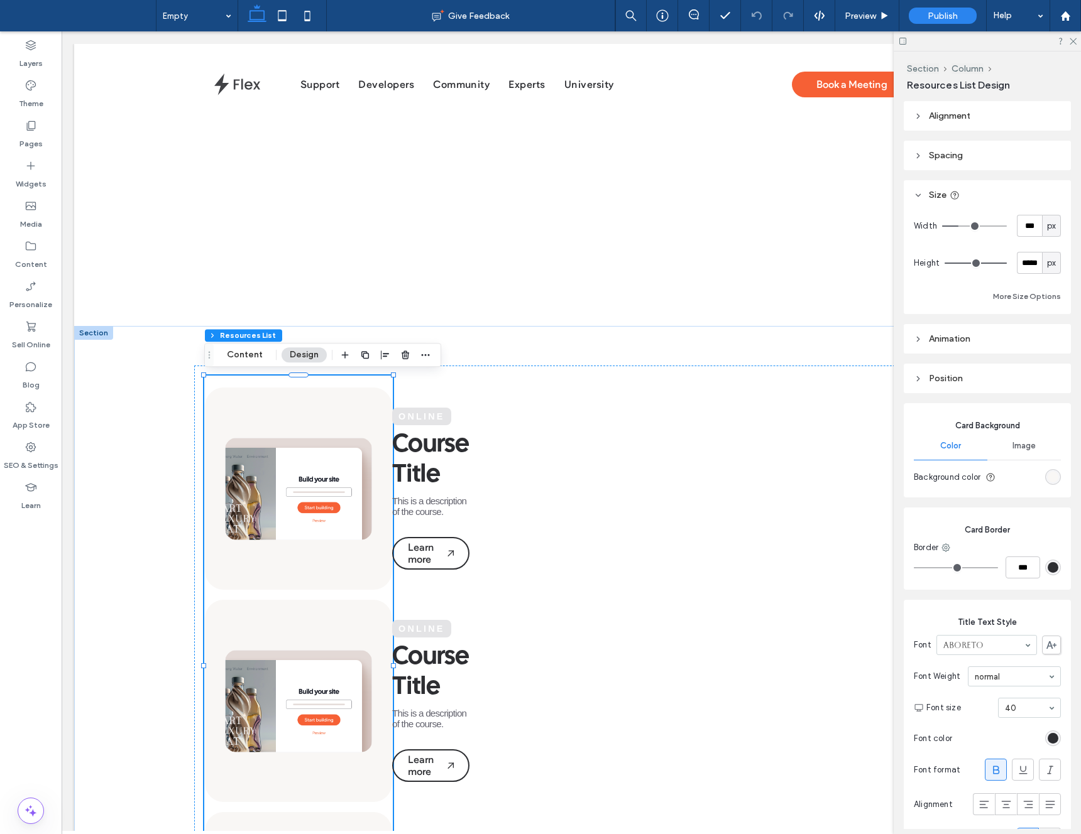
type input "***"
type input "****"
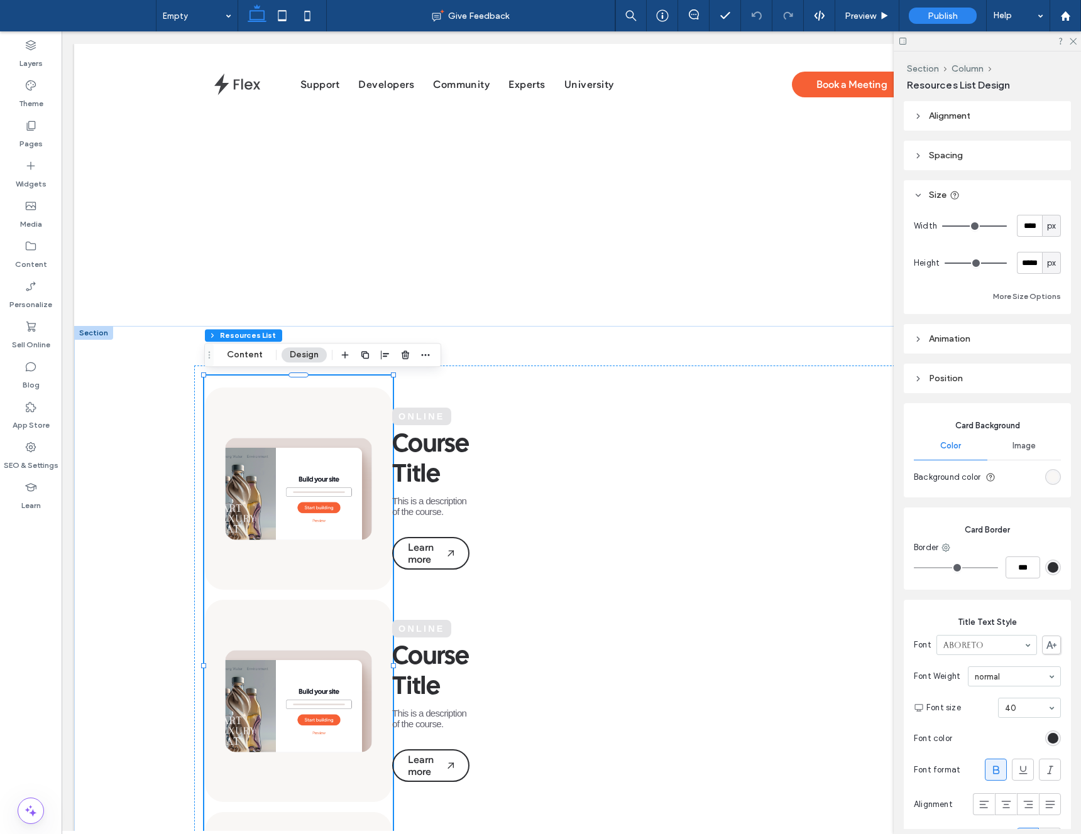
type input "****"
drag, startPoint x: 998, startPoint y: 230, endPoint x: 1079, endPoint y: 232, distance: 81.1
click at [1080, 231] on div "Section Column Resources List Design Alignment Spacing Set margins and padding …" at bounding box center [986, 443] width 187 height 783
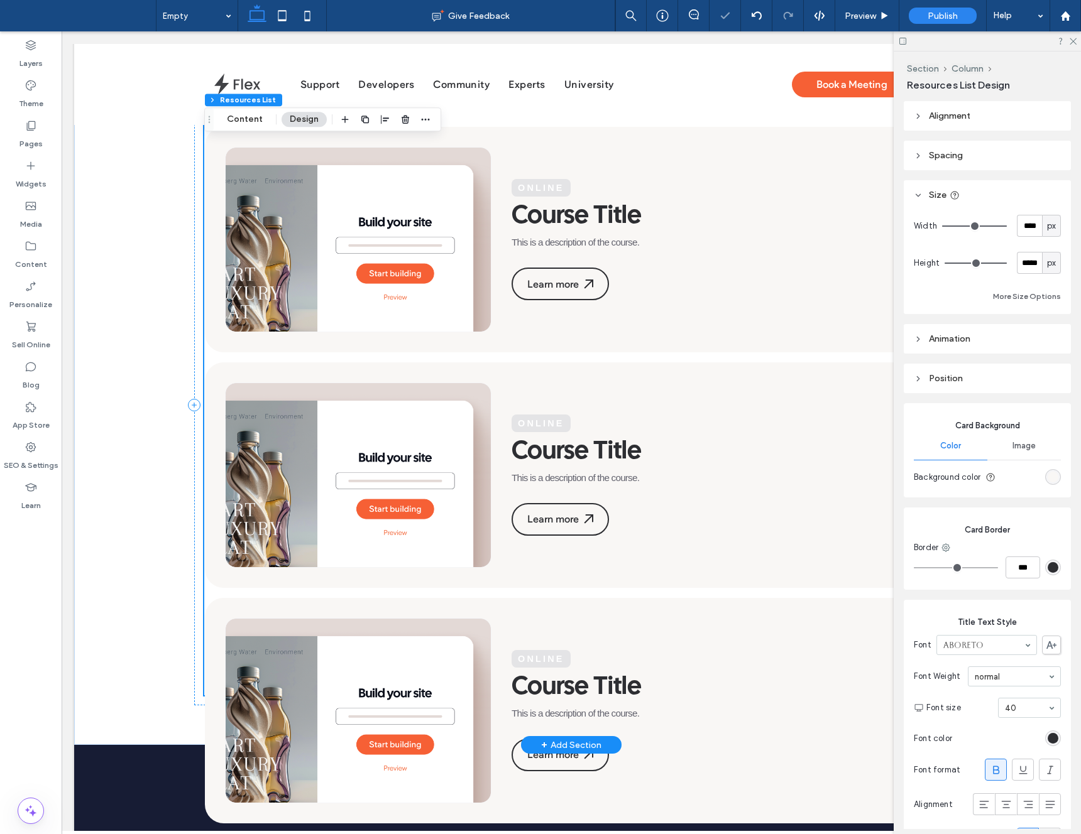
scroll to position [282, 0]
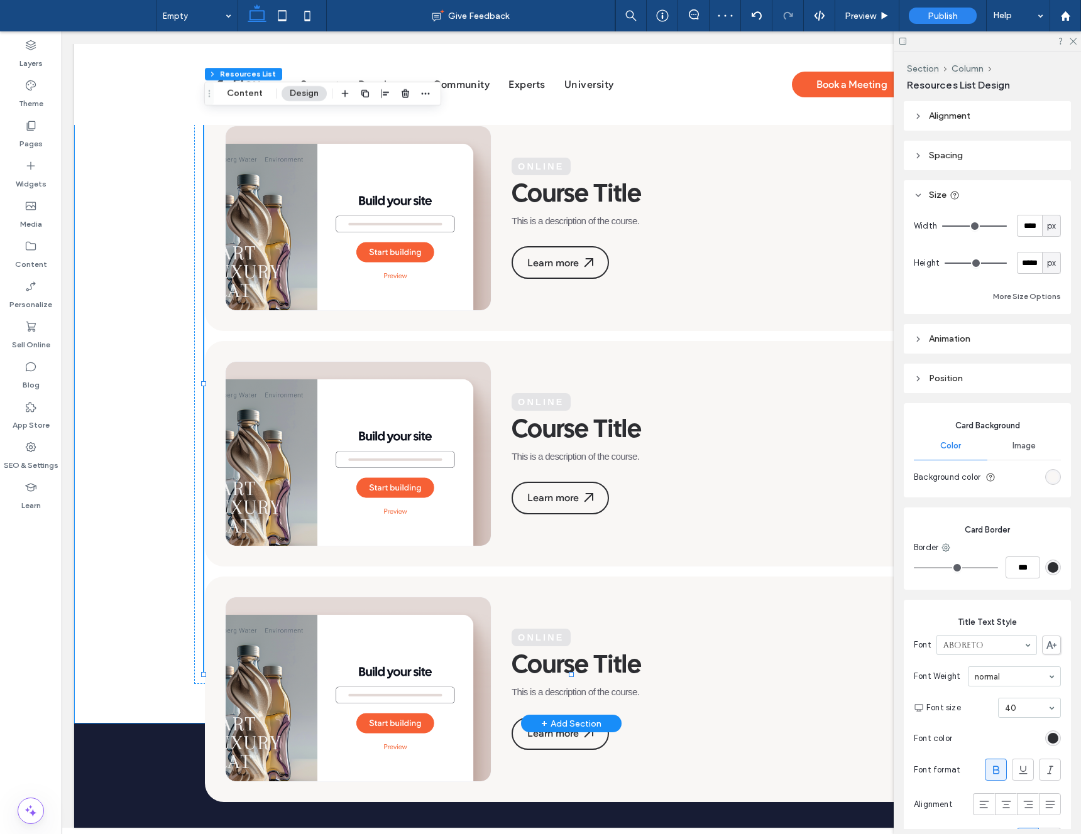
click at [156, 658] on div "Online Course Title This is a description of the course. Learn more Online Cour…" at bounding box center [571, 384] width 994 height 680
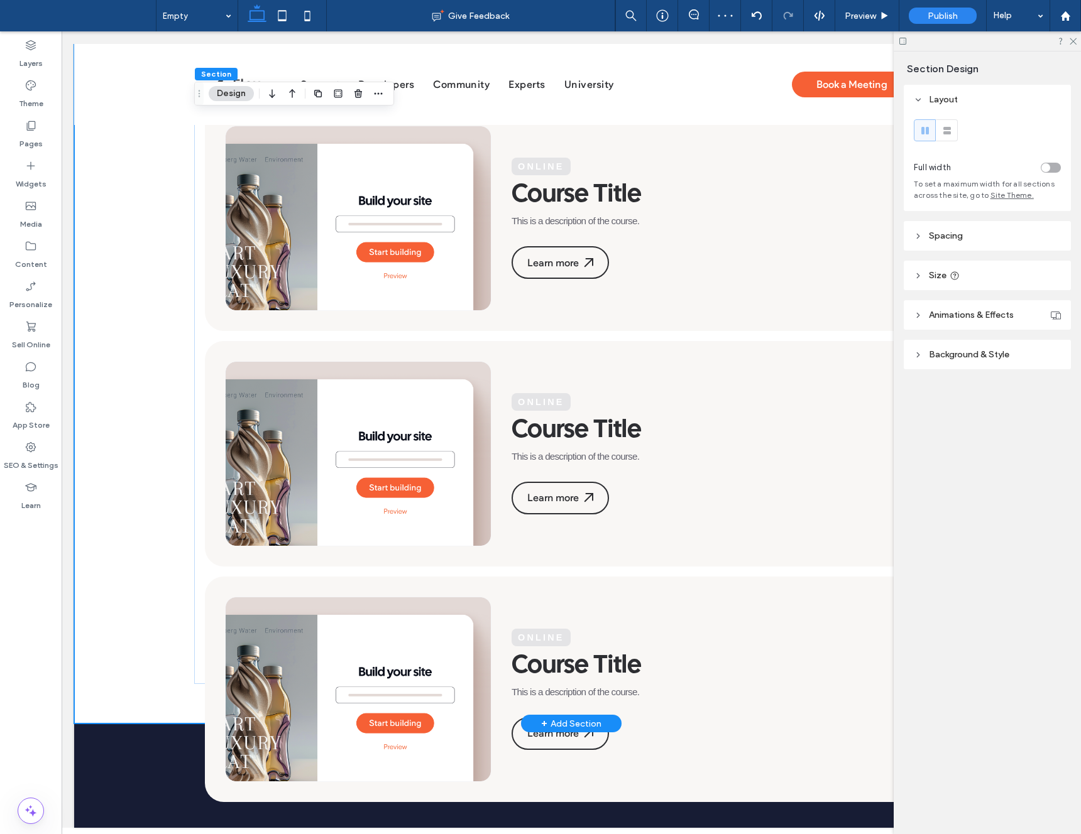
click at [182, 691] on div "Online Course Title This is a description of the course. Learn more Online Cour…" at bounding box center [571, 384] width 994 height 680
click at [202, 676] on div "Online Course Title This is a description of the course. Learn more Online Cour…" at bounding box center [571, 384] width 754 height 601
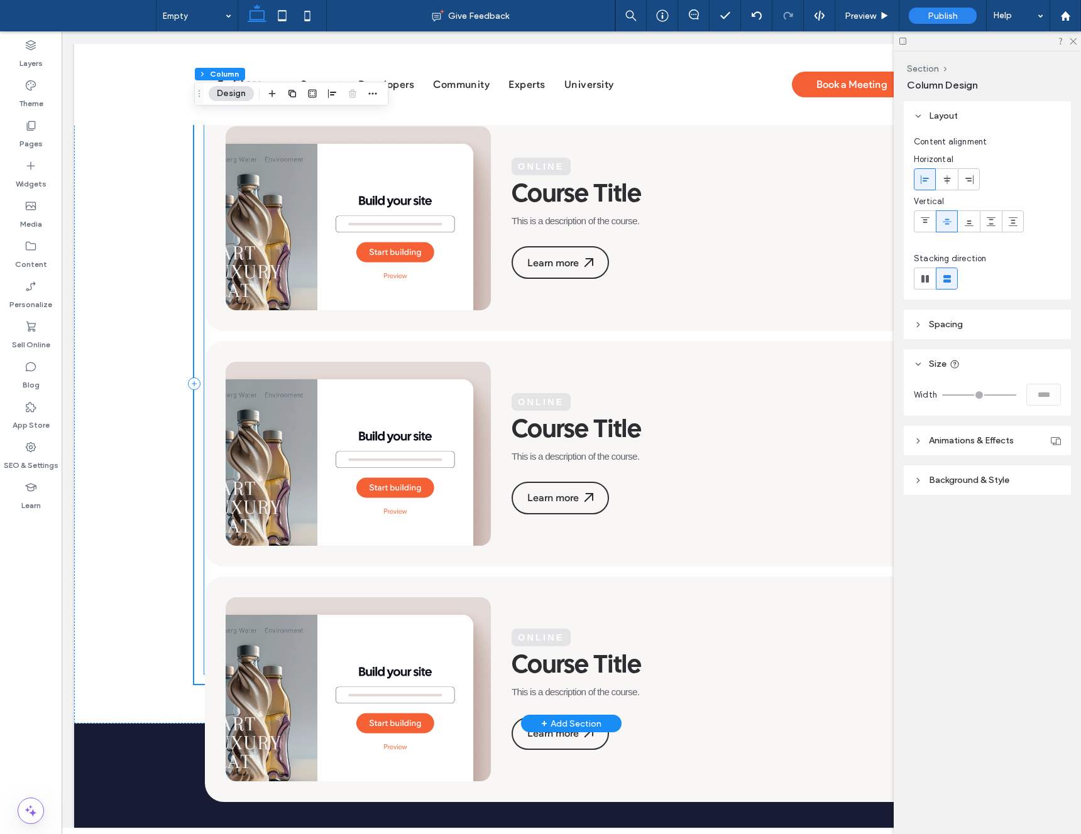
click at [273, 643] on img at bounding box center [358, 689] width 266 height 185
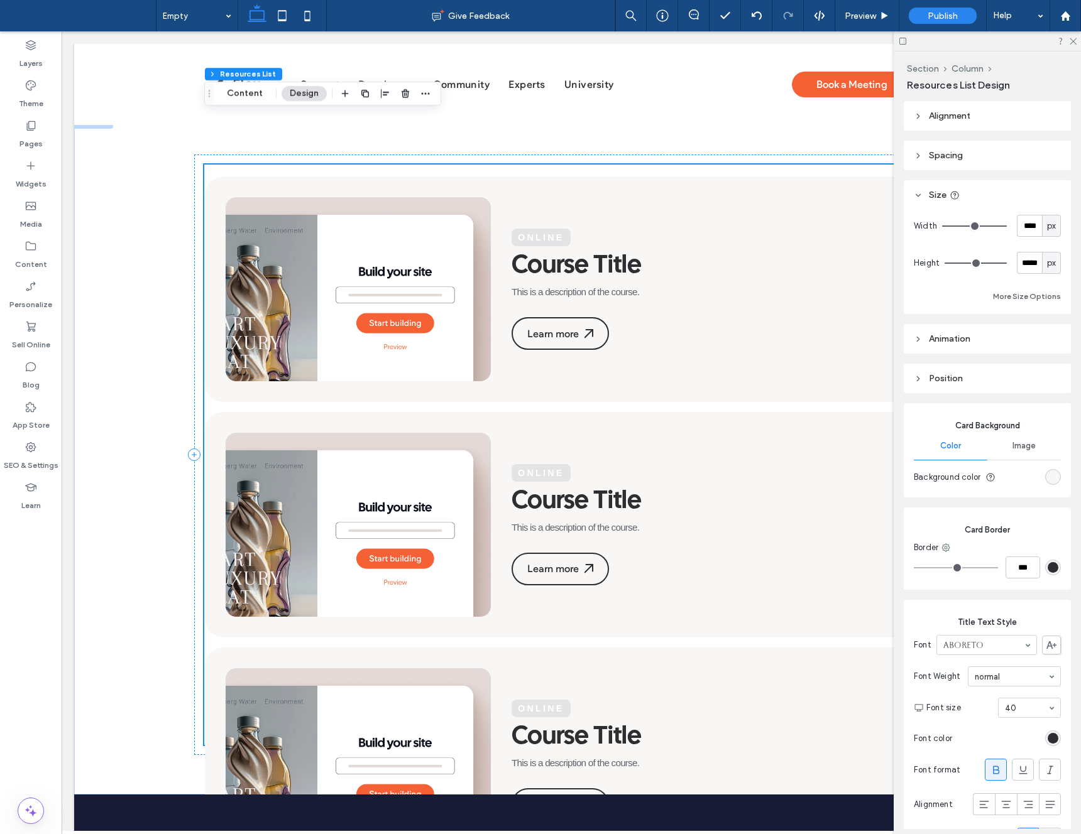
scroll to position [152, 0]
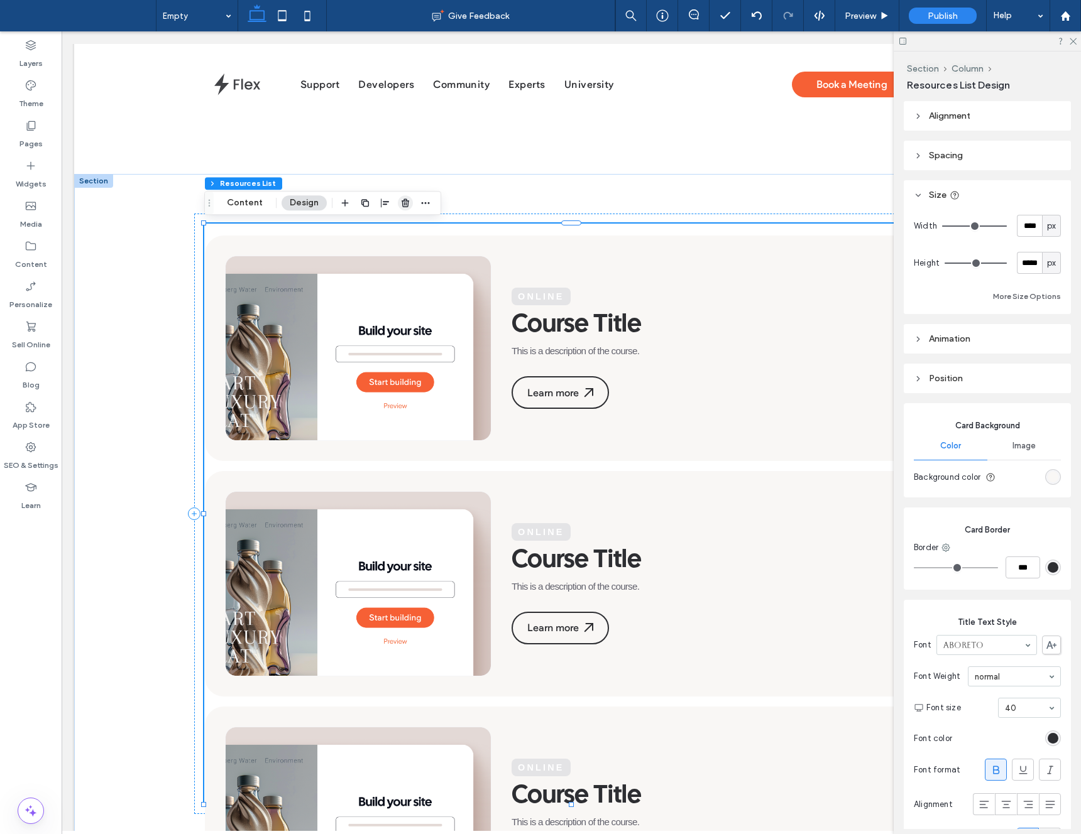
click at [404, 206] on icon "button" at bounding box center [405, 203] width 10 height 10
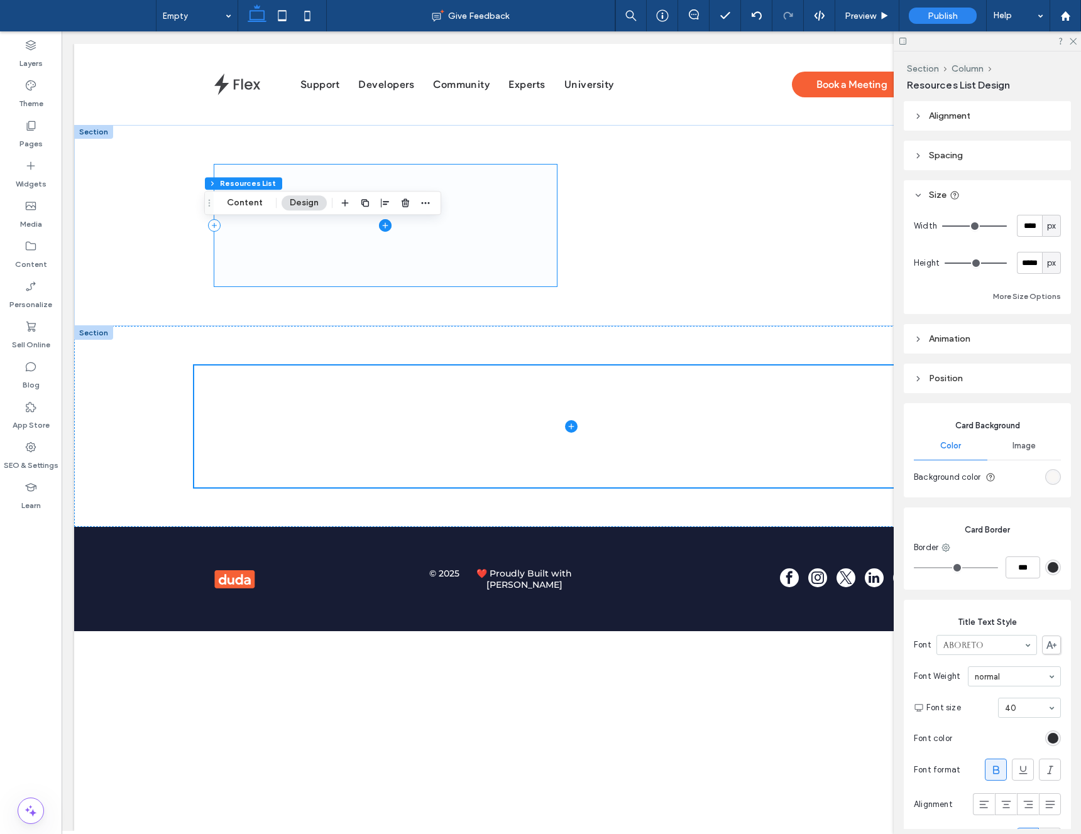
scroll to position [0, 0]
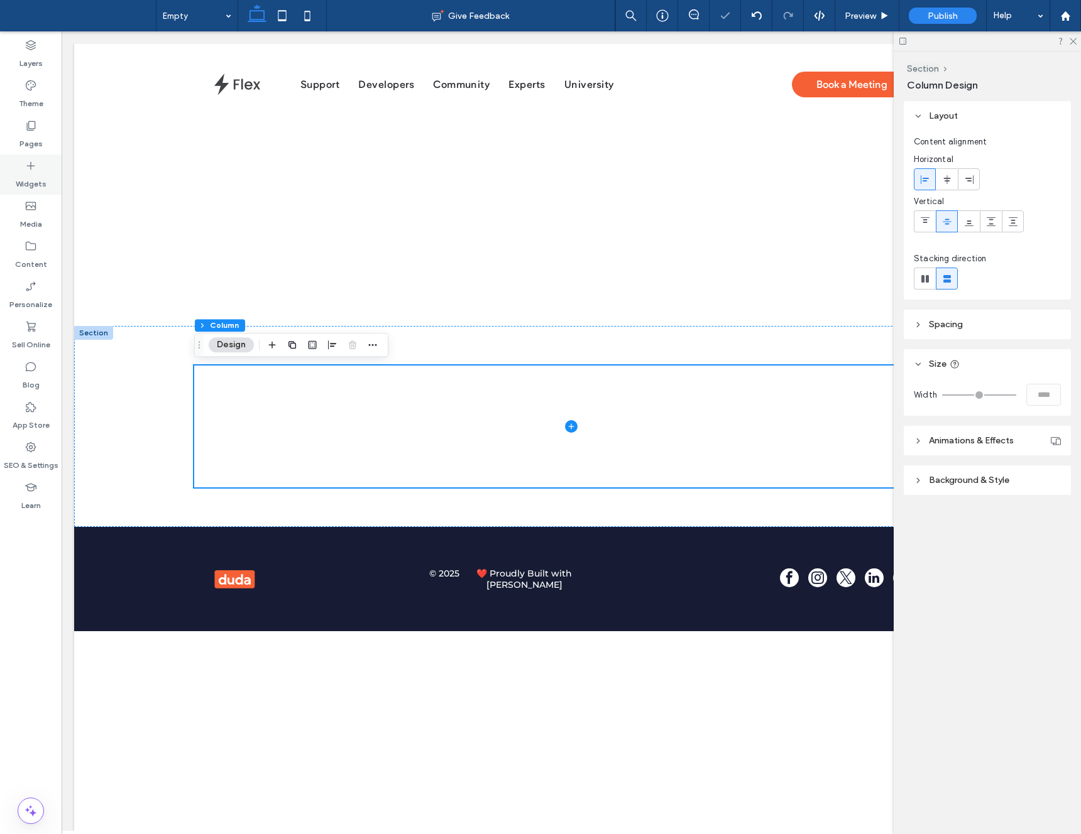
click at [28, 167] on icon at bounding box center [31, 166] width 13 height 13
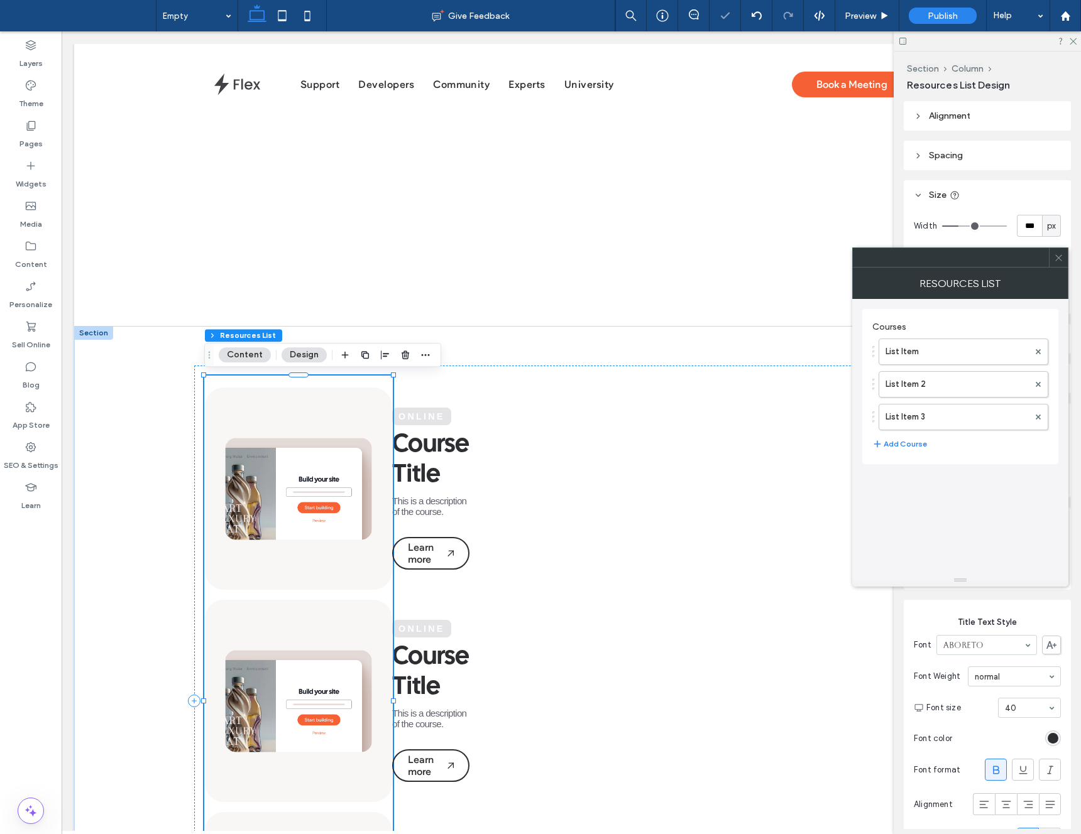
click at [1056, 260] on icon at bounding box center [1058, 257] width 9 height 9
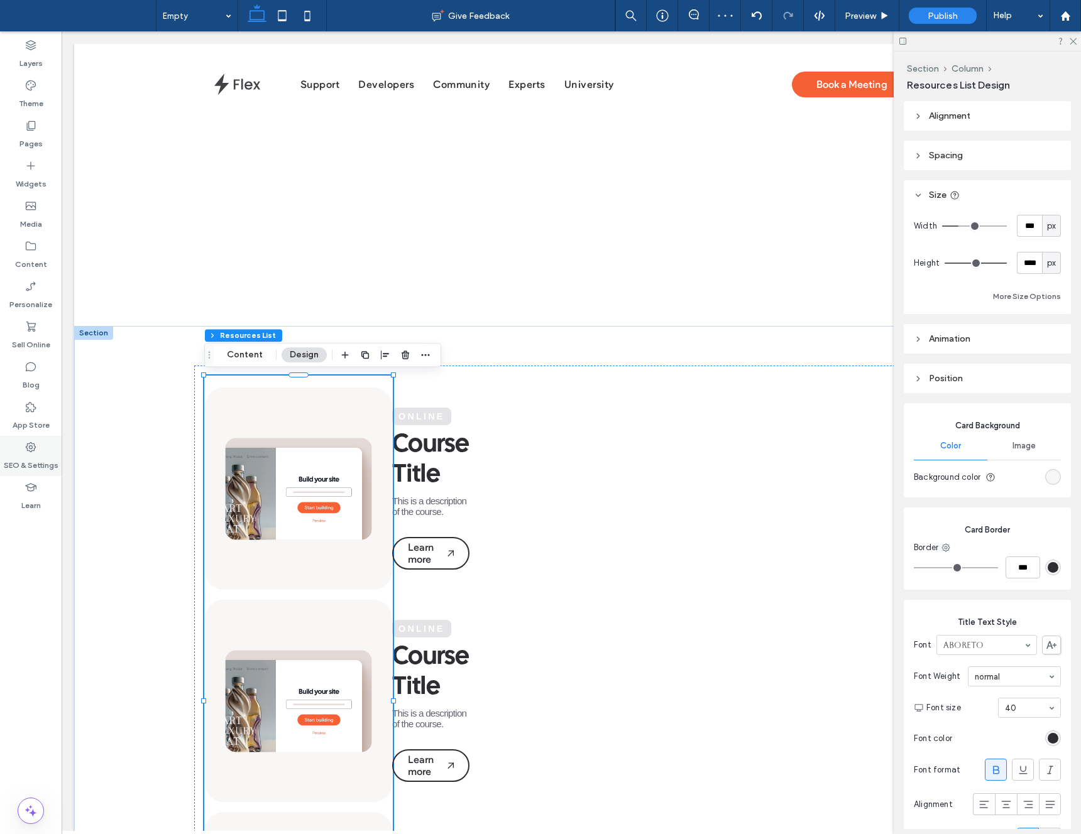
click at [23, 468] on label "SEO & Settings" at bounding box center [31, 463] width 55 height 18
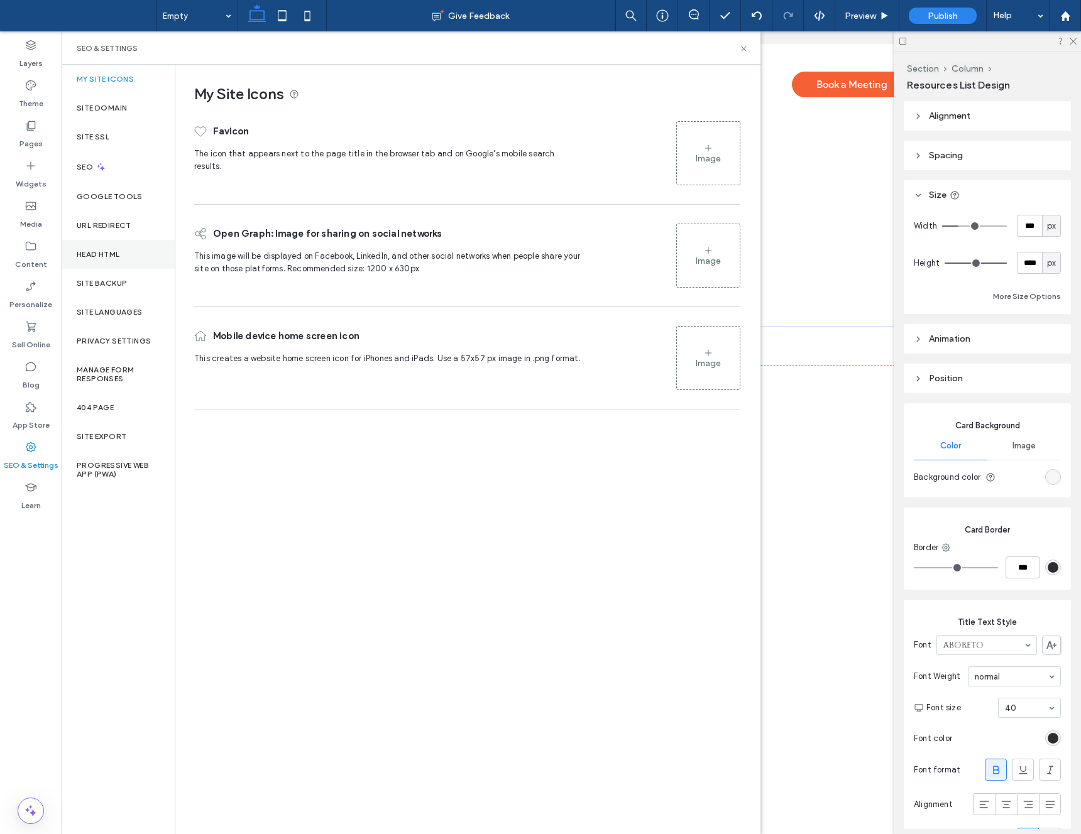
click at [117, 247] on div "Head HTML" at bounding box center [118, 254] width 113 height 29
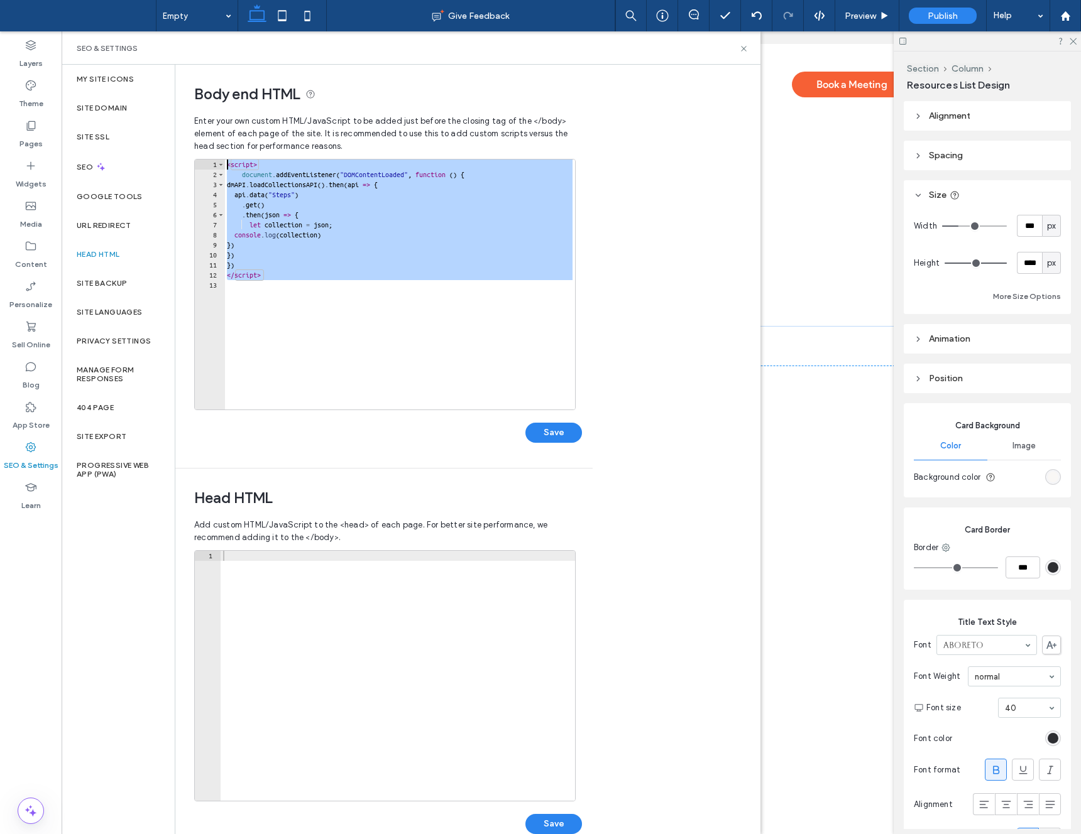
drag, startPoint x: 229, startPoint y: 214, endPoint x: 185, endPoint y: 164, distance: 66.3
click at [185, 164] on div "Body end HTML Enter your own custom HTML/​JavaScript to be added just before th…" at bounding box center [379, 266] width 408 height 403
type textarea "**********"
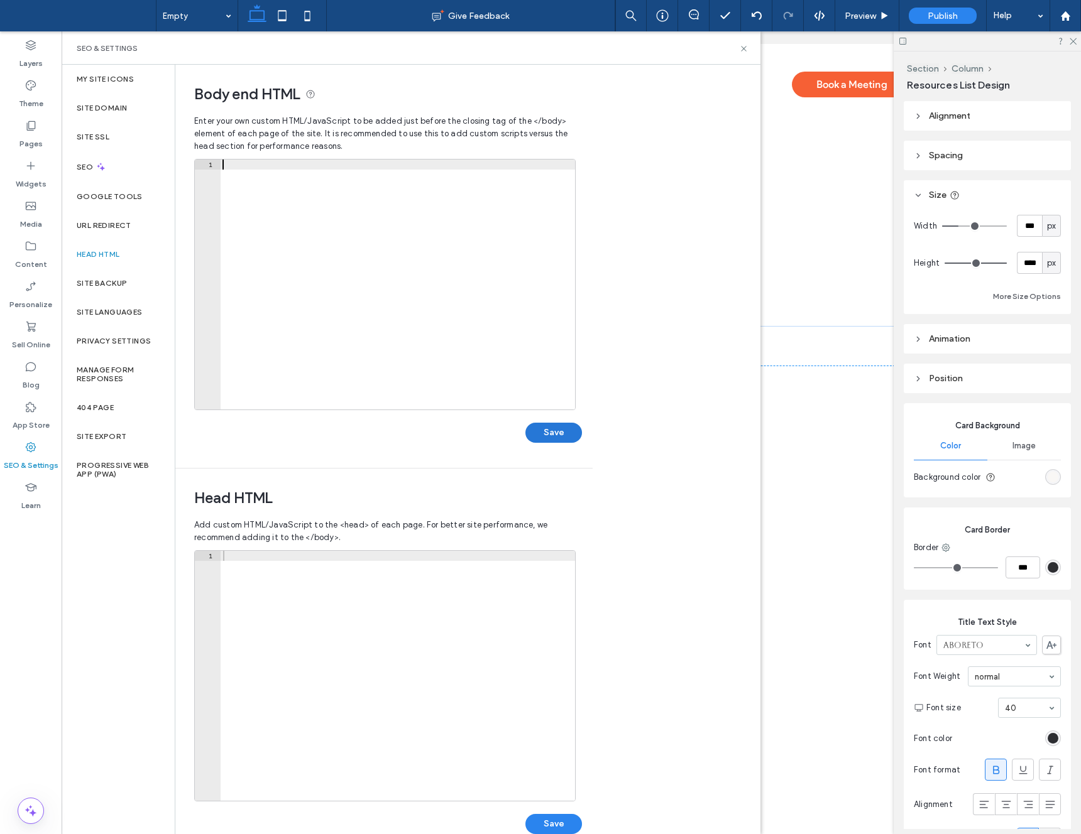
click at [555, 437] on button "Save" at bounding box center [553, 433] width 57 height 20
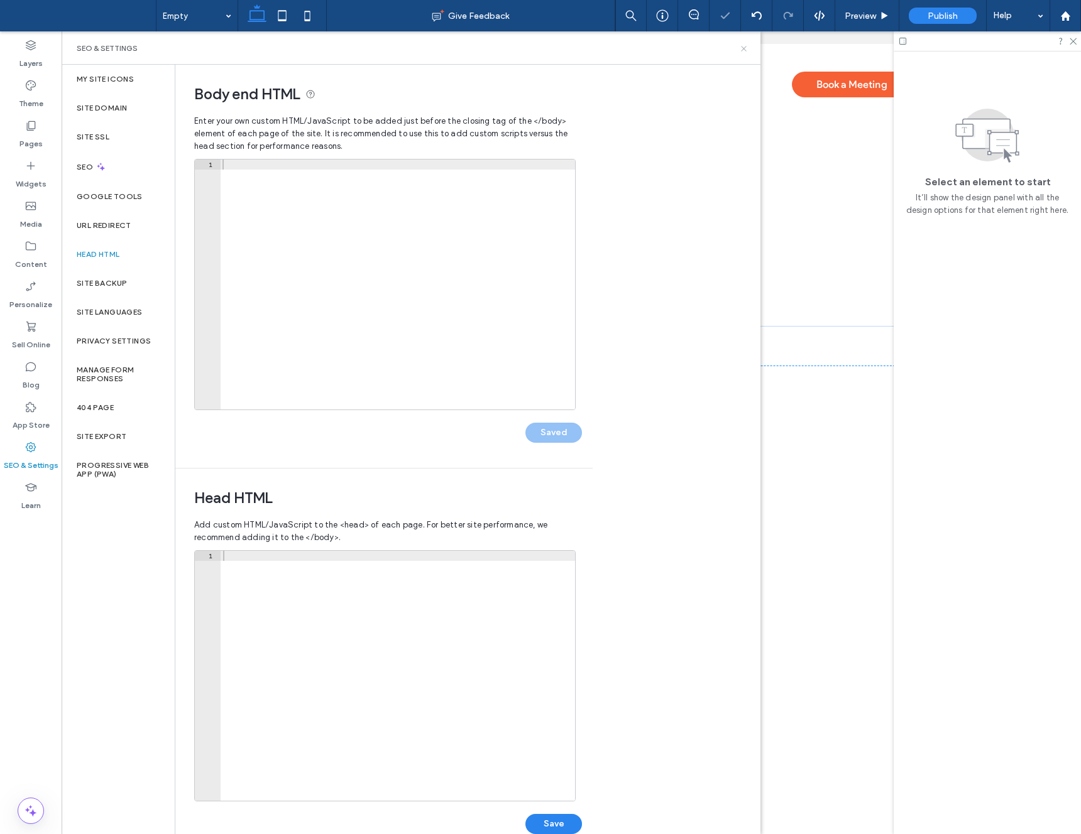
click at [740, 41] on div "SEO & Settings" at bounding box center [411, 47] width 699 height 33
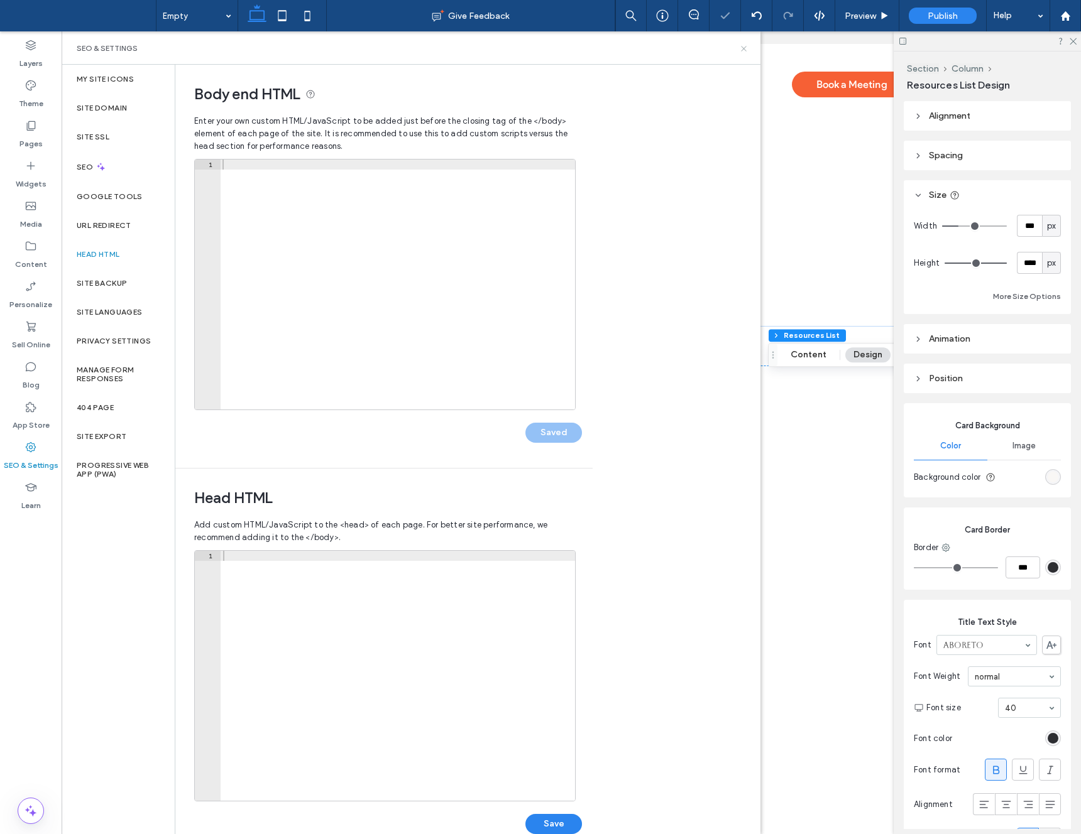
click at [741, 46] on icon at bounding box center [743, 48] width 9 height 9
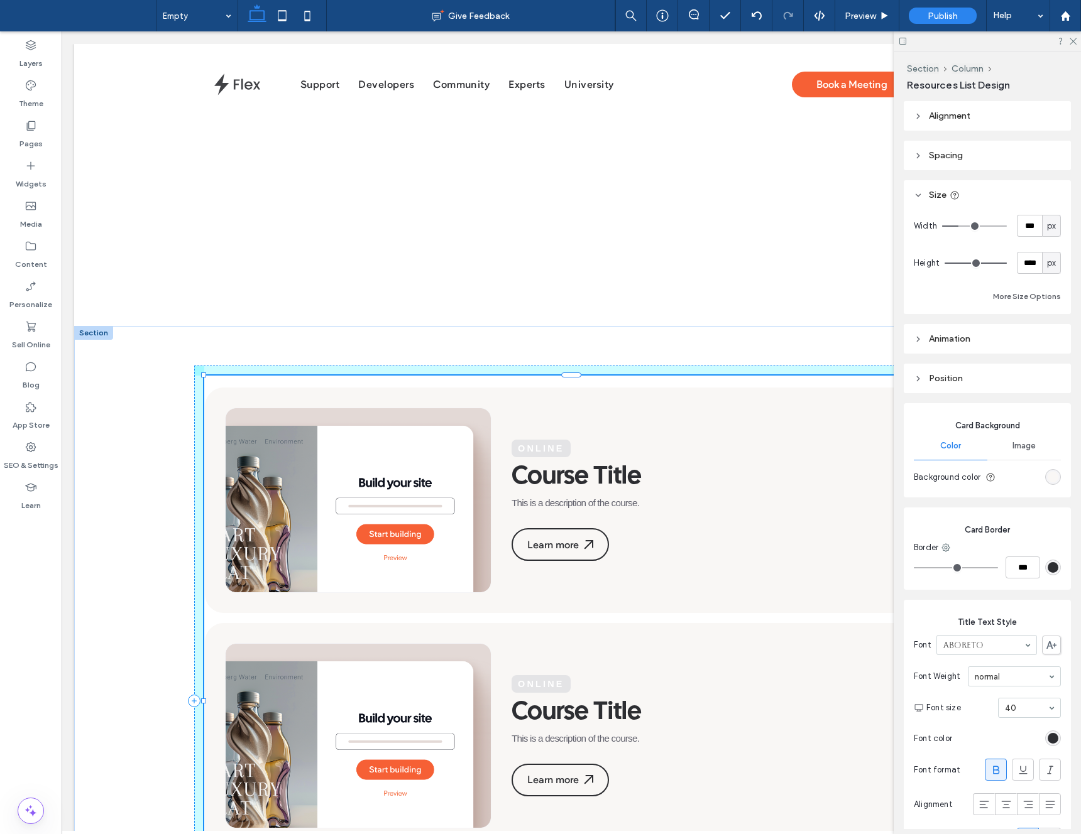
drag, startPoint x: 394, startPoint y: 702, endPoint x: 623, endPoint y: 596, distance: 251.9
click at [995, 684] on div "Online Course Title This is a description of the course. Learn more Online Cour…" at bounding box center [571, 701] width 994 height 751
type input "****"
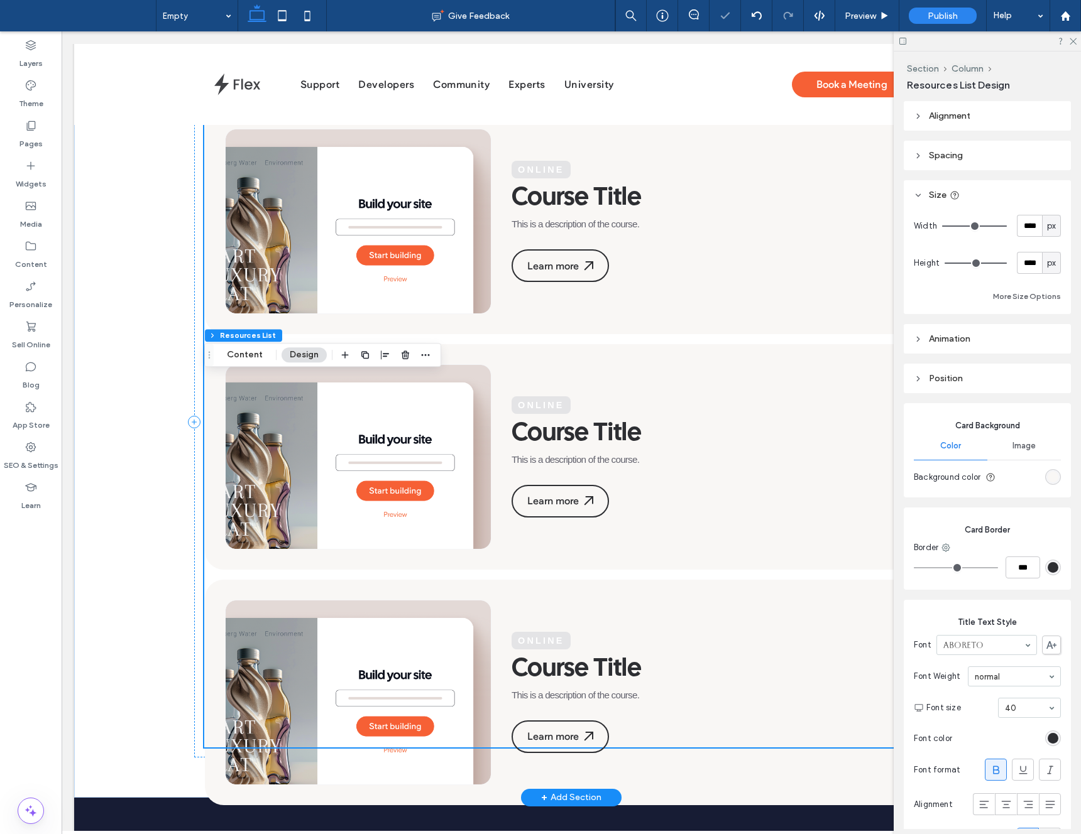
scroll to position [353, 0]
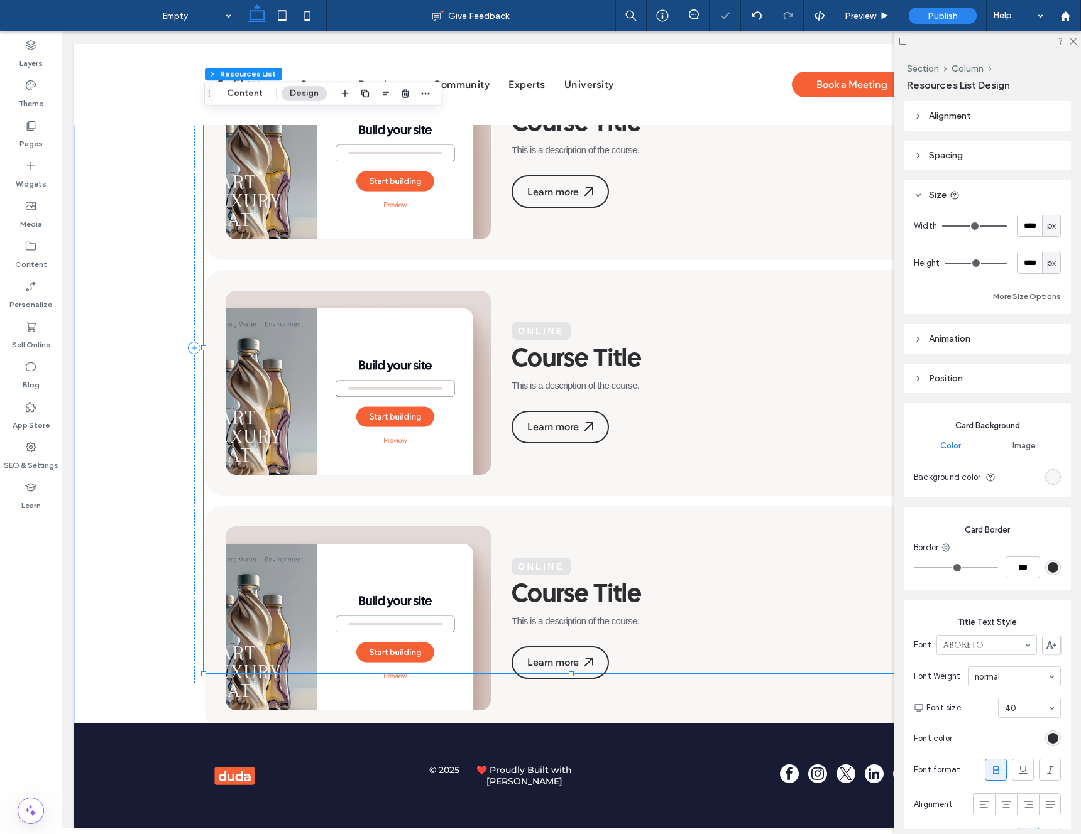
click at [404, 84] on div at bounding box center [405, 93] width 15 height 23
click at [401, 92] on icon "button" at bounding box center [405, 94] width 10 height 10
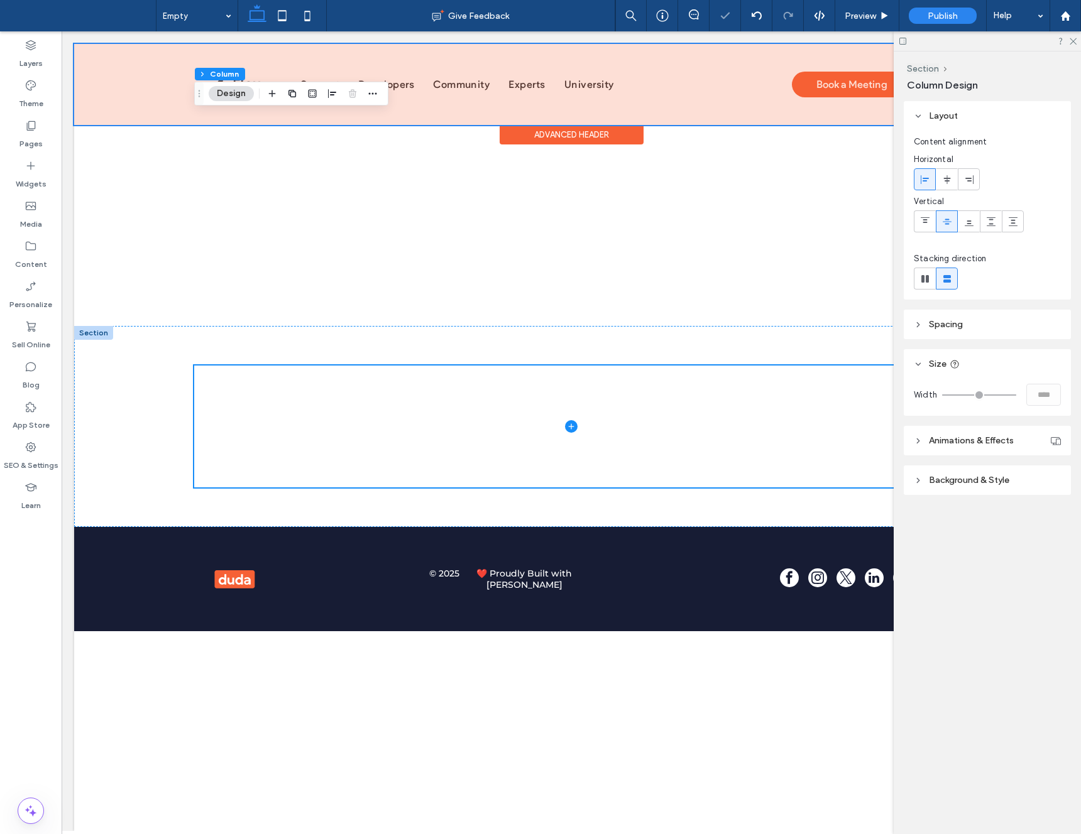
scroll to position [0, 0]
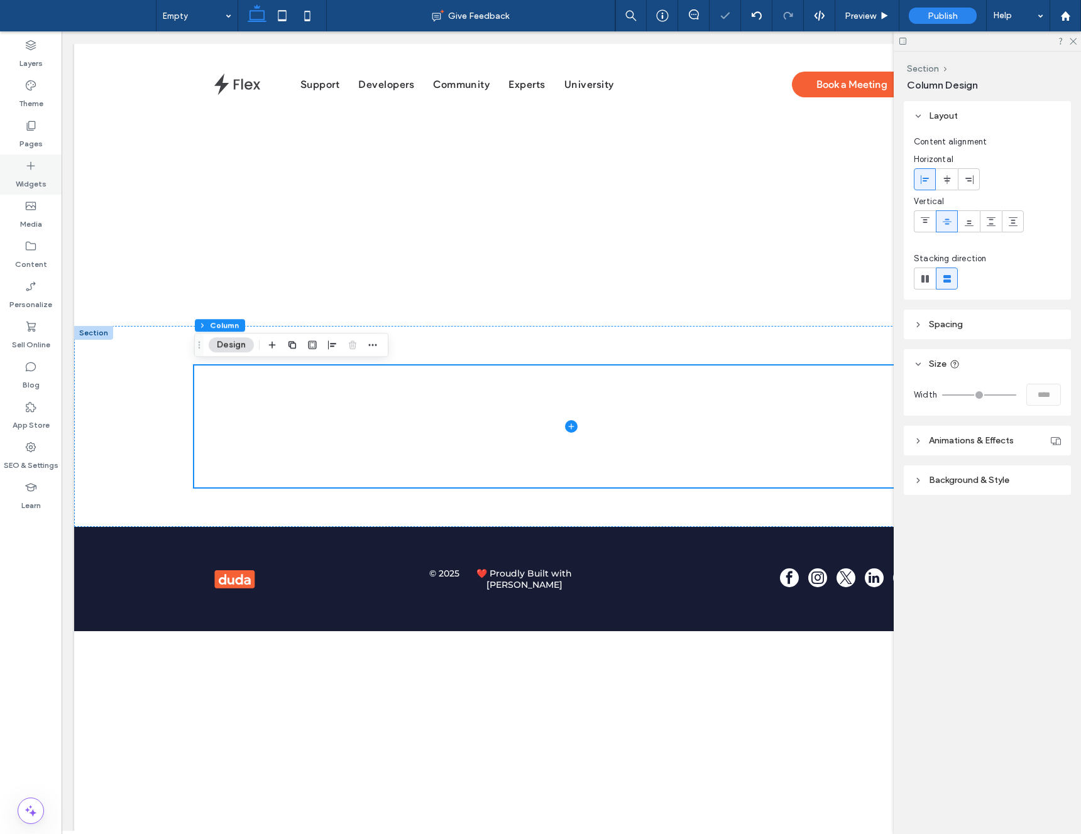
click at [33, 178] on label "Widgets" at bounding box center [31, 181] width 31 height 18
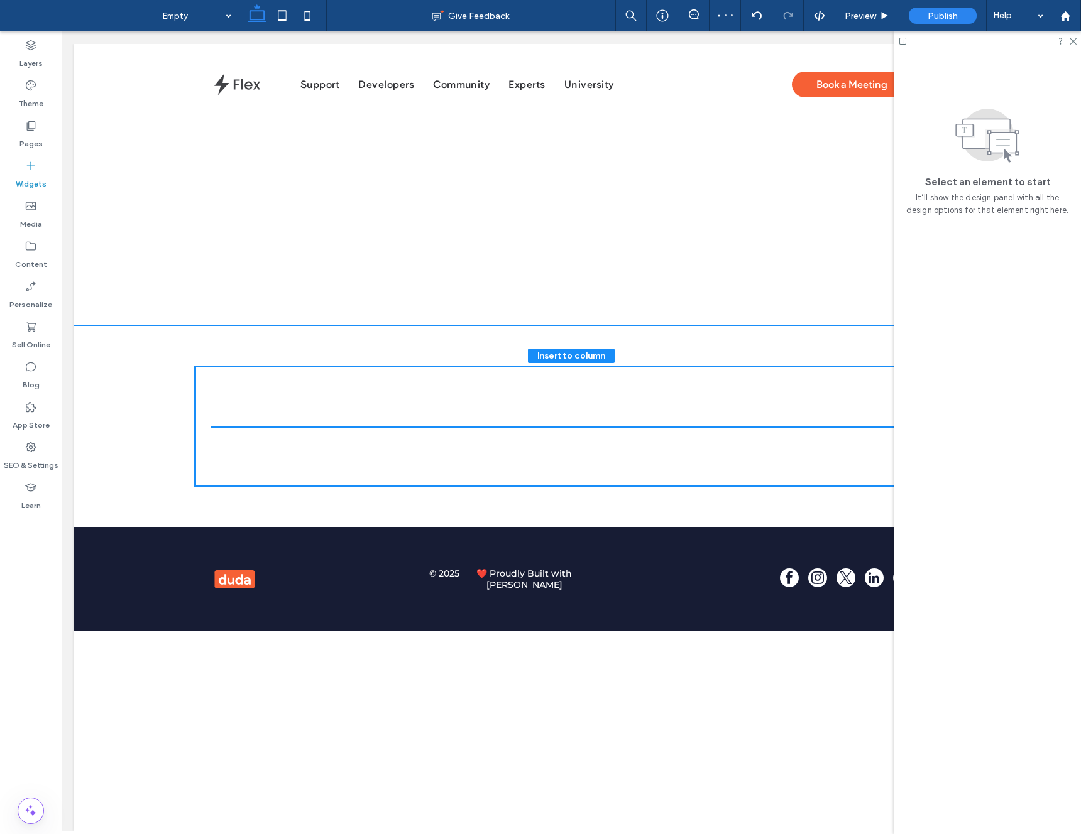
drag, startPoint x: 177, startPoint y: 222, endPoint x: 185, endPoint y: 224, distance: 8.3
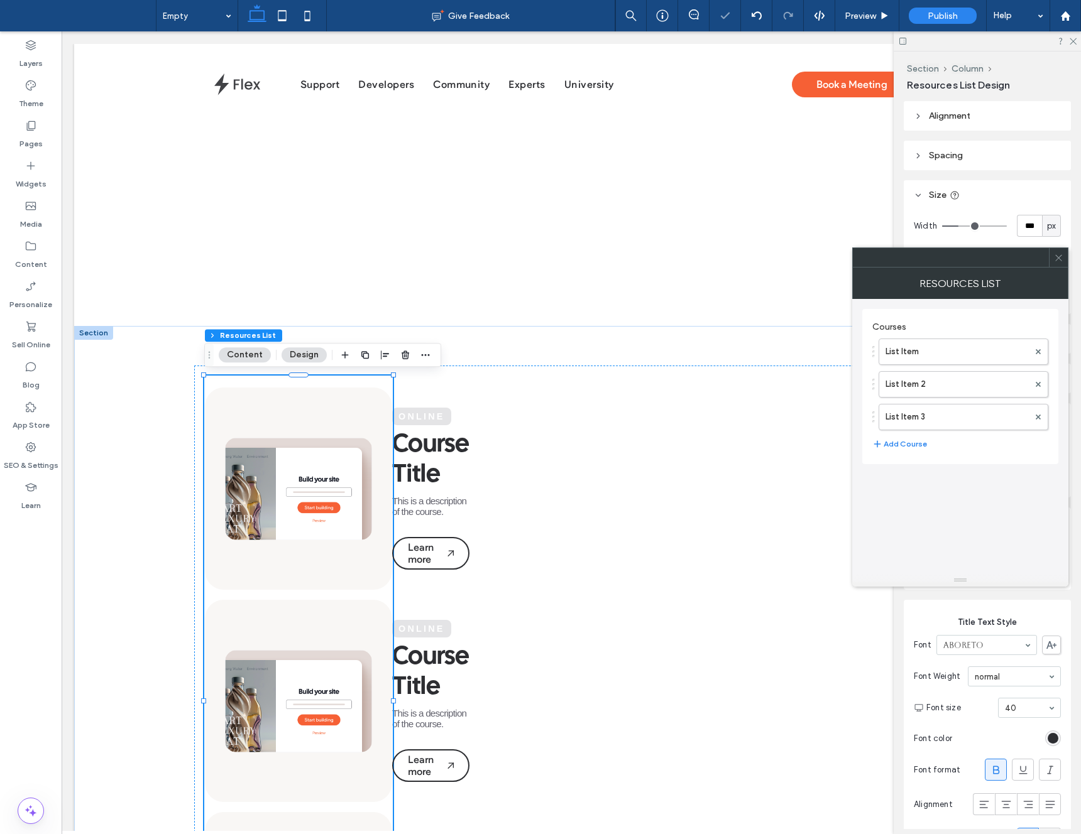
click at [1059, 256] on icon at bounding box center [1058, 257] width 9 height 9
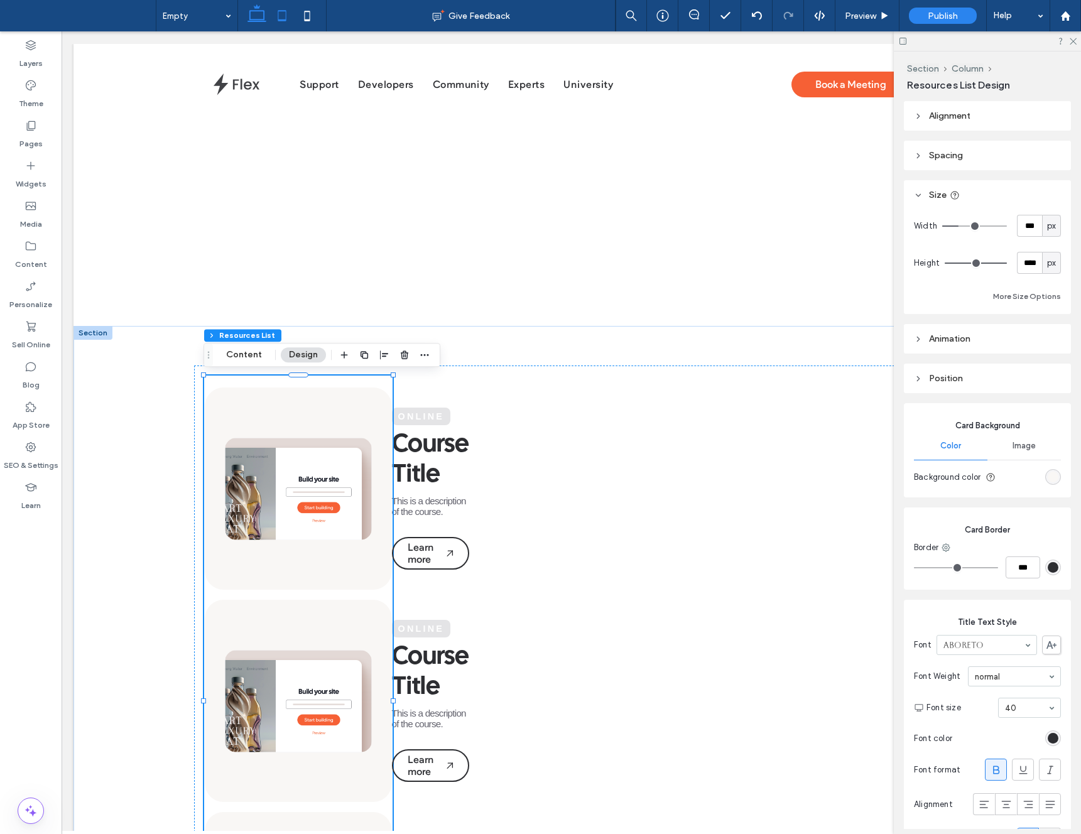
scroll to position [0, 1]
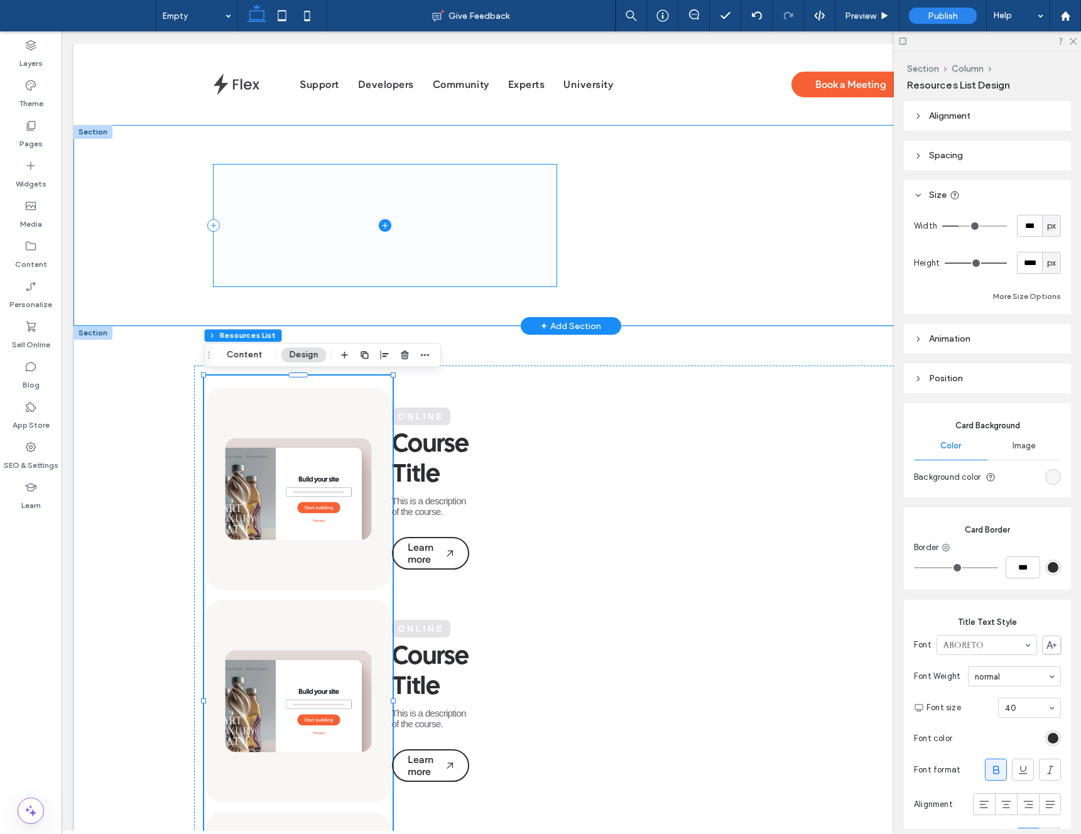
click at [554, 204] on span at bounding box center [385, 225] width 343 height 121
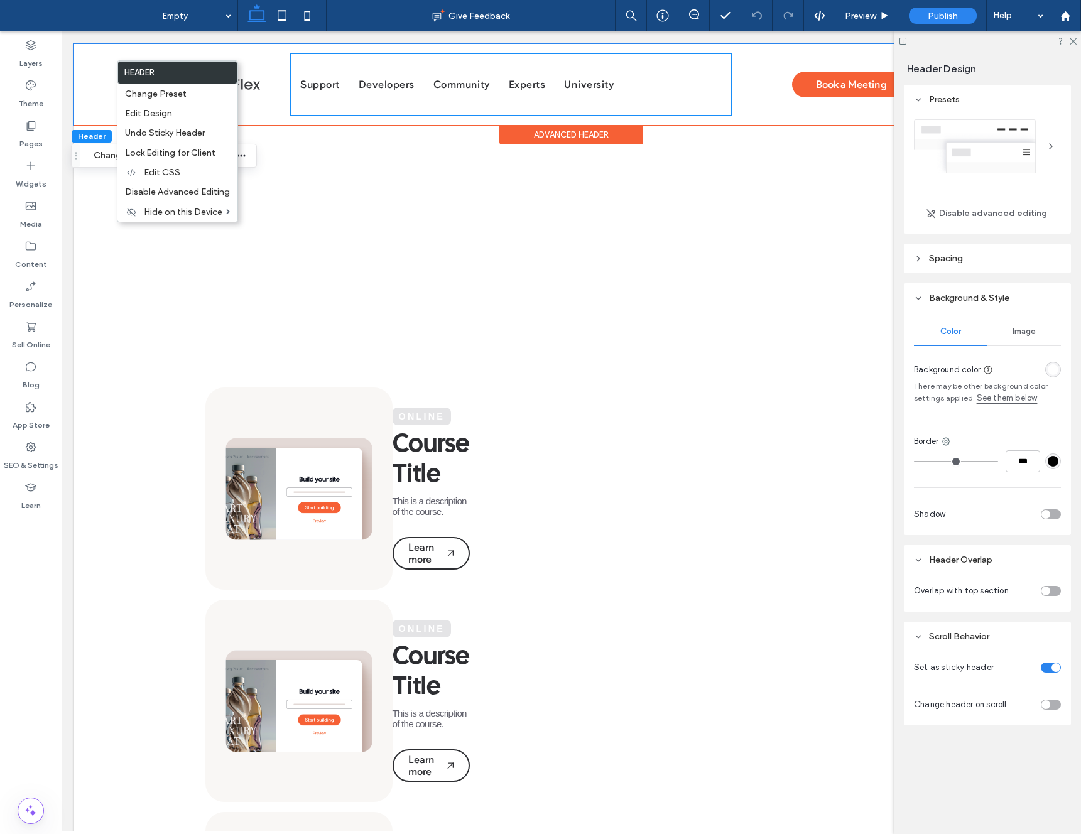
scroll to position [0, 3]
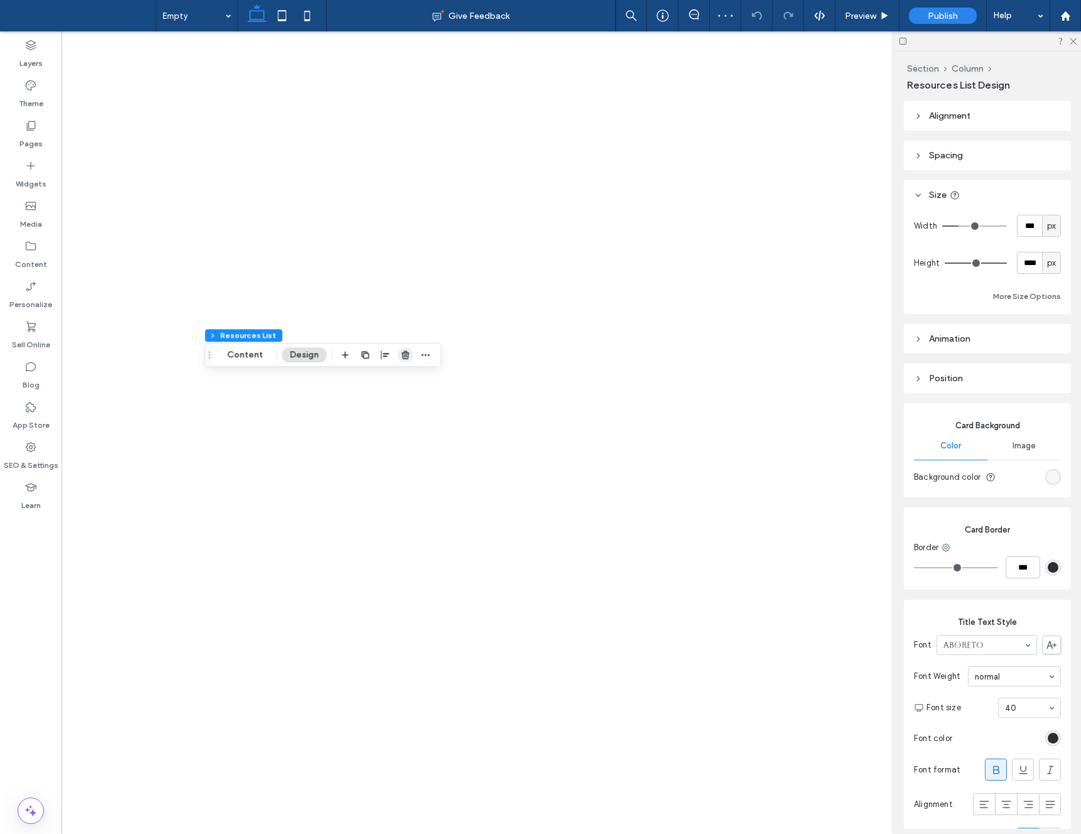
click at [403, 348] on span "button" at bounding box center [405, 354] width 15 height 15
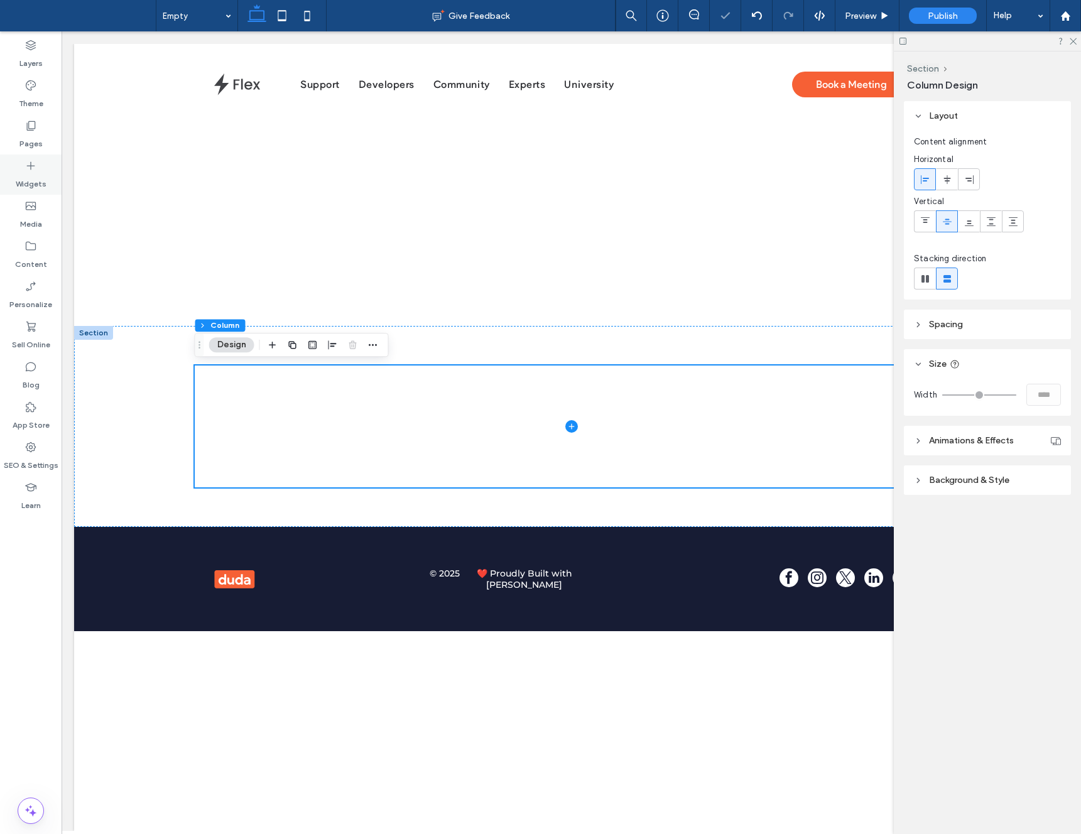
click at [41, 175] on label "Widgets" at bounding box center [31, 181] width 31 height 18
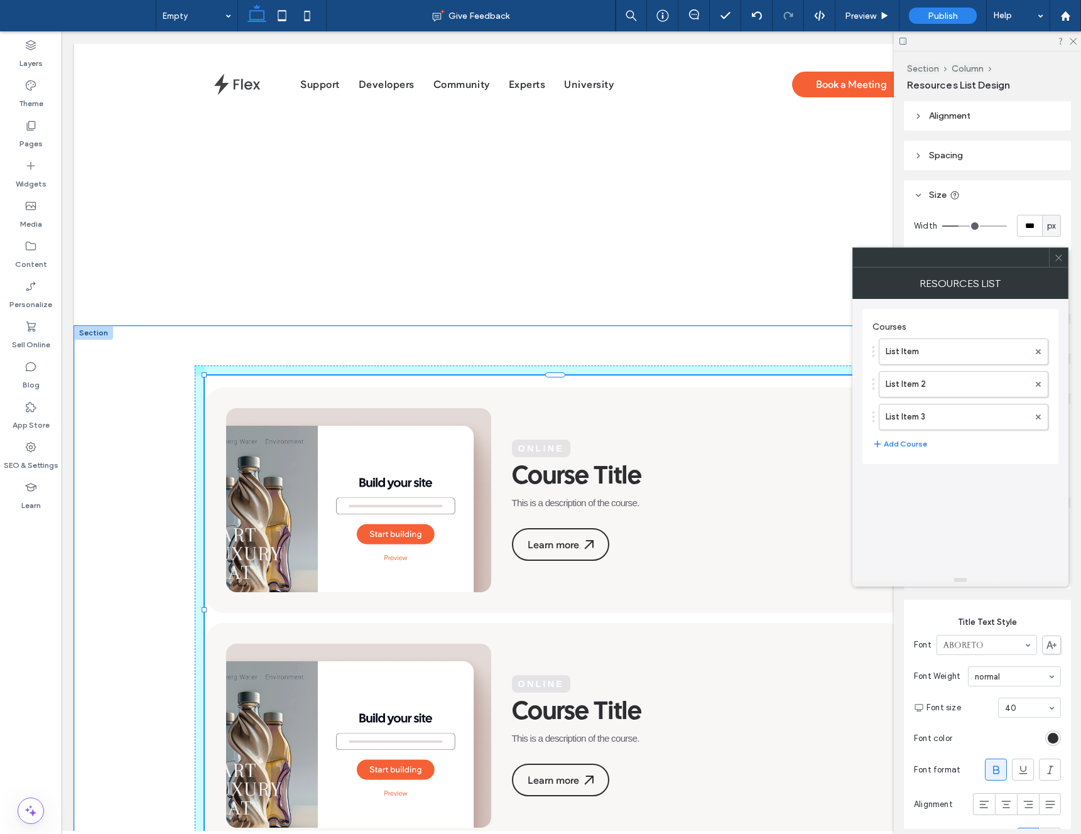
drag, startPoint x: 395, startPoint y: 374, endPoint x: 652, endPoint y: 493, distance: 283.1
click at [907, 466] on div "Online Course Title This is a description of the course. Learn more Online Cour…" at bounding box center [572, 610] width 754 height 569
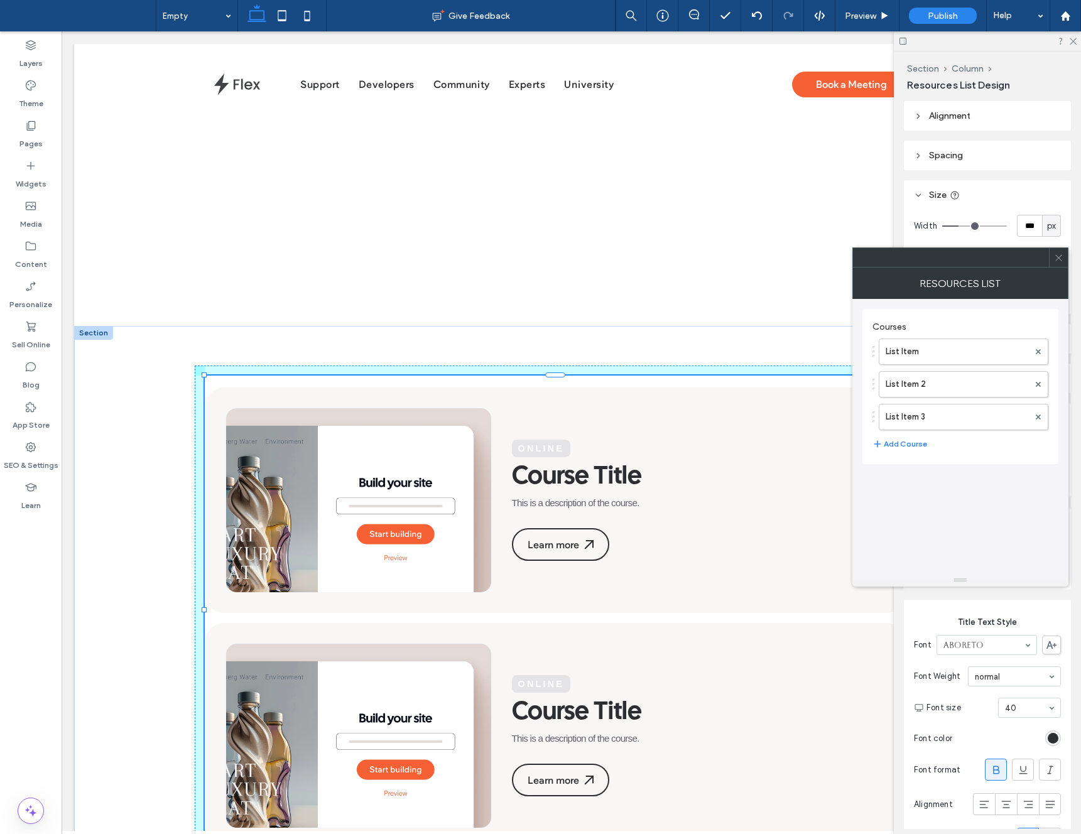
type input "****"
type input "***"
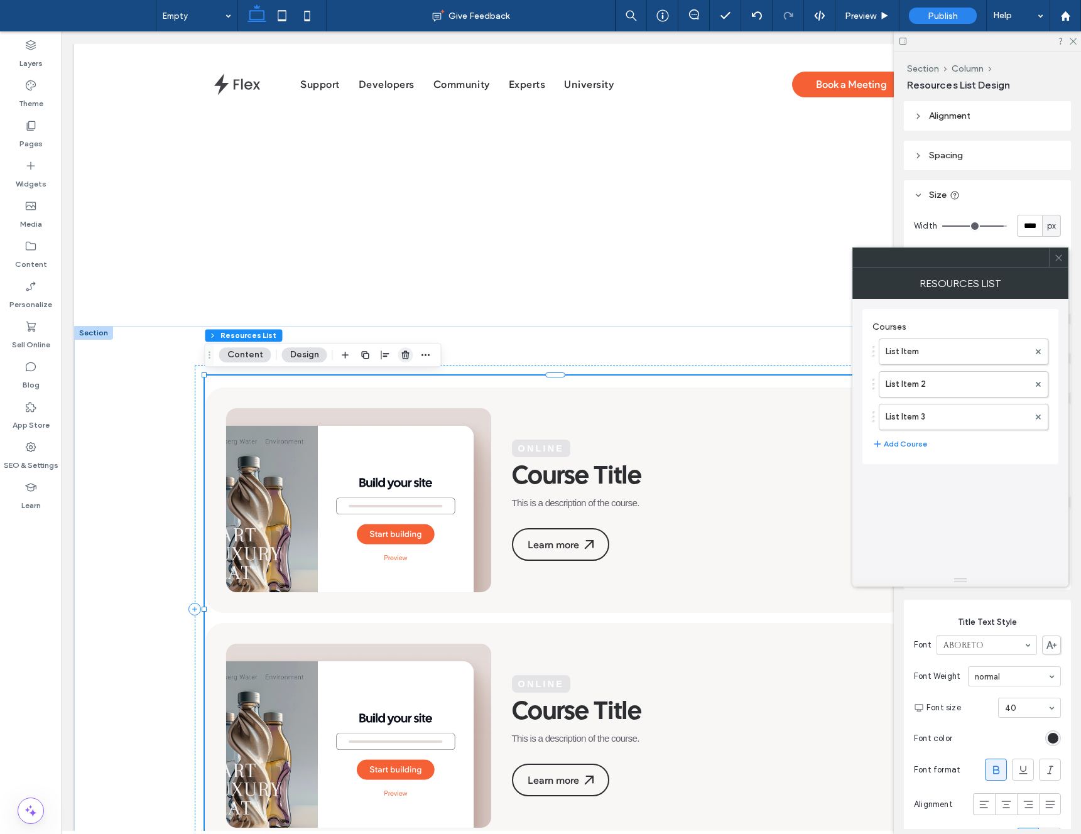
click at [398, 350] on span "button" at bounding box center [405, 354] width 15 height 15
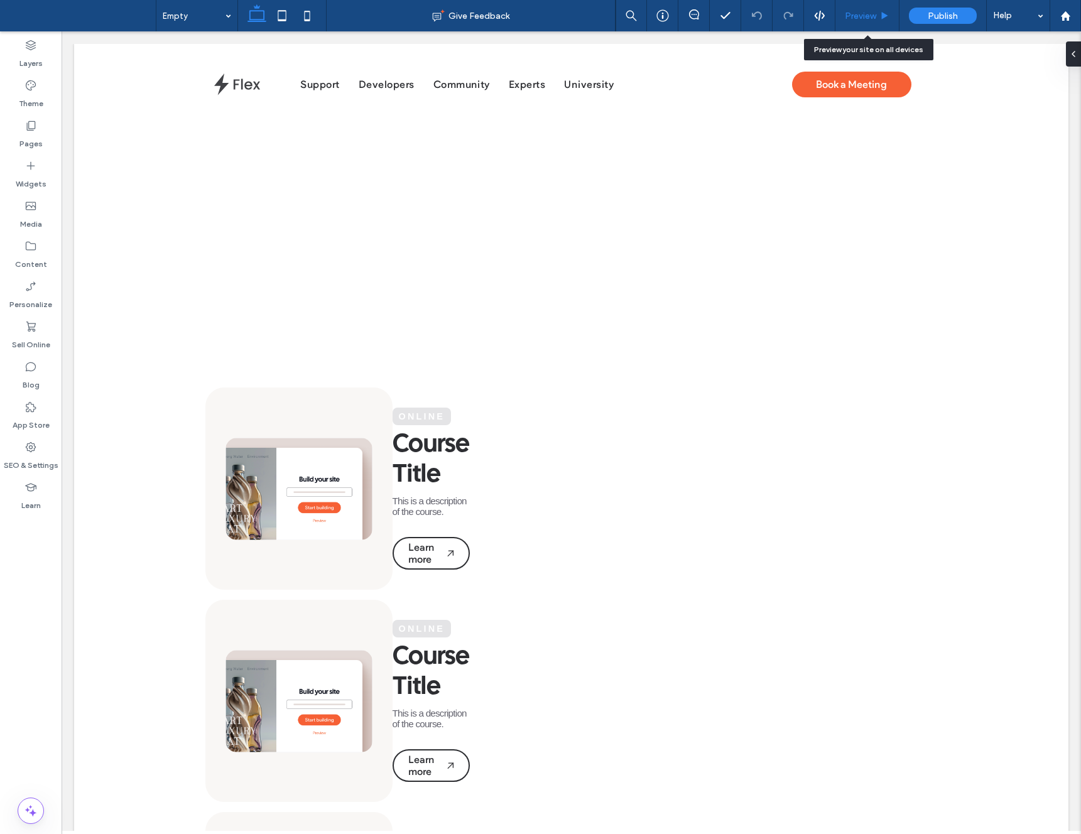
click at [883, 16] on use at bounding box center [885, 15] width 6 height 7
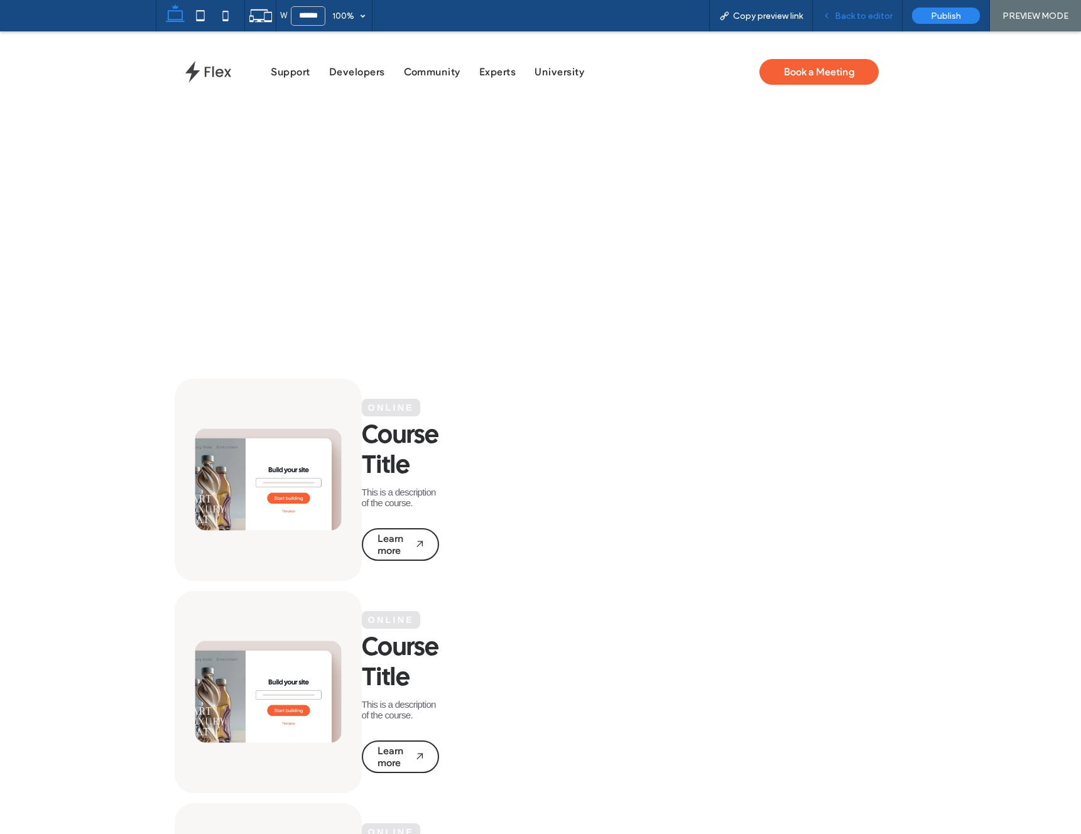
click at [860, 18] on span "Back to editor" at bounding box center [864, 16] width 58 height 11
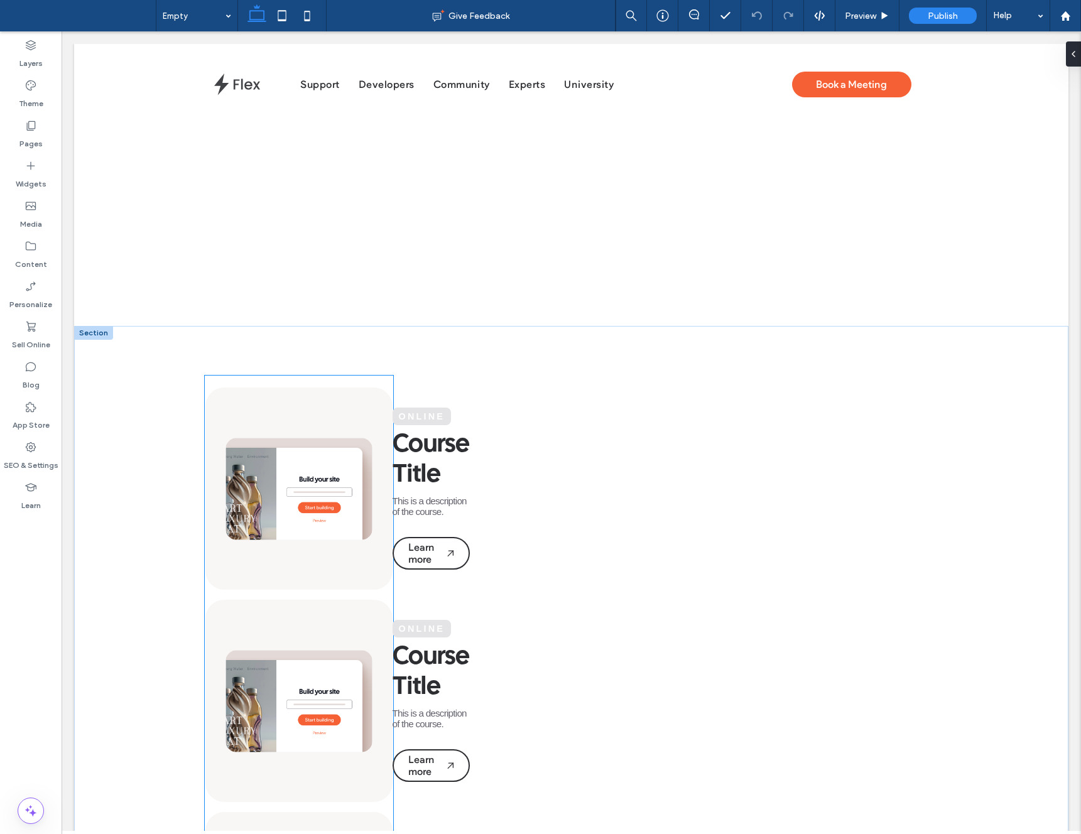
click at [381, 471] on li "Online Course Title This is a description of the course. Learn more" at bounding box center [298, 489] width 187 height 202
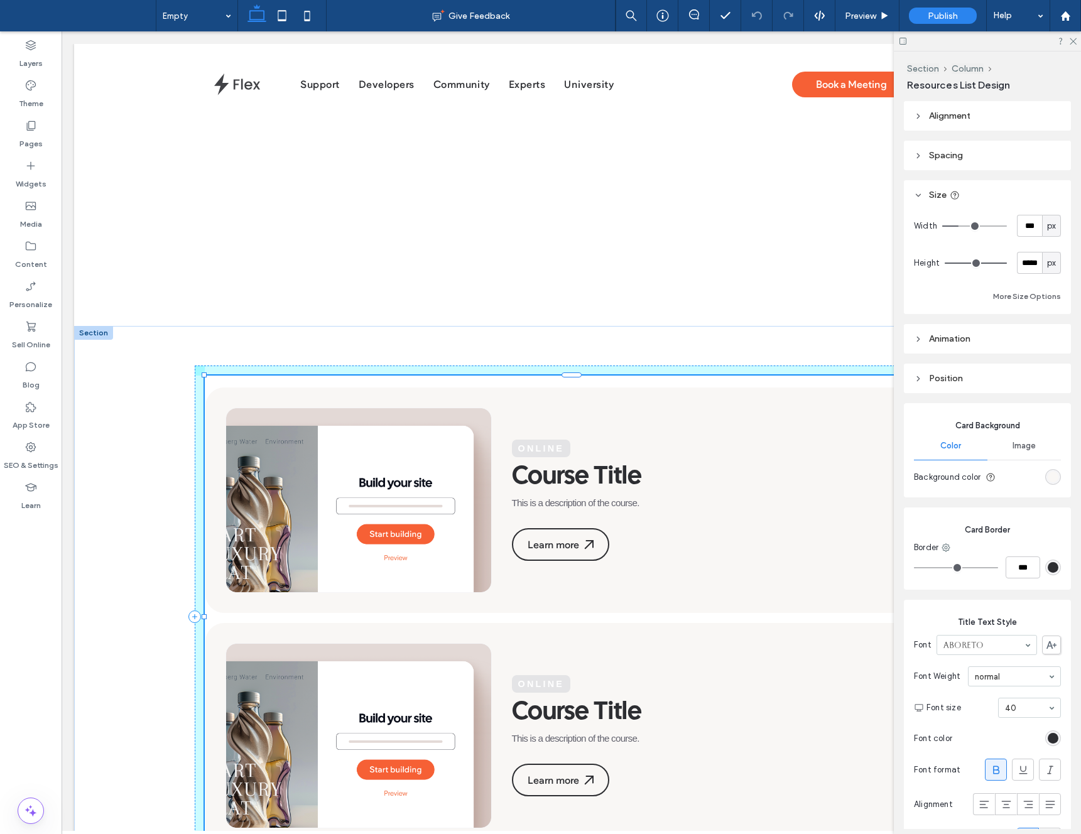
drag, startPoint x: 393, startPoint y: 376, endPoint x: 794, endPoint y: 451, distance: 407.2
click at [964, 426] on div "Online Course Title This is a description of the course. Learn more Online Cour…" at bounding box center [571, 617] width 995 height 582
type input "****"
type input "***"
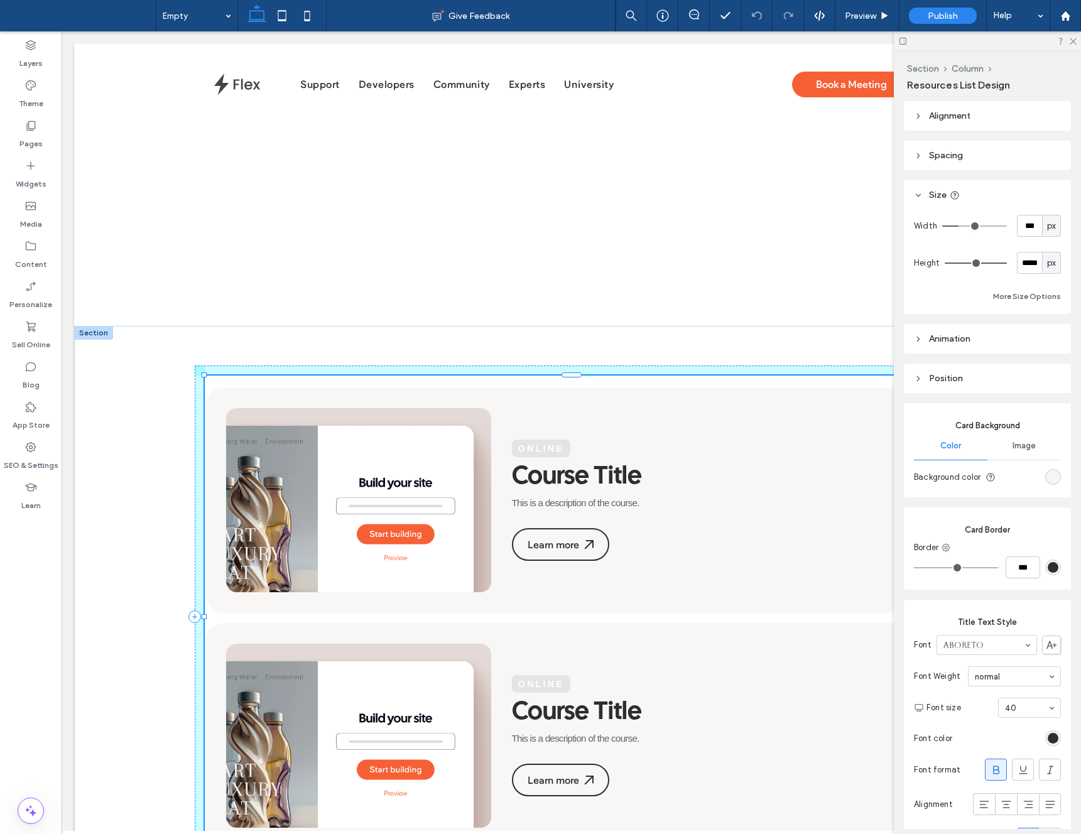
type input "***"
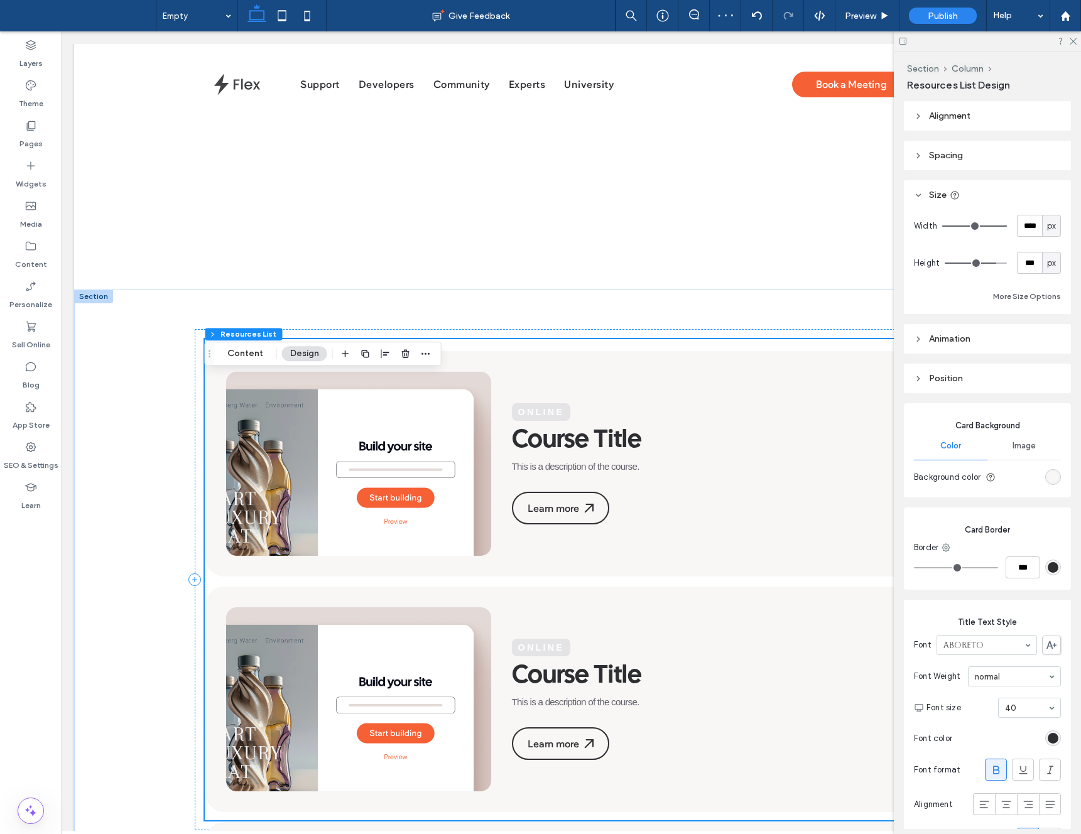
scroll to position [37, 0]
click at [238, 323] on button "Content" at bounding box center [245, 317] width 52 height 15
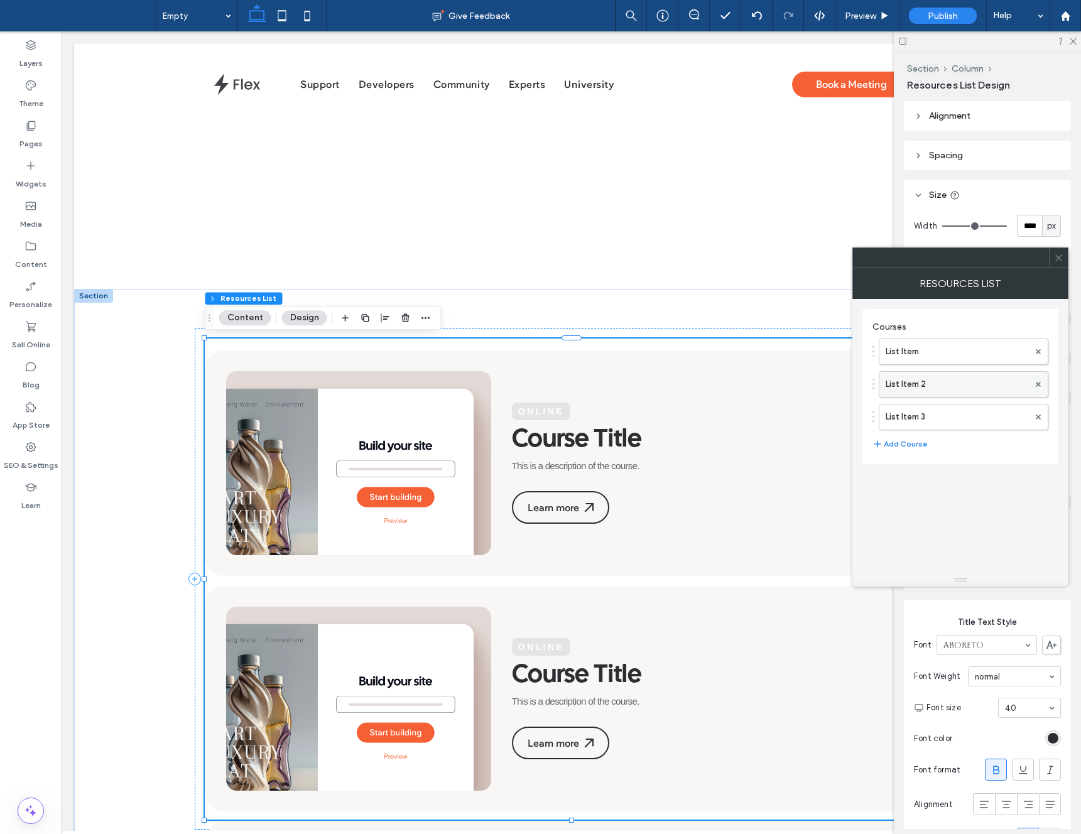
click at [1035, 383] on div at bounding box center [1038, 384] width 19 height 19
click at [1037, 383] on icon at bounding box center [1038, 384] width 5 height 5
click at [1037, 384] on icon at bounding box center [1038, 384] width 5 height 5
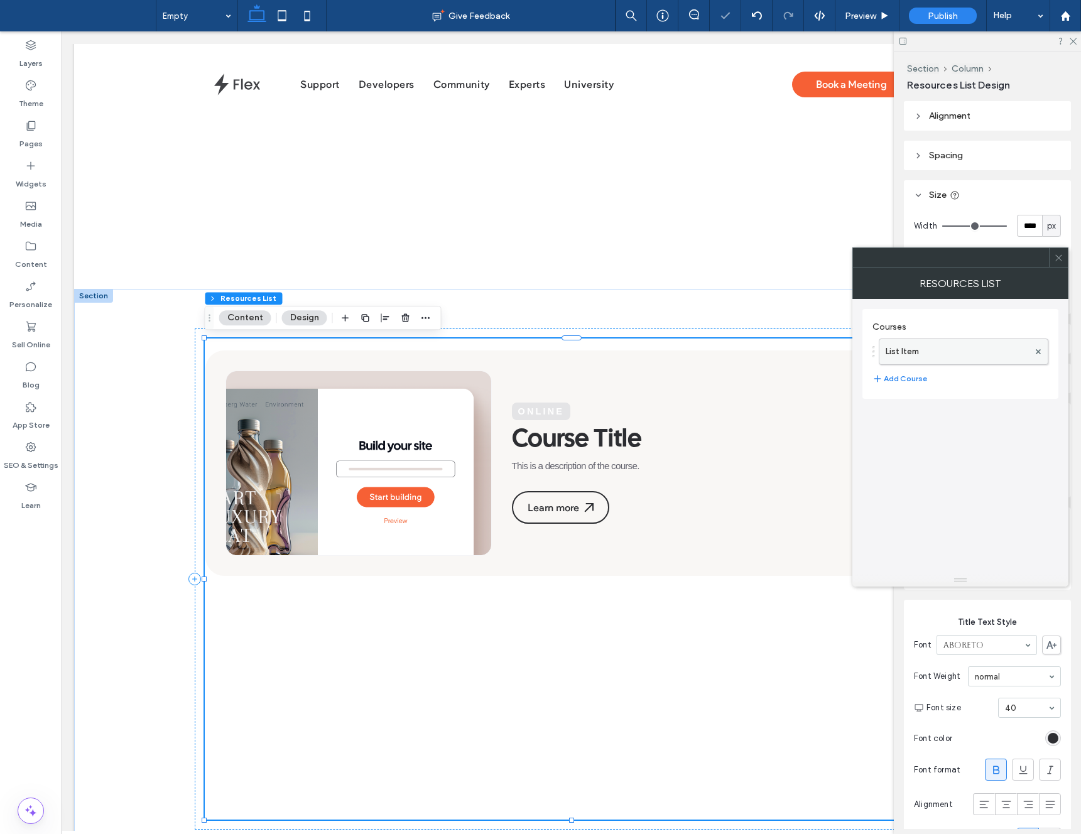
click at [972, 358] on label "List Item" at bounding box center [957, 351] width 143 height 25
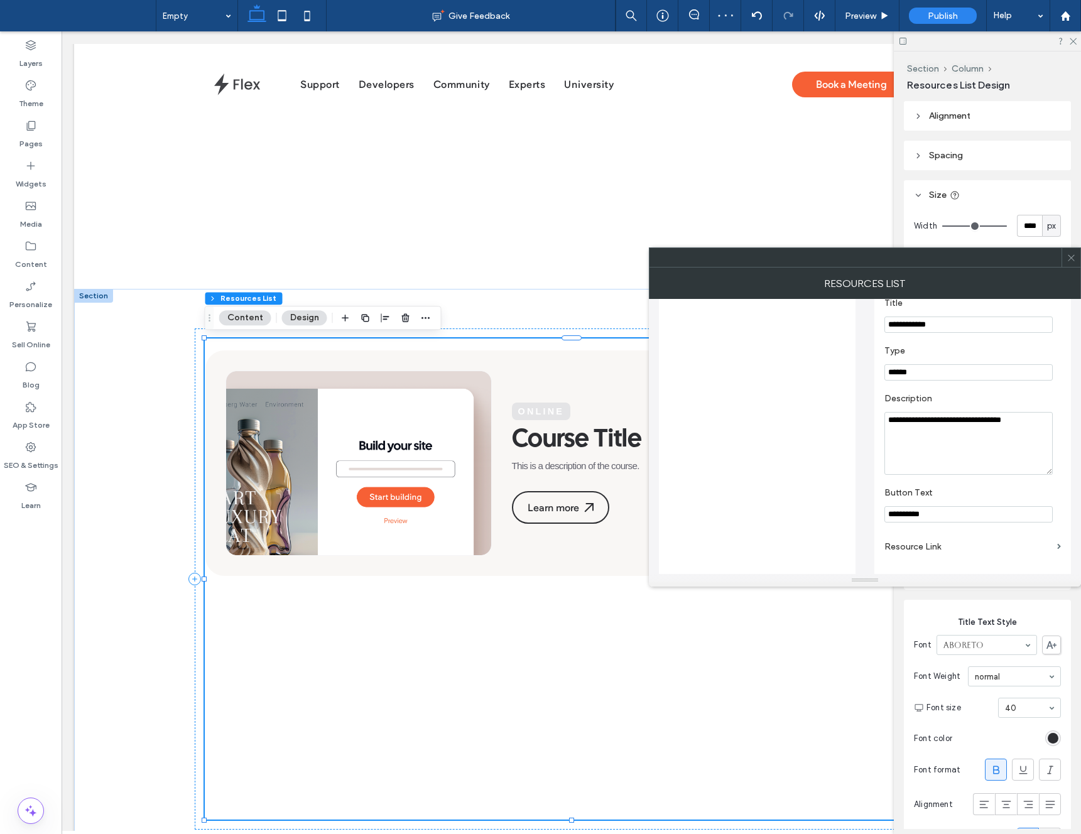
scroll to position [223, 0]
click at [995, 540] on label "Resource Link" at bounding box center [969, 537] width 168 height 23
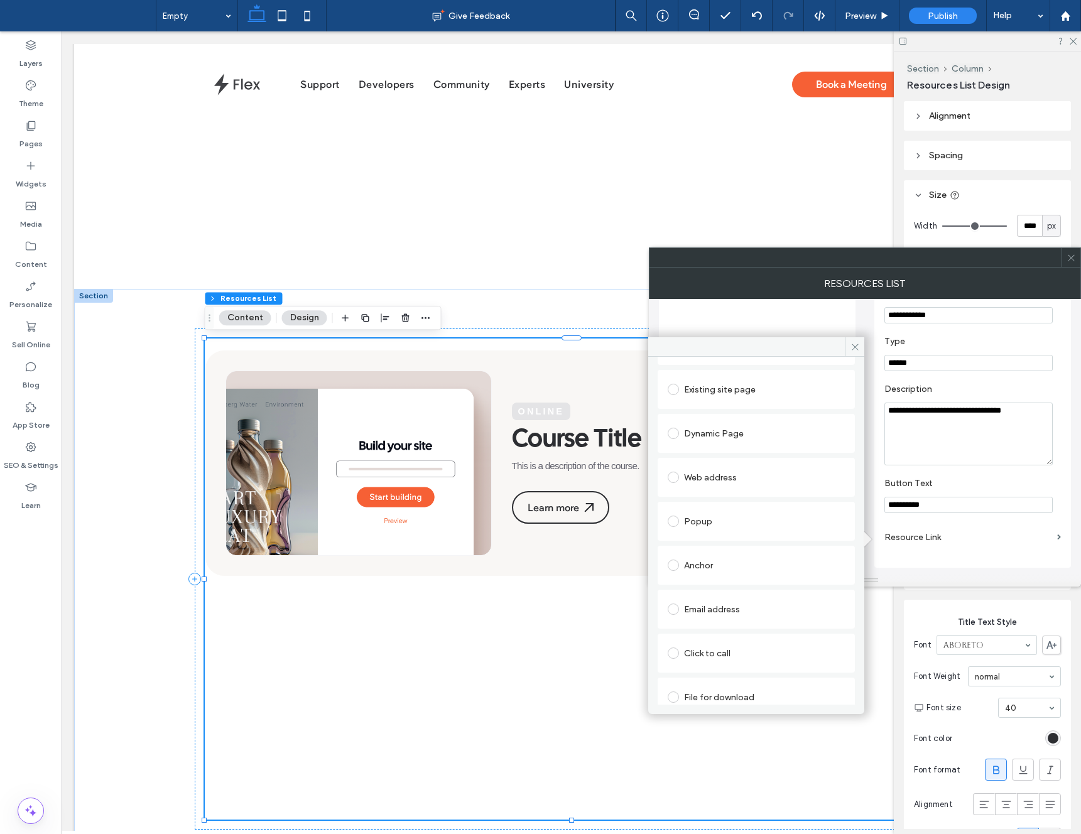
scroll to position [64, 0]
click at [702, 464] on div "Web address" at bounding box center [756, 466] width 177 height 20
click at [708, 492] on input "url" at bounding box center [752, 489] width 168 height 16
type input "**********"
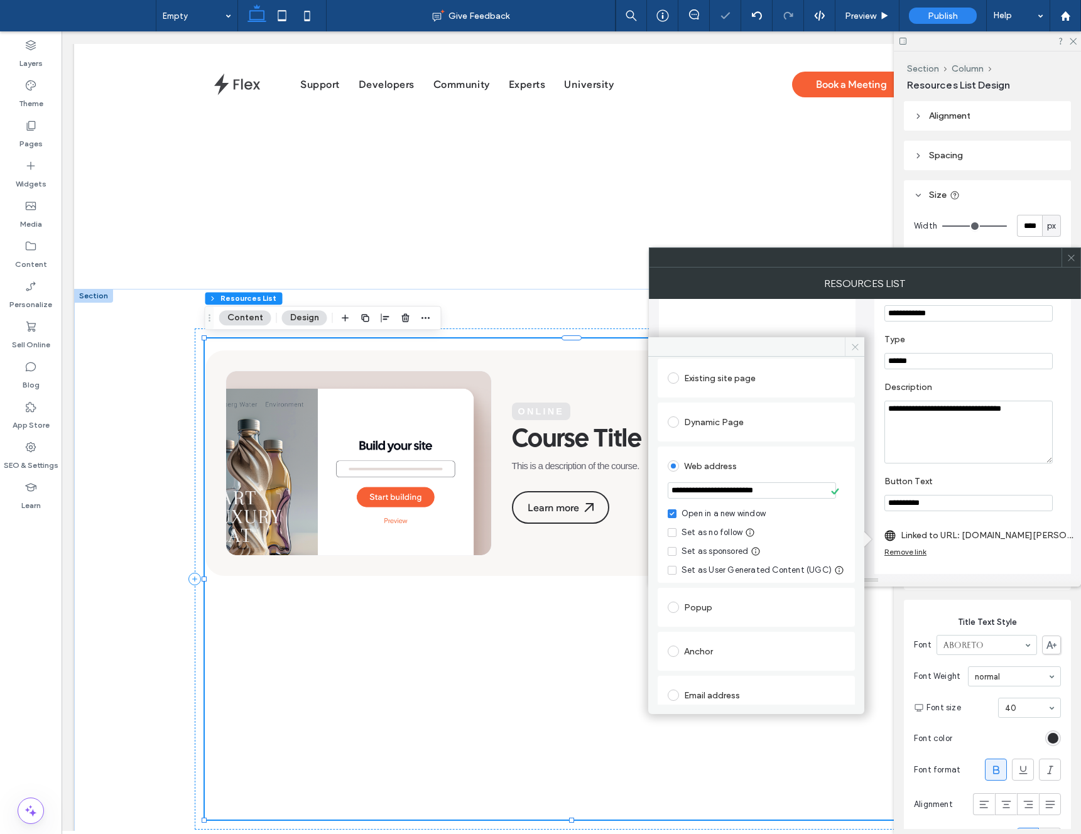
click at [855, 346] on use at bounding box center [855, 347] width 6 height 6
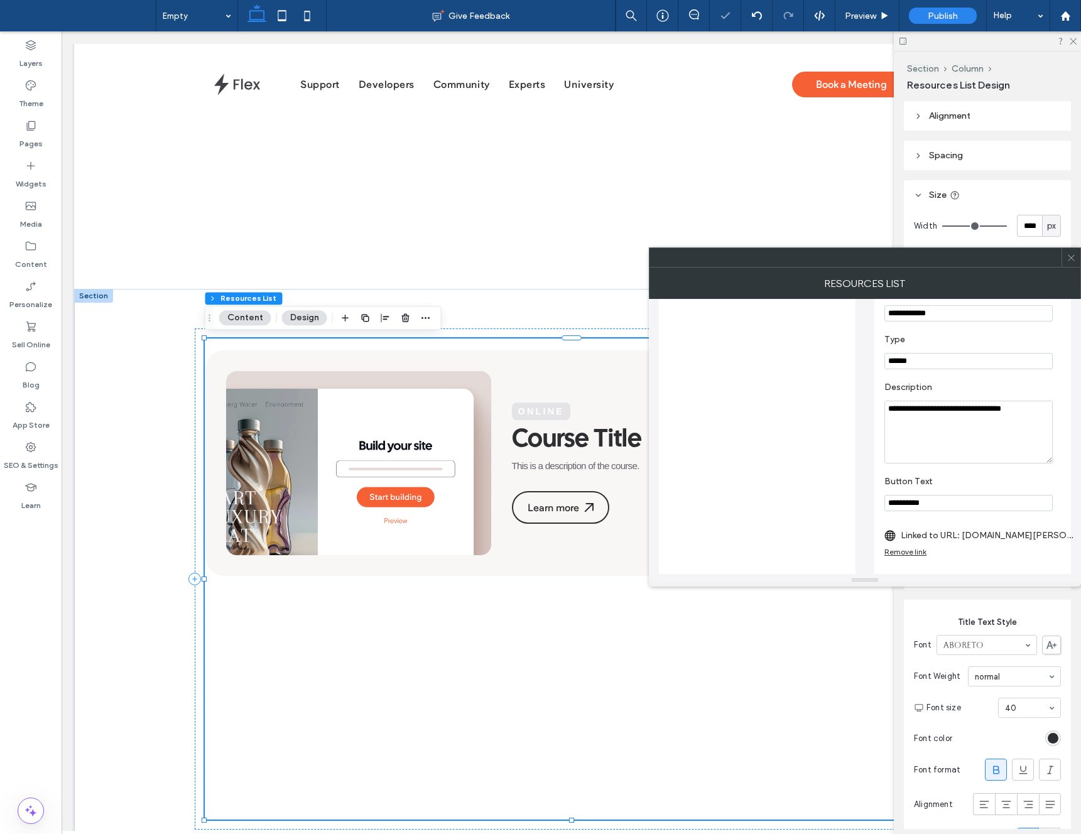
click at [1074, 261] on icon at bounding box center [1071, 257] width 9 height 9
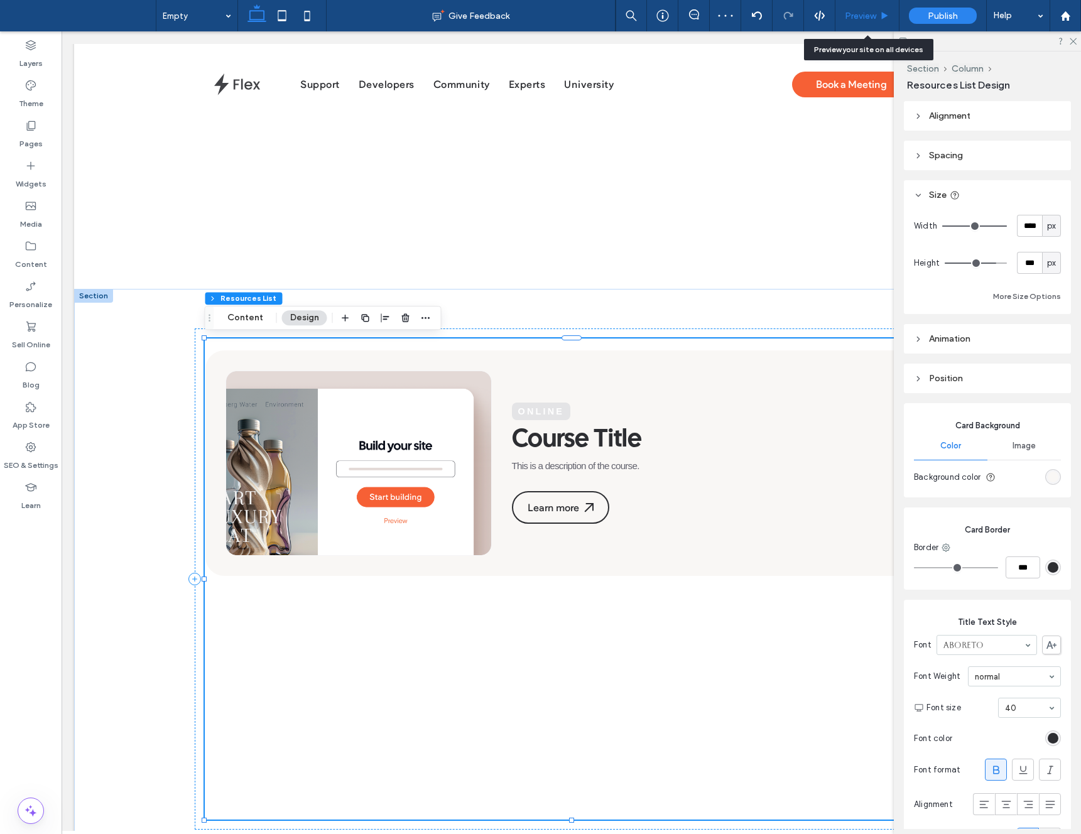
click at [863, 13] on span "Preview" at bounding box center [860, 16] width 31 height 11
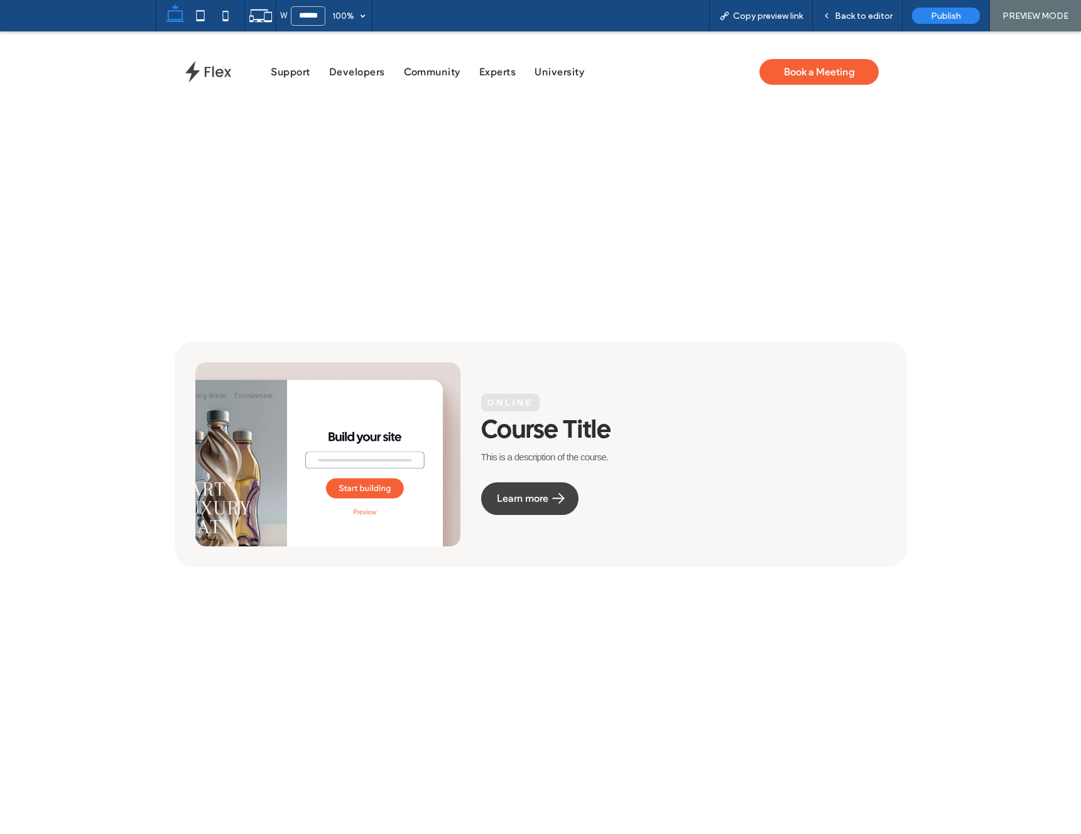
click at [527, 488] on link "Learn more" at bounding box center [529, 499] width 97 height 33
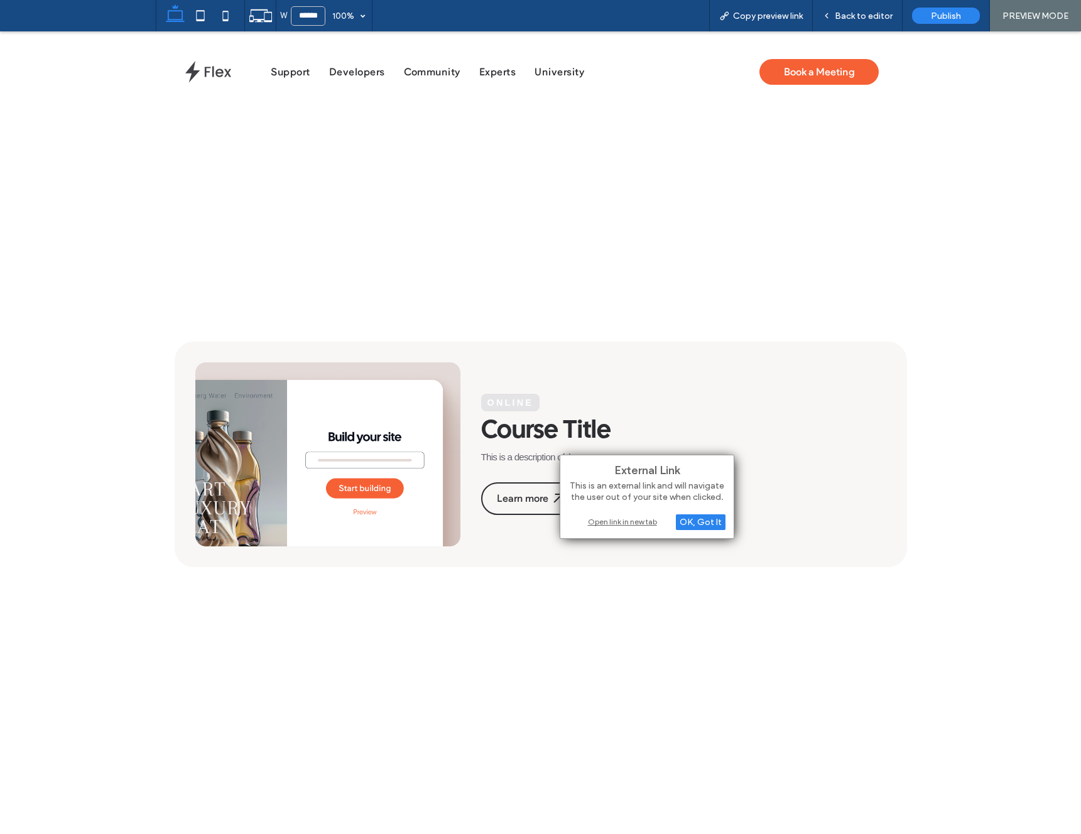
click at [609, 522] on div "Open link in new tab" at bounding box center [647, 521] width 157 height 13
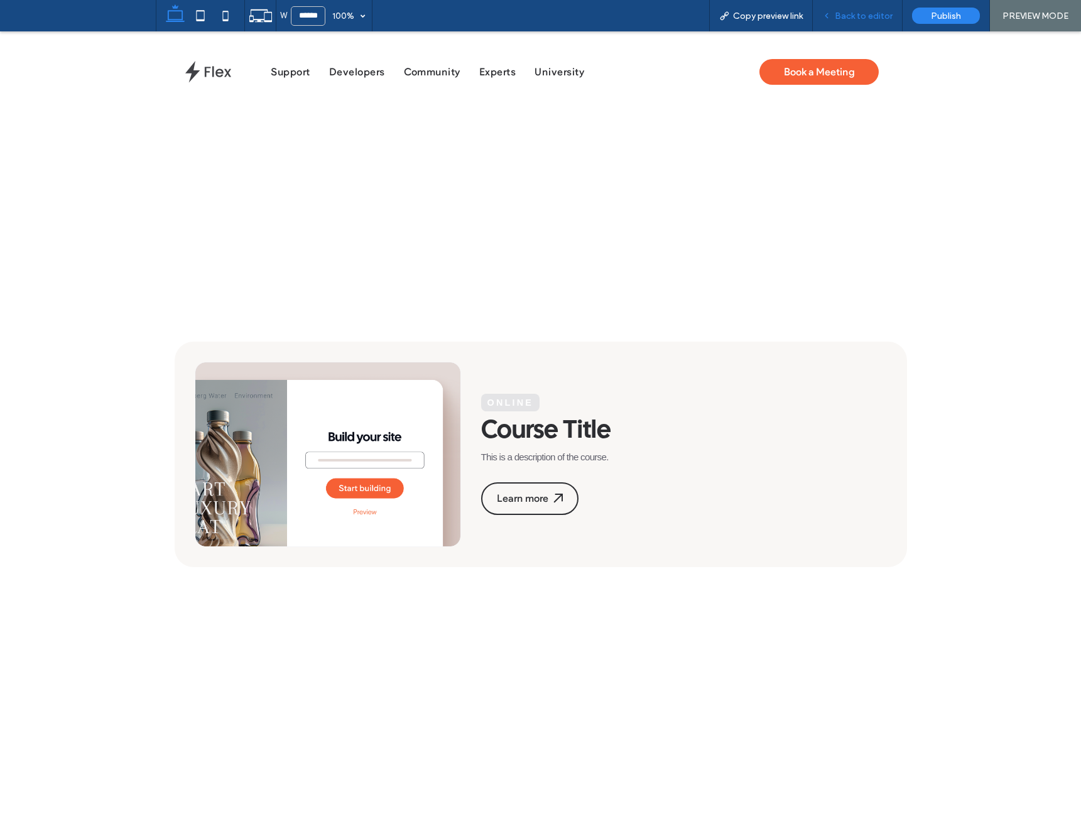
click at [863, 16] on span "Back to editor" at bounding box center [864, 16] width 58 height 11
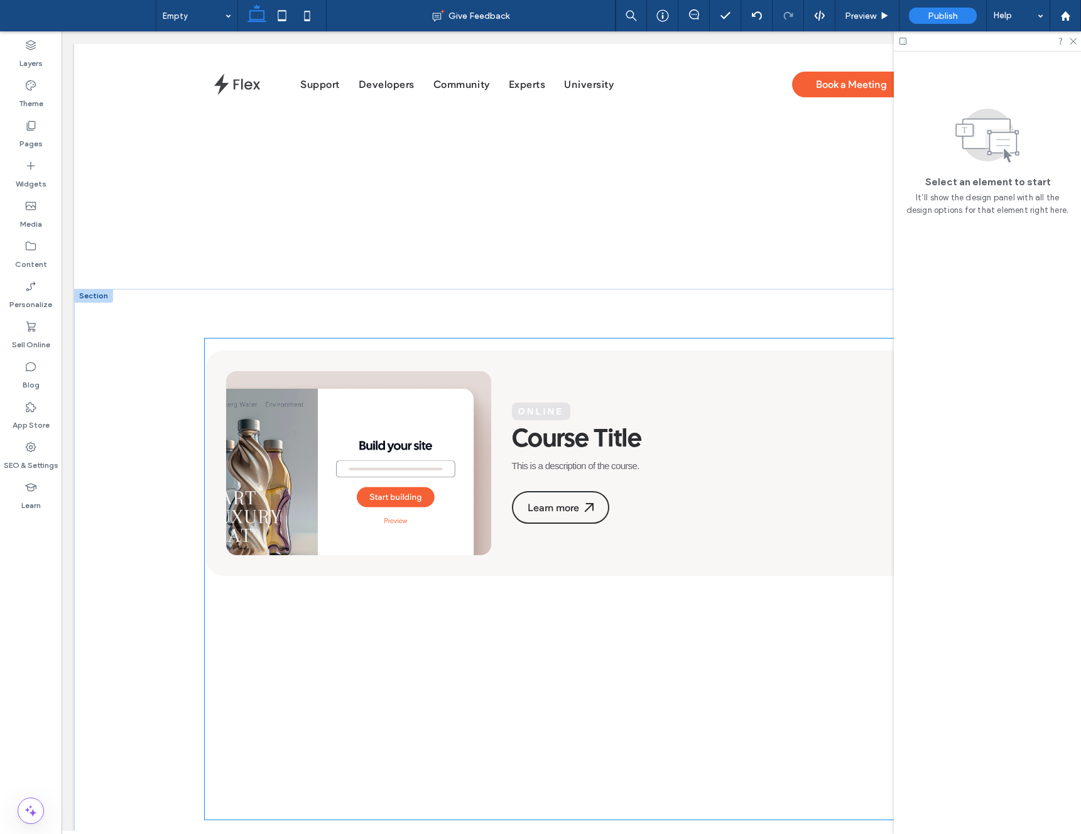
click at [606, 417] on div "Online Course Title This is a description of the course." at bounding box center [715, 437] width 406 height 68
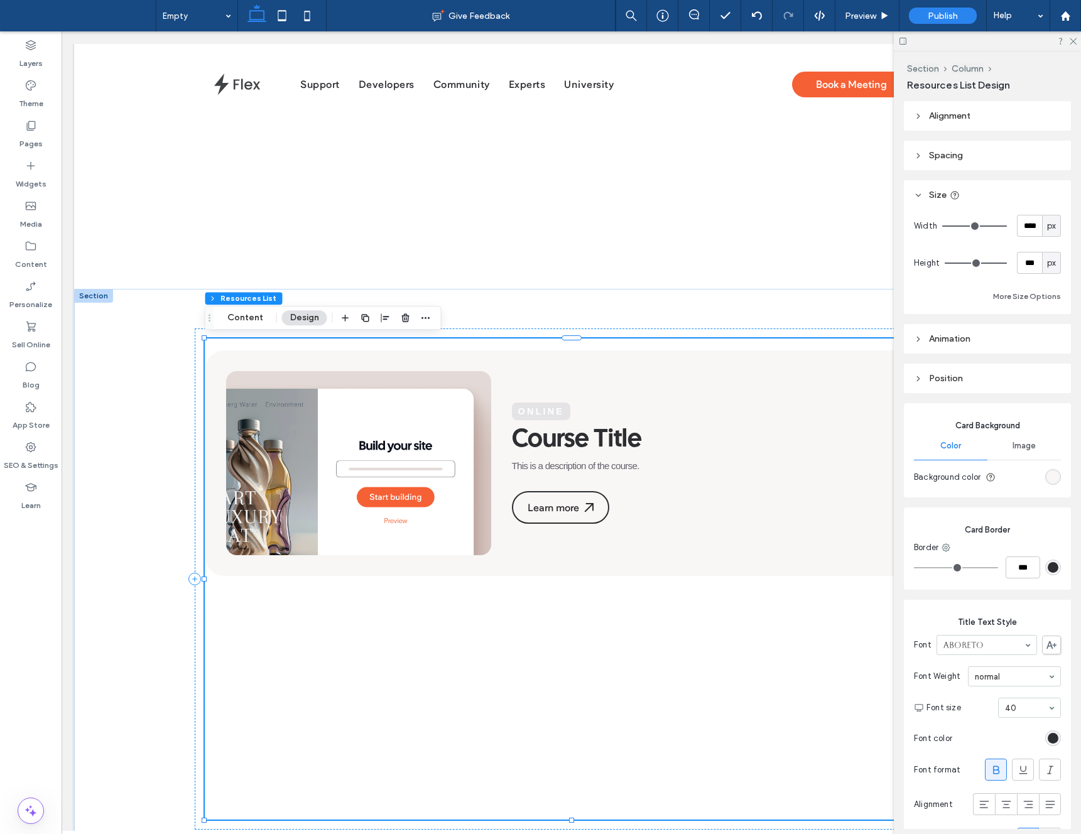
click at [608, 417] on div "Online Course Title This is a description of the course." at bounding box center [715, 437] width 406 height 68
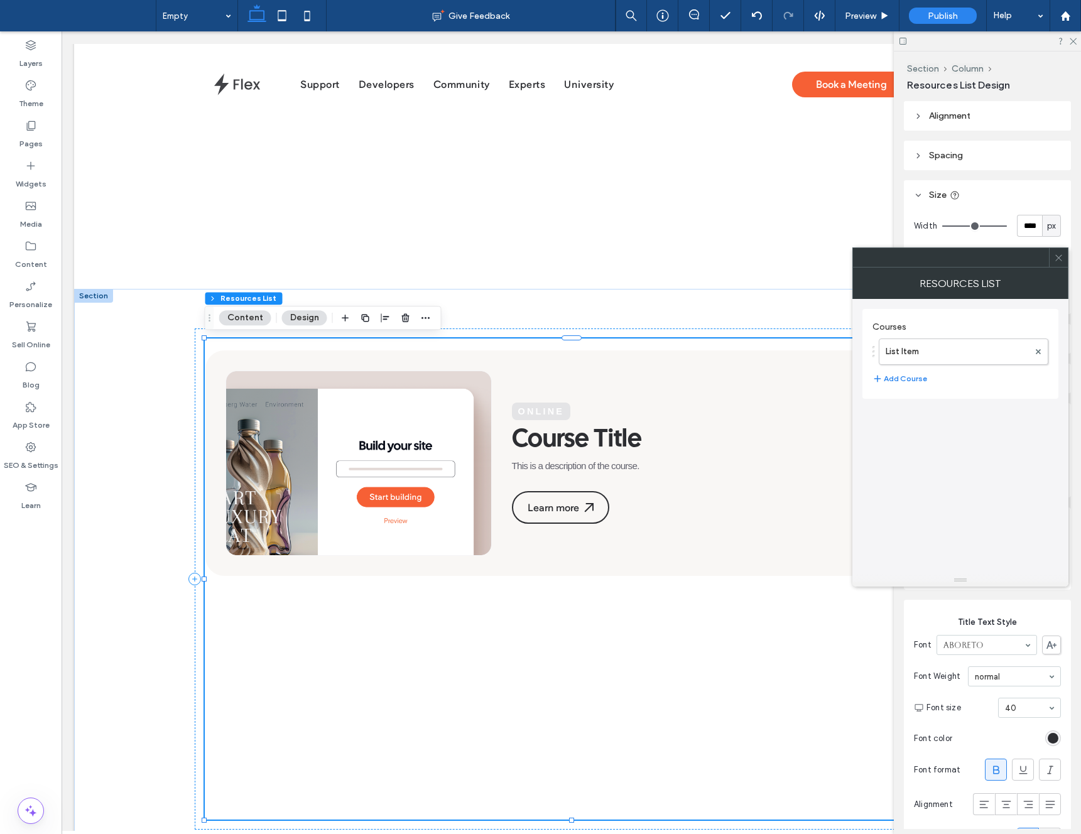
click at [1067, 258] on div at bounding box center [1058, 257] width 19 height 19
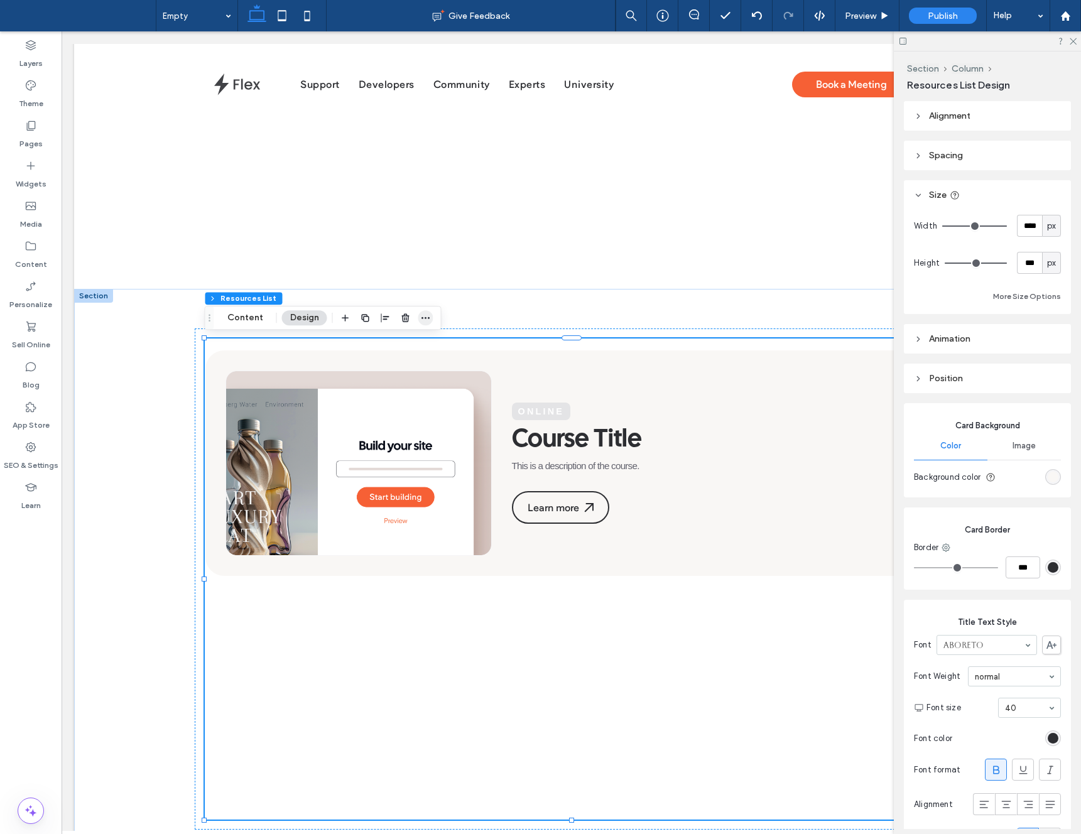
click at [423, 317] on icon "button" at bounding box center [426, 318] width 10 height 10
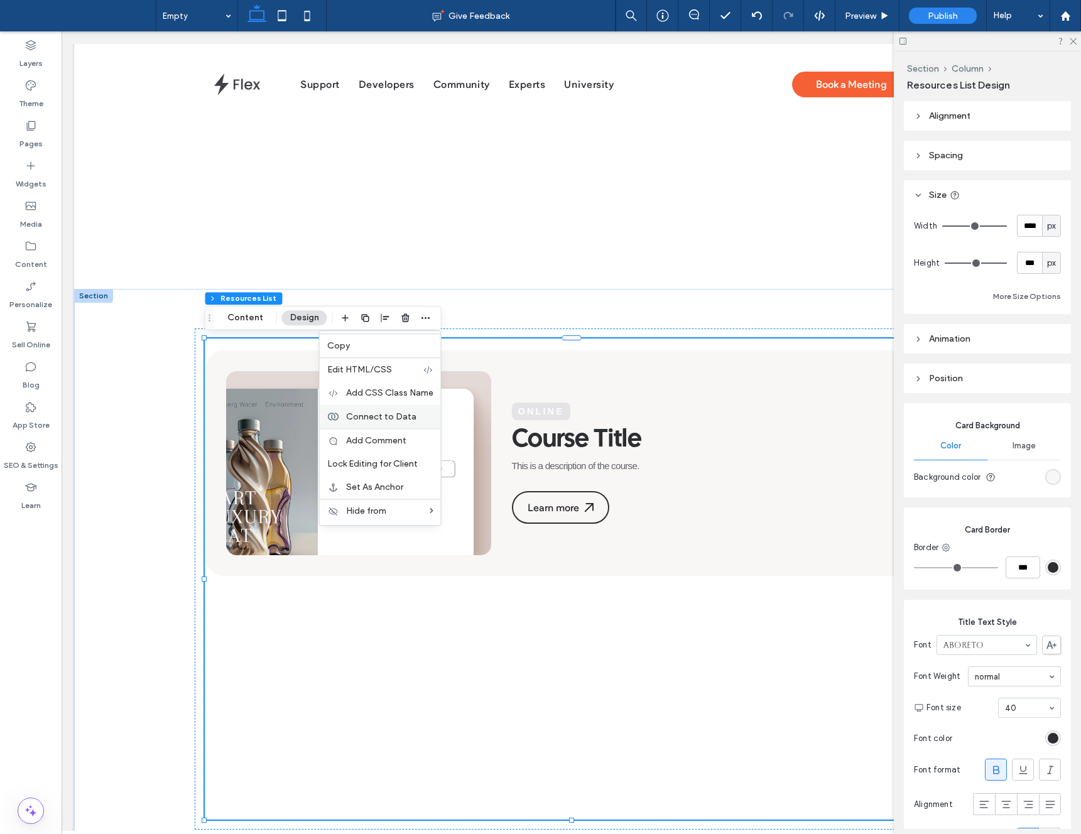
click at [389, 413] on span "Connect to Data" at bounding box center [381, 417] width 70 height 11
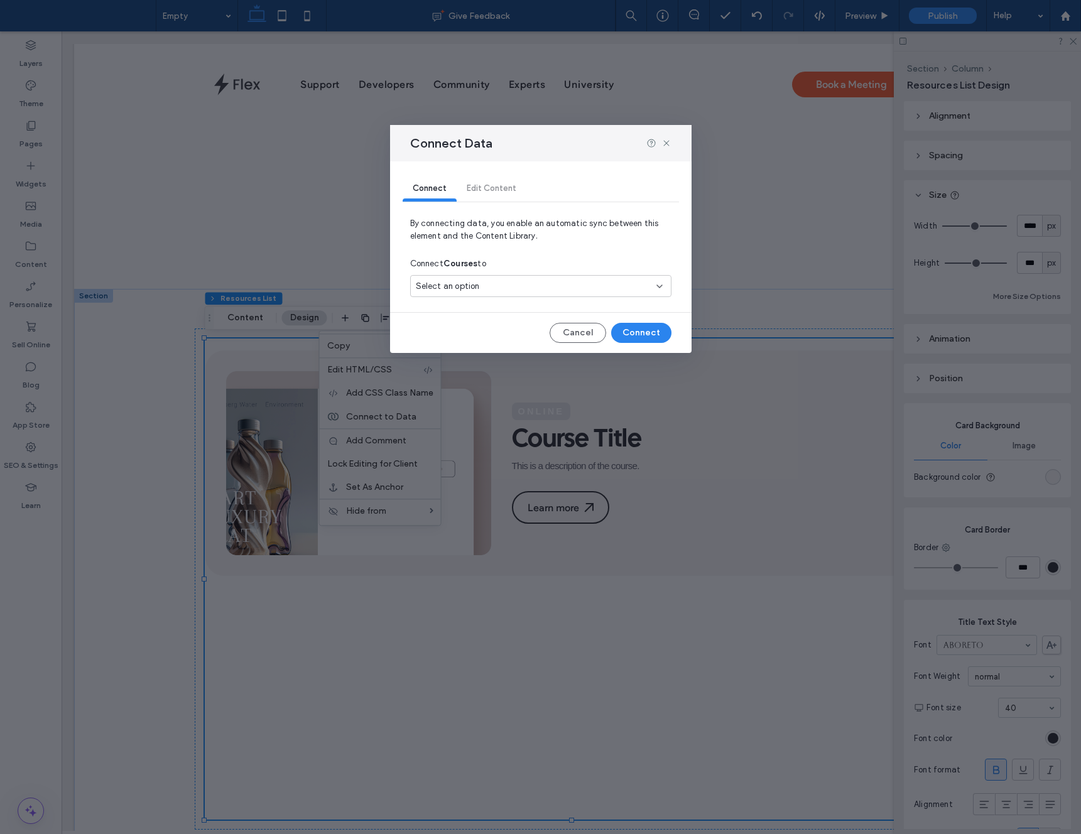
click at [532, 278] on div "Connect Courses to Select an option" at bounding box center [540, 278] width 261 height 50
click at [528, 284] on div "Select an option" at bounding box center [533, 286] width 235 height 13
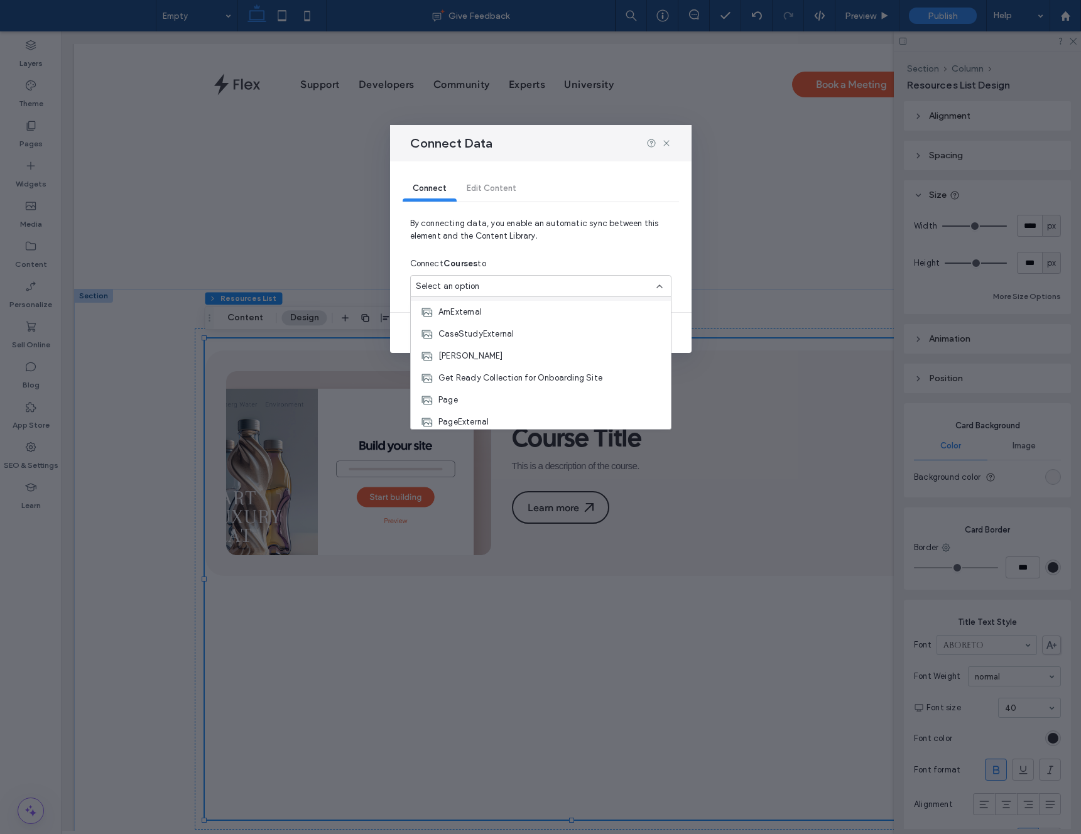
scroll to position [107, 0]
click at [516, 359] on span "Get Ready Collection for Onboarding Site" at bounding box center [521, 355] width 164 height 13
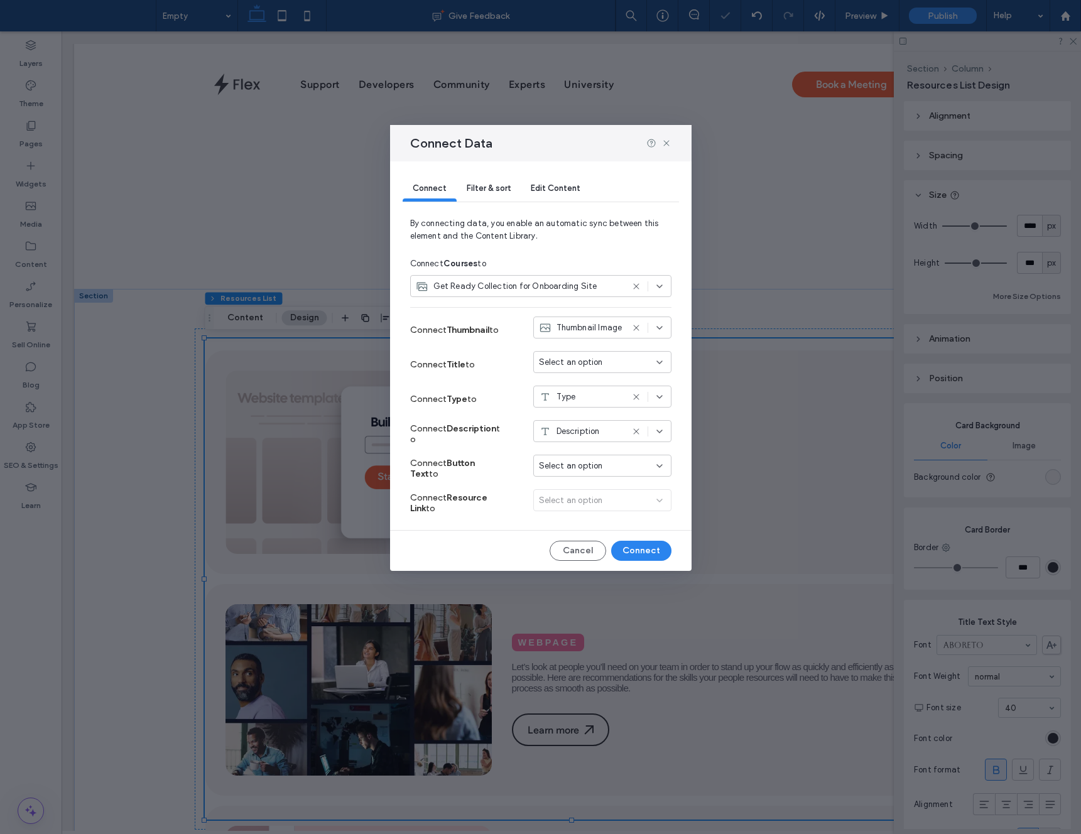
click at [636, 337] on div "Thumbnail Image" at bounding box center [602, 328] width 138 height 22
click at [640, 244] on span "By connecting data, you enable an automatic sync between this element and the C…" at bounding box center [540, 234] width 261 height 35
click at [647, 547] on button "Connect" at bounding box center [641, 551] width 60 height 20
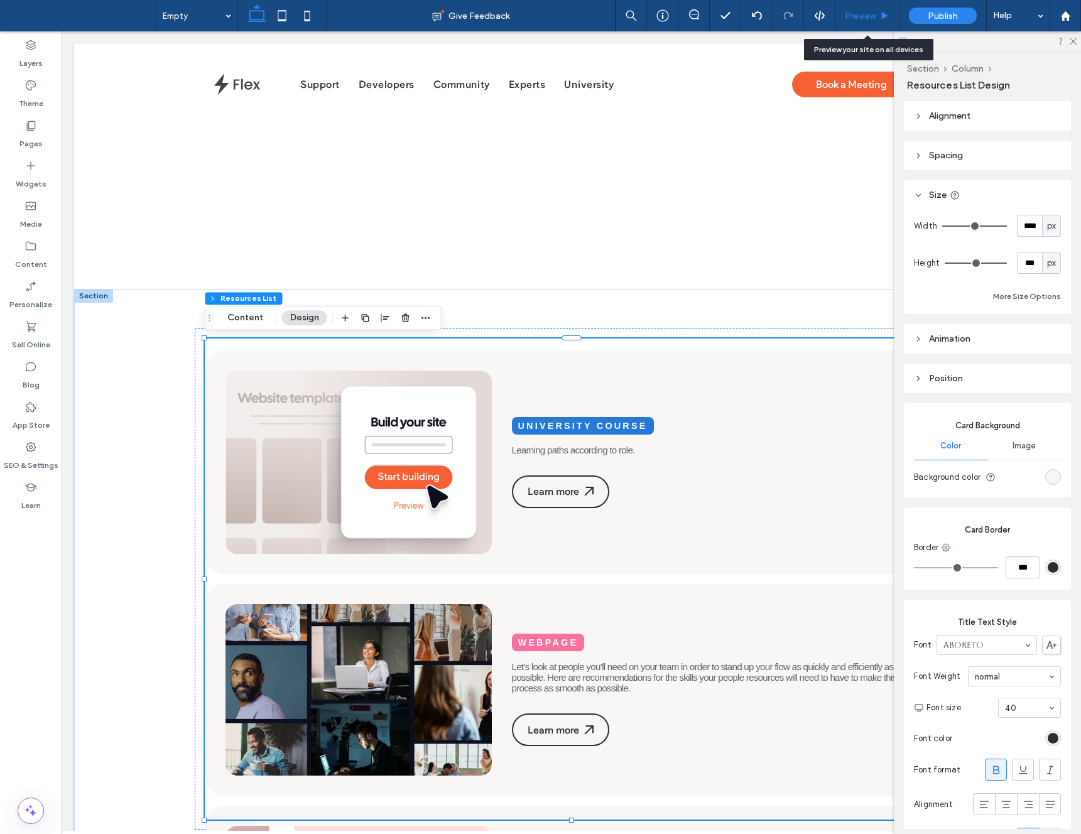
click at [865, 13] on span "Preview" at bounding box center [860, 16] width 31 height 11
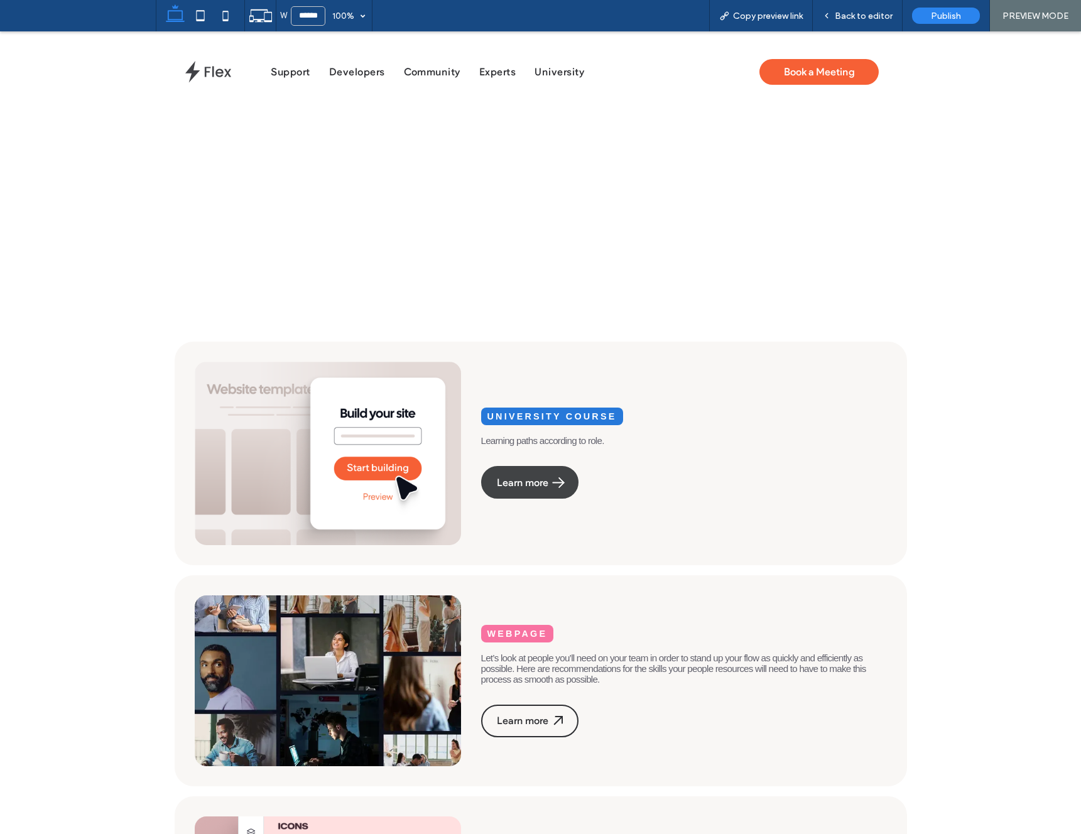
click at [535, 480] on div "Learn more" at bounding box center [530, 483] width 66 height 12
click at [553, 484] on icon at bounding box center [557, 482] width 13 height 13
click at [555, 484] on icon at bounding box center [557, 482] width 13 height 13
drag, startPoint x: 556, startPoint y: 484, endPoint x: 821, endPoint y: 126, distance: 444.7
click at [557, 483] on icon at bounding box center [558, 482] width 9 height 9
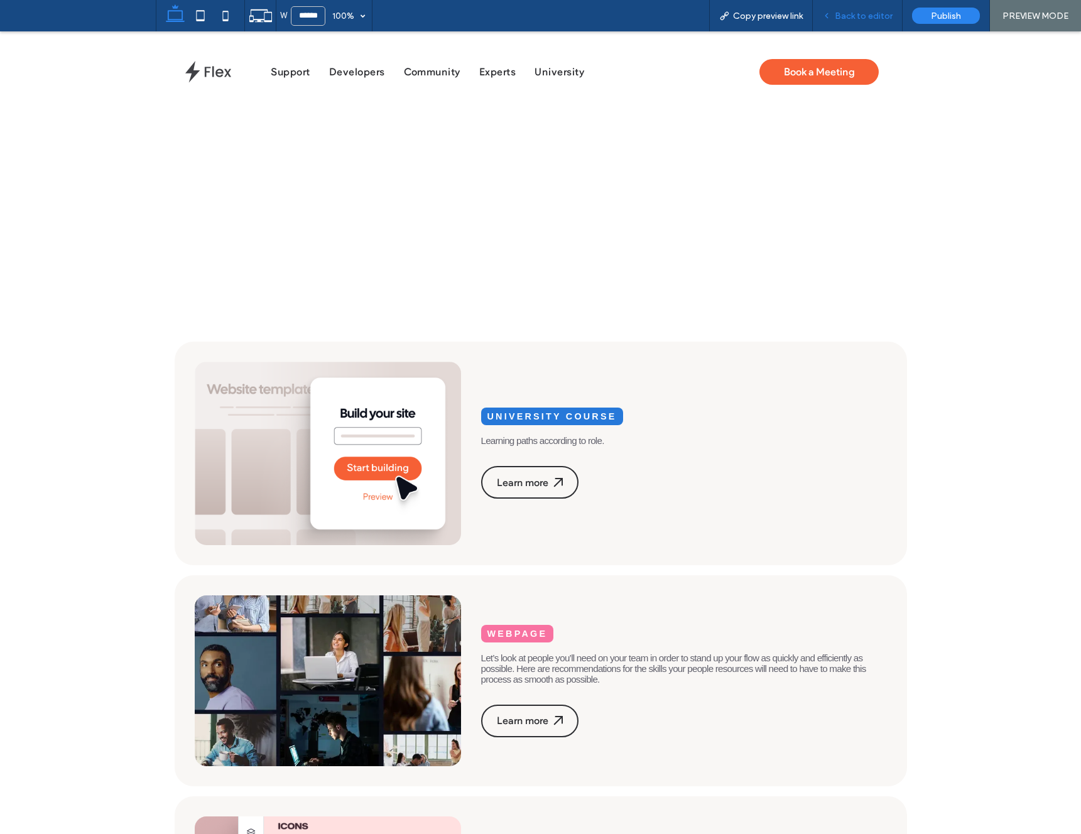
click at [860, 19] on span "Back to editor" at bounding box center [864, 16] width 58 height 11
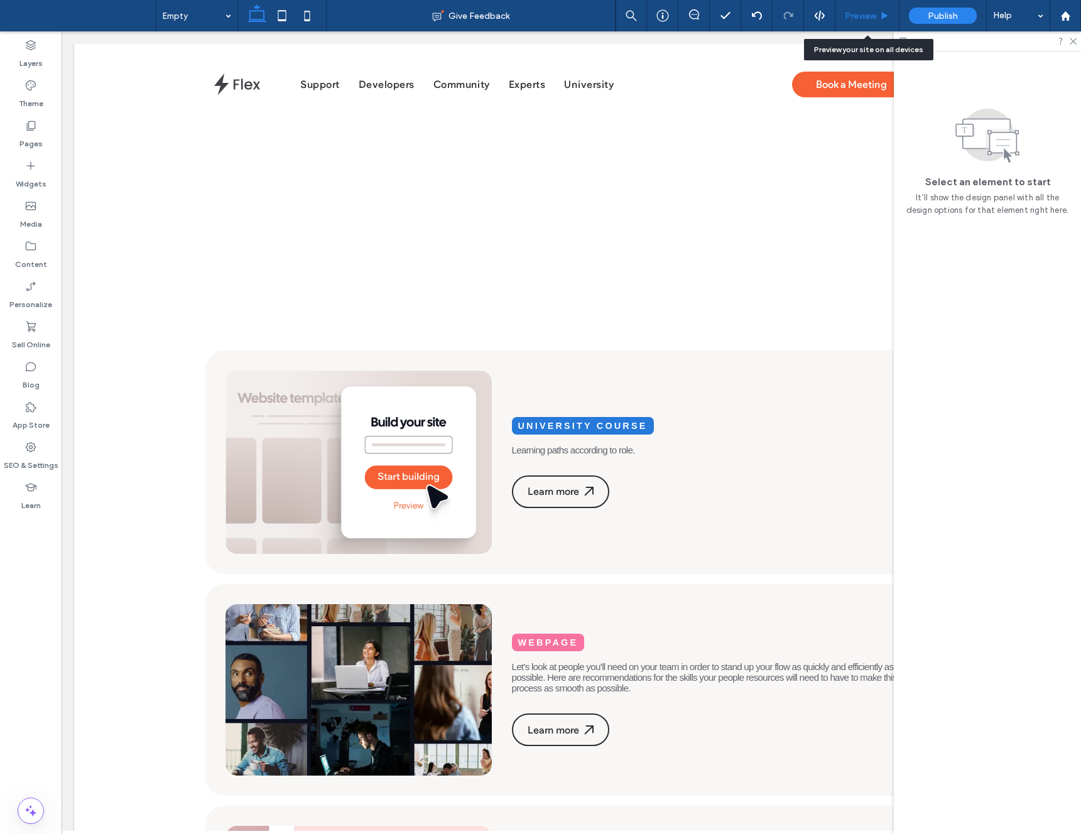
click at [861, 14] on span "Preview" at bounding box center [860, 16] width 31 height 11
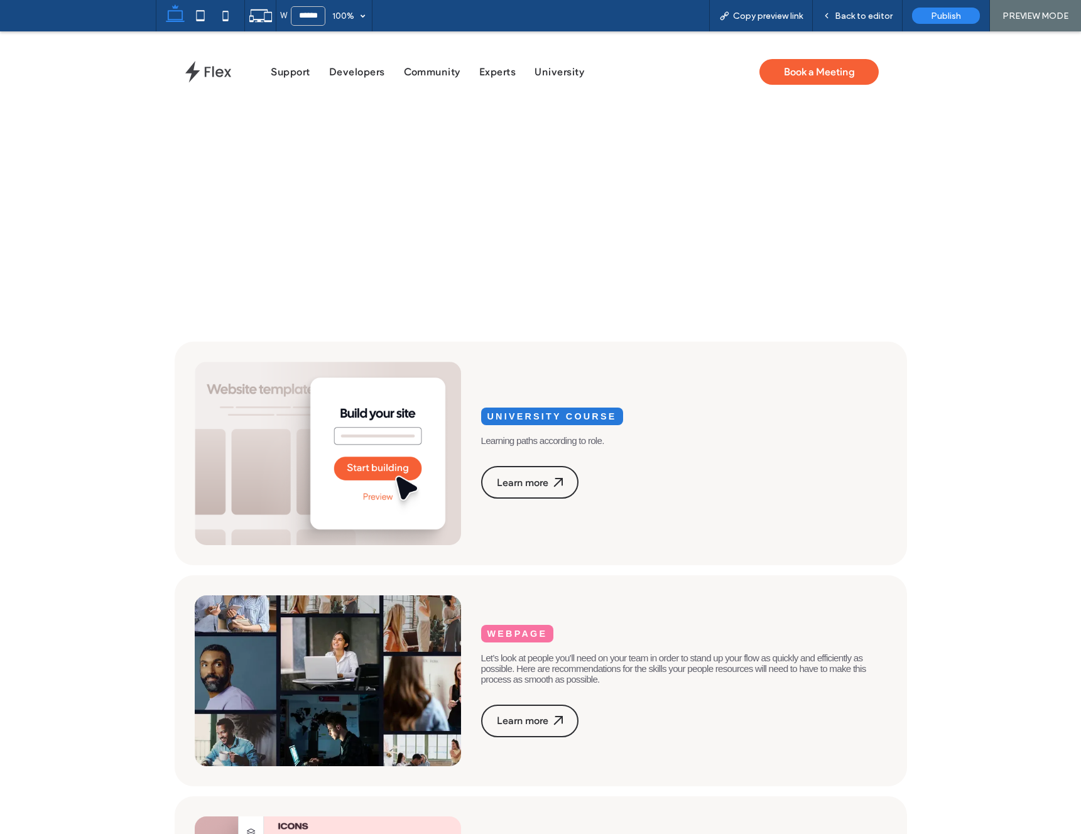
scroll to position [35, 0]
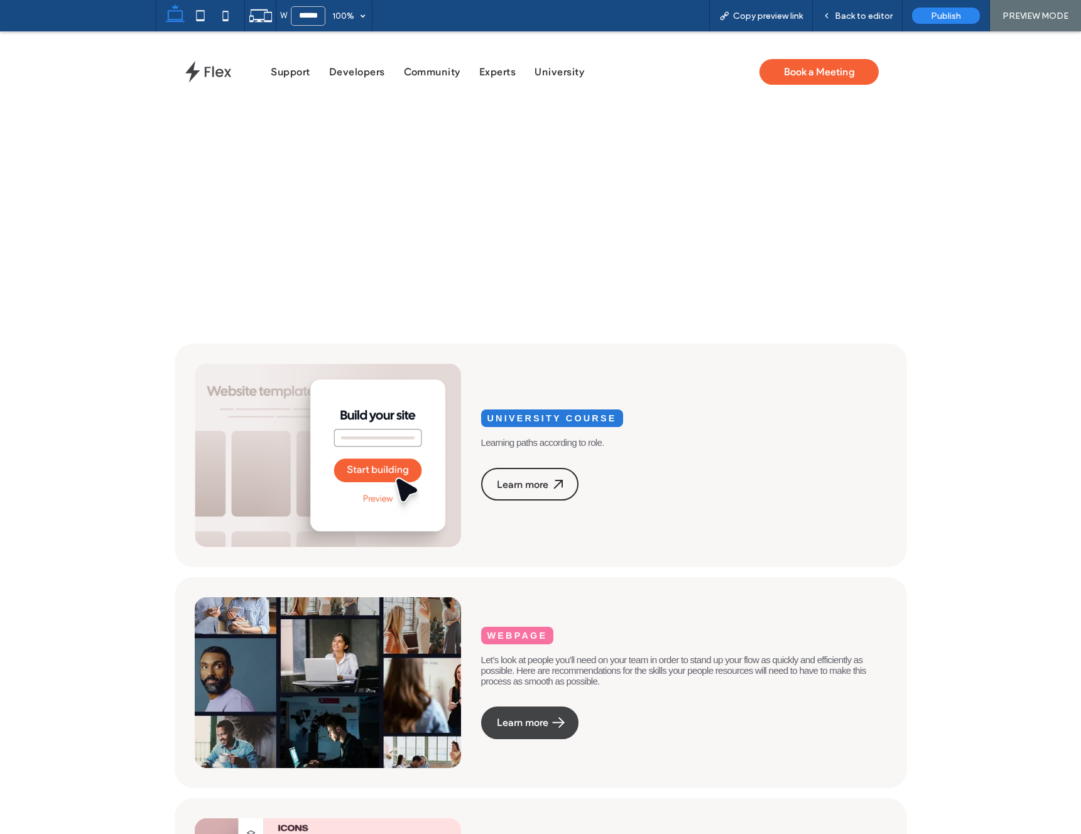
click at [522, 726] on div "Learn more" at bounding box center [530, 723] width 66 height 12
click at [524, 726] on div "Learn more" at bounding box center [530, 723] width 66 height 12
drag, startPoint x: 524, startPoint y: 726, endPoint x: 528, endPoint y: 721, distance: 6.8
click at [524, 726] on div "Learn more" at bounding box center [530, 723] width 66 height 12
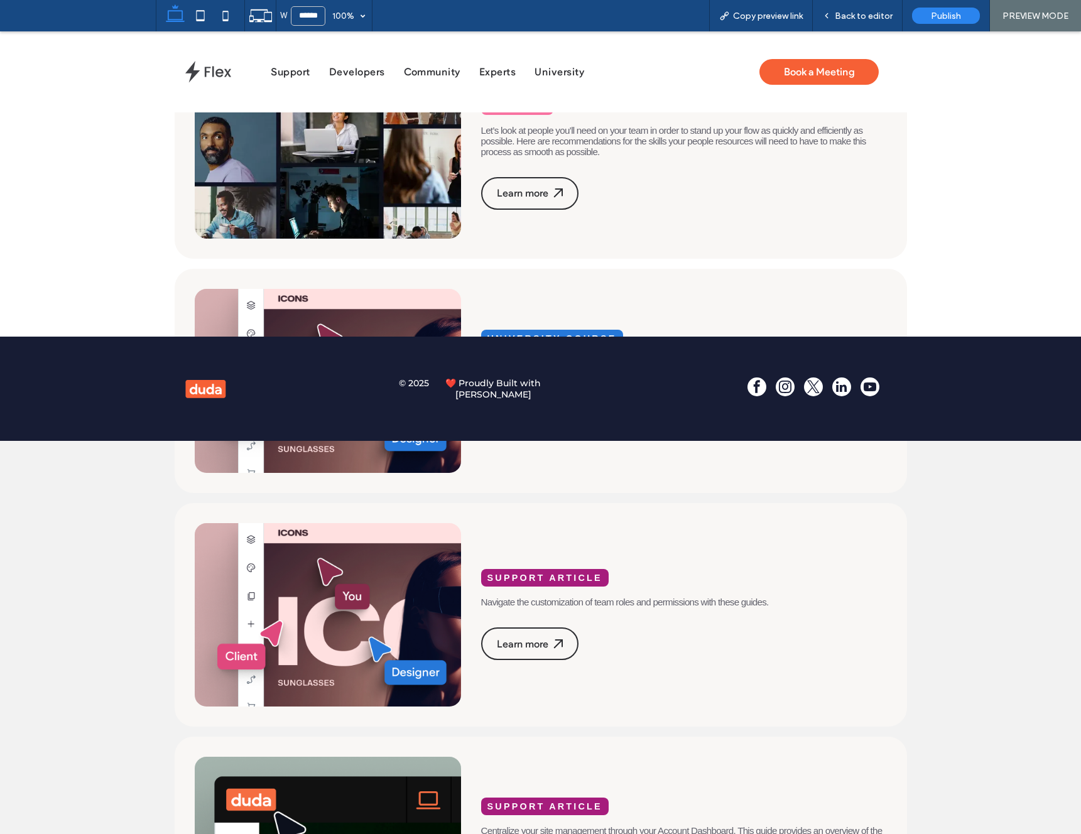
scroll to position [623, 0]
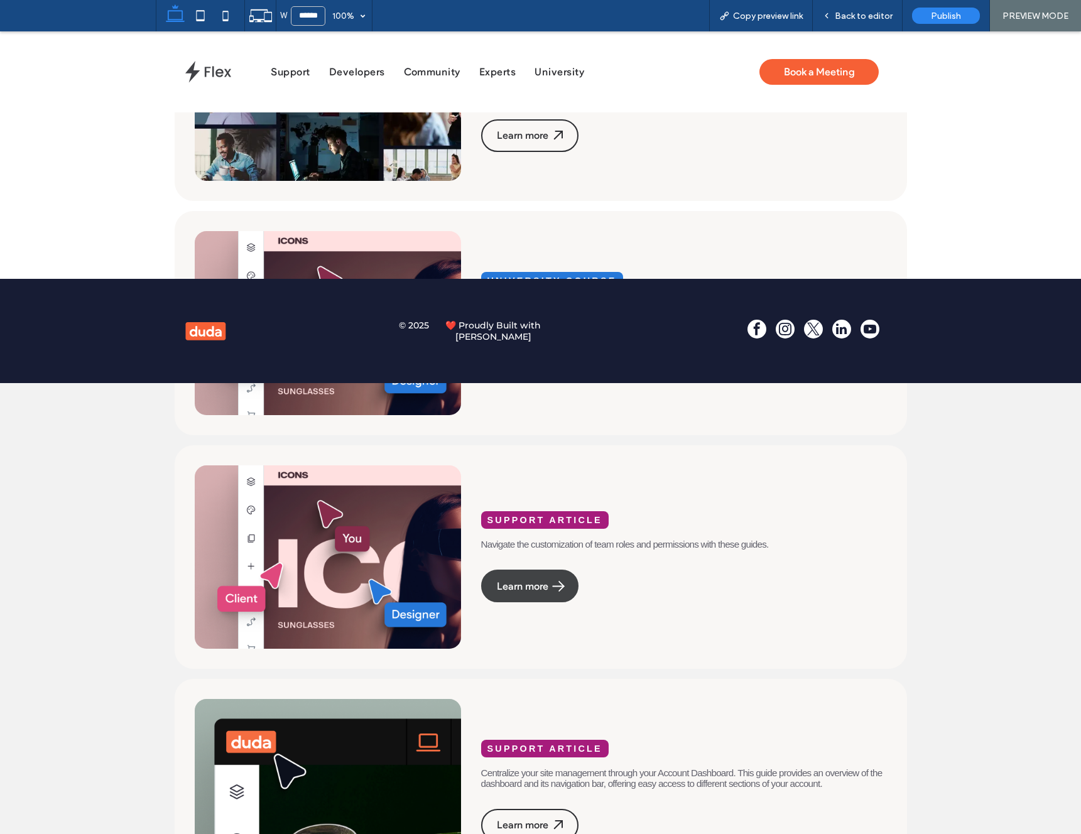
click at [528, 587] on div "Learn more" at bounding box center [530, 587] width 66 height 12
click at [529, 586] on div "Learn more" at bounding box center [530, 587] width 66 height 12
click at [530, 586] on div "Learn more" at bounding box center [530, 587] width 66 height 12
drag, startPoint x: 530, startPoint y: 586, endPoint x: 538, endPoint y: 609, distance: 24.6
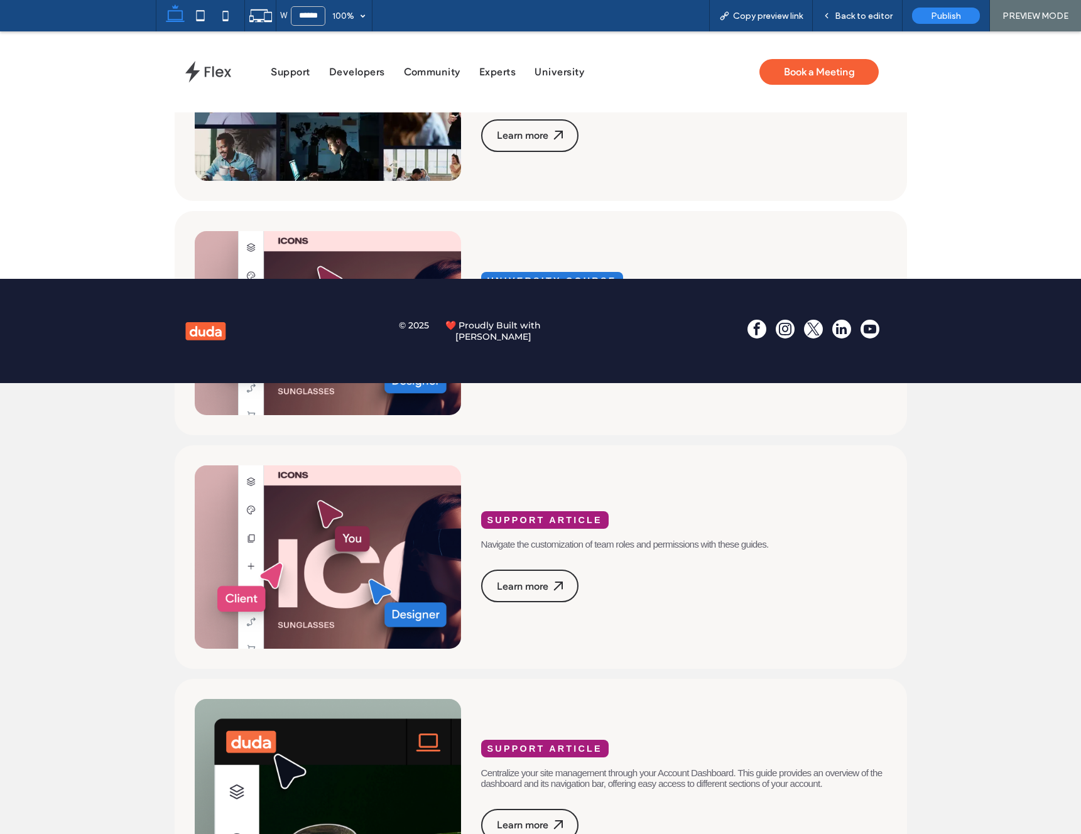
click at [530, 587] on div "Learn more" at bounding box center [530, 587] width 66 height 12
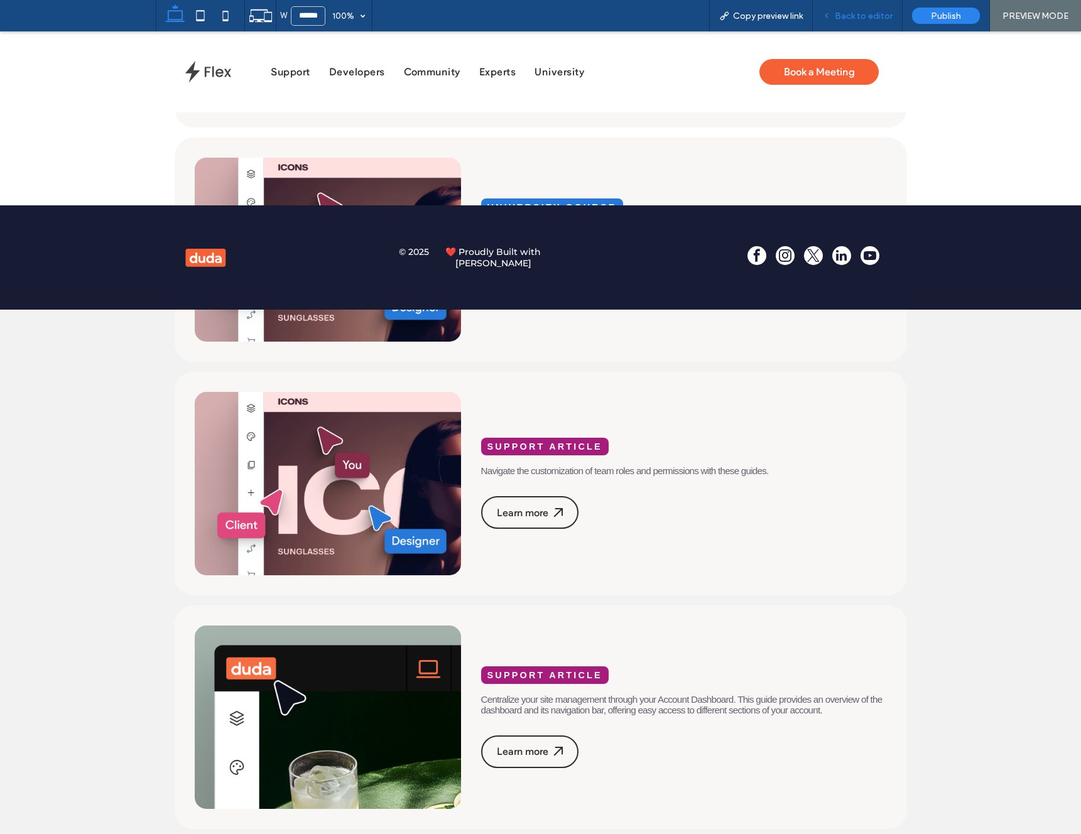
click at [865, 14] on span "Back to editor" at bounding box center [864, 16] width 58 height 11
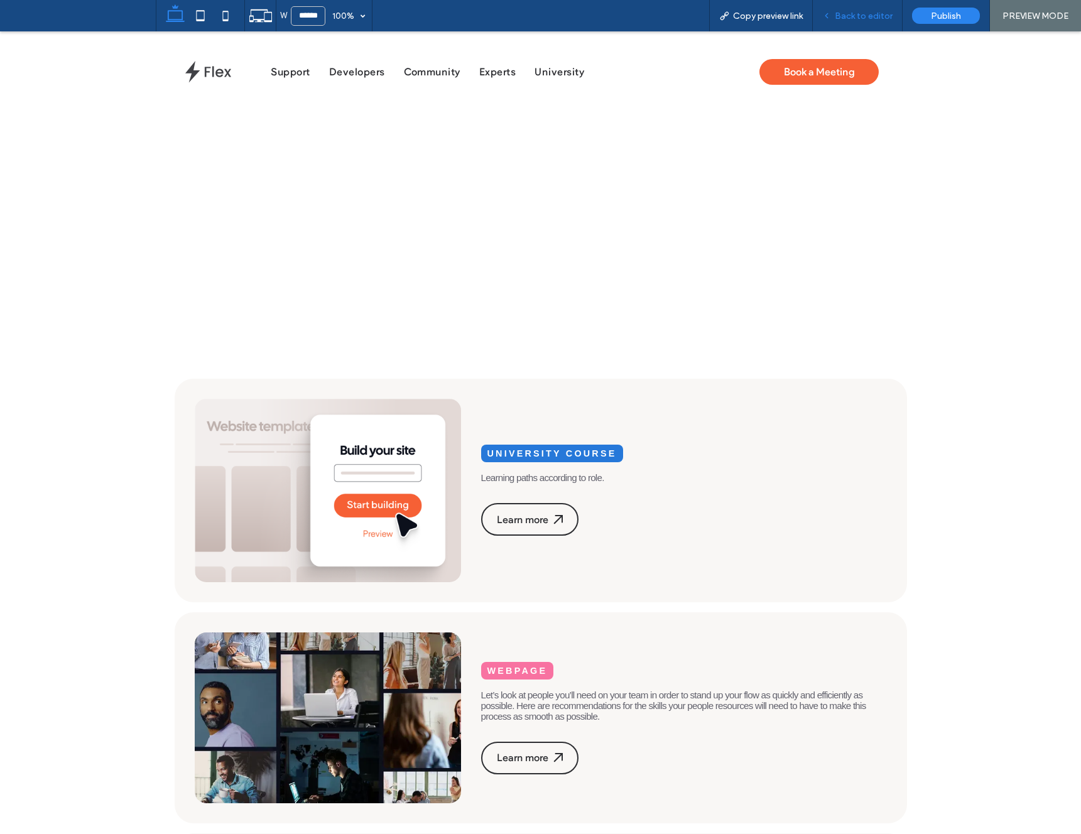
click at [845, 13] on span "Back to editor" at bounding box center [864, 16] width 58 height 11
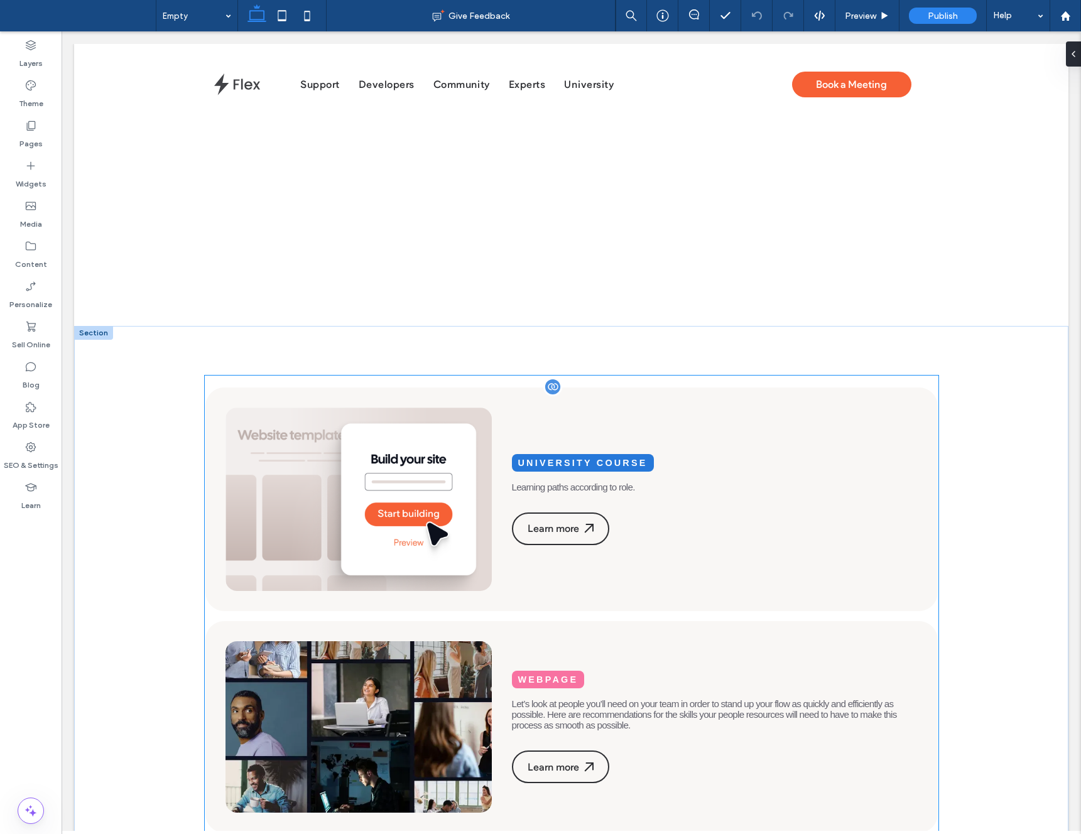
click at [632, 406] on li "University Course Learning paths according to role. Learn more" at bounding box center [571, 500] width 733 height 224
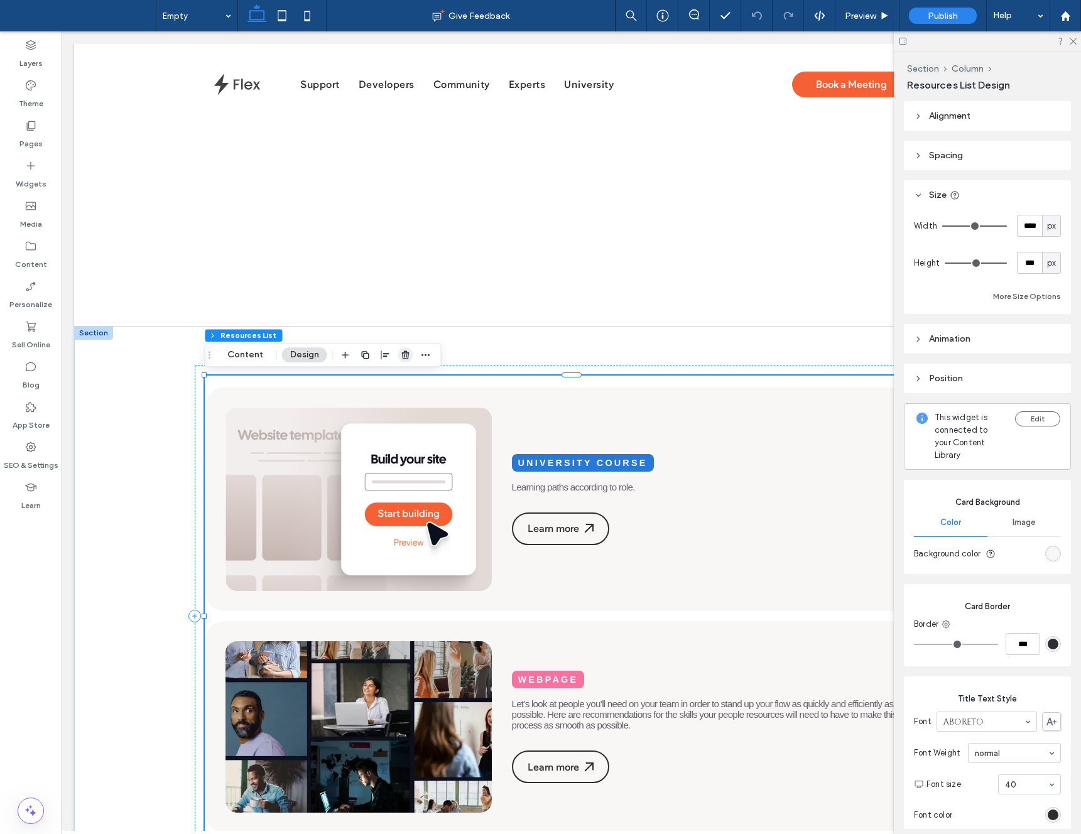
click at [405, 352] on use "button" at bounding box center [405, 355] width 8 height 8
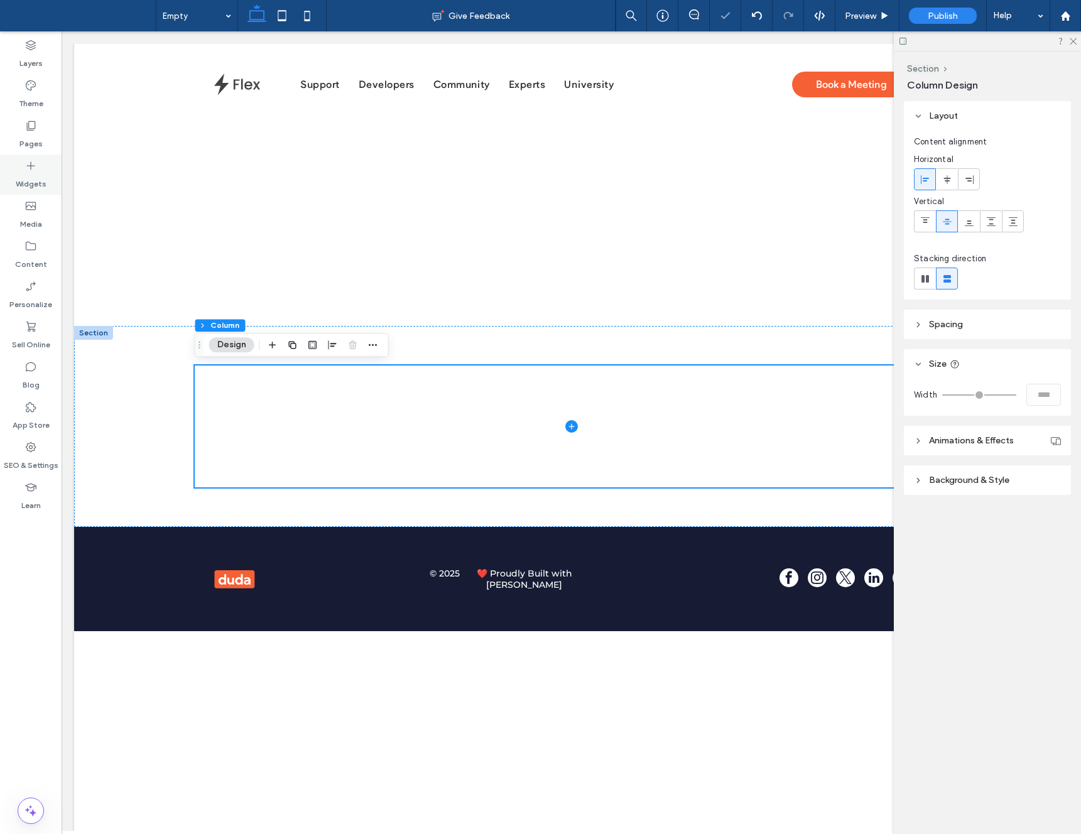
click at [35, 177] on label "Widgets" at bounding box center [31, 181] width 31 height 18
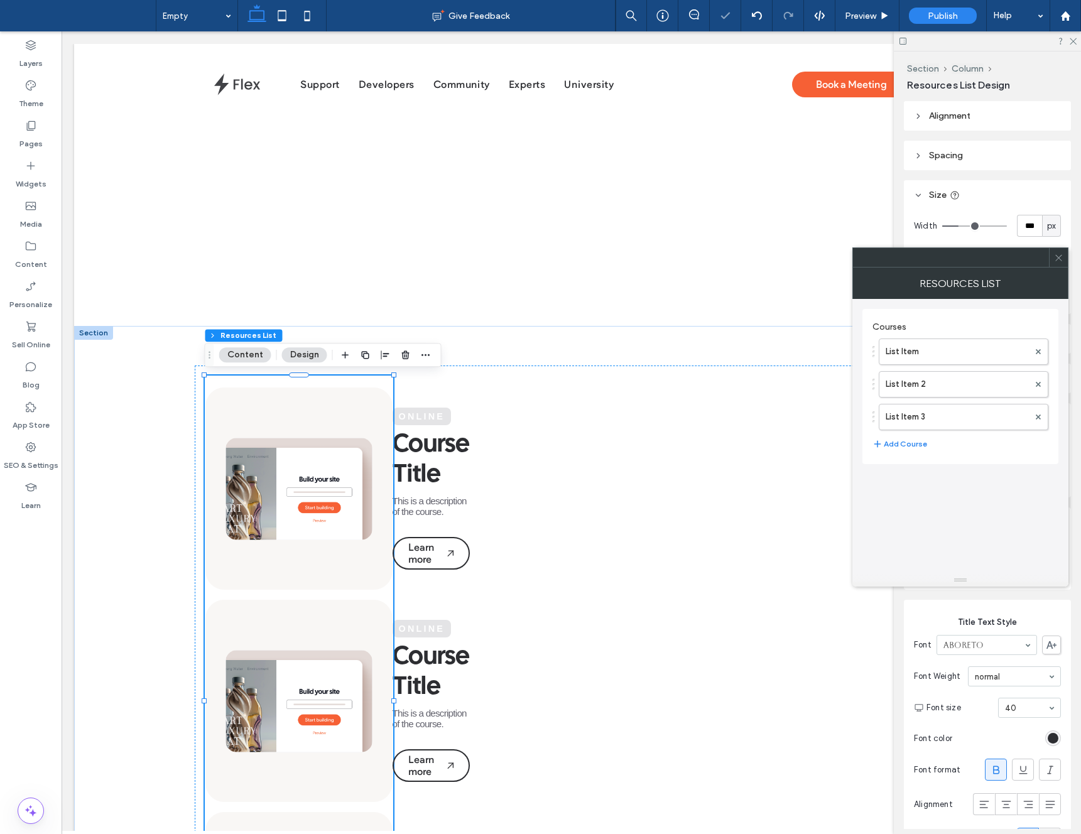
drag, startPoint x: 1061, startPoint y: 258, endPoint x: 1005, endPoint y: 240, distance: 58.2
click at [1061, 258] on icon at bounding box center [1058, 257] width 9 height 9
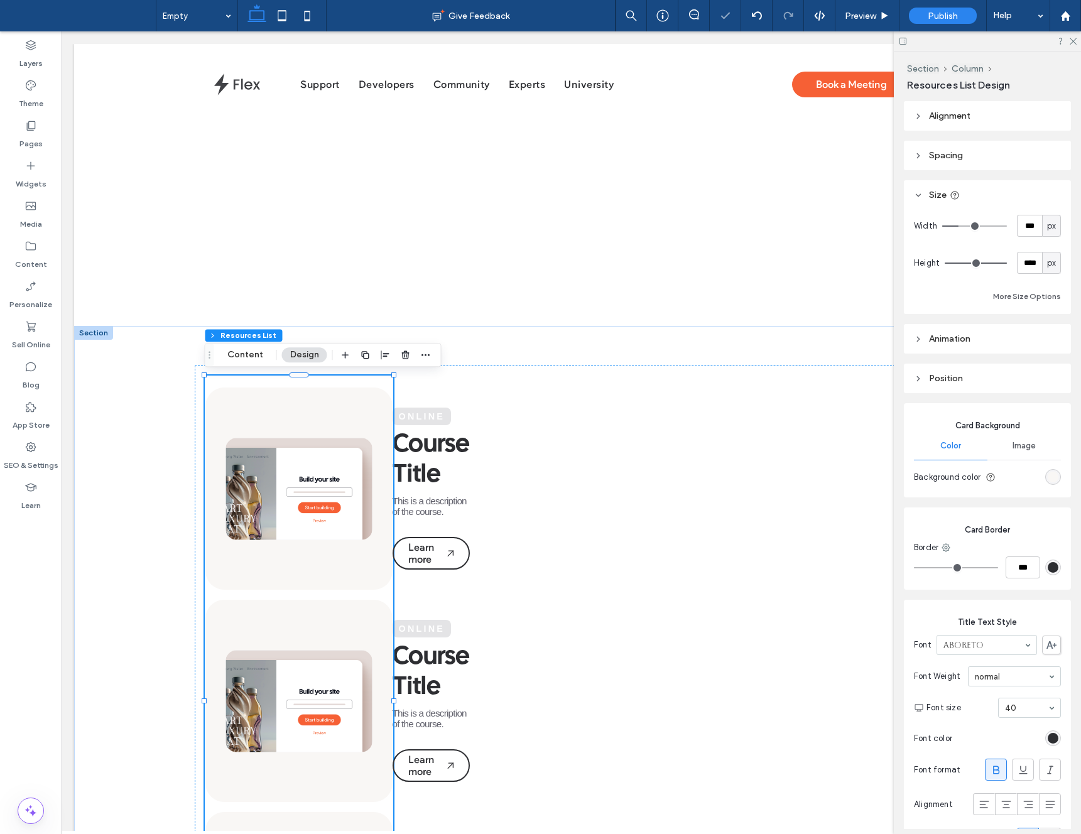
type input "***"
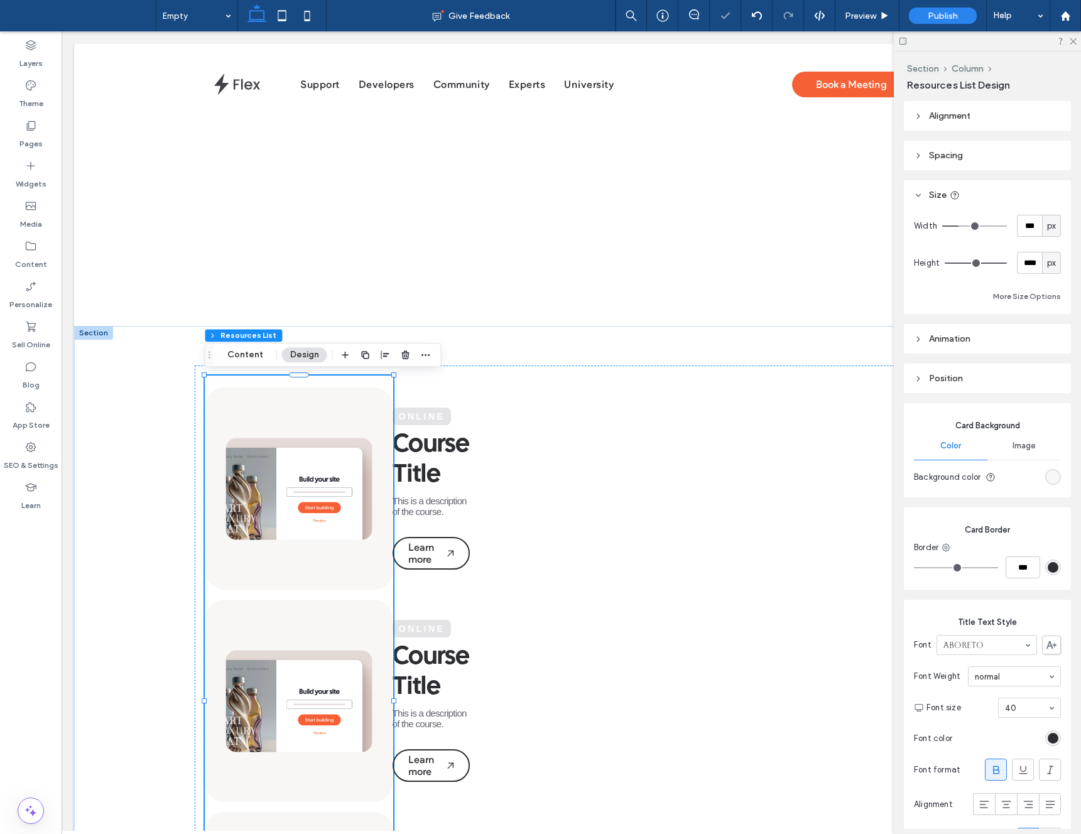
type input "***"
type input "****"
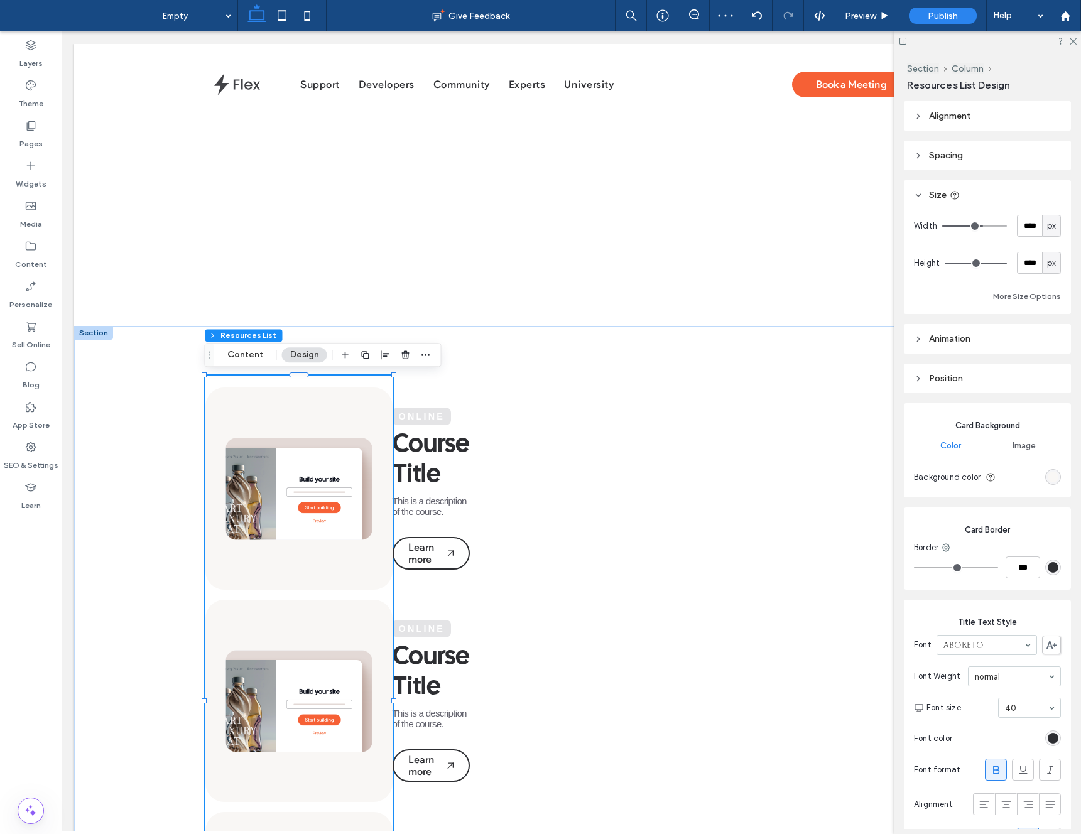
drag, startPoint x: 960, startPoint y: 226, endPoint x: 1077, endPoint y: 233, distance: 117.1
type input "****"
click at [1007, 227] on input "range" at bounding box center [974, 226] width 65 height 1
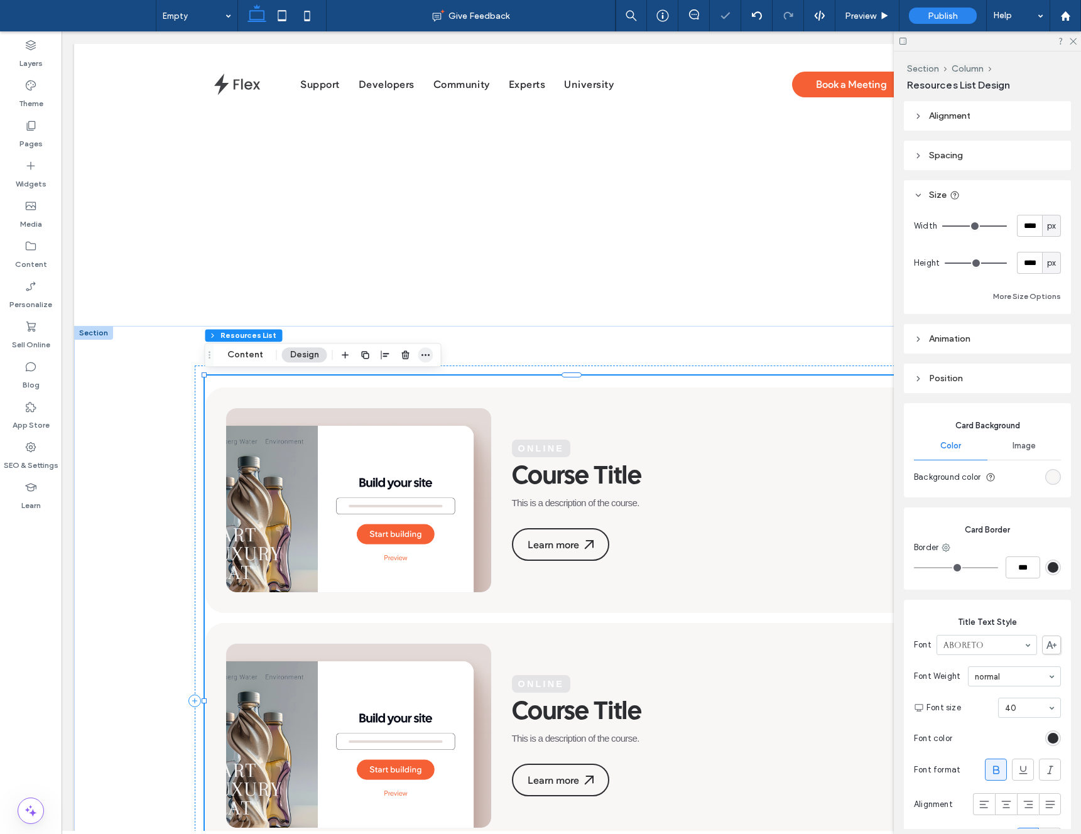
click at [428, 354] on icon "button" at bounding box center [426, 355] width 10 height 10
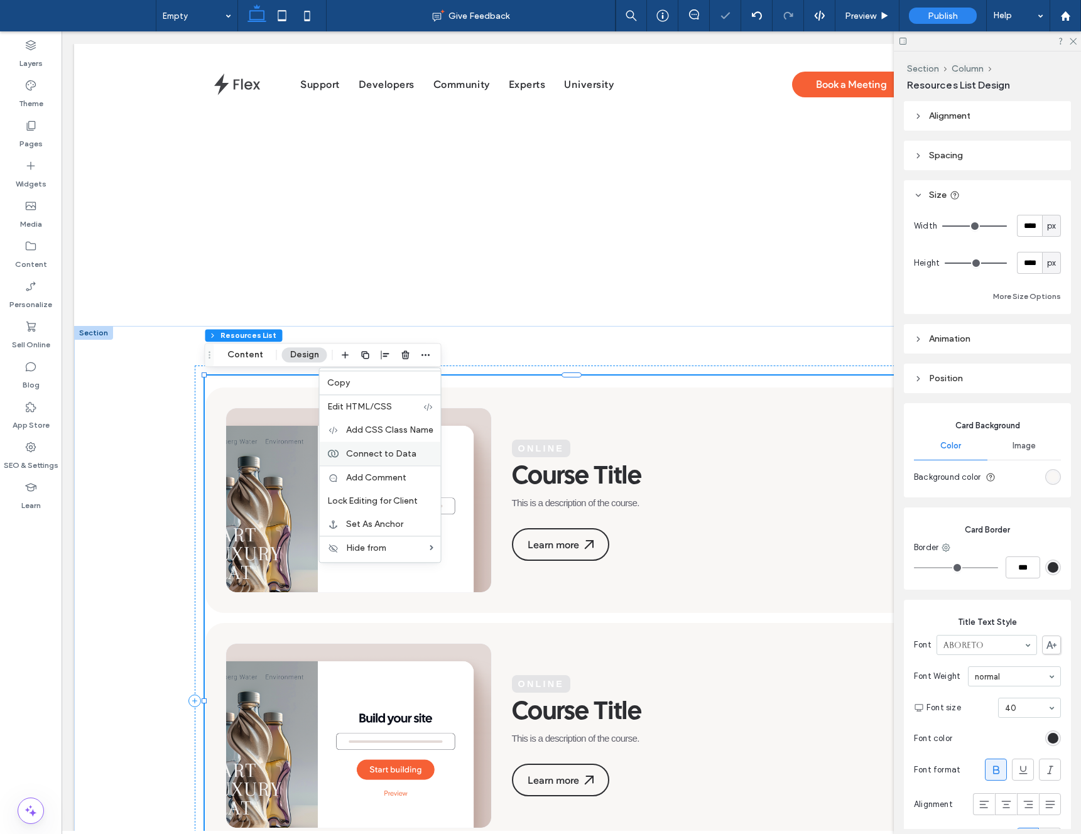
click at [402, 461] on div "Connect to Data" at bounding box center [380, 454] width 121 height 24
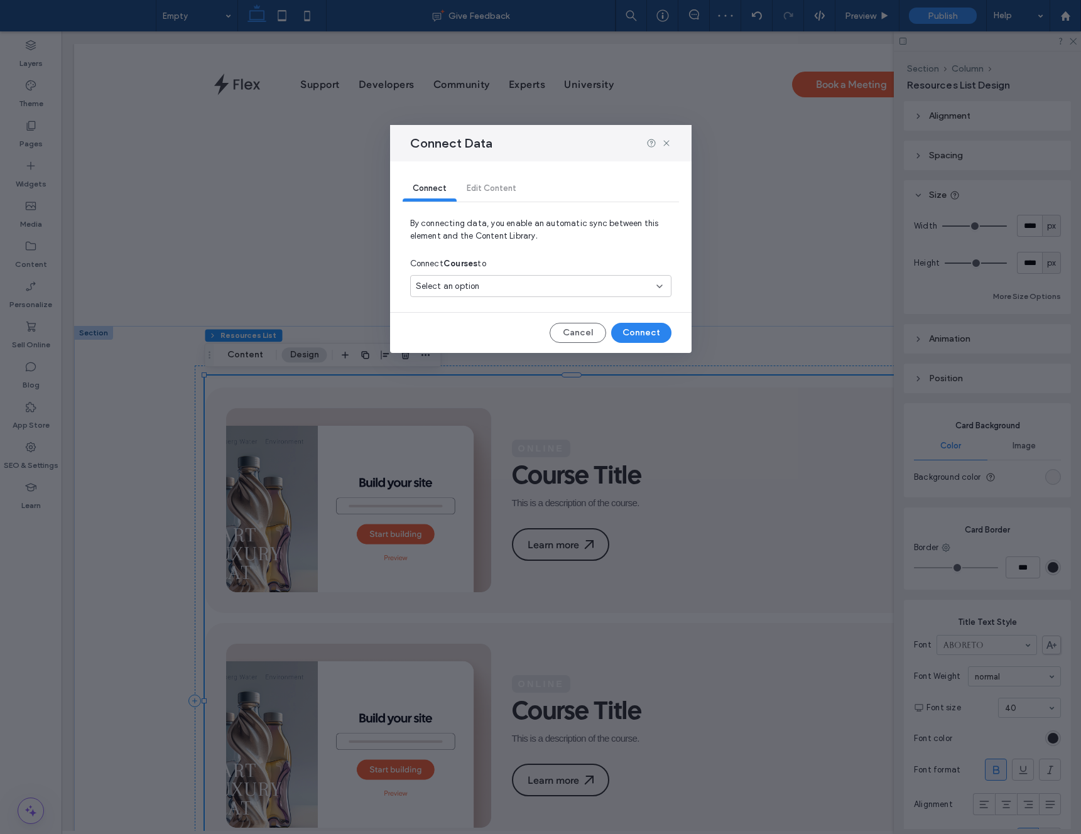
click at [530, 280] on div "Select an option" at bounding box center [533, 286] width 235 height 13
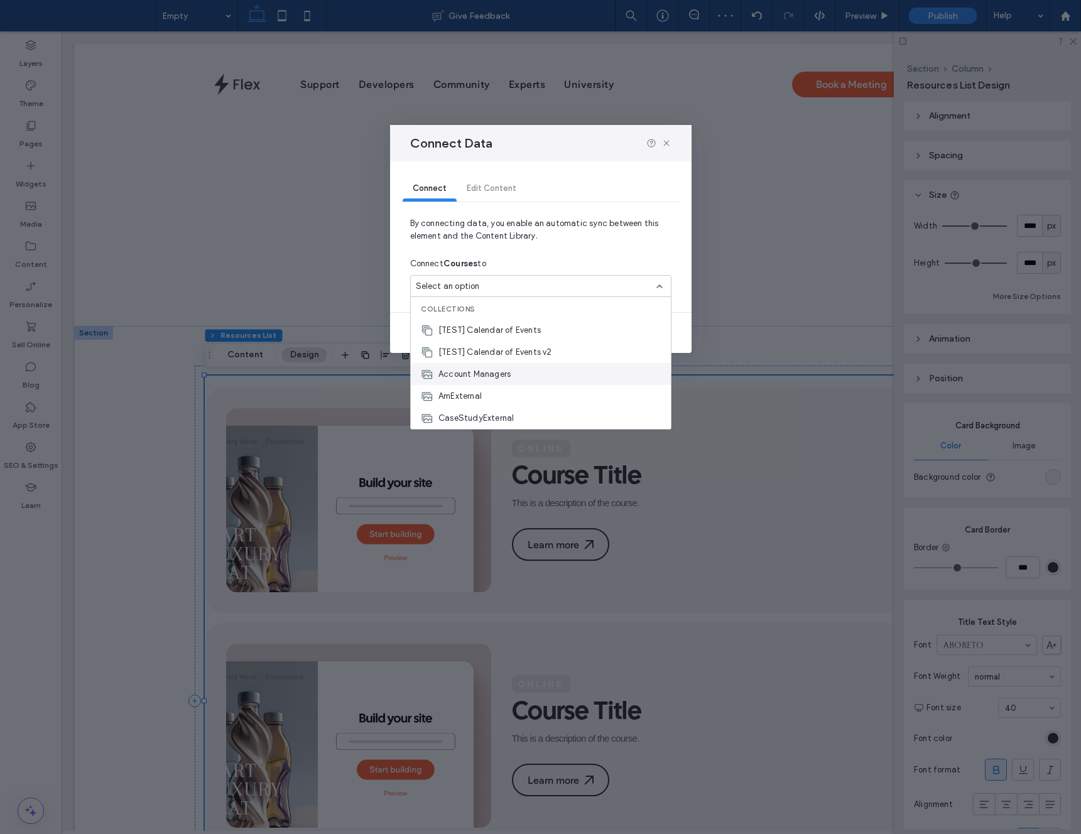
scroll to position [132, 0]
click at [540, 327] on span "Get Ready Collection for Onboarding Site" at bounding box center [521, 330] width 164 height 13
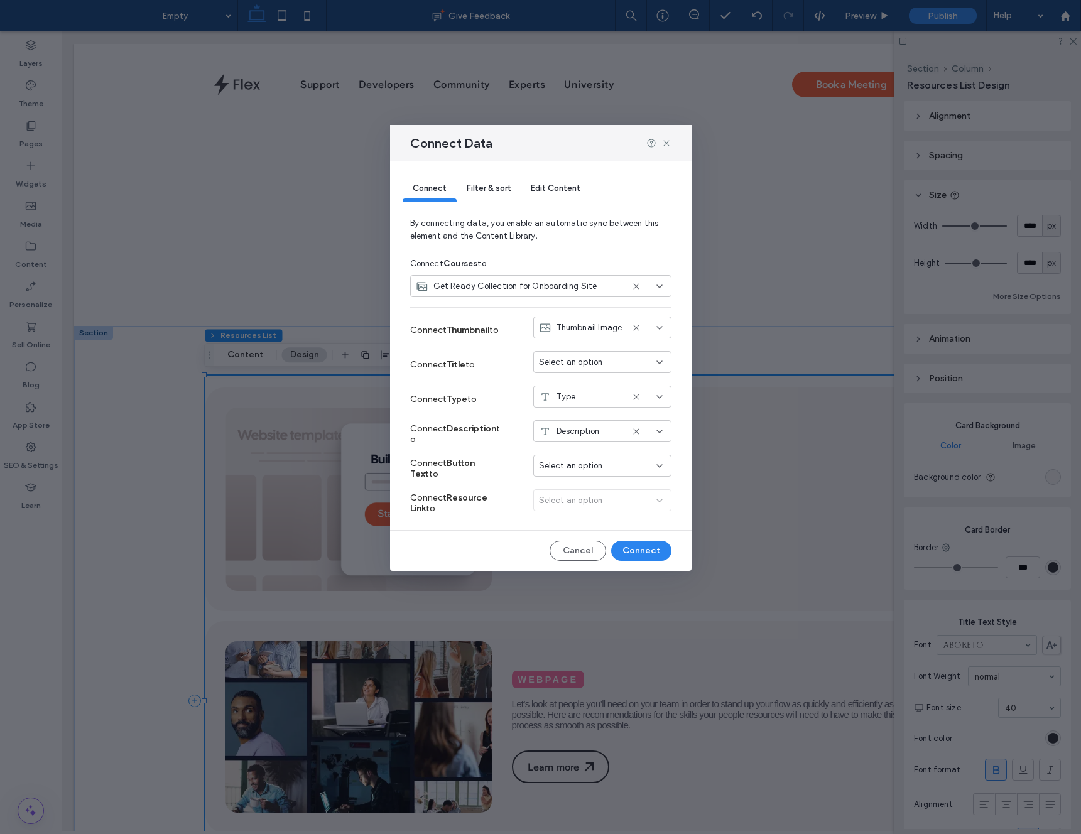
click at [593, 361] on span "Select an option" at bounding box center [571, 362] width 64 height 13
click at [579, 437] on div "Heading = Title" at bounding box center [602, 428] width 137 height 22
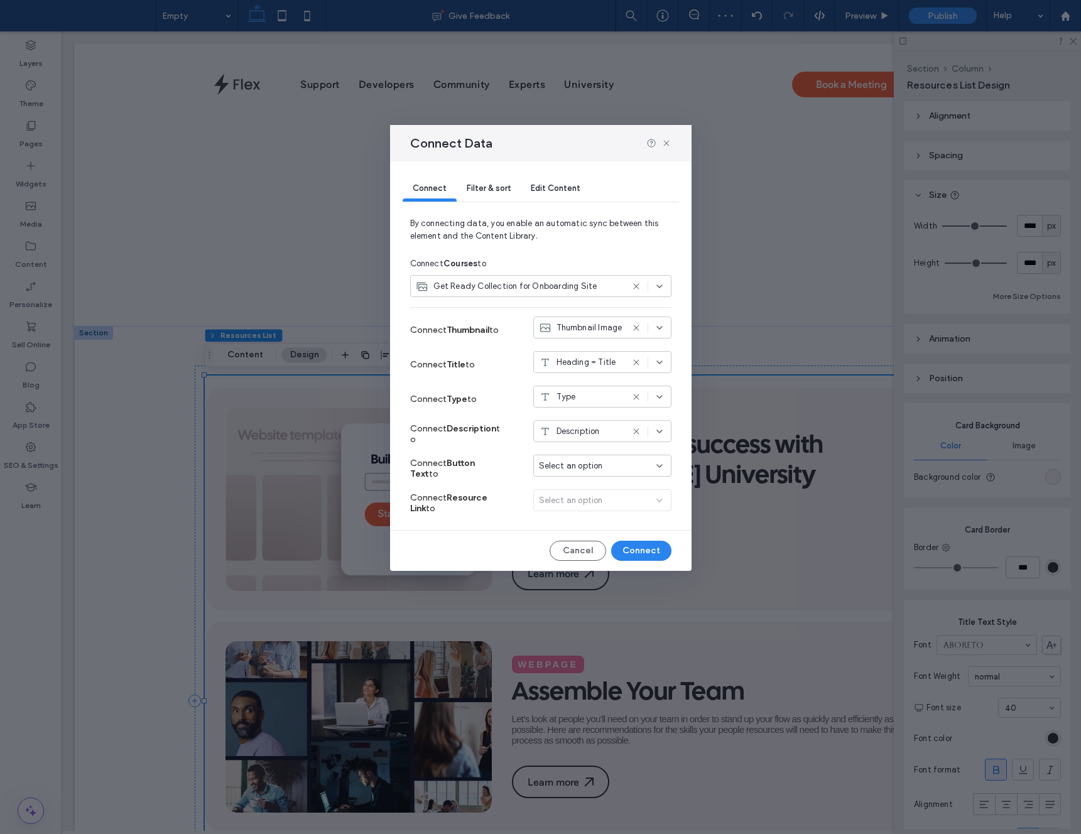
click at [581, 501] on div "Select an option" at bounding box center [602, 502] width 138 height 27
click at [635, 504] on div "Select an option" at bounding box center [602, 502] width 138 height 27
click at [587, 548] on button "Cancel" at bounding box center [578, 551] width 57 height 20
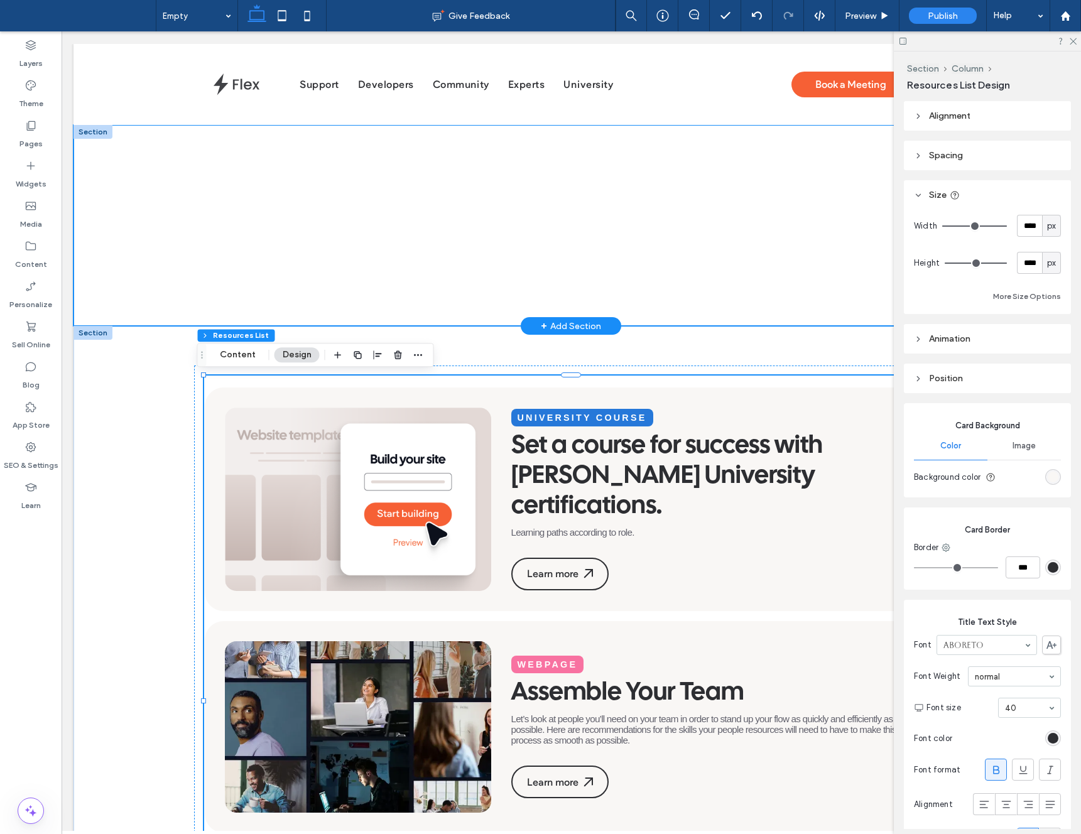
scroll to position [0, 8]
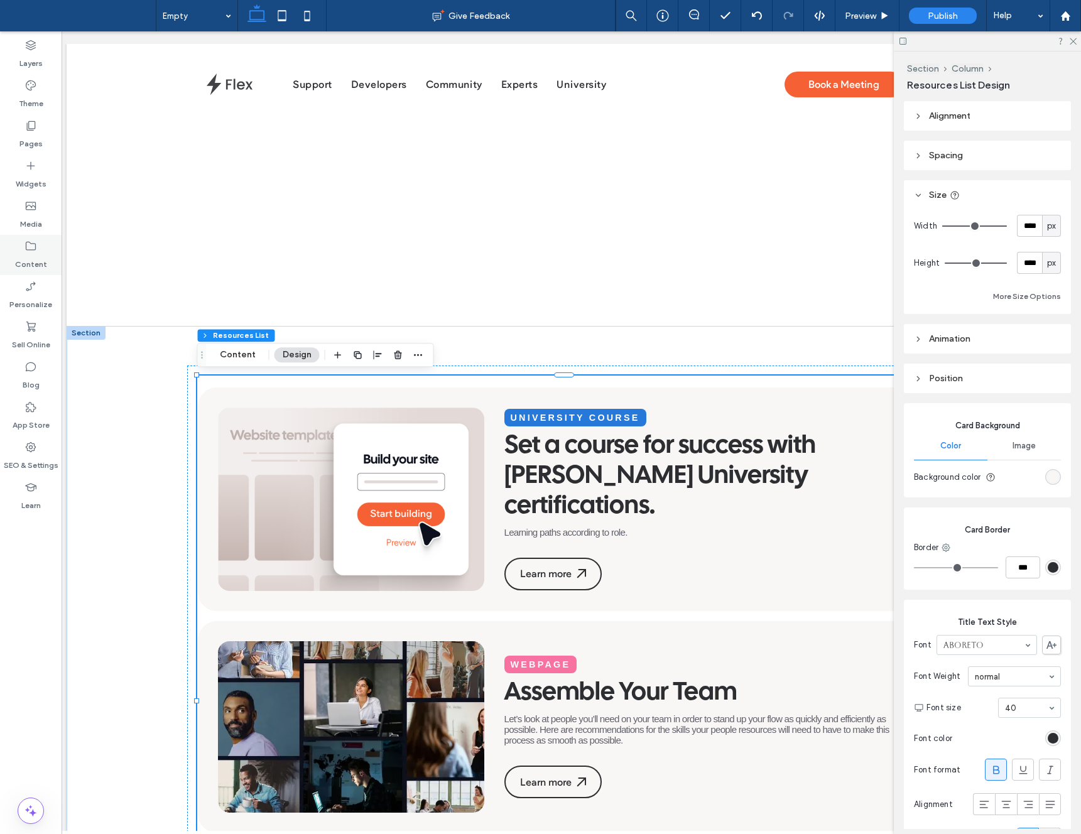
click at [40, 256] on label "Content" at bounding box center [31, 262] width 32 height 18
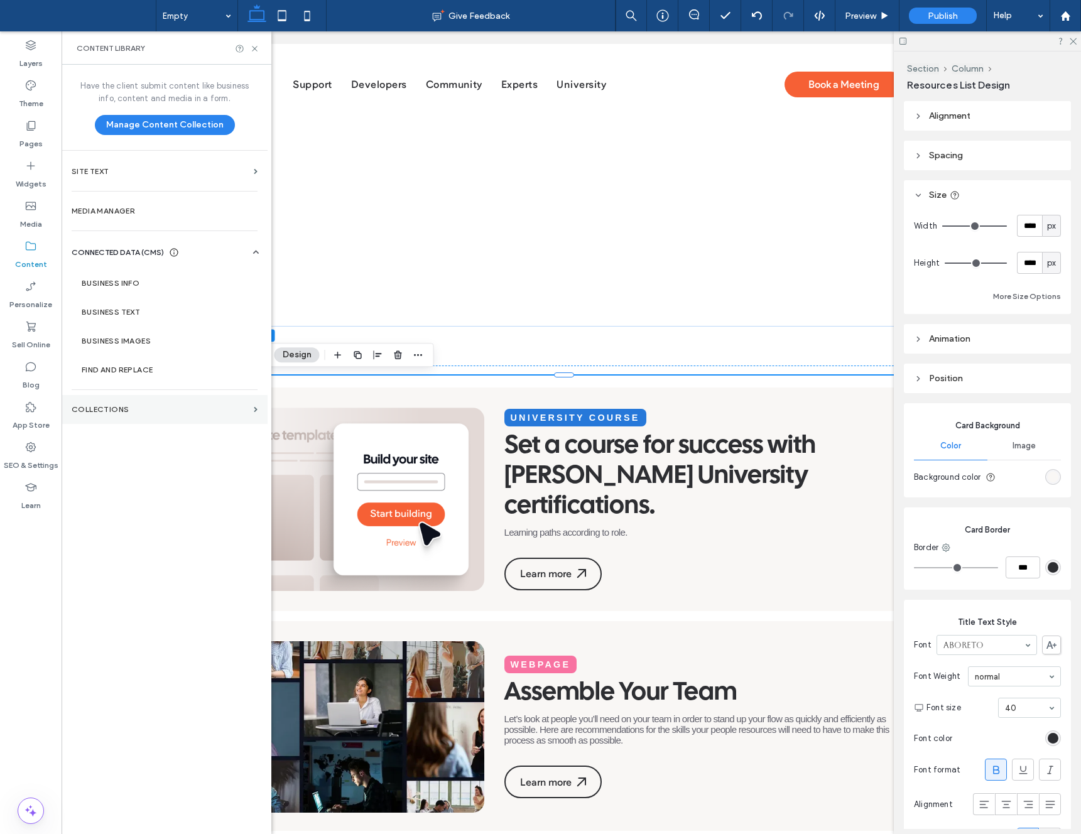
click at [181, 404] on section "Collections" at bounding box center [165, 409] width 206 height 29
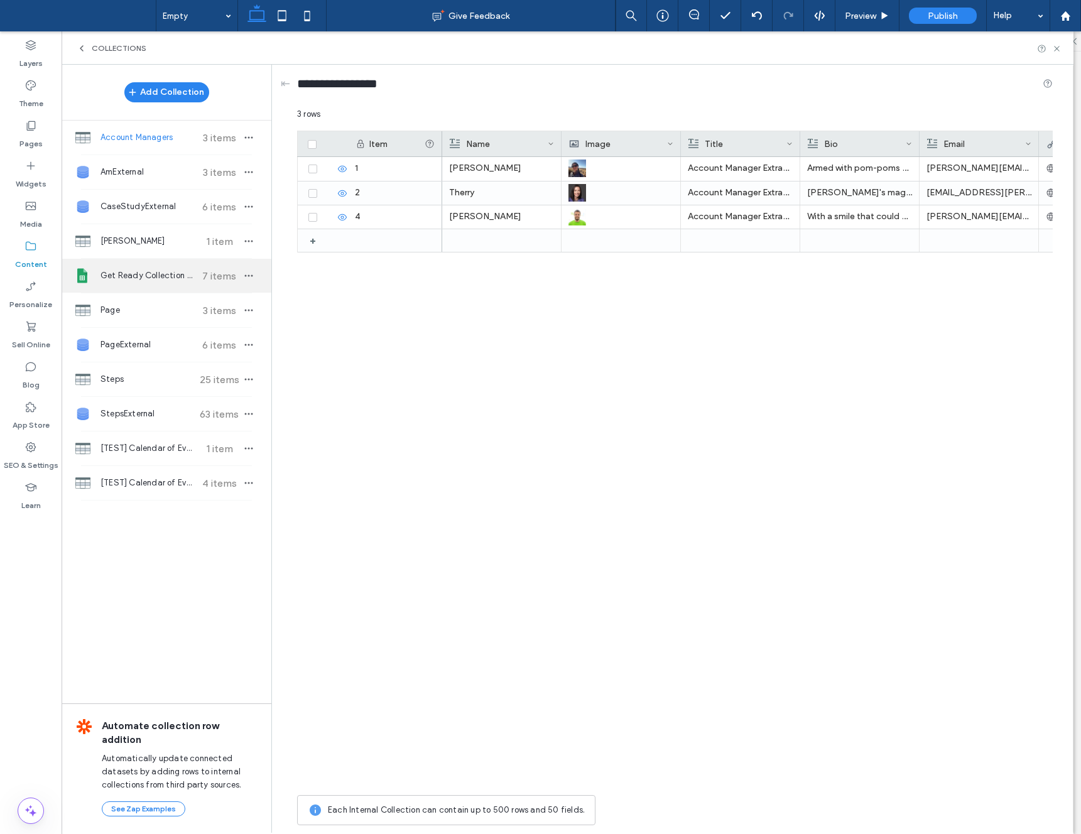
click at [166, 276] on span "Get Ready Collection for Onboarding Site" at bounding box center [148, 276] width 94 height 13
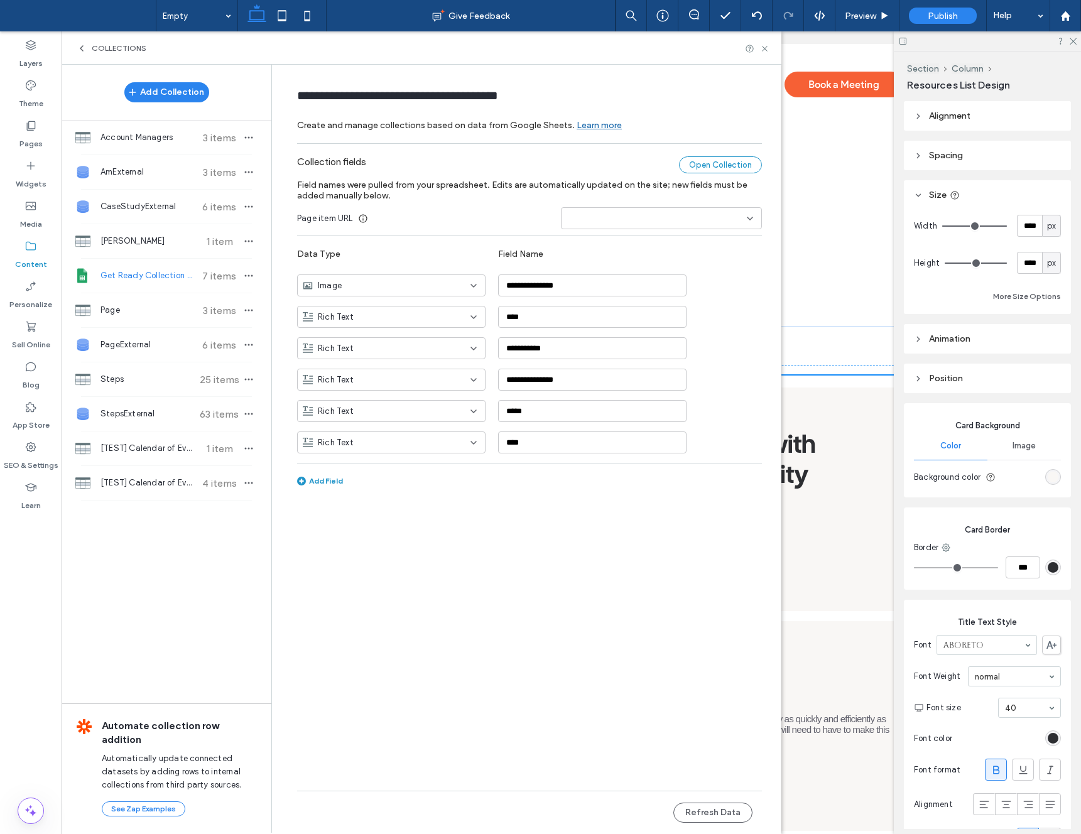
click at [727, 165] on div "Open Collection" at bounding box center [720, 164] width 83 height 17
click at [432, 444] on div "Rich Text" at bounding box center [384, 443] width 162 height 13
click at [358, 524] on div "Link" at bounding box center [391, 531] width 187 height 22
click at [730, 809] on button "Refresh Data" at bounding box center [713, 813] width 79 height 20
click at [768, 48] on icon at bounding box center [764, 48] width 9 height 9
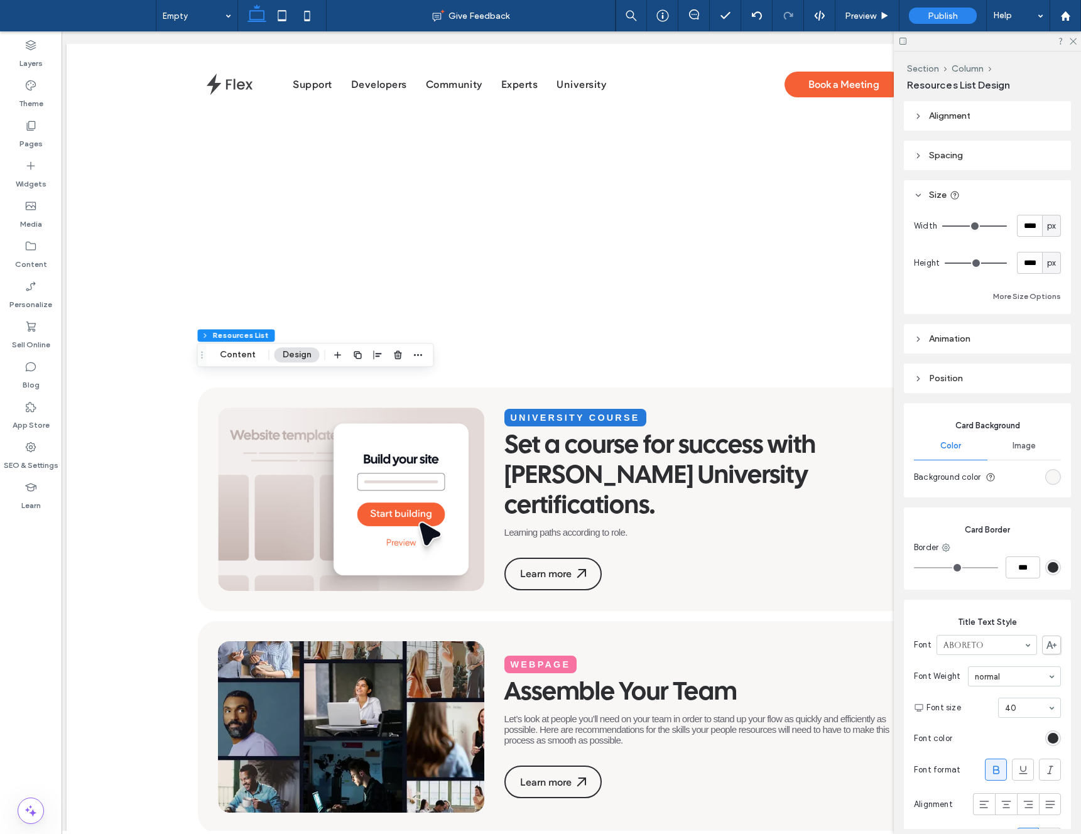
scroll to position [0, 0]
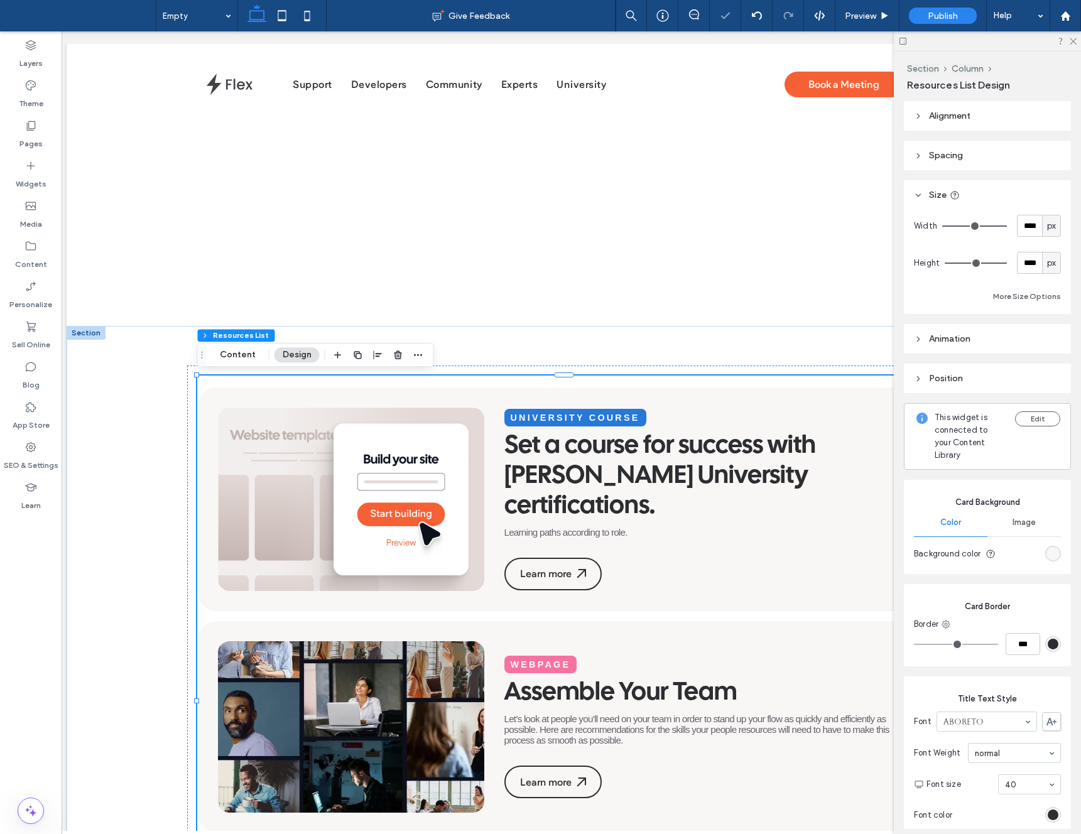
click at [425, 358] on div "Section Column Resources List Content Design" at bounding box center [315, 355] width 237 height 24
click at [418, 354] on icon "button" at bounding box center [418, 355] width 10 height 10
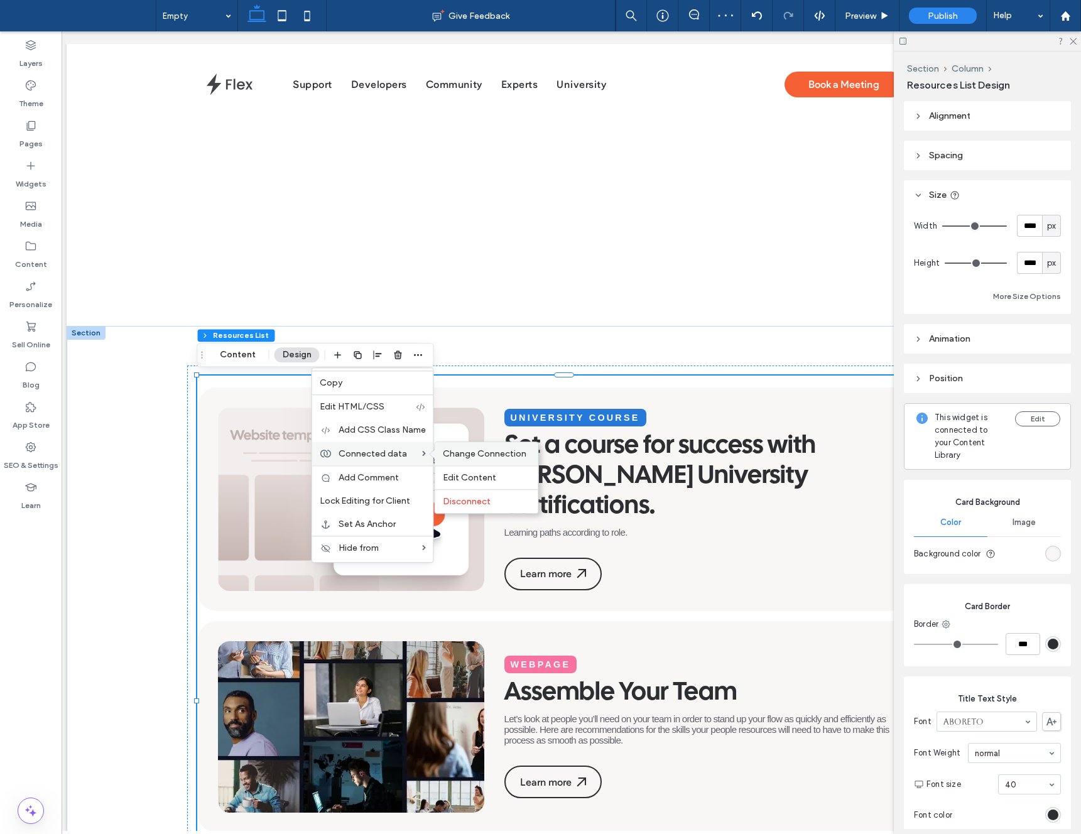
click at [457, 456] on span "Change Connection" at bounding box center [485, 454] width 84 height 11
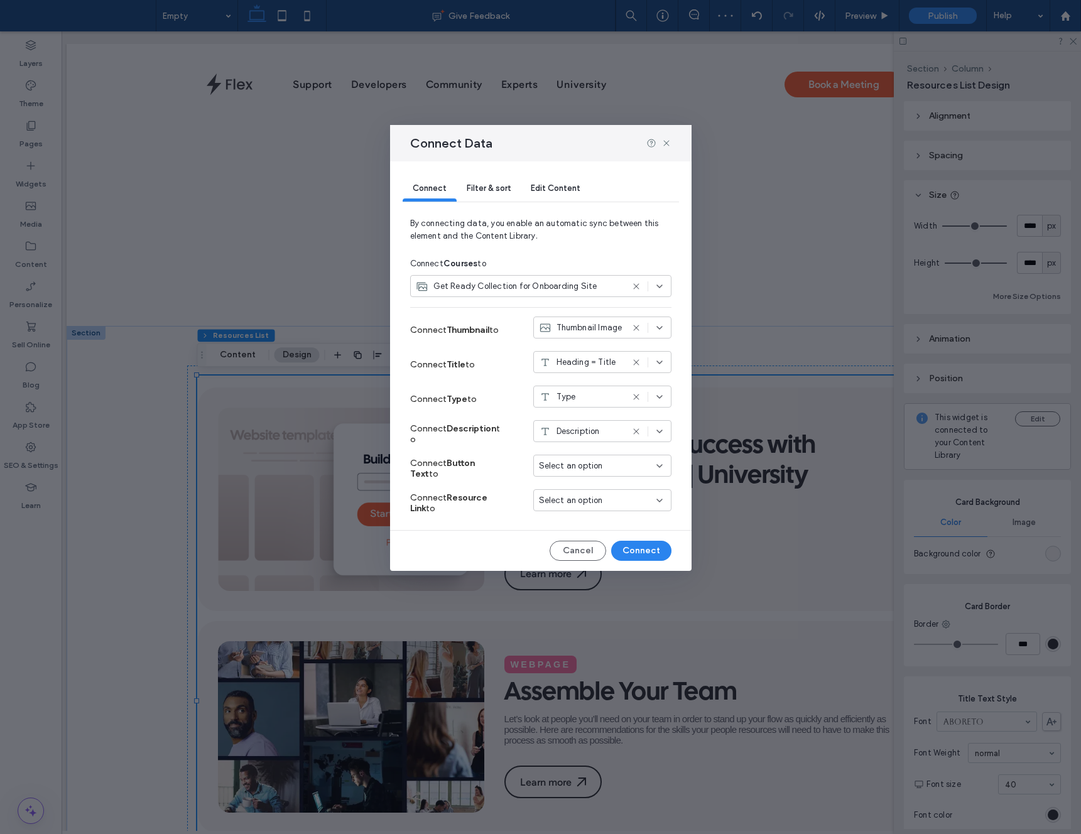
click at [559, 496] on span "Select an option" at bounding box center [571, 500] width 64 height 13
click at [571, 529] on div "Link" at bounding box center [602, 522] width 137 height 22
click at [643, 552] on button "Connect" at bounding box center [641, 551] width 60 height 20
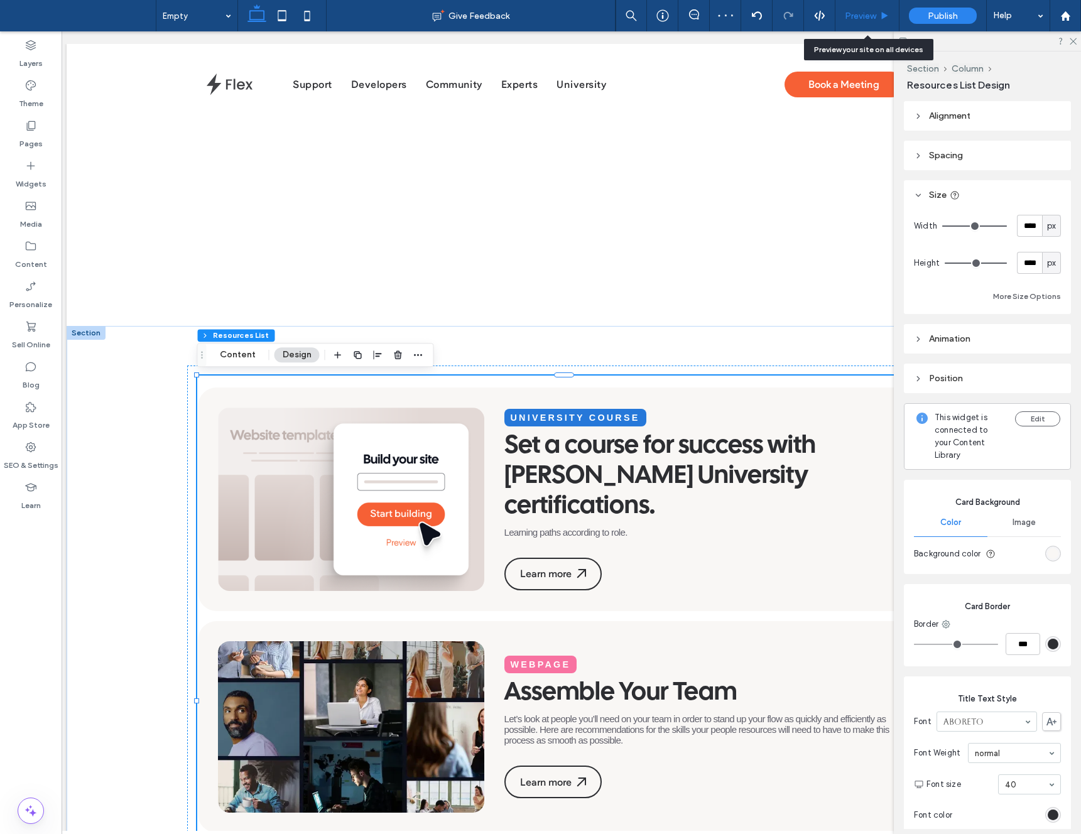
click at [867, 15] on span "Preview" at bounding box center [860, 16] width 31 height 11
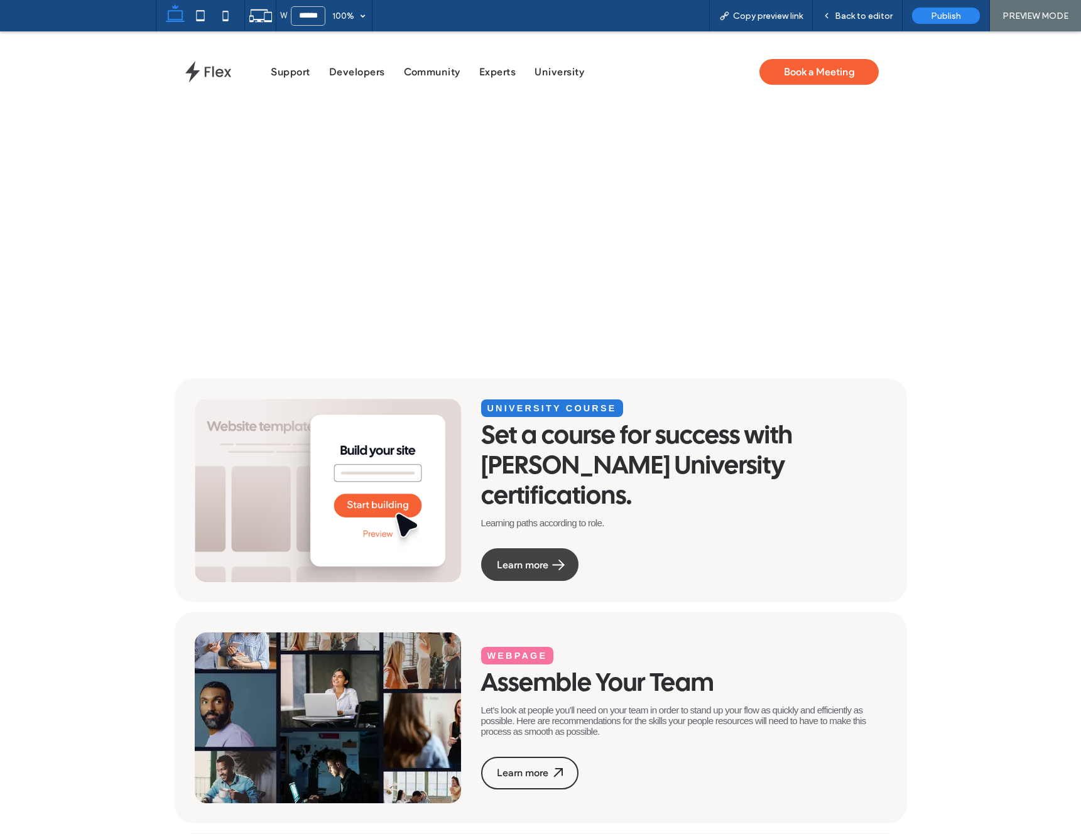
click at [545, 559] on div "Learn more" at bounding box center [530, 565] width 66 height 12
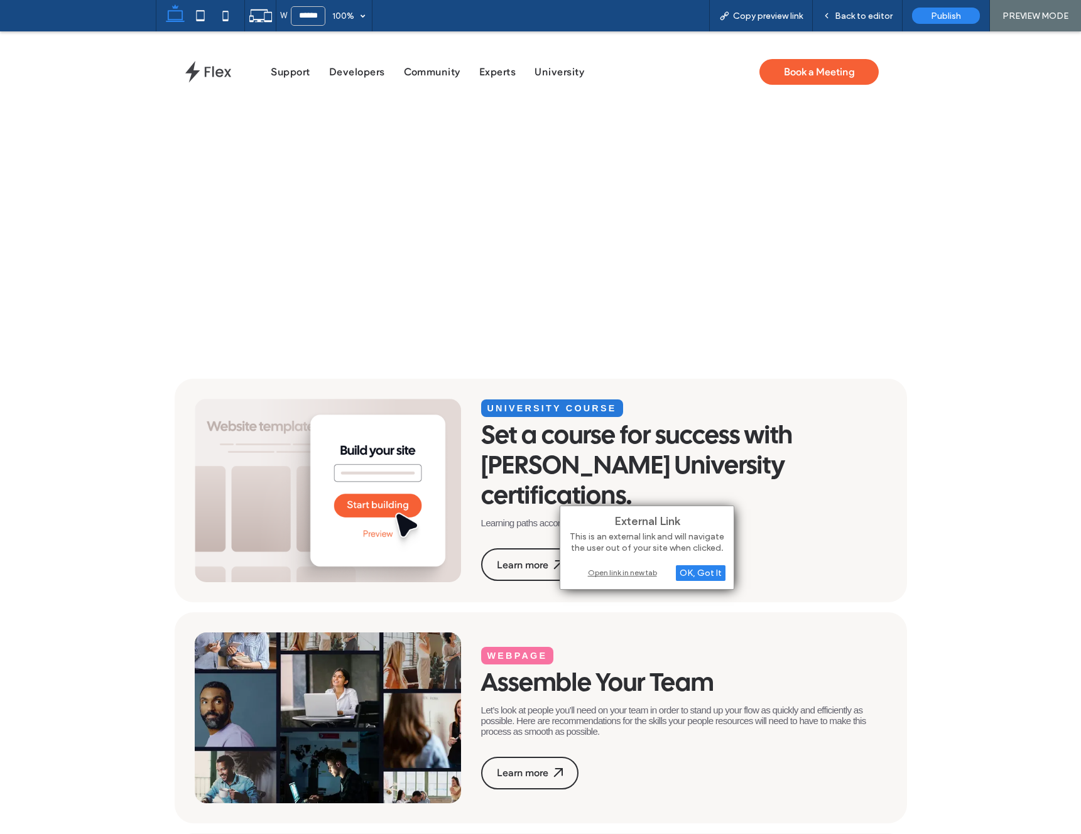
click at [604, 566] on div "Open link in new tab" at bounding box center [647, 572] width 157 height 13
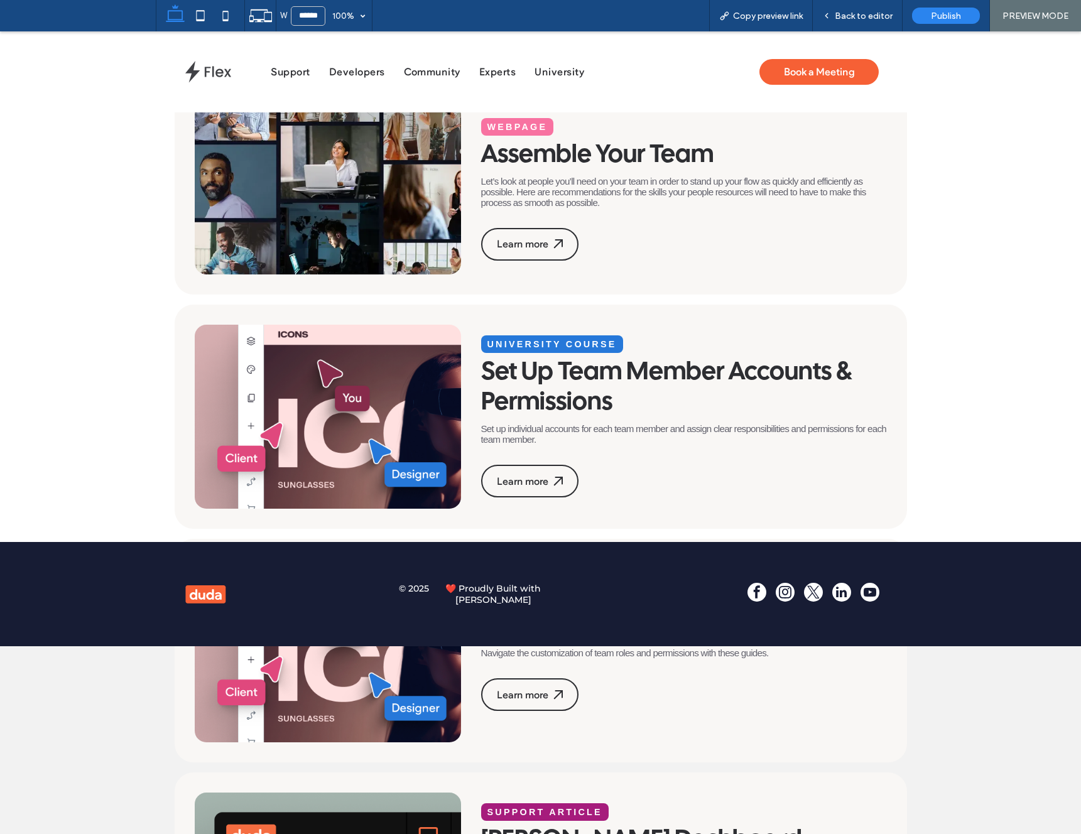
scroll to position [392, 0]
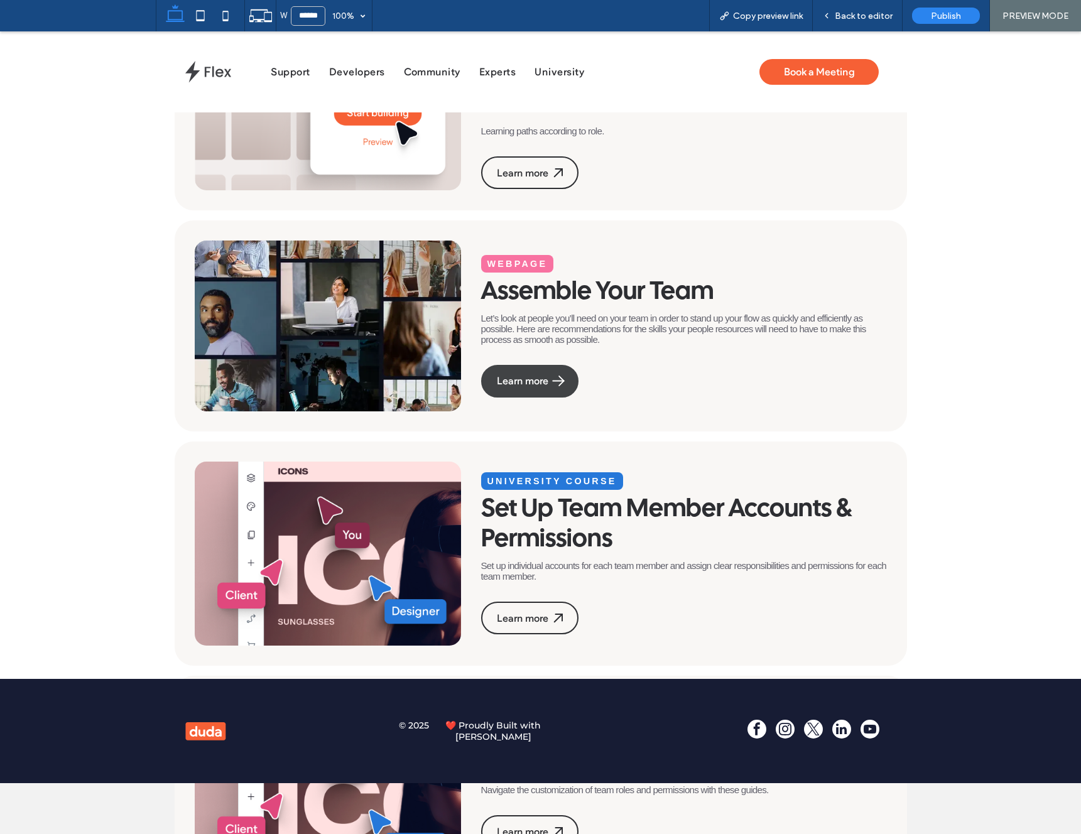
click at [531, 372] on link "Learn more" at bounding box center [529, 381] width 97 height 33
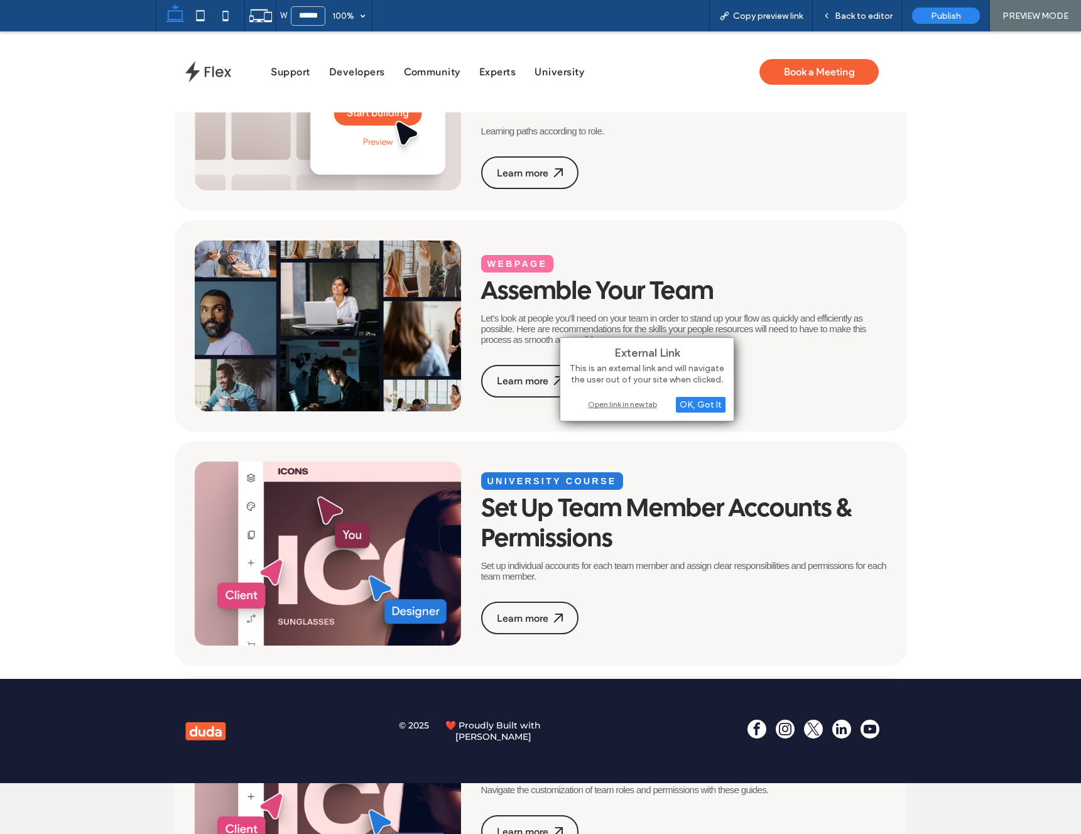
click at [608, 400] on div "Open link in new tab" at bounding box center [647, 404] width 157 height 13
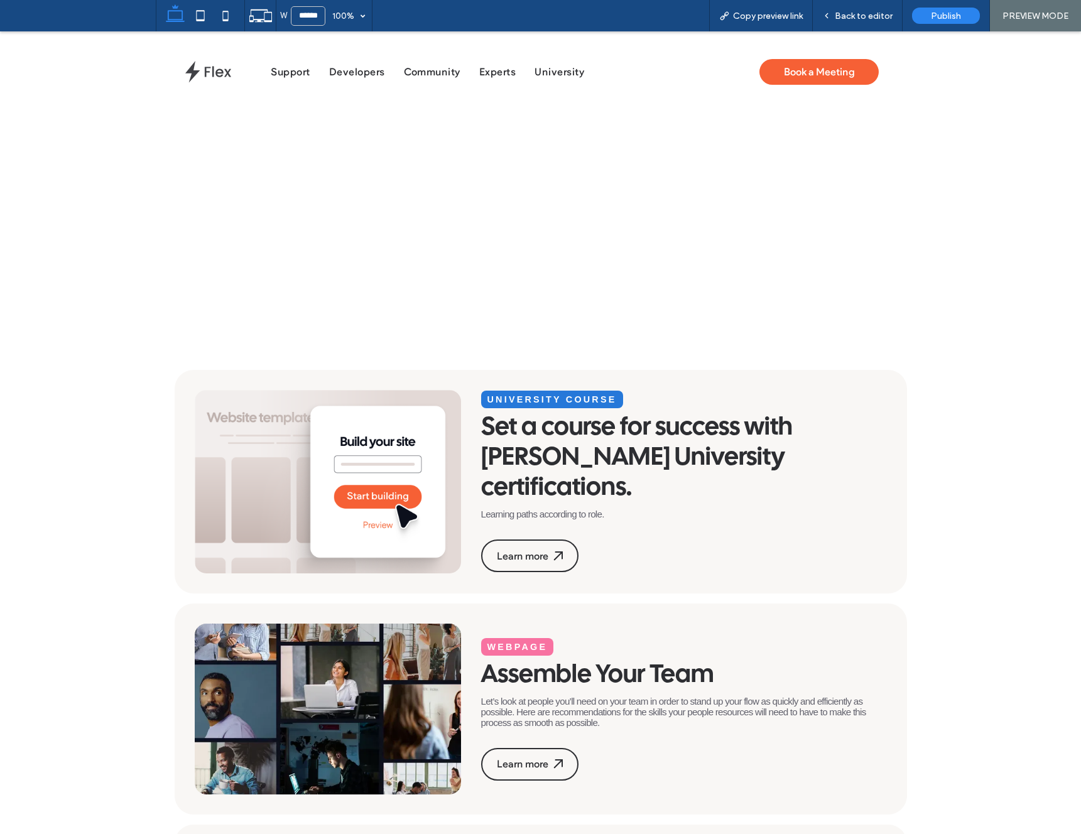
scroll to position [0, 0]
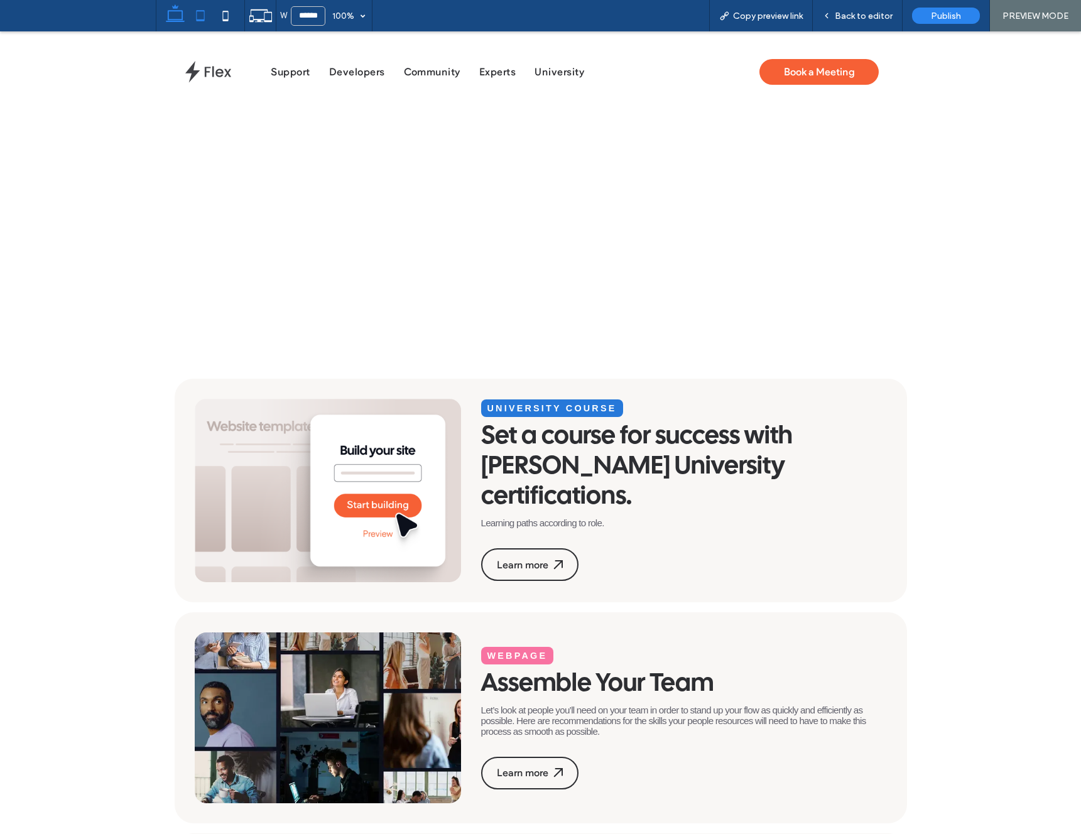
click at [197, 20] on use at bounding box center [200, 15] width 8 height 11
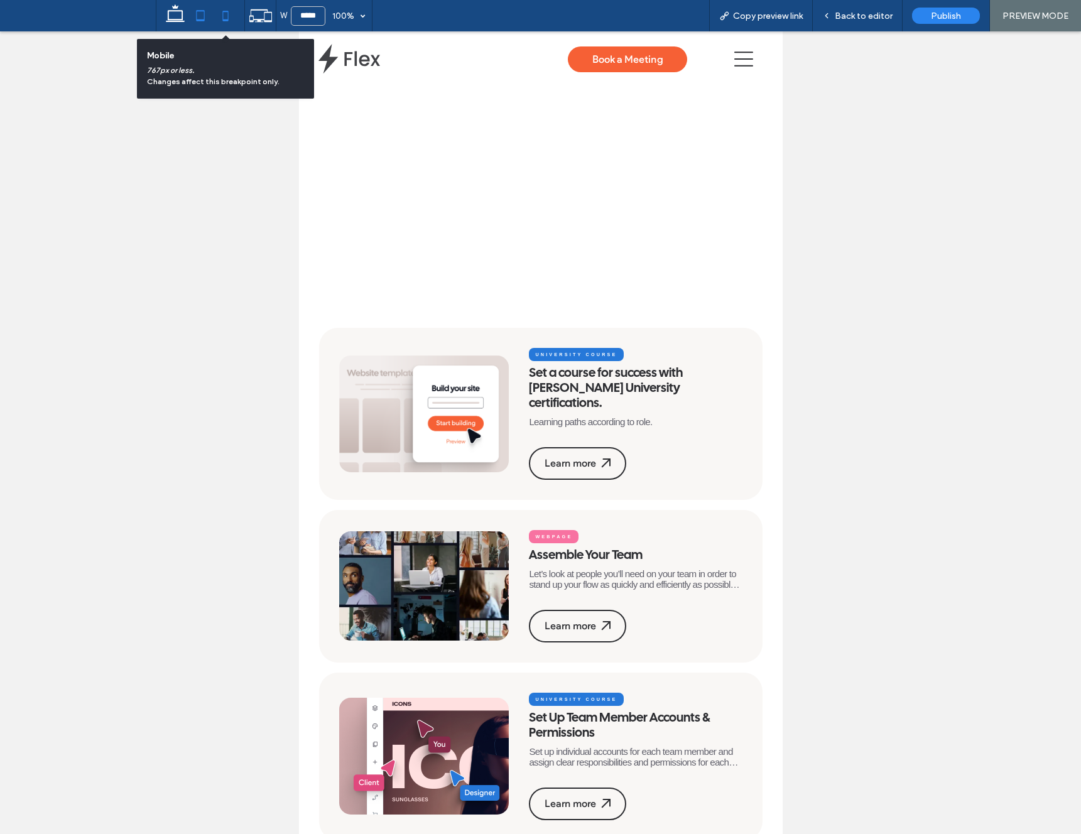
click at [222, 25] on icon at bounding box center [225, 15] width 25 height 25
type input "*****"
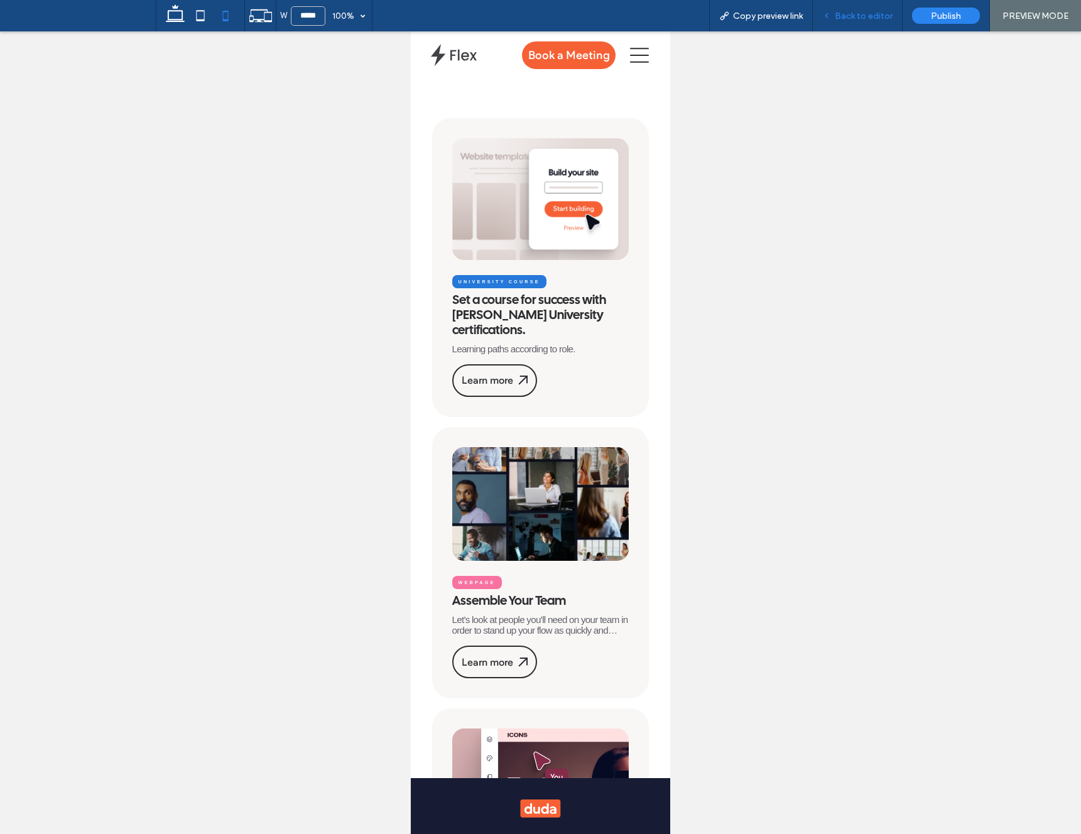
click at [881, 13] on span "Back to editor" at bounding box center [864, 16] width 58 height 11
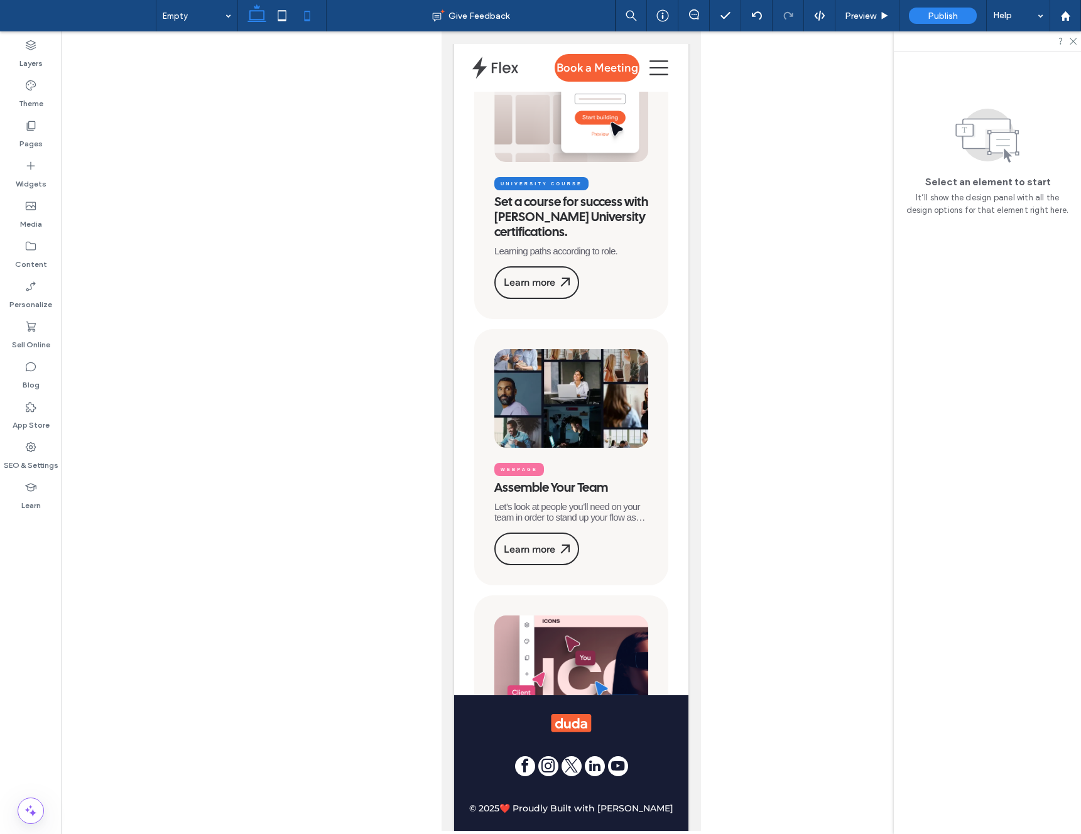
click at [249, 11] on icon at bounding box center [256, 15] width 25 height 25
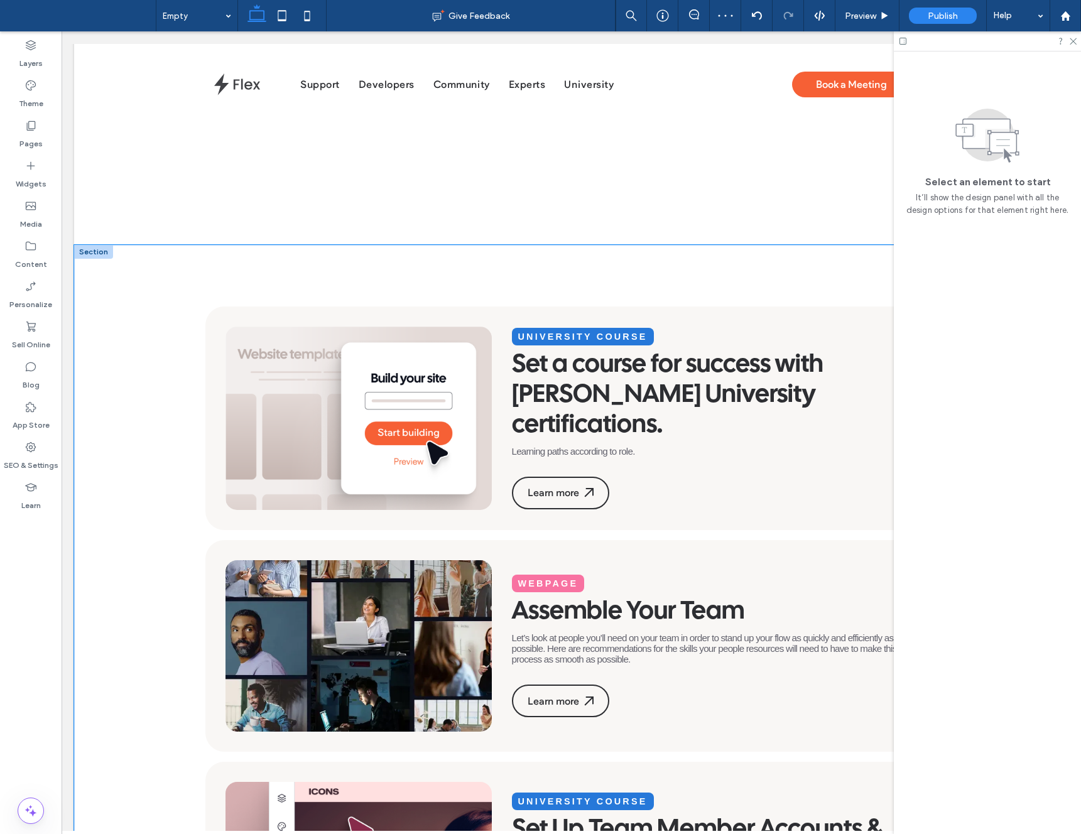
click at [120, 358] on div "University Course Set a course for success with Duda University certifications.…" at bounding box center [571, 620] width 995 height 751
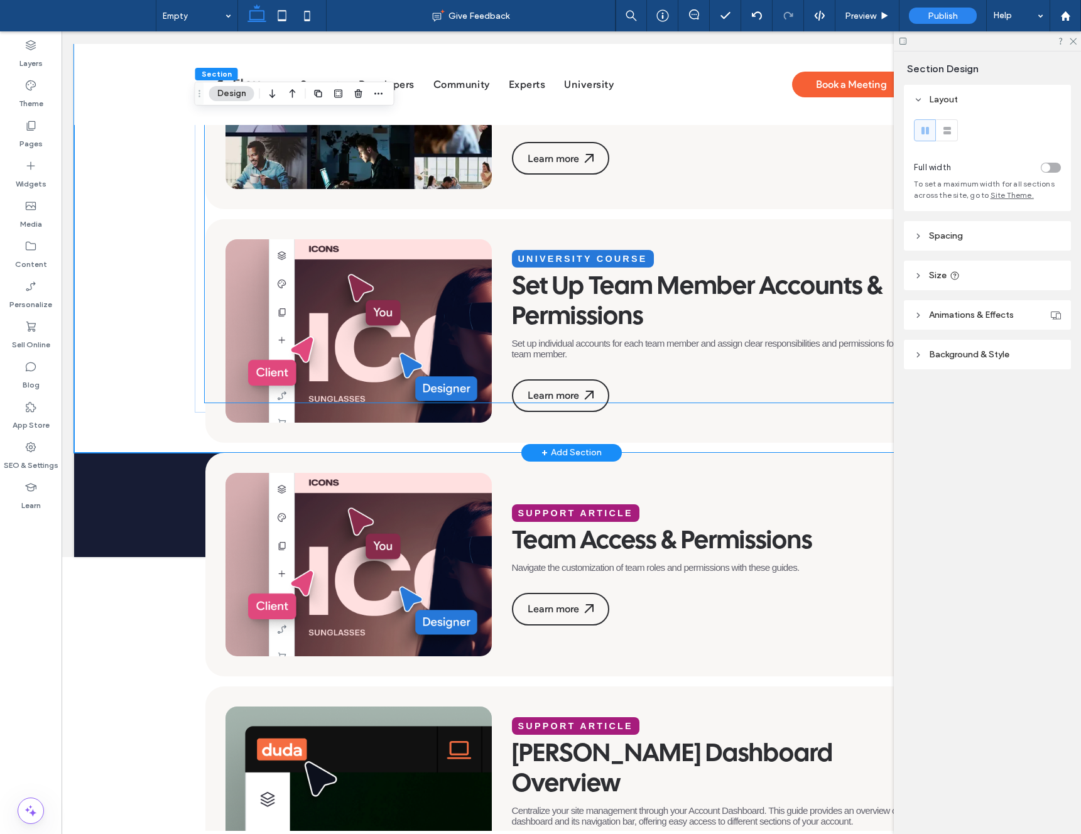
scroll to position [596, 0]
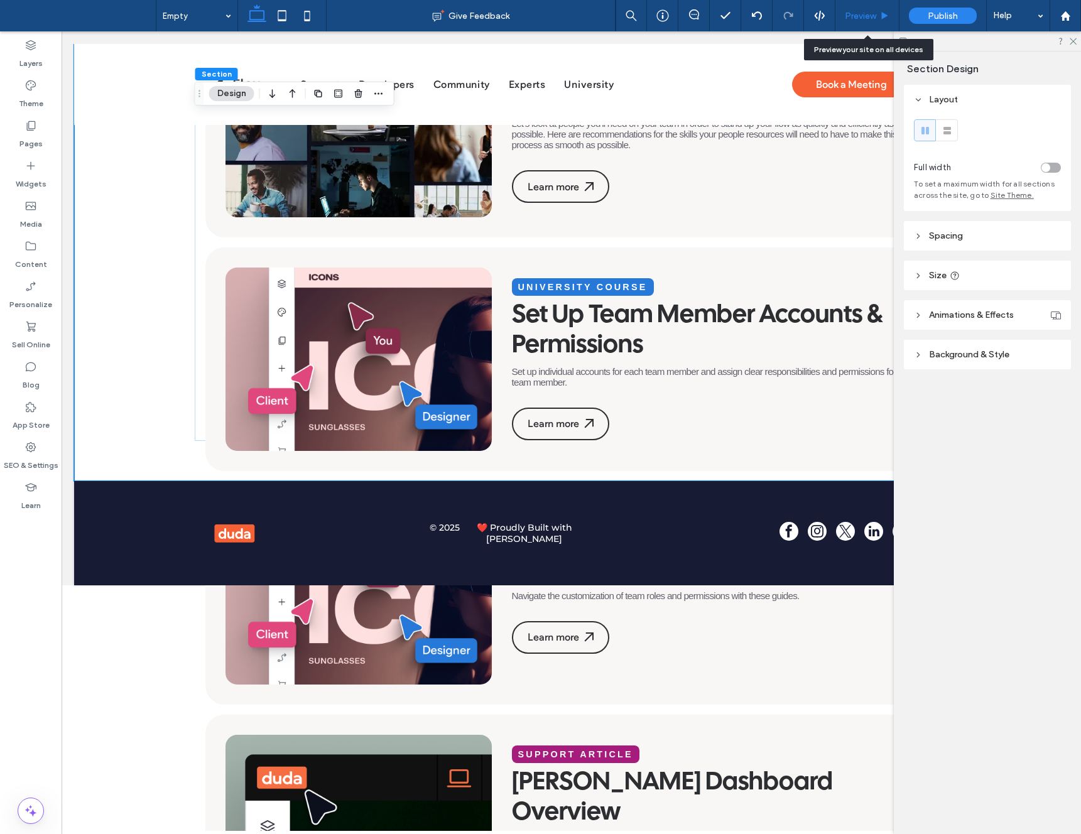
click at [878, 11] on div "Preview" at bounding box center [867, 16] width 63 height 11
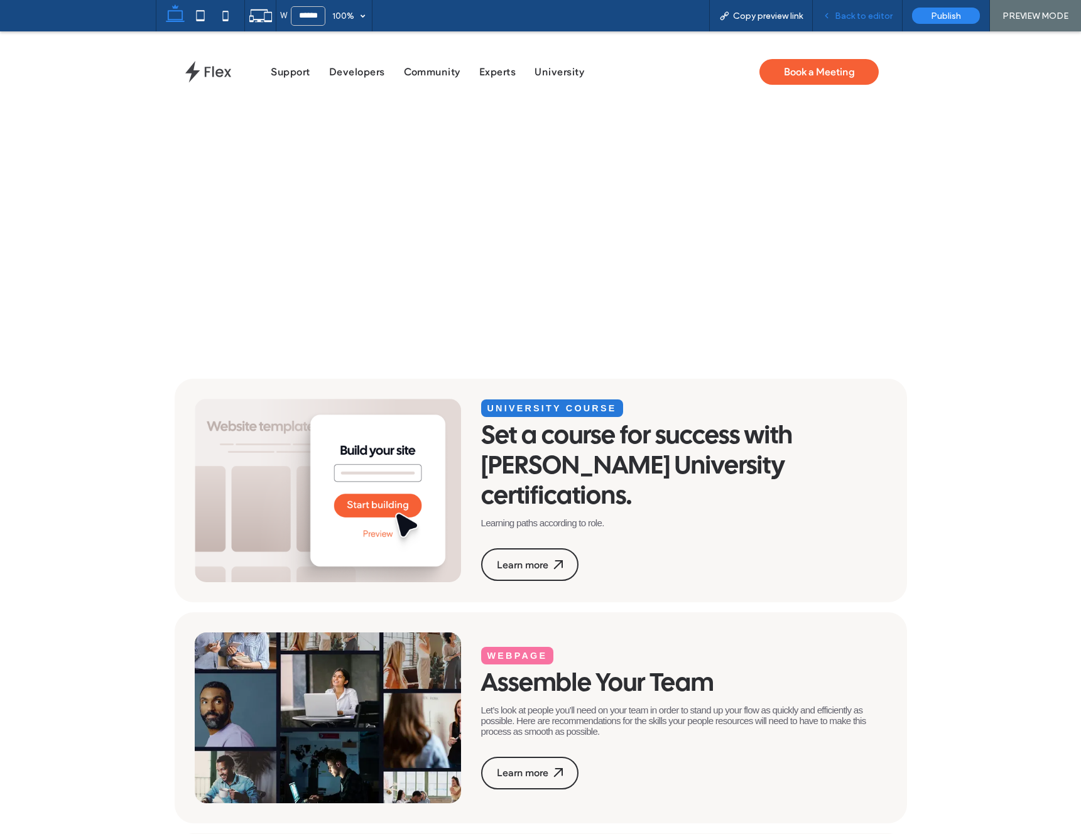
click at [848, 25] on div "Back to editor" at bounding box center [858, 15] width 90 height 31
click at [846, 13] on span "Back to editor" at bounding box center [864, 16] width 58 height 11
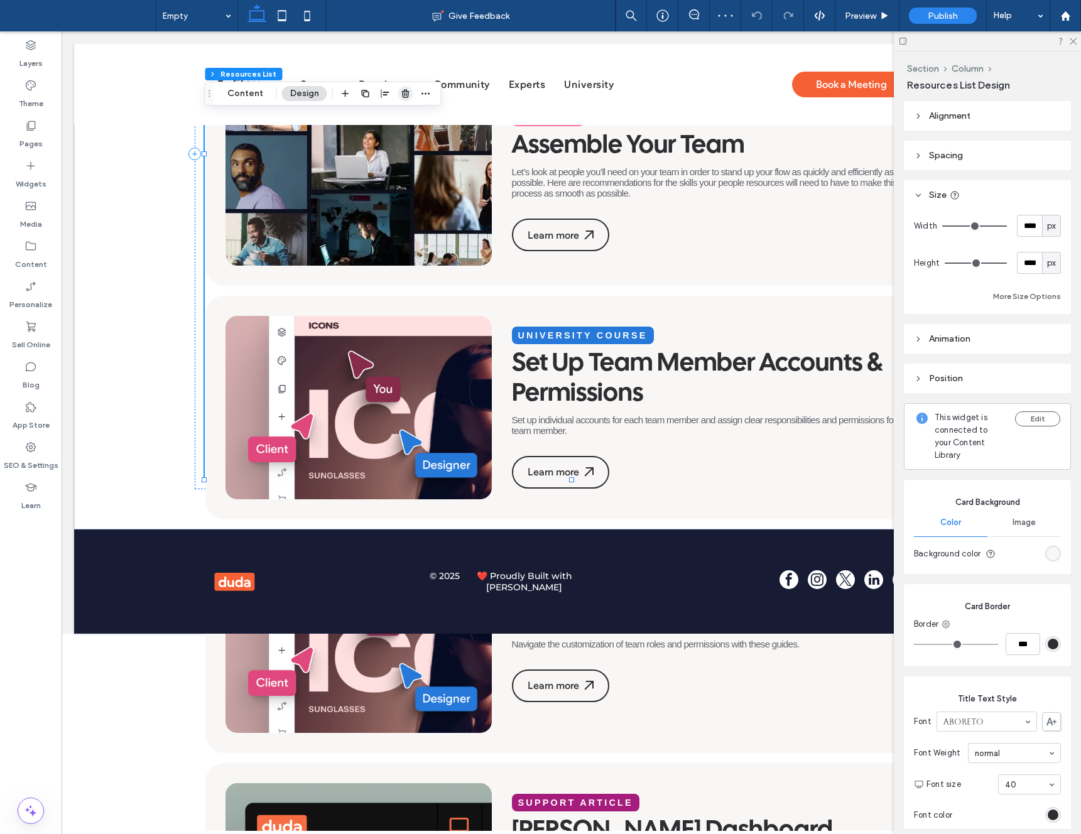
drag, startPoint x: 404, startPoint y: 97, endPoint x: 342, endPoint y: 68, distance: 68.0
click at [404, 97] on use "button" at bounding box center [405, 93] width 8 height 8
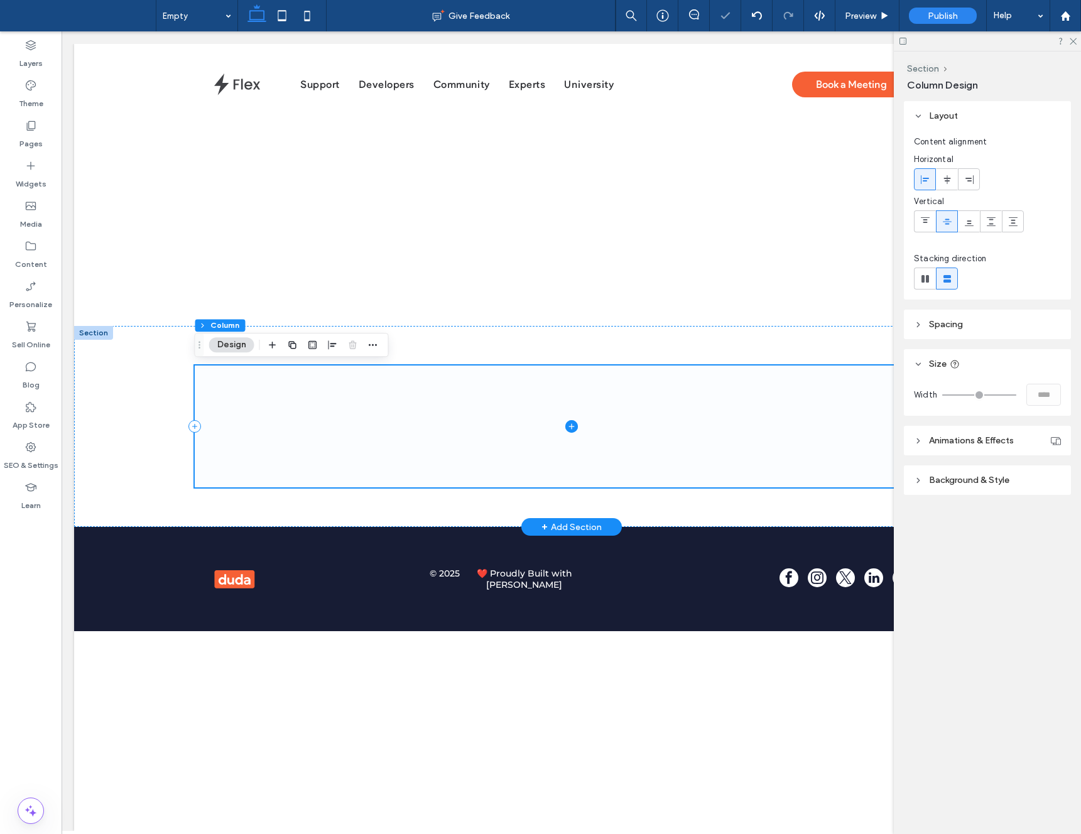
click at [571, 423] on icon at bounding box center [571, 426] width 13 height 13
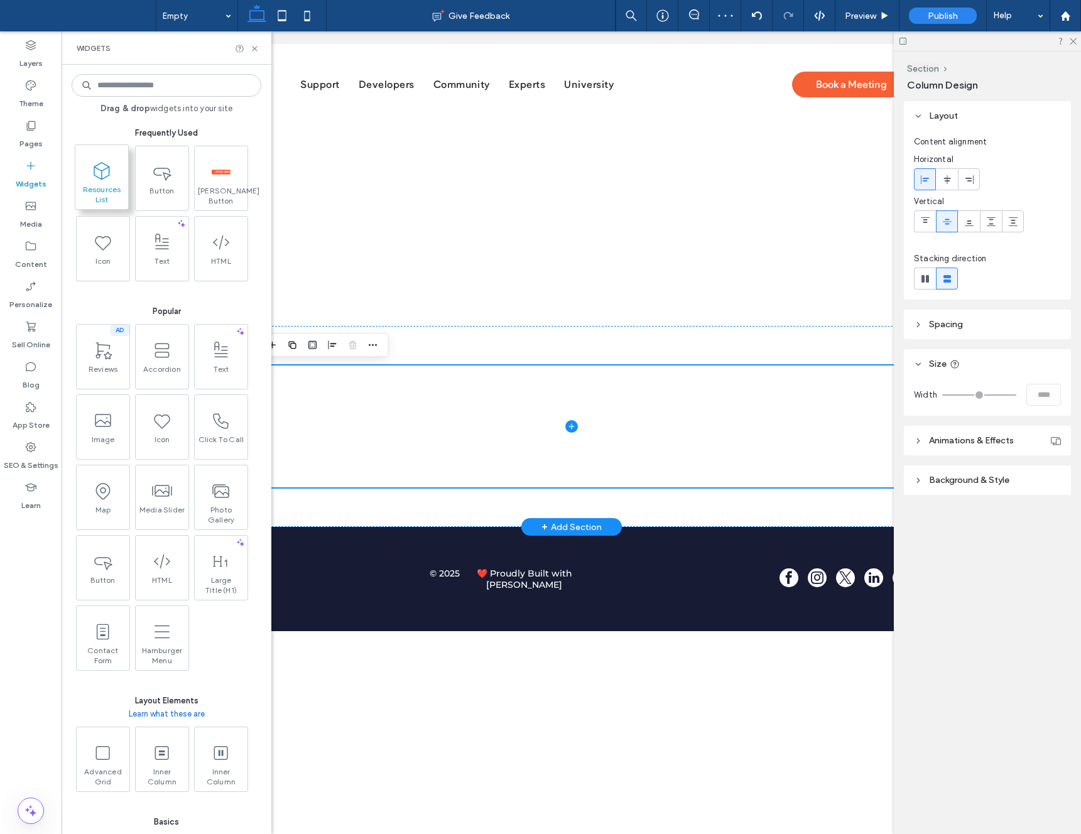
click at [112, 179] on span at bounding box center [101, 170] width 53 height 28
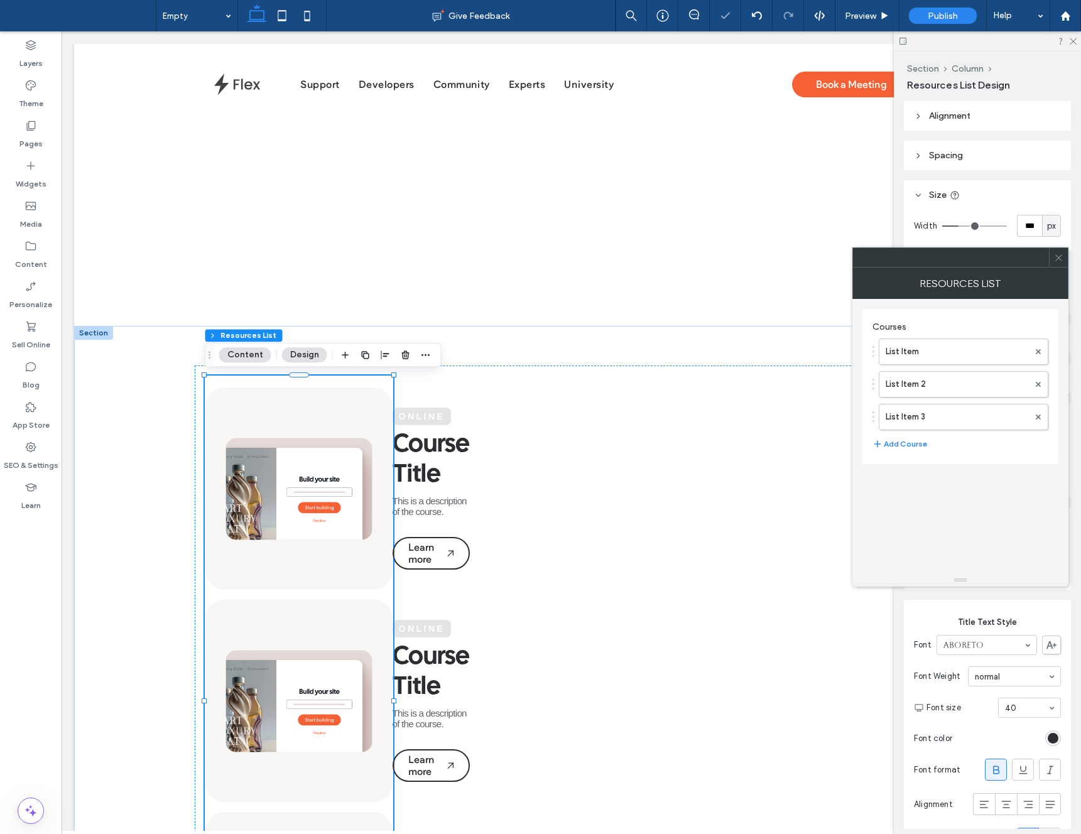
click at [1052, 261] on div at bounding box center [1058, 257] width 19 height 19
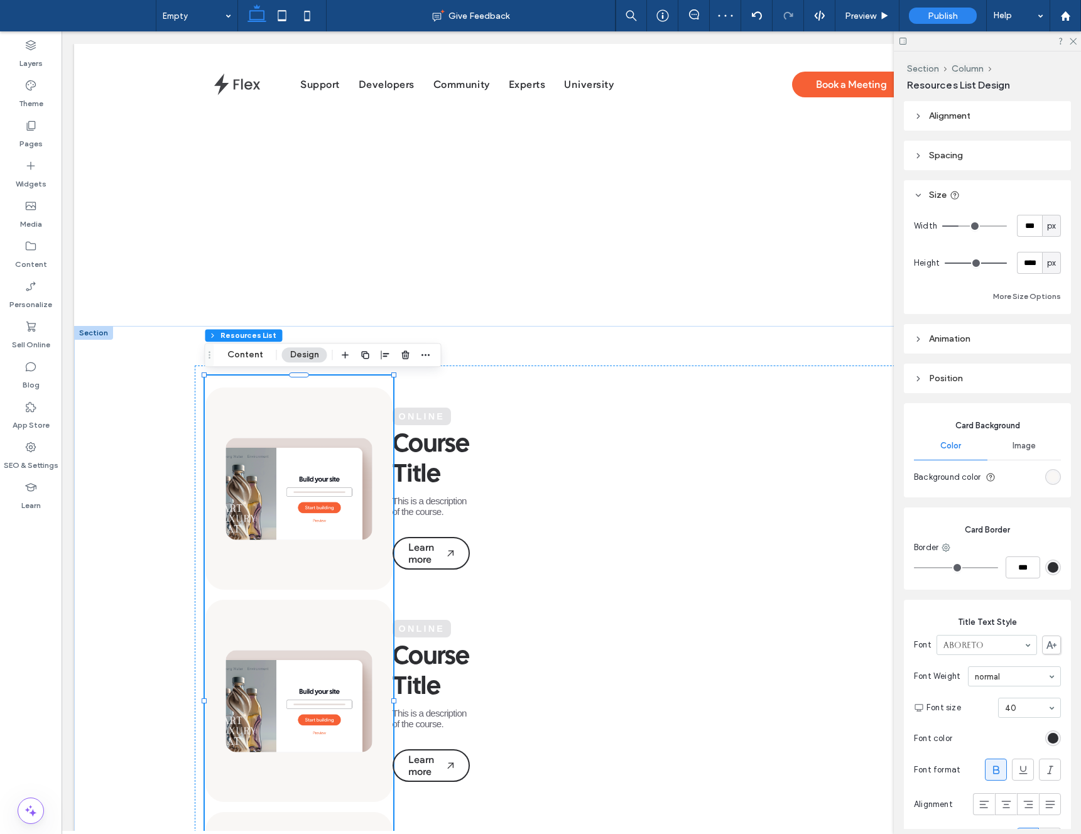
type input "***"
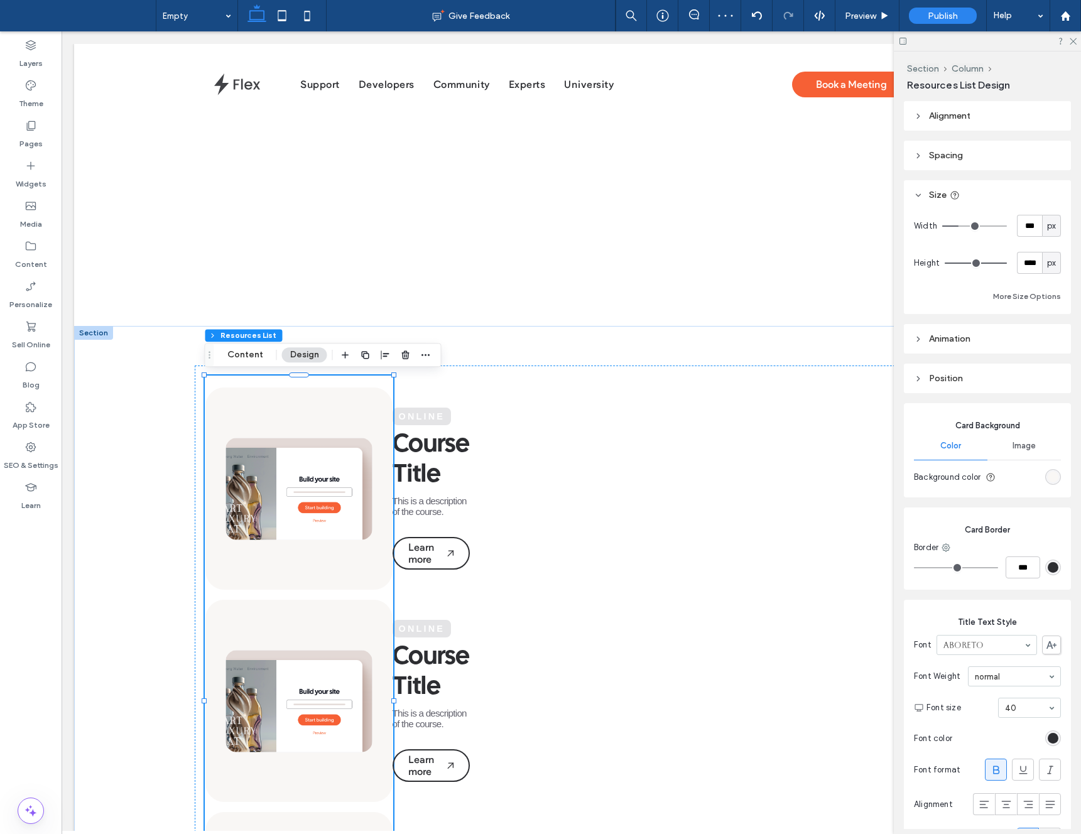
type input "***"
type input "****"
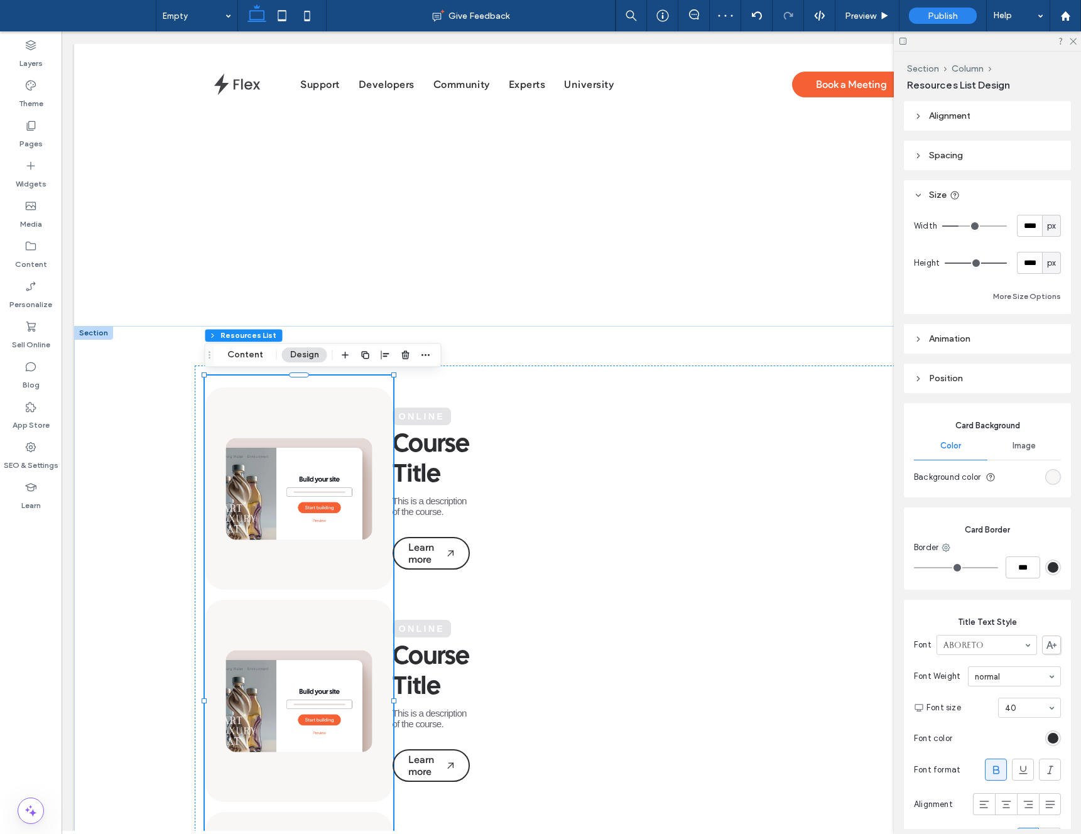
type input "****"
drag, startPoint x: 958, startPoint y: 224, endPoint x: 1115, endPoint y: 232, distance: 157.3
click at [1081, 232] on html ".wqwq-1{fill:#231f20;} .cls-1q, .cls-2q { fill-rule: evenodd; } .cls-2q { fill:…" at bounding box center [540, 417] width 1081 height 834
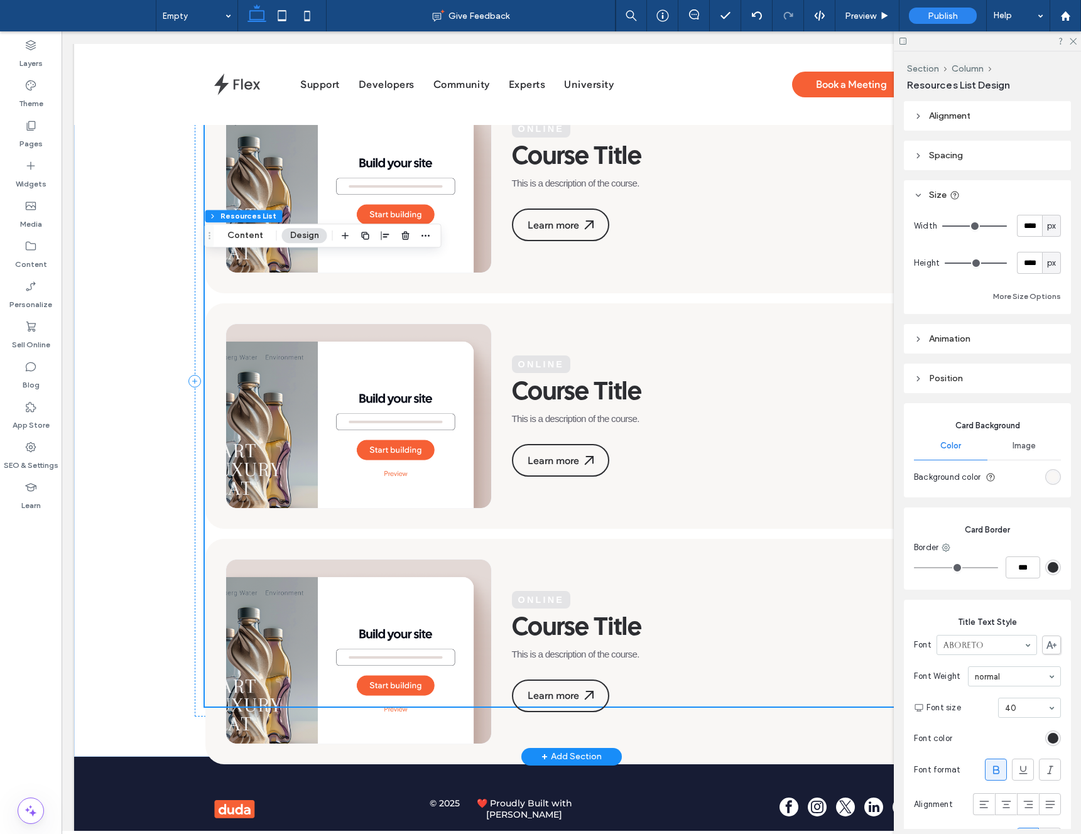
scroll to position [353, 0]
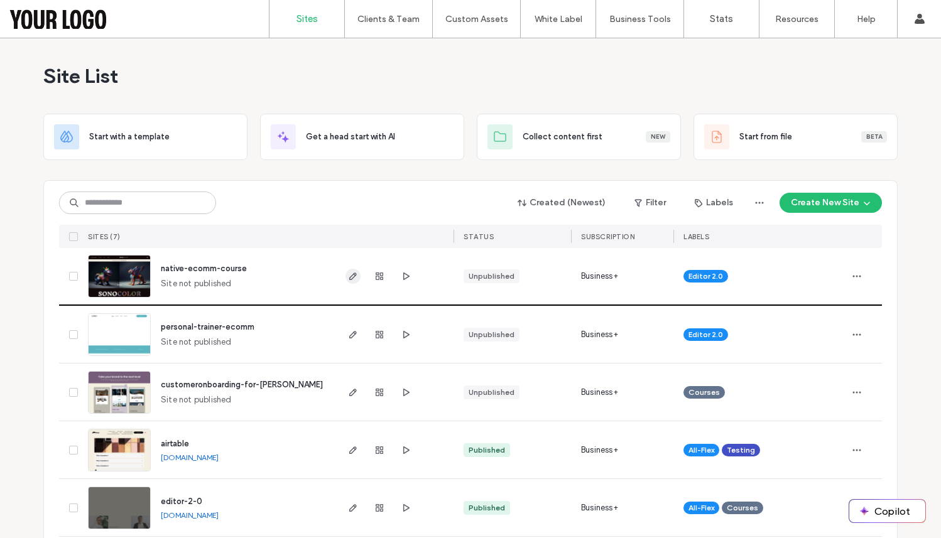
click at [349, 277] on icon "button" at bounding box center [353, 276] width 10 height 10
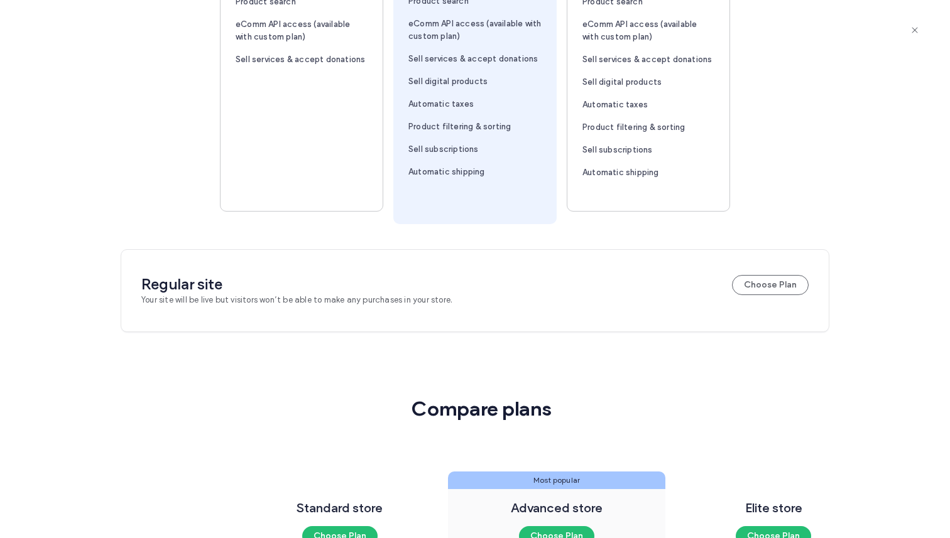
scroll to position [471, 0]
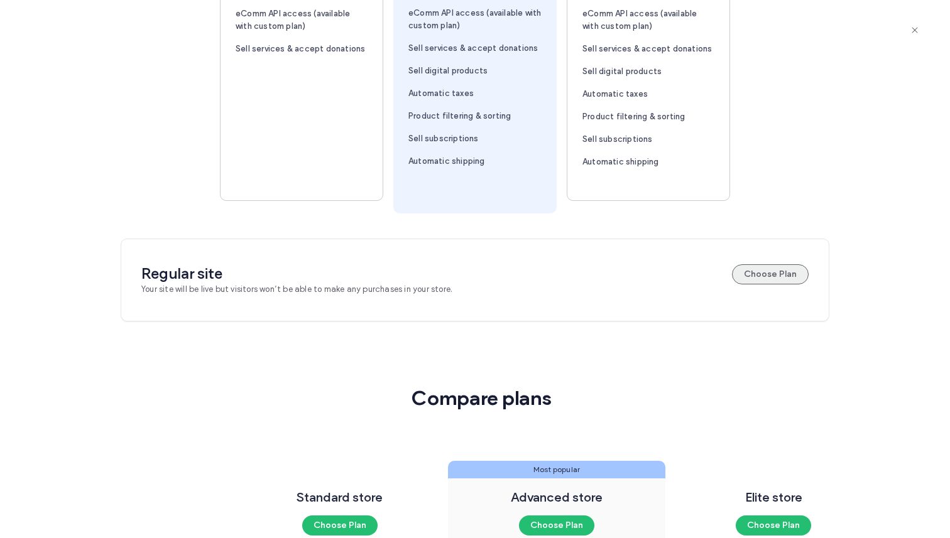
click at [757, 280] on button "Choose Plan" at bounding box center [770, 275] width 77 height 20
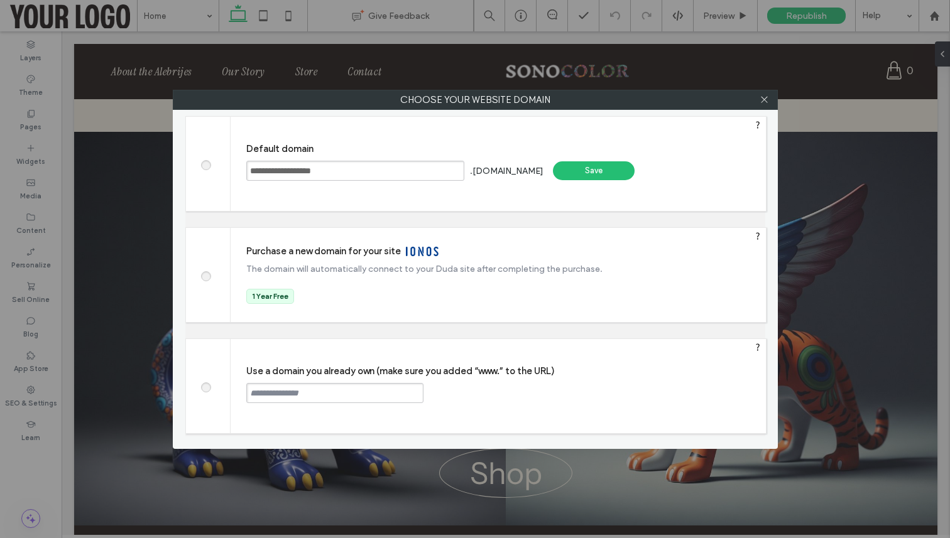
click at [205, 386] on span at bounding box center [205, 385] width 0 height 9
click at [339, 390] on input "text" at bounding box center [334, 393] width 177 height 20
type input "**********"
click at [479, 383] on div "Continue" at bounding box center [471, 392] width 82 height 19
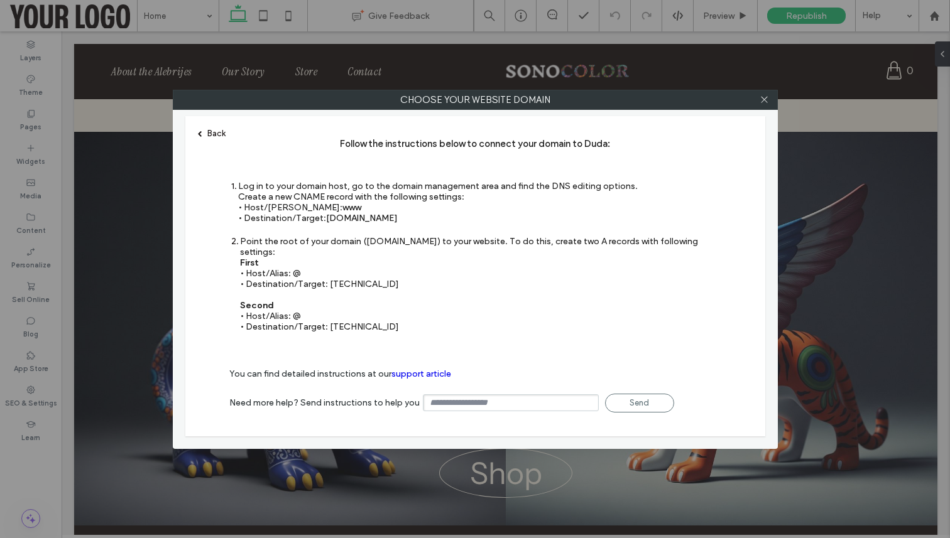
click at [214, 132] on div "Back" at bounding box center [212, 133] width 28 height 9
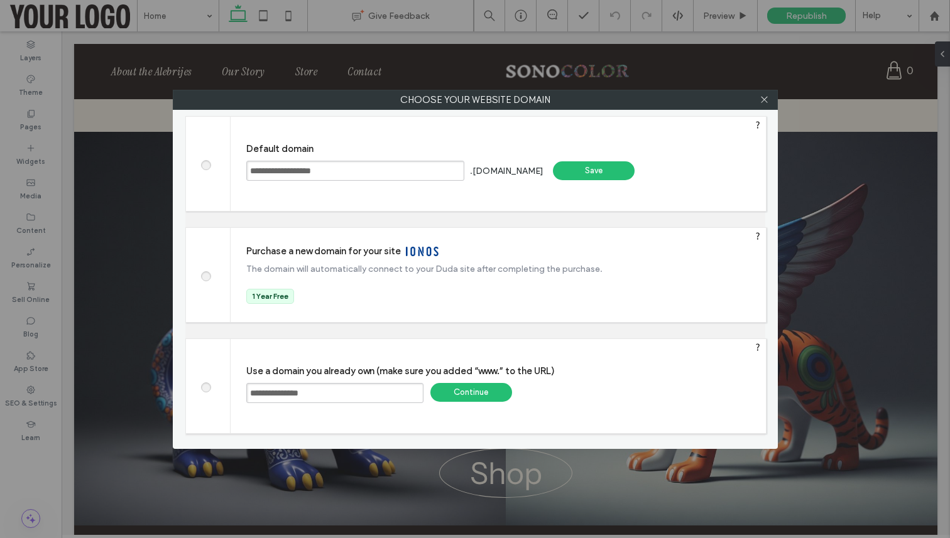
click at [458, 395] on div "Continue" at bounding box center [471, 392] width 82 height 19
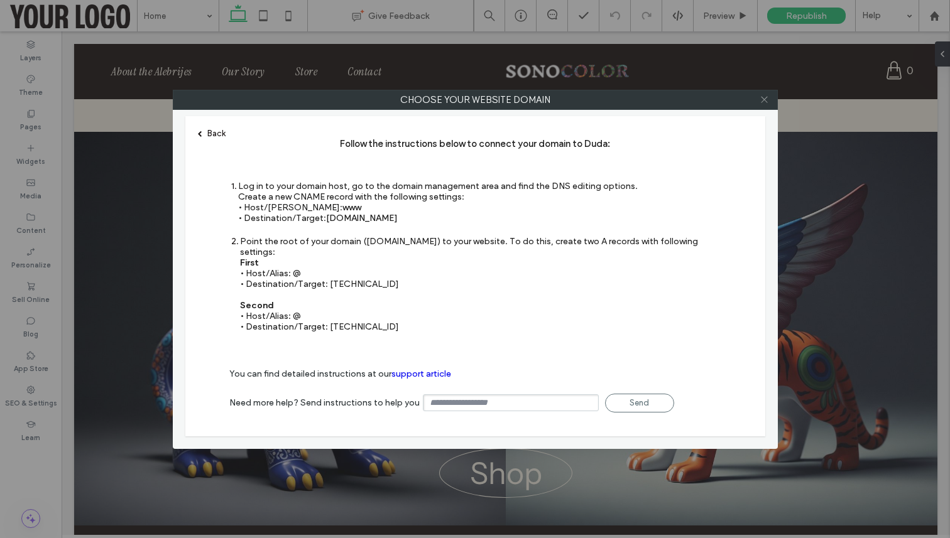
click at [766, 101] on icon at bounding box center [764, 99] width 9 height 9
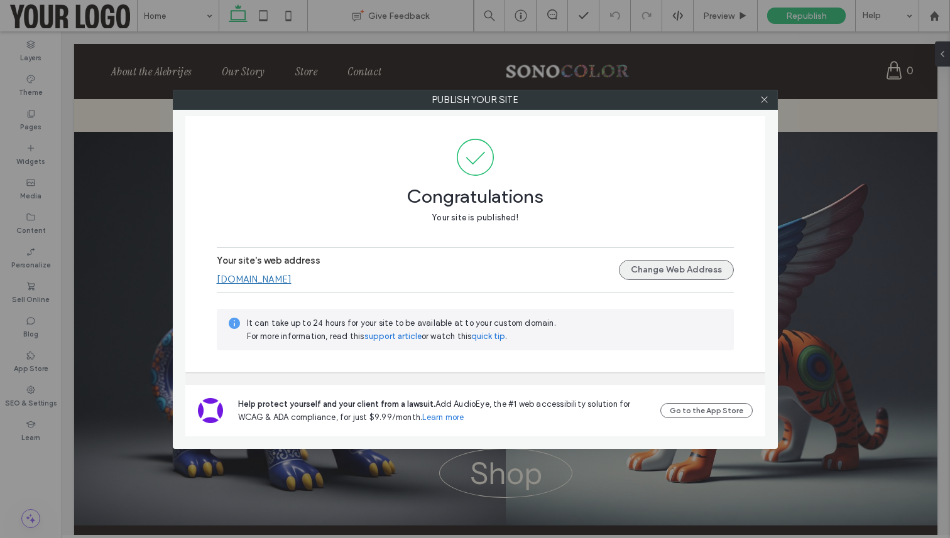
click at [660, 262] on button "Change Web Address" at bounding box center [676, 270] width 115 height 20
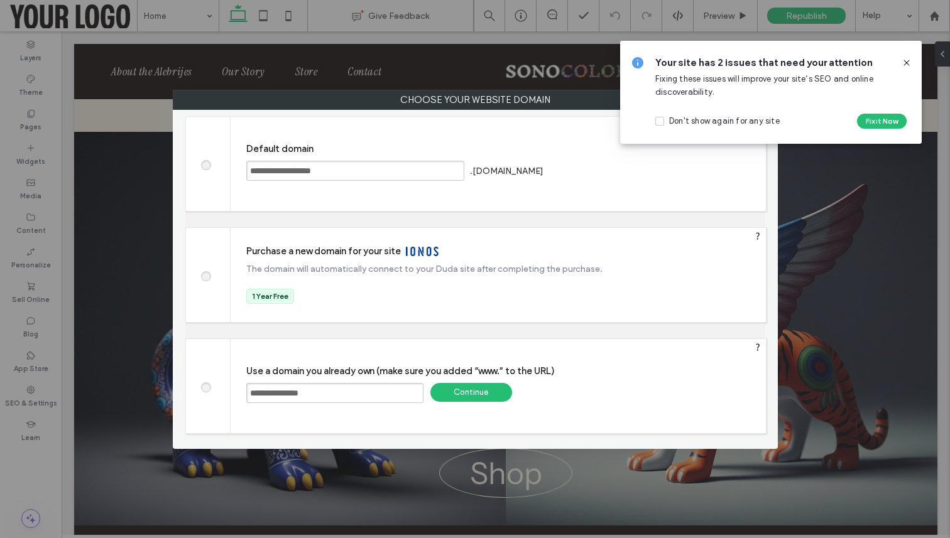
click at [898, 59] on div at bounding box center [902, 63] width 20 height 14
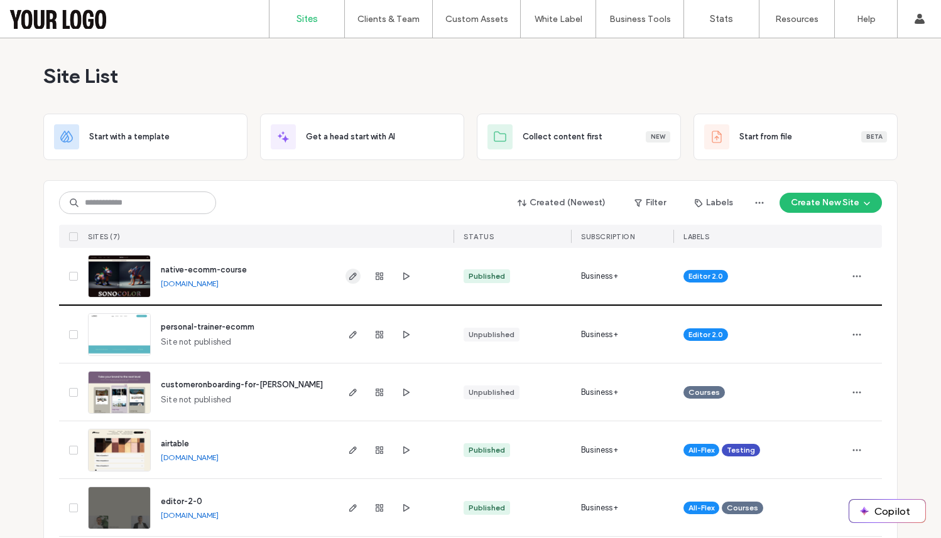
click at [348, 271] on icon "button" at bounding box center [353, 276] width 10 height 10
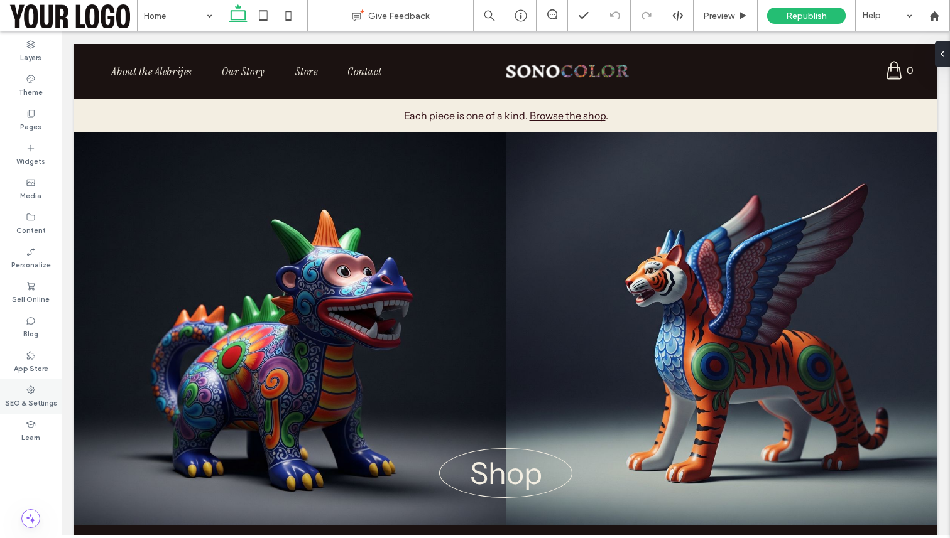
click at [44, 394] on div "SEO & Settings" at bounding box center [31, 397] width 62 height 35
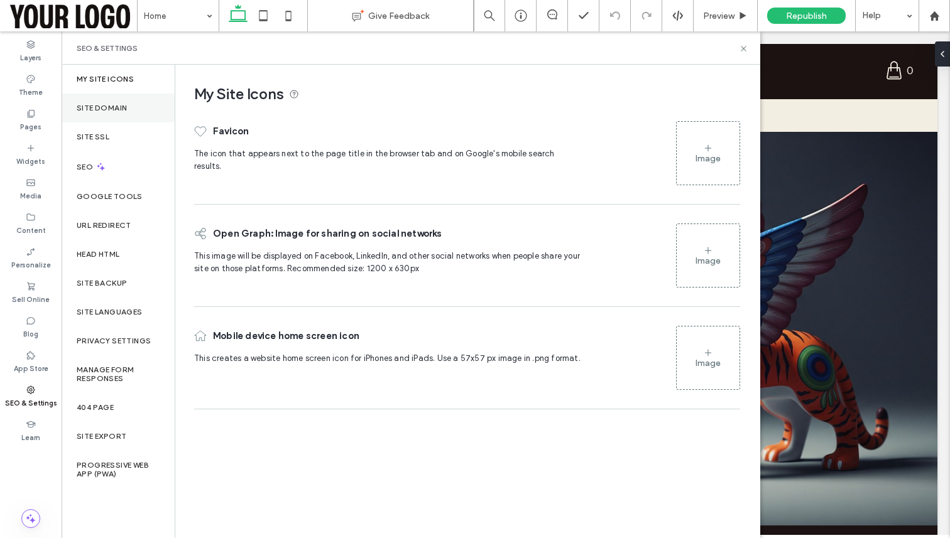
click at [119, 116] on div "Site Domain" at bounding box center [118, 108] width 113 height 29
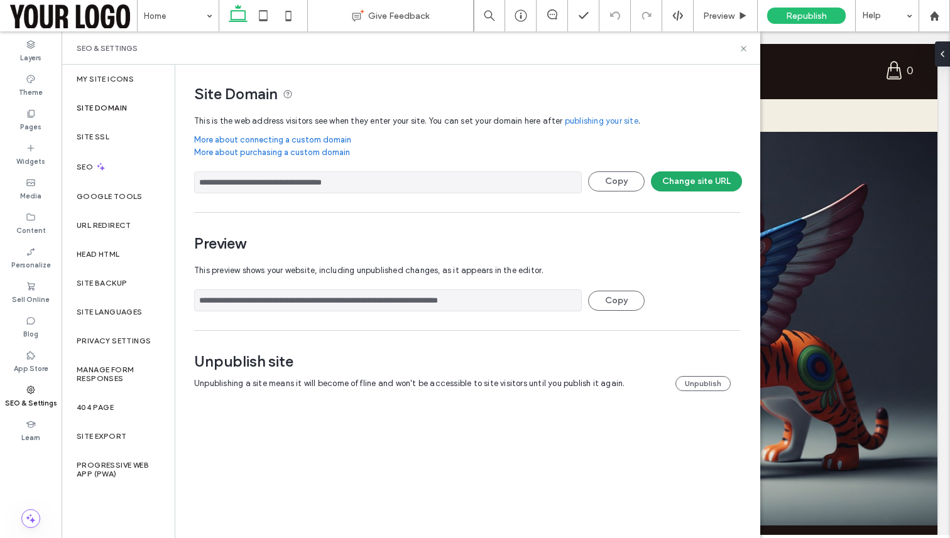
click at [691, 182] on button "Change site URL" at bounding box center [696, 182] width 91 height 20
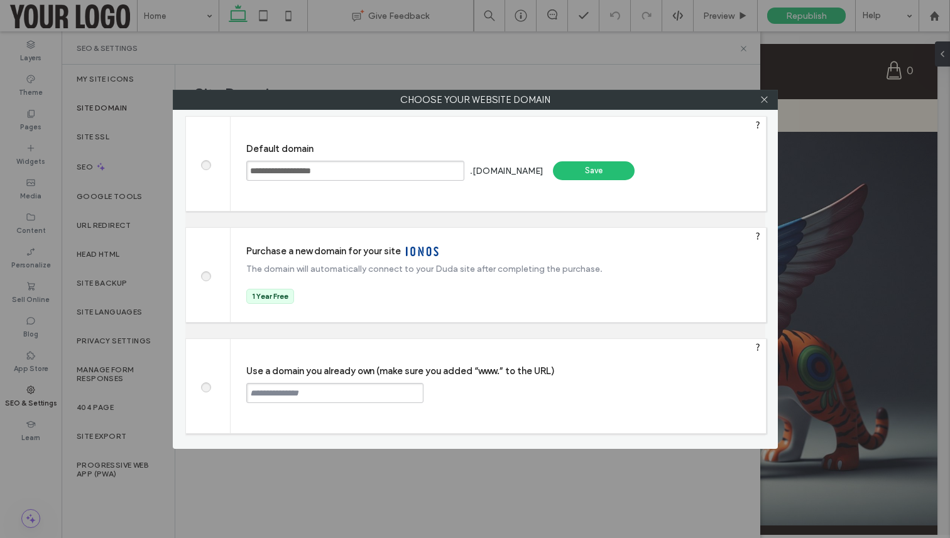
click at [211, 388] on label at bounding box center [205, 385] width 23 height 9
click at [305, 398] on input "text" at bounding box center [334, 393] width 177 height 20
type input "**********"
click at [447, 390] on div "Continue" at bounding box center [471, 392] width 82 height 19
type input "**********"
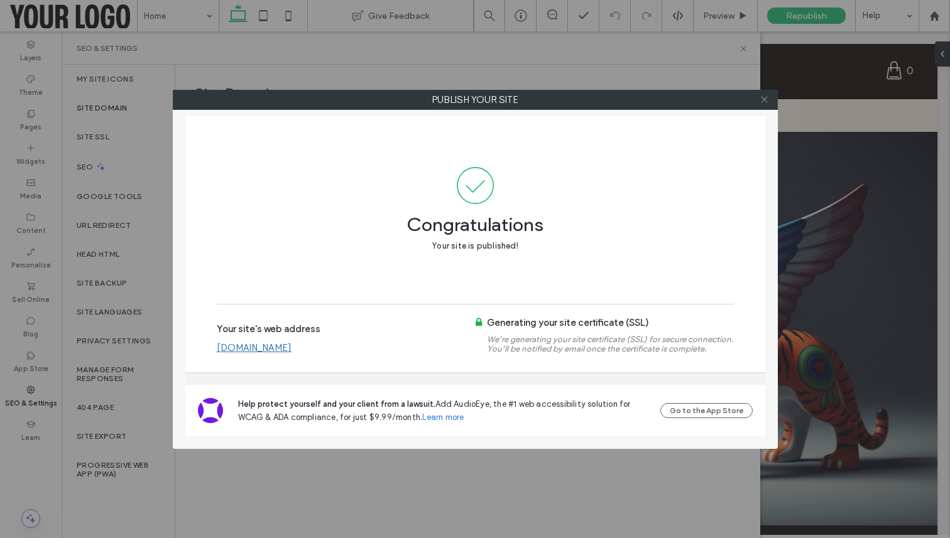
click at [765, 99] on use at bounding box center [764, 100] width 6 height 6
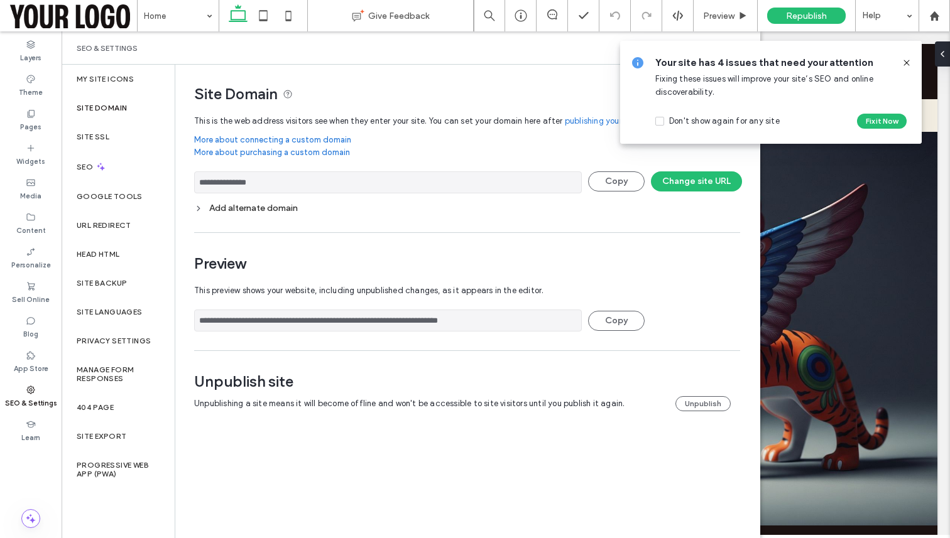
click at [916, 63] on div "Your site has 4 issues that need your attention Fixing these issues will improv…" at bounding box center [771, 92] width 302 height 103
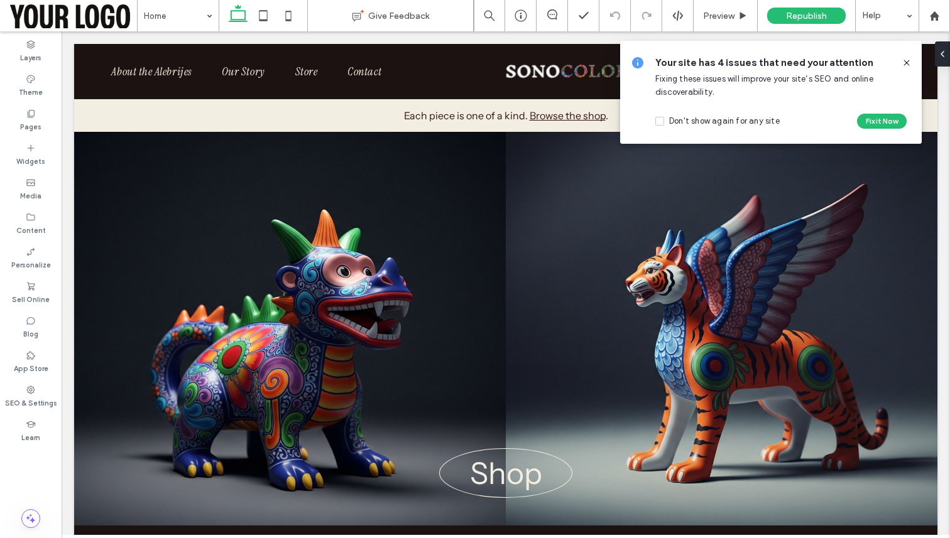
click at [907, 63] on icon at bounding box center [907, 63] width 10 height 10
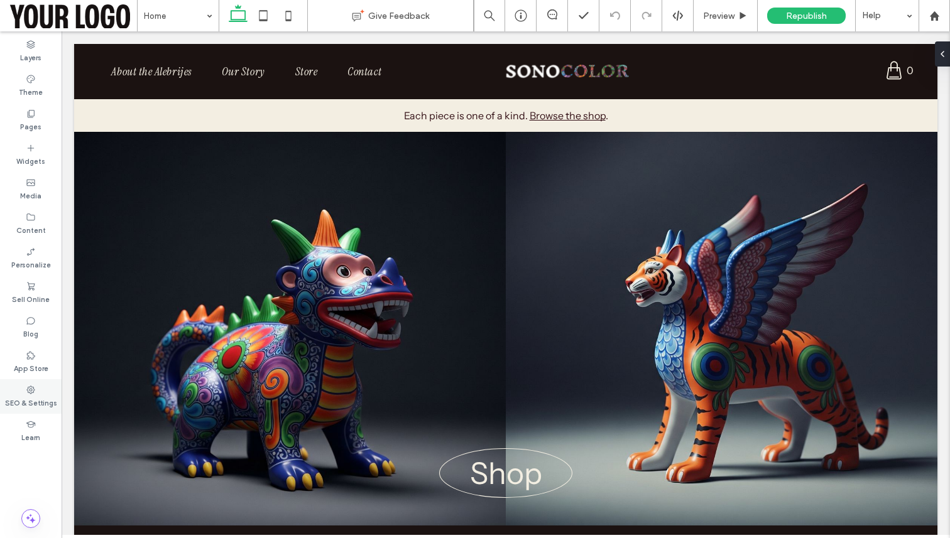
click at [29, 405] on label "SEO & Settings" at bounding box center [31, 402] width 52 height 14
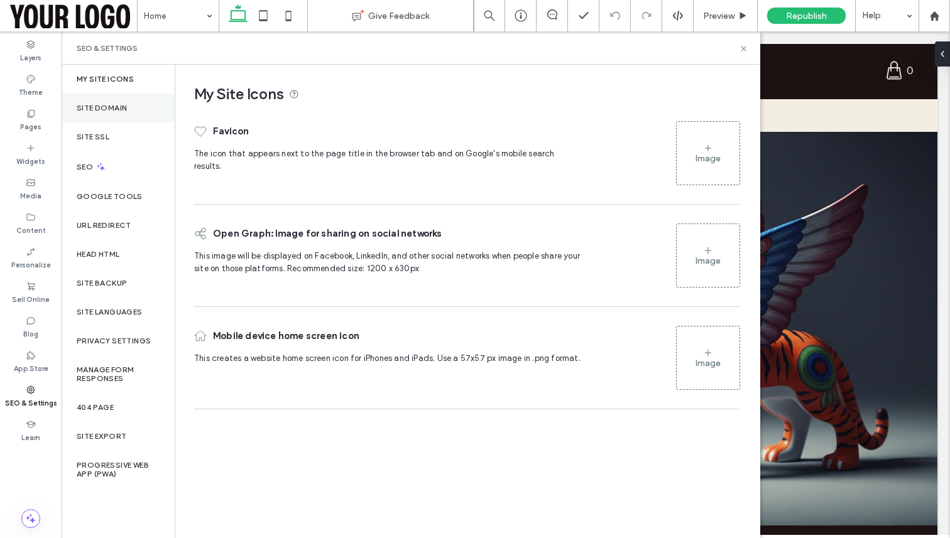
click at [116, 104] on label "Site Domain" at bounding box center [102, 108] width 50 height 9
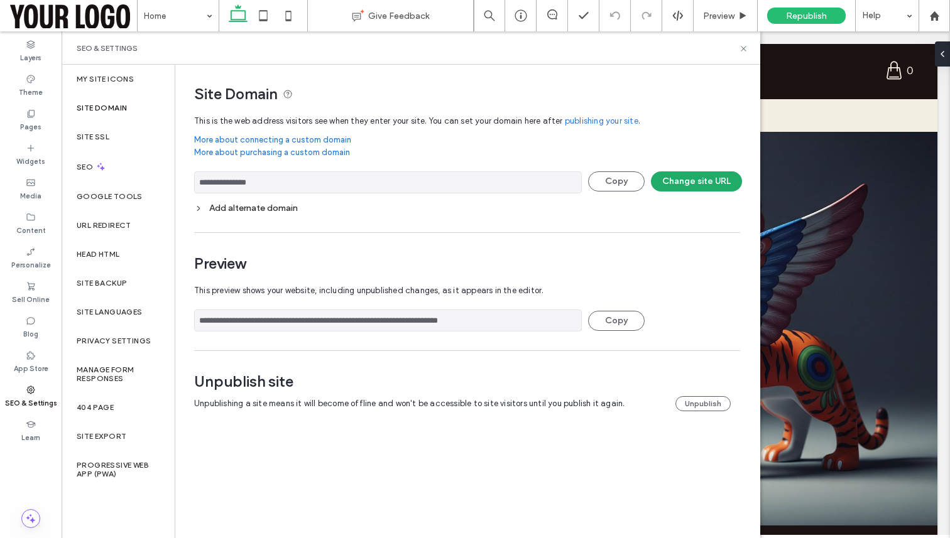
click at [684, 177] on button "Change site URL" at bounding box center [696, 182] width 91 height 20
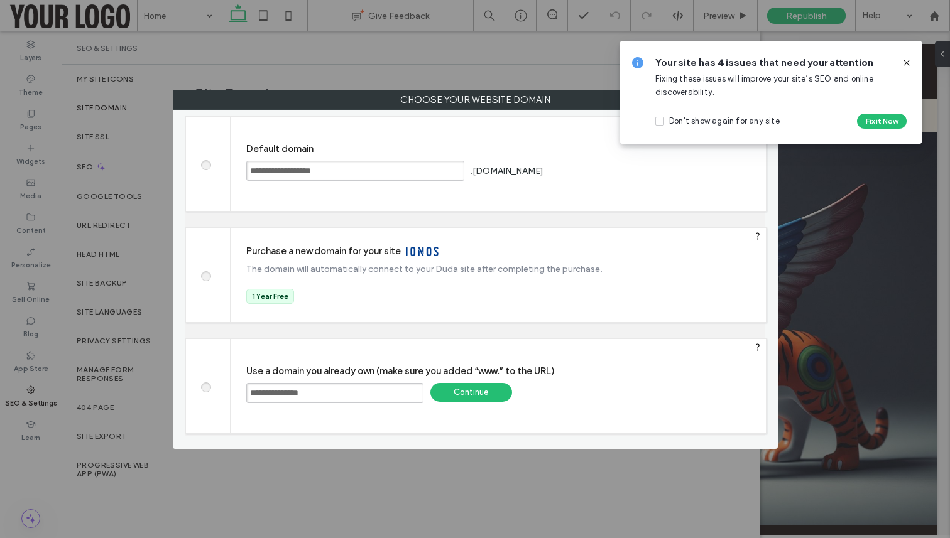
click at [459, 388] on div "Continue" at bounding box center [471, 392] width 82 height 19
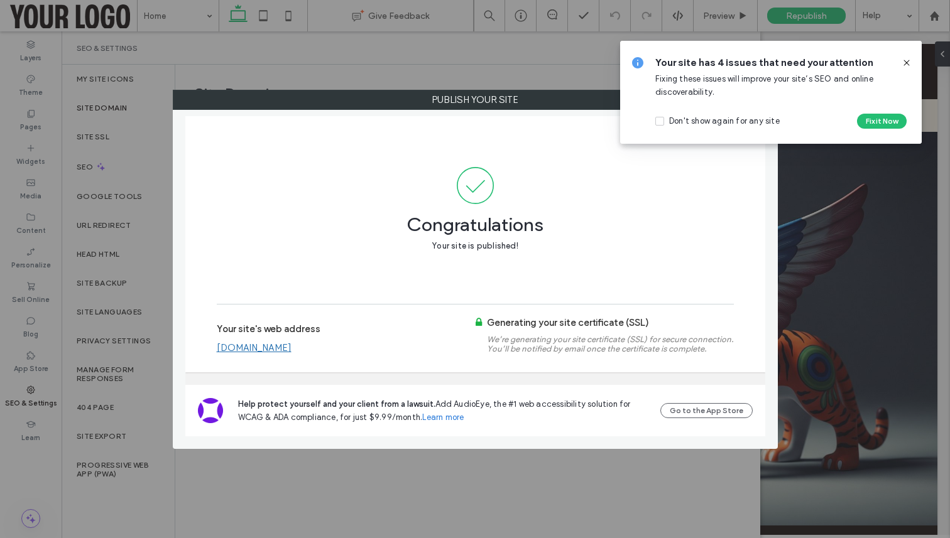
click at [902, 62] on icon at bounding box center [907, 63] width 10 height 10
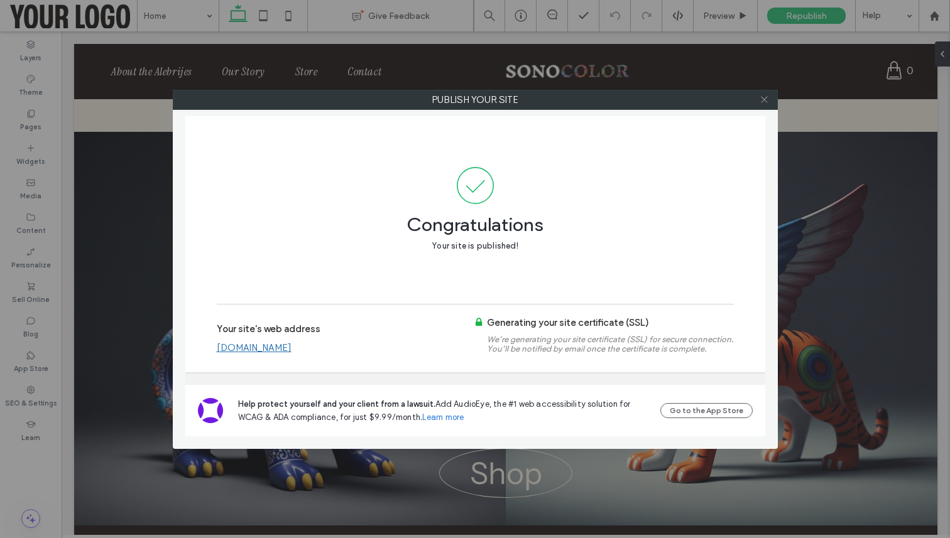
click at [766, 103] on icon at bounding box center [764, 99] width 9 height 9
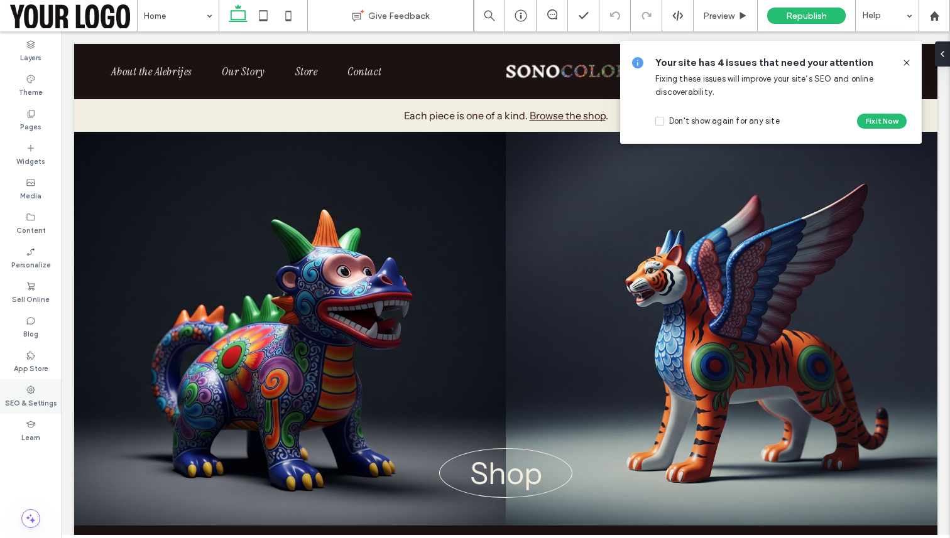
click at [45, 387] on div "SEO & Settings" at bounding box center [31, 397] width 62 height 35
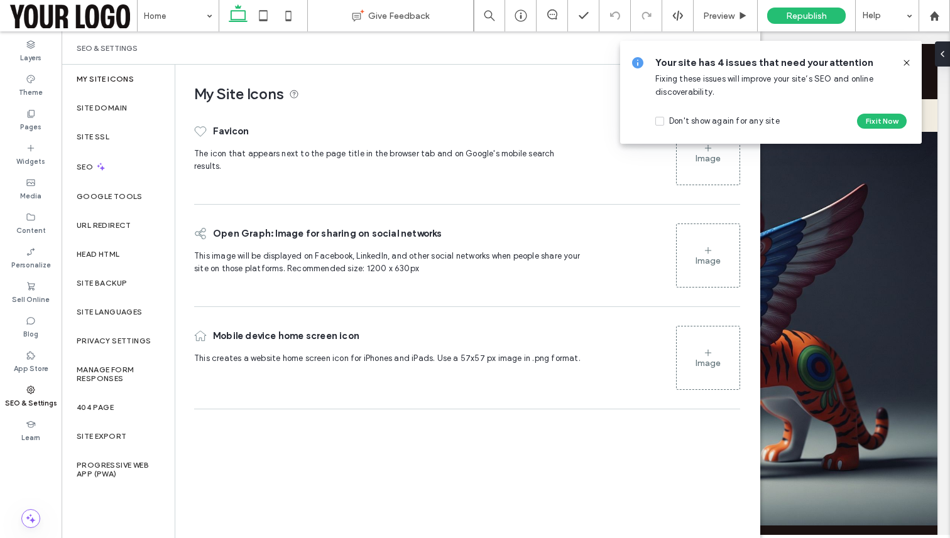
click at [909, 55] on div "Your site has 4 issues that need your attention Fixing these issues will improv…" at bounding box center [771, 92] width 302 height 103
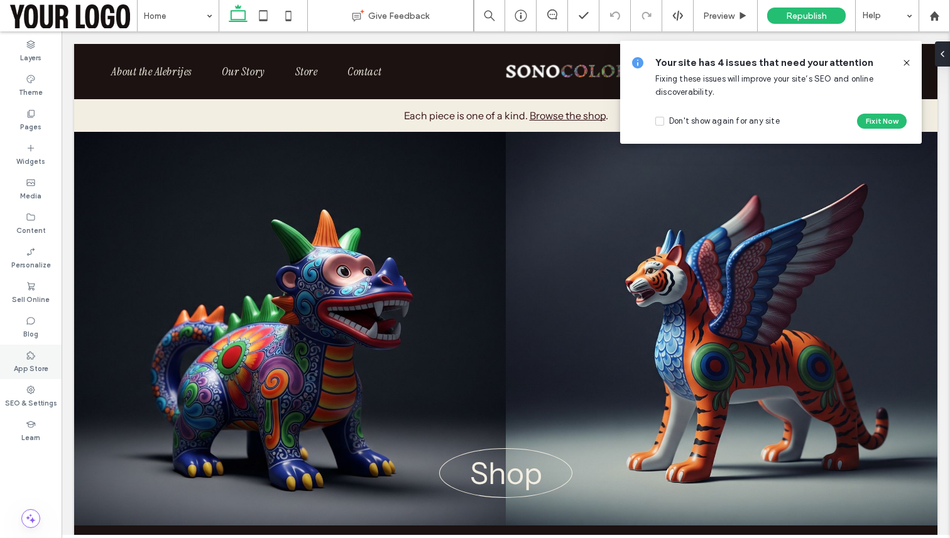
click at [44, 368] on label "App Store" at bounding box center [31, 368] width 35 height 14
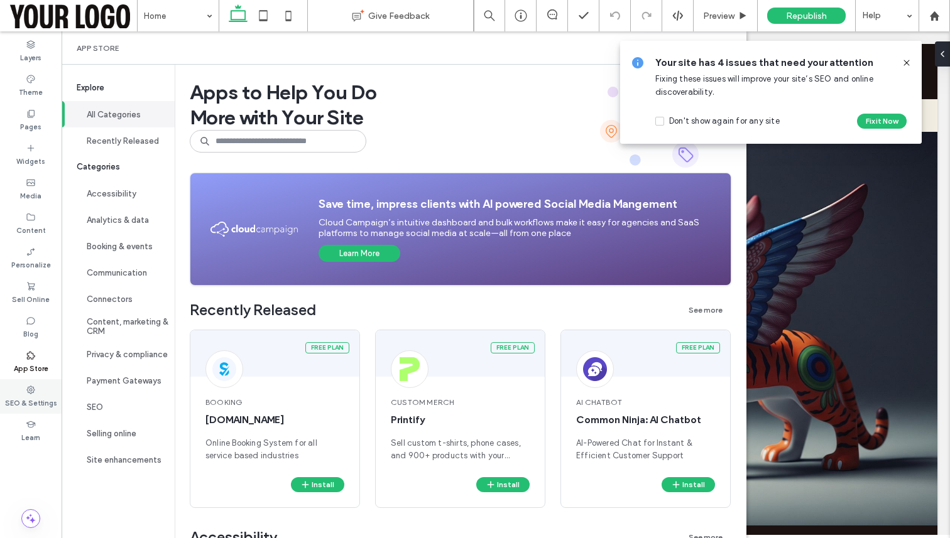
click at [30, 393] on use at bounding box center [31, 390] width 8 height 8
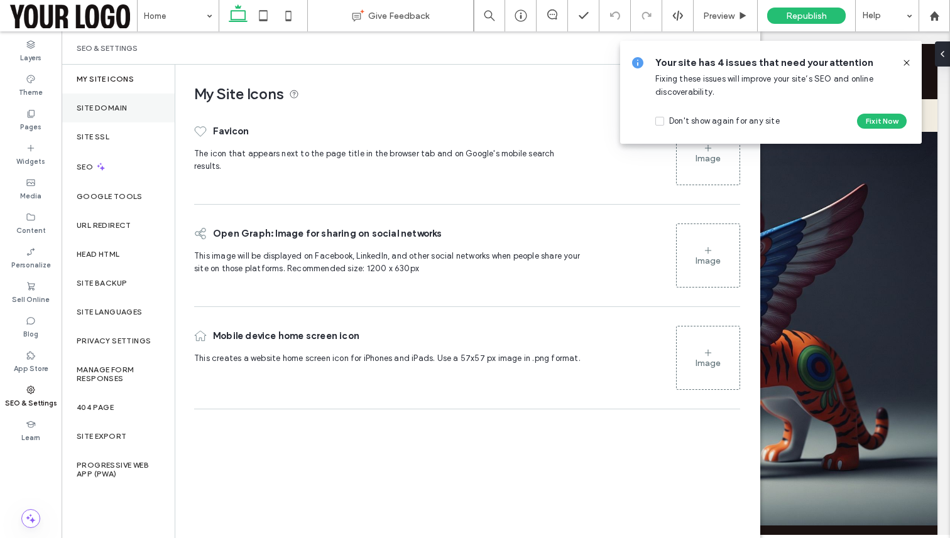
click at [110, 116] on div "Site Domain" at bounding box center [118, 108] width 113 height 29
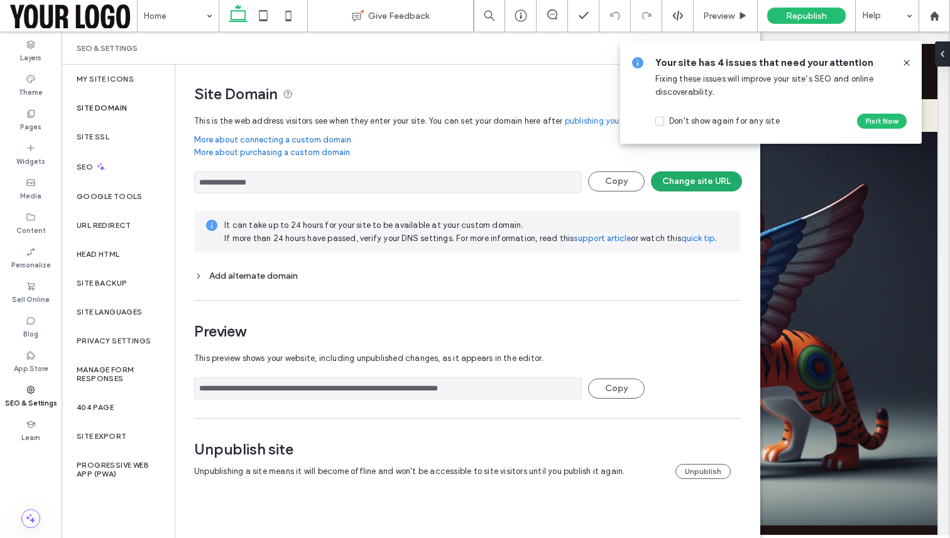
click at [682, 183] on button "Change site URL" at bounding box center [696, 182] width 91 height 20
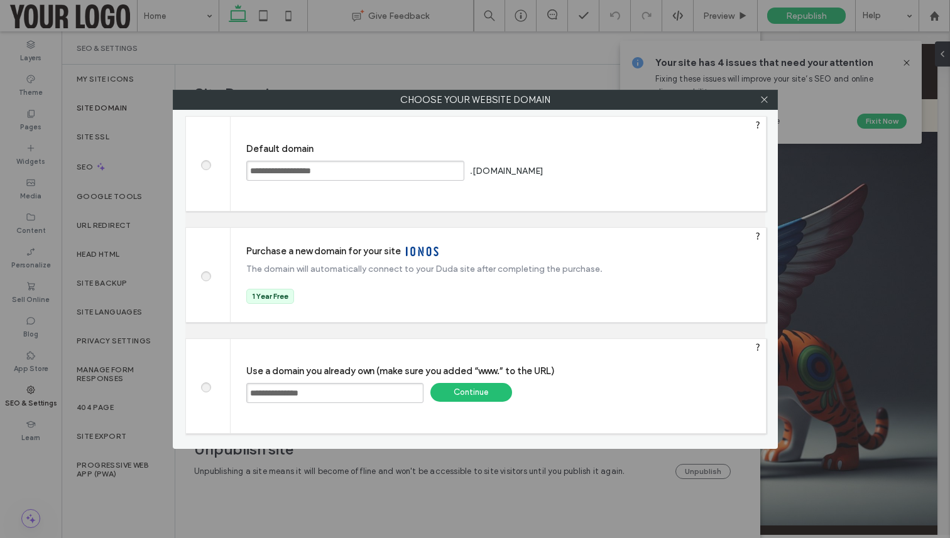
click at [460, 393] on div "Continue" at bounding box center [471, 392] width 82 height 19
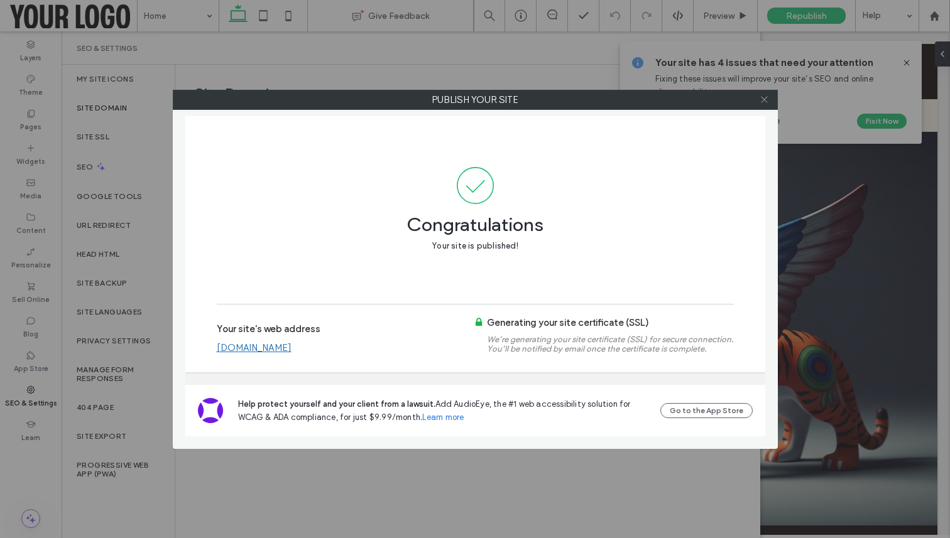
click at [760, 100] on icon at bounding box center [764, 99] width 9 height 9
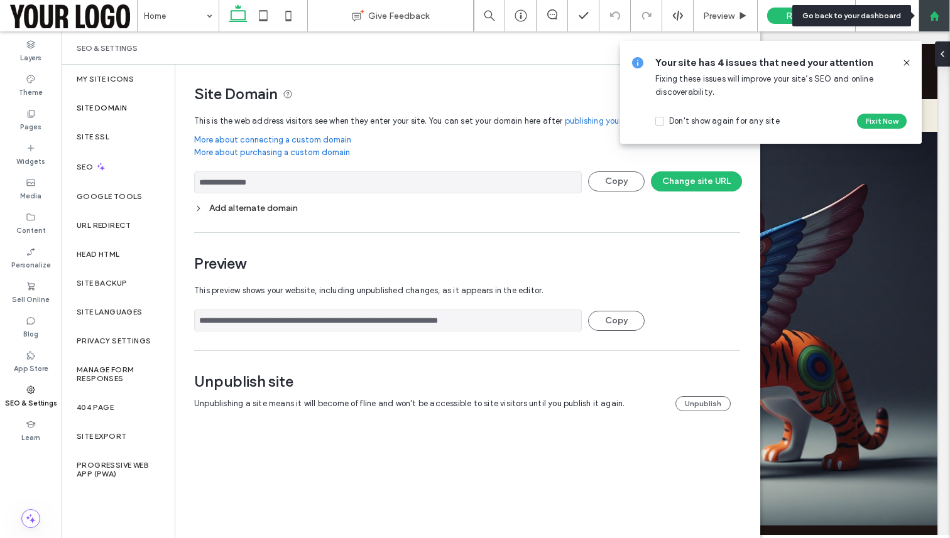
click at [933, 18] on icon at bounding box center [934, 16] width 11 height 11
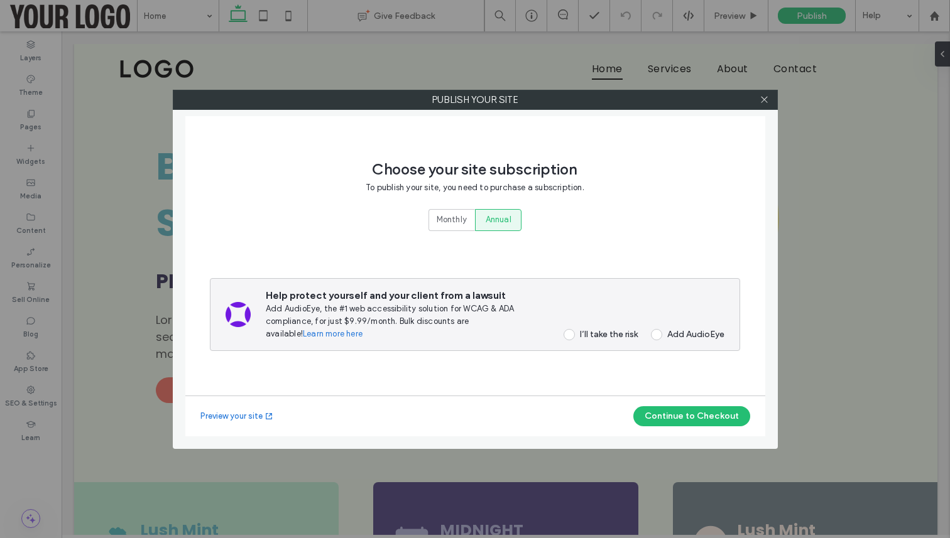
drag, startPoint x: 671, startPoint y: 336, endPoint x: 653, endPoint y: 336, distance: 18.2
click at [670, 336] on div "Add AudioEye" at bounding box center [695, 334] width 57 height 11
click at [625, 336] on div "I’ll take the risk" at bounding box center [609, 334] width 58 height 11
click at [704, 416] on button "Continue to Checkout" at bounding box center [691, 417] width 117 height 20
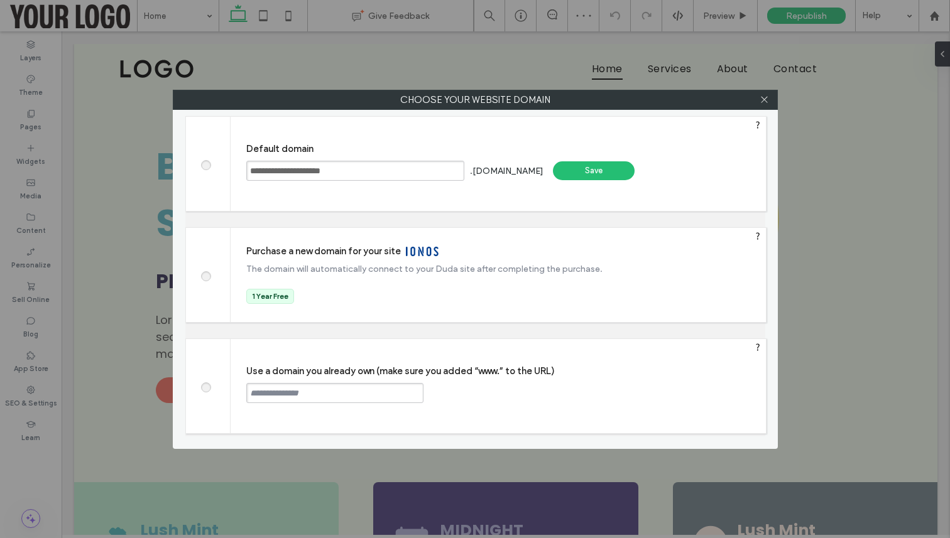
click at [214, 388] on label at bounding box center [205, 385] width 23 height 9
click at [316, 391] on input "text" at bounding box center [334, 393] width 177 height 20
type input "**********"
click at [483, 393] on div "Continue" at bounding box center [471, 392] width 82 height 19
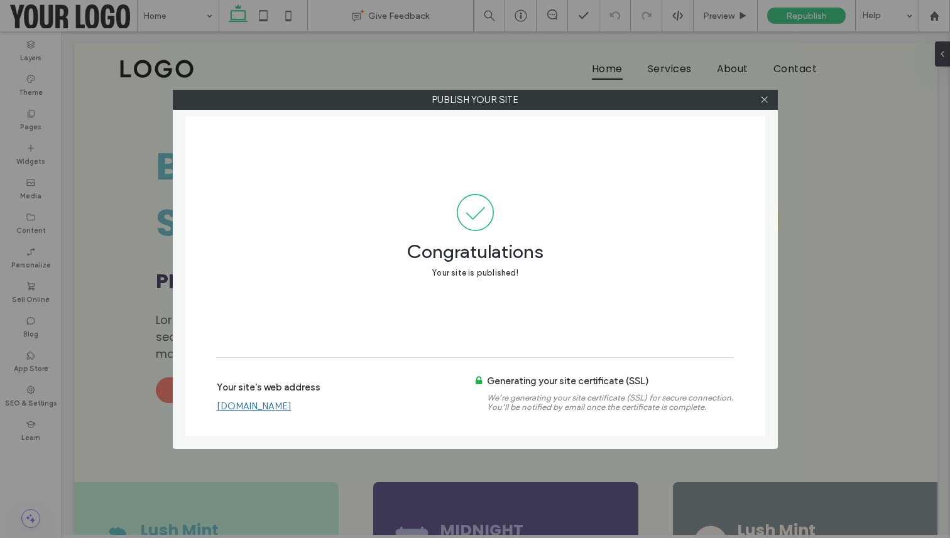
click at [261, 408] on link "podium.arneezy.com" at bounding box center [254, 406] width 75 height 11
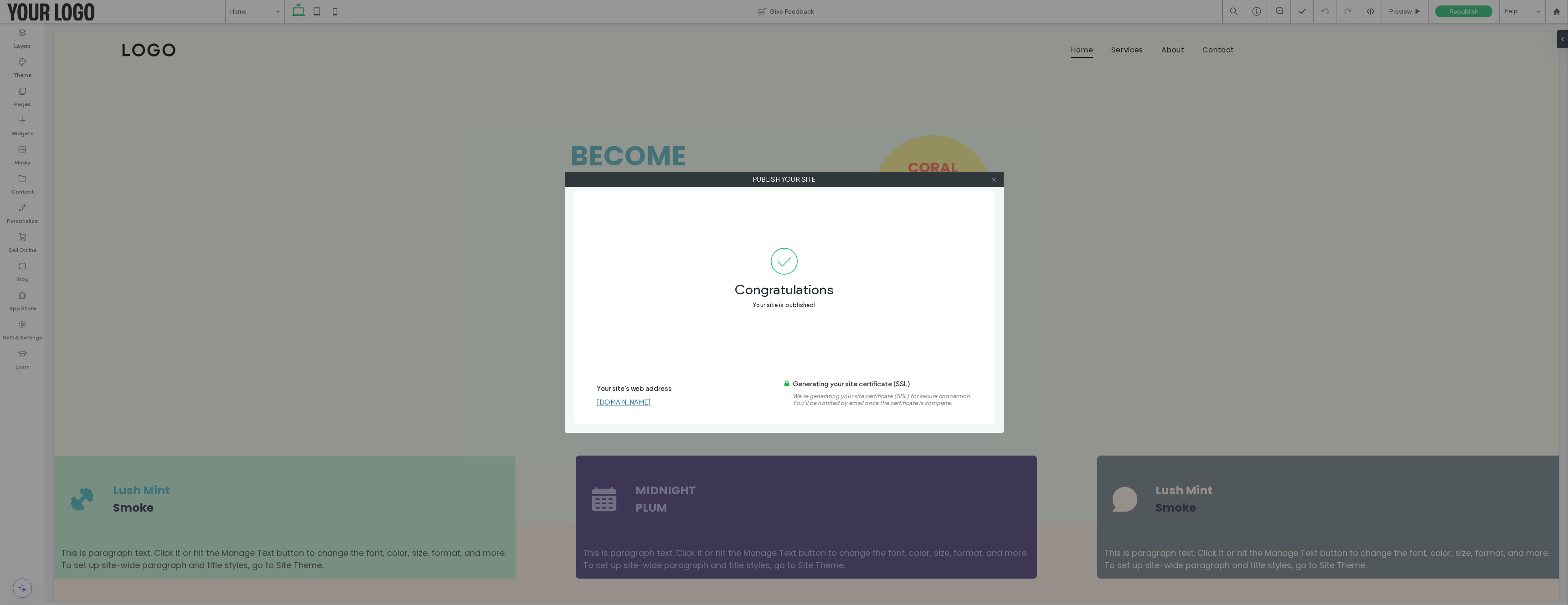
click at [689, 180] on div at bounding box center [994, 179] width 14 height 14
click at [689, 180] on use at bounding box center [994, 179] width 4 height 4
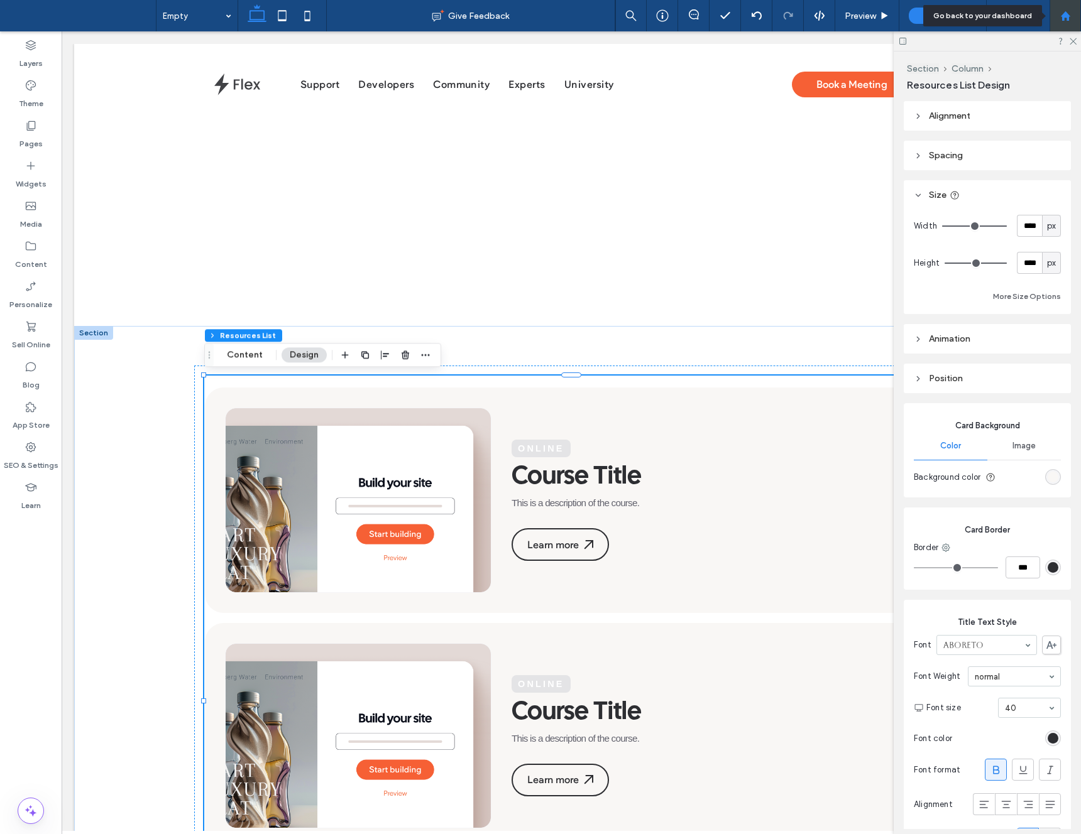
click at [1061, 16] on use at bounding box center [1064, 15] width 9 height 9
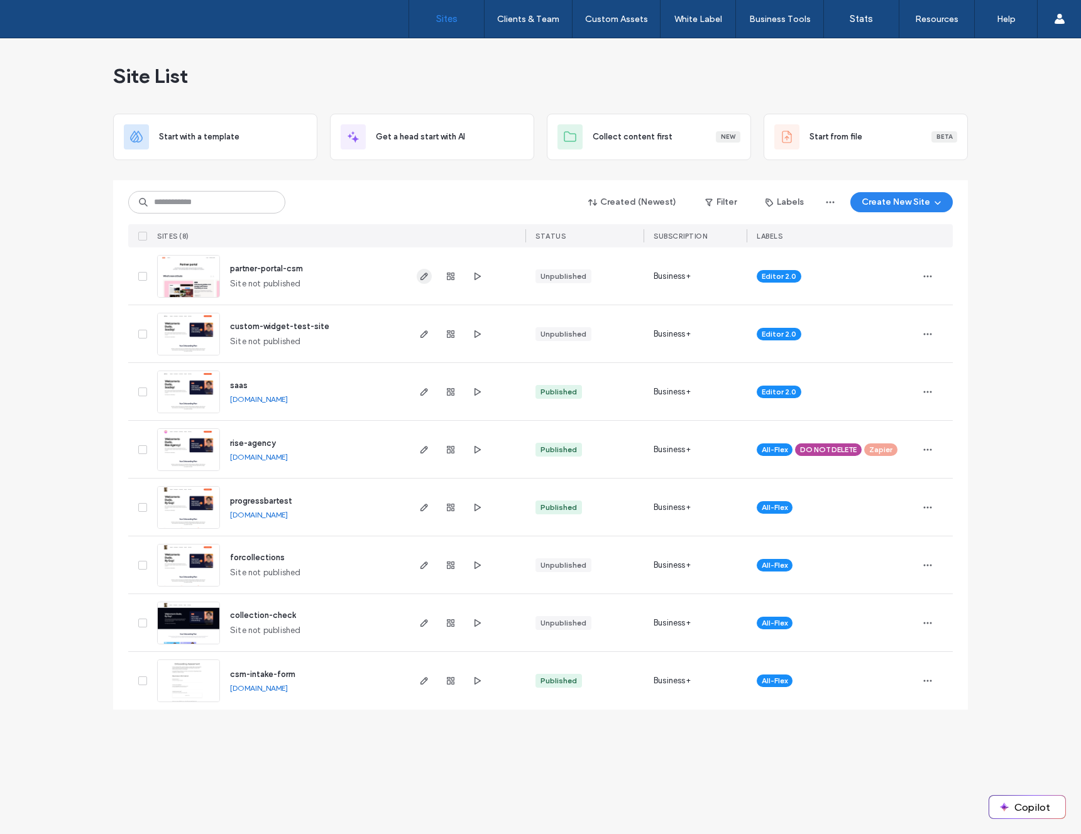
click at [421, 276] on icon "button" at bounding box center [424, 276] width 10 height 10
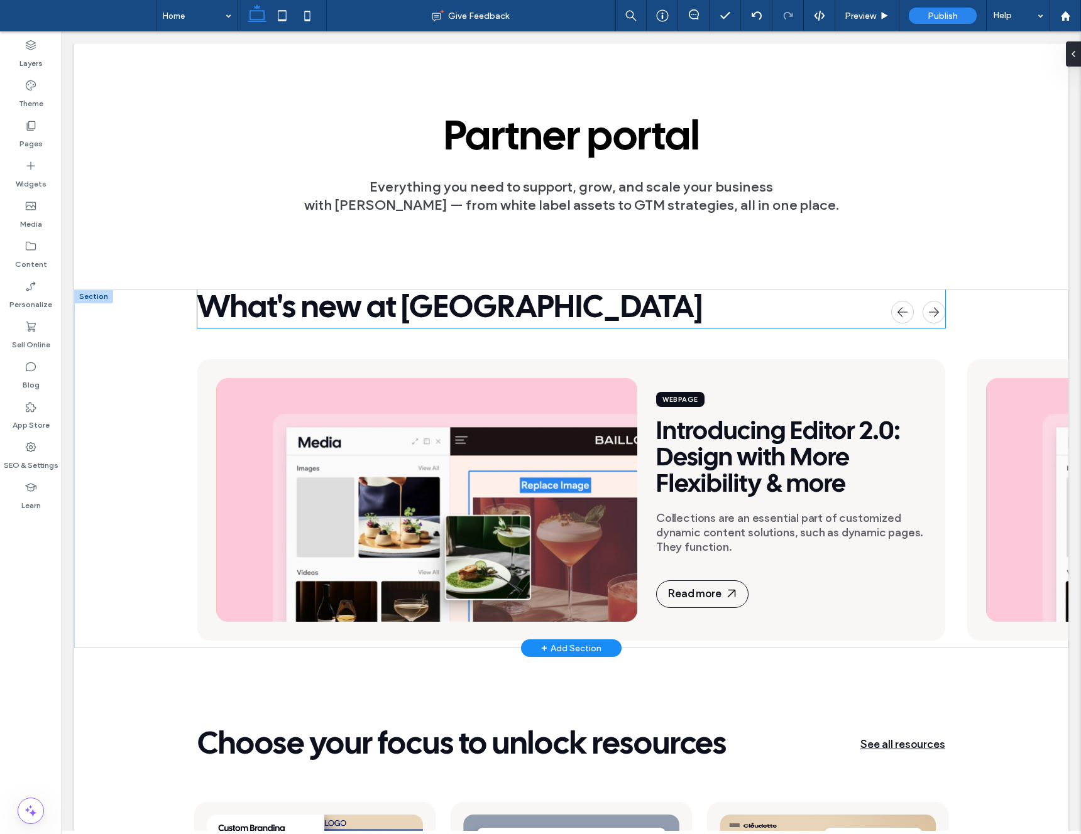
scroll to position [472, 0]
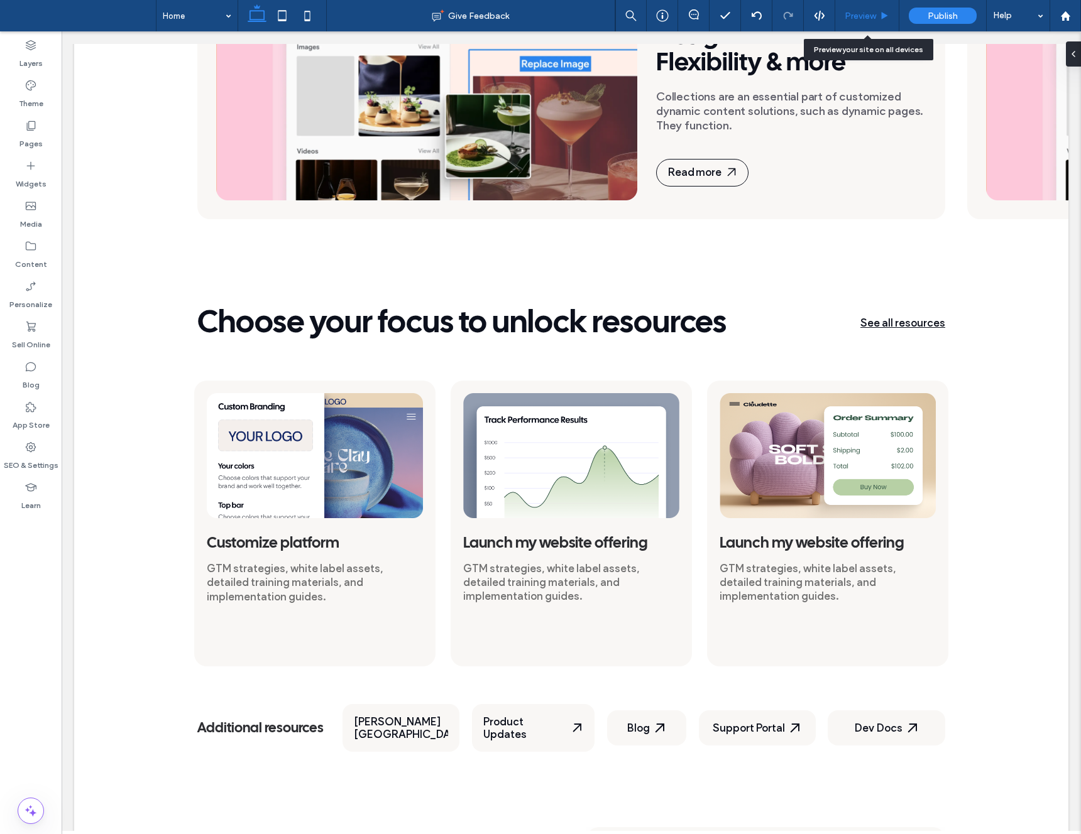
click at [861, 25] on div "Preview" at bounding box center [867, 15] width 64 height 31
click at [863, 19] on span "Preview" at bounding box center [859, 16] width 31 height 11
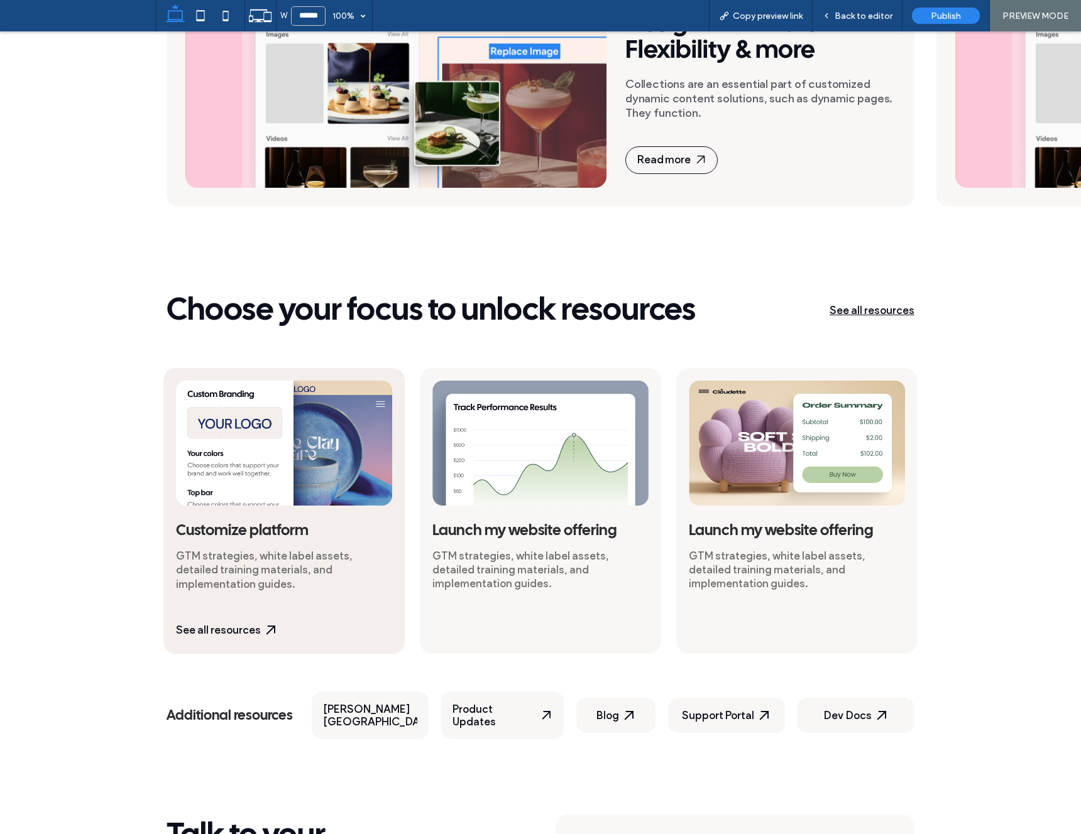
click at [245, 525] on div "Customize platform GTM strategies, white label assets, detailed training materi…" at bounding box center [284, 558] width 216 height 75
click at [249, 624] on div "See all resources" at bounding box center [226, 630] width 101 height 13
click at [271, 630] on icon at bounding box center [274, 633] width 6 height 6
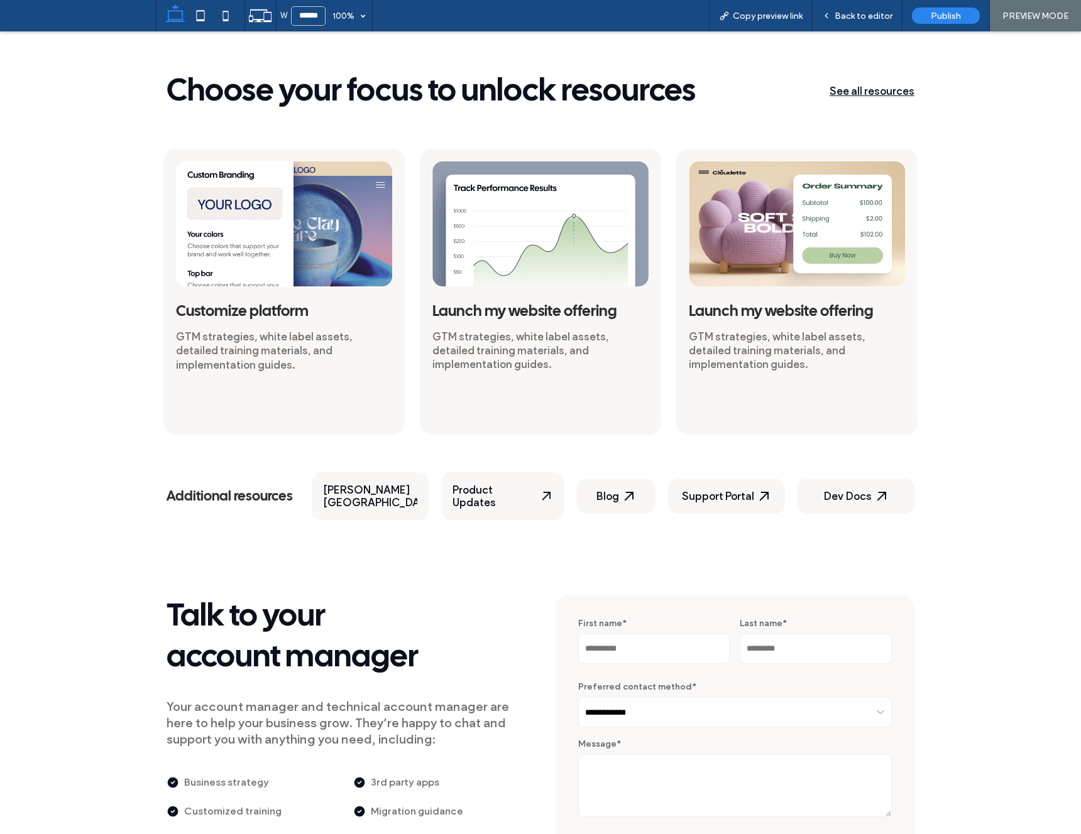
scroll to position [491, 0]
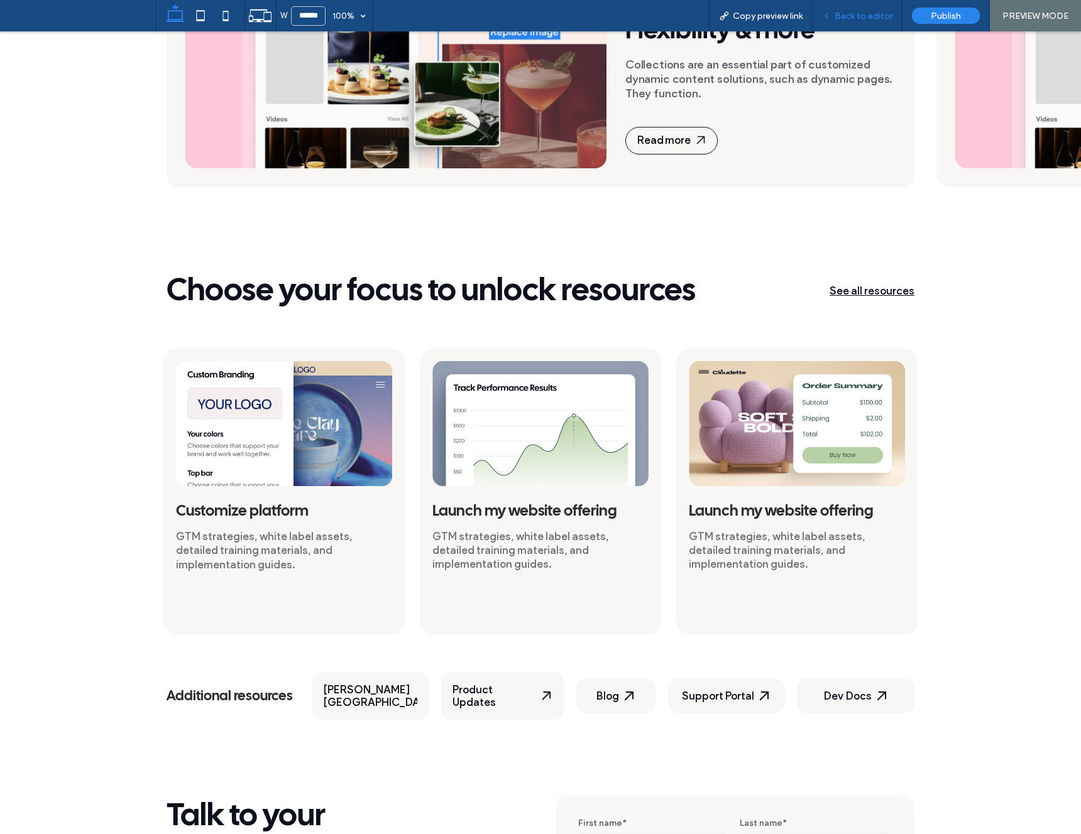
click at [849, 11] on span "Back to editor" at bounding box center [863, 16] width 58 height 11
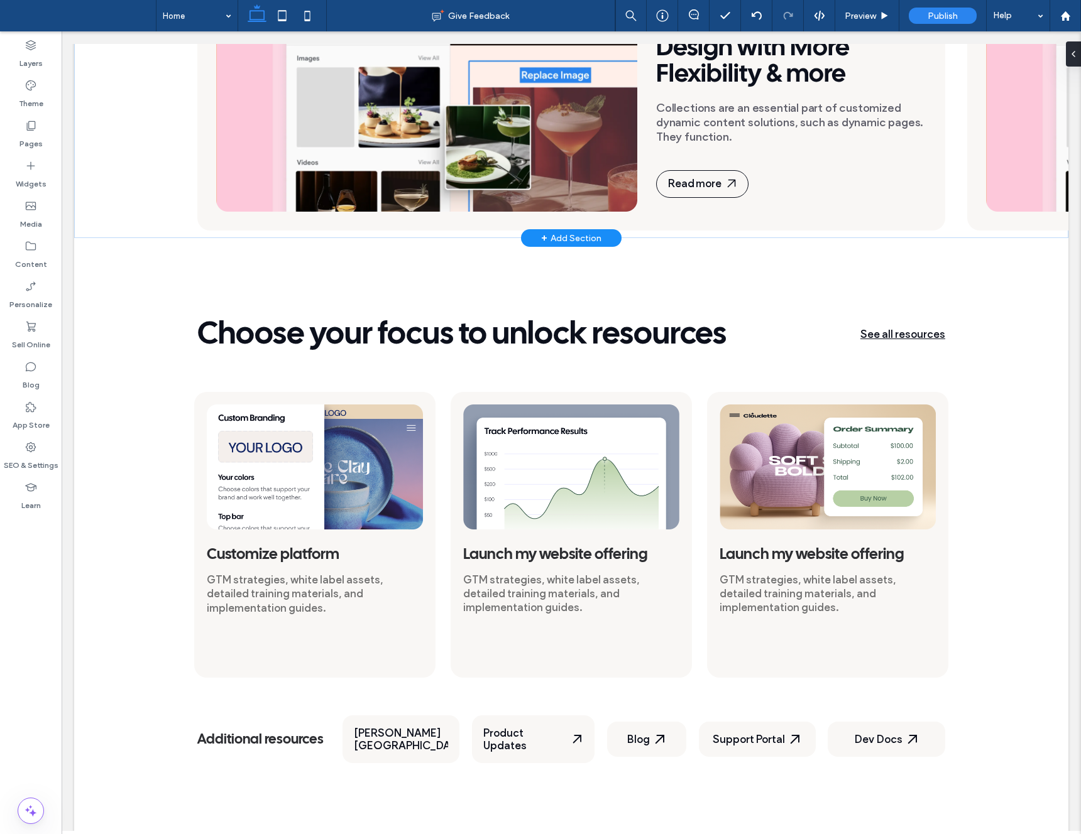
scroll to position [462, 0]
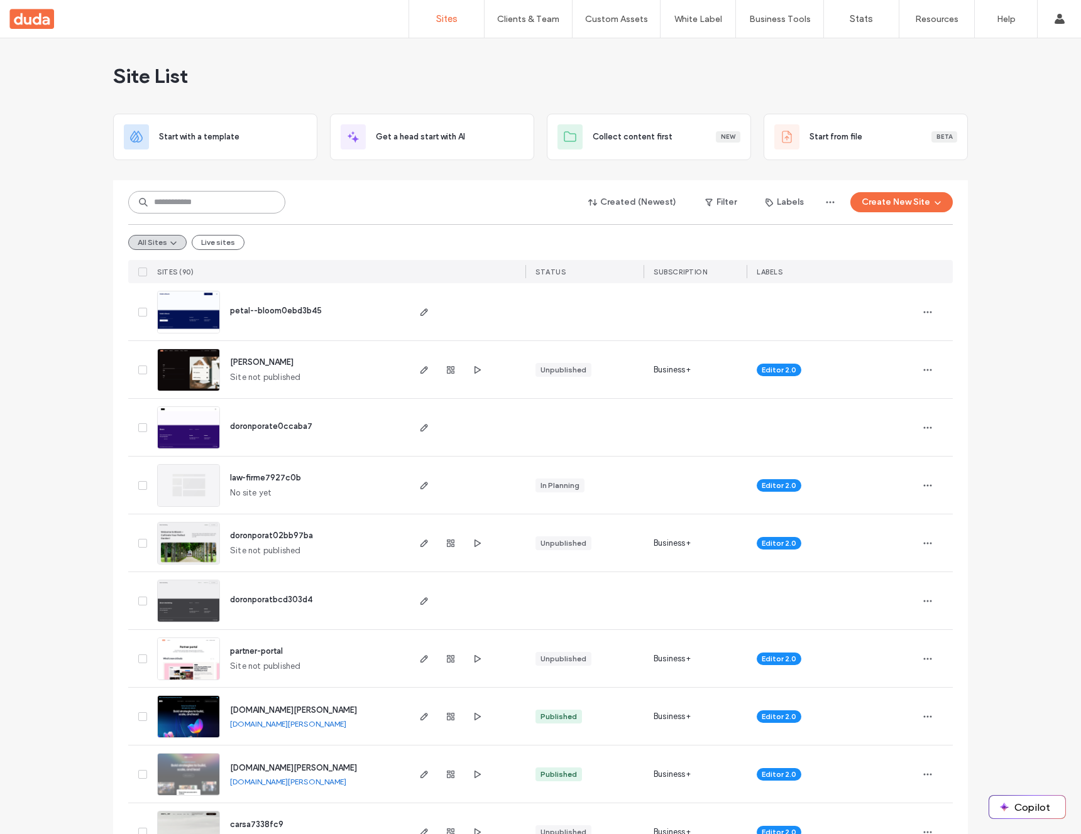
click at [173, 208] on input at bounding box center [206, 202] width 157 height 23
type input "*******"
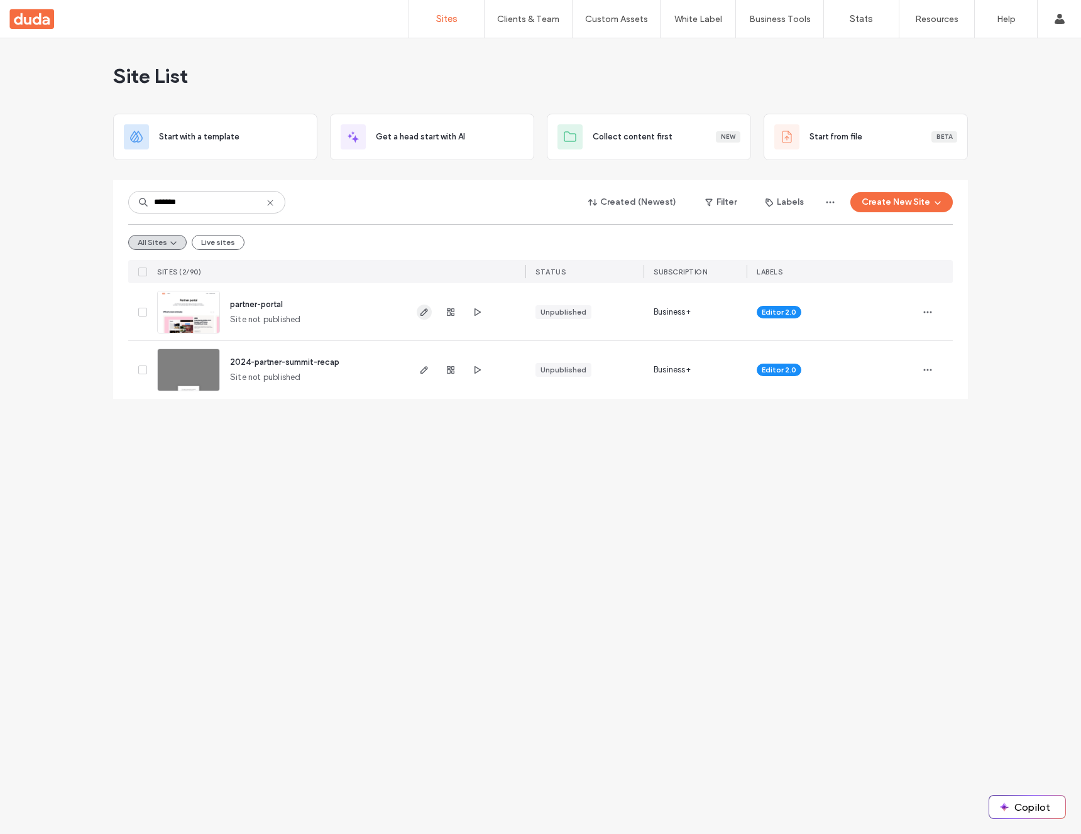
click at [421, 311] on icon "button" at bounding box center [424, 312] width 10 height 10
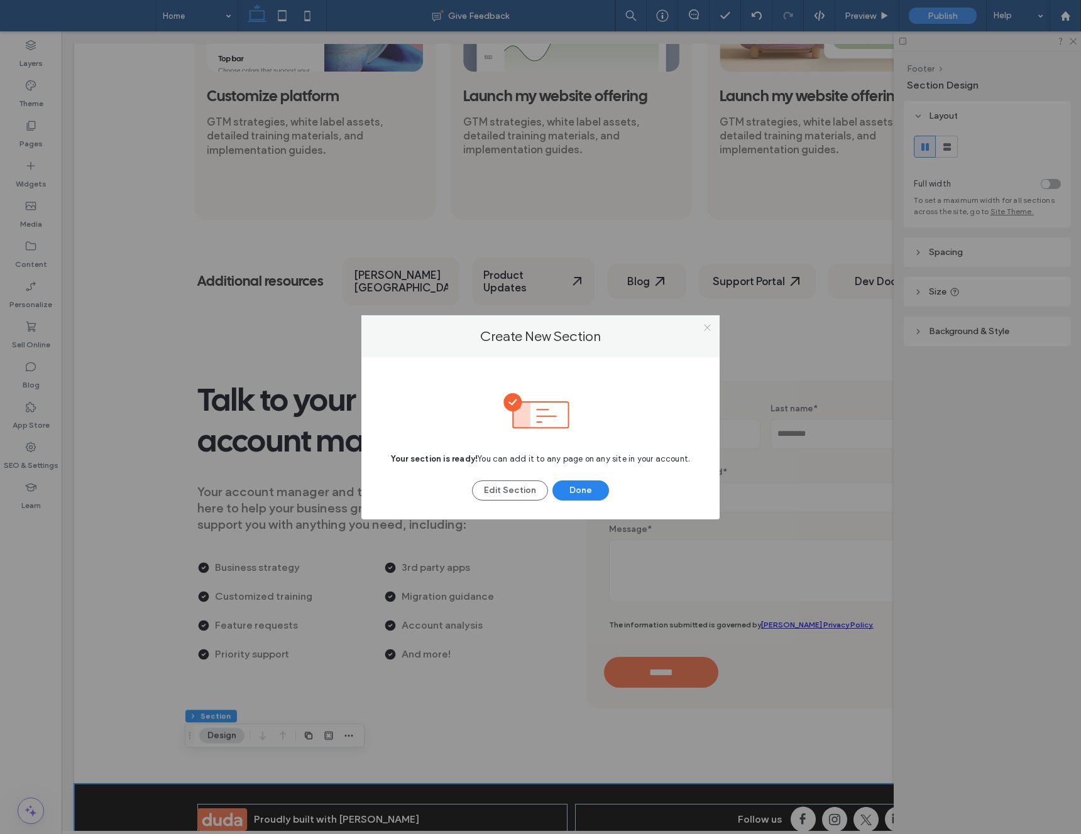
click at [702, 322] on div at bounding box center [706, 328] width 19 height 19
click at [707, 325] on icon at bounding box center [706, 327] width 9 height 9
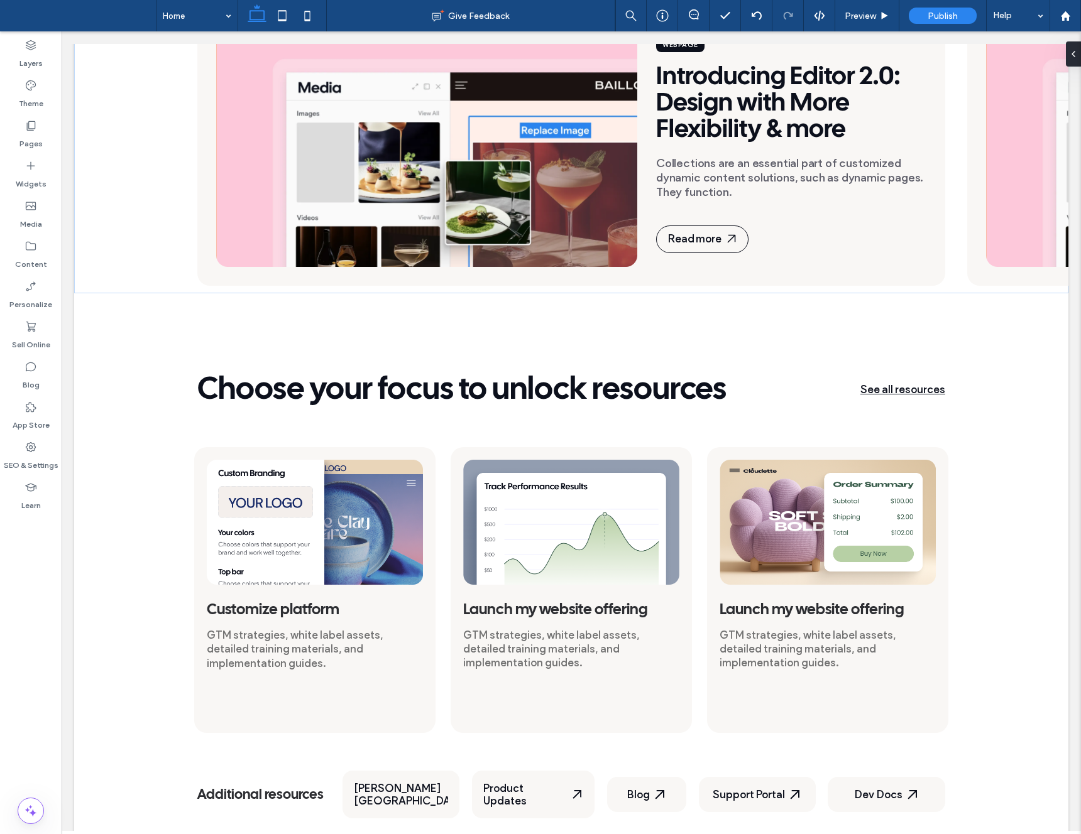
scroll to position [528, 0]
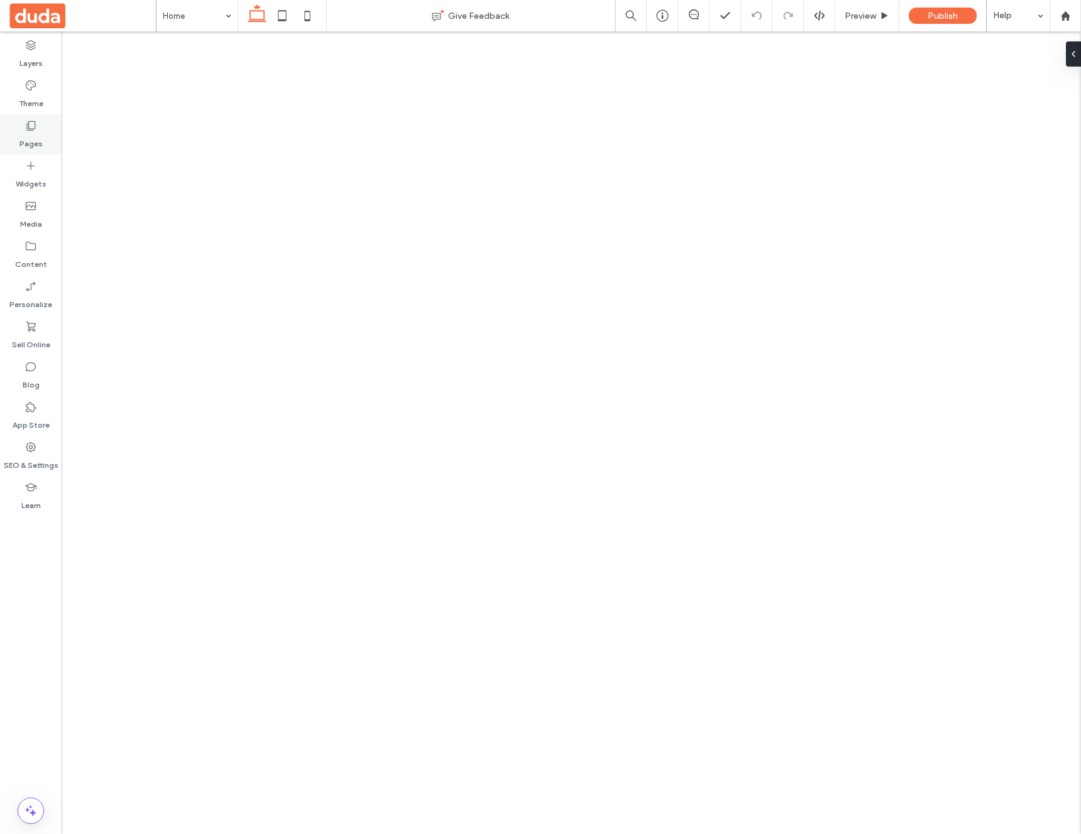
click at [23, 123] on div "Pages" at bounding box center [31, 134] width 62 height 40
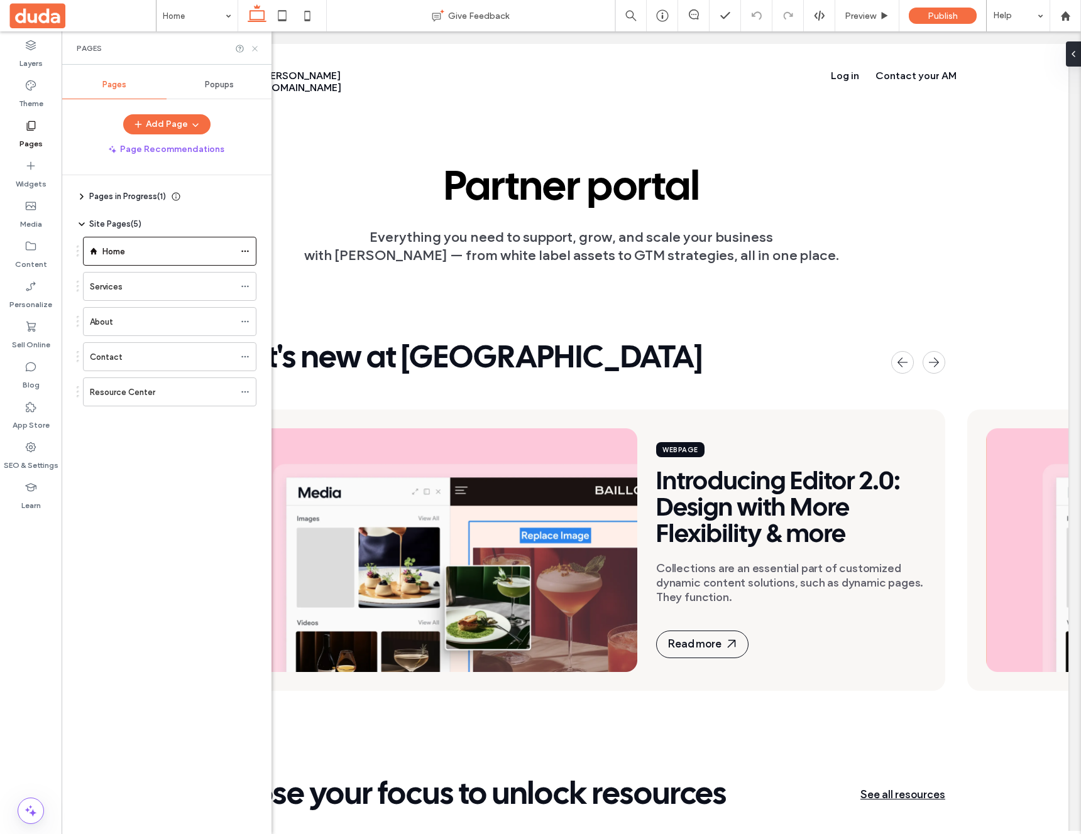
click at [255, 48] on icon at bounding box center [254, 48] width 9 height 9
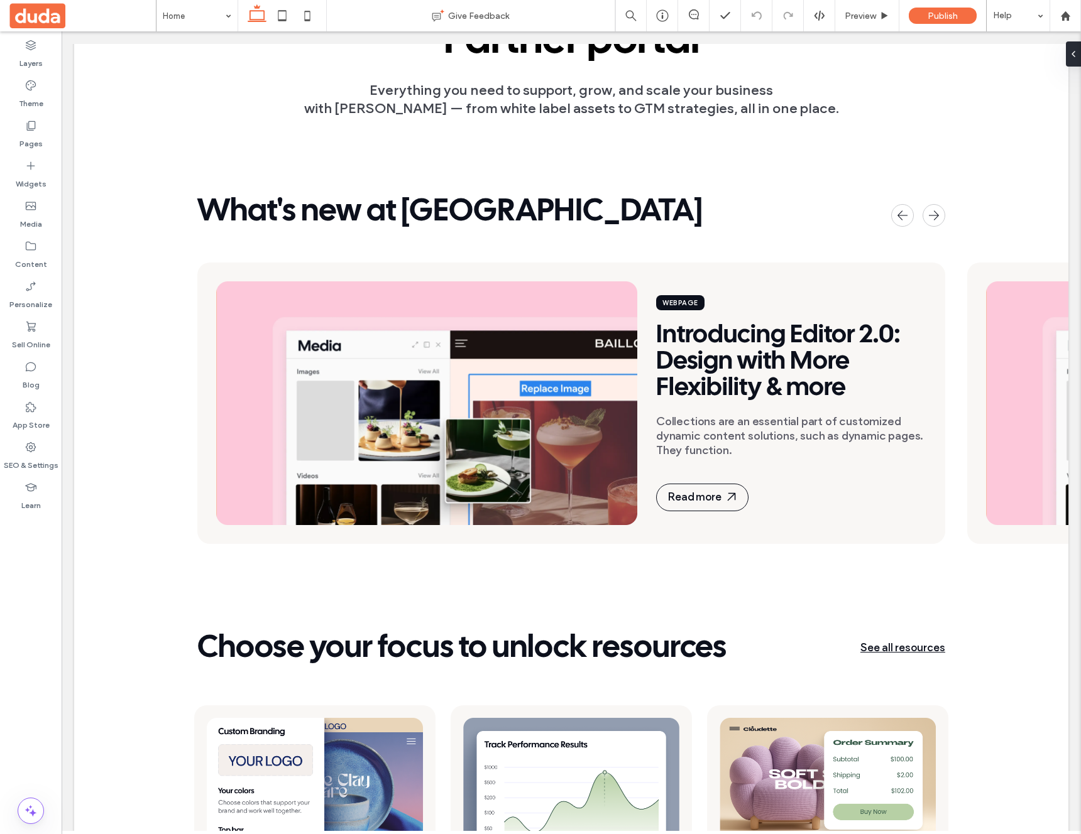
scroll to position [317, 0]
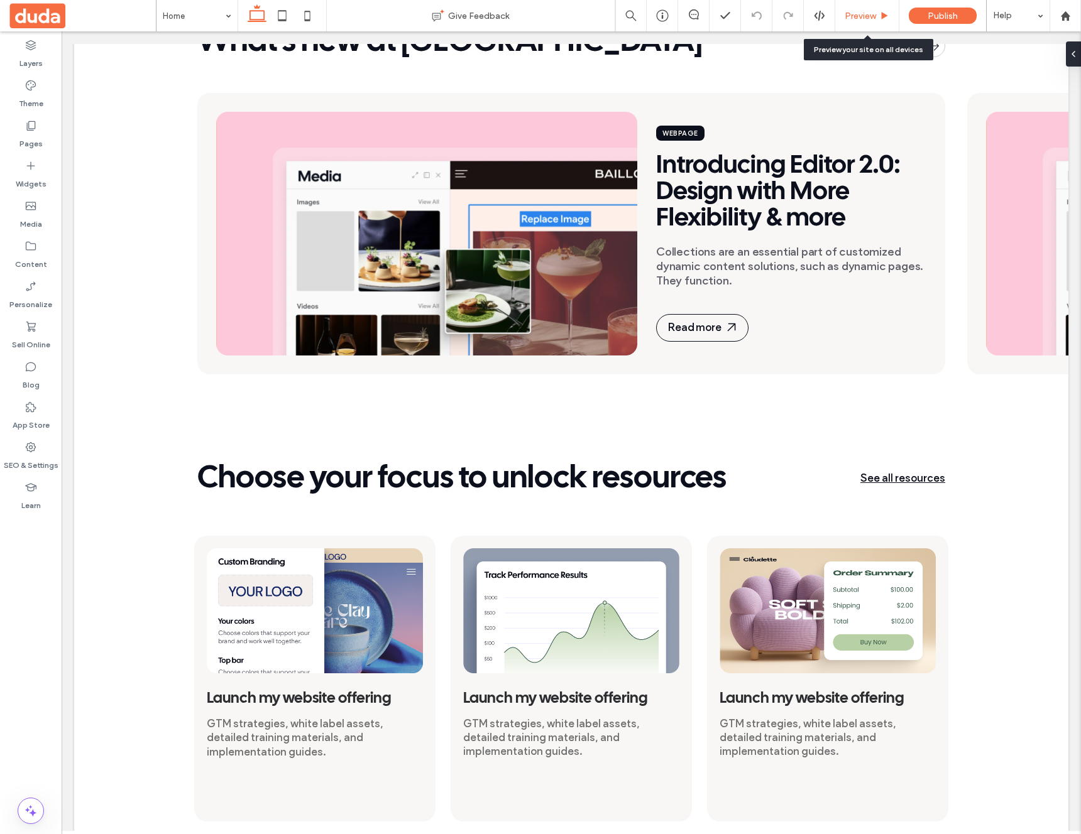
click at [868, 8] on div "Preview" at bounding box center [867, 15] width 64 height 31
click at [866, 16] on span "Preview" at bounding box center [859, 16] width 31 height 11
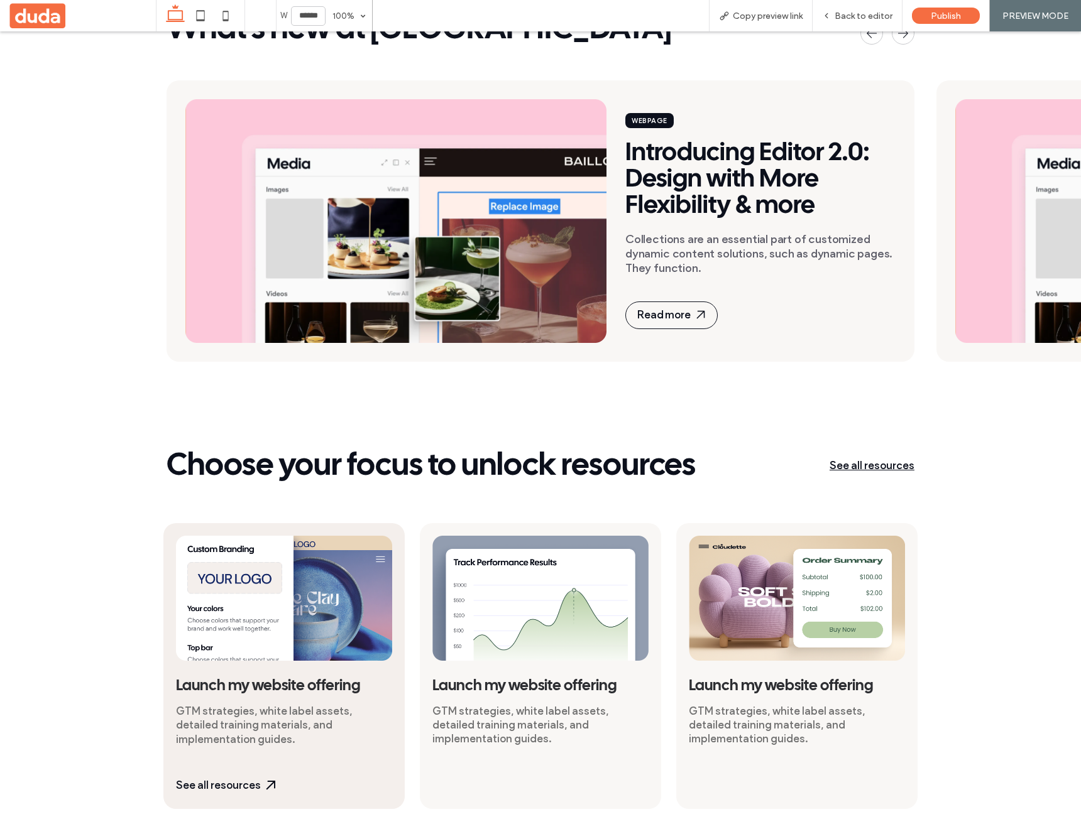
click at [346, 586] on img at bounding box center [284, 598] width 216 height 125
click at [258, 779] on div "See all resources" at bounding box center [226, 785] width 101 height 13
click at [264, 779] on icon at bounding box center [270, 785] width 13 height 13
click at [242, 779] on div "See all resources" at bounding box center [226, 785] width 101 height 13
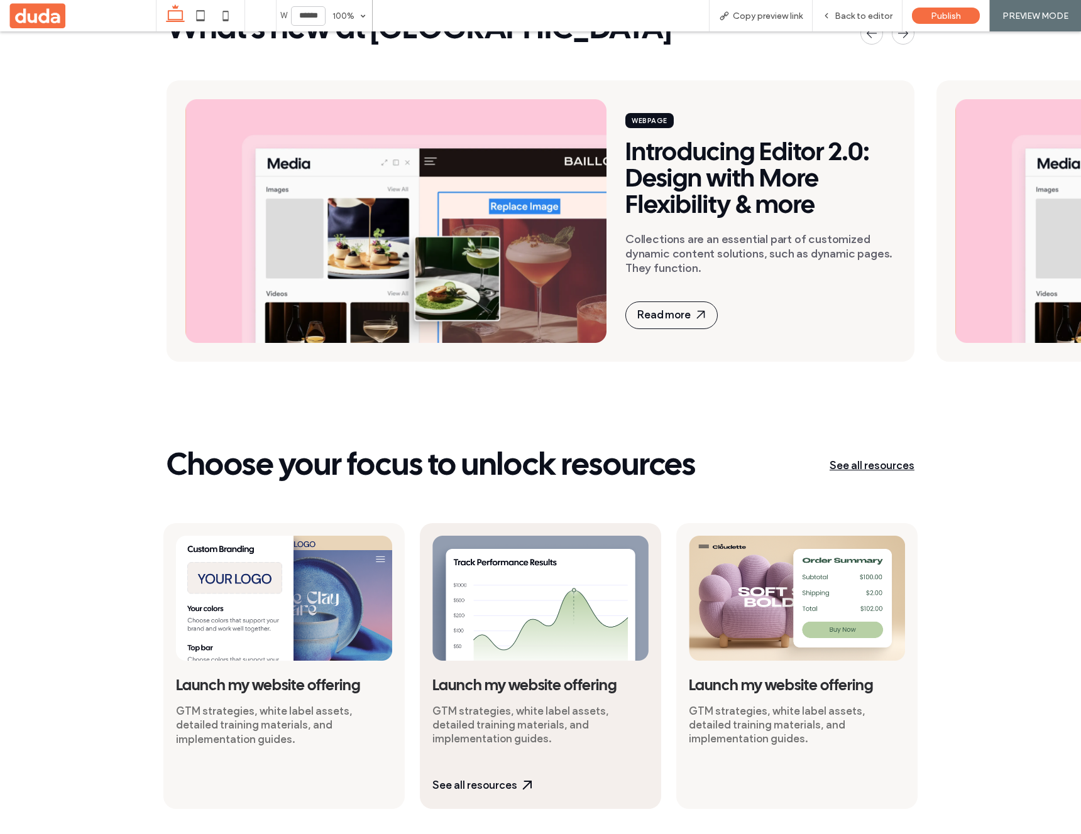
click at [576, 635] on img at bounding box center [540, 598] width 216 height 125
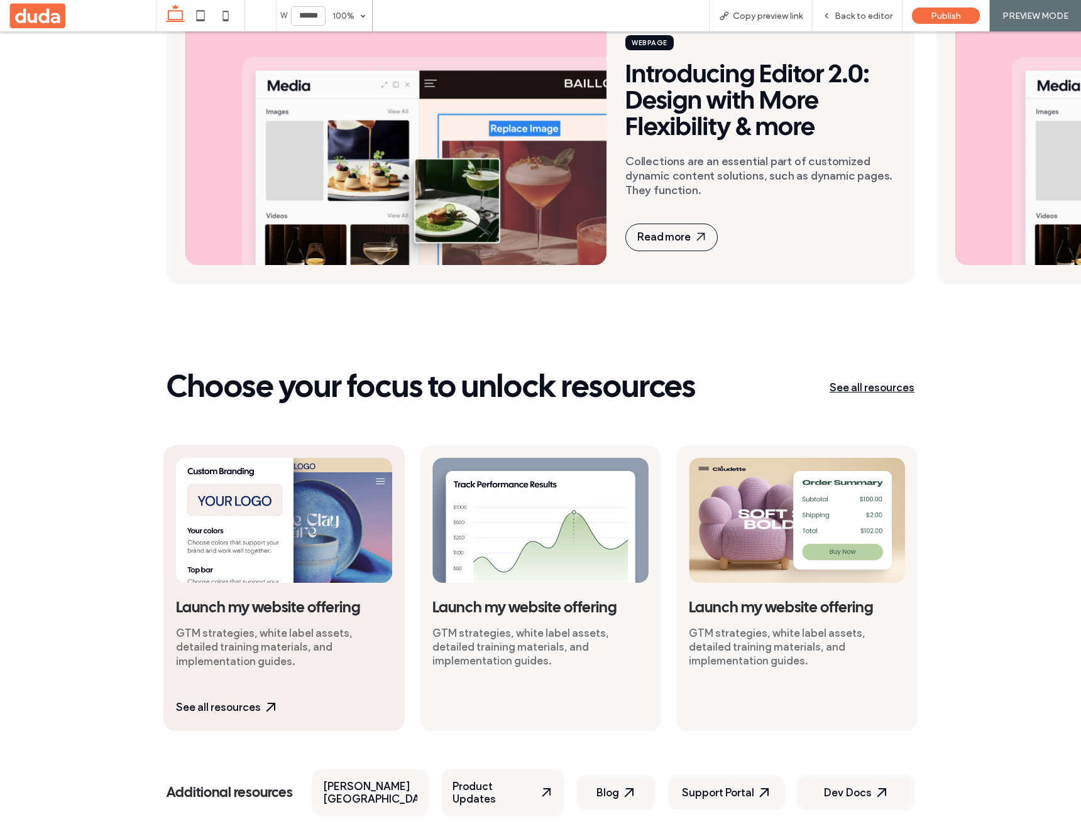
scroll to position [412, 0]
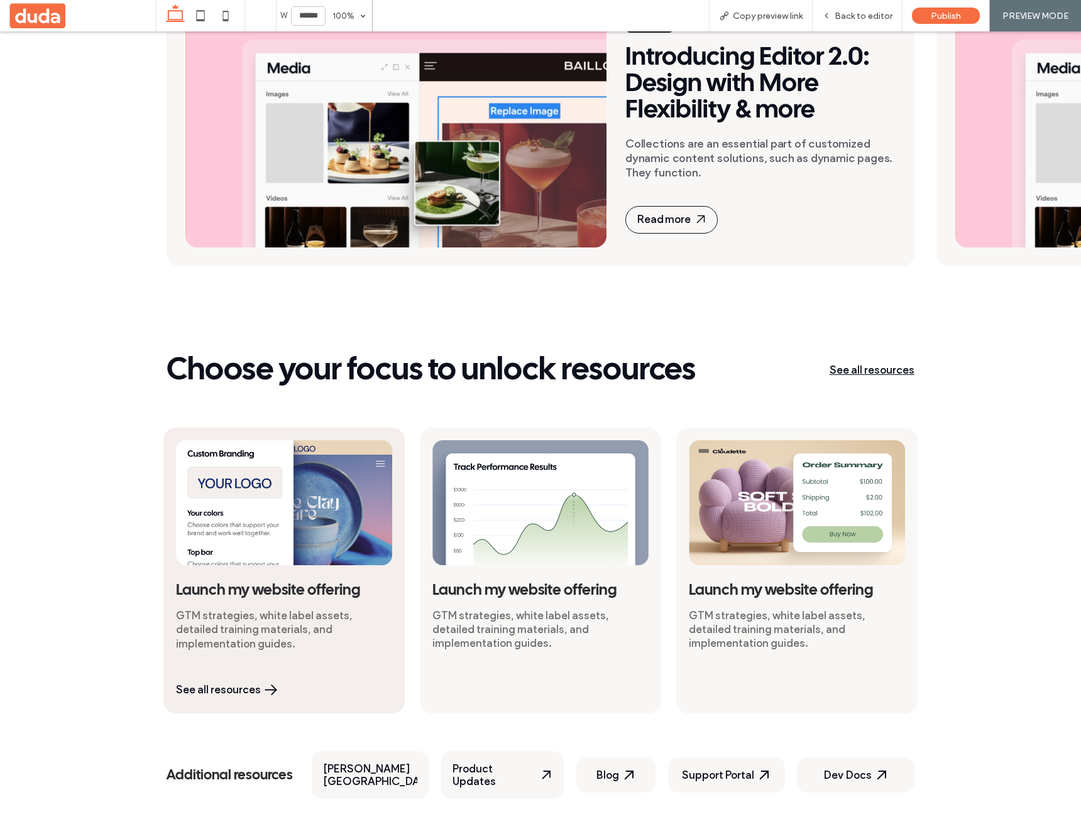
click at [240, 684] on div "See all resources" at bounding box center [226, 690] width 101 height 13
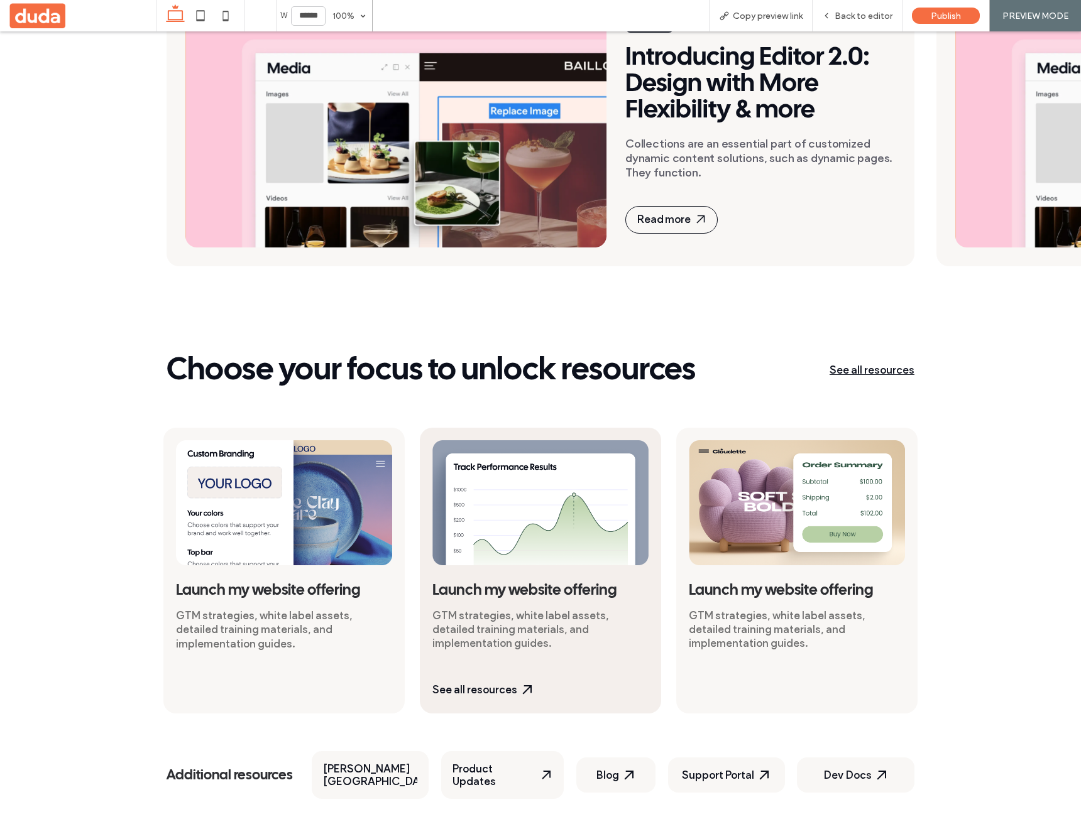
click at [534, 558] on div "Launch my website offering GTM strategies, white label assets, detailed trainin…" at bounding box center [540, 571] width 241 height 286
click at [500, 684] on div "See all resources" at bounding box center [482, 690] width 101 height 13
click at [499, 684] on div "See all resources" at bounding box center [482, 690] width 101 height 13
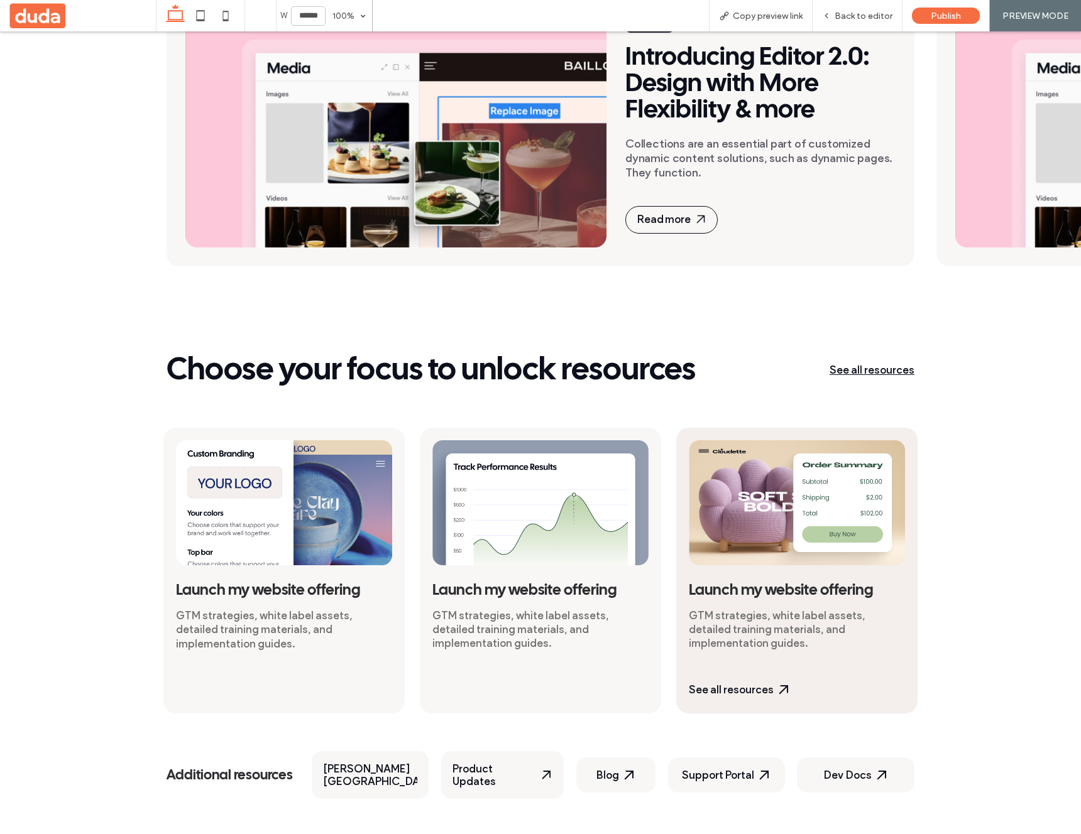
click at [755, 496] on img at bounding box center [797, 502] width 216 height 125
click at [732, 671] on div "See all resources" at bounding box center [739, 683] width 101 height 25
click at [733, 684] on div "See all resources" at bounding box center [739, 690] width 101 height 13
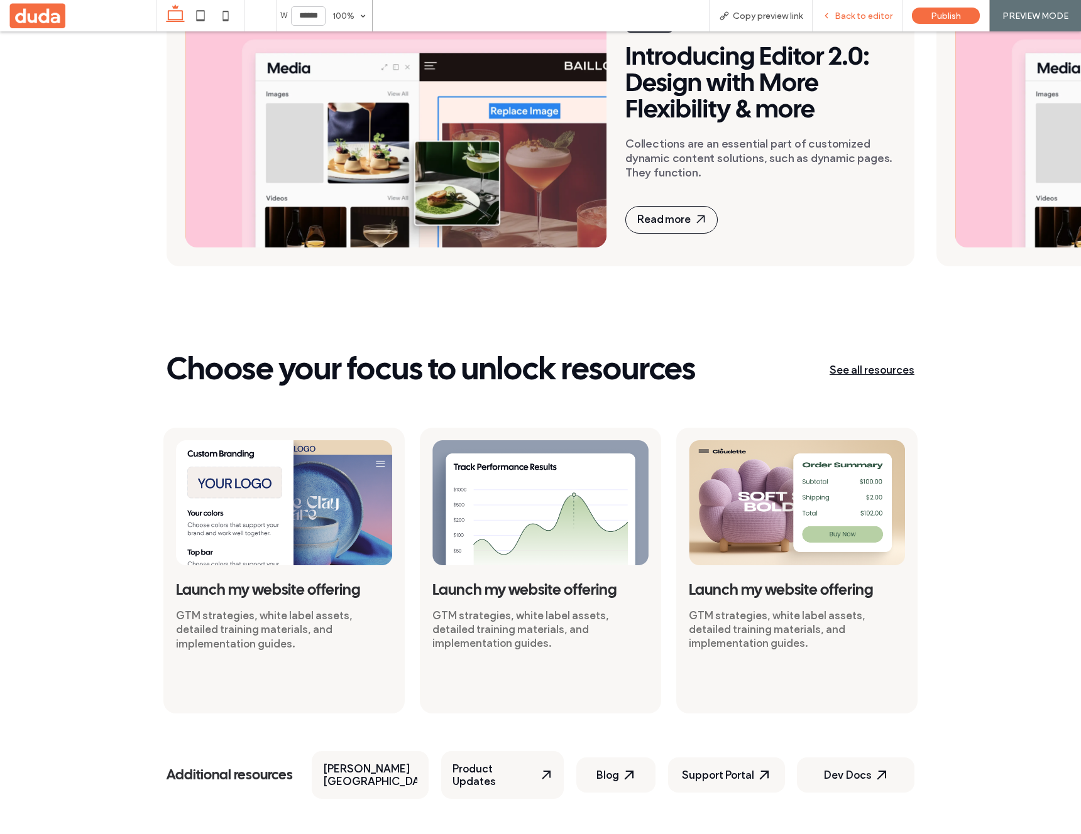
click at [850, 18] on span "Back to editor" at bounding box center [863, 16] width 58 height 11
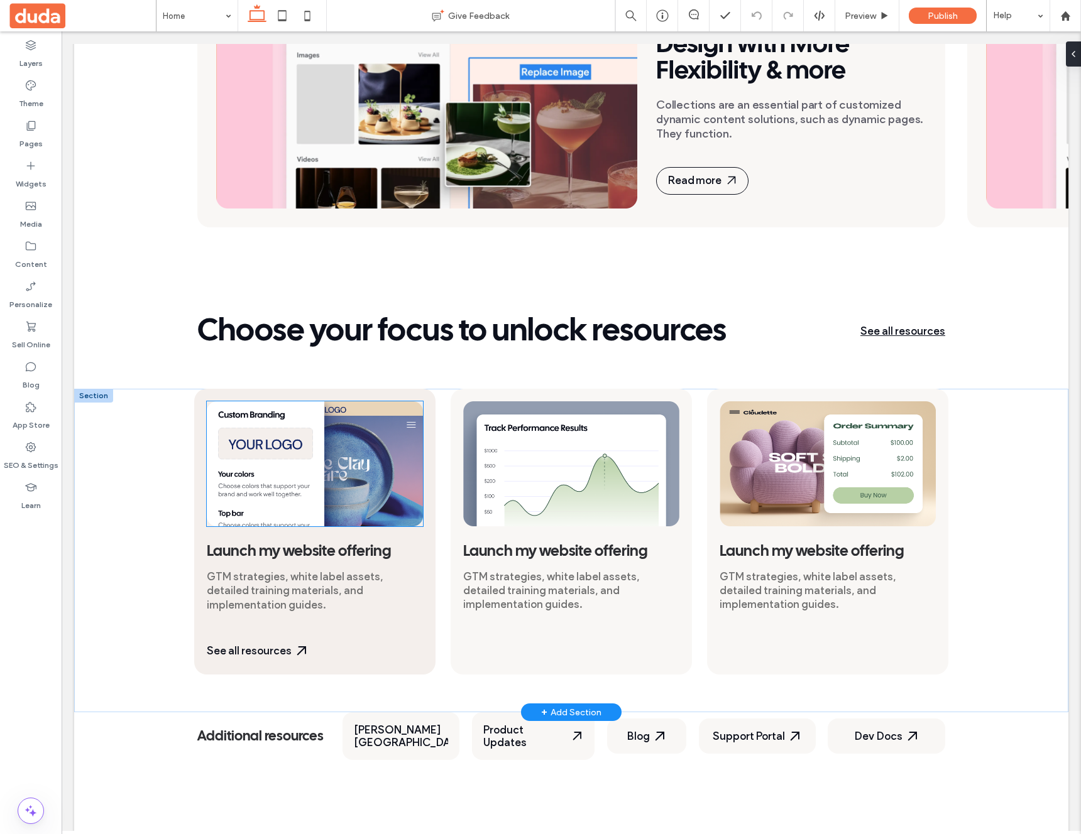
scroll to position [481, 0]
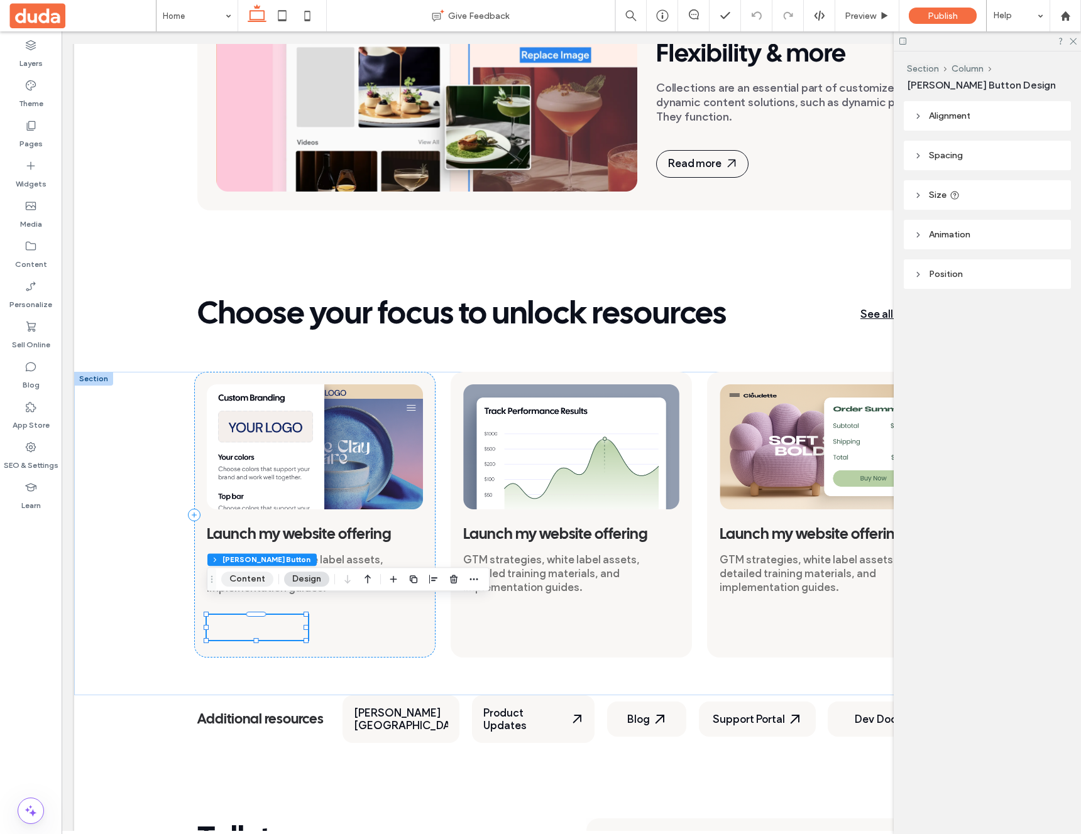
click at [256, 584] on button "Content" at bounding box center [247, 579] width 52 height 15
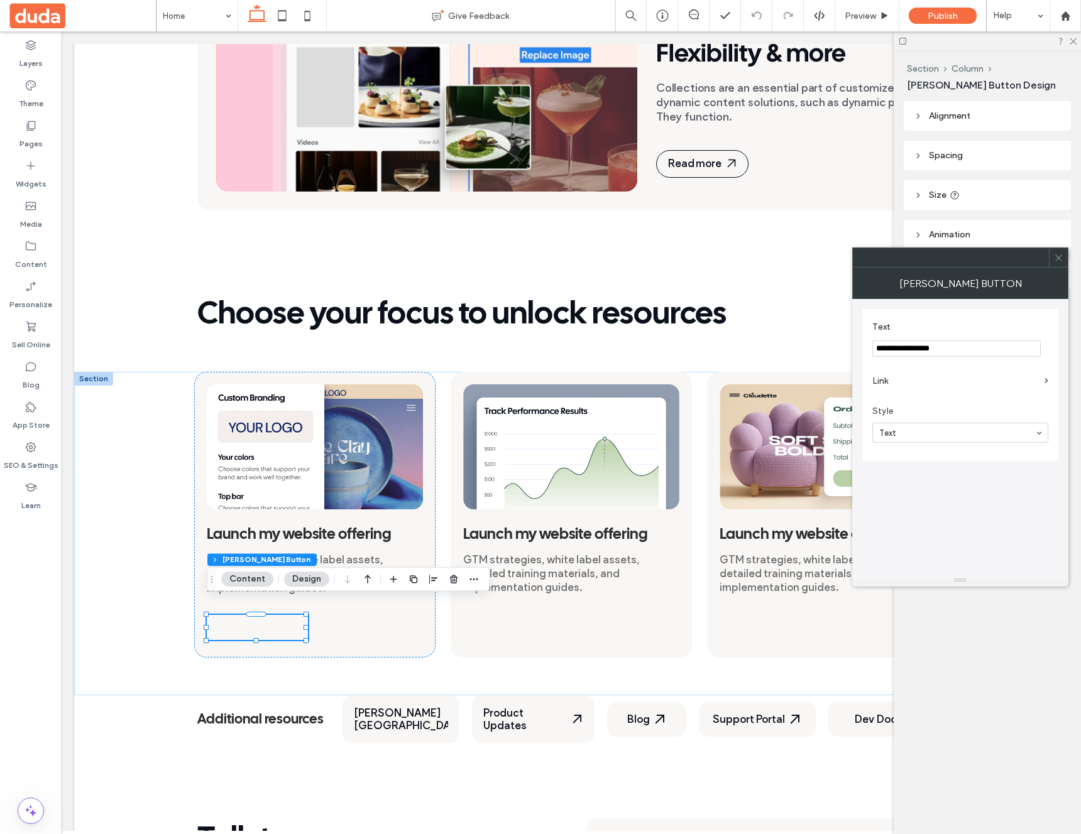
click at [989, 381] on label "Link" at bounding box center [955, 380] width 167 height 23
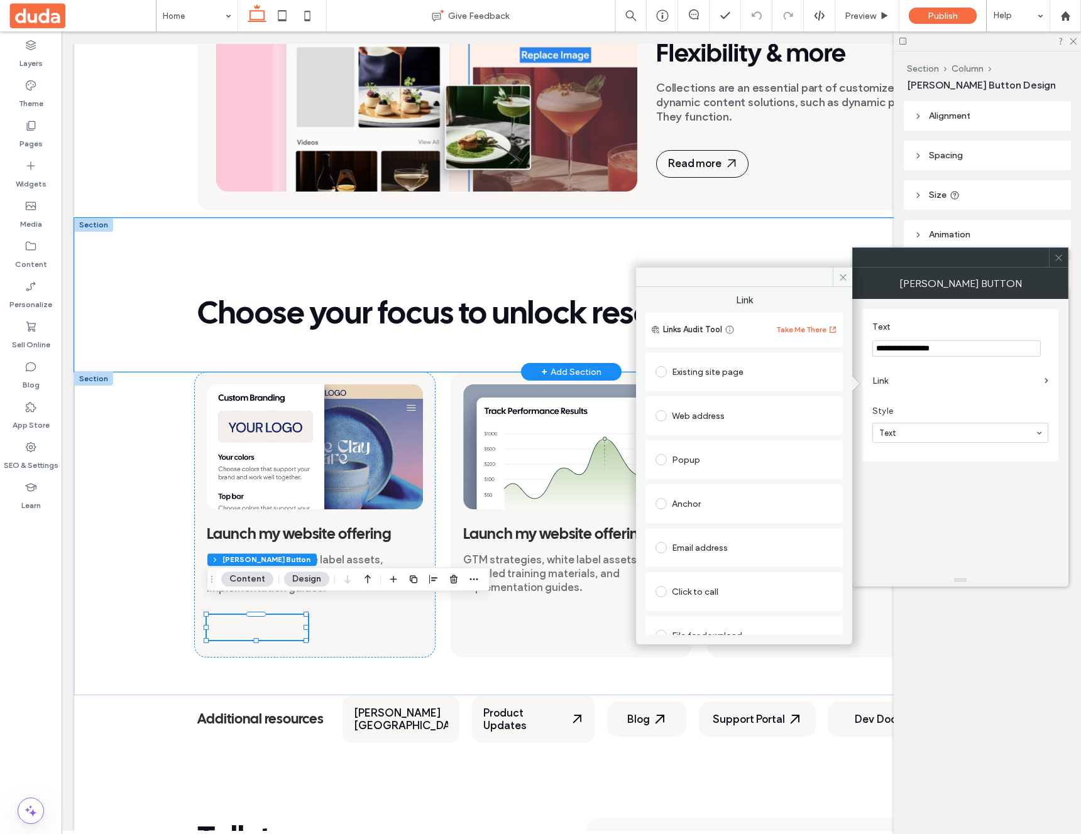
click at [556, 236] on div "Choose your focus to unlock resources See all resources" at bounding box center [571, 295] width 773 height 154
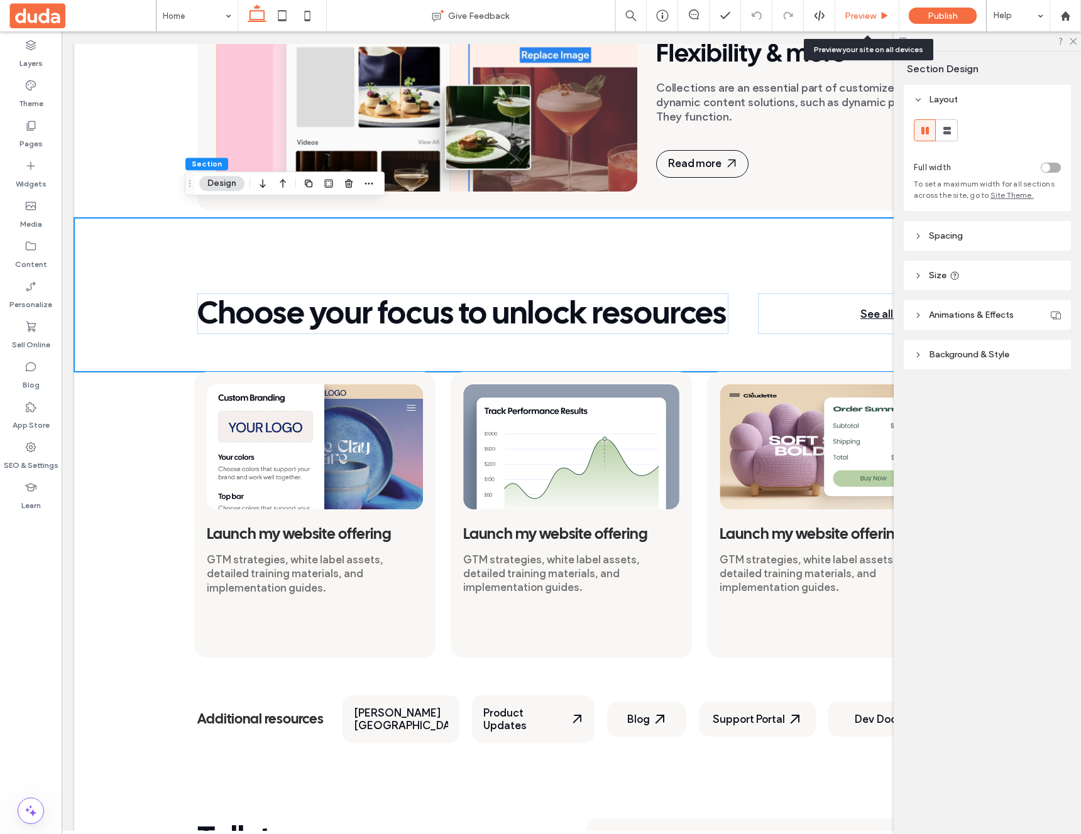
drag, startPoint x: 853, startPoint y: 20, endPoint x: 775, endPoint y: 2, distance: 80.0
click at [853, 20] on span "Preview" at bounding box center [859, 16] width 31 height 11
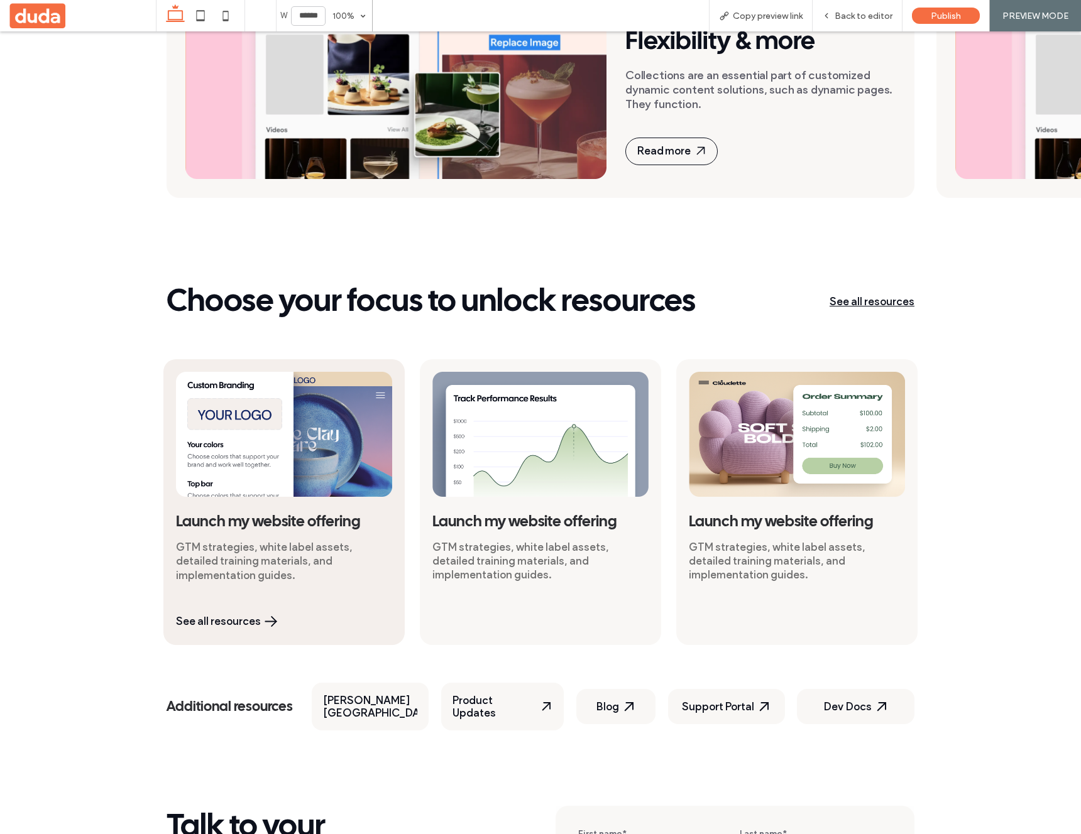
click at [234, 615] on div "See all resources" at bounding box center [226, 621] width 101 height 13
click at [267, 603] on div "See all resources" at bounding box center [226, 615] width 101 height 25
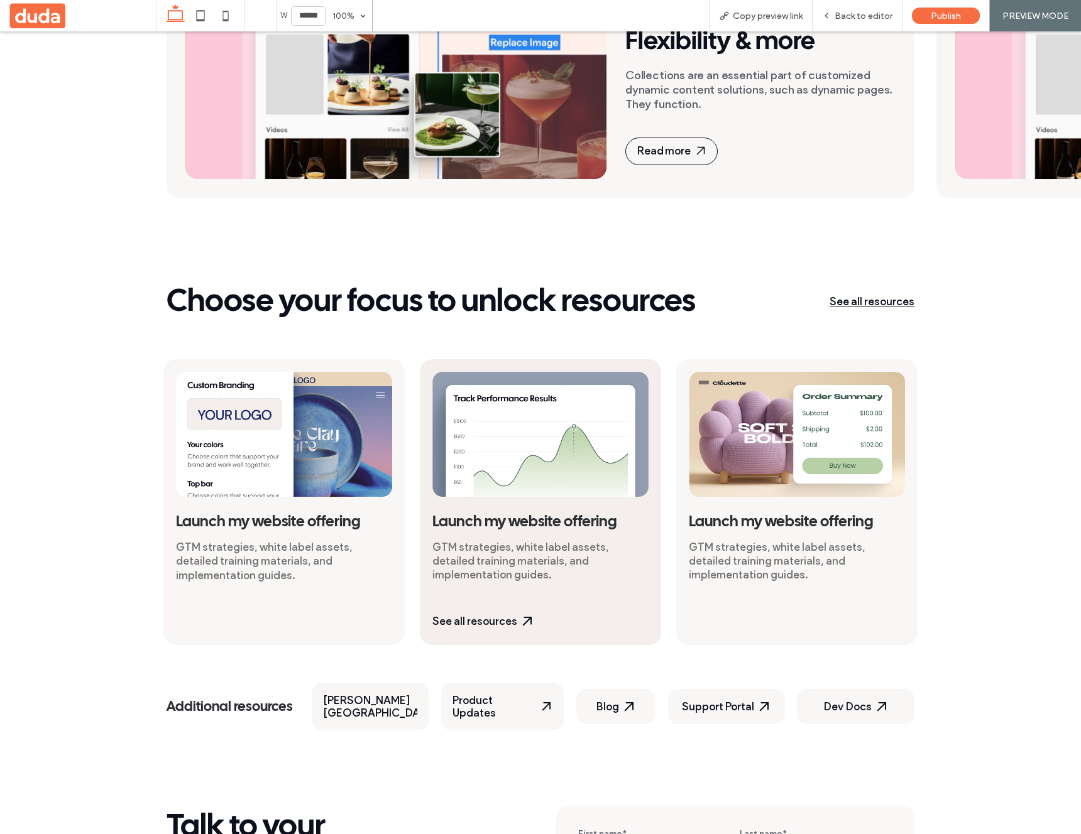
click at [533, 540] on p "GTM strategies, white label assets, detailed training materials, and implementa…" at bounding box center [540, 560] width 216 height 41
click at [501, 408] on img at bounding box center [540, 434] width 216 height 125
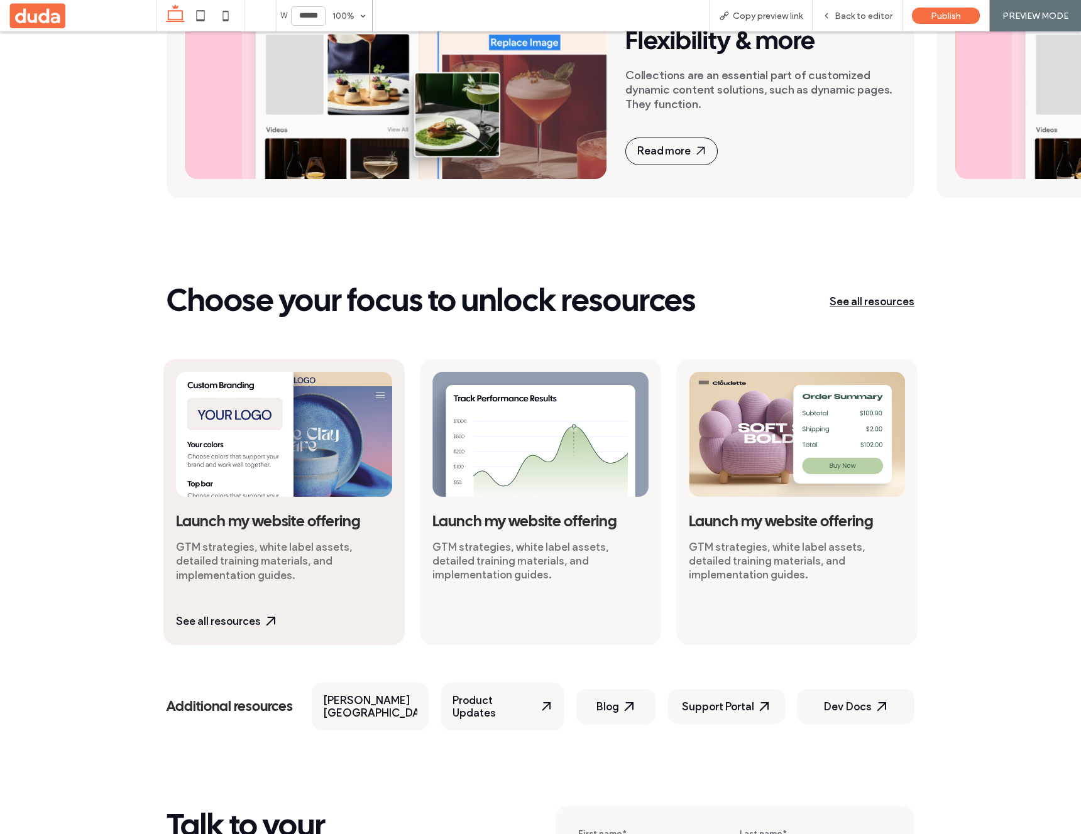
click at [214, 401] on img at bounding box center [284, 434] width 216 height 125
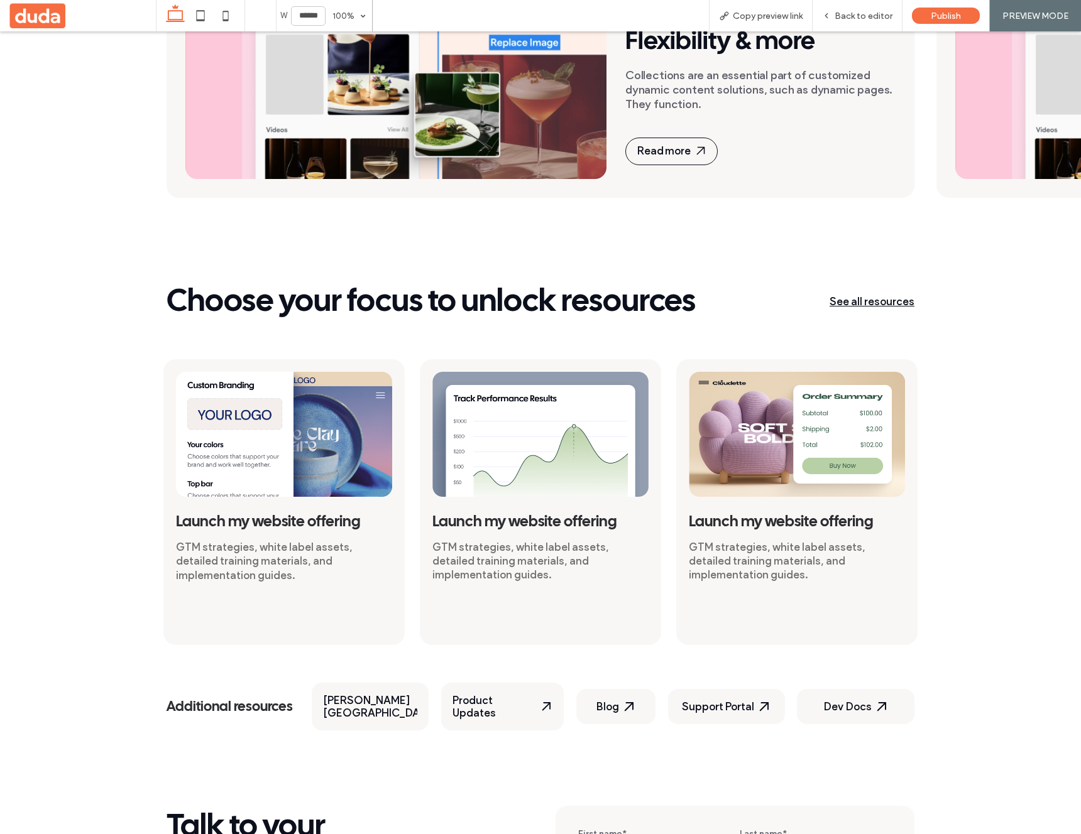
click at [870, 295] on link "See all resources" at bounding box center [871, 301] width 85 height 13
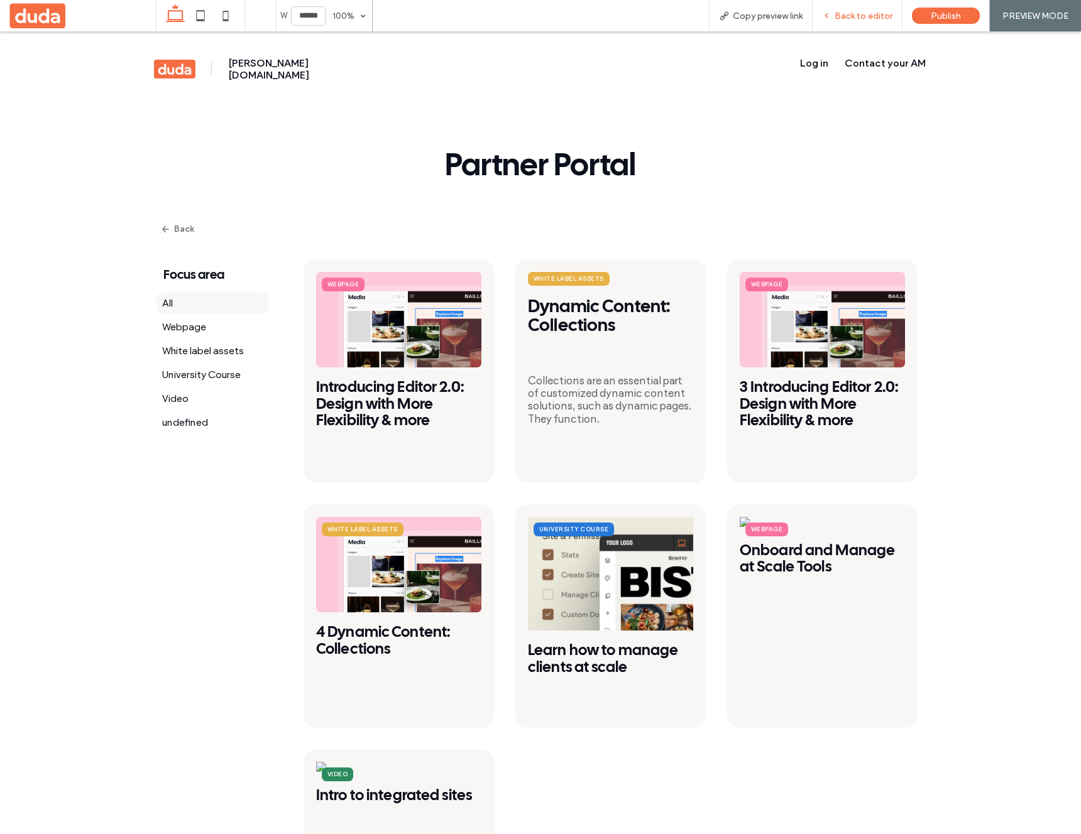
click at [870, 18] on span "Back to editor" at bounding box center [863, 16] width 58 height 11
